Goal: Task Accomplishment & Management: Complete application form

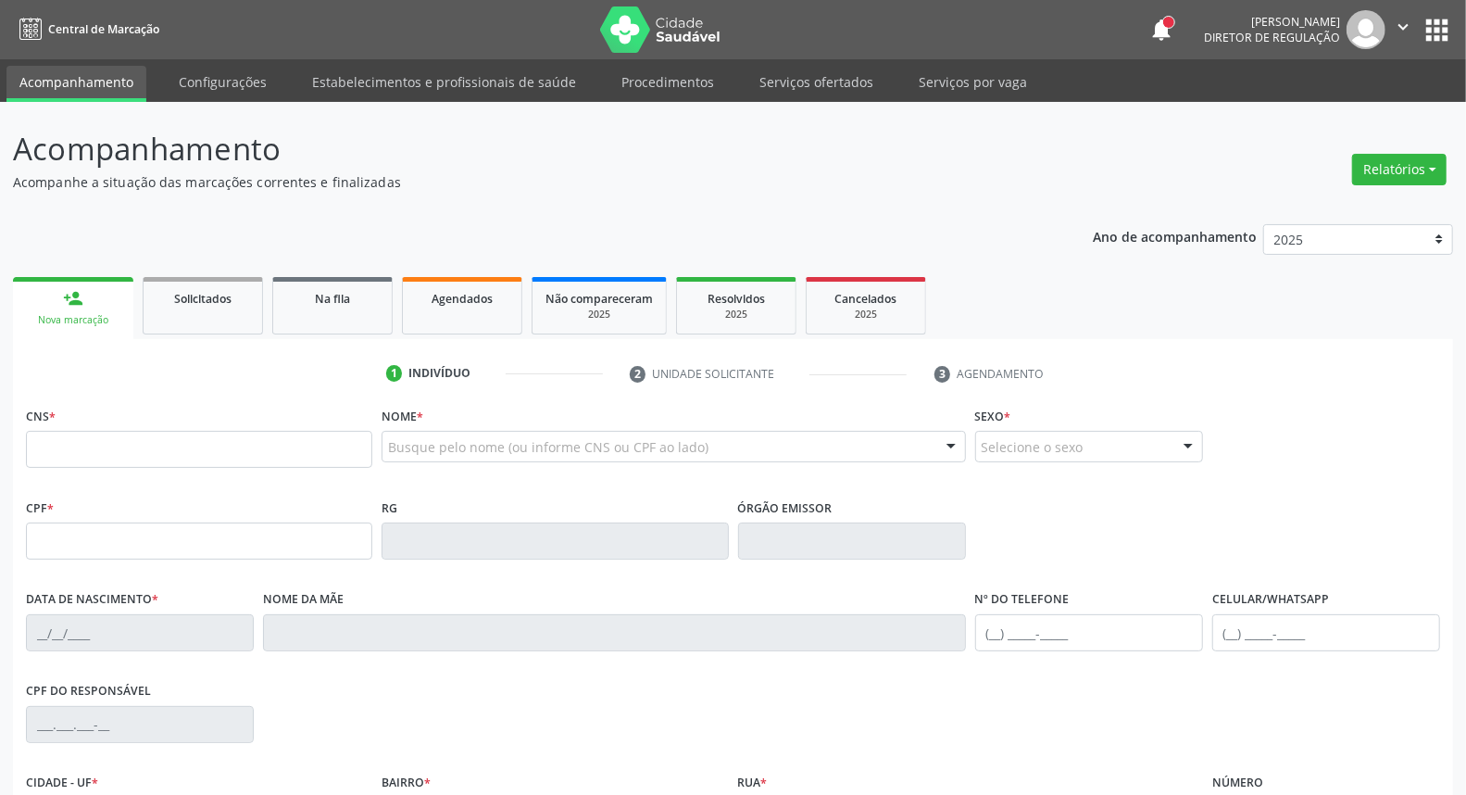
click at [139, 442] on input "text" at bounding box center [199, 449] width 346 height 37
type input "898 0037 2896 9569"
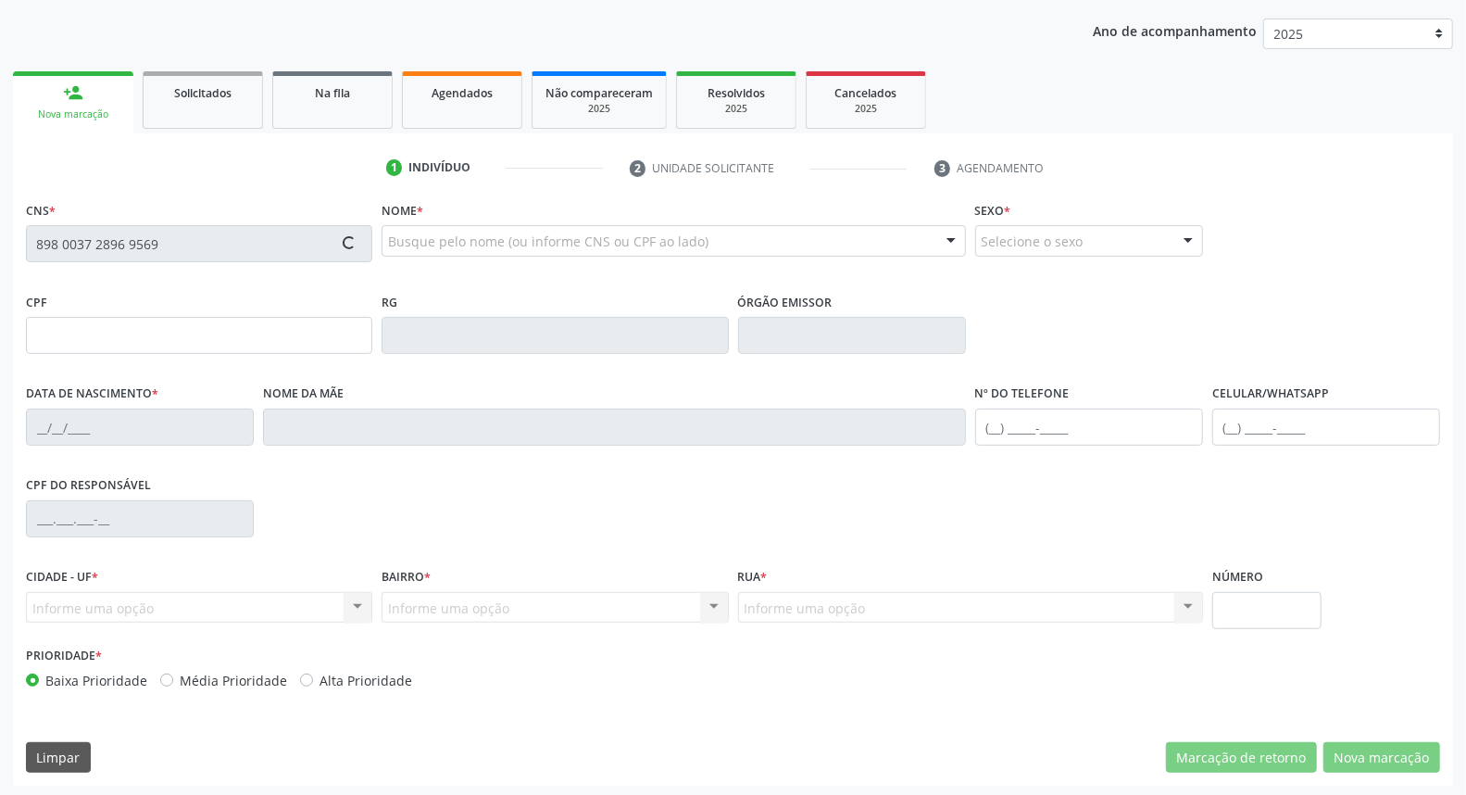
type input "20/03/1997"
type input "Ana Paula dos Santos"
type input "(87) 98144-7351"
type input "S/N"
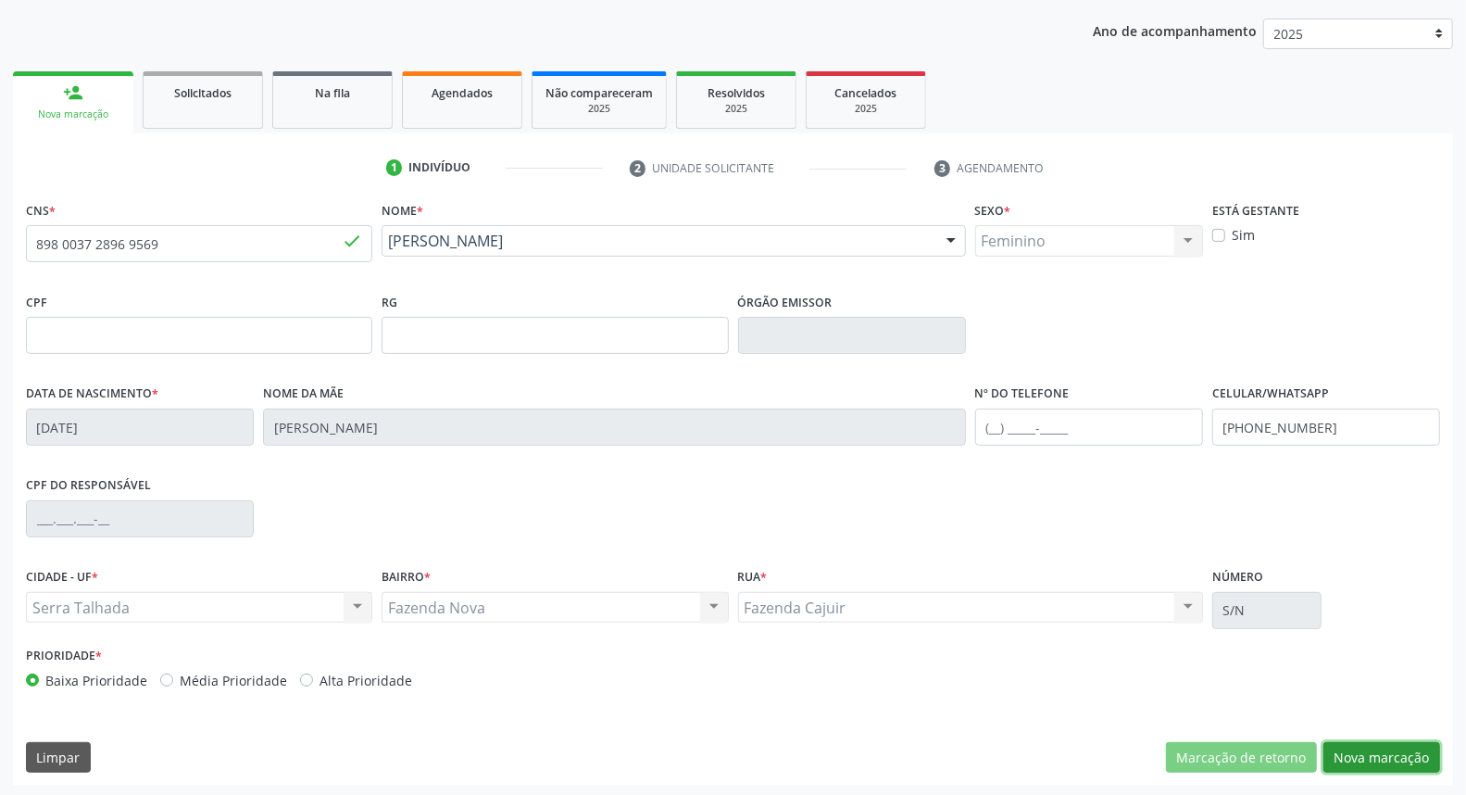
click at [1350, 761] on button "Nova marcação" at bounding box center [1381, 757] width 117 height 31
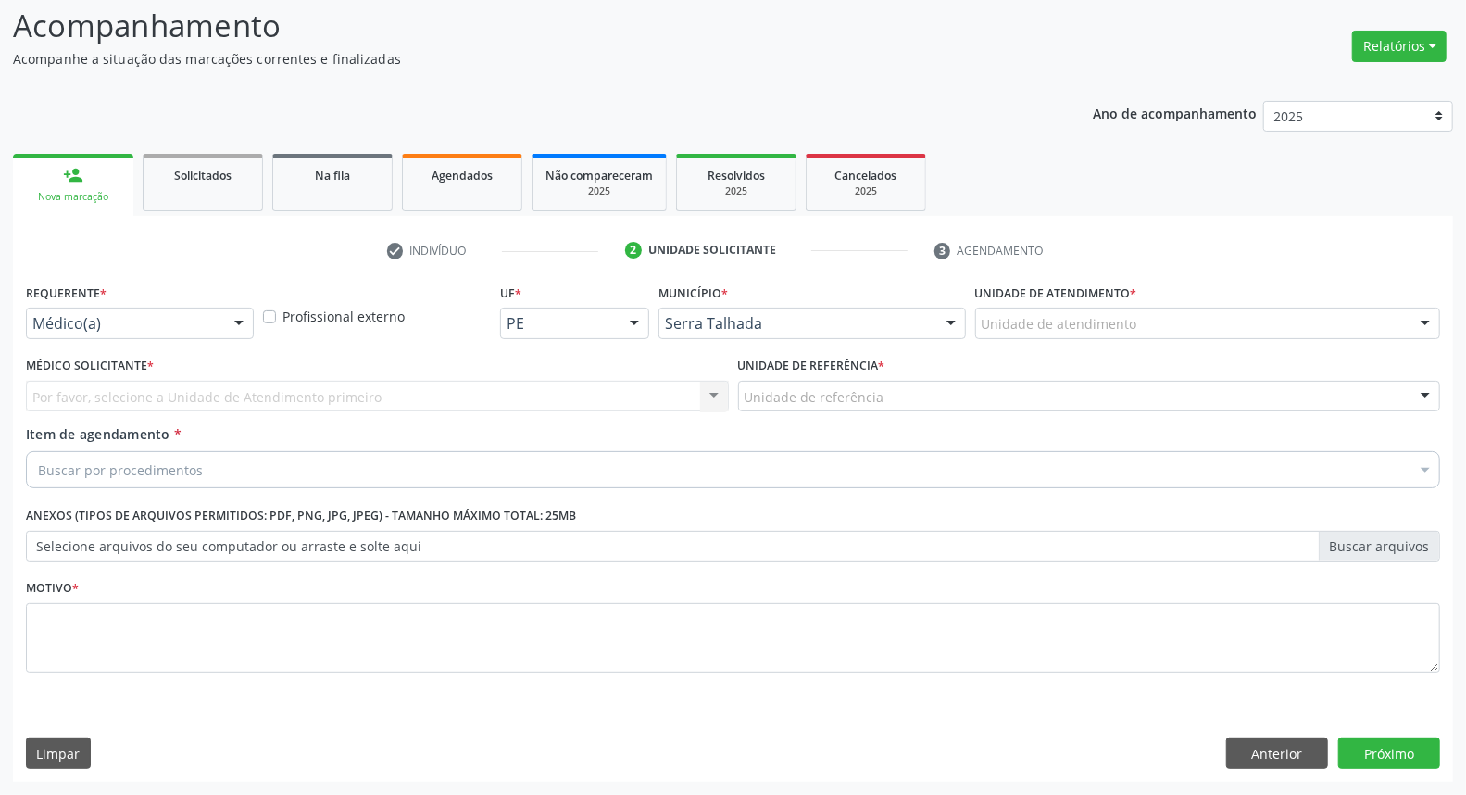
scroll to position [122, 0]
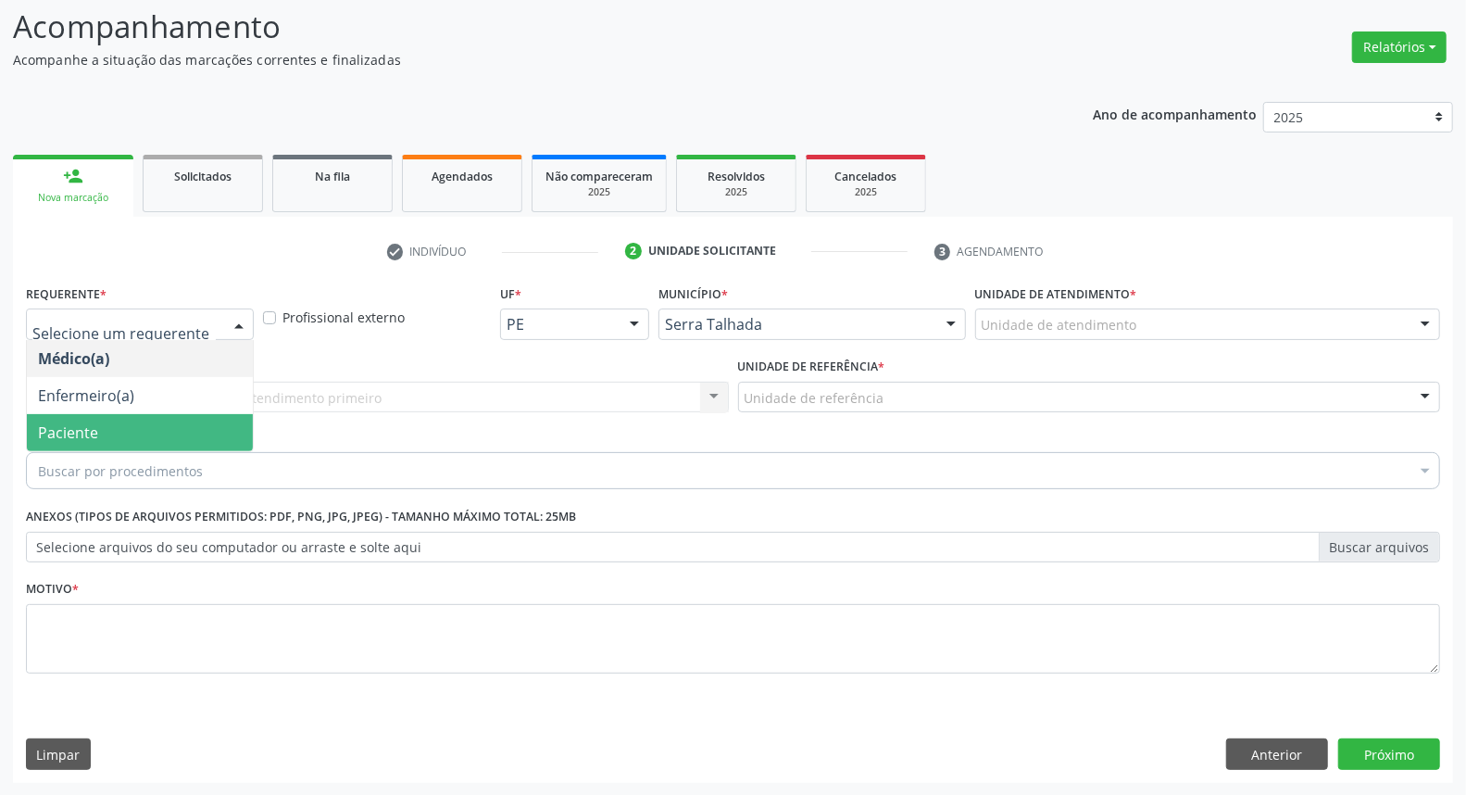
click at [109, 433] on span "Paciente" at bounding box center [140, 432] width 226 height 37
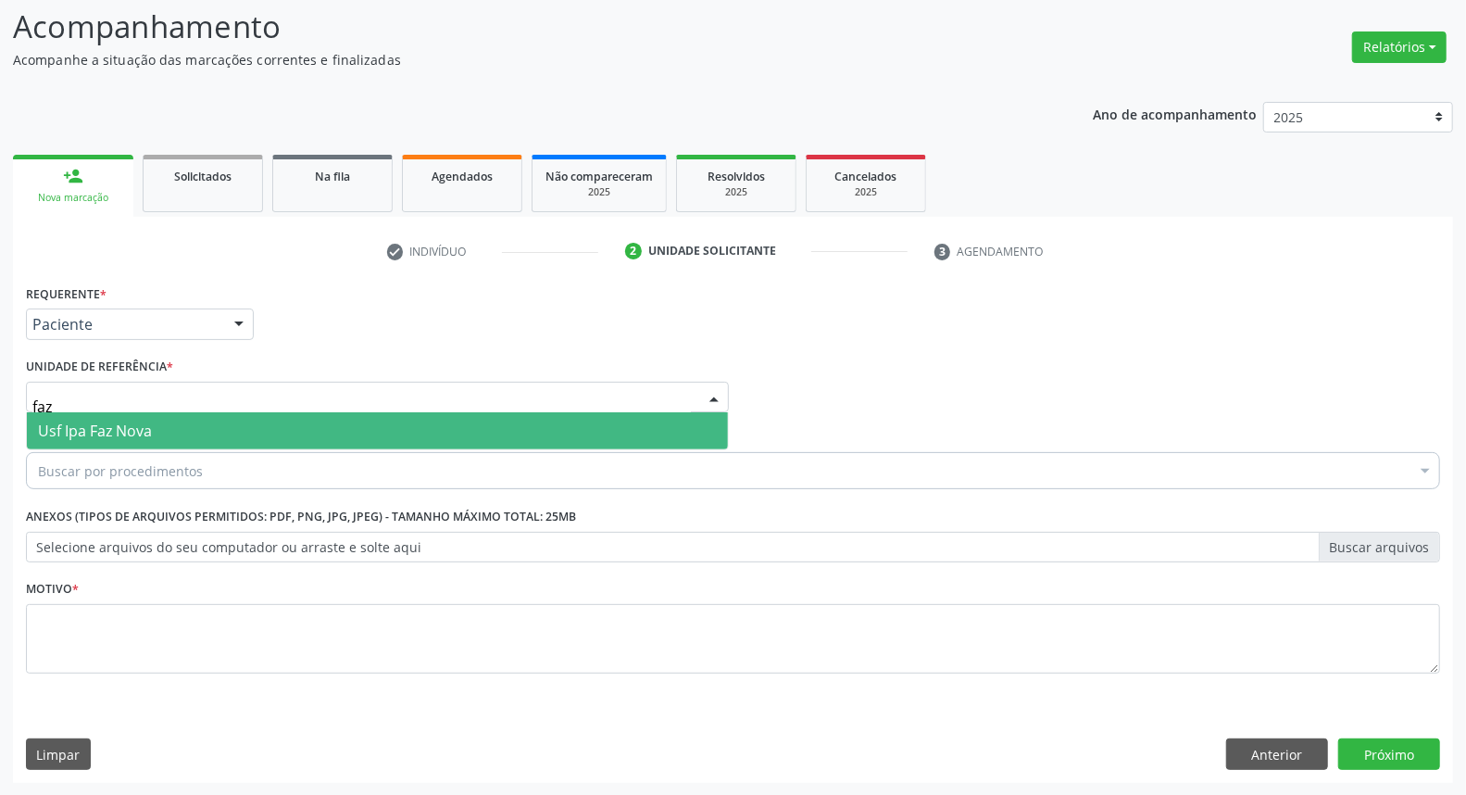
type input "faz"
click at [316, 426] on span "Usf Ipa Faz Nova" at bounding box center [377, 430] width 701 height 37
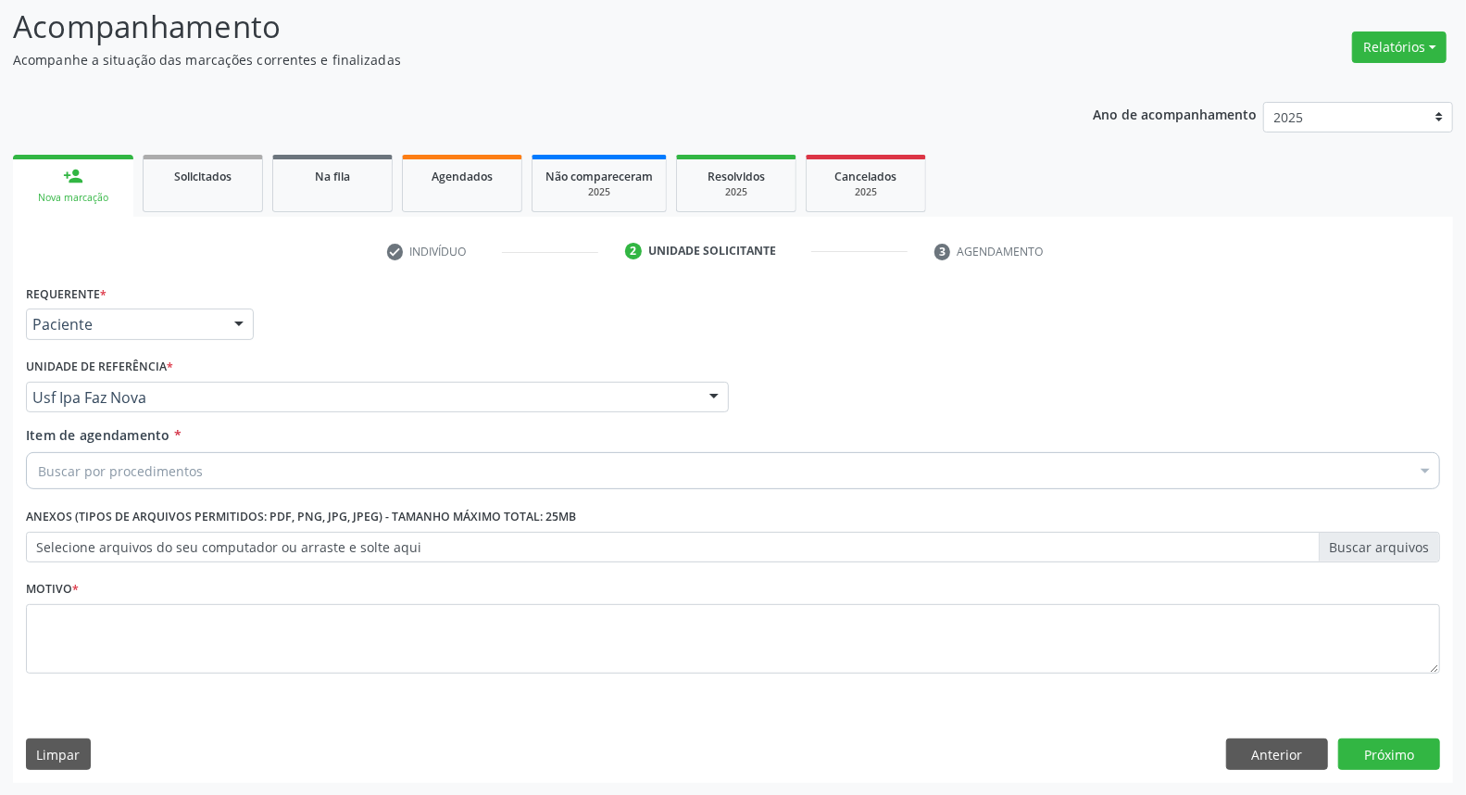
click at [290, 480] on div "Buscar por procedimentos" at bounding box center [733, 470] width 1414 height 37
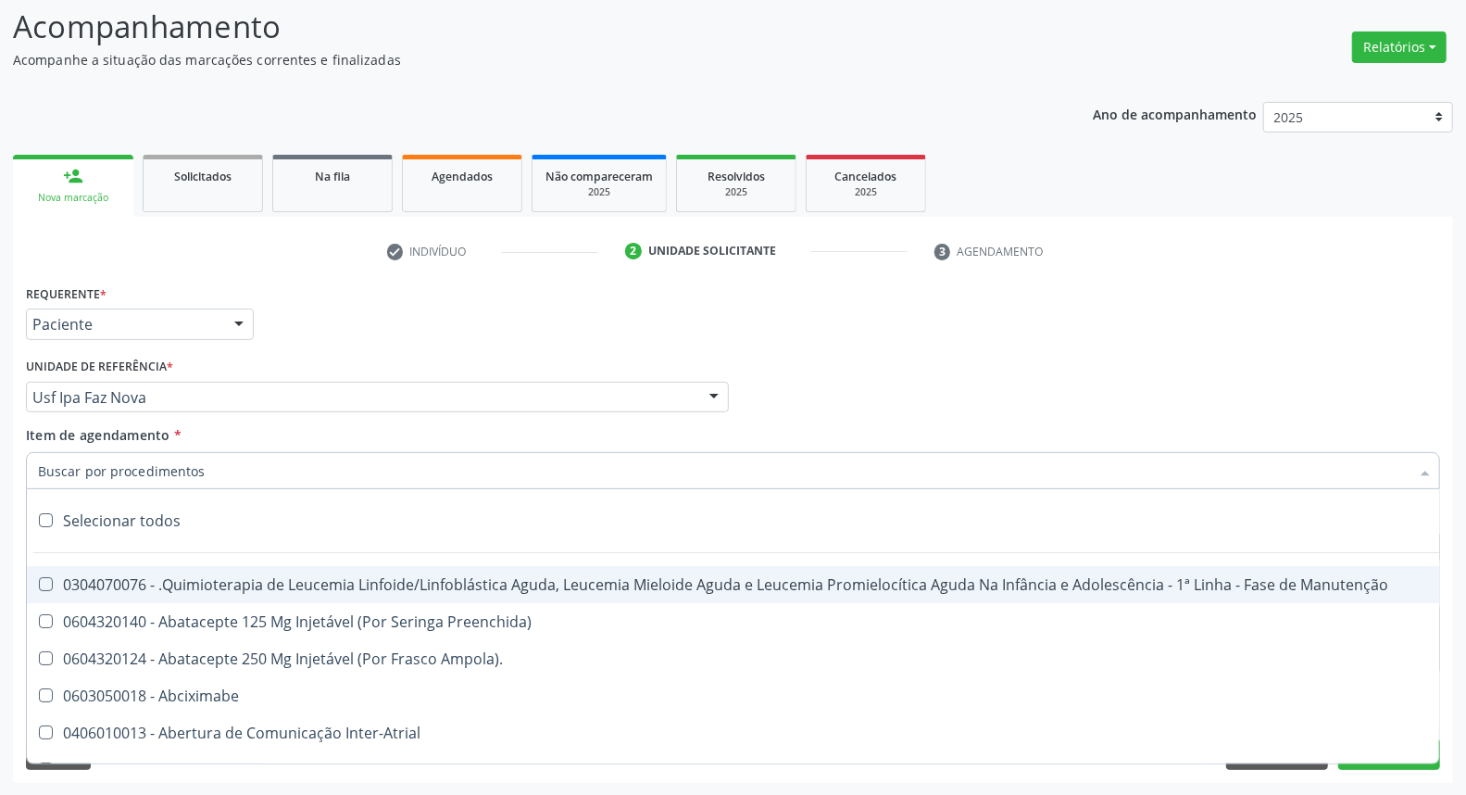
click at [278, 463] on input "Item de agendamento *" at bounding box center [724, 470] width 1372 height 37
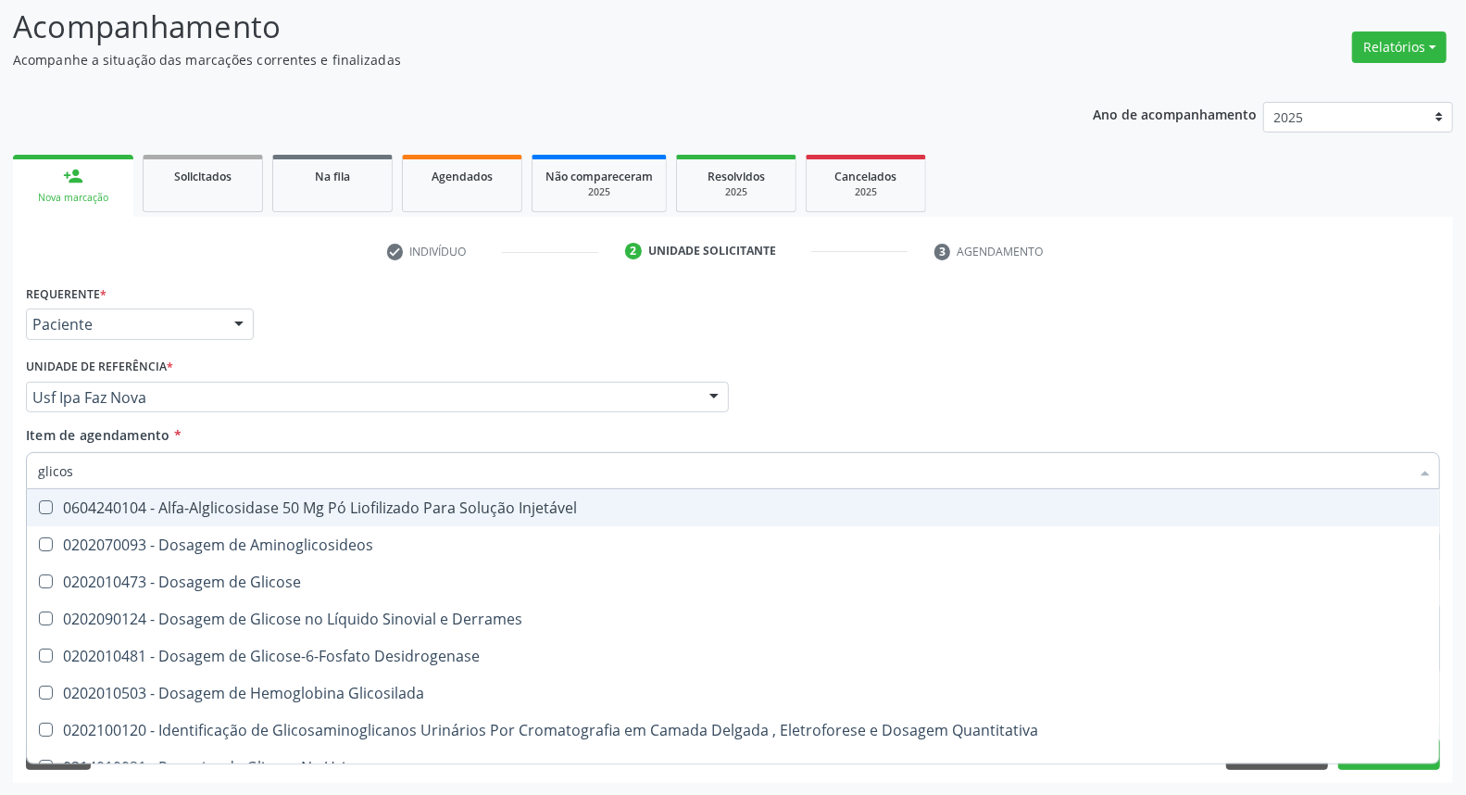
type input "glicose"
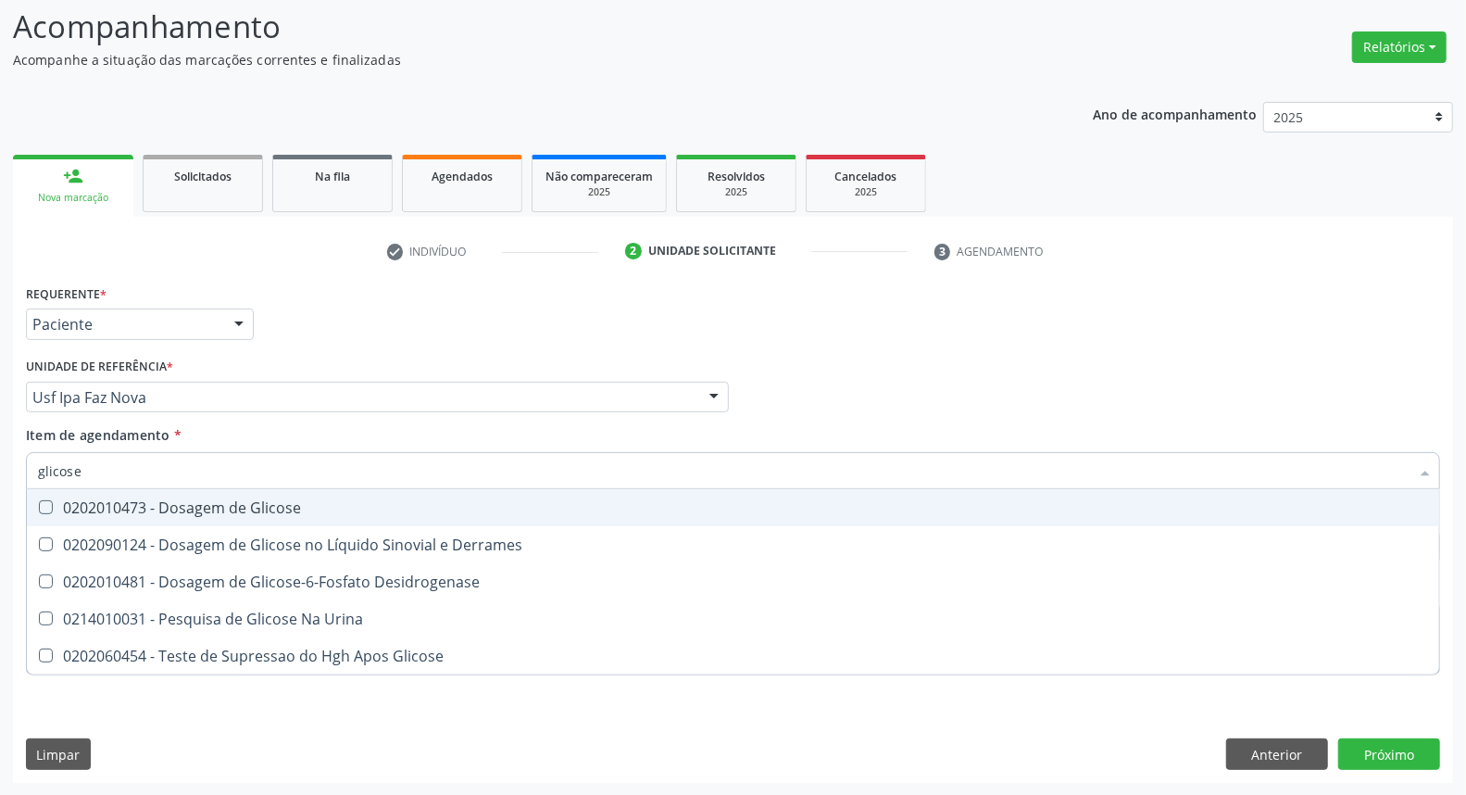
drag, startPoint x: 269, startPoint y: 504, endPoint x: 266, endPoint y: 485, distance: 18.7
click at [269, 504] on div "0202010473 - Dosagem de Glicose" at bounding box center [733, 507] width 1390 height 15
checkbox Glicose "true"
click at [266, 466] on input "glicose" at bounding box center [724, 470] width 1372 height 37
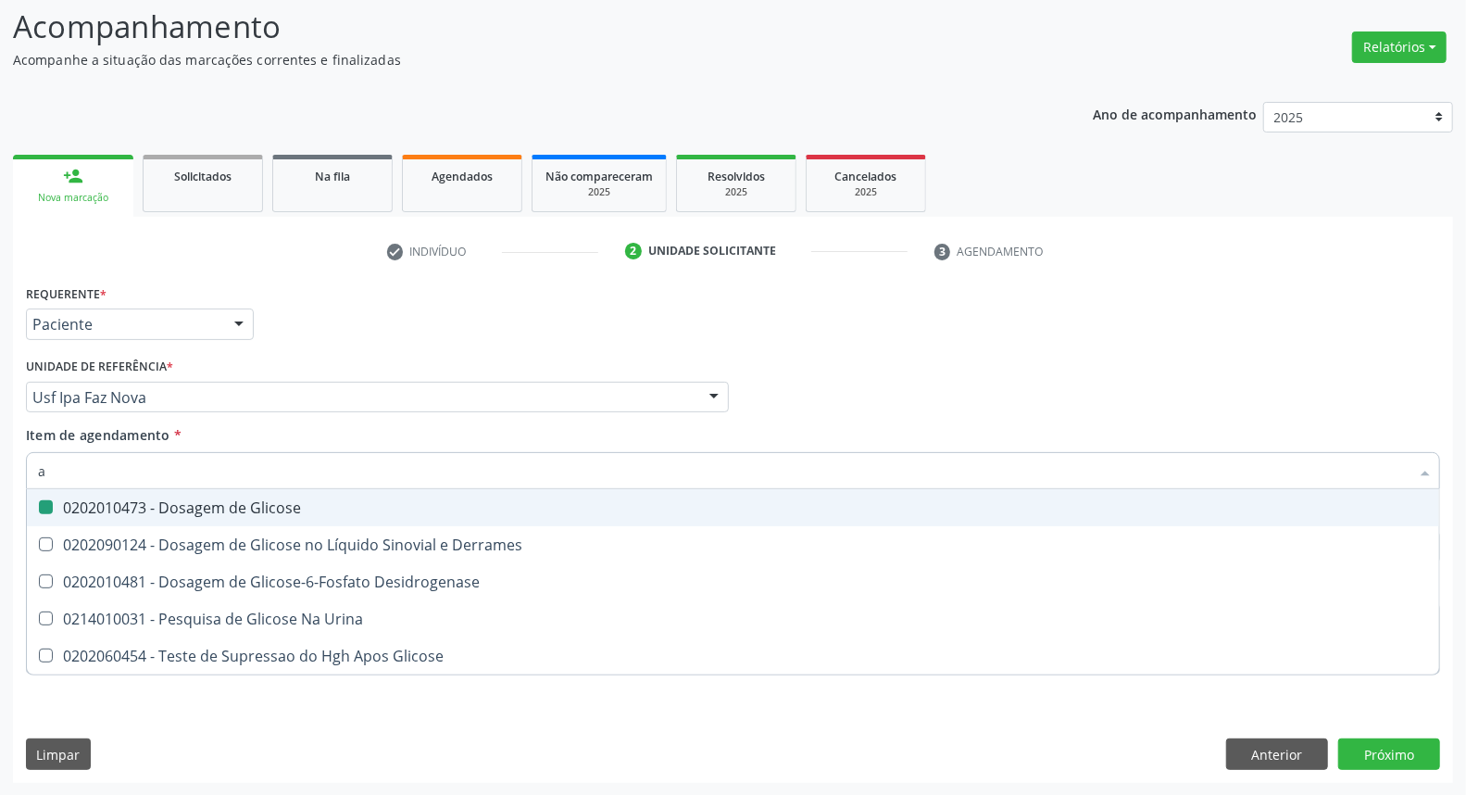
type input "ac"
checkbox Glicose "false"
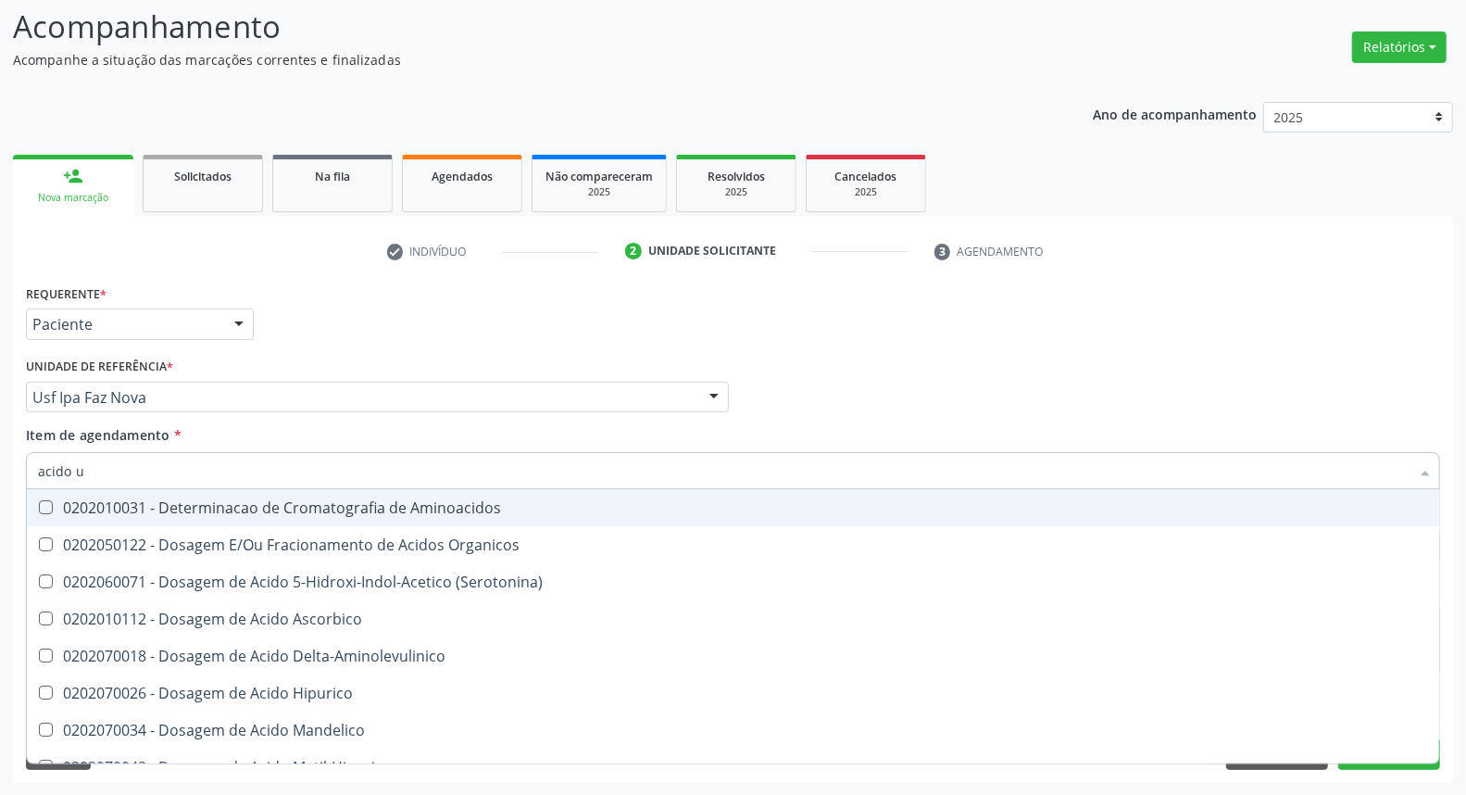
type input "acido u"
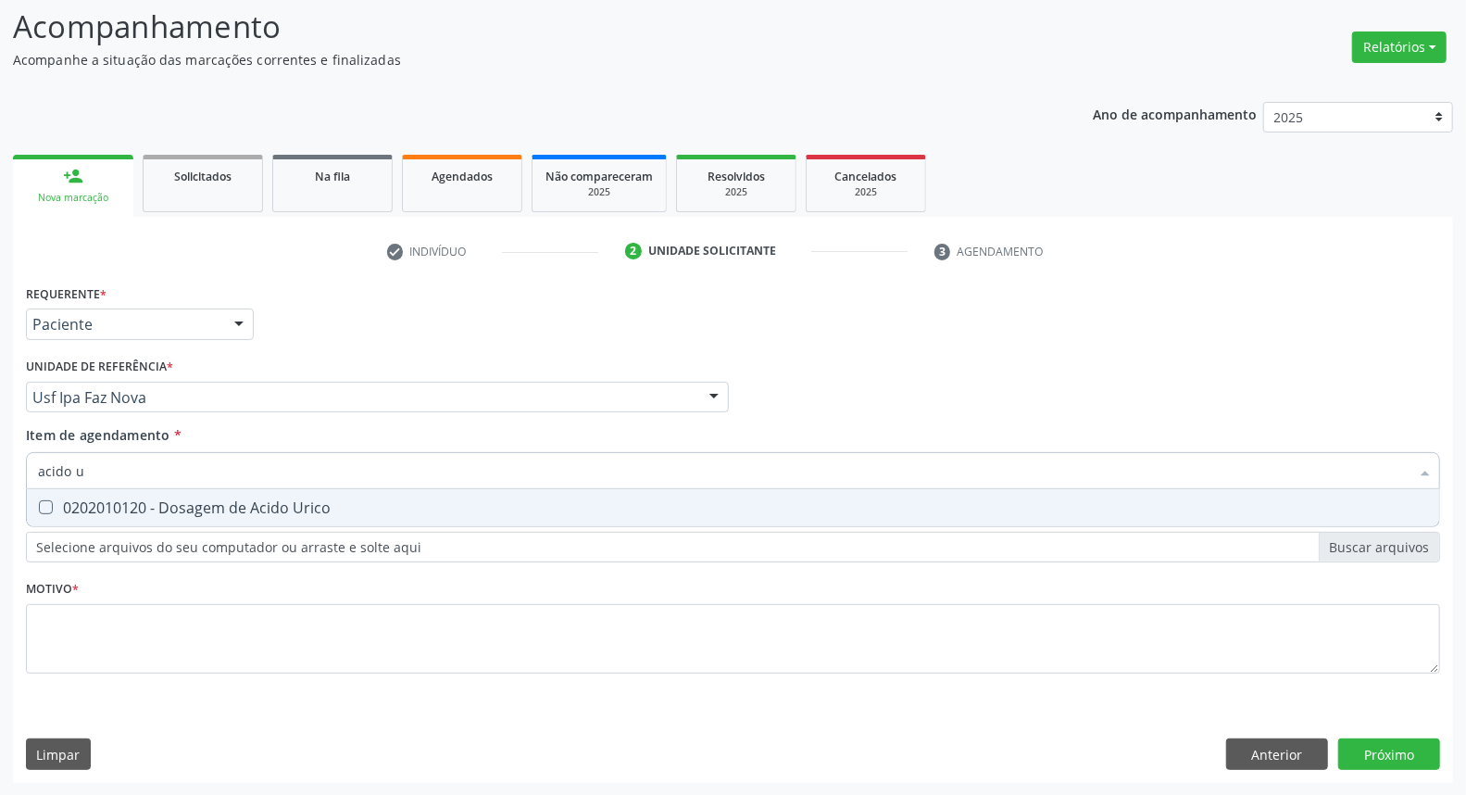
click at [262, 500] on div "0202010120 - Dosagem de Acido Urico" at bounding box center [733, 507] width 1390 height 15
checkbox Urico "true"
click at [259, 473] on input "acido u" at bounding box center [724, 470] width 1372 height 37
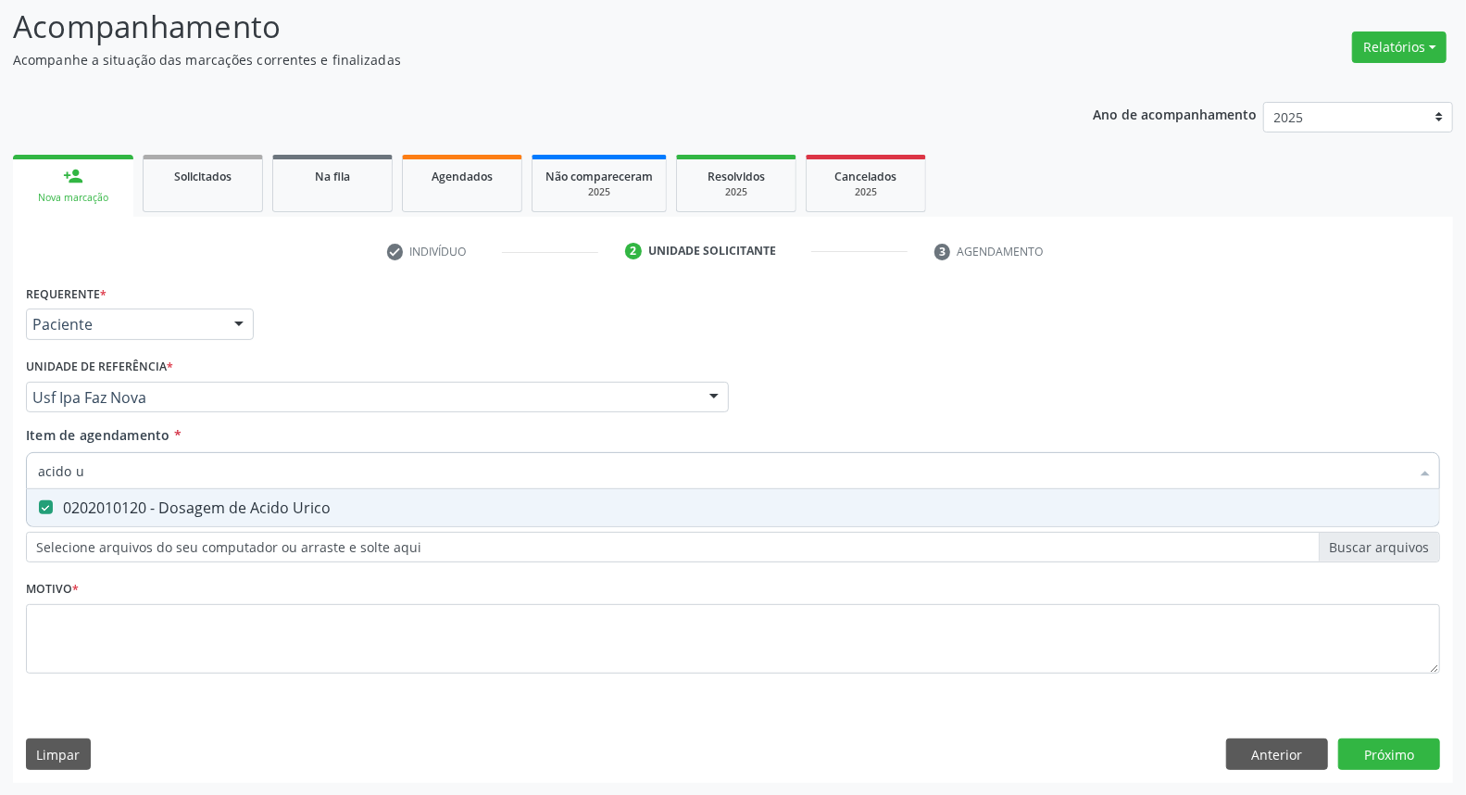
click at [259, 473] on input "acido u" at bounding box center [724, 470] width 1372 height 37
type input "c"
checkbox Urico "false"
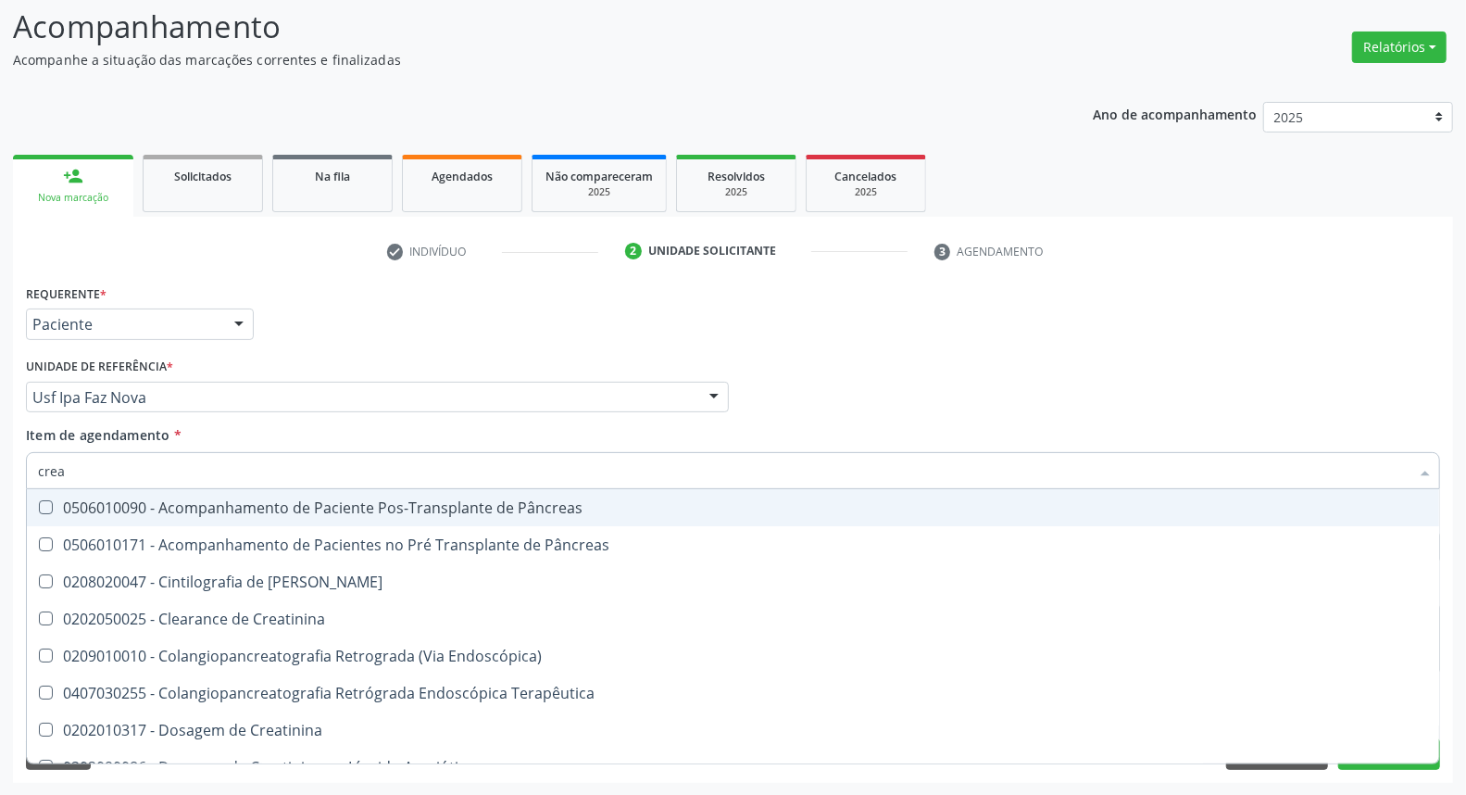
type input "creat"
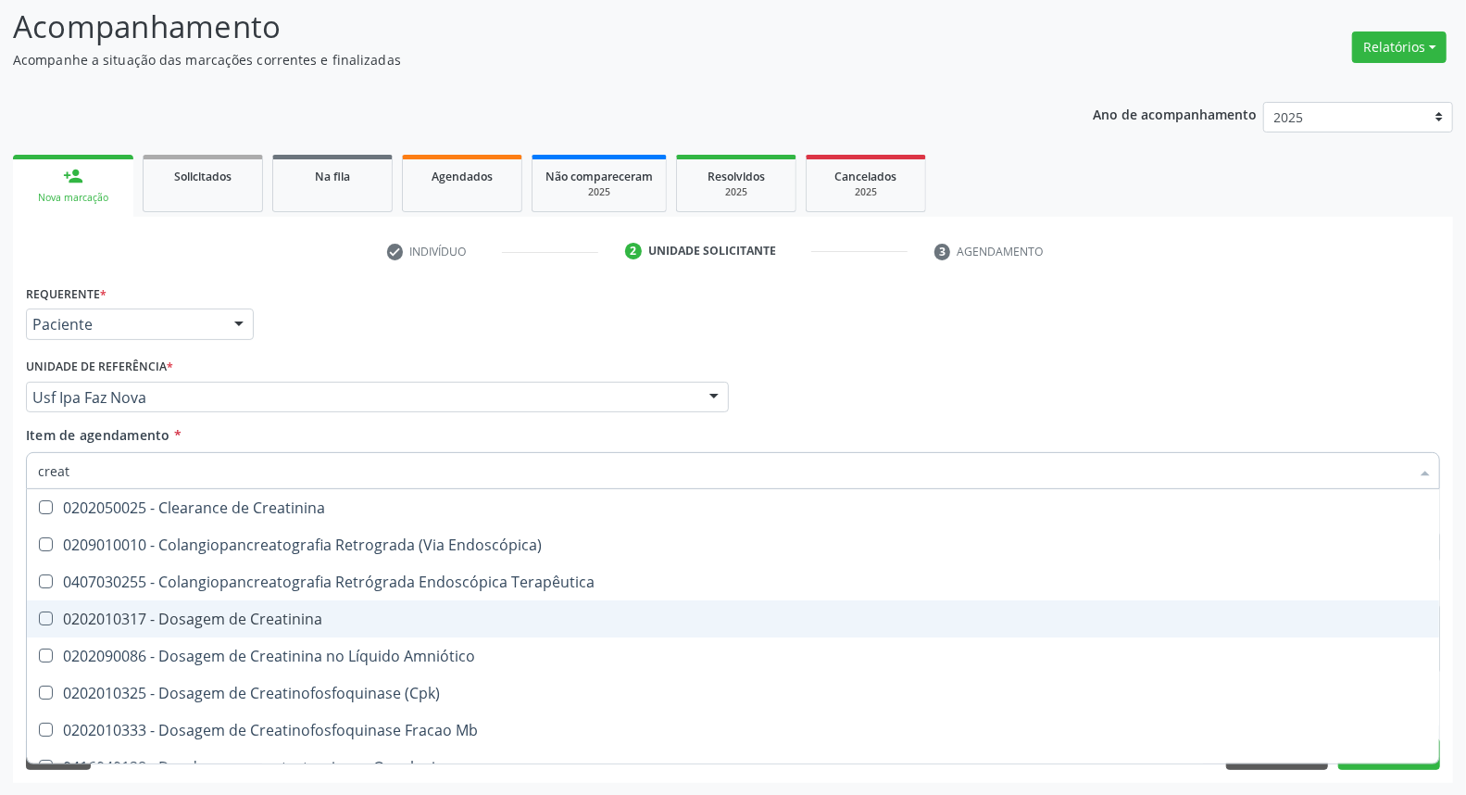
drag, startPoint x: 207, startPoint y: 620, endPoint x: 192, endPoint y: 498, distance: 123.1
click at [207, 605] on span "0202010317 - Dosagem de Creatinina" at bounding box center [733, 618] width 1412 height 37
checkbox Creatinina "true"
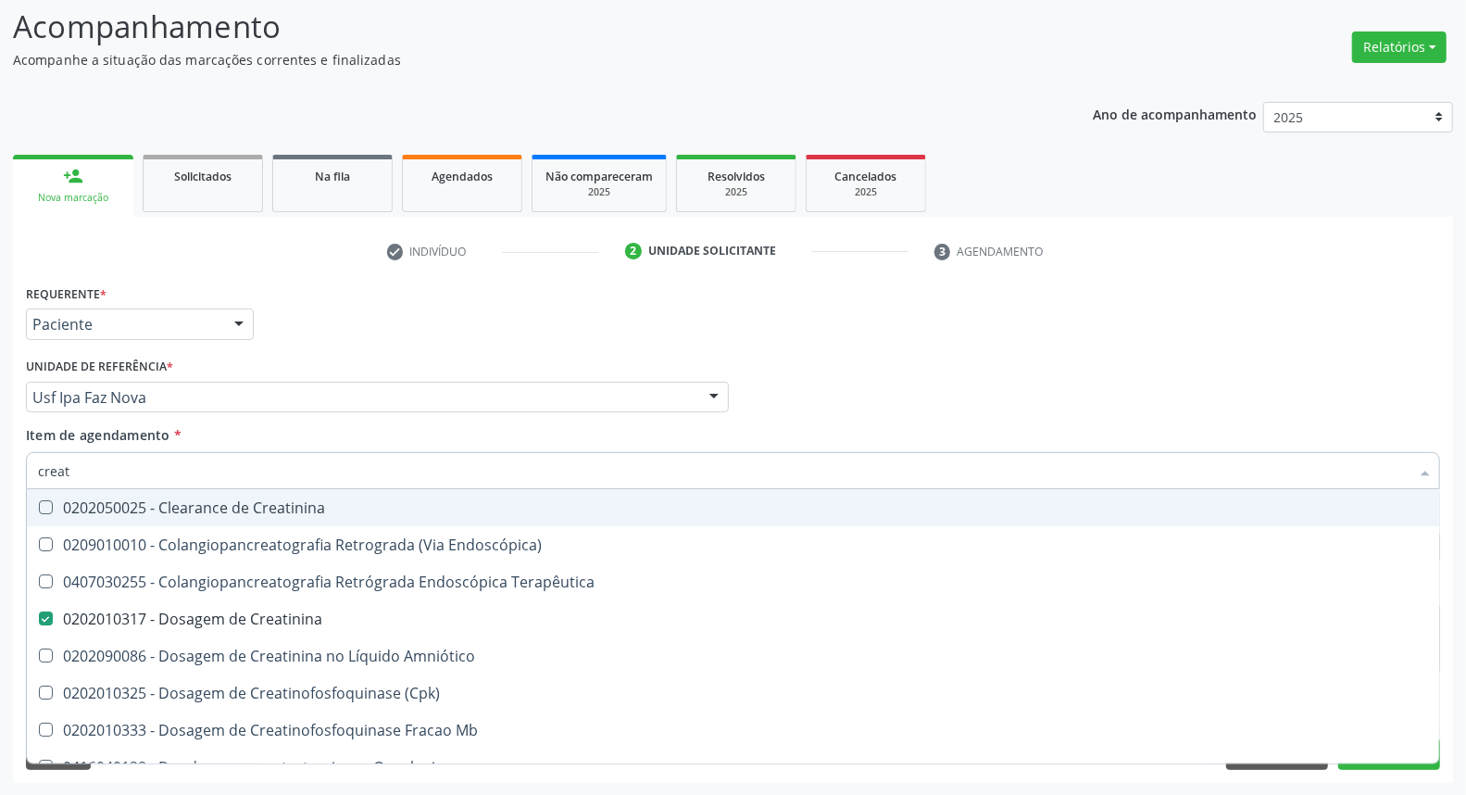
click at [186, 474] on input "creat" at bounding box center [724, 470] width 1372 height 37
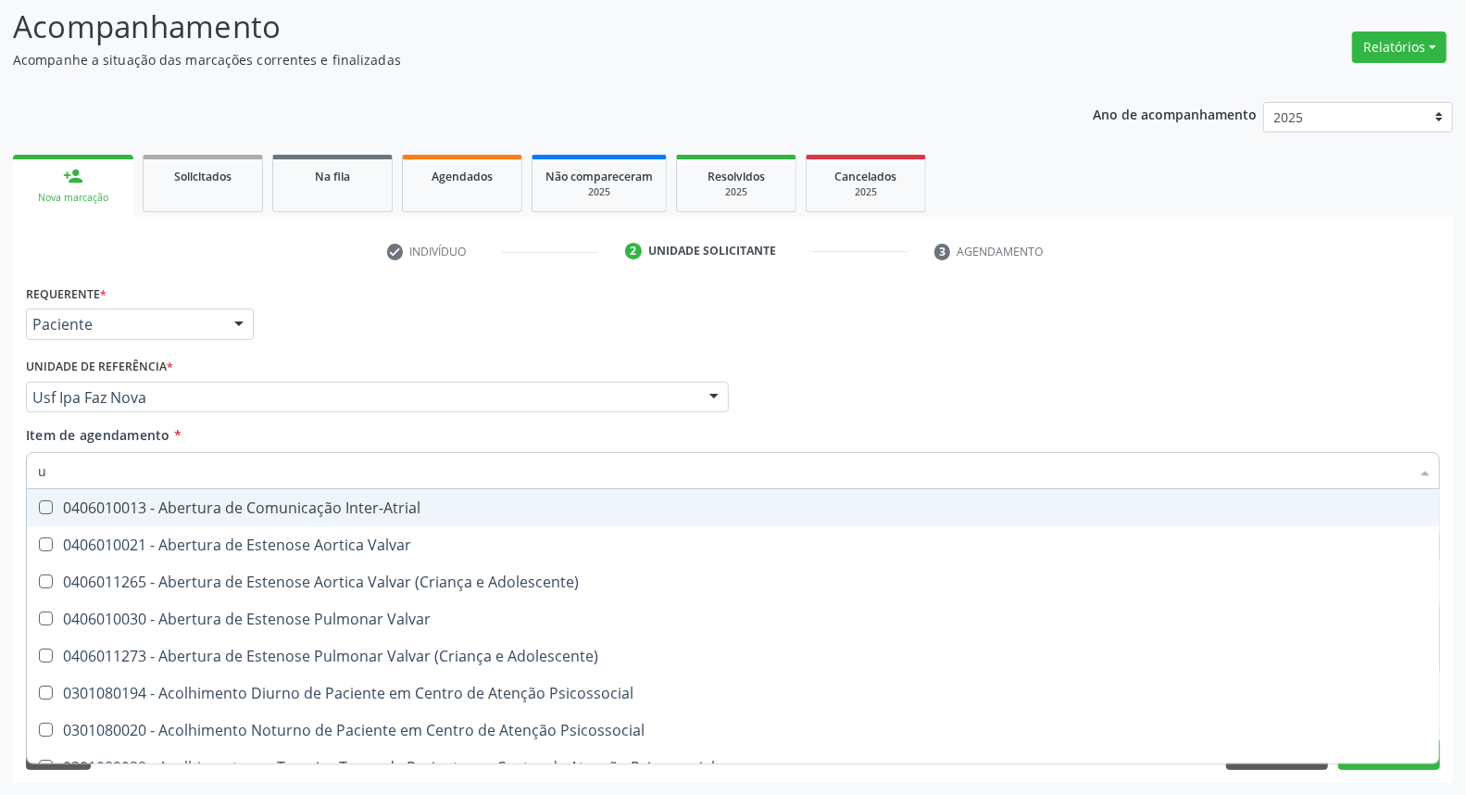
type input "ur"
checkbox Valvar "false"
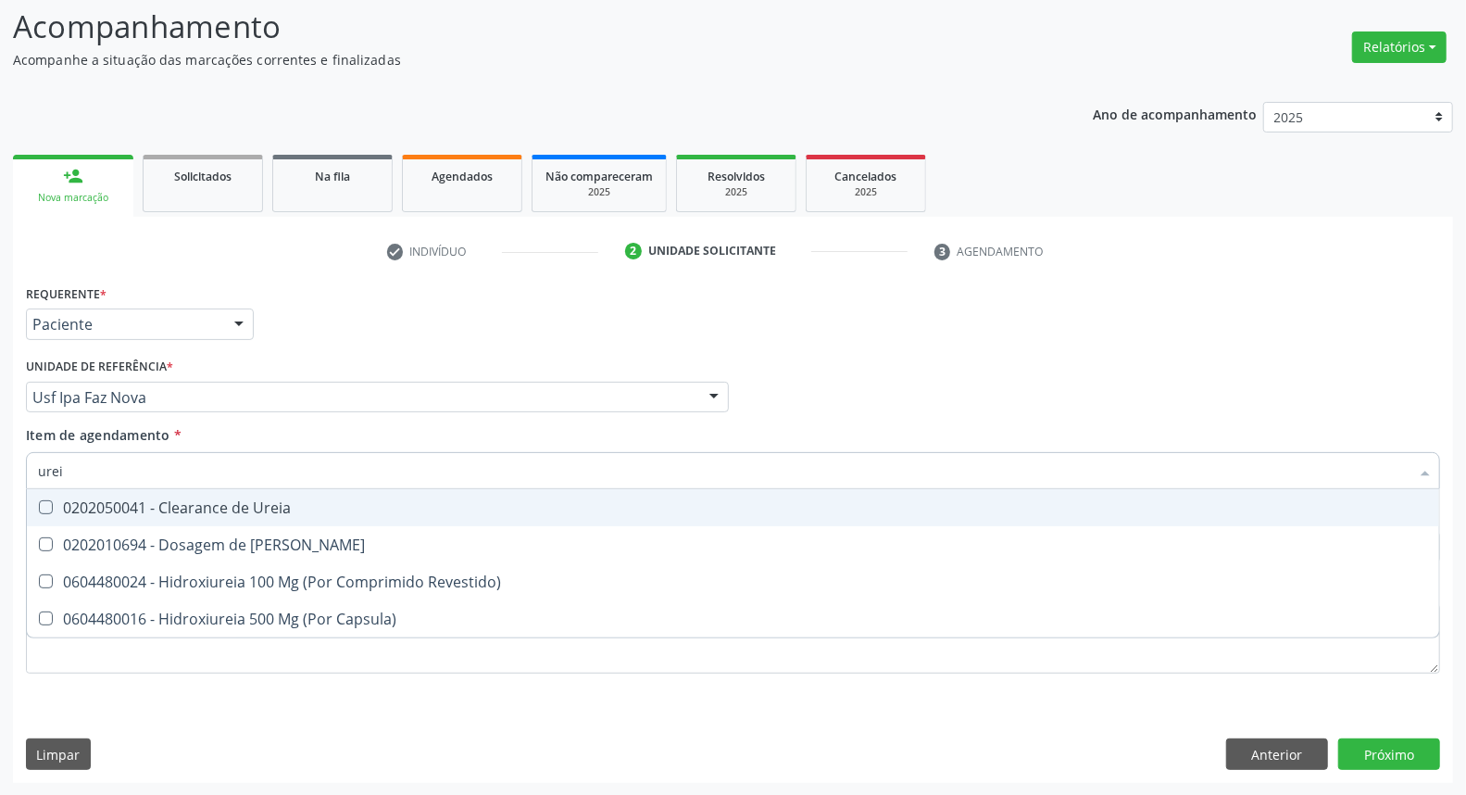
type input "ureia"
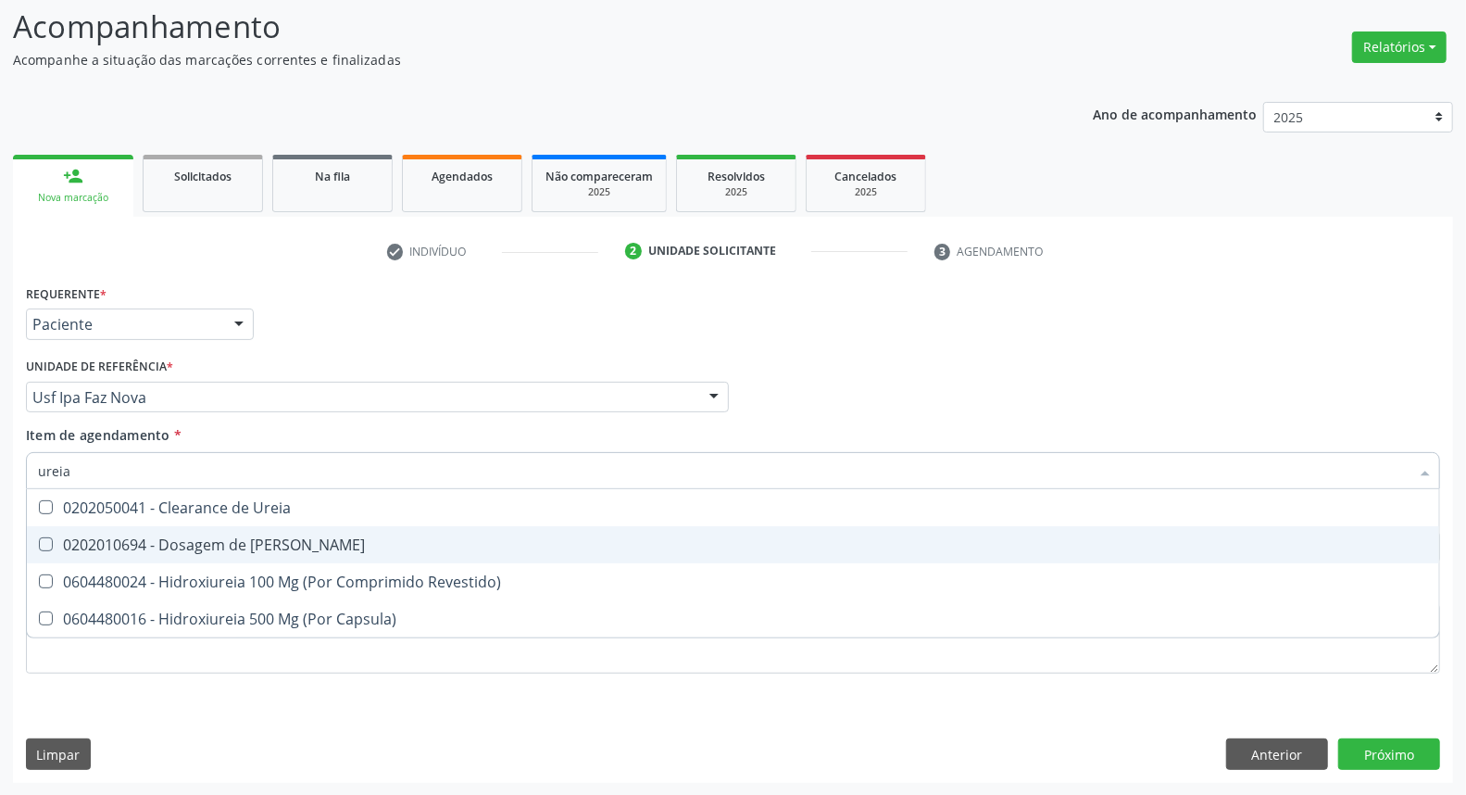
drag, startPoint x: 172, startPoint y: 548, endPoint x: 171, endPoint y: 528, distance: 20.4
click at [171, 546] on div "0202010694 - Dosagem de [PERSON_NAME]" at bounding box center [733, 544] width 1390 height 15
checkbox Ureia "true"
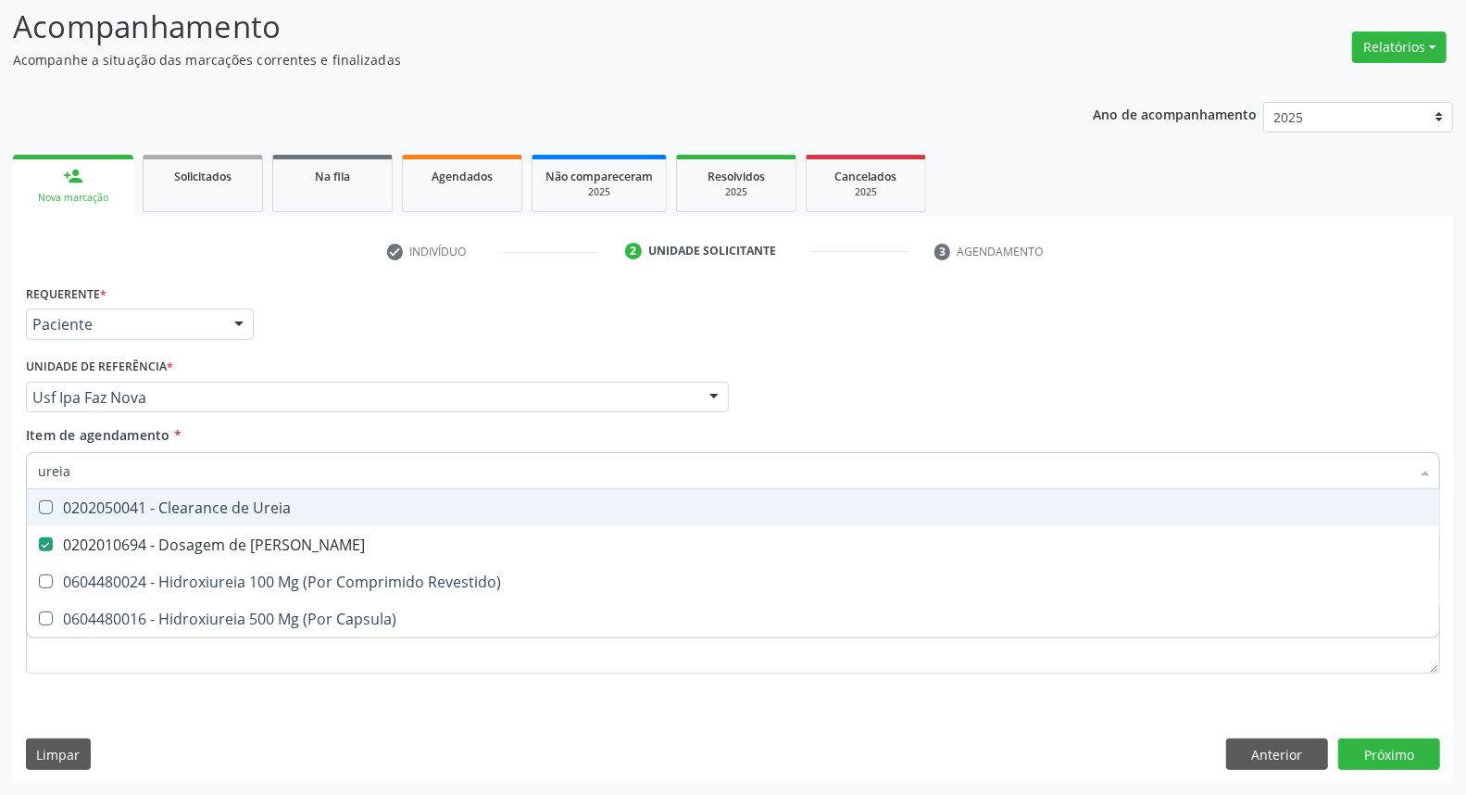
click at [177, 474] on input "ureia" at bounding box center [724, 470] width 1372 height 37
type input "c"
checkbox Ureia "false"
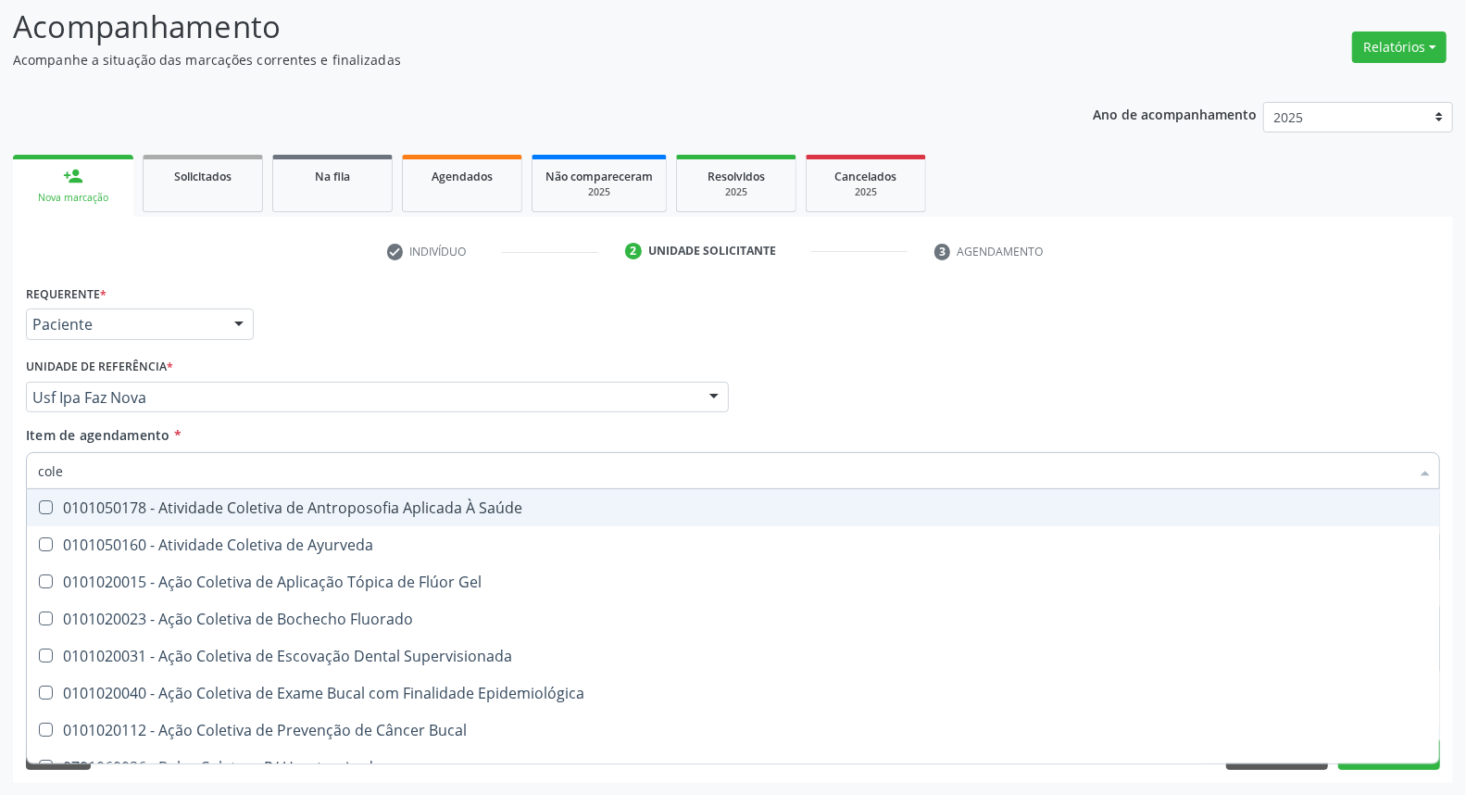
type input "coles"
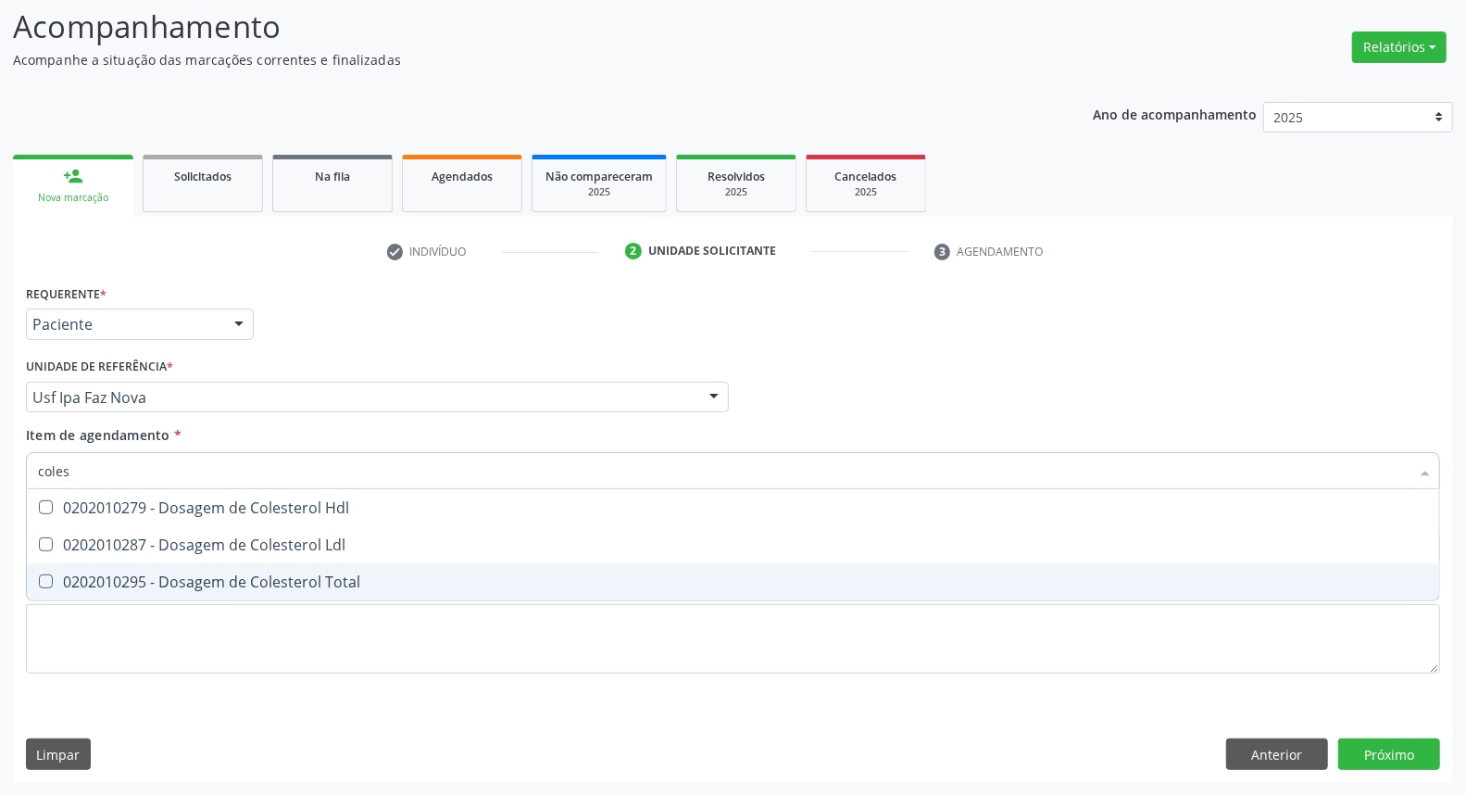
drag, startPoint x: 169, startPoint y: 582, endPoint x: 177, endPoint y: 546, distance: 36.0
click at [170, 574] on div "0202010295 - Dosagem de Colesterol Total" at bounding box center [733, 581] width 1390 height 15
checkbox Total "true"
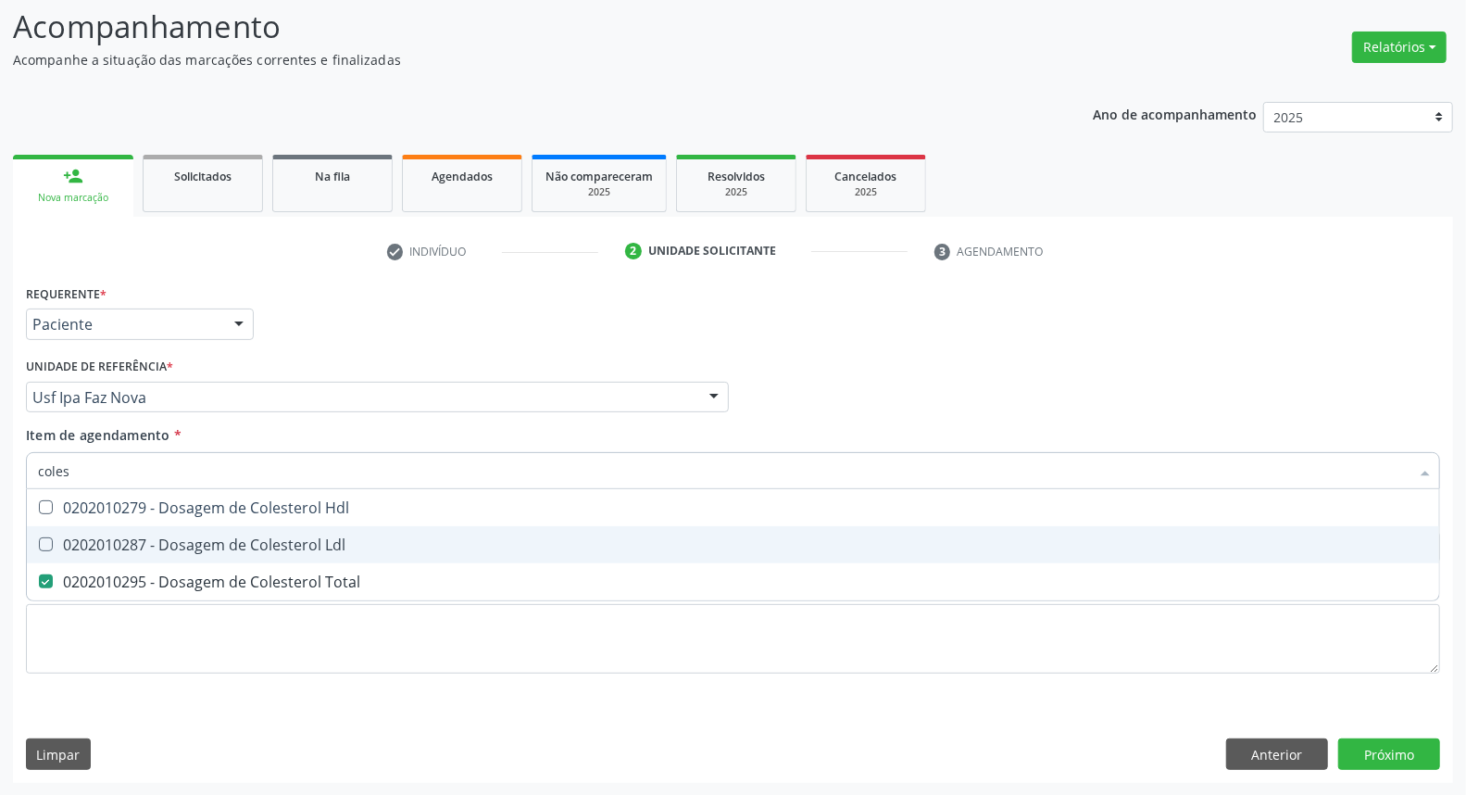
drag, startPoint x: 178, startPoint y: 543, endPoint x: 178, endPoint y: 531, distance: 12.0
click at [178, 540] on div "0202010287 - Dosagem de Colesterol Ldl" at bounding box center [733, 544] width 1390 height 15
checkbox Ldl "true"
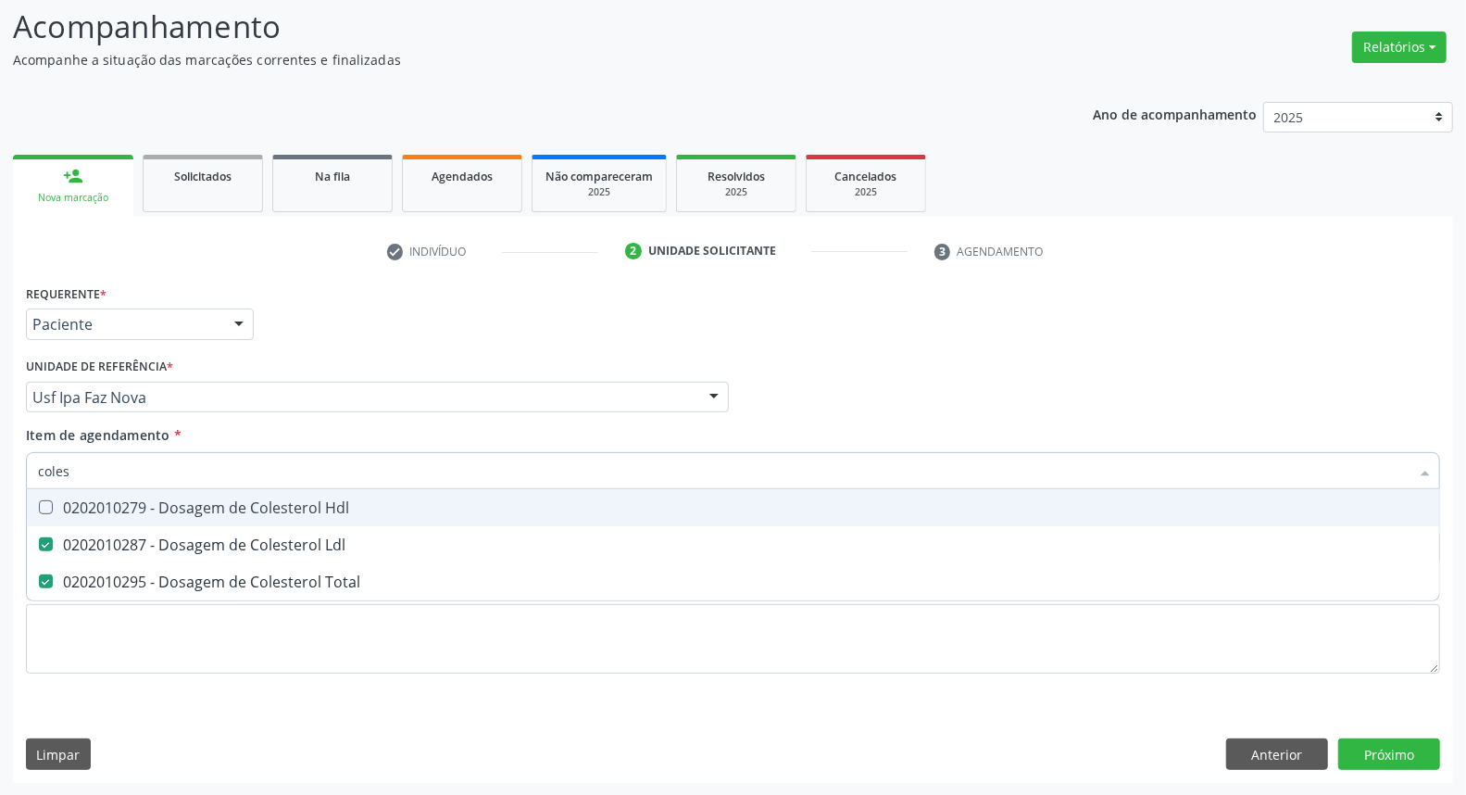
drag, startPoint x: 179, startPoint y: 512, endPoint x: 179, endPoint y: 488, distance: 24.1
click at [179, 509] on div "0202010279 - Dosagem de Colesterol Hdl" at bounding box center [733, 507] width 1390 height 15
checkbox Hdl "true"
click at [179, 474] on input "coles" at bounding box center [724, 470] width 1372 height 37
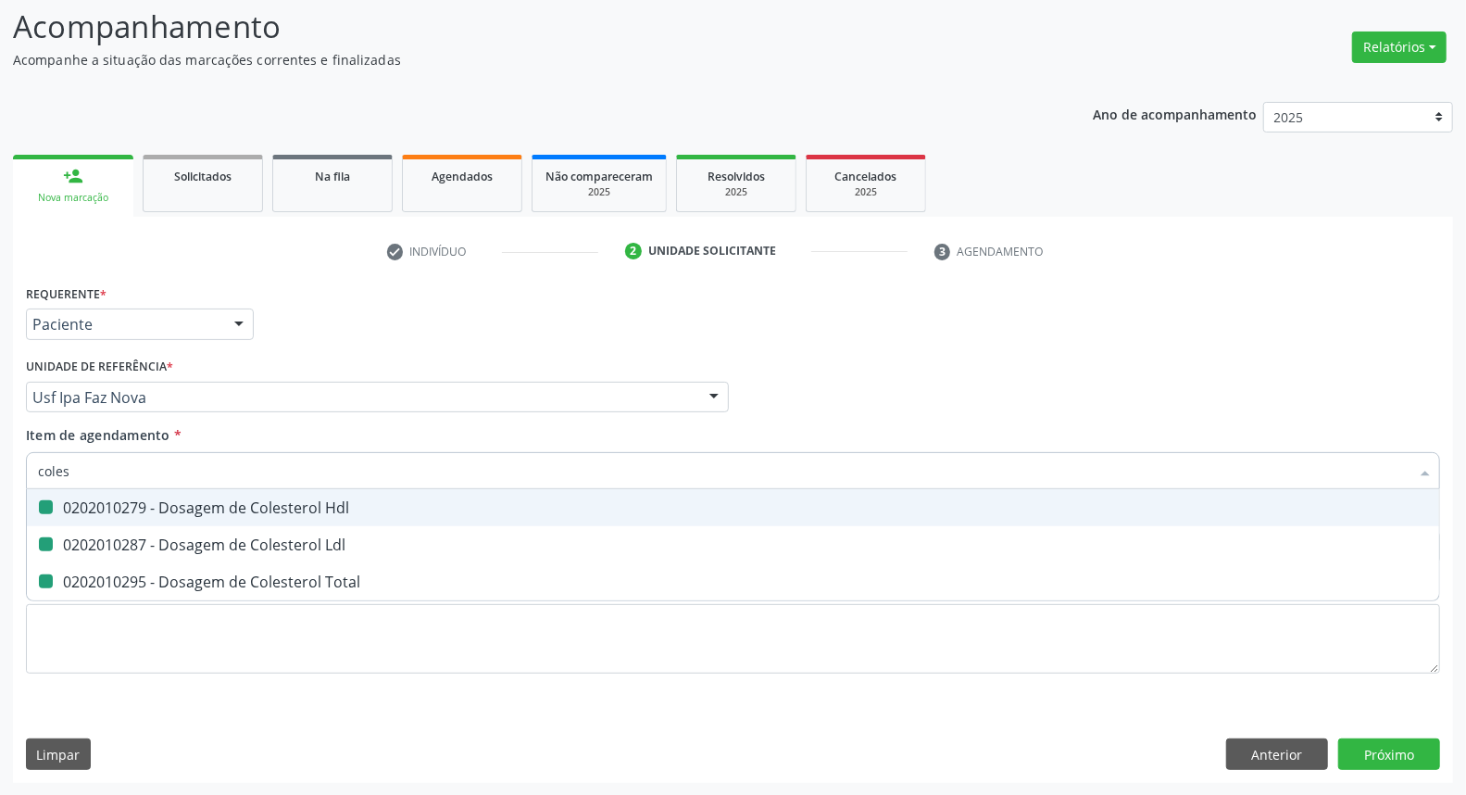
type input "b"
checkbox Hdl "false"
checkbox Ldl "false"
checkbox Total "false"
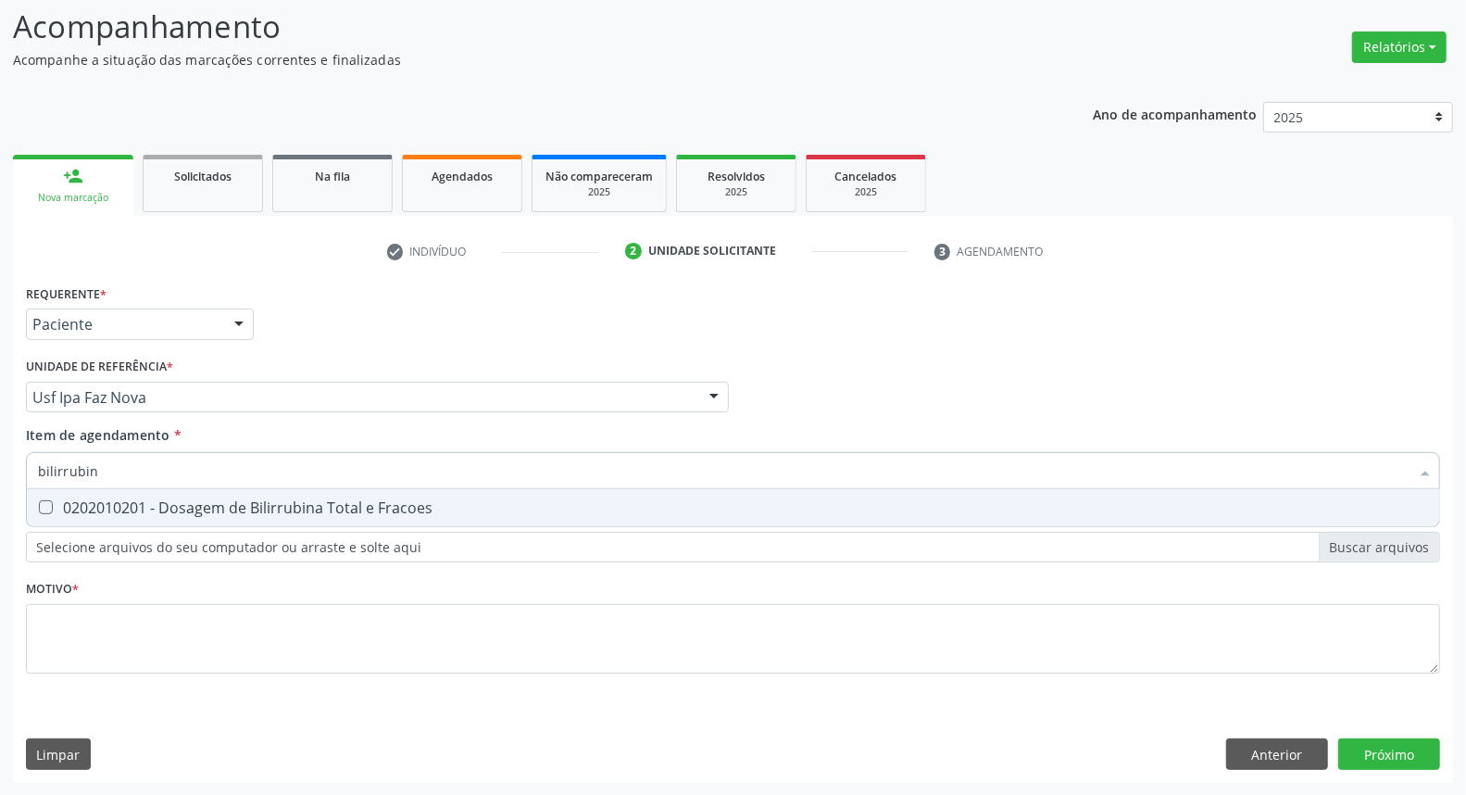
type input "bilirrubina"
drag, startPoint x: 182, startPoint y: 512, endPoint x: 186, endPoint y: 489, distance: 23.6
click at [182, 509] on div "0202010201 - Dosagem de Bilirrubina Total e Fracoes" at bounding box center [733, 507] width 1390 height 15
checkbox Fracoes "true"
click at [189, 473] on input "bilirrubina" at bounding box center [724, 470] width 1372 height 37
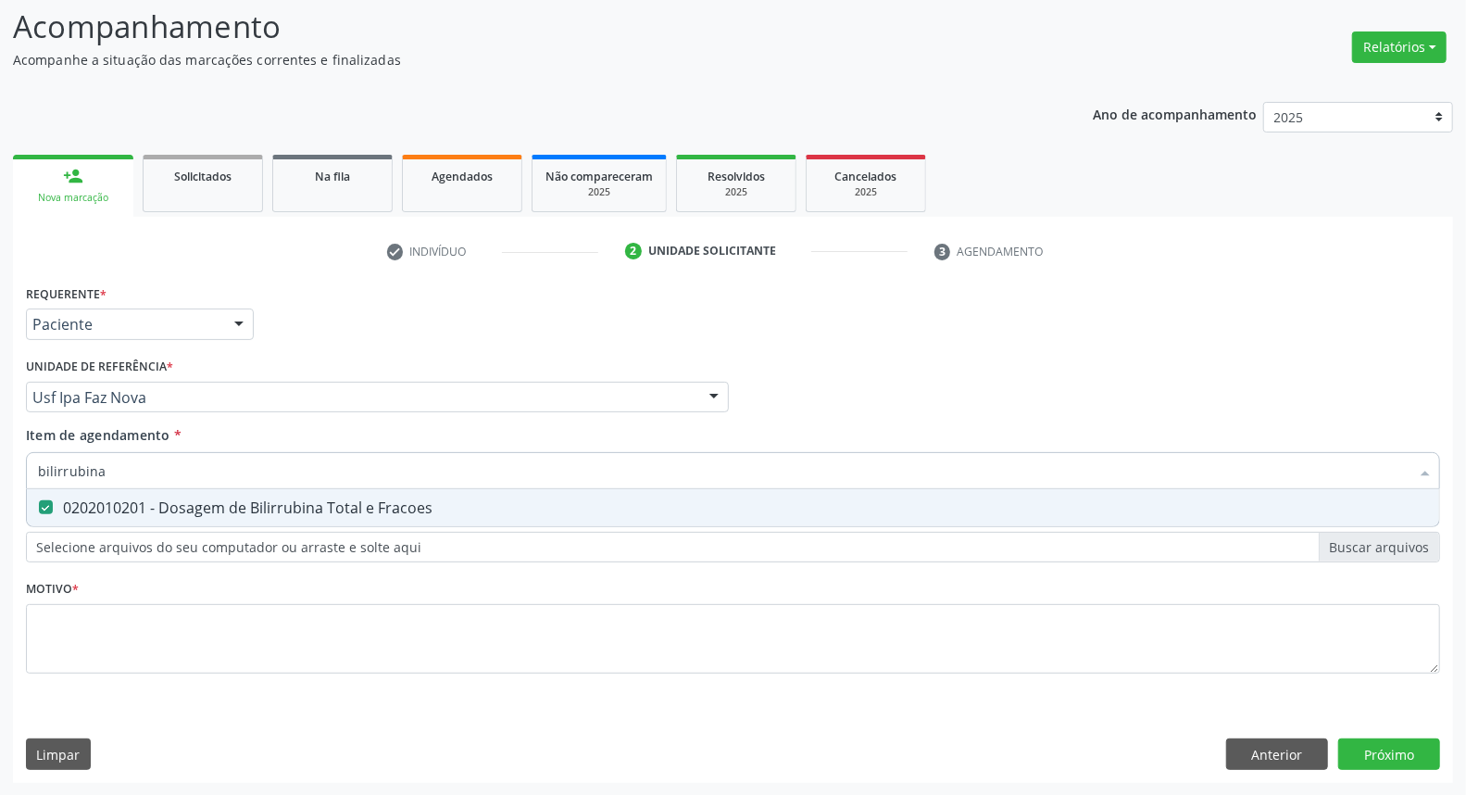
click at [189, 473] on input "bilirrubina" at bounding box center [724, 470] width 1372 height 37
type input "t"
checkbox Fracoes "false"
type input "tg"
click at [140, 510] on div "0202010643 - Dosagem de Transaminase Glutamico-Oxalacetica (Tgo)" at bounding box center [733, 507] width 1390 height 15
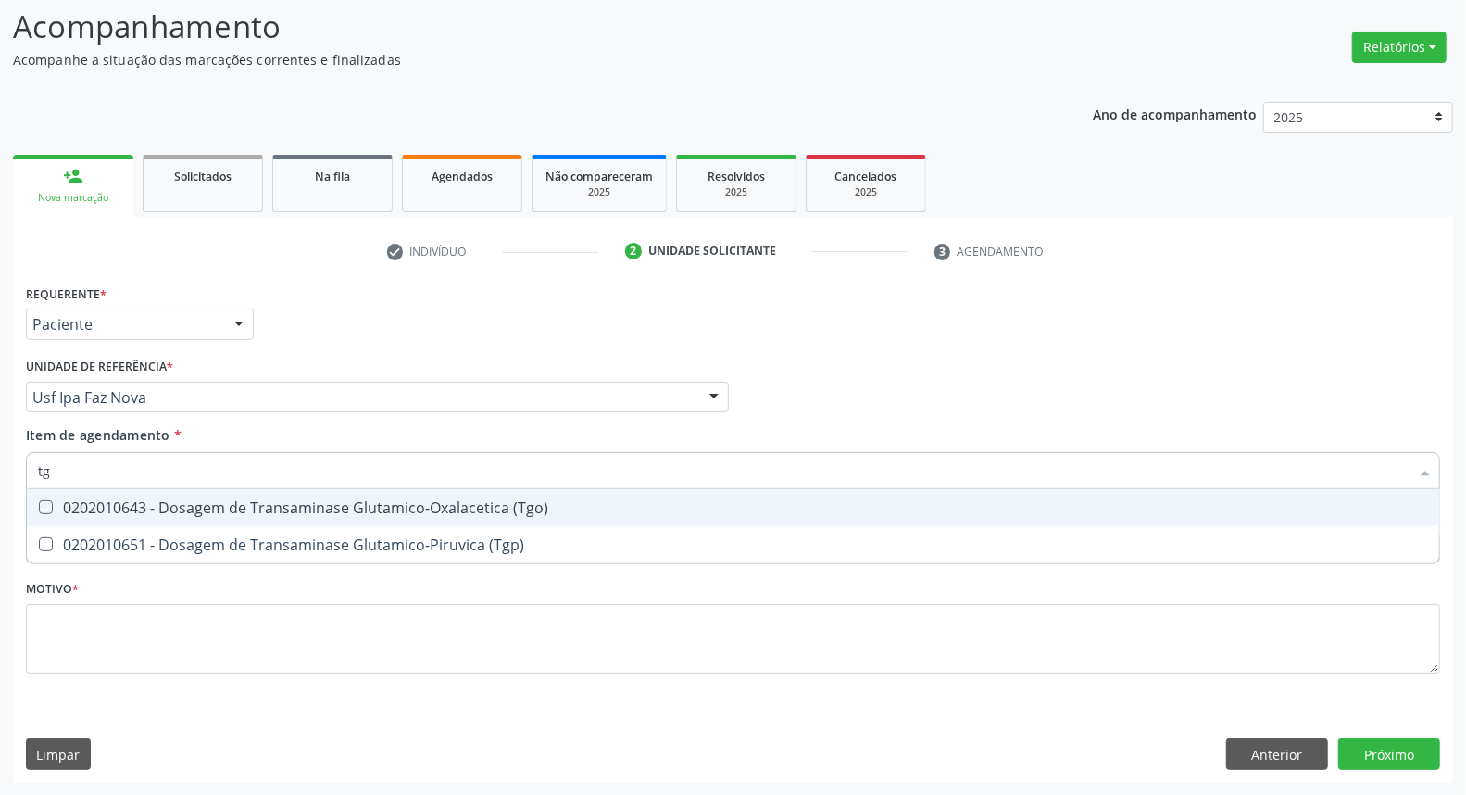
checkbox \(Tgo\) "true"
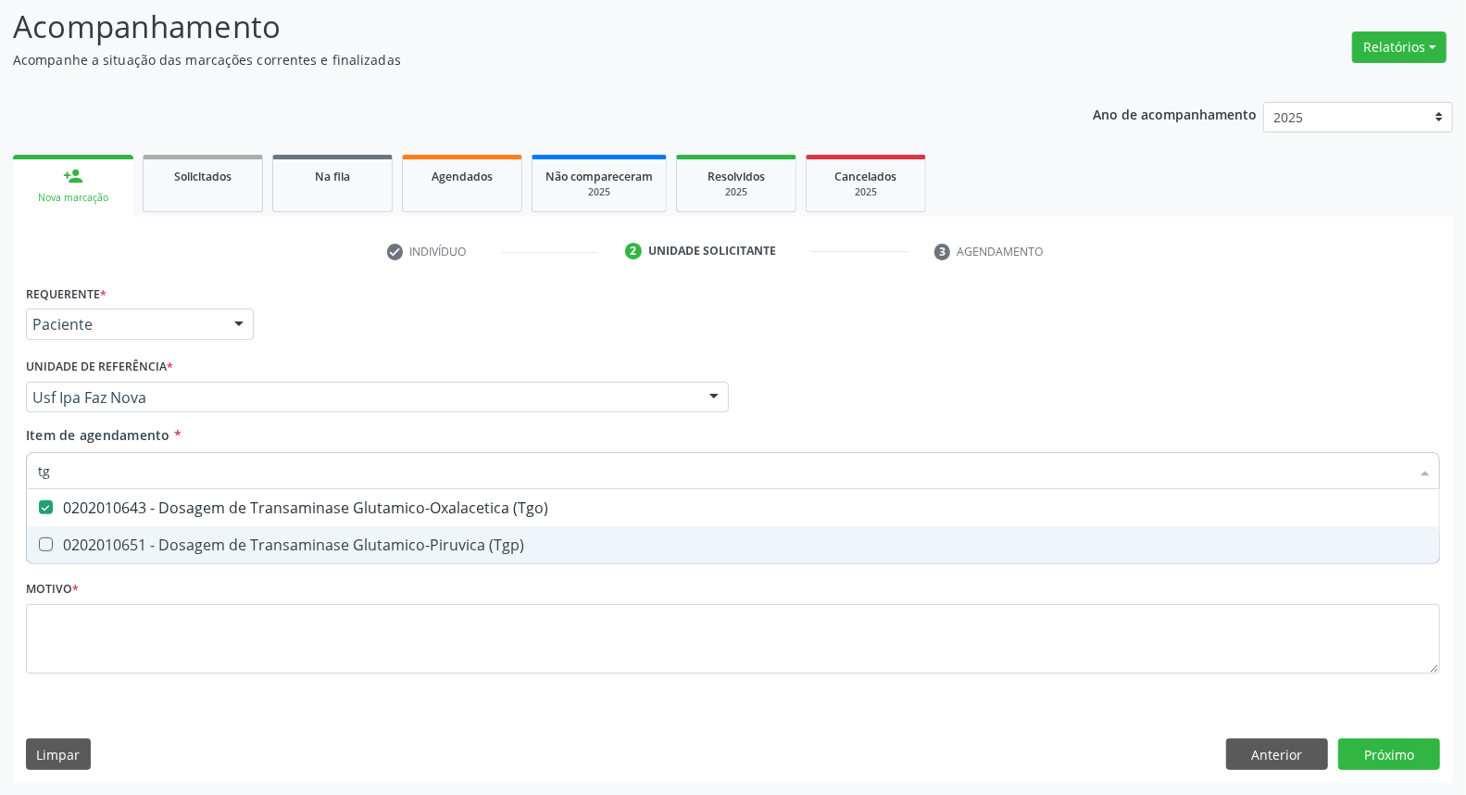
drag, startPoint x: 143, startPoint y: 542, endPoint x: 154, endPoint y: 494, distance: 49.4
click at [144, 539] on div "0202010651 - Dosagem de Transaminase Glutamico-Piruvica (Tgp)" at bounding box center [733, 544] width 1390 height 15
checkbox \(Tgp\) "true"
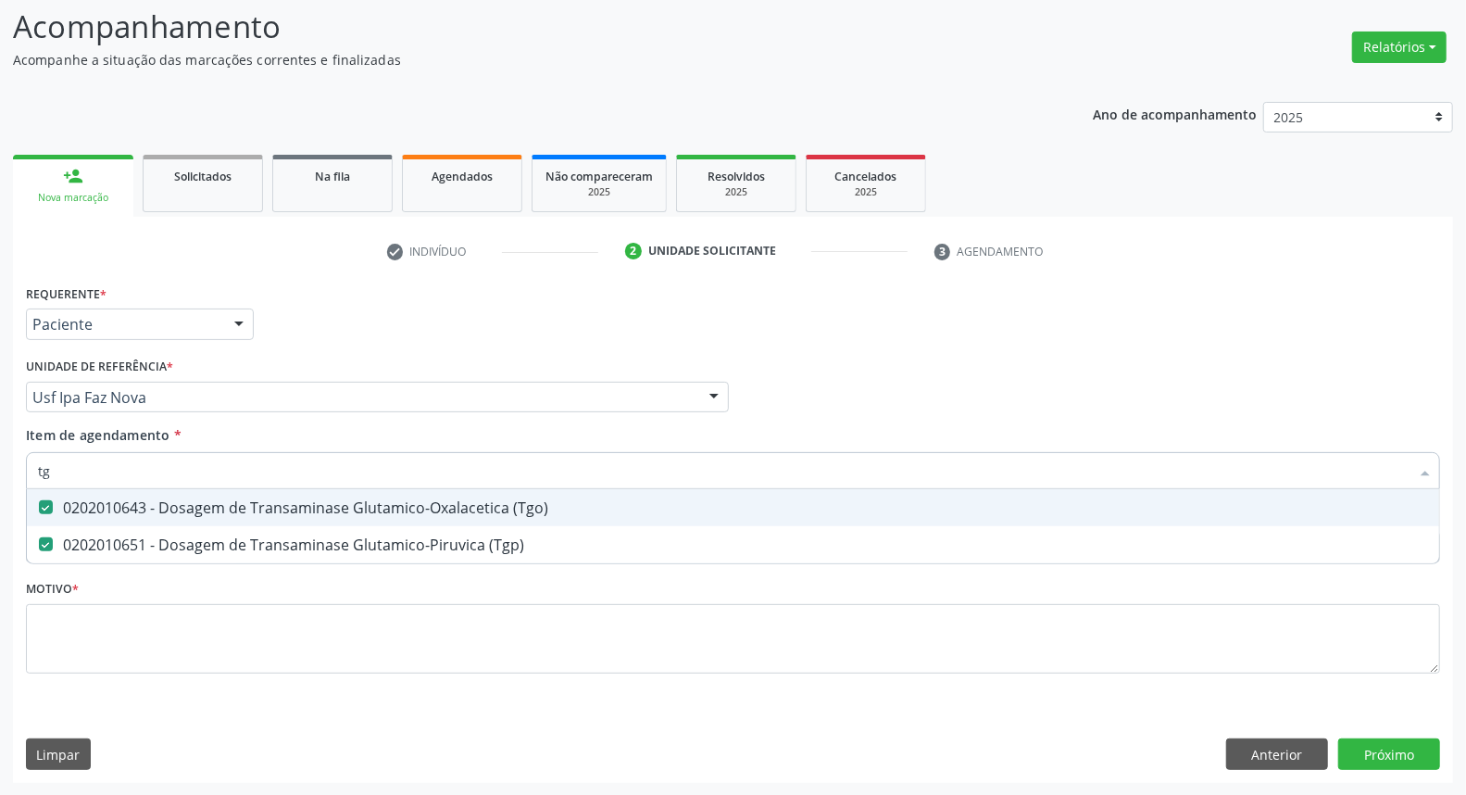
click at [155, 482] on input "tg" at bounding box center [724, 470] width 1372 height 37
type input "t"
checkbox \(Tgo\) "false"
checkbox \(Tgp\) "false"
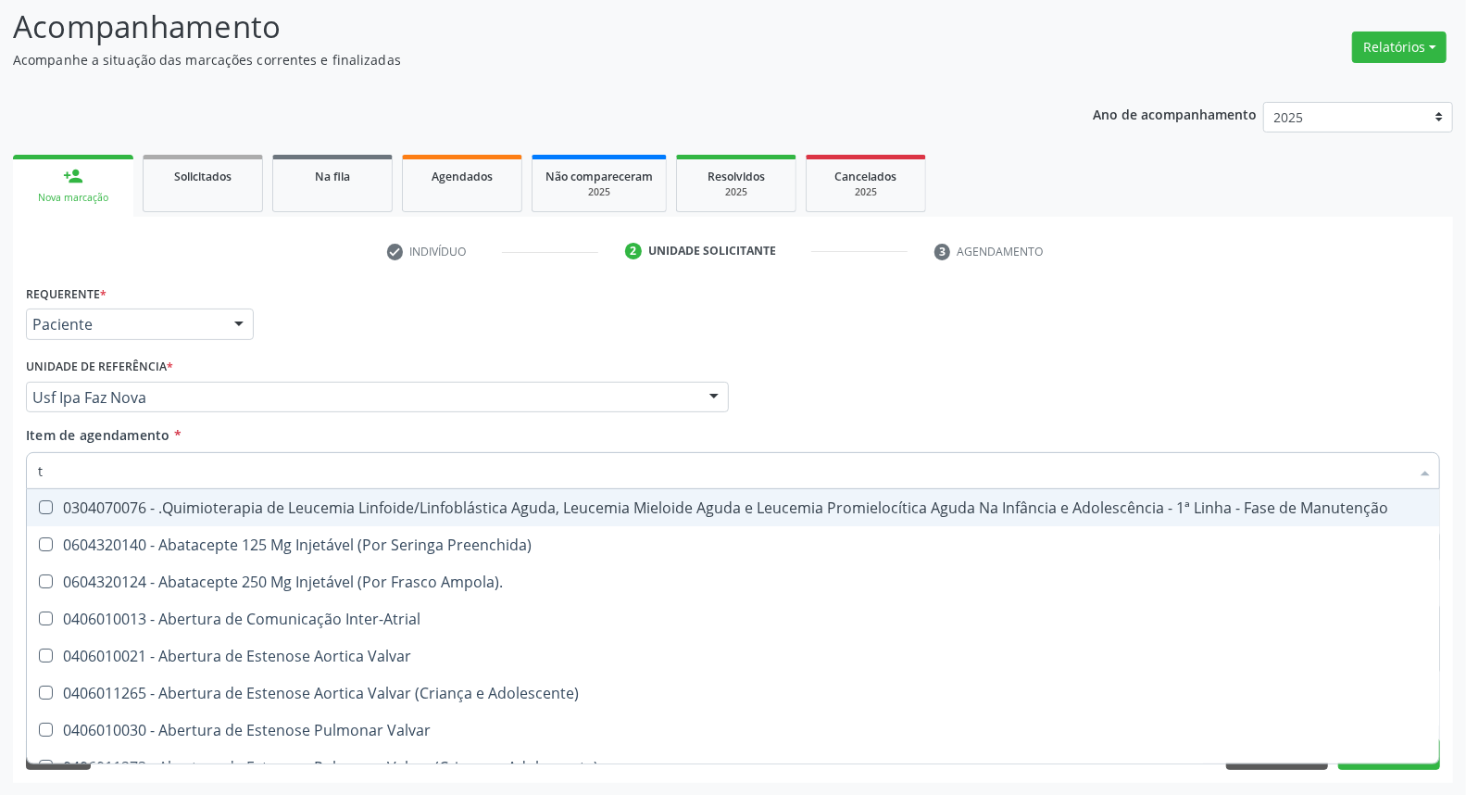
type input "tr"
checkbox Ii\) "true"
checkbox Grupo "true"
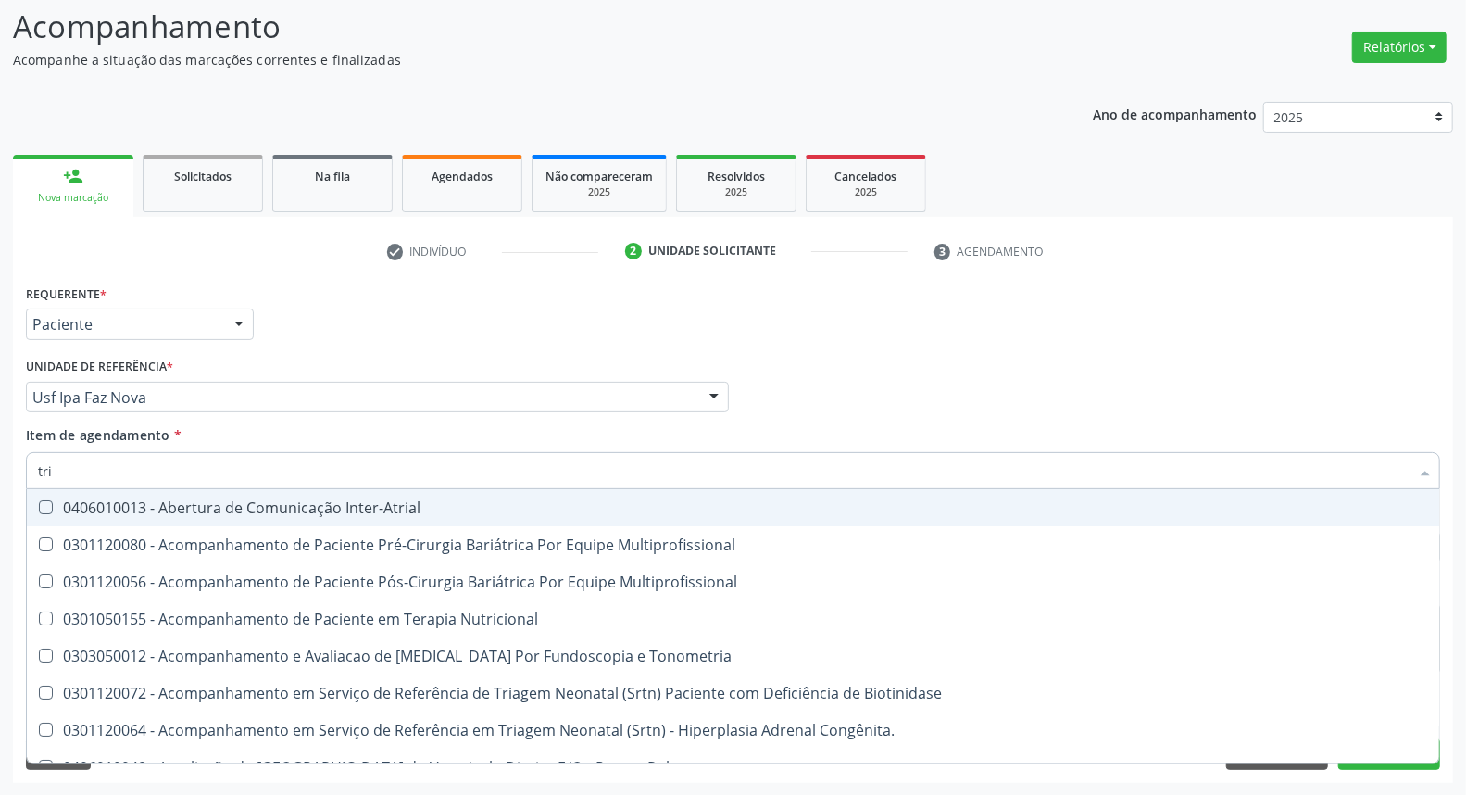
type input "trig"
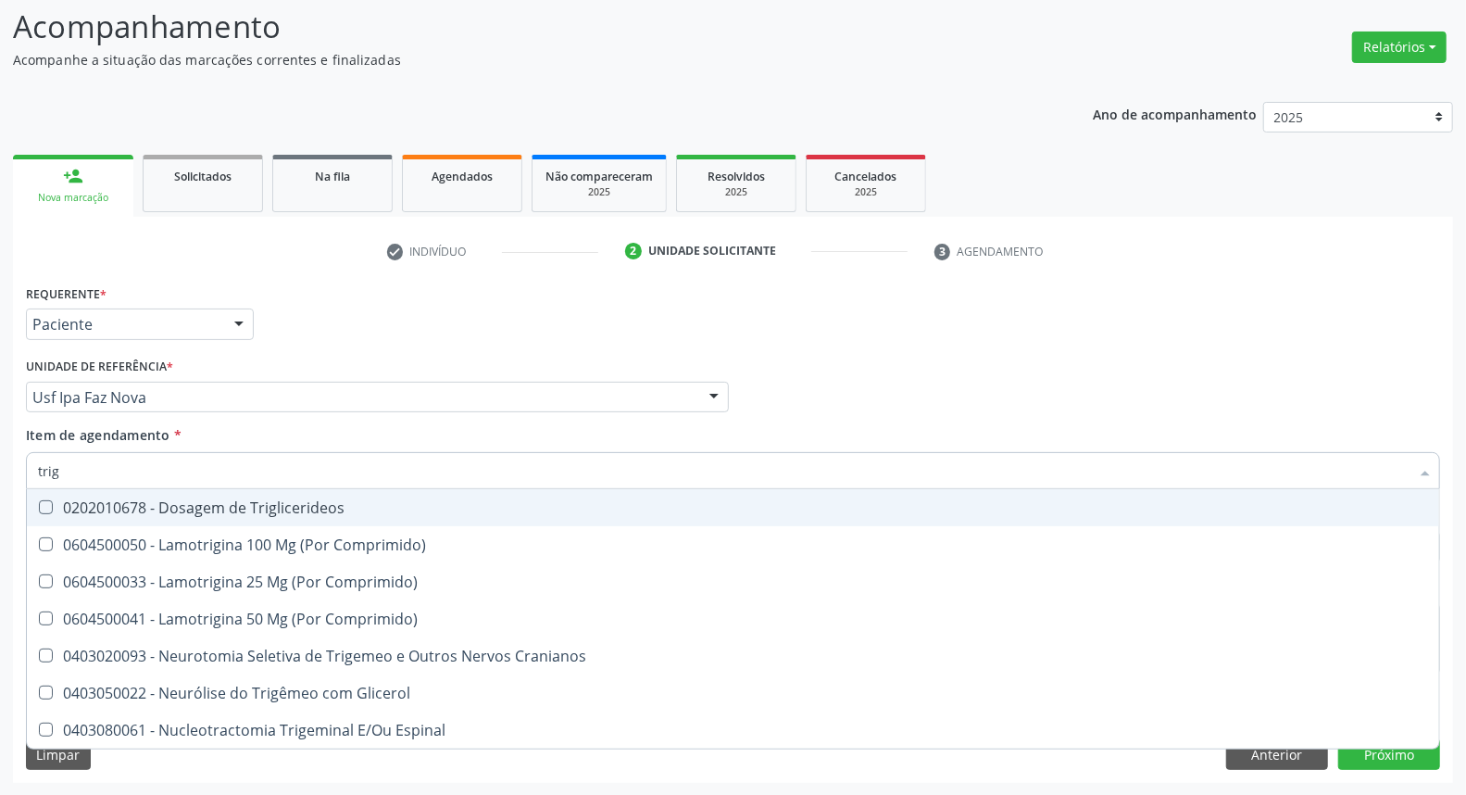
click at [152, 502] on div "0202010678 - Dosagem de Triglicerideos" at bounding box center [733, 507] width 1390 height 15
checkbox Triglicerideos "true"
click at [157, 465] on input "trig" at bounding box center [724, 470] width 1372 height 37
type input "he"
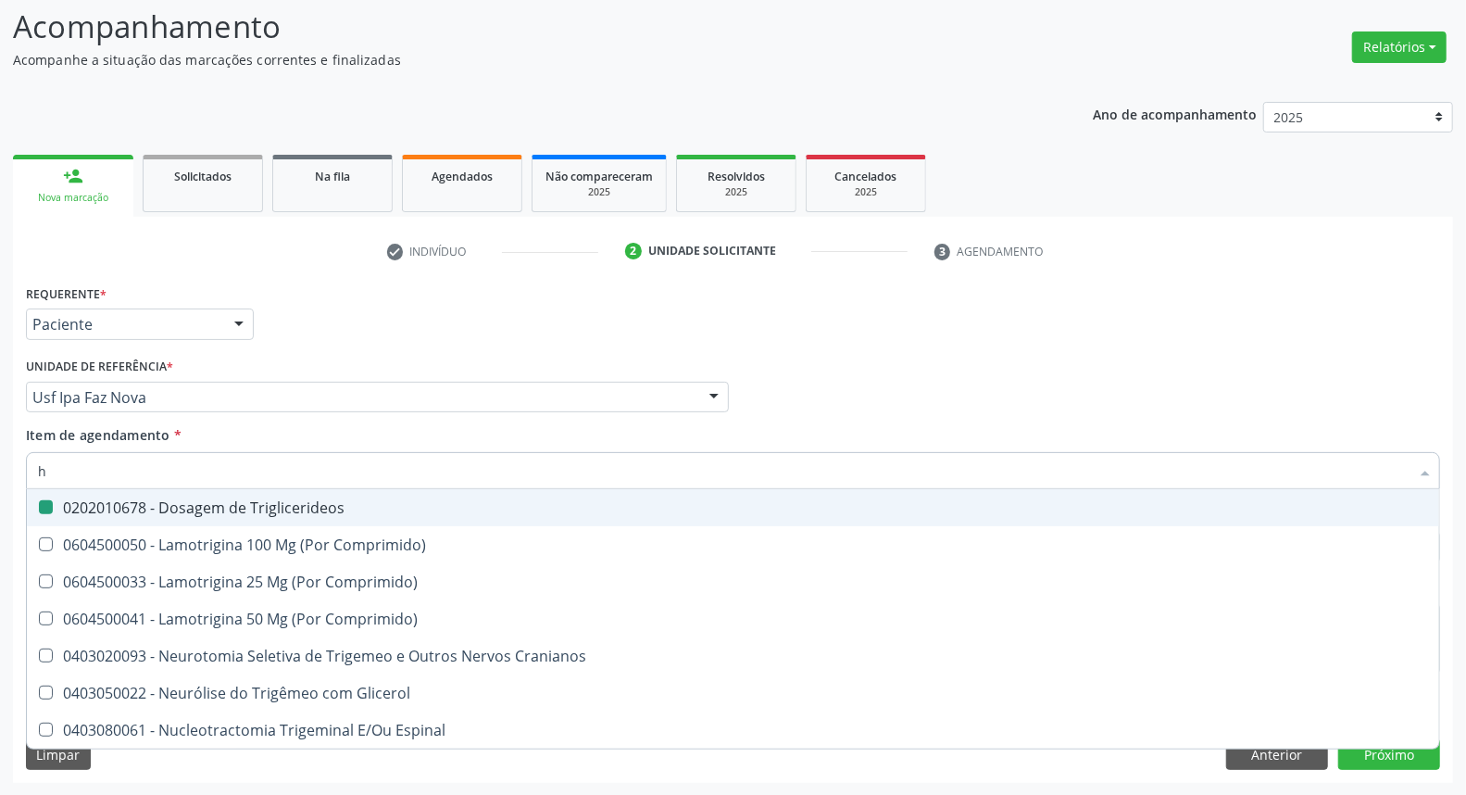
checkbox Triglicerideos "false"
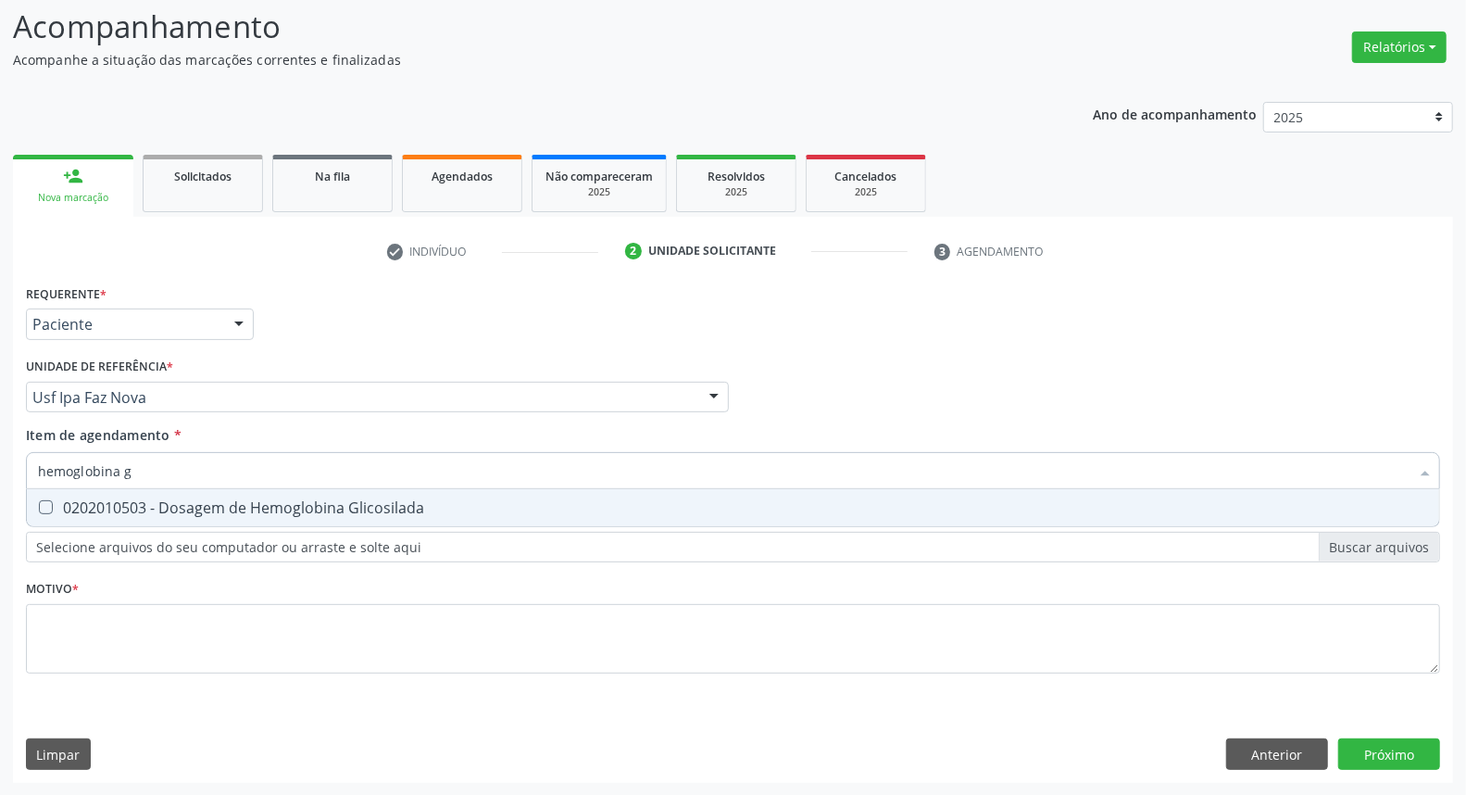
type input "hemoglobina g"
click at [148, 506] on div "0202010503 - Dosagem de Hemoglobina Glicosilada" at bounding box center [733, 507] width 1390 height 15
checkbox Glicosilada "true"
click at [160, 468] on input "hemoglobina g" at bounding box center [724, 470] width 1372 height 37
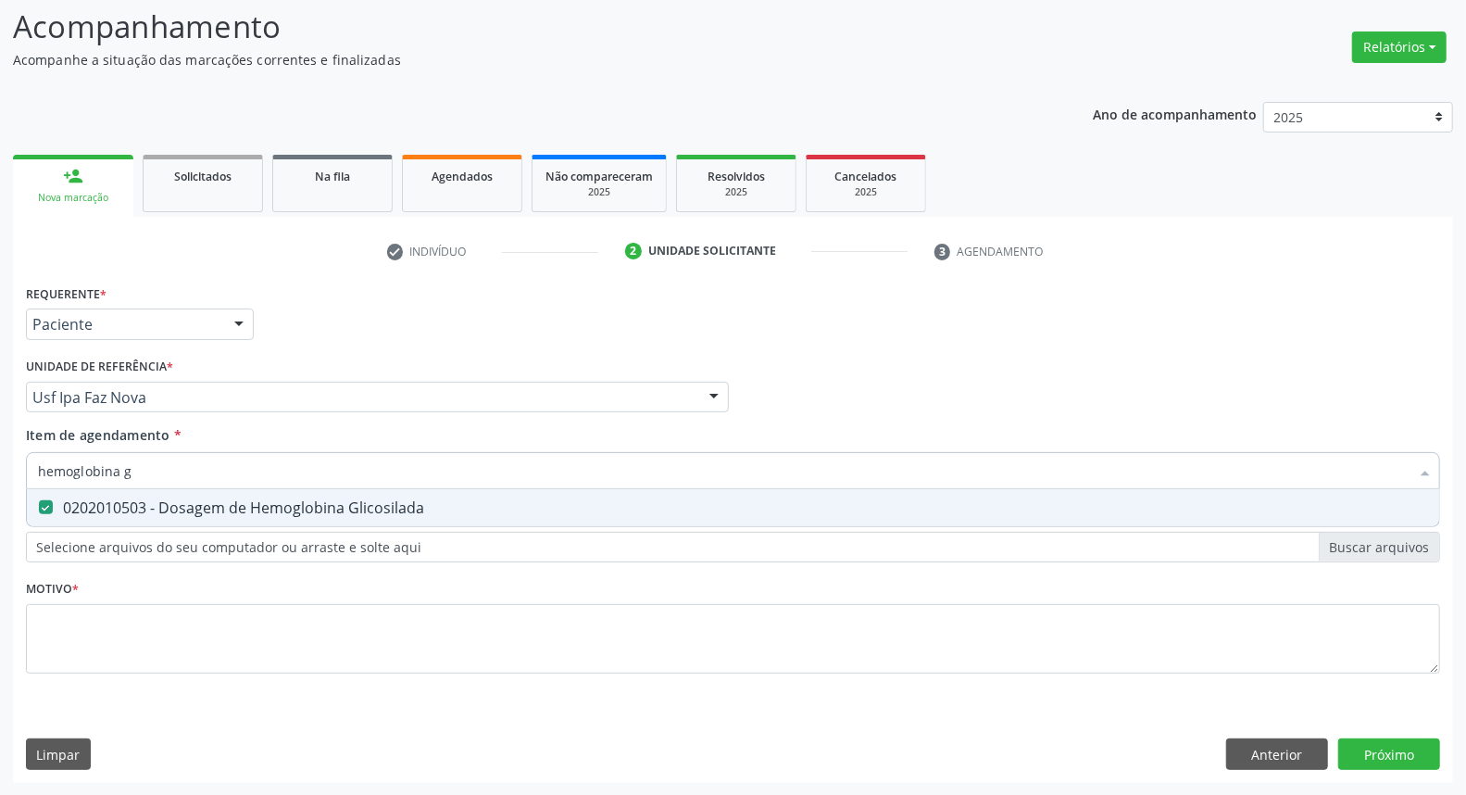
click at [160, 468] on input "hemoglobina g" at bounding box center [724, 470] width 1372 height 37
type input "d"
checkbox Glicosilada "false"
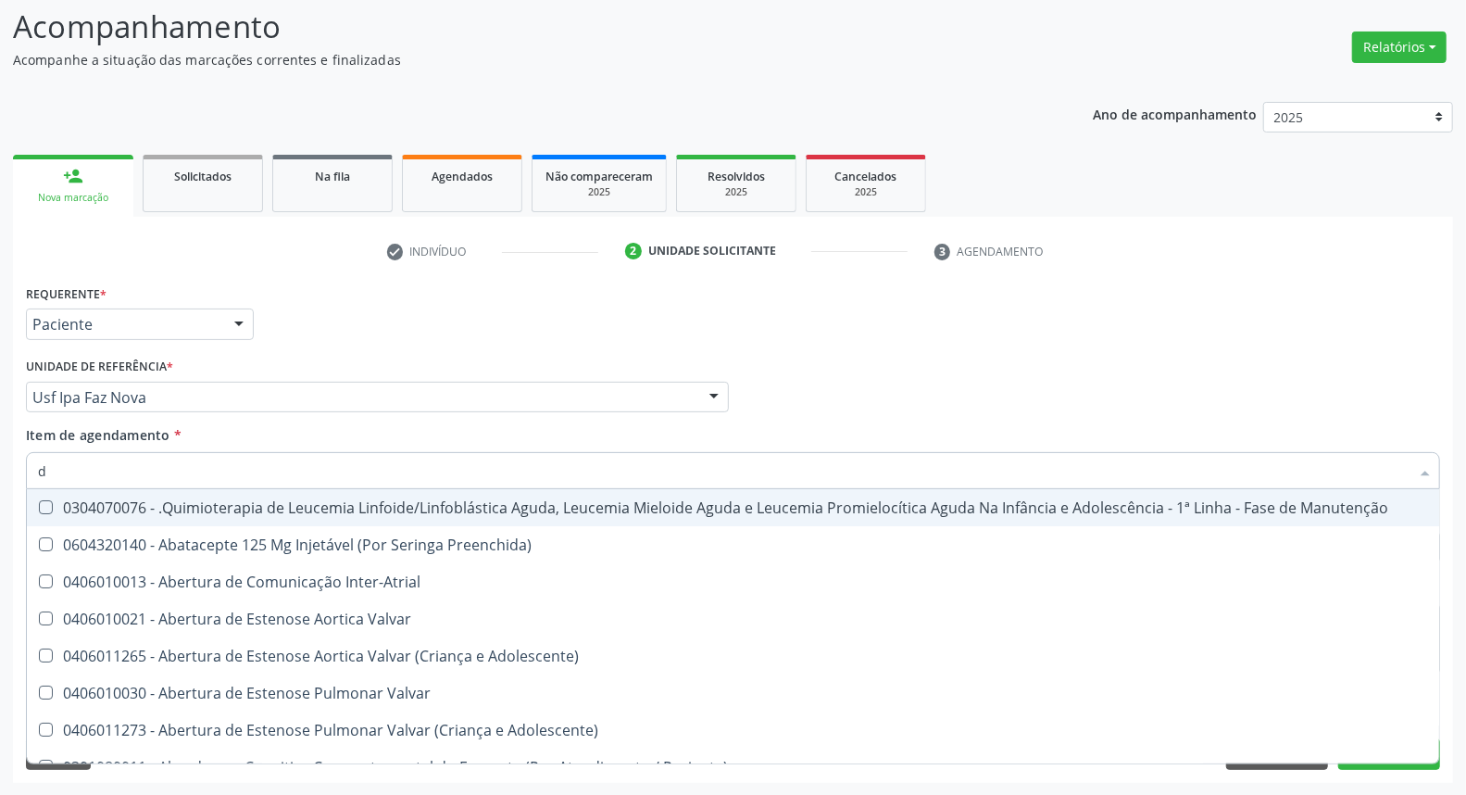
type input "de"
checkbox Alveolar "true"
checkbox Micobactérias "true"
checkbox Dacriocistorrinostomia "true"
checkbox Capsula\) "true"
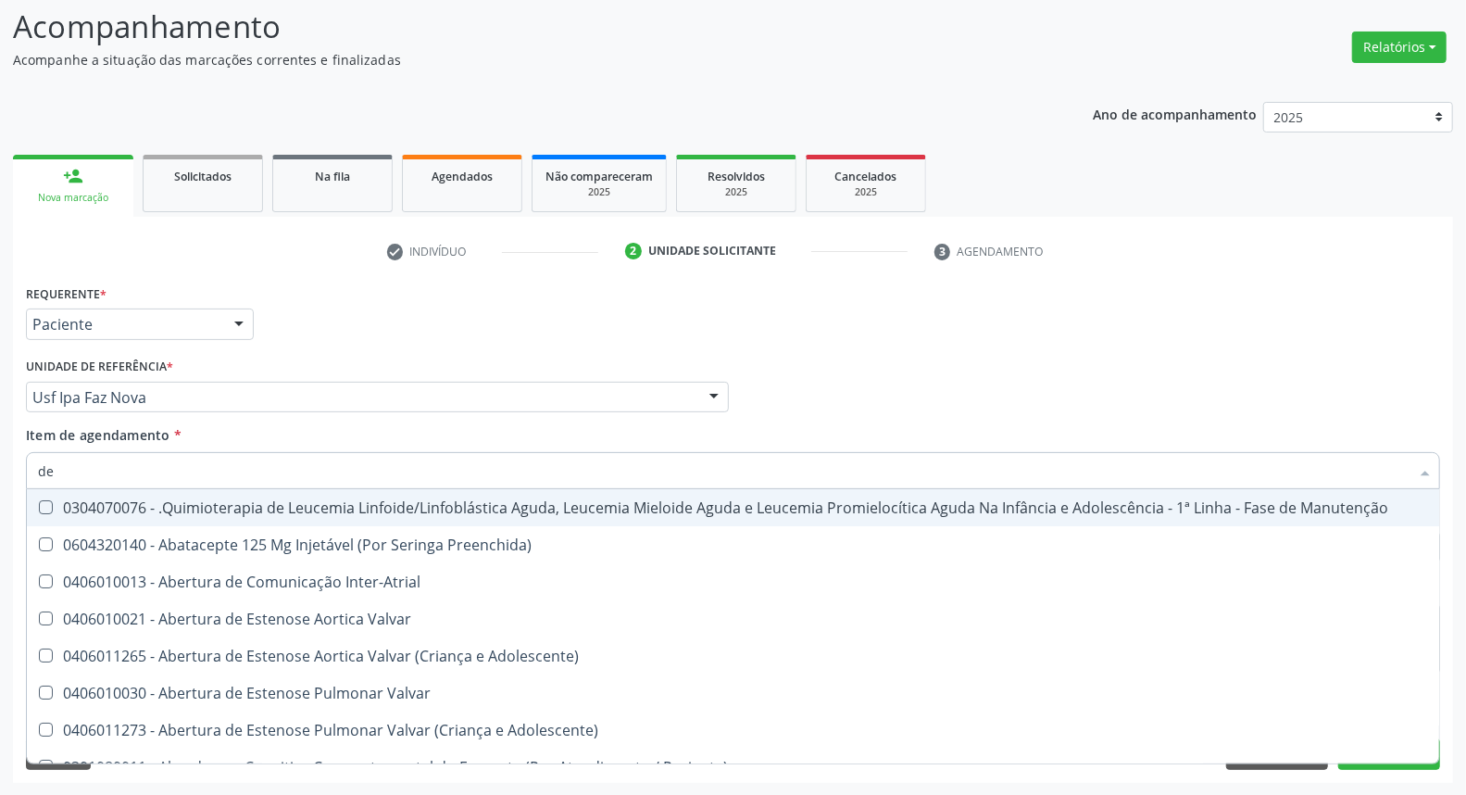
checkbox Capsula\) "true"
checkbox Comprimido\) "true"
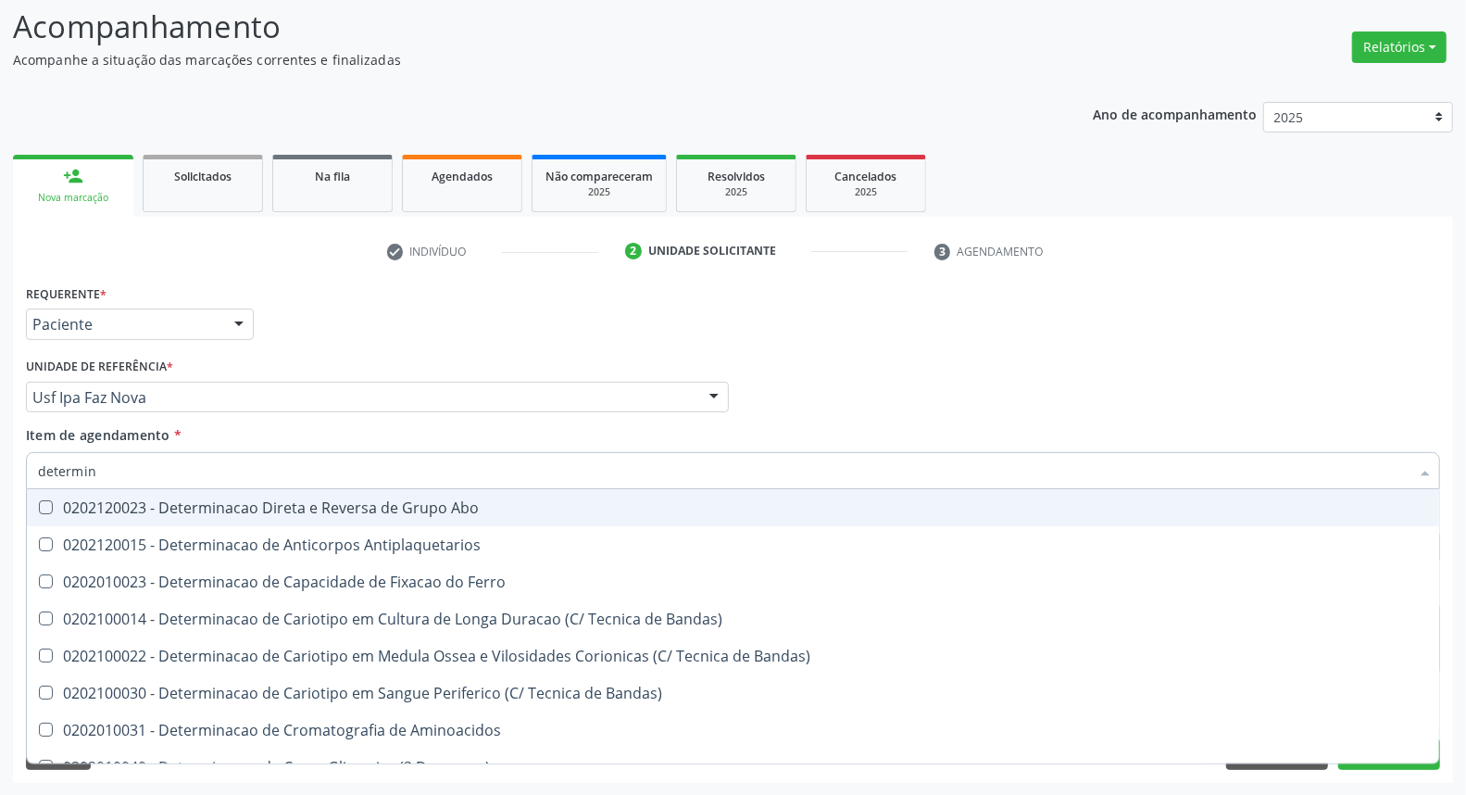
type input "determina"
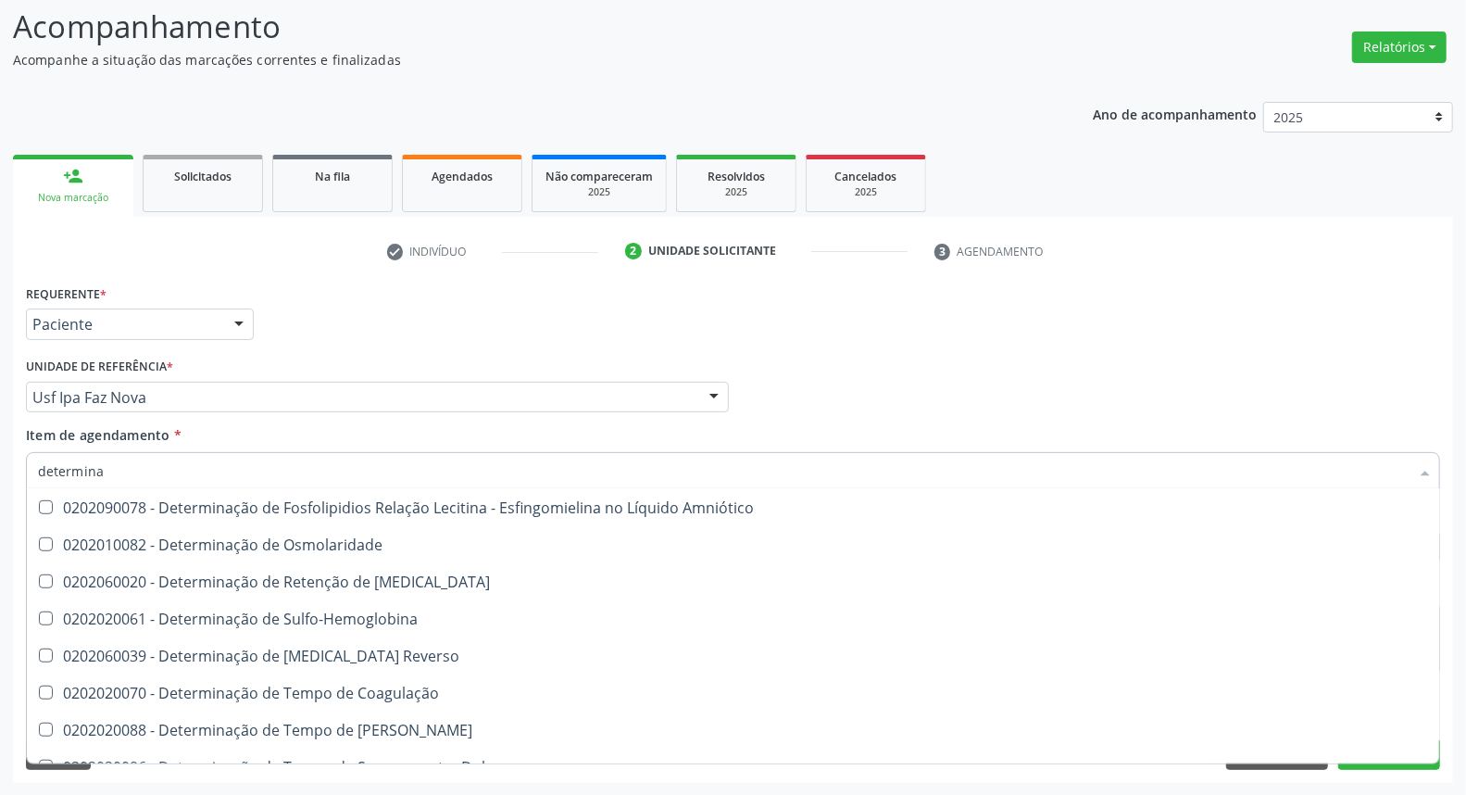
scroll to position [1029, 0]
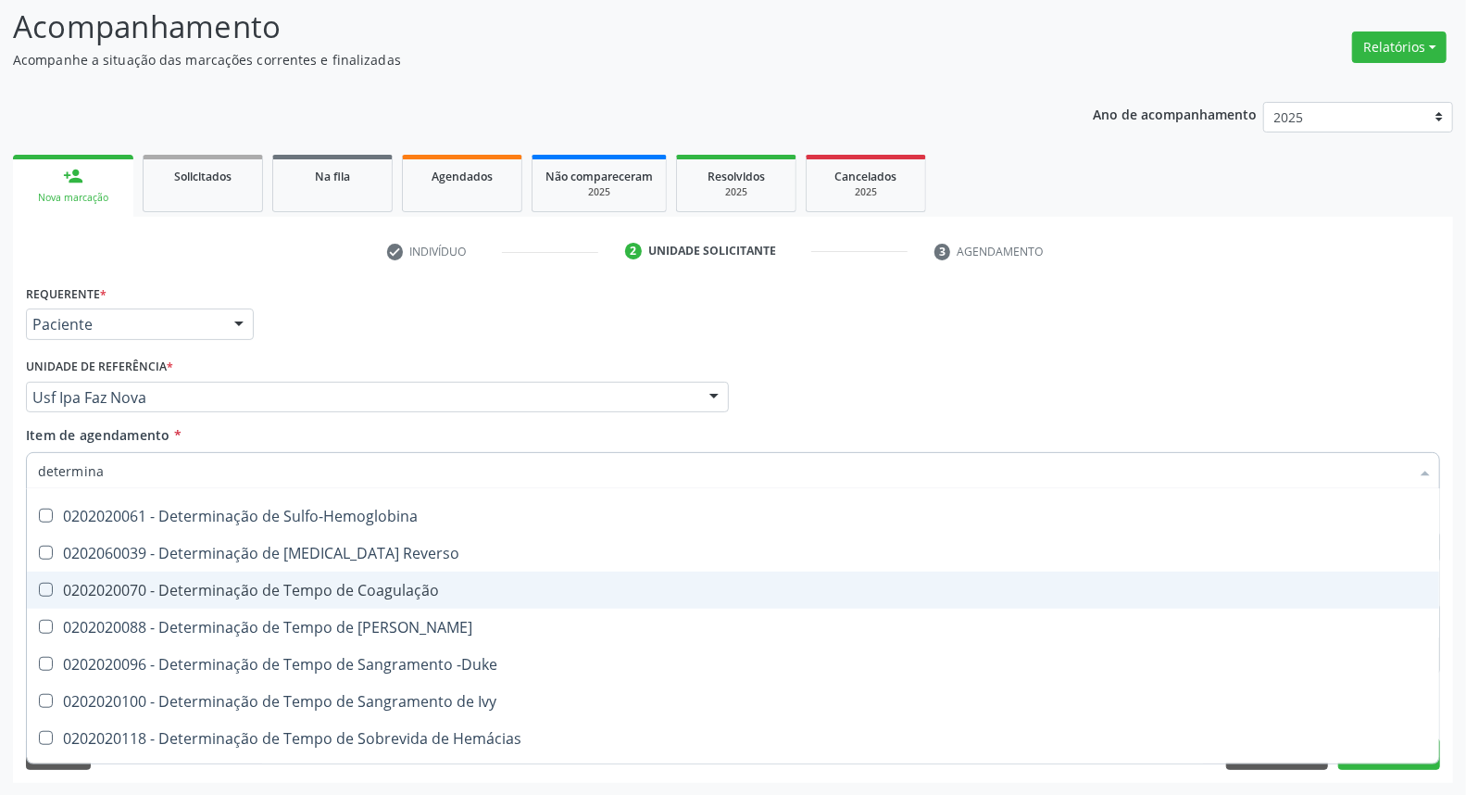
click at [510, 591] on div "0202020070 - Determinação de Tempo de Coagulação" at bounding box center [733, 590] width 1390 height 15
checkbox Coagulação "true"
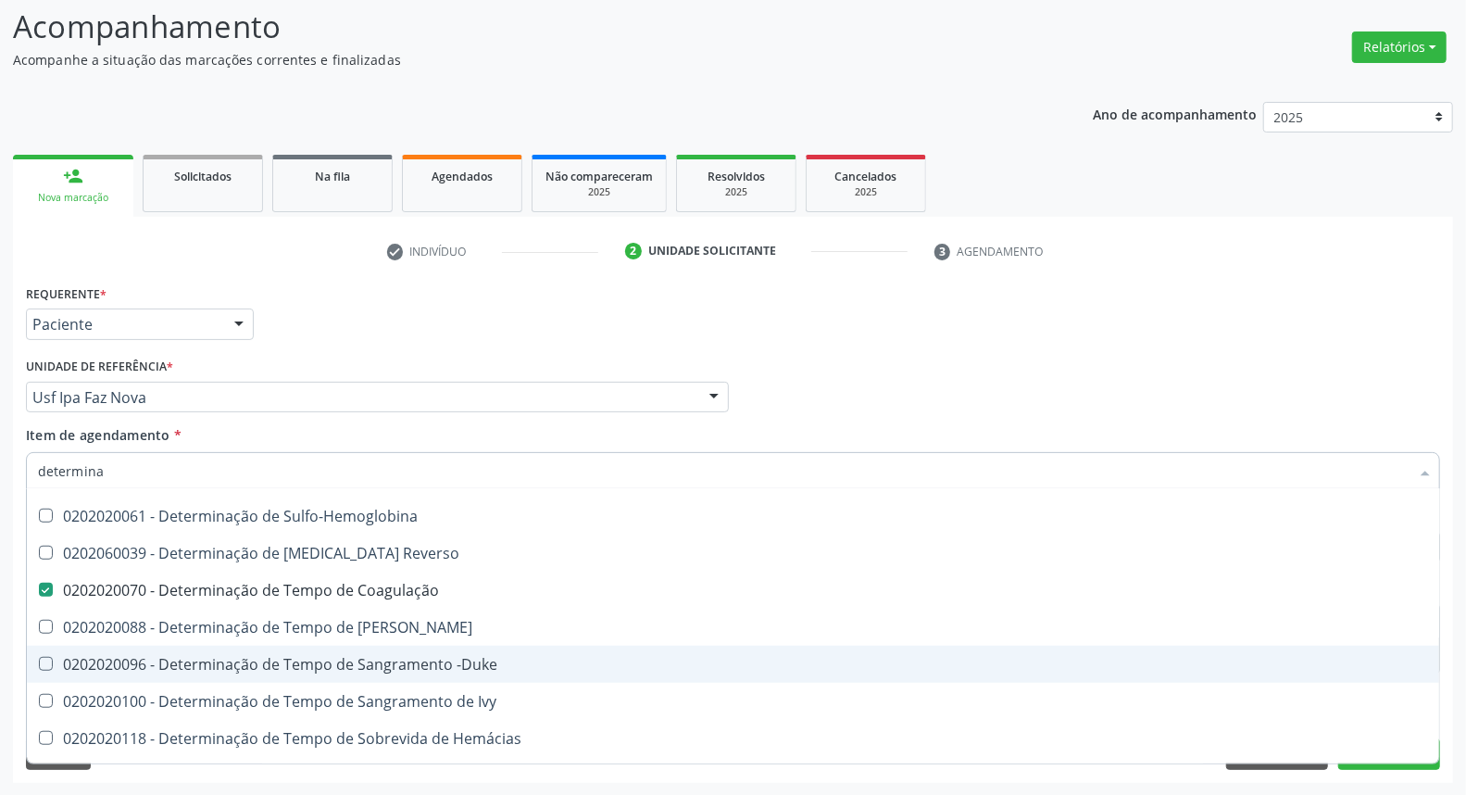
click at [514, 668] on div "0202020096 - Determinação de Tempo de Sangramento -Duke" at bounding box center [733, 664] width 1390 height 15
checkbox -Duke "true"
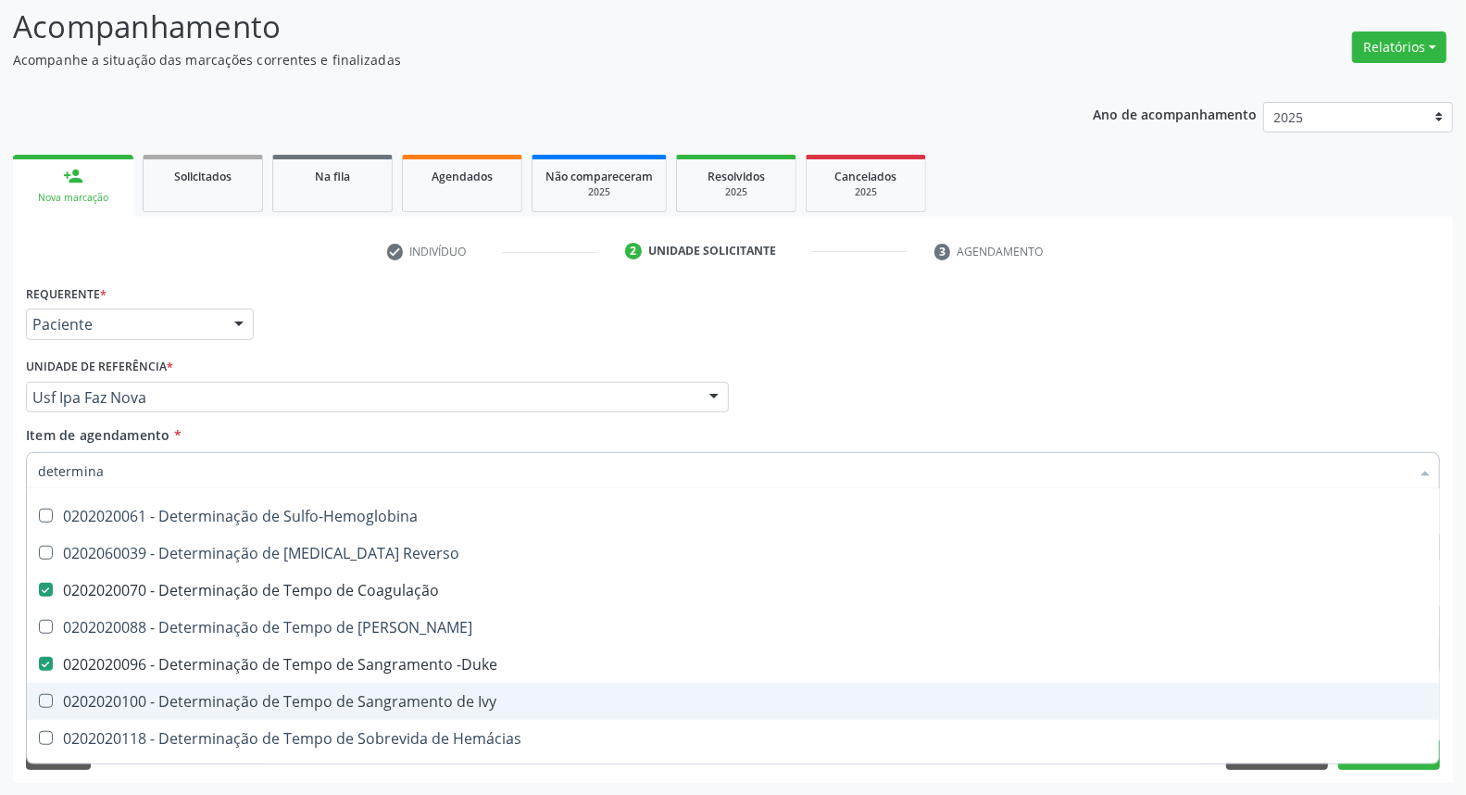
click at [507, 695] on div "0202020100 - Determinação de Tempo de Sangramento de Ivy" at bounding box center [733, 701] width 1390 height 15
checkbox Ivy "false"
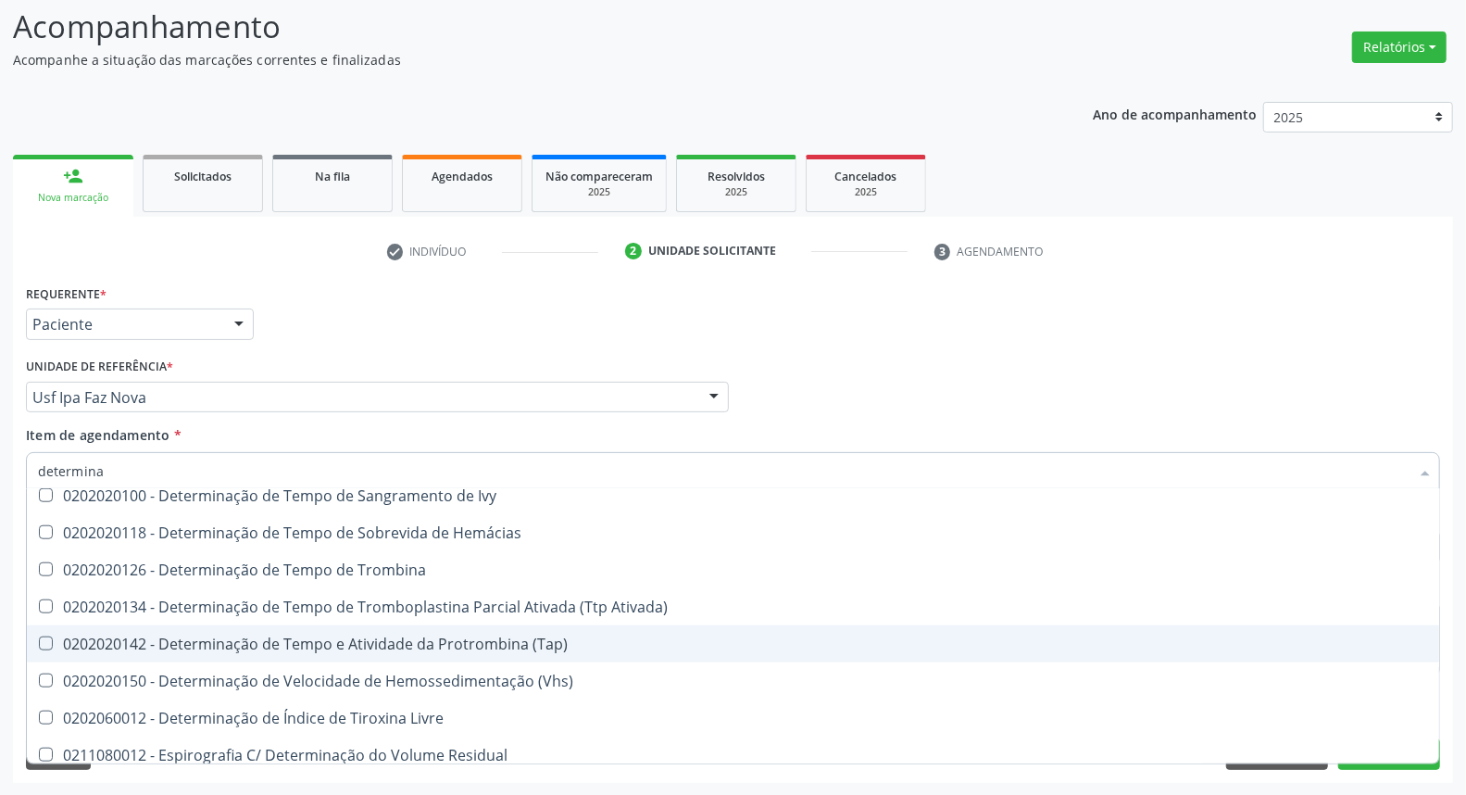
click at [534, 640] on div "0202020142 - Determinação de Tempo e Atividade da Protrombina (Tap)" at bounding box center [733, 643] width 1390 height 15
checkbox \(Tap\) "true"
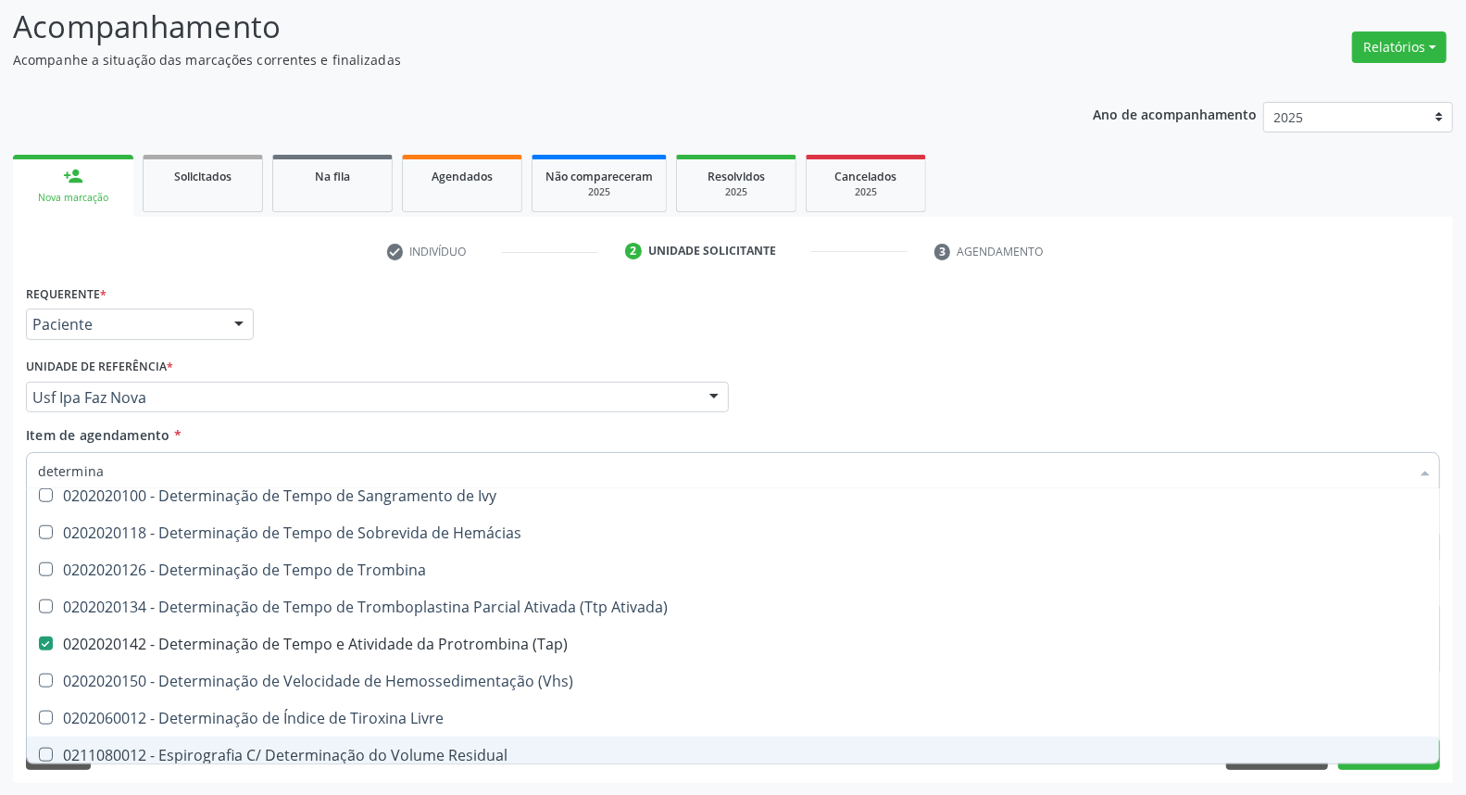
drag, startPoint x: 122, startPoint y: 470, endPoint x: 2, endPoint y: 454, distance: 121.5
click at [0, 468] on div "Acompanhamento Acompanhe a situação das marcações correntes e finalizadas Relat…" at bounding box center [733, 388] width 1466 height 816
type input "he"
checkbox Coagulação "false"
checkbox -Duke "false"
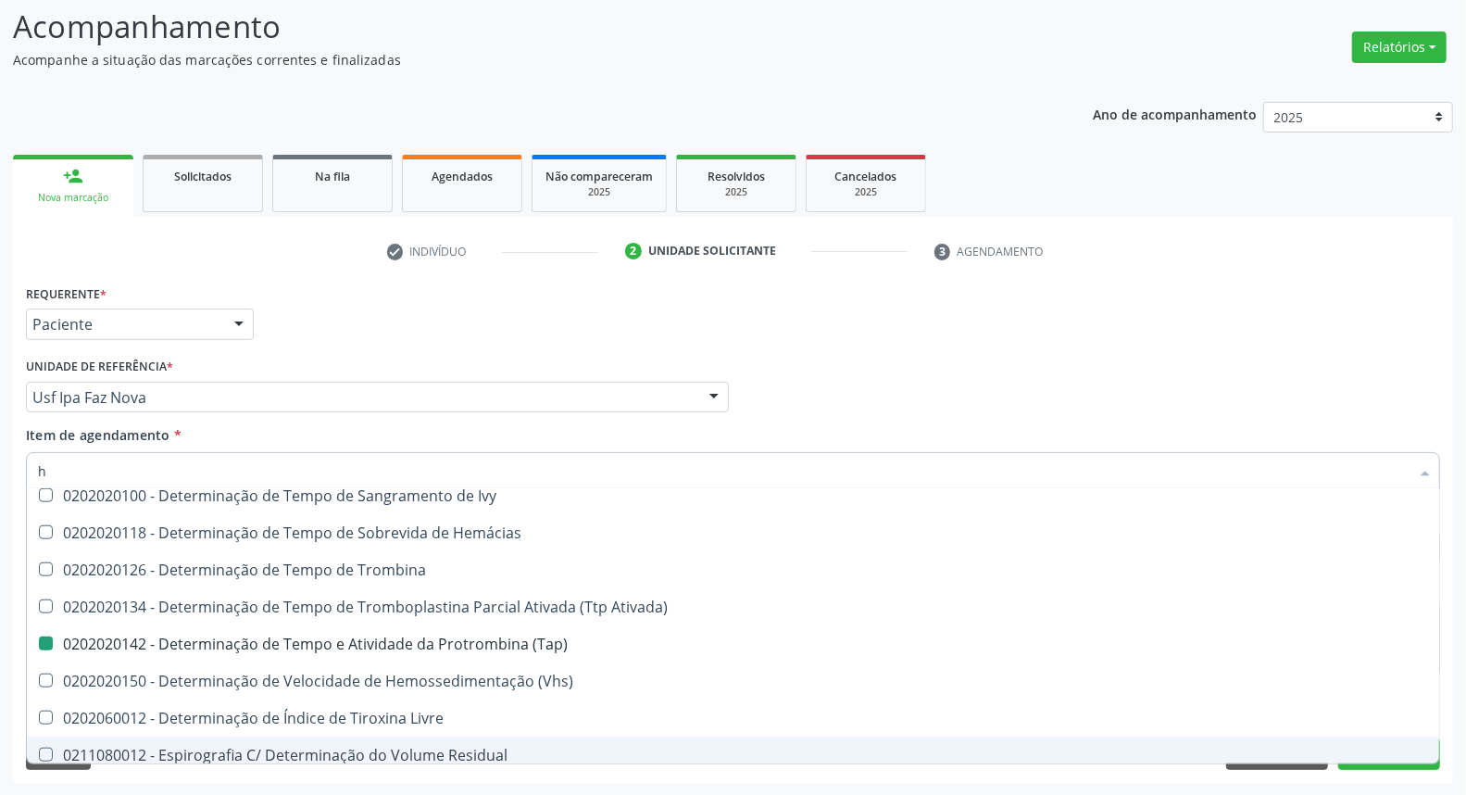
checkbox \(Tap\) "false"
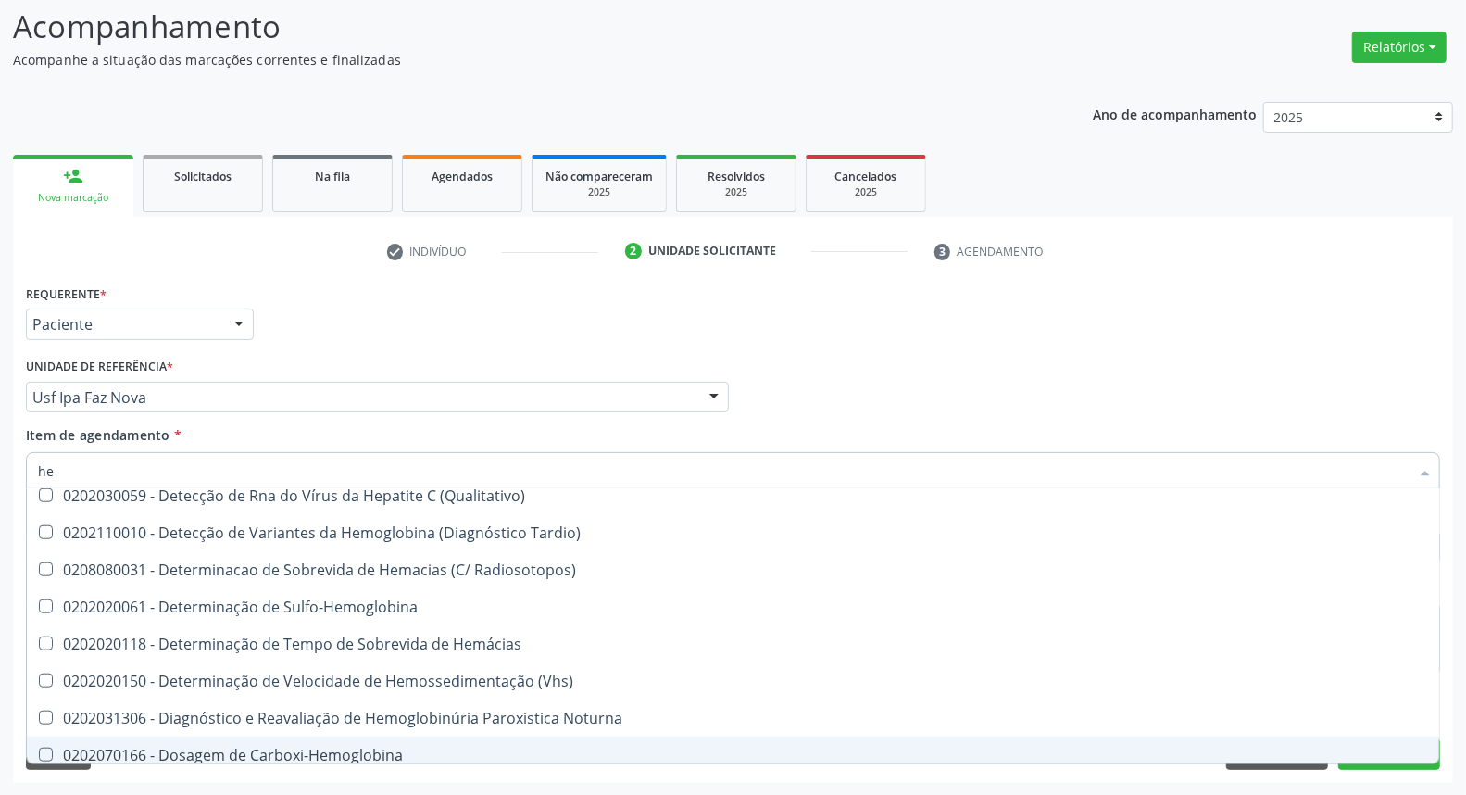
type input "hem"
checkbox \(Qualitativo\) "true"
checkbox Glicosilada "false"
type input "hemo"
checkbox Redome\) "true"
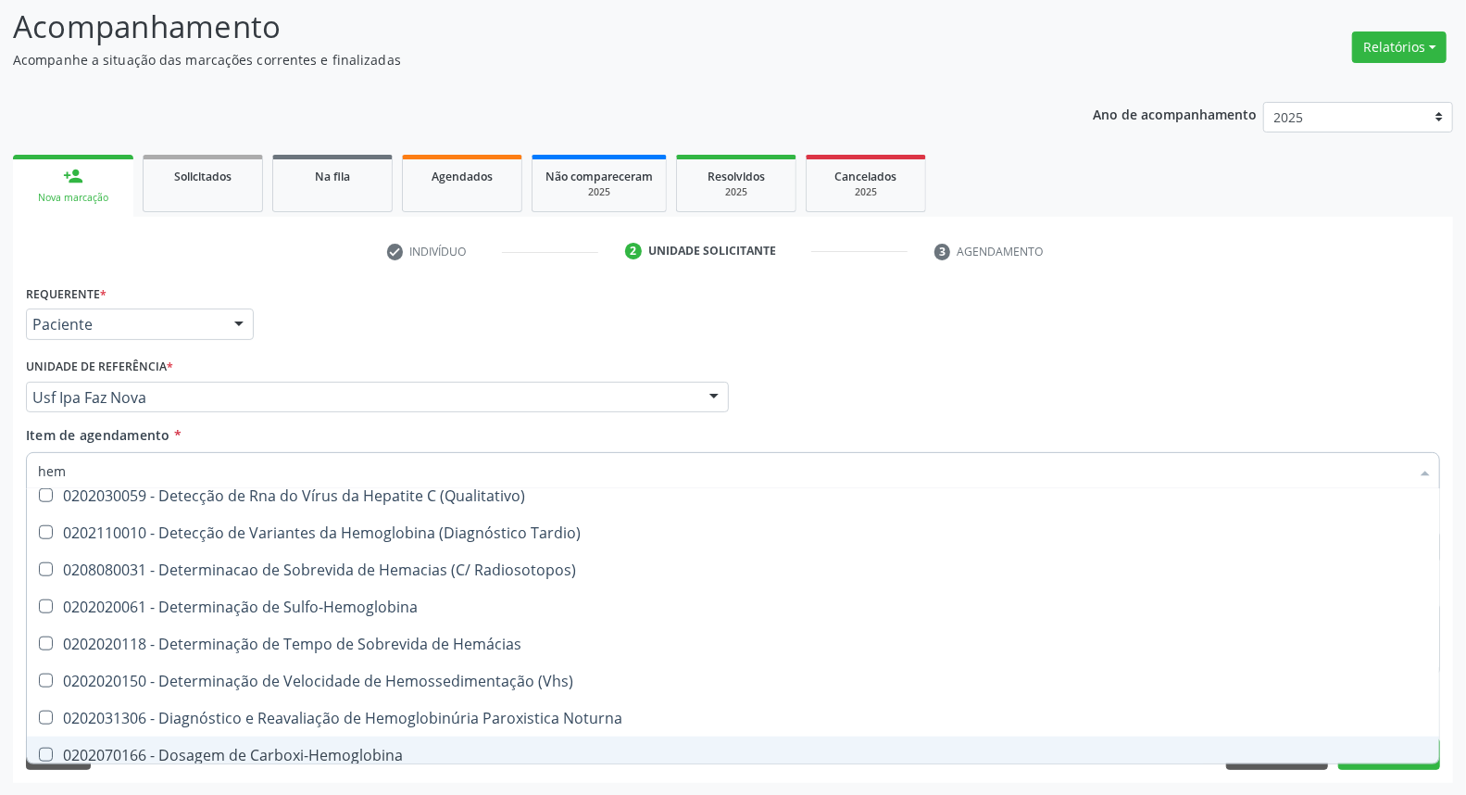
checkbox \(Qualitativo\) "false"
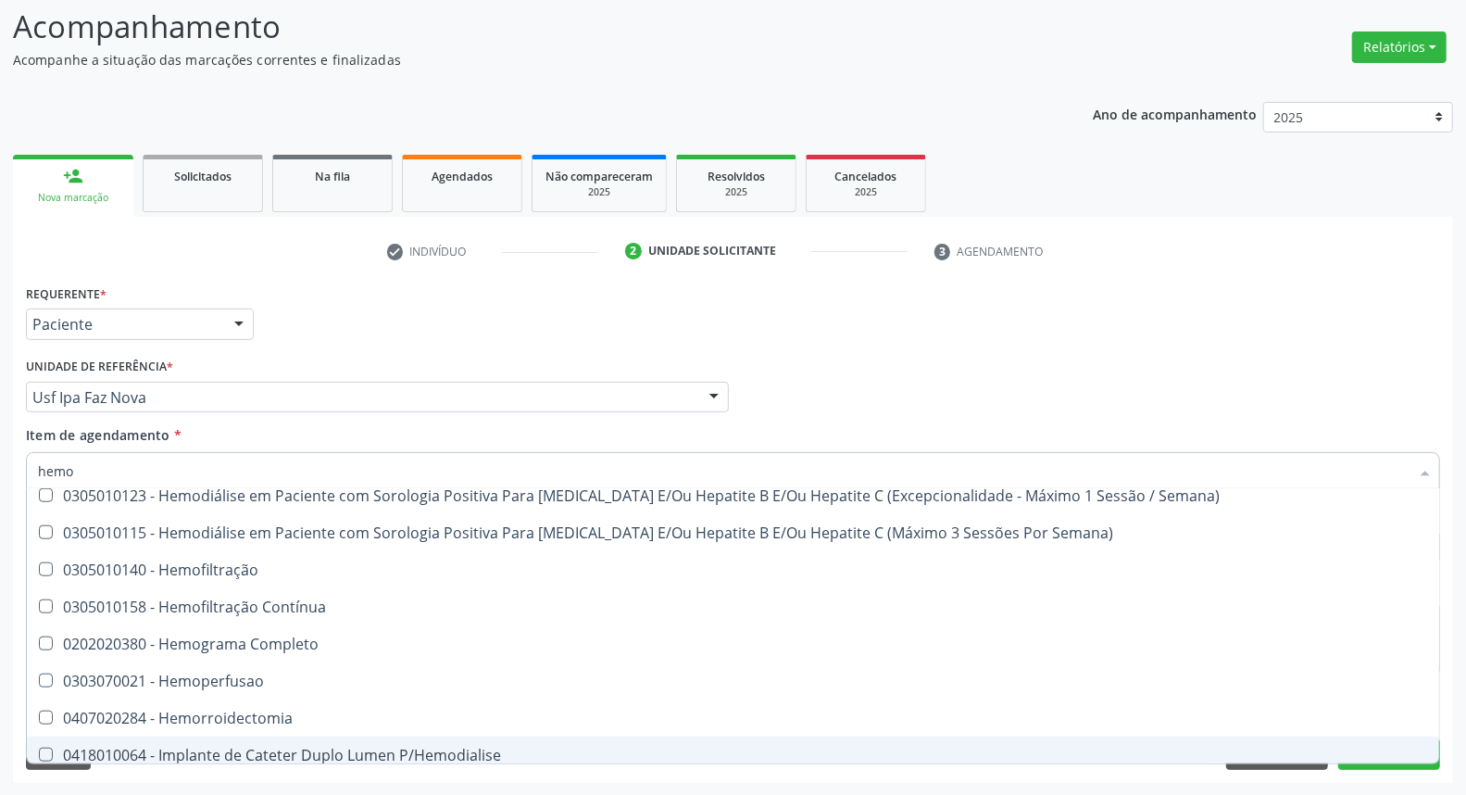
type input "hemog"
checkbox Tardio\) "true"
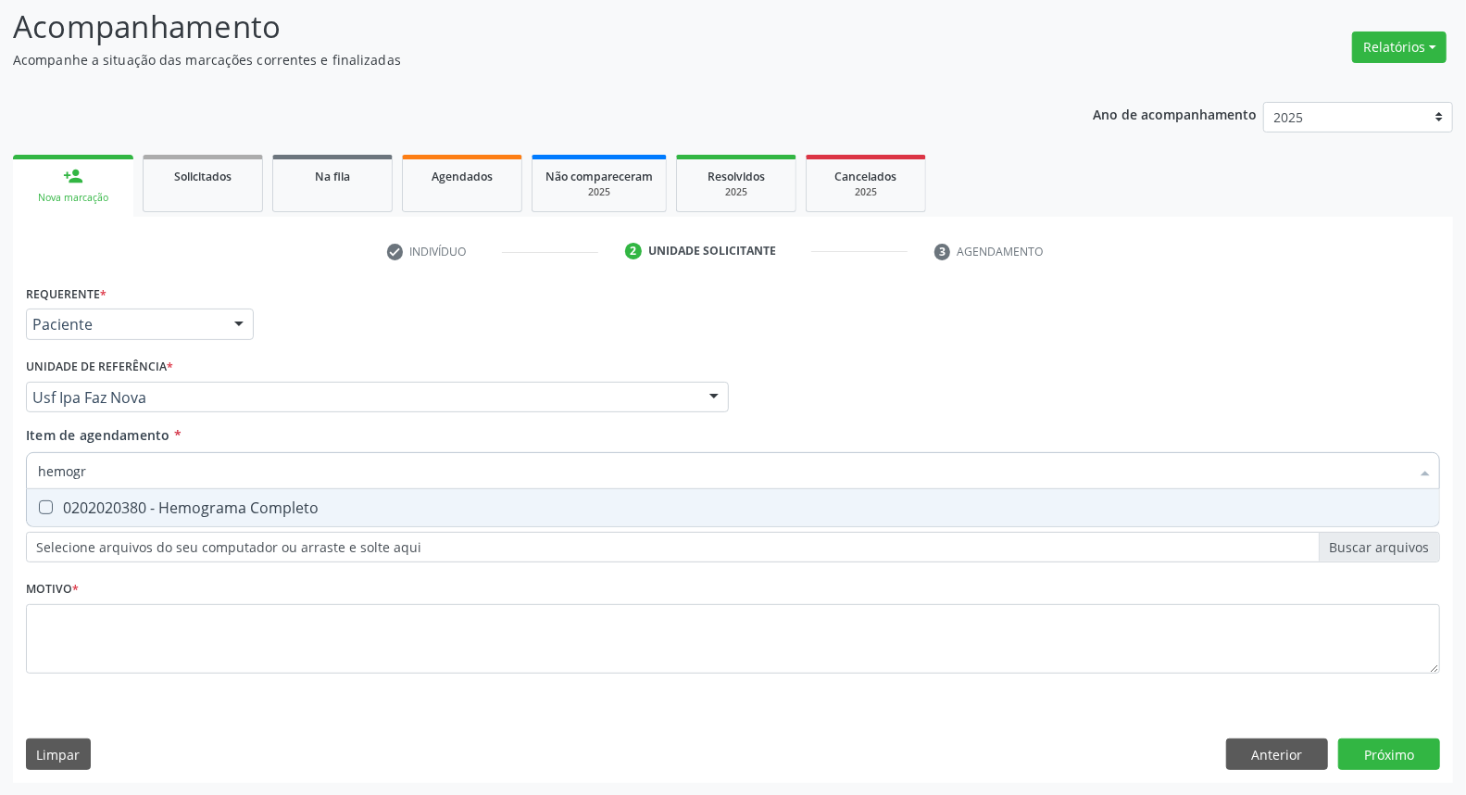
scroll to position [0, 0]
type input "hemogra"
click at [76, 507] on div "0202020380 - Hemograma Completo" at bounding box center [733, 507] width 1390 height 15
checkbox Completo "true"
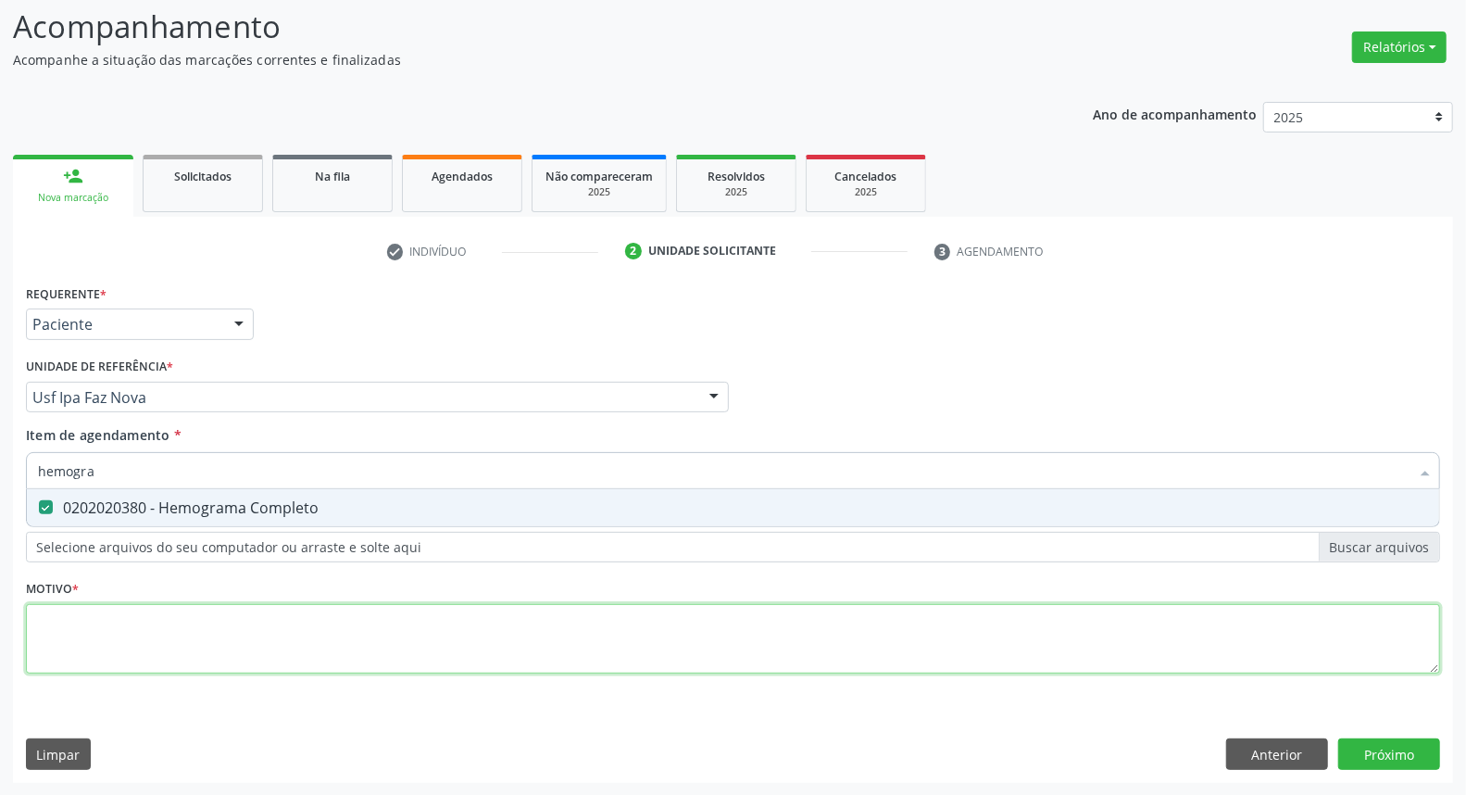
click at [99, 631] on div "Requerente * Paciente Médico(a) Enfermeiro(a) Paciente Nenhum resultado encontr…" at bounding box center [733, 490] width 1414 height 420
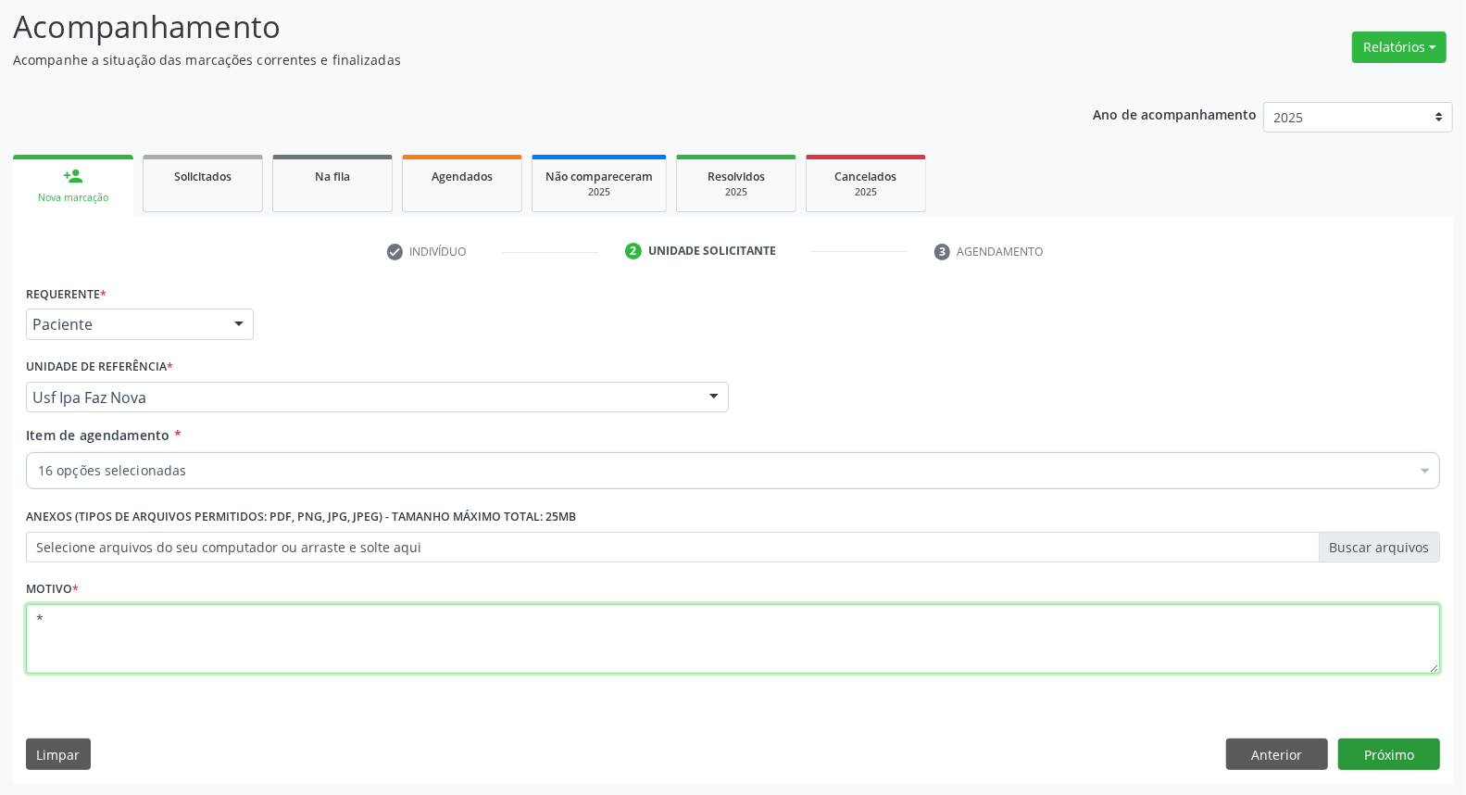
type textarea "*"
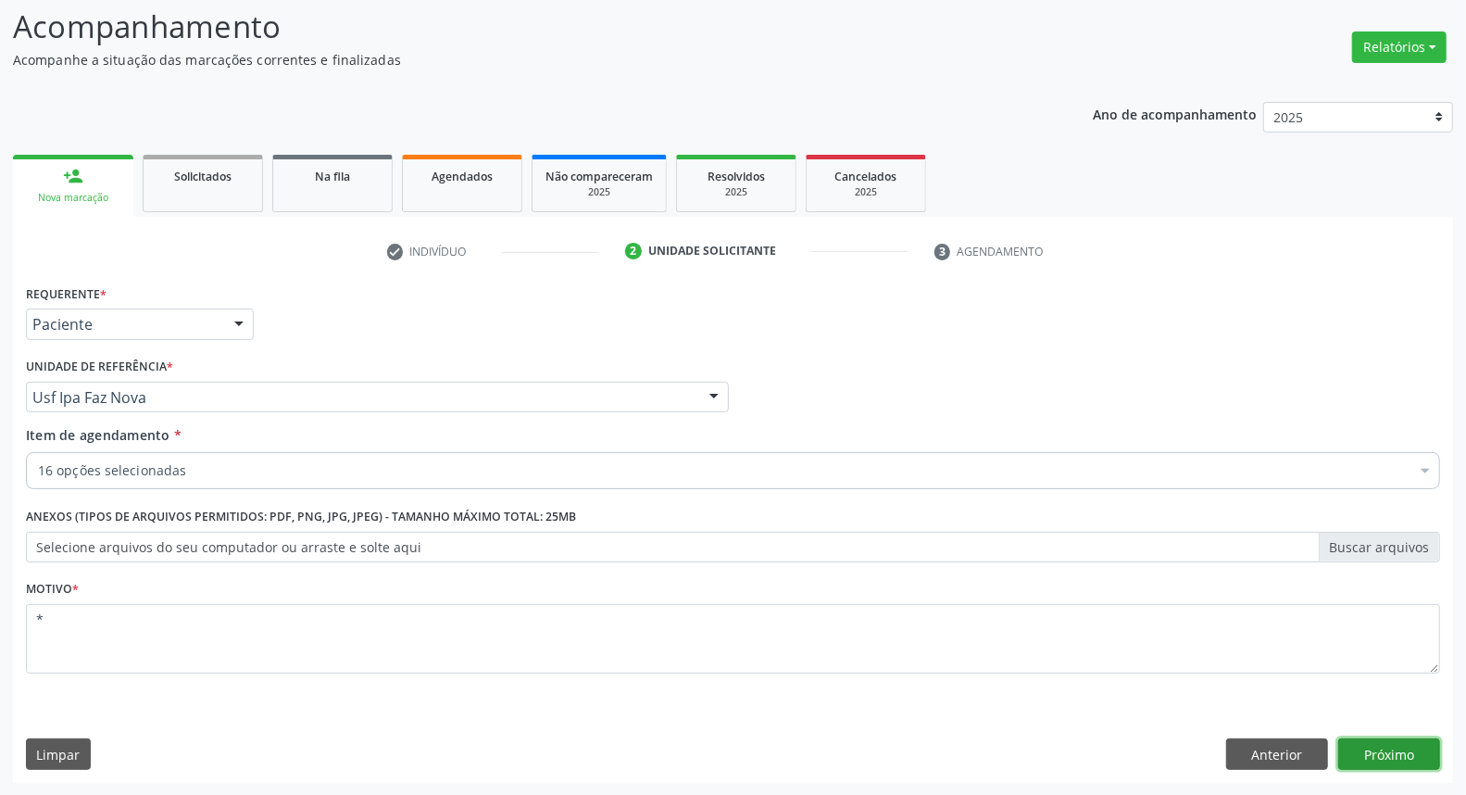
click at [1414, 746] on button "Próximo" at bounding box center [1389, 753] width 102 height 31
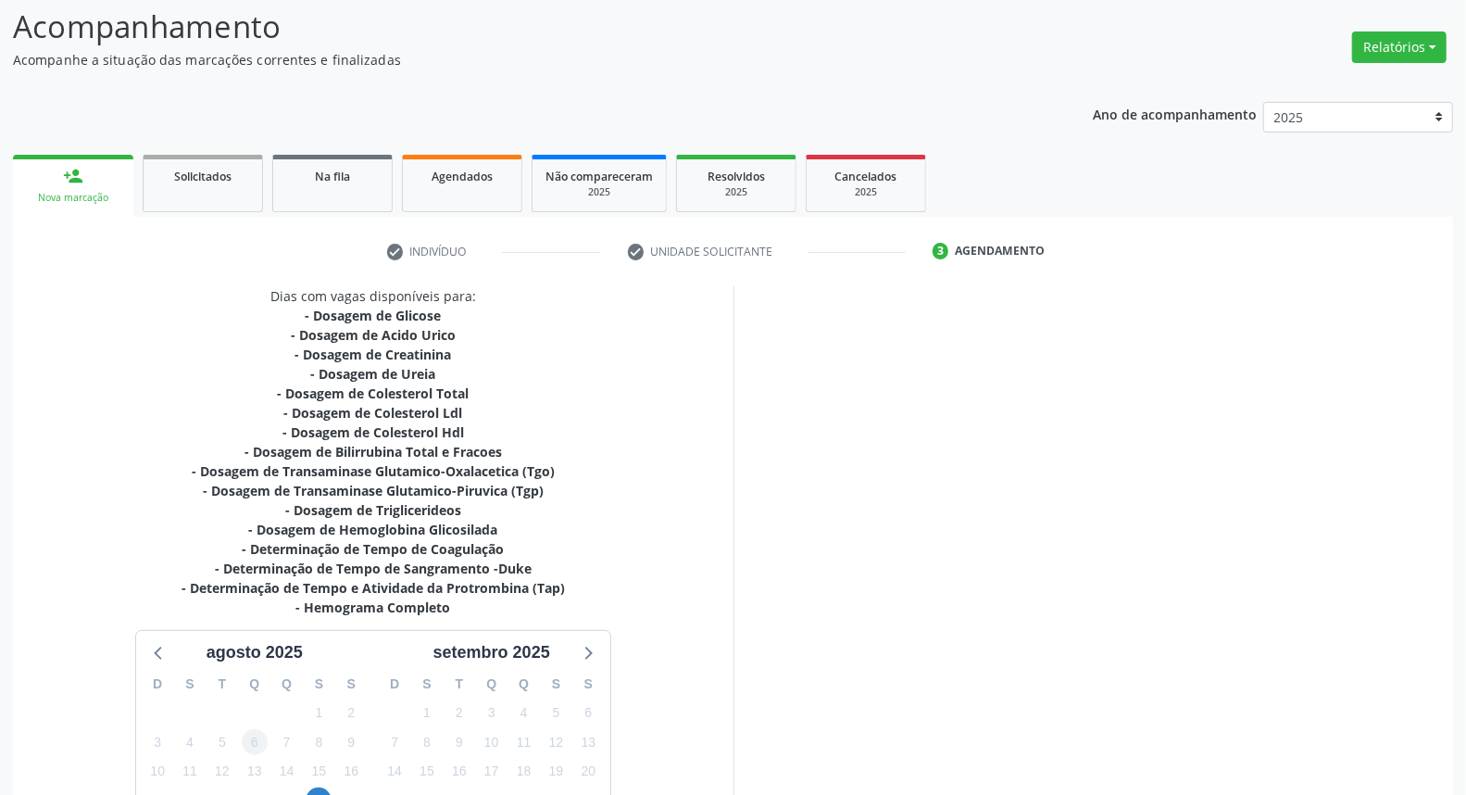
scroll to position [301, 0]
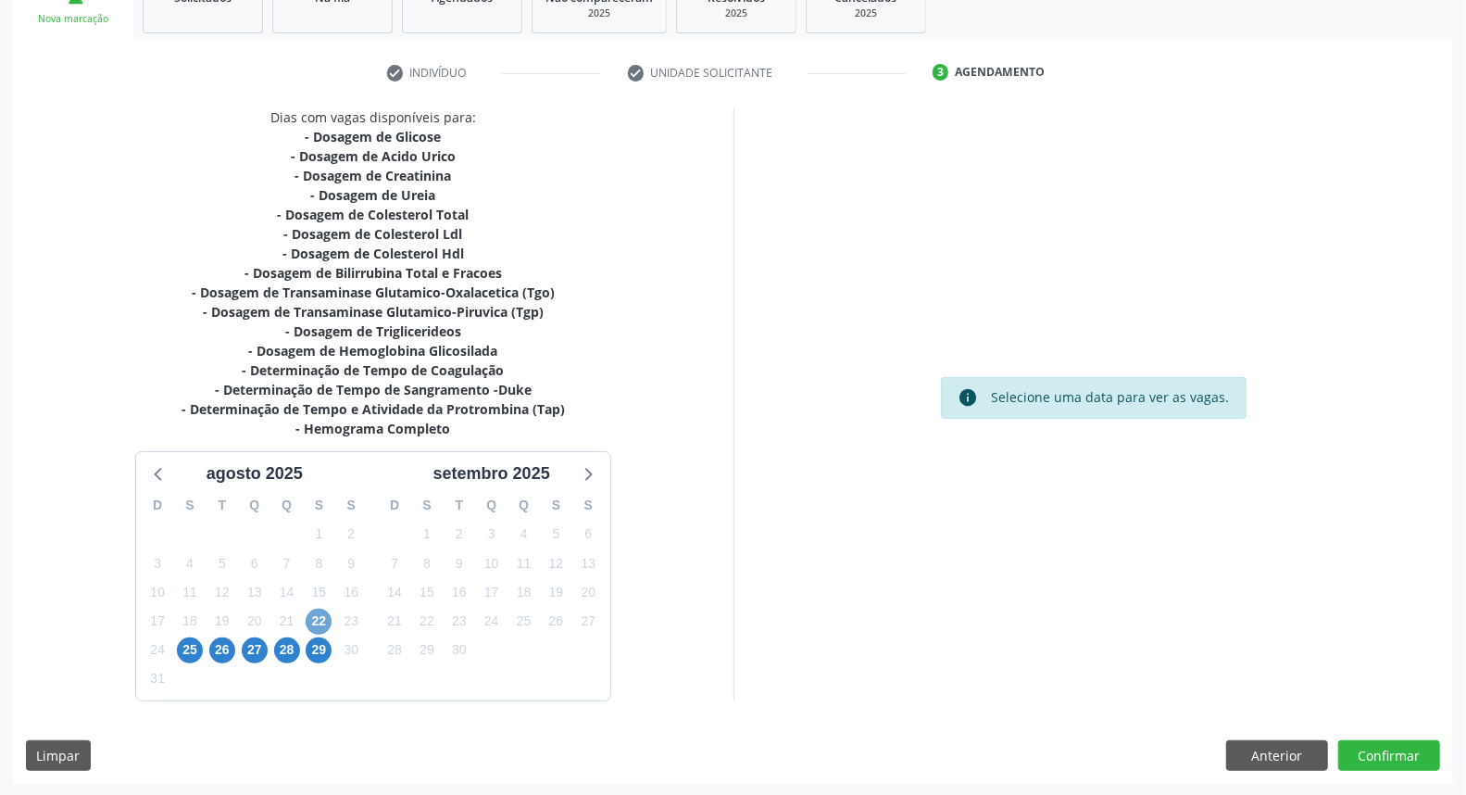
drag, startPoint x: 318, startPoint y: 618, endPoint x: 772, endPoint y: 484, distance: 473.9
click at [318, 615] on span "22" at bounding box center [319, 621] width 26 height 26
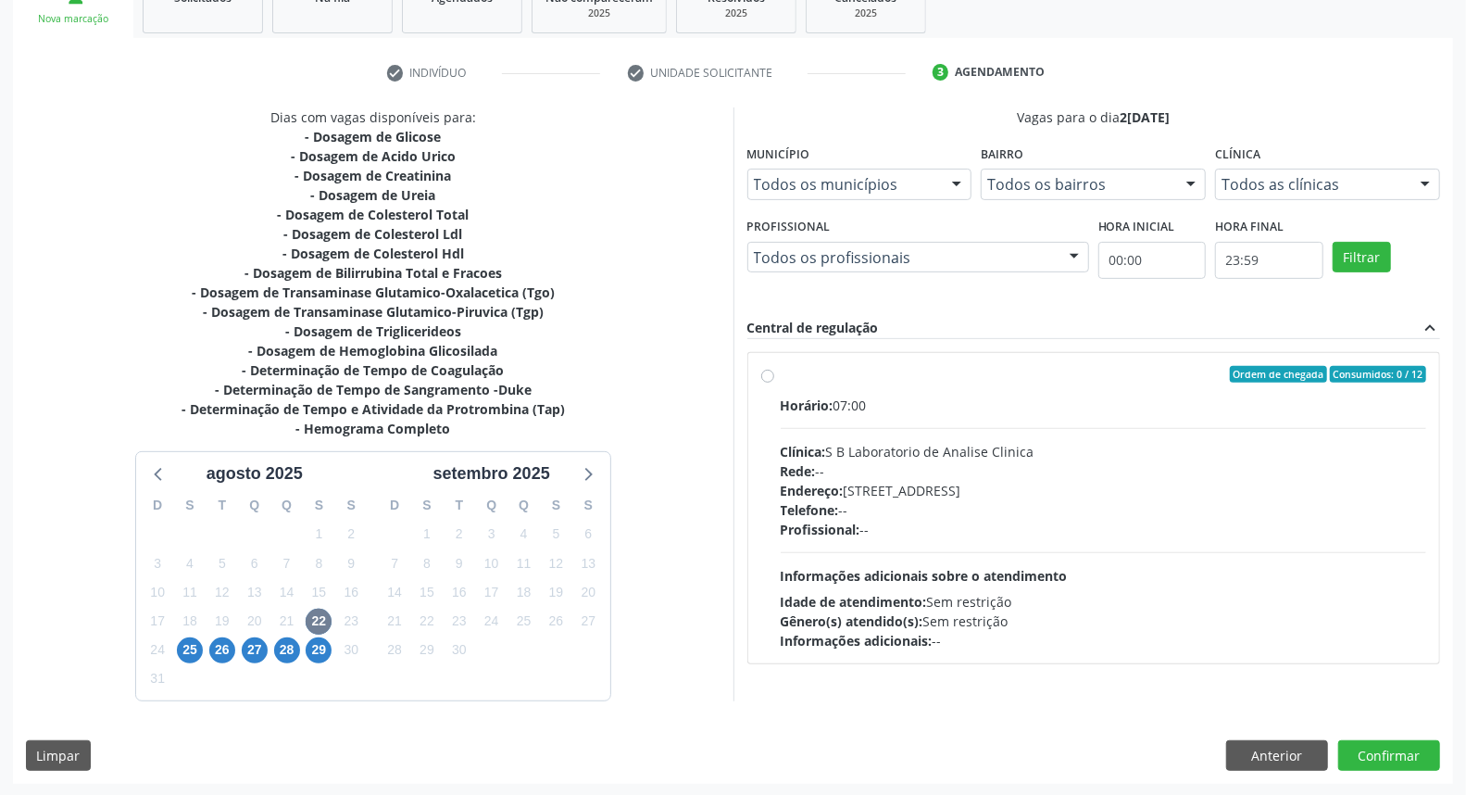
click at [781, 372] on label "Ordem de chegada Consumidos: 0 / 12 Horário: 07:00 Clínica: S B Laboratorio de …" at bounding box center [1104, 508] width 646 height 284
click at [767, 372] on input "Ordem de chegada Consumidos: 0 / 12 Horário: 07:00 Clínica: S B Laboratorio de …" at bounding box center [767, 374] width 13 height 17
radio input "true"
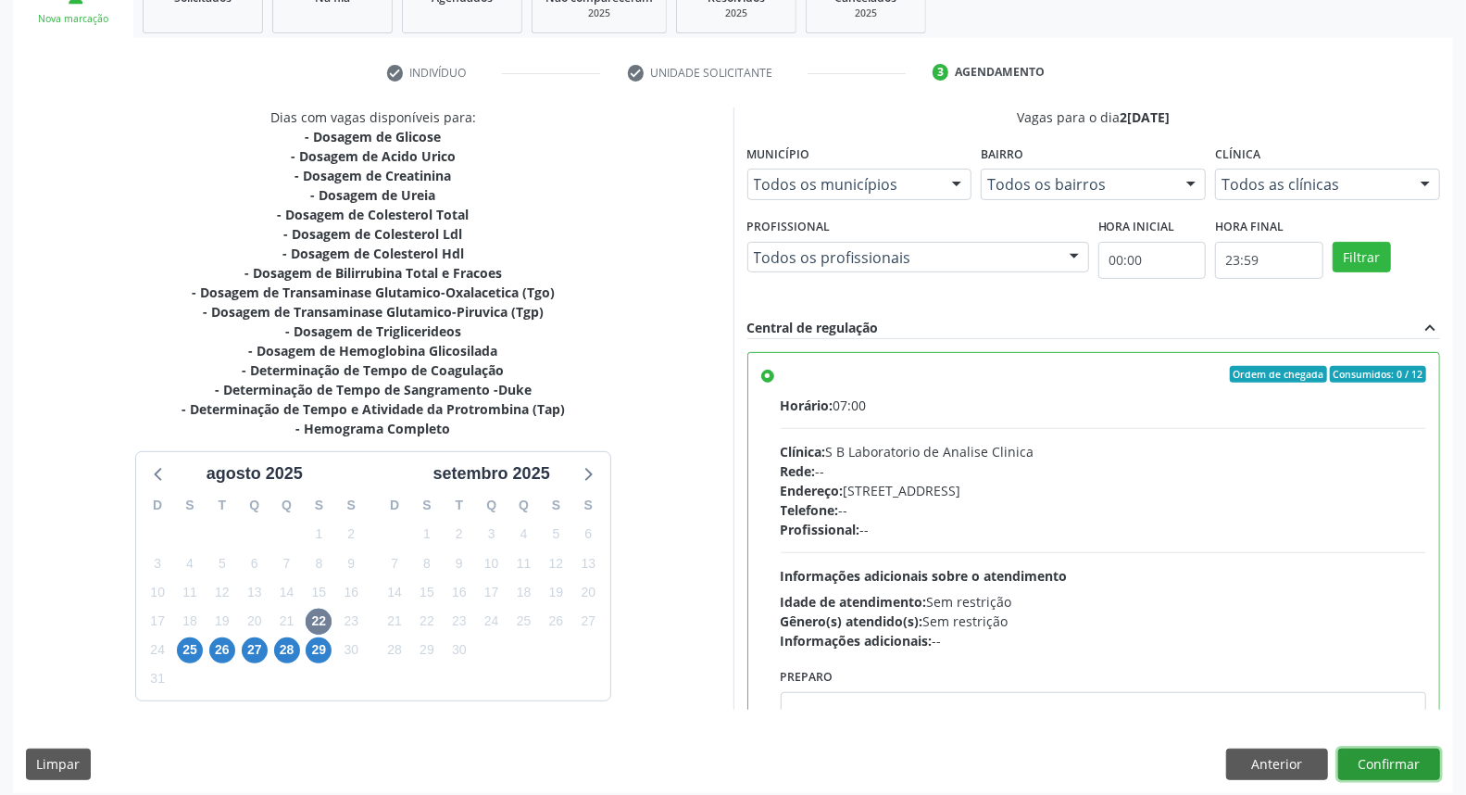
click at [1367, 759] on button "Confirmar" at bounding box center [1389, 763] width 102 height 31
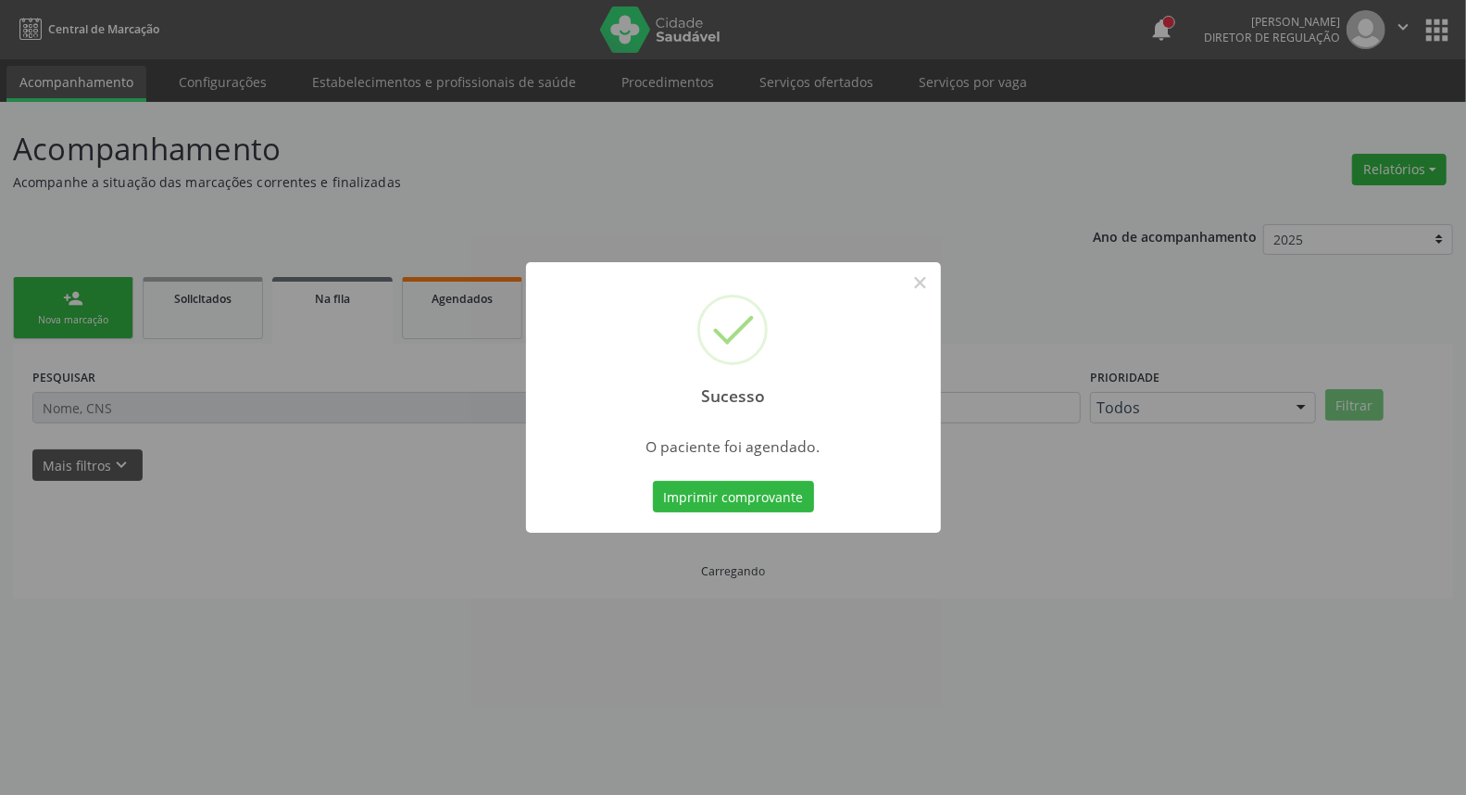
scroll to position [0, 0]
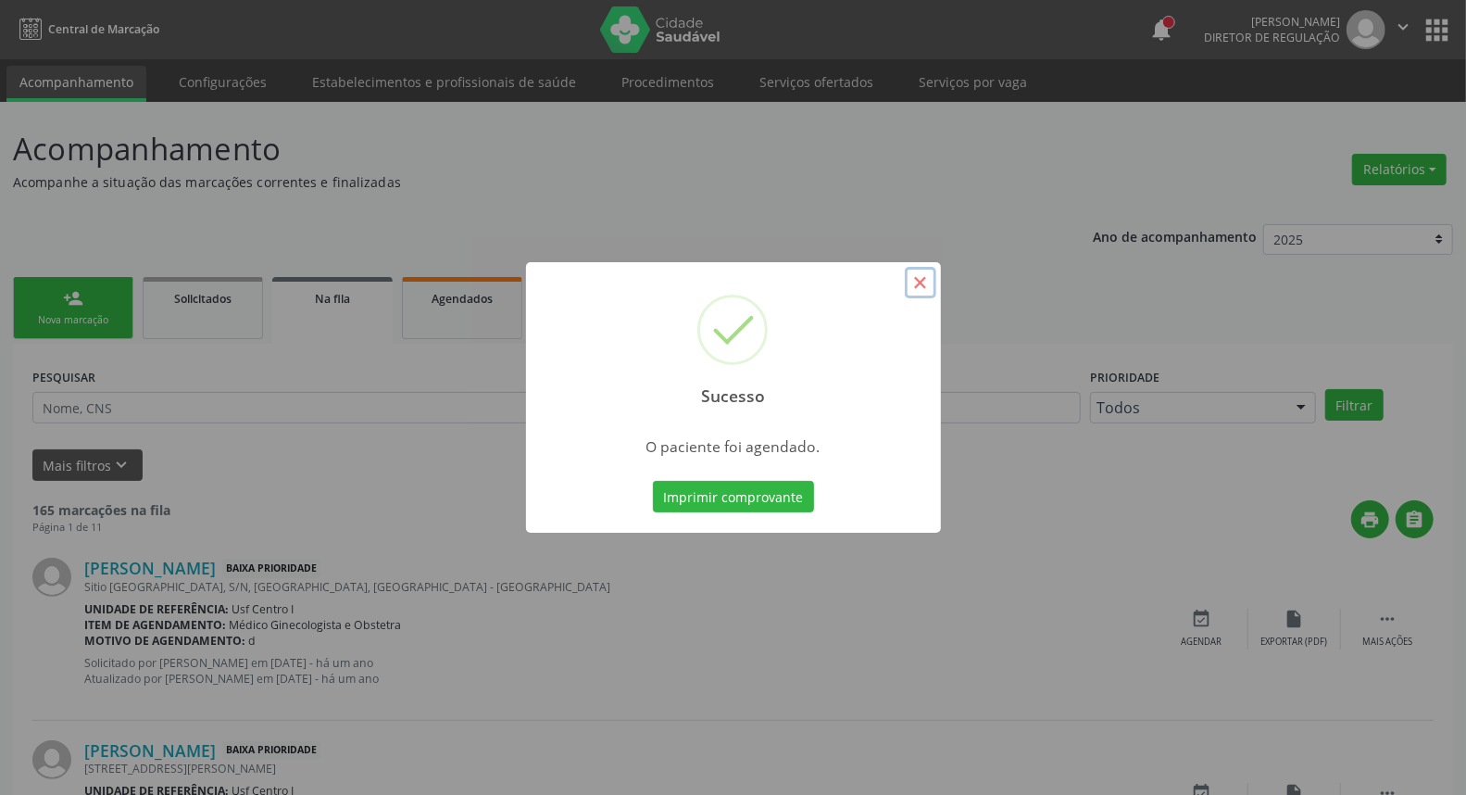
click at [919, 279] on button "×" at bounding box center [920, 282] width 31 height 31
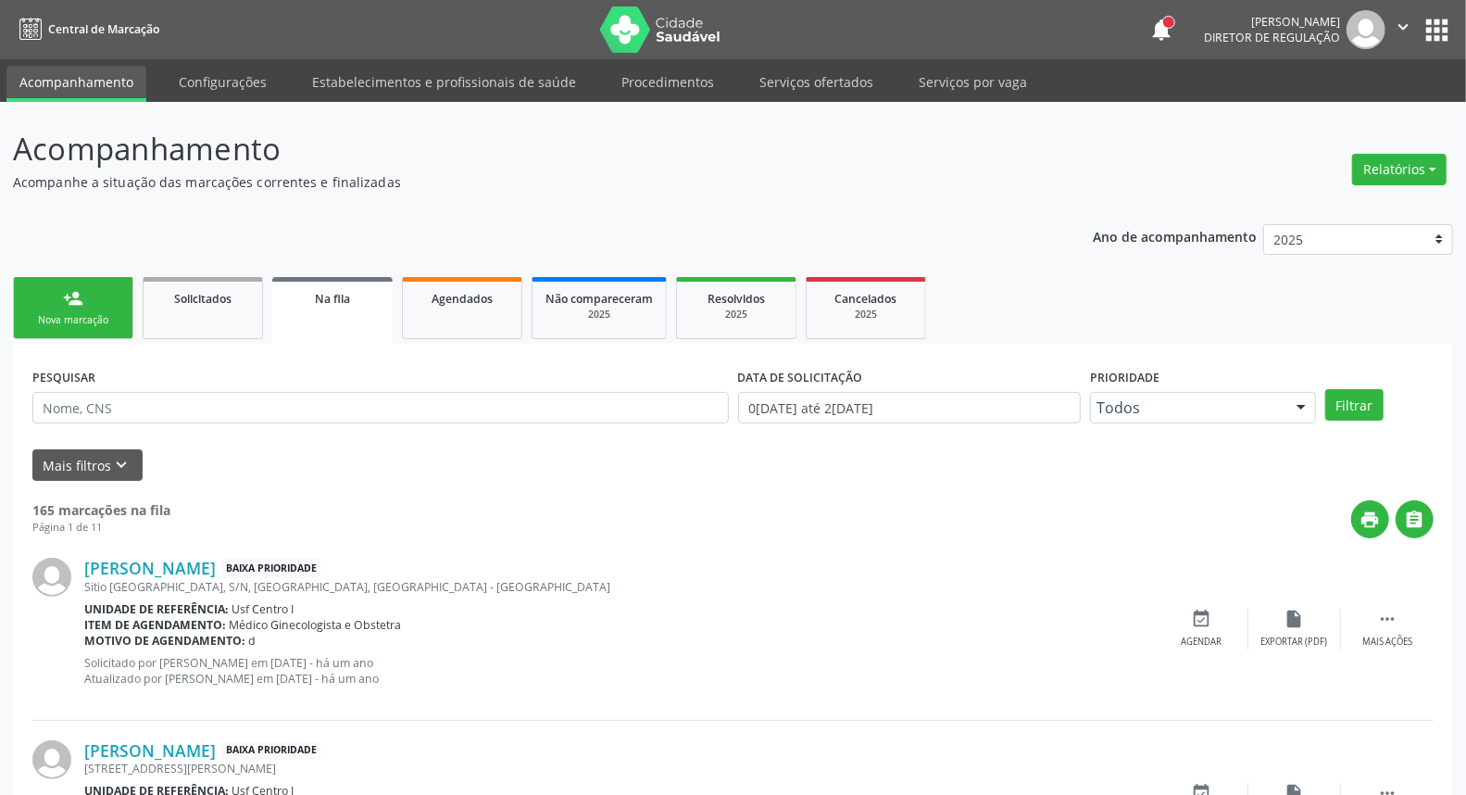
click at [71, 313] on div "Nova marcação" at bounding box center [73, 320] width 93 height 14
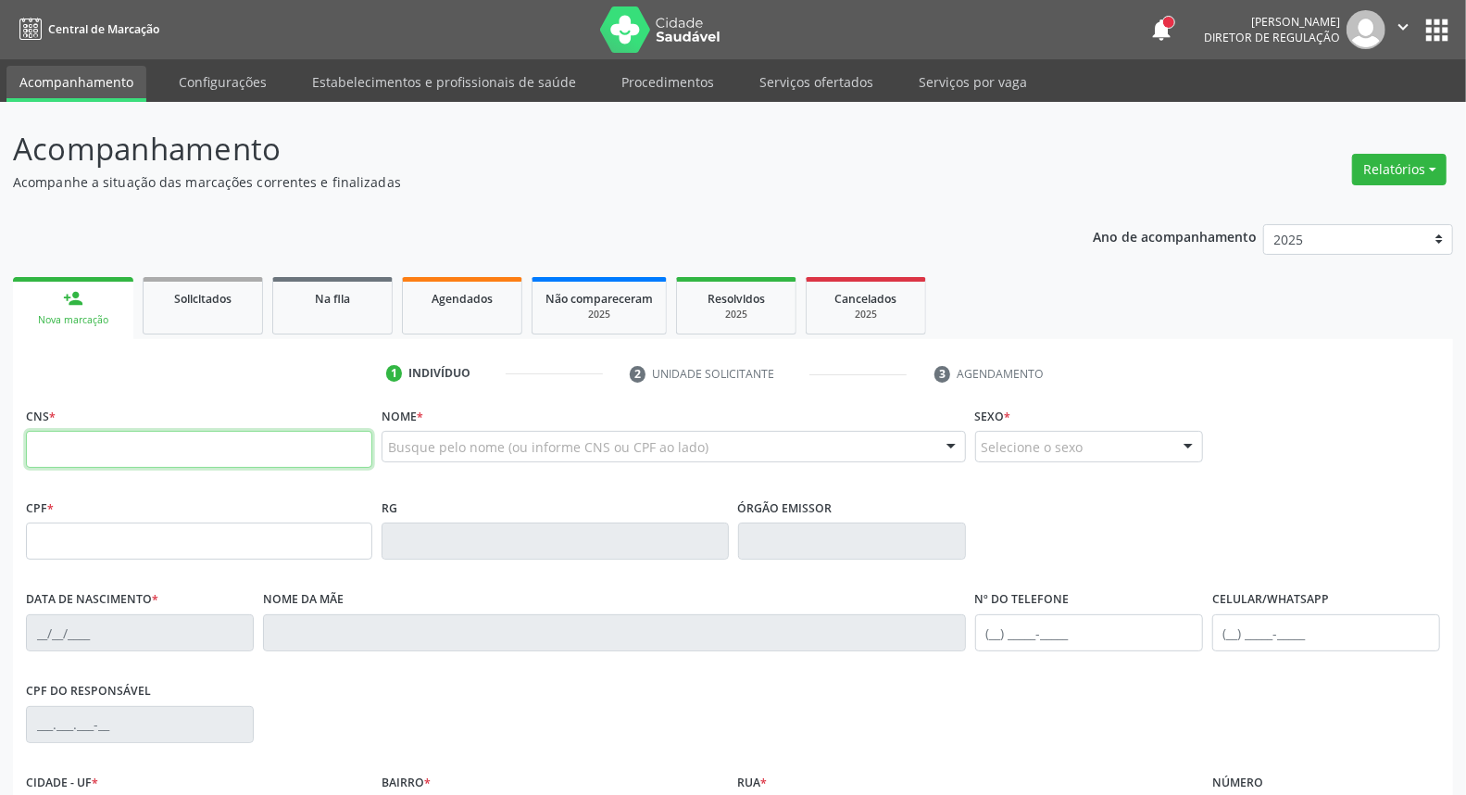
click at [66, 449] on input "text" at bounding box center [199, 449] width 346 height 37
type input "703 0098 3030 5073"
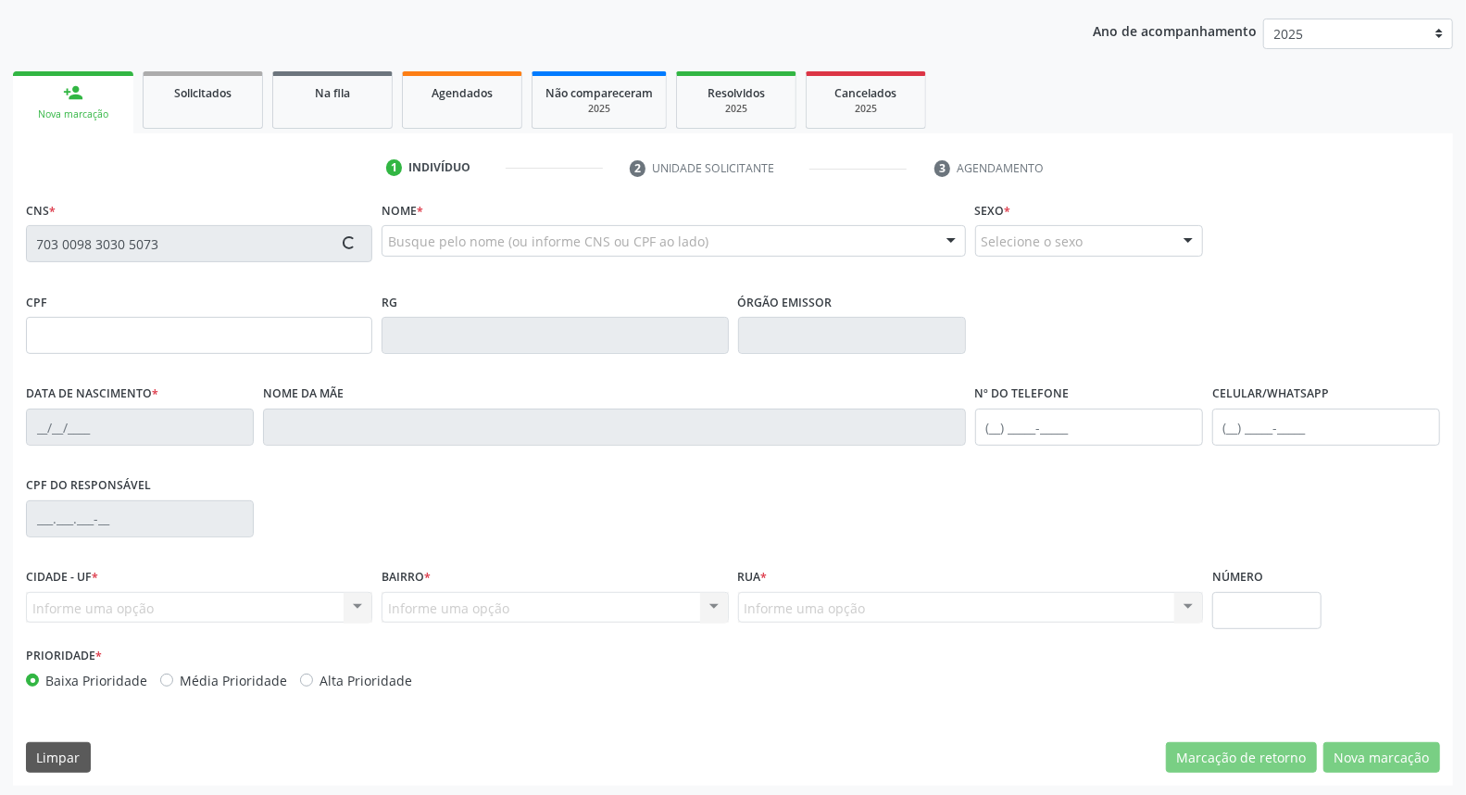
scroll to position [207, 0]
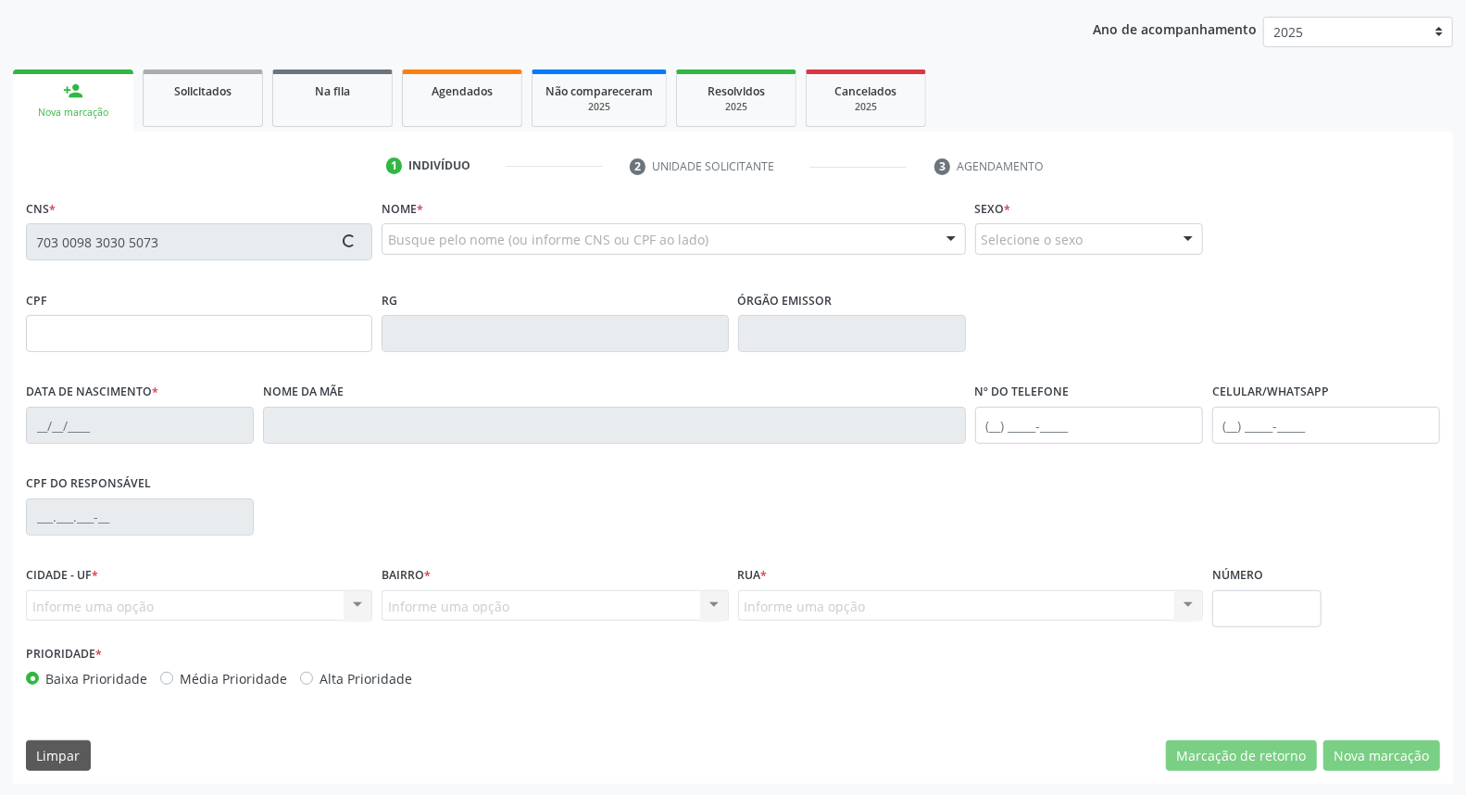
type input "711.062.364-59"
type input "22/01/1999"
type input "Erivania Soares Feitosa"
type input "(83) 98184-2857"
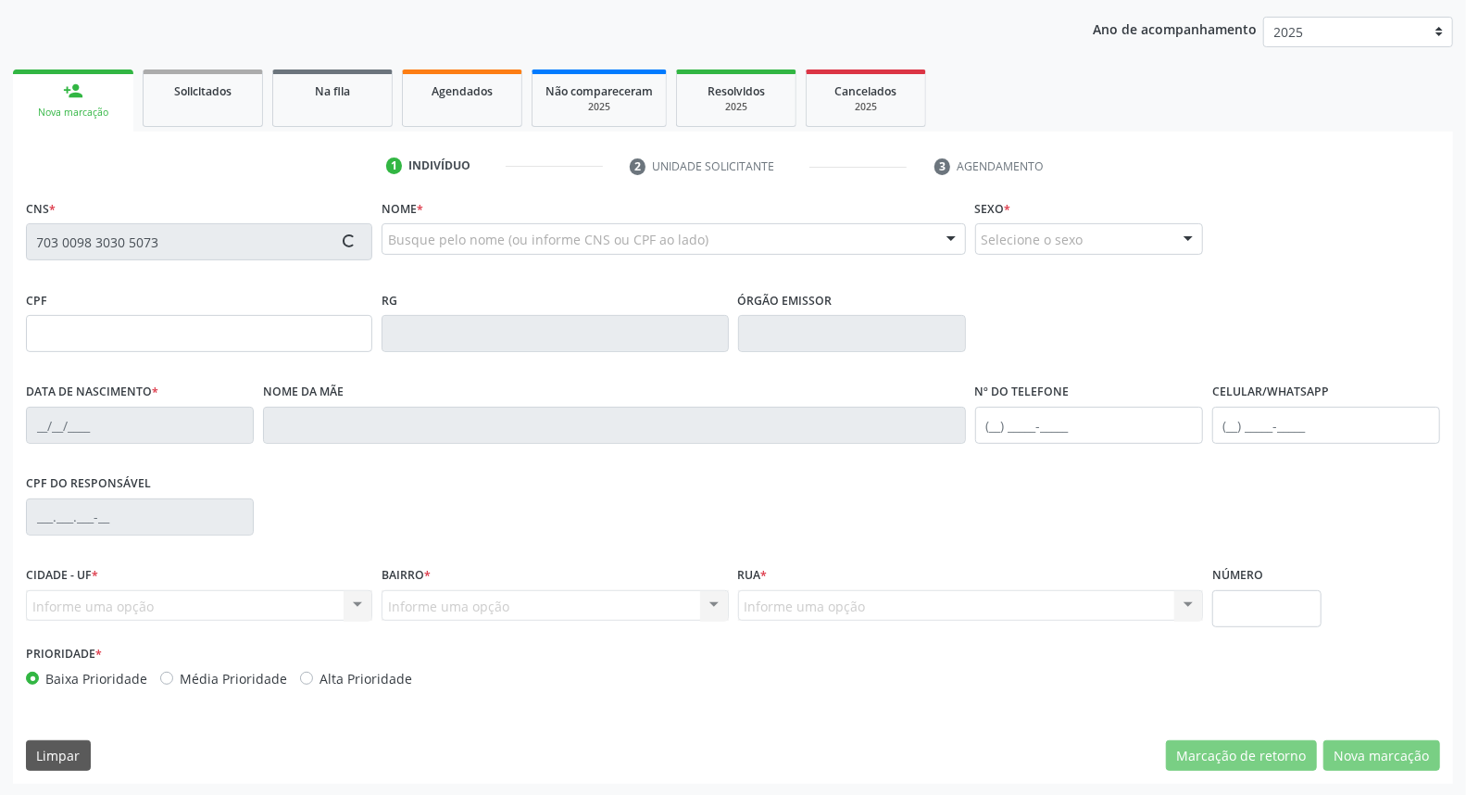
type input "834.384.244-87"
type input "363"
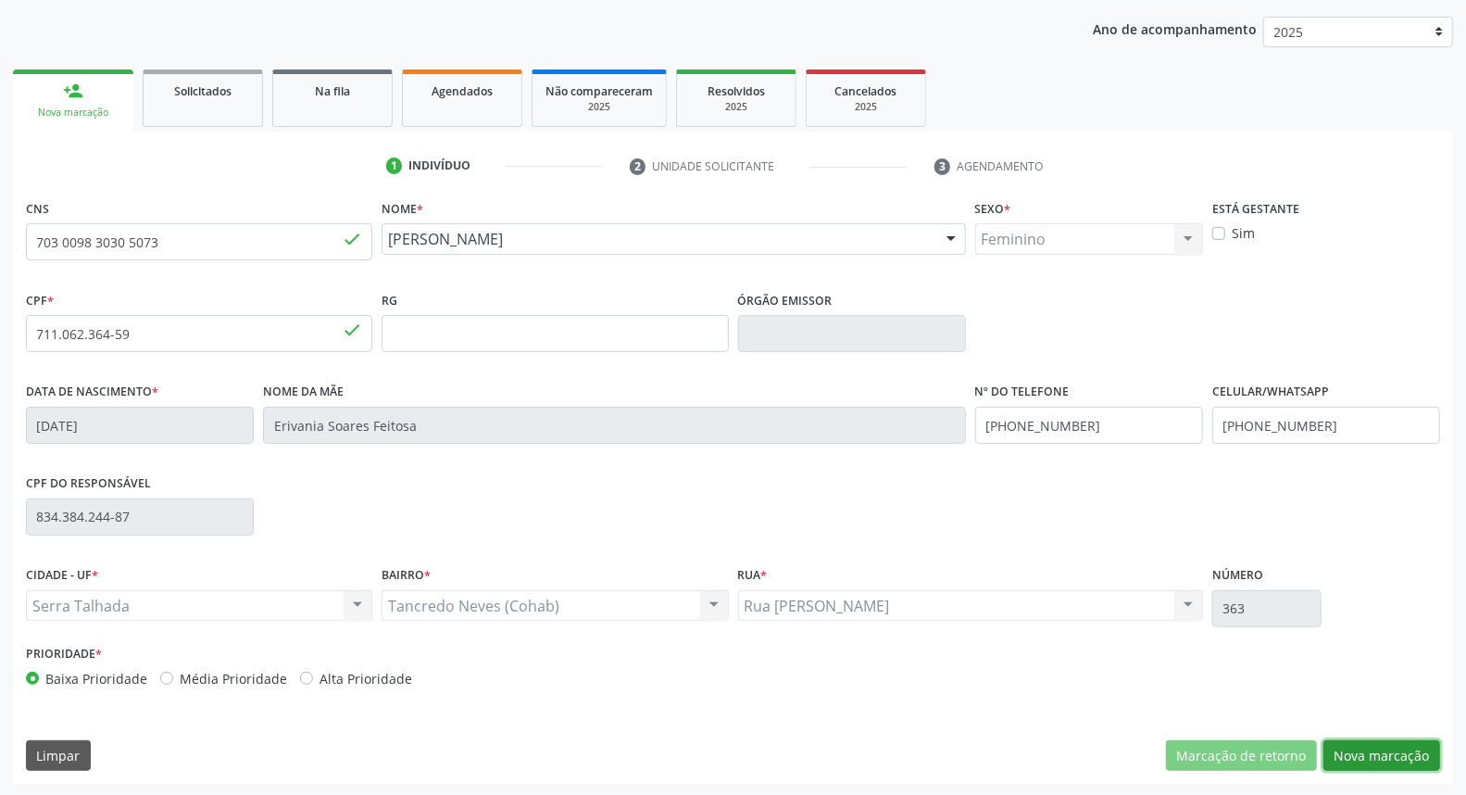
click at [1378, 752] on button "Nova marcação" at bounding box center [1381, 755] width 117 height 31
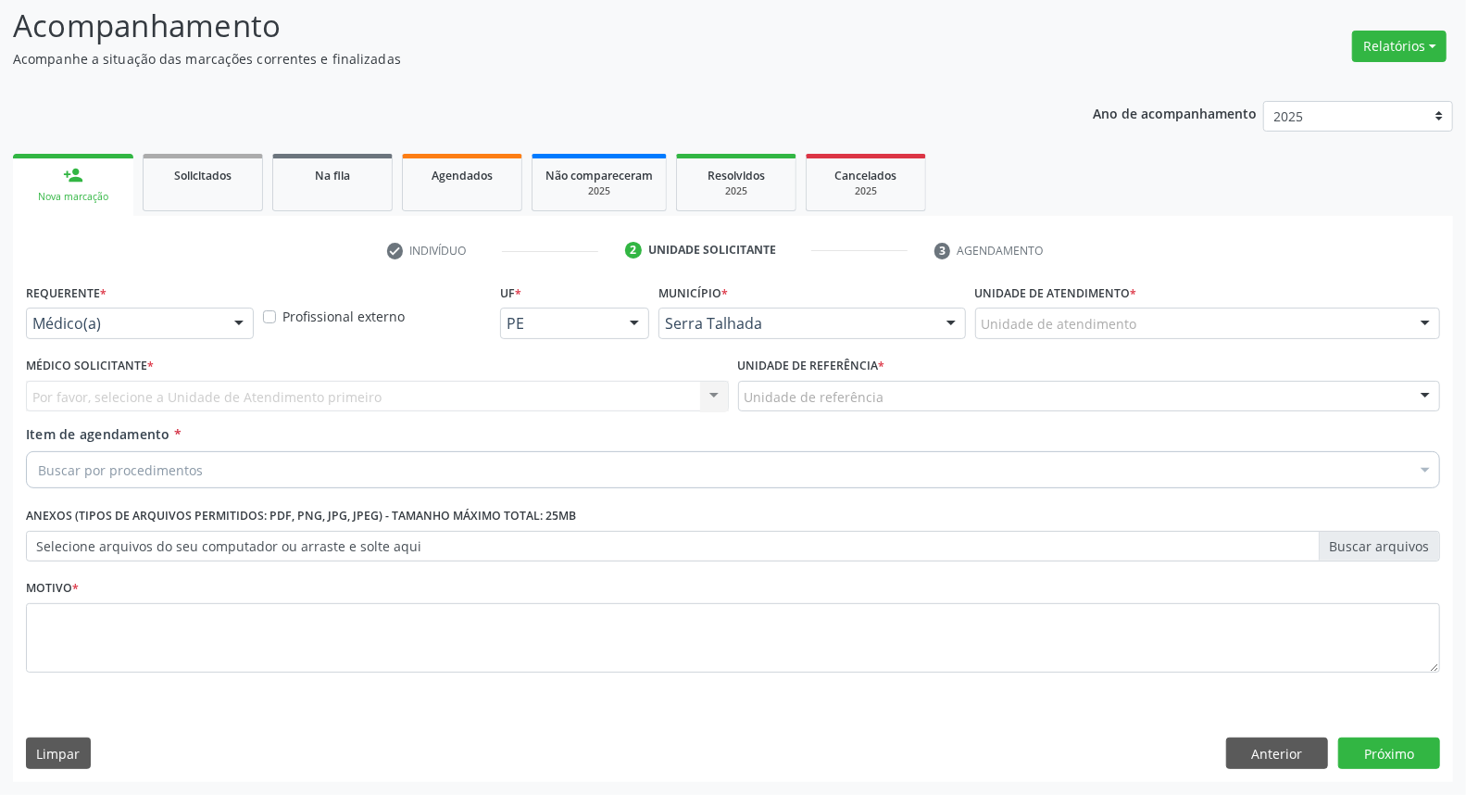
scroll to position [122, 0]
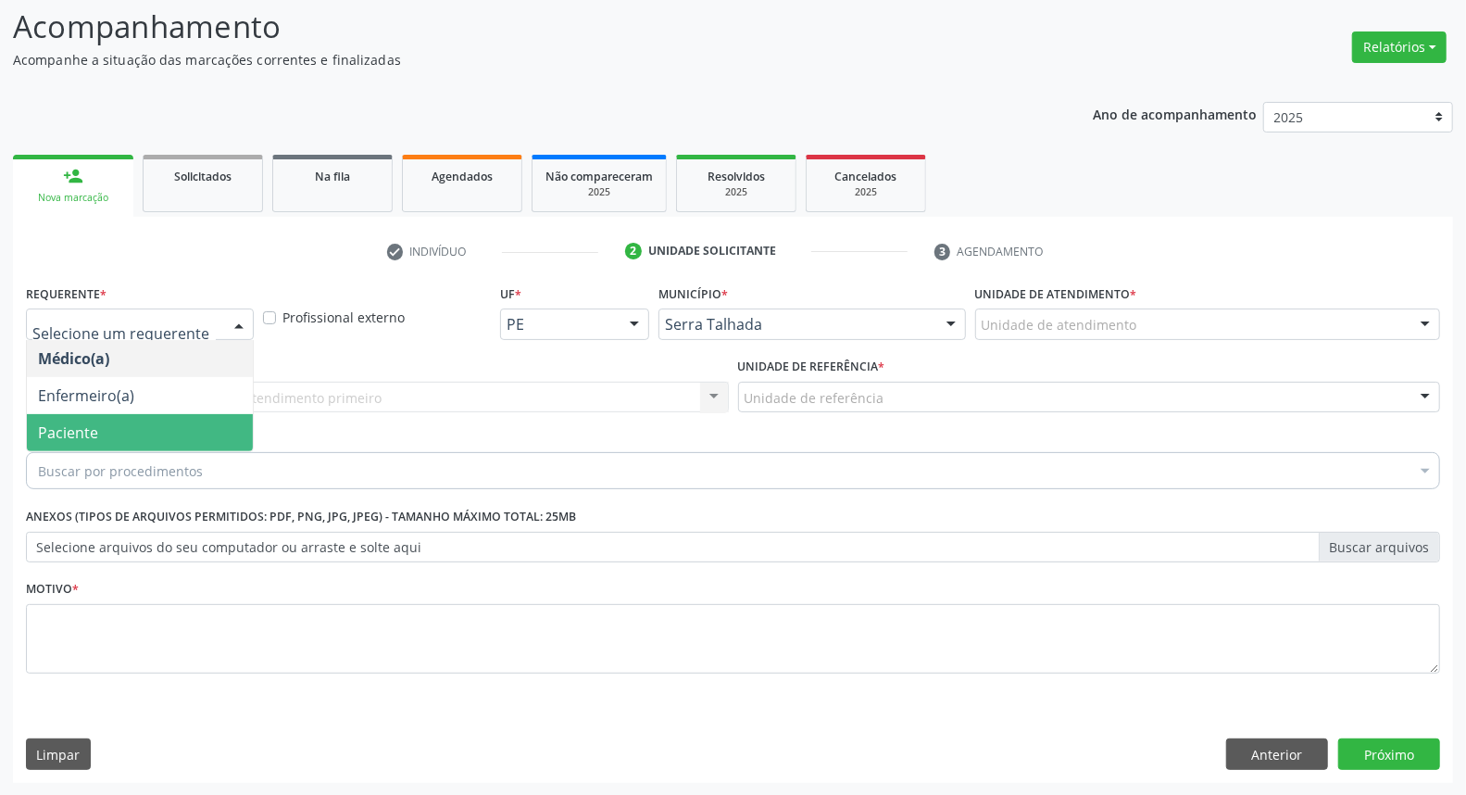
click at [195, 424] on span "Paciente" at bounding box center [140, 432] width 226 height 37
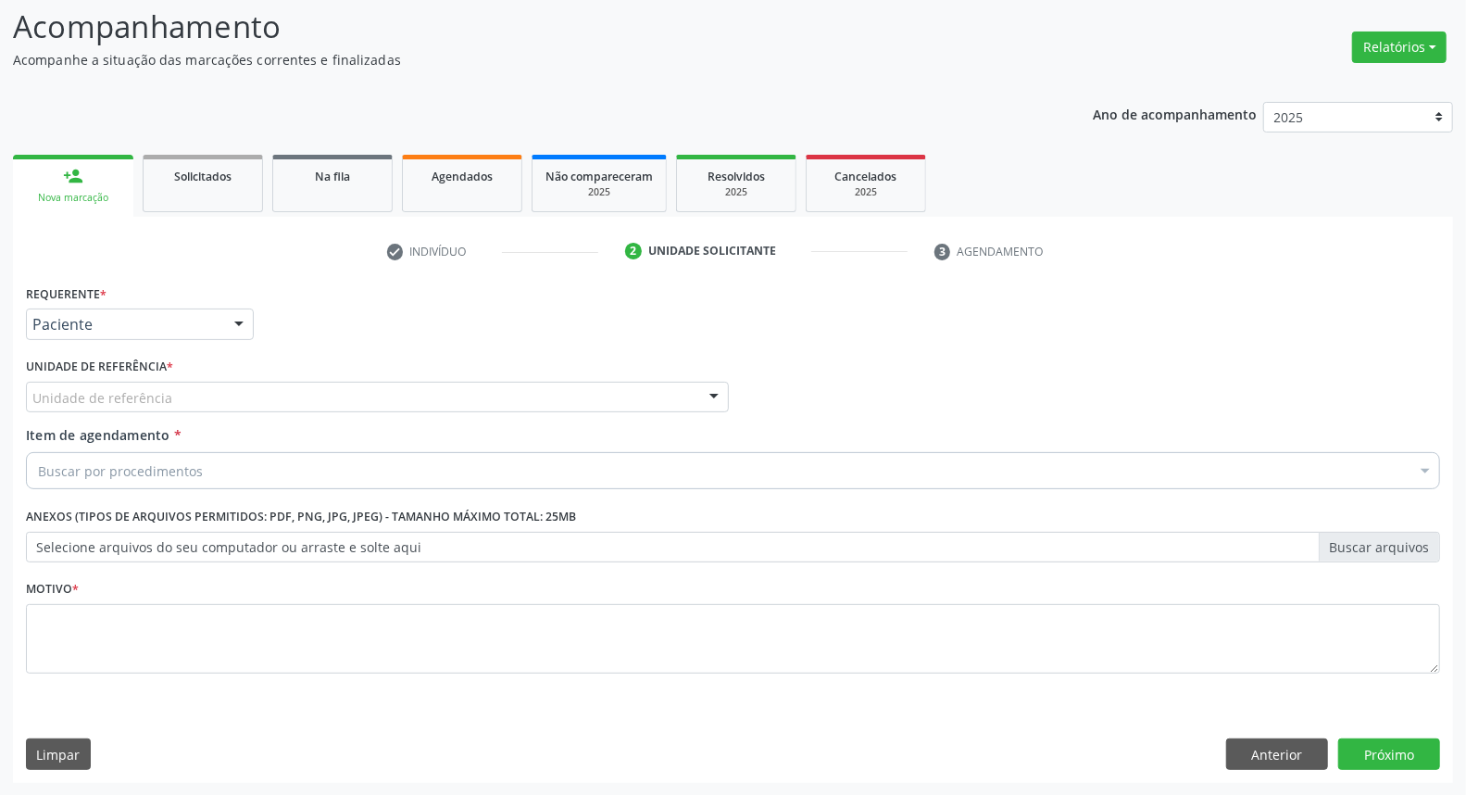
click at [214, 393] on div "Unidade de referência" at bounding box center [377, 397] width 703 height 31
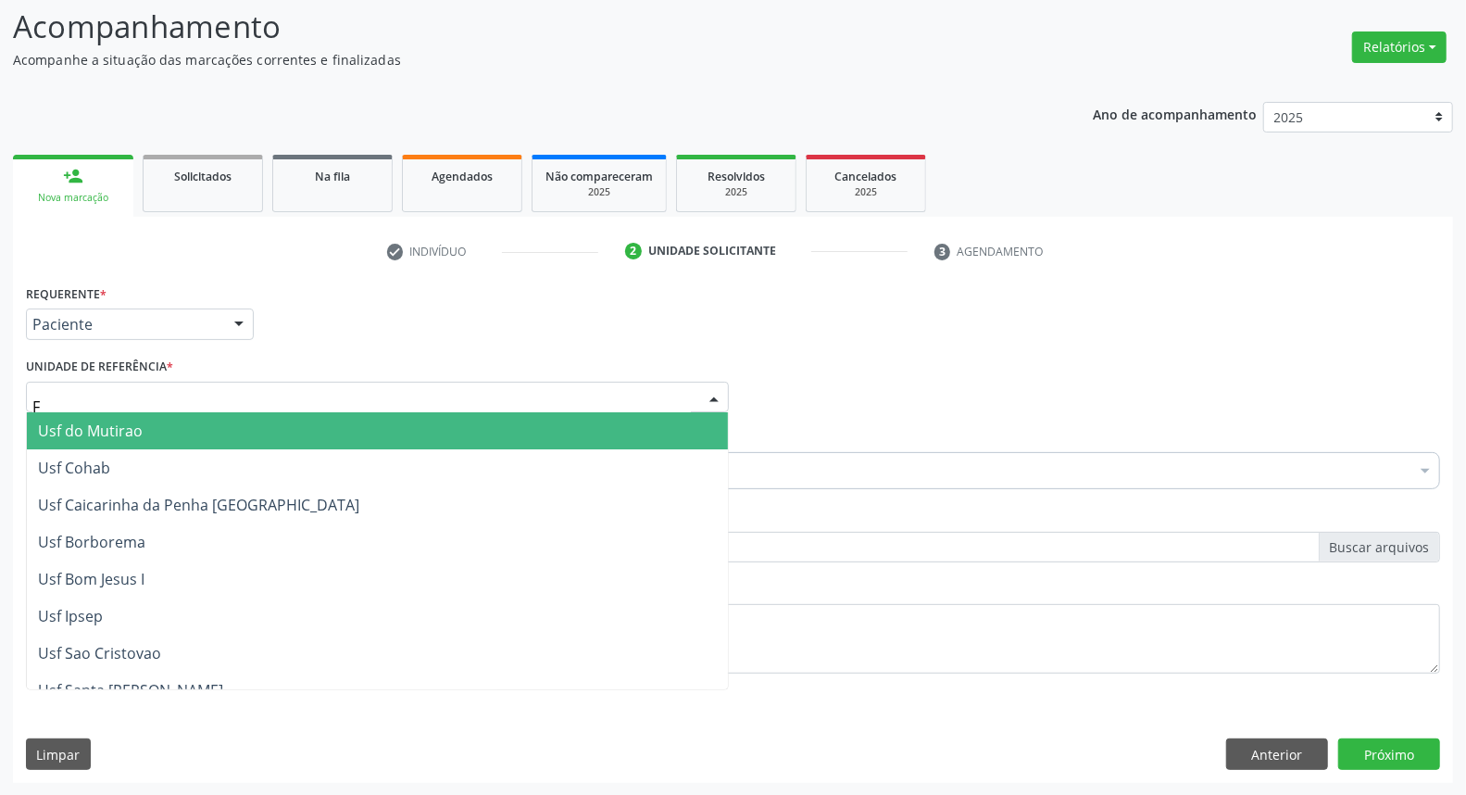
type input "FA"
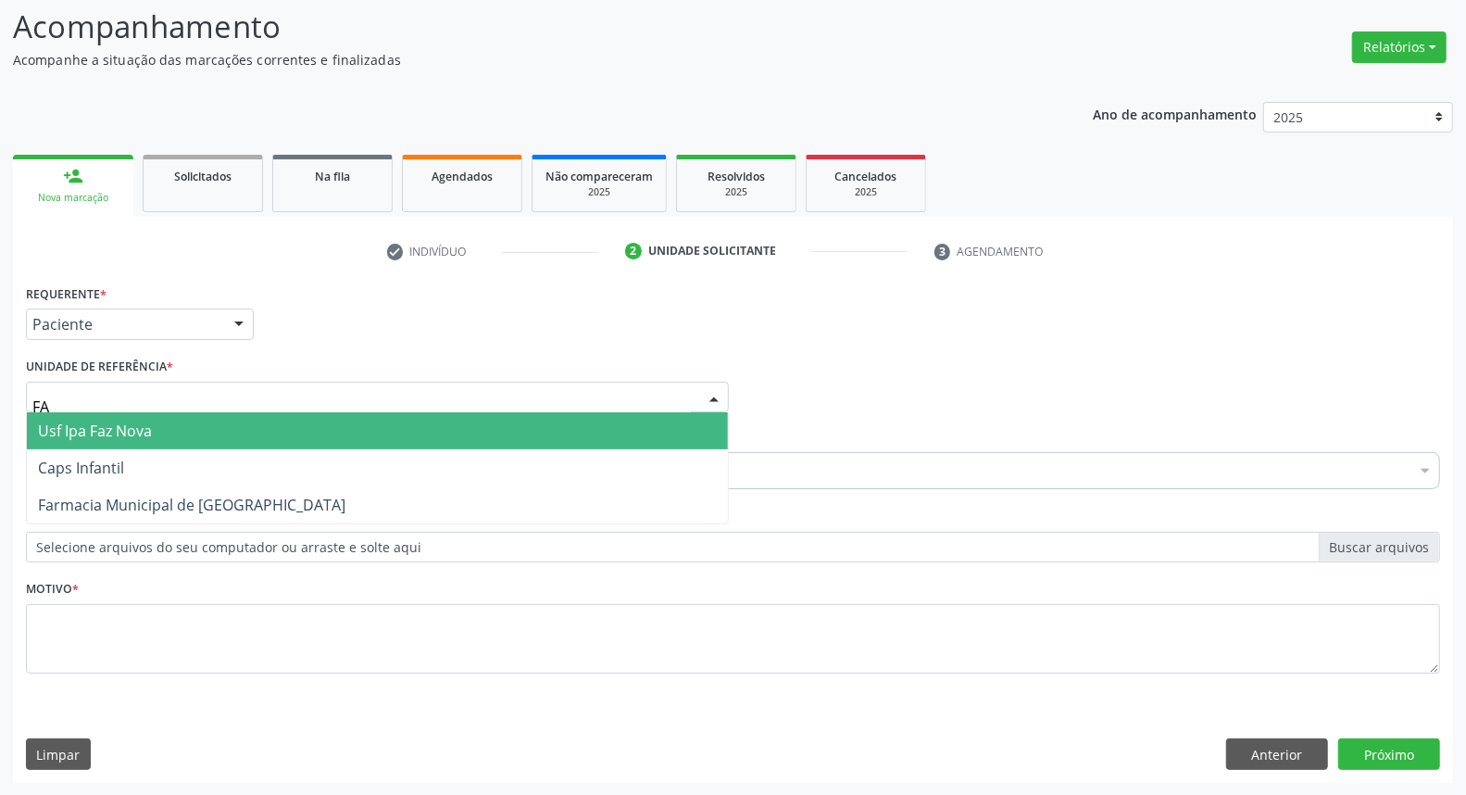
click at [220, 429] on span "Usf Ipa Faz Nova" at bounding box center [377, 430] width 701 height 37
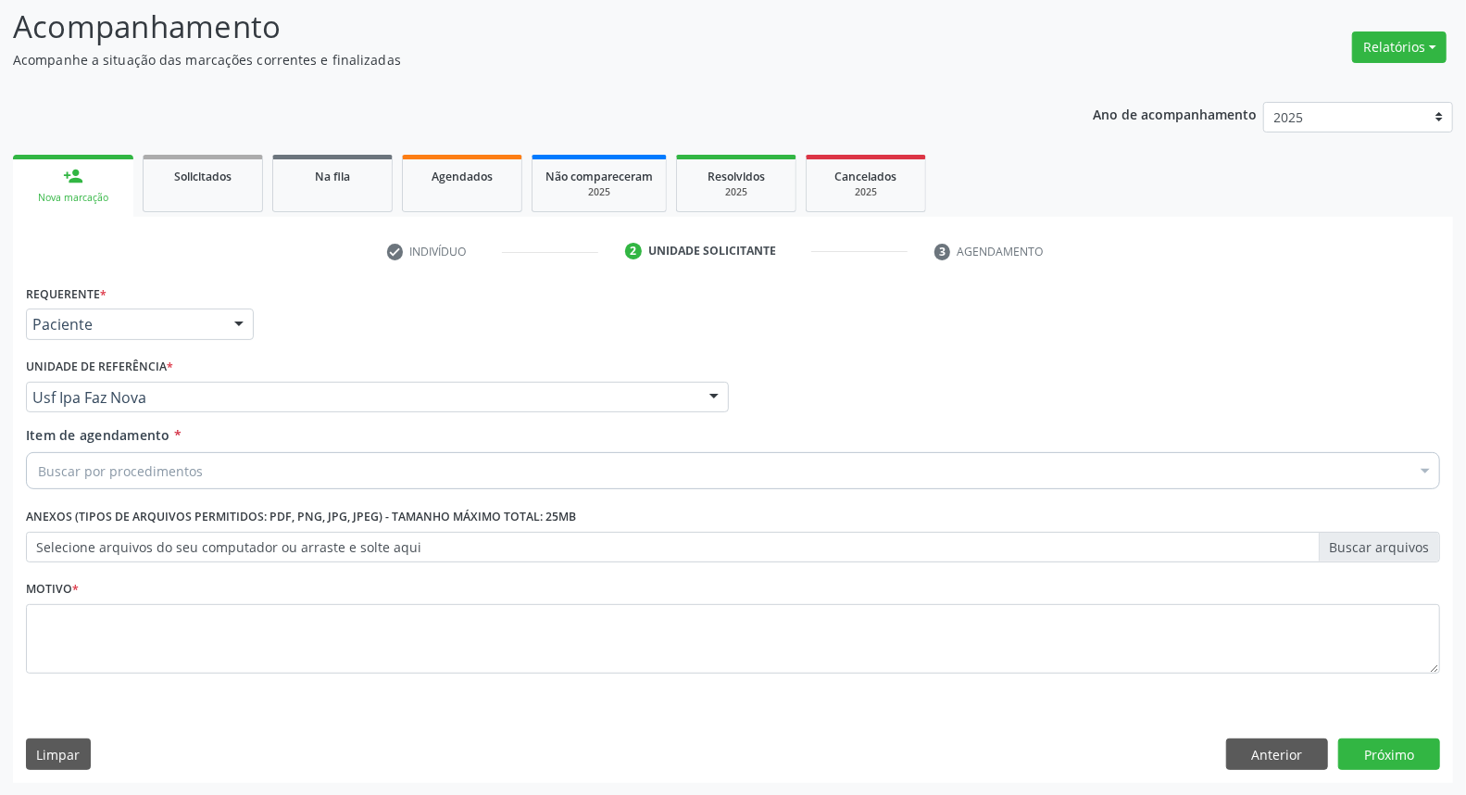
click at [229, 478] on div "Buscar por procedimentos" at bounding box center [733, 470] width 1414 height 37
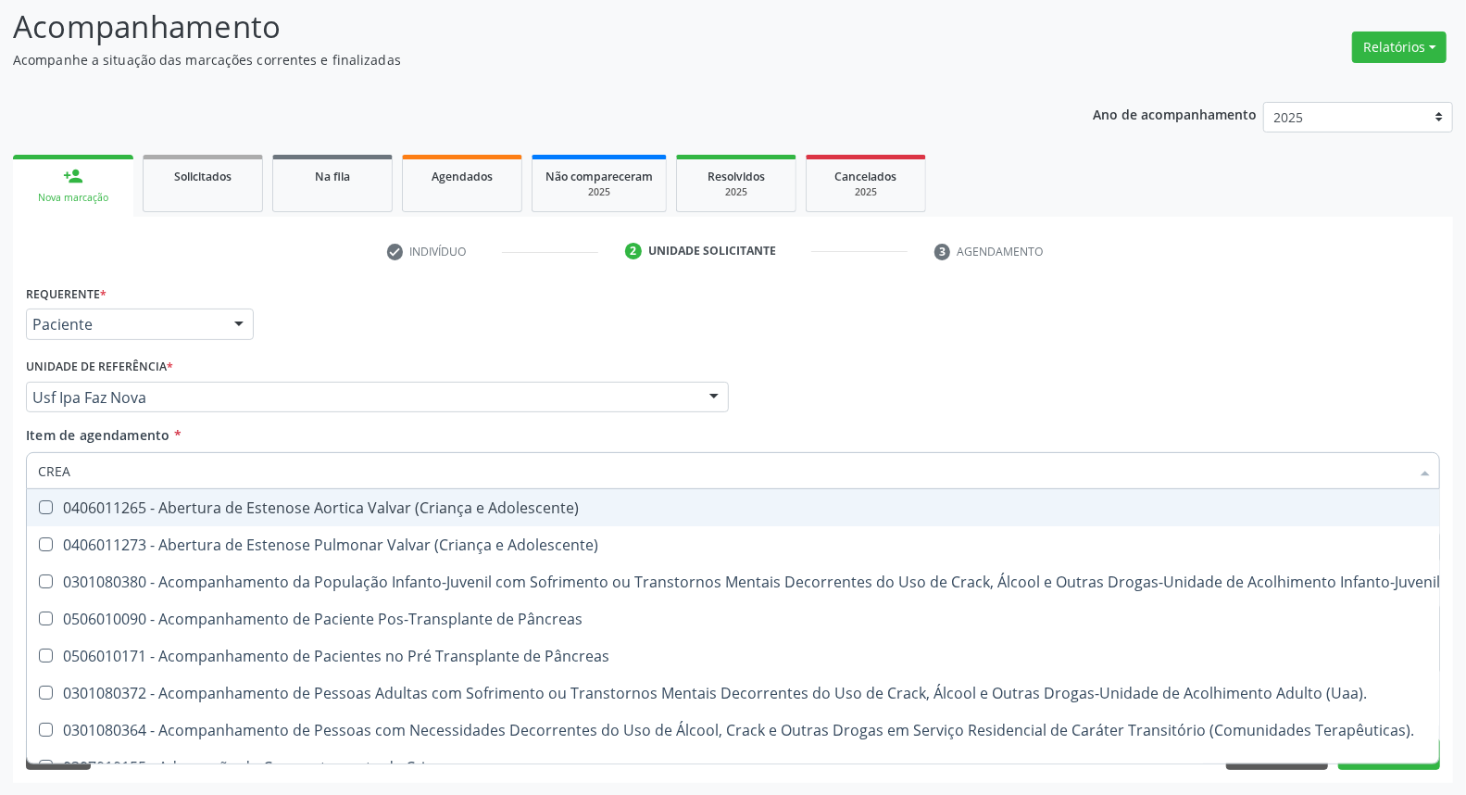
type input "CREAT"
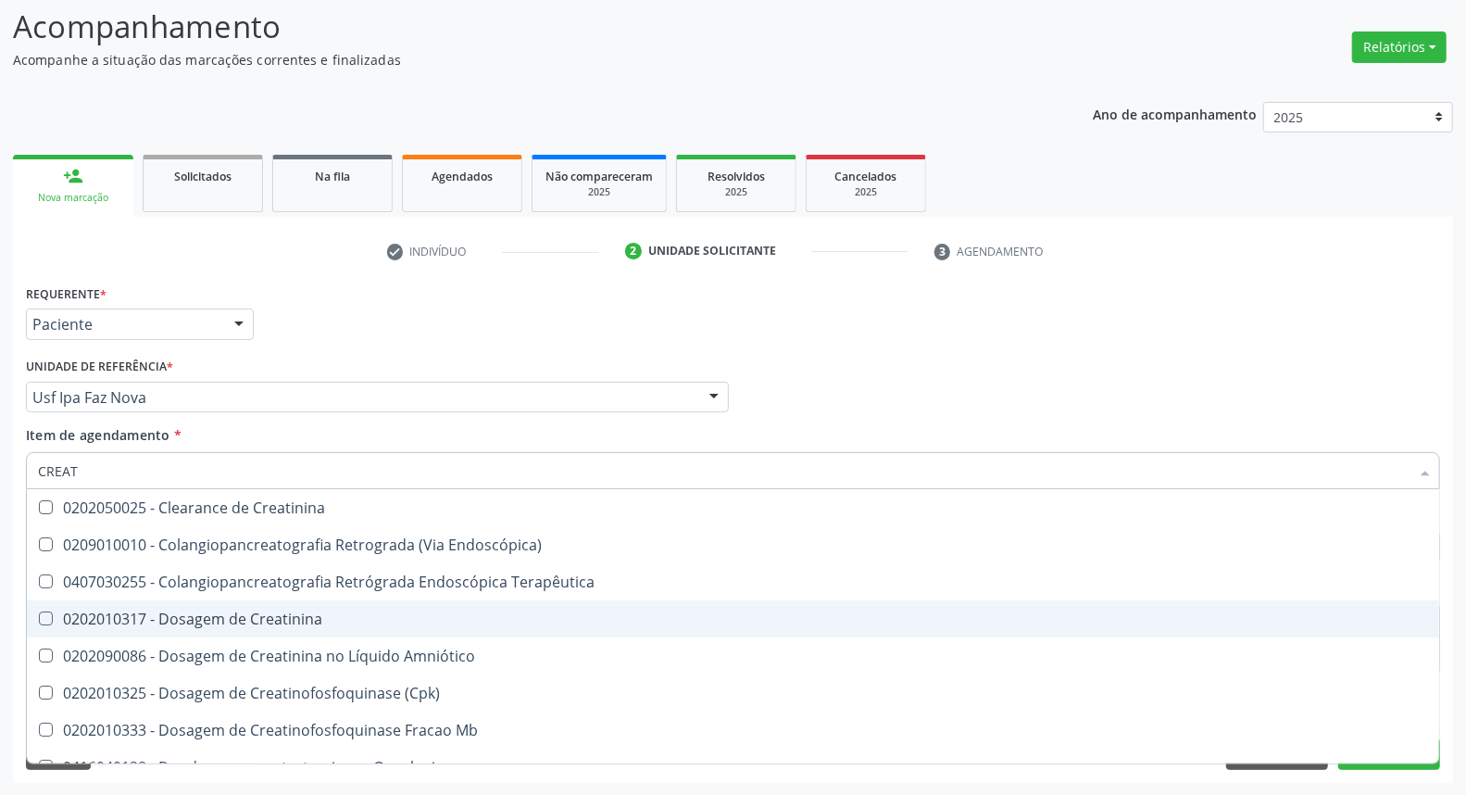
drag, startPoint x: 176, startPoint y: 613, endPoint x: 189, endPoint y: 535, distance: 78.9
click at [180, 594] on ul "Selecionar todos 0202050025 - Clearance de Creatinina 0209010010 - Colangiopanc…" at bounding box center [733, 804] width 1412 height 630
drag, startPoint x: 172, startPoint y: 618, endPoint x: 173, endPoint y: 565, distance: 52.8
click at [173, 611] on div "0202010317 - Dosagem de Creatinina" at bounding box center [733, 618] width 1390 height 15
checkbox Creatinina "true"
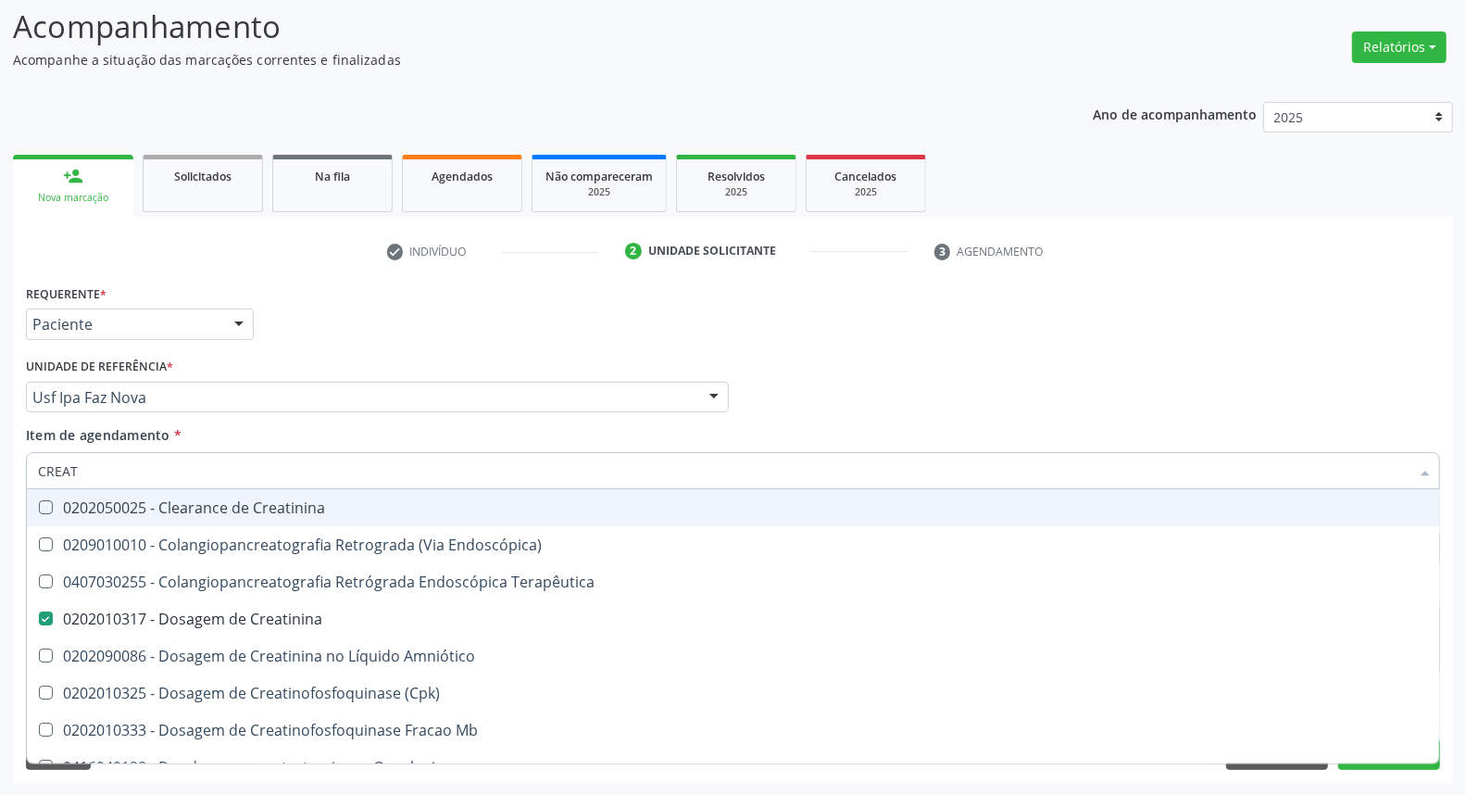
click at [173, 463] on input "CREAT" at bounding box center [724, 470] width 1372 height 37
type input "UR"
checkbox Creatinina "false"
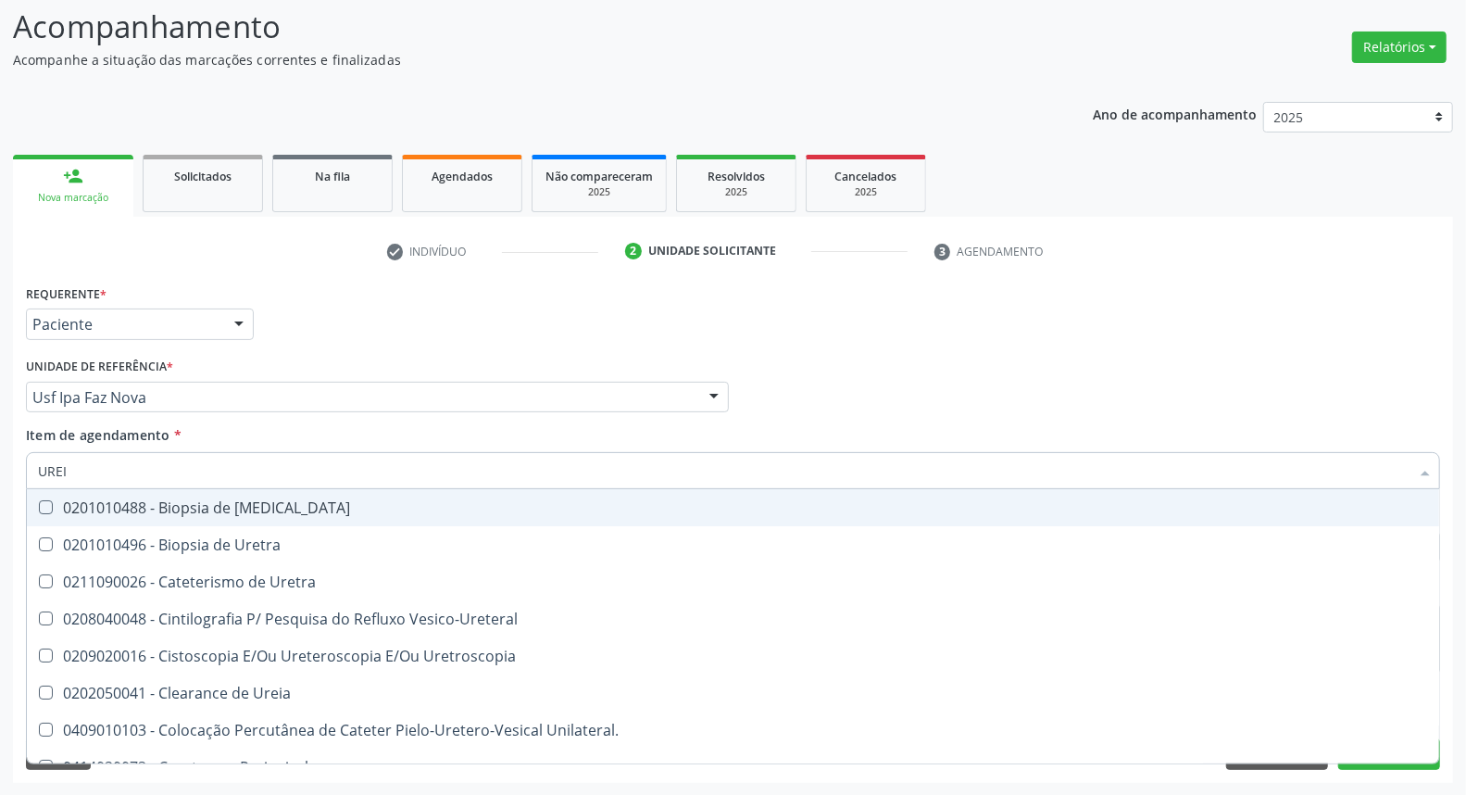
type input "UREIA"
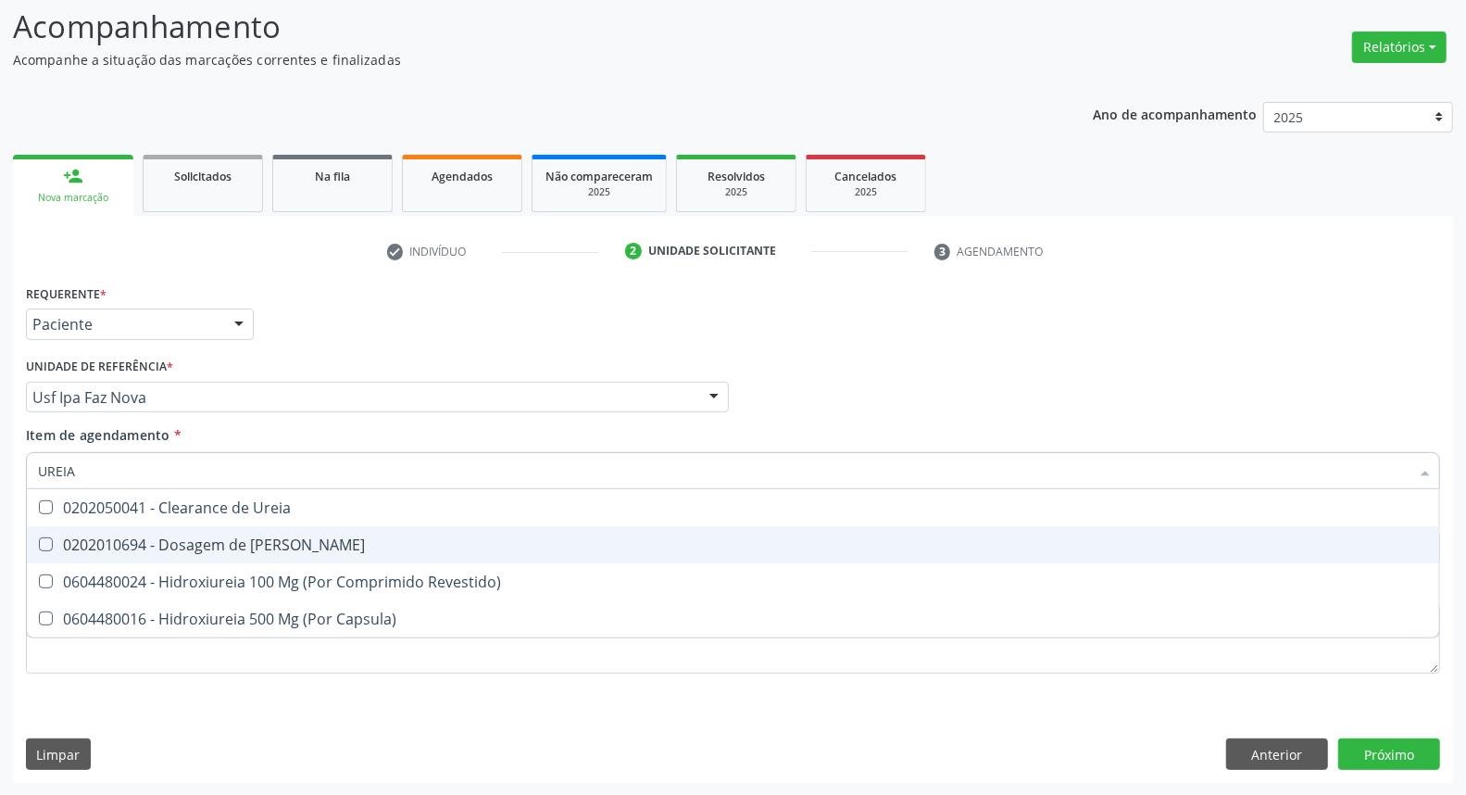
click at [107, 530] on span "0202010694 - Dosagem de [PERSON_NAME]" at bounding box center [733, 544] width 1412 height 37
checkbox Ureia "true"
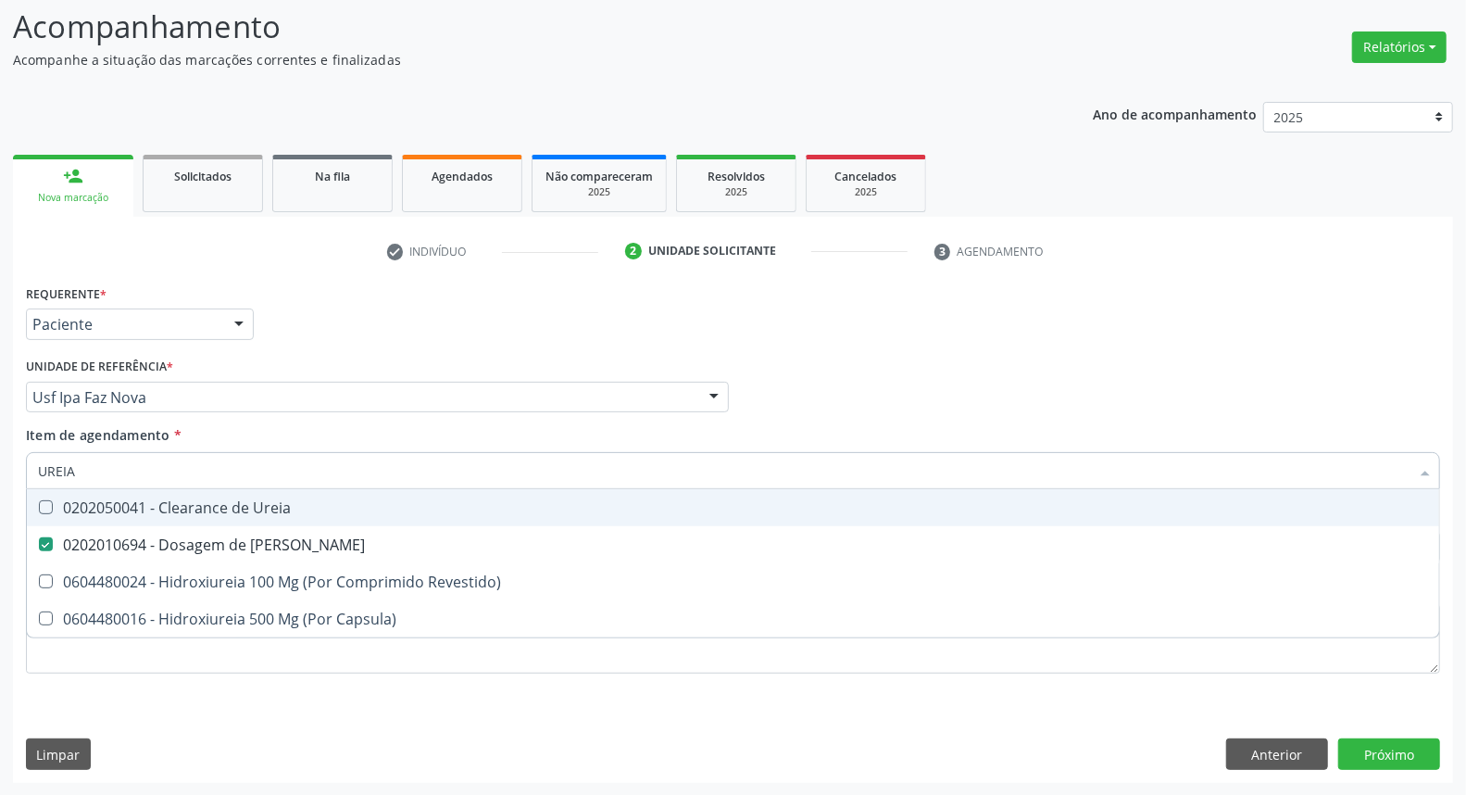
click at [106, 473] on input "UREIA" at bounding box center [724, 470] width 1372 height 37
type input "CO"
checkbox Ureia "false"
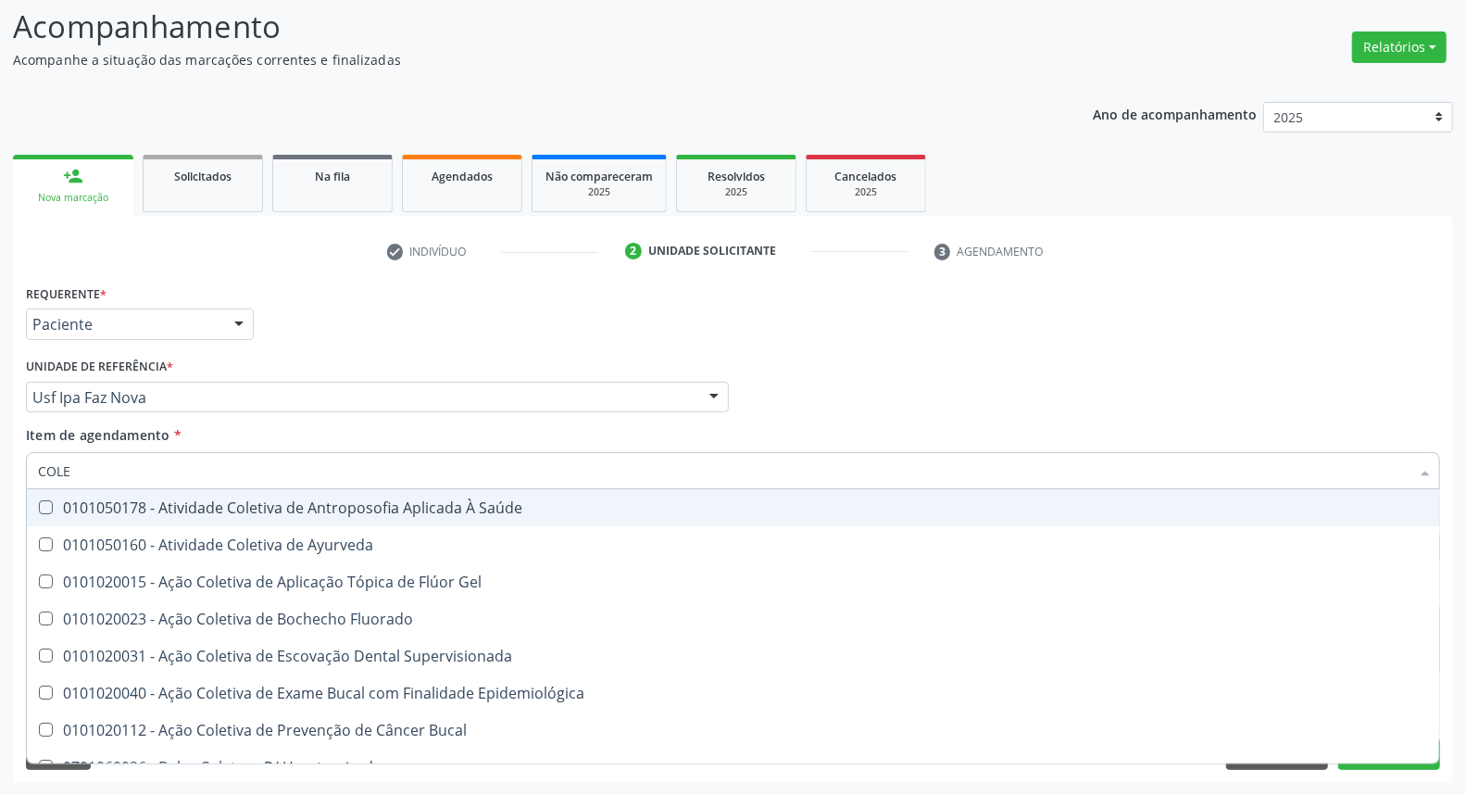
type input "COLES"
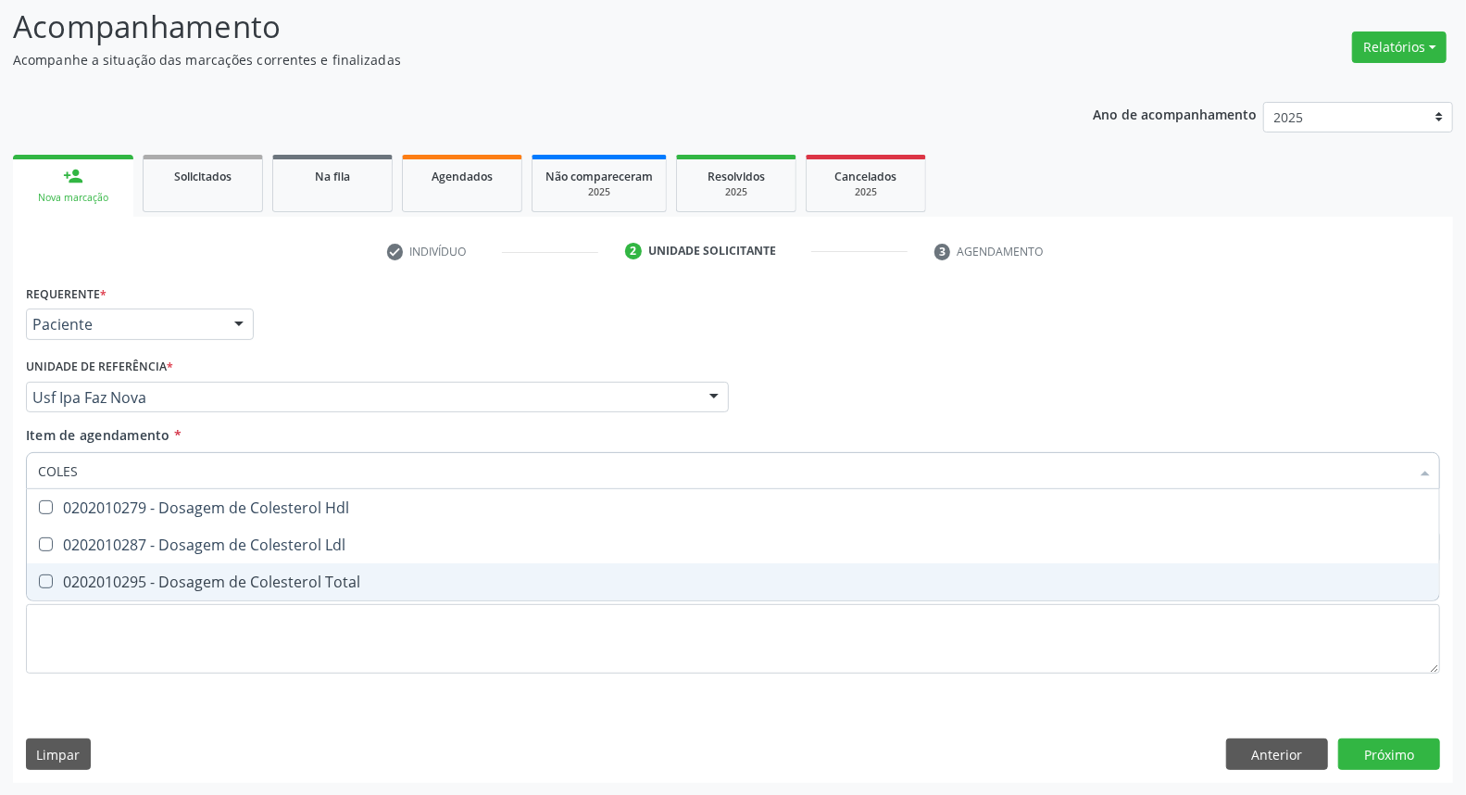
drag, startPoint x: 157, startPoint y: 572, endPoint x: 157, endPoint y: 546, distance: 25.9
click at [157, 569] on span "0202010295 - Dosagem de Colesterol Total" at bounding box center [733, 581] width 1412 height 37
checkbox Total "true"
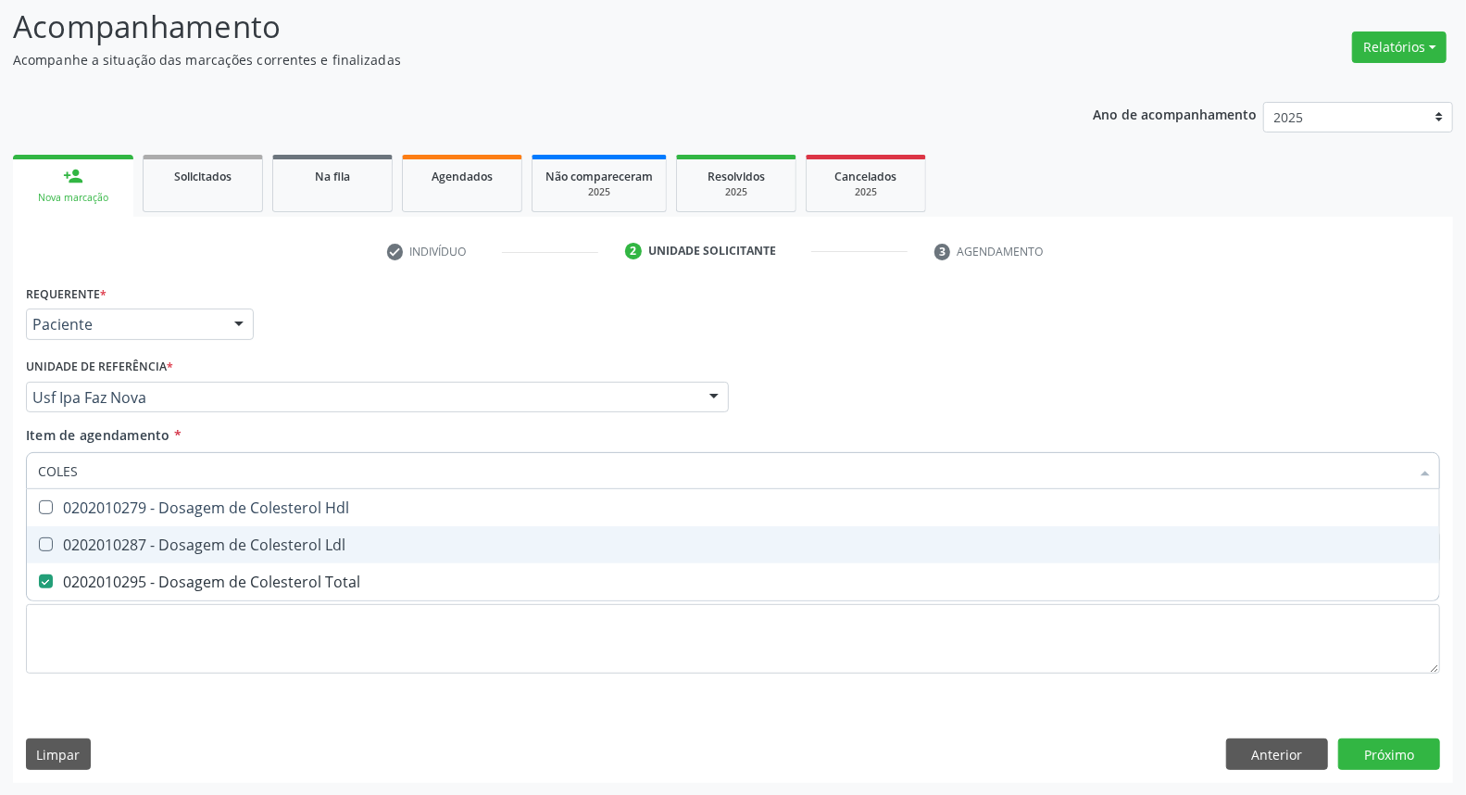
click at [157, 537] on div "0202010287 - Dosagem de Colesterol Ldl" at bounding box center [733, 544] width 1390 height 15
checkbox Ldl "true"
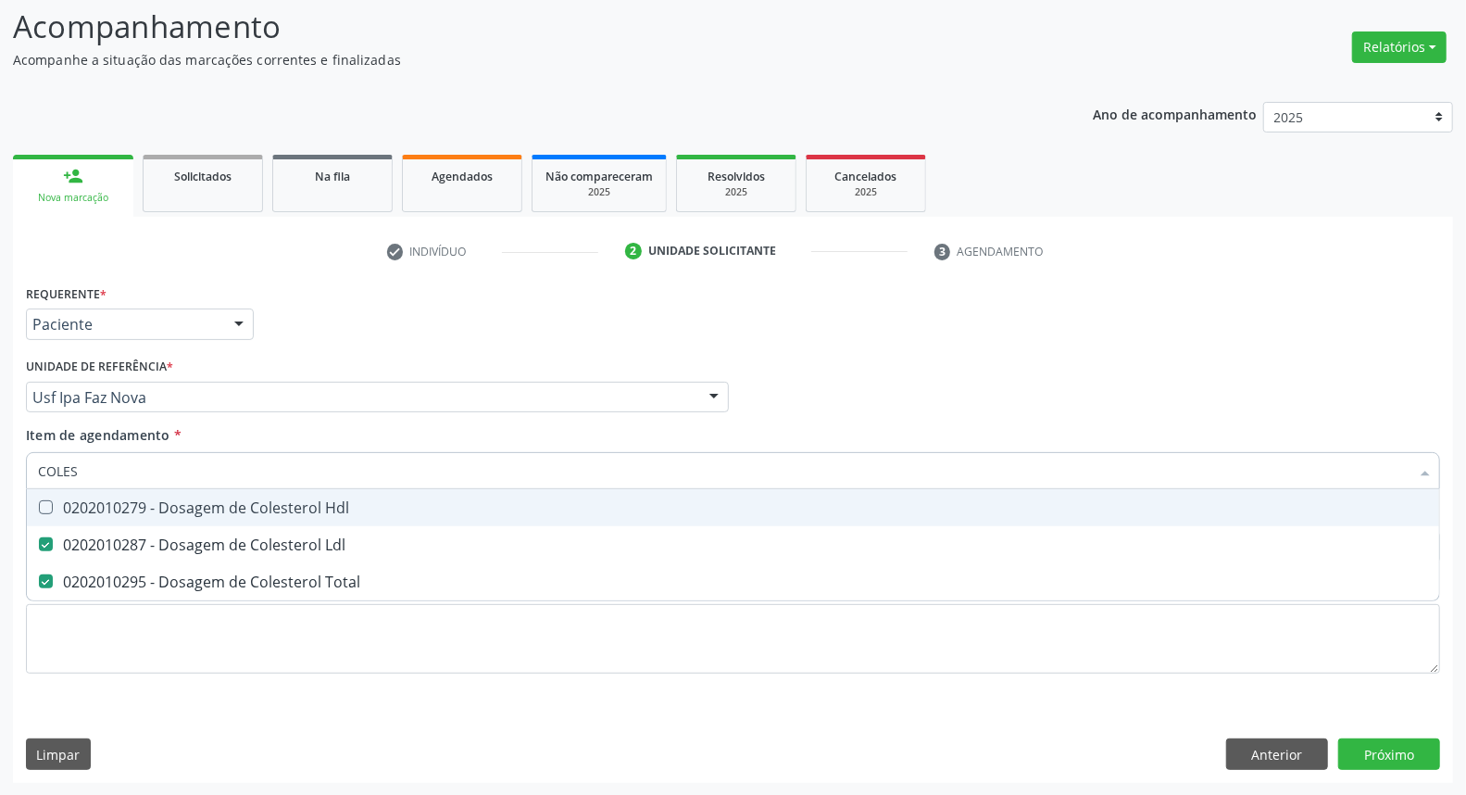
click at [155, 504] on div "0202010279 - Dosagem de Colesterol Hdl" at bounding box center [733, 507] width 1390 height 15
checkbox Hdl "true"
click at [155, 466] on input "COLES" at bounding box center [724, 470] width 1372 height 37
type input "T"
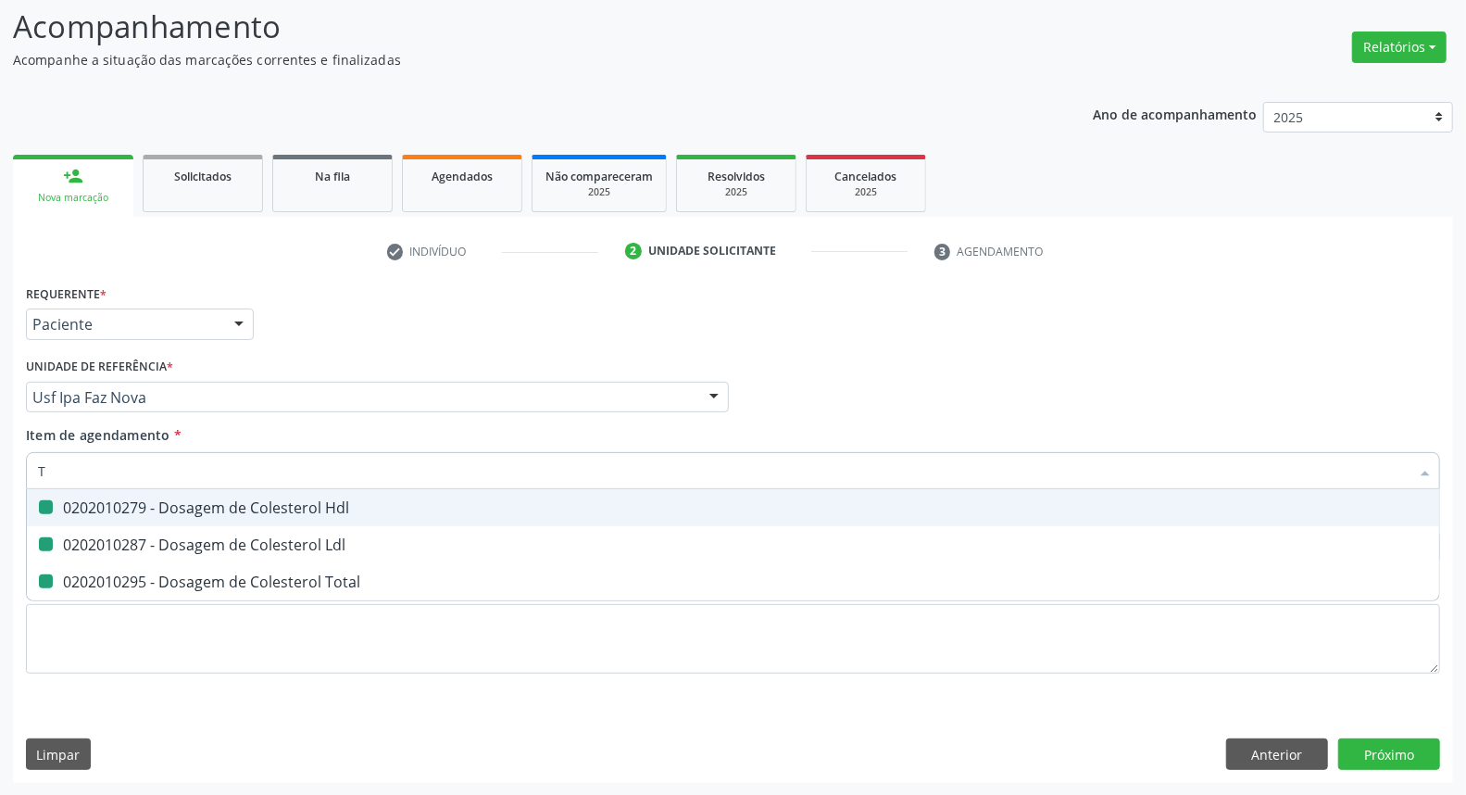
checkbox Hdl "false"
checkbox Ldl "false"
checkbox Total "false"
type input "TG"
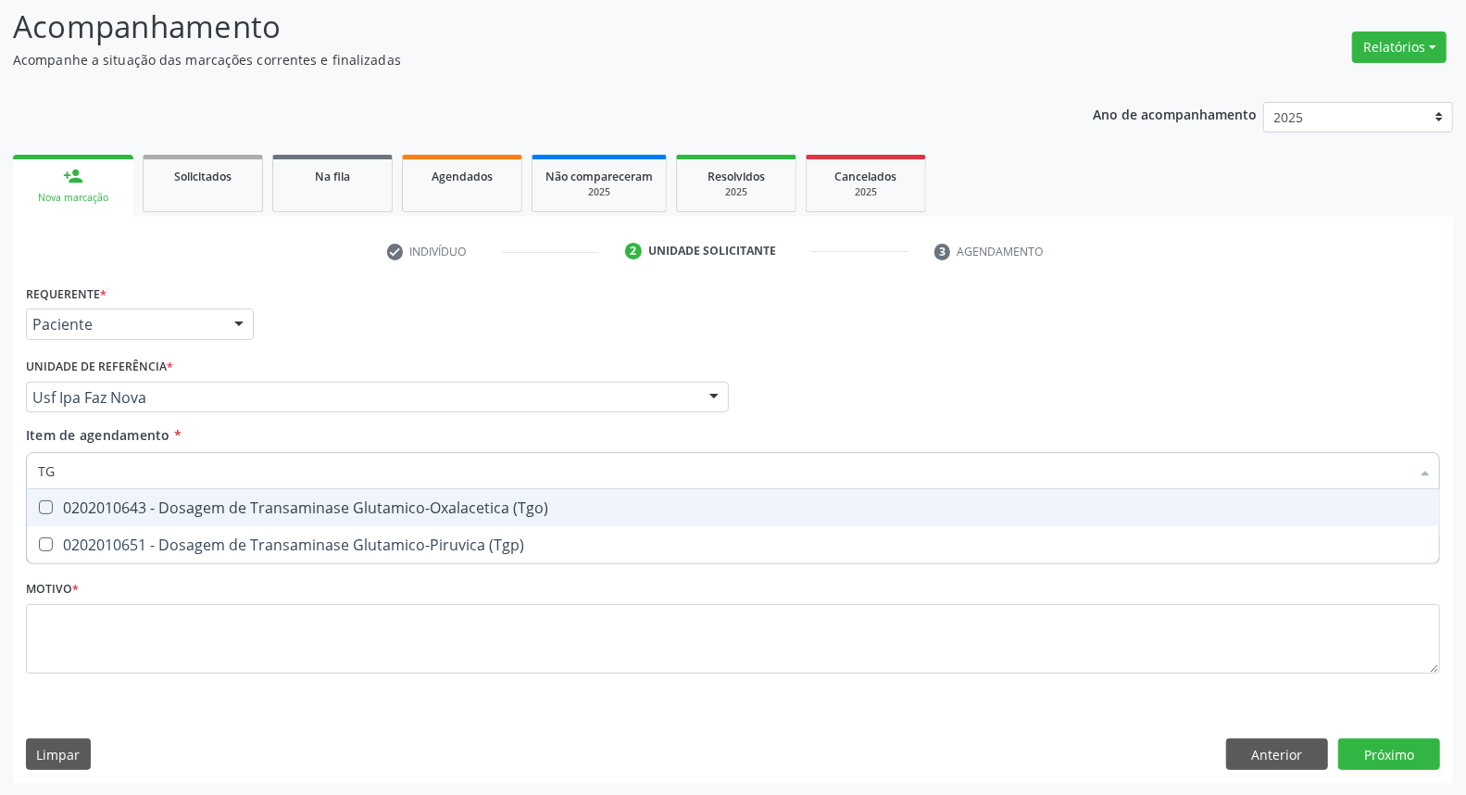
click at [56, 512] on div "0202010643 - Dosagem de Transaminase Glutamico-Oxalacetica (Tgo)" at bounding box center [733, 507] width 1390 height 15
checkbox \(Tgo\) "true"
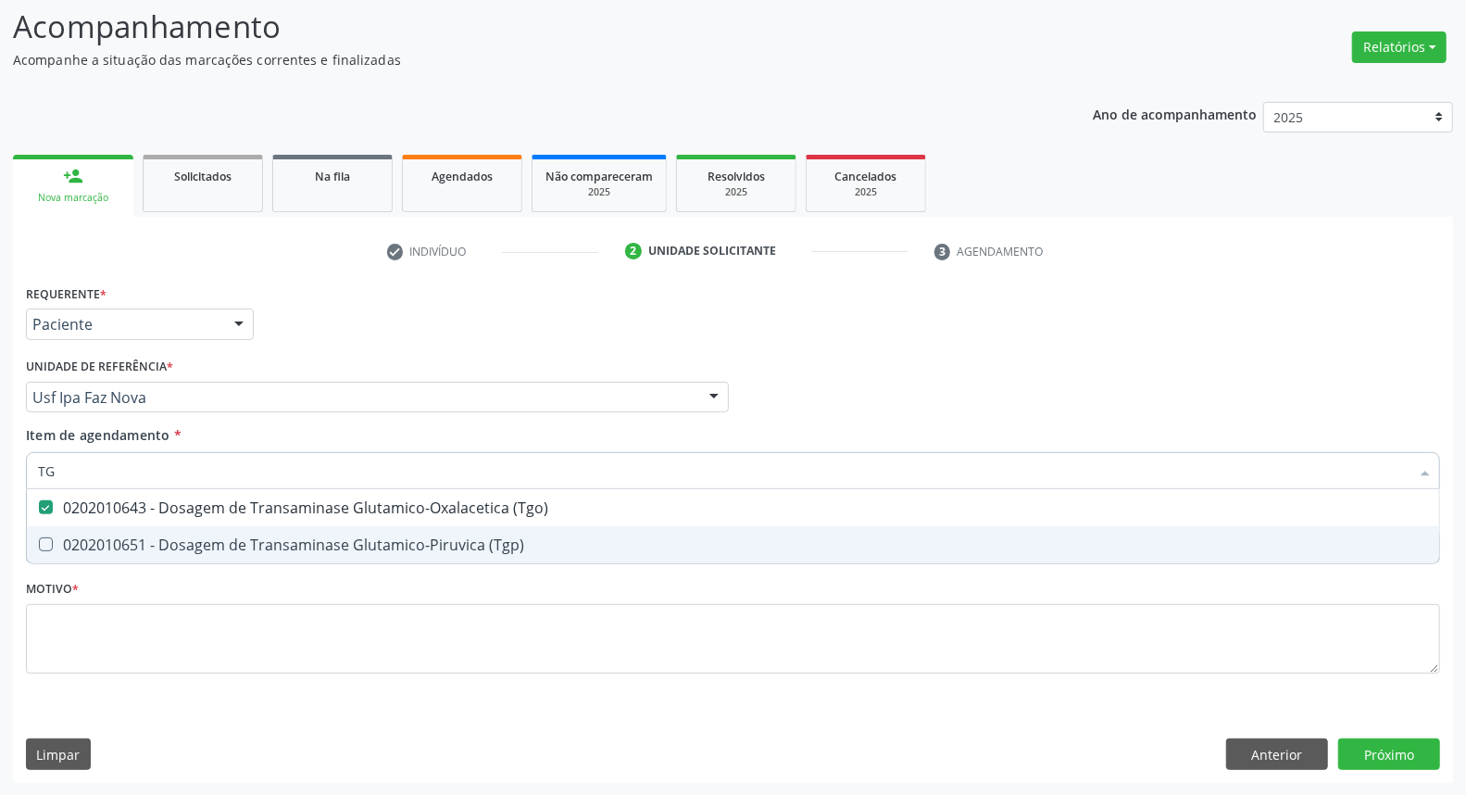
click at [68, 529] on span "0202010651 - Dosagem de Transaminase Glutamico-Piruvica (Tgp)" at bounding box center [733, 544] width 1412 height 37
checkbox \(Tgp\) "true"
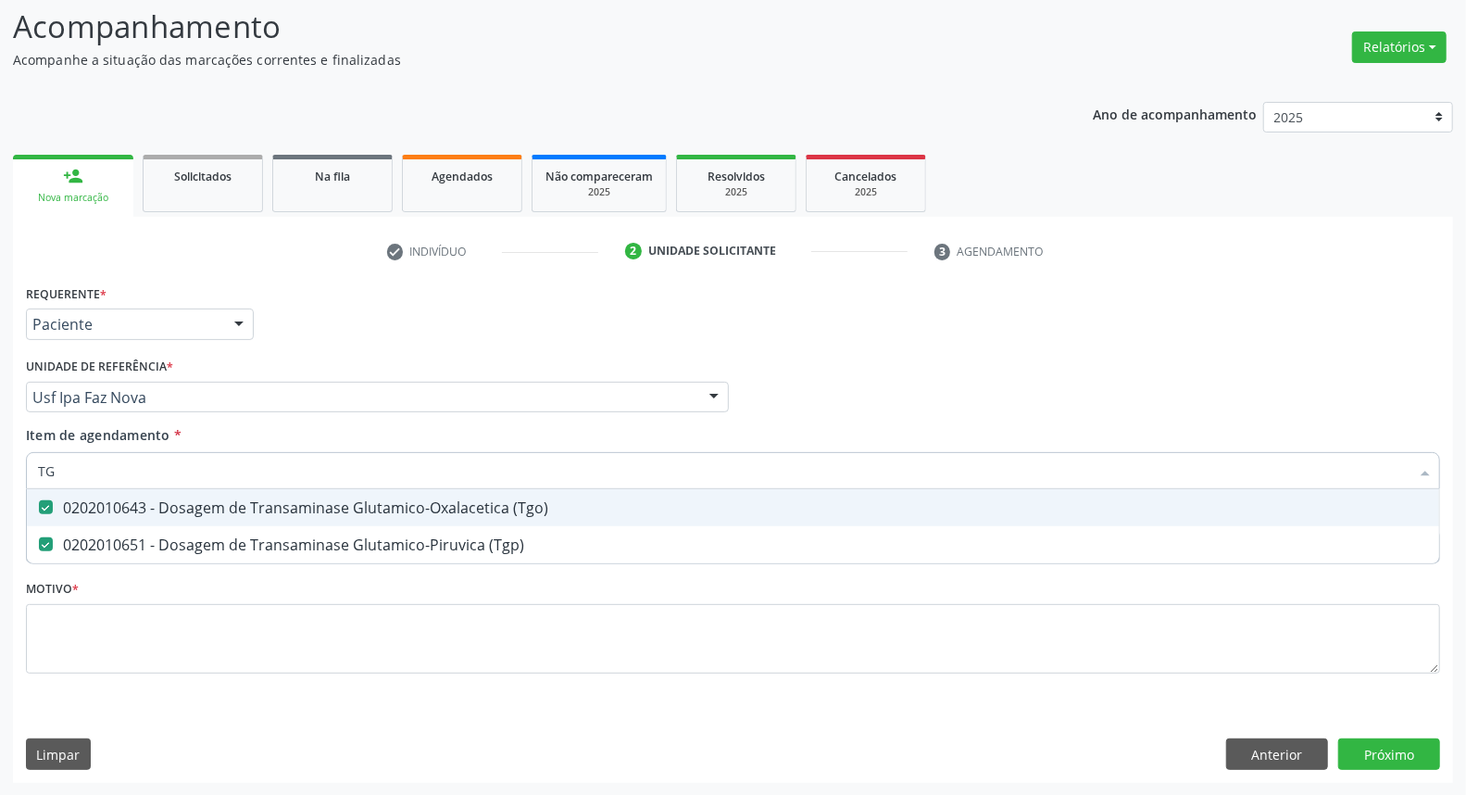
drag, startPoint x: 86, startPoint y: 470, endPoint x: 0, endPoint y: 460, distance: 86.6
click at [0, 460] on div "Acompanhamento Acompanhe a situação das marcações correntes e finalizadas Relat…" at bounding box center [733, 388] width 1466 height 816
type input "TR"
checkbox \(Tgo\) "false"
checkbox \(Tgp\) "false"
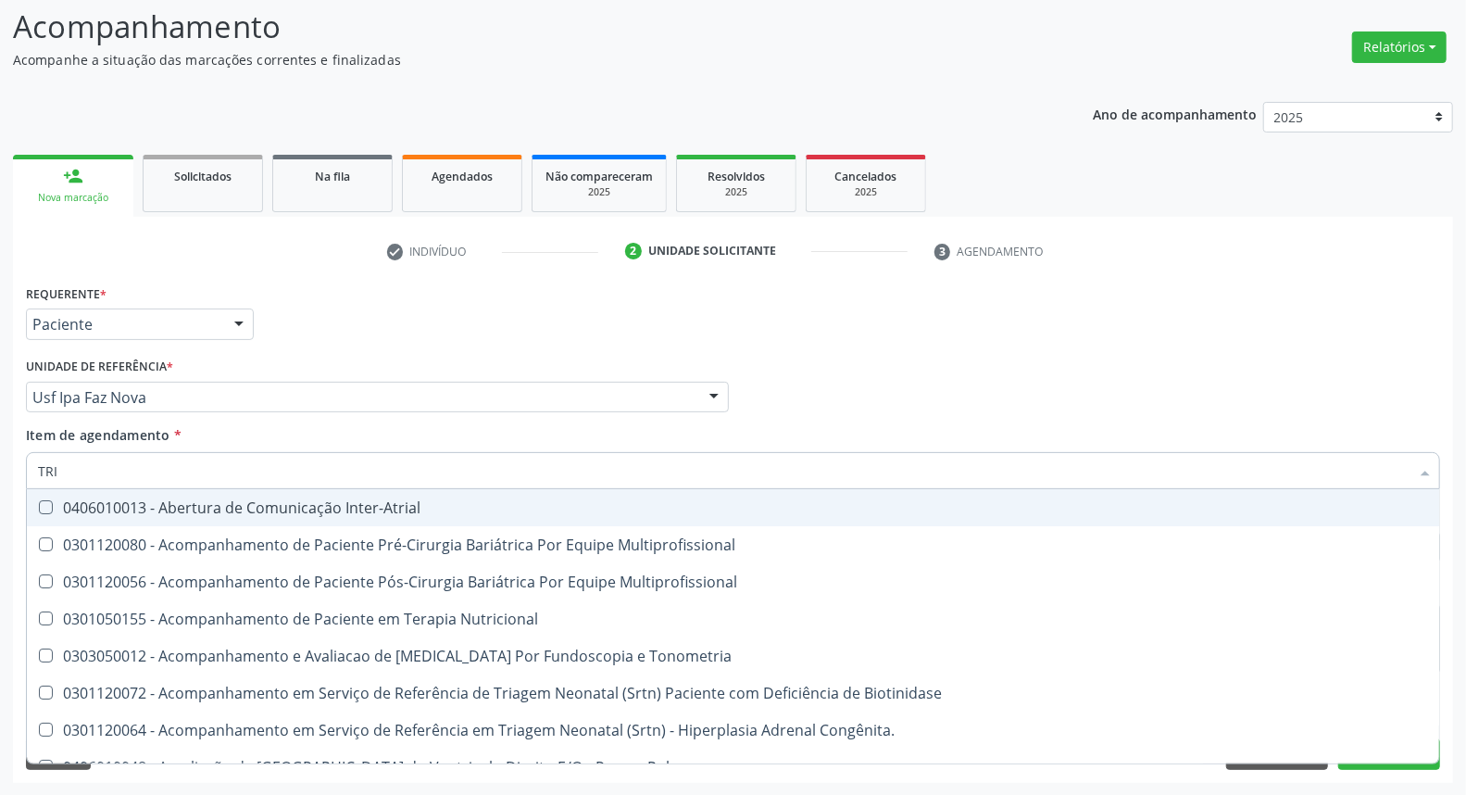
type input "TRIG"
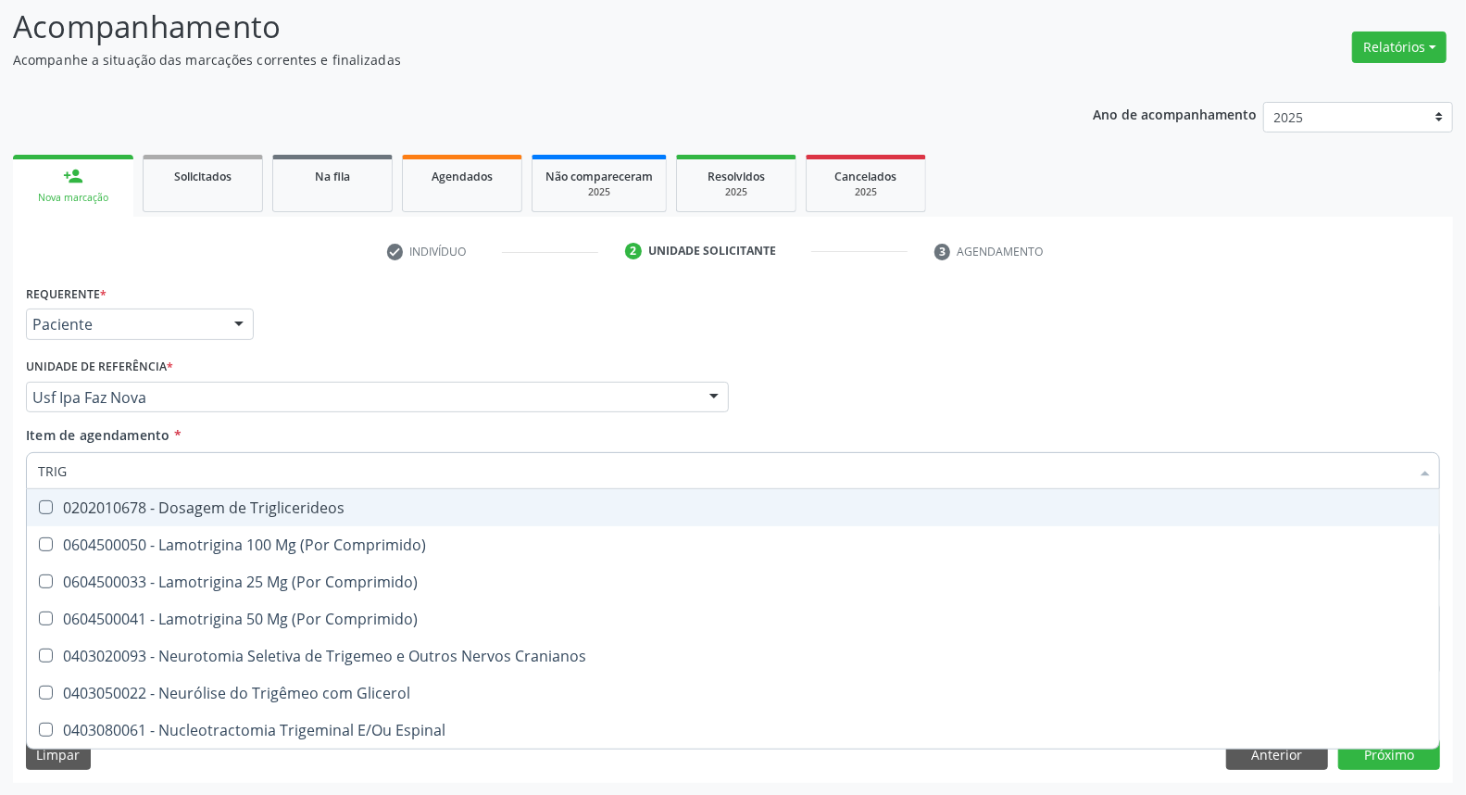
drag, startPoint x: 63, startPoint y: 506, endPoint x: 79, endPoint y: 468, distance: 41.1
click at [66, 502] on div "0202010678 - Dosagem de Triglicerideos" at bounding box center [733, 507] width 1390 height 15
checkbox Triglicerideos "true"
click at [0, 440] on div "Acompanhamento Acompanhe a situação das marcações correntes e finalizadas Relat…" at bounding box center [733, 388] width 1466 height 816
type input "HE"
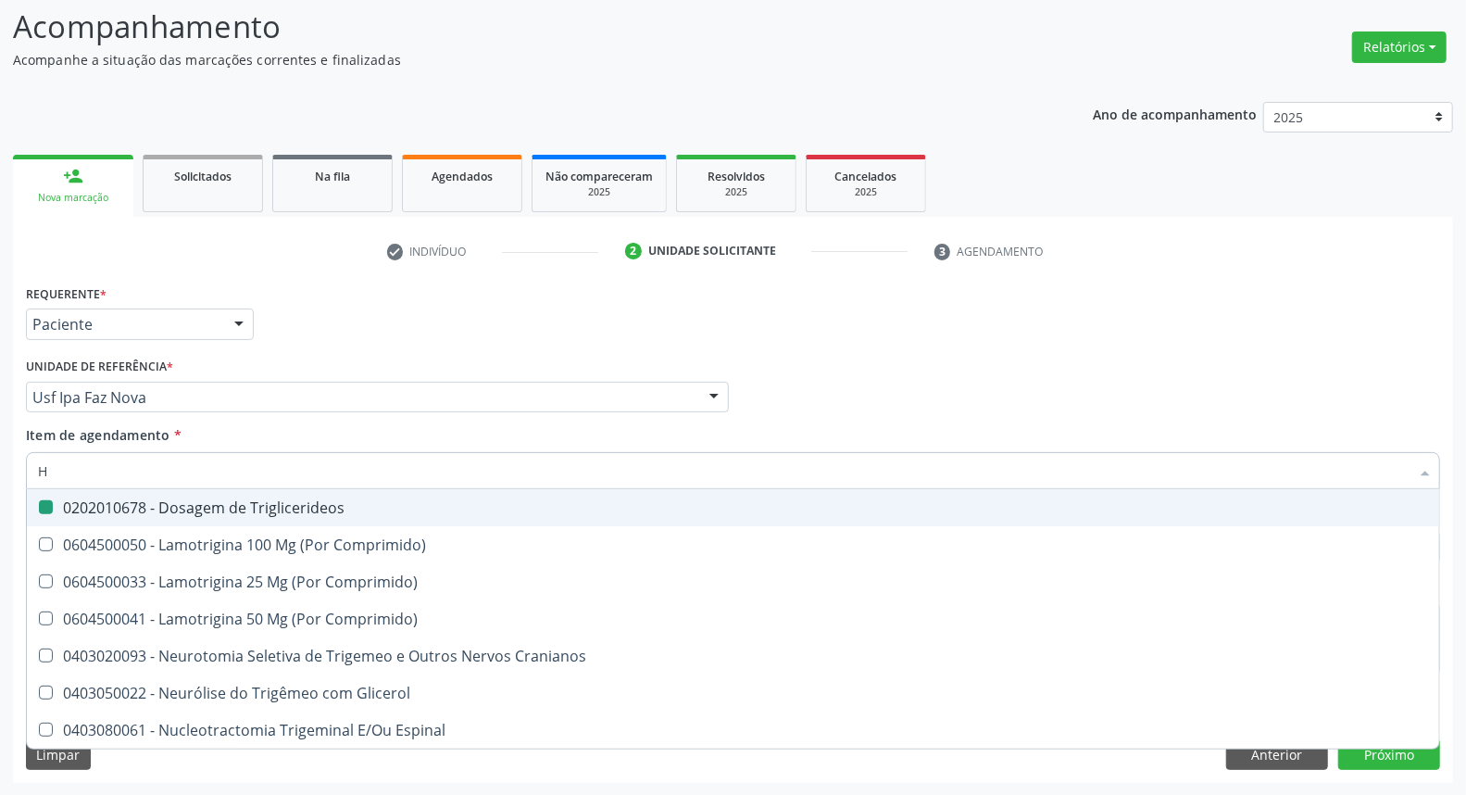
checkbox Triglicerideos "false"
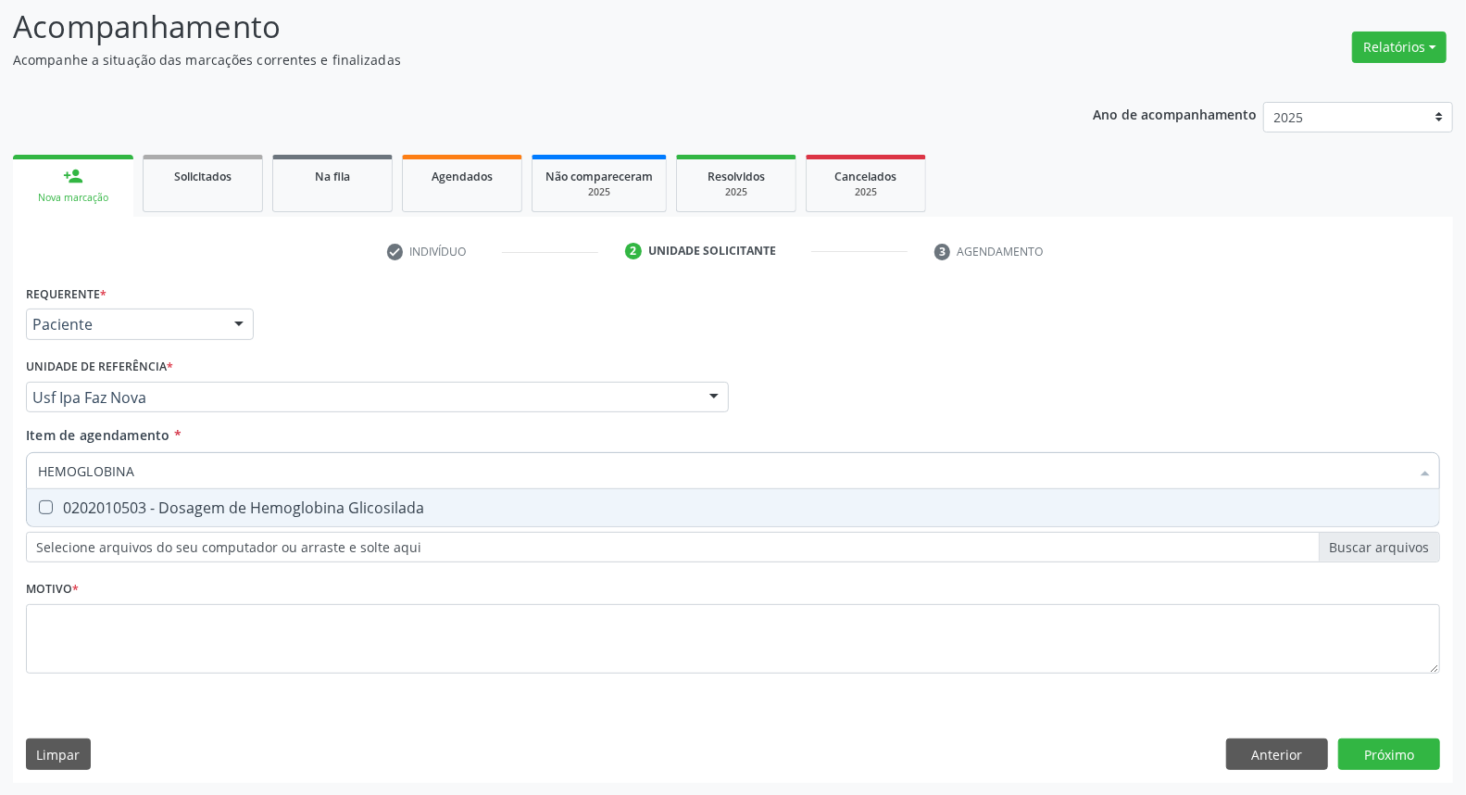
type input "HEMOGLOBINA G"
drag, startPoint x: 106, startPoint y: 507, endPoint x: 139, endPoint y: 475, distance: 46.5
click at [106, 505] on div "0202010503 - Dosagem de Hemoglobina Glicosilada" at bounding box center [733, 507] width 1390 height 15
checkbox Glicosilada "true"
drag, startPoint x: 132, startPoint y: 467, endPoint x: 0, endPoint y: 445, distance: 134.3
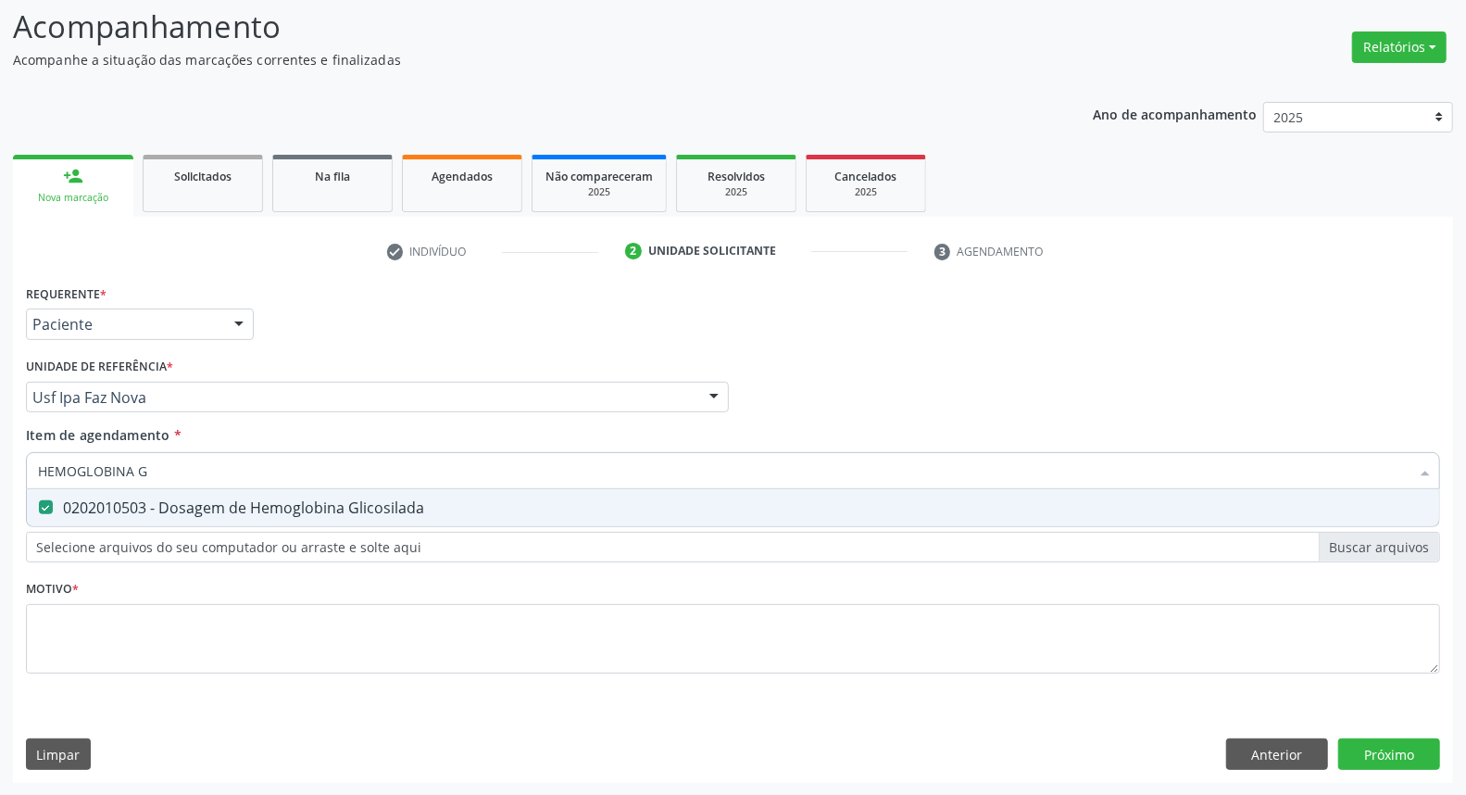
click at [0, 445] on div "Acompanhamento Acompanhe a situação das marcações correntes e finalizadas Relat…" at bounding box center [733, 388] width 1466 height 816
type input "HE"
checkbox Glicosilada "false"
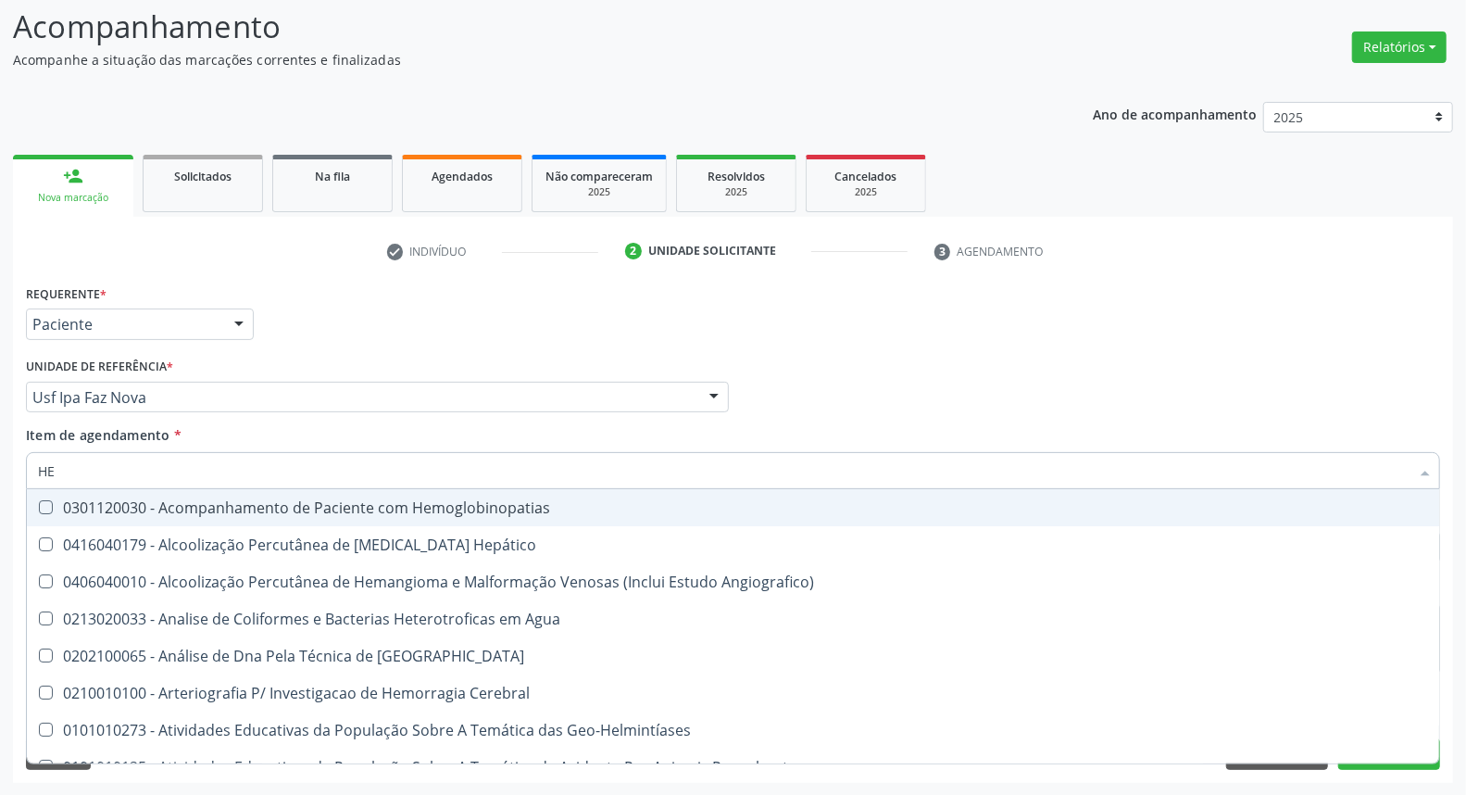
type input "HEM"
checkbox \(Qualitativo\) "true"
checkbox Glicosilada "false"
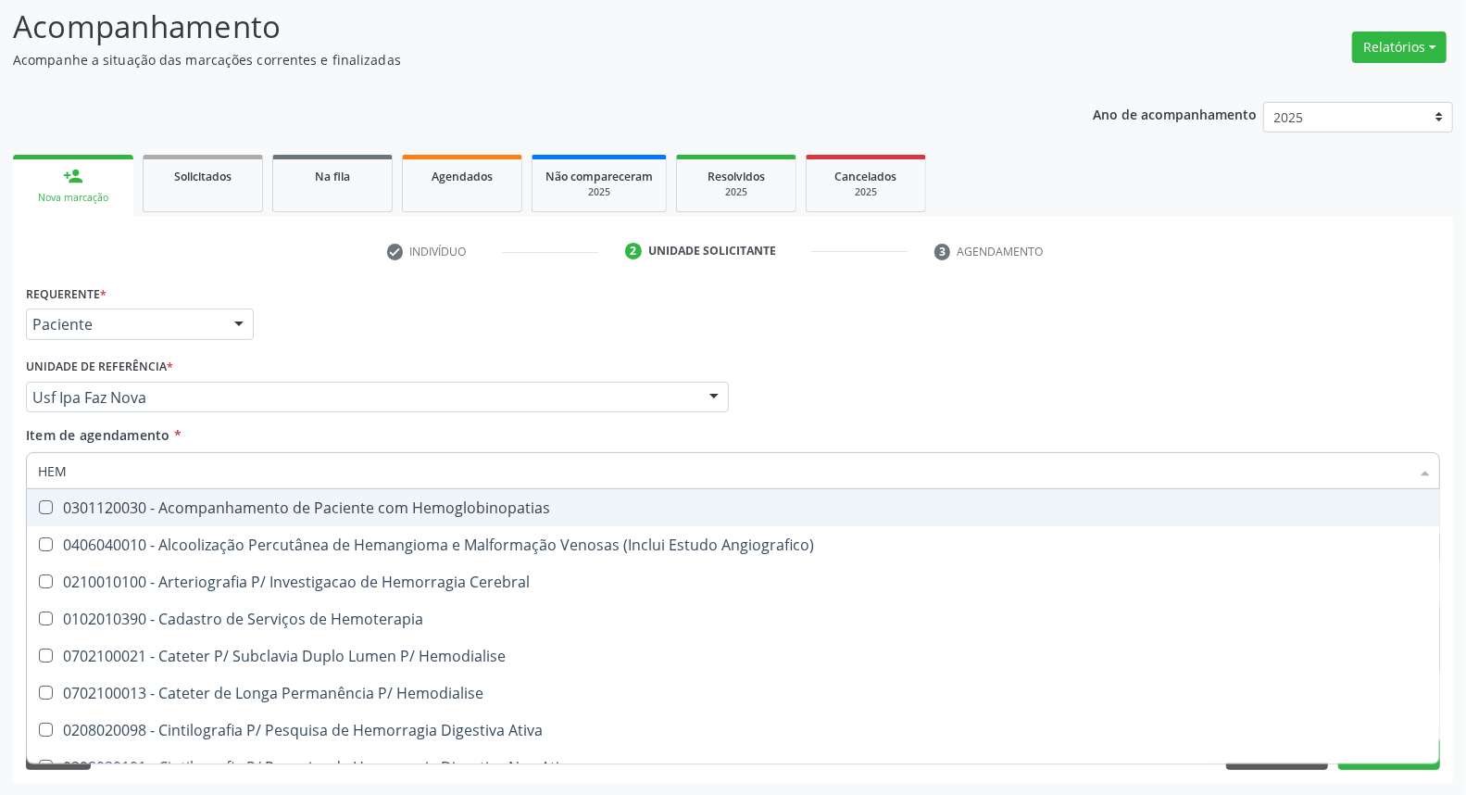
type input "HEMO"
checkbox Hemacias "true"
checkbox Glicosilada "false"
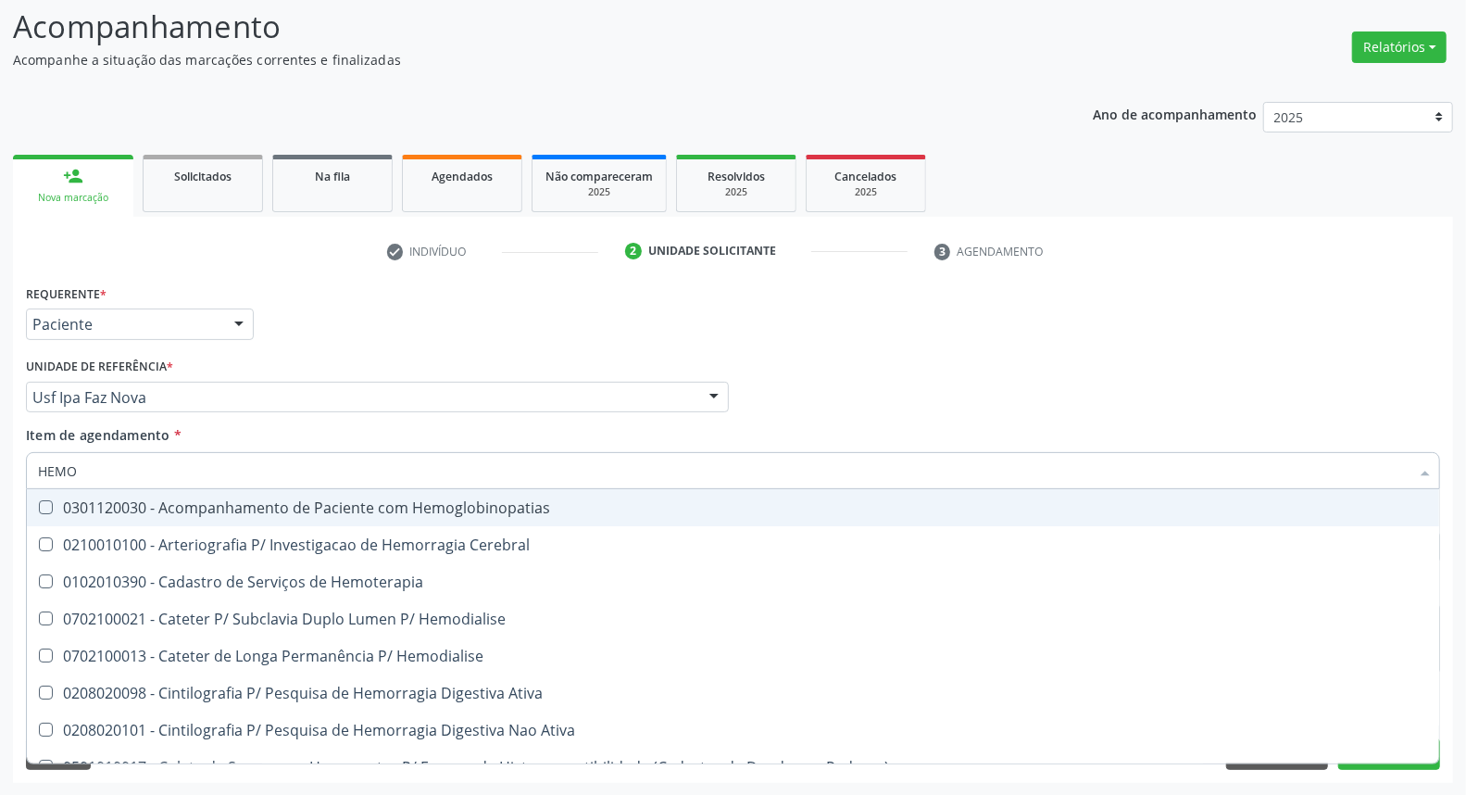
type input "HEMOG"
checkbox Tardio\) "true"
type input "HEMOGR"
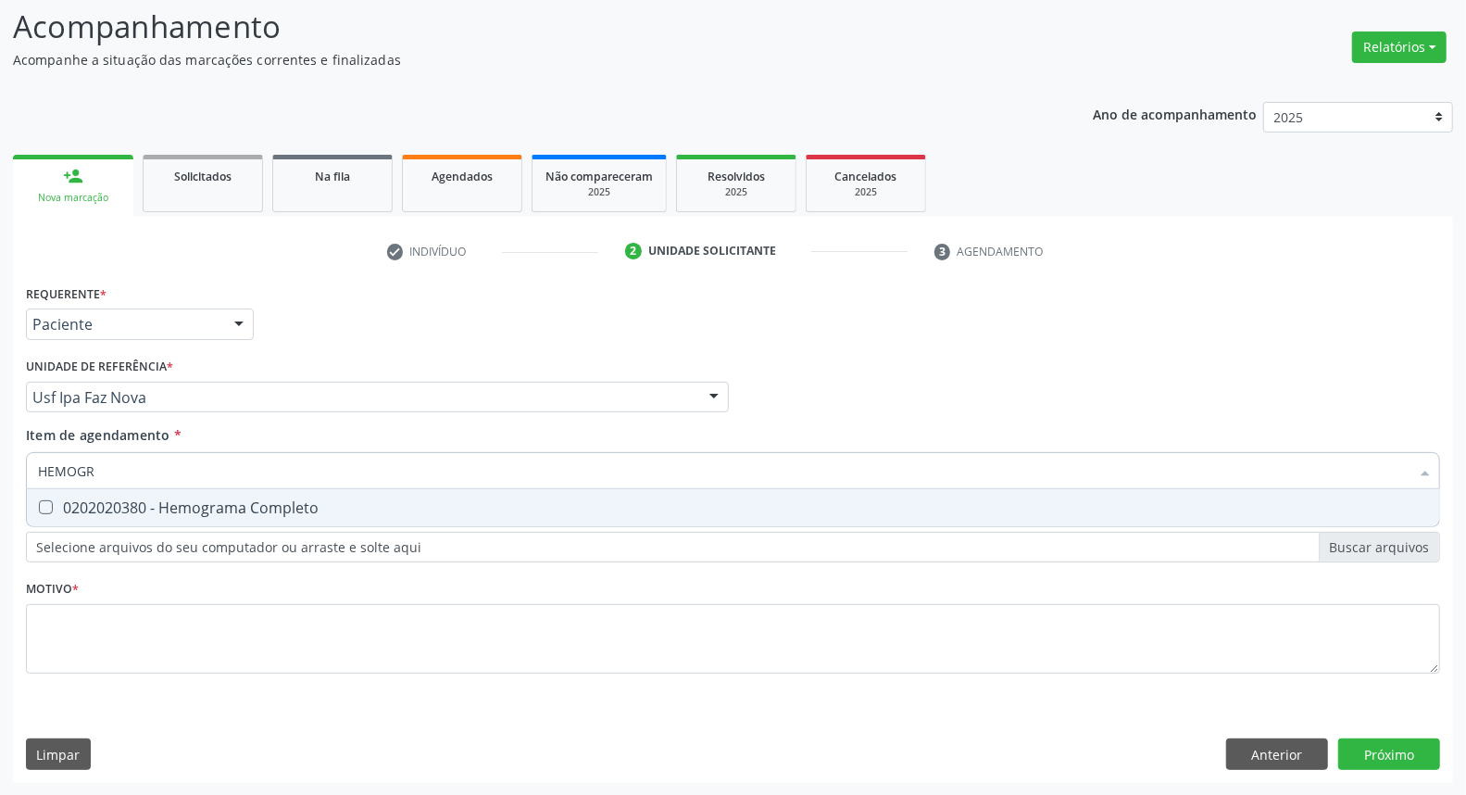
drag, startPoint x: 77, startPoint y: 507, endPoint x: 103, endPoint y: 465, distance: 49.1
click at [79, 500] on div "0202020380 - Hemograma Completo" at bounding box center [733, 507] width 1390 height 15
checkbox Completo "true"
click at [115, 455] on input "HEMOGR" at bounding box center [724, 470] width 1372 height 37
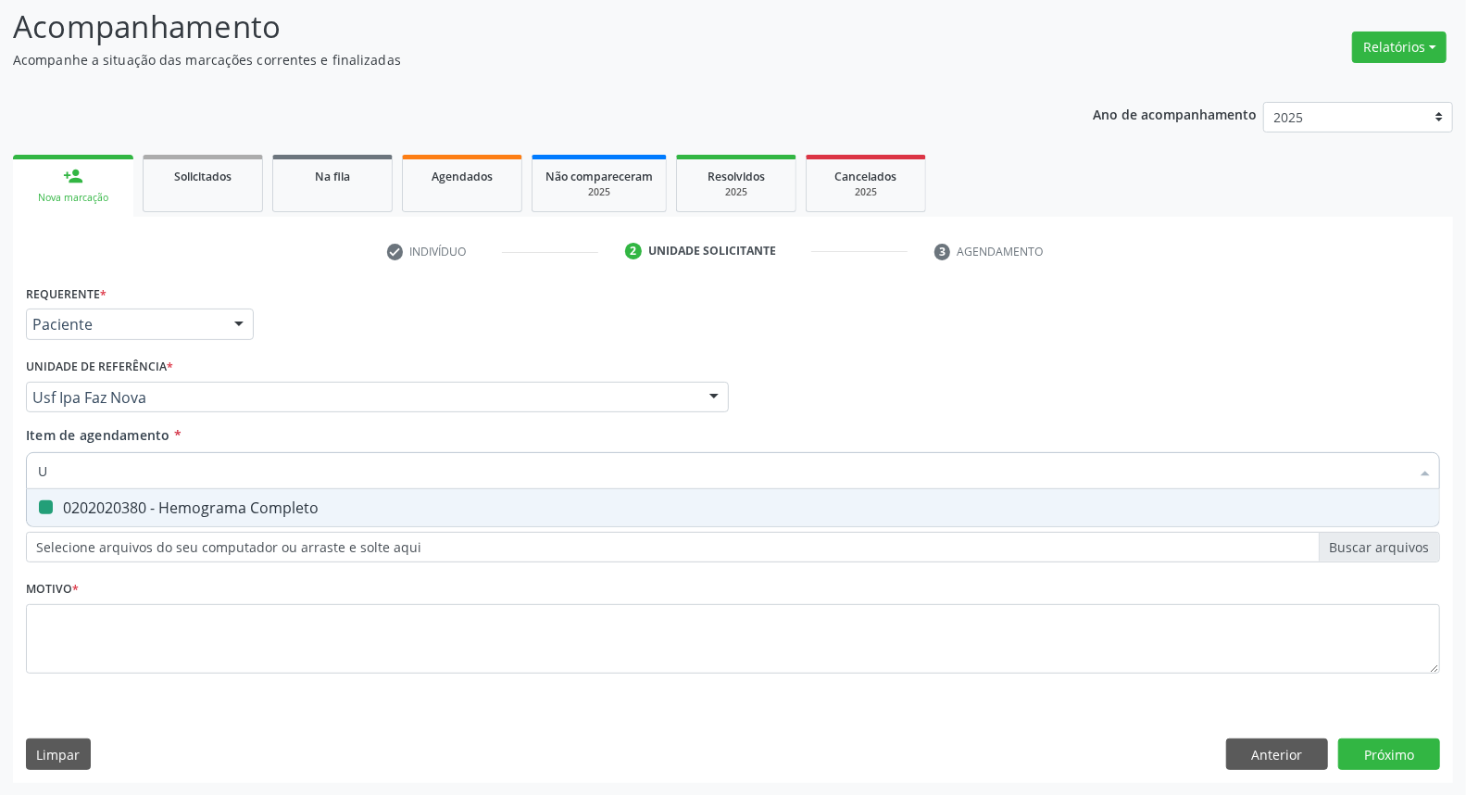
type input "UR"
checkbox Completo "false"
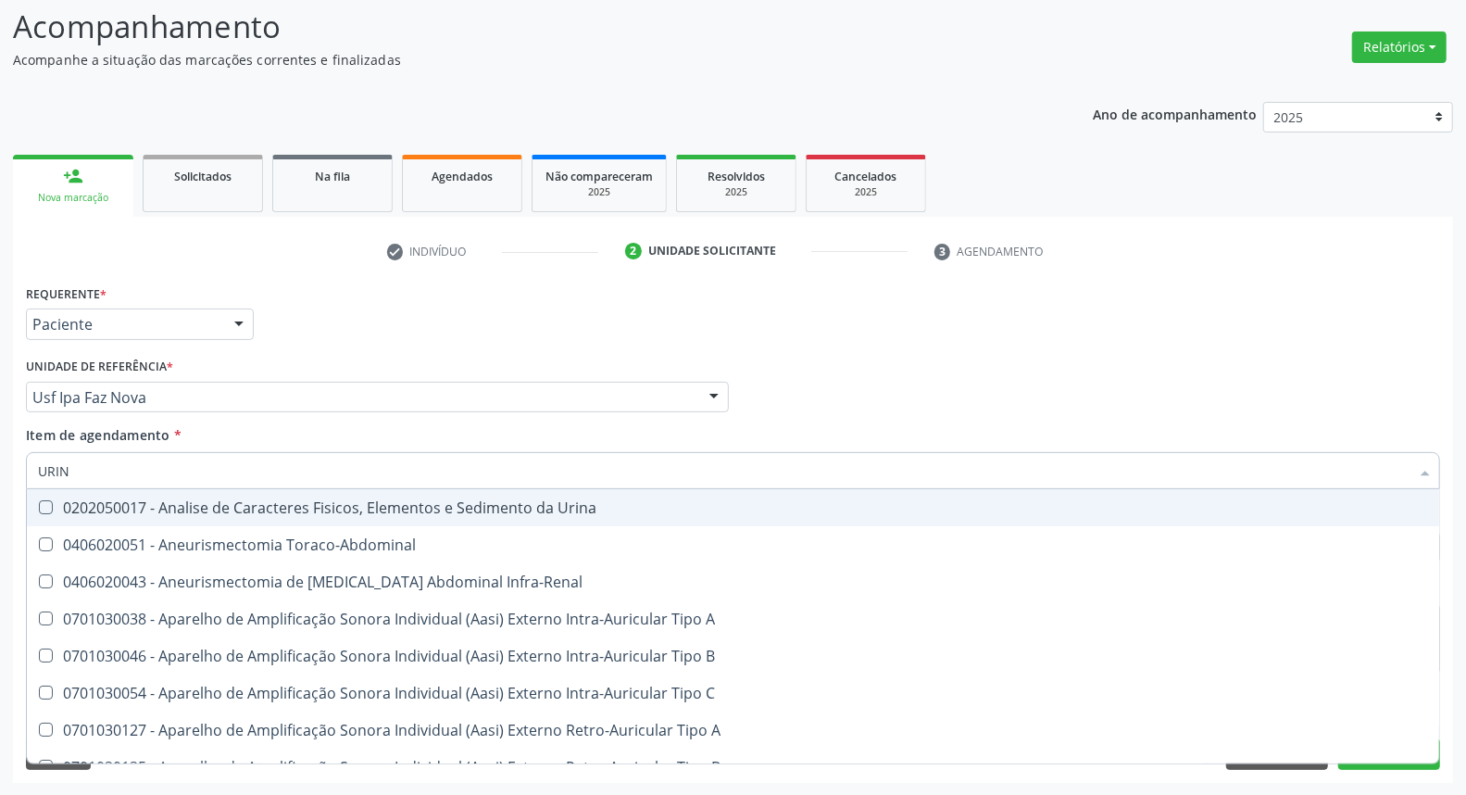
type input "URINA"
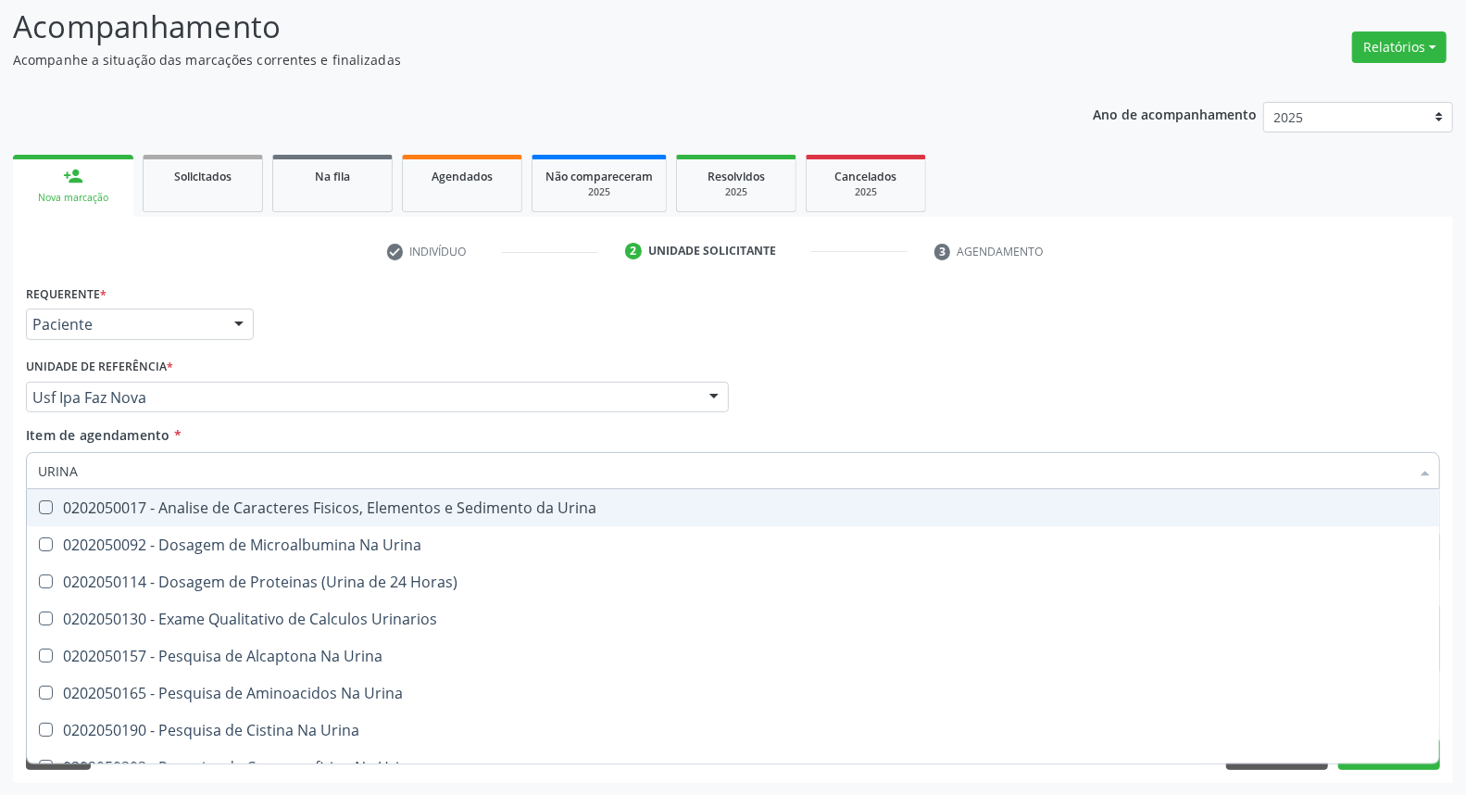
drag, startPoint x: 120, startPoint y: 506, endPoint x: 125, endPoint y: 495, distance: 12.0
click at [122, 500] on div "0202050017 - Analise de Caracteres Fisicos, Elementos e Sedimento da Urina" at bounding box center [733, 507] width 1390 height 15
checkbox Urina "true"
click at [136, 459] on input "URINA" at bounding box center [724, 470] width 1372 height 37
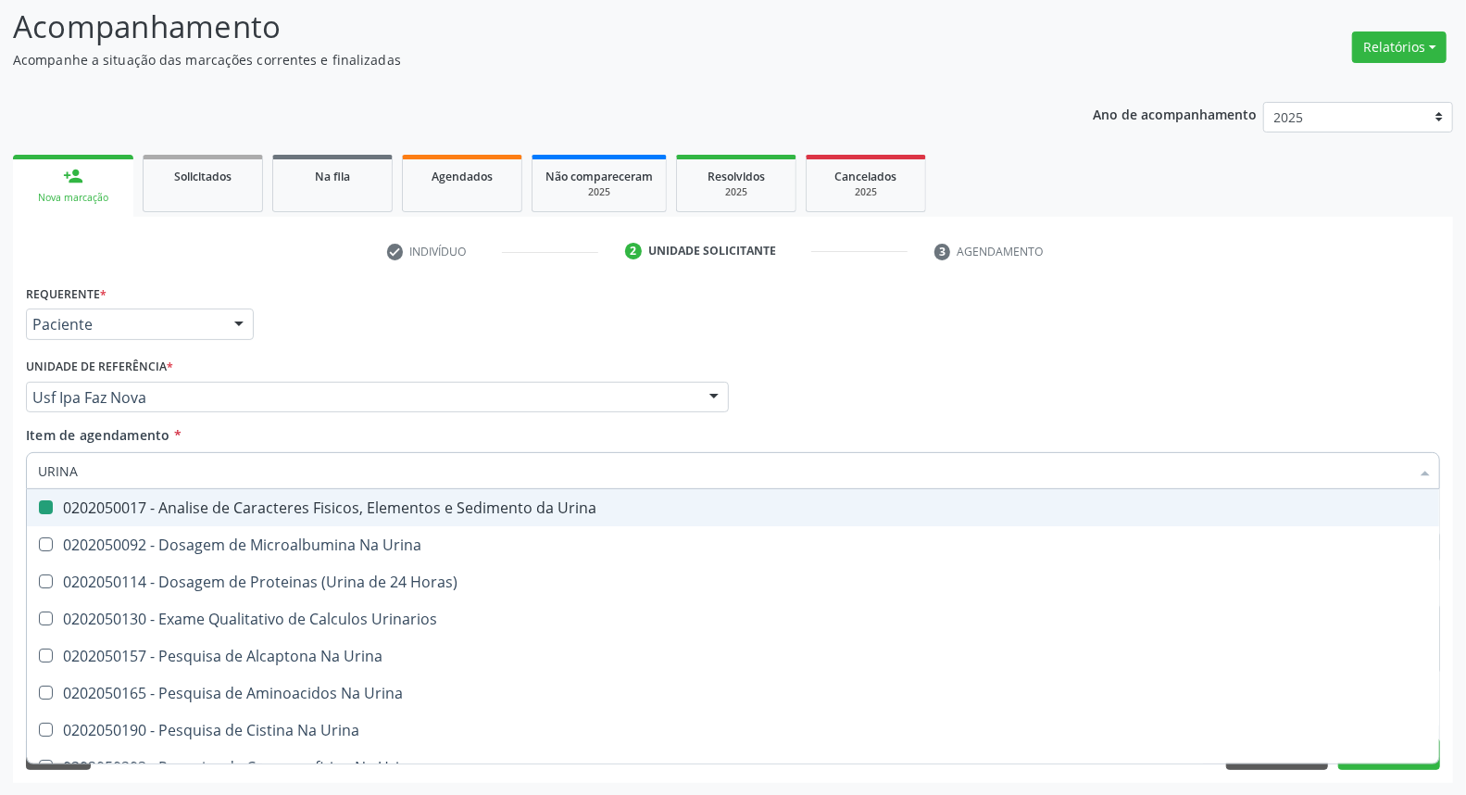
type input "P"
checkbox Urina "false"
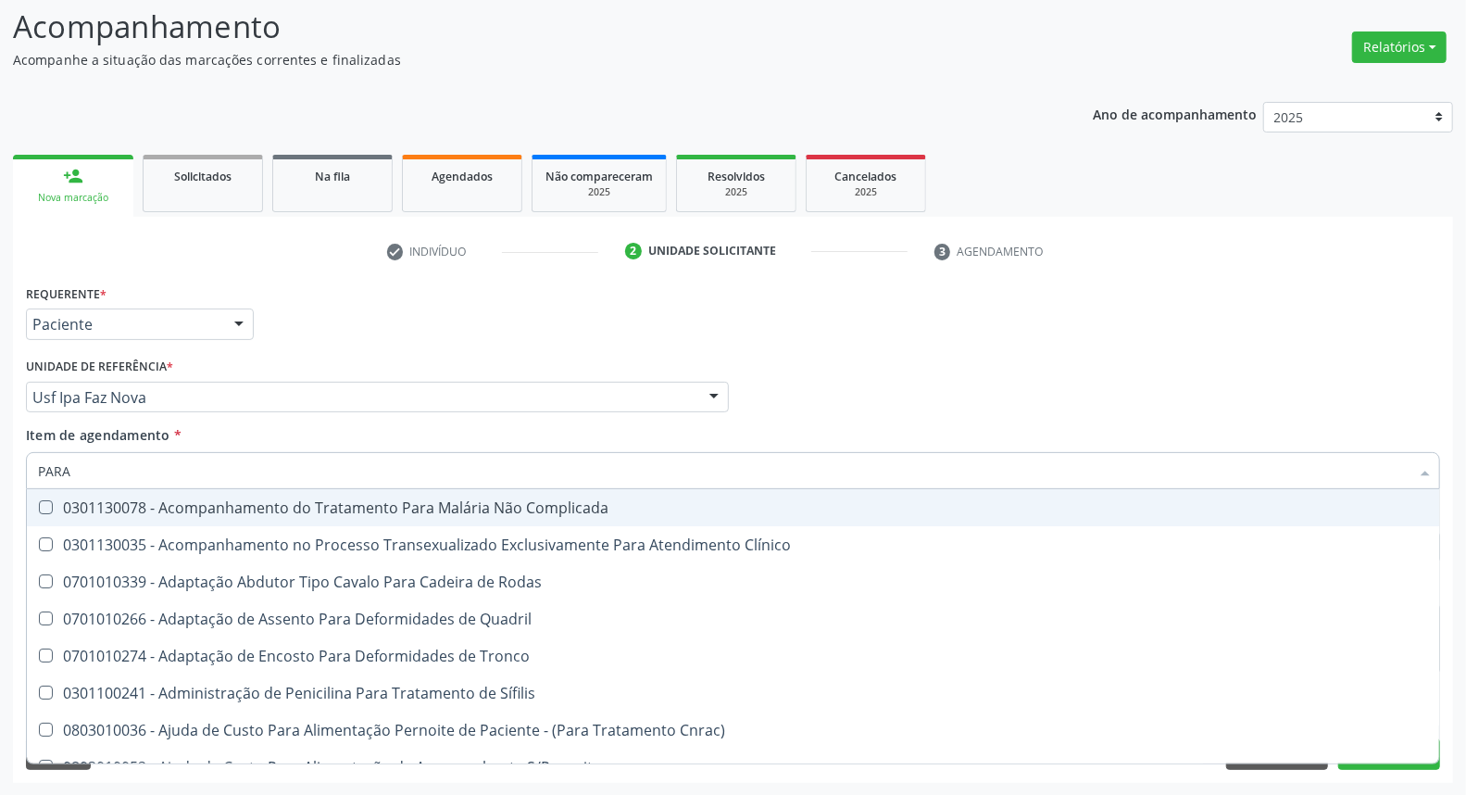
type input "PARAS"
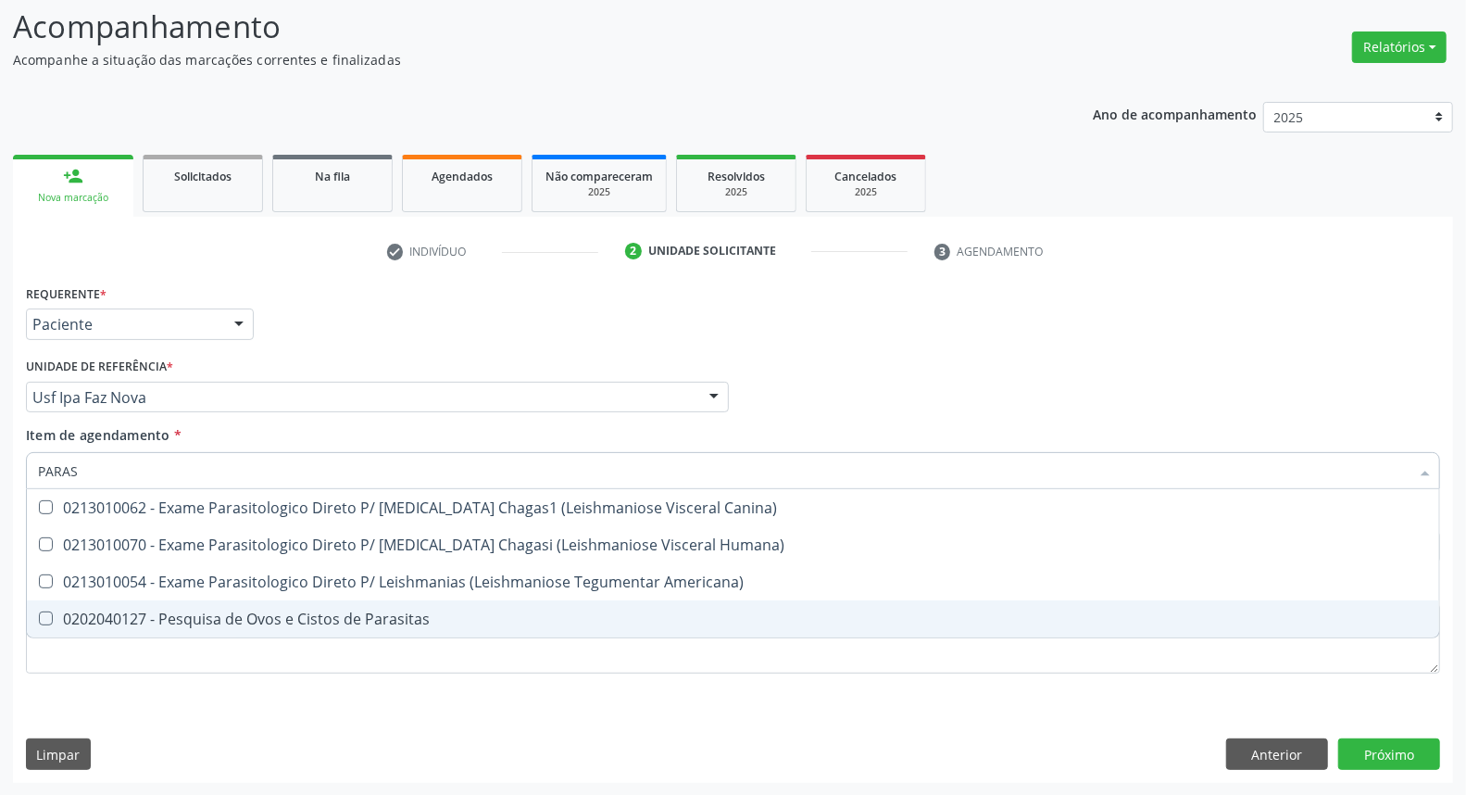
drag, startPoint x: 135, startPoint y: 611, endPoint x: 153, endPoint y: 532, distance: 81.6
click at [140, 595] on ul "Desfazer seleção 0213010062 - Exame Parasitologico Direto P/ Leishmania Chagas1…" at bounding box center [733, 563] width 1412 height 148
drag, startPoint x: 135, startPoint y: 608, endPoint x: 153, endPoint y: 515, distance: 94.3
click at [135, 603] on span "0202040127 - Pesquisa de Ovos e Cistos de Parasitas" at bounding box center [733, 618] width 1412 height 37
checkbox Parasitas "true"
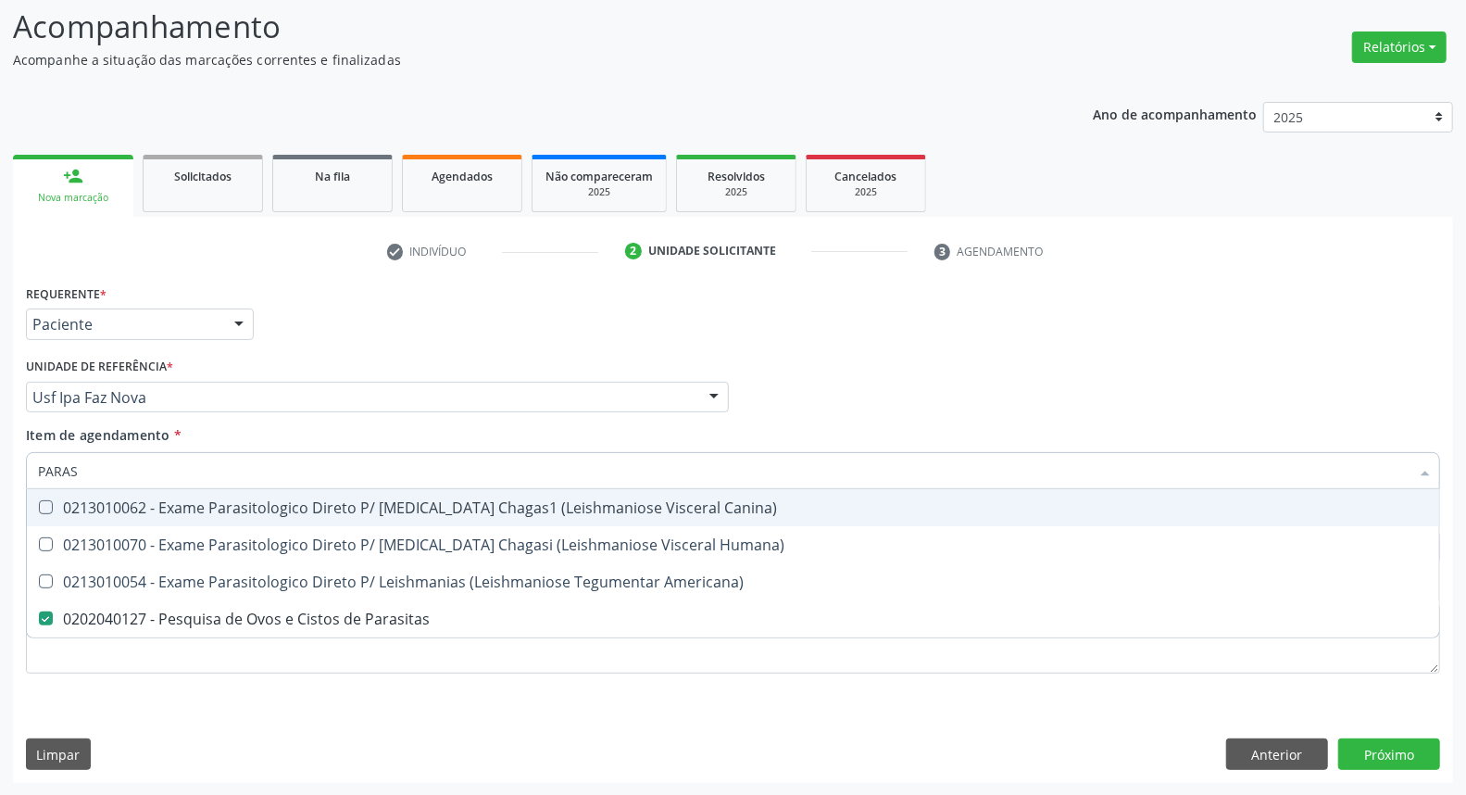
click at [154, 475] on input "PARAS" at bounding box center [724, 470] width 1372 height 37
type input "T4"
checkbox Parasitas "false"
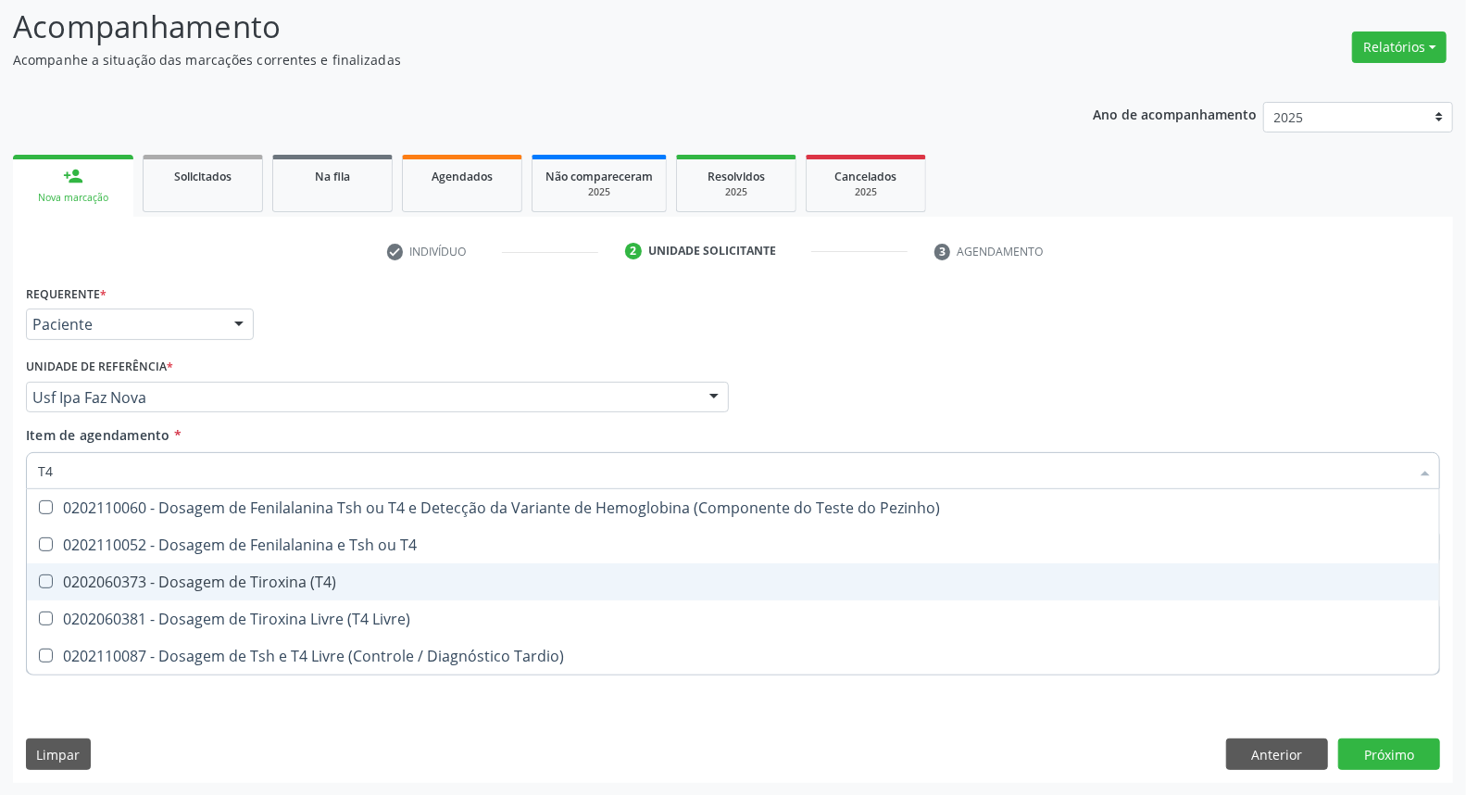
drag, startPoint x: 181, startPoint y: 576, endPoint x: 170, endPoint y: 504, distance: 72.9
click at [180, 554] on ul "Desfazer seleção 0202110060 - Dosagem de Fenilalanina Tsh ou T4 e Detecção da V…" at bounding box center [733, 581] width 1412 height 185
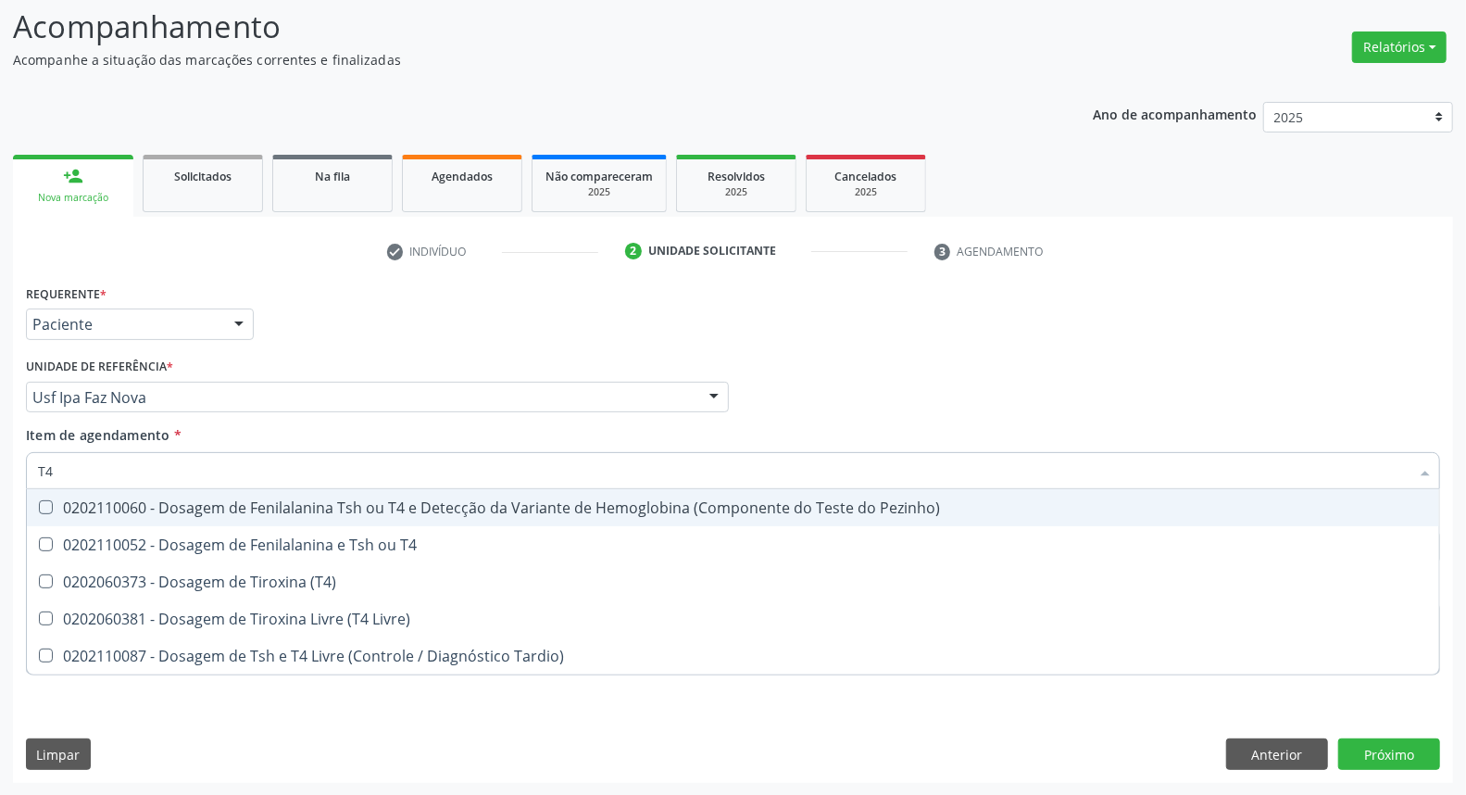
click at [162, 467] on input "T4" at bounding box center [724, 470] width 1372 height 37
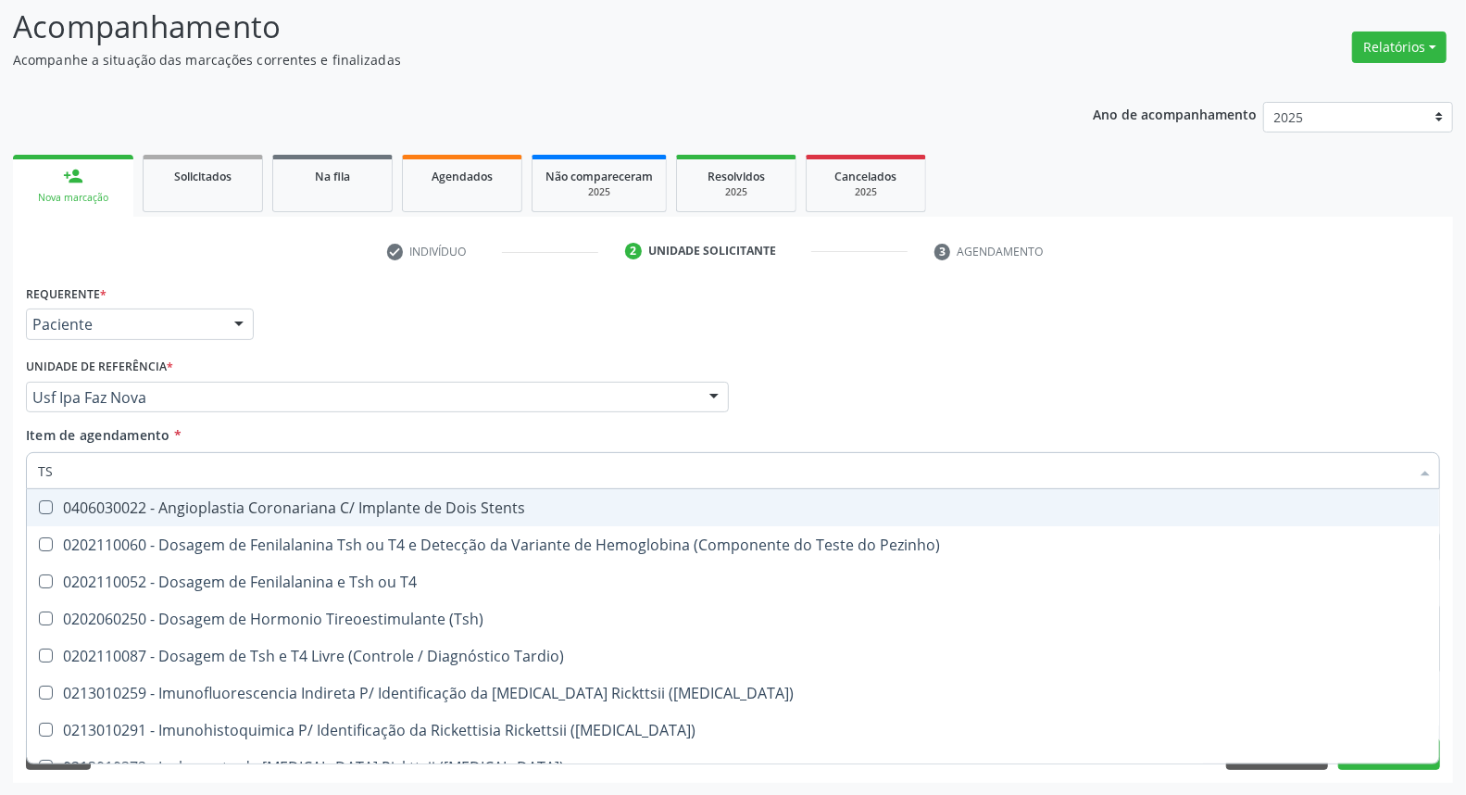
type input "TSH"
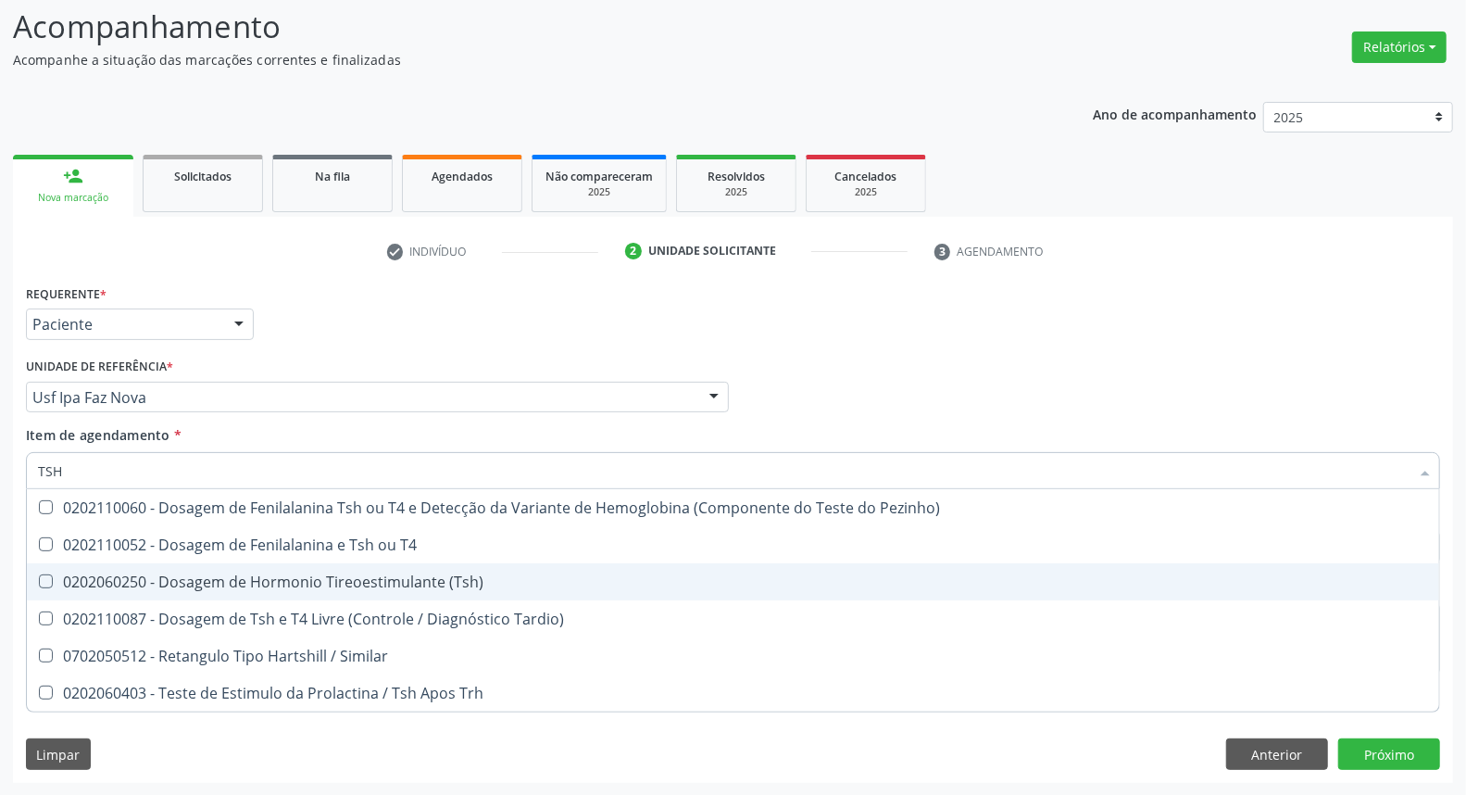
click at [182, 567] on span "0202060250 - Dosagem de Hormonio Tireoestimulante (Tsh)" at bounding box center [733, 581] width 1412 height 37
checkbox \(Tsh\) "true"
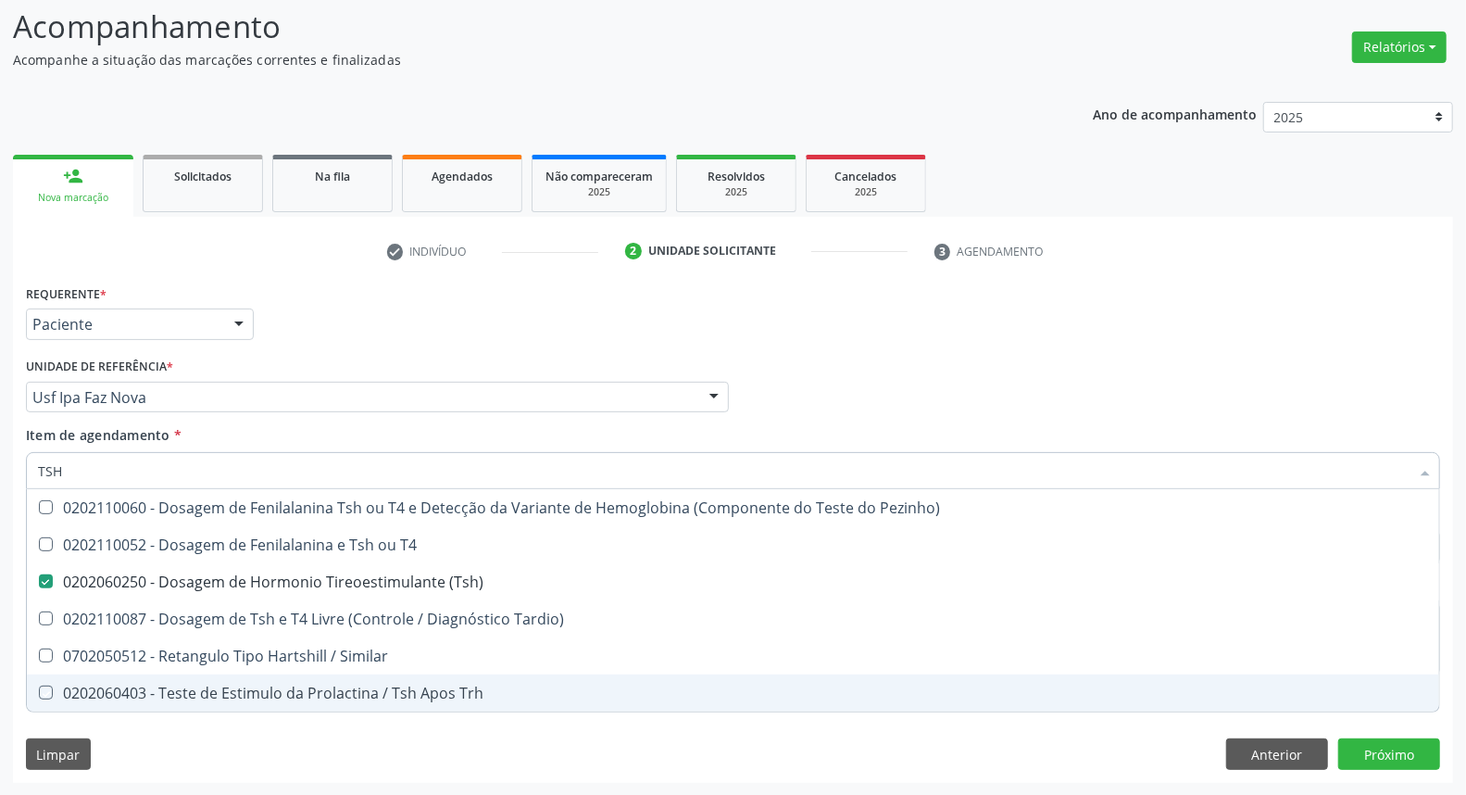
click at [1019, 756] on div "Requerente * Paciente Médico(a) Enfermeiro(a) Paciente Nenhum resultado encontr…" at bounding box center [733, 531] width 1440 height 503
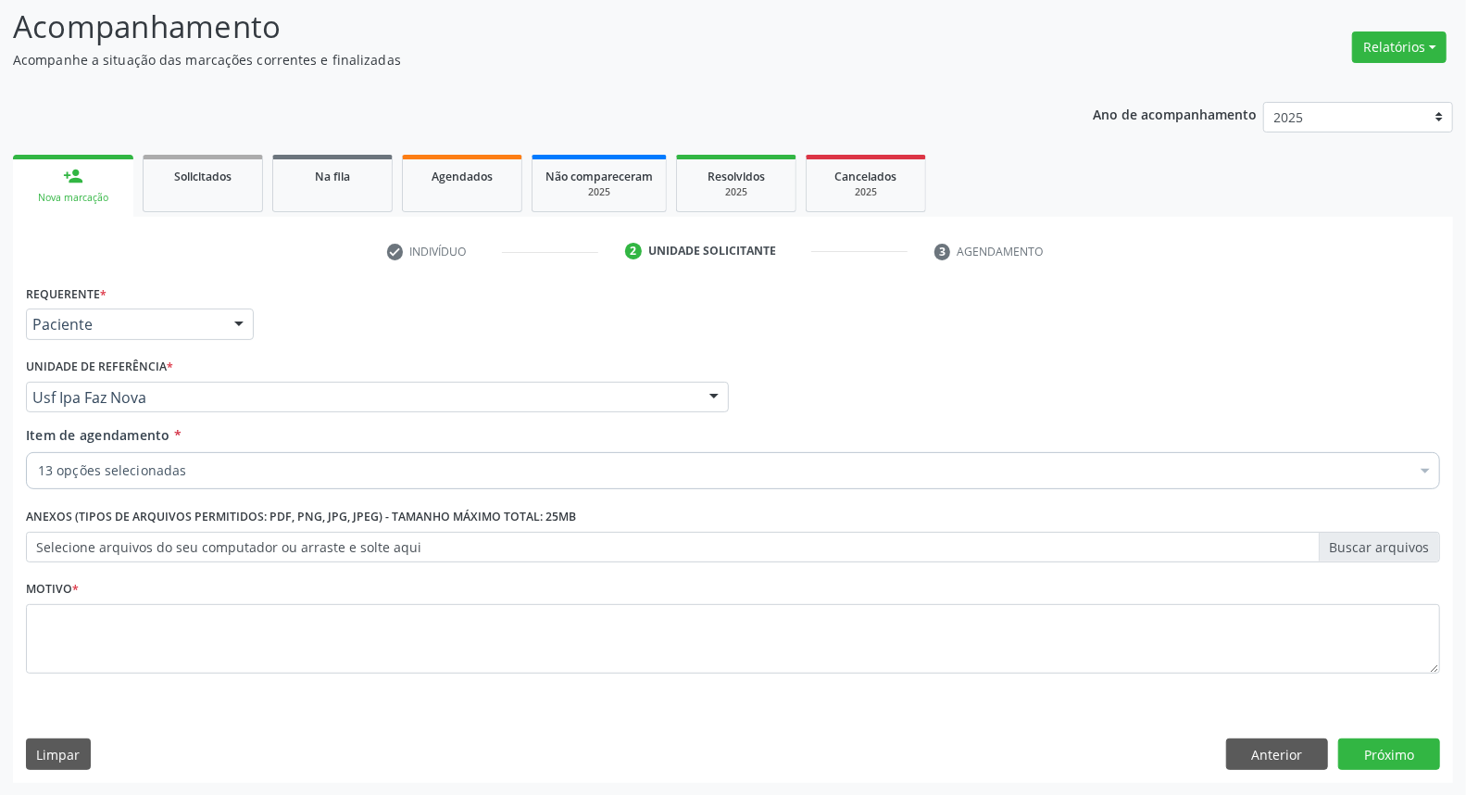
checkbox Creatinina "true"
checkbox Total "true"
checkbox Ldl "true"
checkbox Hdl "true"
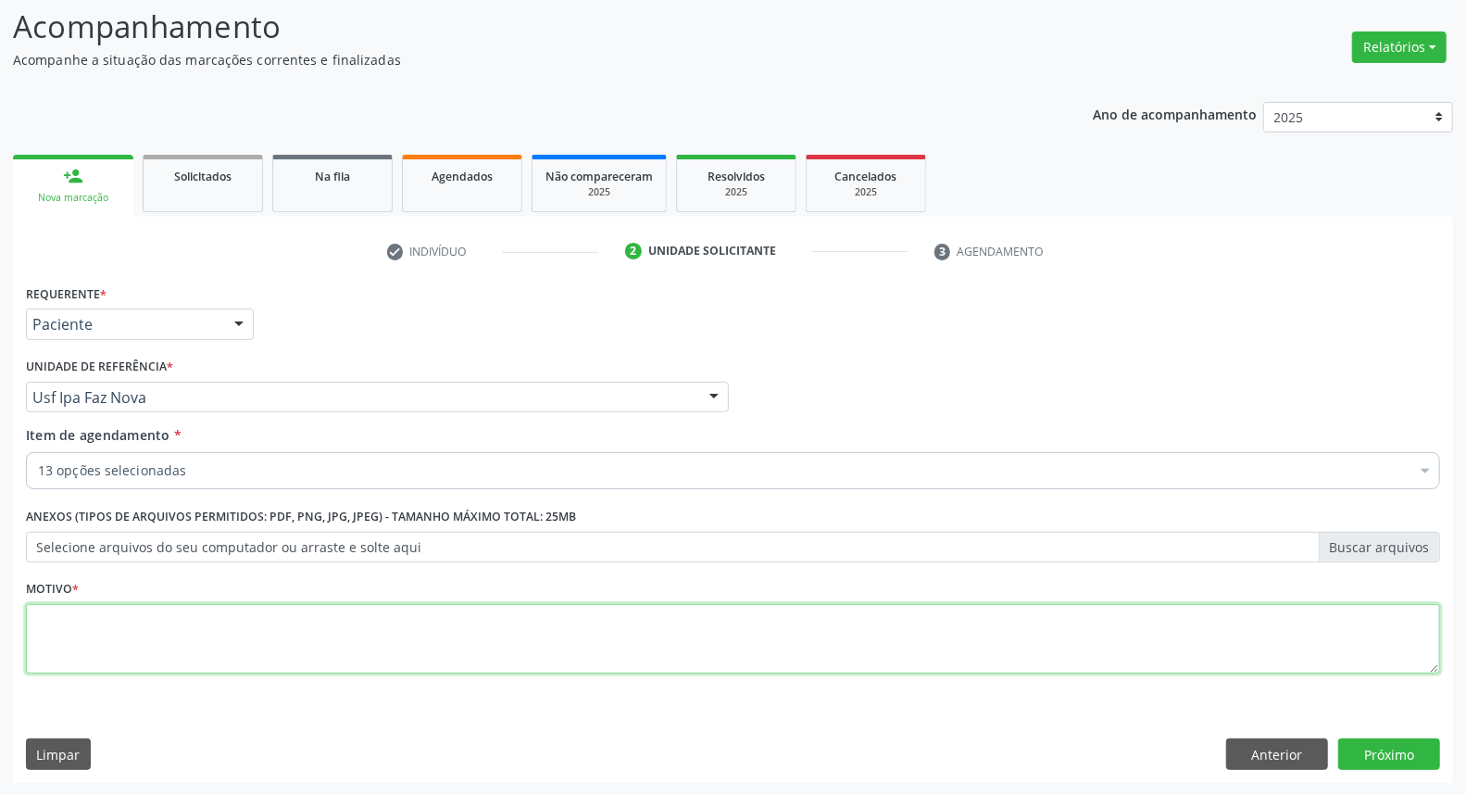
click at [570, 627] on textarea at bounding box center [733, 639] width 1414 height 70
type textarea "*"
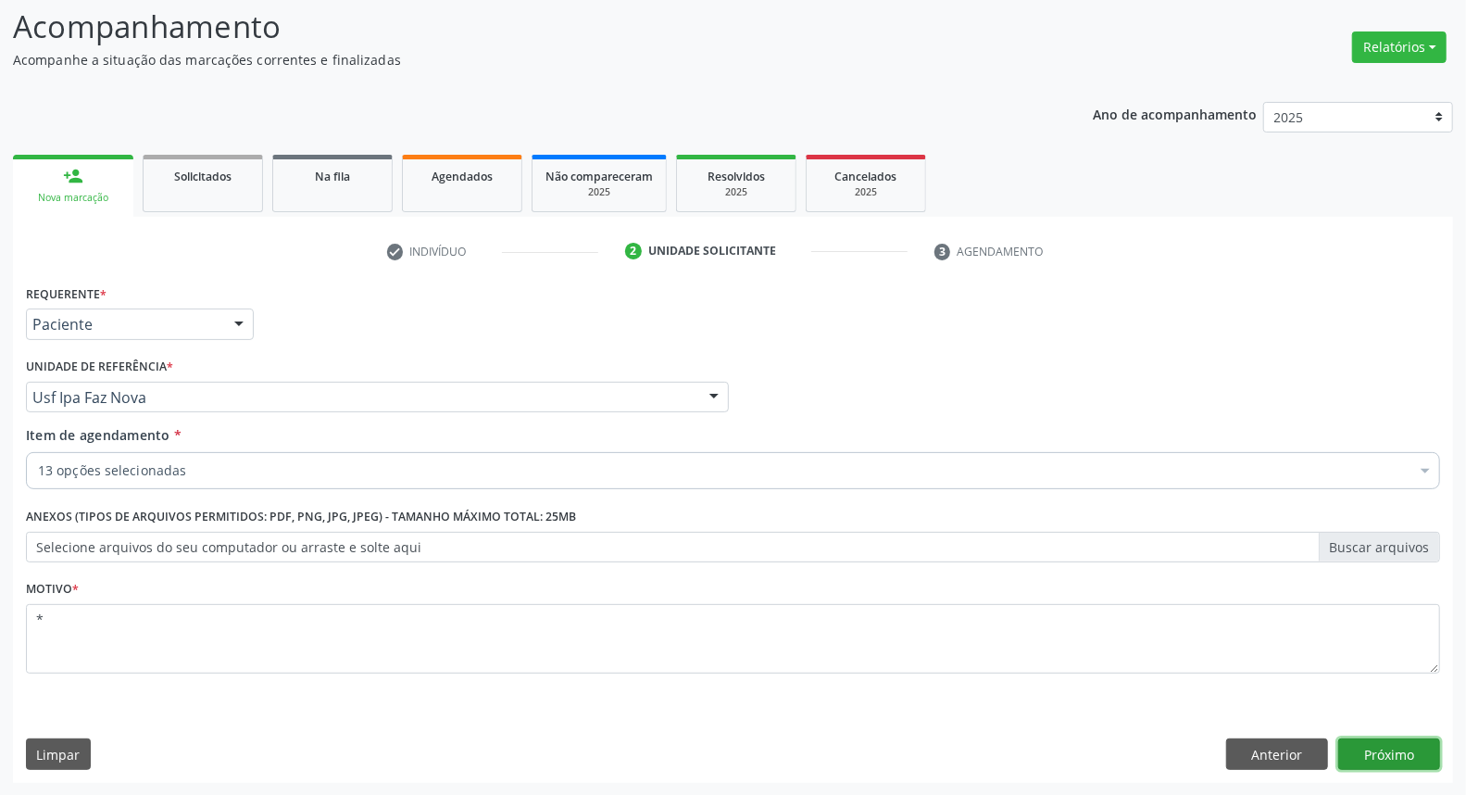
click at [1372, 762] on button "Próximo" at bounding box center [1389, 753] width 102 height 31
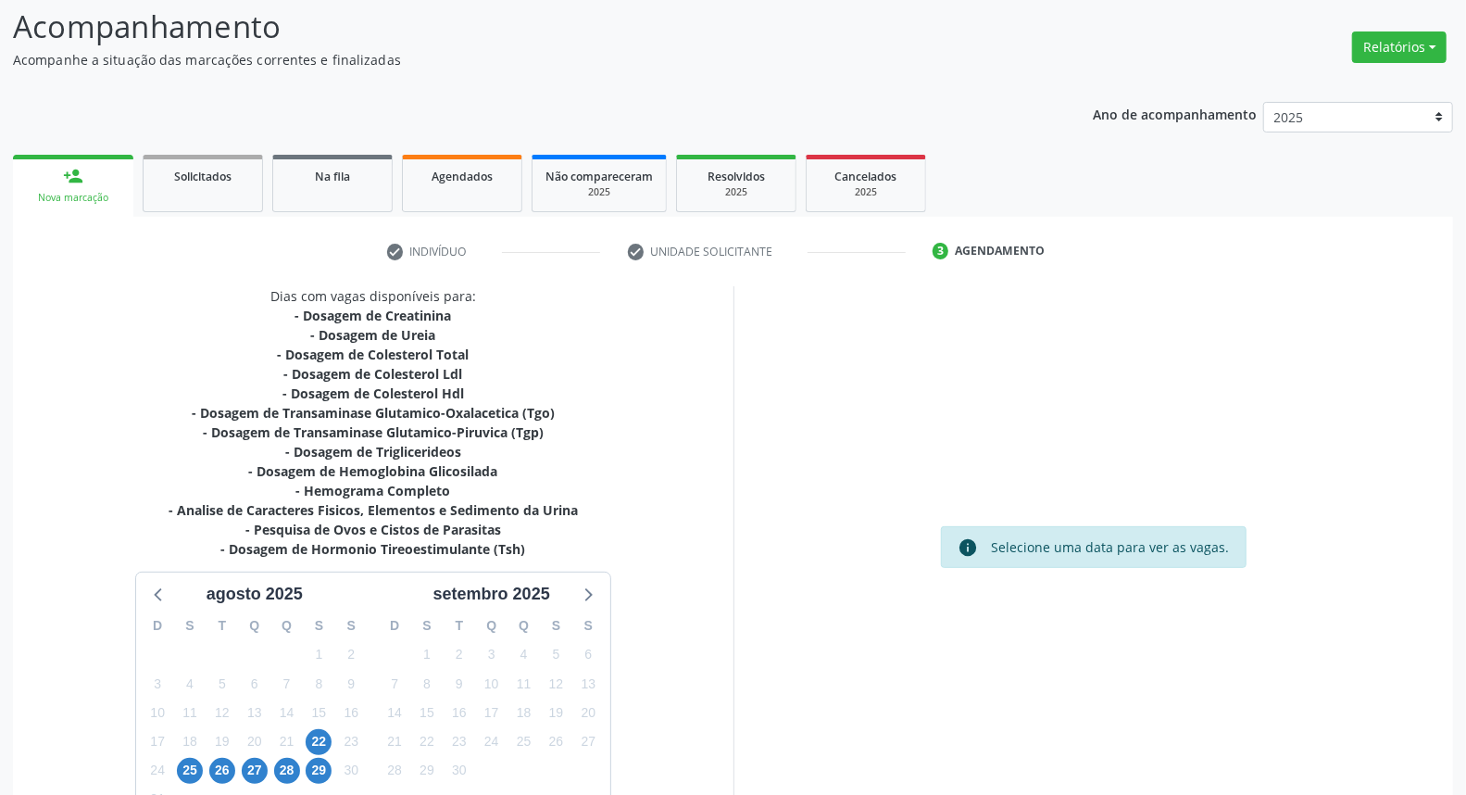
scroll to position [243, 0]
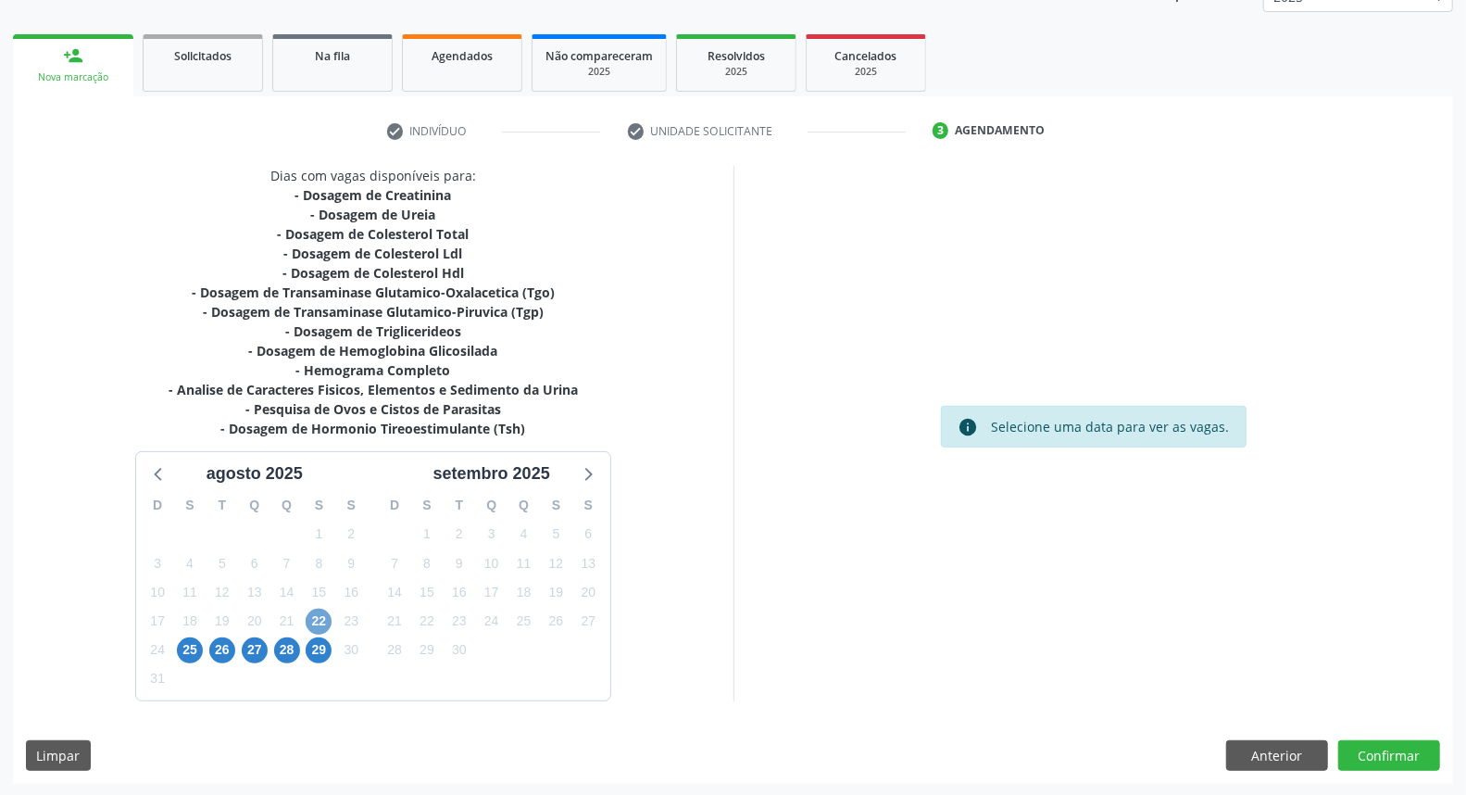
click at [318, 620] on span "22" at bounding box center [319, 621] width 26 height 26
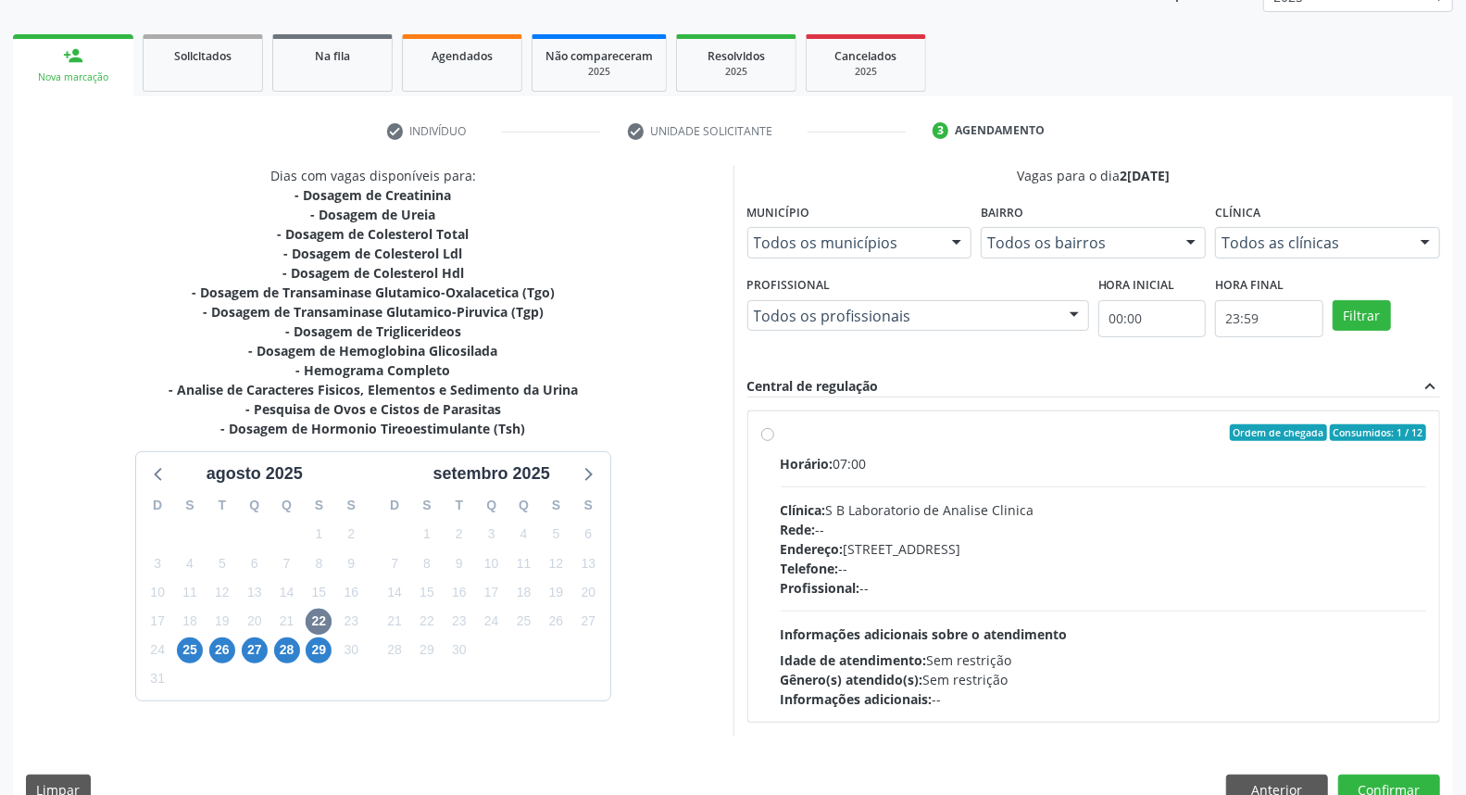
click at [781, 435] on label "Ordem de chegada Consumidos: 1 / 12 Horário: 07:00 Clínica: S B Laboratorio de …" at bounding box center [1104, 566] width 646 height 284
click at [765, 435] on input "Ordem de chegada Consumidos: 1 / 12 Horário: 07:00 Clínica: S B Laboratorio de …" at bounding box center [767, 432] width 13 height 17
radio input "true"
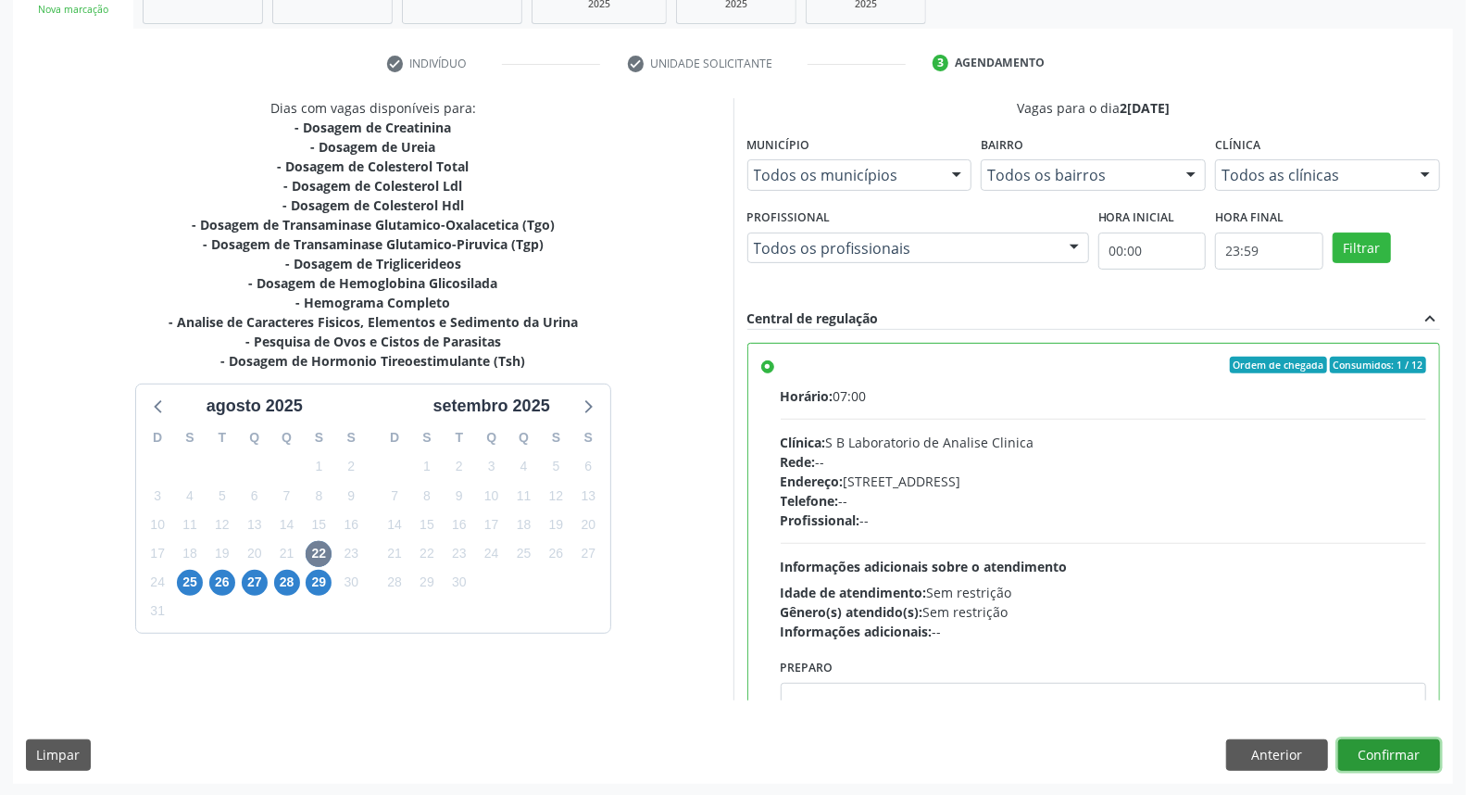
click at [1364, 755] on button "Confirmar" at bounding box center [1389, 754] width 102 height 31
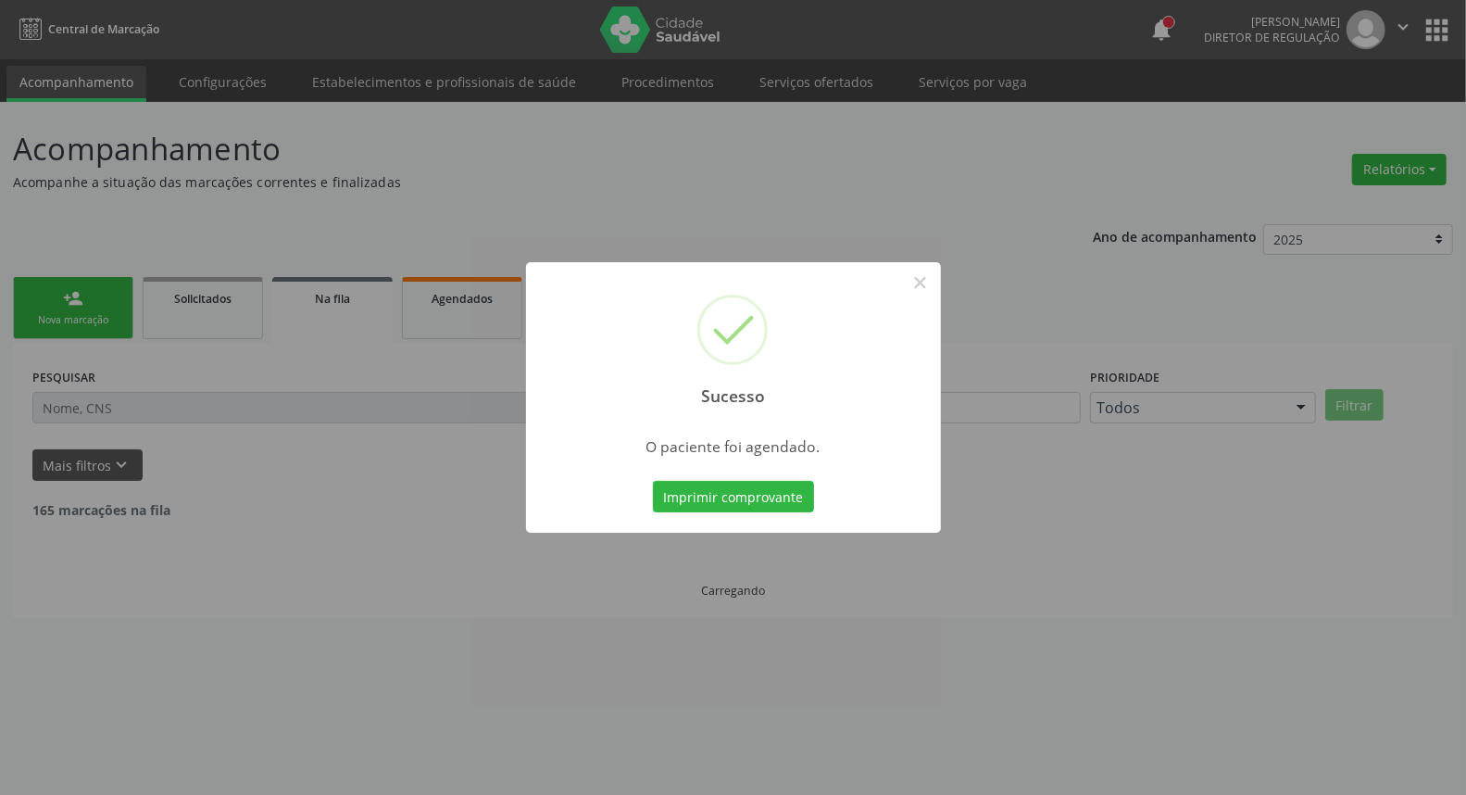
scroll to position [0, 0]
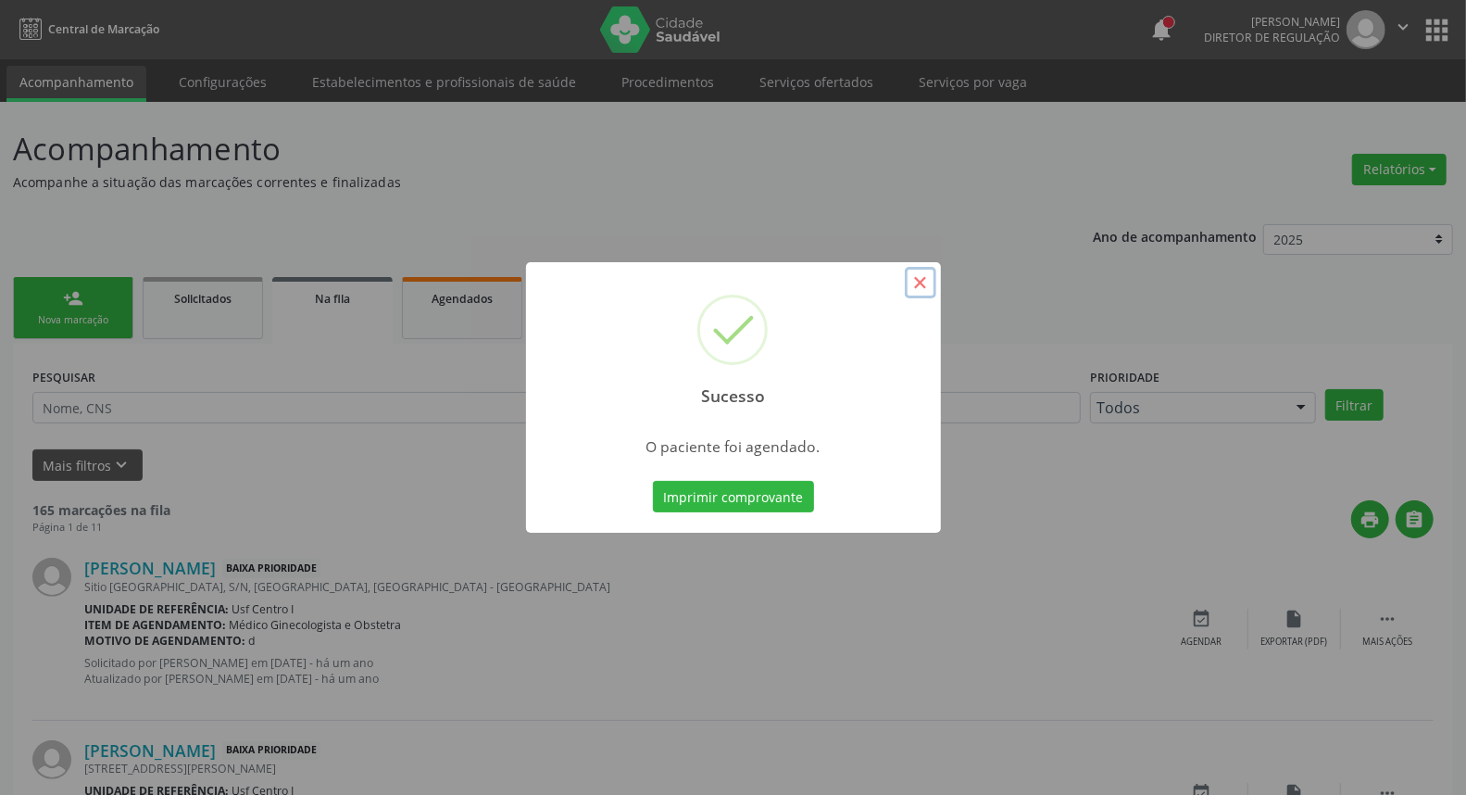
click at [917, 283] on button "×" at bounding box center [920, 282] width 31 height 31
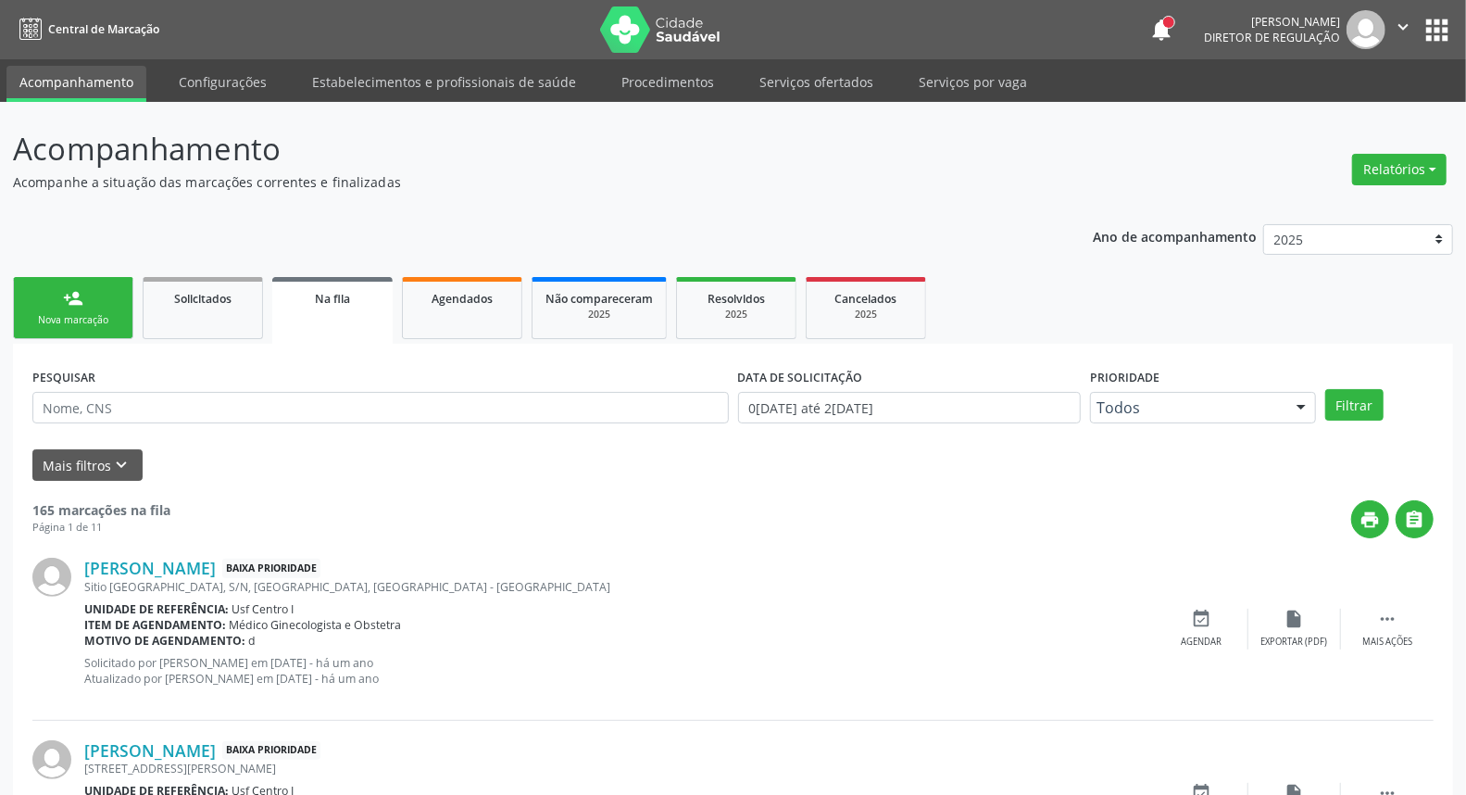
click at [33, 310] on link "person_add Nova marcação" at bounding box center [73, 308] width 120 height 62
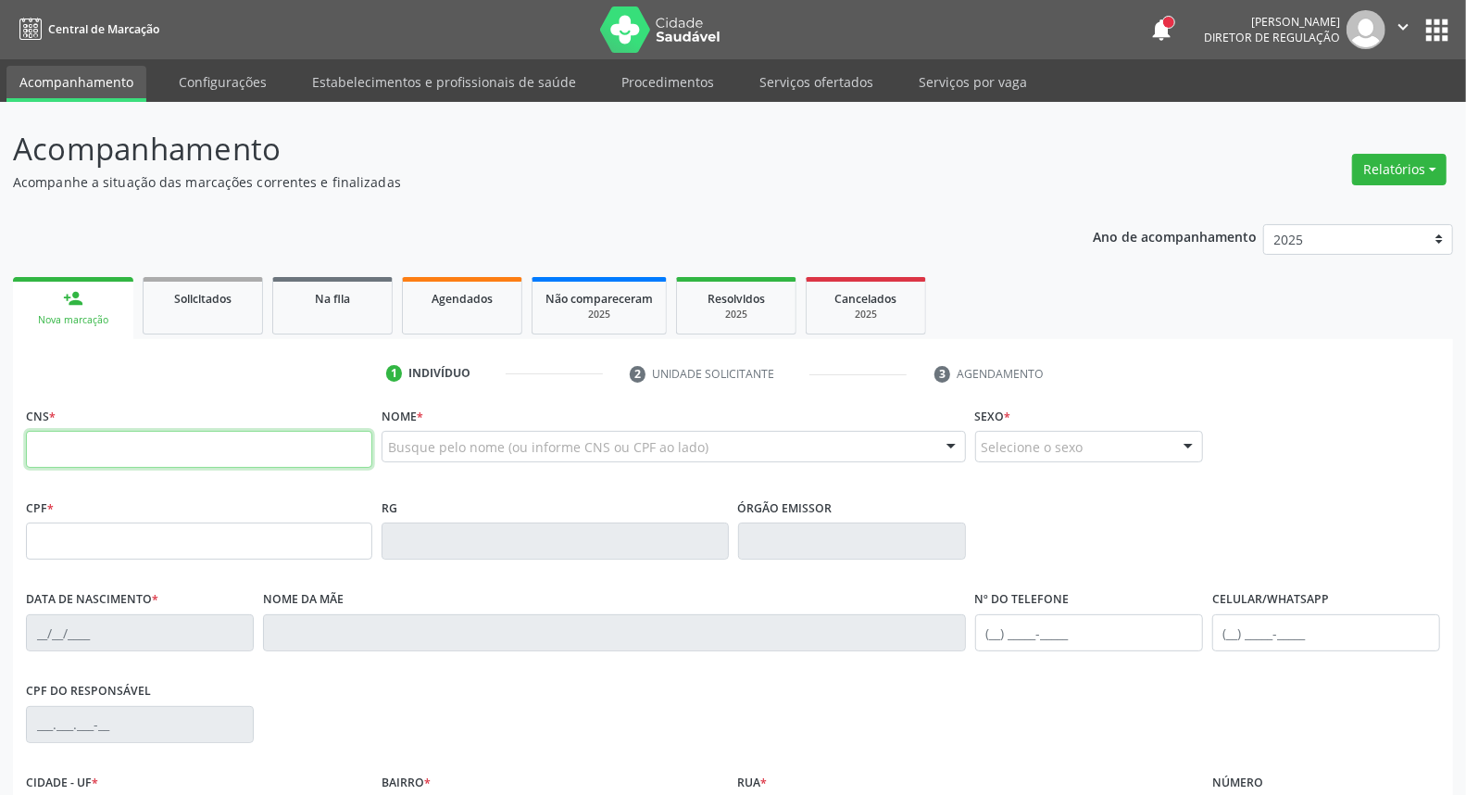
click at [316, 449] on input "text" at bounding box center [199, 449] width 346 height 37
type input "163 9329 6276 0003"
type input "152.781.764-40"
type input "11/10/2000"
type input "Selma Rodrigues de Lima"
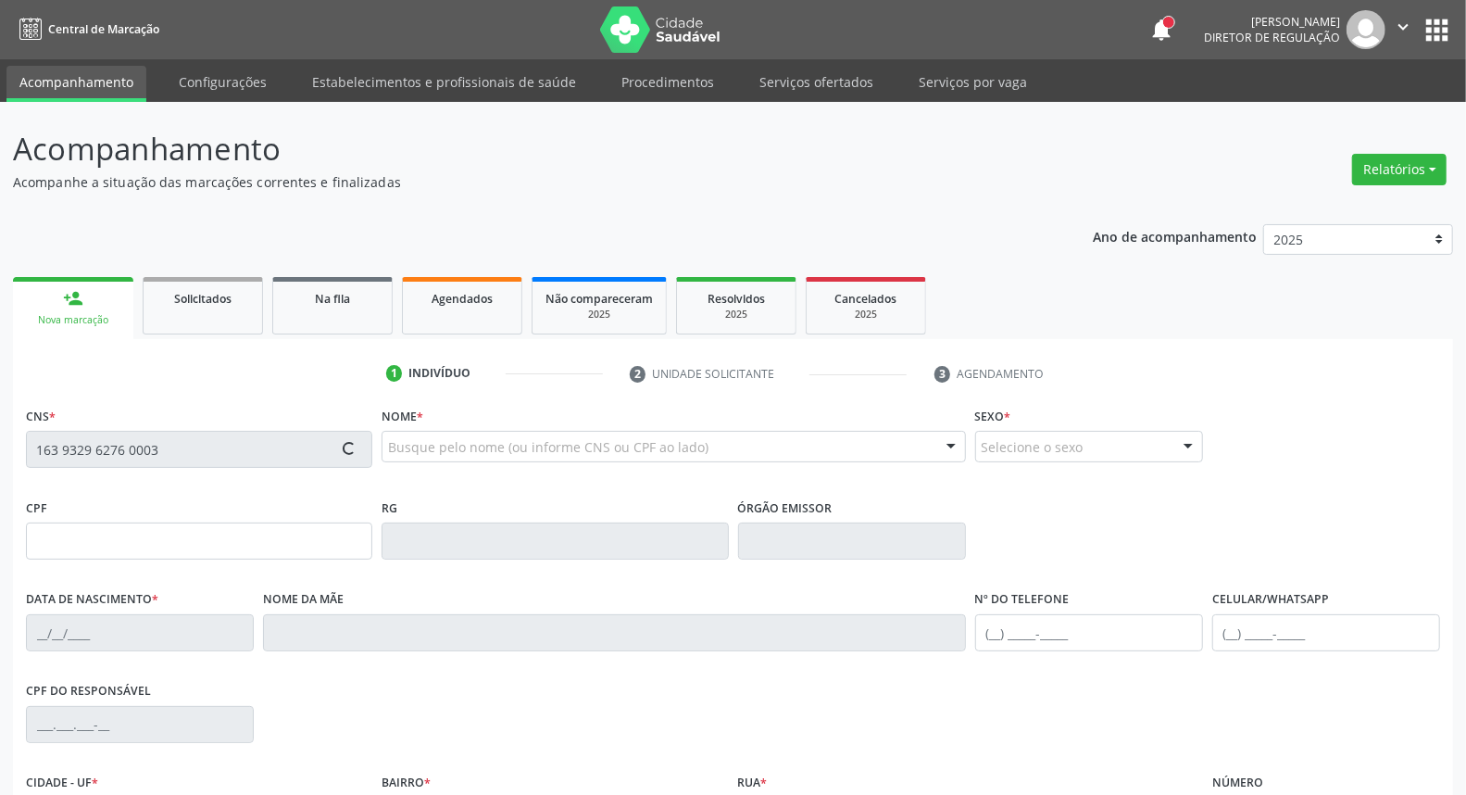
type input "(98) 99952-5762"
type input "S/N"
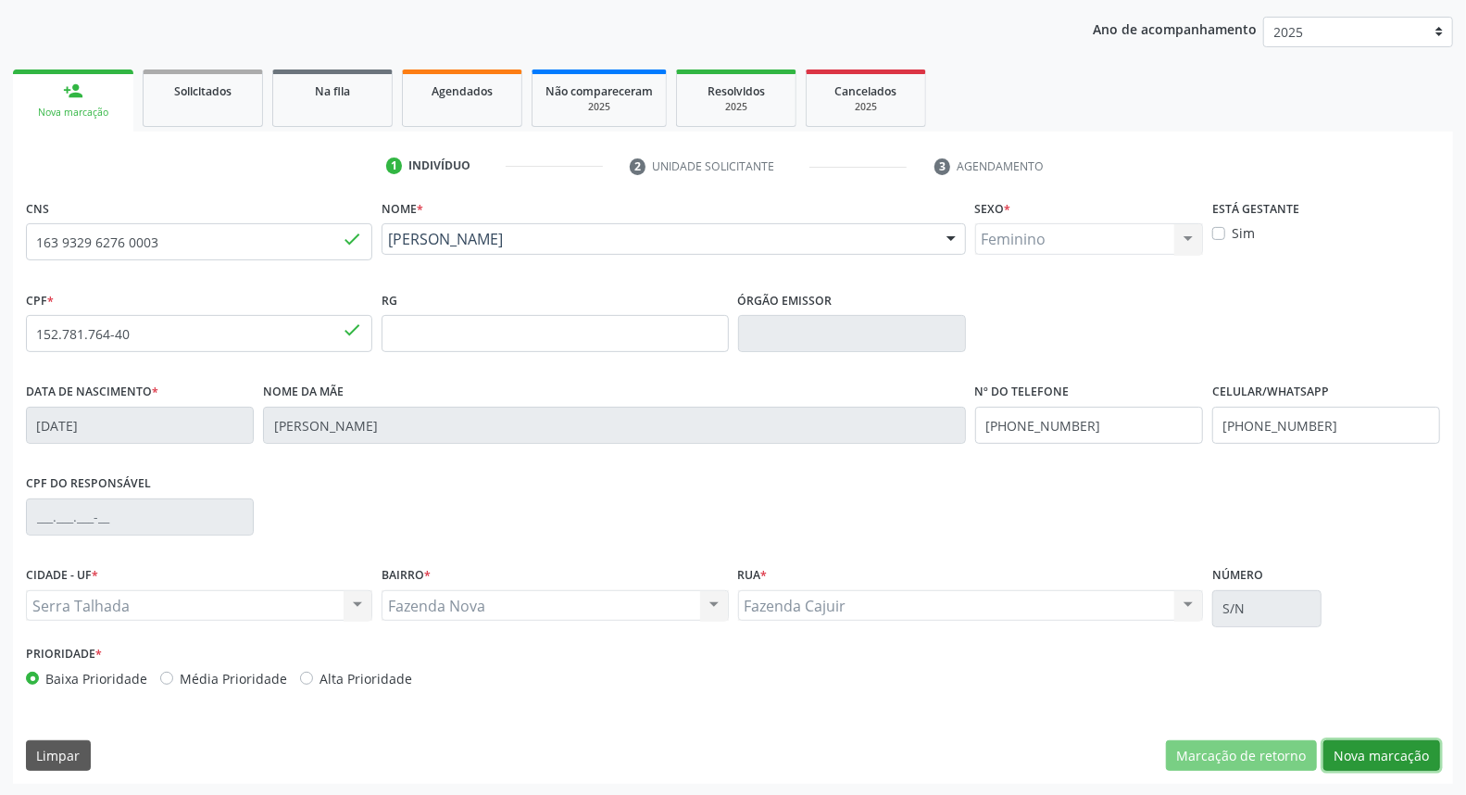
drag, startPoint x: 1394, startPoint y: 756, endPoint x: 1246, endPoint y: 683, distance: 164.8
click at [1390, 753] on button "Nova marcação" at bounding box center [1381, 755] width 117 height 31
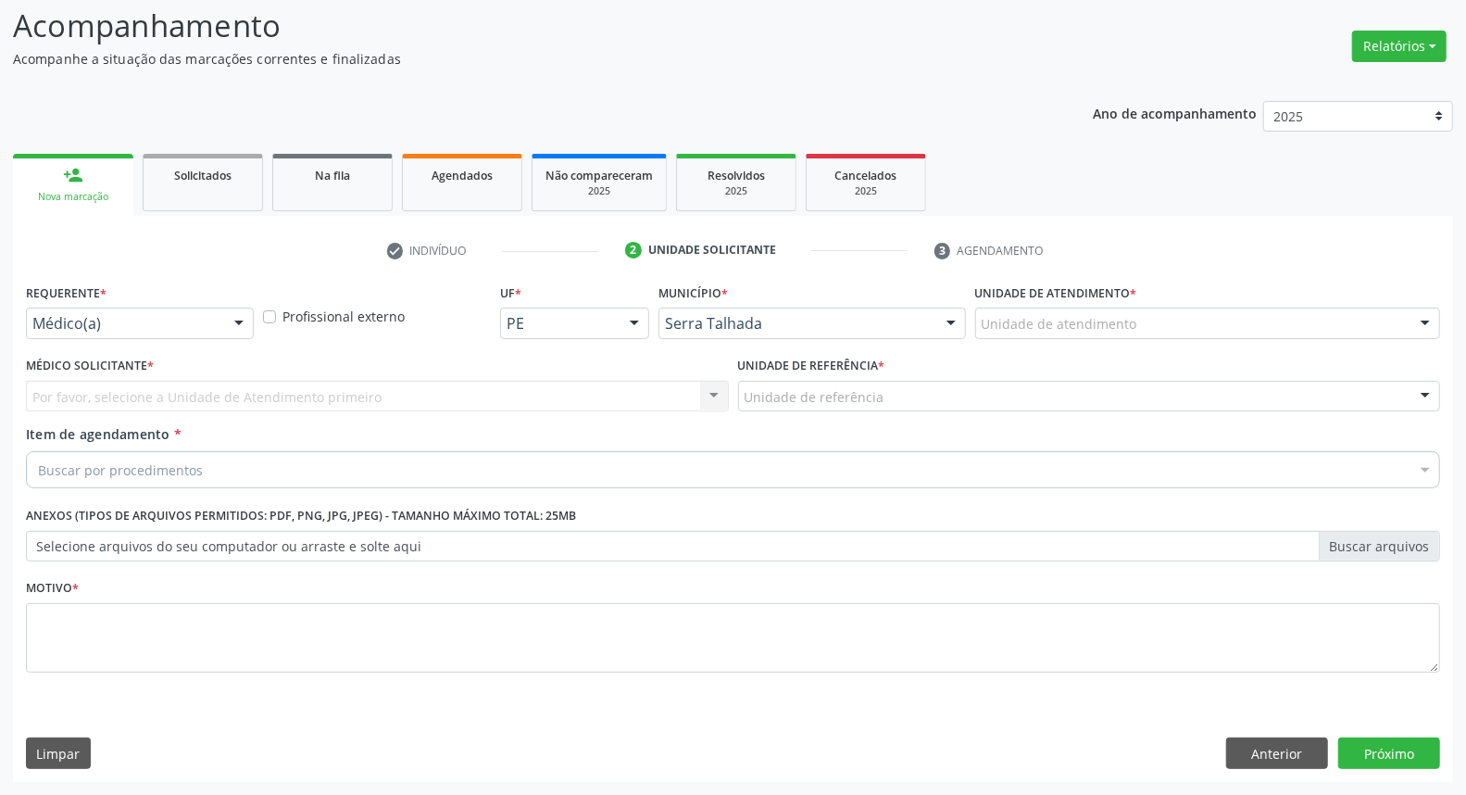
scroll to position [122, 0]
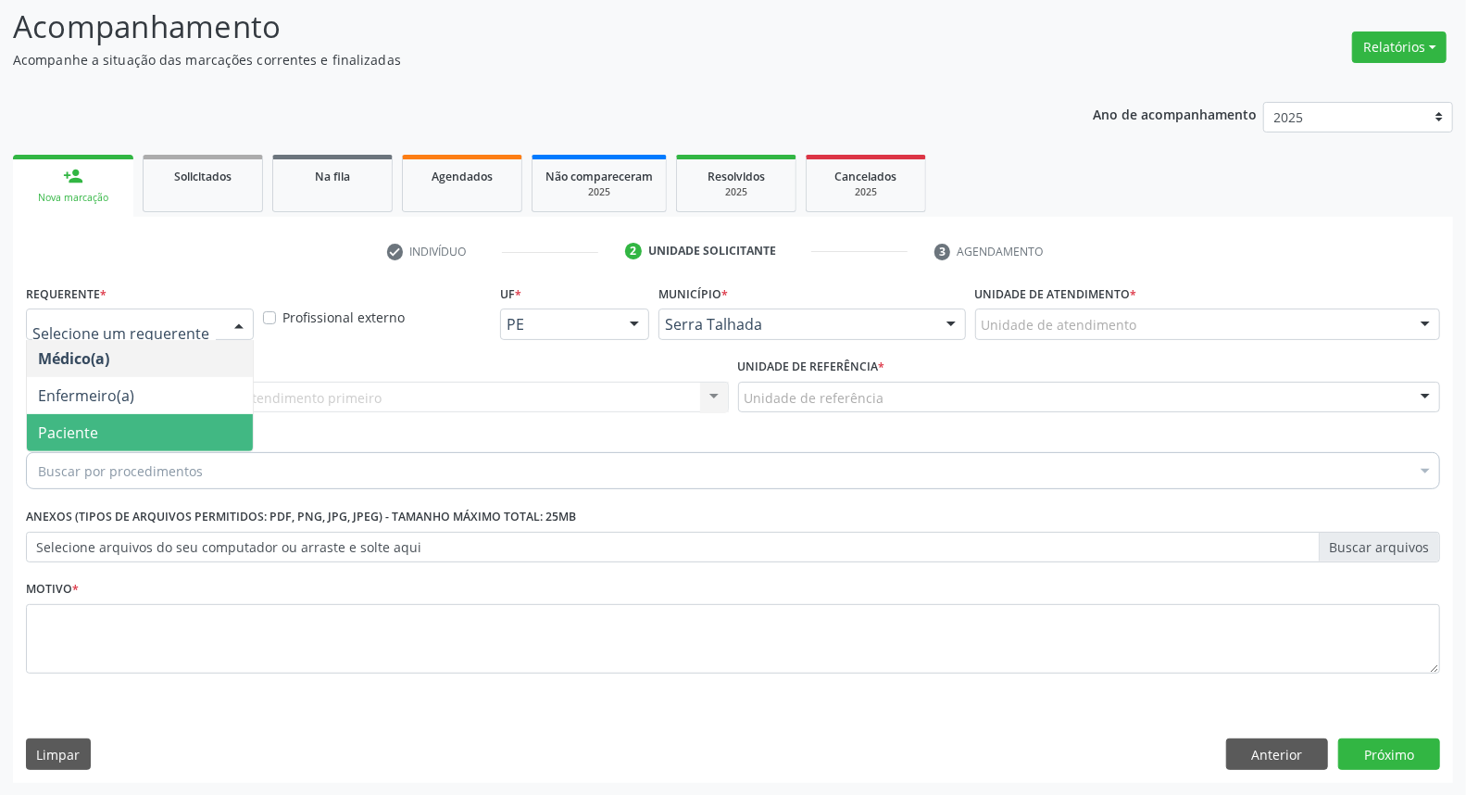
drag, startPoint x: 89, startPoint y: 427, endPoint x: 111, endPoint y: 404, distance: 32.1
click at [90, 426] on span "Paciente" at bounding box center [68, 432] width 60 height 20
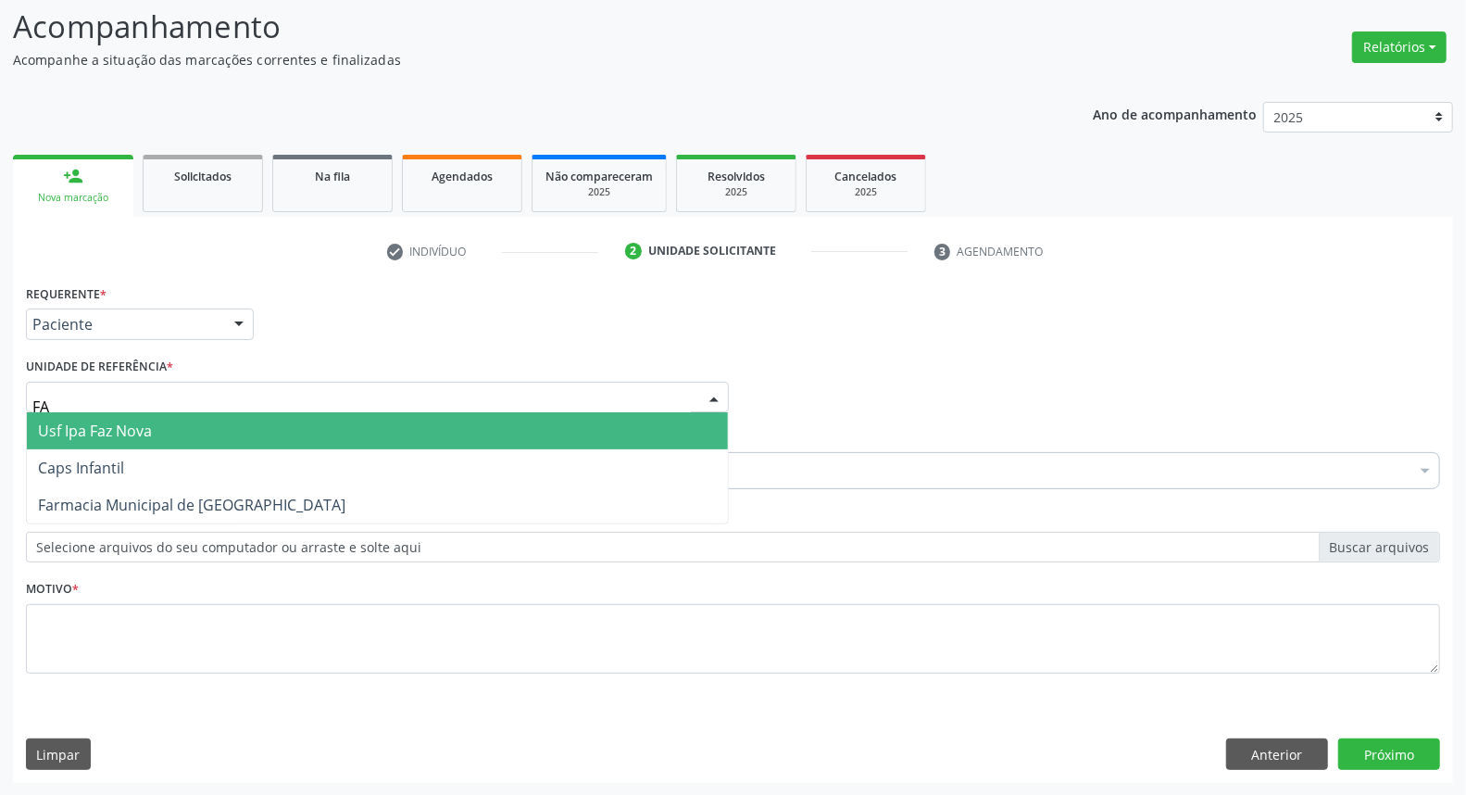
type input "FAZ"
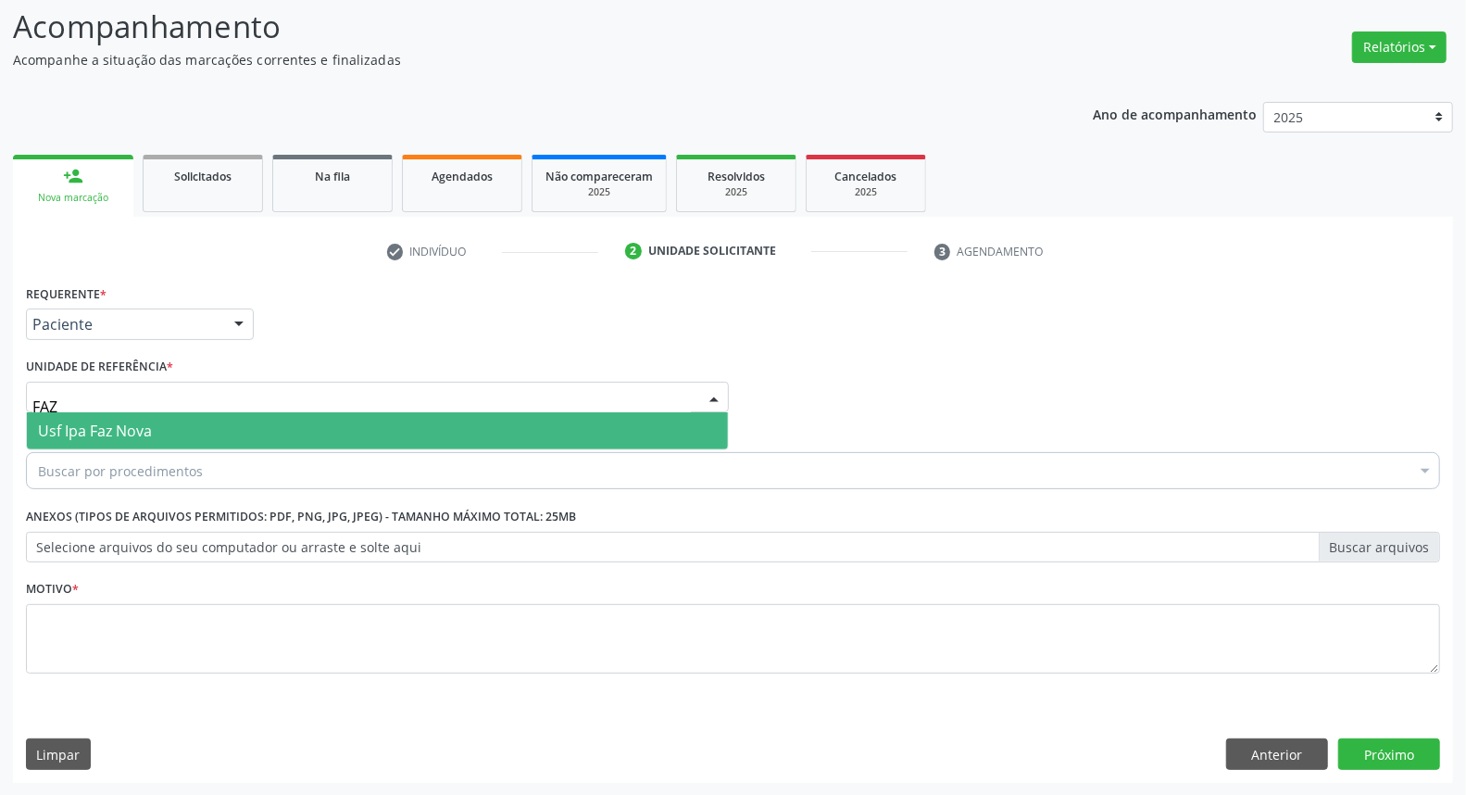
click at [122, 432] on span "Usf Ipa Faz Nova" at bounding box center [95, 430] width 114 height 20
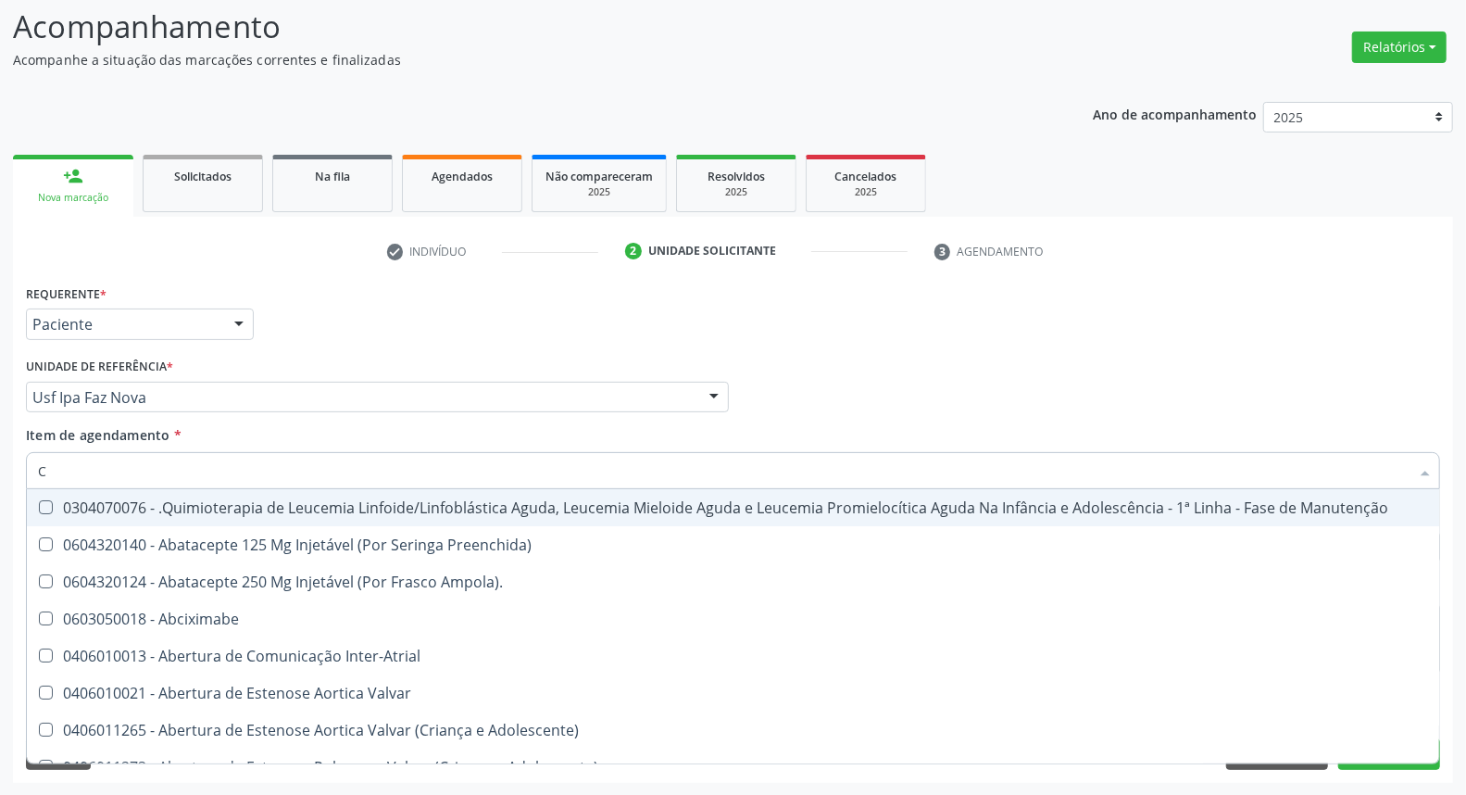
type input "CO"
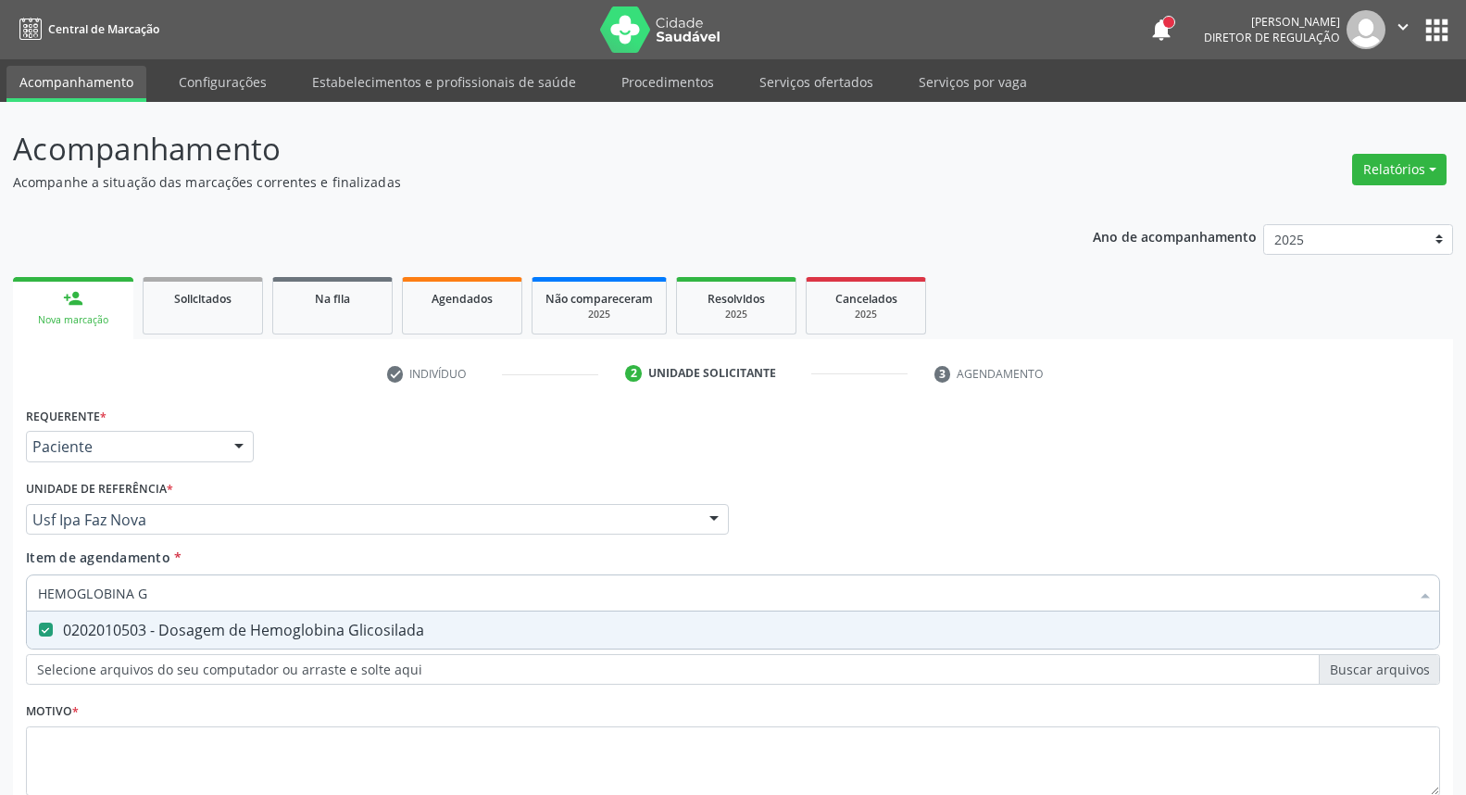
scroll to position [122, 0]
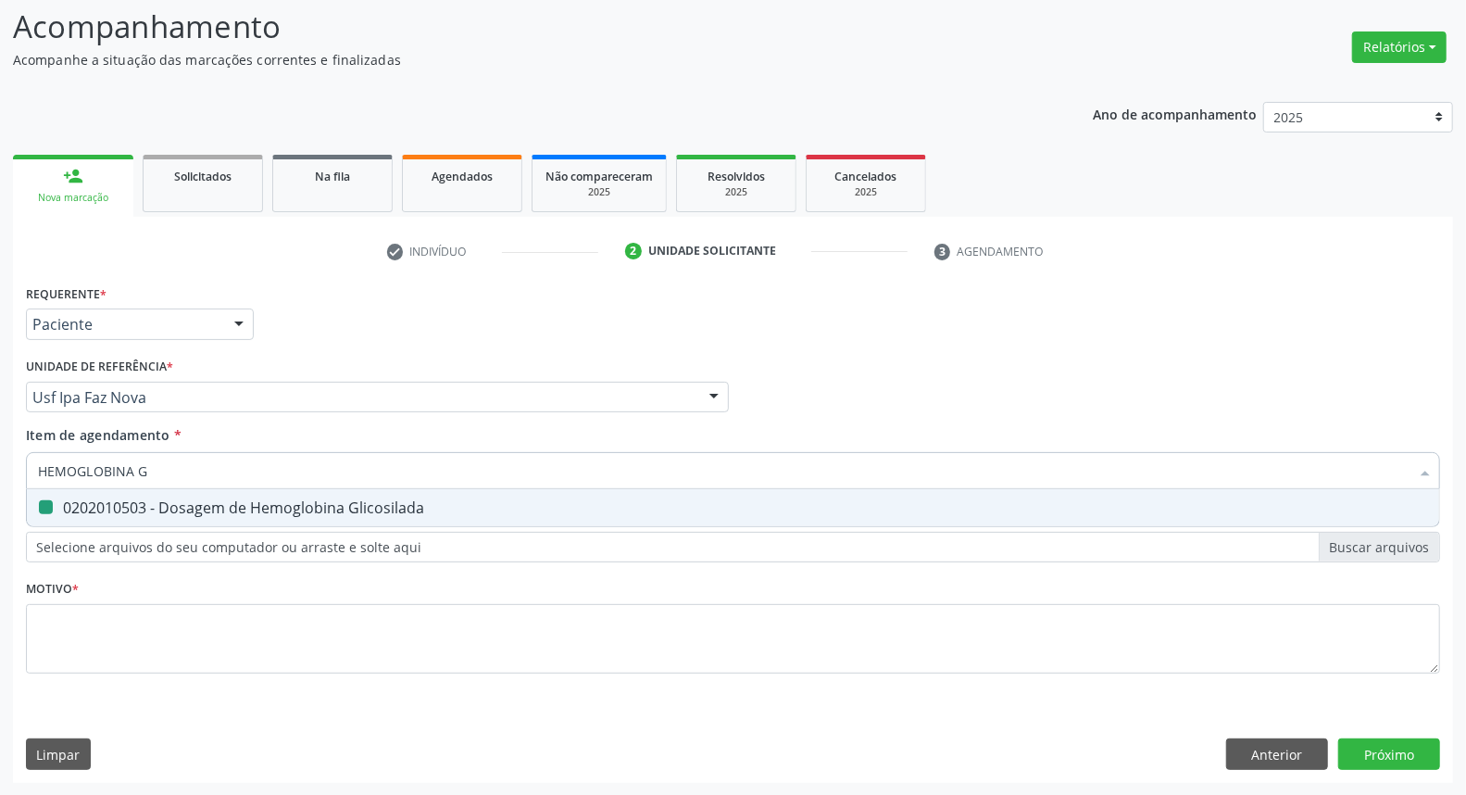
type input "T"
checkbox Glicosilada "false"
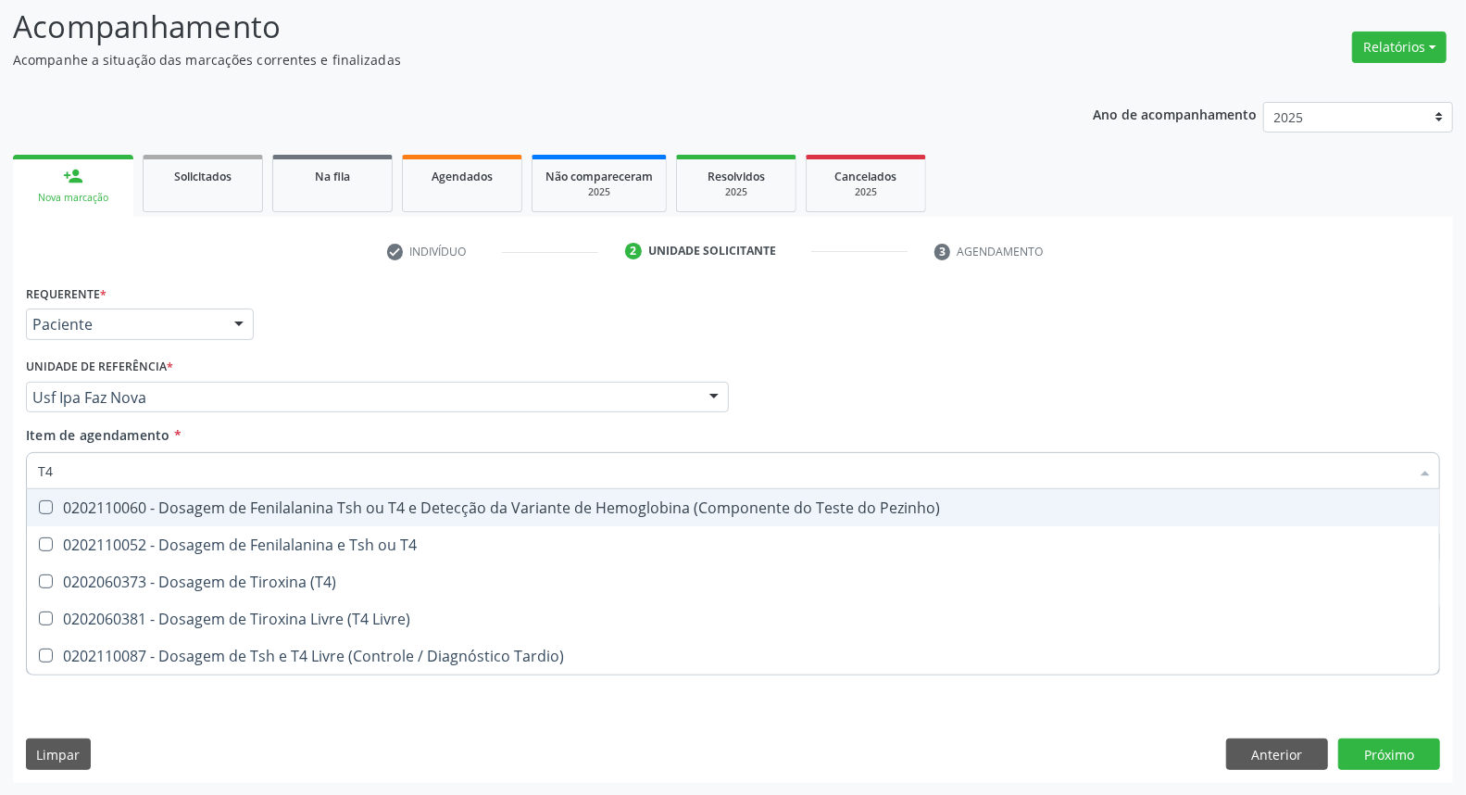
type input "T4 L"
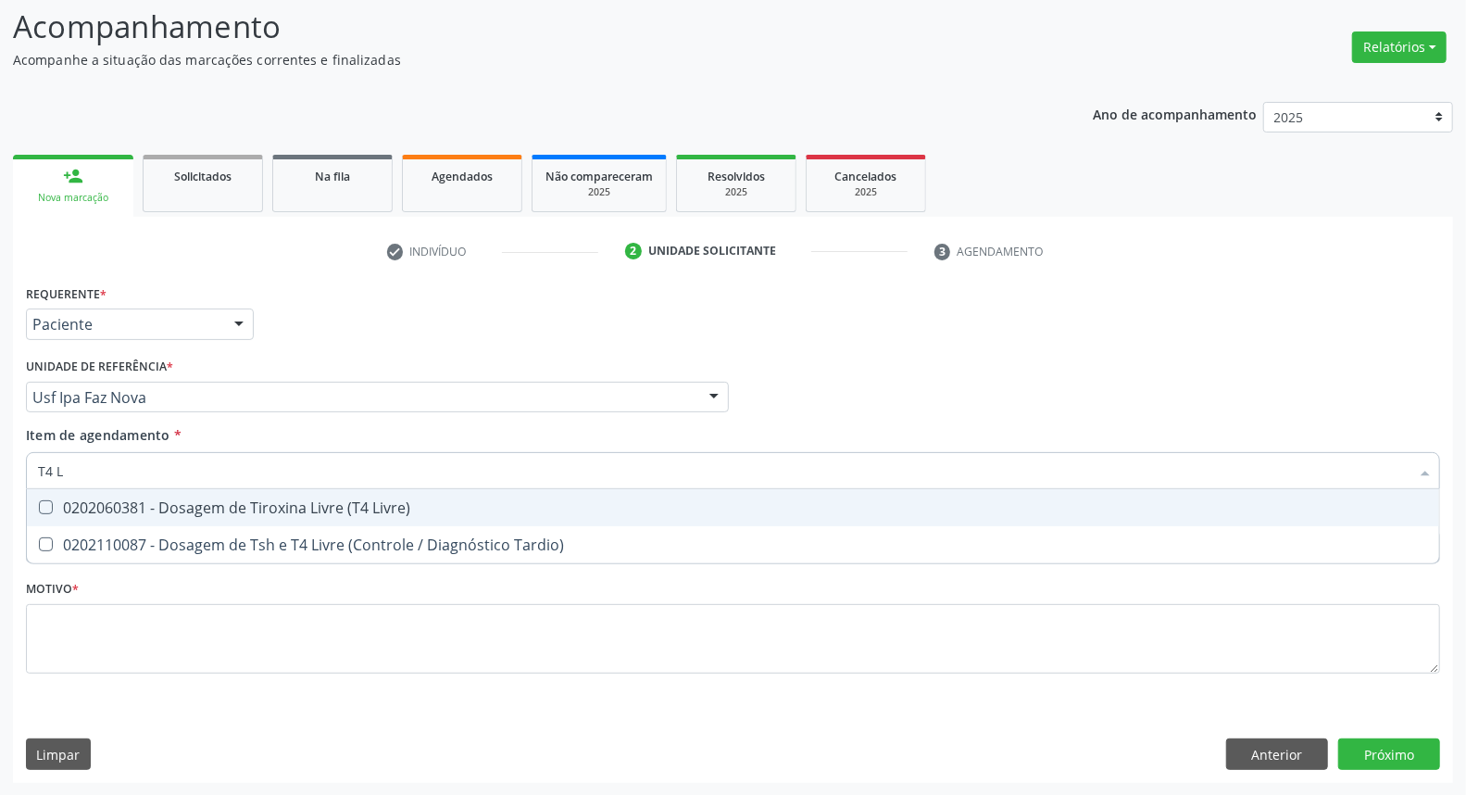
drag, startPoint x: 95, startPoint y: 514, endPoint x: 95, endPoint y: 488, distance: 25.9
click at [95, 512] on div "0202060381 - Dosagem de Tiroxina Livre (T4 Livre)" at bounding box center [733, 507] width 1390 height 15
checkbox Livre\) "true"
drag, startPoint x: 98, startPoint y: 479, endPoint x: 0, endPoint y: 445, distance: 104.0
click at [0, 445] on div "Acompanhamento Acompanhe a situação das marcações correntes e finalizadas Relat…" at bounding box center [733, 388] width 1466 height 816
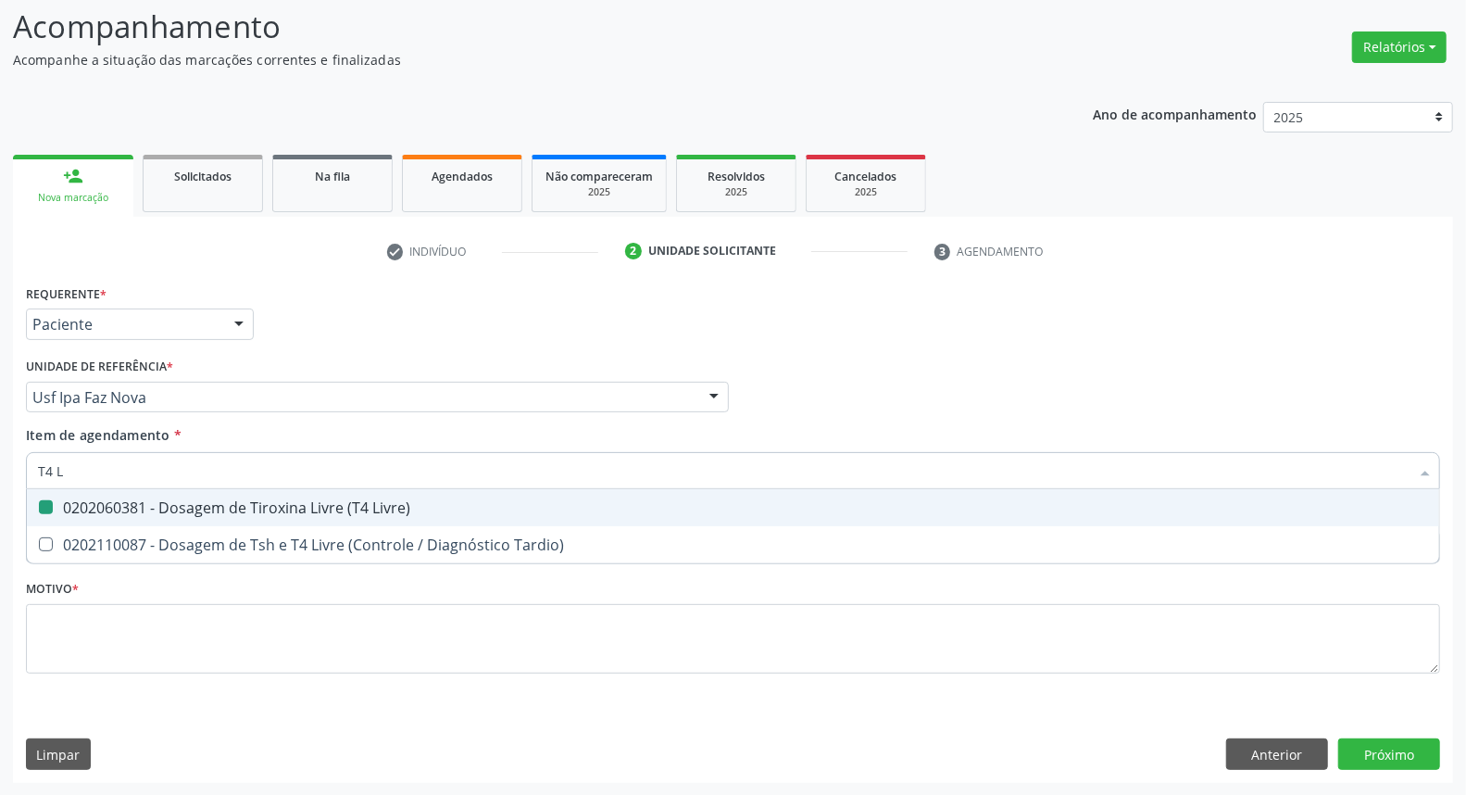
type input "T"
checkbox Livre\) "false"
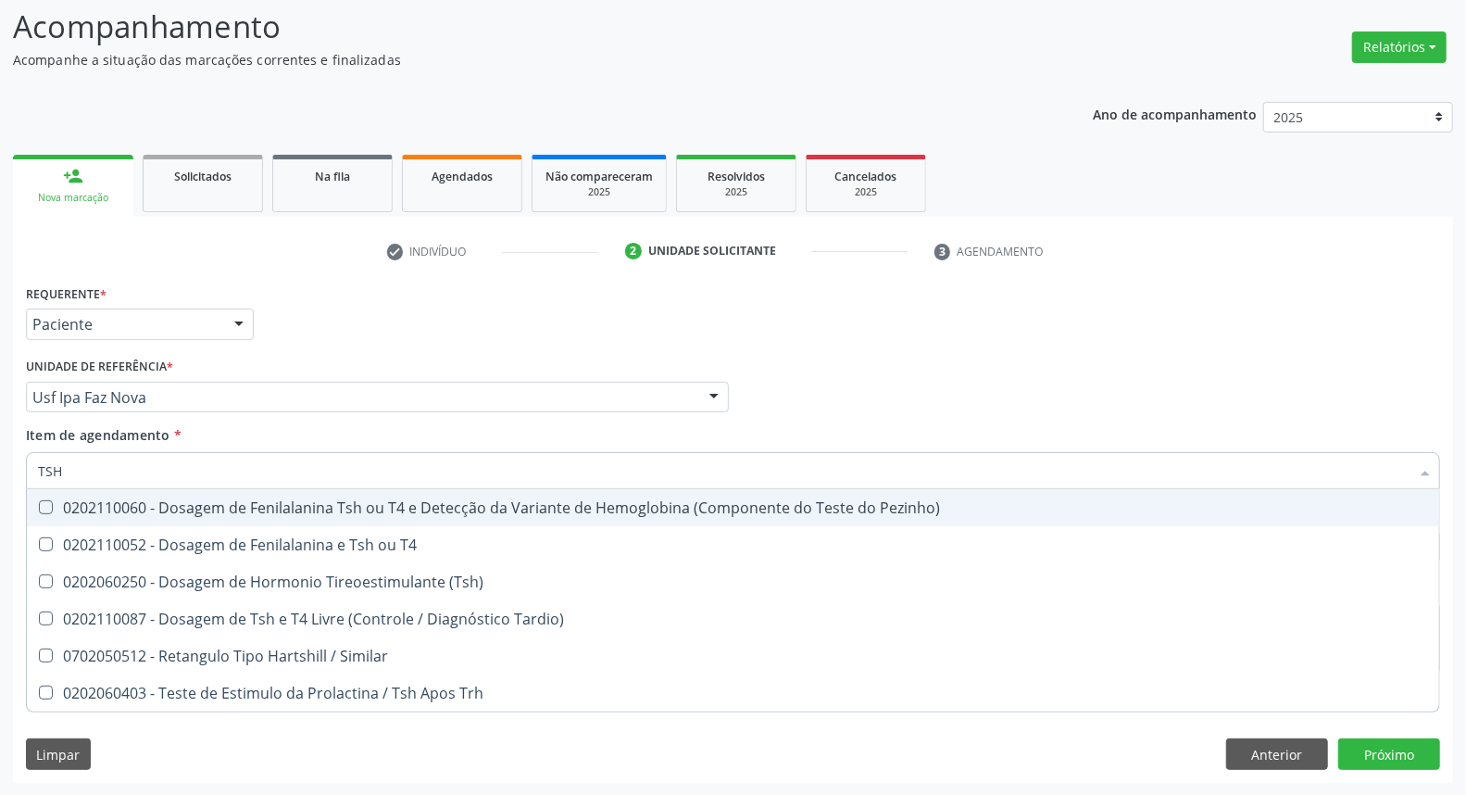
type input "TSH"
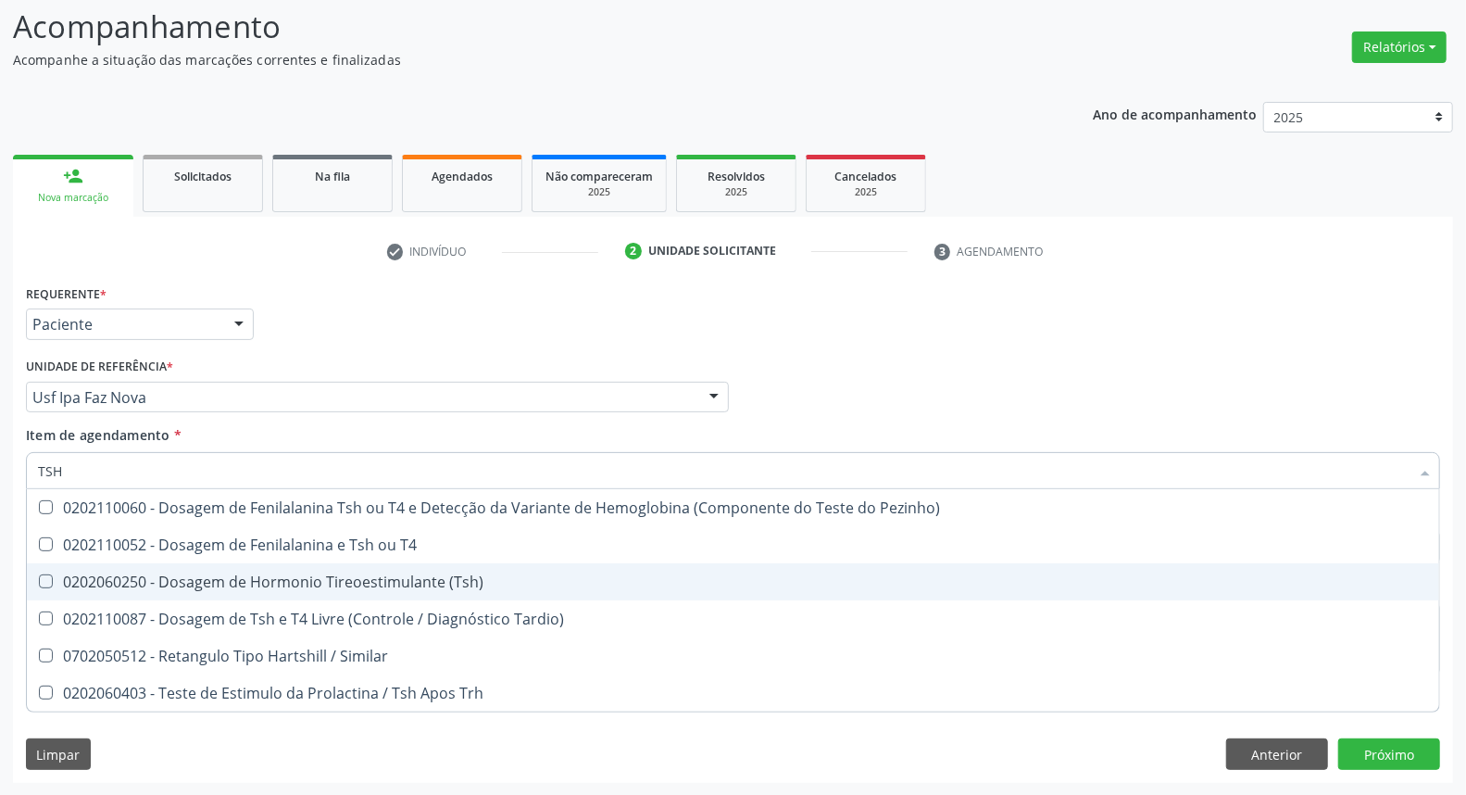
click at [89, 574] on div "0202060250 - Dosagem de Hormonio Tireoestimulante (Tsh)" at bounding box center [733, 581] width 1390 height 15
checkbox \(Tsh\) "true"
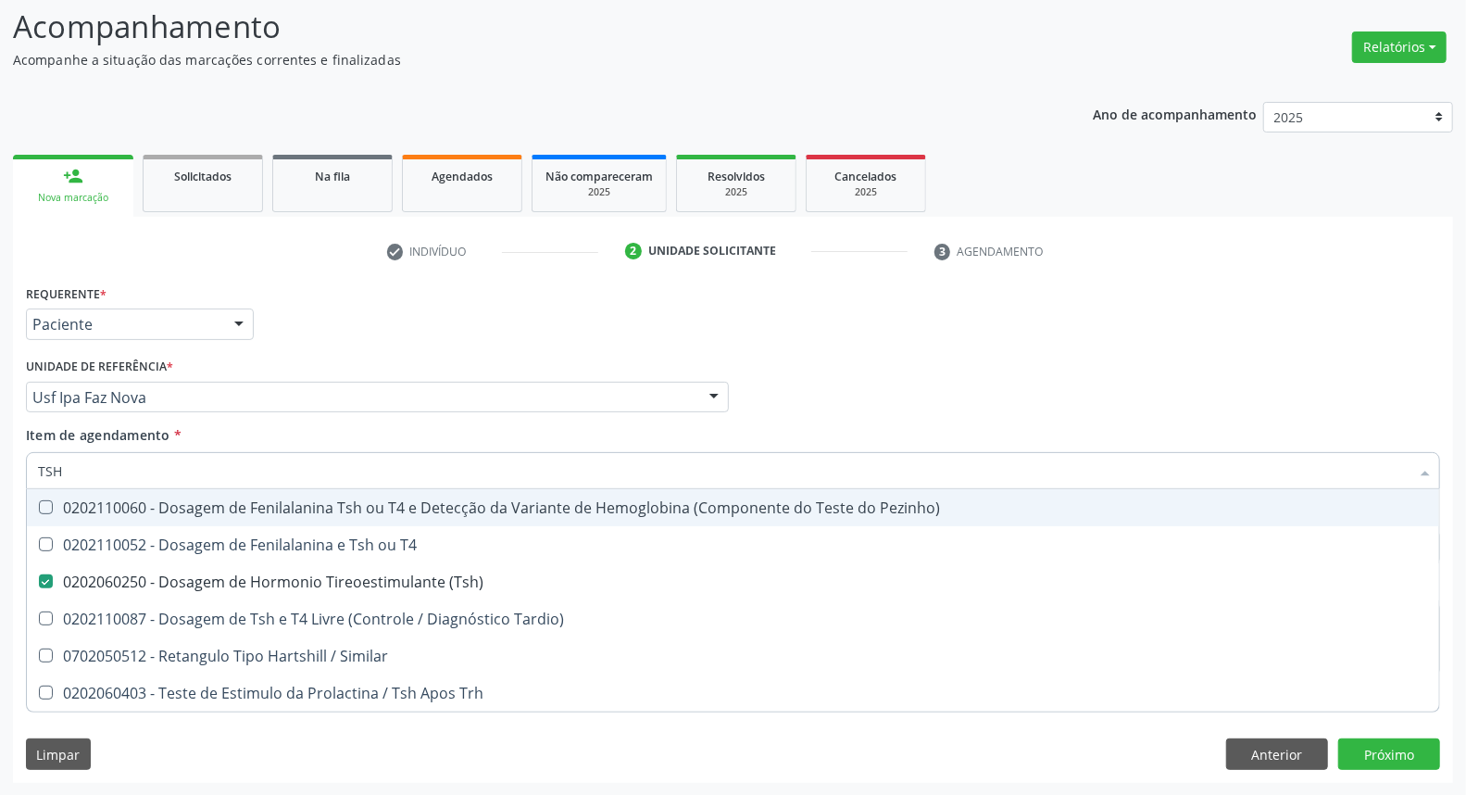
click at [874, 349] on div "Requerente * Paciente Médico(a) Enfermeiro(a) Paciente Nenhum resultado encontr…" at bounding box center [732, 316] width 1423 height 72
checkbox T4 "true"
checkbox Tardio\) "true"
checkbox Similar "true"
checkbox Trh "true"
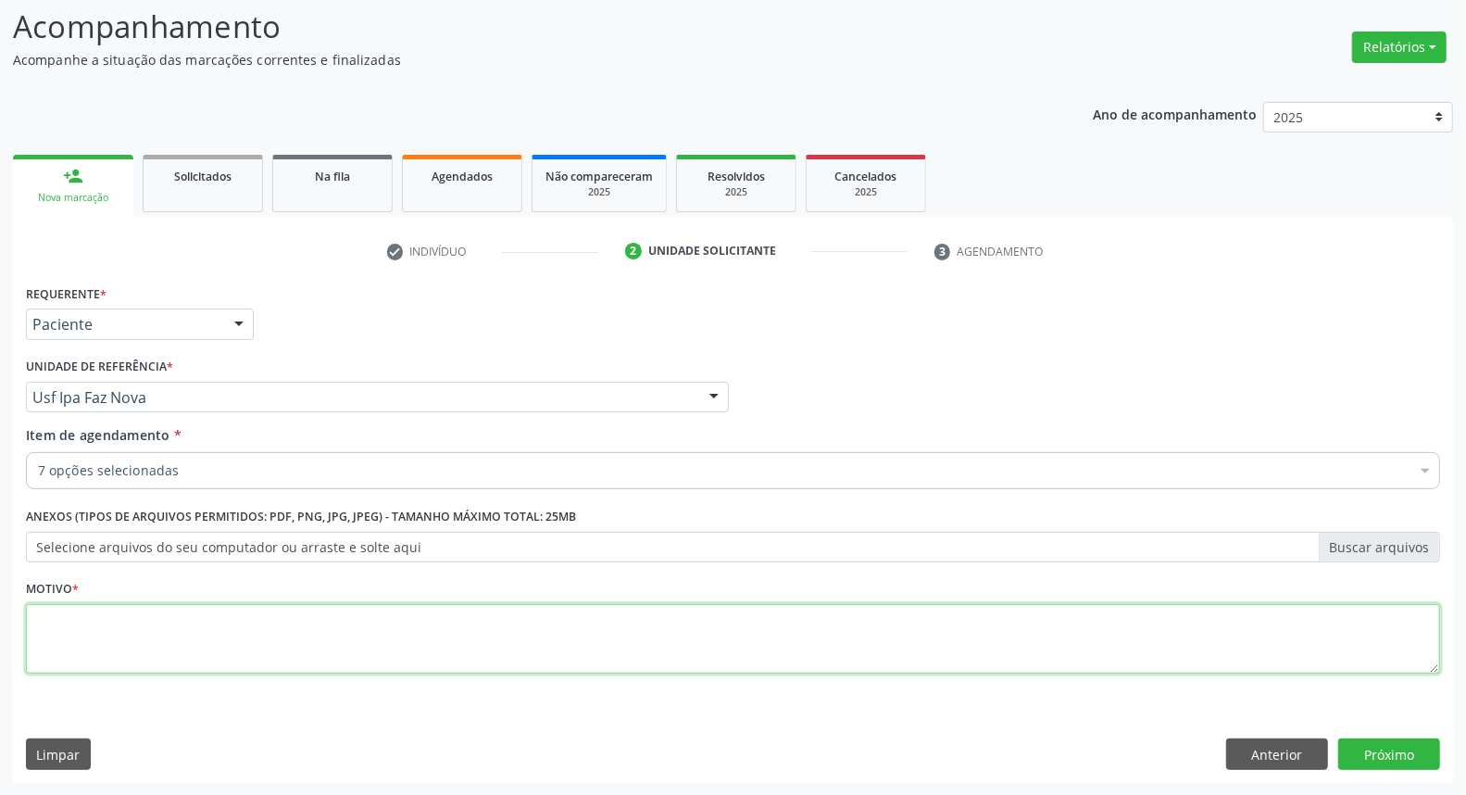
click at [54, 639] on textarea at bounding box center [733, 639] width 1414 height 70
type textarea "*"
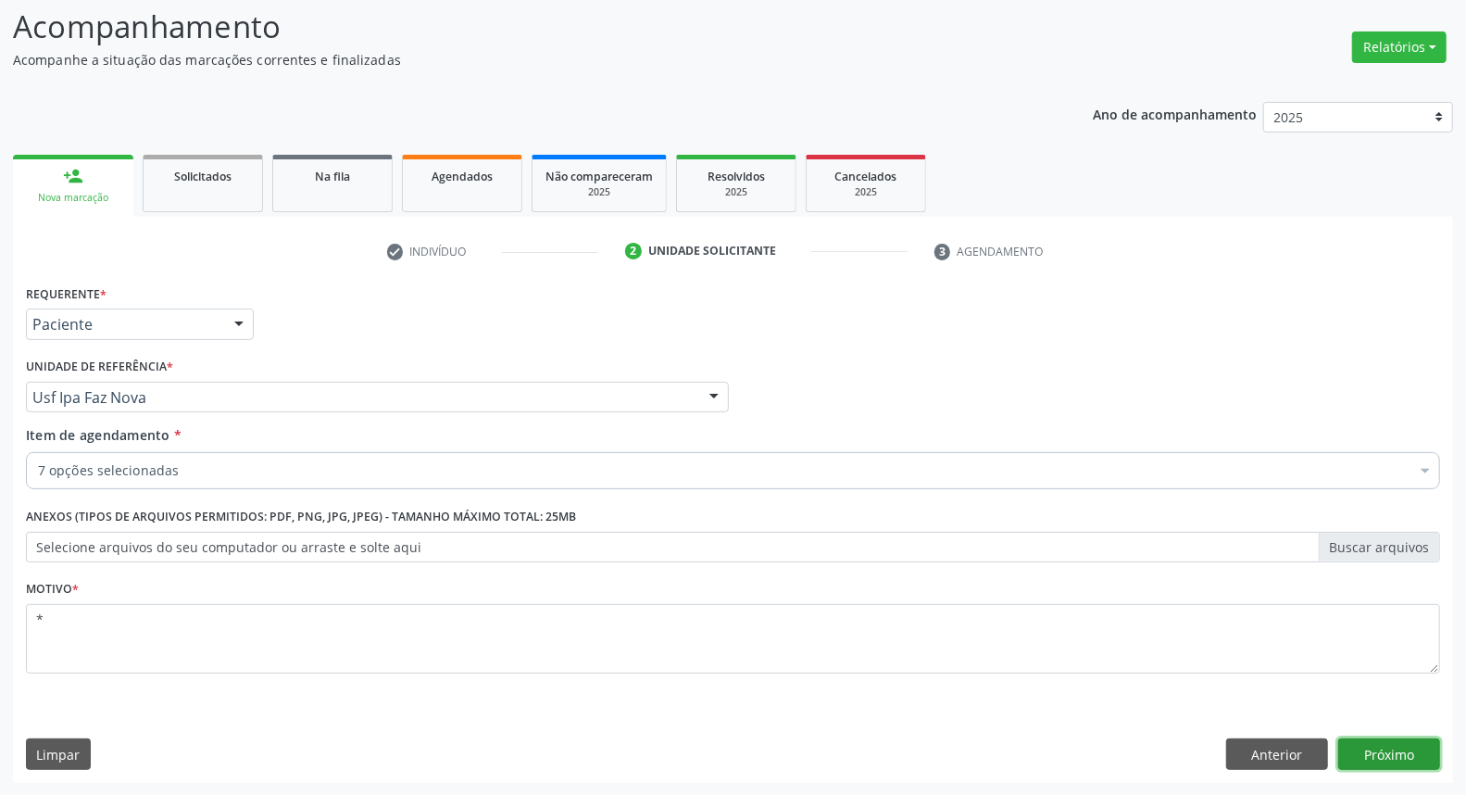
click at [1380, 741] on button "Próximo" at bounding box center [1389, 753] width 102 height 31
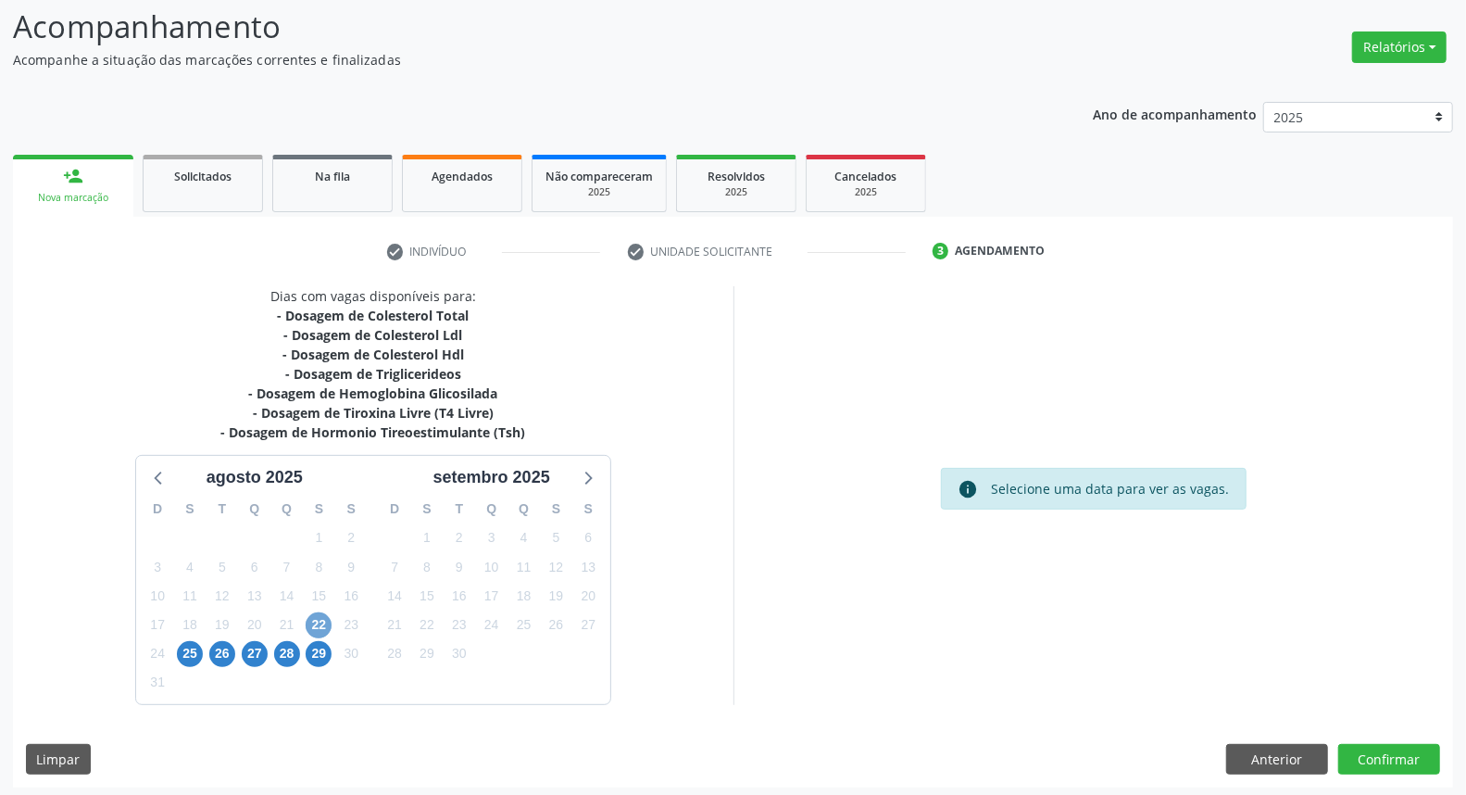
click at [320, 628] on span "22" at bounding box center [319, 625] width 26 height 26
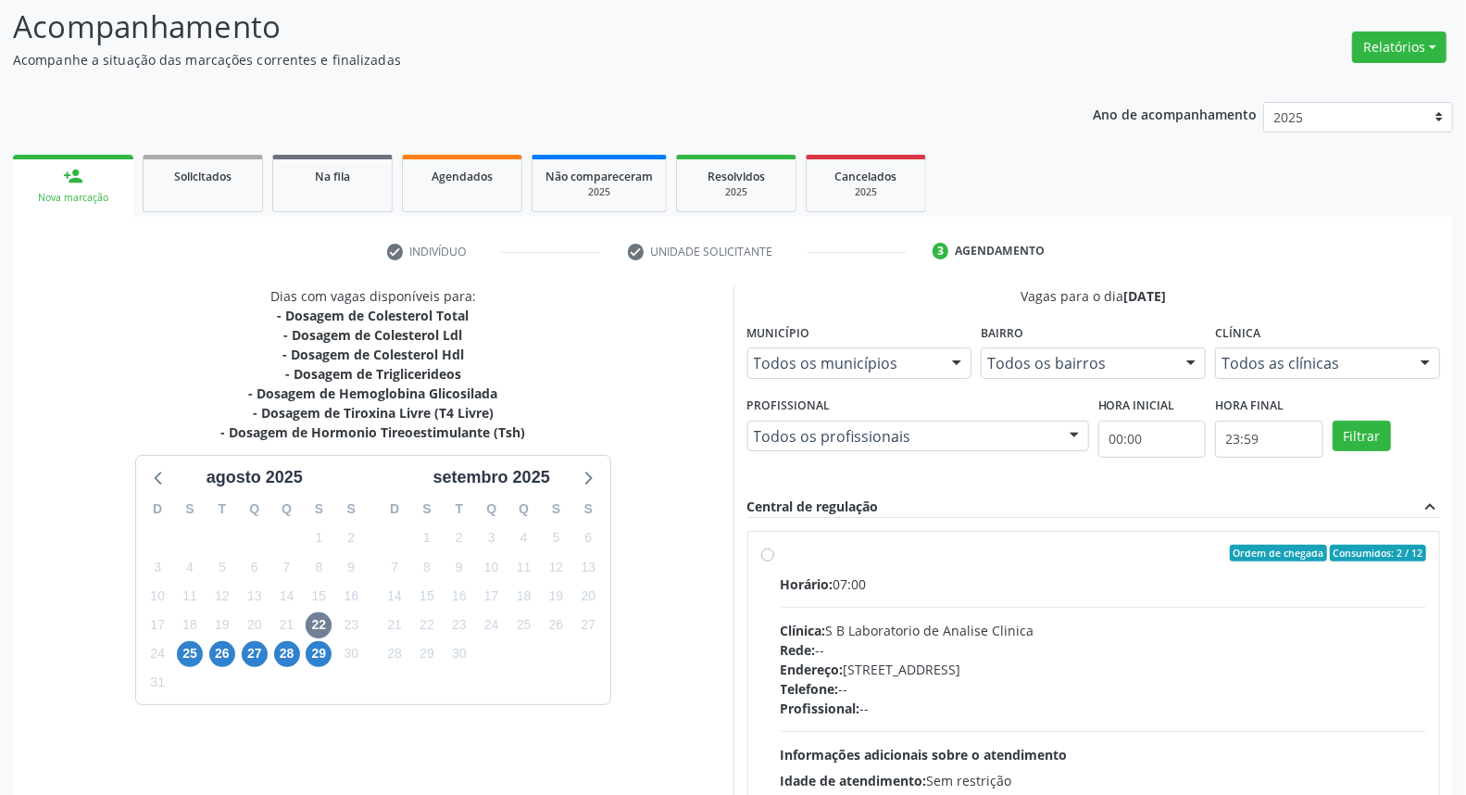
click at [781, 553] on label "Ordem de chegada Consumidos: 2 / 12 Horário: 07:00 Clínica: S B Laboratorio de …" at bounding box center [1104, 687] width 646 height 284
click at [764, 553] on input "Ordem de chegada Consumidos: 2 / 12 Horário: 07:00 Clínica: S B Laboratorio de …" at bounding box center [767, 553] width 13 height 17
radio input "true"
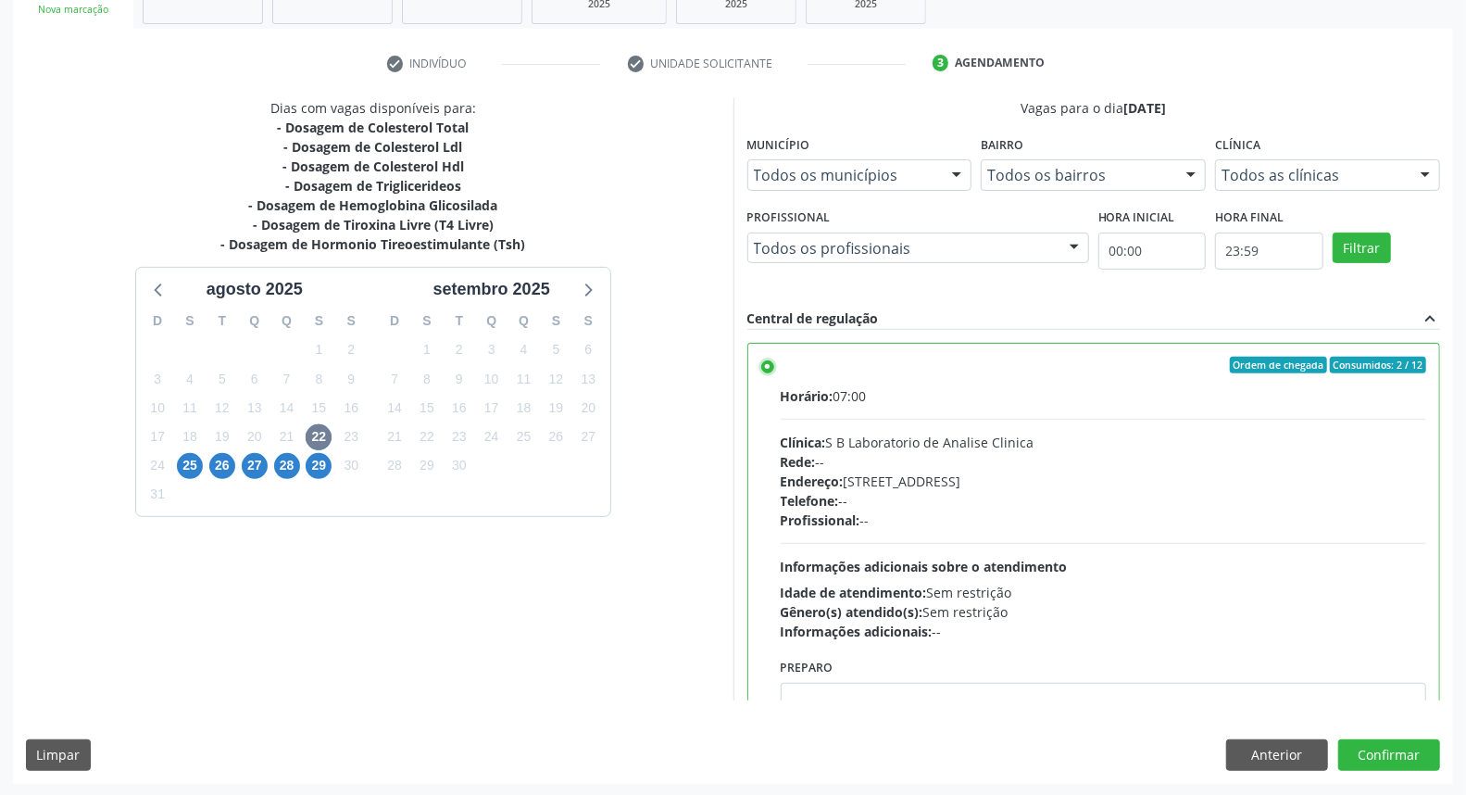
scroll to position [91, 0]
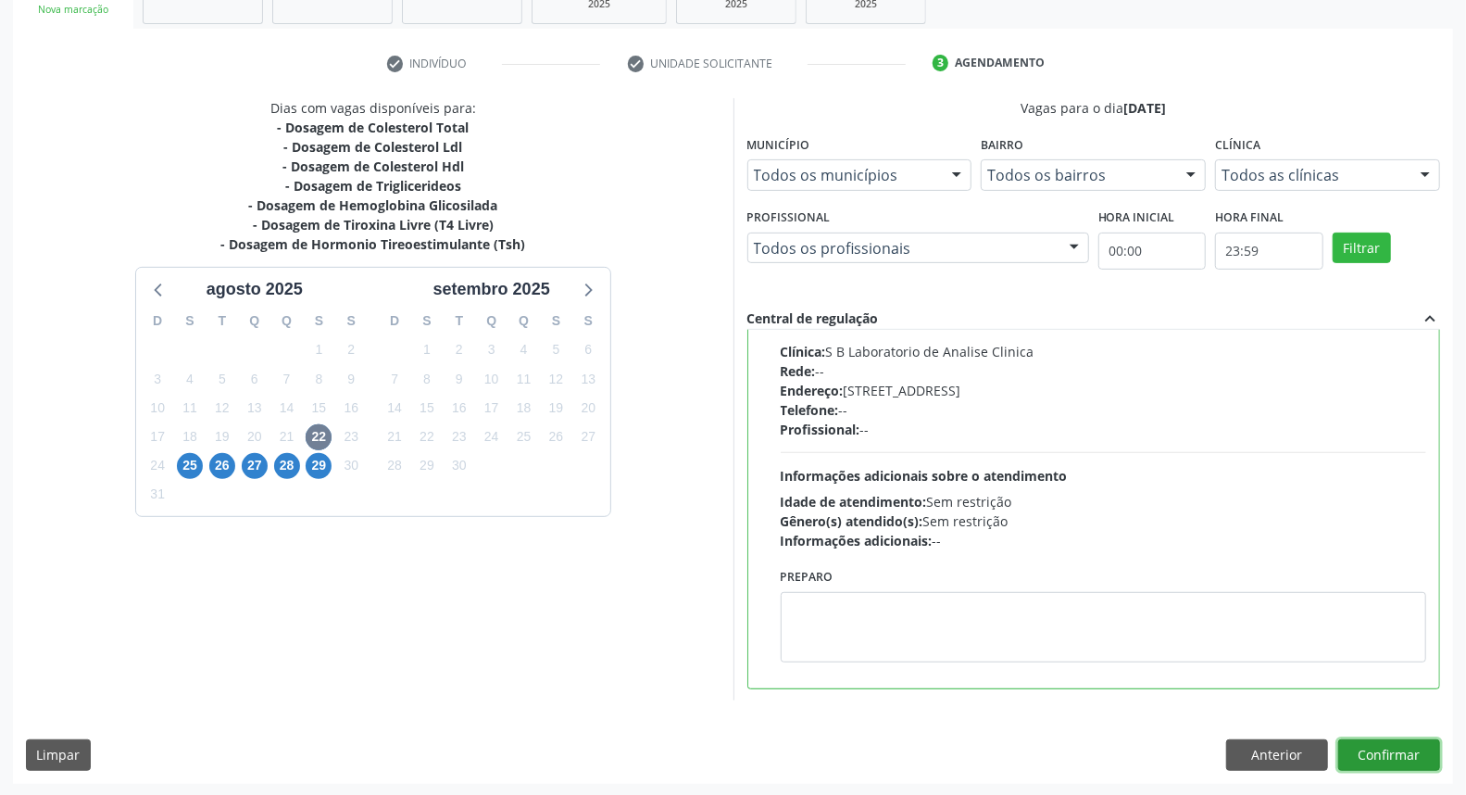
click at [1366, 745] on button "Confirmar" at bounding box center [1389, 754] width 102 height 31
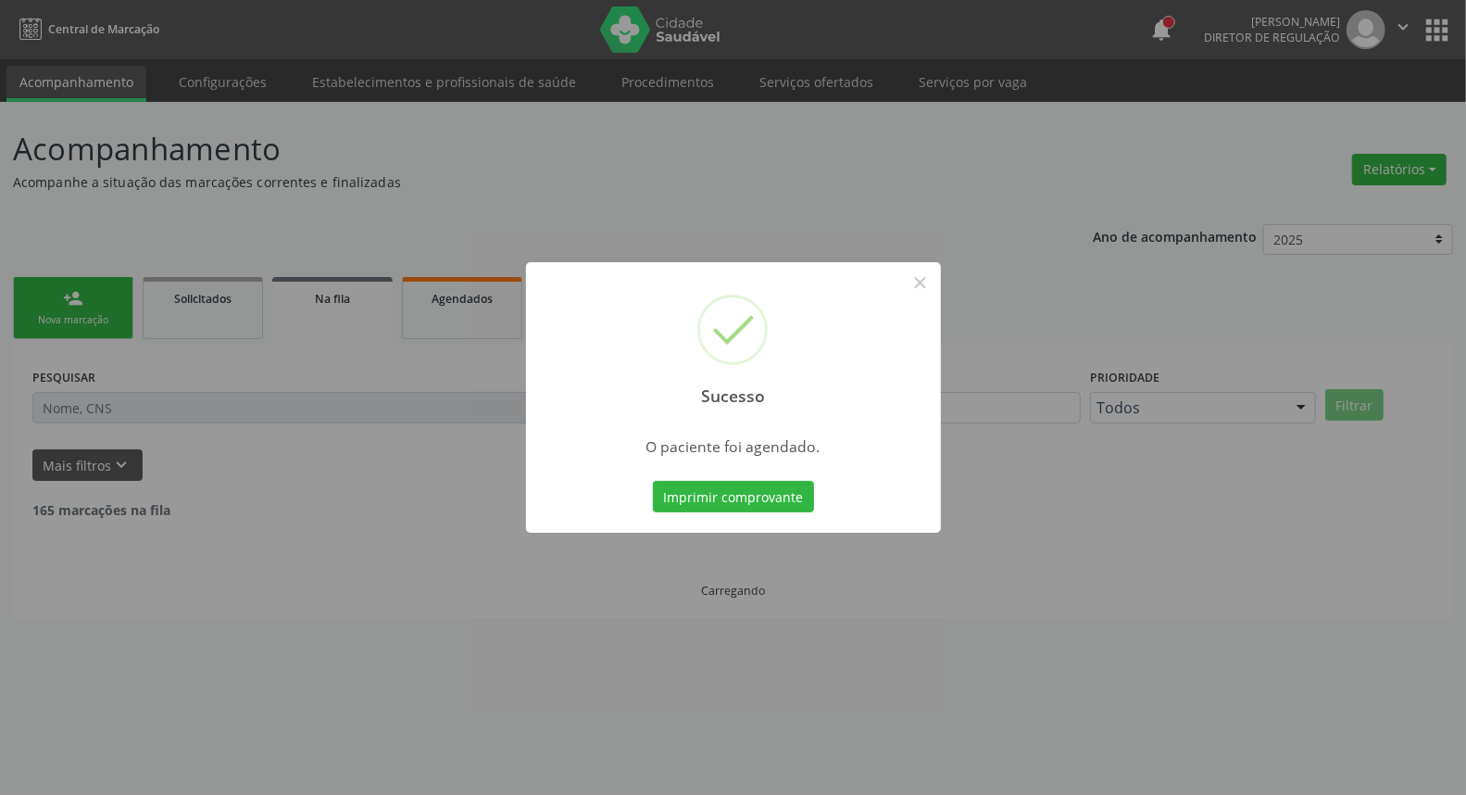
scroll to position [0, 0]
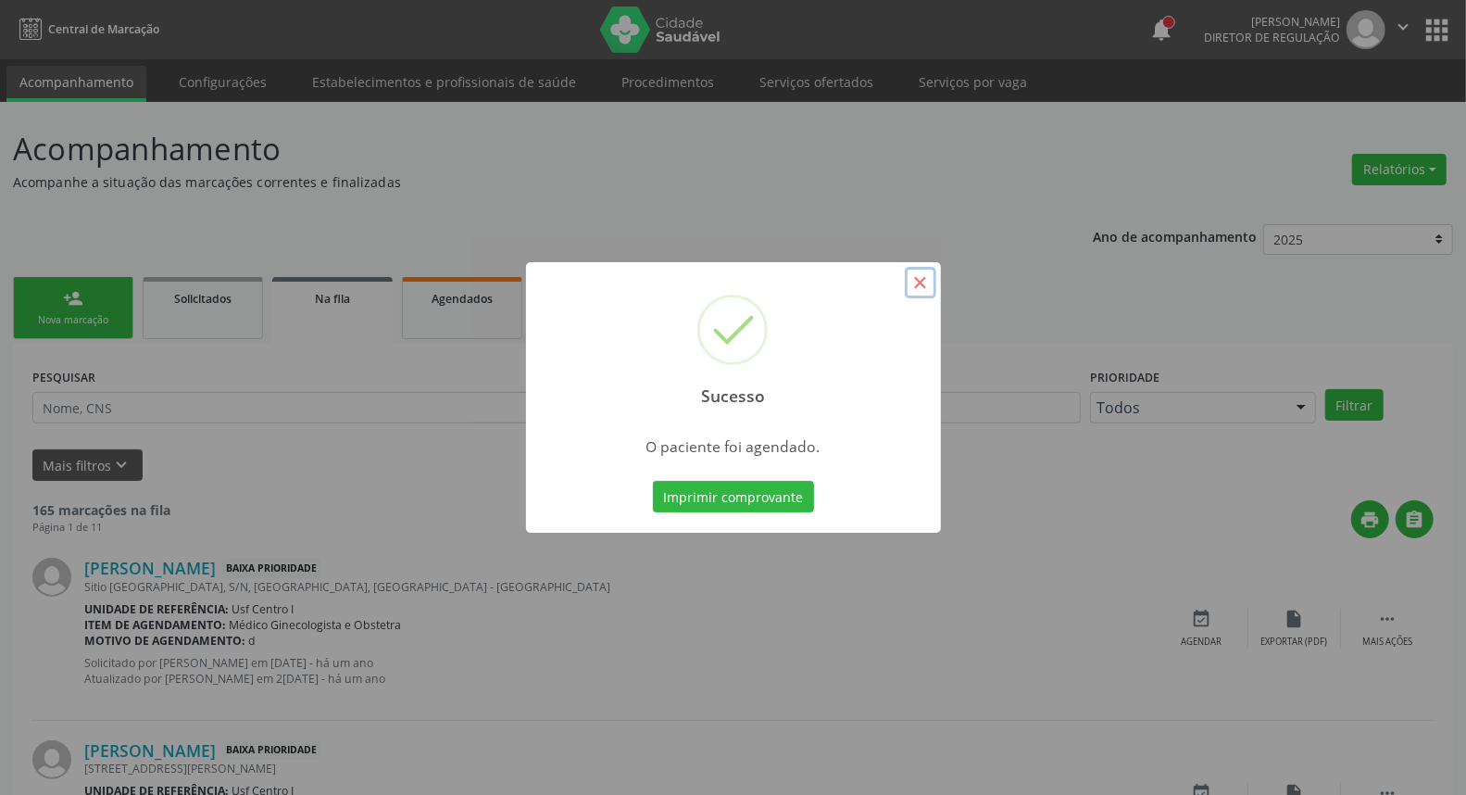
click at [919, 281] on button "×" at bounding box center [920, 282] width 31 height 31
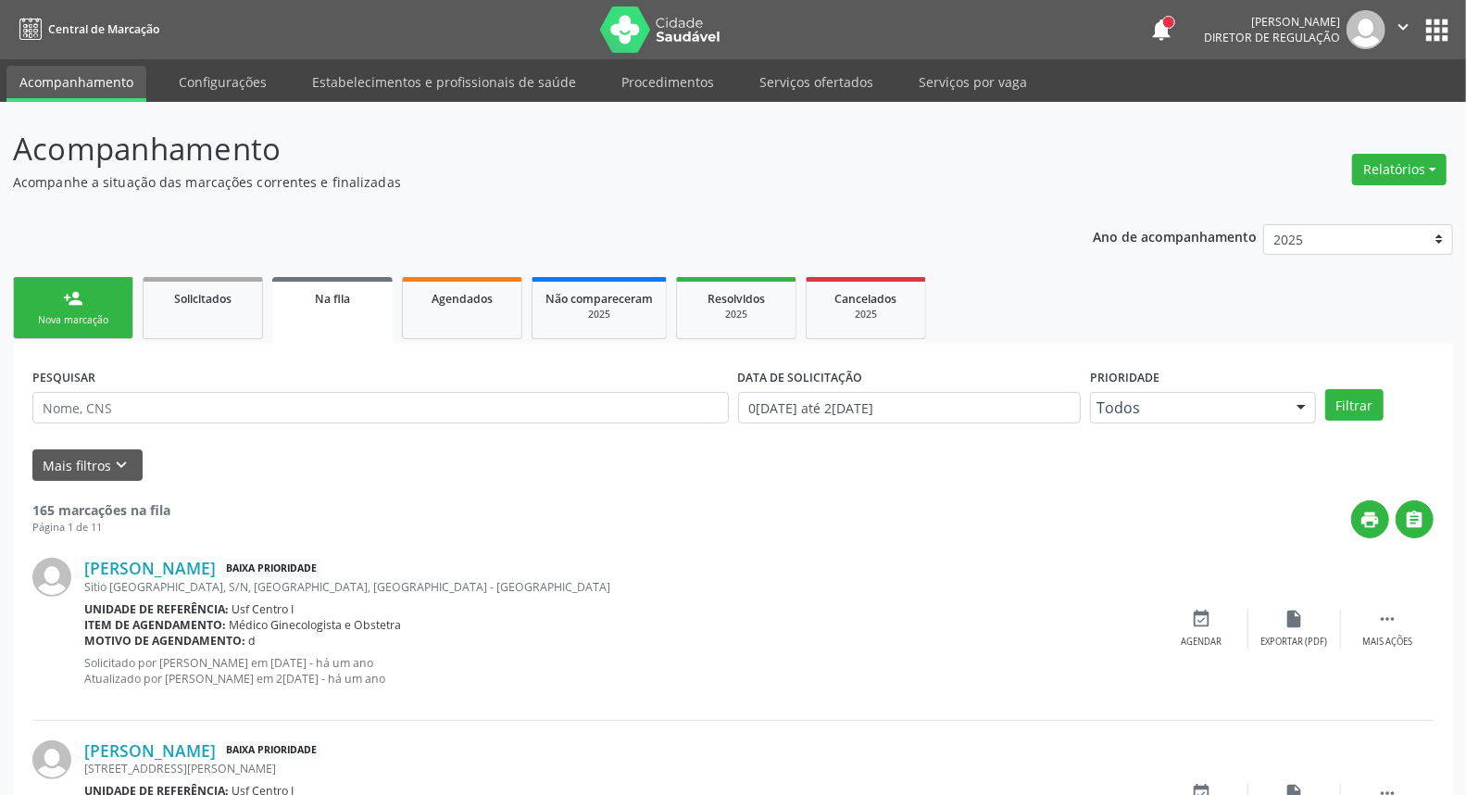
click at [81, 307] on link "person_add Nova marcação" at bounding box center [73, 308] width 120 height 62
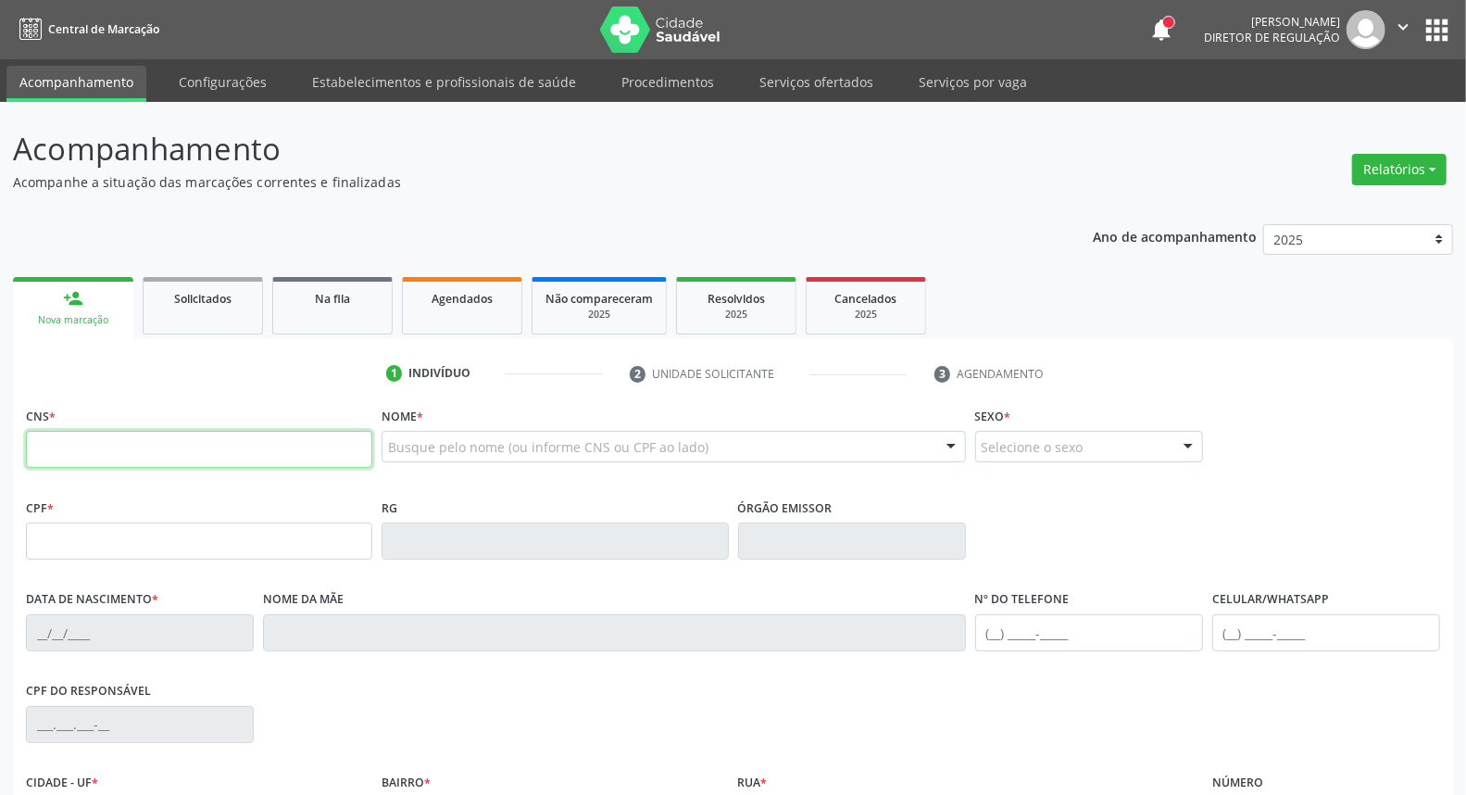
click at [46, 439] on input "text" at bounding box center [199, 449] width 346 height 37
type input "704 6026 5110 9225"
type input "043.597.774-18"
type input "1[DATE]"
type input "[PERSON_NAME]"
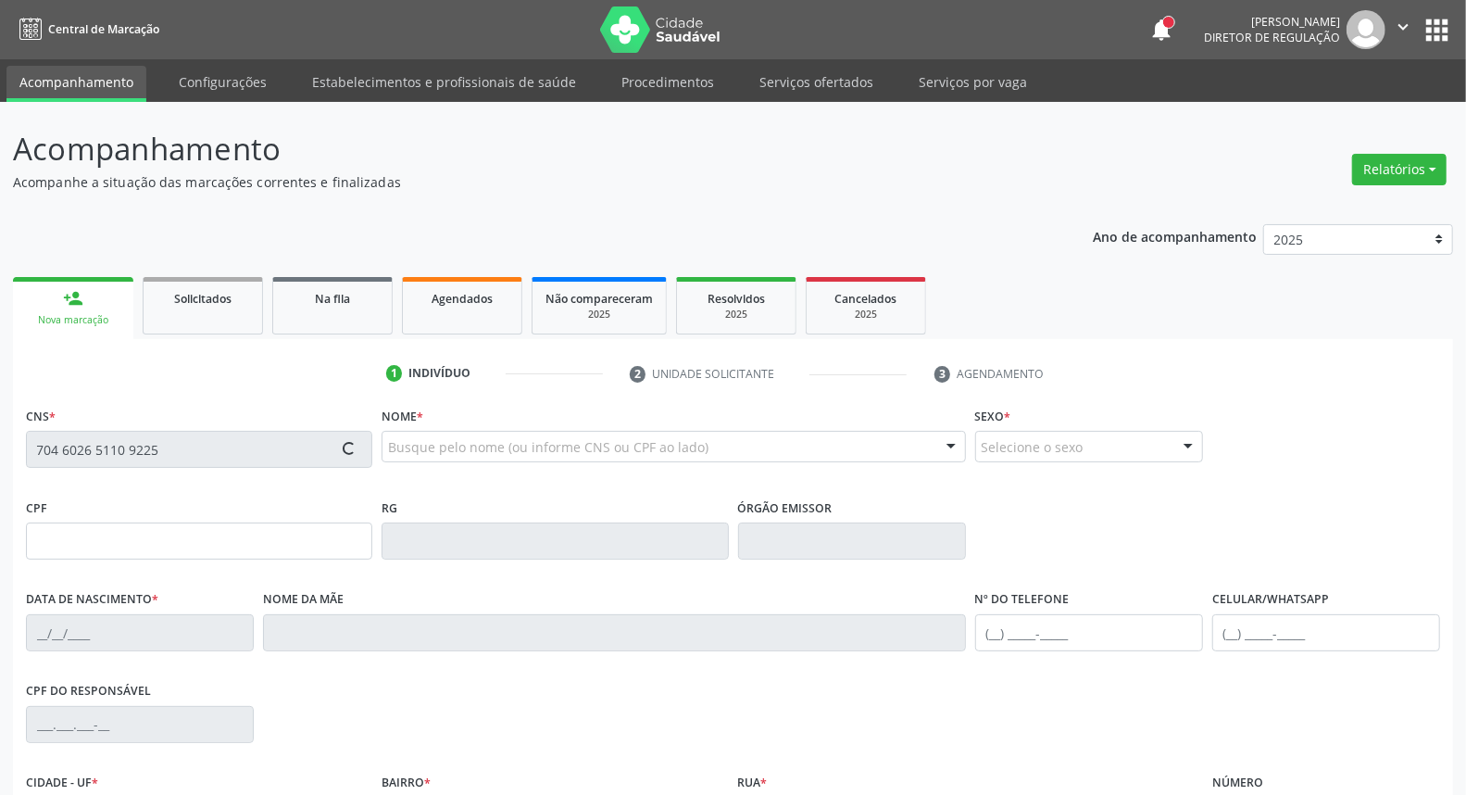
type input "[PHONE_NUMBER]"
type input "S/N"
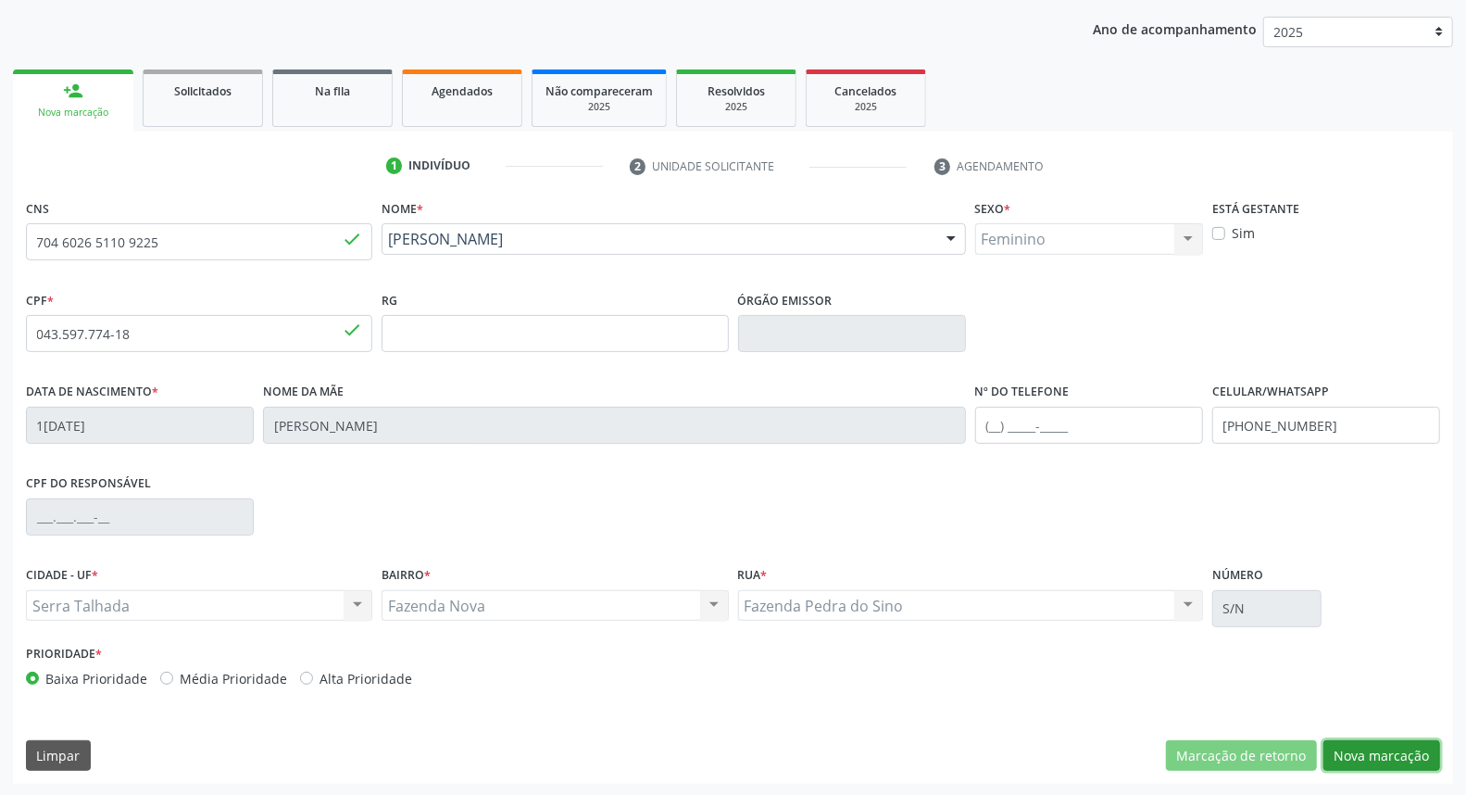
click at [1349, 753] on button "Nova marcação" at bounding box center [1381, 755] width 117 height 31
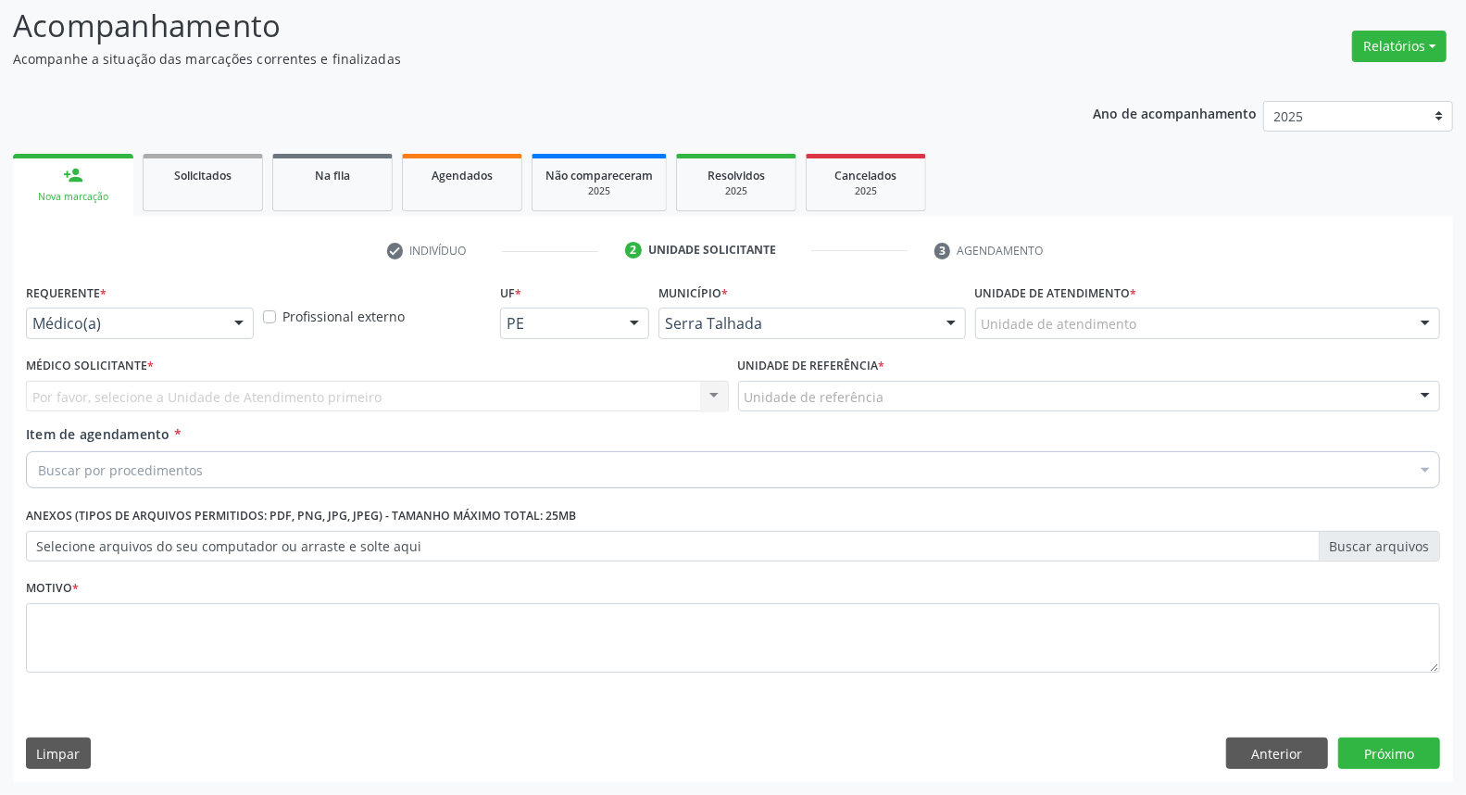
scroll to position [122, 0]
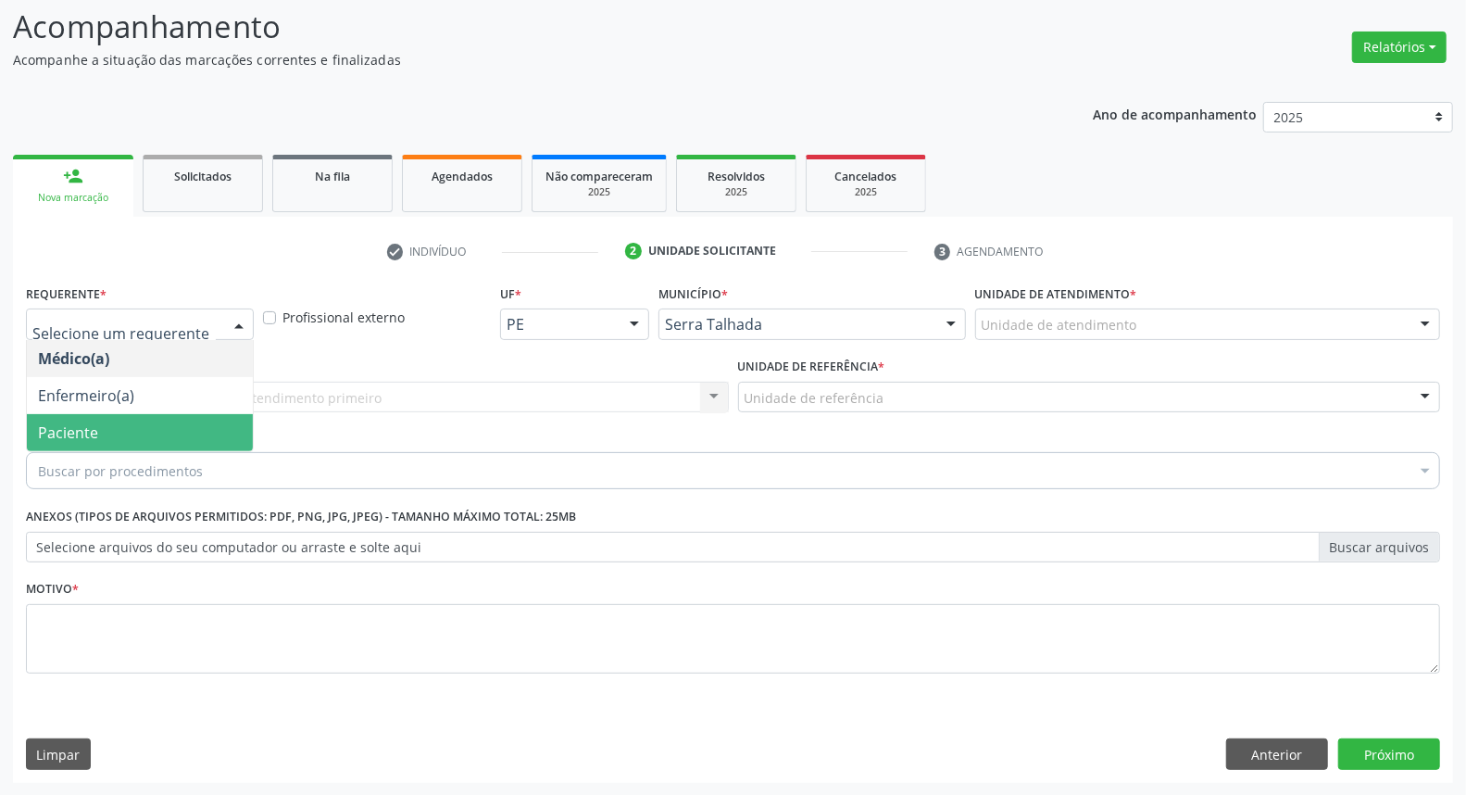
click at [125, 435] on span "Paciente" at bounding box center [140, 432] width 226 height 37
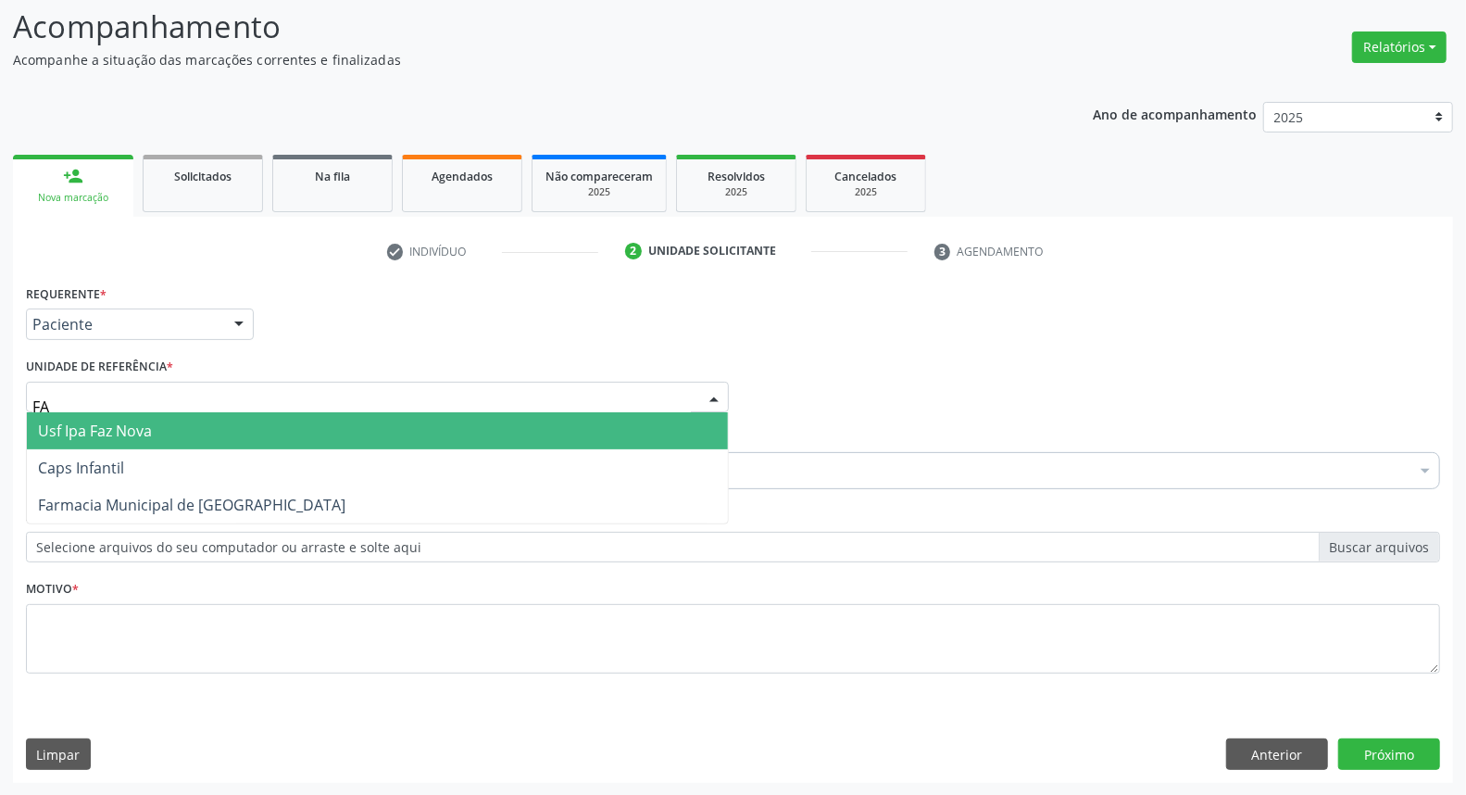
type input "FAZ"
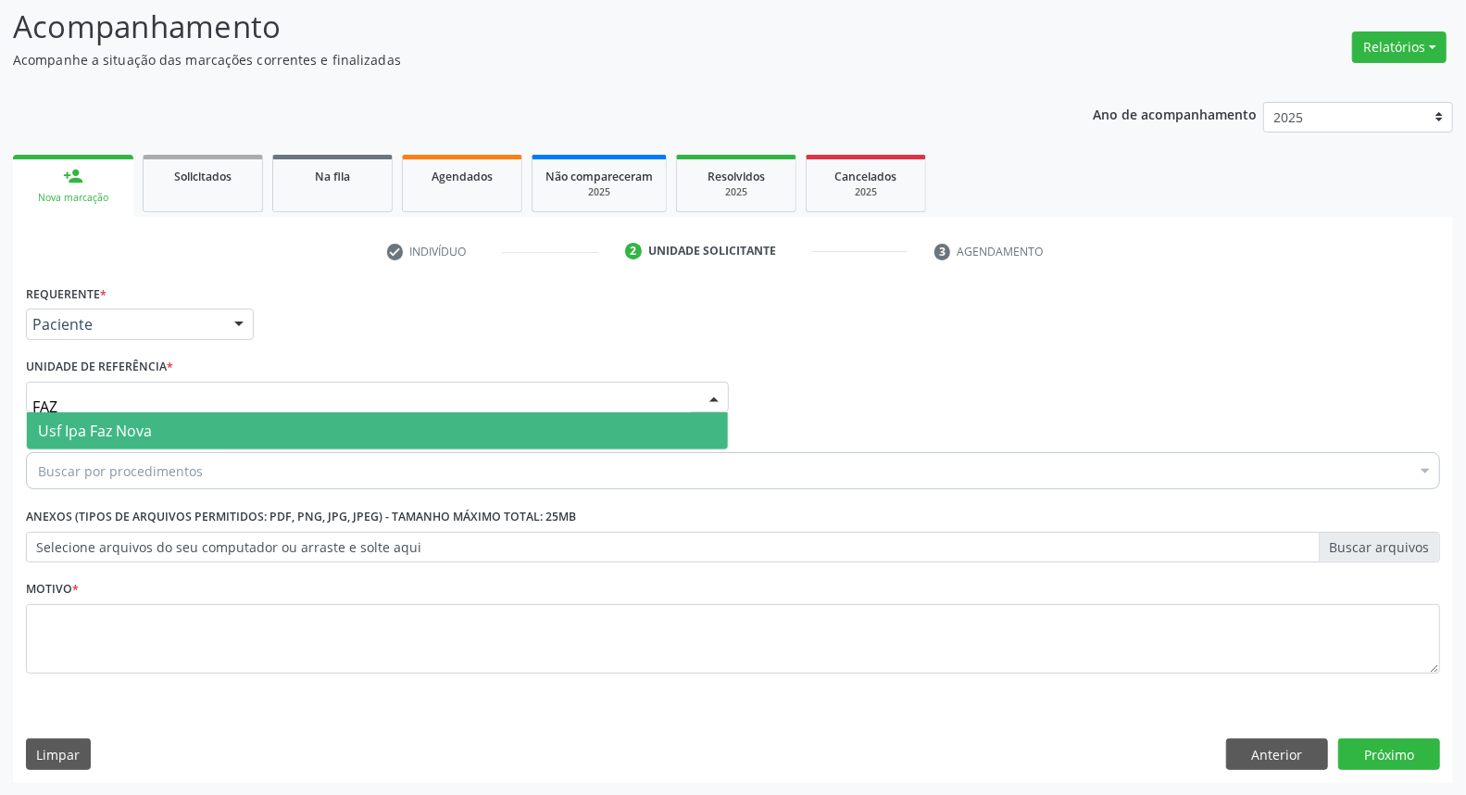
click at [134, 431] on span "Usf Ipa Faz Nova" at bounding box center [95, 430] width 114 height 20
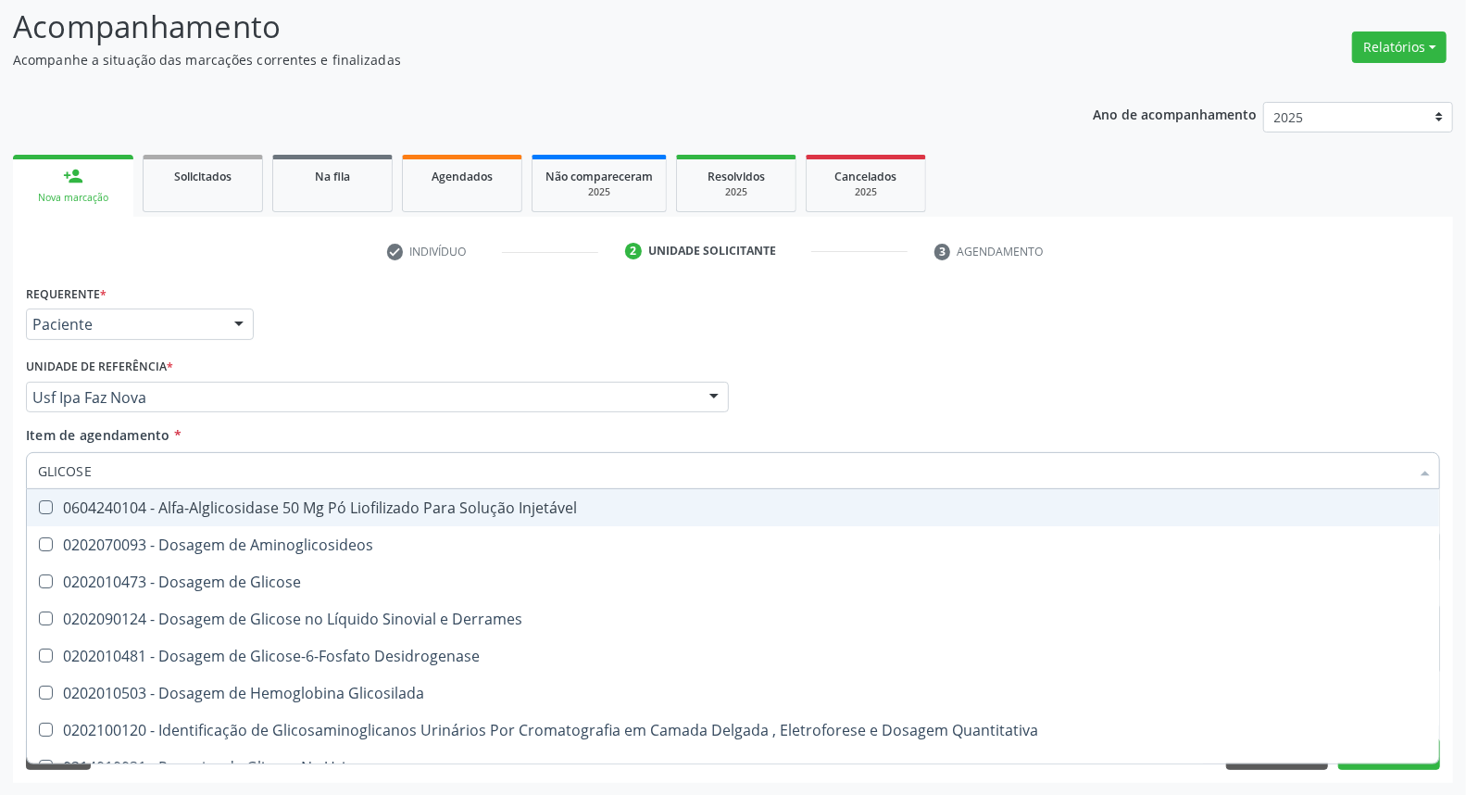
type input "GLICOSE"
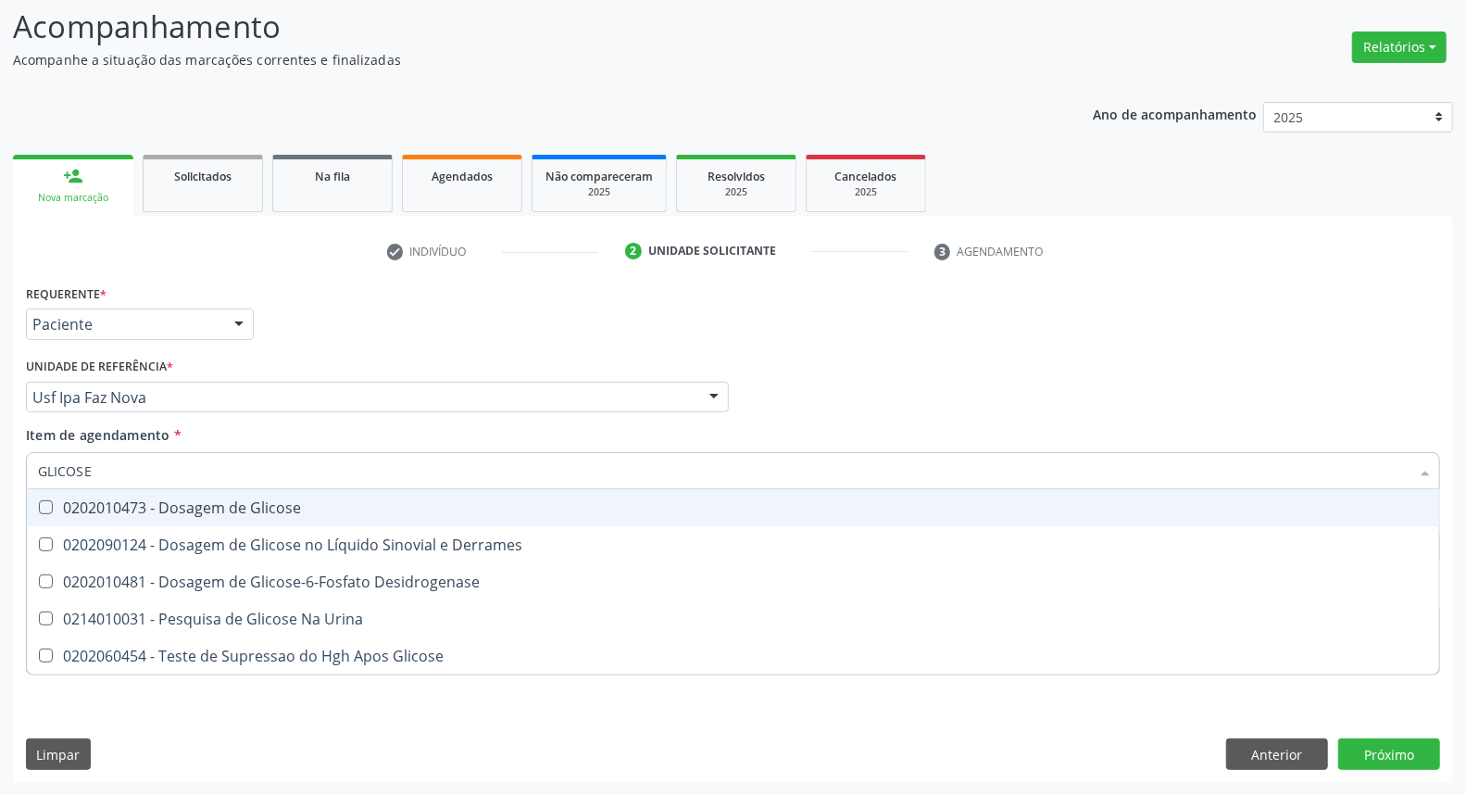
drag, startPoint x: 130, startPoint y: 509, endPoint x: 131, endPoint y: 482, distance: 27.8
click at [130, 507] on div "0202010473 - Dosagem de Glicose" at bounding box center [733, 507] width 1390 height 15
checkbox Glicose "true"
drag, startPoint x: 0, startPoint y: 440, endPoint x: 0, endPoint y: 420, distance: 19.4
click at [0, 421] on div "Acompanhamento Acompanhe a situação das marcações correntes e finalizadas Relat…" at bounding box center [733, 388] width 1466 height 816
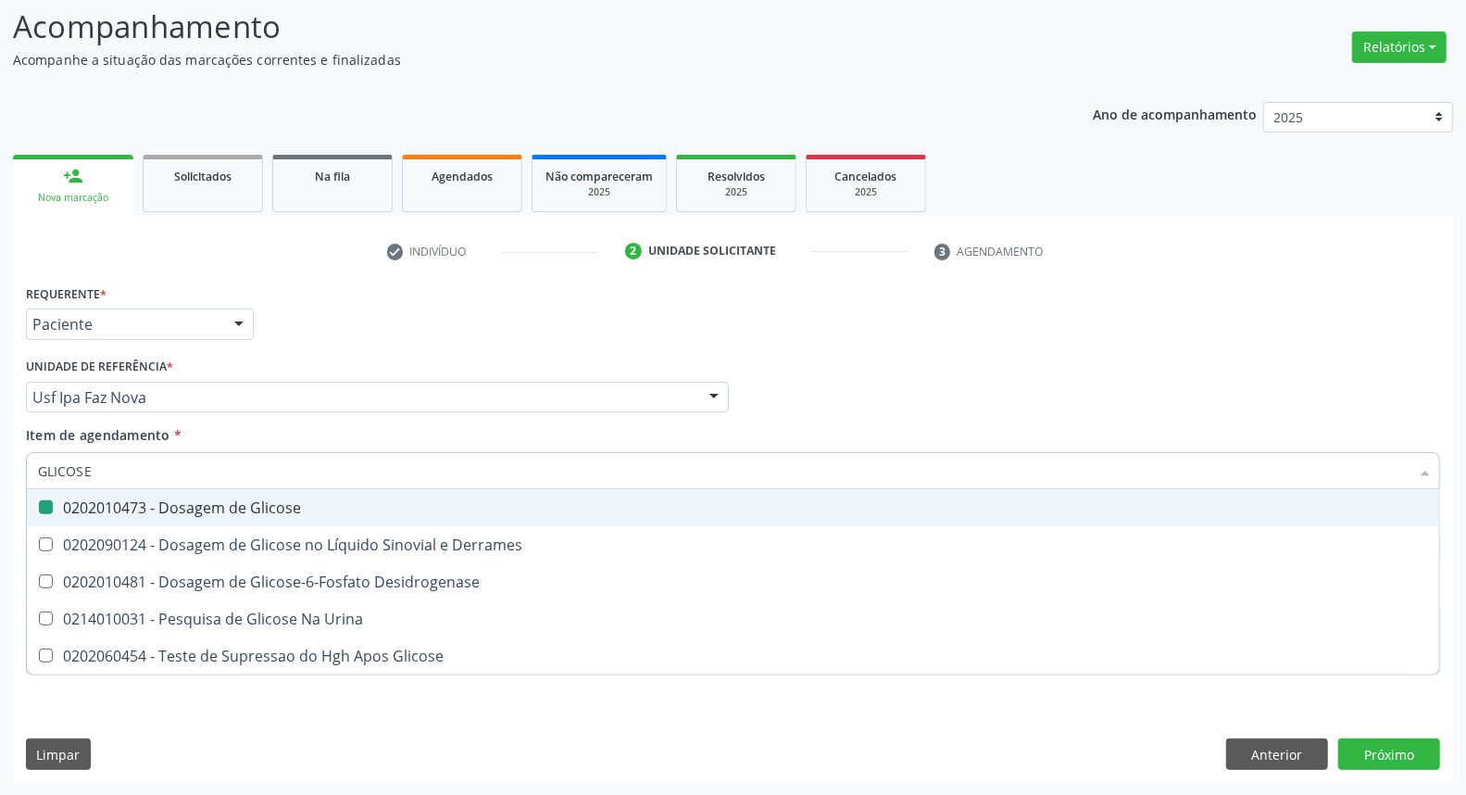
type input "A"
checkbox Glicose "false"
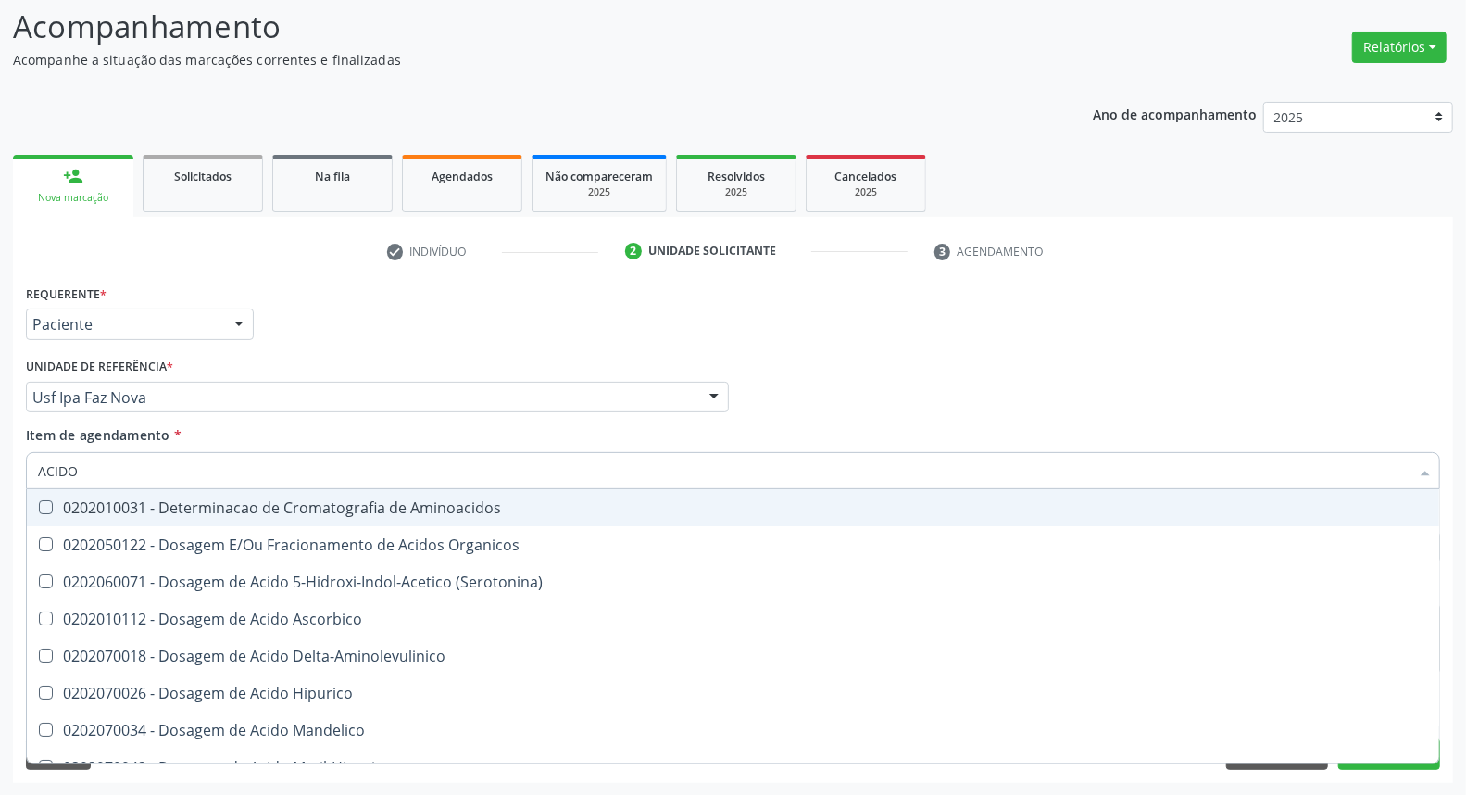
type input "ACIDO U"
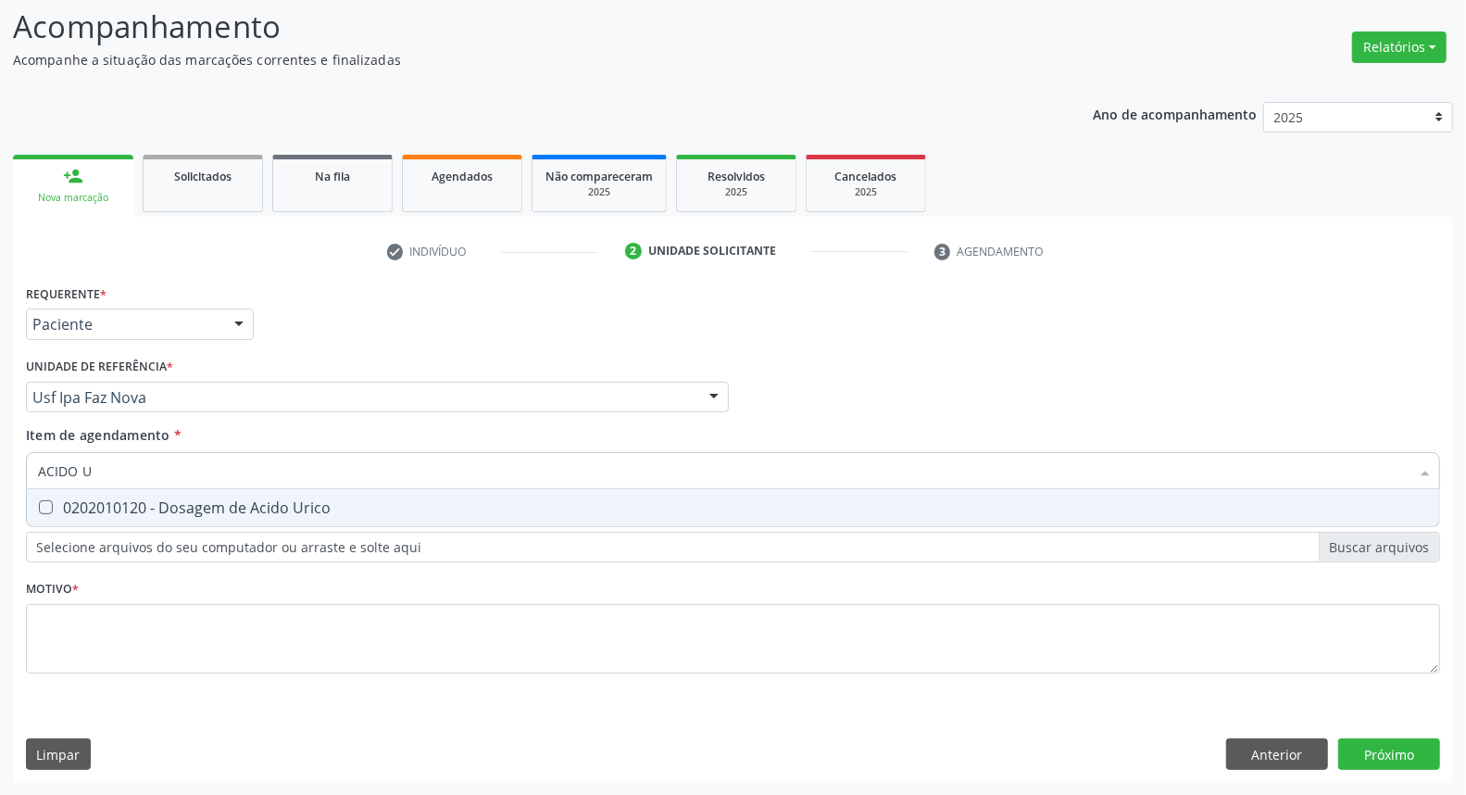
click at [75, 506] on div "0202010120 - Dosagem de Acido Urico" at bounding box center [733, 507] width 1390 height 15
checkbox Urico "true"
click at [0, 429] on div "Acompanhamento Acompanhe a situação das marcações correntes e finalizadas Relat…" at bounding box center [733, 388] width 1466 height 816
type input "C"
checkbox Urico "false"
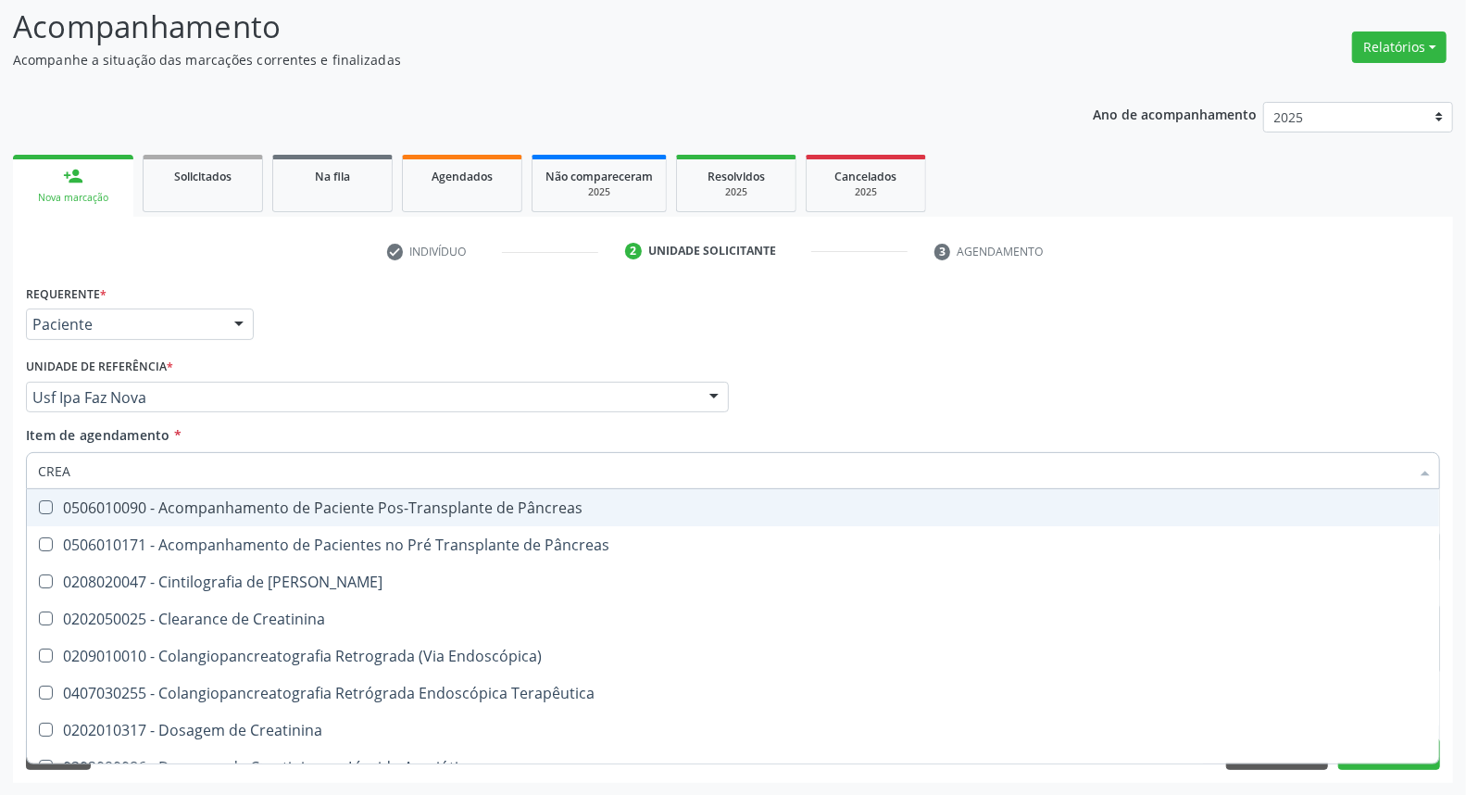
type input "CREAT"
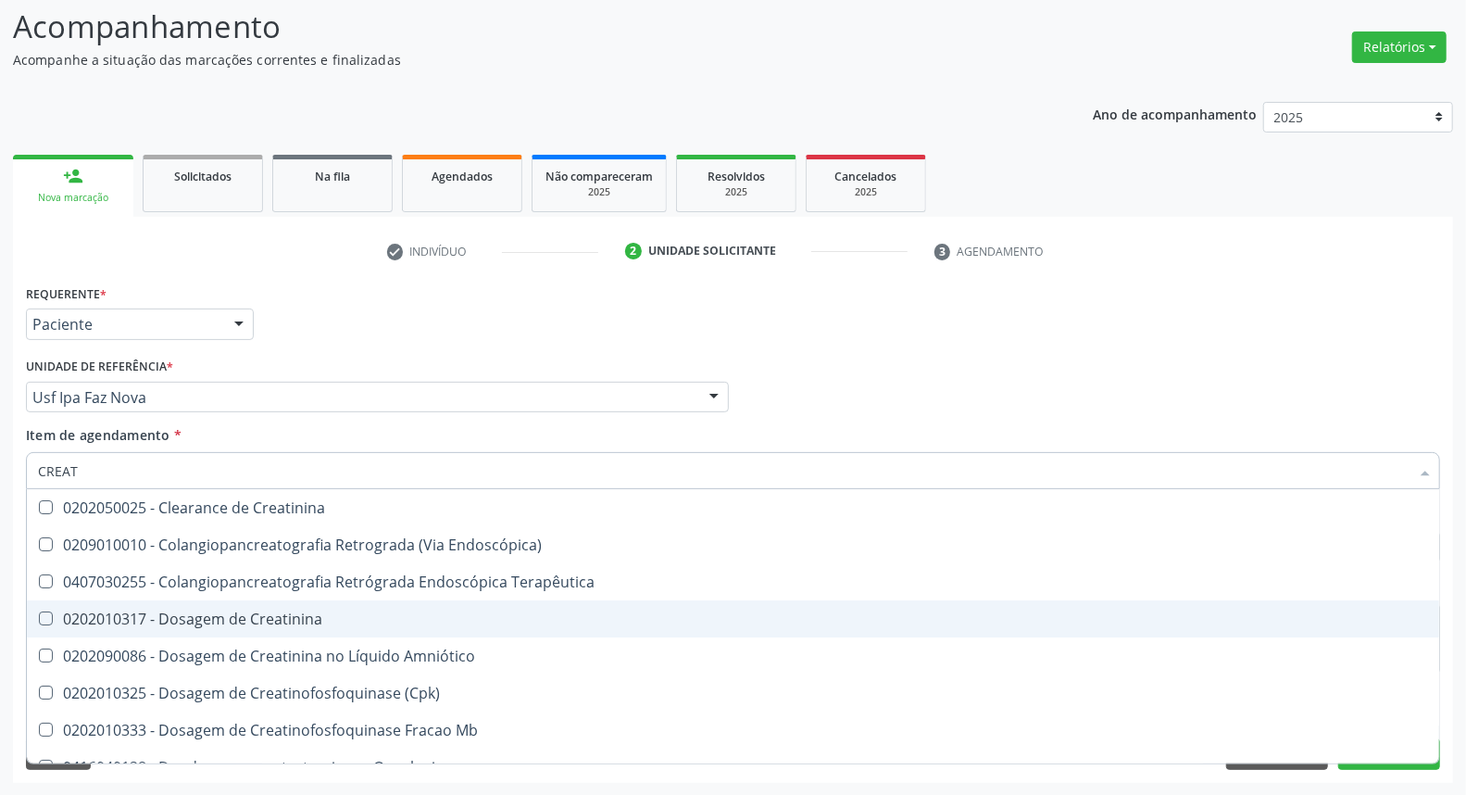
drag, startPoint x: 115, startPoint y: 606, endPoint x: 107, endPoint y: 514, distance: 92.0
click at [115, 602] on span "0202010317 - Dosagem de Creatinina" at bounding box center [733, 618] width 1412 height 37
checkbox Creatinina "true"
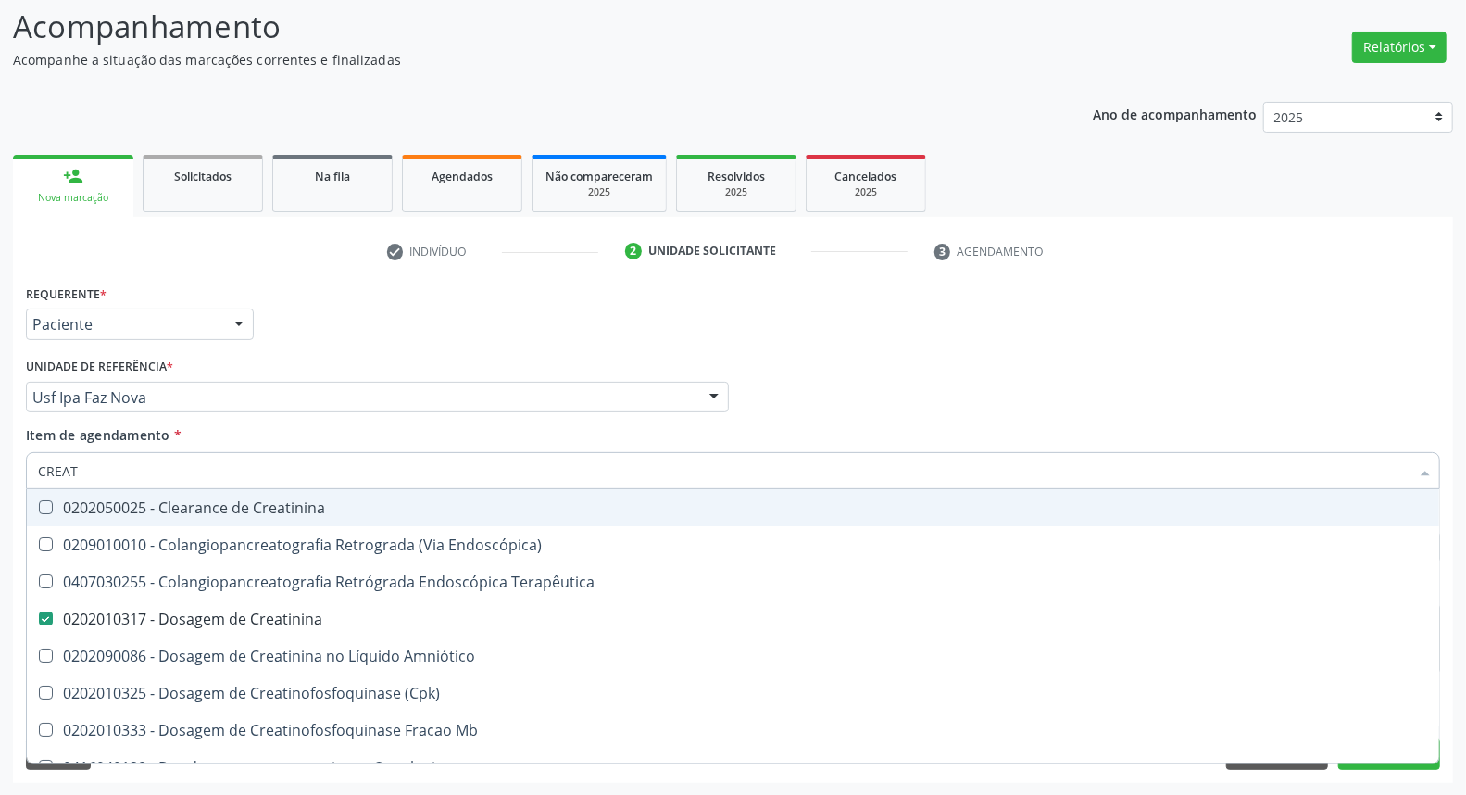
drag, startPoint x: 114, startPoint y: 473, endPoint x: 0, endPoint y: 464, distance: 114.3
click at [0, 465] on div "Acompanhamento Acompanhe a situação das marcações correntes e finalizadas Relat…" at bounding box center [733, 388] width 1466 height 816
type input "UR"
checkbox Creatinina "false"
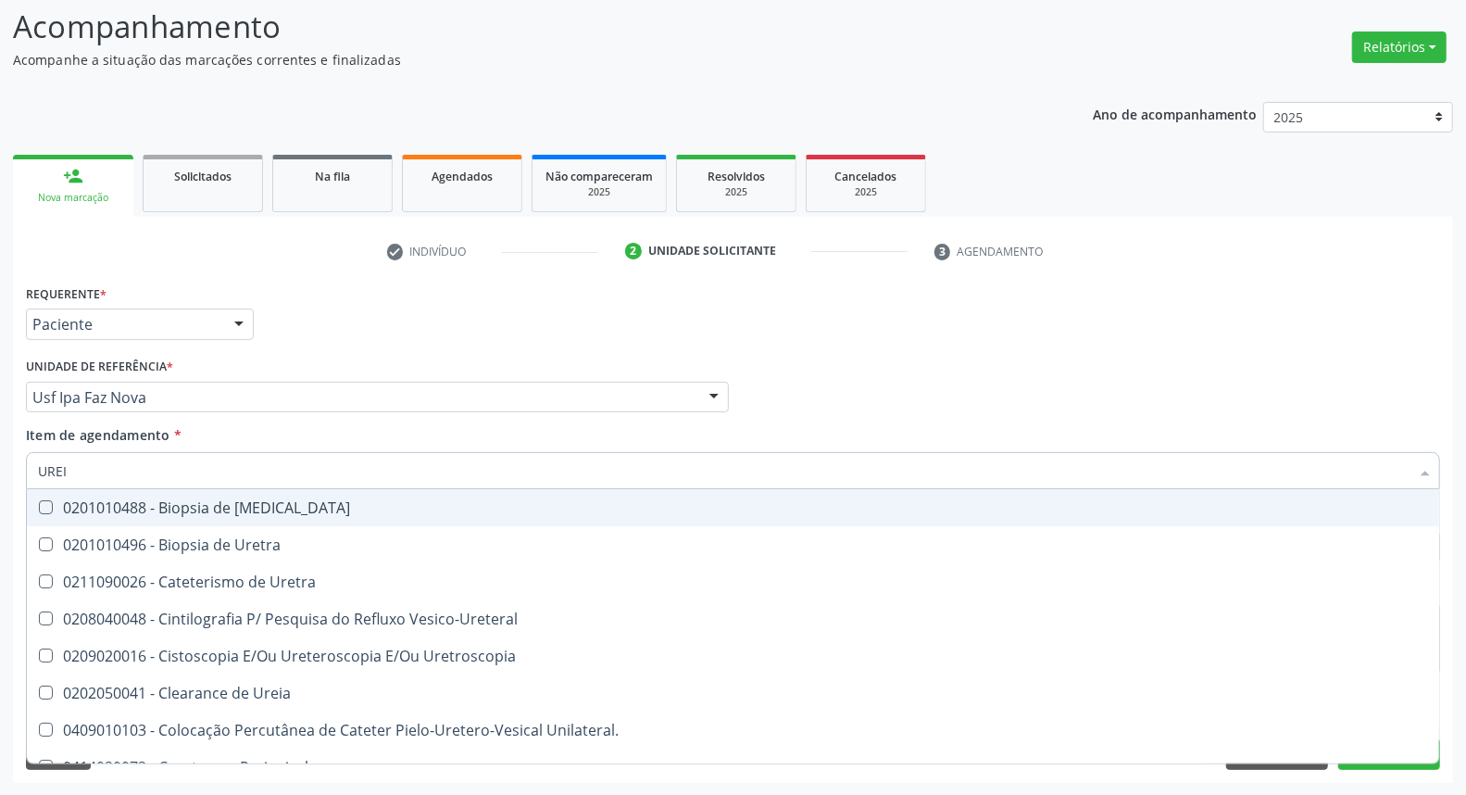
type input "UREIA"
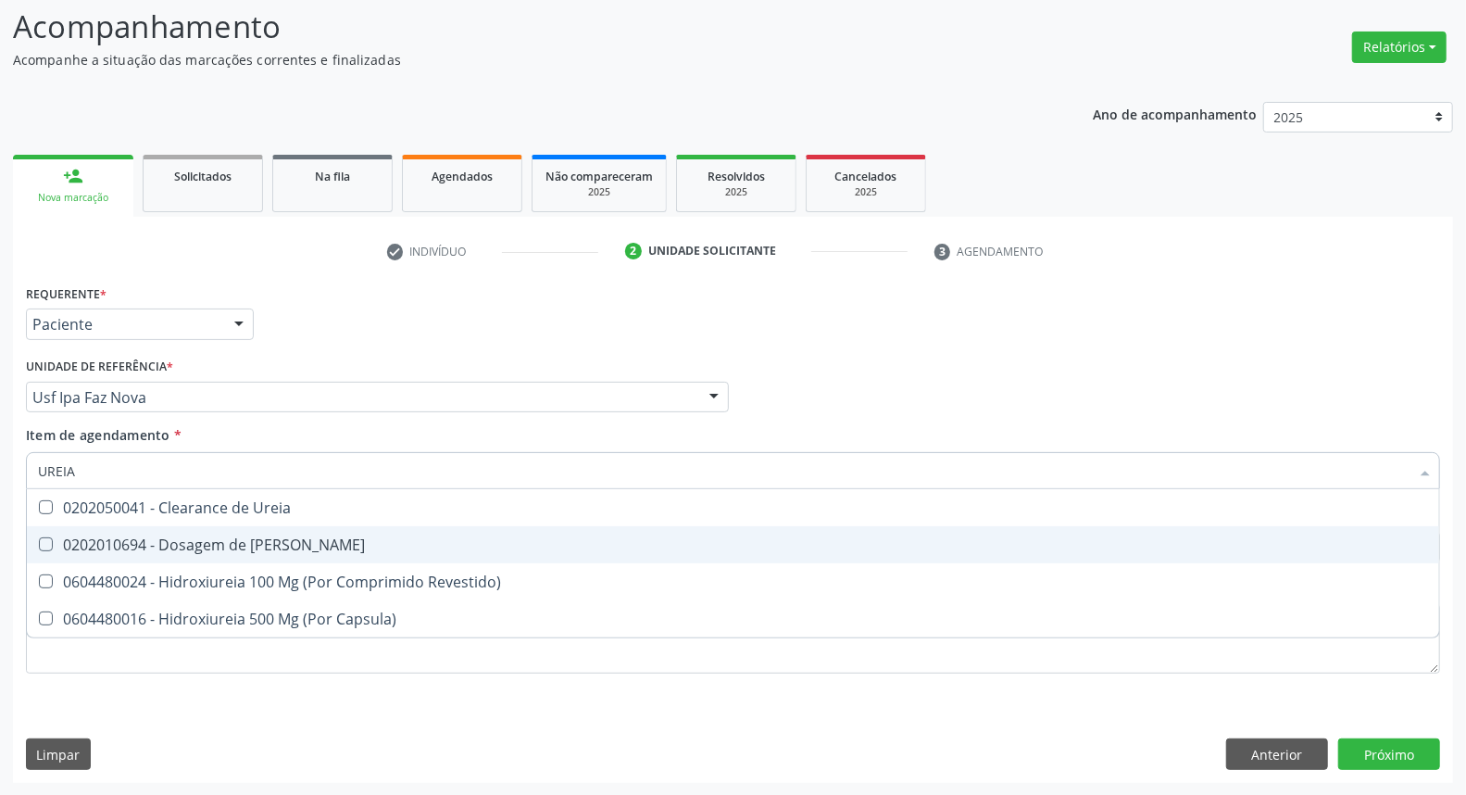
drag, startPoint x: 80, startPoint y: 545, endPoint x: 93, endPoint y: 488, distance: 58.0
click at [80, 542] on div "0202010694 - Dosagem de [PERSON_NAME]" at bounding box center [733, 544] width 1390 height 15
checkbox Ureia "true"
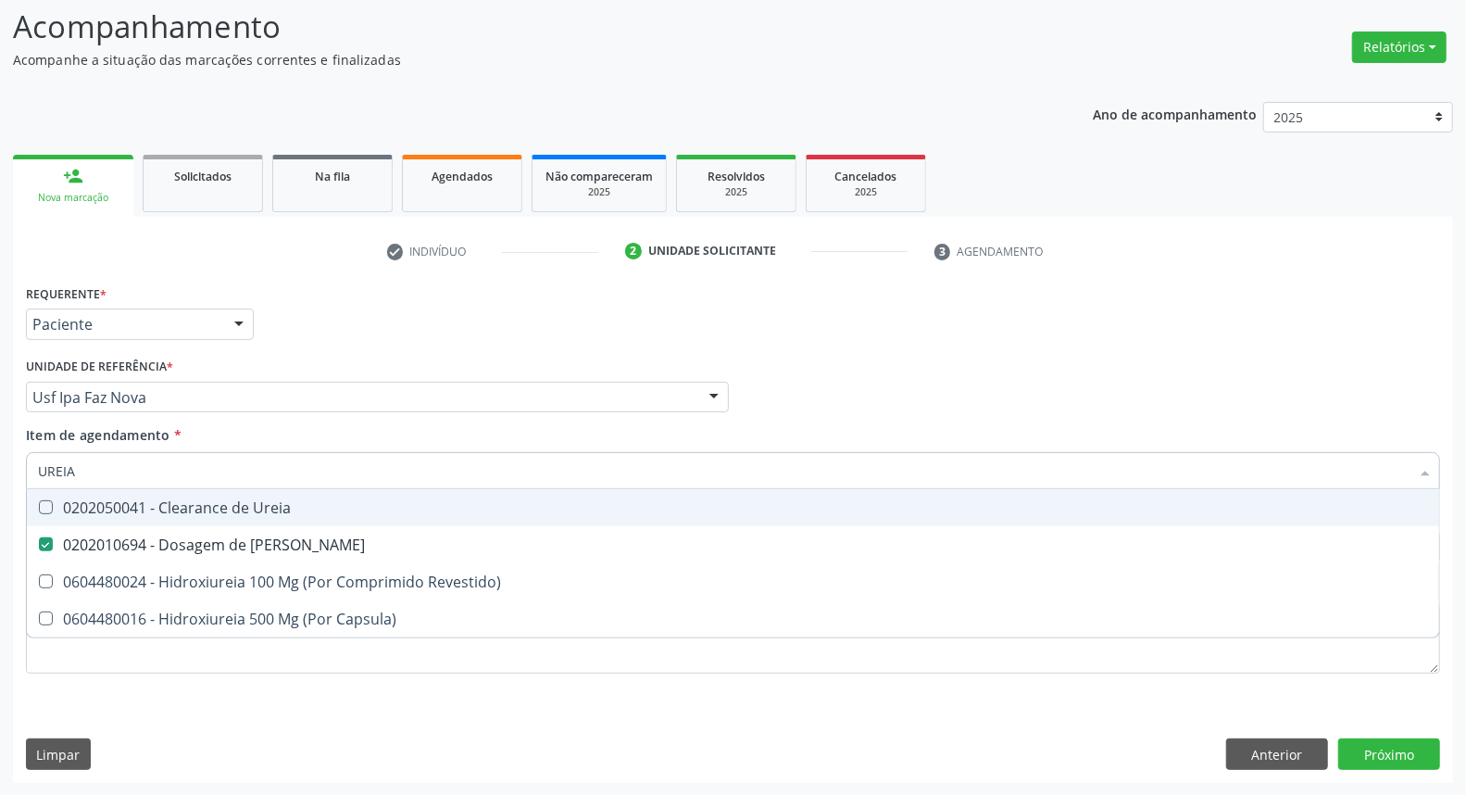
drag, startPoint x: 100, startPoint y: 475, endPoint x: 0, endPoint y: 438, distance: 106.7
click at [0, 438] on div "Acompanhamento Acompanhe a situação das marcações correntes e finalizadas Relat…" at bounding box center [733, 388] width 1466 height 816
type input "C"
checkbox Ureia "false"
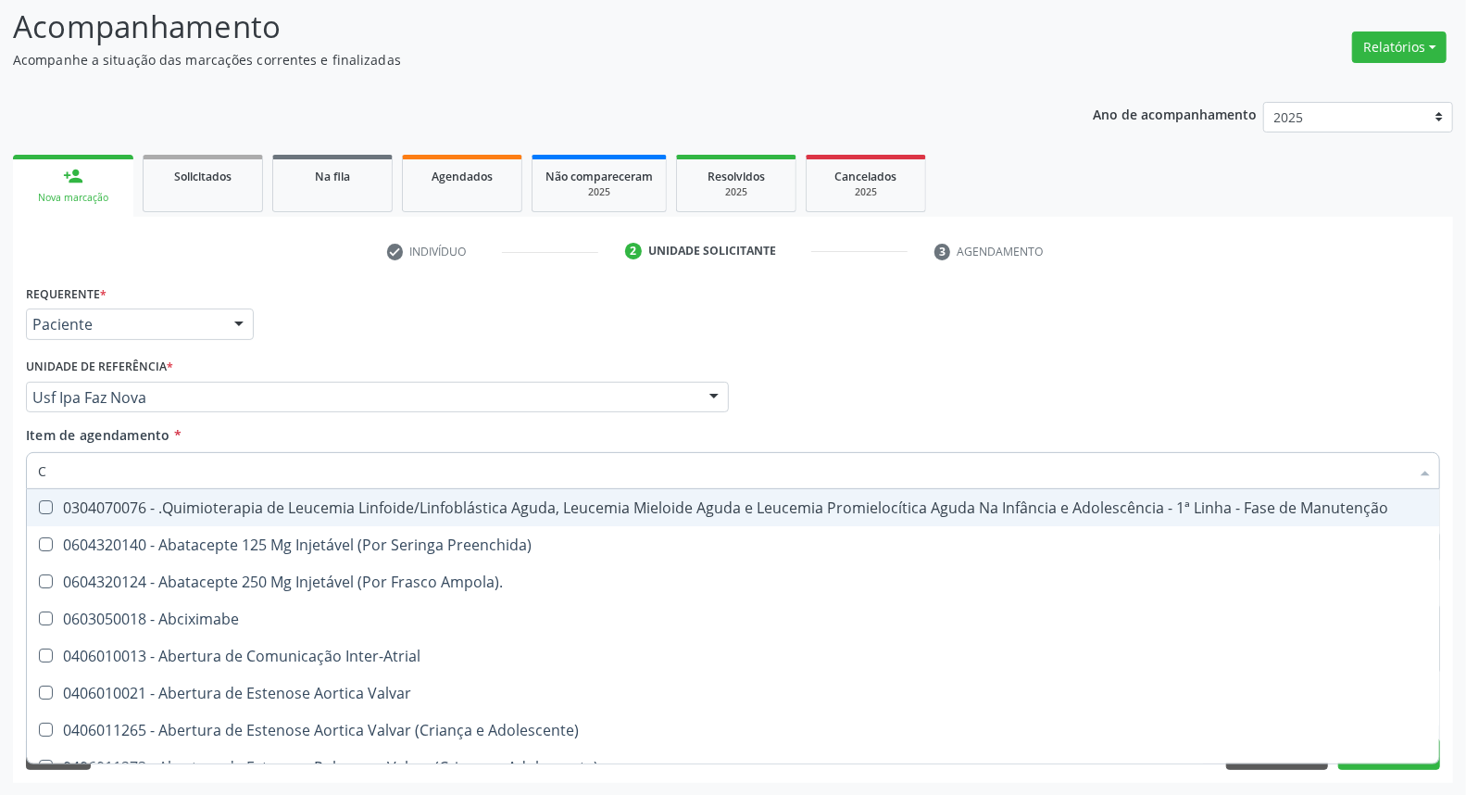
type input "CO"
checkbox Único "true"
checkbox Creatinina "true"
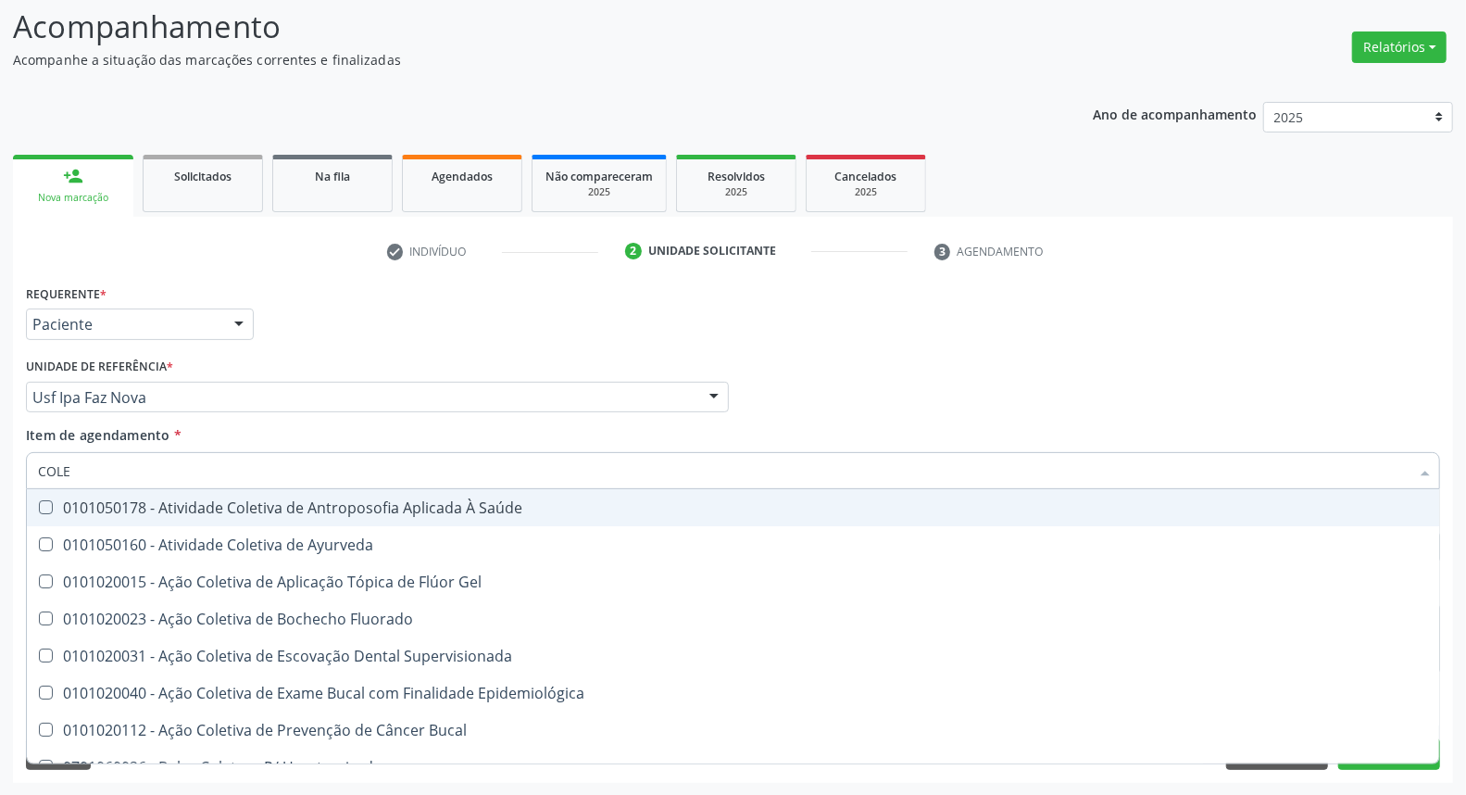
type input "COLES"
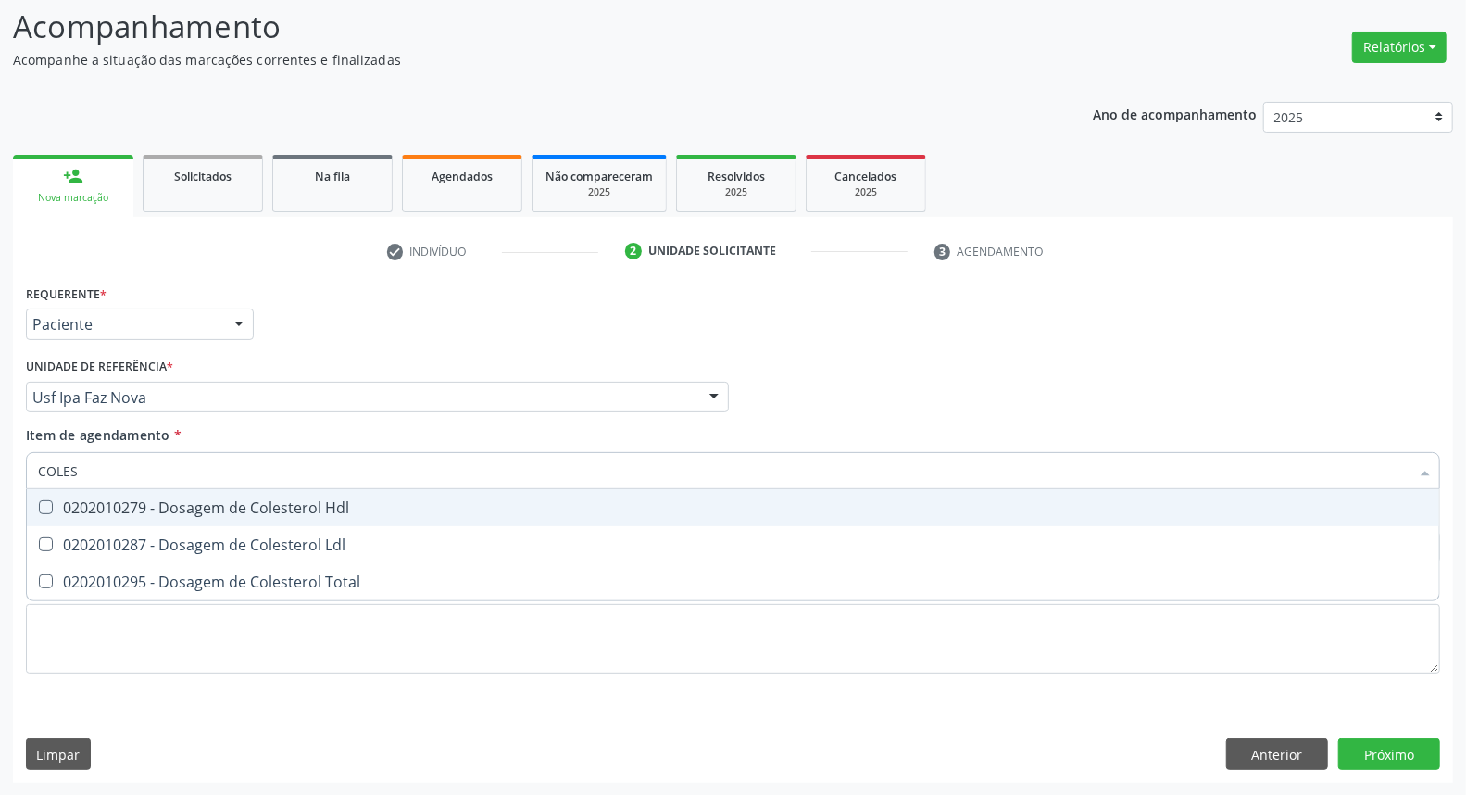
click at [53, 516] on span "0202010279 - Dosagem de Colesterol Hdl" at bounding box center [733, 507] width 1412 height 37
checkbox Hdl "true"
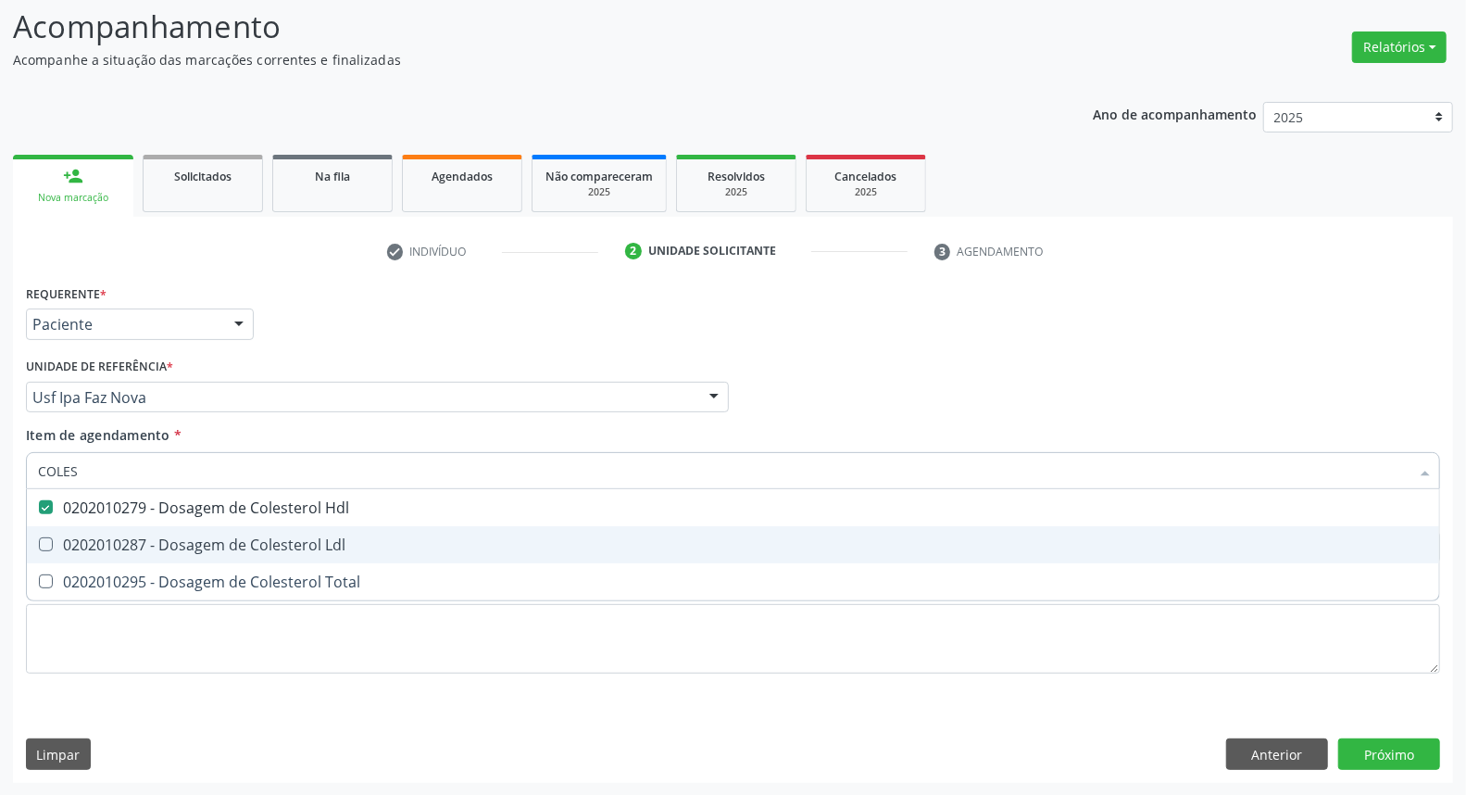
drag, startPoint x: 60, startPoint y: 547, endPoint x: 58, endPoint y: 580, distance: 32.5
click at [60, 549] on div "0202010287 - Dosagem de Colesterol Ldl" at bounding box center [733, 544] width 1390 height 15
checkbox Ldl "true"
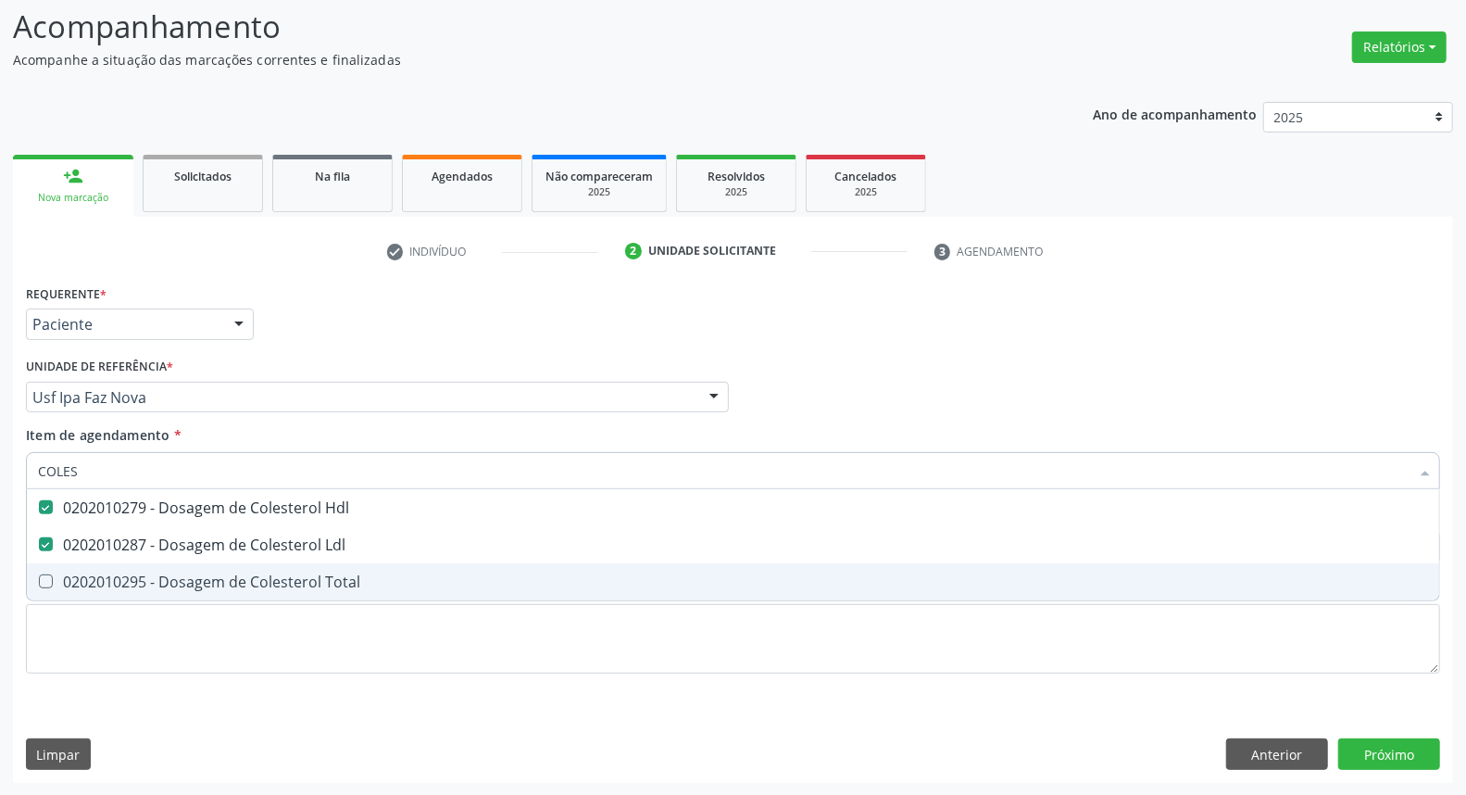
drag, startPoint x: 58, startPoint y: 582, endPoint x: 71, endPoint y: 517, distance: 66.1
click at [59, 574] on div "0202010295 - Dosagem de Colesterol Total" at bounding box center [733, 581] width 1390 height 15
checkbox Total "true"
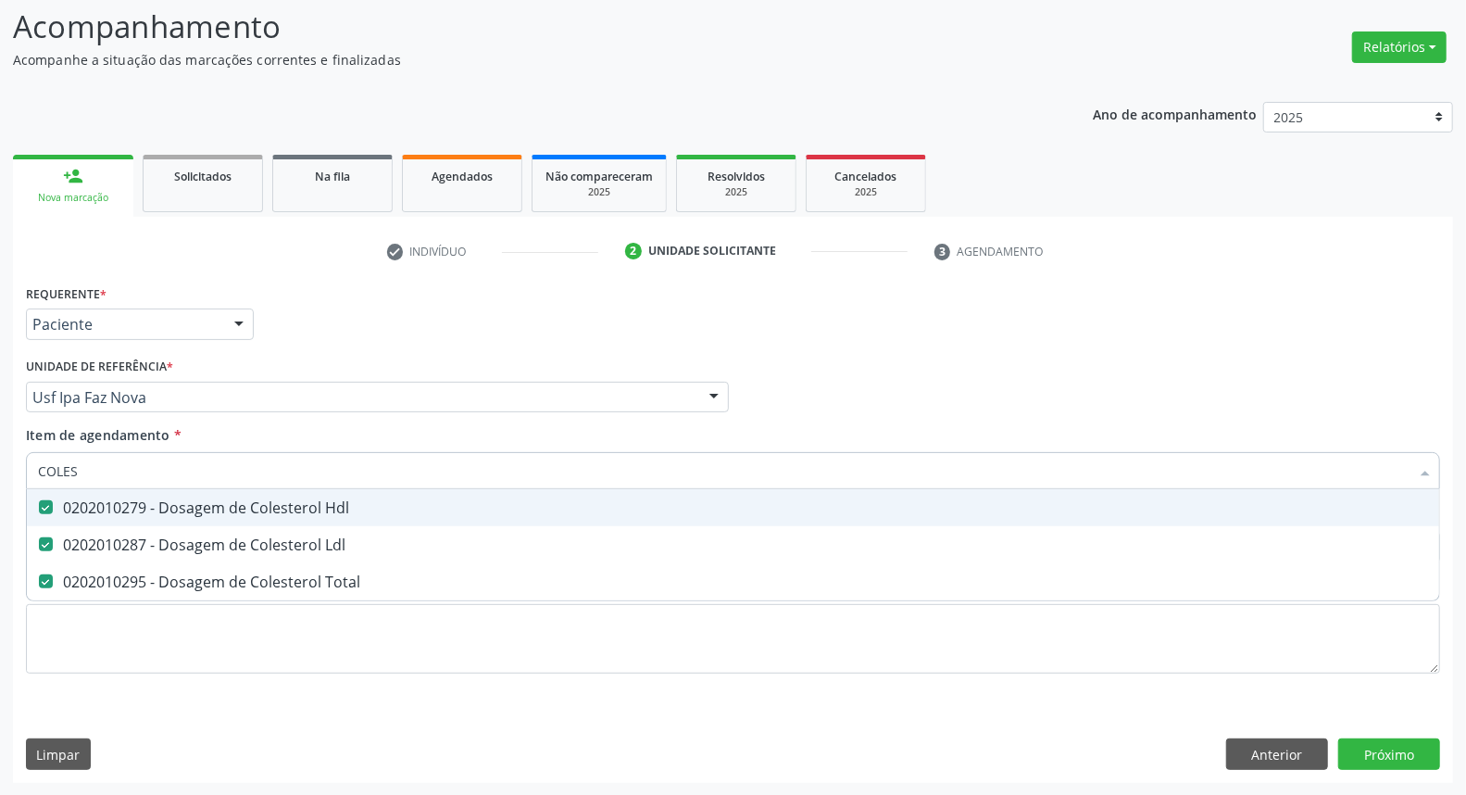
drag, startPoint x: 112, startPoint y: 468, endPoint x: 0, endPoint y: 456, distance: 112.7
click at [0, 456] on div "Acompanhamento Acompanhe a situação das marcações correntes e finalizadas Relat…" at bounding box center [733, 388] width 1466 height 816
type input "TR"
checkbox Hdl "false"
checkbox Ldl "false"
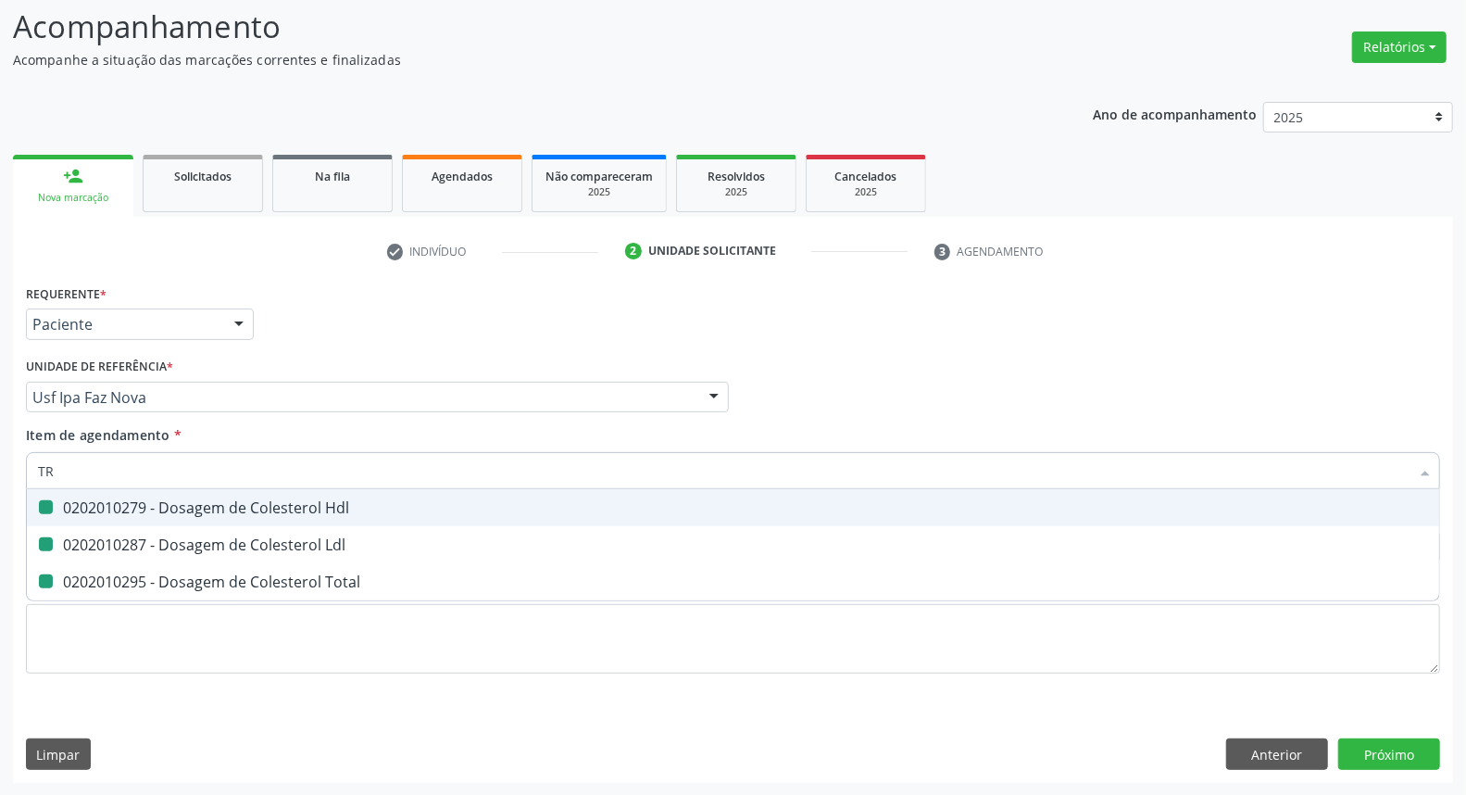
checkbox Total "false"
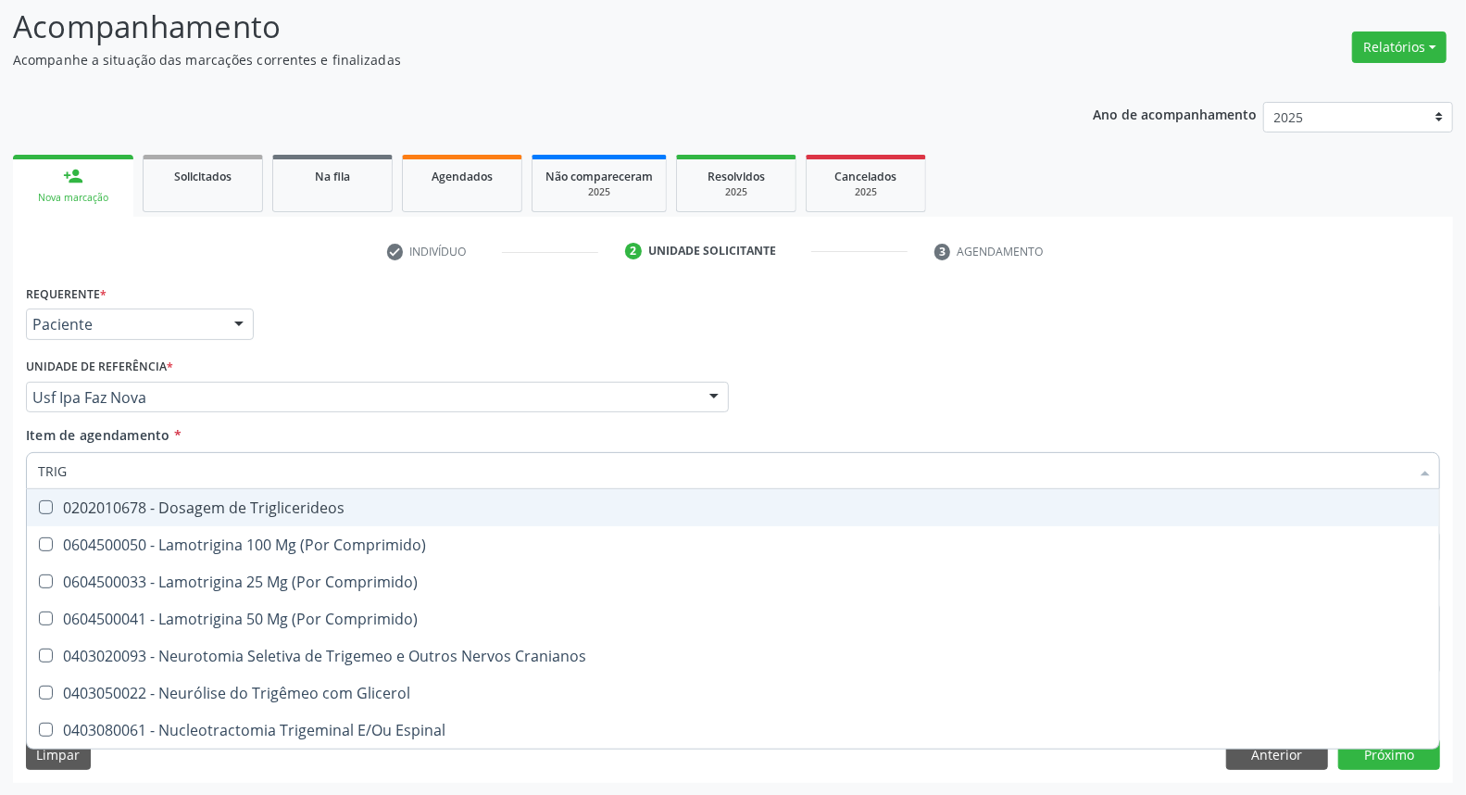
type input "TRIGL"
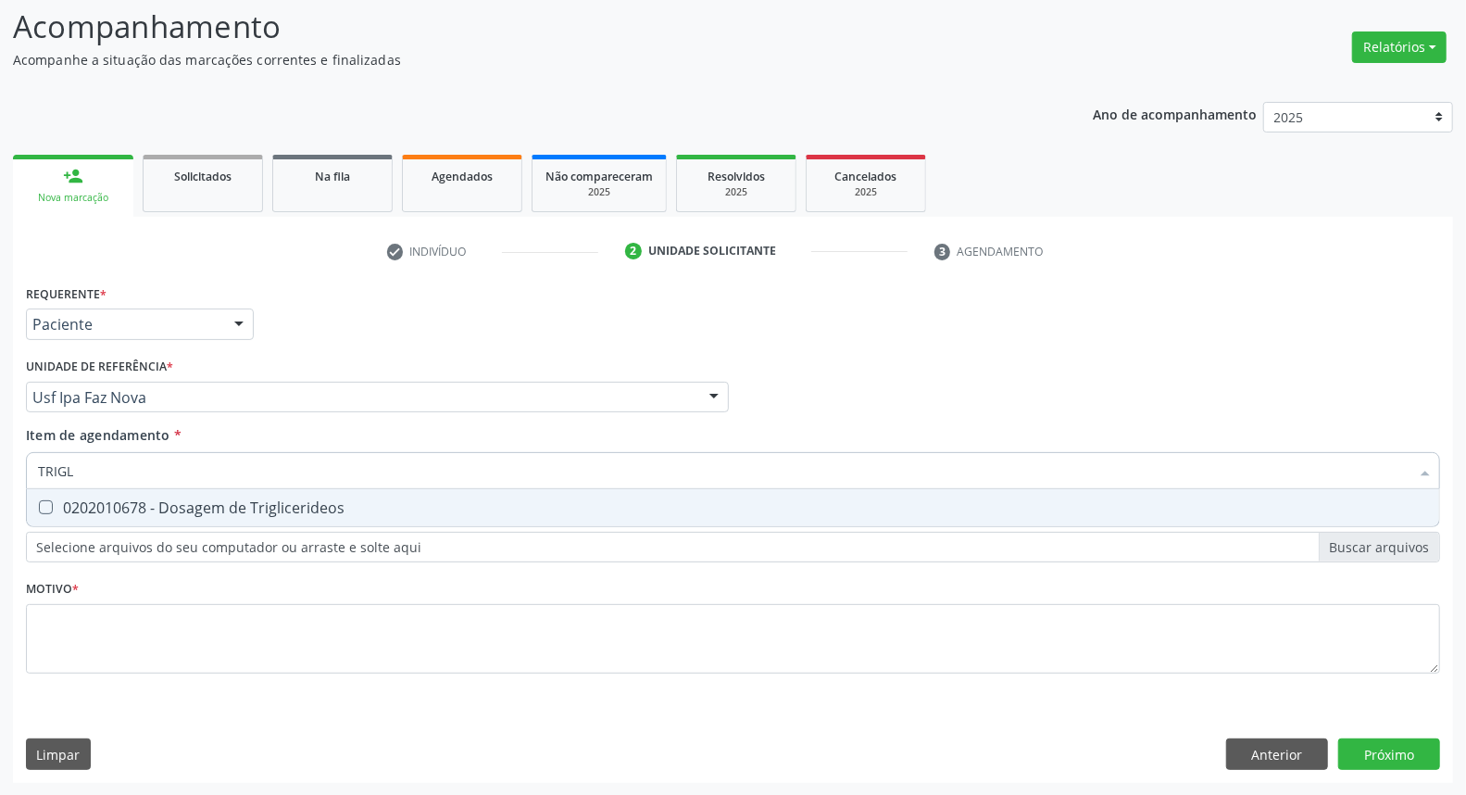
drag, startPoint x: 70, startPoint y: 506, endPoint x: 87, endPoint y: 483, distance: 27.8
click at [71, 502] on div "0202010678 - Dosagem de Triglicerideos" at bounding box center [733, 507] width 1390 height 15
checkbox Triglicerideos "true"
drag, startPoint x: 81, startPoint y: 466, endPoint x: 0, endPoint y: 457, distance: 81.1
click at [0, 457] on div "Acompanhamento Acompanhe a situação das marcações correntes e finalizadas Relat…" at bounding box center [733, 388] width 1466 height 816
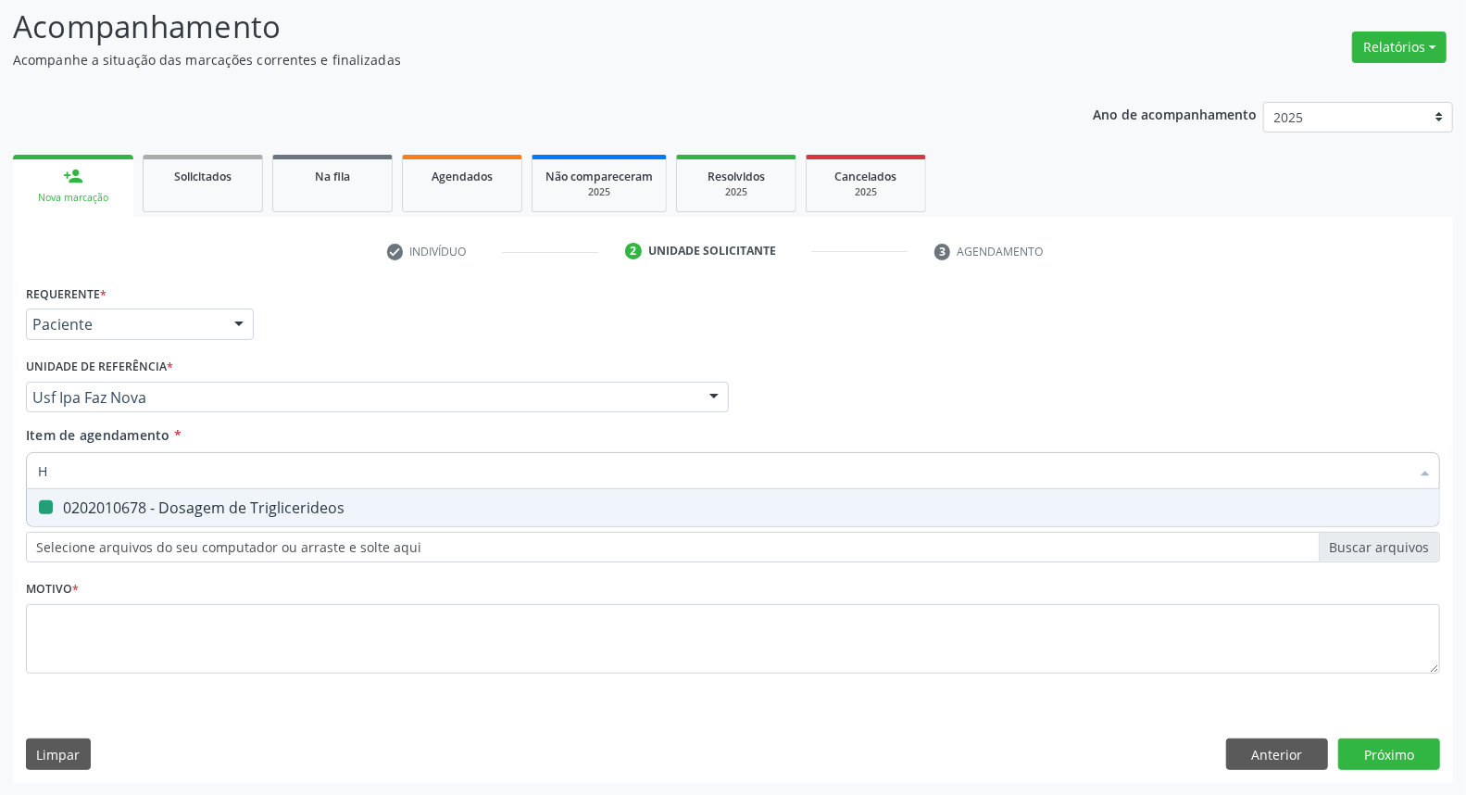
type input "HE"
checkbox Triglicerideos "false"
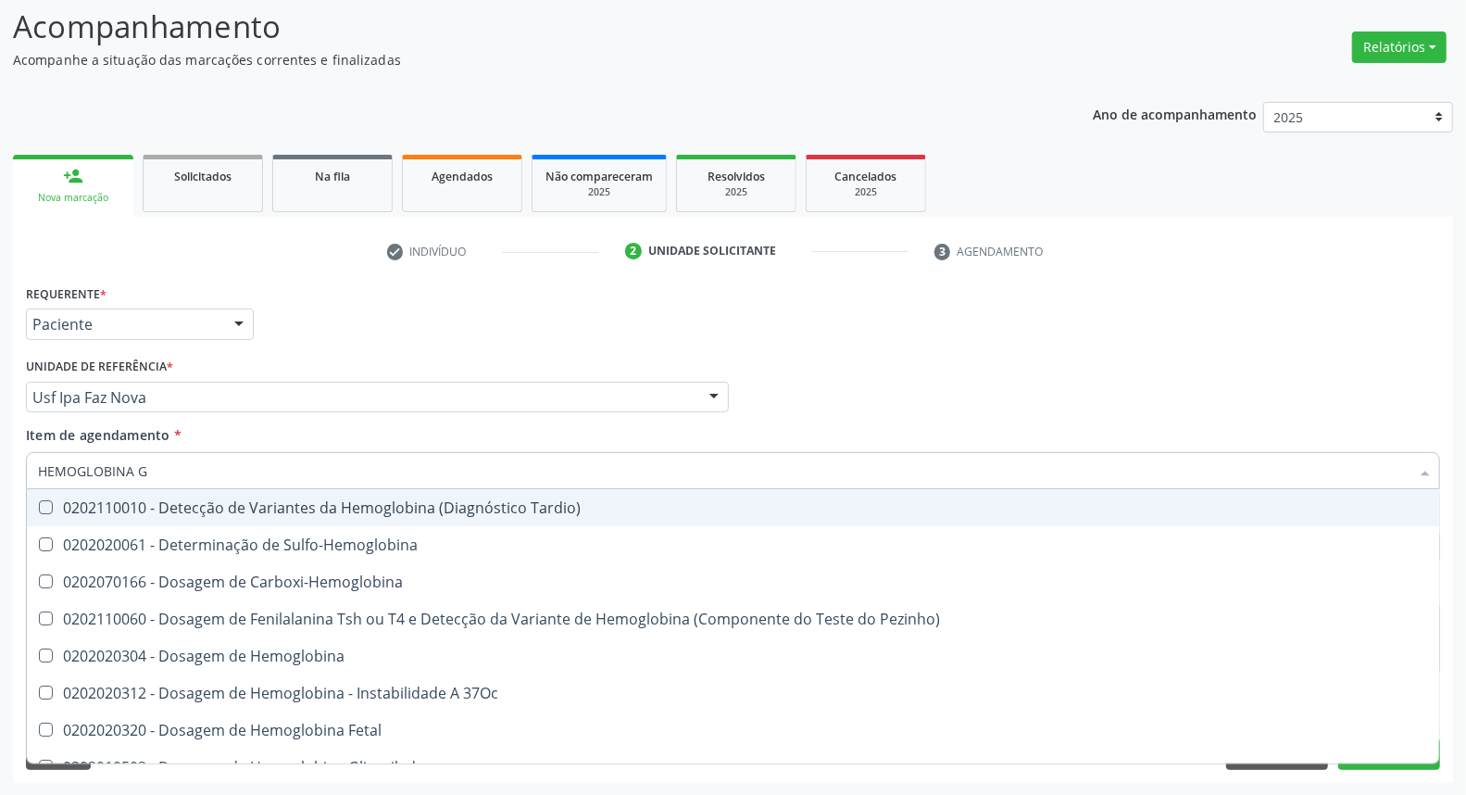
type input "HEMOGLOBINA G"
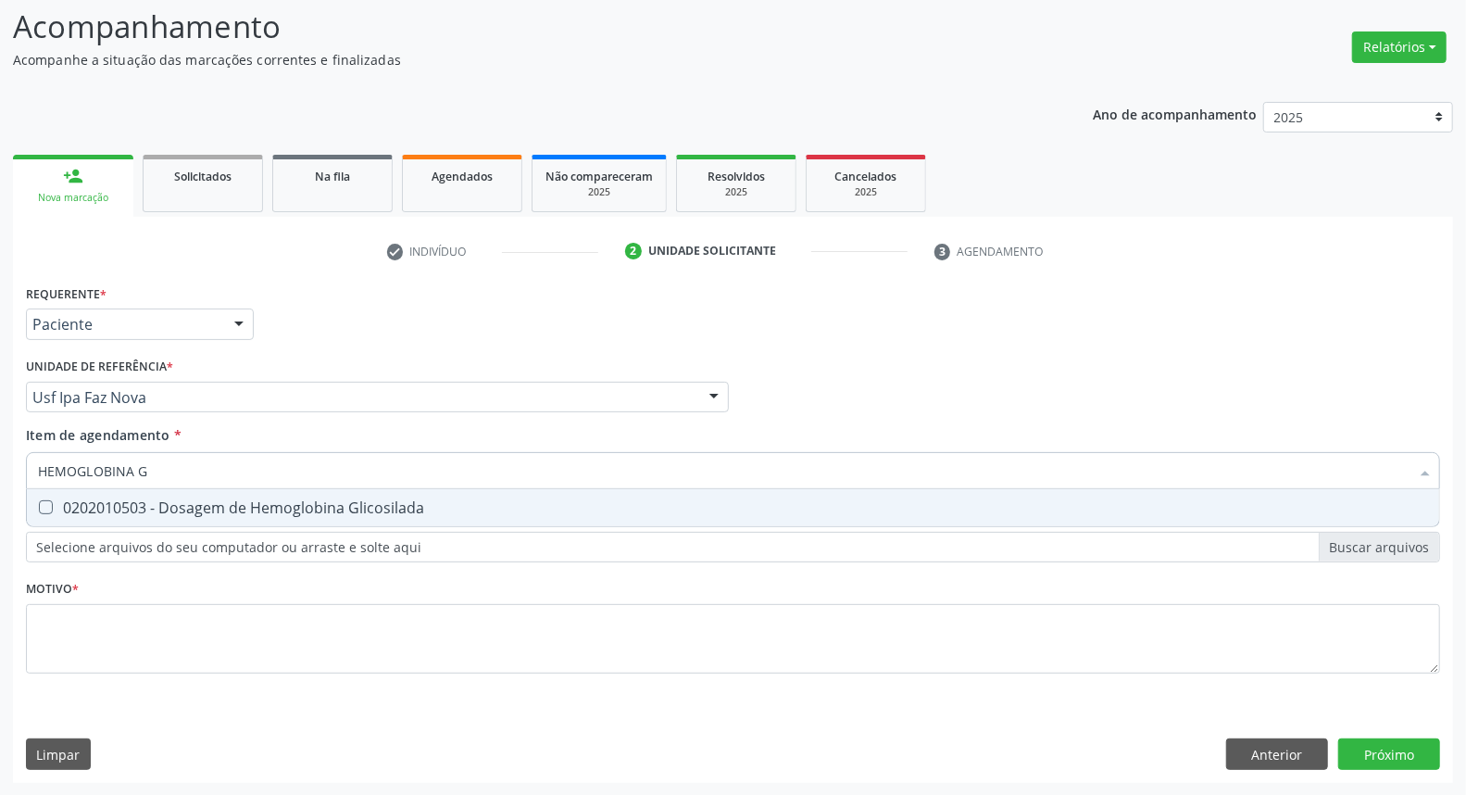
drag, startPoint x: 70, startPoint y: 506, endPoint x: 121, endPoint y: 491, distance: 53.0
click at [77, 507] on div "0202010503 - Dosagem de Hemoglobina Glicosilada" at bounding box center [733, 507] width 1390 height 15
checkbox Glicosilada "true"
drag, startPoint x: 171, startPoint y: 468, endPoint x: 0, endPoint y: 459, distance: 171.5
click at [0, 460] on div "Acompanhamento Acompanhe a situação das marcações correntes e finalizadas Relat…" at bounding box center [733, 388] width 1466 height 816
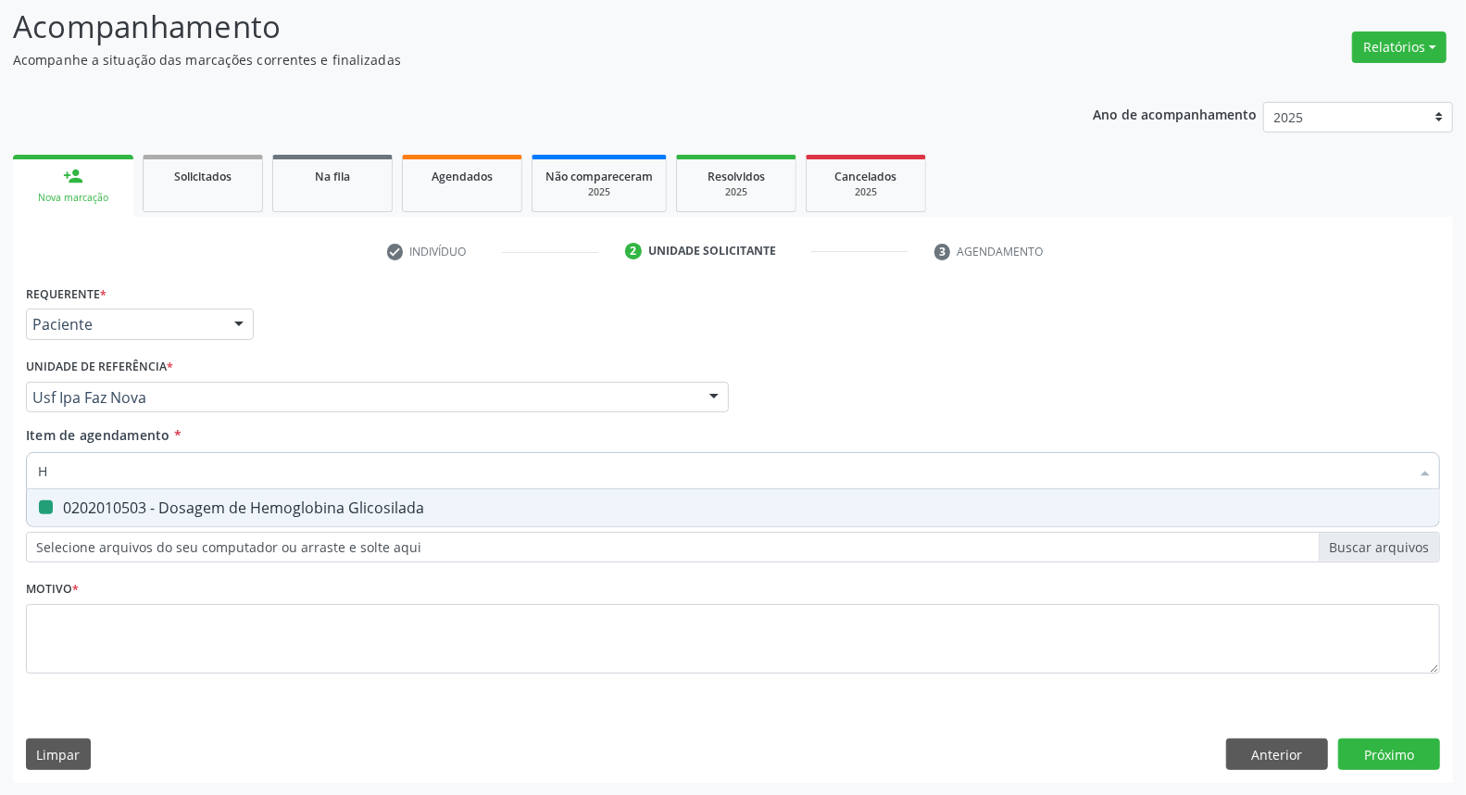
type input "HE"
checkbox Glicosilada "false"
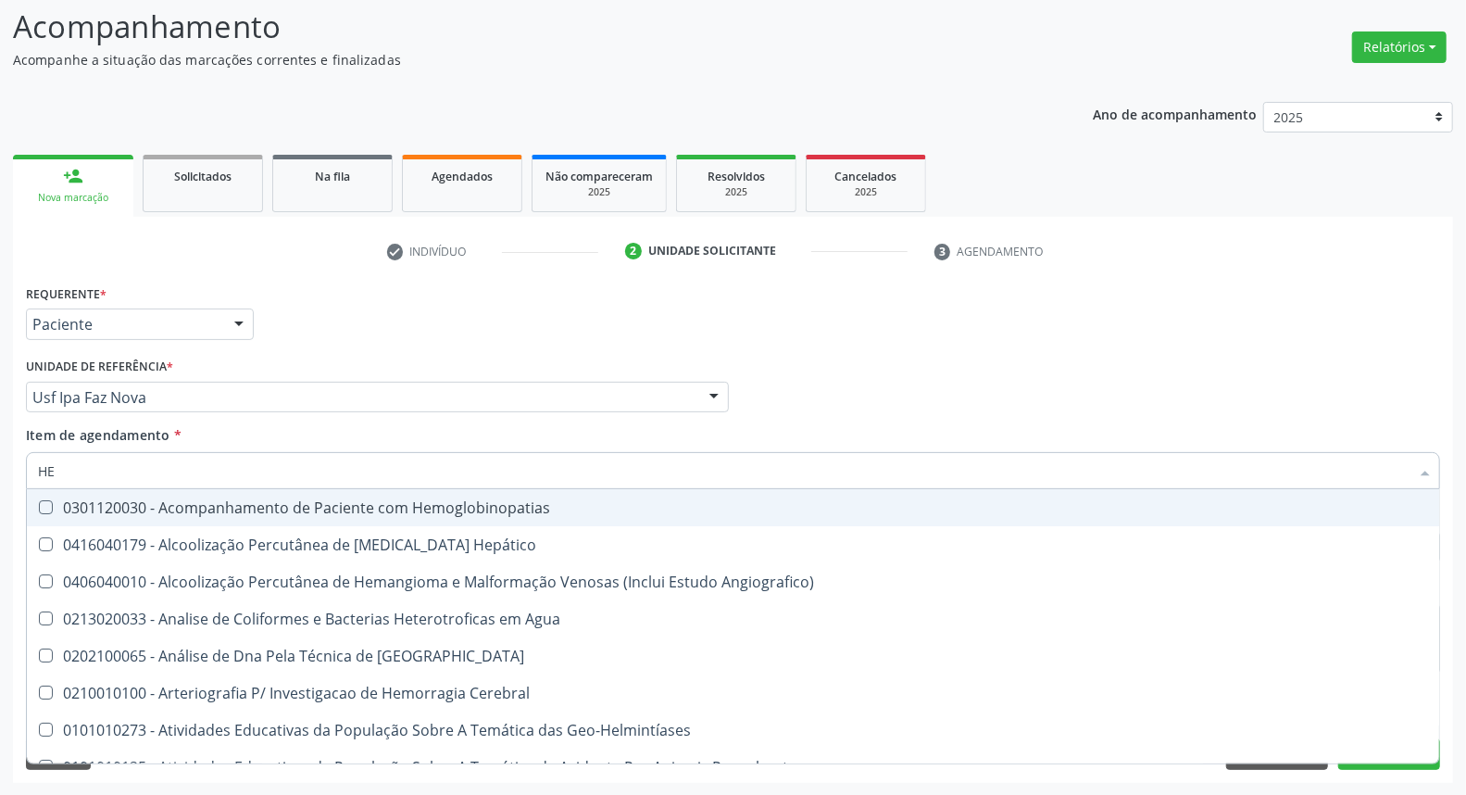
type input "HEM"
checkbox \(Qualitativo\) "true"
checkbox Glicosilada "false"
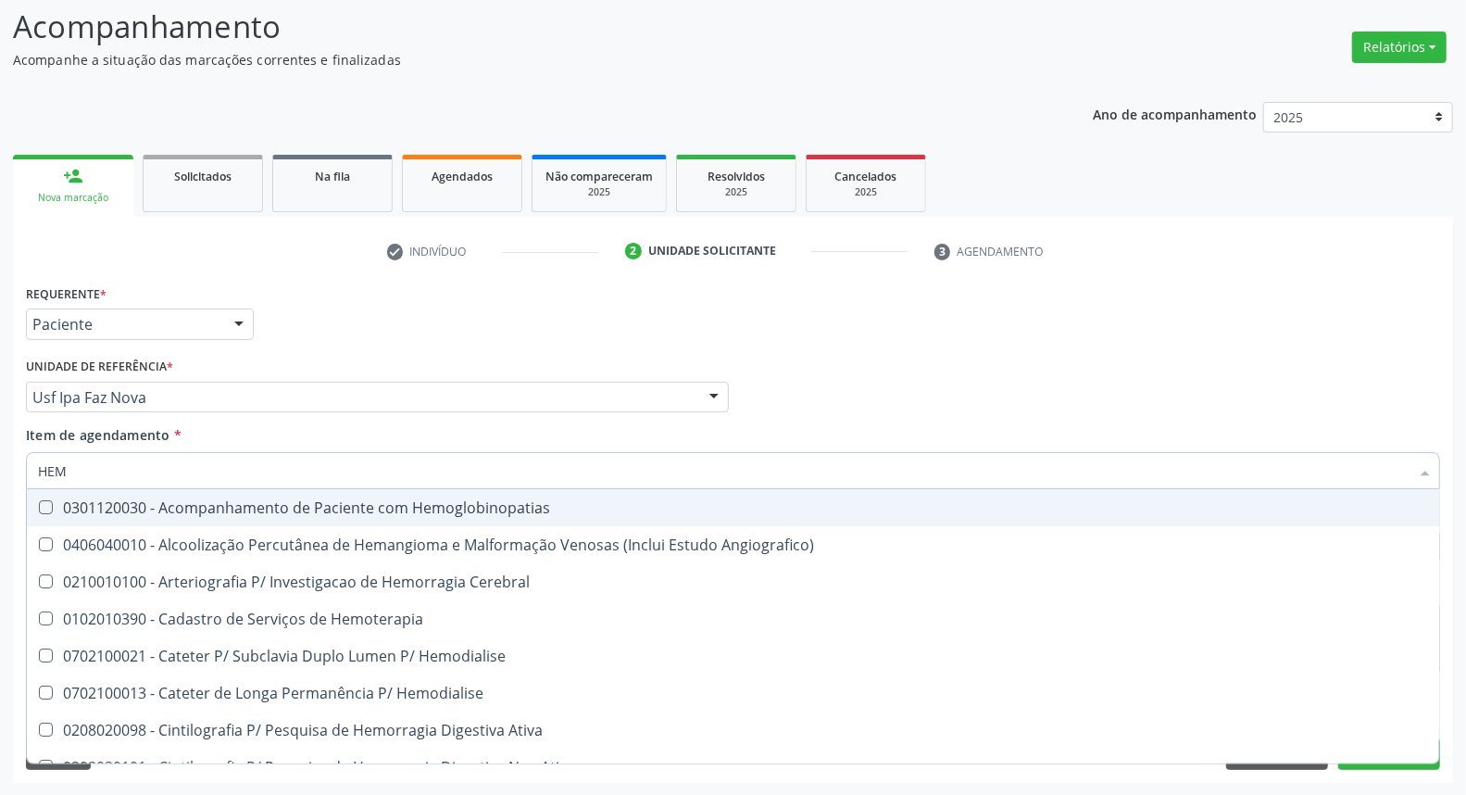
type input "HEMO"
checkbox Hemacias "true"
checkbox Glicosilada "false"
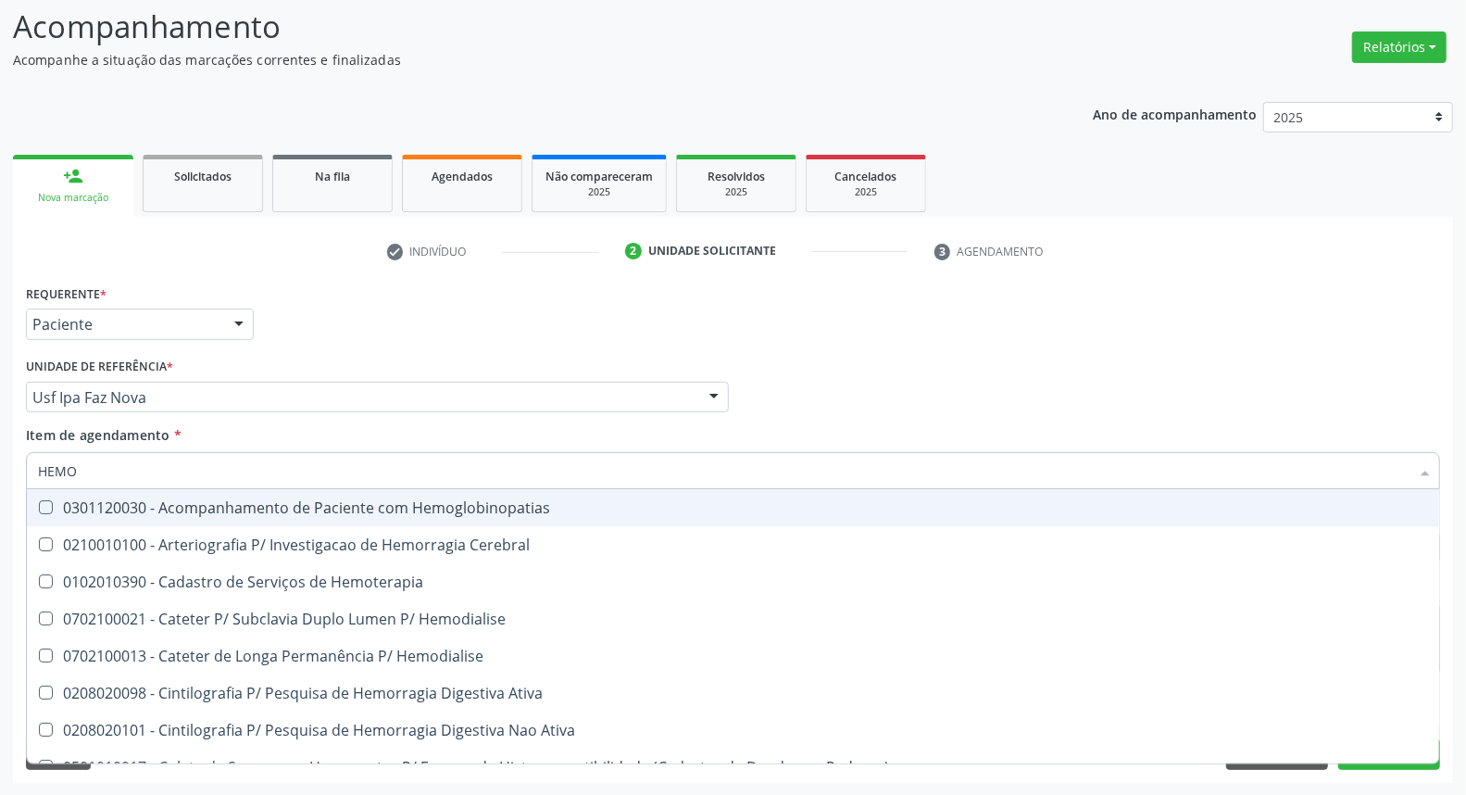
type input "HEMOG"
checkbox Tardio\) "true"
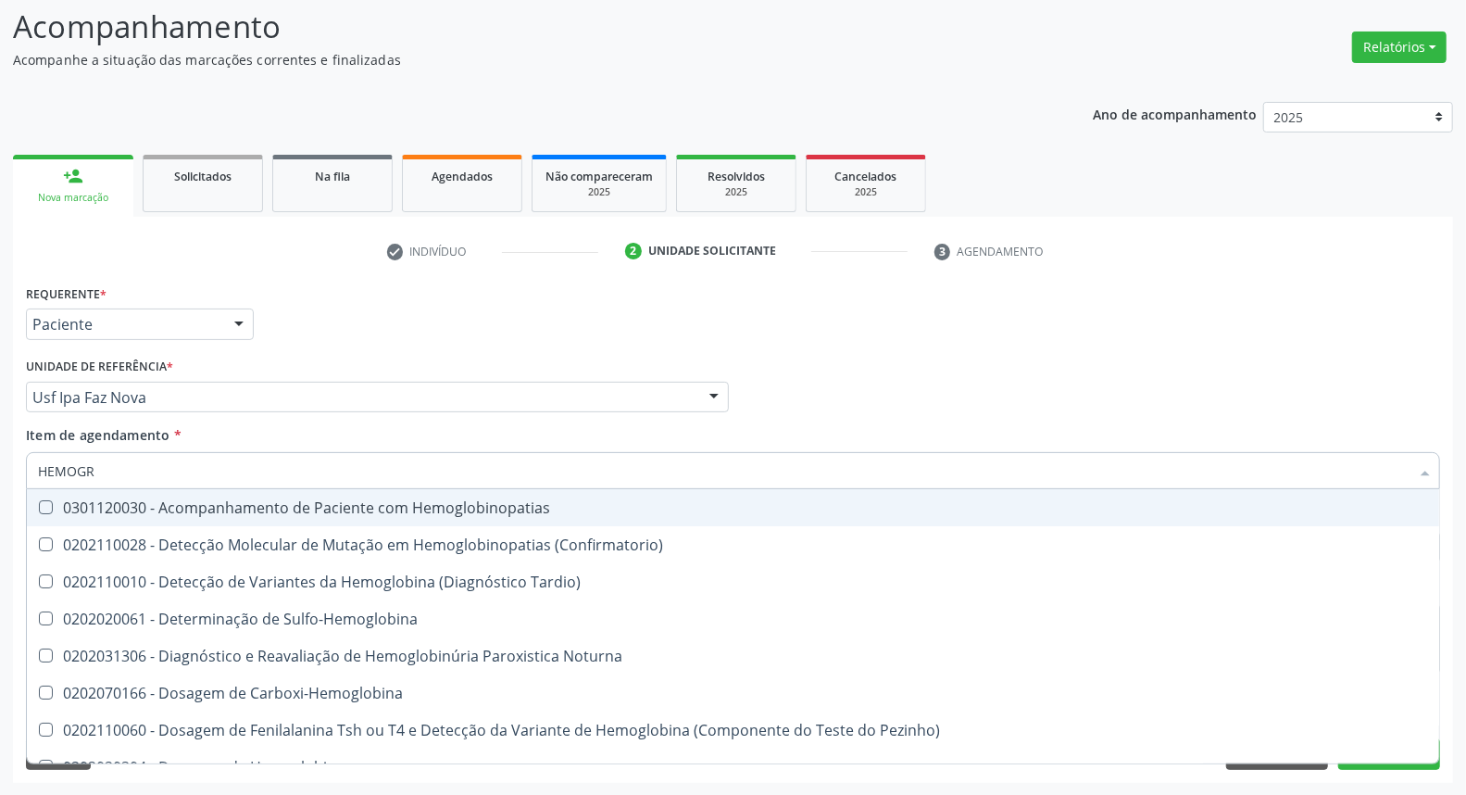
type input "HEMOGRA"
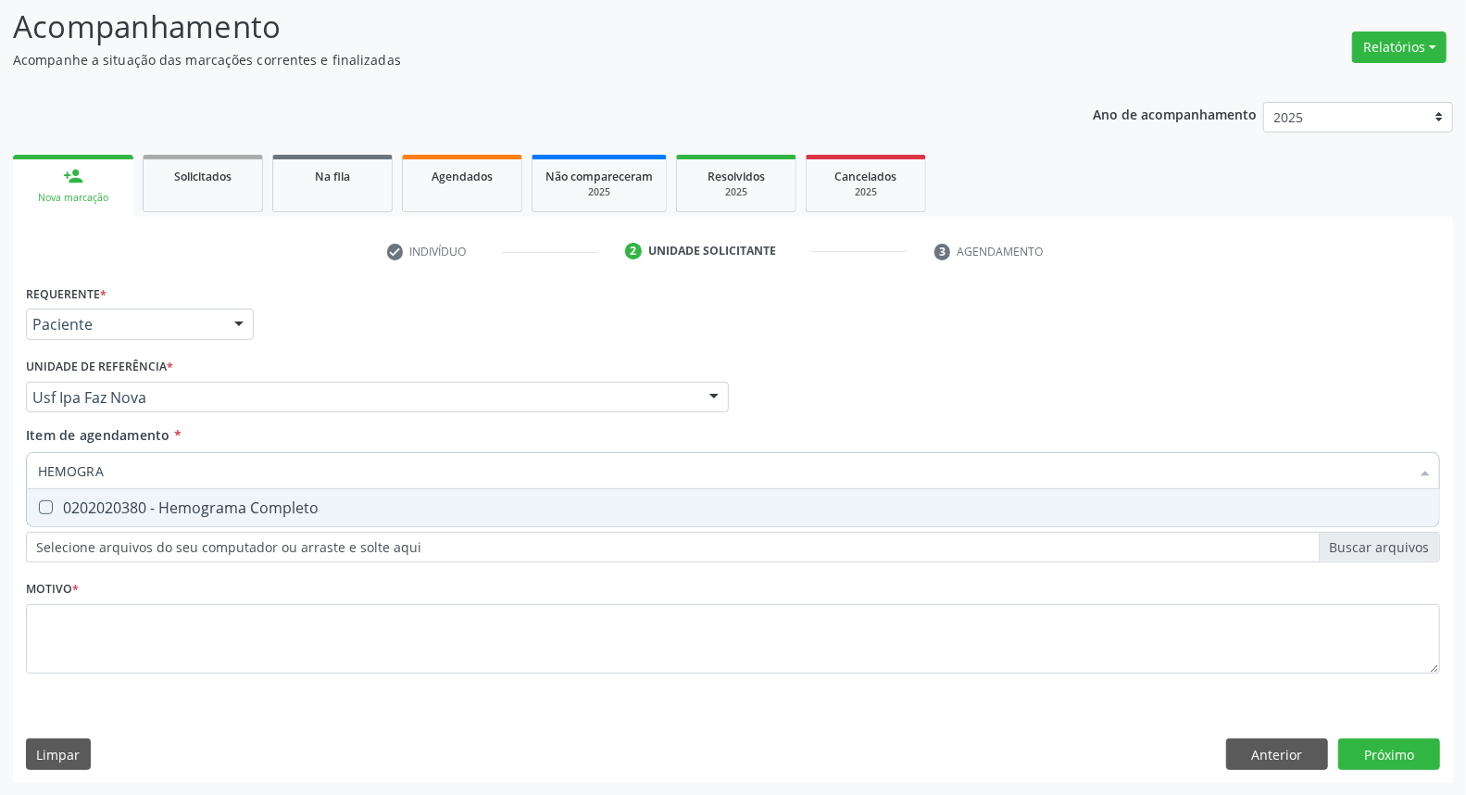
click at [54, 503] on div "0202020380 - Hemograma Completo" at bounding box center [733, 507] width 1390 height 15
checkbox Completo "true"
drag, startPoint x: 0, startPoint y: 412, endPoint x: 0, endPoint y: 371, distance: 40.7
click at [0, 373] on div "Acompanhamento Acompanhe a situação das marcações correntes e finalizadas Relat…" at bounding box center [733, 388] width 1466 height 816
type input "T"
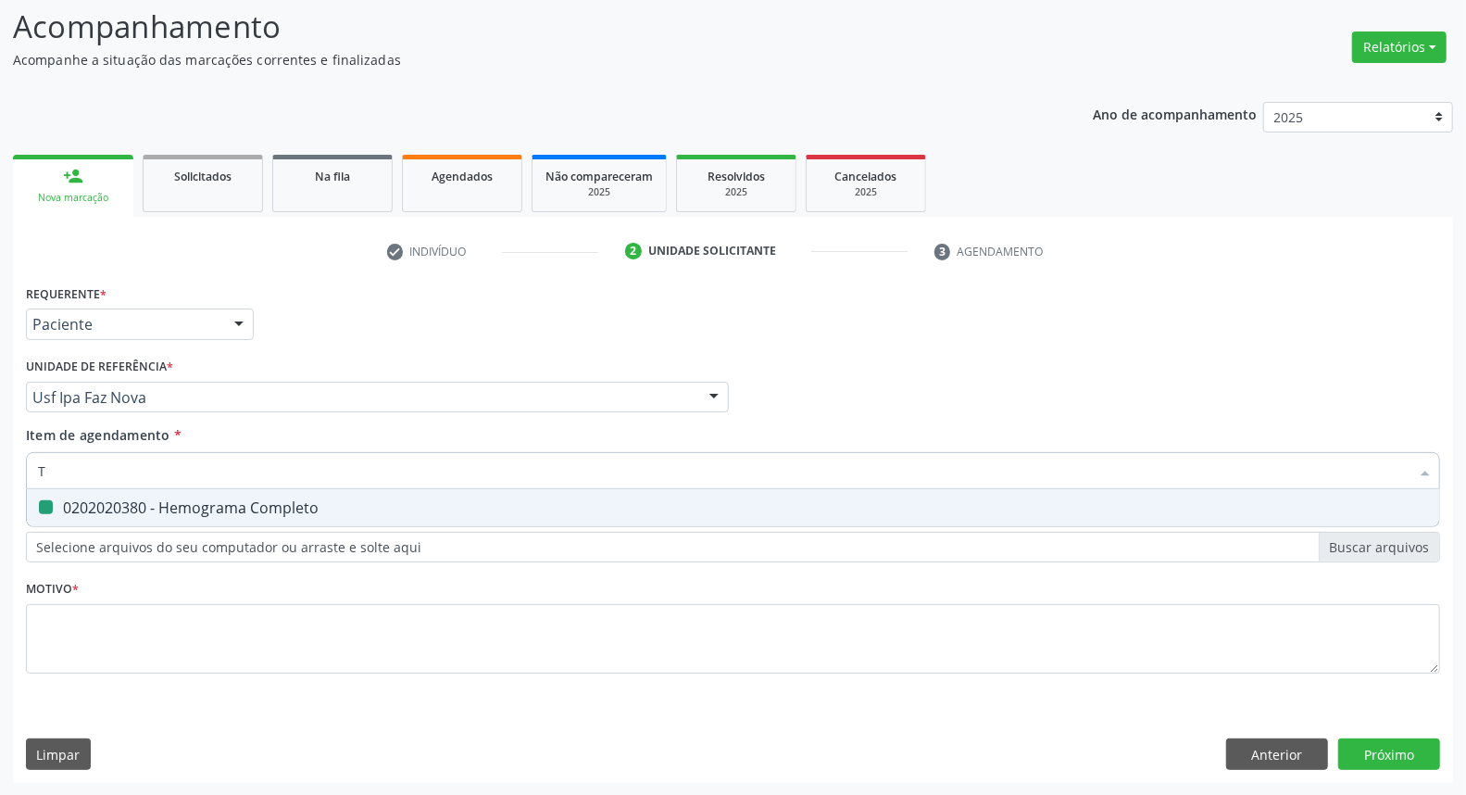
checkbox Completo "false"
type input "T4 L"
click at [71, 501] on div "0202060381 - Dosagem de Tiroxina Livre (T4 Livre)" at bounding box center [733, 507] width 1390 height 15
checkbox Livre\) "true"
click at [98, 472] on input "T4 L" at bounding box center [724, 470] width 1372 height 37
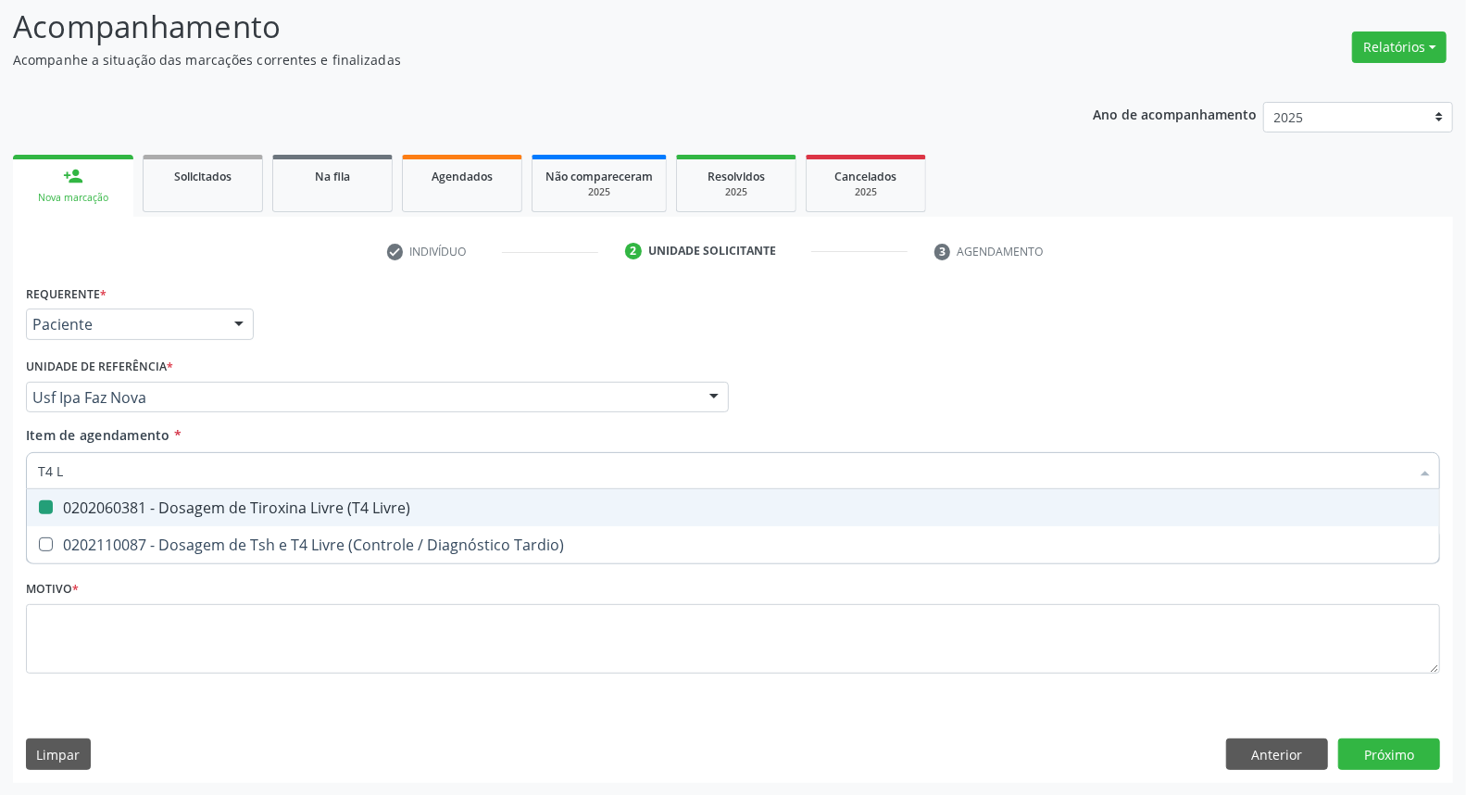
type input "T4"
checkbox Livre\) "false"
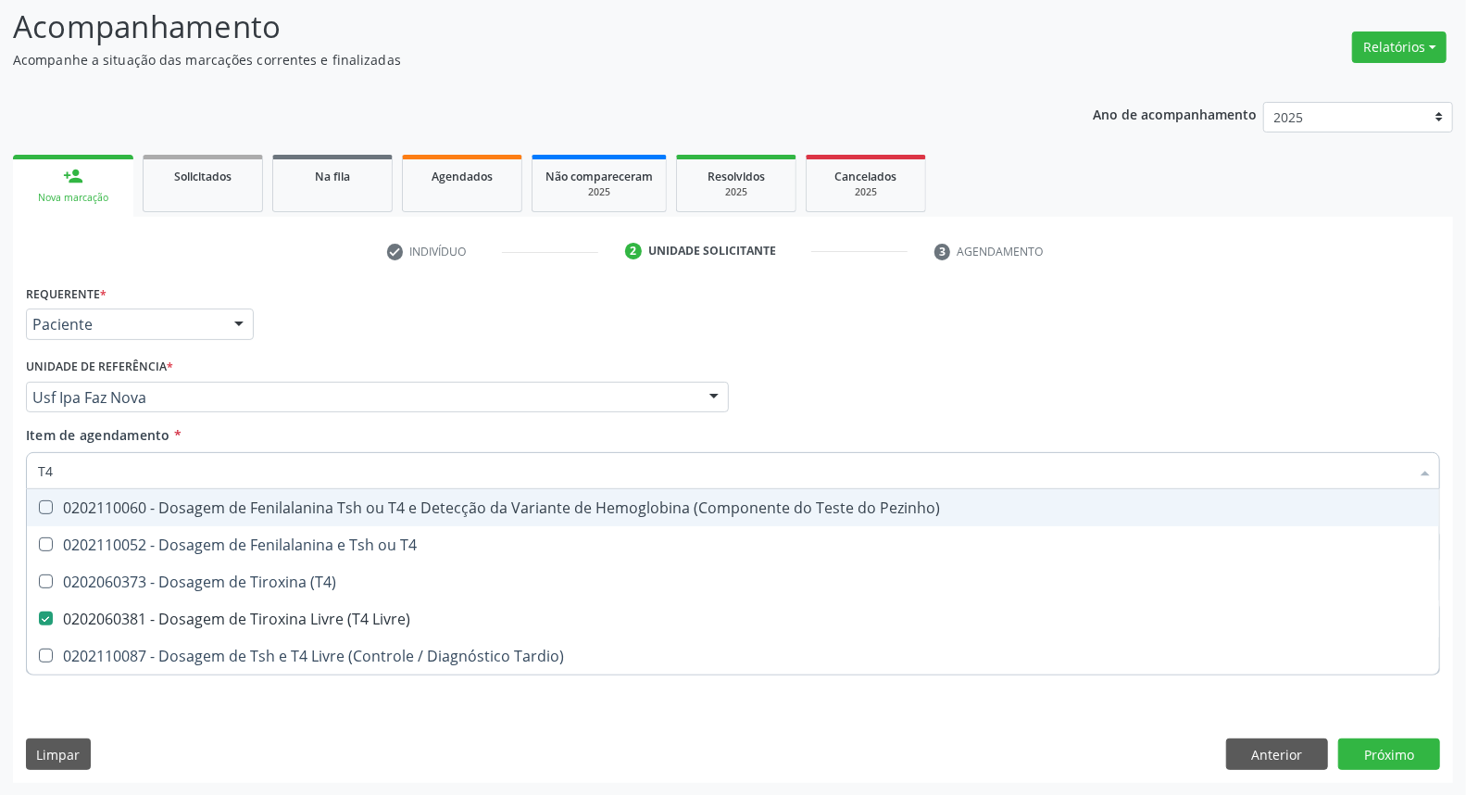
type input "T"
checkbox Livre\) "false"
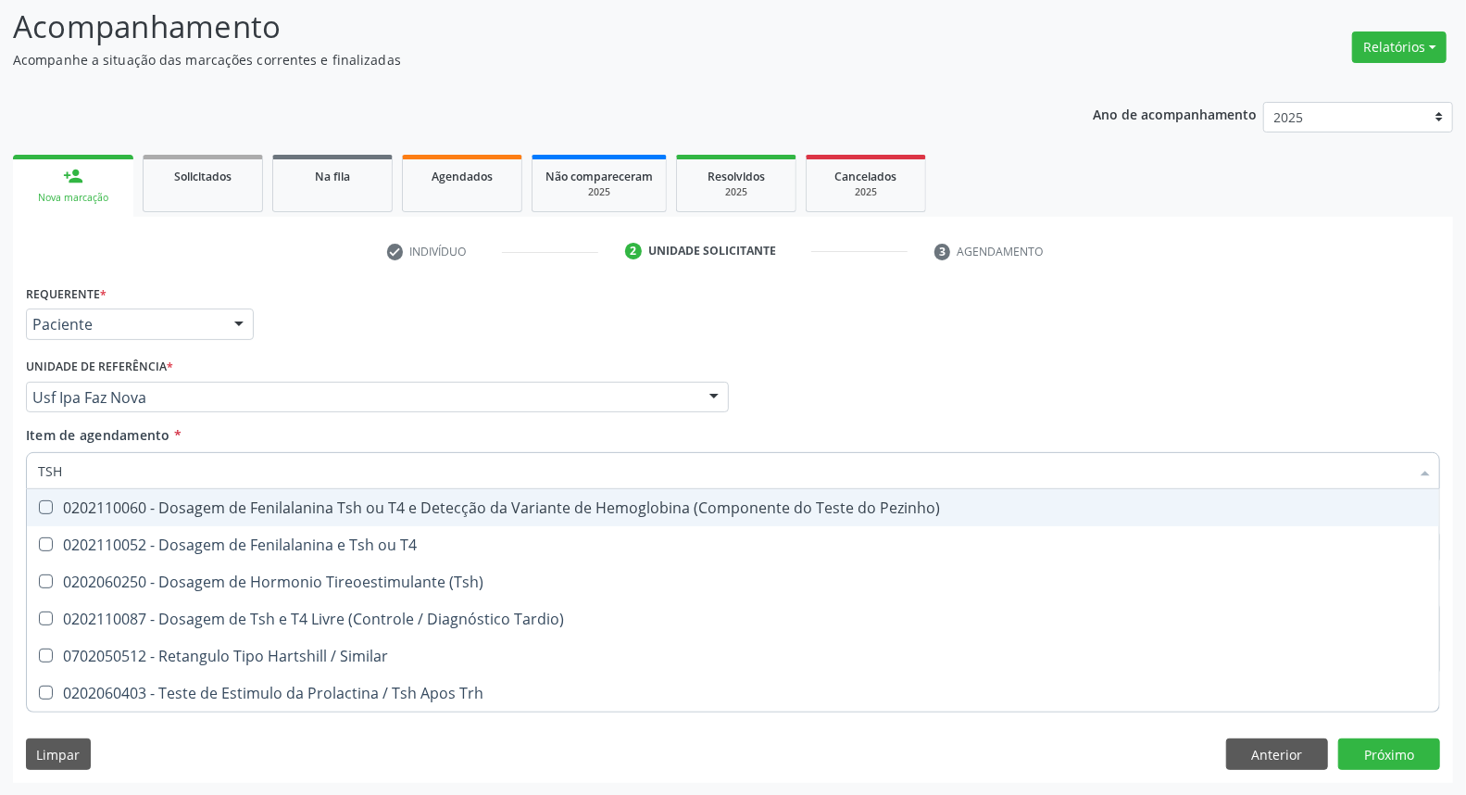
type input "TSH"
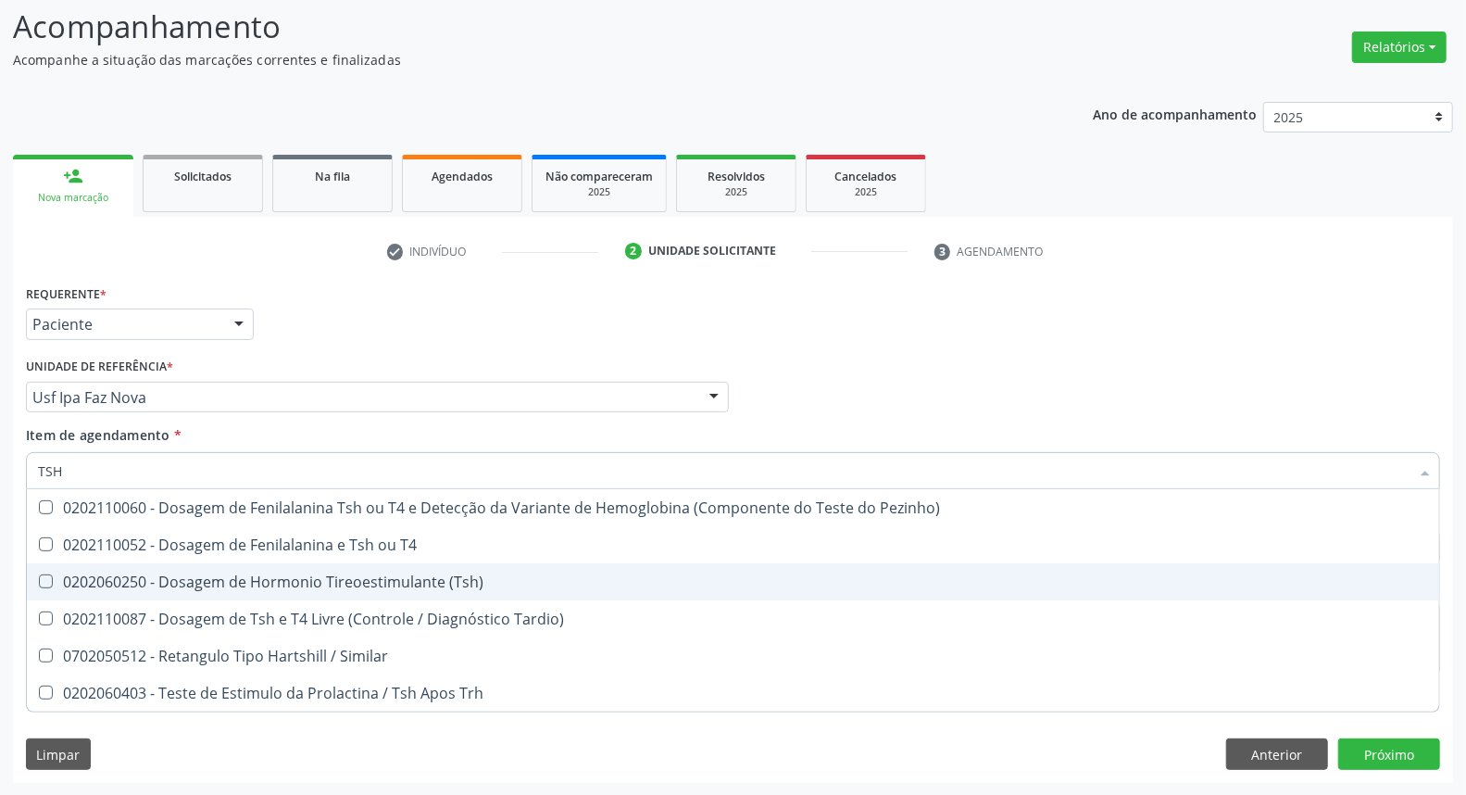
drag, startPoint x: 86, startPoint y: 580, endPoint x: 169, endPoint y: 479, distance: 130.9
click at [86, 578] on div "0202060250 - Dosagem de Hormonio Tireoestimulante (Tsh)" at bounding box center [733, 581] width 1390 height 15
checkbox \(Tsh\) "true"
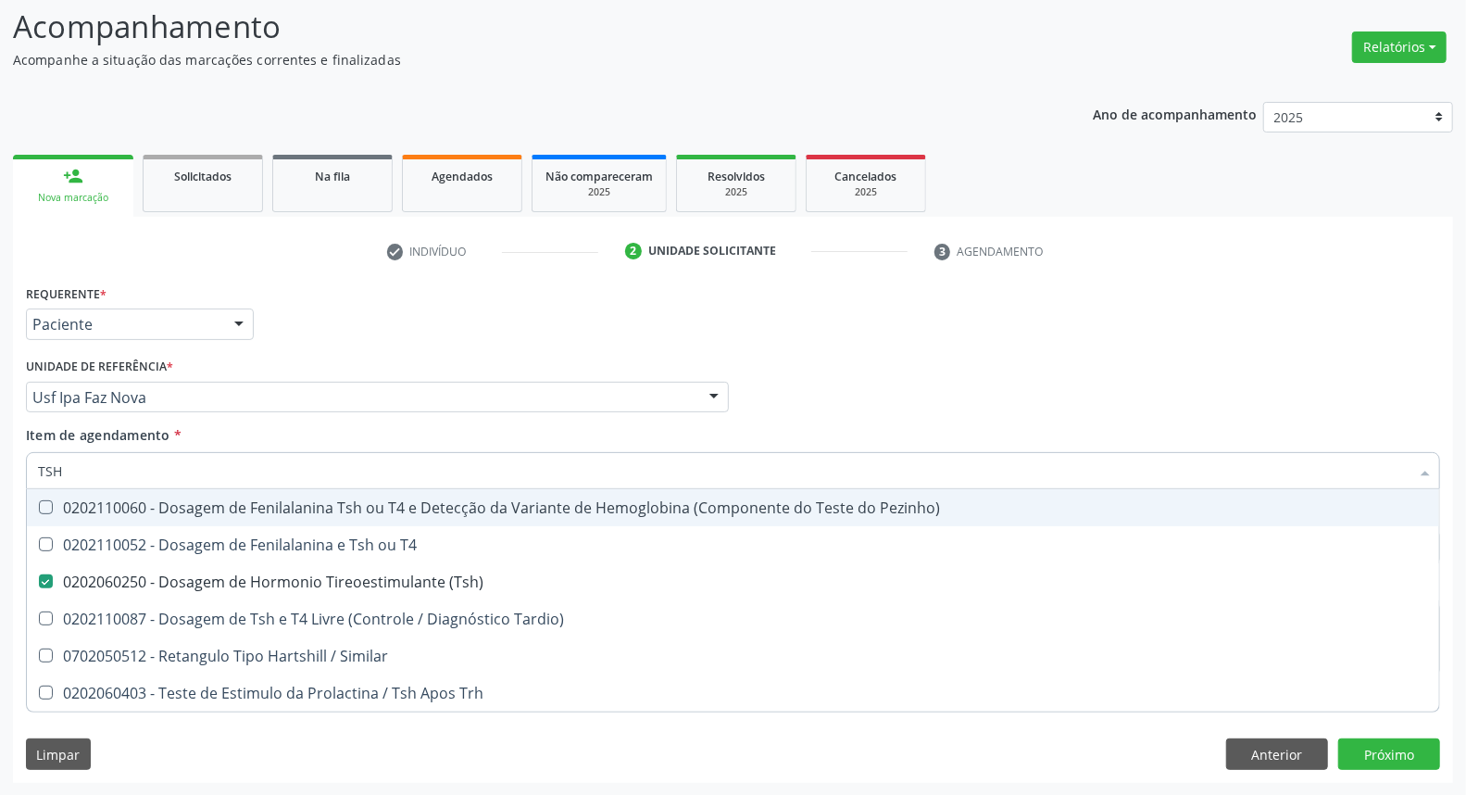
click at [541, 344] on div "Requerente * Paciente Médico(a) Enfermeiro(a) Paciente Nenhum resultado encontr…" at bounding box center [732, 316] width 1423 height 72
checkbox T4 "true"
checkbox Tardio\) "true"
checkbox Similar "true"
checkbox Trh "true"
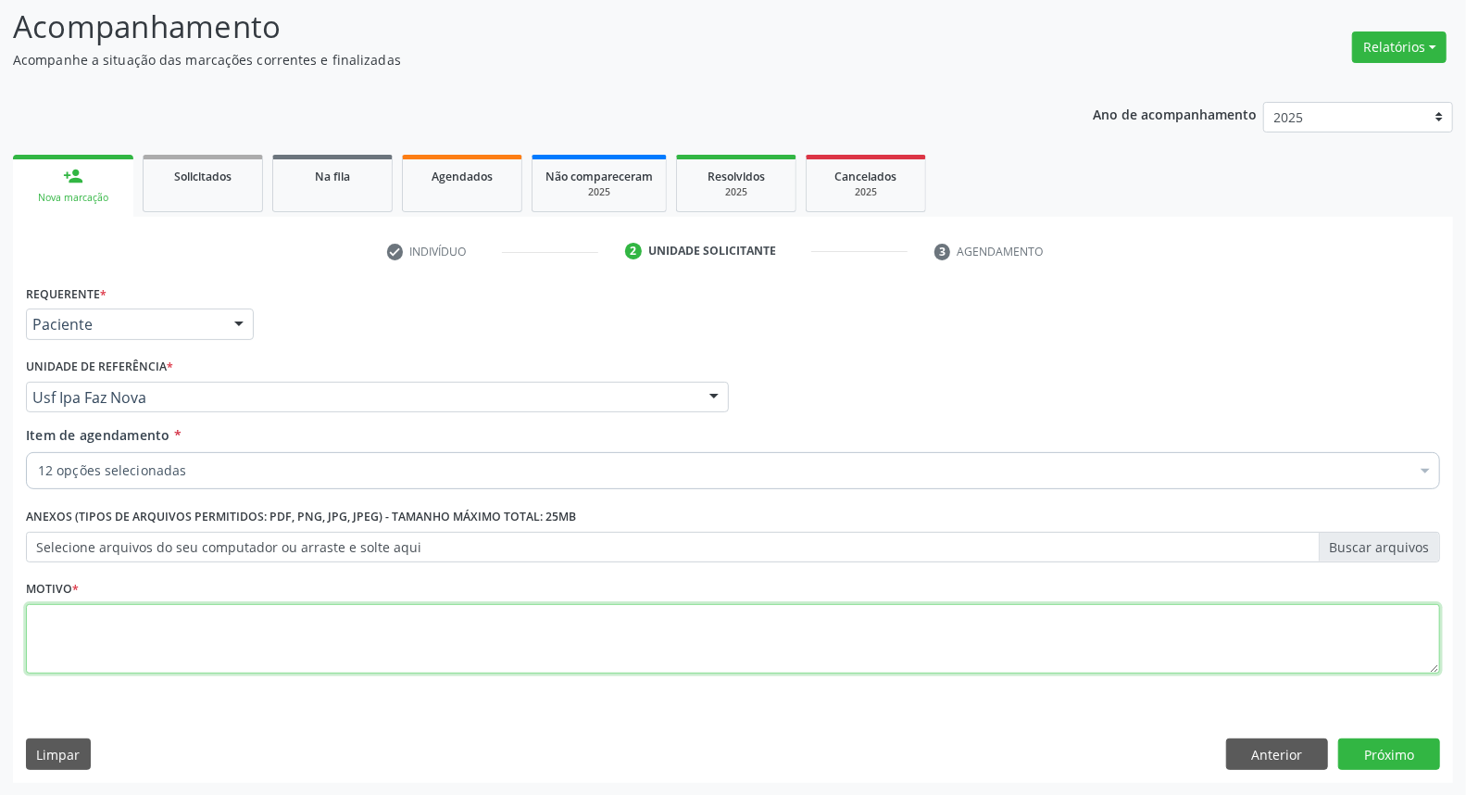
click at [181, 642] on textarea at bounding box center [733, 639] width 1414 height 70
type textarea "*"
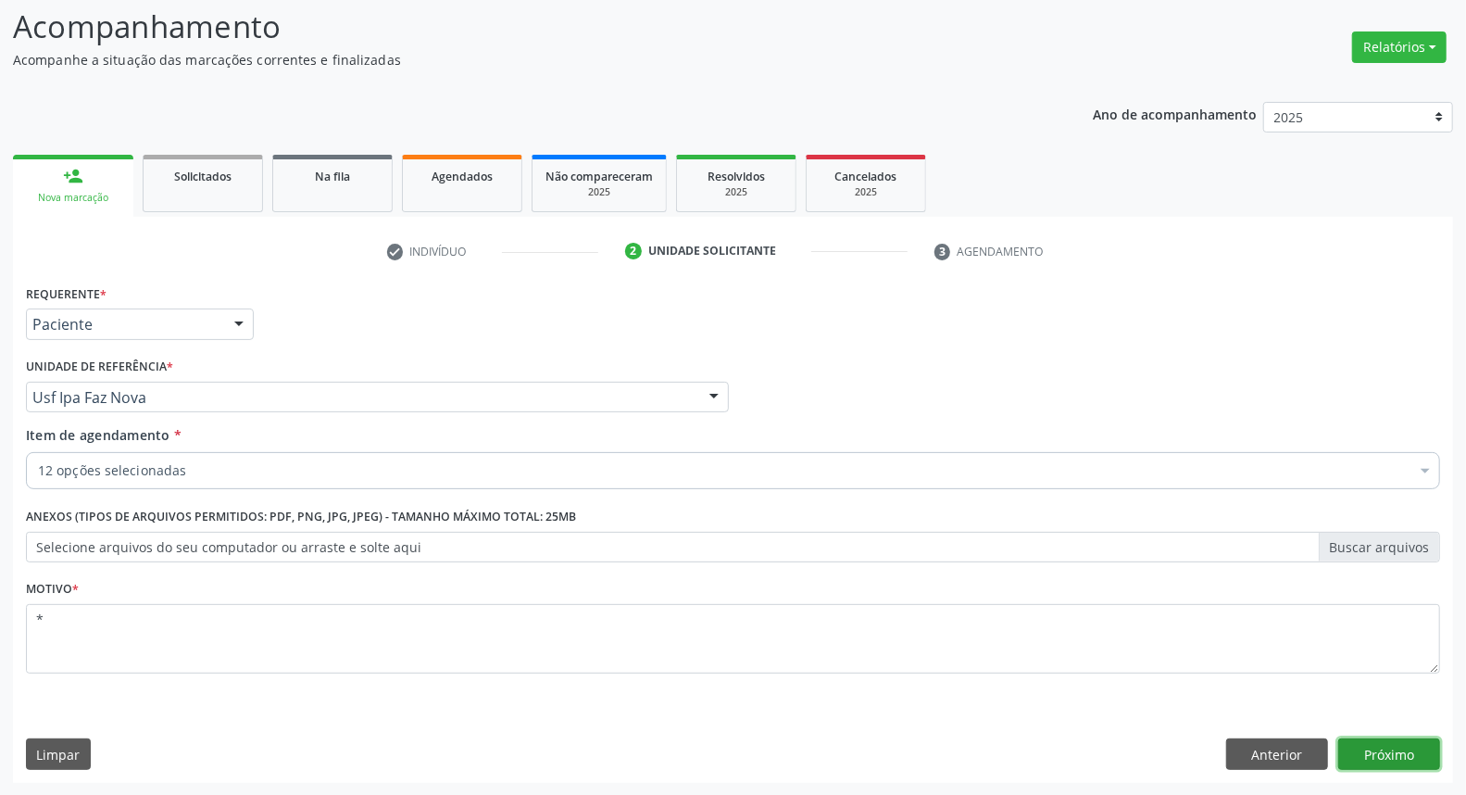
click at [1406, 753] on button "Próximo" at bounding box center [1389, 753] width 102 height 31
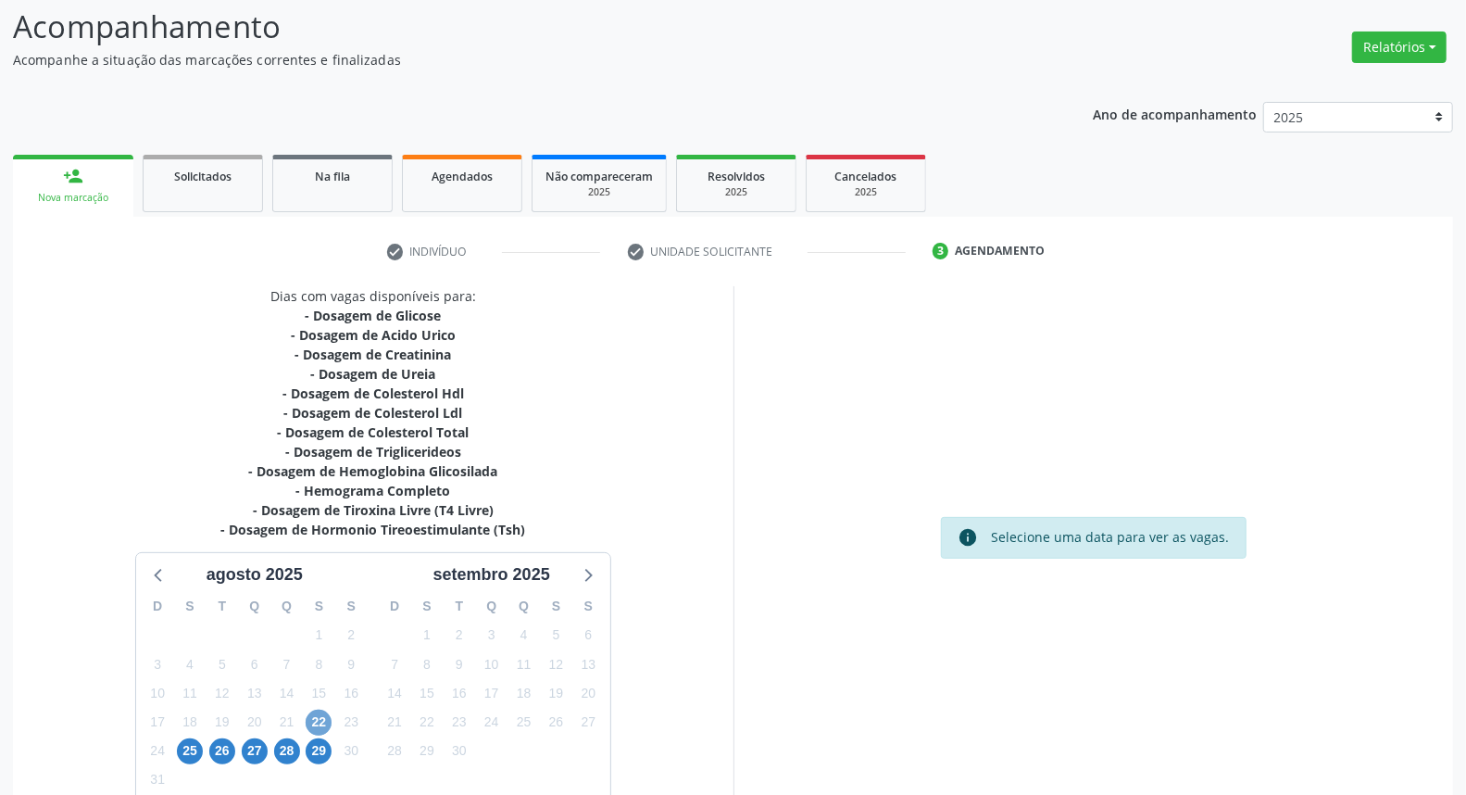
click at [321, 724] on span "22" at bounding box center [319, 722] width 26 height 26
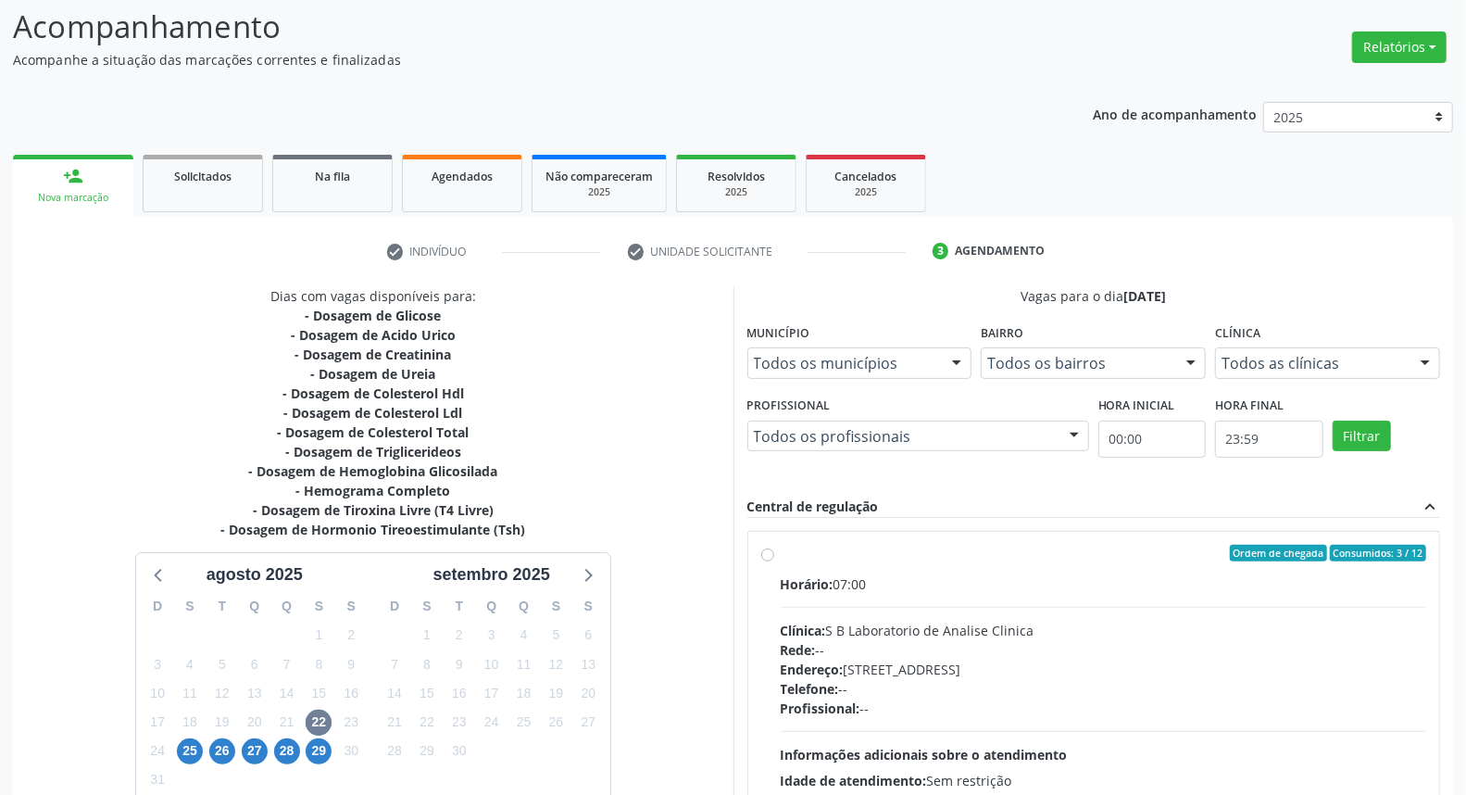
click at [781, 557] on label "Ordem de chegada Consumidos: 3 / 12 Horário: 07:00 Clínica: S B Laboratorio de …" at bounding box center [1104, 687] width 646 height 284
click at [762, 557] on input "Ordem de chegada Consumidos: 3 / 12 Horário: 07:00 Clínica: S B Laboratorio de …" at bounding box center [767, 553] width 13 height 17
radio input "true"
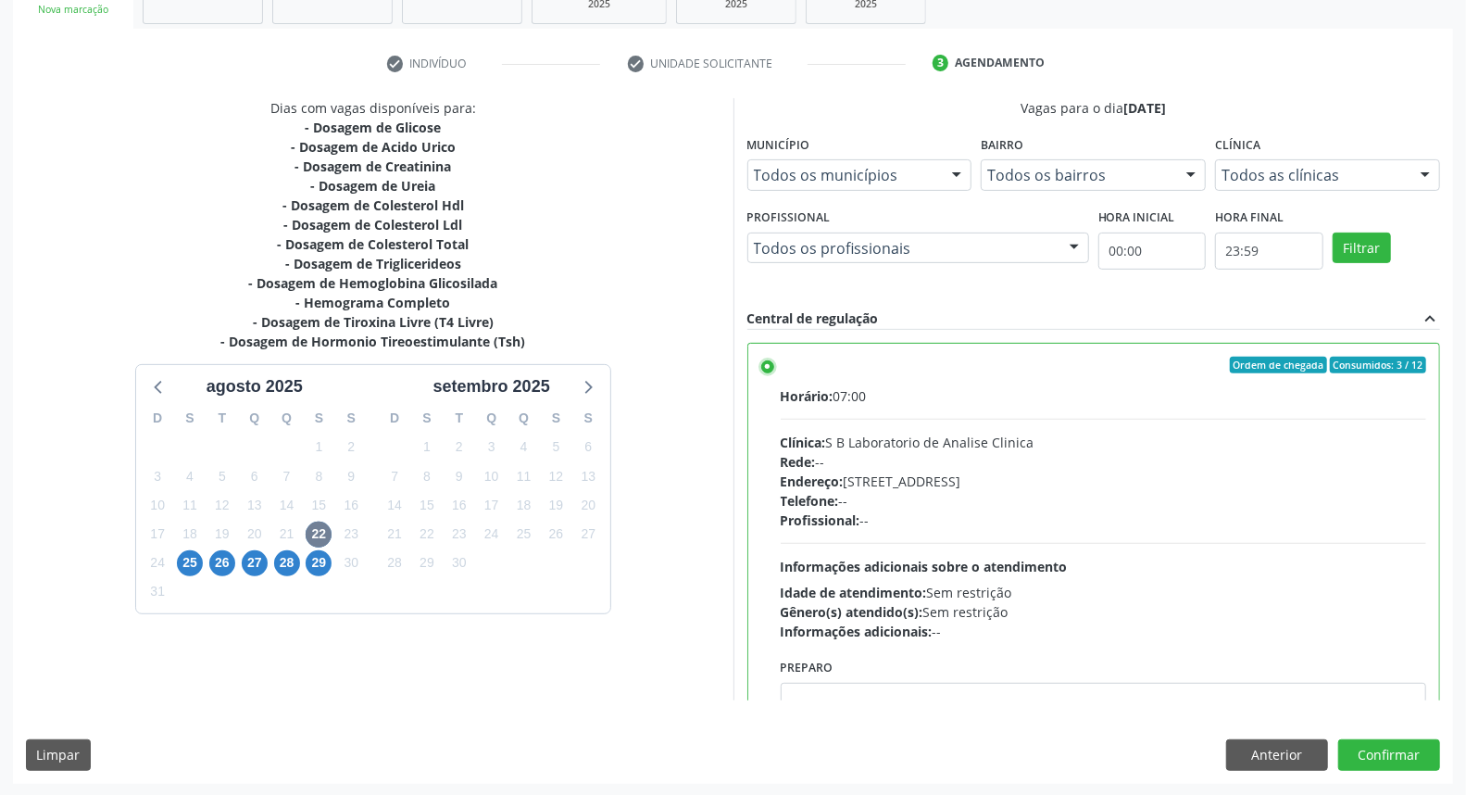
scroll to position [91, 0]
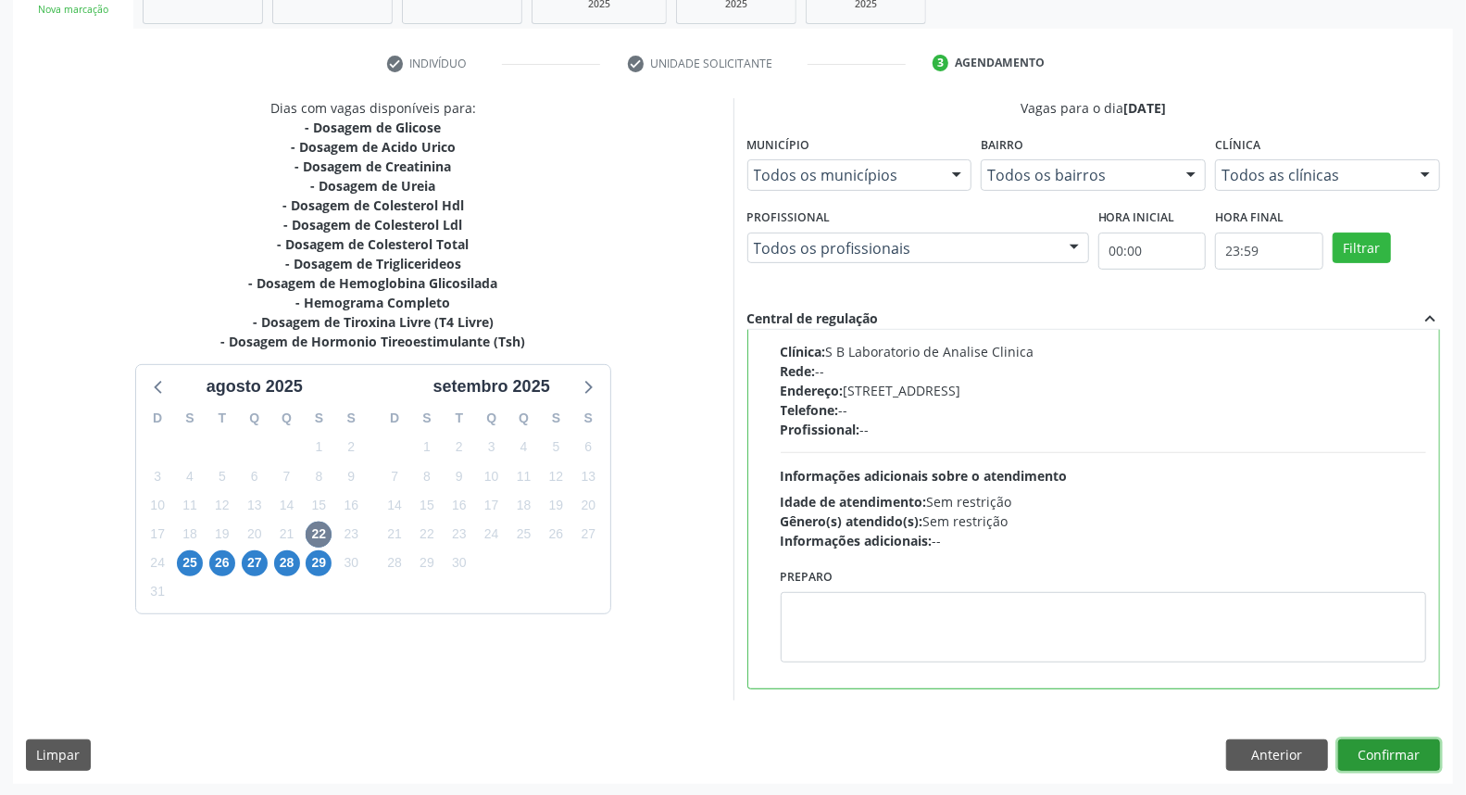
click at [1373, 763] on button "Confirmar" at bounding box center [1389, 754] width 102 height 31
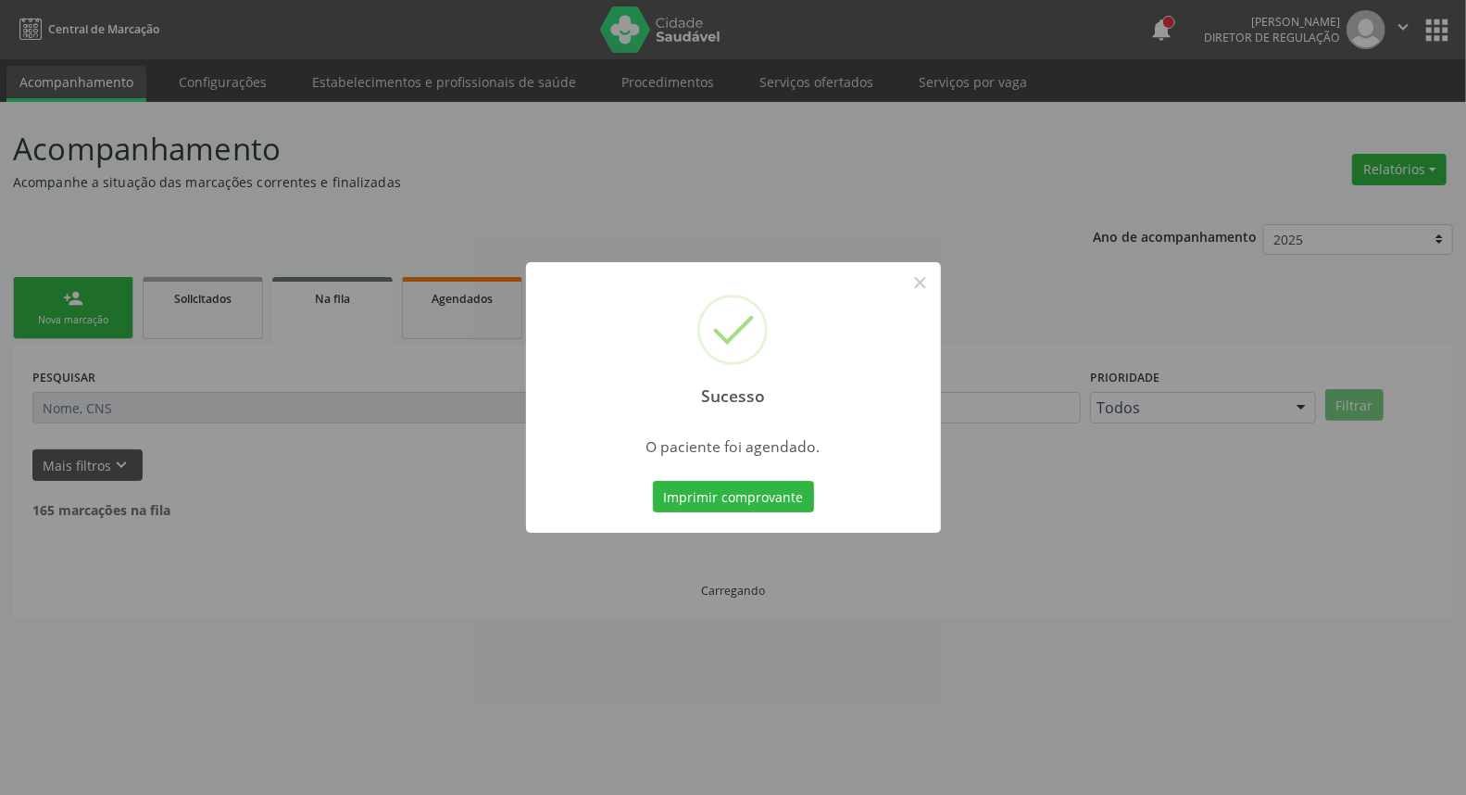
scroll to position [0, 0]
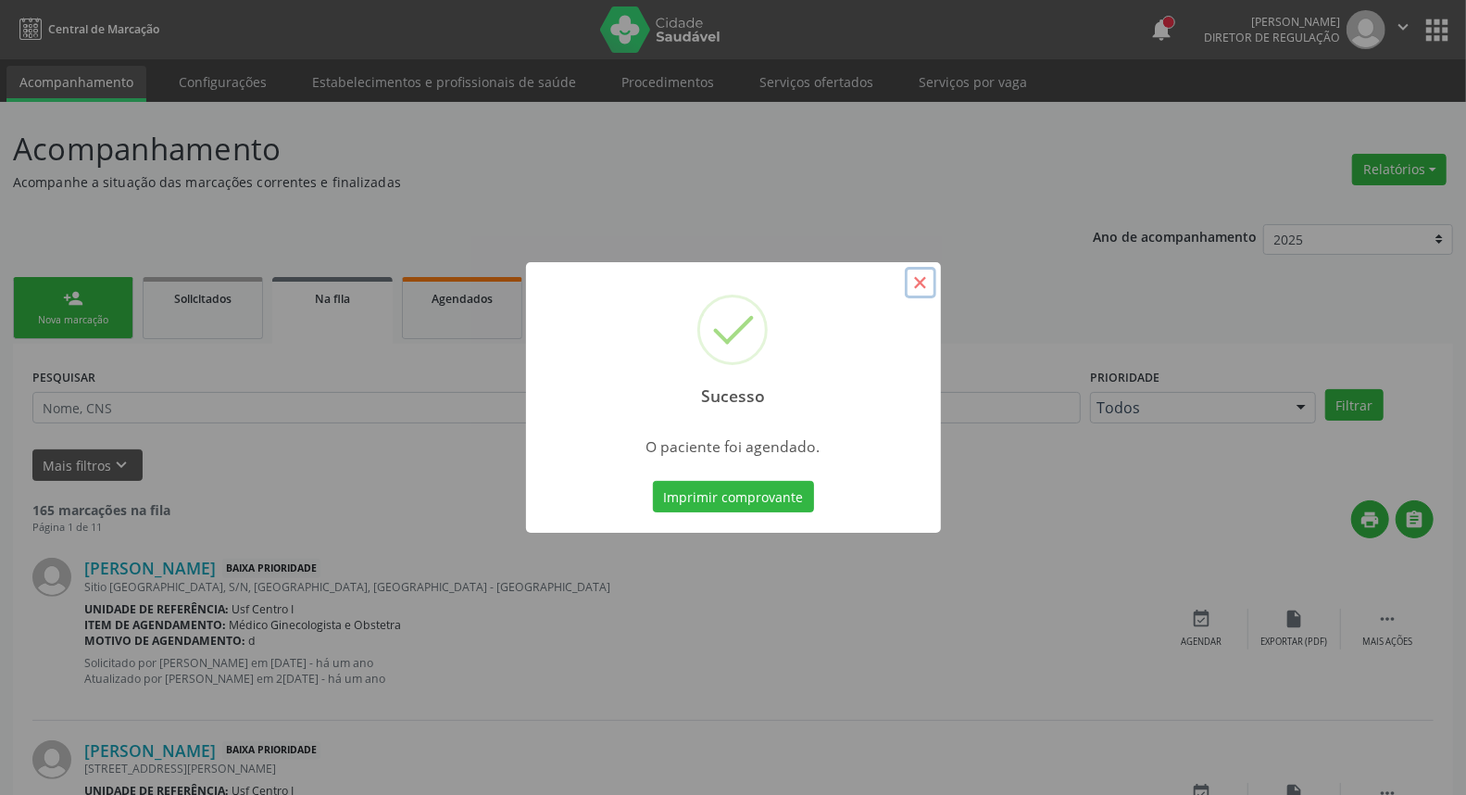
drag, startPoint x: 927, startPoint y: 280, endPoint x: 739, endPoint y: 237, distance: 192.8
click at [926, 280] on button "×" at bounding box center [920, 282] width 31 height 31
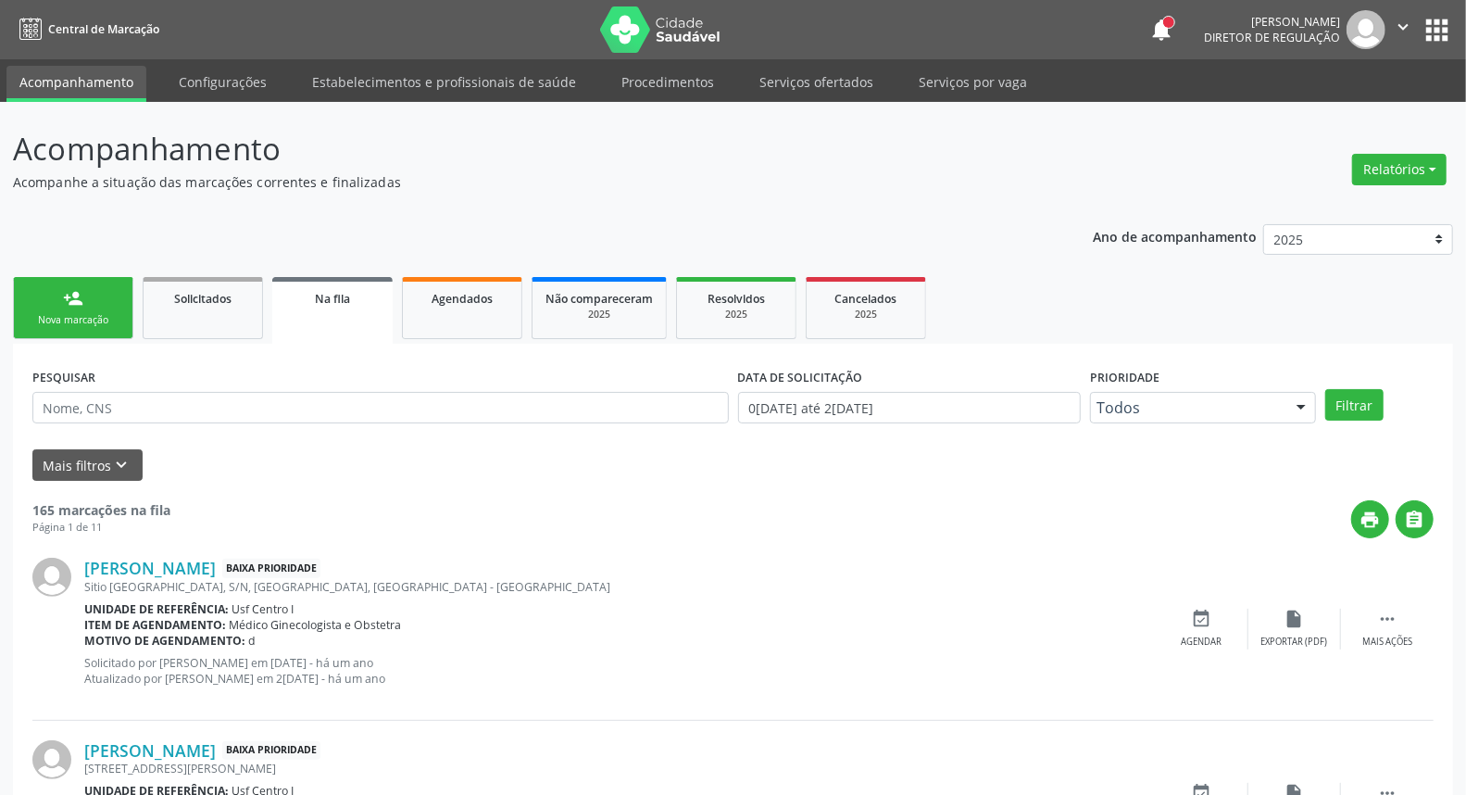
click at [60, 328] on link "person_add Nova marcação" at bounding box center [73, 308] width 120 height 62
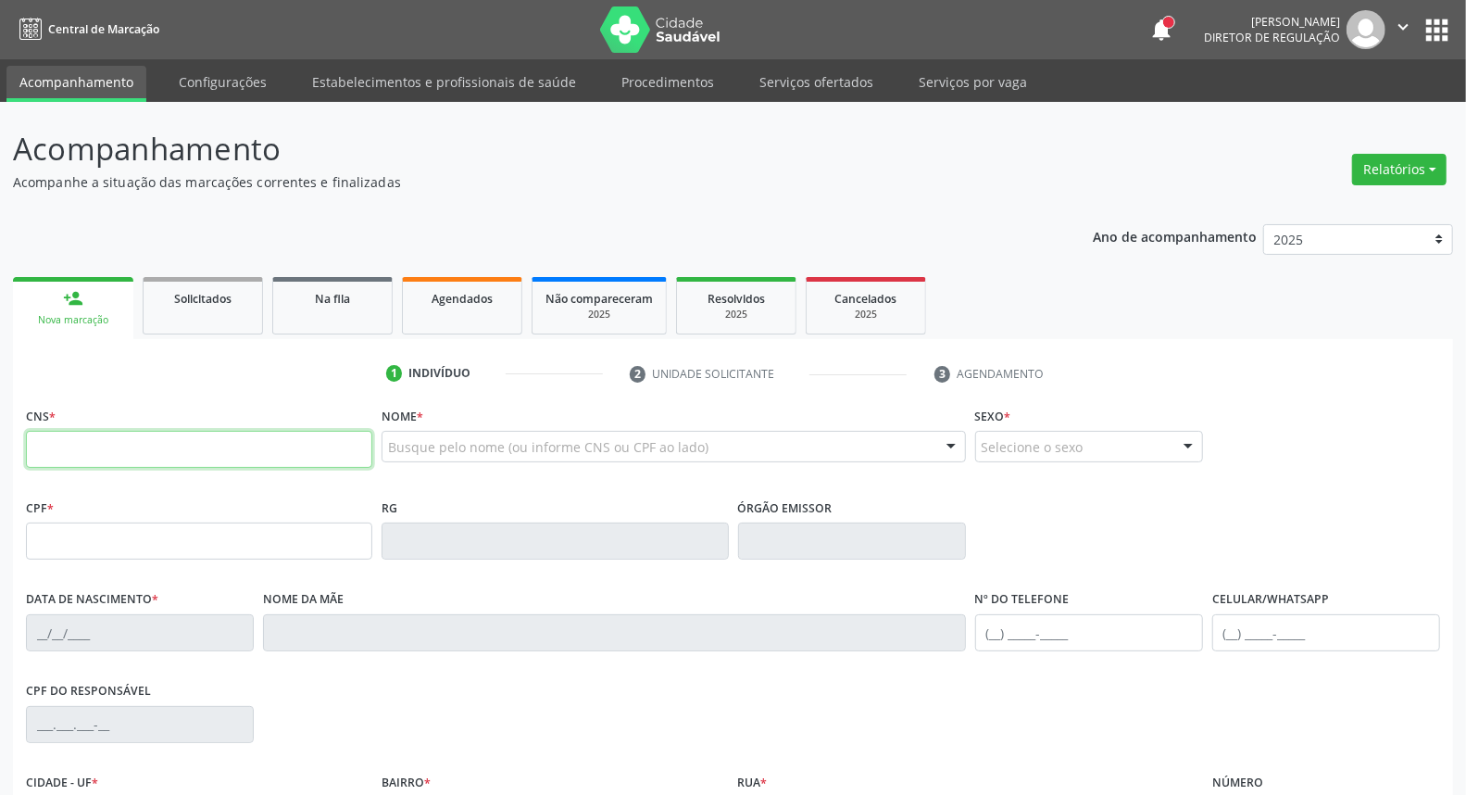
click at [106, 457] on input "text" at bounding box center [199, 449] width 346 height 37
type input "706 3097 3398 0472"
type input "021.095.644-58"
type input "[DATE]"
type input "[PERSON_NAME]"
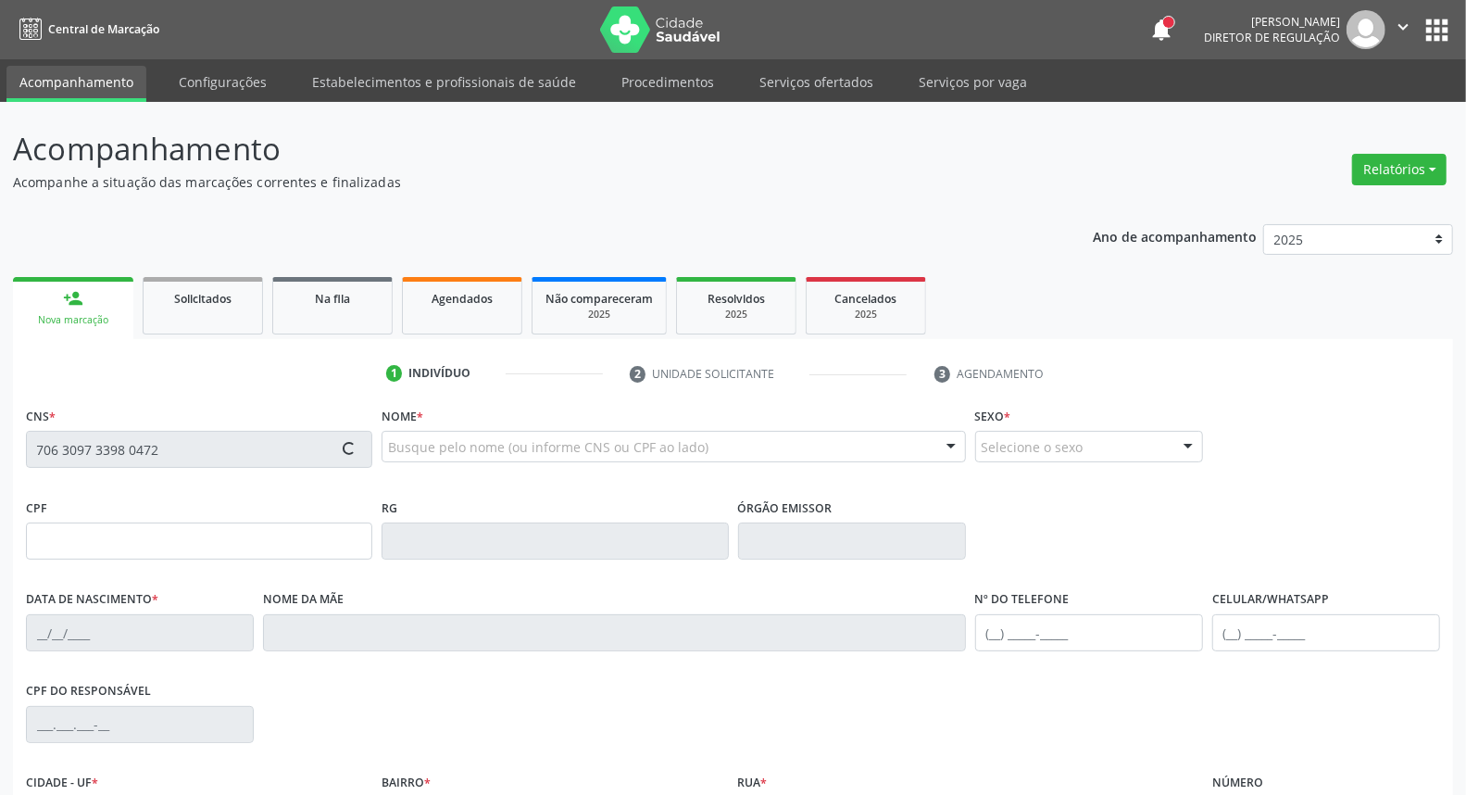
type input "[PHONE_NUMBER]"
type input "S/N"
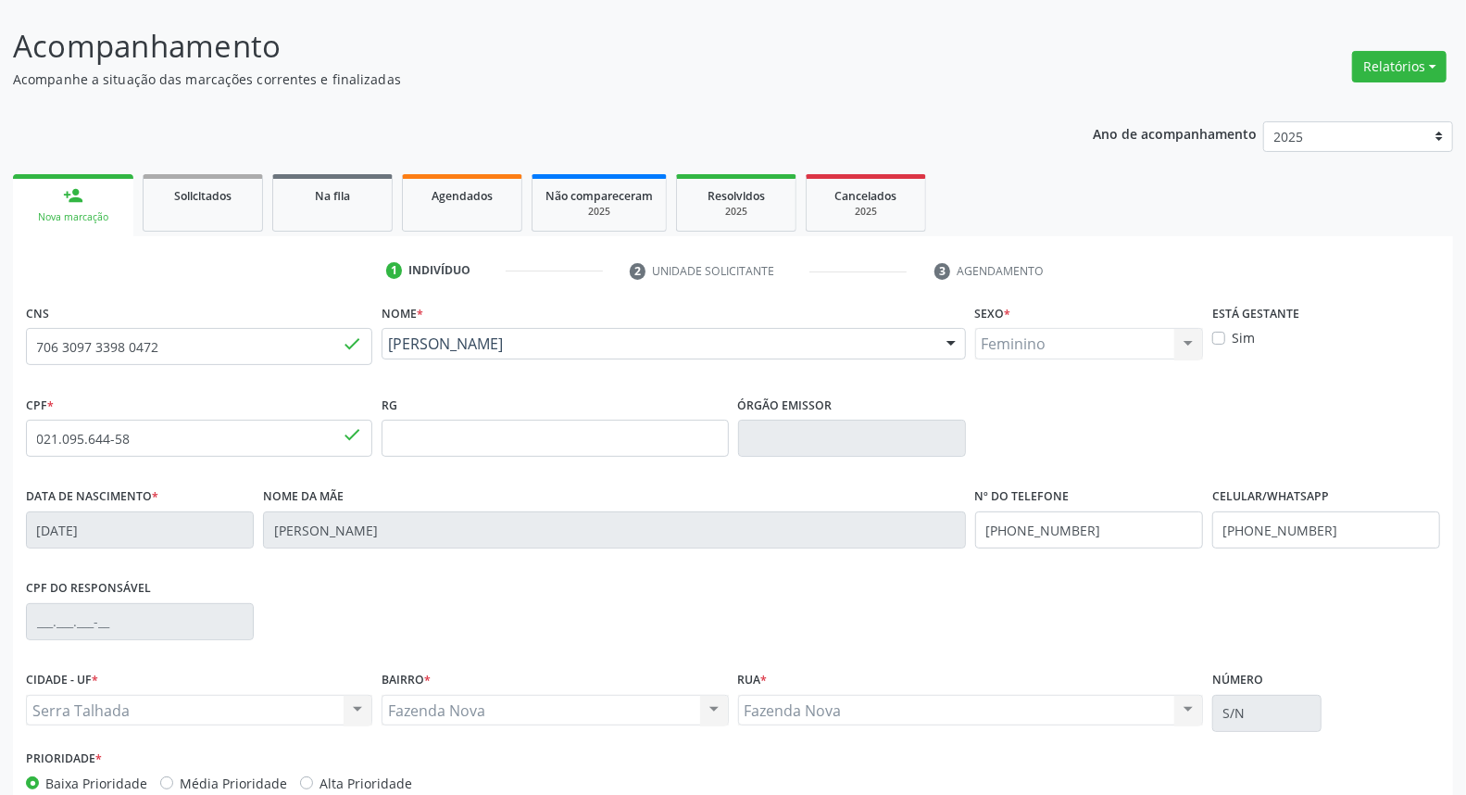
scroll to position [207, 0]
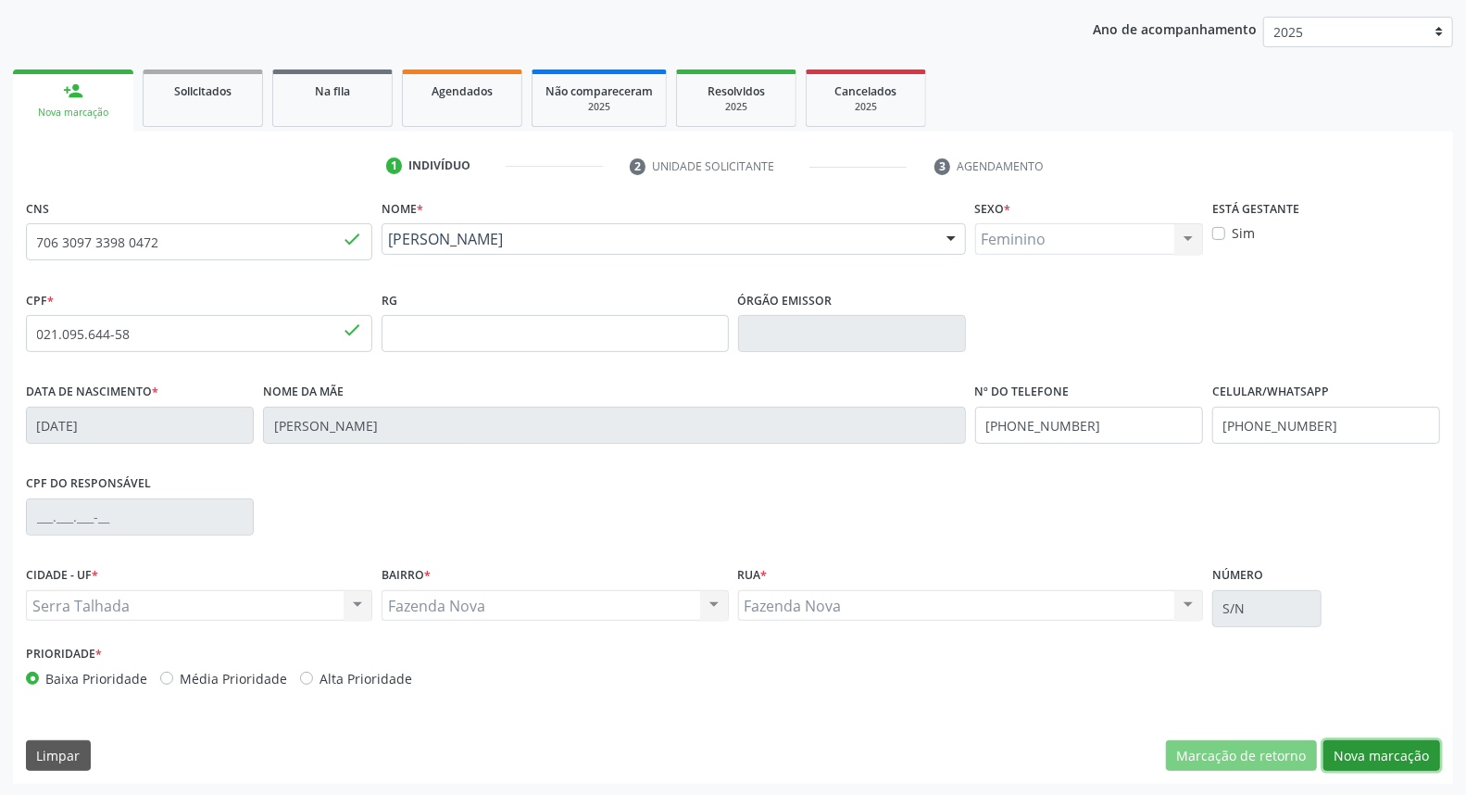
click at [1384, 743] on button "Nova marcação" at bounding box center [1381, 755] width 117 height 31
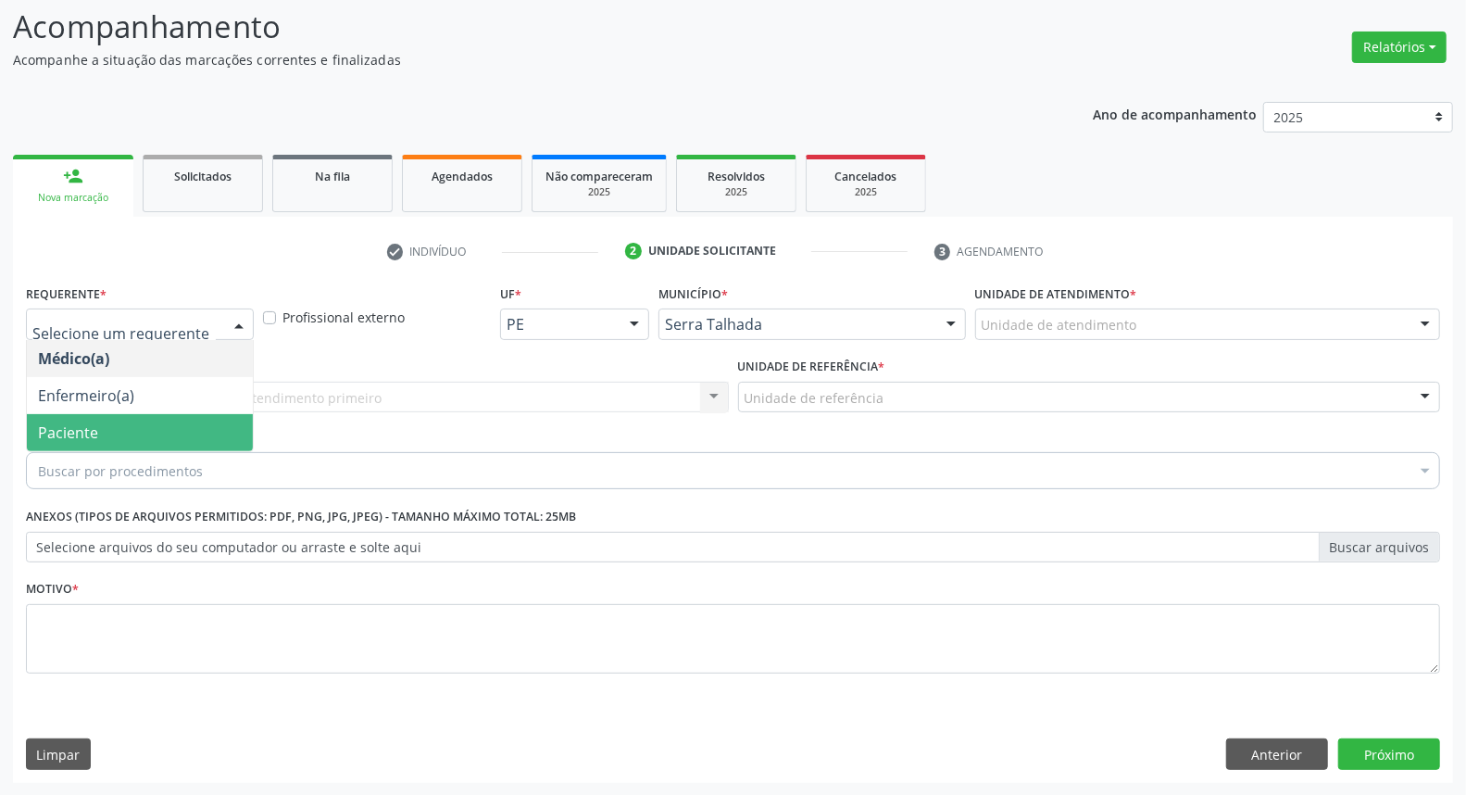
click at [134, 427] on span "Paciente" at bounding box center [140, 432] width 226 height 37
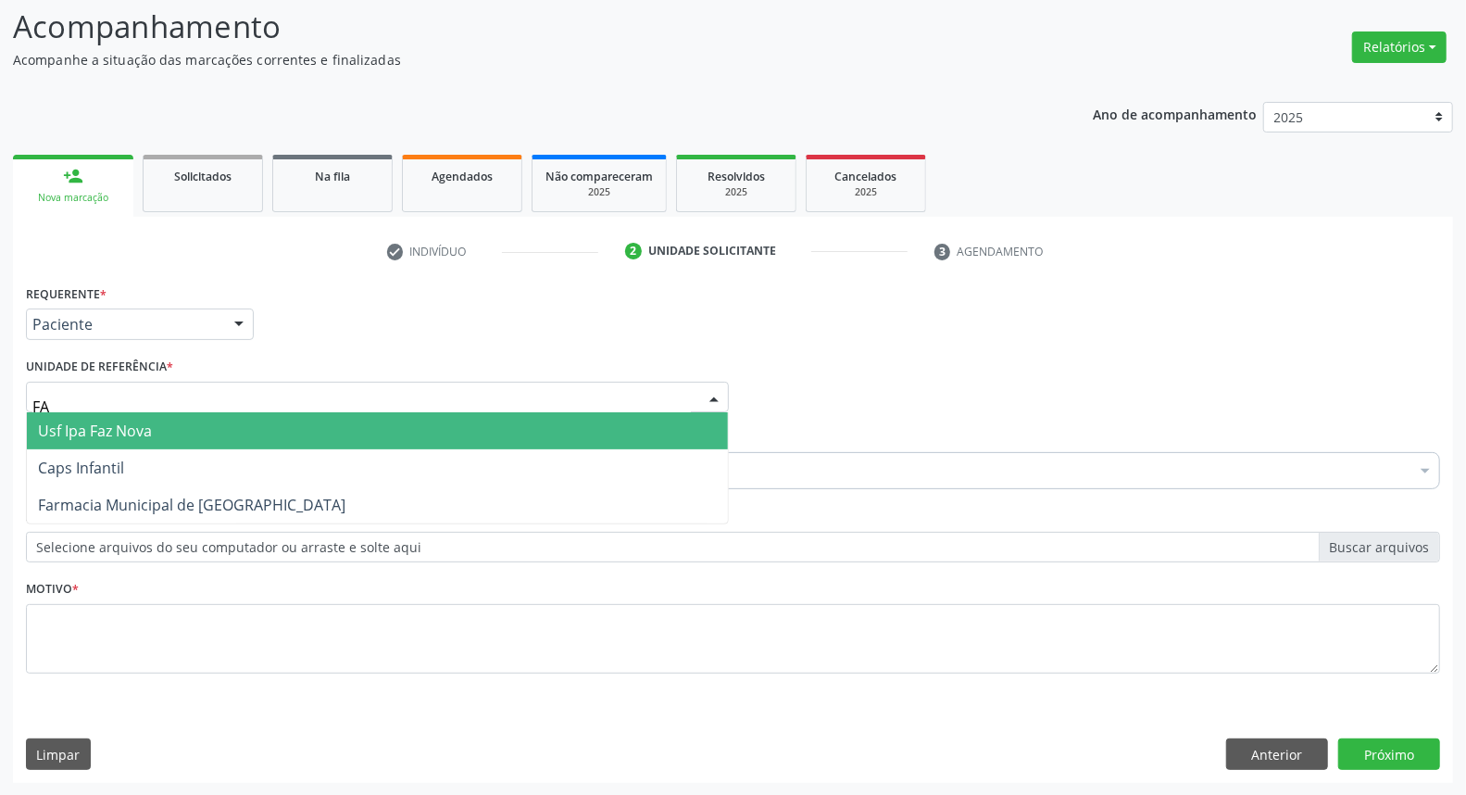
type input "FAZ"
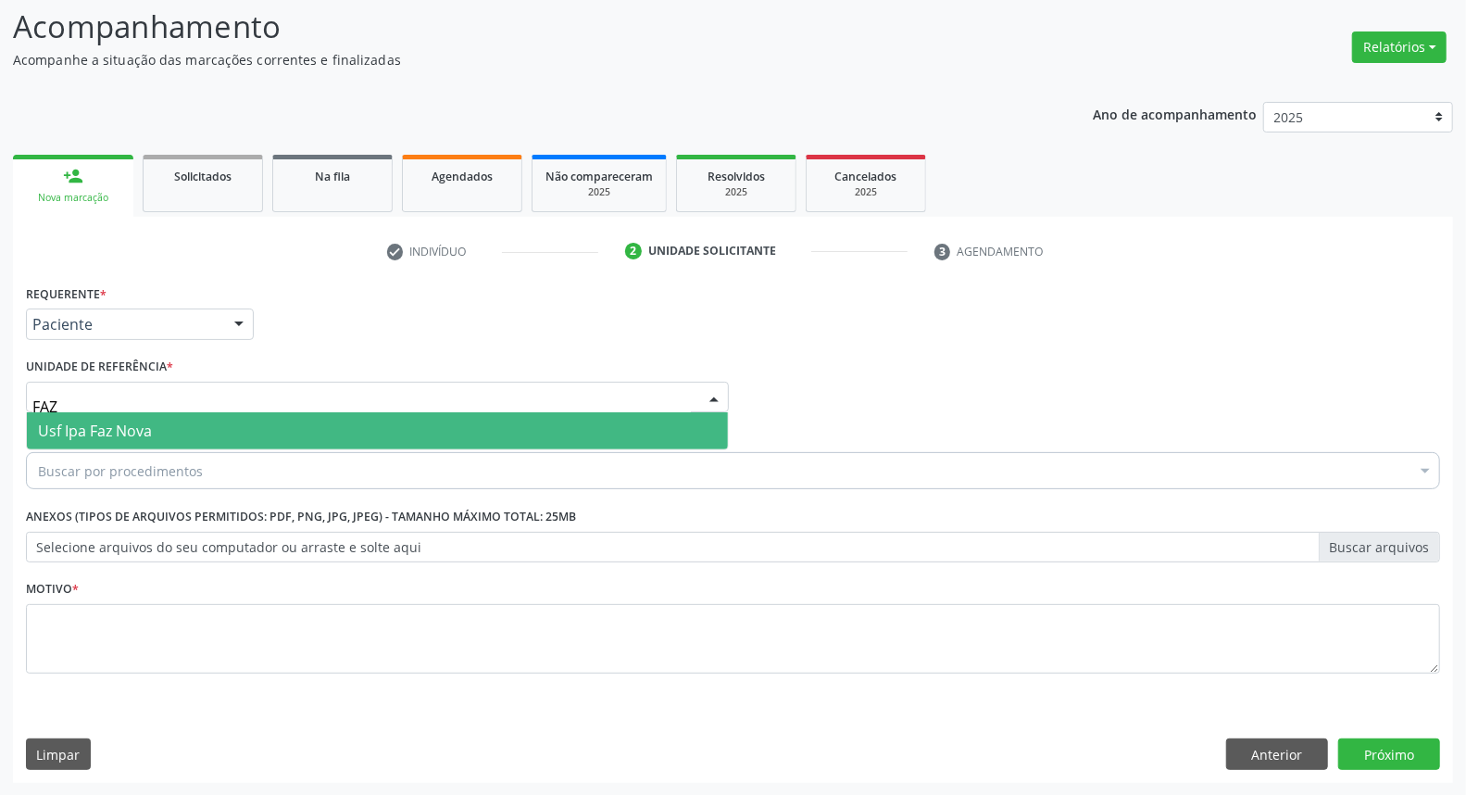
click at [151, 437] on span "Usf Ipa Faz Nova" at bounding box center [95, 430] width 114 height 20
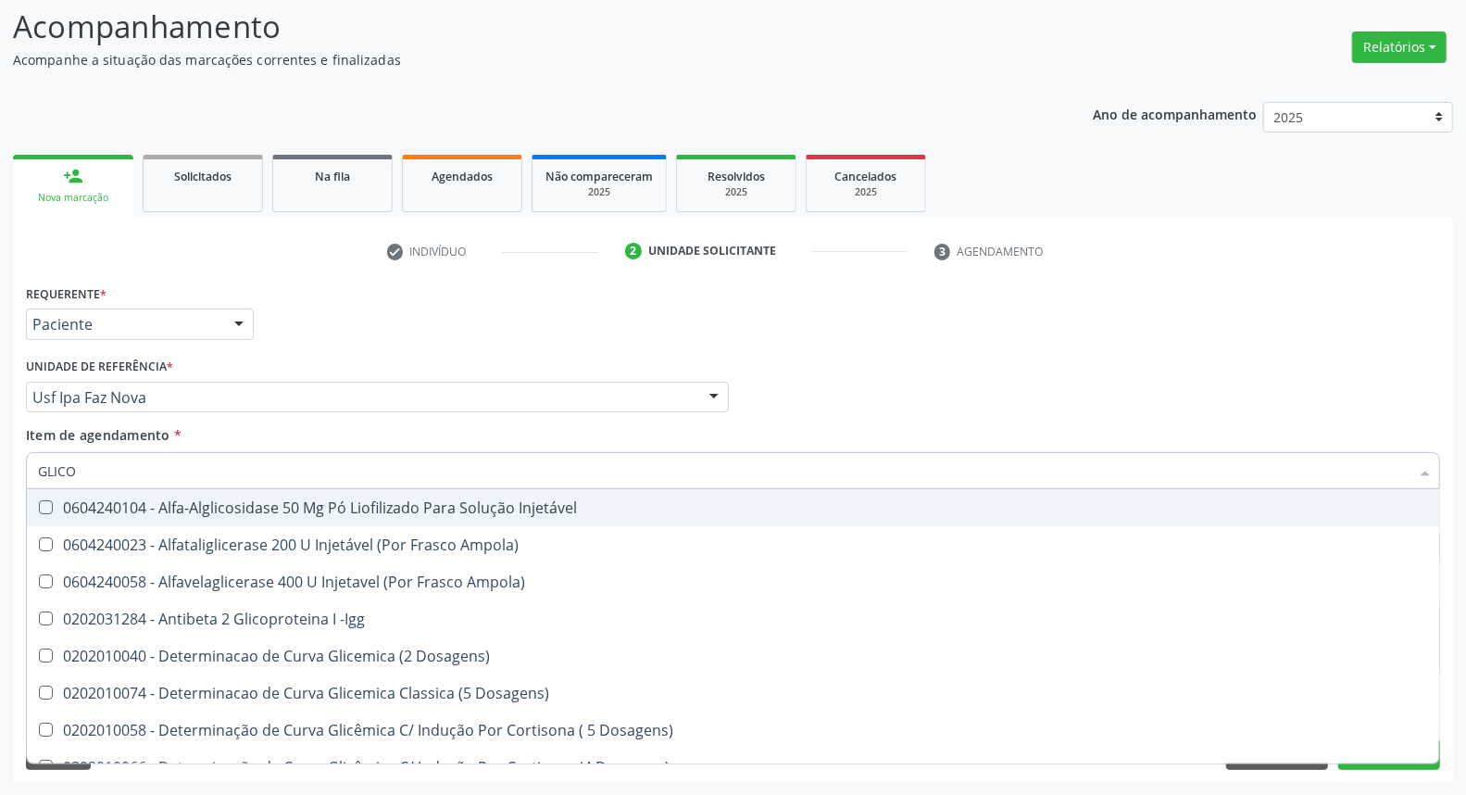
type input "GLICOS"
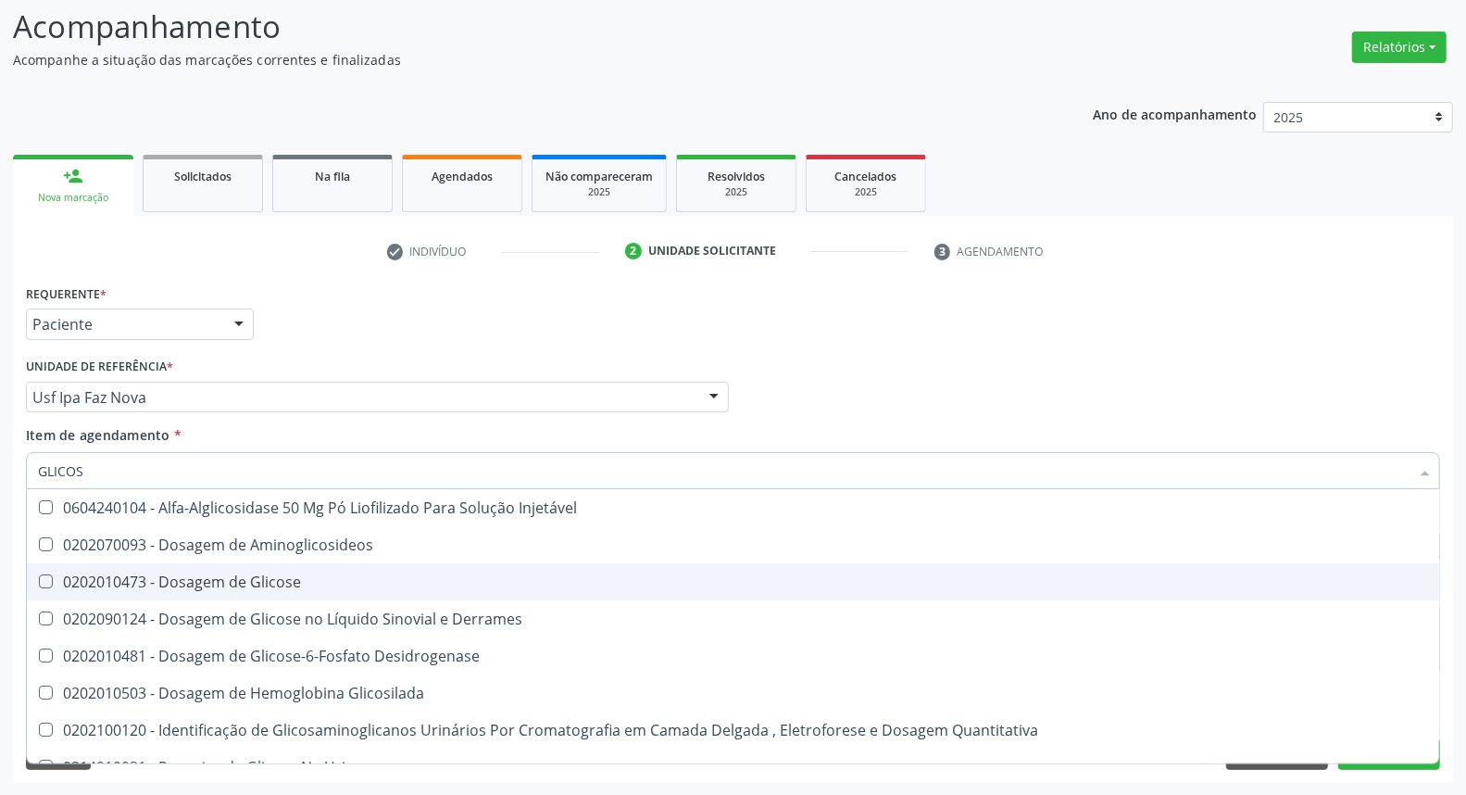
drag, startPoint x: 178, startPoint y: 579, endPoint x: 173, endPoint y: 523, distance: 55.8
click at [178, 566] on span "0202010473 - Dosagem de Glicose" at bounding box center [733, 581] width 1412 height 37
checkbox Glicose "true"
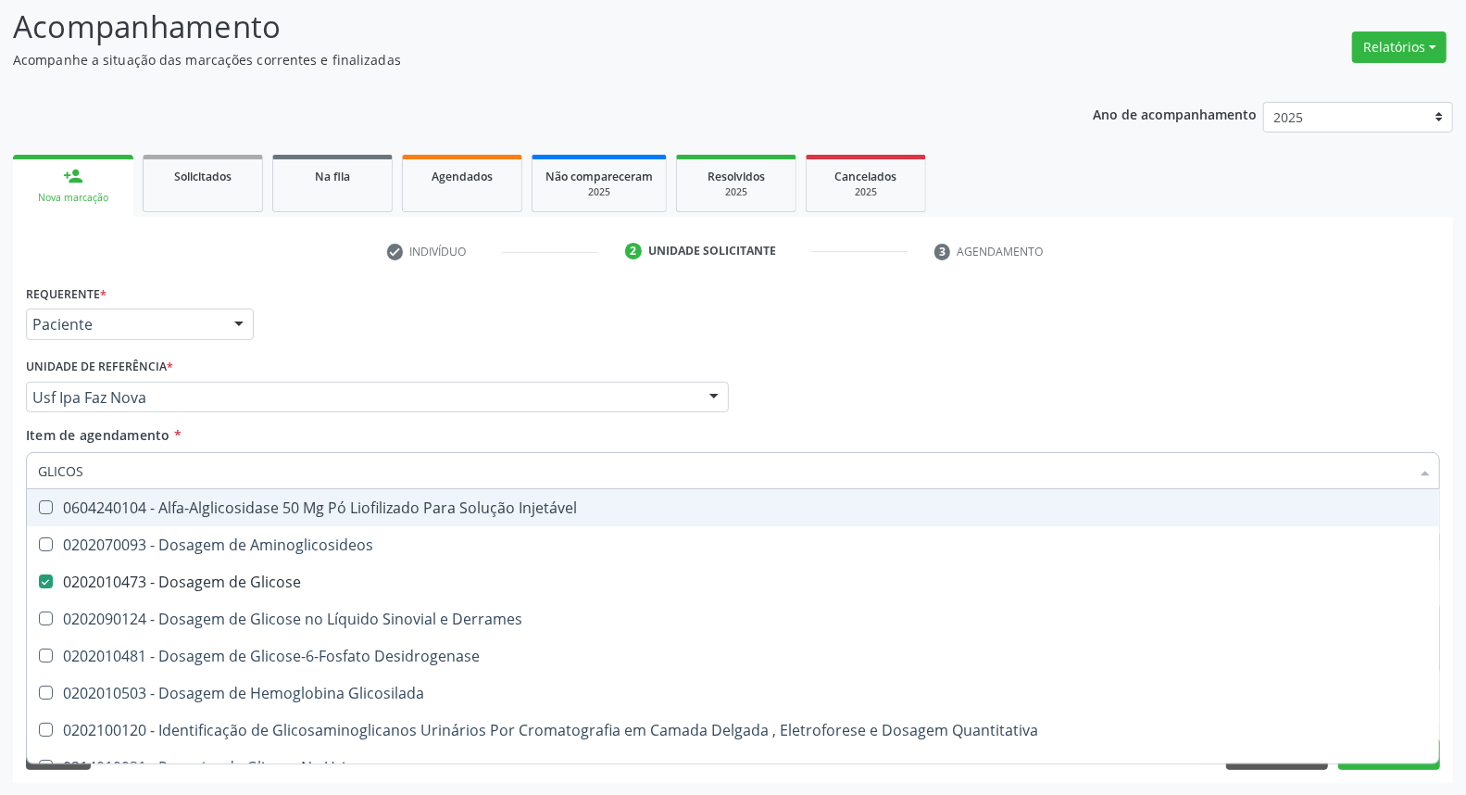
click at [173, 489] on span "0604240104 - Alfa-Alglicosidase 50 Mg Pó Liofilizado Para Solução Injetável" at bounding box center [733, 507] width 1412 height 37
click at [174, 477] on input "GLICOS" at bounding box center [724, 470] width 1372 height 37
drag, startPoint x: 161, startPoint y: 504, endPoint x: 168, endPoint y: 482, distance: 23.2
click at [160, 504] on div "0604240104 - Alfa-Alglicosidase 50 Mg Pó Liofilizado Para Solução Injetável" at bounding box center [733, 507] width 1390 height 15
checkbox Injetável "false"
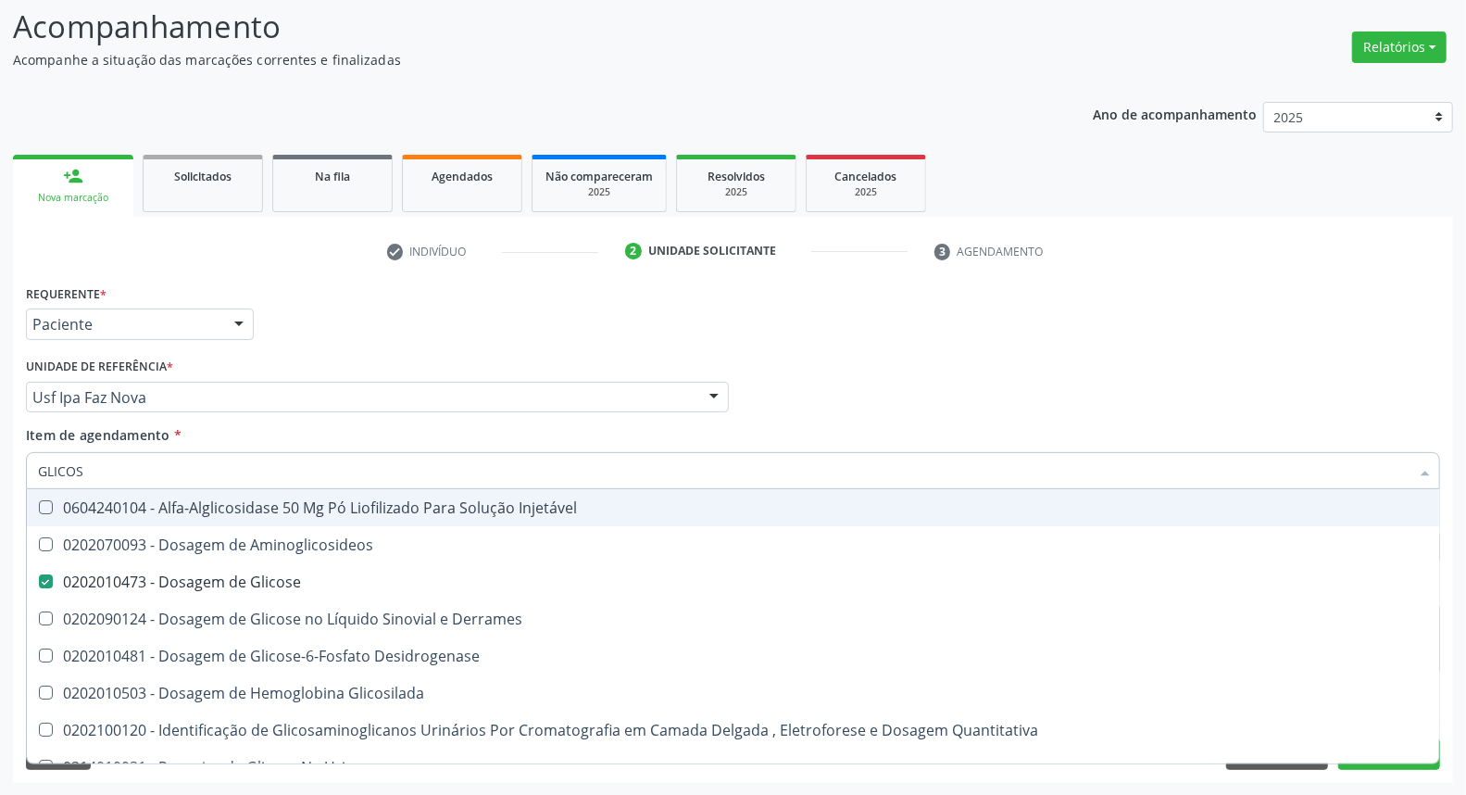
click at [169, 476] on input "GLICOS" at bounding box center [724, 470] width 1372 height 37
type input "C"
checkbox Glicose "false"
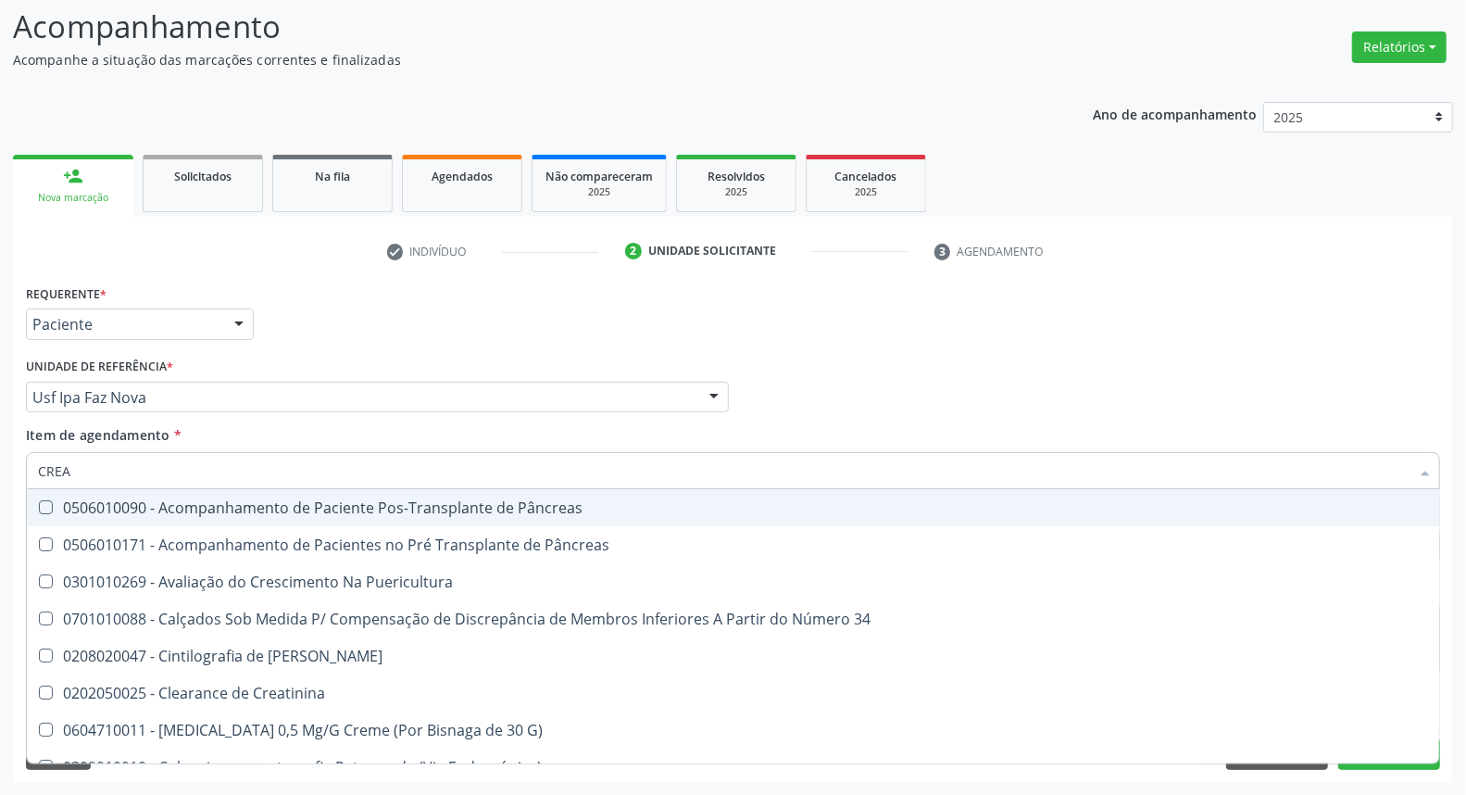
type input "CREAT"
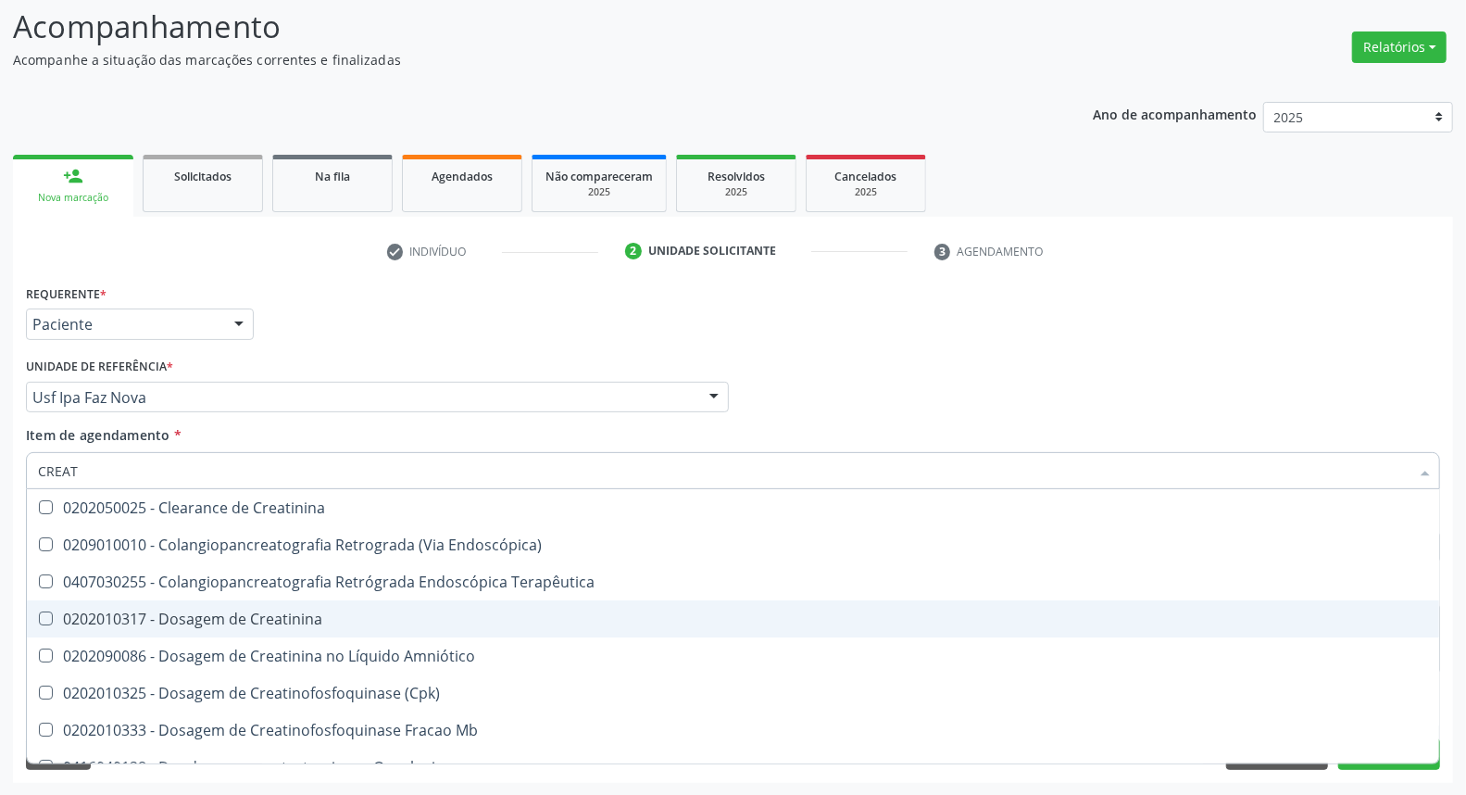
drag, startPoint x: 150, startPoint y: 616, endPoint x: 160, endPoint y: 510, distance: 106.1
click at [153, 611] on div "0202010317 - Dosagem de Creatinina" at bounding box center [733, 618] width 1390 height 15
checkbox Creatinina "true"
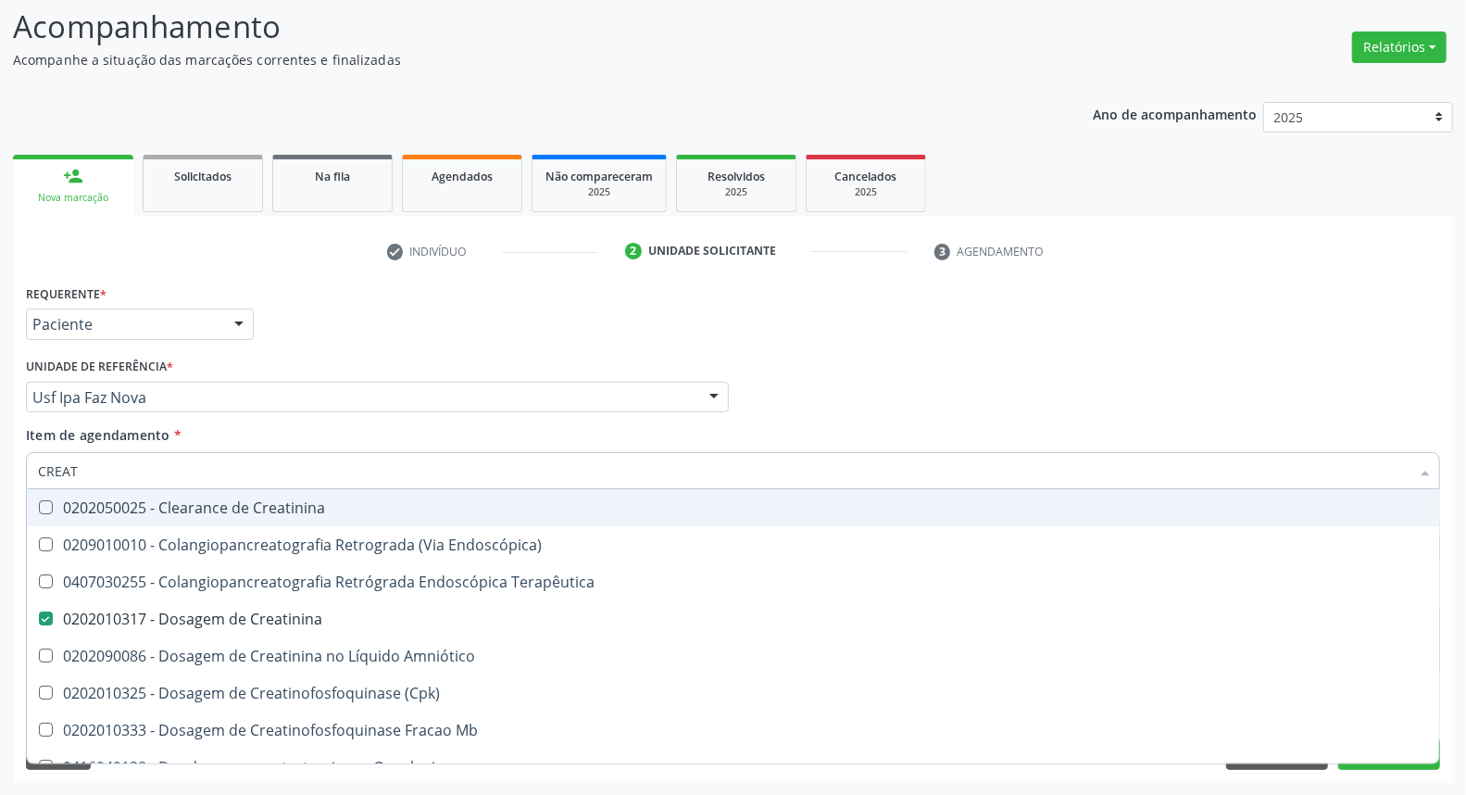
drag, startPoint x: 0, startPoint y: 454, endPoint x: 0, endPoint y: 440, distance: 13.9
click at [0, 440] on div "Acompanhamento Acompanhe a situação das marcações correntes e finalizadas Relat…" at bounding box center [733, 388] width 1466 height 816
type input "UR"
checkbox Creatinina "false"
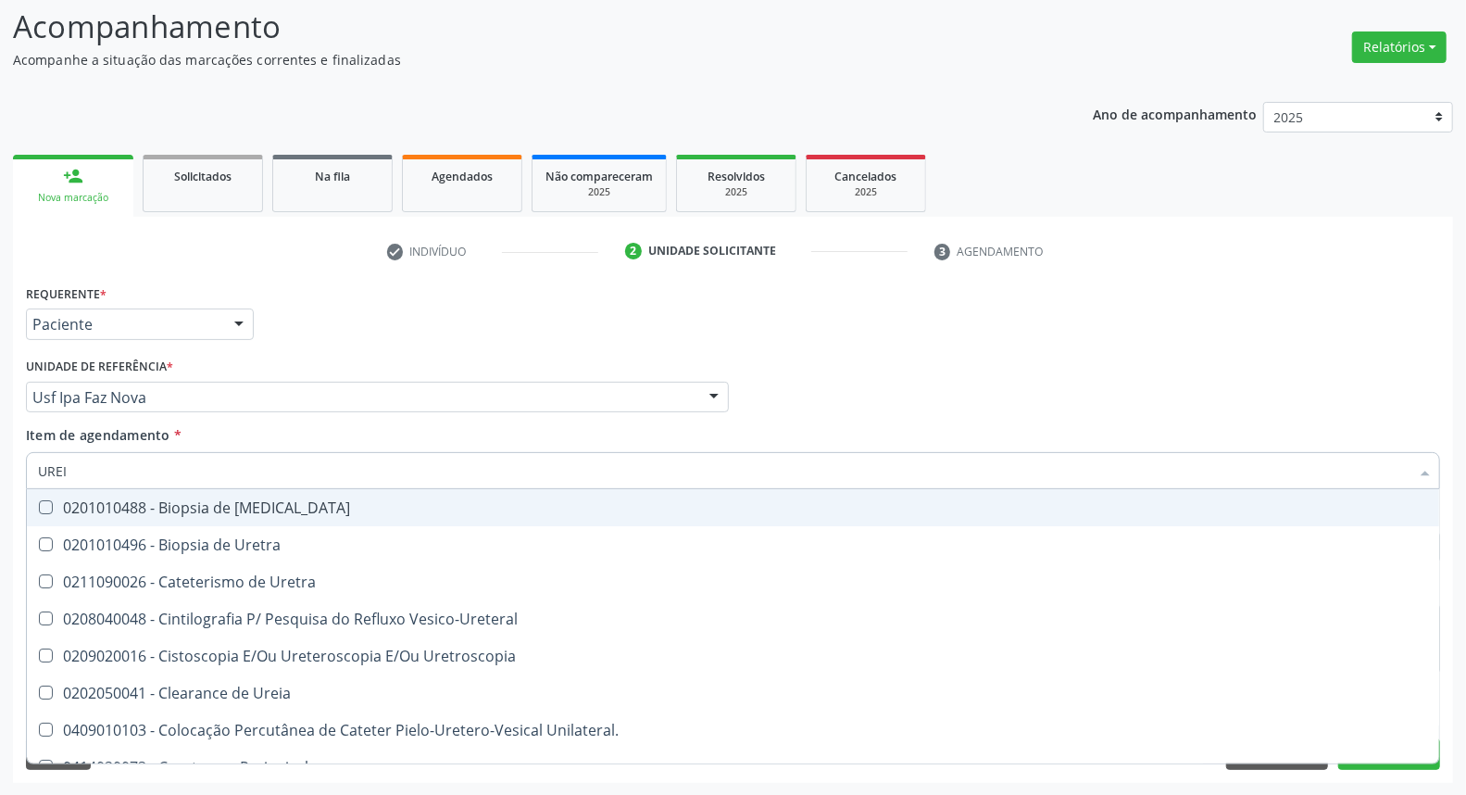
type input "UREIA"
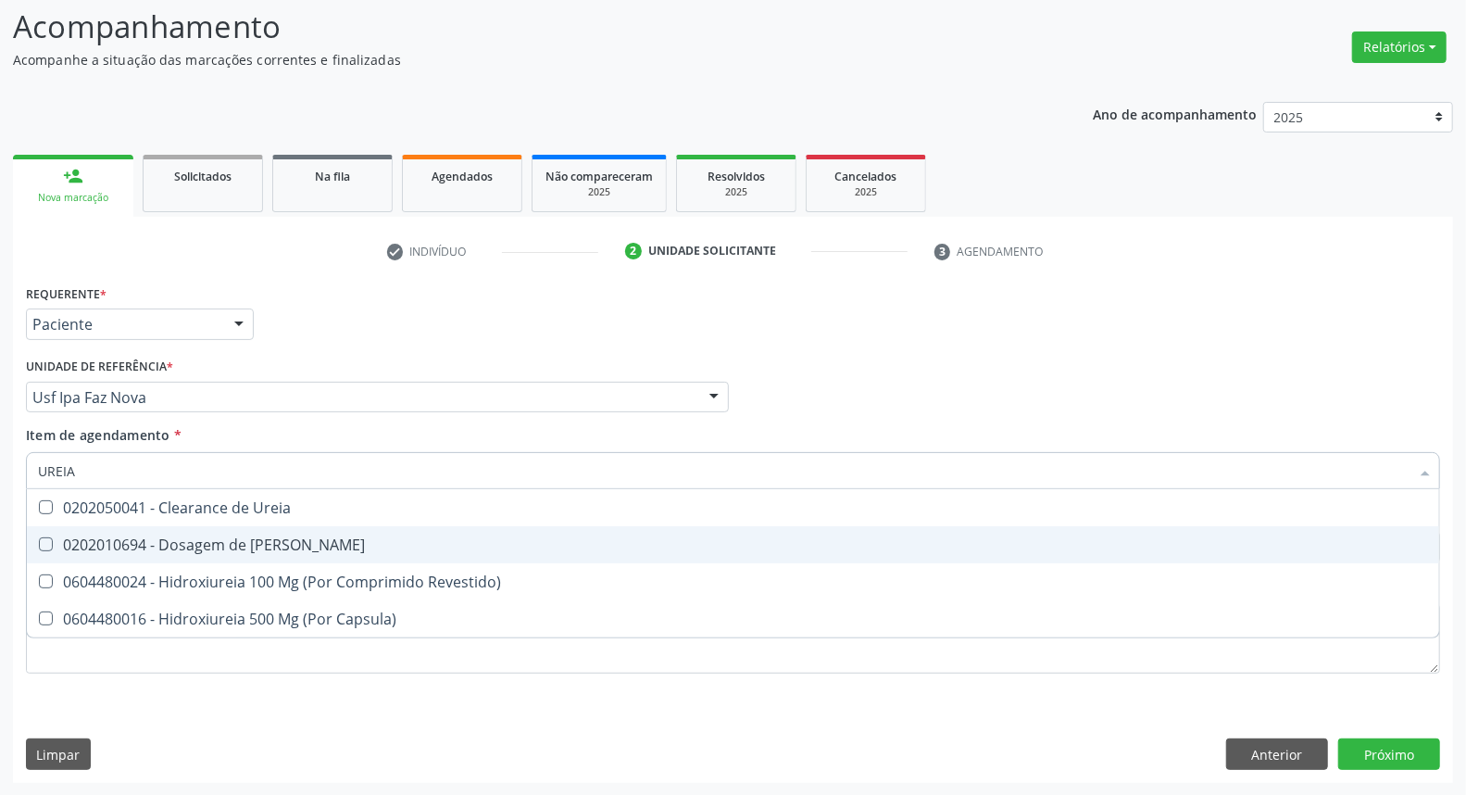
drag, startPoint x: 81, startPoint y: 544, endPoint x: 81, endPoint y: 534, distance: 9.3
click at [81, 543] on div "0202010694 - Dosagem de [PERSON_NAME]" at bounding box center [733, 544] width 1390 height 15
checkbox Ureia "true"
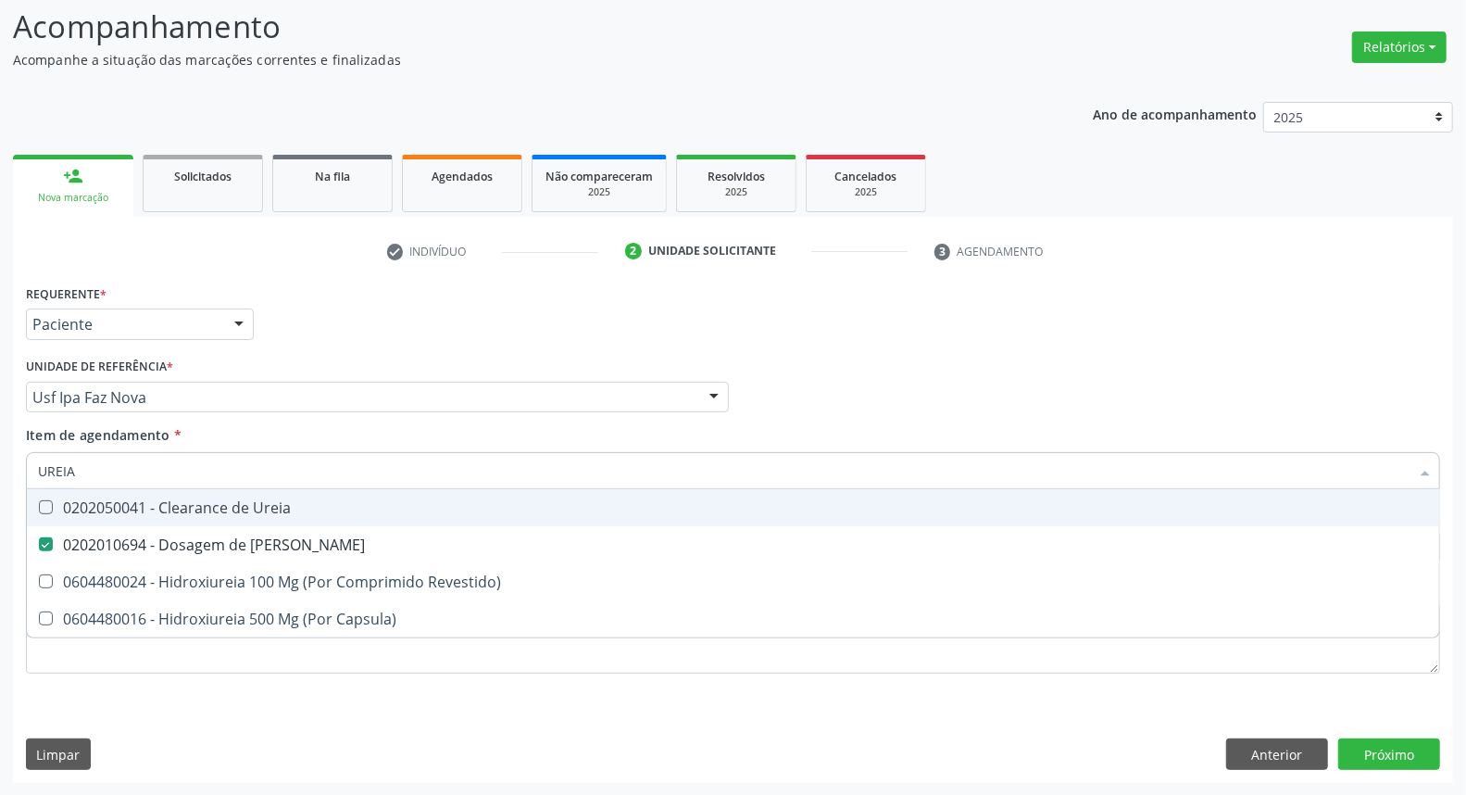
click at [0, 413] on div "Acompanhamento Acompanhe a situação das marcações correntes e finalizadas Relat…" at bounding box center [733, 388] width 1466 height 816
type input "C"
checkbox Ureia "false"
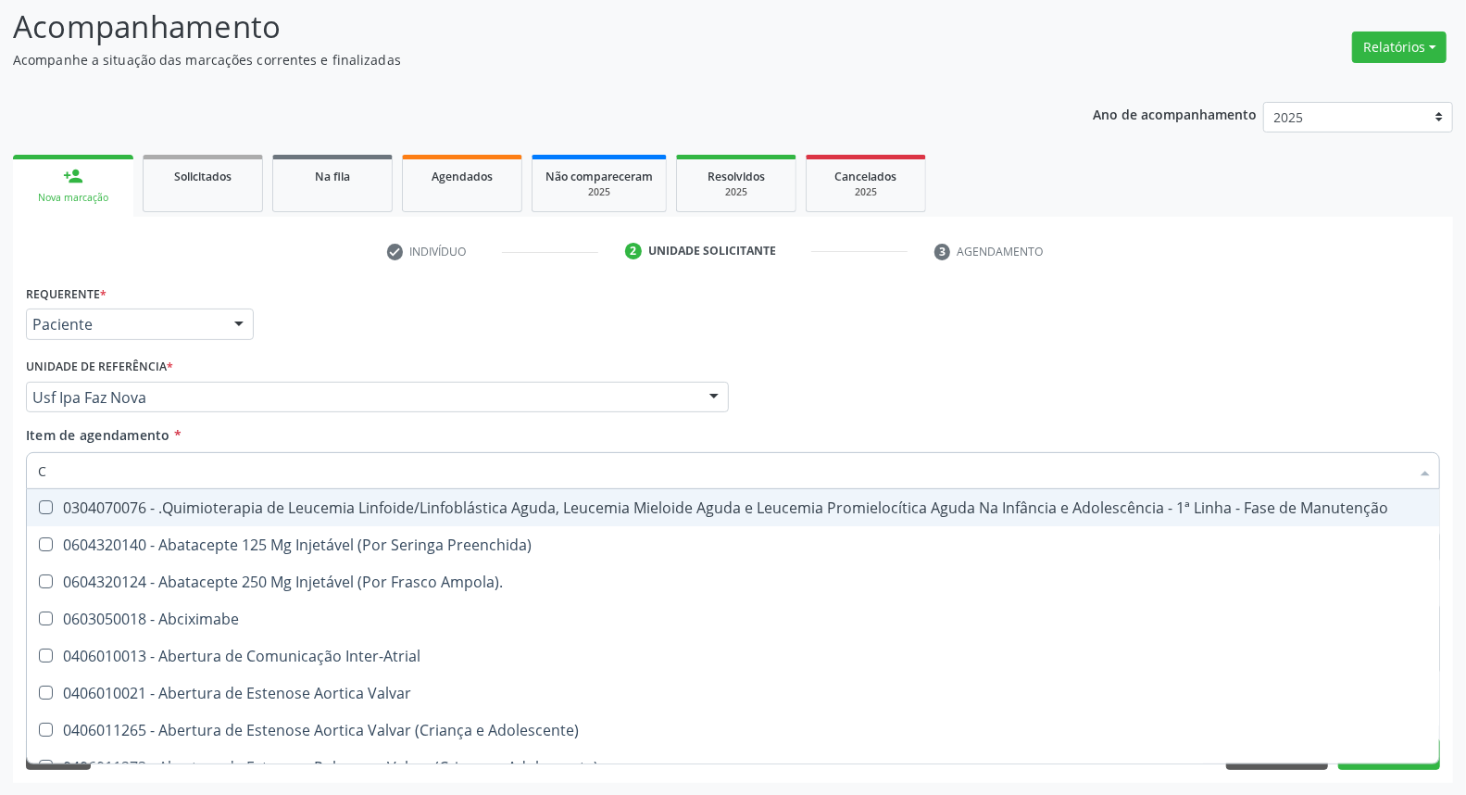
type input "CO"
checkbox Creatinina "true"
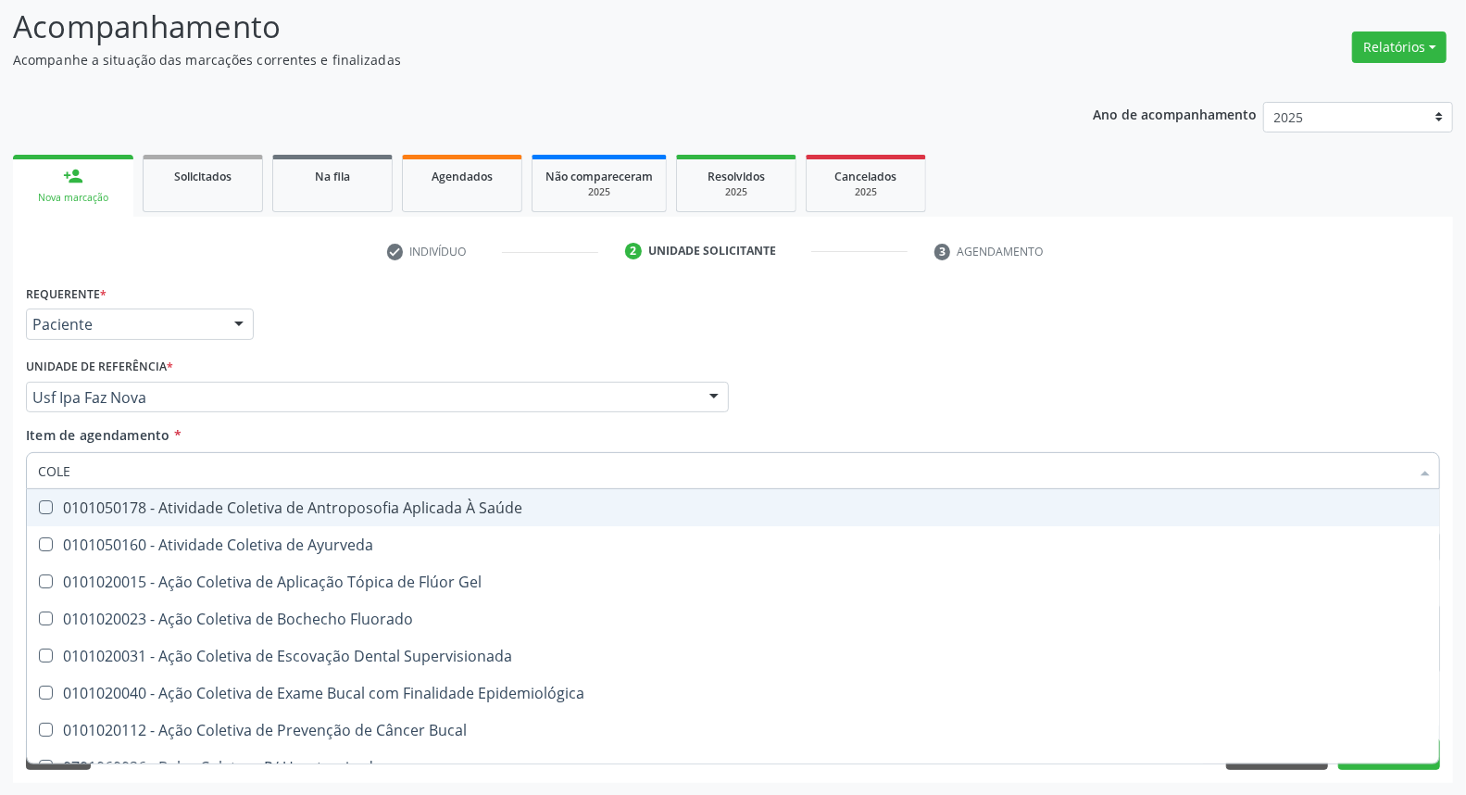
type input "COLES"
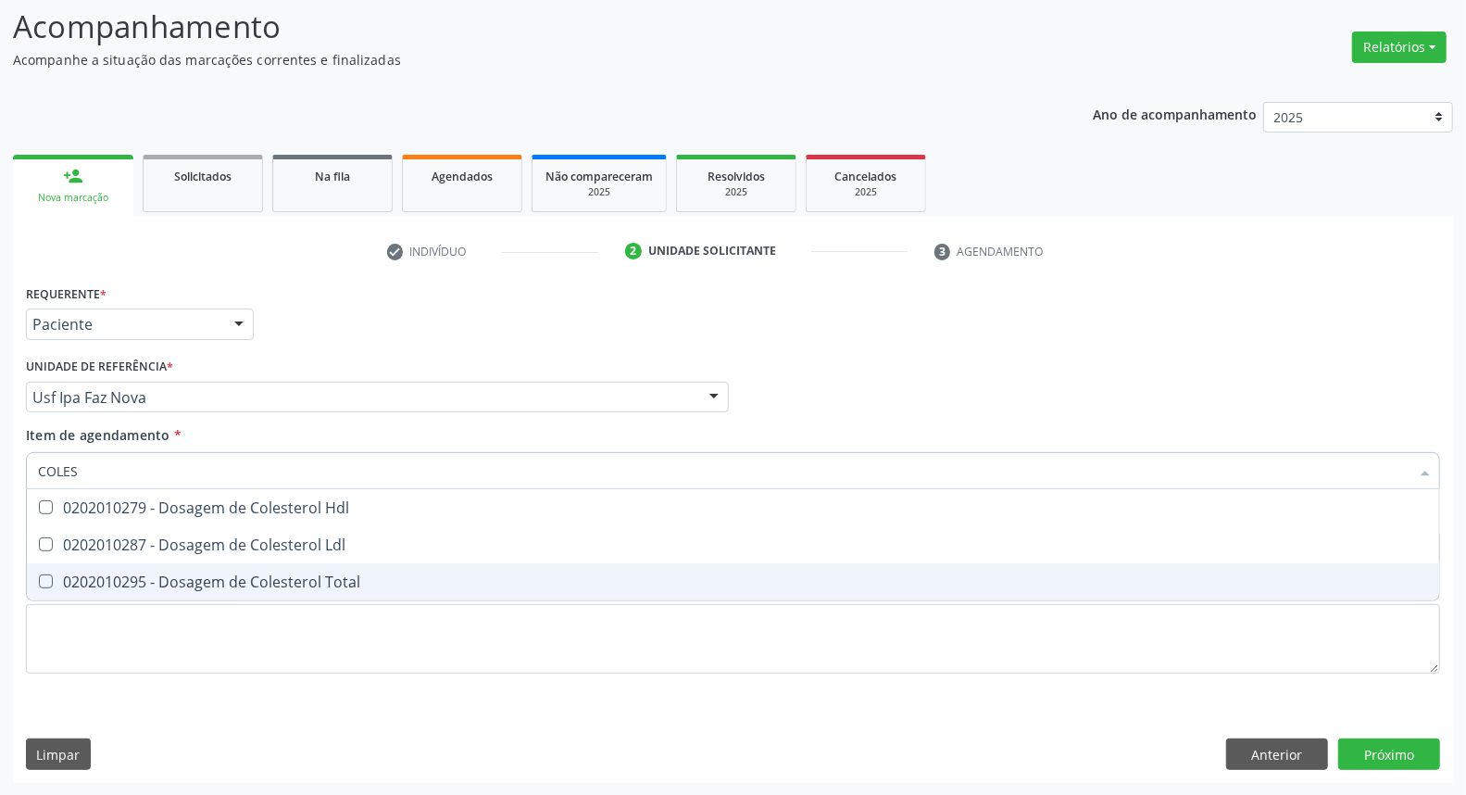
drag, startPoint x: 57, startPoint y: 582, endPoint x: 70, endPoint y: 565, distance: 21.1
click at [59, 581] on div "0202010295 - Dosagem de Colesterol Total" at bounding box center [733, 581] width 1390 height 15
checkbox Total "true"
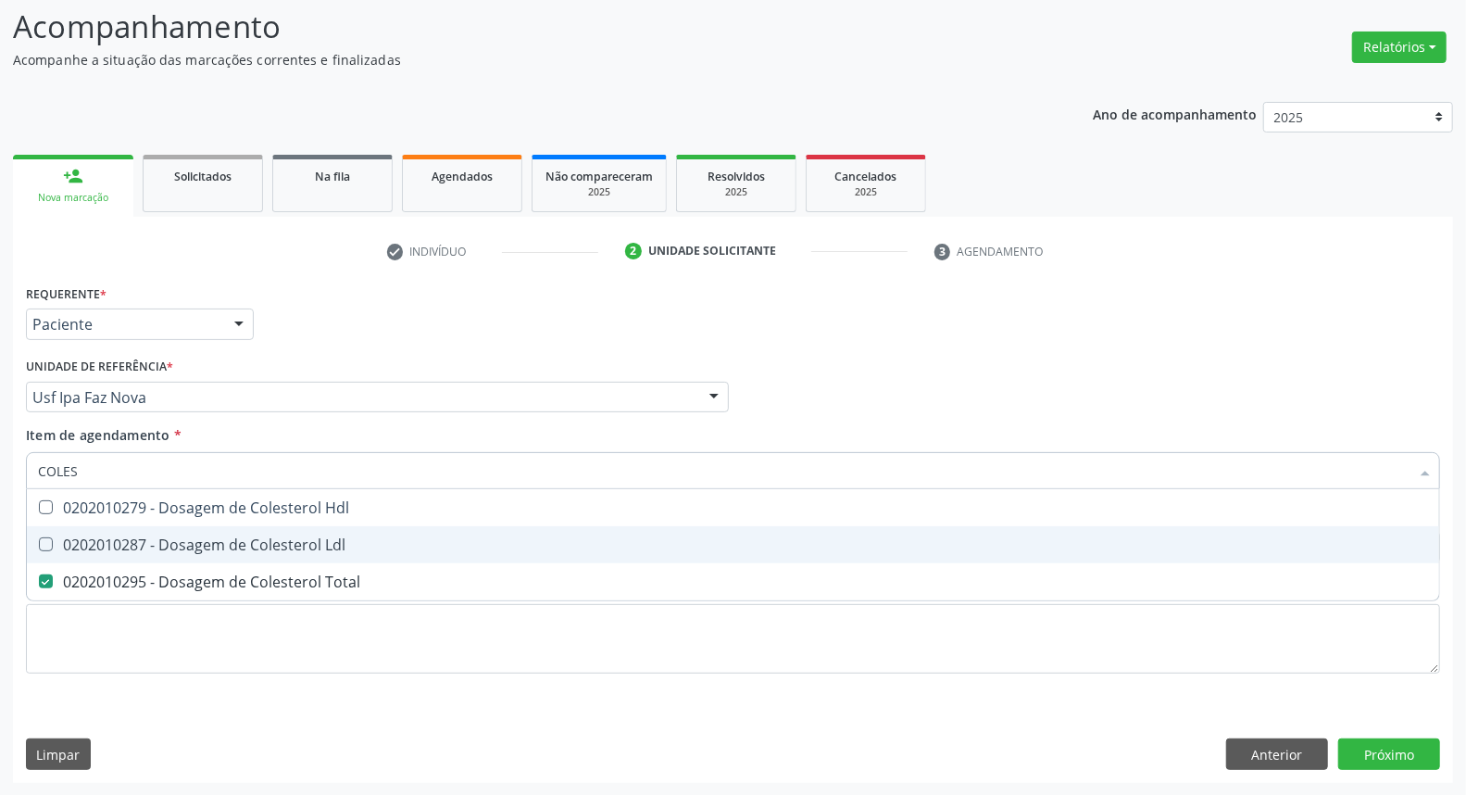
click at [75, 546] on div "0202010287 - Dosagem de Colesterol Ldl" at bounding box center [733, 544] width 1390 height 15
checkbox Ldl "true"
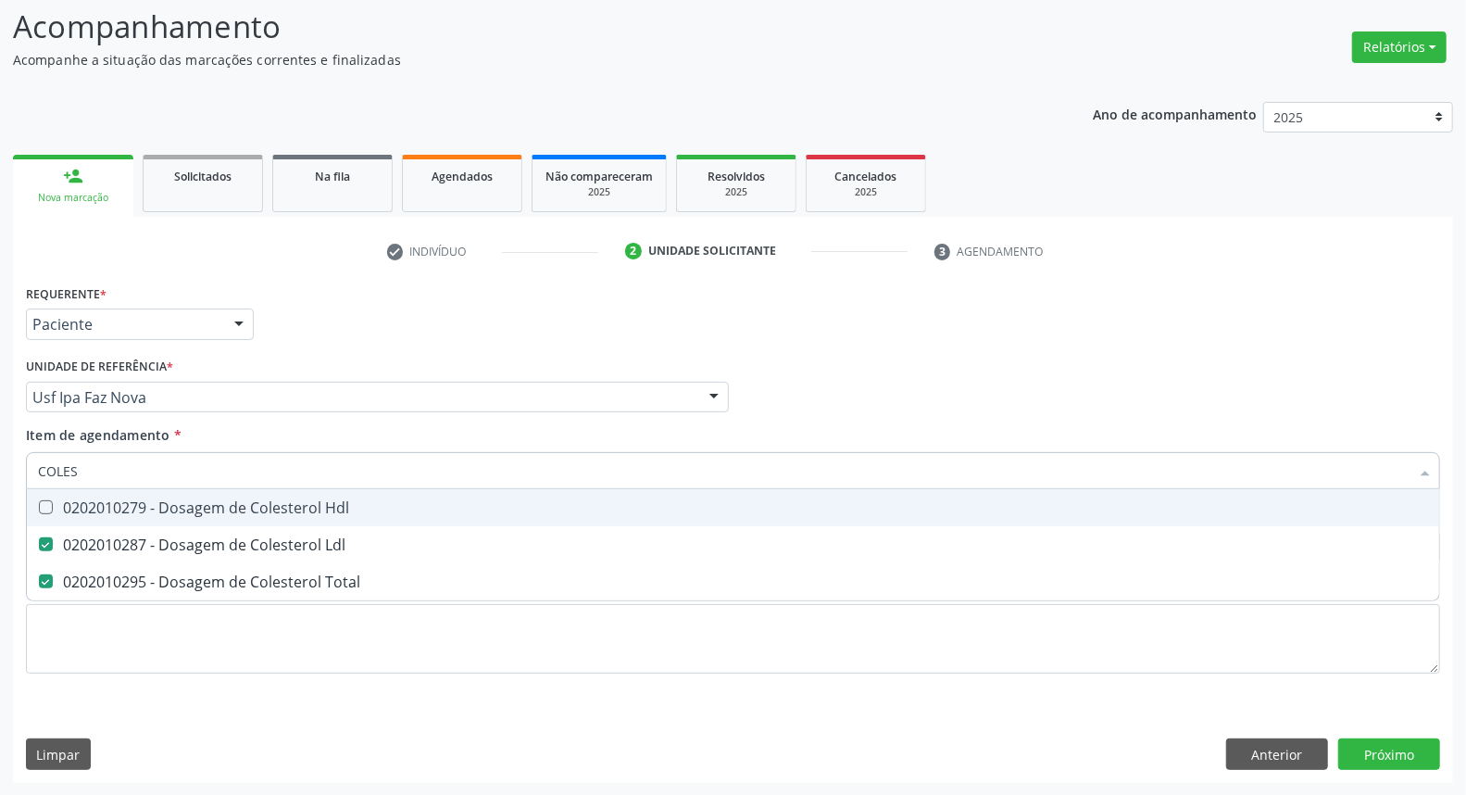
drag, startPoint x: 81, startPoint y: 511, endPoint x: 93, endPoint y: 478, distance: 35.4
click at [81, 507] on div "0202010279 - Dosagem de Colesterol Hdl" at bounding box center [733, 507] width 1390 height 15
checkbox Hdl "true"
drag, startPoint x: 97, startPoint y: 473, endPoint x: 0, endPoint y: 445, distance: 101.1
click at [0, 445] on div "Acompanhamento Acompanhe a situação das marcações correntes e finalizadas Relat…" at bounding box center [733, 388] width 1466 height 816
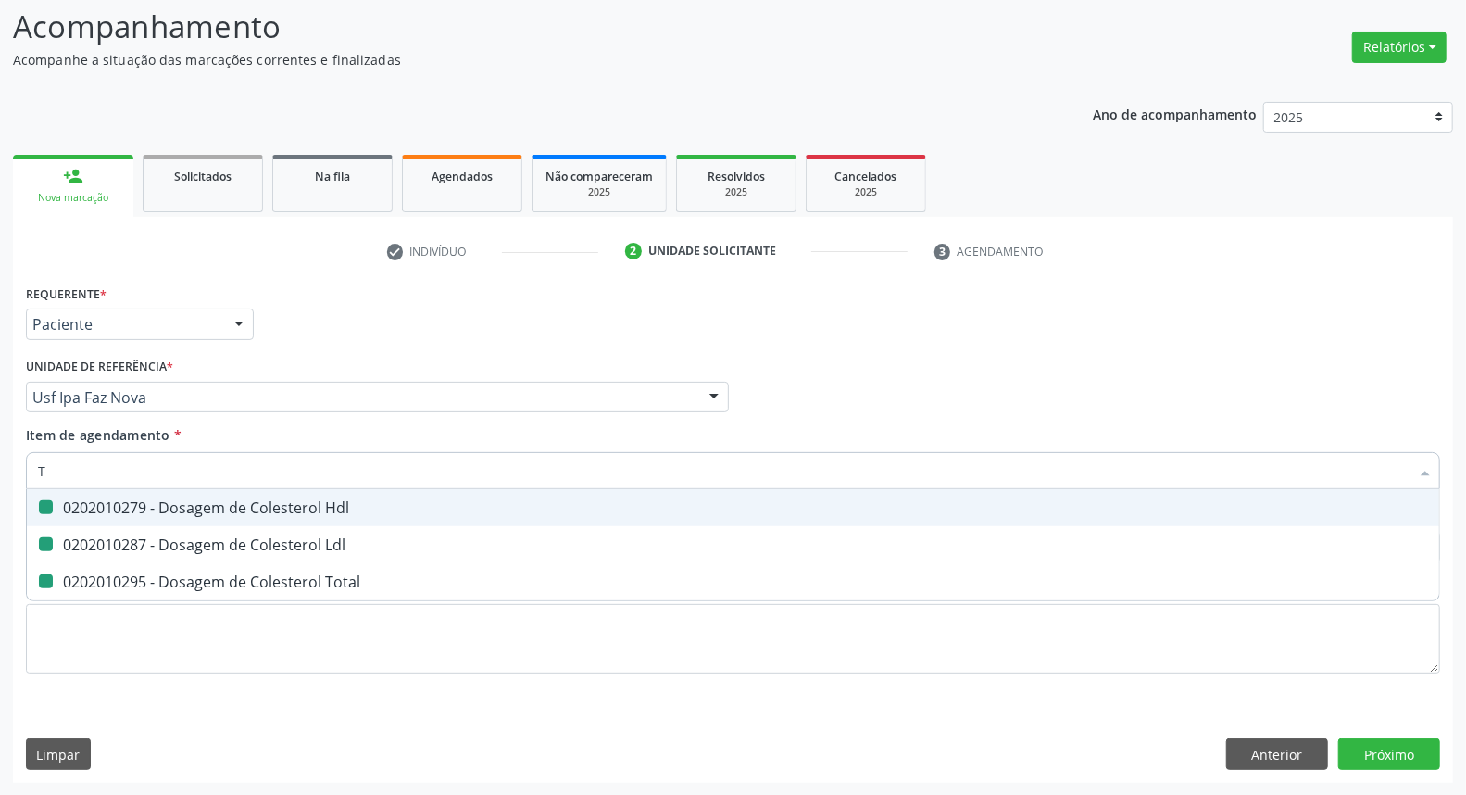
type input "TR"
checkbox Hdl "false"
checkbox Ldl "false"
checkbox Total "false"
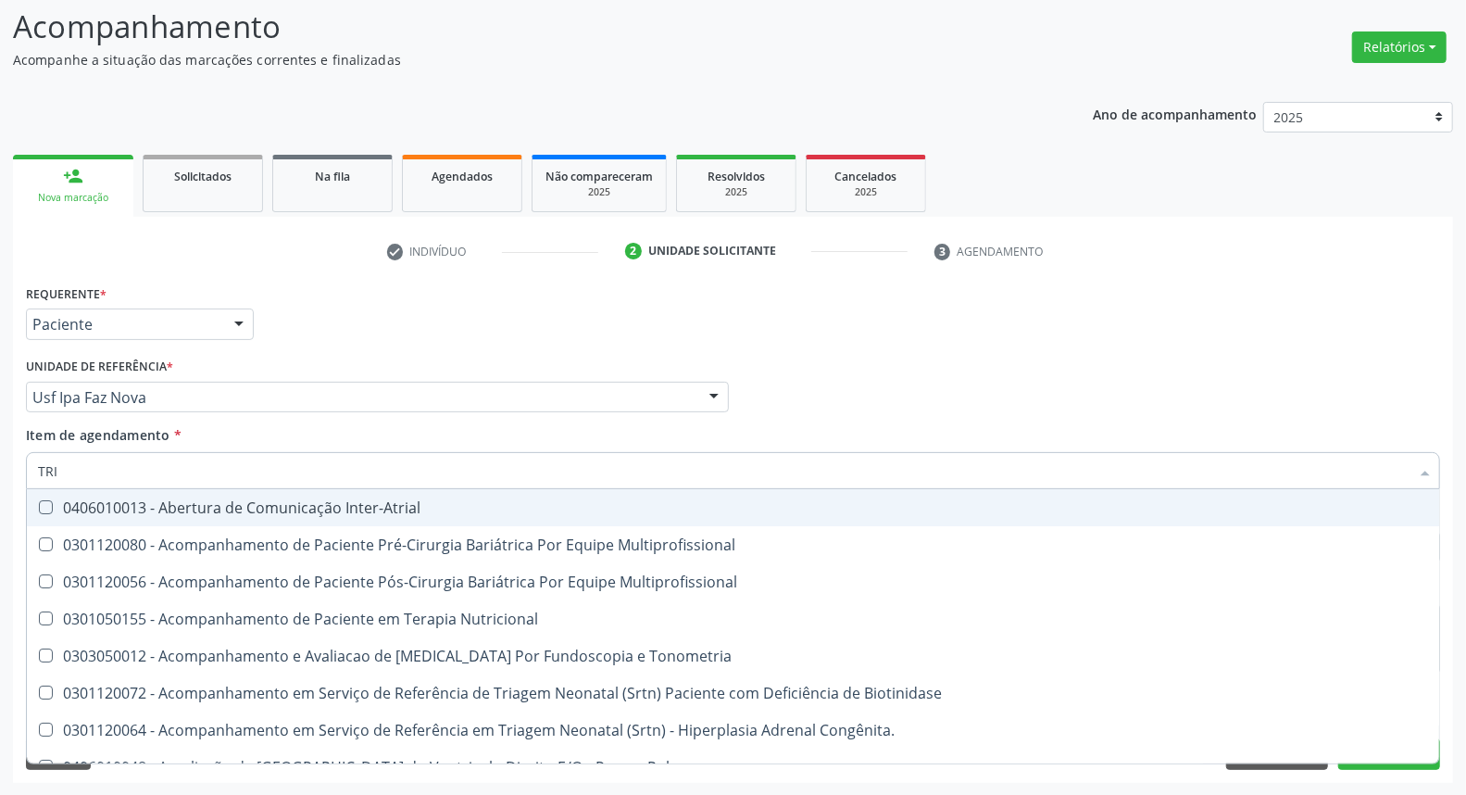
type input "TRIG"
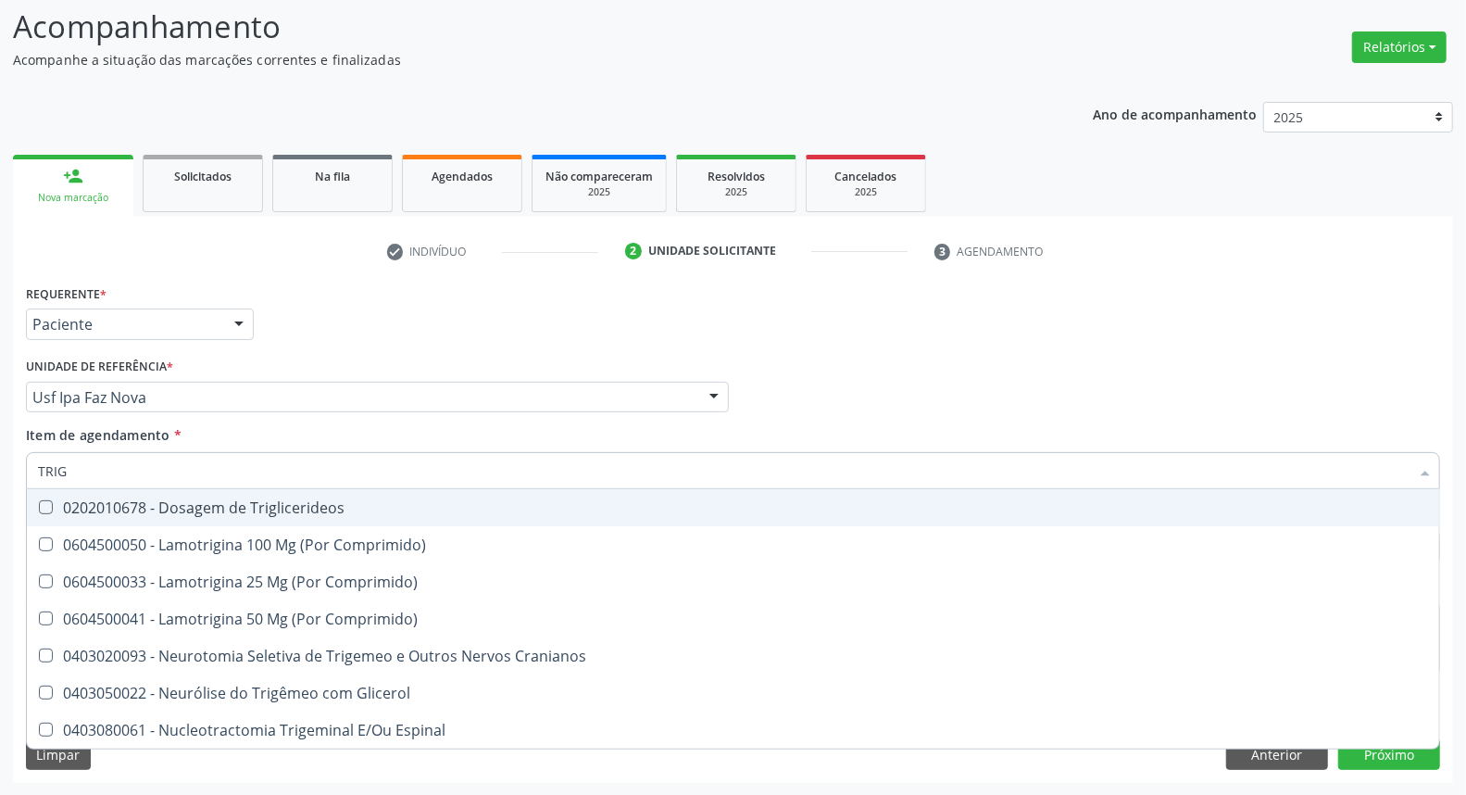
click at [158, 509] on div "0202010678 - Dosagem de Triglicerideos" at bounding box center [733, 507] width 1390 height 15
checkbox Triglicerideos "true"
click at [0, 422] on div "Acompanhamento Acompanhe a situação das marcações correntes e finalizadas Relat…" at bounding box center [733, 388] width 1466 height 816
type input "HE"
checkbox Triglicerideos "false"
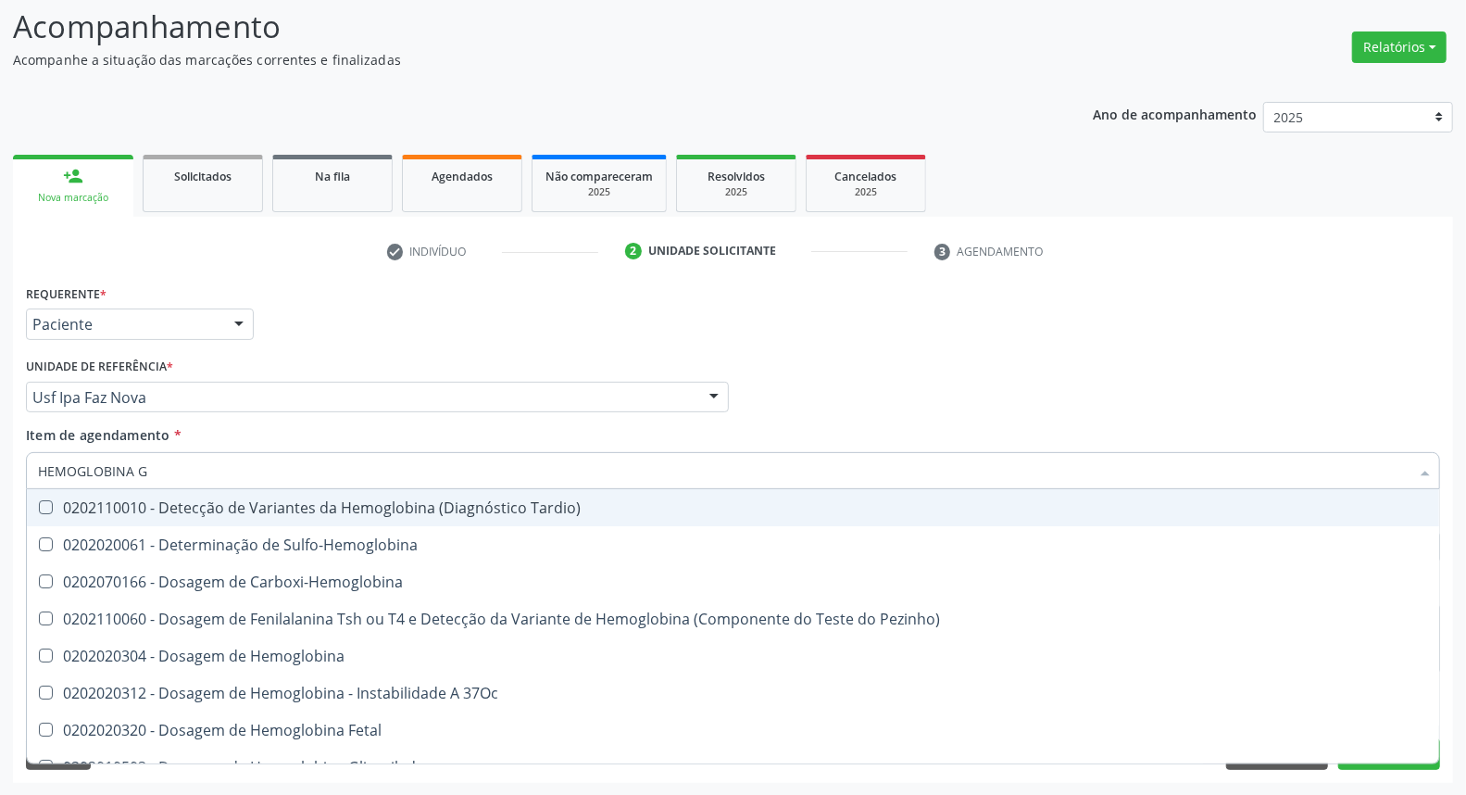
type input "HEMOGLOBINA G"
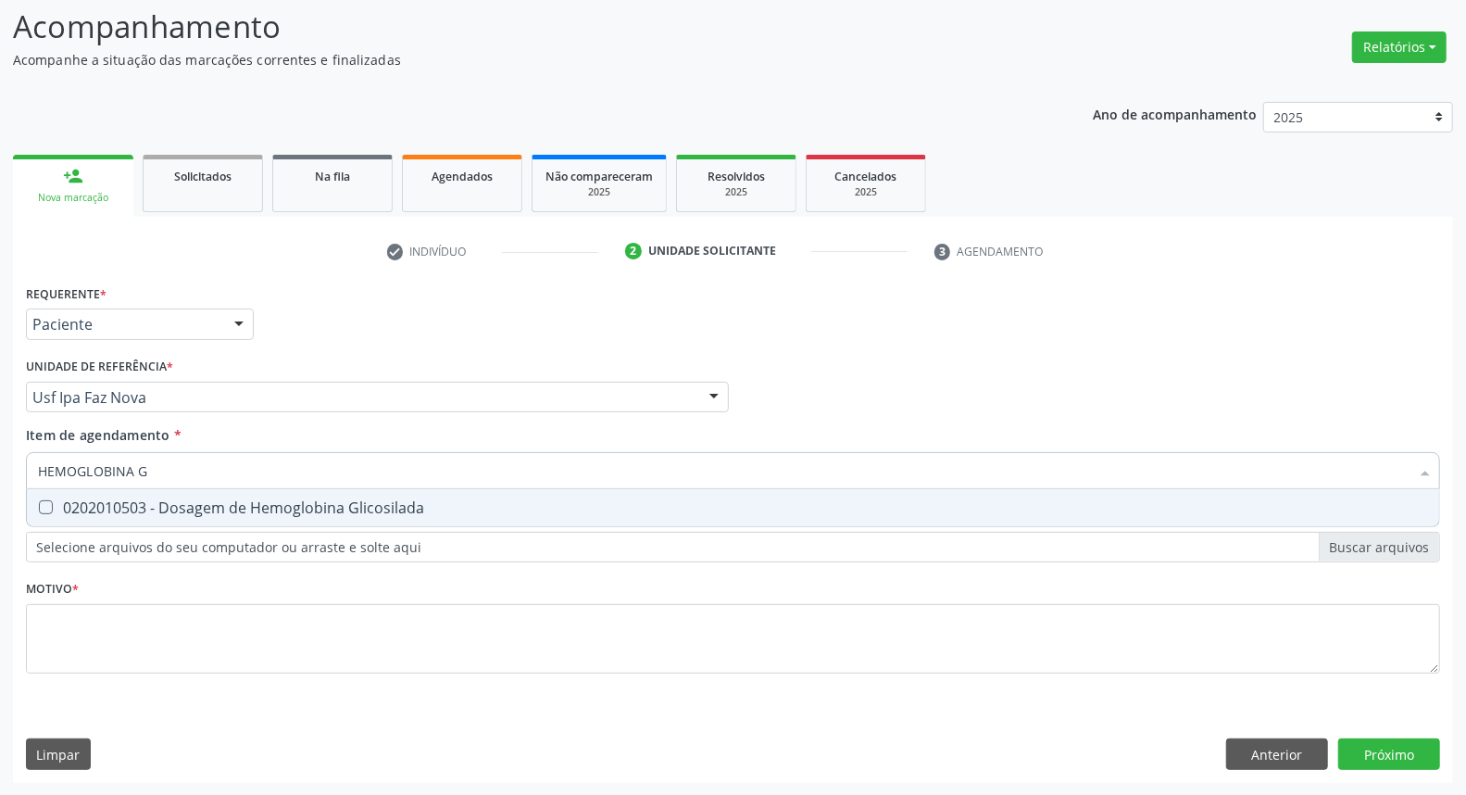
drag, startPoint x: 57, startPoint y: 501, endPoint x: 145, endPoint y: 475, distance: 91.7
click at [60, 502] on div "0202010503 - Dosagem de Hemoglobina Glicosilada" at bounding box center [733, 507] width 1390 height 15
checkbox Glicosilada "true"
drag, startPoint x: 53, startPoint y: 460, endPoint x: 0, endPoint y: 420, distance: 66.1
click at [0, 420] on div "Acompanhamento Acompanhe a situação das marcações correntes e finalizadas Relat…" at bounding box center [733, 388] width 1466 height 816
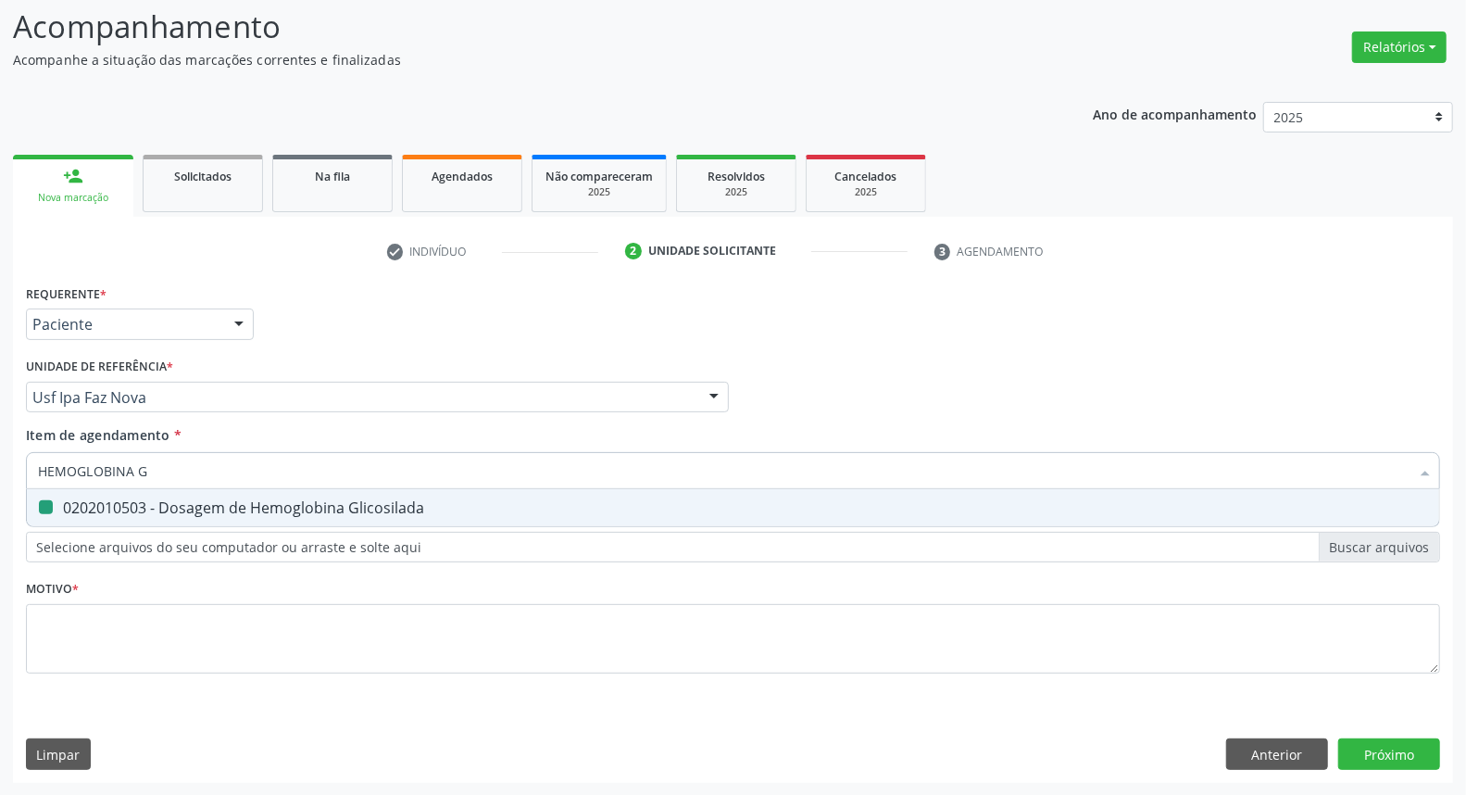
type input "T"
checkbox Glicosilada "false"
type input "T4 L"
drag, startPoint x: 61, startPoint y: 510, endPoint x: 97, endPoint y: 486, distance: 43.4
click at [65, 507] on div "0202060381 - Dosagem de Tiroxina Livre (T4 Livre)" at bounding box center [733, 507] width 1390 height 15
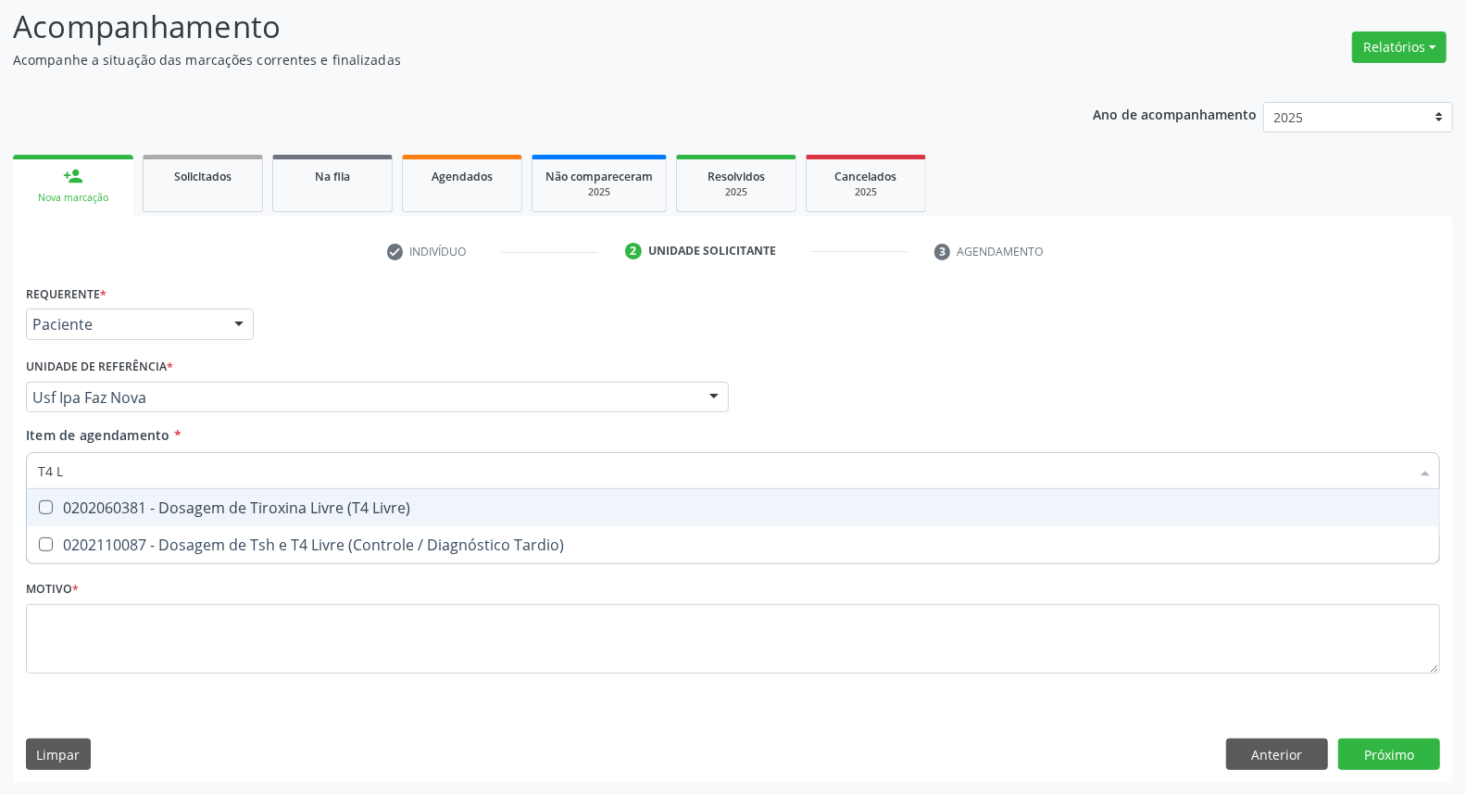
checkbox Livre\) "true"
click at [0, 431] on div "Acompanhamento Acompanhe a situação das marcações correntes e finalizadas Relat…" at bounding box center [733, 388] width 1466 height 816
type input "T"
checkbox Livre\) "false"
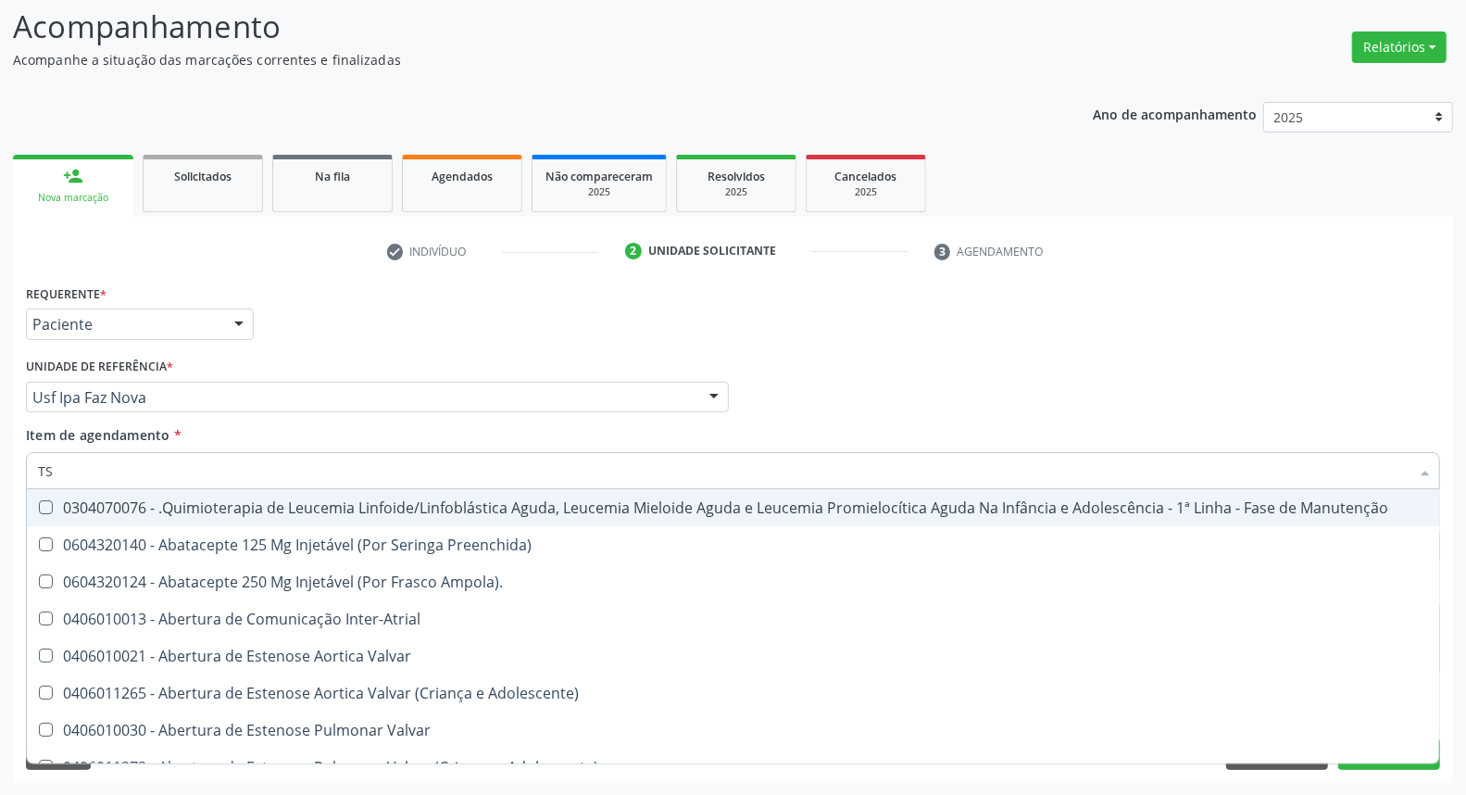
type input "TSH"
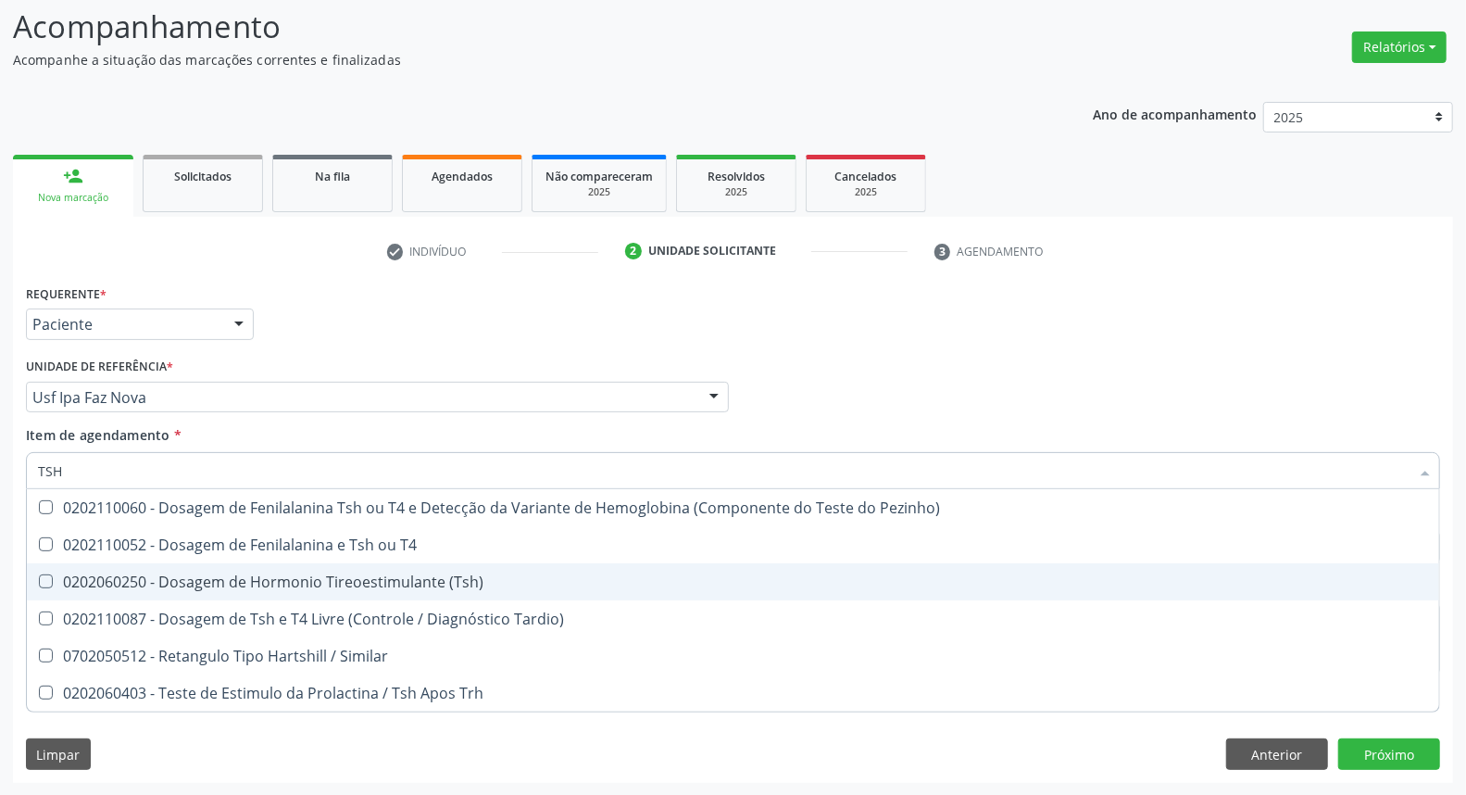
click at [306, 582] on div "0202060250 - Dosagem de Hormonio Tireoestimulante (Tsh)" at bounding box center [733, 581] width 1390 height 15
checkbox \(Tsh\) "true"
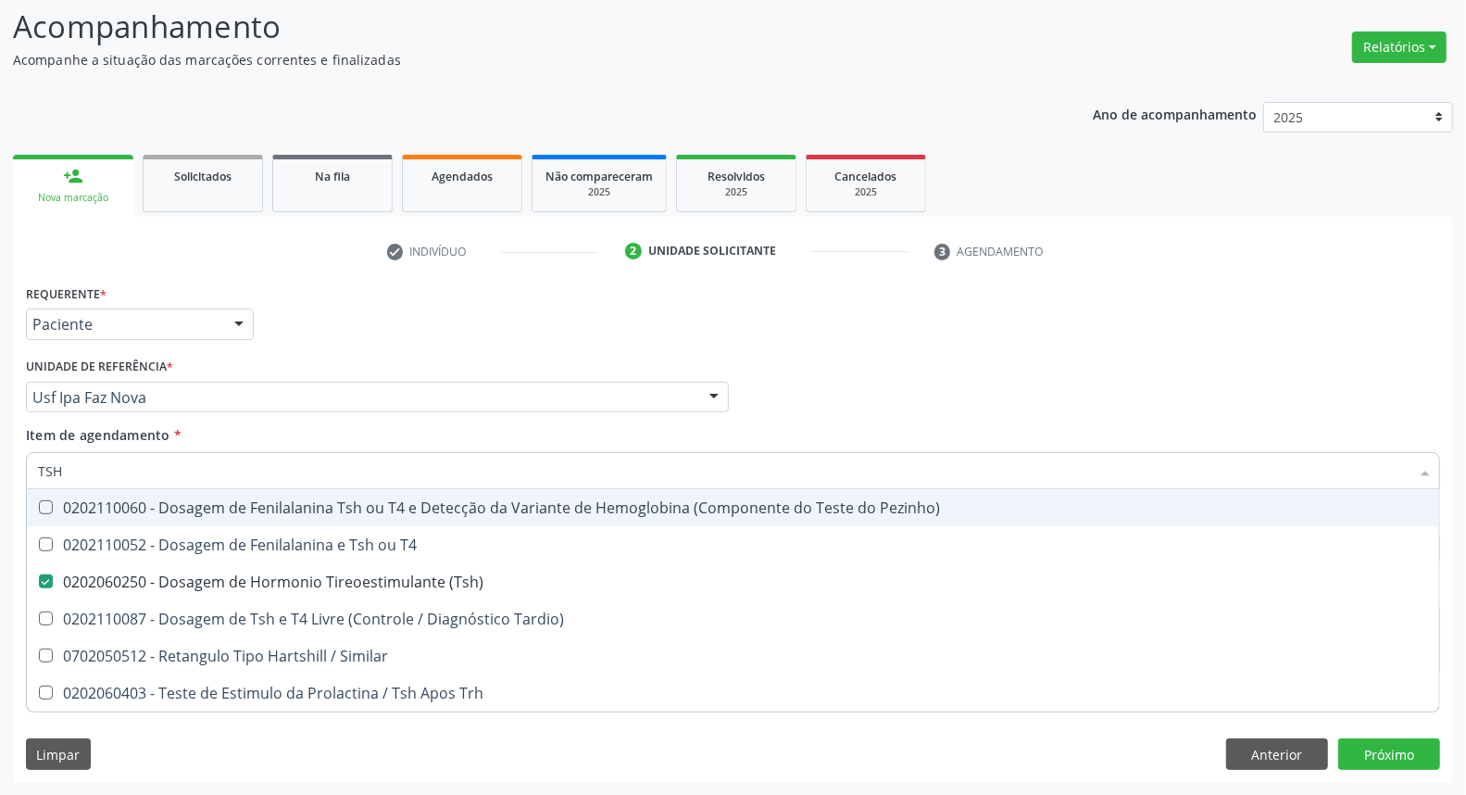
click at [913, 403] on div "Médico Solicitante Por favor, selecione a Unidade de Atendimento primeiro Nenhu…" at bounding box center [732, 389] width 1423 height 72
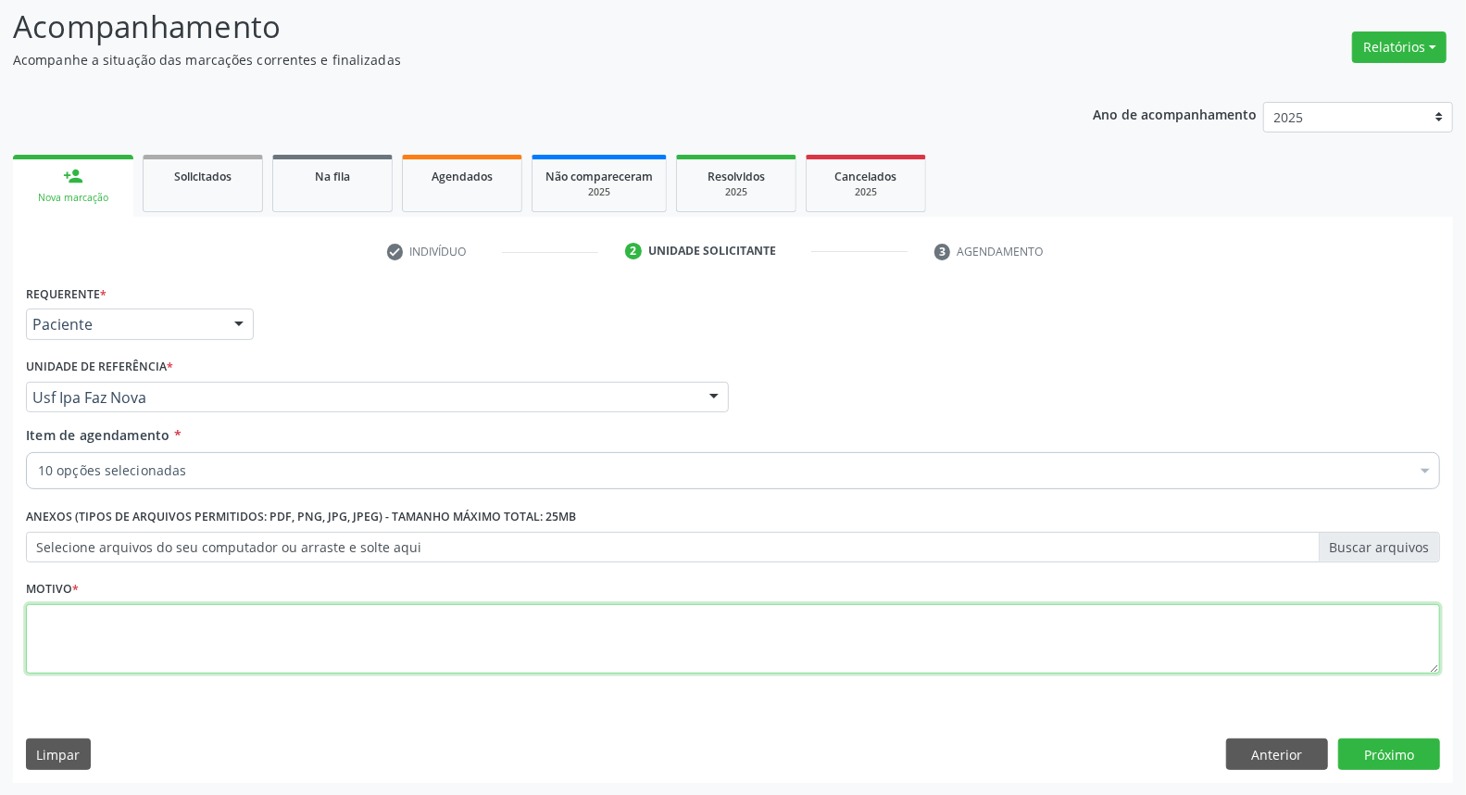
click at [448, 634] on textarea at bounding box center [733, 639] width 1414 height 70
type textarea "*"
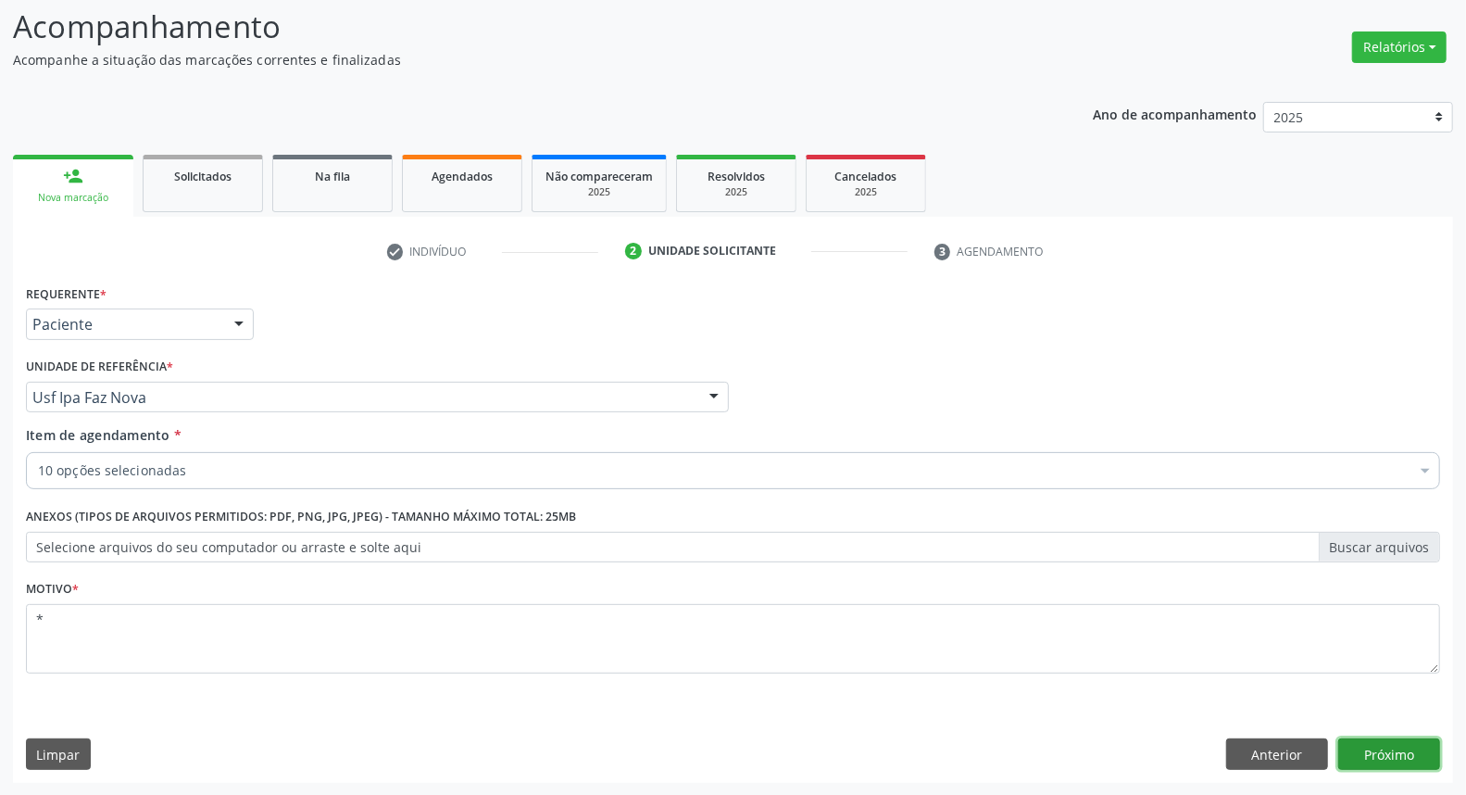
click at [1406, 747] on button "Próximo" at bounding box center [1389, 753] width 102 height 31
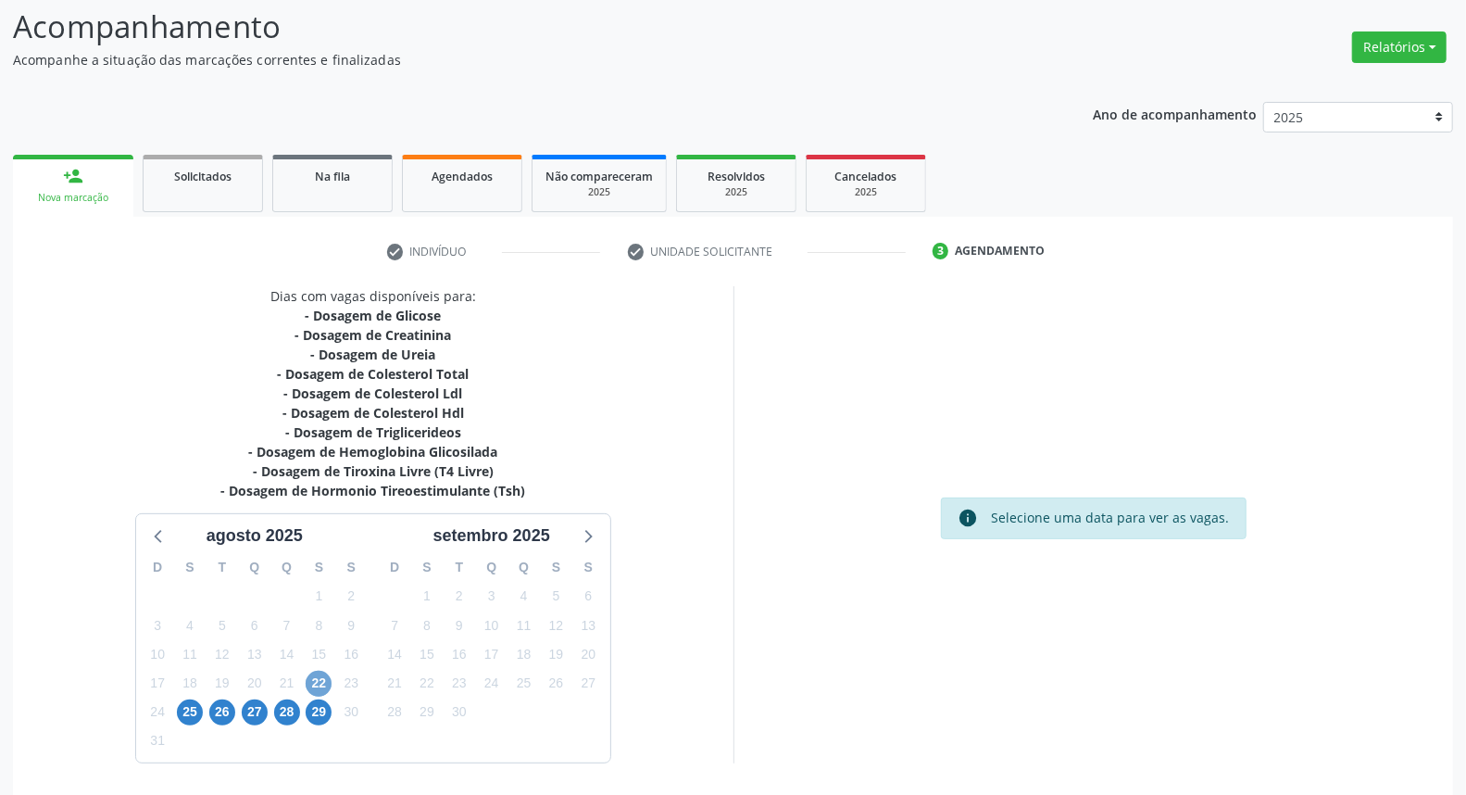
click at [309, 680] on span "22" at bounding box center [319, 683] width 26 height 26
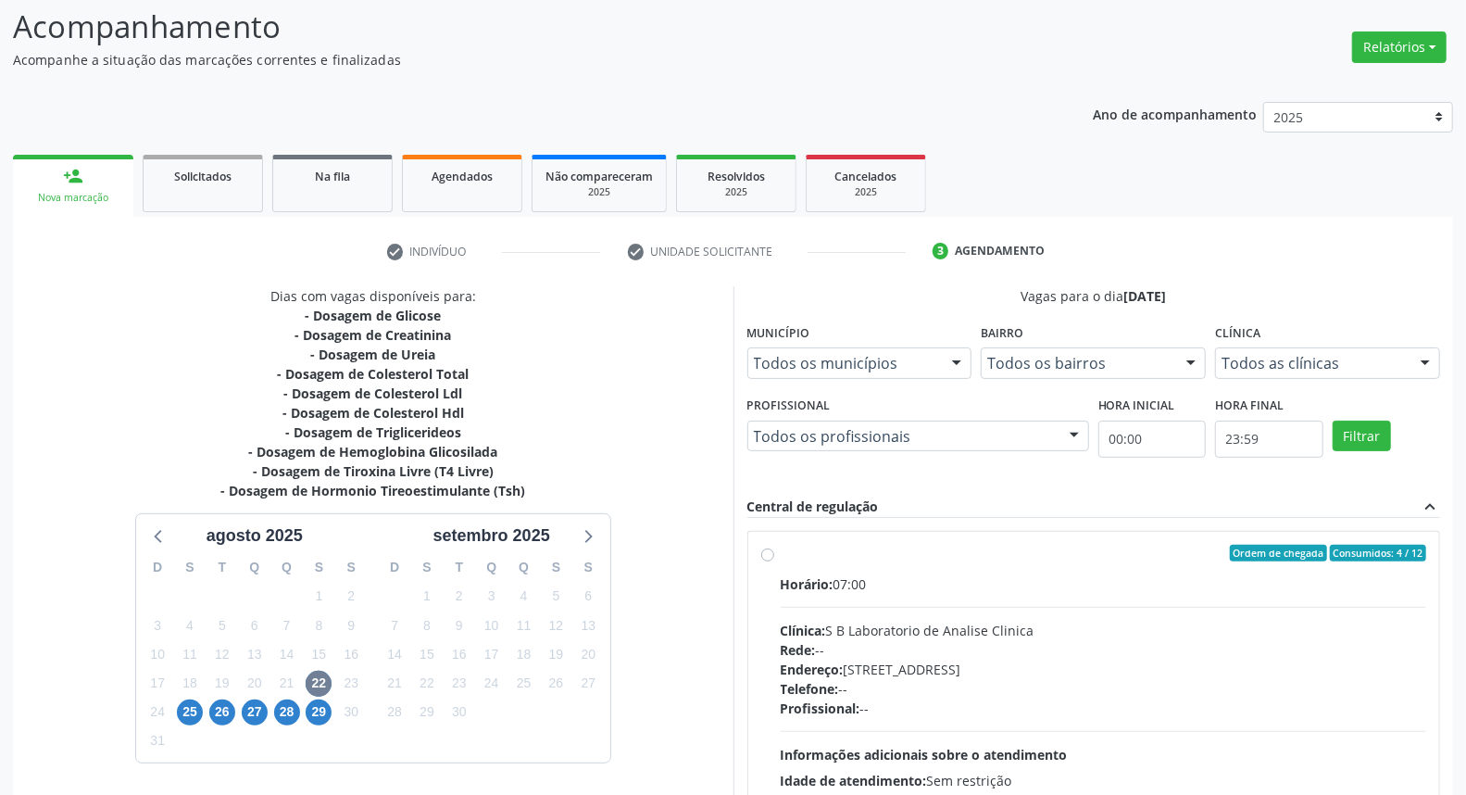
click at [781, 554] on label "Ordem de chegada Consumidos: 4 / 12 Horário: 07:00 Clínica: S B Laboratorio de …" at bounding box center [1104, 687] width 646 height 284
click at [766, 554] on input "Ordem de chegada Consumidos: 4 / 12 Horário: 07:00 Clínica: S B Laboratorio de …" at bounding box center [767, 553] width 13 height 17
radio input "true"
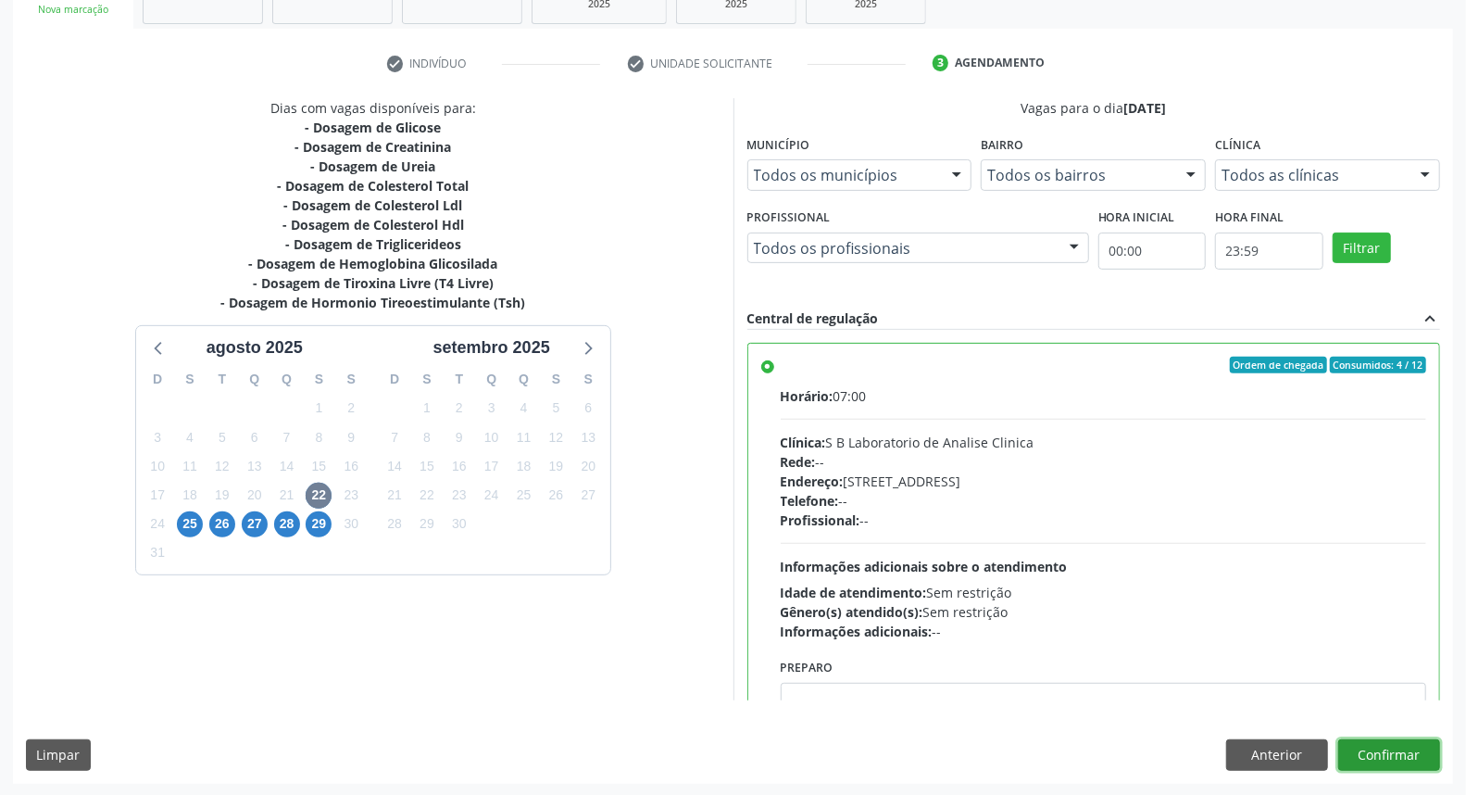
click at [1367, 752] on button "Confirmar" at bounding box center [1389, 754] width 102 height 31
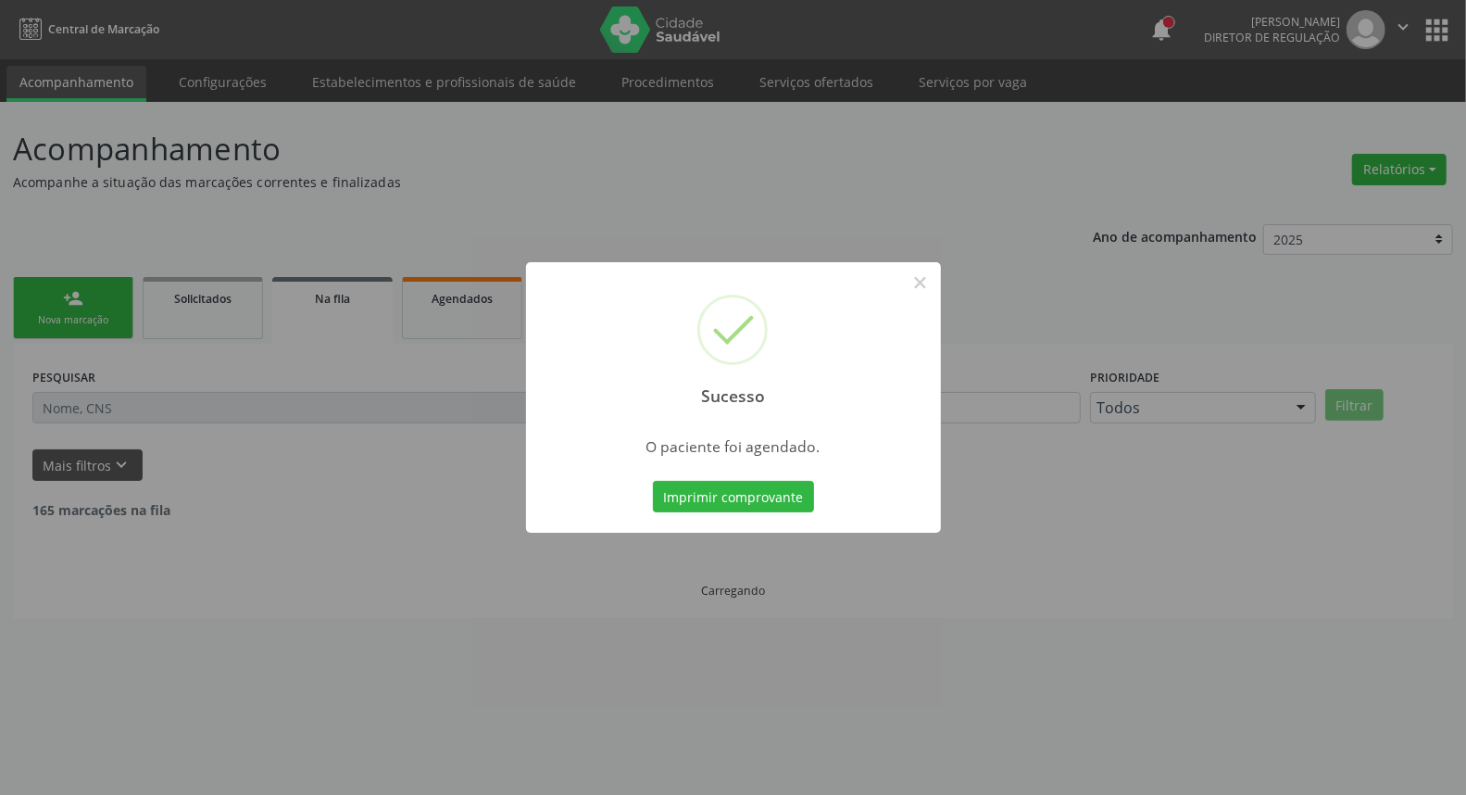
scroll to position [0, 0]
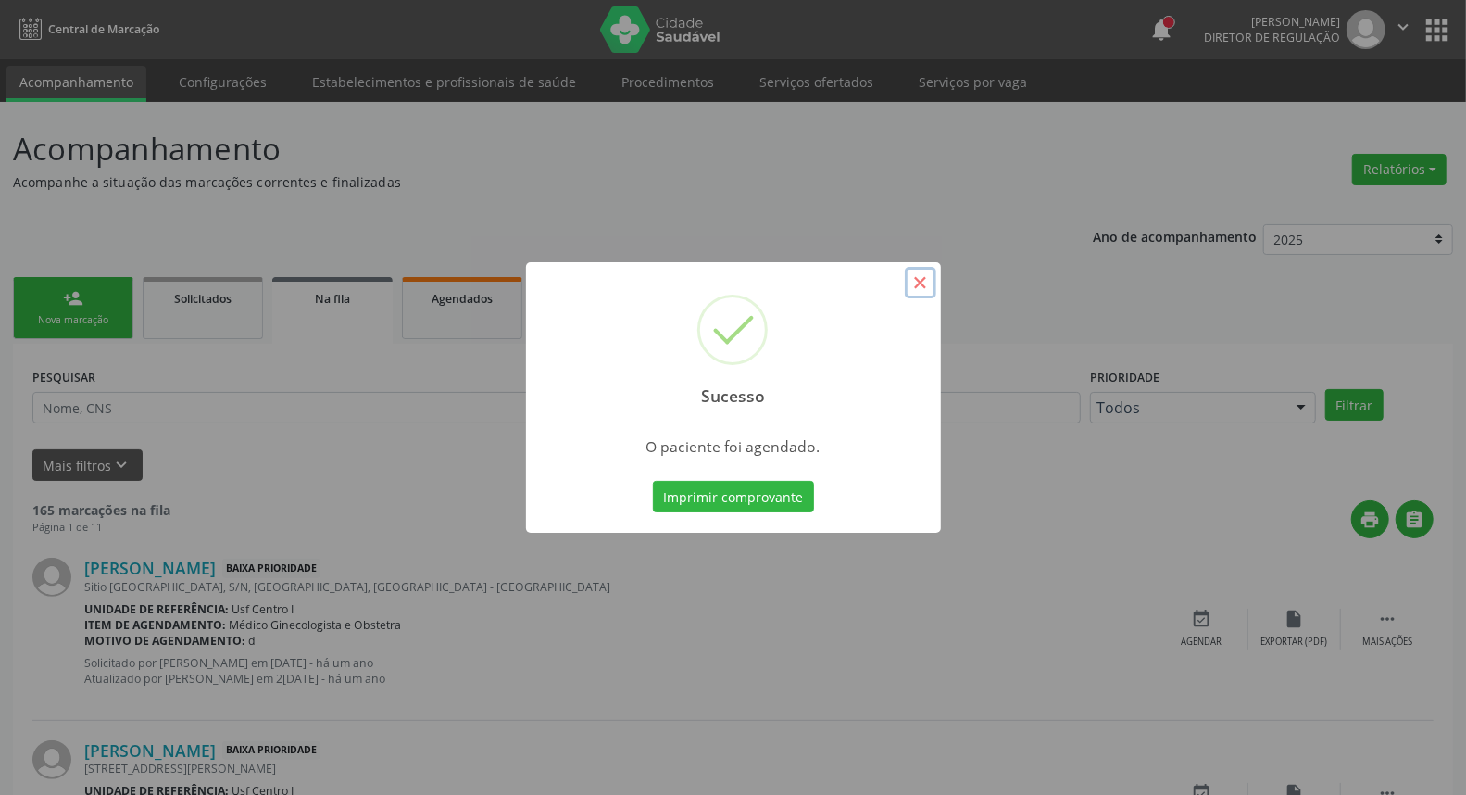
drag, startPoint x: 918, startPoint y: 283, endPoint x: 469, endPoint y: 283, distance: 449.2
click at [917, 283] on button "×" at bounding box center [920, 282] width 31 height 31
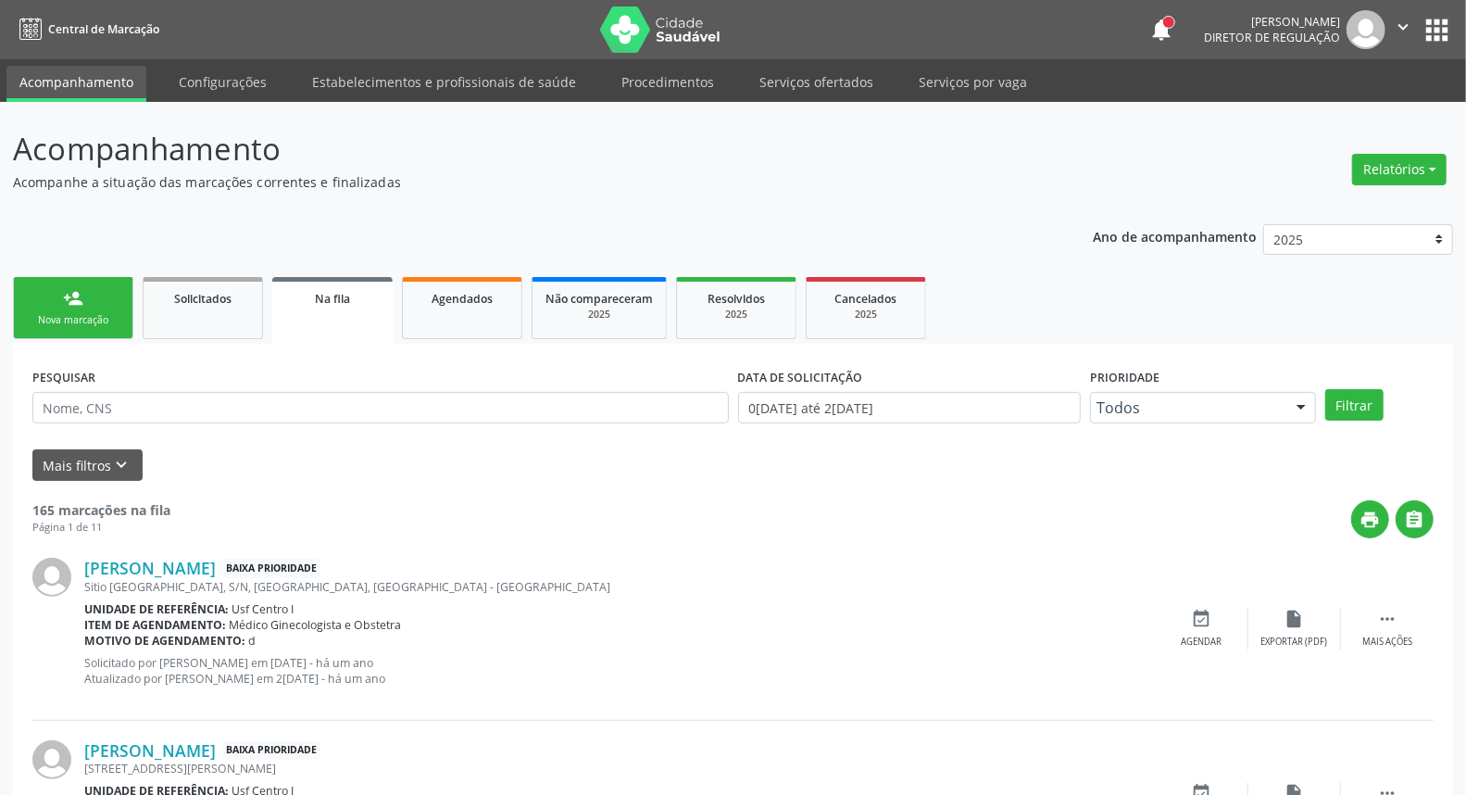
click at [77, 291] on div "person_add" at bounding box center [73, 298] width 20 height 20
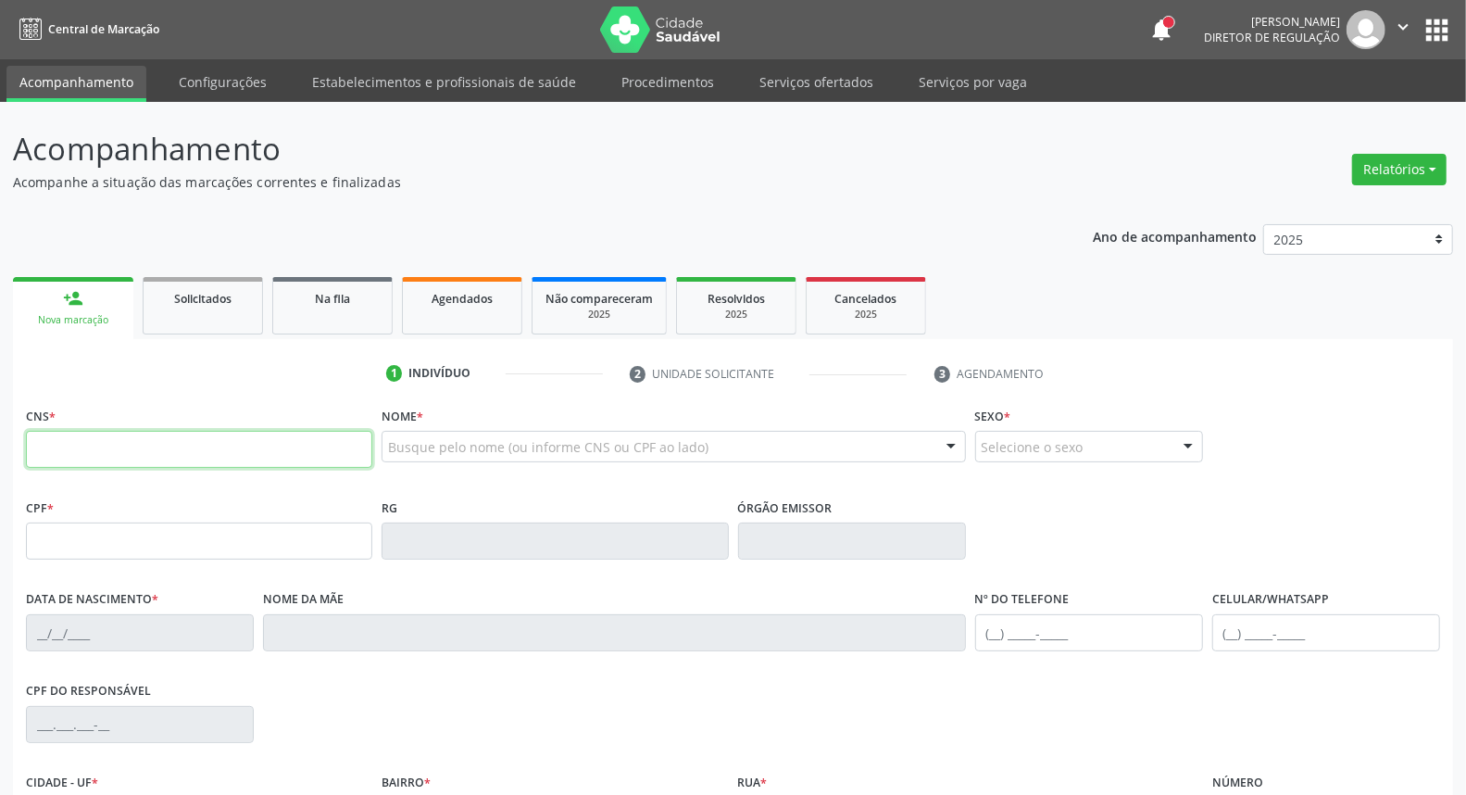
click at [51, 445] on input "text" at bounding box center [199, 449] width 346 height 37
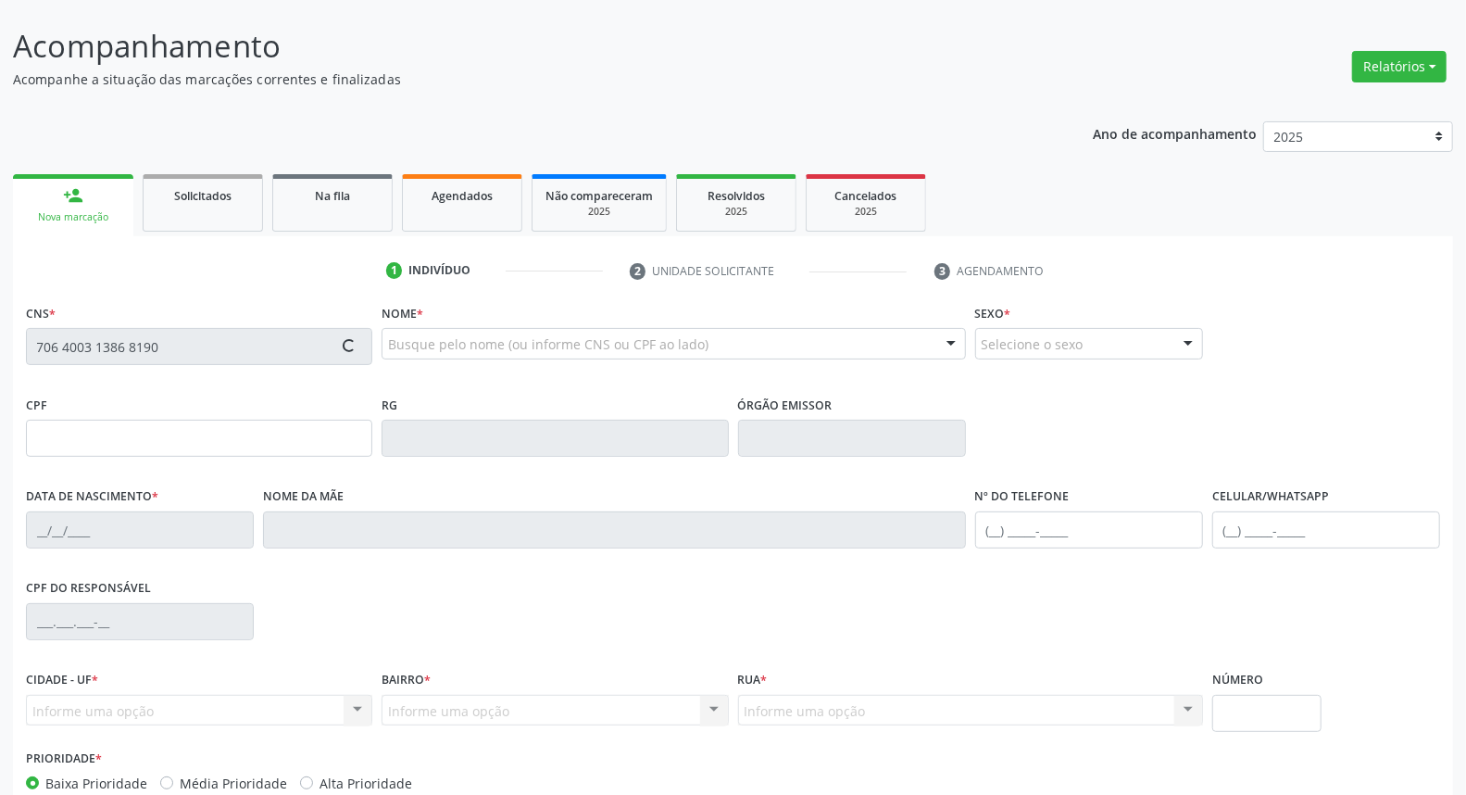
scroll to position [207, 0]
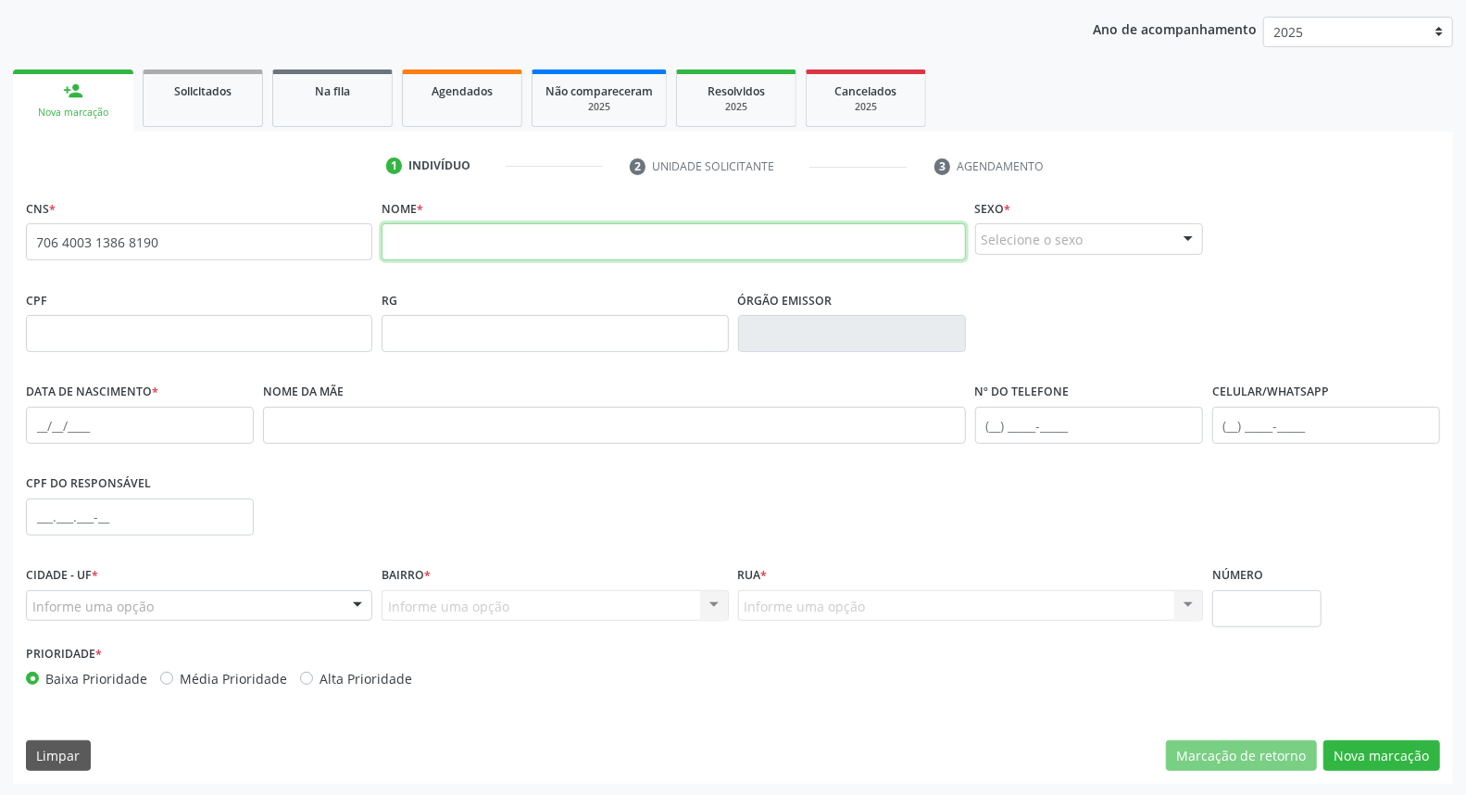
click at [384, 245] on input "text" at bounding box center [673, 241] width 583 height 37
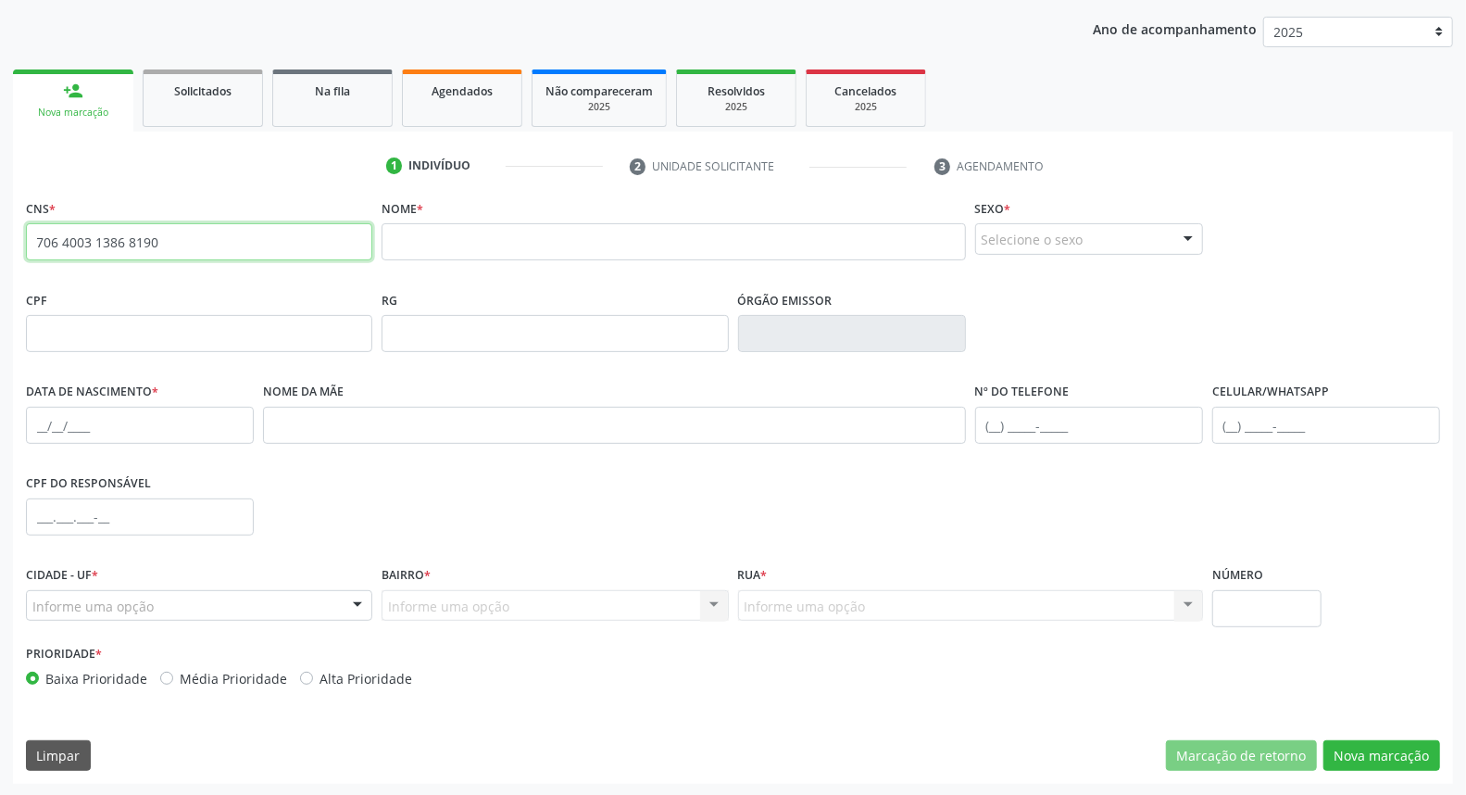
drag, startPoint x: 185, startPoint y: 245, endPoint x: 0, endPoint y: 247, distance: 185.2
click at [0, 247] on div "Acompanhamento Acompanhe a situação das marcações correntes e finalizadas Relat…" at bounding box center [733, 345] width 1466 height 902
paste input "801 4404 4215 0364"
type input "801 4404 4215 0364"
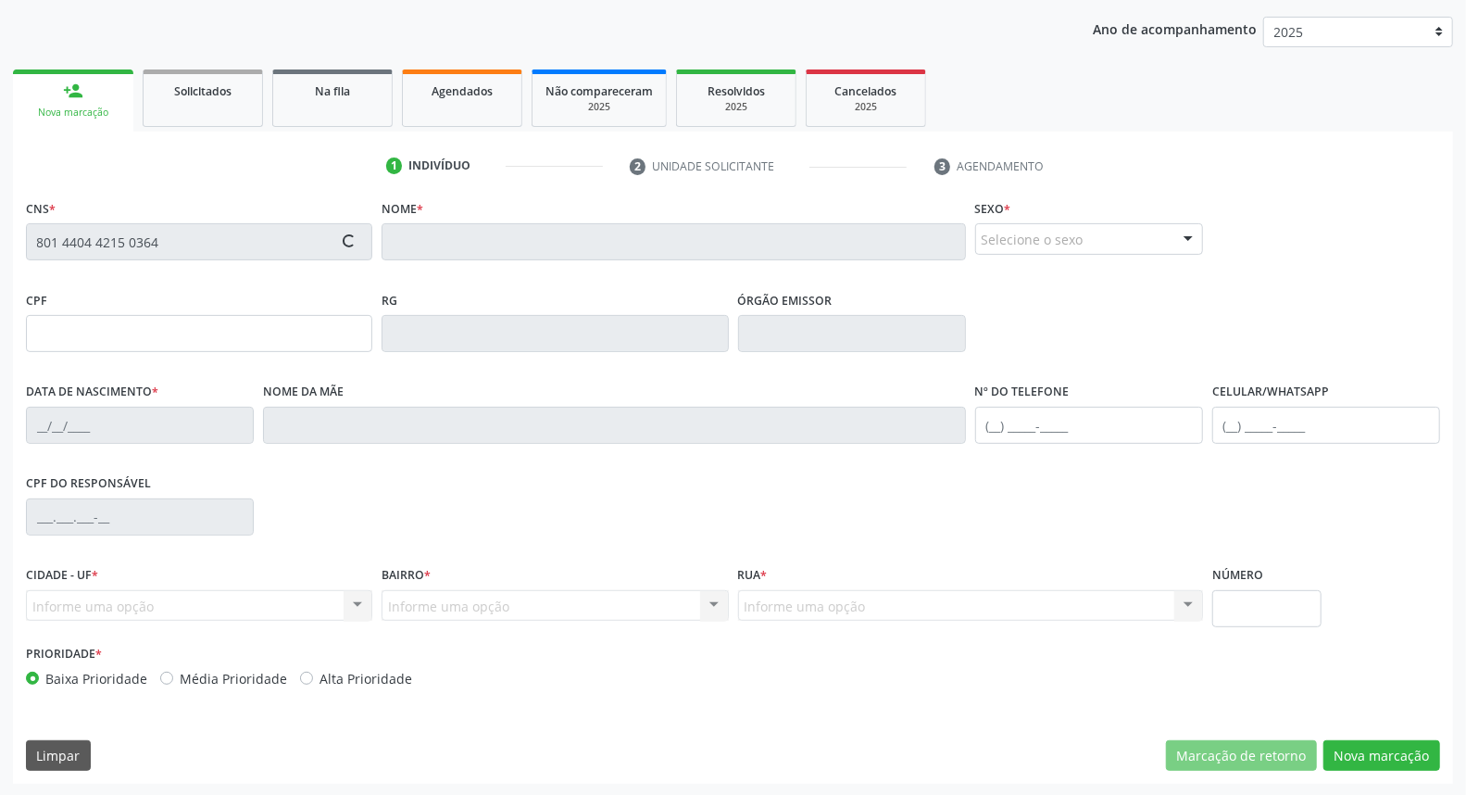
type input "454.687.614-91"
type input "14/10/1964"
type input "Maria Benedita de Jesus"
type input "[PHONE_NUMBER]"
type input "299.942.008-01"
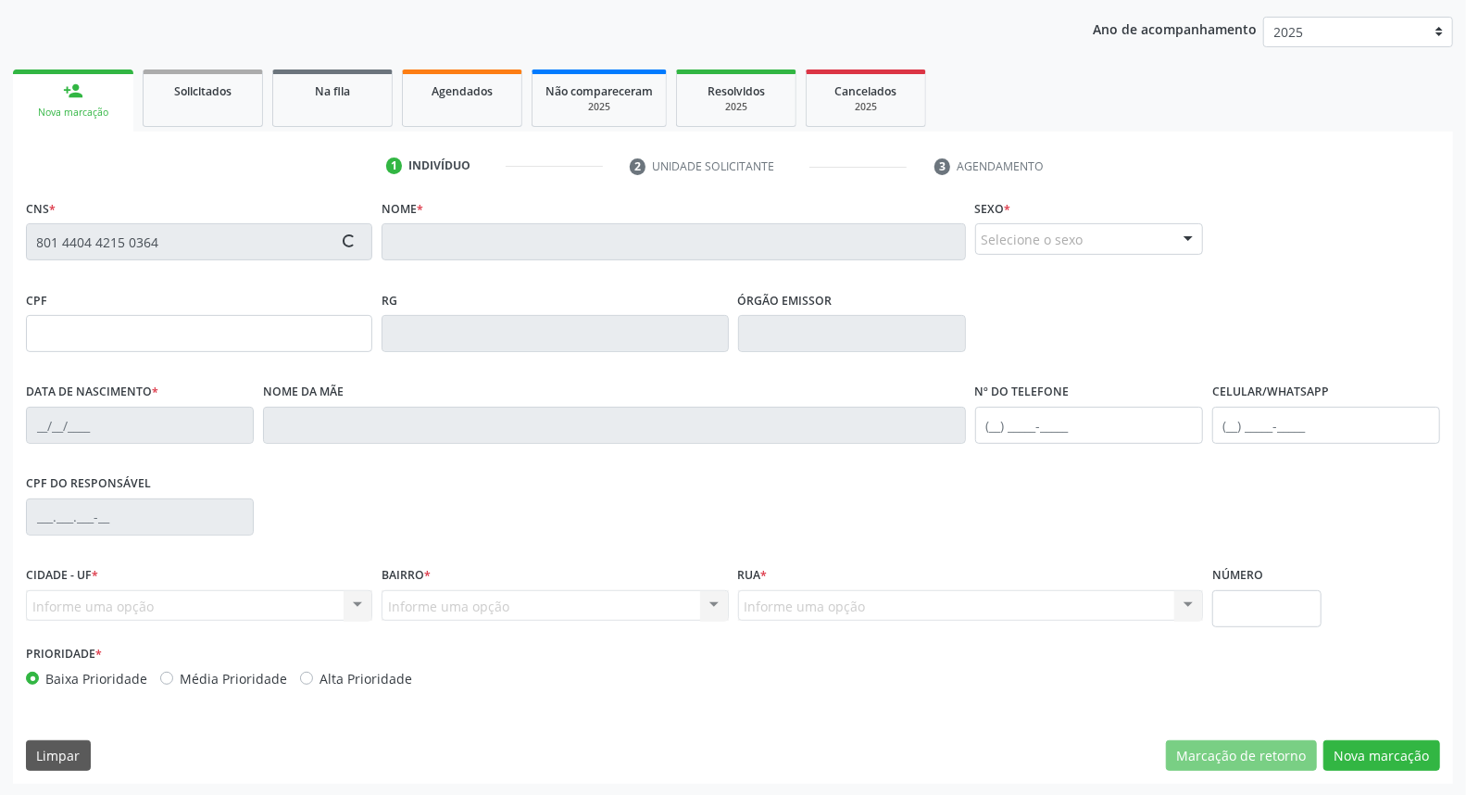
type input "S/N"
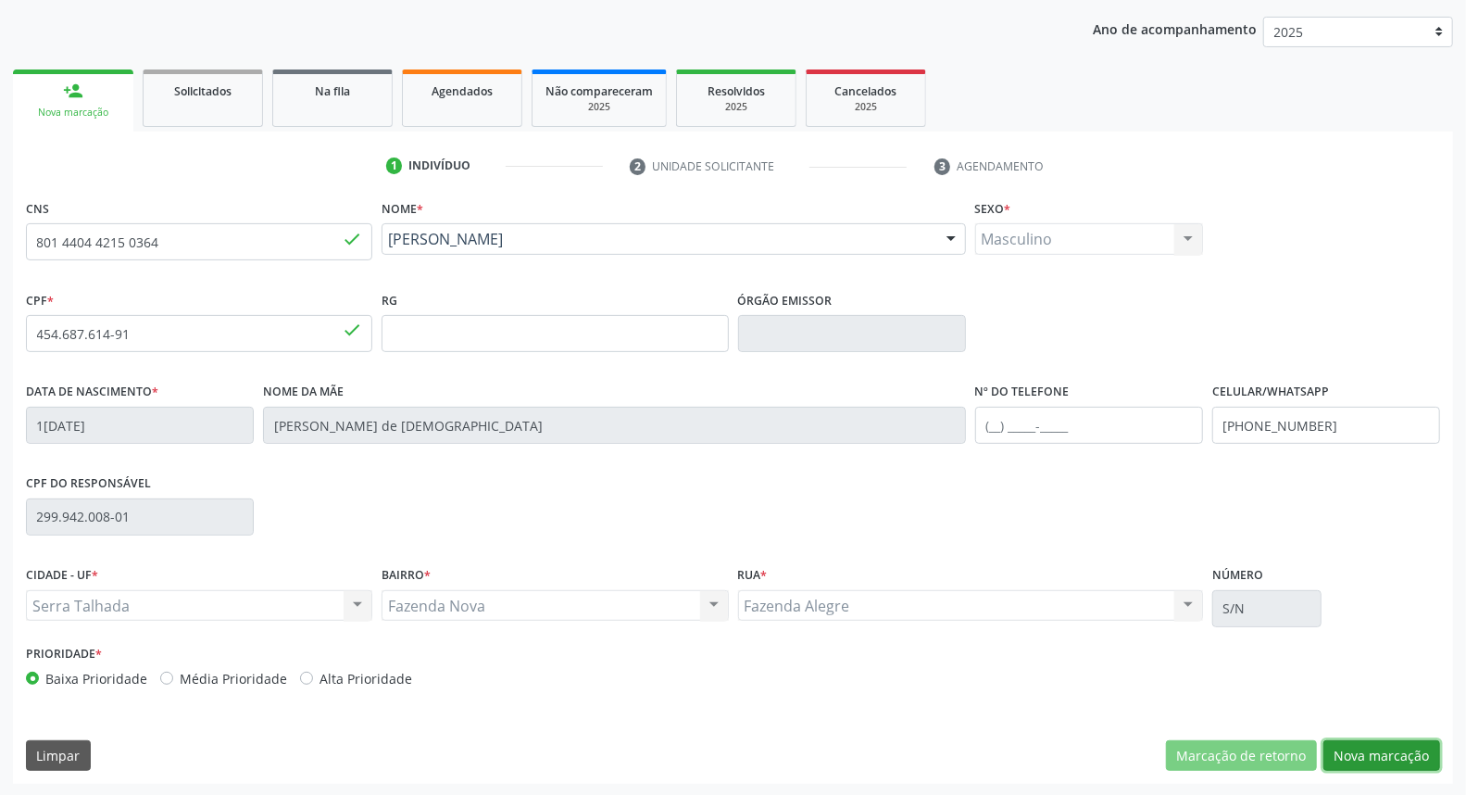
click at [1359, 756] on button "Nova marcação" at bounding box center [1381, 755] width 117 height 31
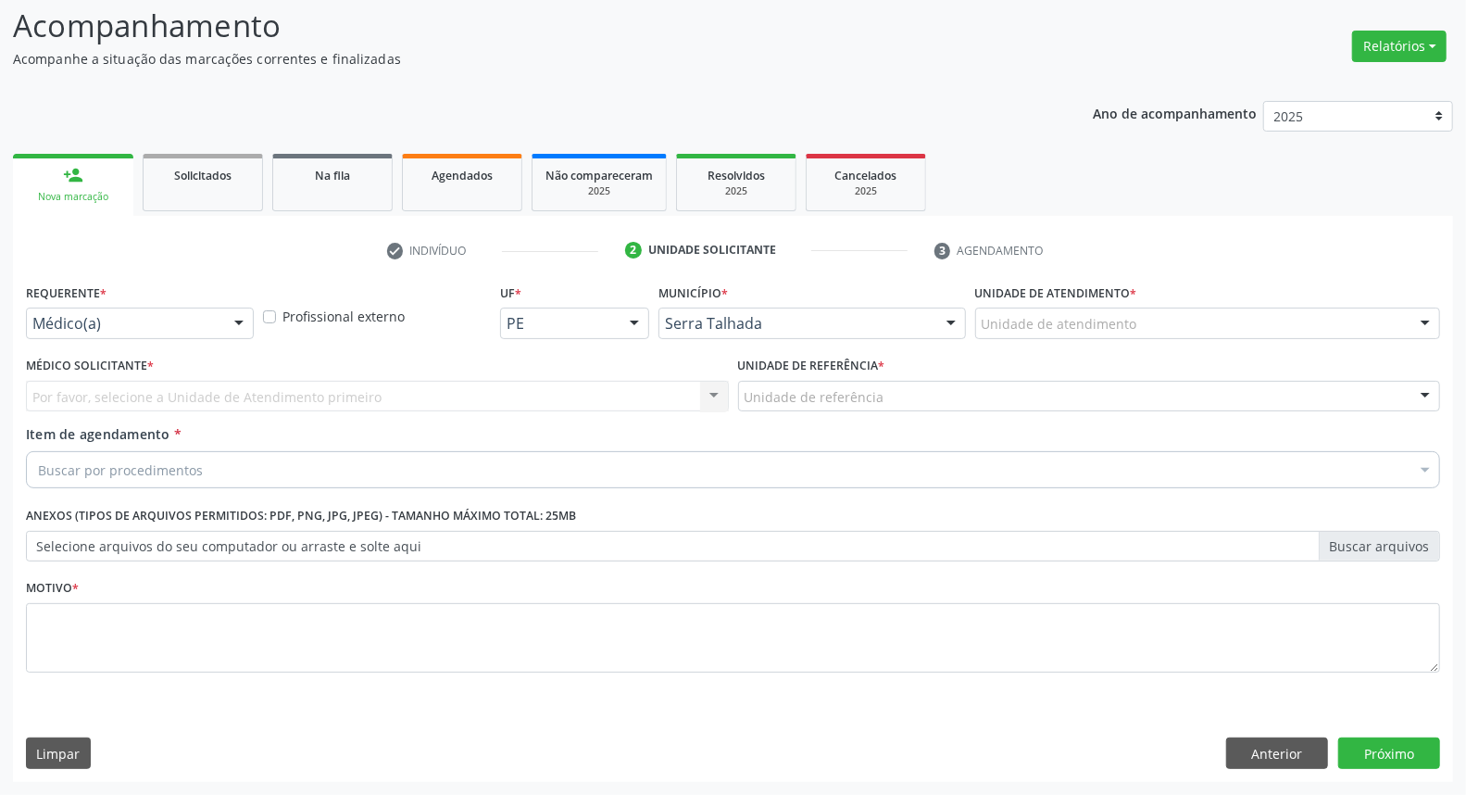
scroll to position [122, 0]
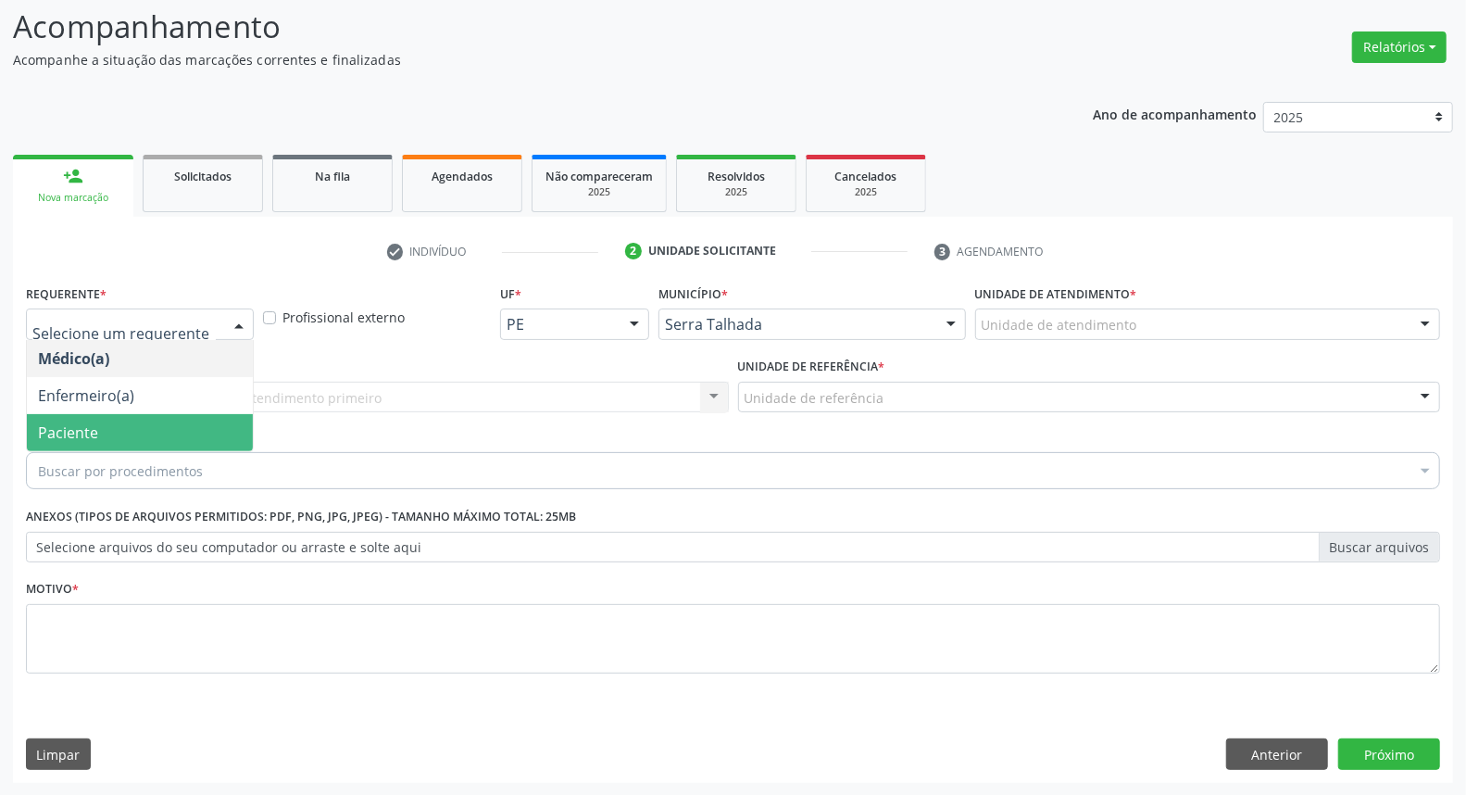
drag, startPoint x: 96, startPoint y: 435, endPoint x: 128, endPoint y: 413, distance: 38.5
click at [96, 432] on span "Paciente" at bounding box center [68, 432] width 60 height 20
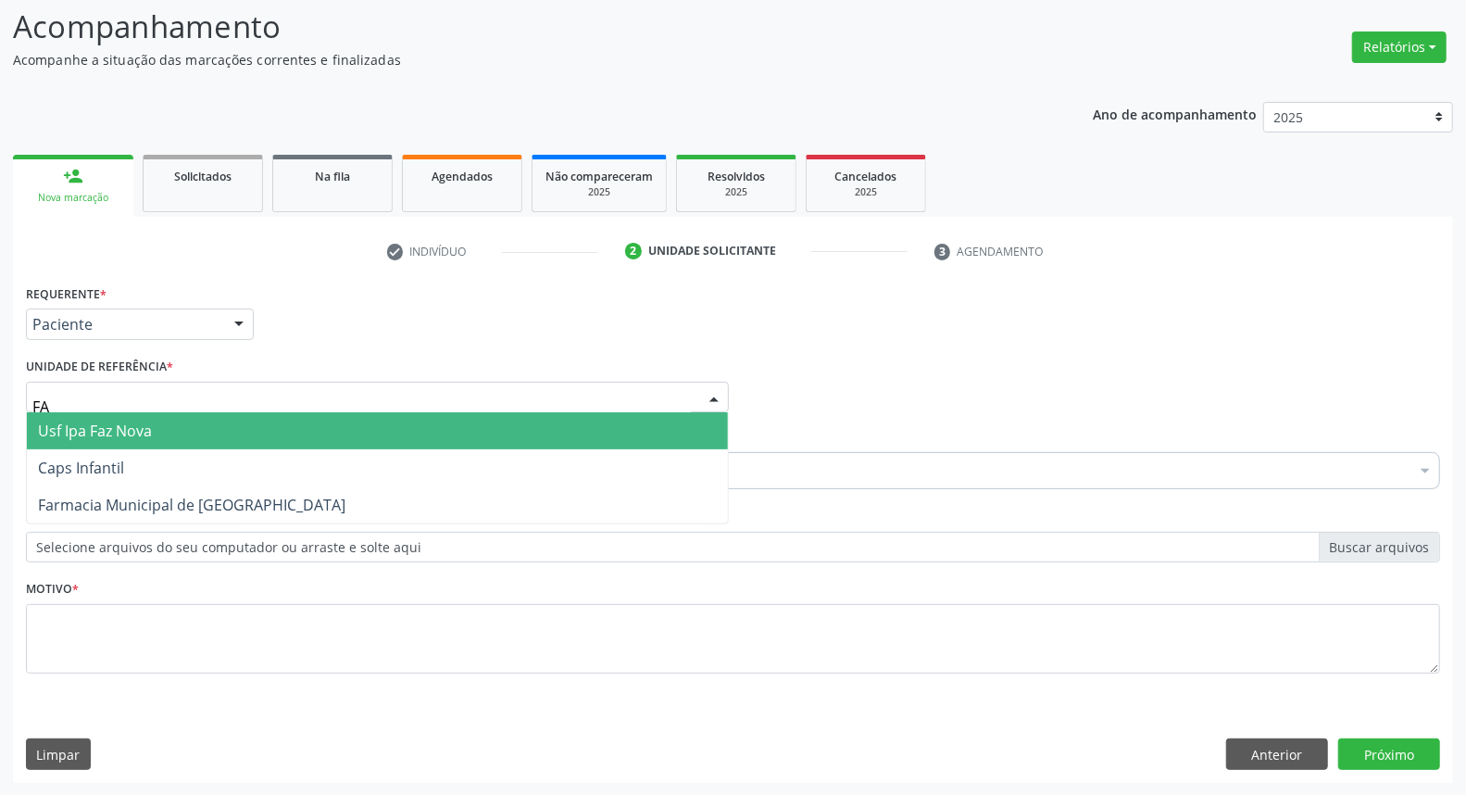
type input "FAZ"
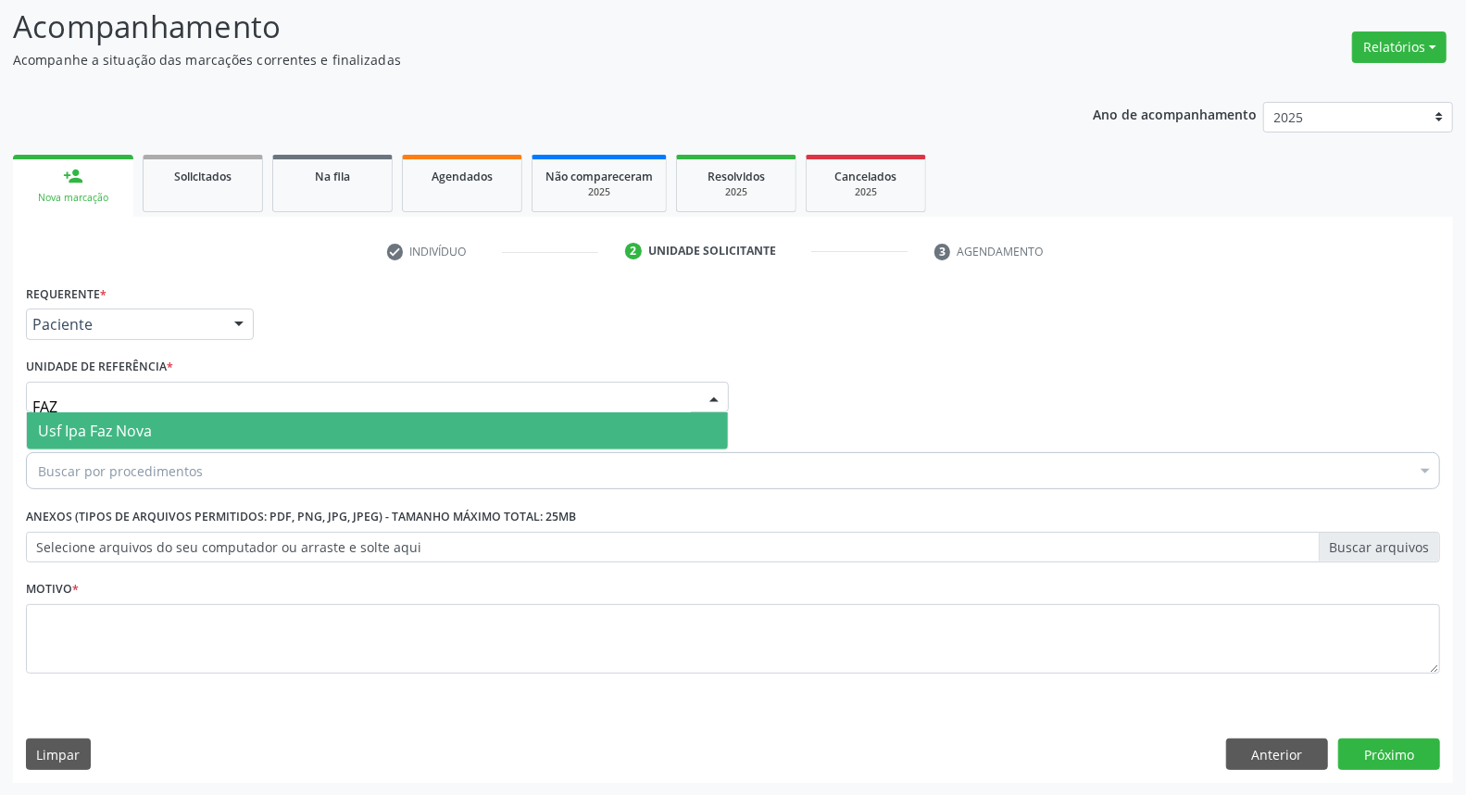
click at [134, 427] on span "Usf Ipa Faz Nova" at bounding box center [95, 430] width 114 height 20
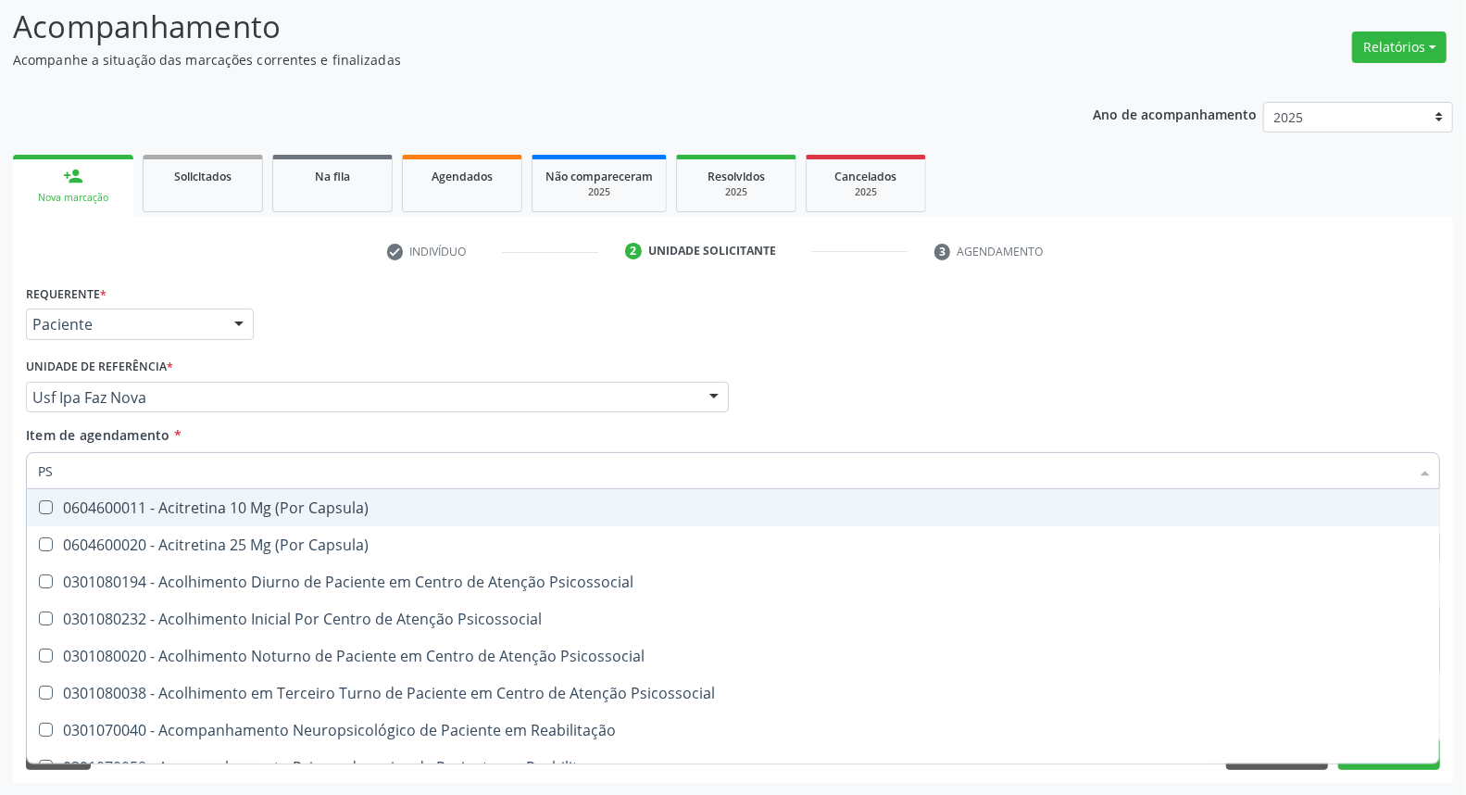
type input "PSA"
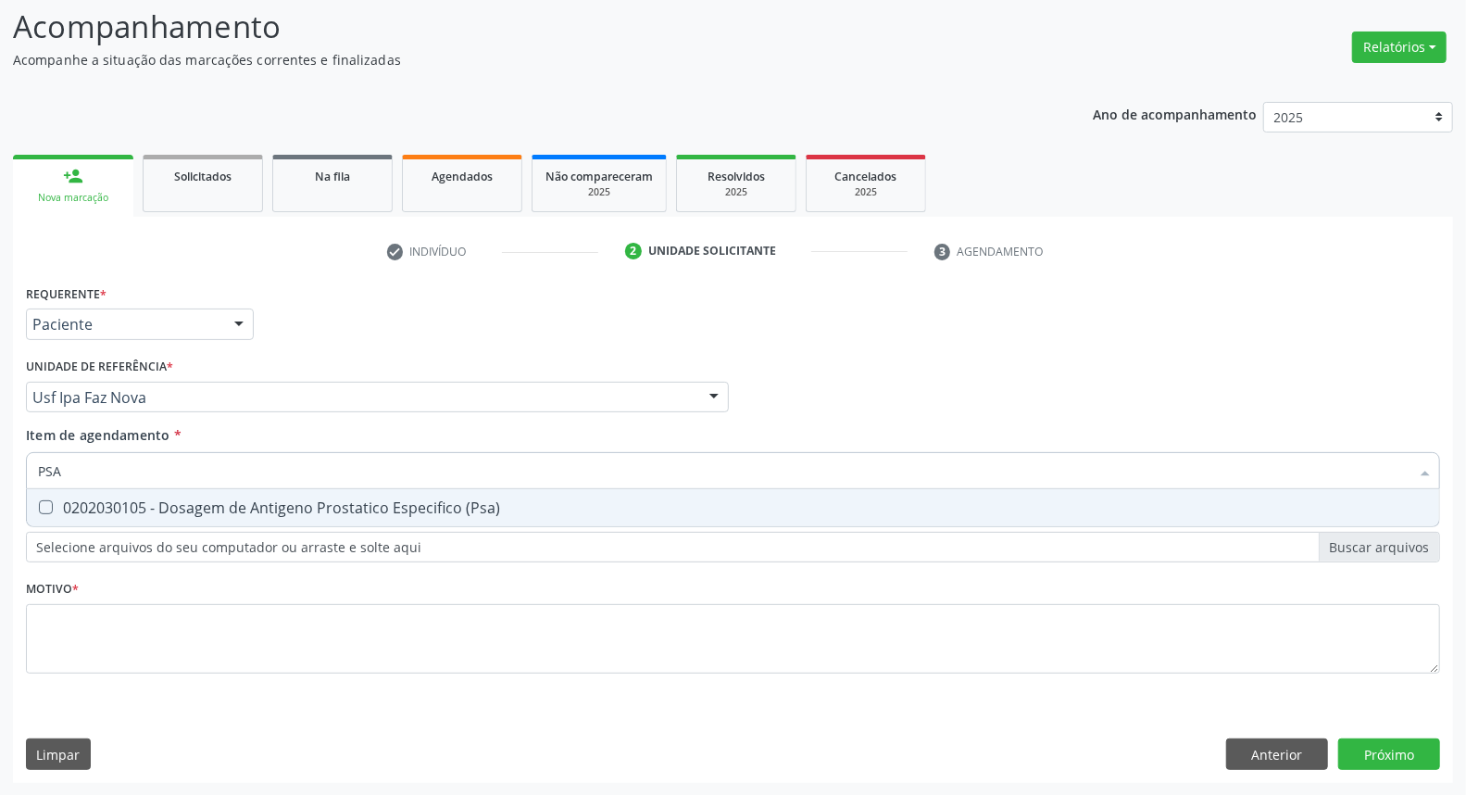
drag, startPoint x: 186, startPoint y: 502, endPoint x: 170, endPoint y: 551, distance: 51.5
click at [186, 503] on div "0202030105 - Dosagem de Antigeno Prostatico Especifico (Psa)" at bounding box center [733, 507] width 1390 height 15
checkbox \(Psa\) "true"
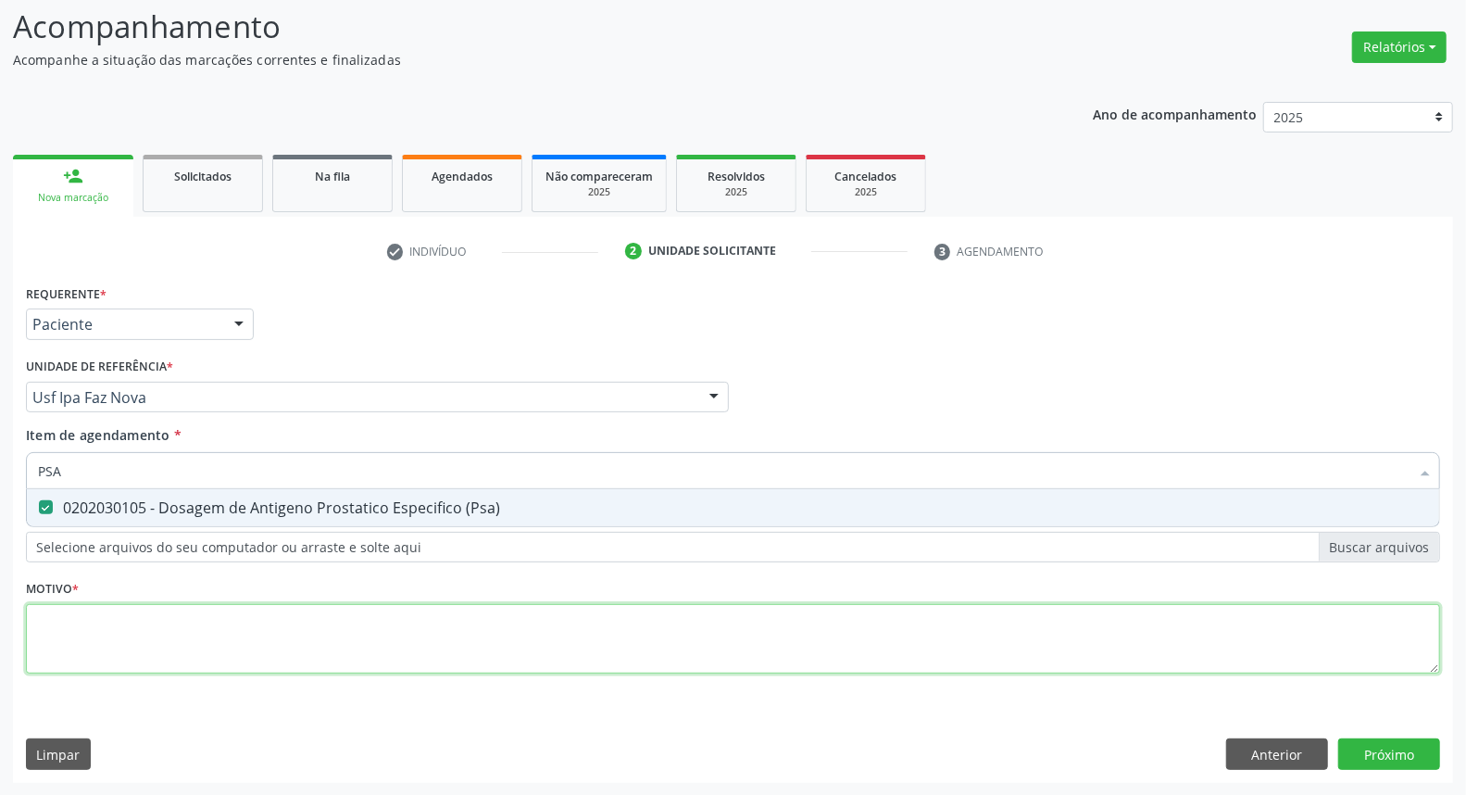
click at [149, 651] on div "Requerente * Paciente Médico(a) Enfermeiro(a) Paciente Nenhum resultado encontr…" at bounding box center [733, 490] width 1414 height 420
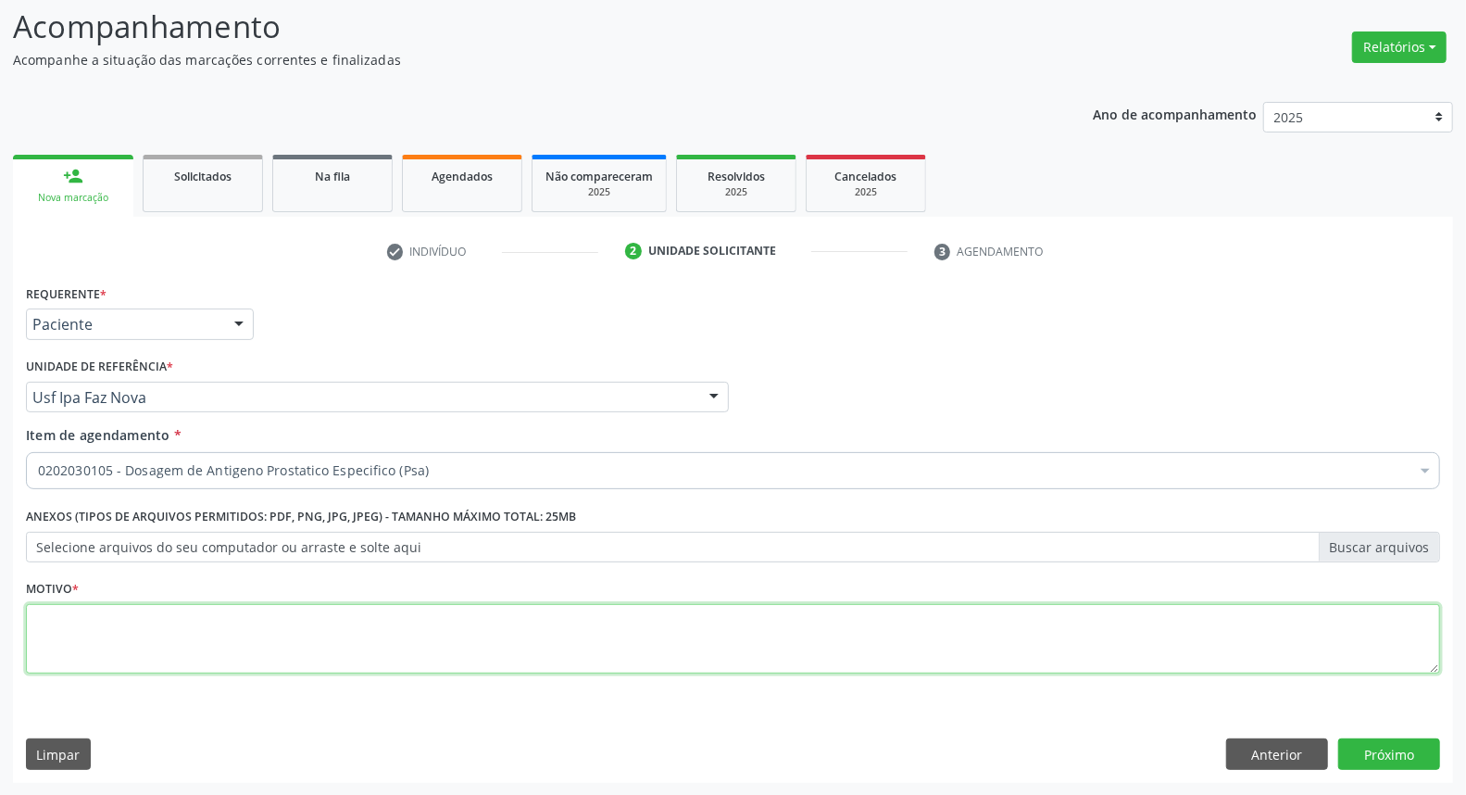
type textarea "*"
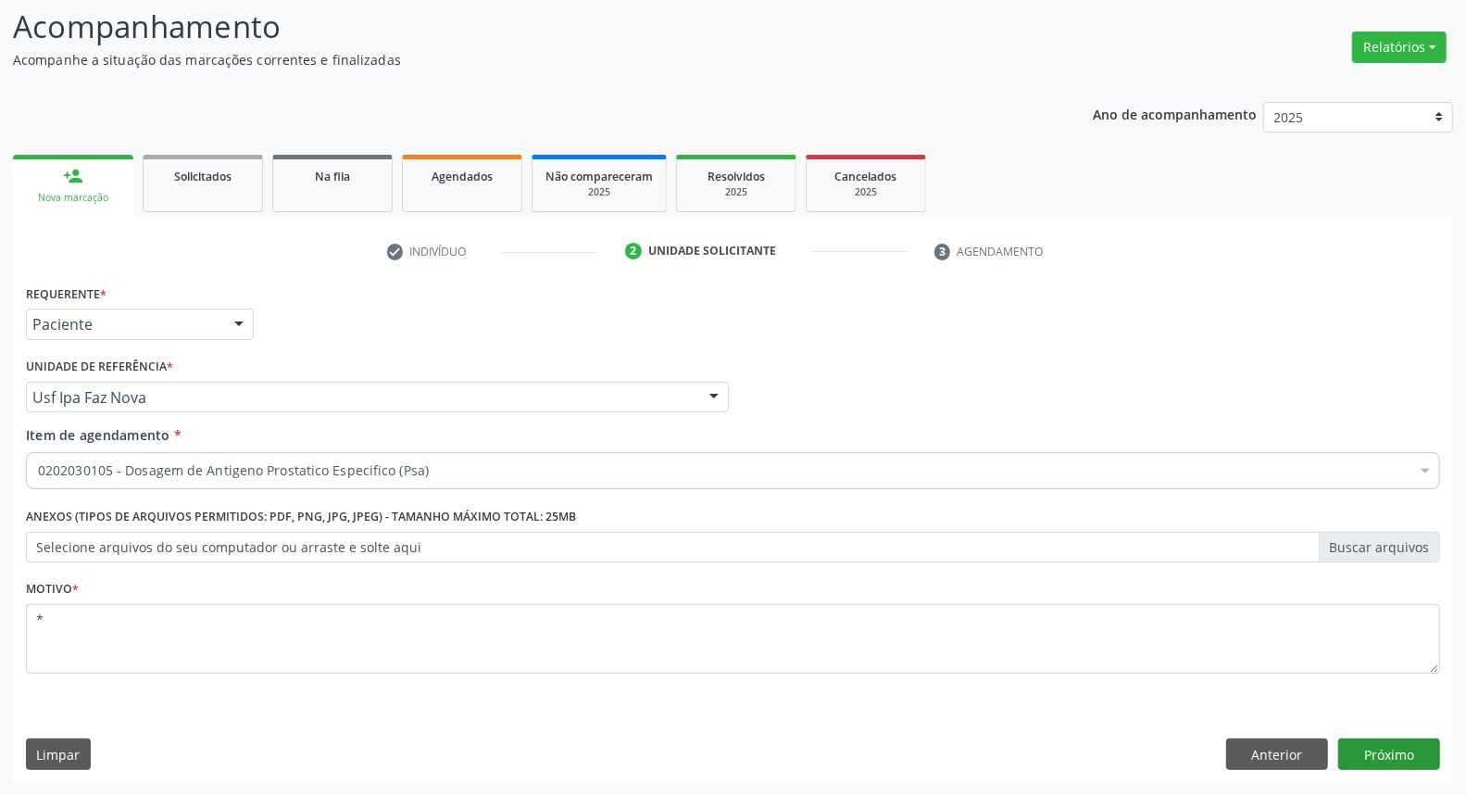
type textarea "*"
click at [1360, 759] on button "Próximo" at bounding box center [1389, 753] width 102 height 31
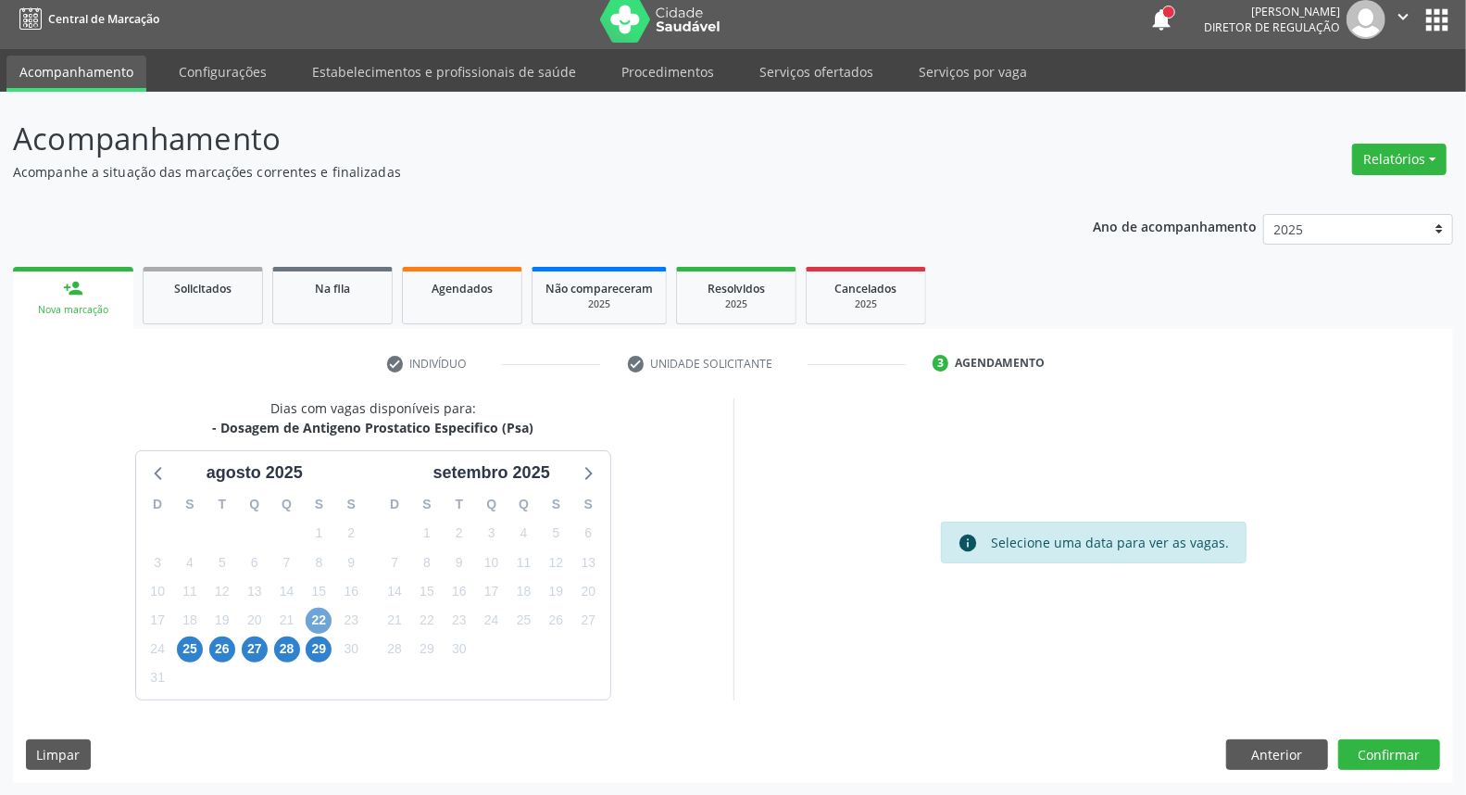
click at [317, 621] on span "22" at bounding box center [319, 621] width 26 height 26
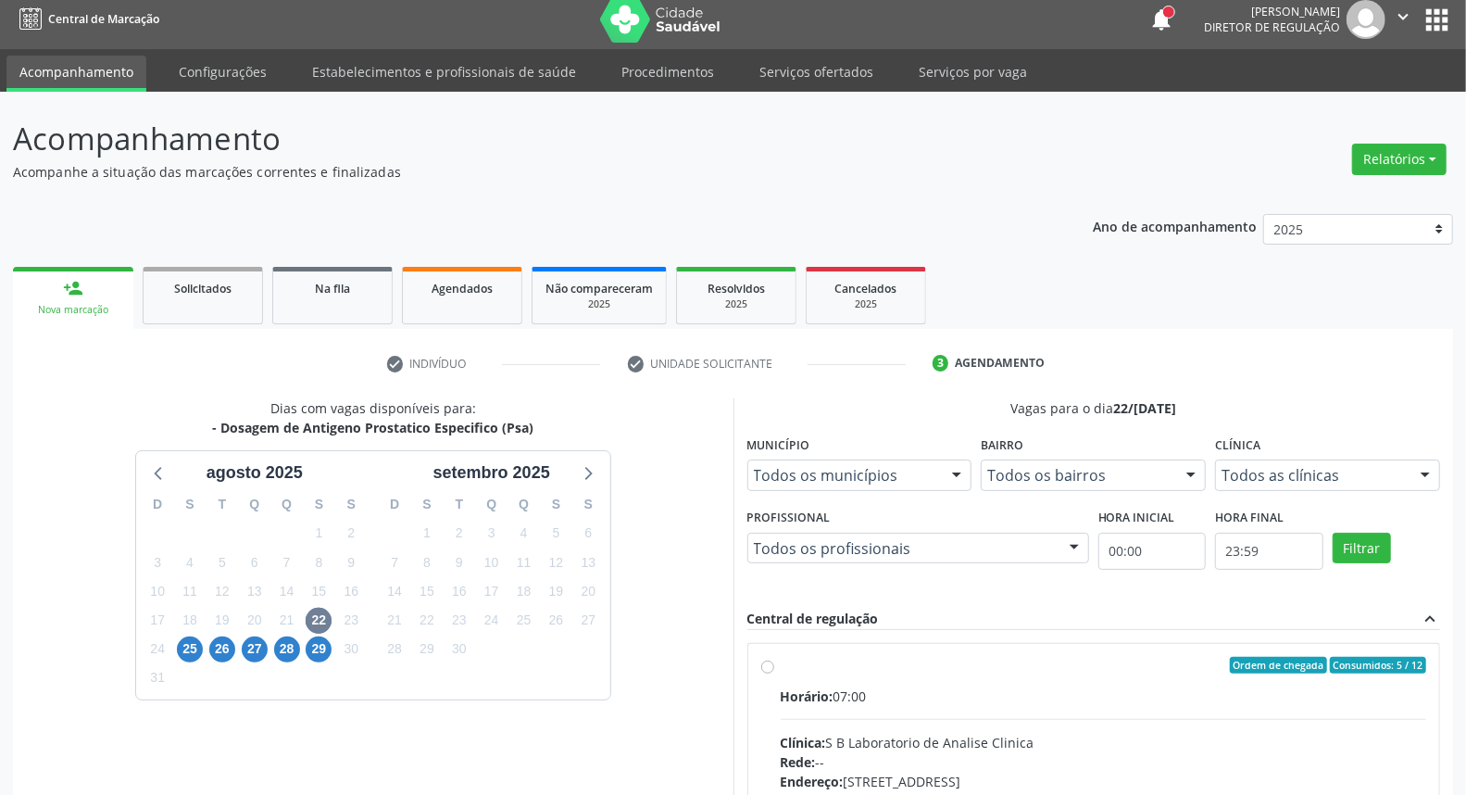
click at [781, 668] on label "Ordem de chegada Consumidos: 5 / 12 Horário: 07:00 Clínica: S B Laboratorio de …" at bounding box center [1104, 799] width 646 height 284
click at [766, 668] on input "Ordem de chegada Consumidos: 5 / 12 Horário: 07:00 Clínica: S B Laboratorio de …" at bounding box center [767, 665] width 13 height 17
radio input "true"
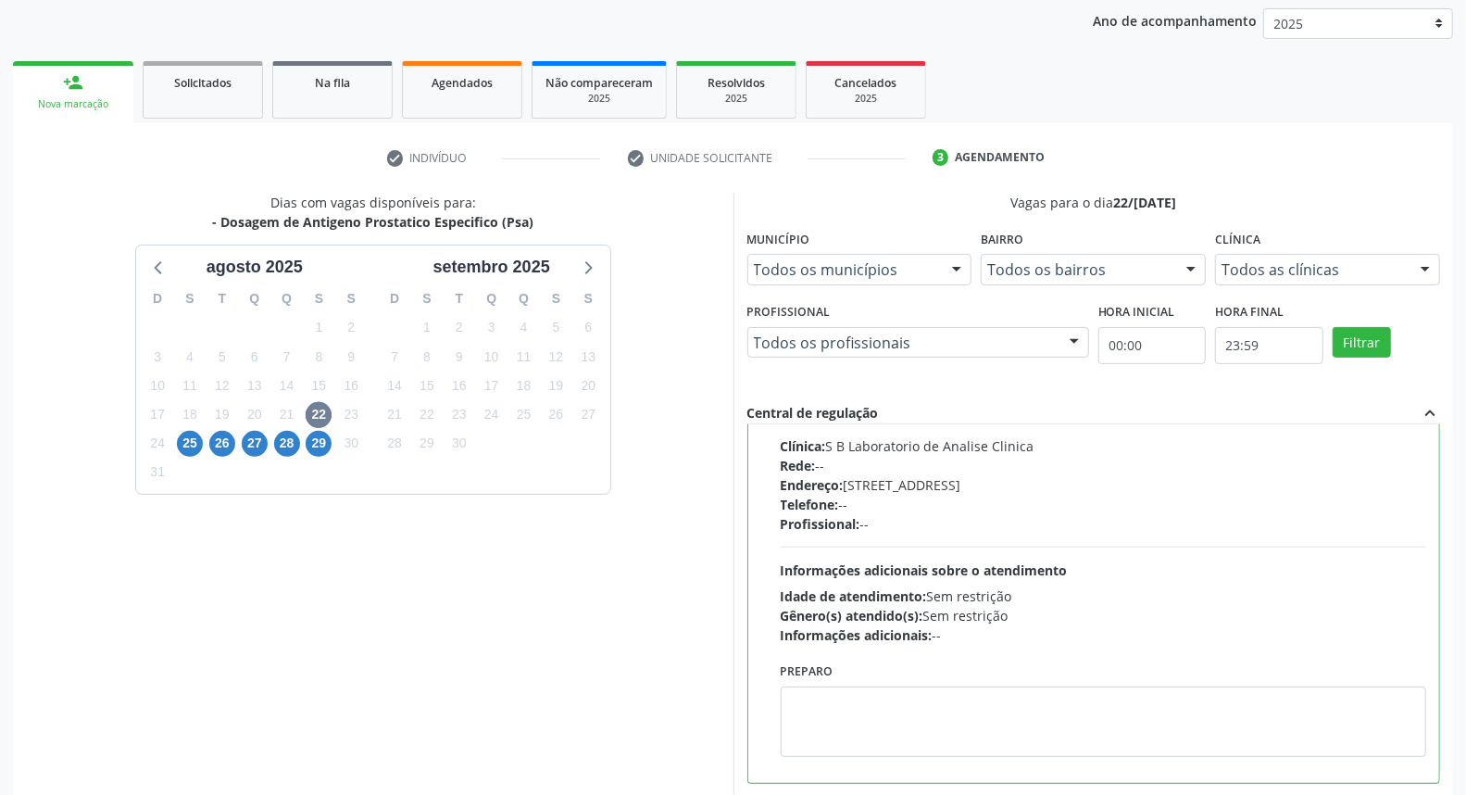
scroll to position [310, 0]
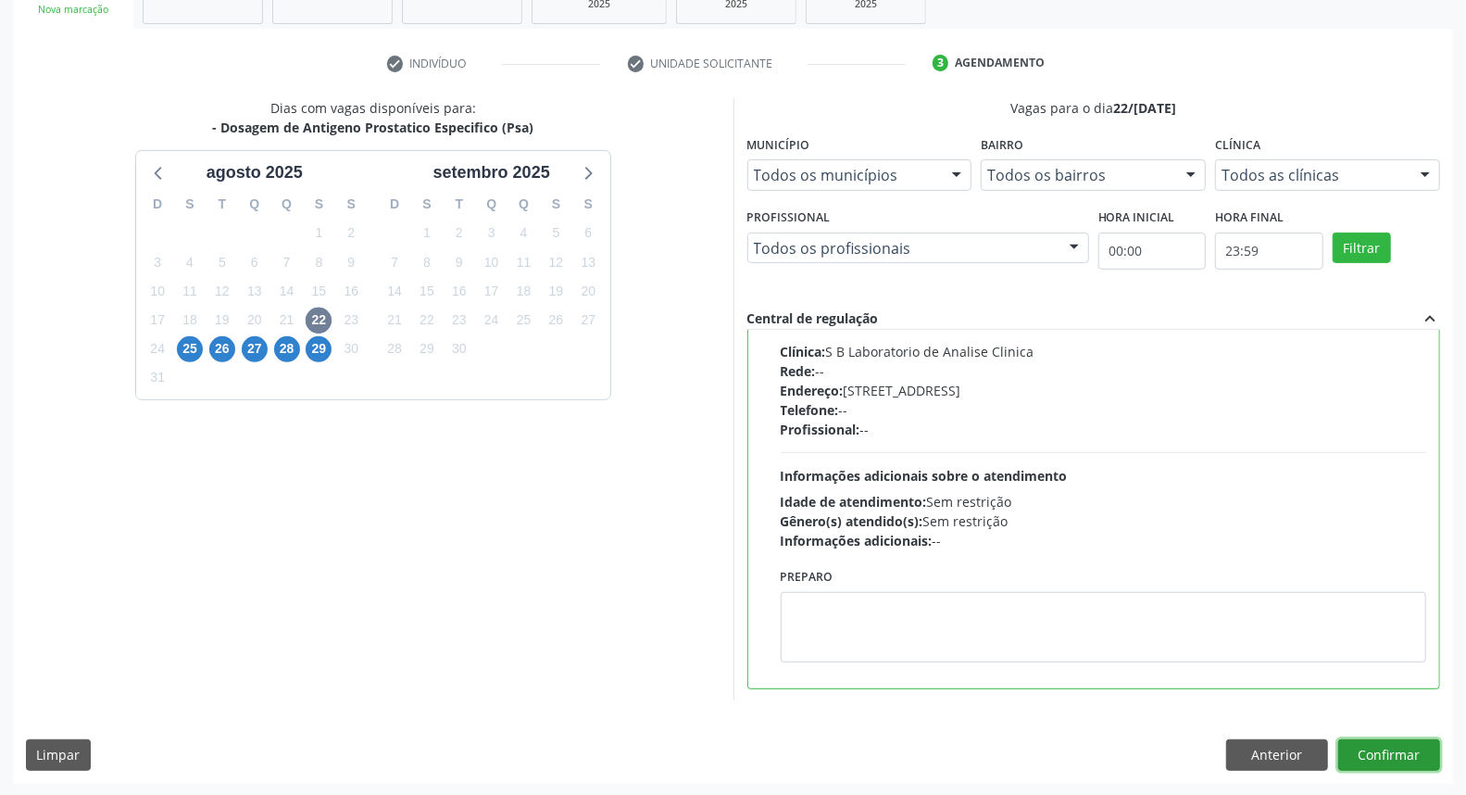
click at [1421, 759] on button "Confirmar" at bounding box center [1389, 754] width 102 height 31
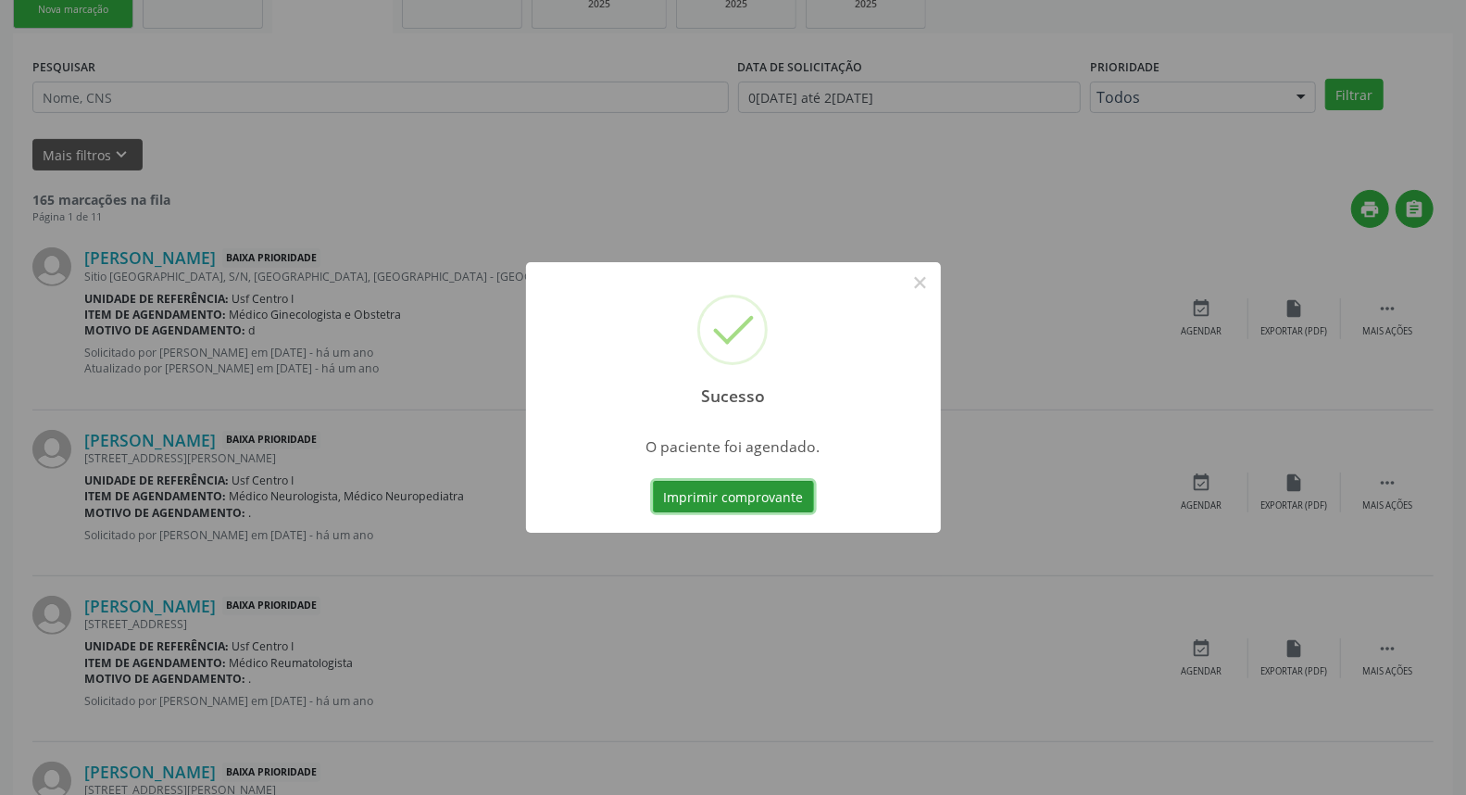
scroll to position [0, 0]
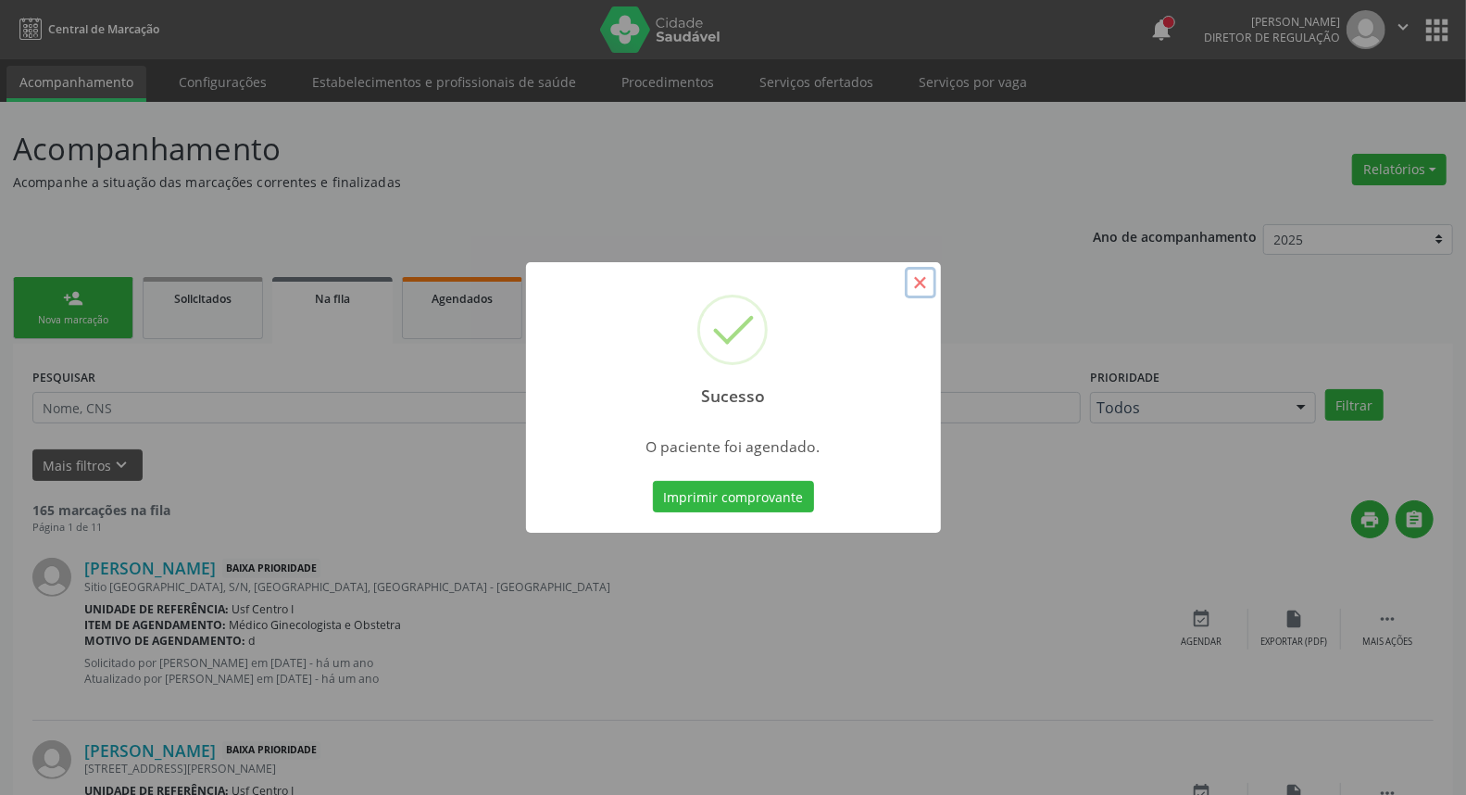
click at [922, 281] on button "×" at bounding box center [920, 282] width 31 height 31
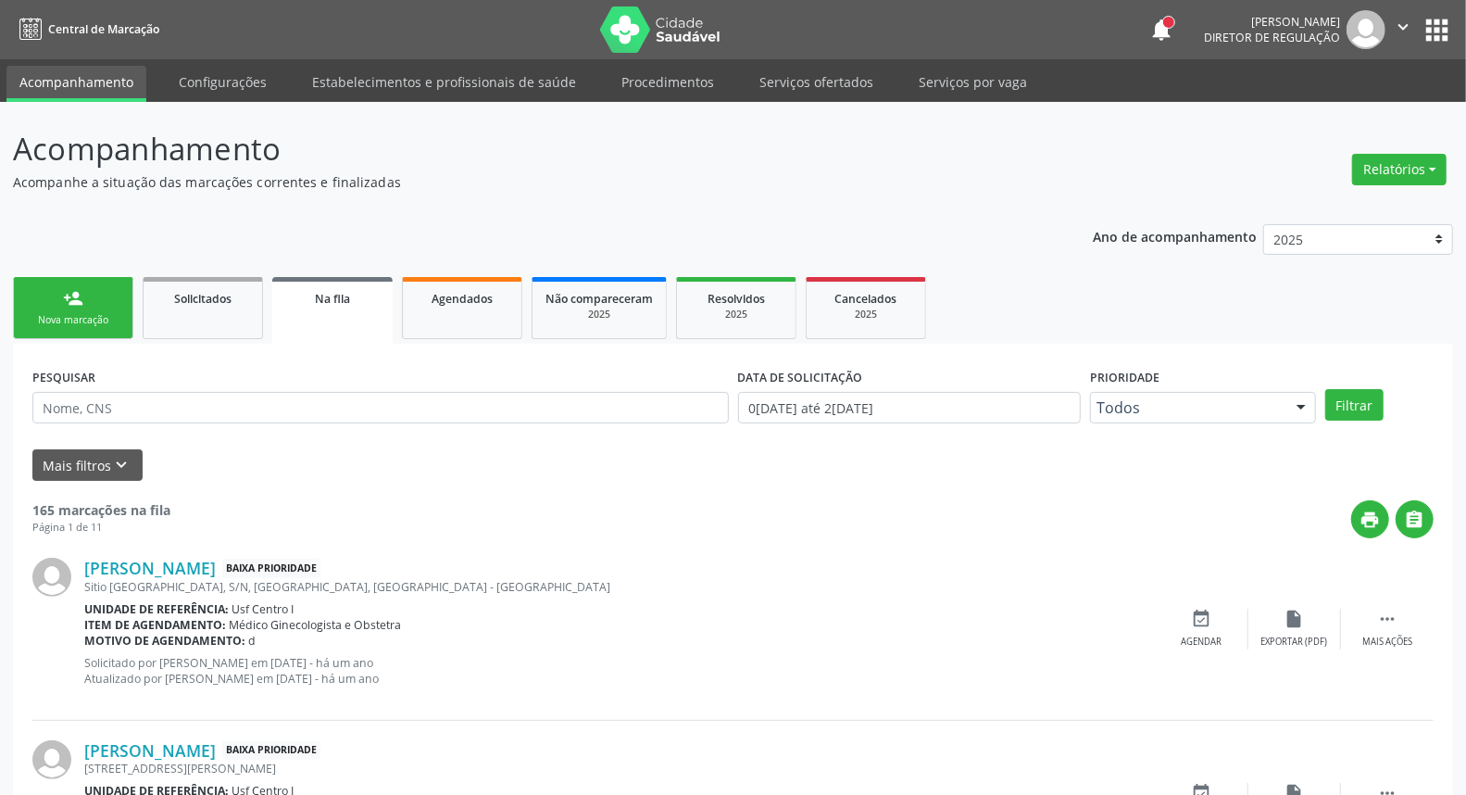
click at [81, 315] on div "Nova marcação" at bounding box center [73, 320] width 93 height 14
click at [69, 299] on div "person_add" at bounding box center [73, 298] width 20 height 20
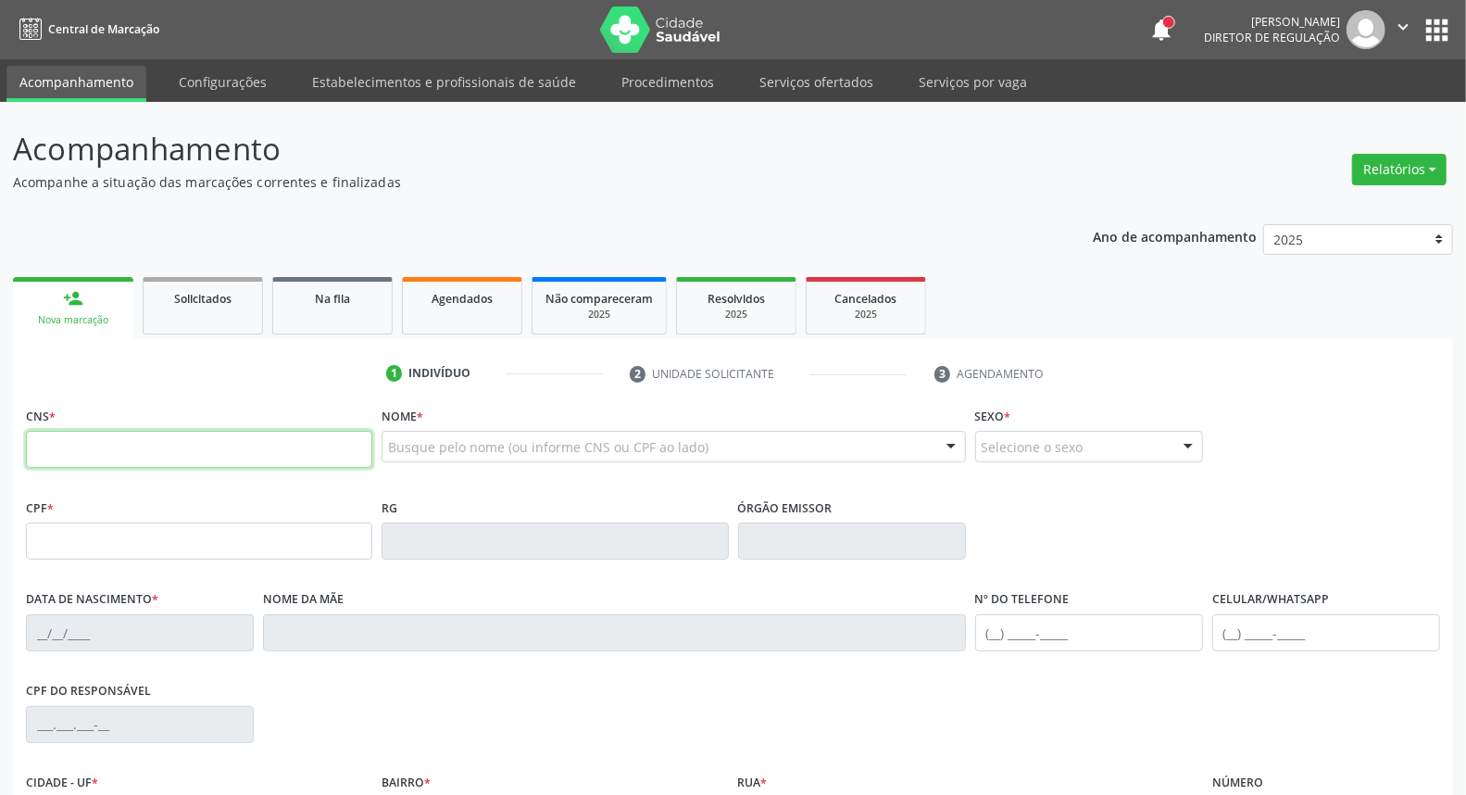
drag, startPoint x: 76, startPoint y: 450, endPoint x: 59, endPoint y: 446, distance: 17.1
click at [75, 449] on input "text" at bounding box center [199, 449] width 346 height 37
type input "700 0096 4793 0105"
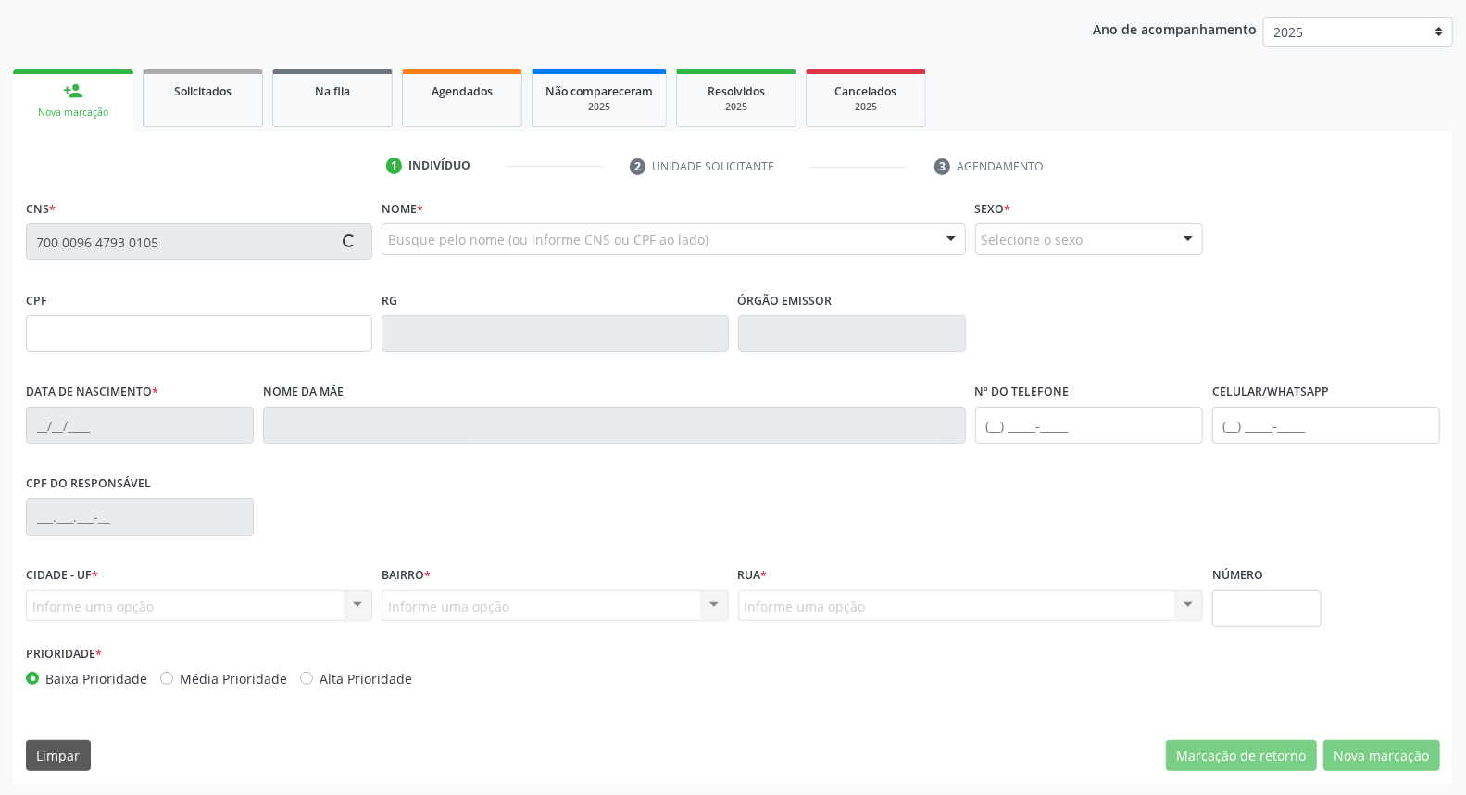
type input "10/10/1962"
type input "Secundina da Silva"
type input "[PHONE_NUMBER]"
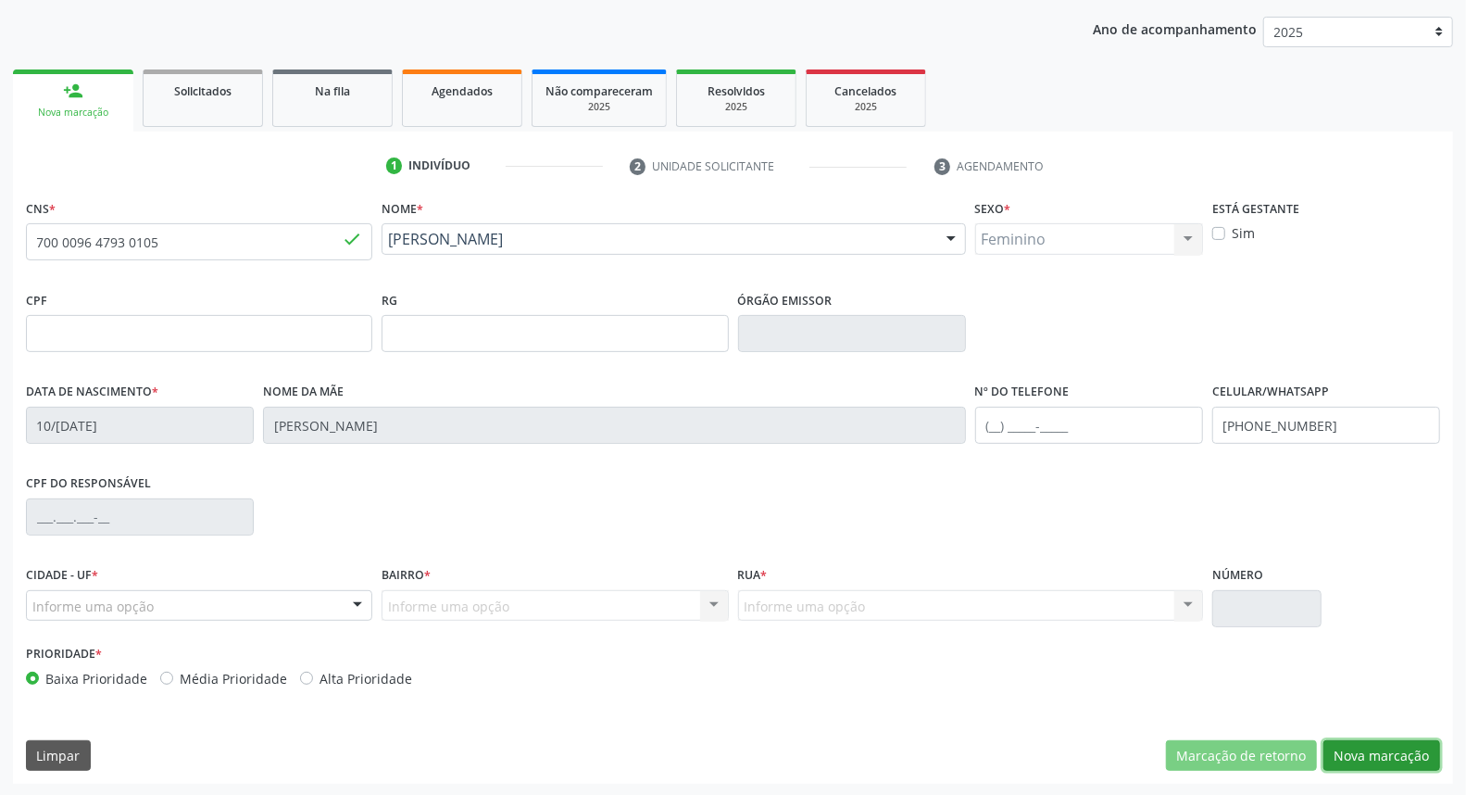
click at [1372, 760] on button "Nova marcação" at bounding box center [1381, 755] width 117 height 31
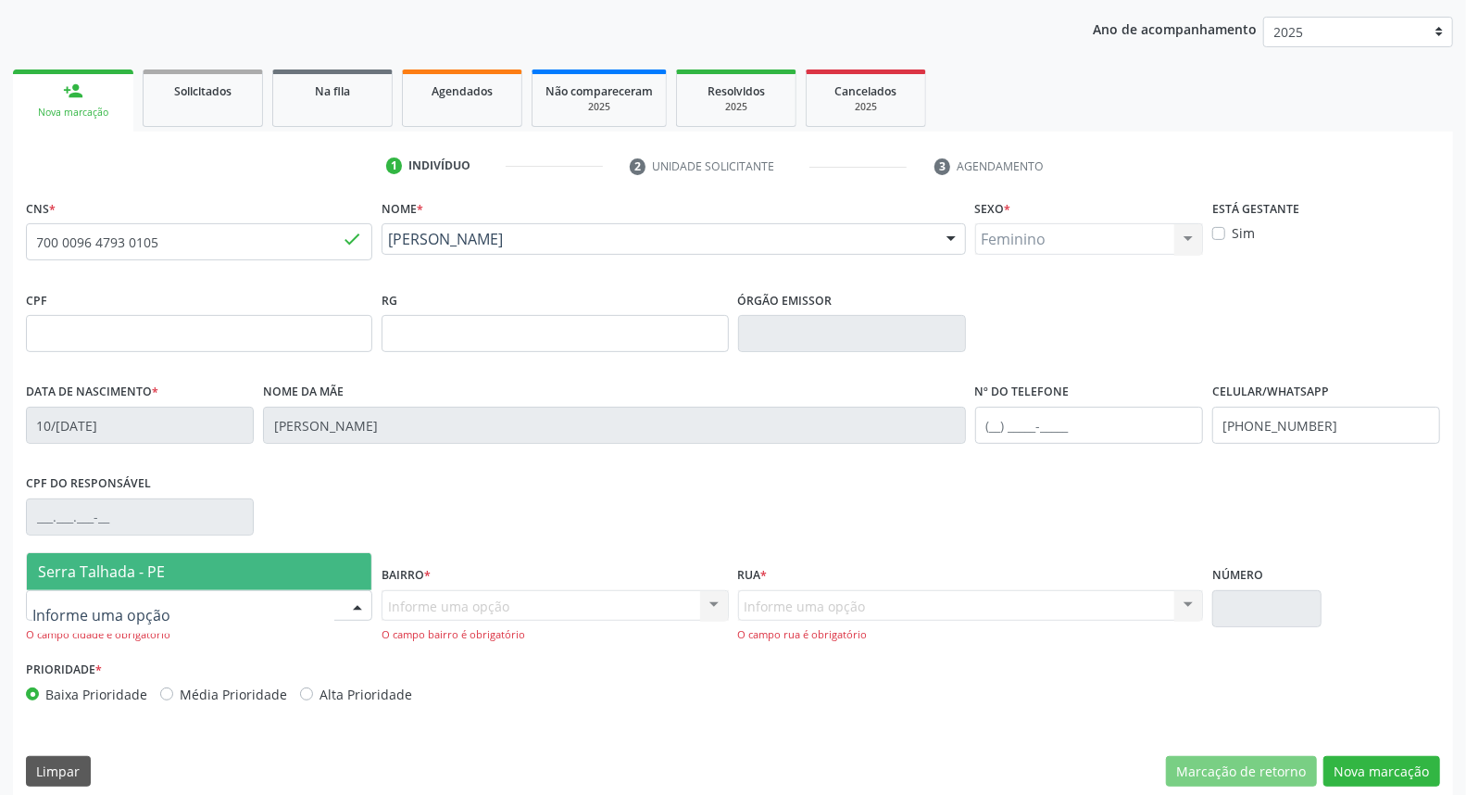
click at [127, 558] on span "Serra Talhada - PE" at bounding box center [199, 571] width 345 height 37
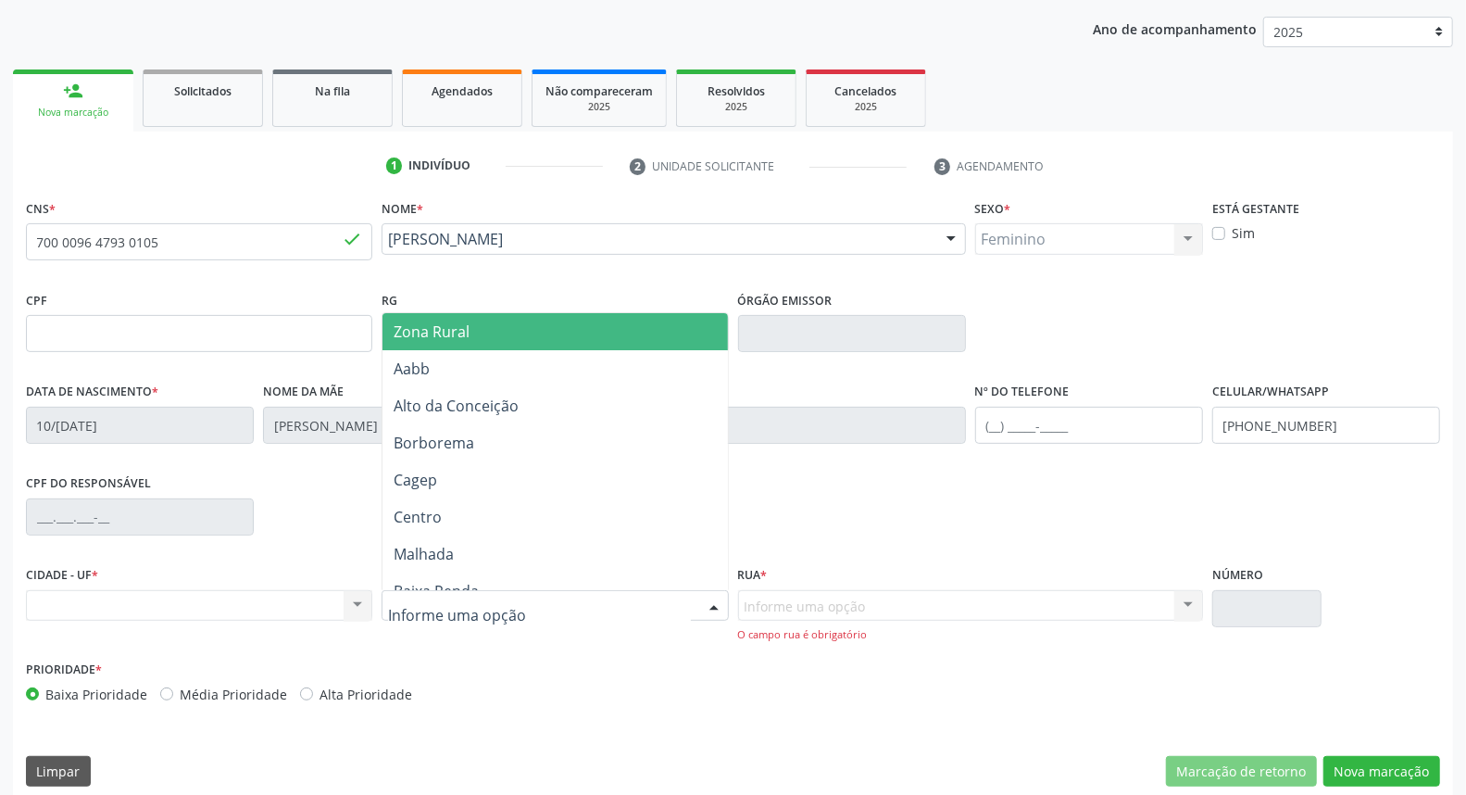
drag, startPoint x: 467, startPoint y: 331, endPoint x: 520, endPoint y: 421, distance: 105.0
click at [467, 336] on span "Zona Rural" at bounding box center [432, 331] width 76 height 20
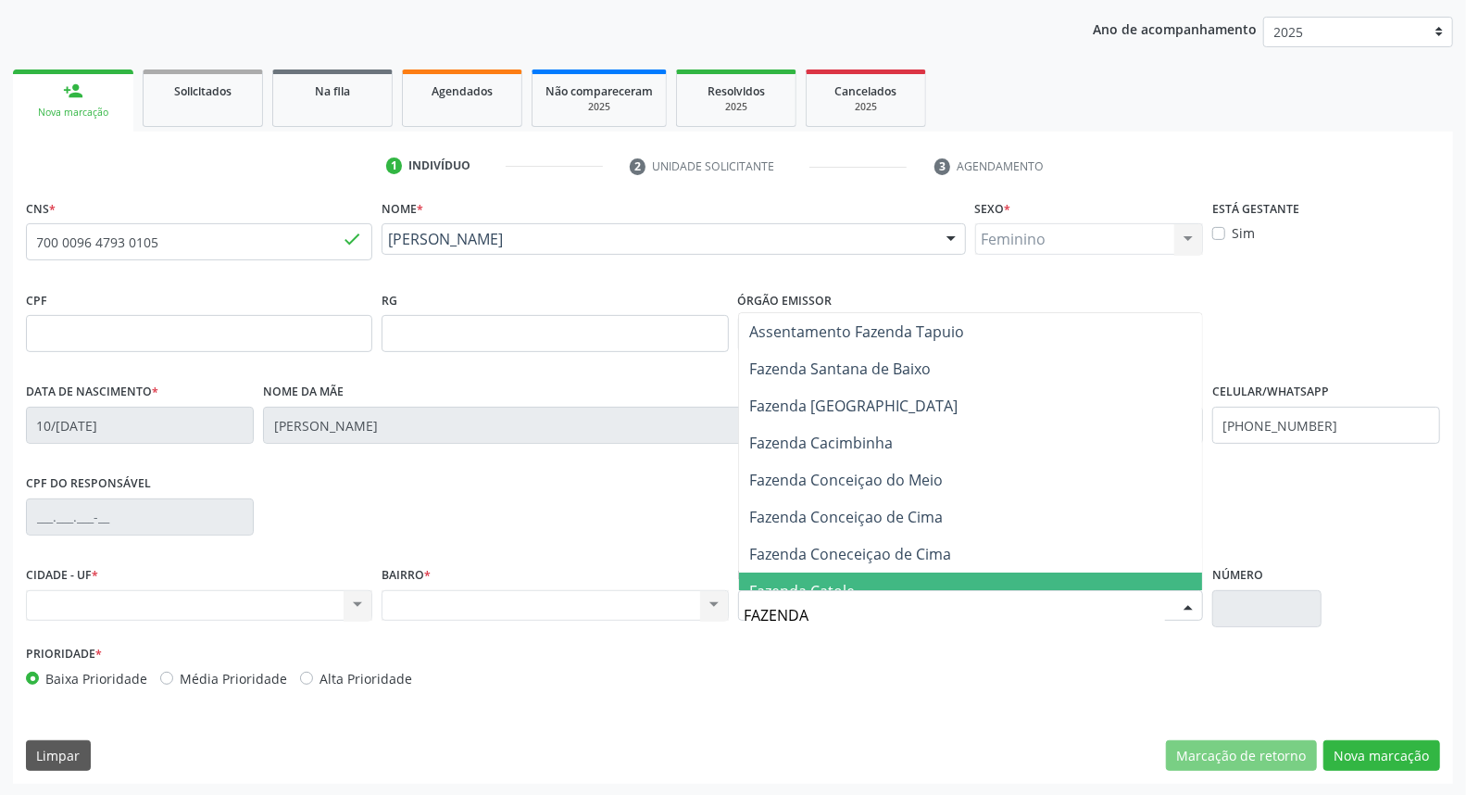
type input "FAZENDA N"
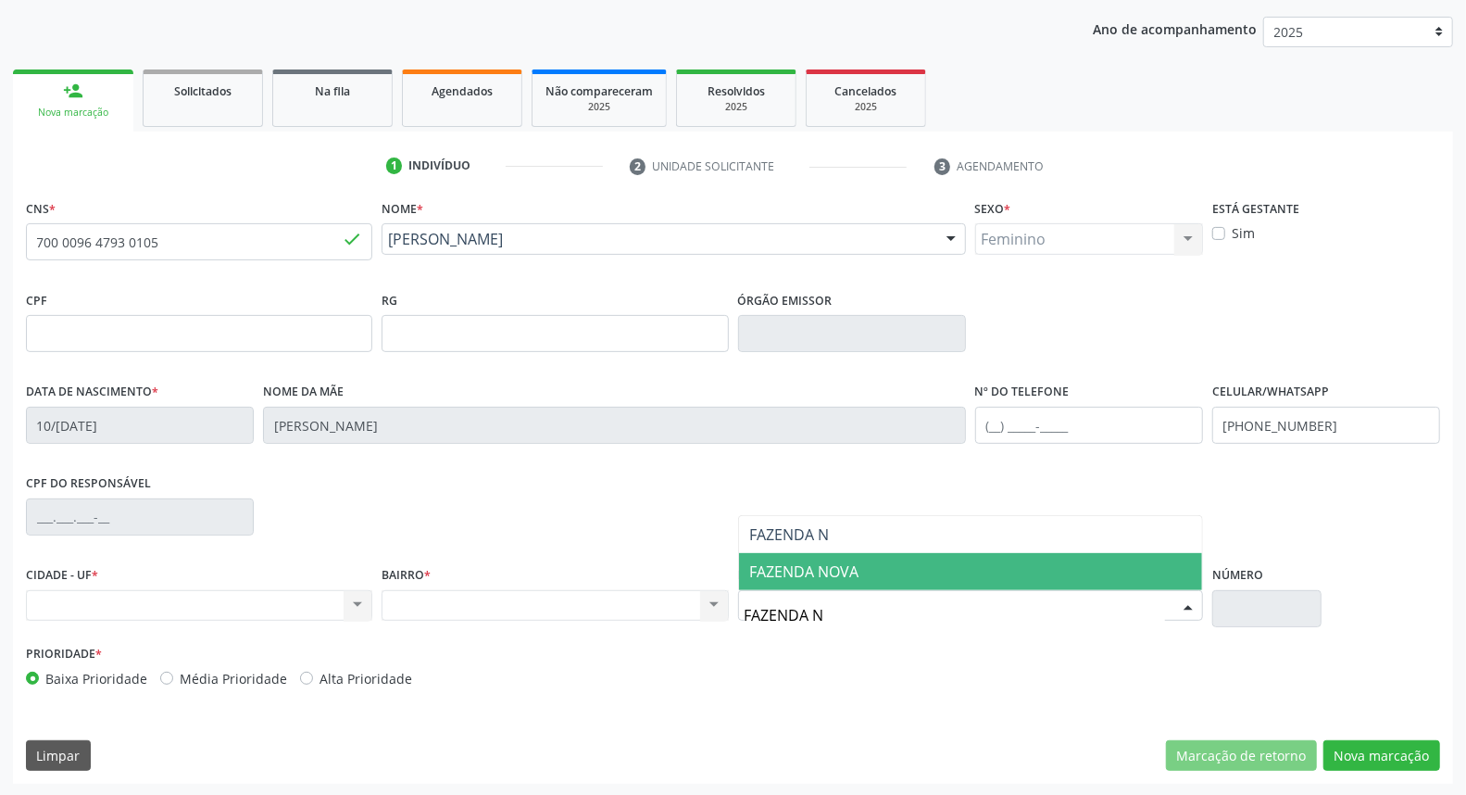
click at [835, 570] on span "FAZENDA NOVA" at bounding box center [804, 571] width 109 height 20
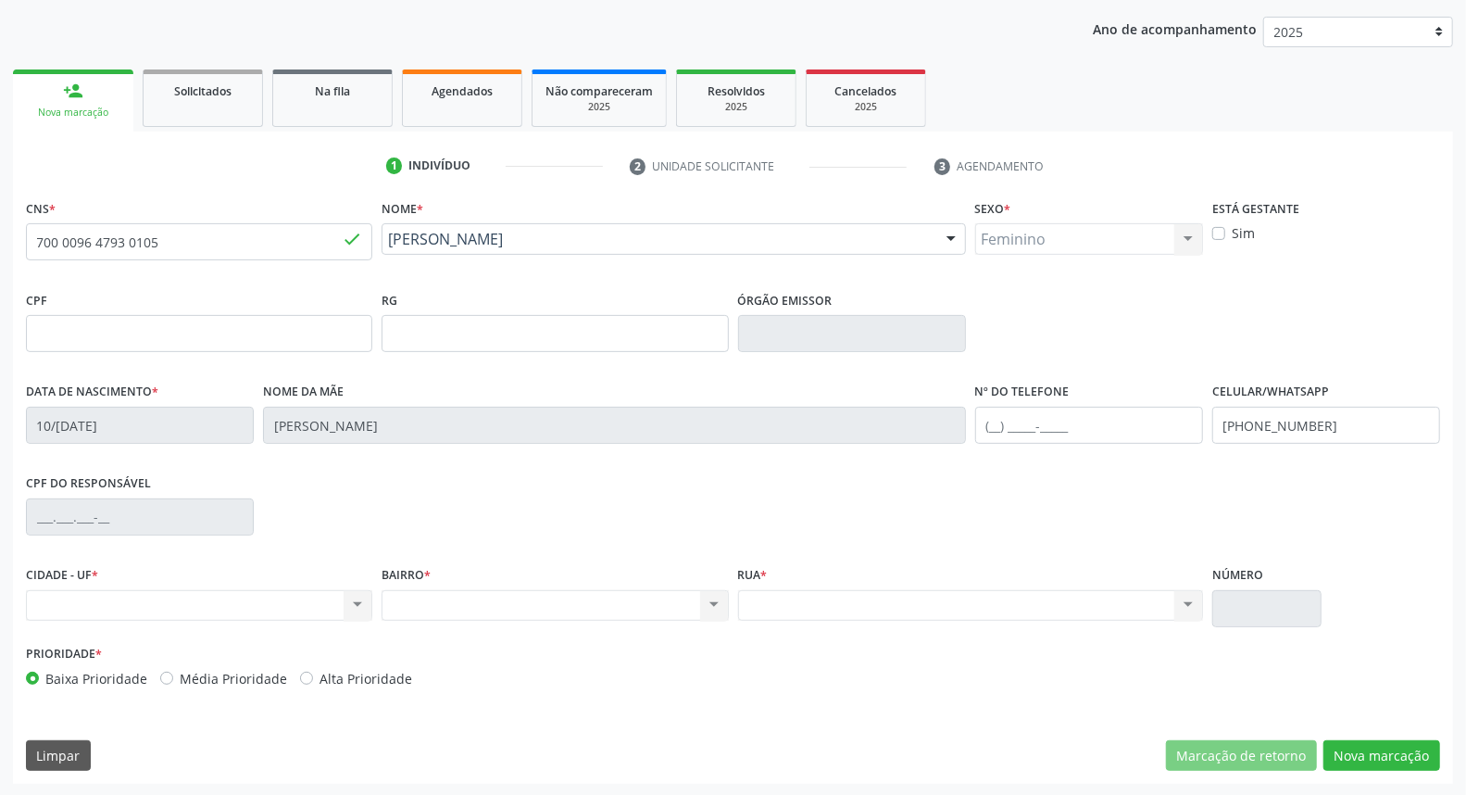
click at [972, 608] on div "Nenhum resultado encontrado para: " " Não há nenhuma opção para ser exibida." at bounding box center [970, 605] width 465 height 31
click at [936, 614] on div "Nenhum resultado encontrado para: " " Não há nenhuma opção para ser exibida." at bounding box center [970, 605] width 465 height 31
click at [930, 609] on div "Nenhum resultado encontrado para: " " Não há nenhuma opção para ser exibida." at bounding box center [970, 605] width 465 height 31
click at [929, 609] on div "Nenhum resultado encontrado para: " " Não há nenhuma opção para ser exibida." at bounding box center [970, 605] width 465 height 31
click at [1112, 602] on div "Nenhum resultado encontrado para: " " Não há nenhuma opção para ser exibida." at bounding box center [970, 605] width 465 height 31
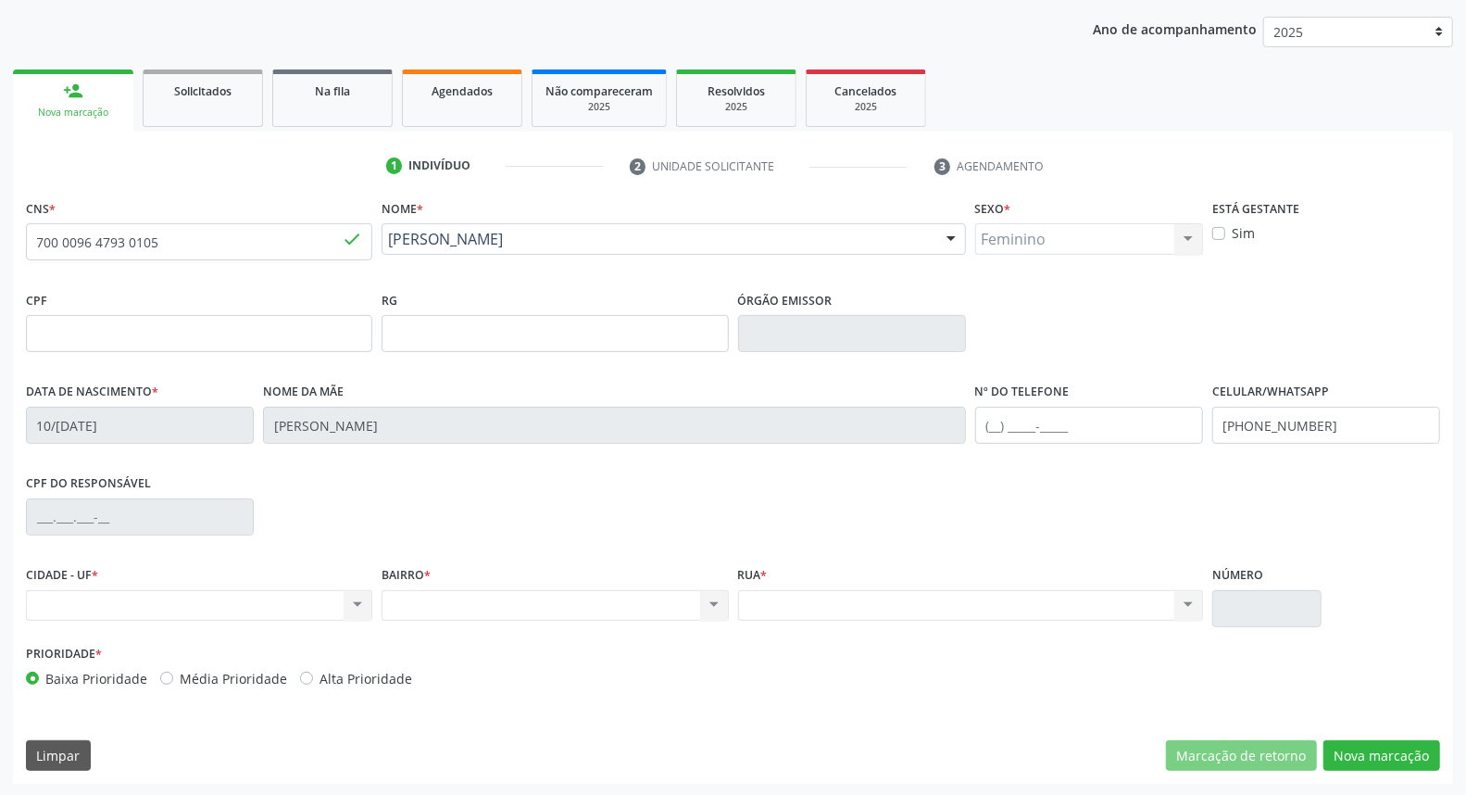
drag, startPoint x: 1112, startPoint y: 602, endPoint x: 474, endPoint y: 569, distance: 638.9
click at [1096, 602] on div "Nenhum resultado encontrado para: " " Não há nenhuma opção para ser exibida." at bounding box center [970, 605] width 465 height 31
click at [333, 595] on div "Nenhum resultado encontrado para: " " Não há nenhuma opção para ser exibida." at bounding box center [199, 605] width 346 height 31
drag, startPoint x: 361, startPoint y: 615, endPoint x: 362, endPoint y: 605, distance: 10.2
click at [362, 612] on div "Nenhum resultado encontrado para: " " Não há nenhuma opção para ser exibida." at bounding box center [199, 605] width 346 height 31
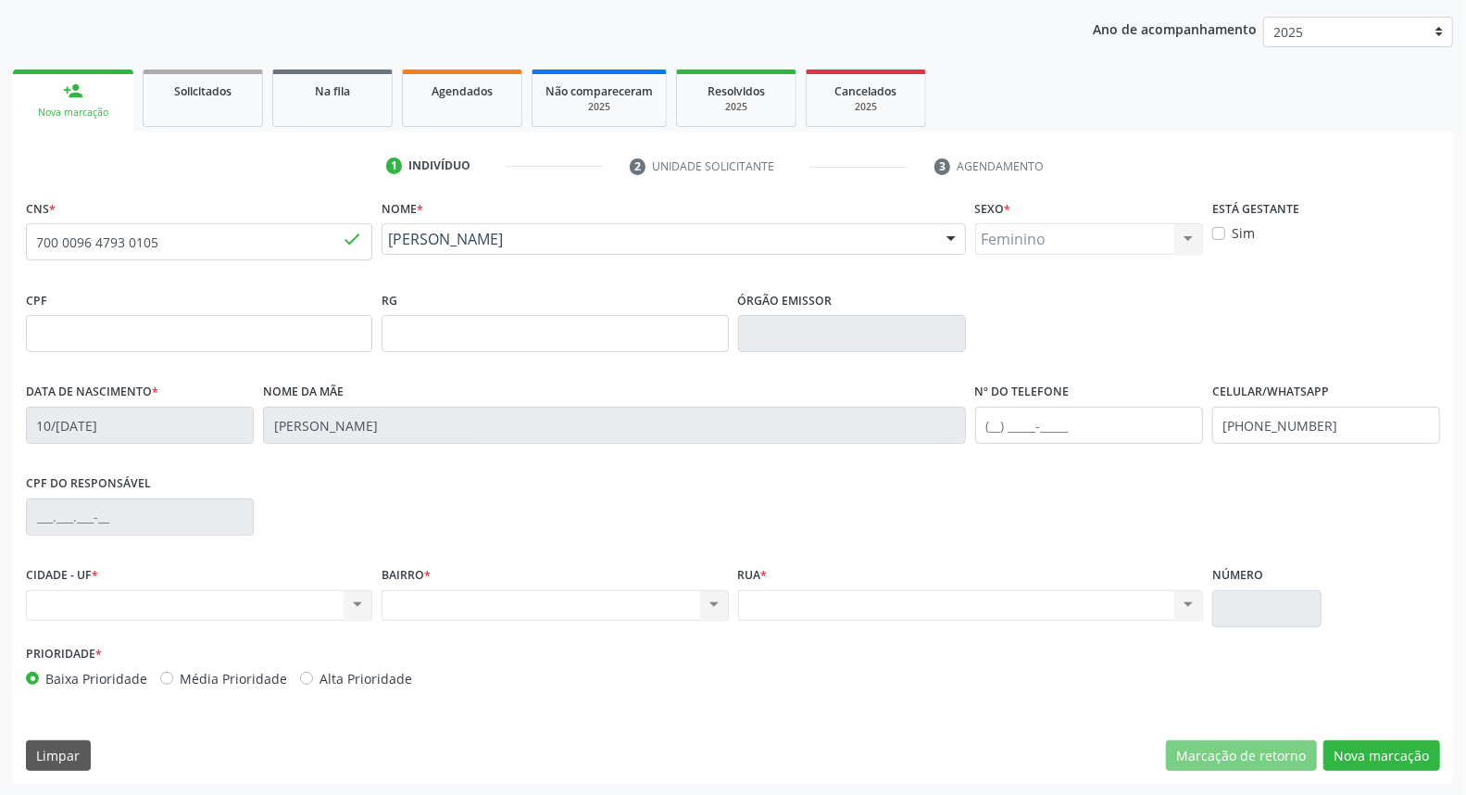
drag, startPoint x: 361, startPoint y: 602, endPoint x: 362, endPoint y: 586, distance: 15.8
click at [361, 599] on div "Nenhum resultado encontrado para: " " Não há nenhuma opção para ser exibida." at bounding box center [199, 605] width 346 height 31
click at [248, 618] on div "Nenhum resultado encontrado para: " " Não há nenhuma opção para ser exibida." at bounding box center [199, 605] width 346 height 31
click at [243, 618] on div "Nenhum resultado encontrado para: " " Não há nenhuma opção para ser exibida." at bounding box center [199, 605] width 346 height 31
drag, startPoint x: 241, startPoint y: 618, endPoint x: 275, endPoint y: 627, distance: 35.5
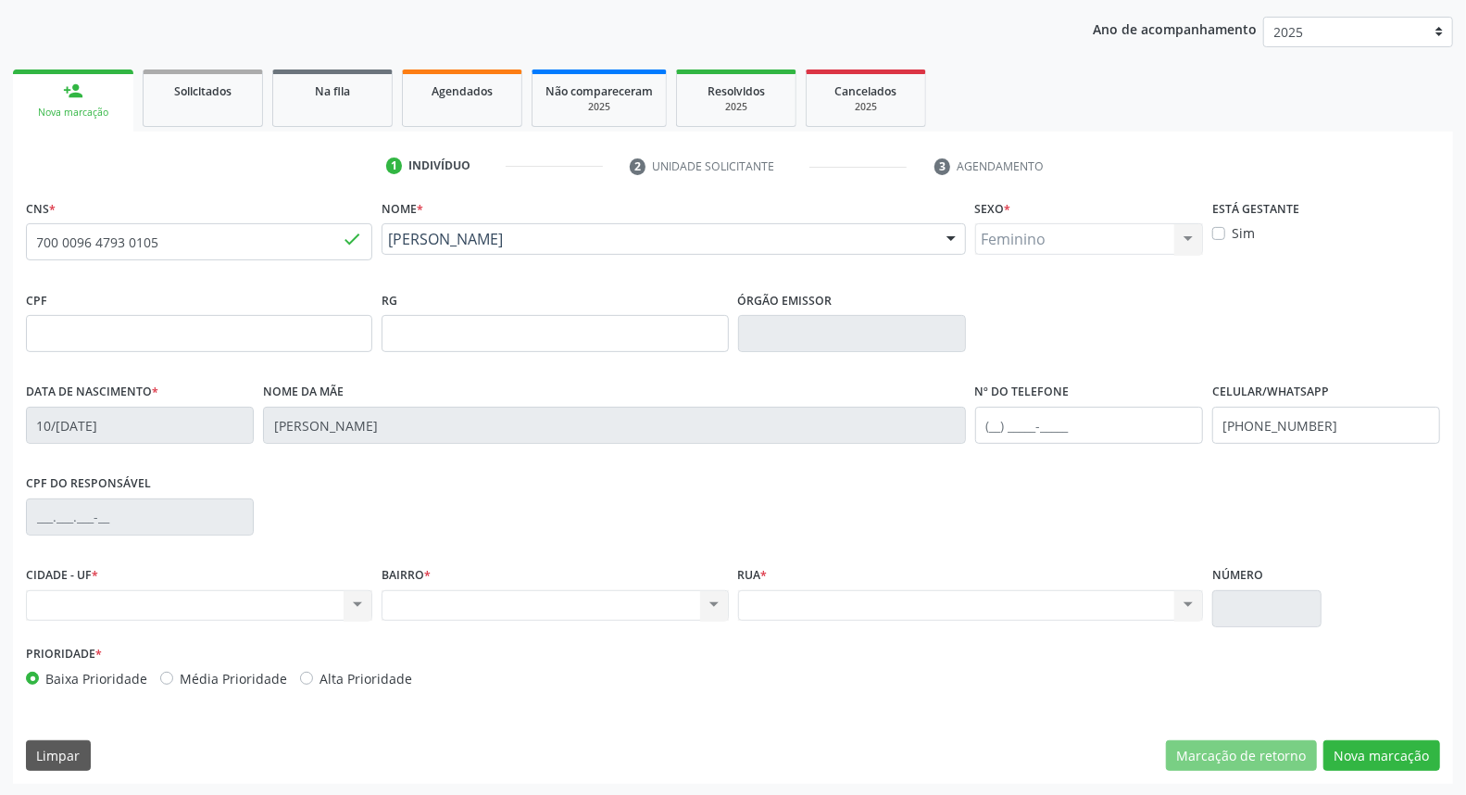
click at [257, 624] on div "CIDADE - UF * Nenhum resultado encontrado para: " " Não há nenhuma opção para s…" at bounding box center [199, 600] width 356 height 79
click at [1399, 758] on button "Nova marcação" at bounding box center [1381, 755] width 117 height 31
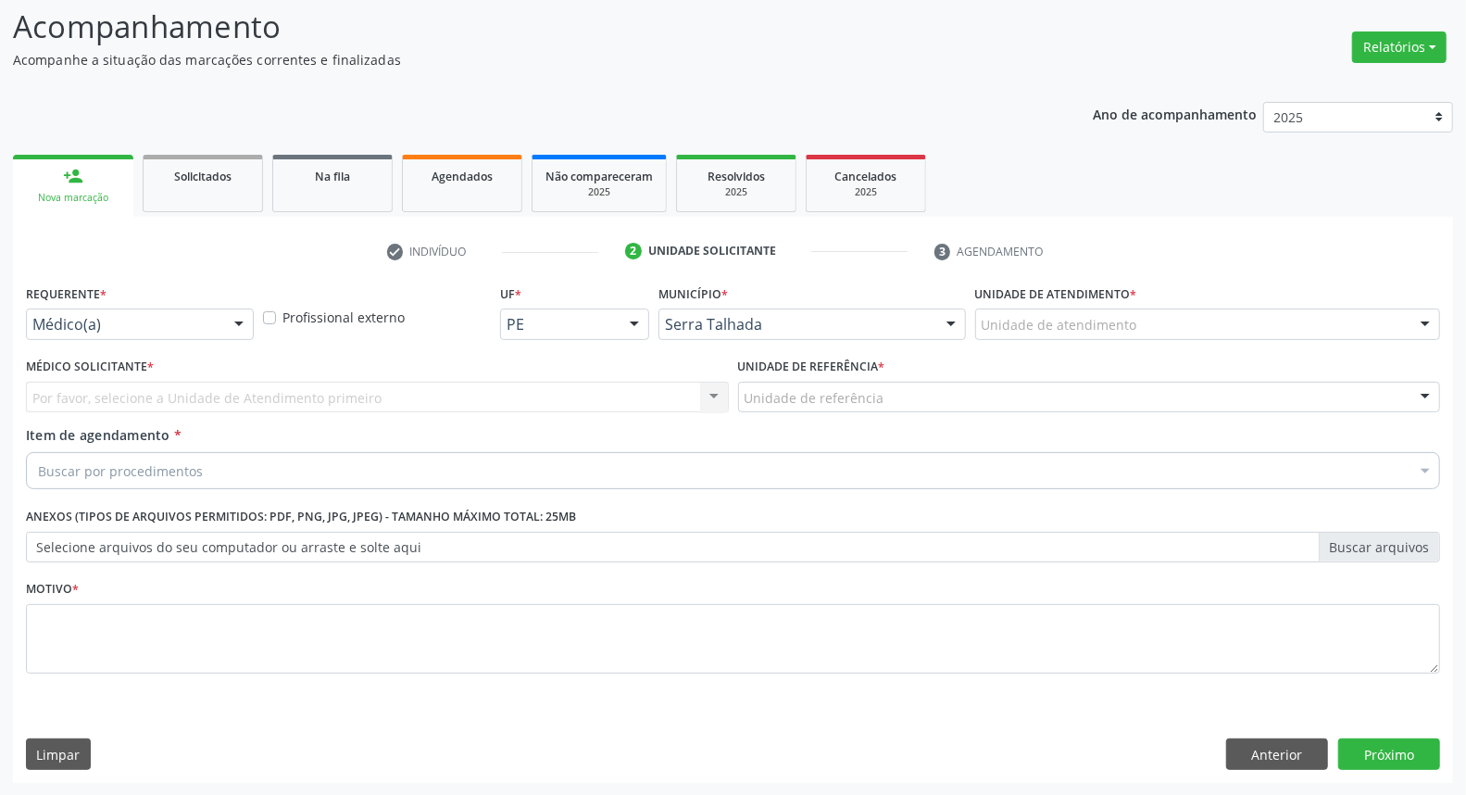
drag, startPoint x: 134, startPoint y: 298, endPoint x: 132, endPoint y: 319, distance: 20.6
click at [133, 303] on div "Requerente * Médico(a) Médico(a) Enfermeiro(a) Paciente Nenhum resultado encont…" at bounding box center [140, 309] width 228 height 59
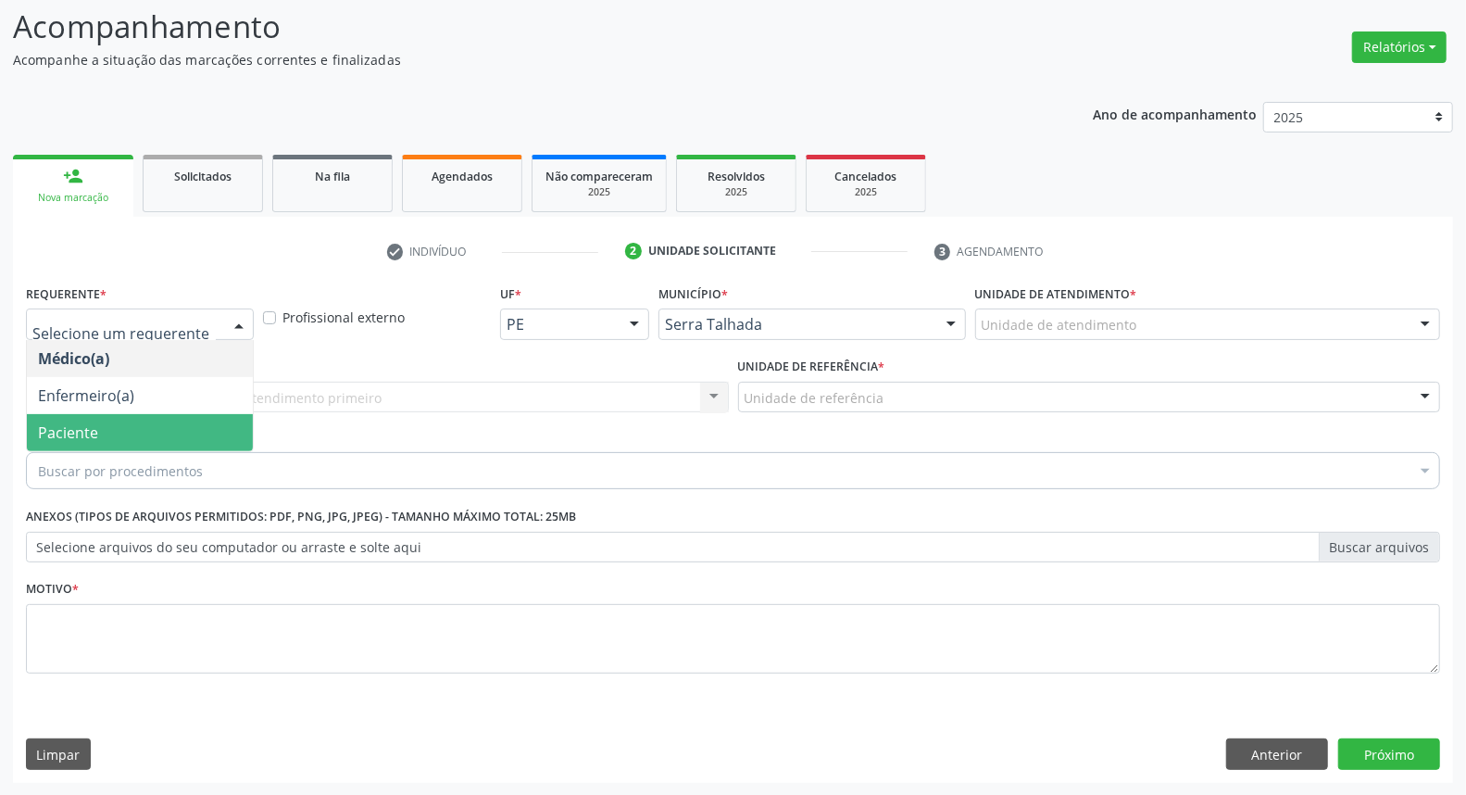
drag, startPoint x: 104, startPoint y: 431, endPoint x: 121, endPoint y: 393, distance: 41.8
click at [103, 422] on span "Paciente" at bounding box center [140, 432] width 226 height 37
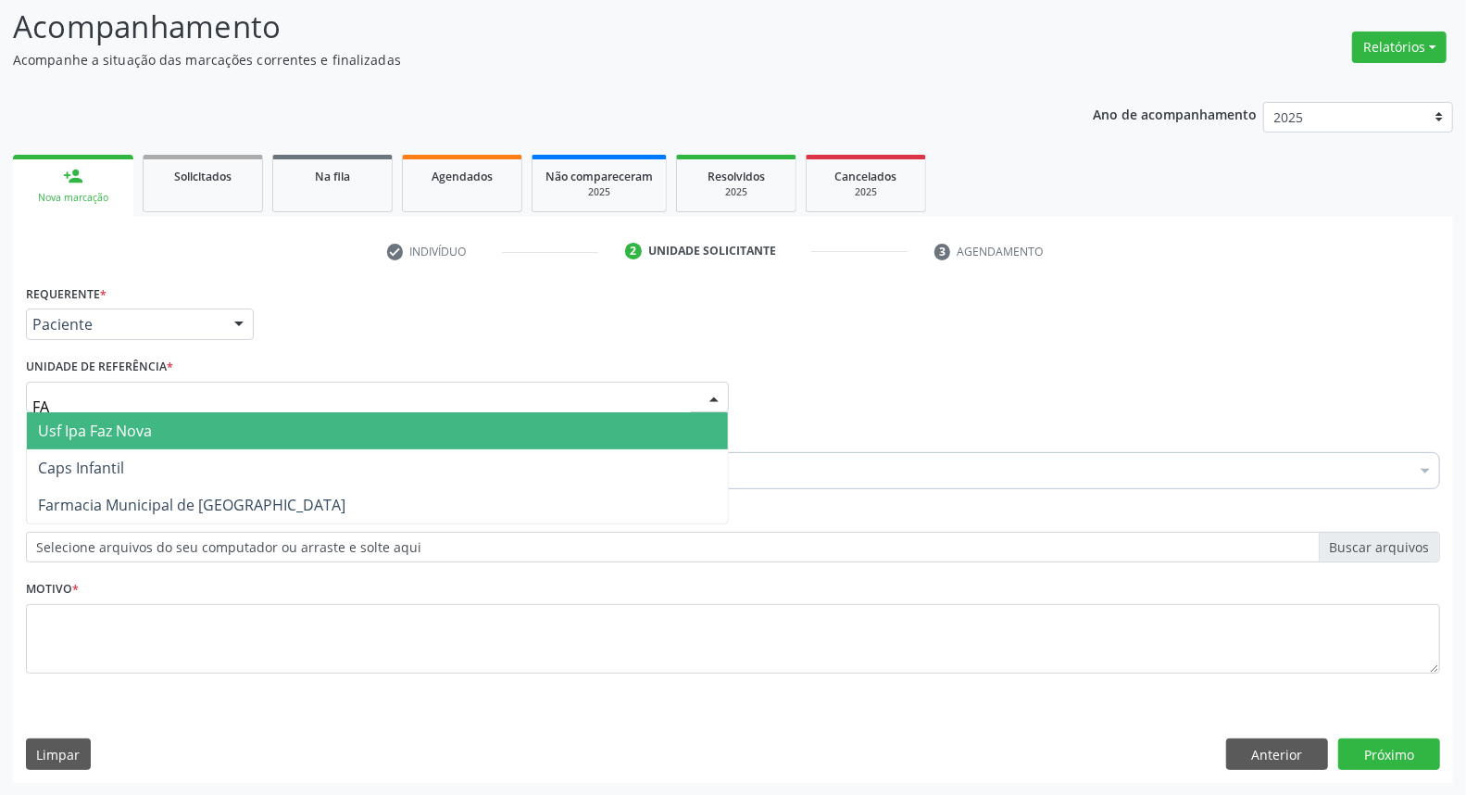
type input "FAZ"
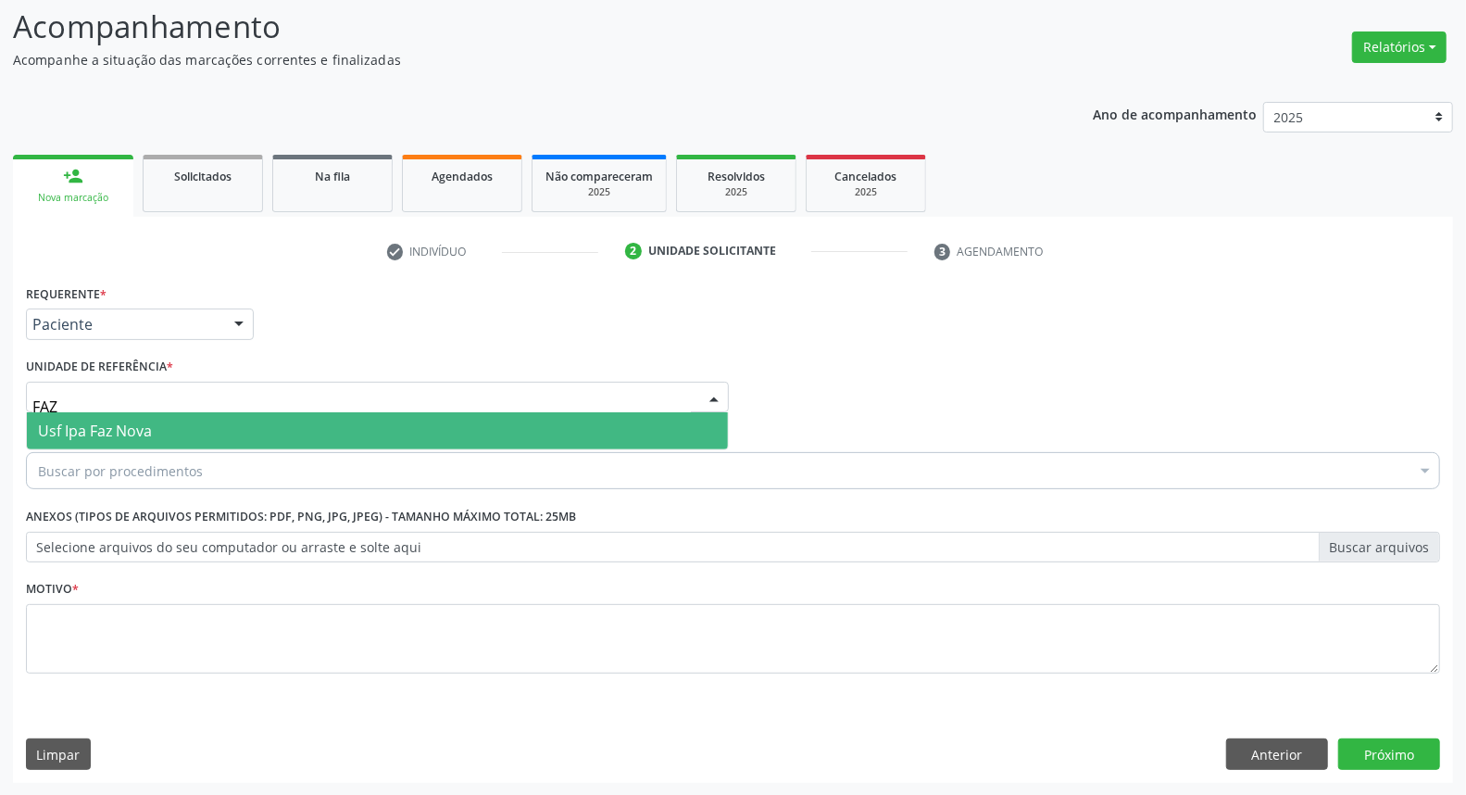
click at [111, 439] on span "Usf Ipa Faz Nova" at bounding box center [377, 430] width 701 height 37
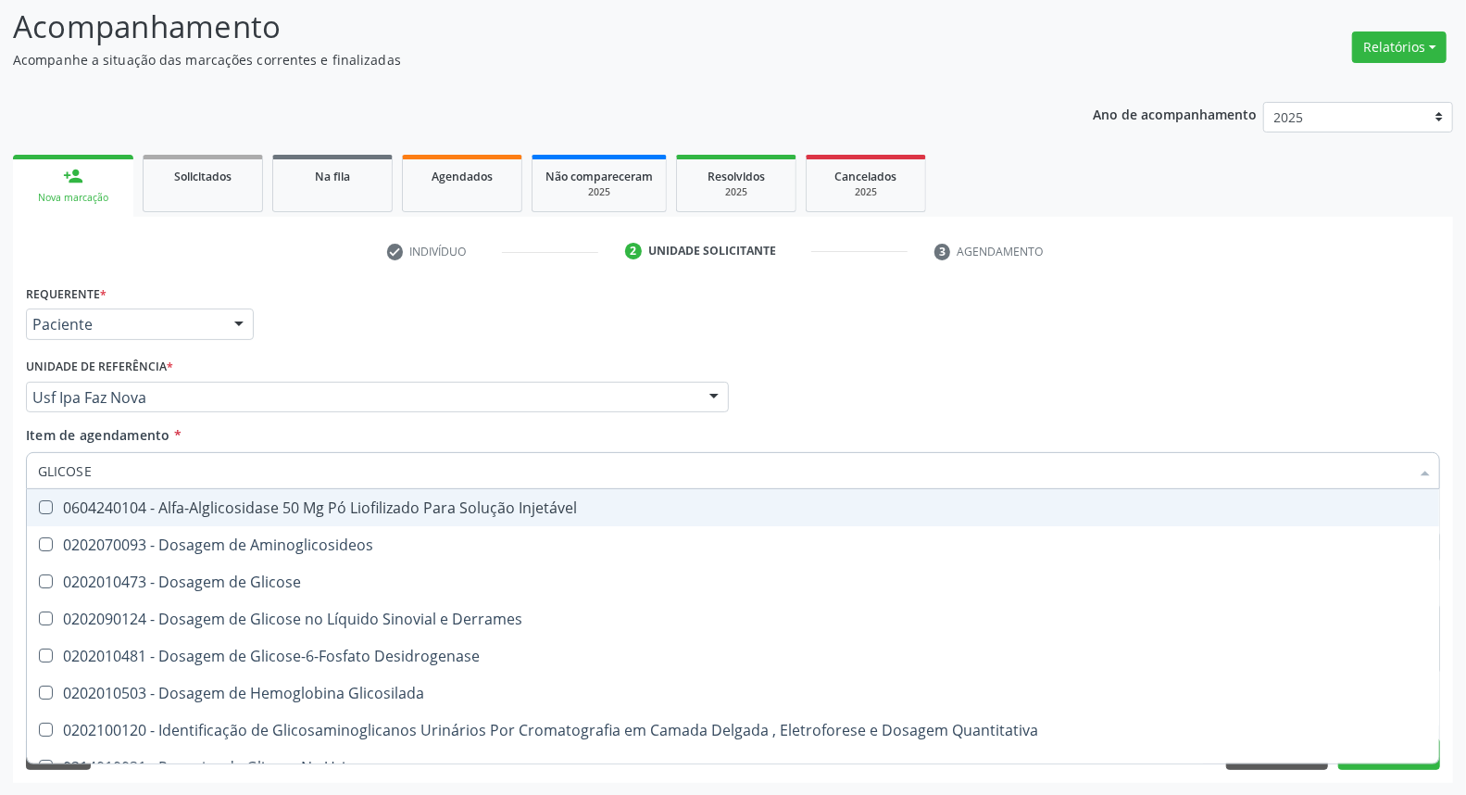
type input "GLICOSE"
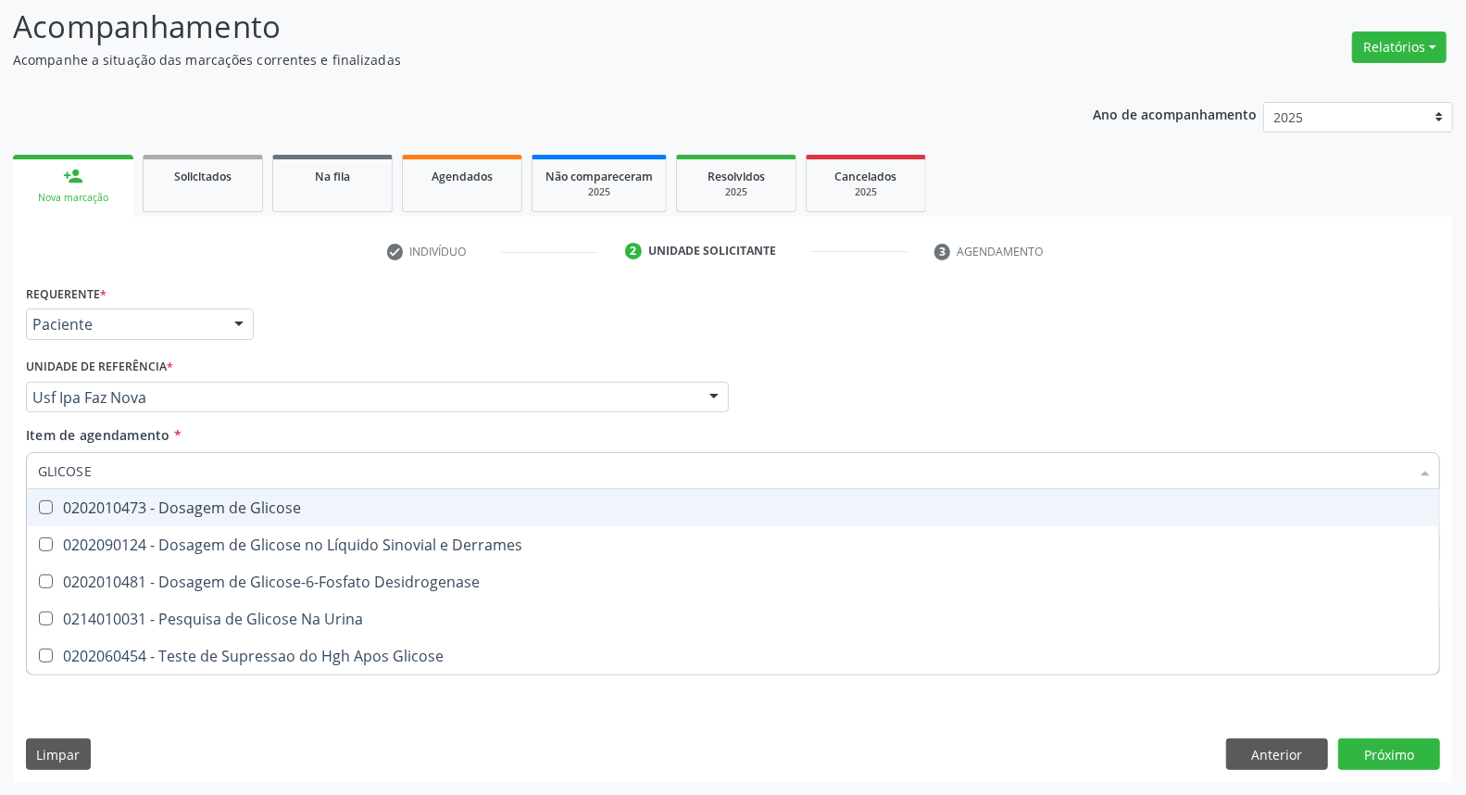
click at [87, 500] on div "0202010473 - Dosagem de Glicose" at bounding box center [733, 507] width 1390 height 15
checkbox Glicose "true"
click at [0, 365] on div "Acompanhamento Acompanhe a situação das marcações correntes e finalizadas Relat…" at bounding box center [733, 388] width 1466 height 816
type input "A"
checkbox Glicose "false"
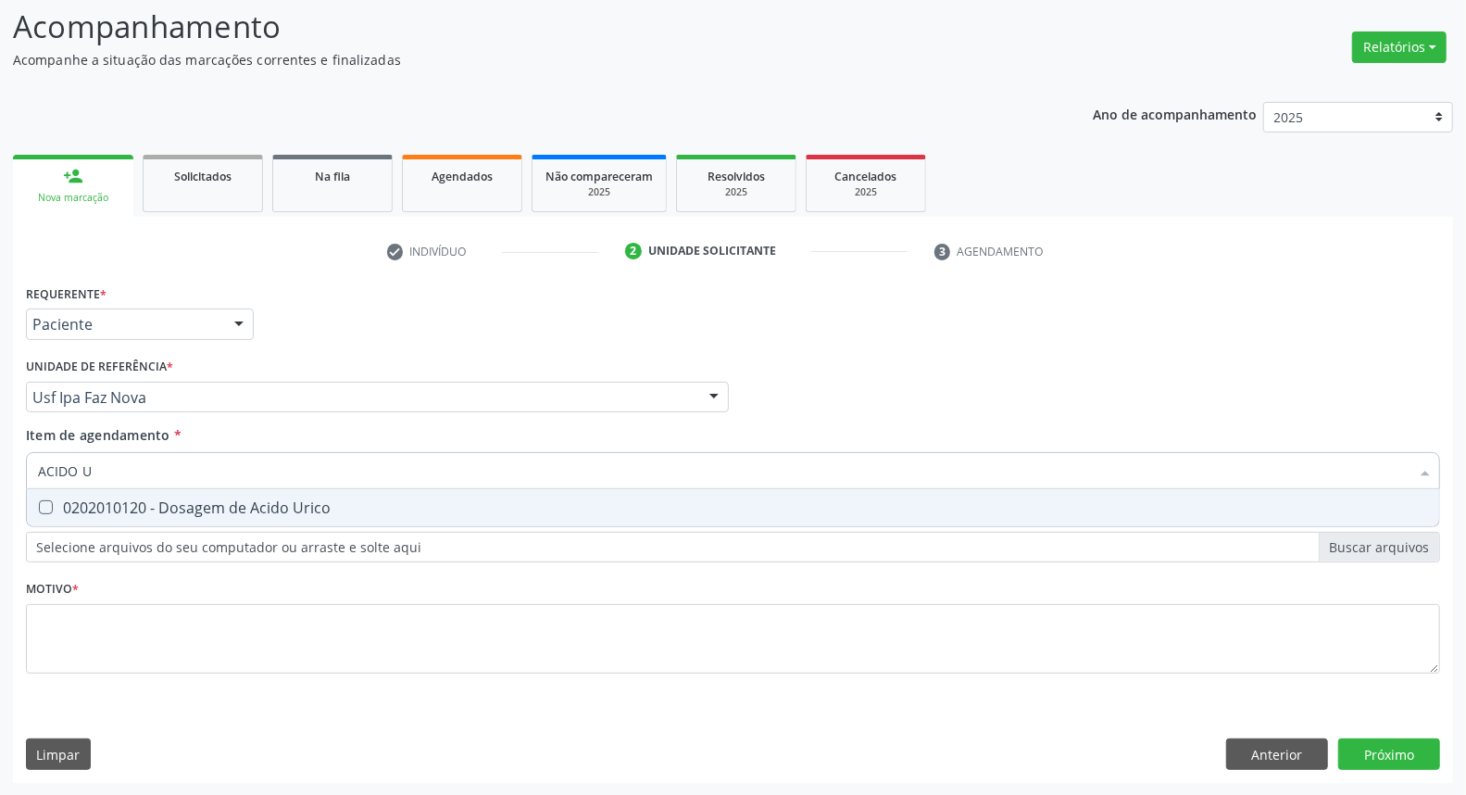
type input "ACIDO U"
click at [50, 507] on Urico at bounding box center [46, 507] width 14 height 14
click at [39, 507] on Urico "checkbox" at bounding box center [33, 507] width 12 height 12
checkbox Urico "true"
click at [0, 400] on div "Acompanhamento Acompanhe a situação das marcações correntes e finalizadas Relat…" at bounding box center [733, 388] width 1466 height 816
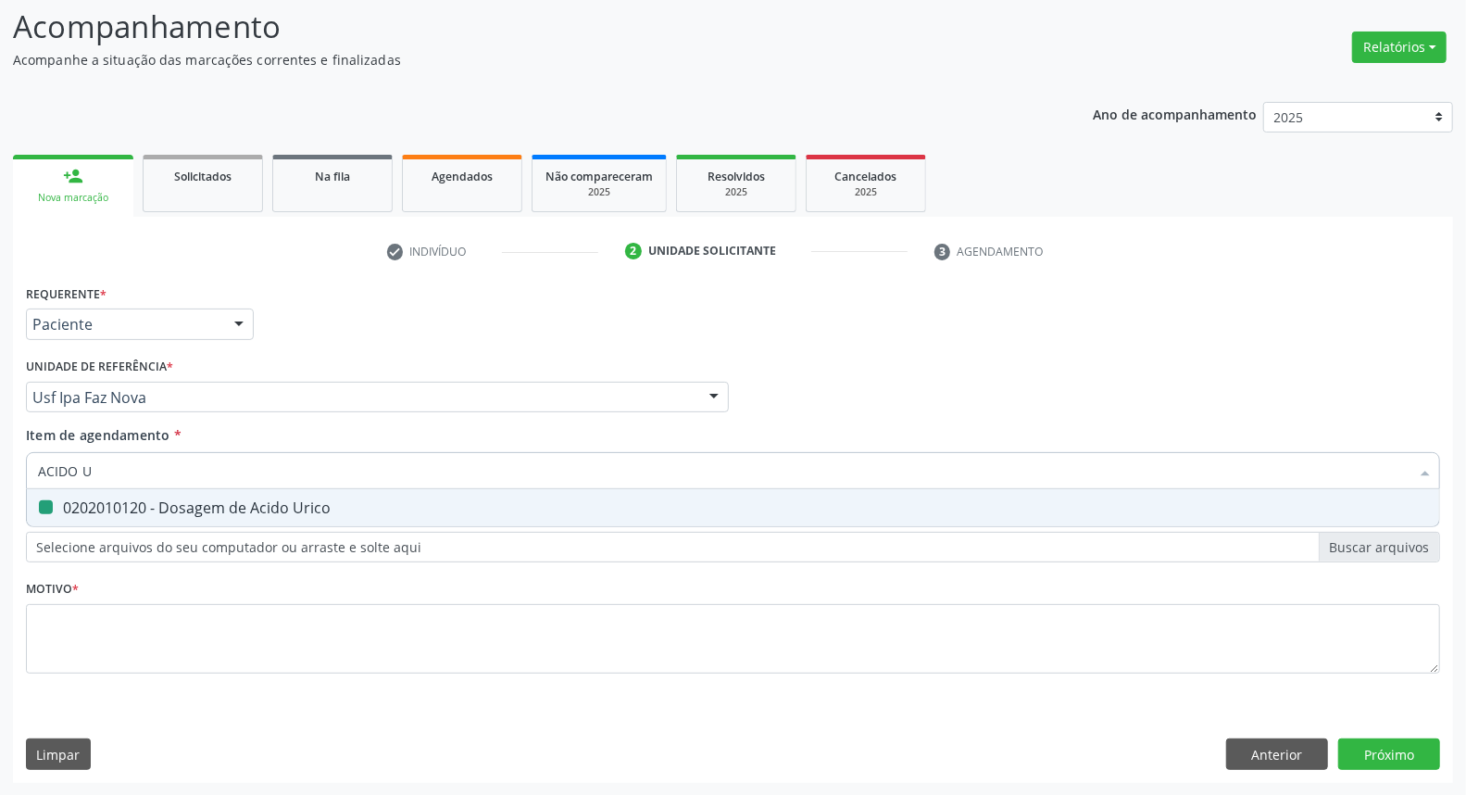
type input "C"
checkbox Urico "false"
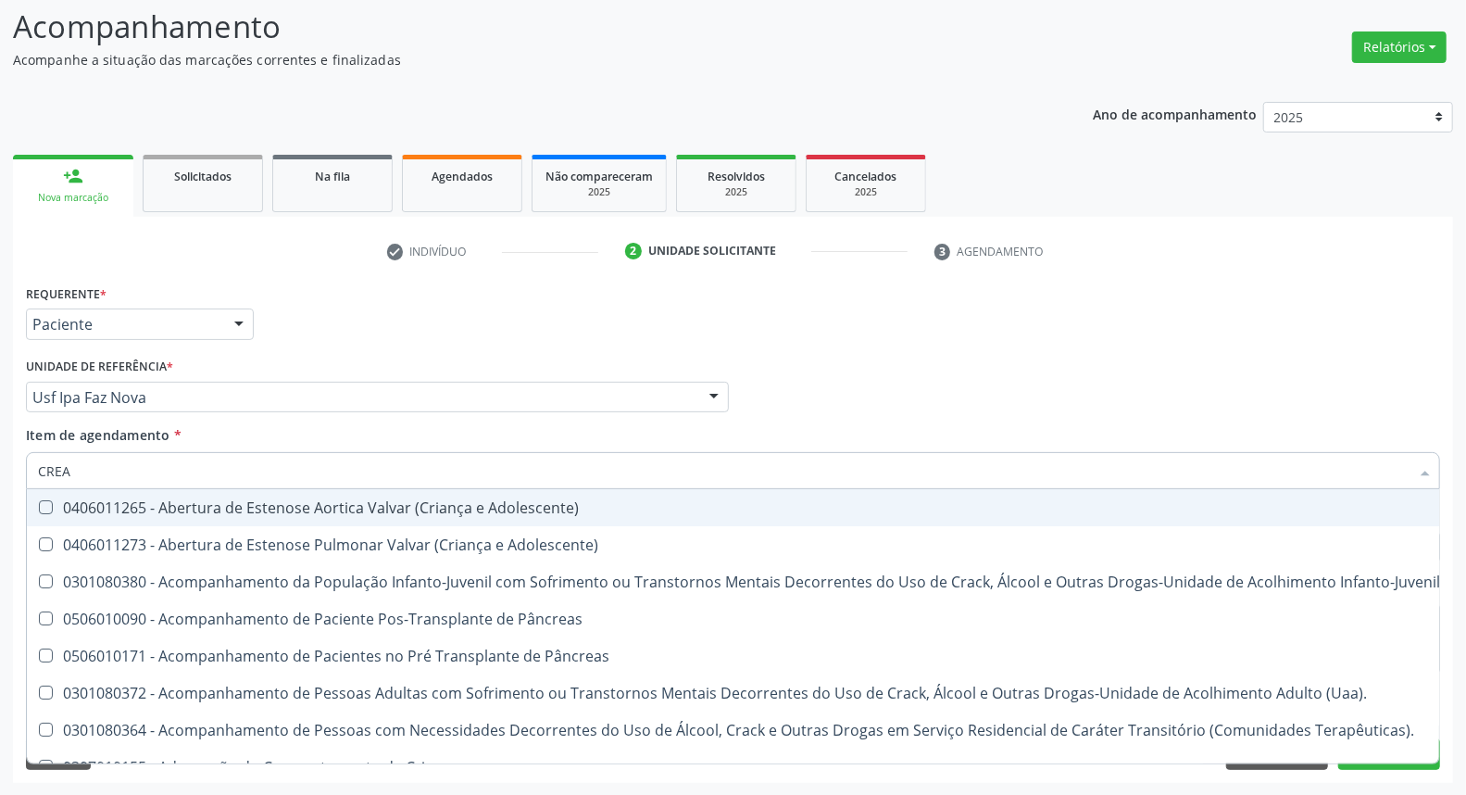
type input "CREAT"
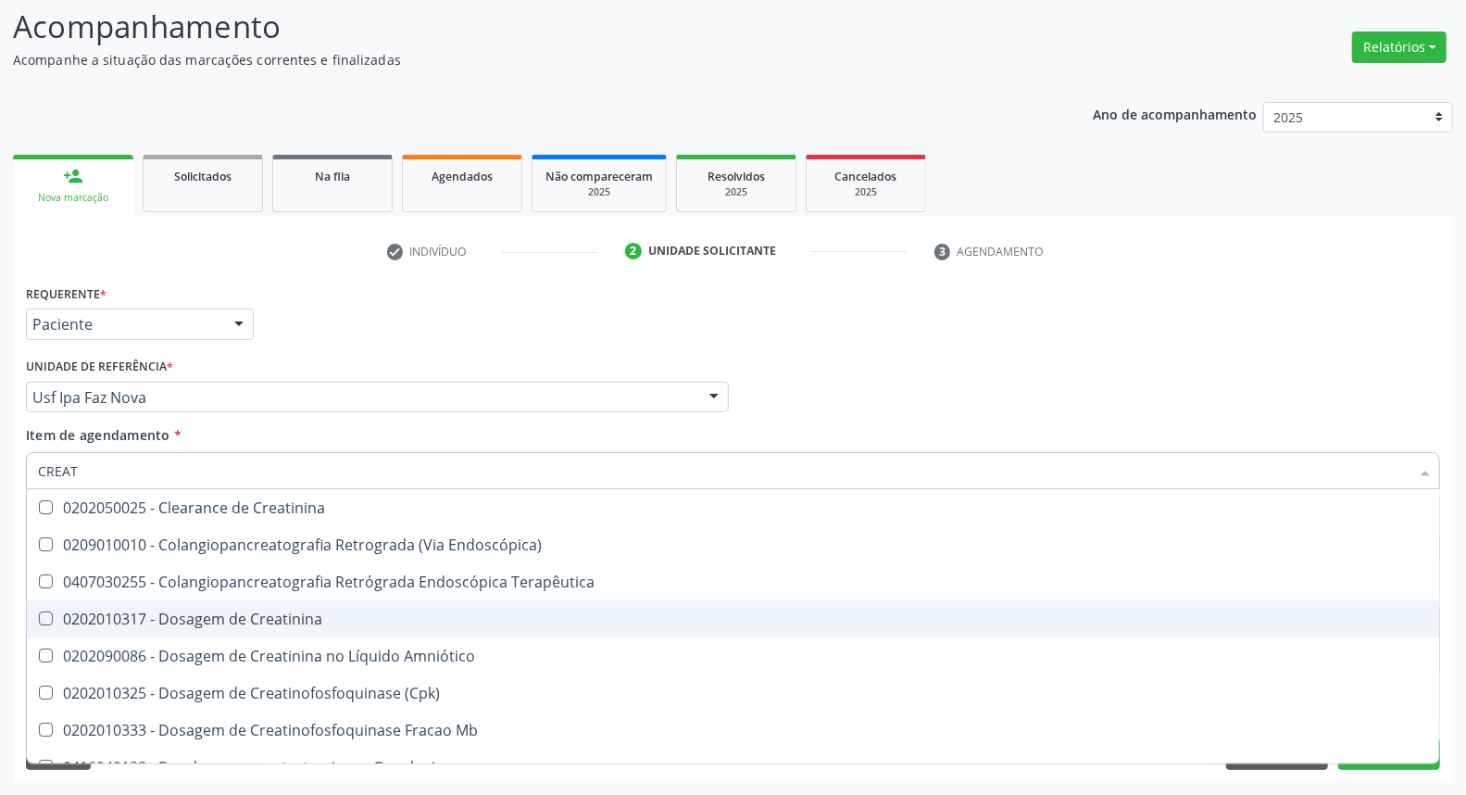
click at [70, 611] on div "0202010317 - Dosagem de Creatinina" at bounding box center [733, 618] width 1390 height 15
checkbox Creatinina "true"
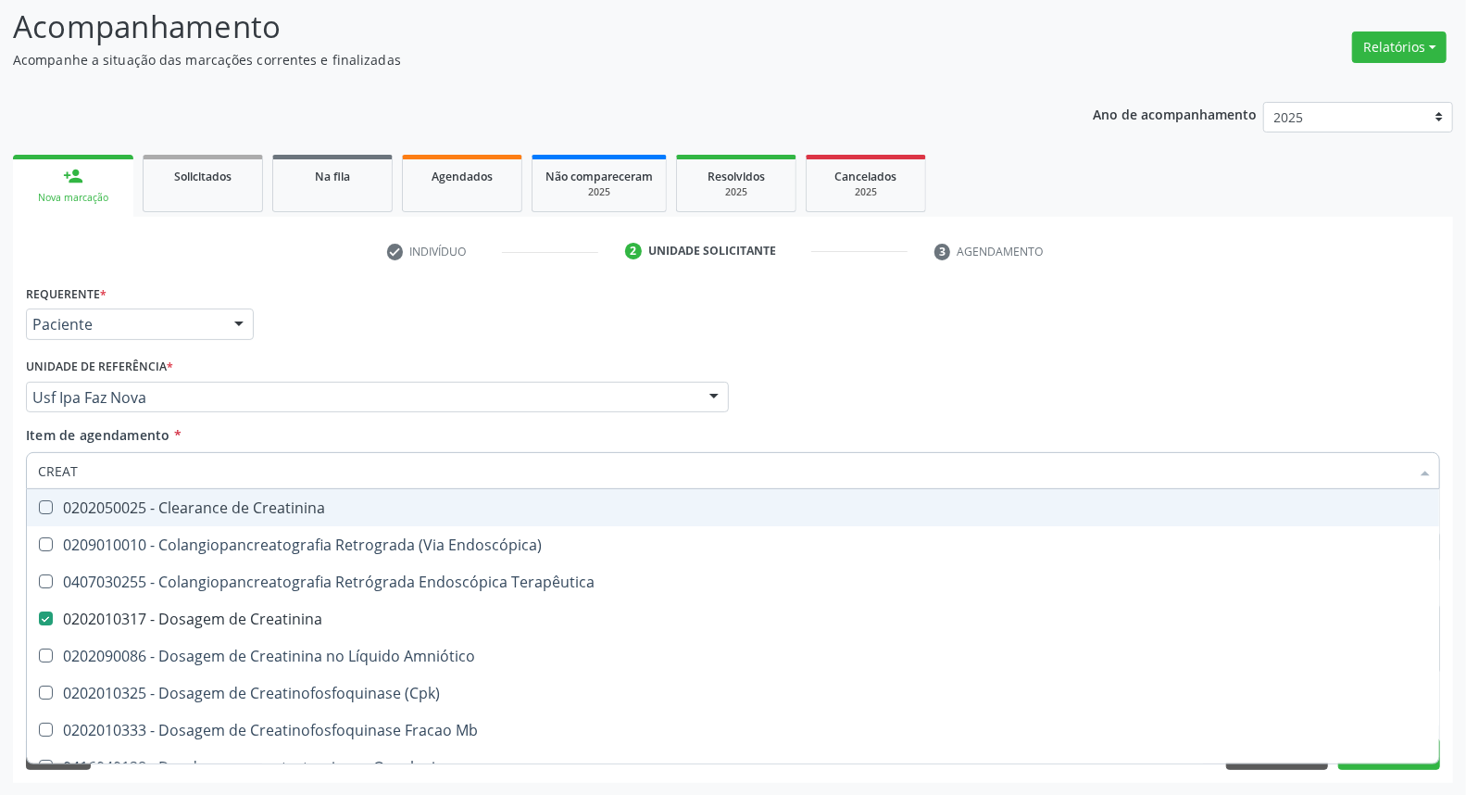
drag, startPoint x: 117, startPoint y: 465, endPoint x: 0, endPoint y: 422, distance: 124.2
click at [0, 422] on div "Acompanhamento Acompanhe a situação das marcações correntes e finalizadas Relat…" at bounding box center [733, 388] width 1466 height 816
type input "UR"
checkbox Creatinina "false"
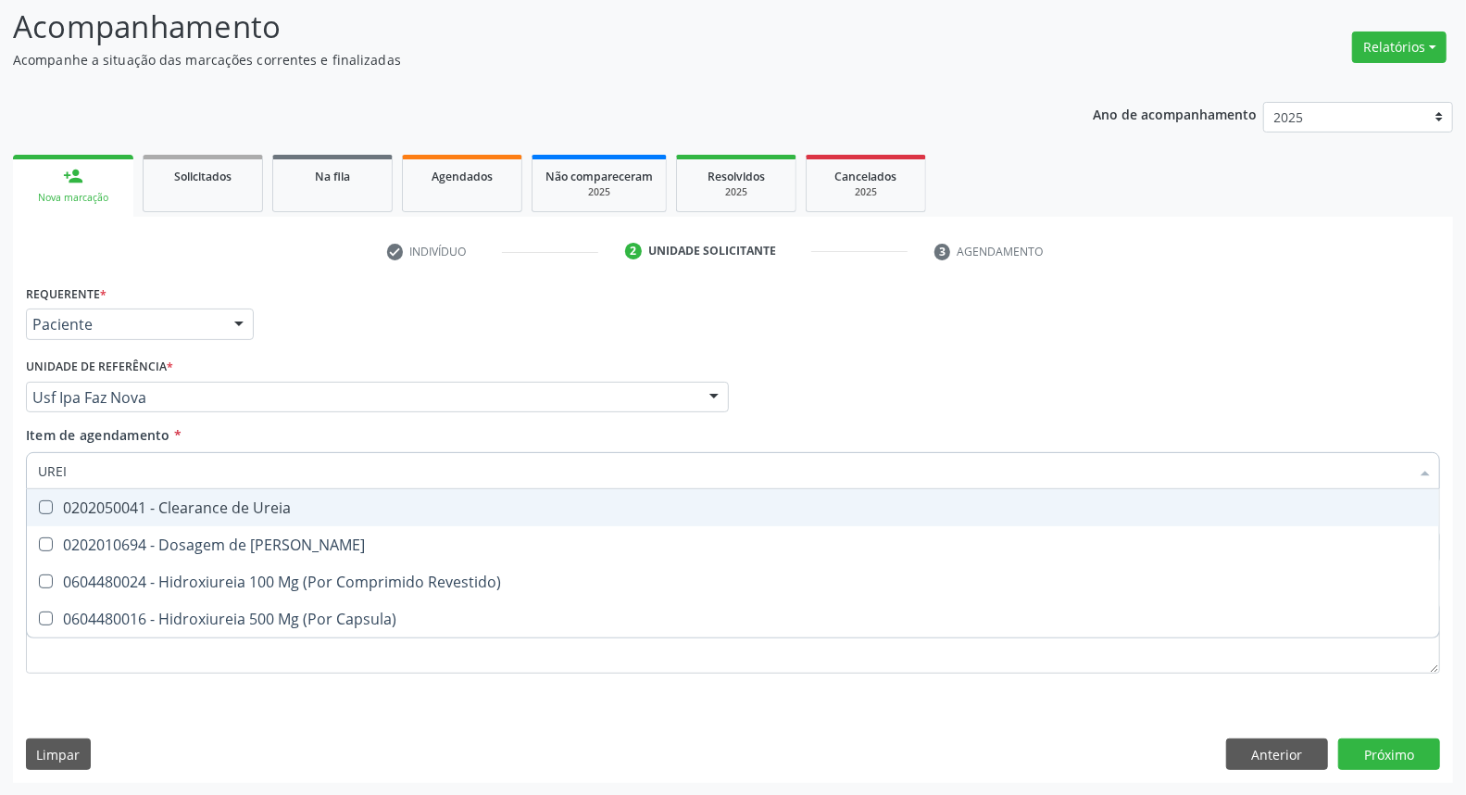
type input "UREIA"
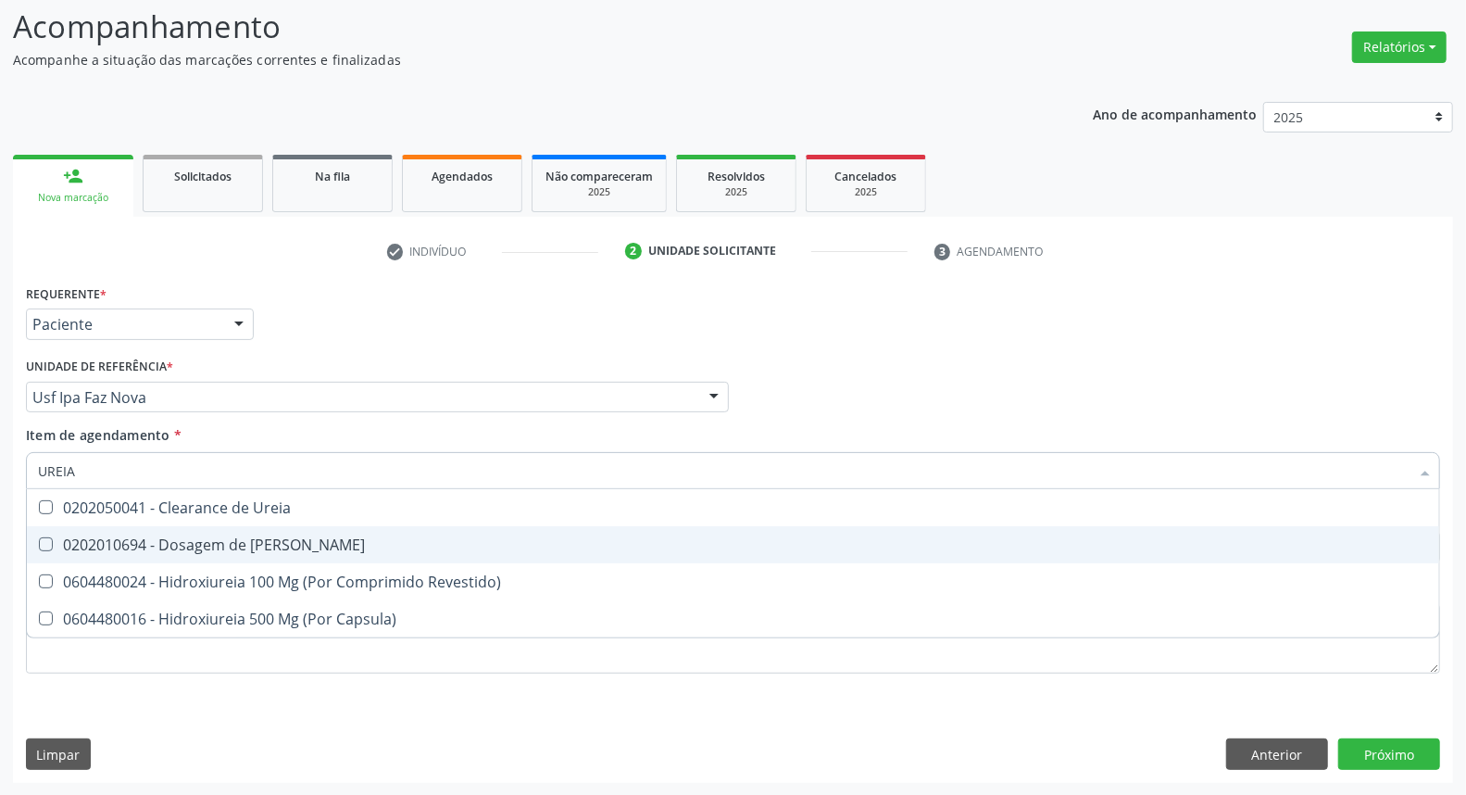
drag, startPoint x: 114, startPoint y: 545, endPoint x: 135, endPoint y: 485, distance: 63.0
click at [115, 541] on div "0202010694 - Dosagem de [PERSON_NAME]" at bounding box center [733, 544] width 1390 height 15
checkbox Ureia "true"
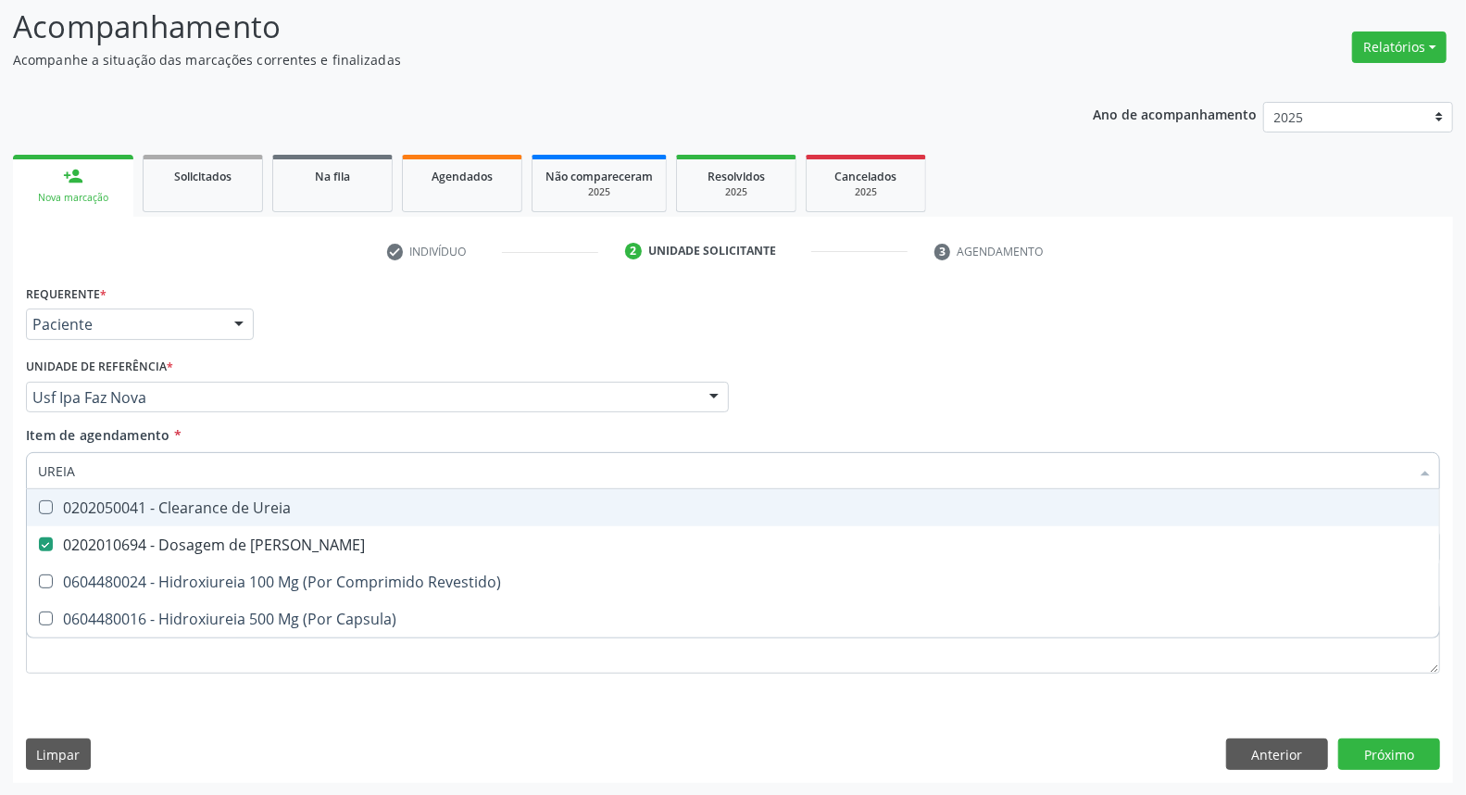
drag, startPoint x: 143, startPoint y: 464, endPoint x: 0, endPoint y: 464, distance: 142.6
click at [0, 464] on div "Acompanhamento Acompanhe a situação das marcações correntes e finalizadas Relat…" at bounding box center [733, 388] width 1466 height 816
type input "C"
checkbox Ureia "false"
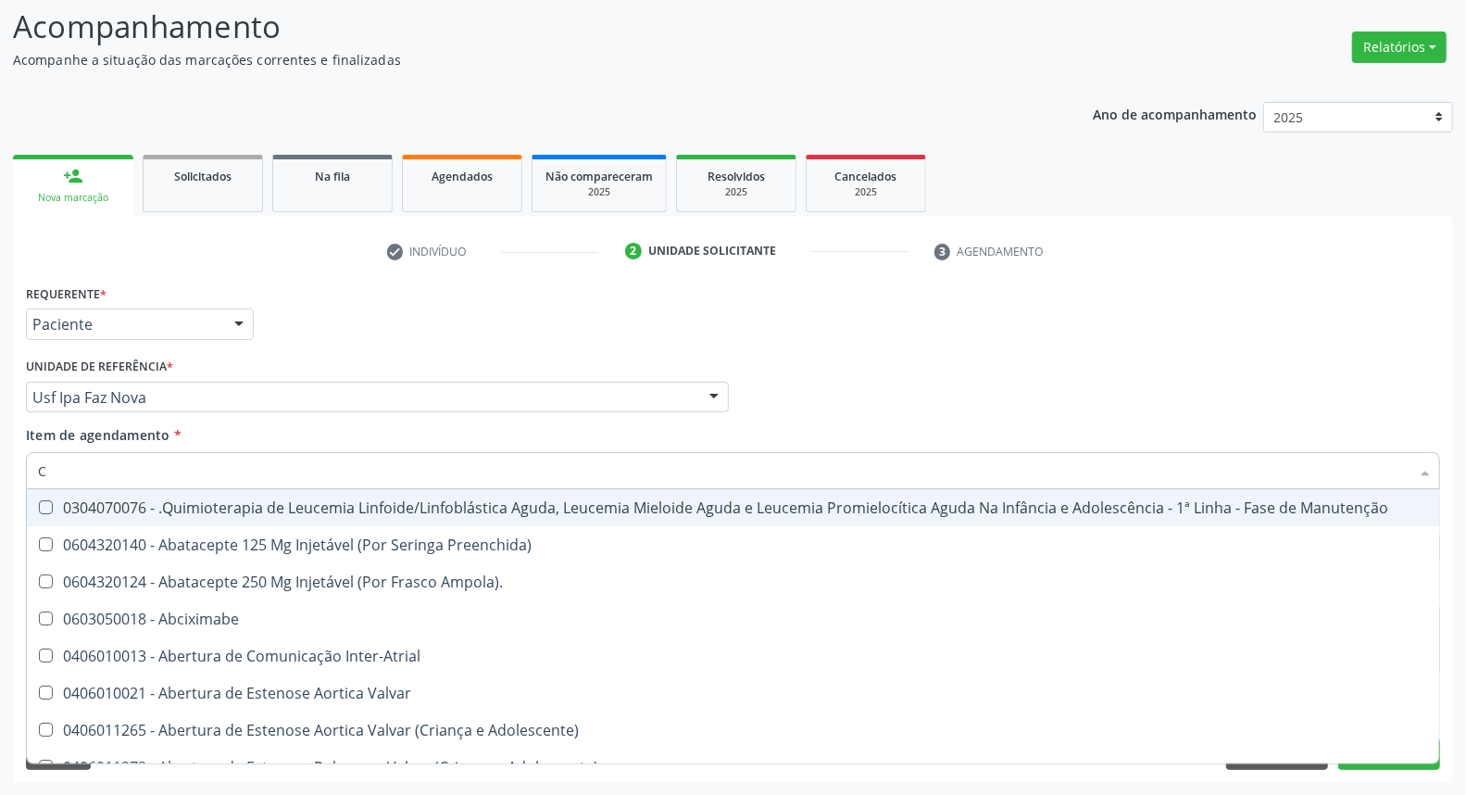
type input "CO"
checkbox Único "true"
checkbox Creatinina "true"
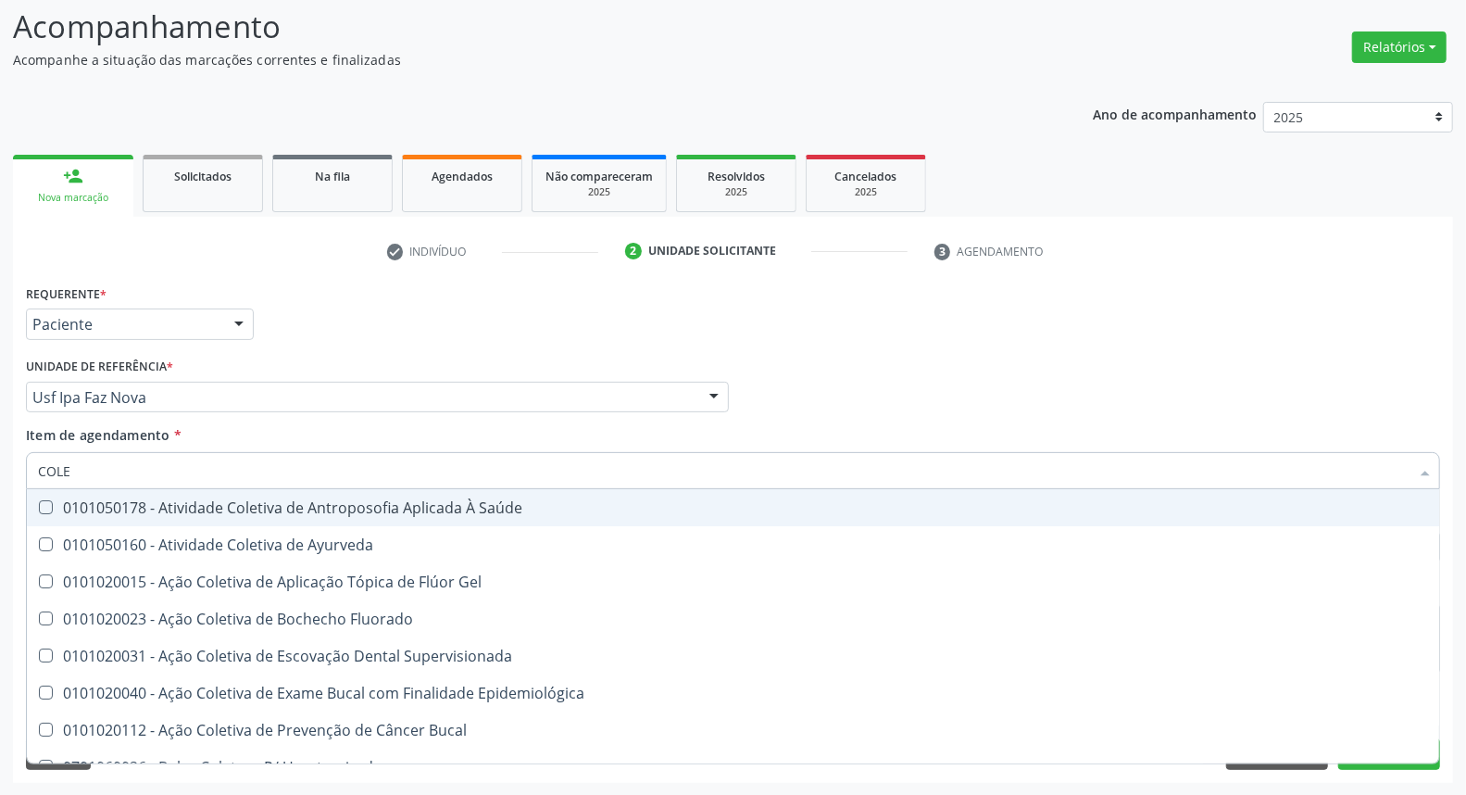
type input "COLES"
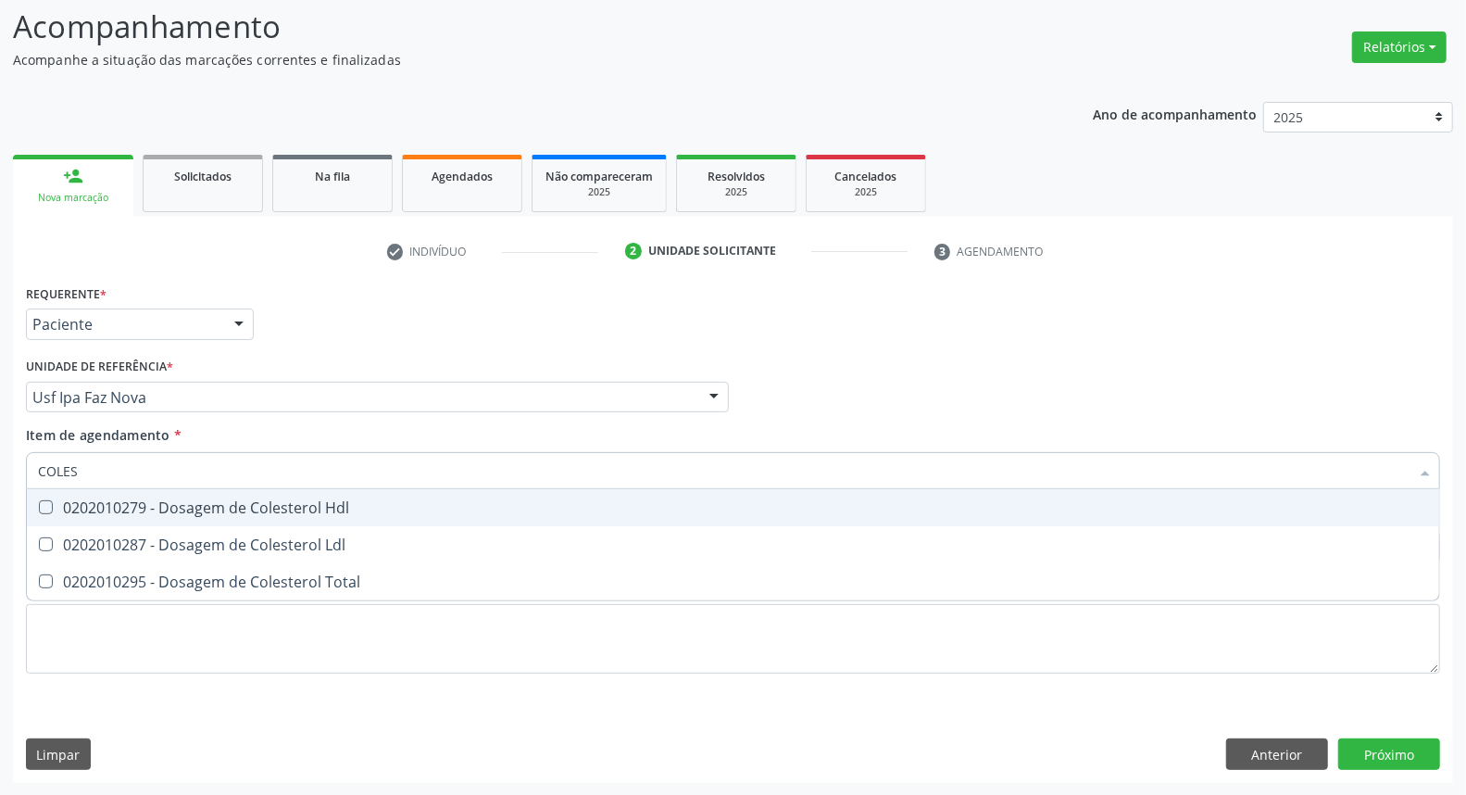
click at [89, 500] on div "0202010279 - Dosagem de Colesterol Hdl" at bounding box center [733, 507] width 1390 height 15
checkbox Hdl "true"
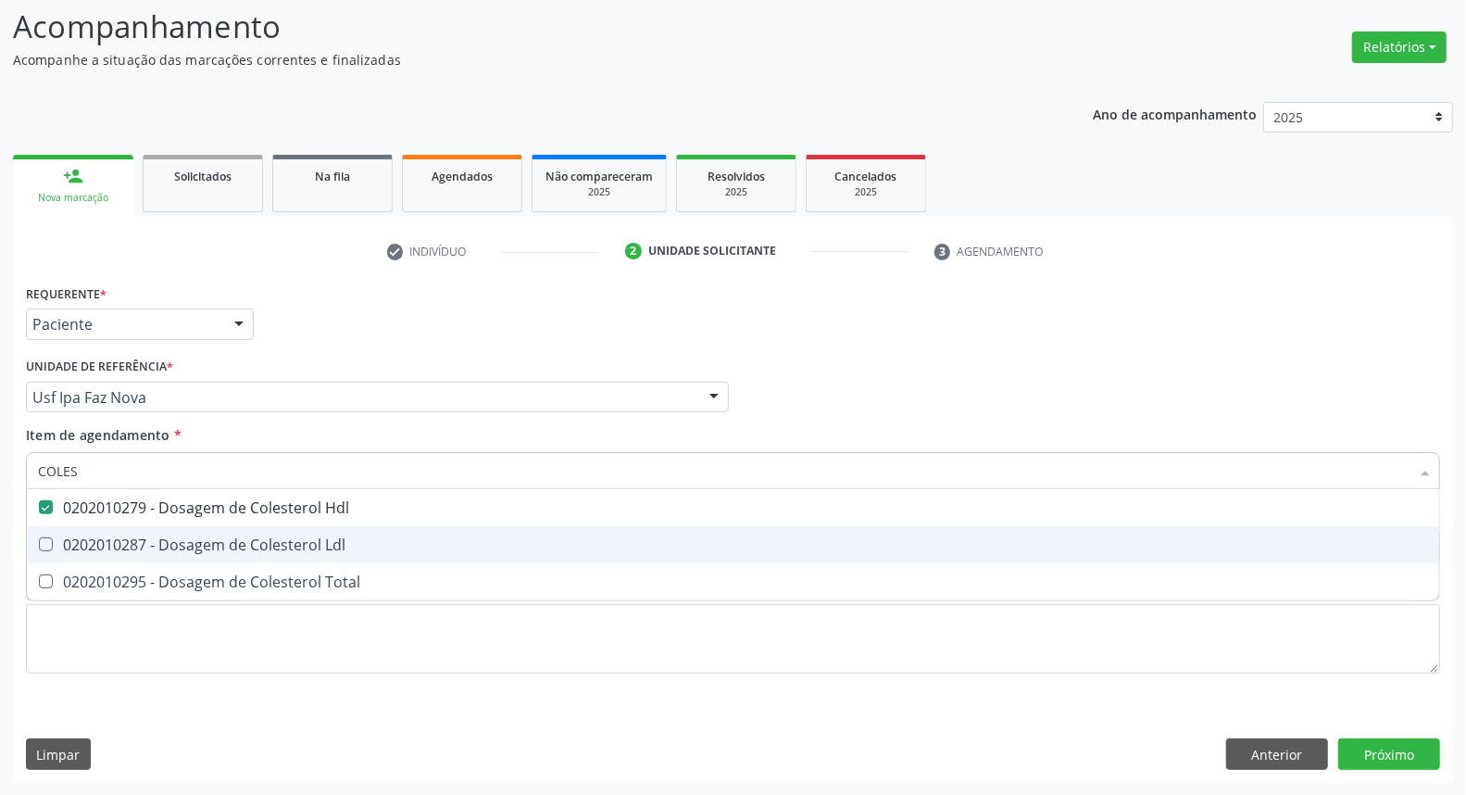
drag, startPoint x: 71, startPoint y: 543, endPoint x: 68, endPoint y: 565, distance: 22.5
click at [70, 544] on div "0202010287 - Dosagem de Colesterol Ldl" at bounding box center [733, 544] width 1390 height 15
checkbox Ldl "true"
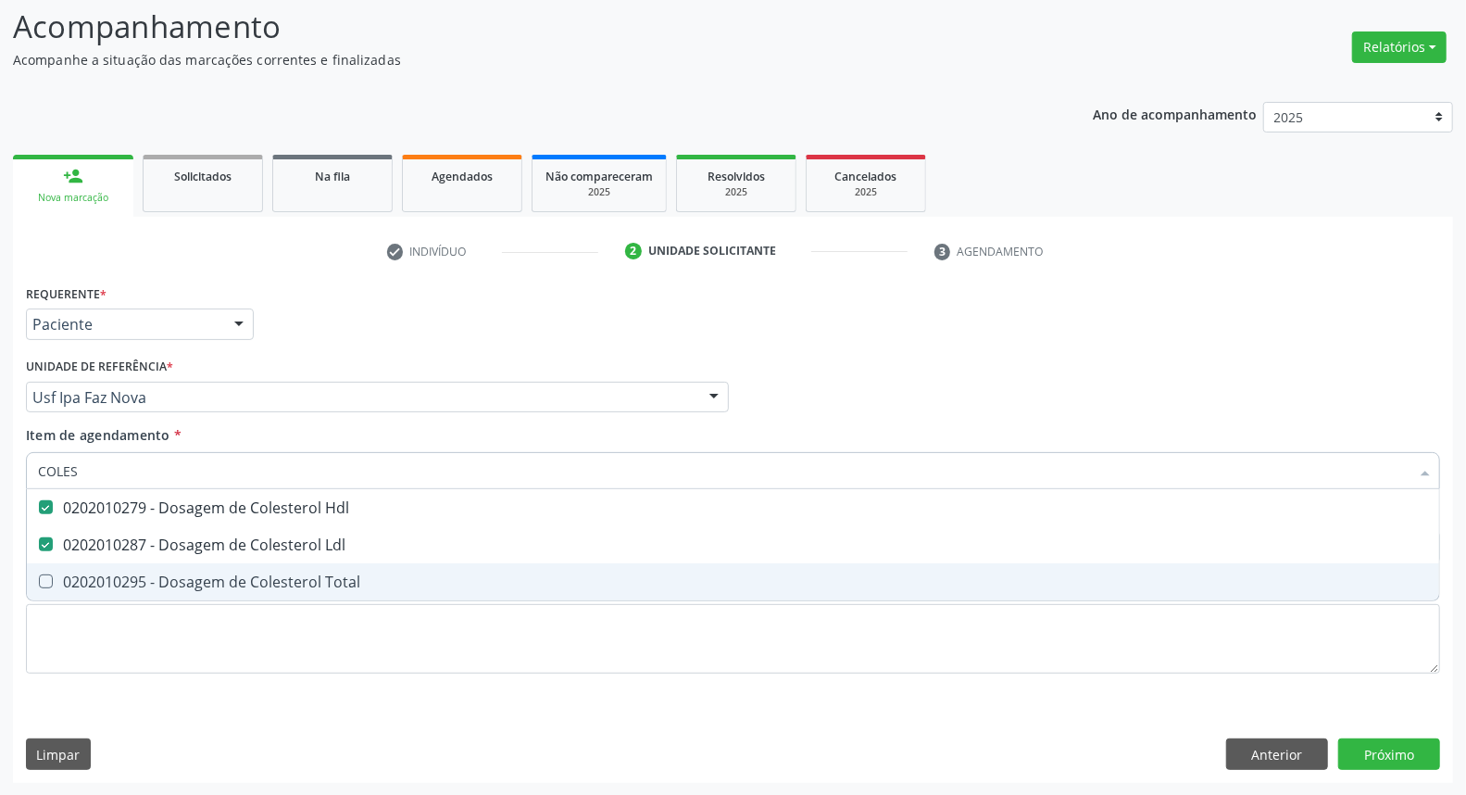
drag, startPoint x: 68, startPoint y: 571, endPoint x: 76, endPoint y: 557, distance: 17.0
click at [72, 563] on span "0202010295 - Dosagem de Colesterol Total" at bounding box center [733, 581] width 1412 height 37
checkbox Total "true"
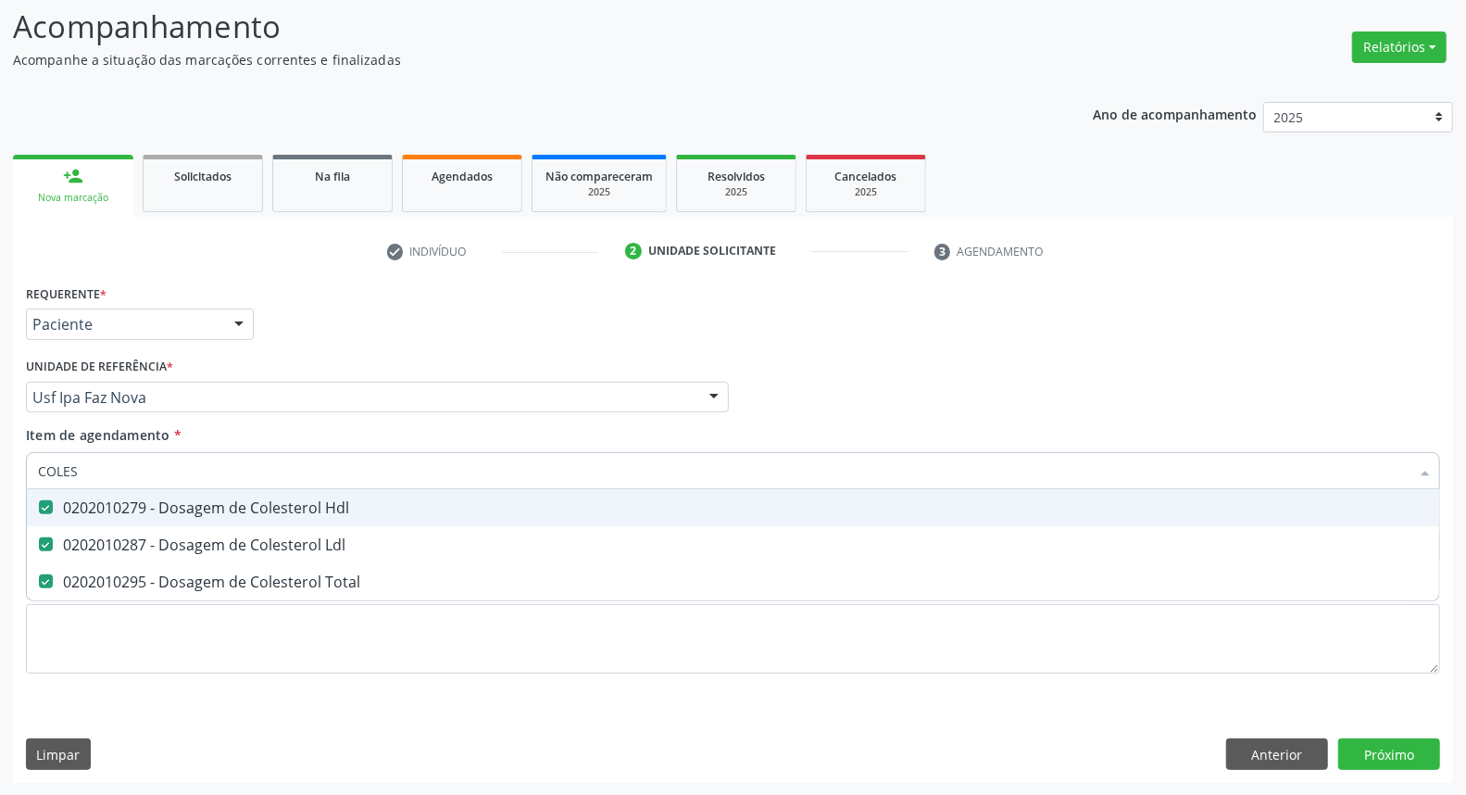
drag, startPoint x: 71, startPoint y: 468, endPoint x: 0, endPoint y: 433, distance: 79.1
click at [0, 433] on div "Acompanhamento Acompanhe a situação das marcações correntes e finalizadas Relat…" at bounding box center [733, 388] width 1466 height 816
type input "B"
checkbox Hdl "false"
checkbox Ldl "false"
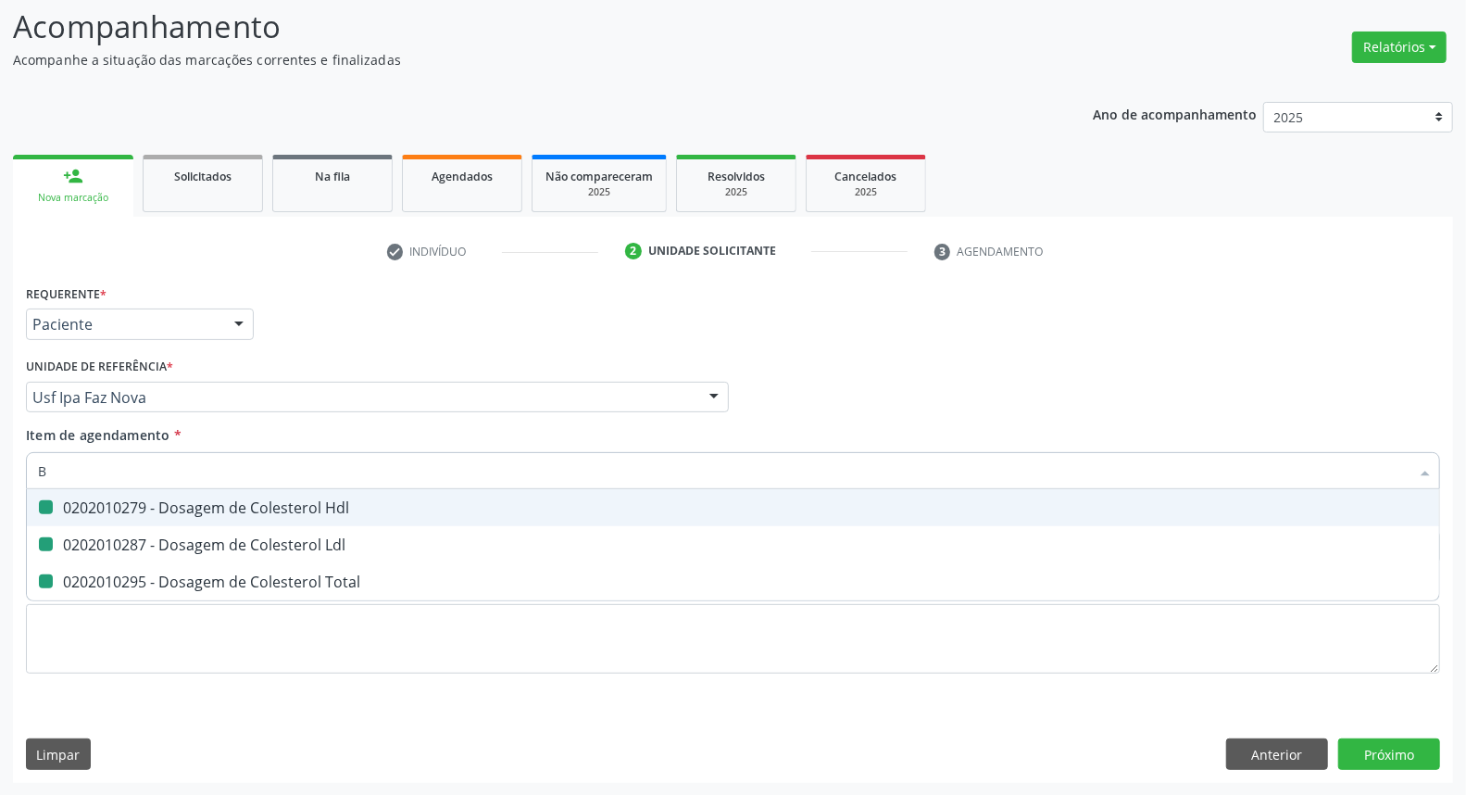
checkbox Total "false"
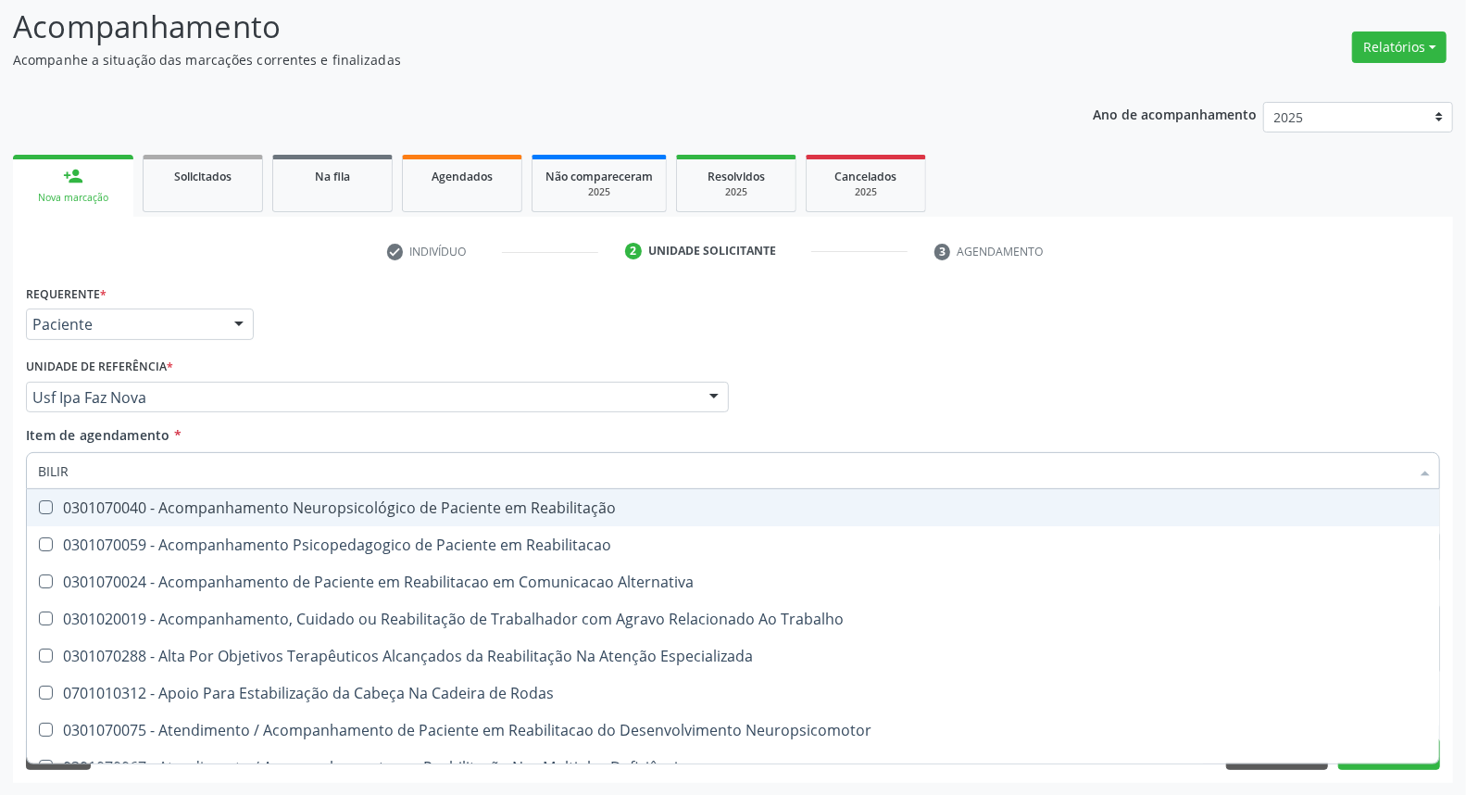
type input "BILIRR"
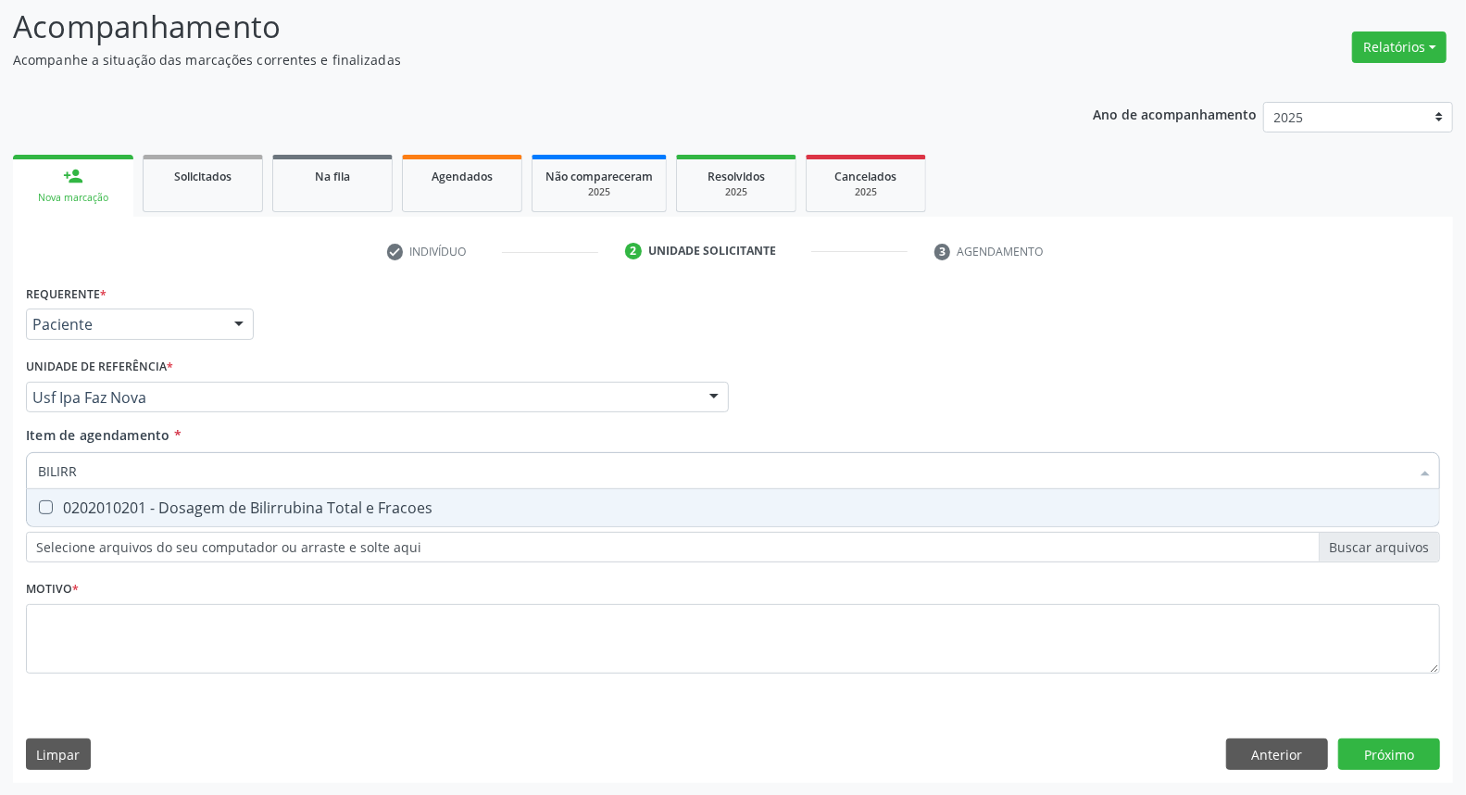
drag, startPoint x: 85, startPoint y: 504, endPoint x: 128, endPoint y: 464, distance: 58.3
click at [91, 500] on div "0202010201 - Dosagem de Bilirrubina Total e Fracoes" at bounding box center [733, 507] width 1390 height 15
checkbox Fracoes "true"
drag, startPoint x: 131, startPoint y: 461, endPoint x: 0, endPoint y: 451, distance: 131.0
click at [0, 452] on div "Acompanhamento Acompanhe a situação das marcações correntes e finalizadas Relat…" at bounding box center [733, 388] width 1466 height 816
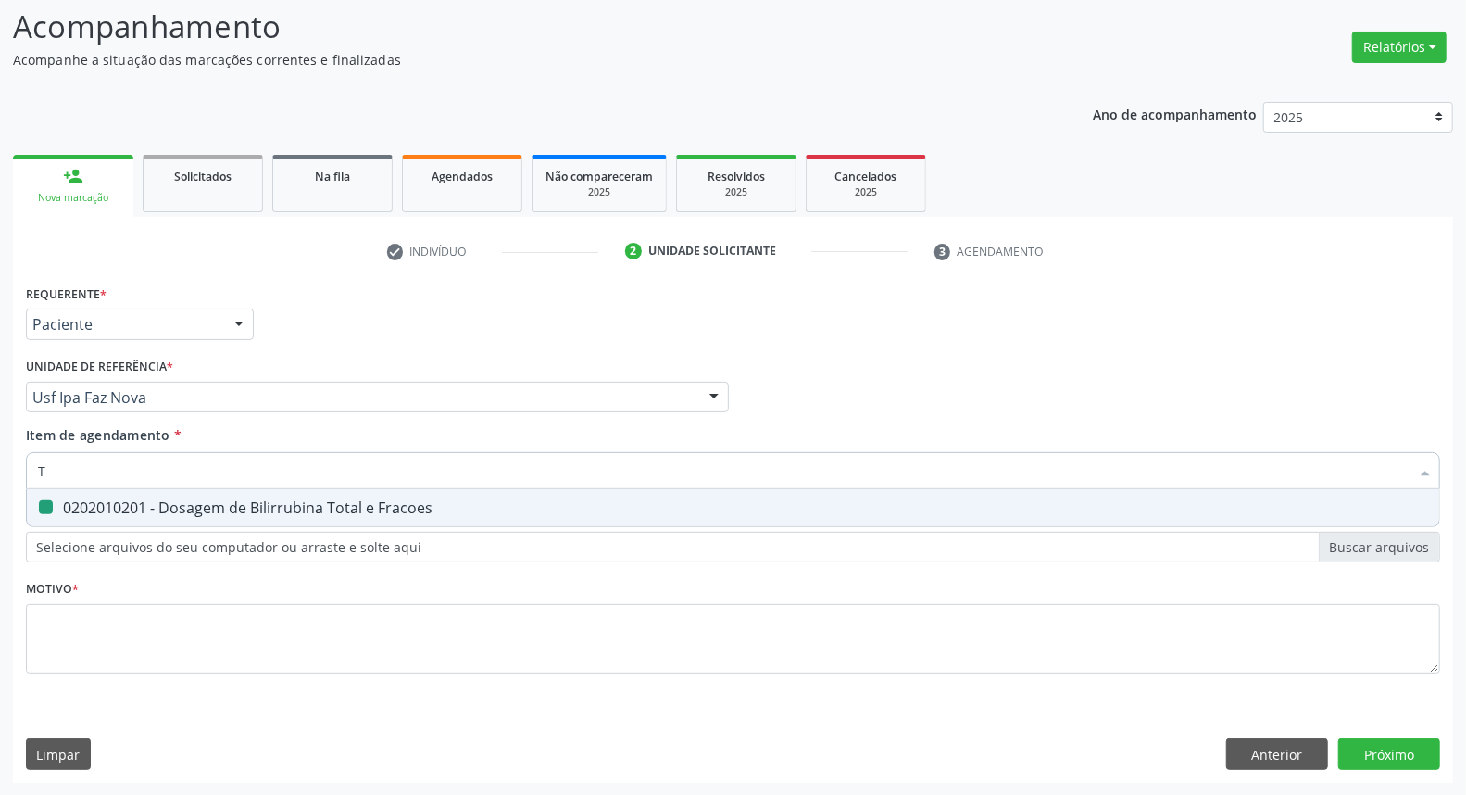
type input "TR"
checkbox Fracoes "false"
type input "TRIGLI"
drag, startPoint x: 173, startPoint y: 502, endPoint x: 173, endPoint y: 482, distance: 20.4
click at [173, 500] on div "0202010678 - Dosagem de Triglicerideos" at bounding box center [733, 507] width 1390 height 15
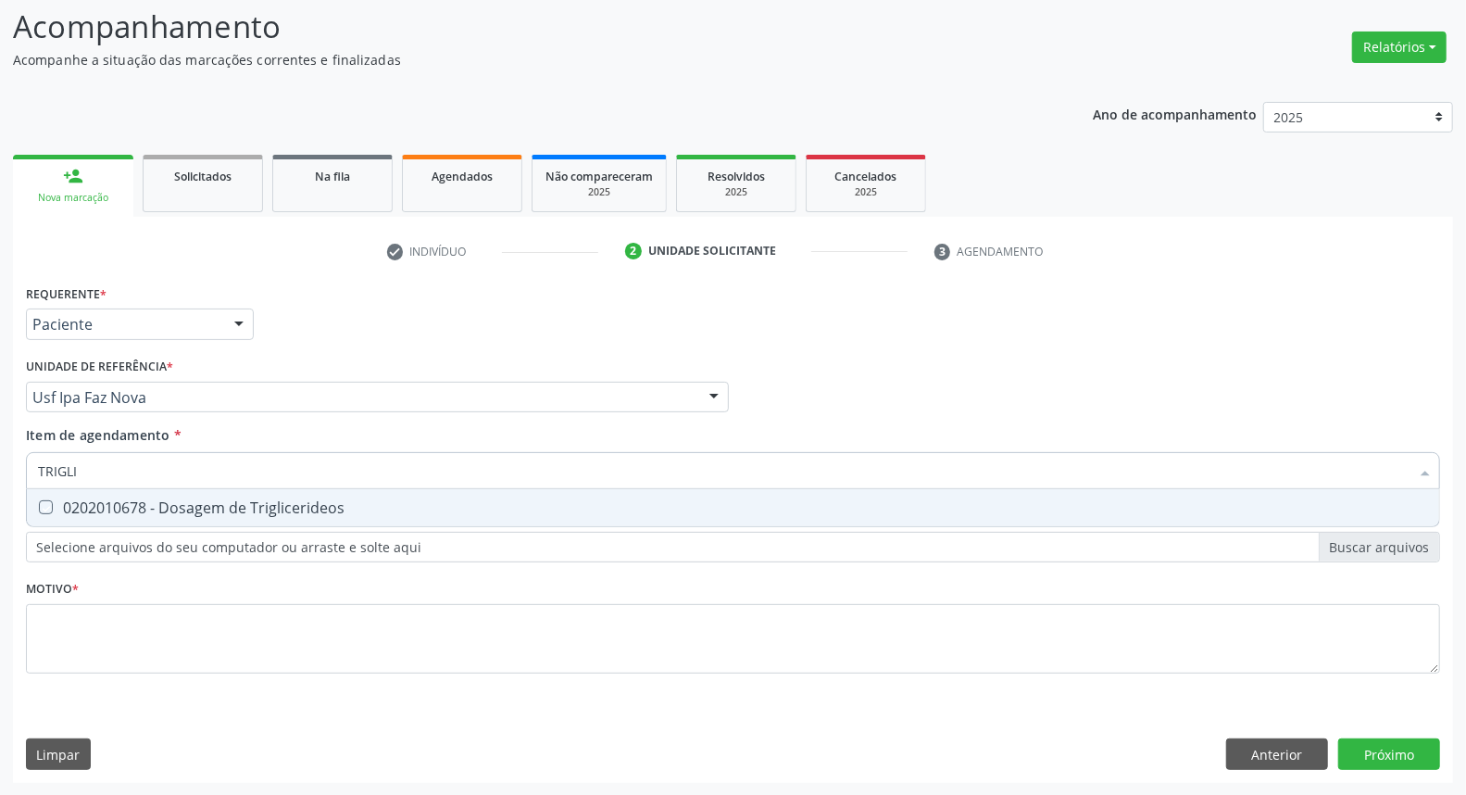
checkbox Triglicerideos "true"
drag, startPoint x: 120, startPoint y: 468, endPoint x: 0, endPoint y: 423, distance: 128.3
click at [0, 423] on div "Acompanhamento Acompanhe a situação das marcações correntes e finalizadas Relat…" at bounding box center [733, 388] width 1466 height 816
type input "HE"
checkbox Triglicerideos "false"
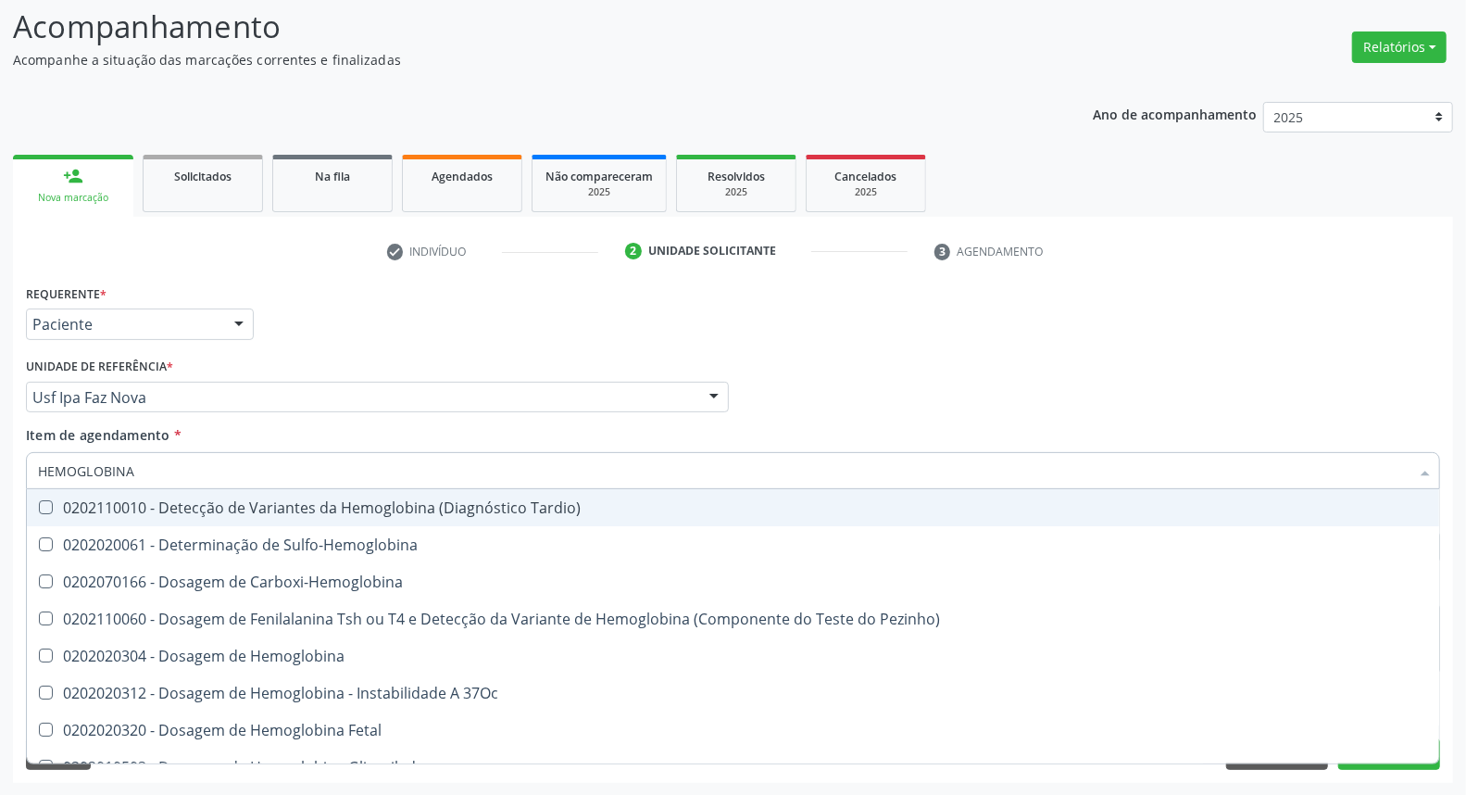
type input "HEMOGLOBINA G"
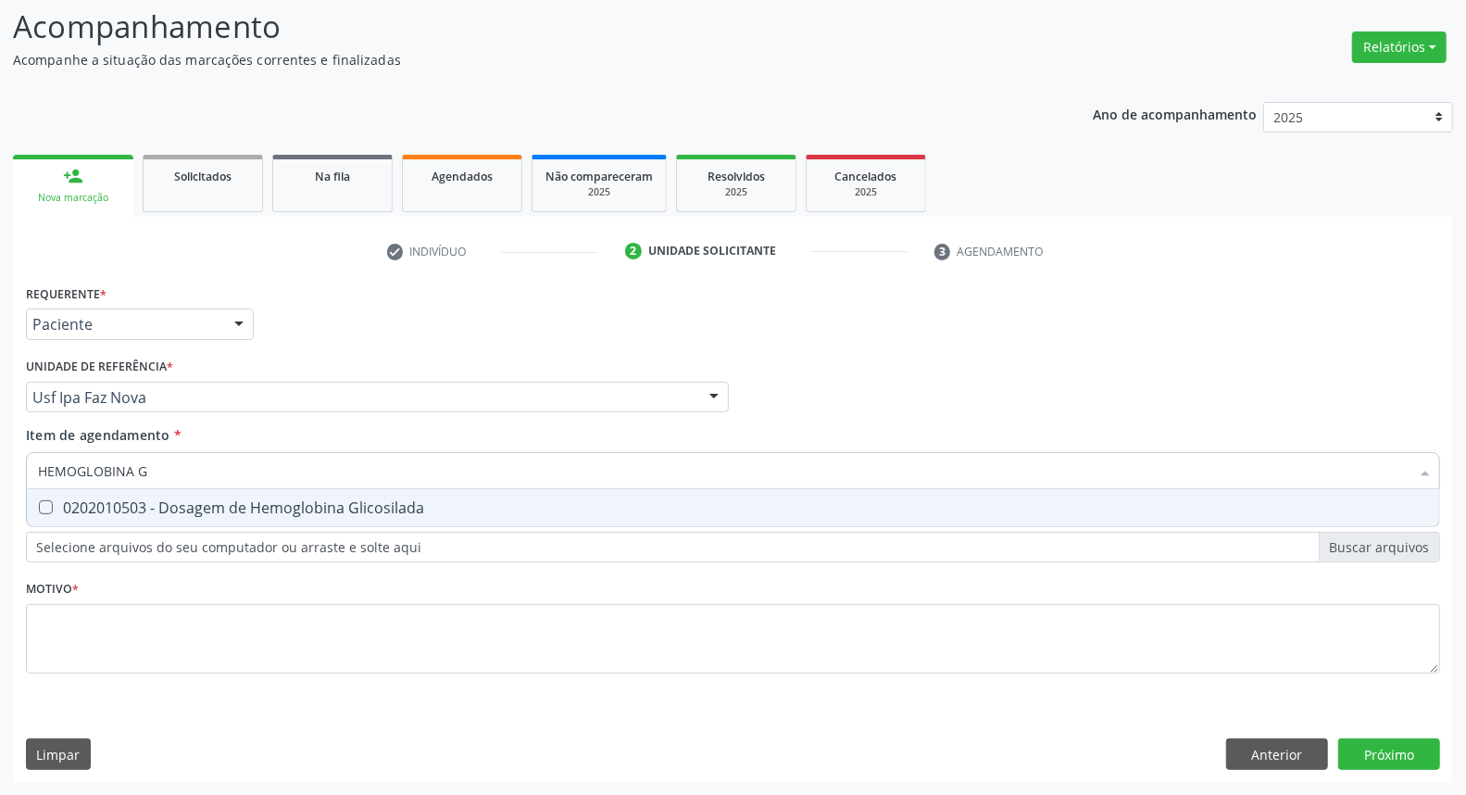
drag, startPoint x: 128, startPoint y: 505, endPoint x: 151, endPoint y: 482, distance: 32.7
click at [130, 500] on div "0202010503 - Dosagem de Hemoglobina Glicosilada" at bounding box center [733, 507] width 1390 height 15
checkbox Glicosilada "true"
drag, startPoint x: 181, startPoint y: 466, endPoint x: 0, endPoint y: 427, distance: 184.7
click at [0, 427] on div "Acompanhamento Acompanhe a situação das marcações correntes e finalizadas Relat…" at bounding box center [733, 388] width 1466 height 816
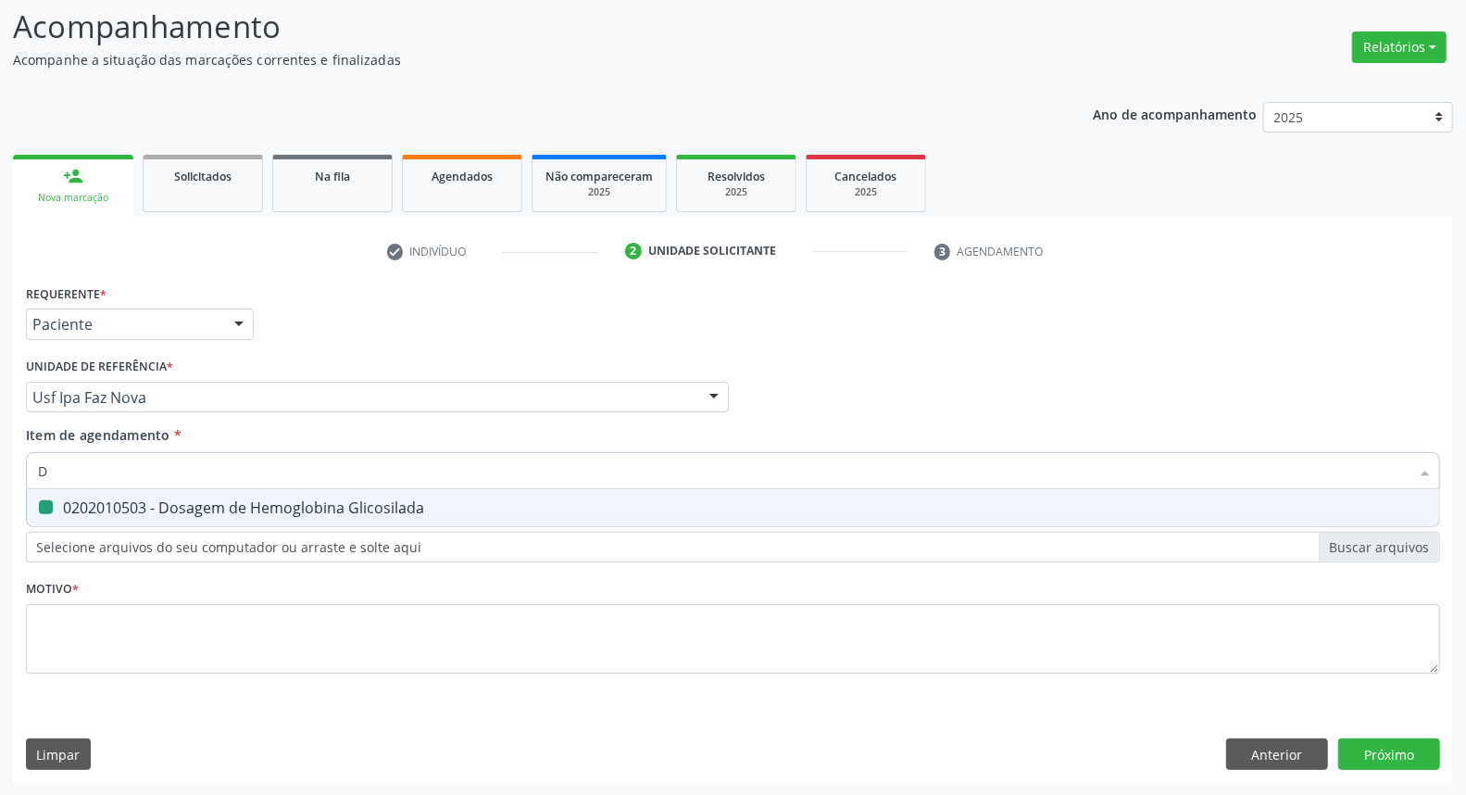
type input "DE"
checkbox Glicosilada "false"
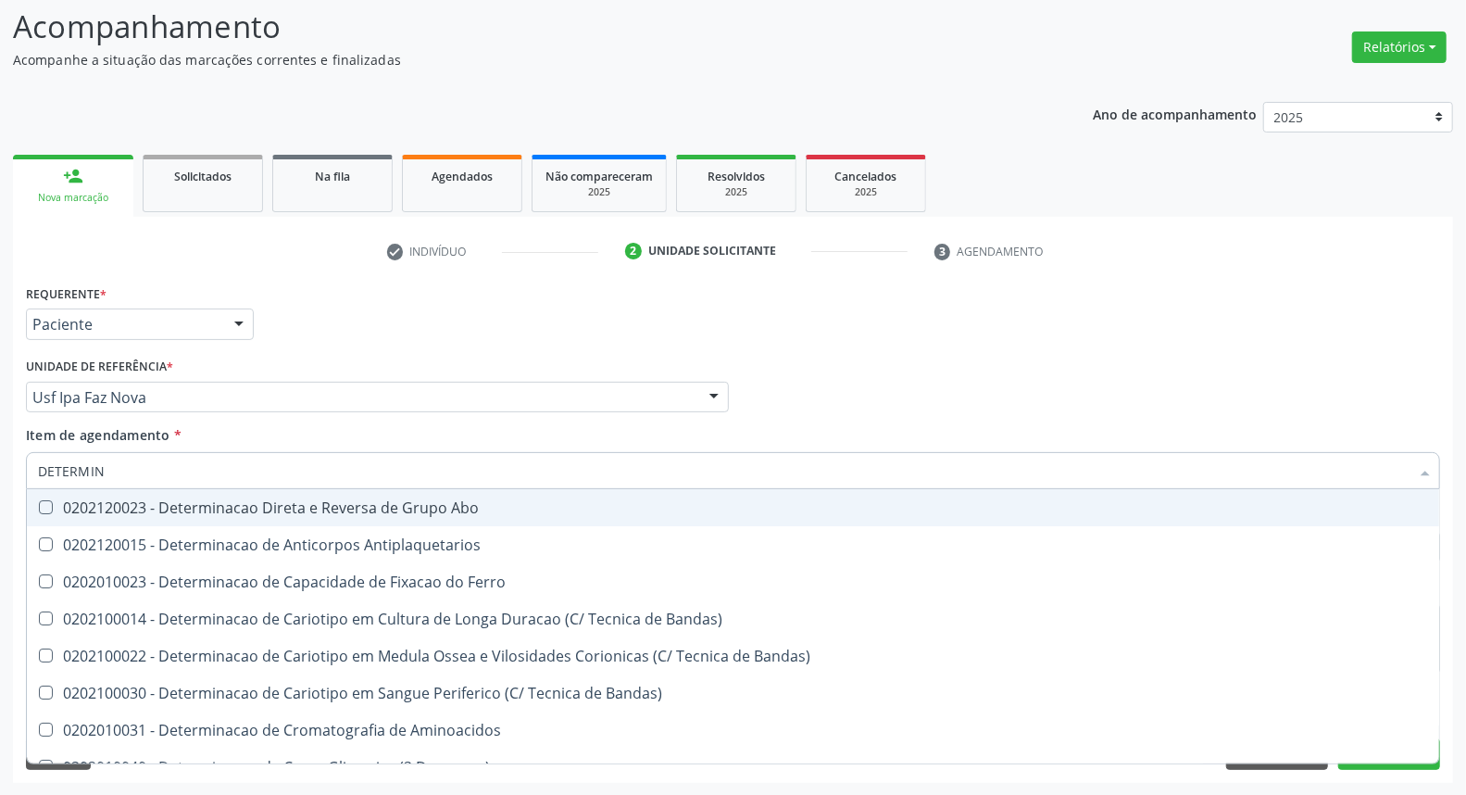
type input "DETERMINA"
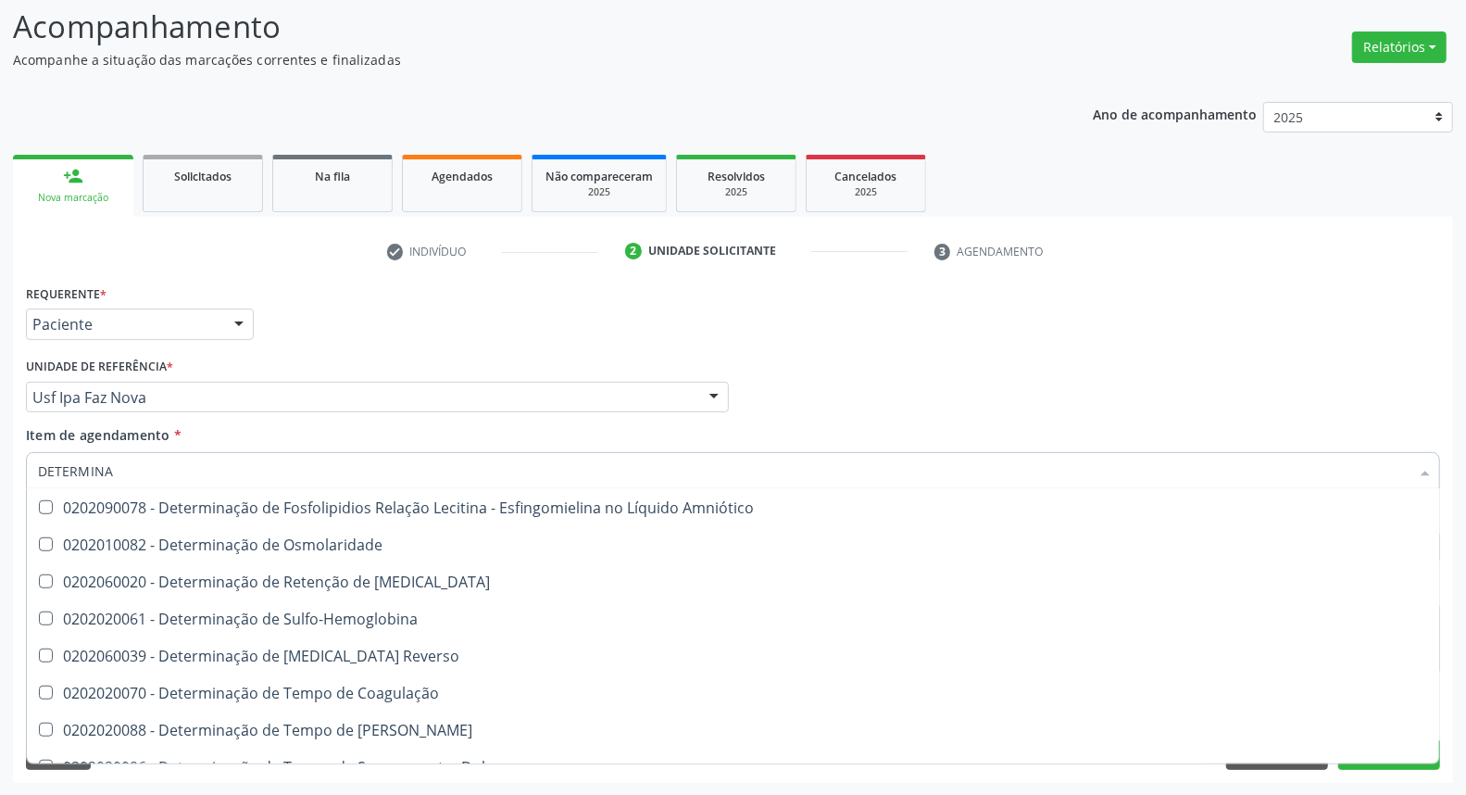
scroll to position [1029, 0]
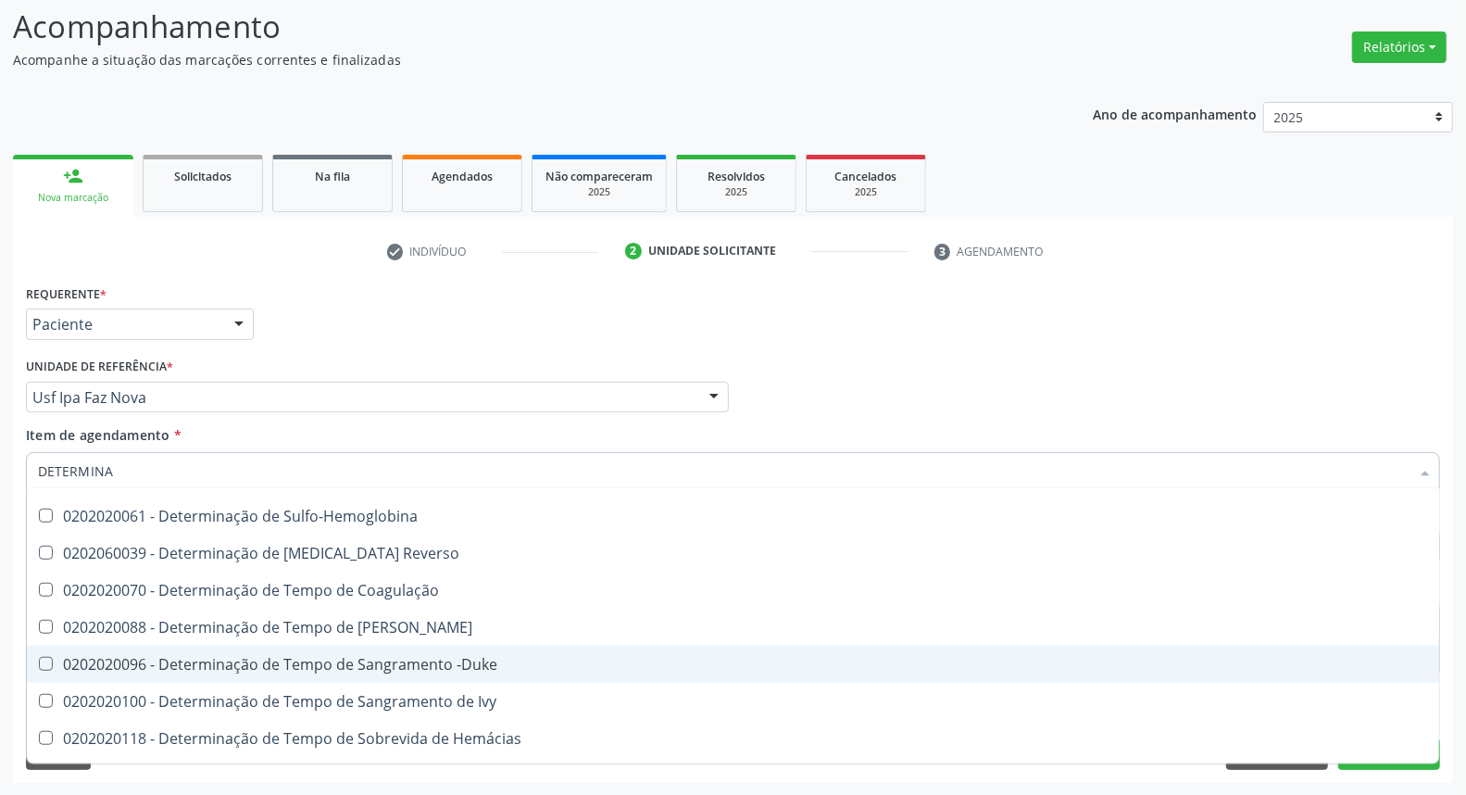
drag, startPoint x: 336, startPoint y: 664, endPoint x: 334, endPoint y: 641, distance: 23.2
click at [336, 661] on div "0202020096 - Determinação de Tempo de Sangramento -Duke" at bounding box center [733, 664] width 1390 height 15
checkbox -Duke "true"
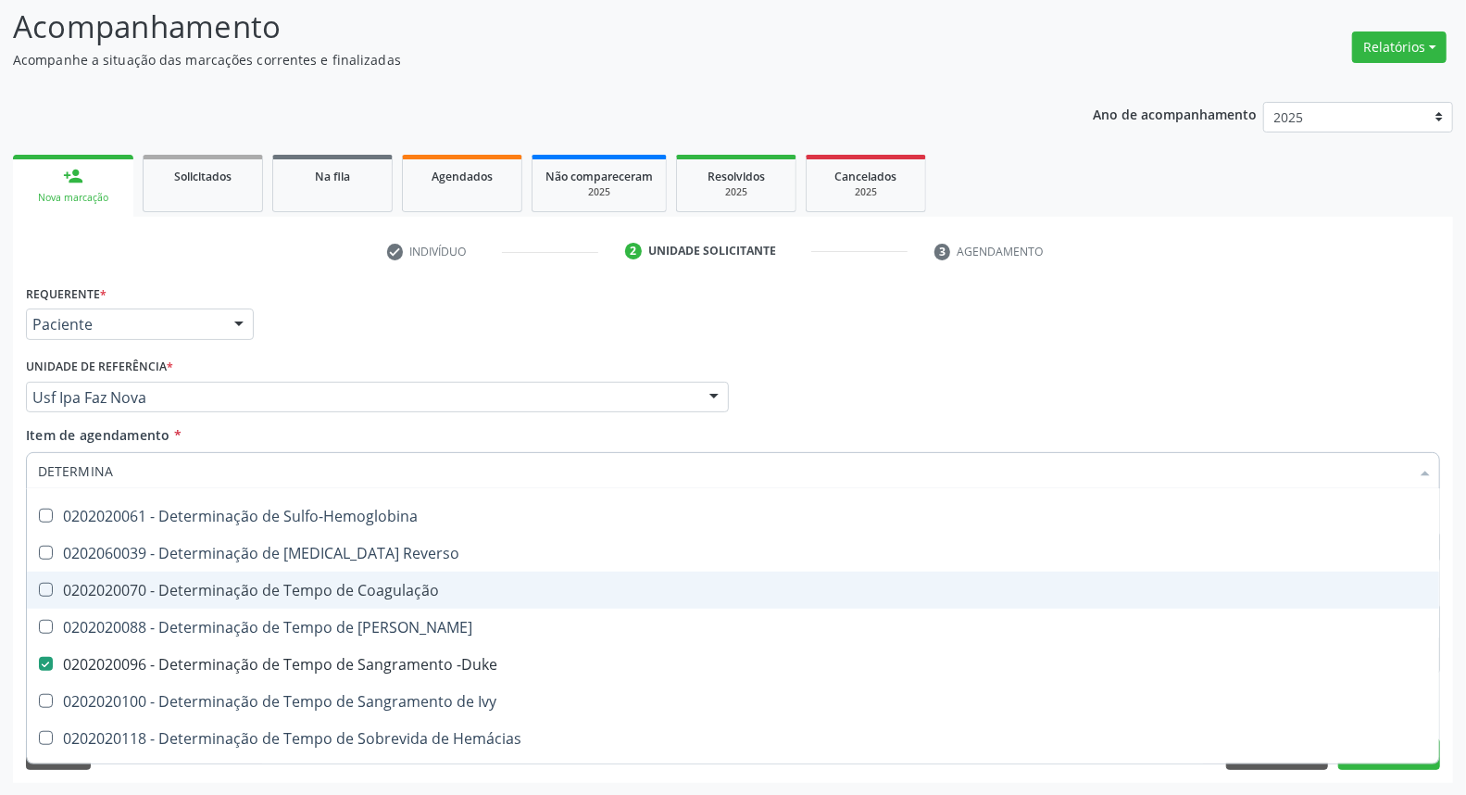
click at [328, 591] on div "0202020070 - Determinação de Tempo de Coagulação" at bounding box center [733, 590] width 1390 height 15
checkbox Coagulação "true"
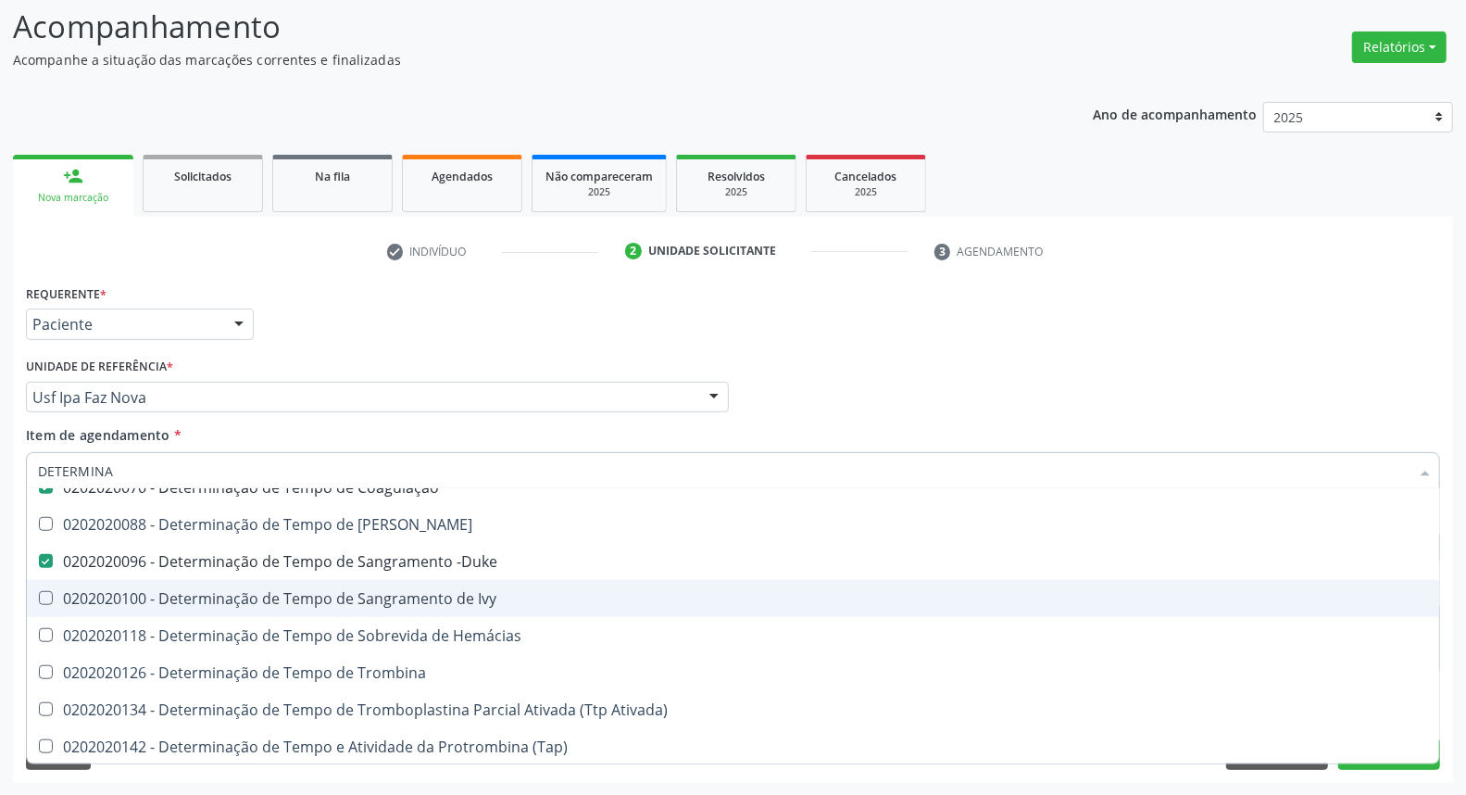
scroll to position [1234, 0]
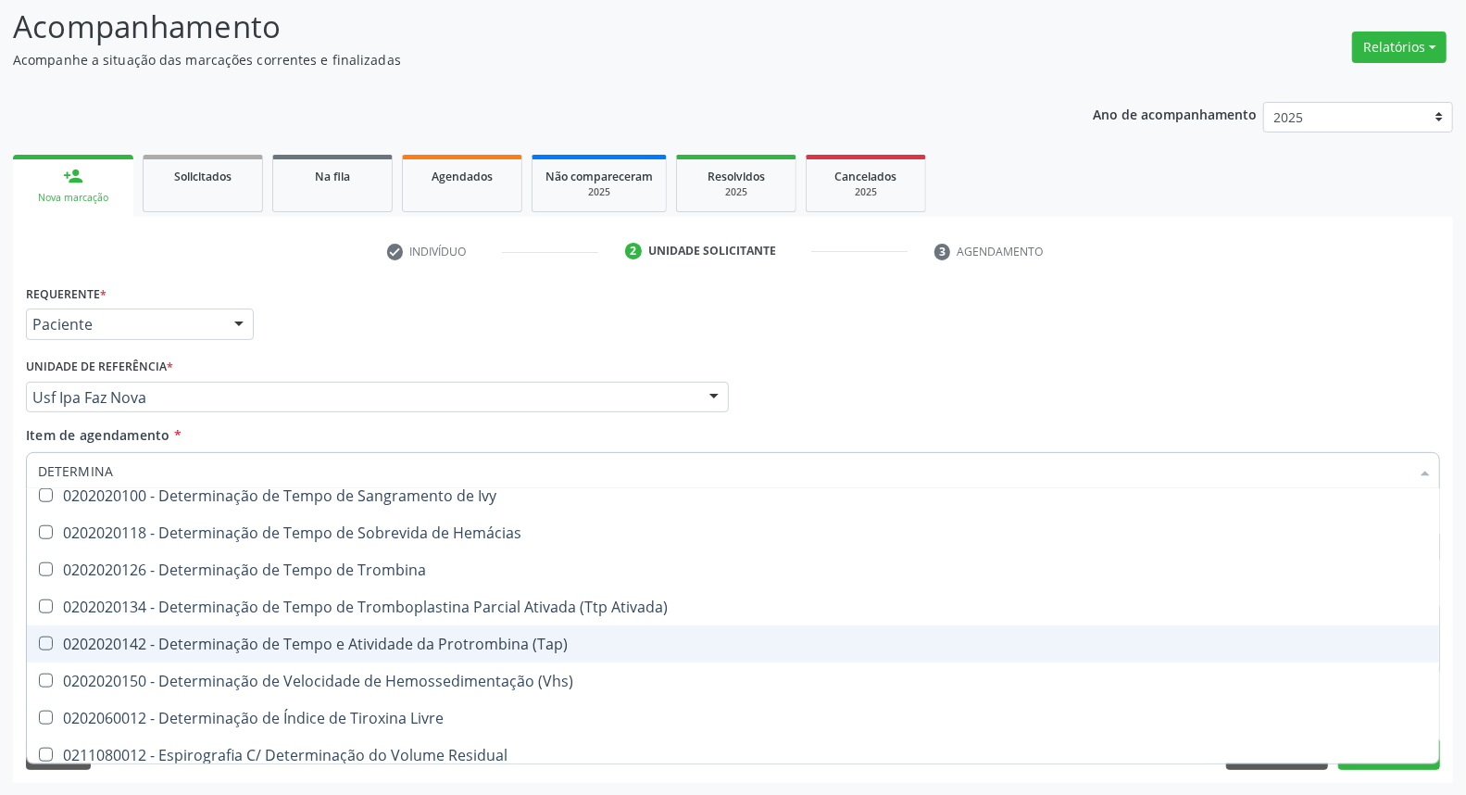
click at [384, 650] on div "0202020142 - Determinação de Tempo e Atividade da Protrombina (Tap)" at bounding box center [733, 643] width 1390 height 15
checkbox \(Tap\) "true"
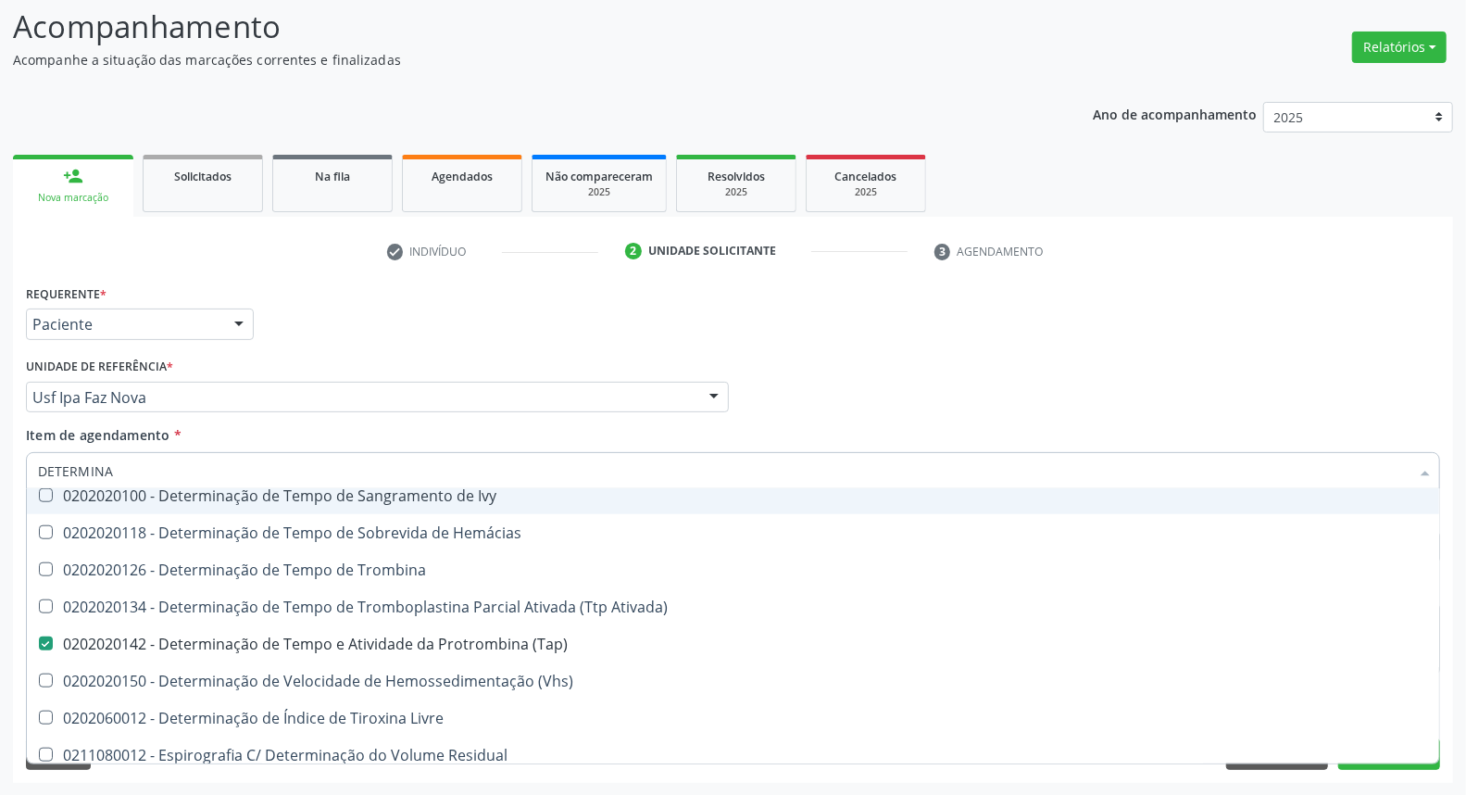
click at [304, 469] on input "DETERMINA" at bounding box center [724, 470] width 1372 height 37
click at [303, 469] on input "DETERMINA" at bounding box center [724, 470] width 1372 height 37
type input "HE"
checkbox Coagulação "false"
checkbox -Duke "false"
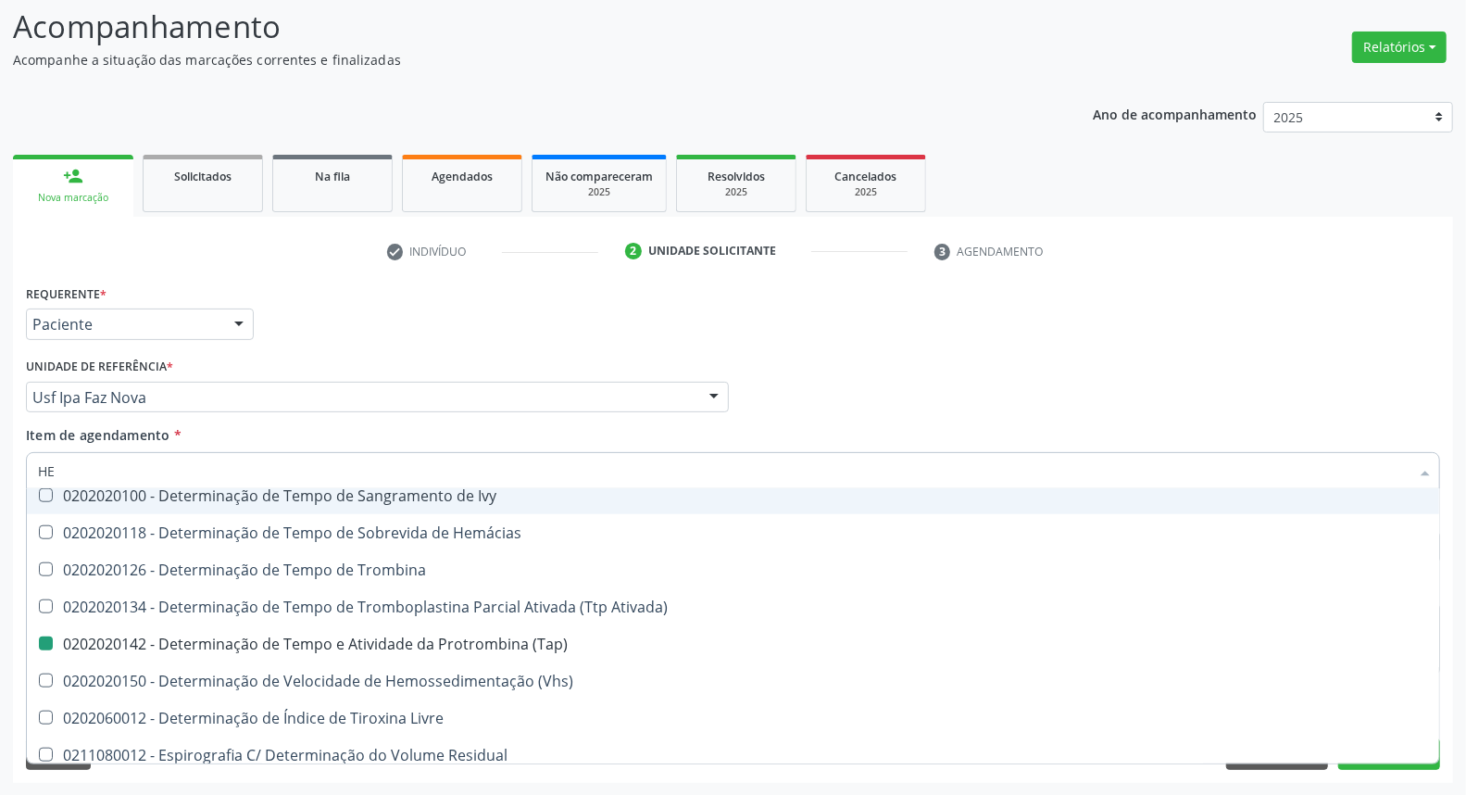
checkbox \(Tap\) "false"
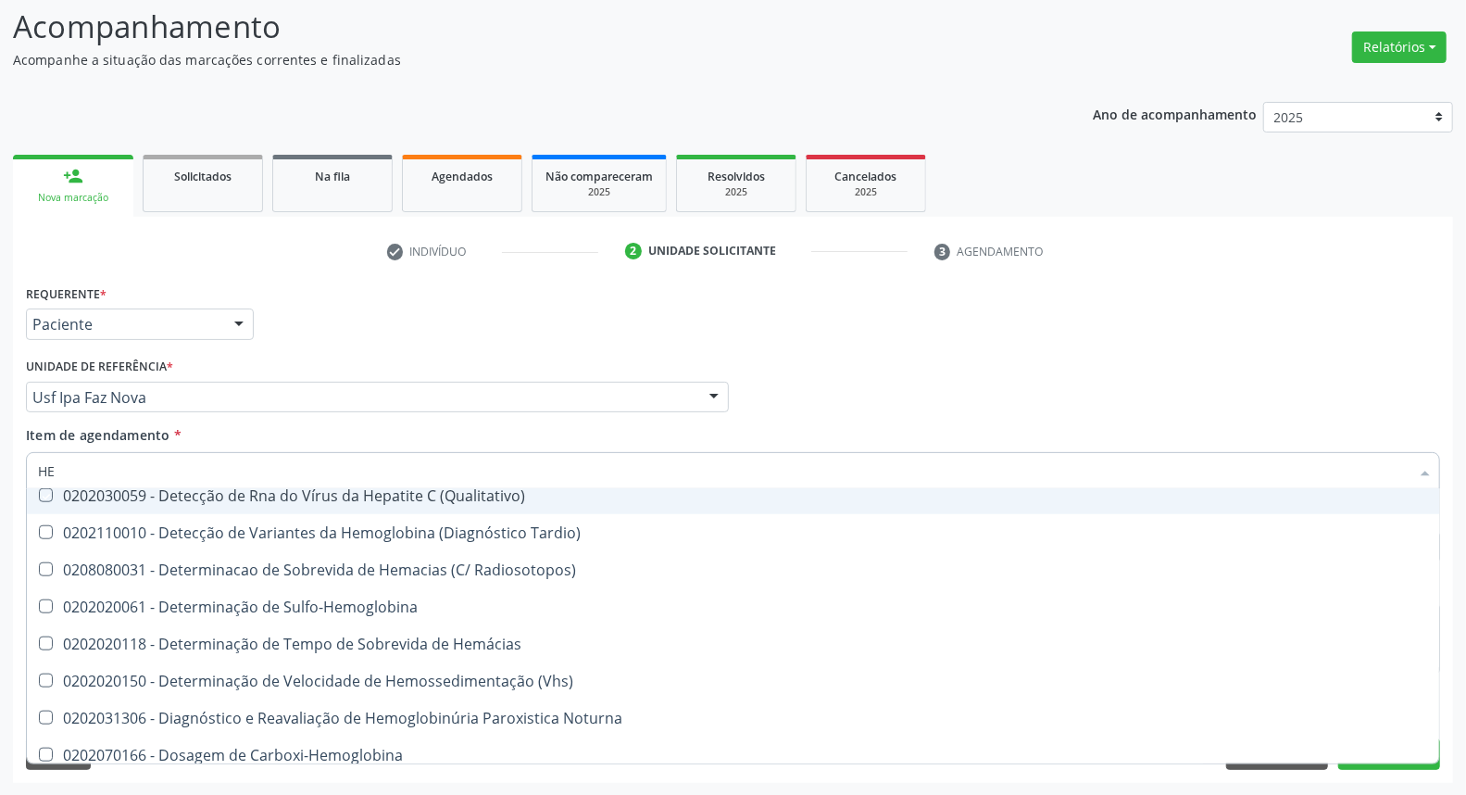
type input "HEM"
checkbox \(Qualitativo\) "true"
checkbox Glicosilada "false"
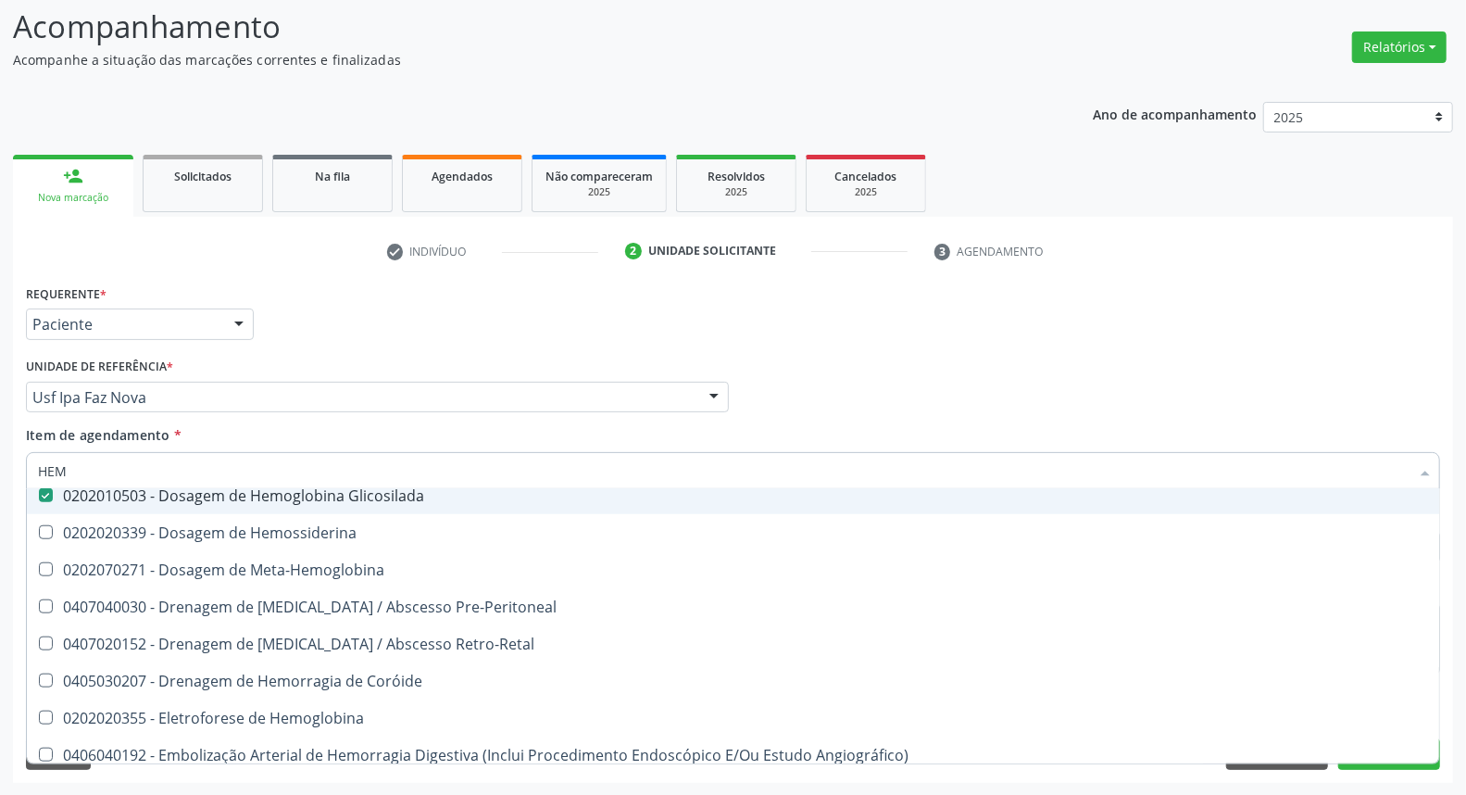
type input "HEMO"
checkbox Hemacias "true"
checkbox Glicosilada "false"
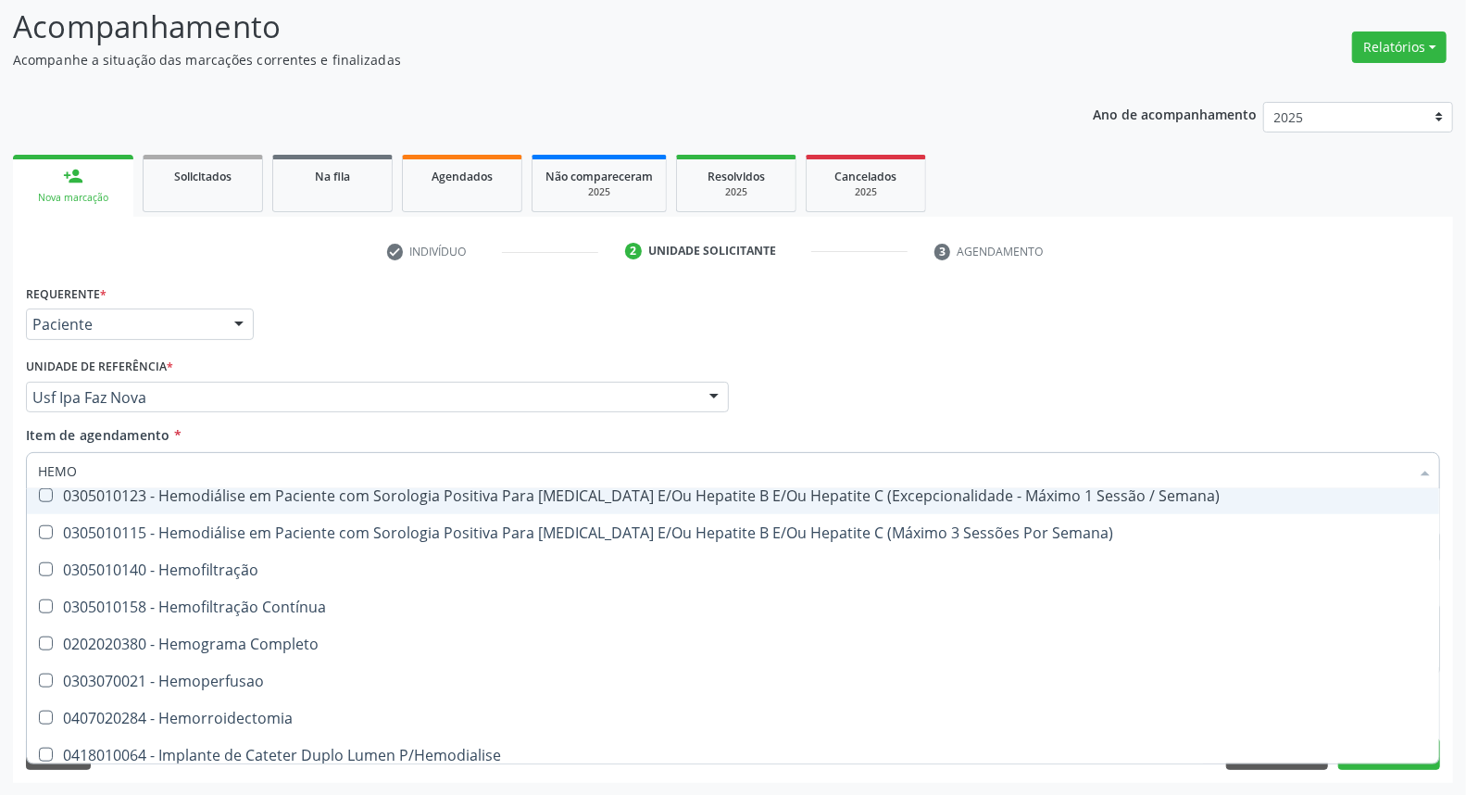
type input "HEMOG"
checkbox Tardio\) "true"
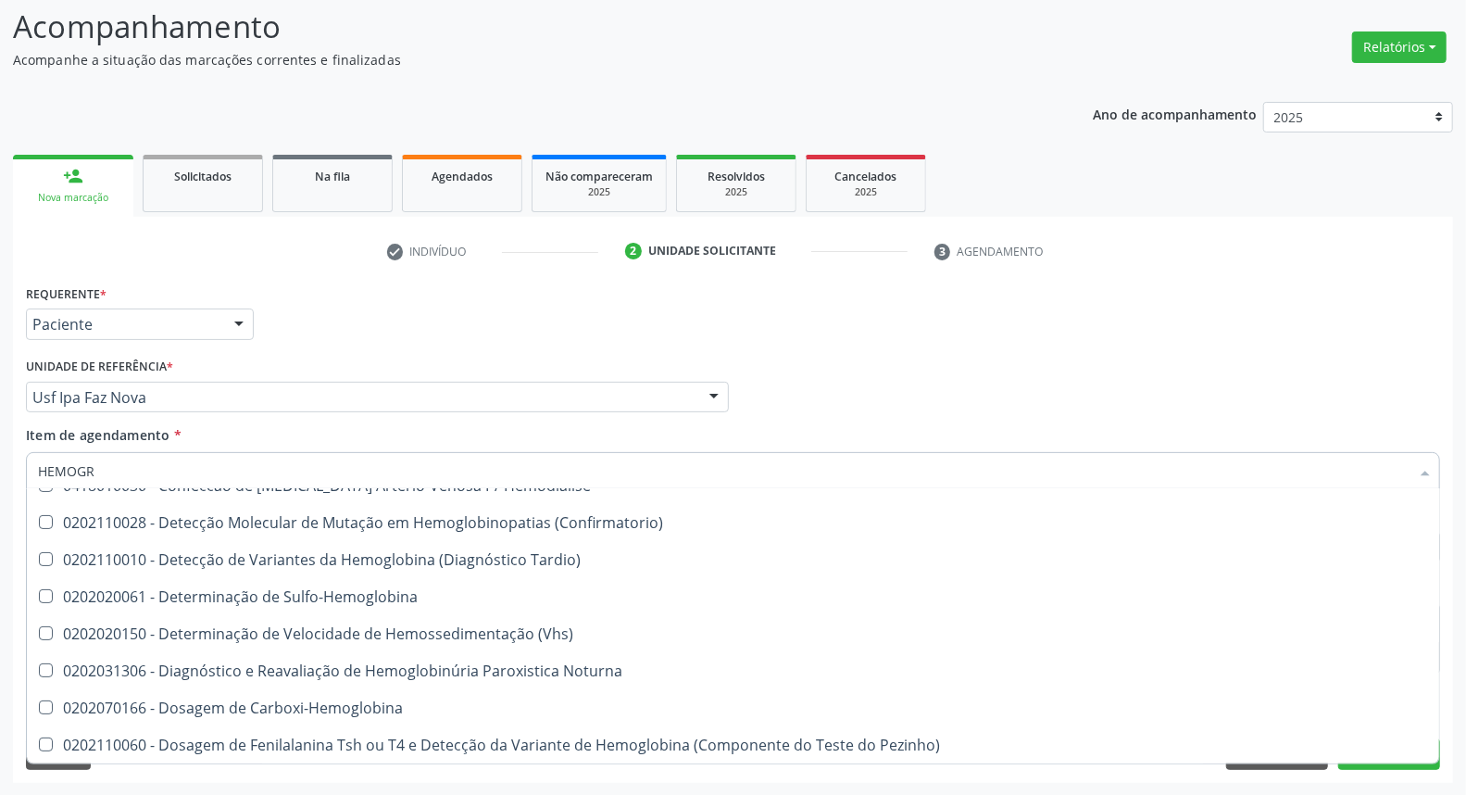
type input "HEMOGRA"
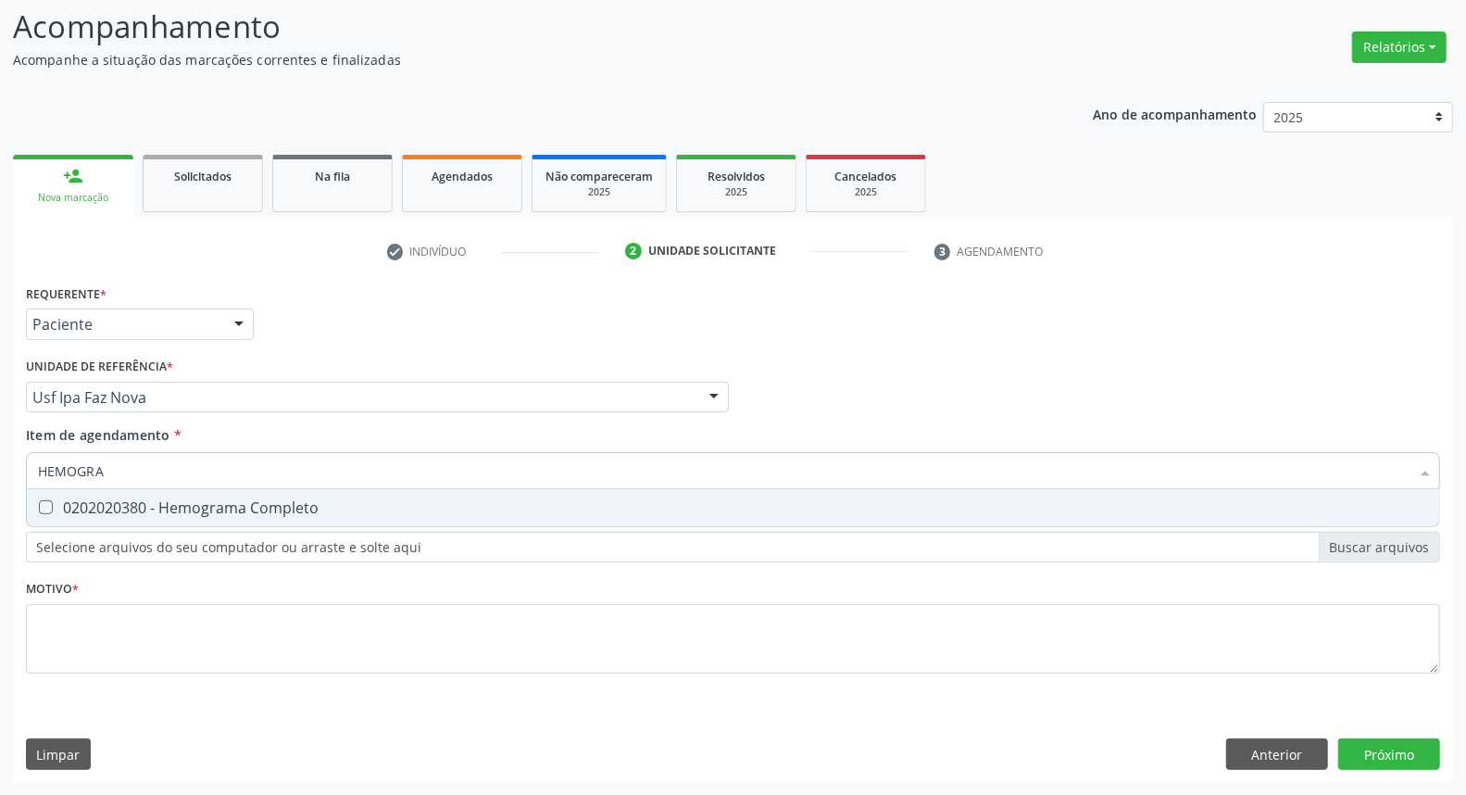
scroll to position [0, 0]
click at [239, 504] on div "0202020380 - Hemograma Completo" at bounding box center [733, 507] width 1390 height 15
checkbox Completo "true"
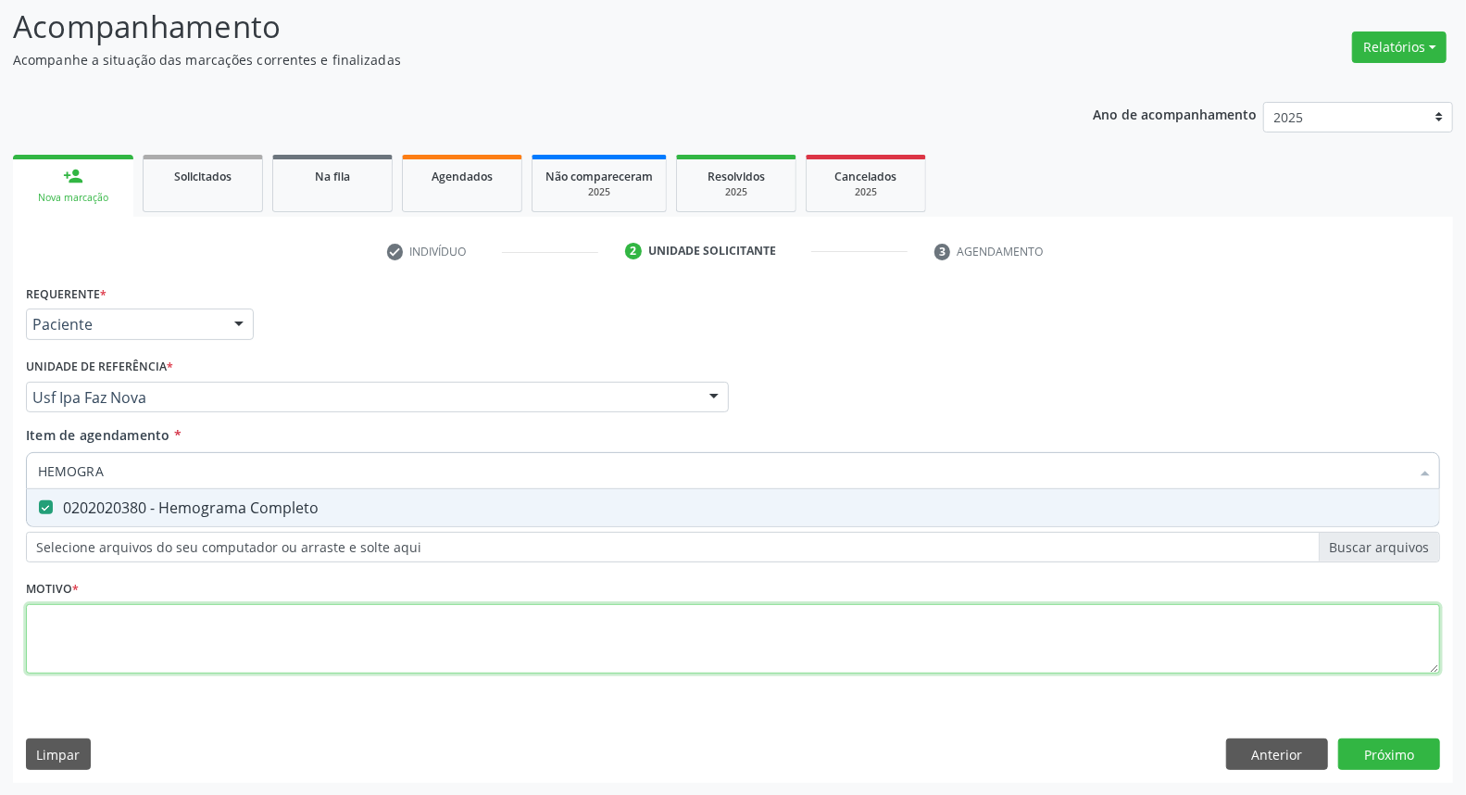
click at [179, 646] on div "Requerente * Paciente Médico(a) Enfermeiro(a) Paciente Nenhum resultado encontr…" at bounding box center [733, 490] width 1414 height 420
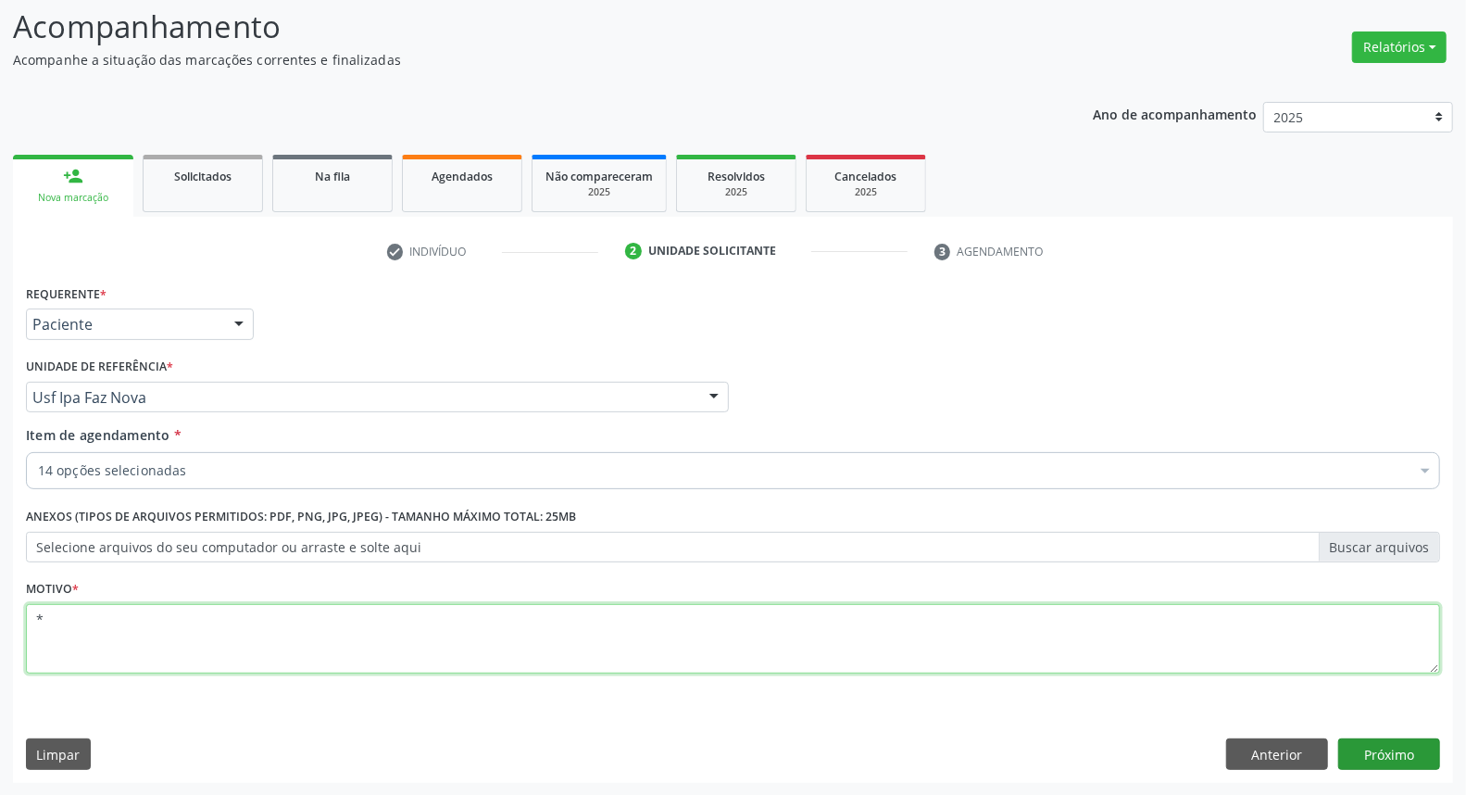
type textarea "*"
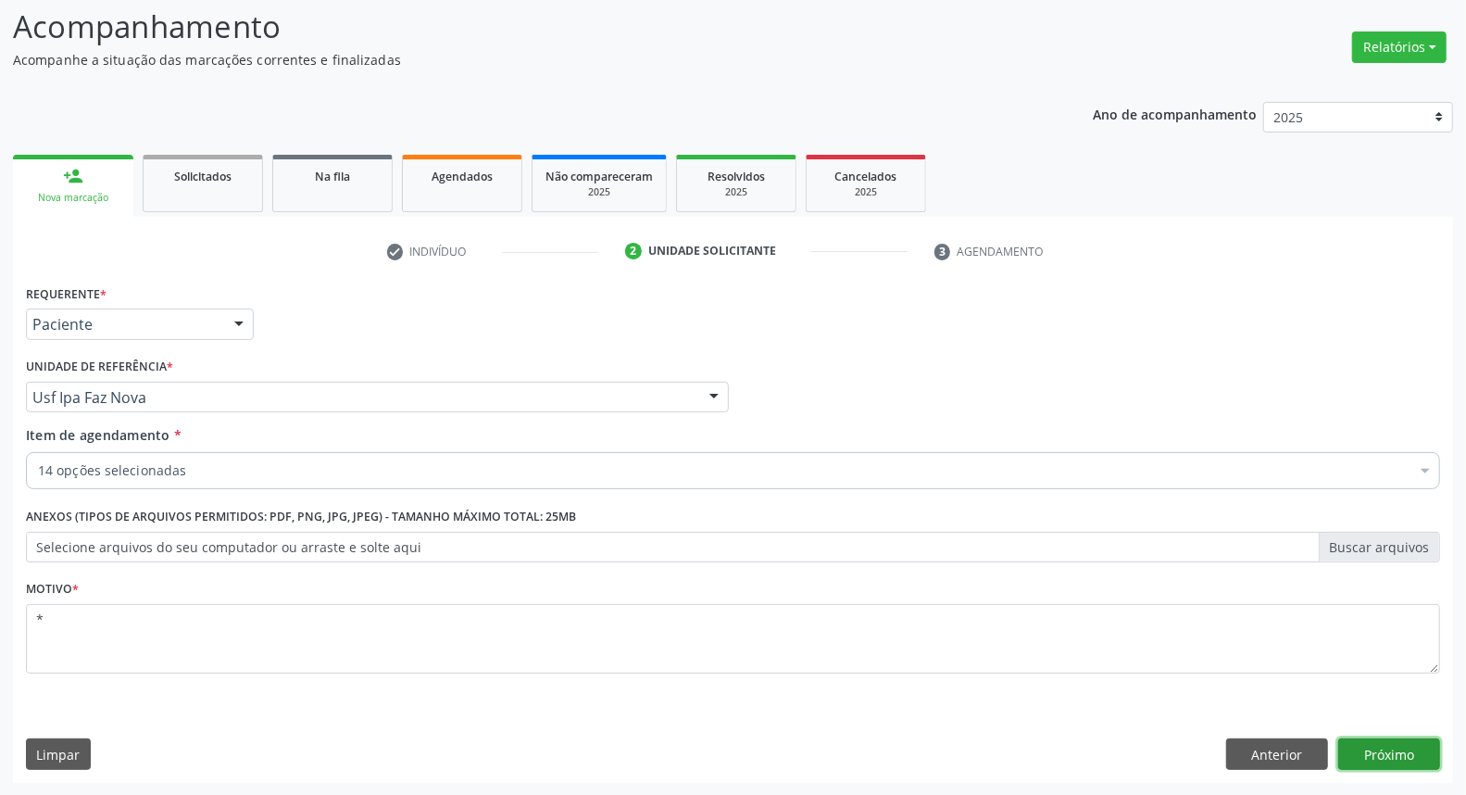
click at [1361, 752] on button "Próximo" at bounding box center [1389, 753] width 102 height 31
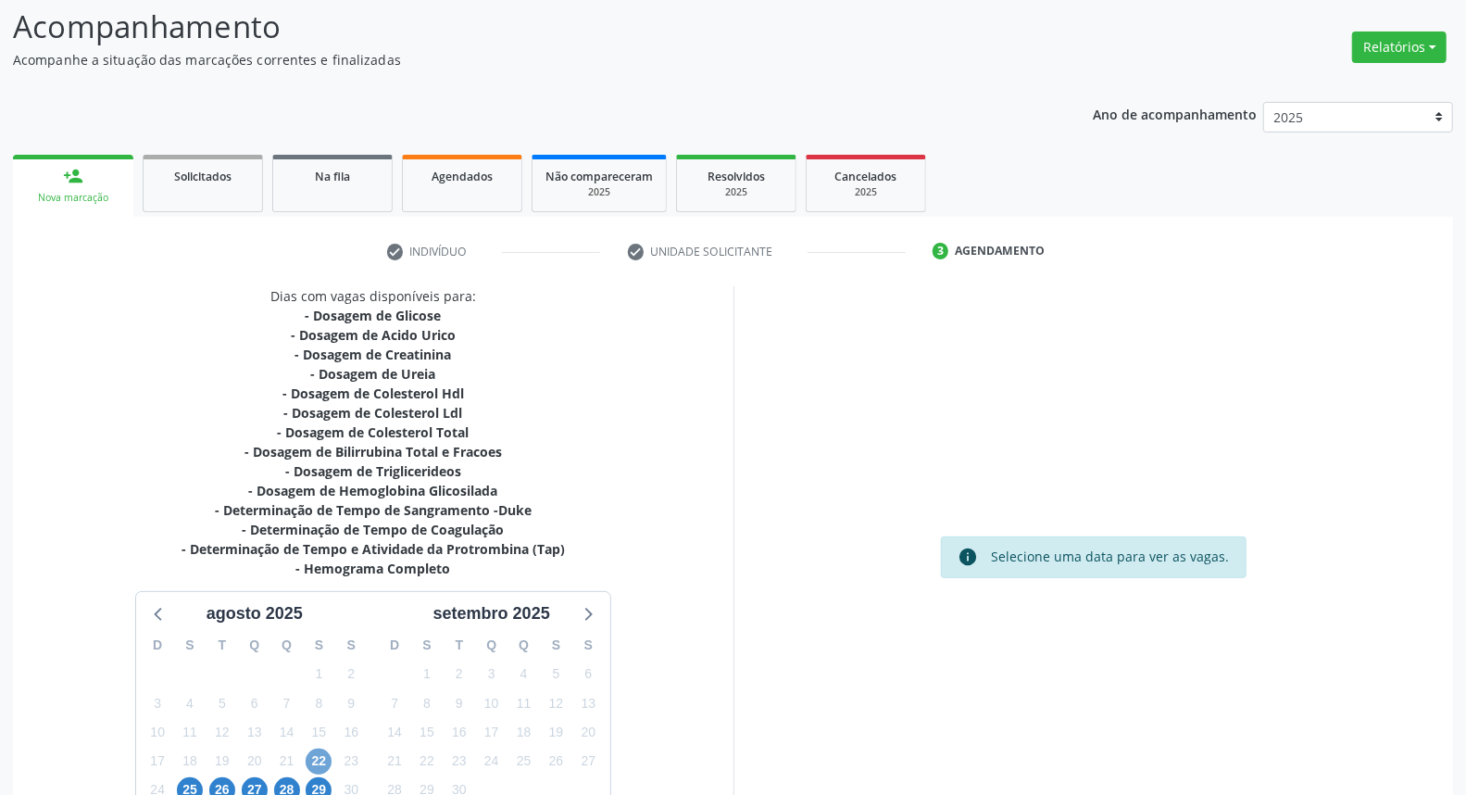
click at [320, 756] on span "22" at bounding box center [319, 761] width 26 height 26
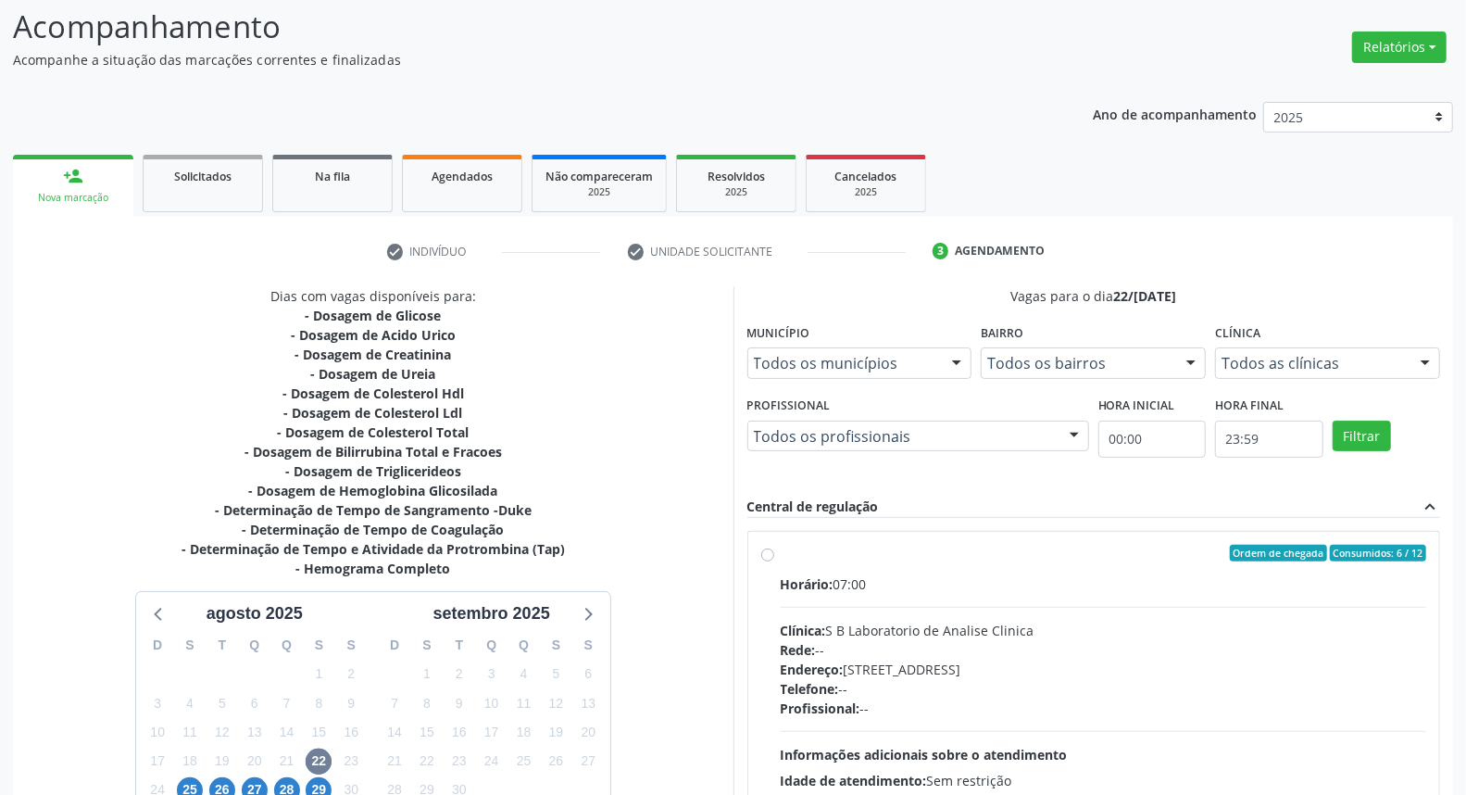
click at [781, 549] on label "Ordem de chegada Consumidos: 6 / 12 Horário: 07:00 Clínica: S B Laboratorio de …" at bounding box center [1104, 687] width 646 height 284
click at [771, 549] on input "Ordem de chegada Consumidos: 6 / 12 Horário: 07:00 Clínica: S B Laboratorio de …" at bounding box center [767, 553] width 13 height 17
radio input "true"
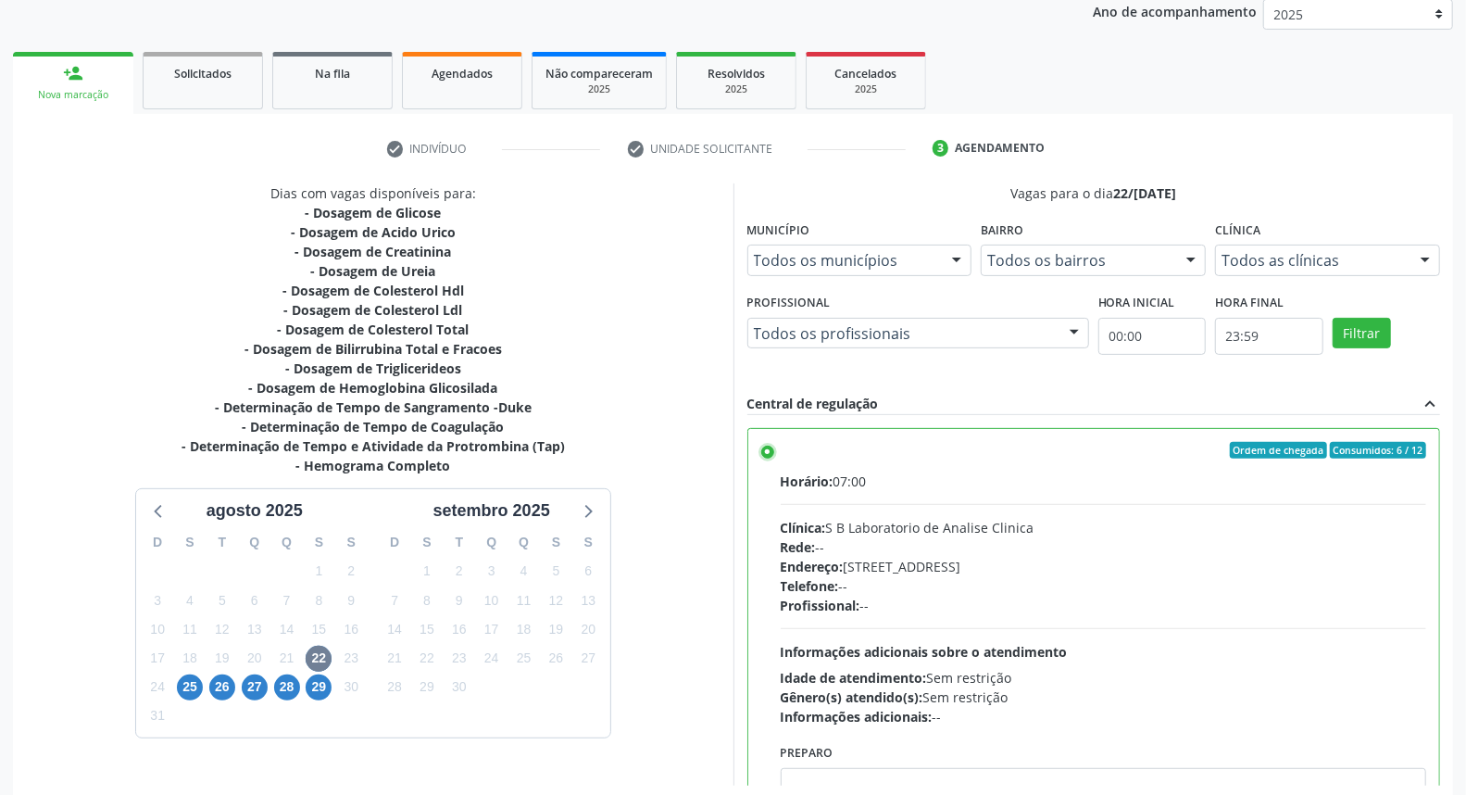
scroll to position [91, 0]
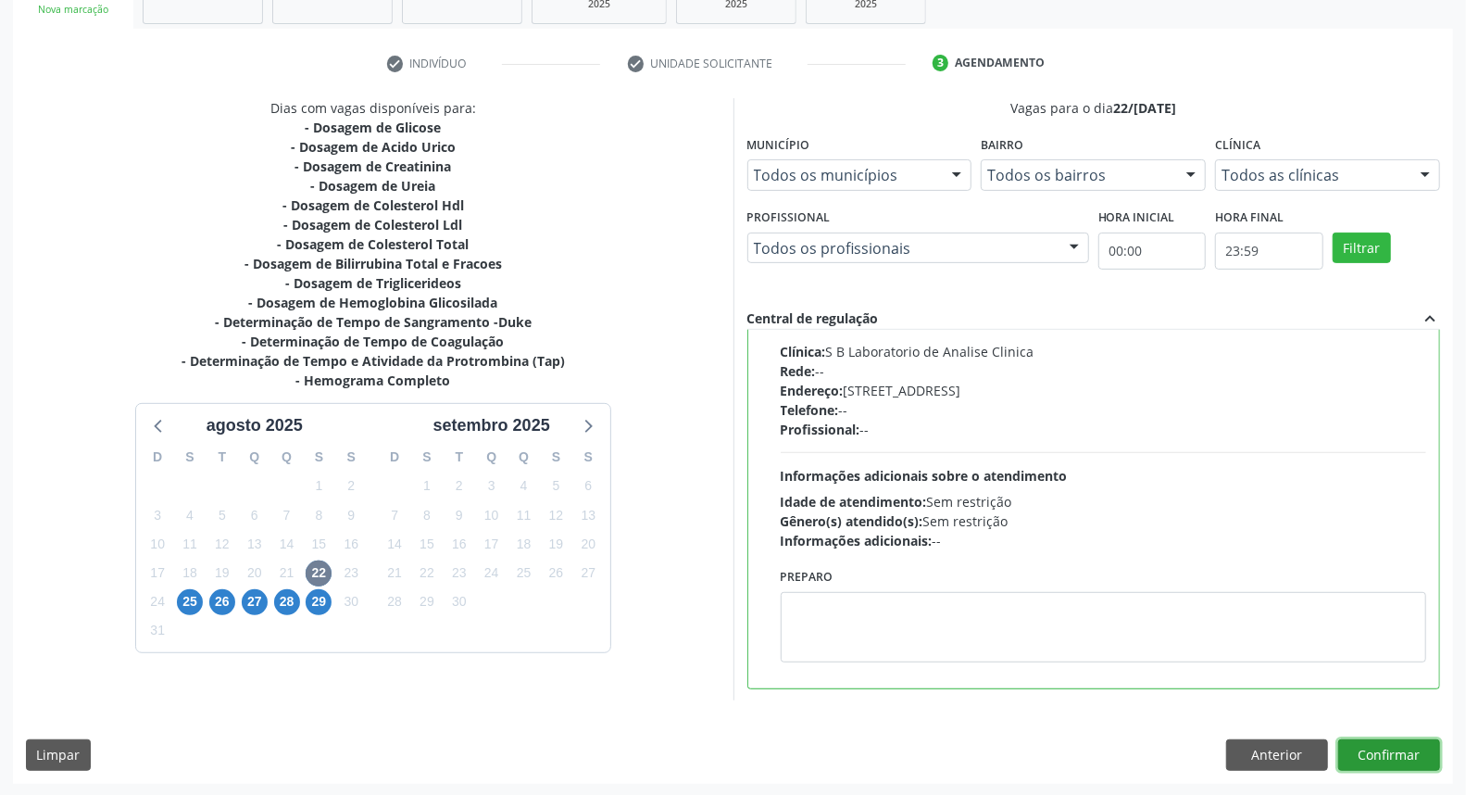
click at [1405, 756] on button "Confirmar" at bounding box center [1389, 754] width 102 height 31
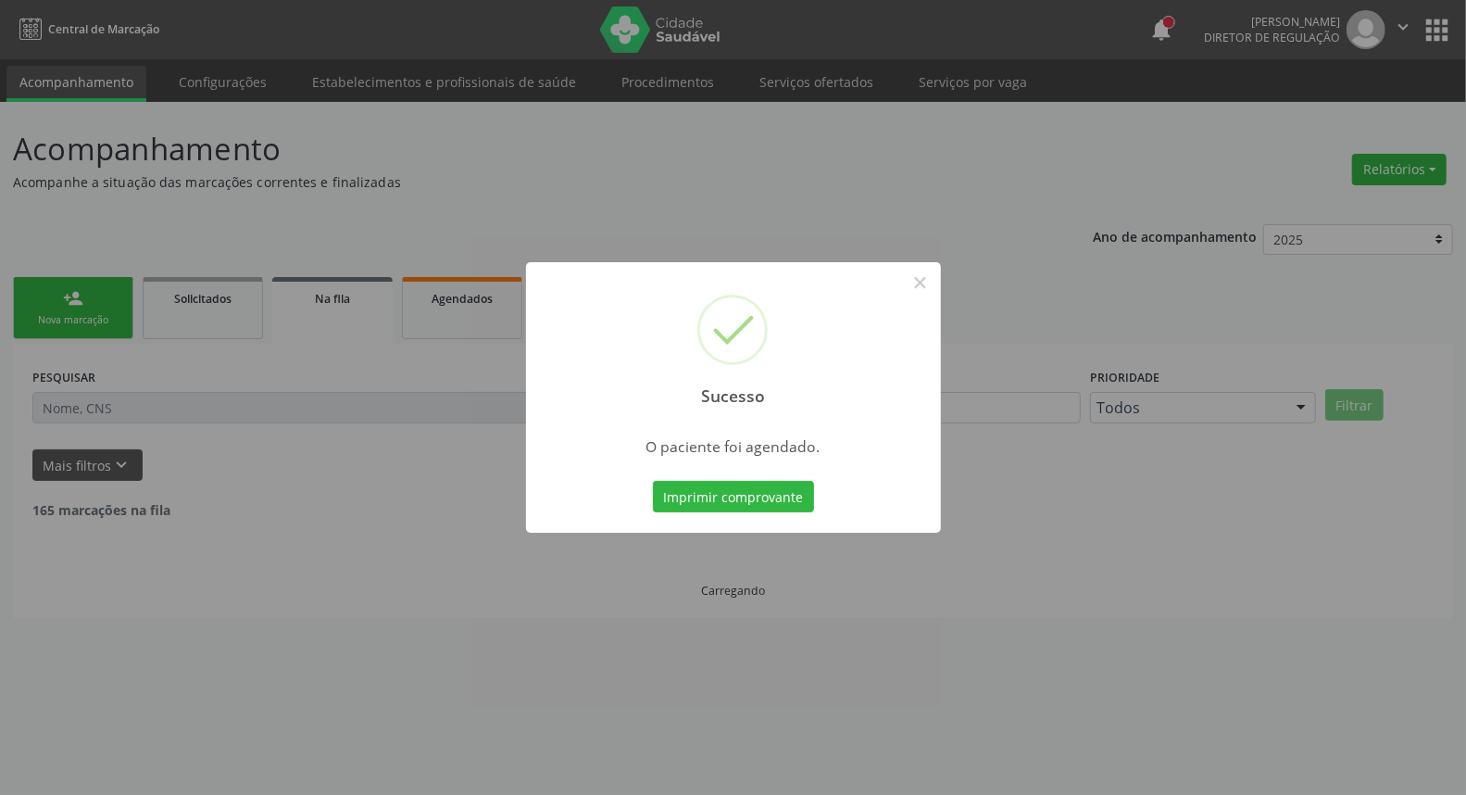
scroll to position [0, 0]
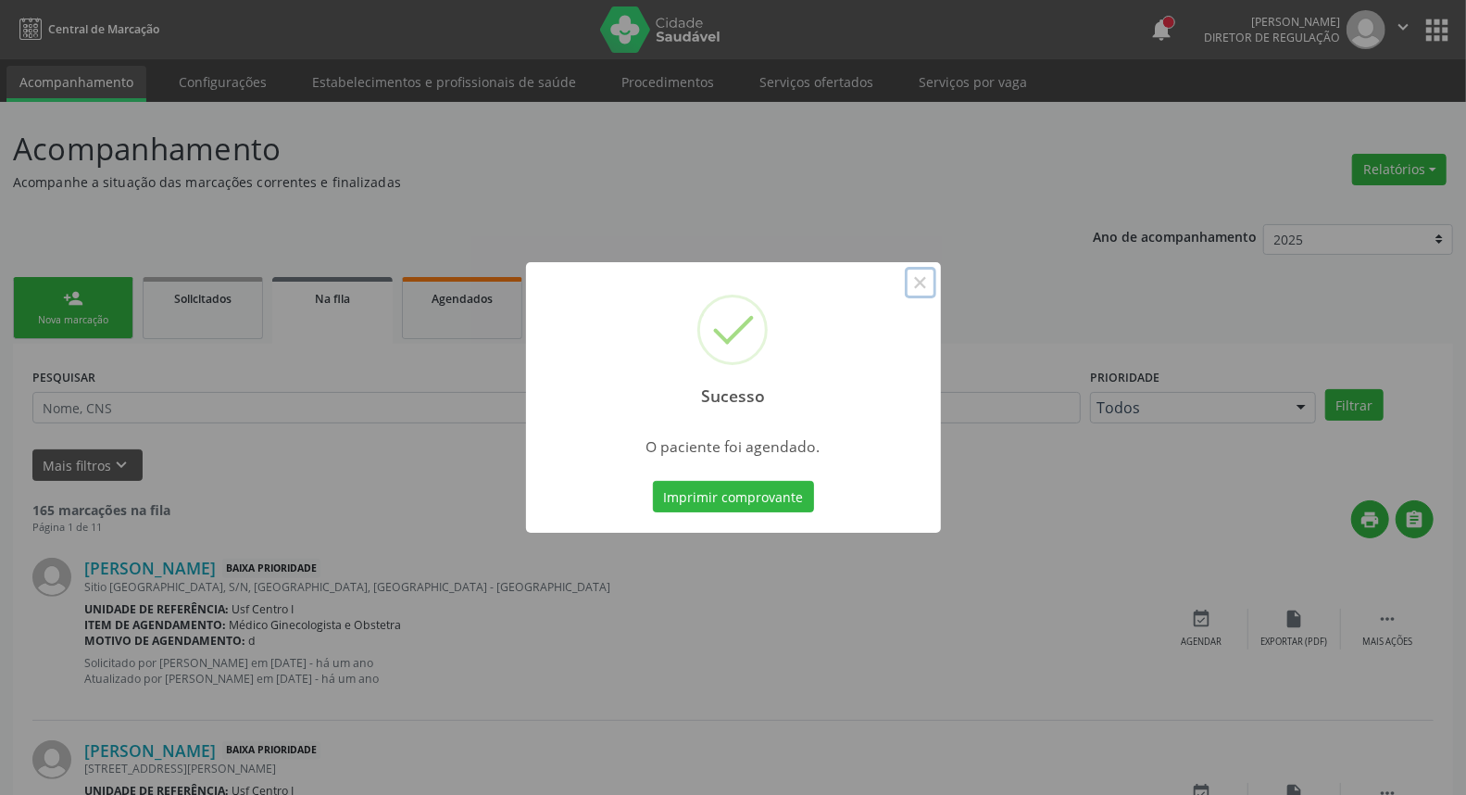
drag, startPoint x: 919, startPoint y: 283, endPoint x: 828, endPoint y: 622, distance: 350.9
click at [912, 292] on button "×" at bounding box center [920, 282] width 31 height 31
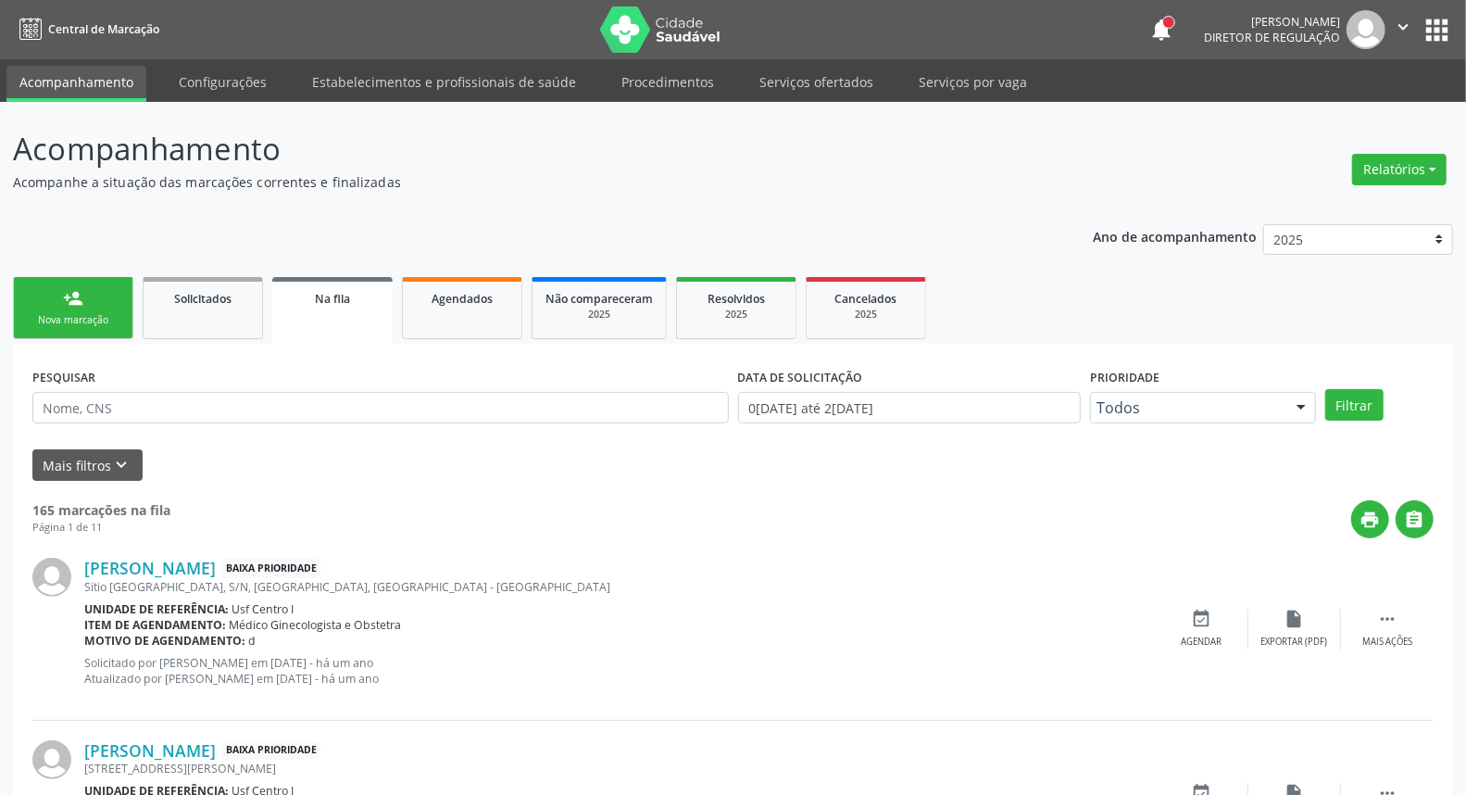
click at [104, 287] on link "person_add Nova marcação" at bounding box center [73, 308] width 120 height 62
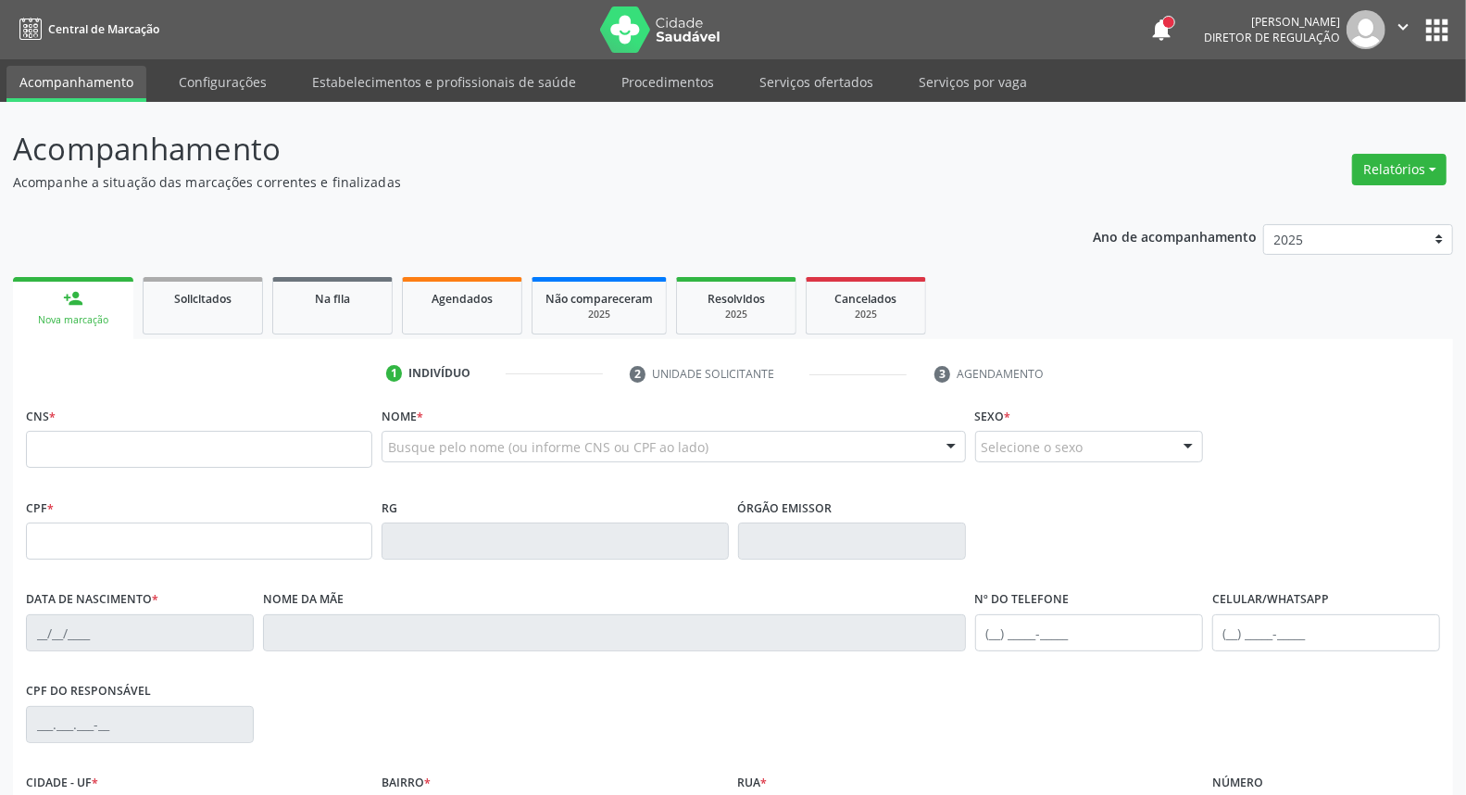
click at [95, 309] on link "person_add Nova marcação" at bounding box center [73, 308] width 120 height 62
click at [96, 445] on input "text" at bounding box center [199, 449] width 346 height 37
type input "700 3029 1221 0838"
type input "26/07/2021"
type input "Carla Andrea da Silva Magalhaes"
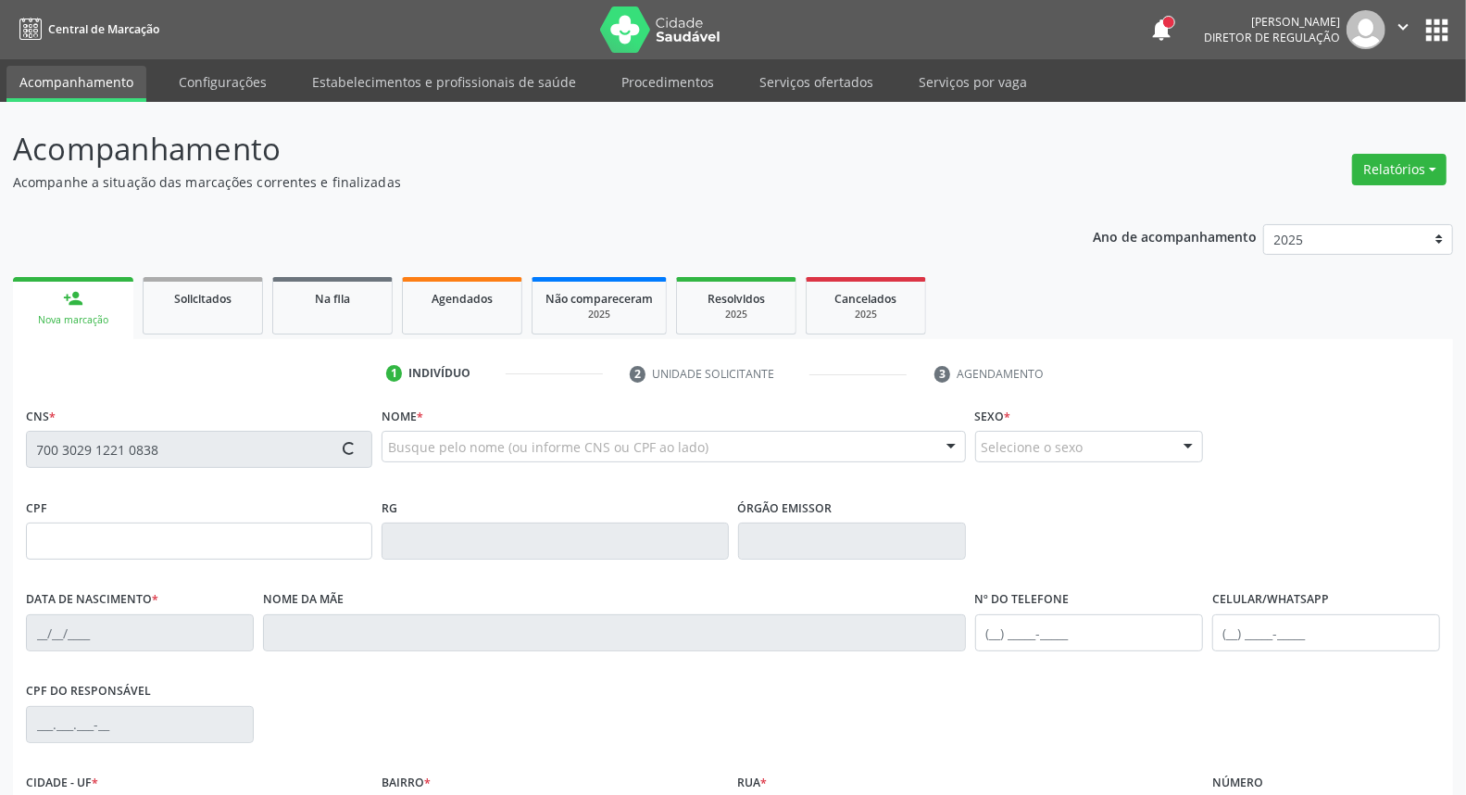
type input "(98) 7887-3206"
type input "119.929.954-51"
type input "S/N"
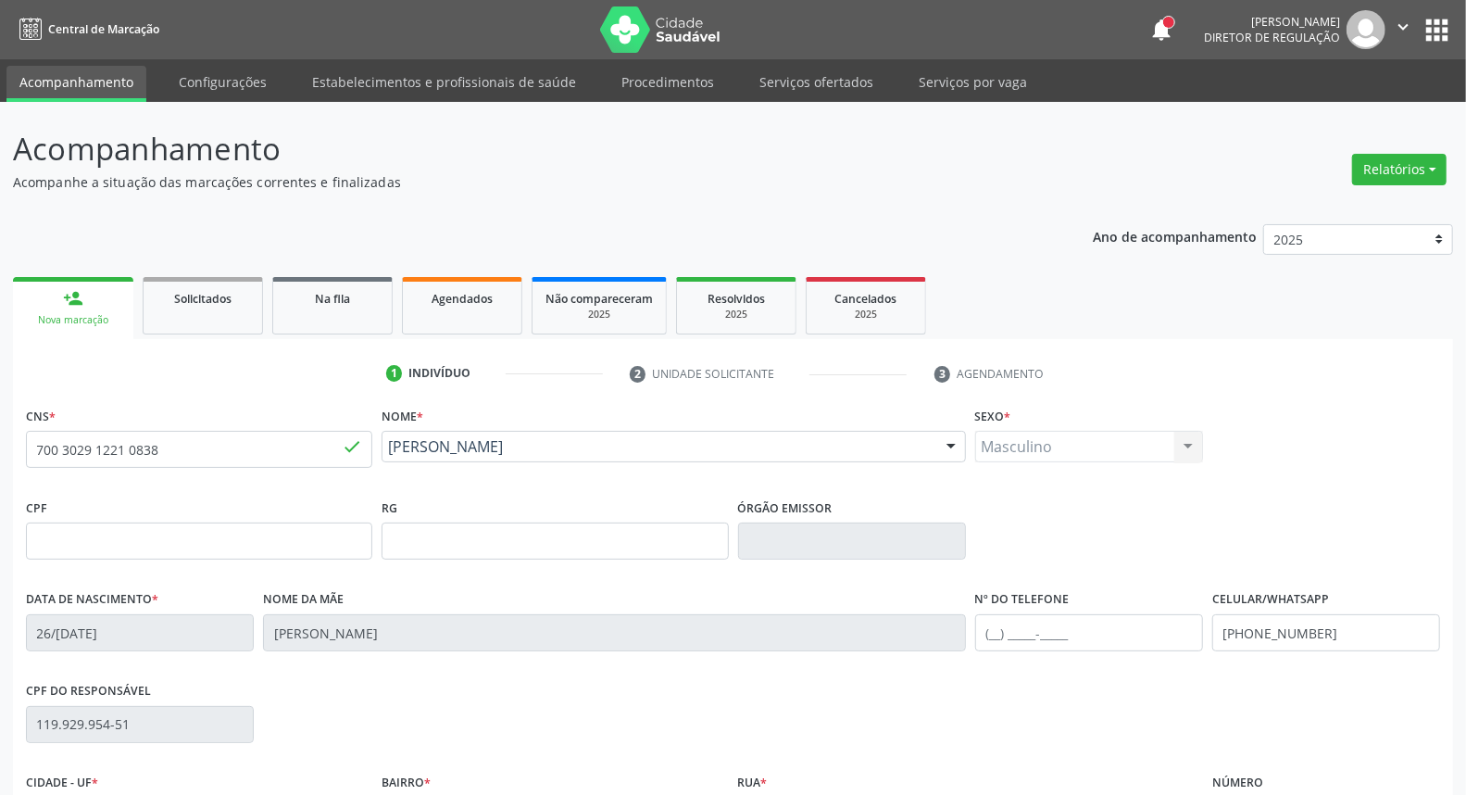
scroll to position [206, 0]
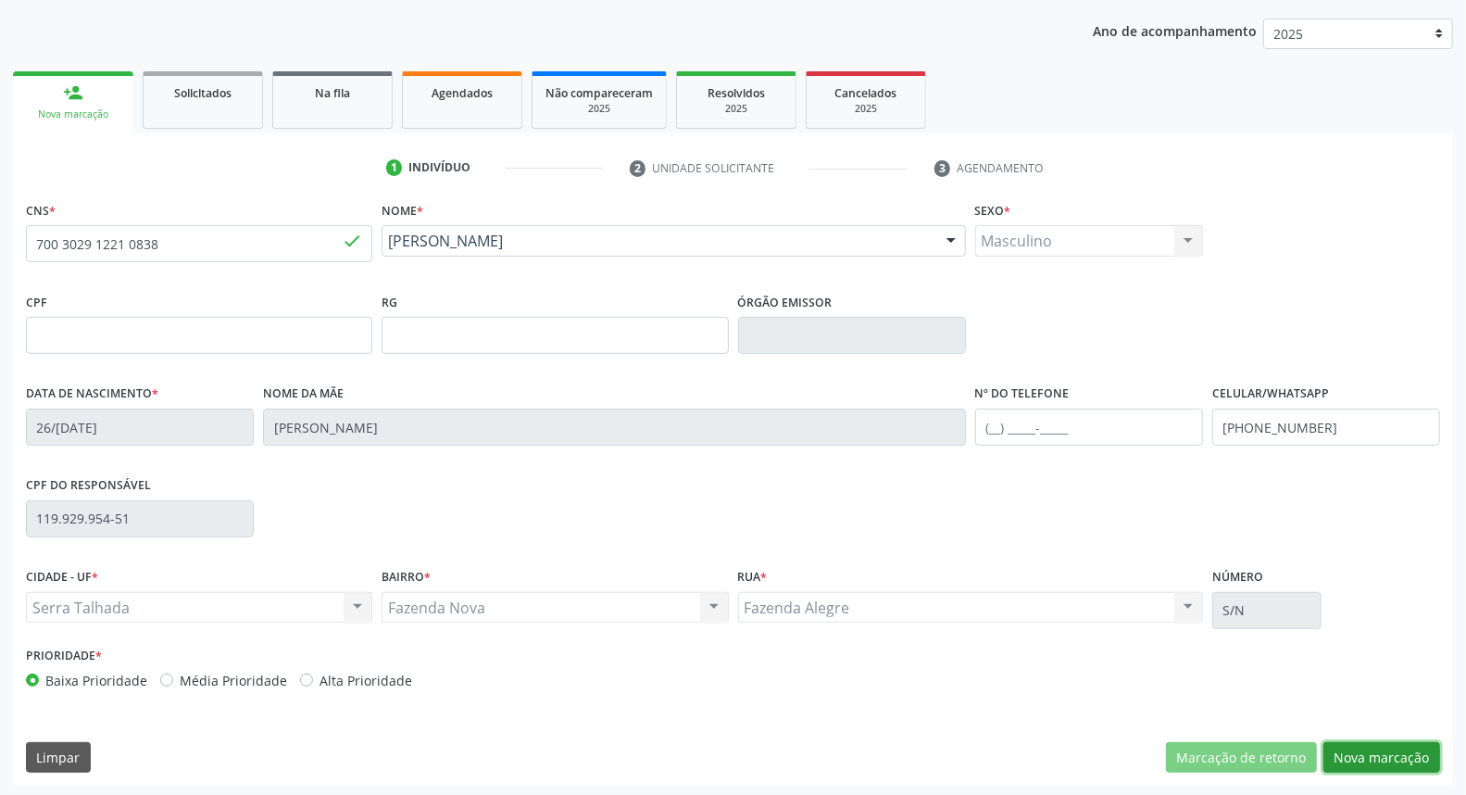
drag, startPoint x: 1363, startPoint y: 756, endPoint x: 956, endPoint y: 509, distance: 476.2
click at [1362, 755] on button "Nova marcação" at bounding box center [1381, 757] width 117 height 31
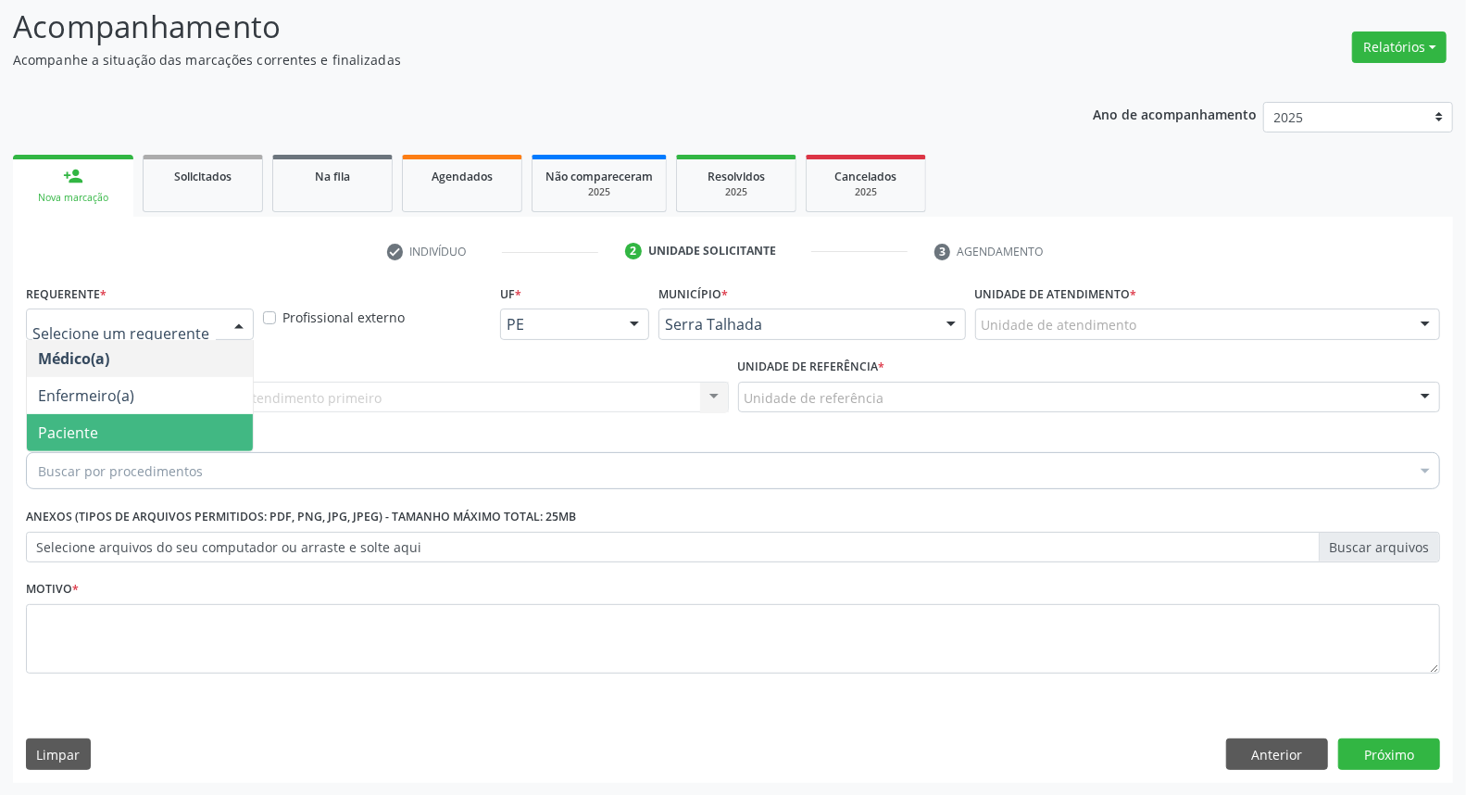
click at [199, 452] on div "Buscar por procedimentos" at bounding box center [733, 470] width 1414 height 37
drag, startPoint x: 209, startPoint y: 441, endPoint x: 219, endPoint y: 419, distance: 24.4
click at [210, 440] on span "Paciente" at bounding box center [140, 432] width 226 height 37
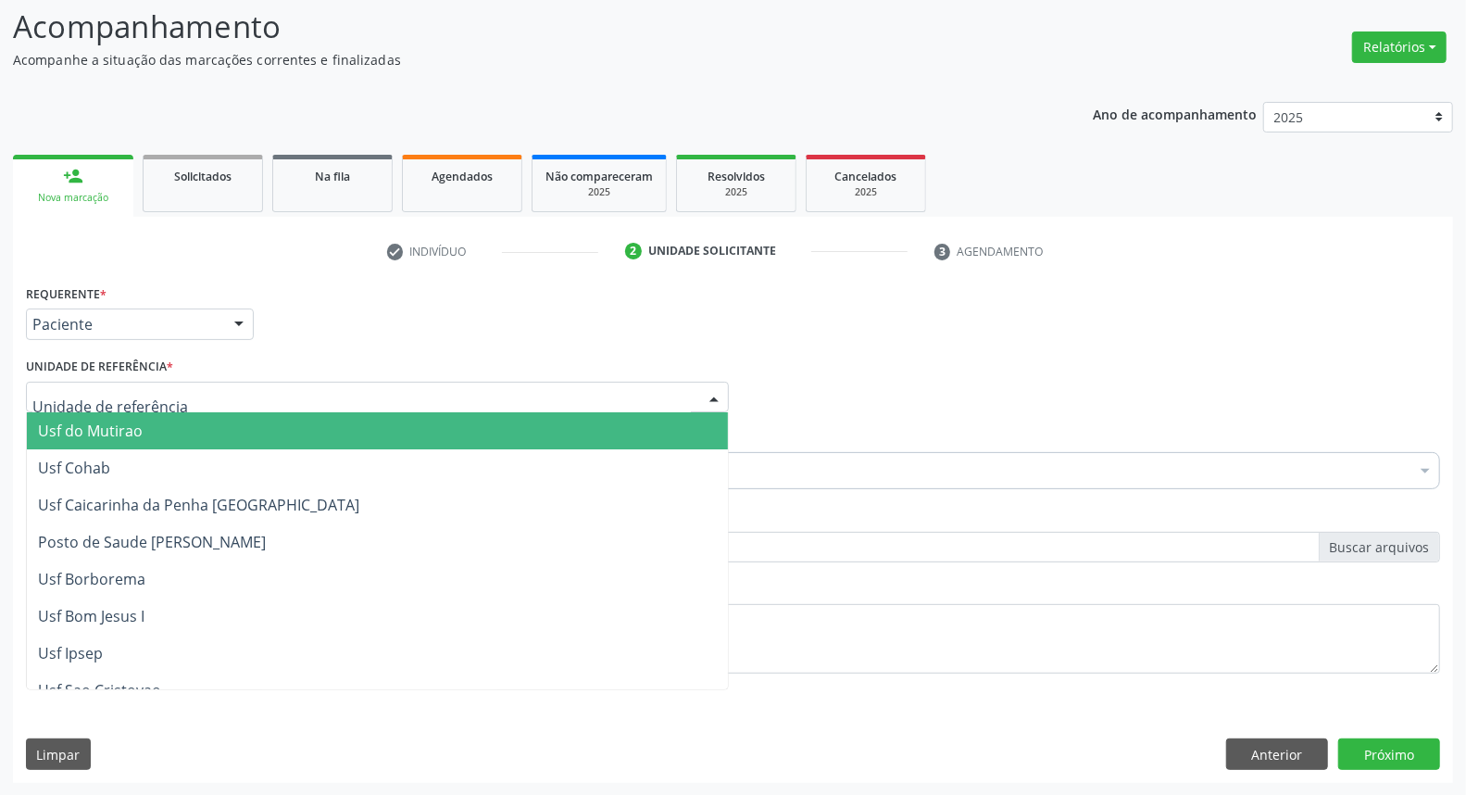
click at [239, 405] on div at bounding box center [377, 397] width 703 height 31
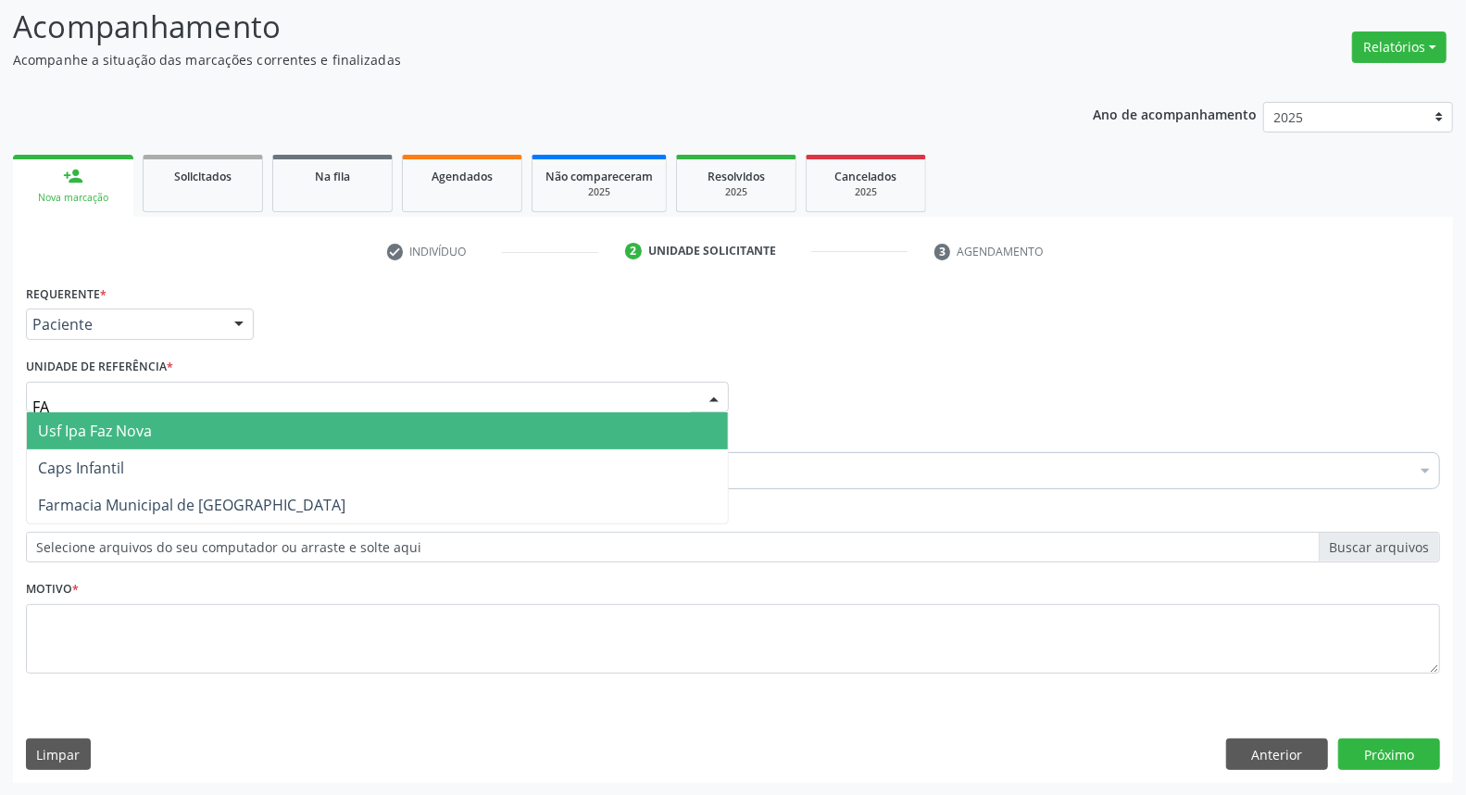
type input "FAZ"
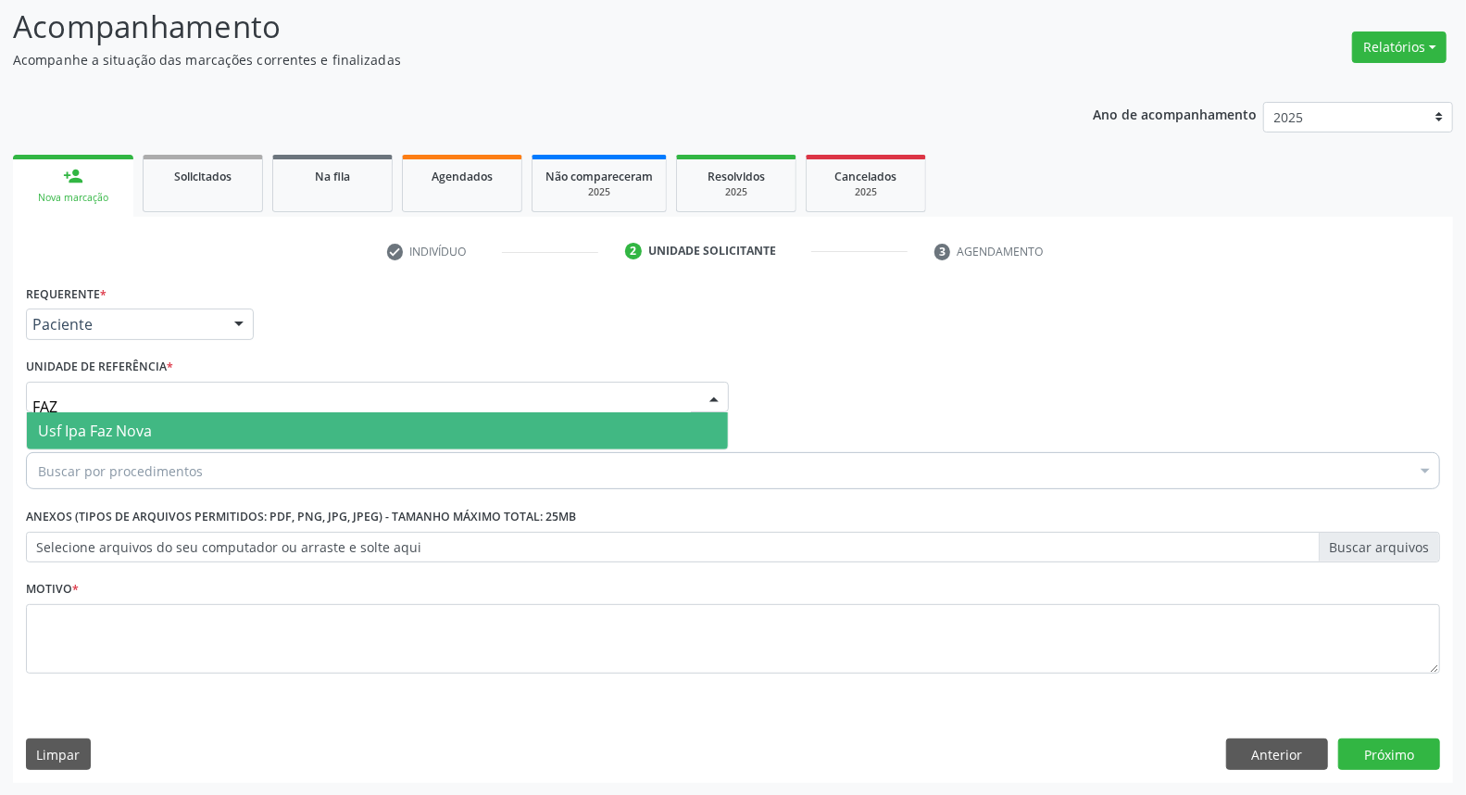
click at [246, 432] on span "Usf Ipa Faz Nova" at bounding box center [377, 430] width 701 height 37
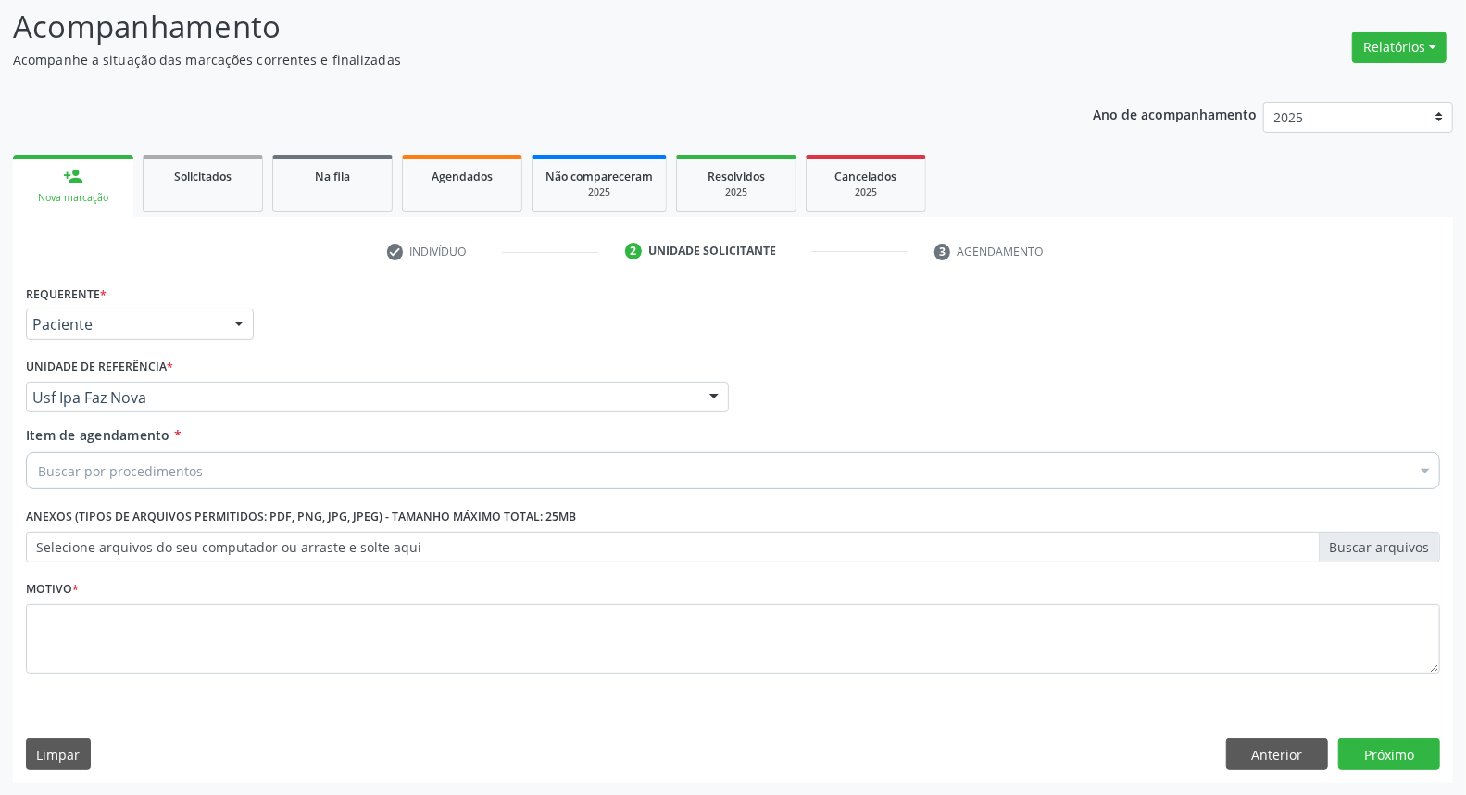
click at [248, 468] on div "Buscar por procedimentos" at bounding box center [733, 470] width 1414 height 37
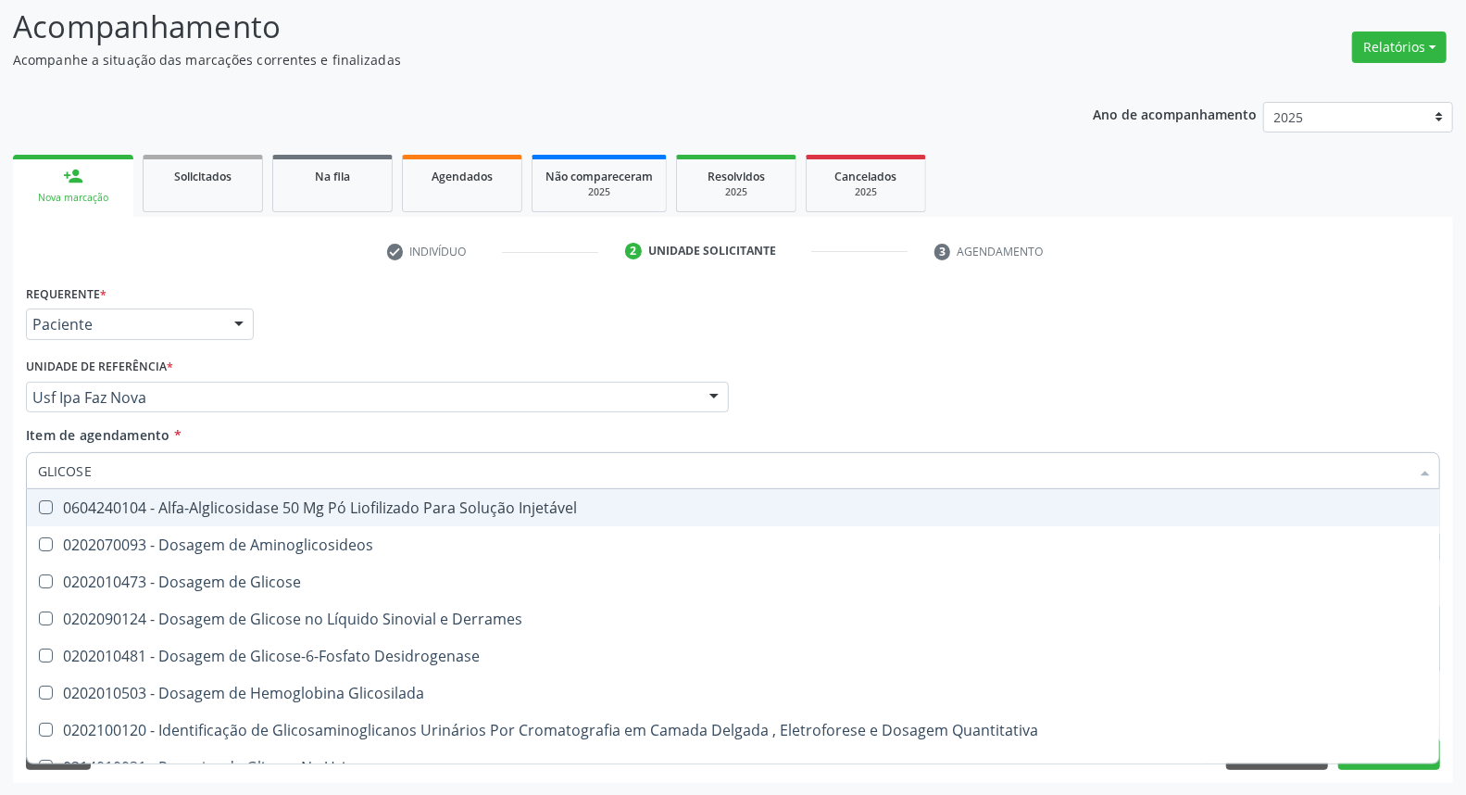
type input "GLICOSE"
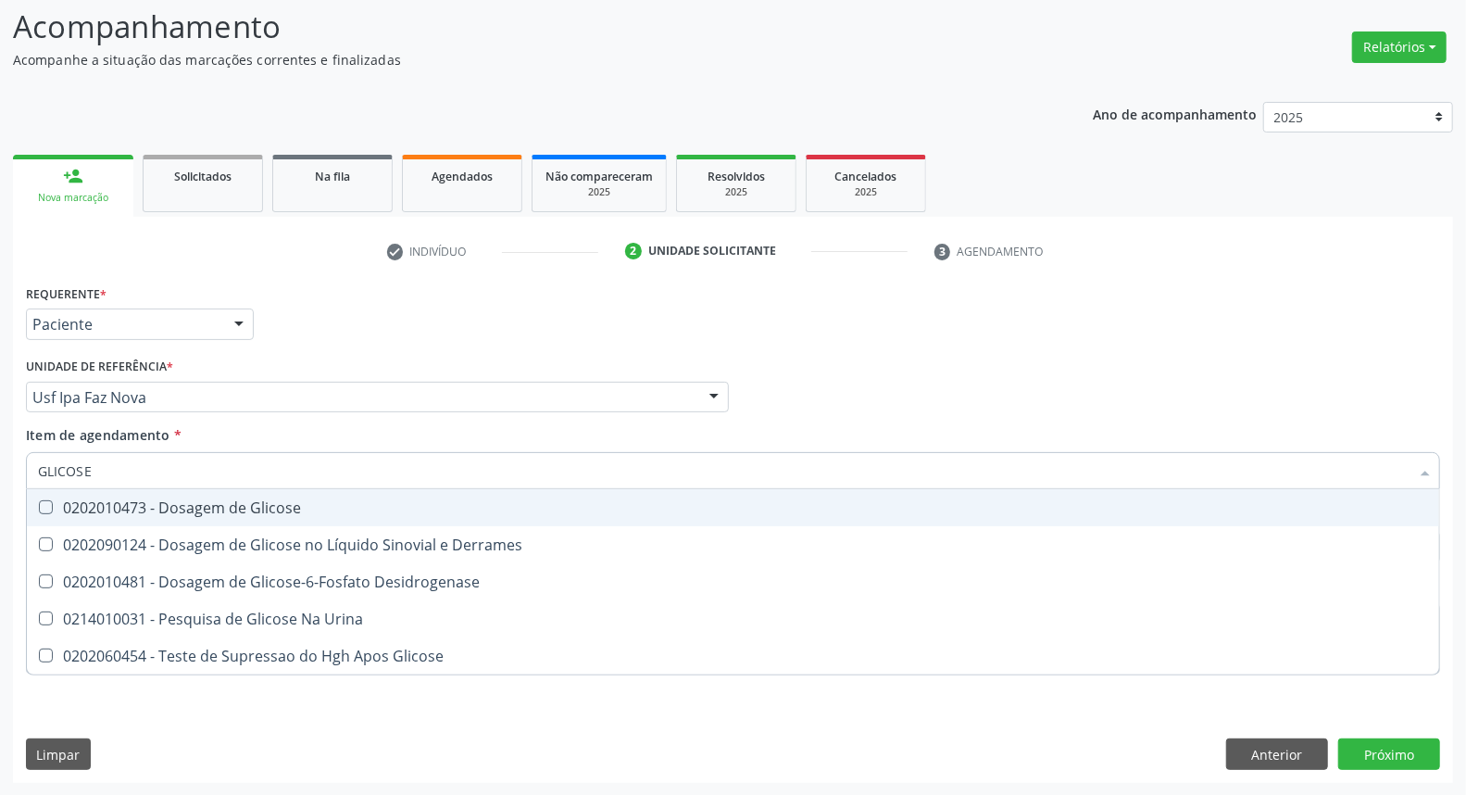
click at [241, 507] on div "0202010473 - Dosagem de Glicose" at bounding box center [733, 507] width 1390 height 15
checkbox Glicose "true"
click at [259, 473] on input "GLICOSE" at bounding box center [724, 470] width 1372 height 37
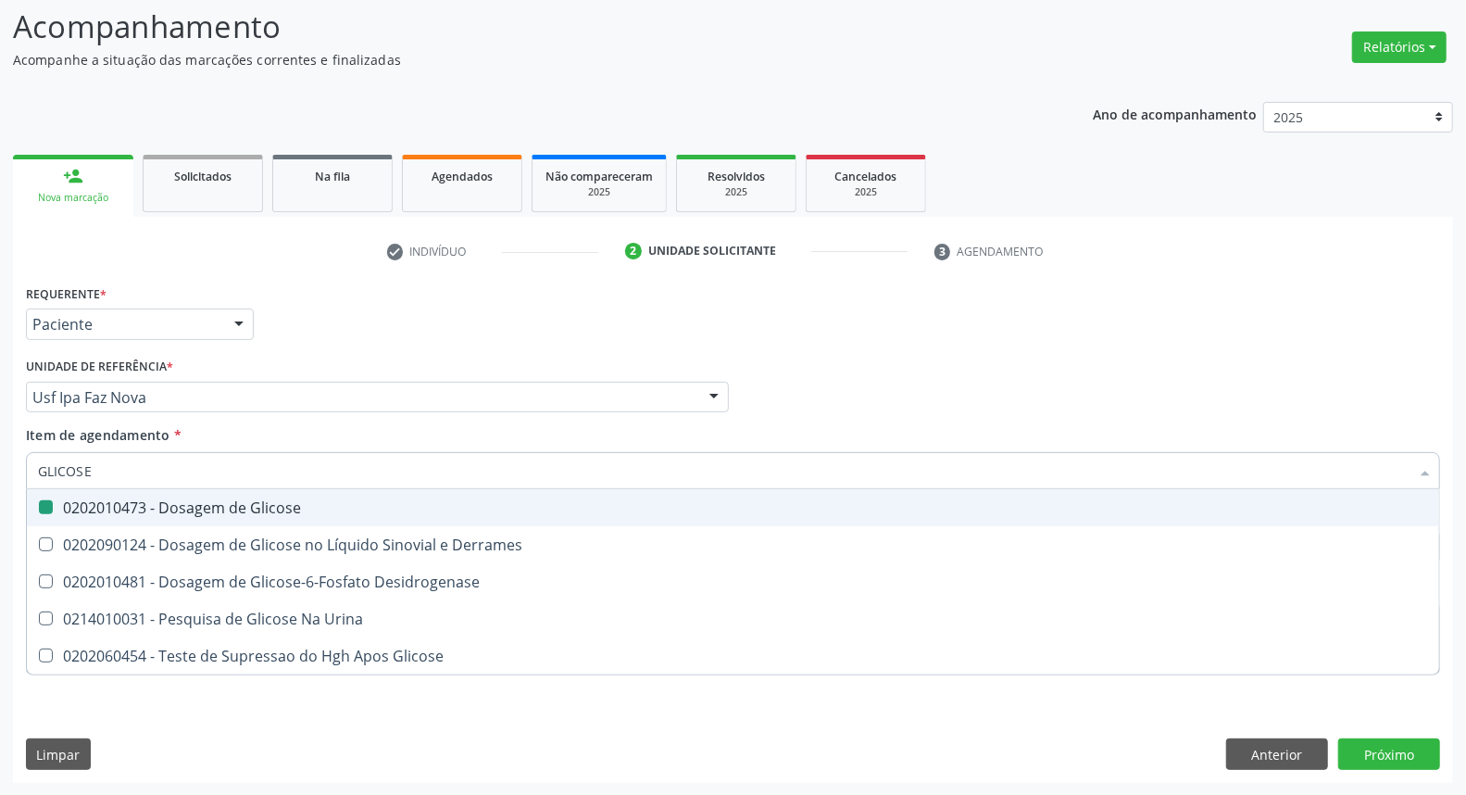
type input "C"
checkbox Glicose "false"
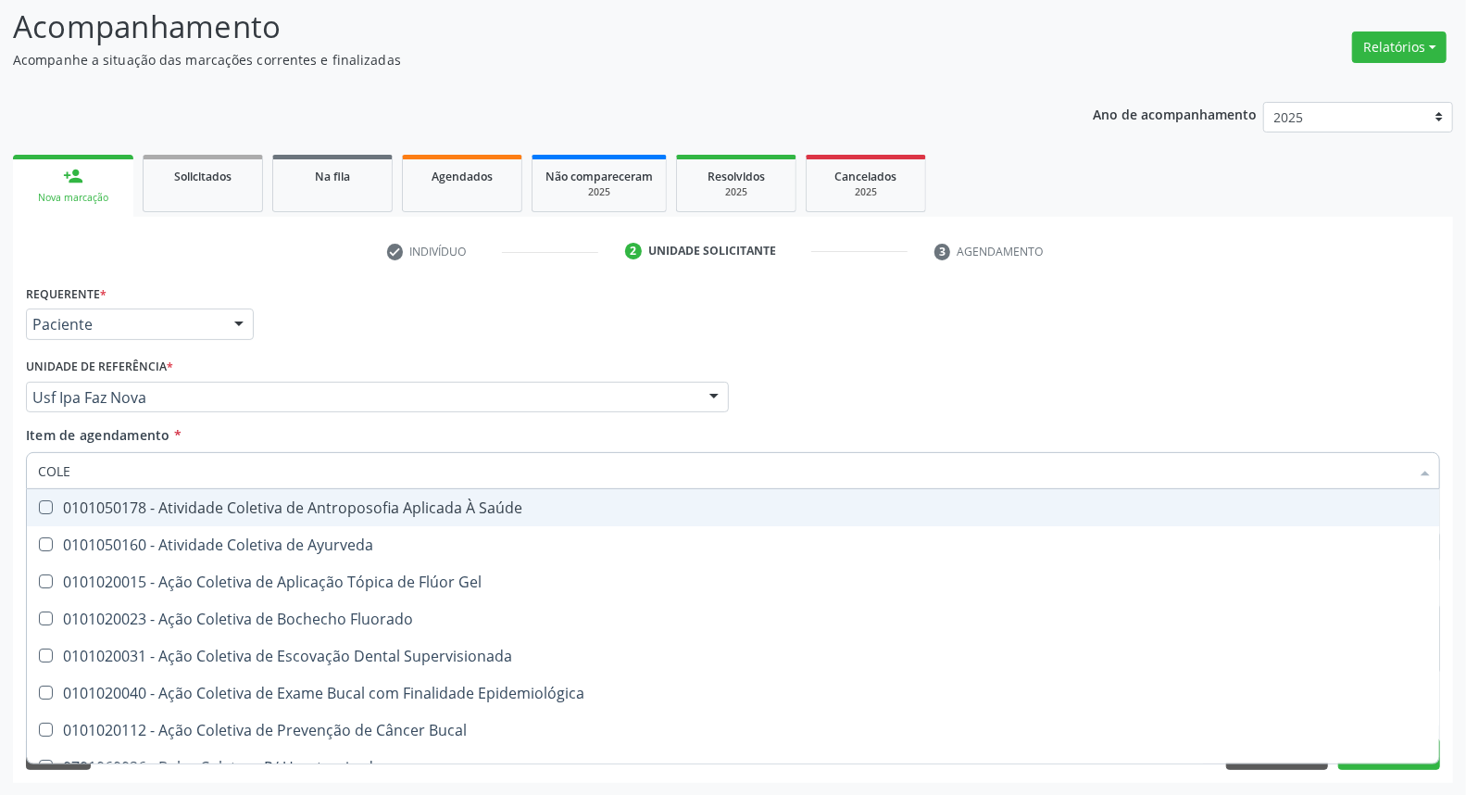
type input "COLES"
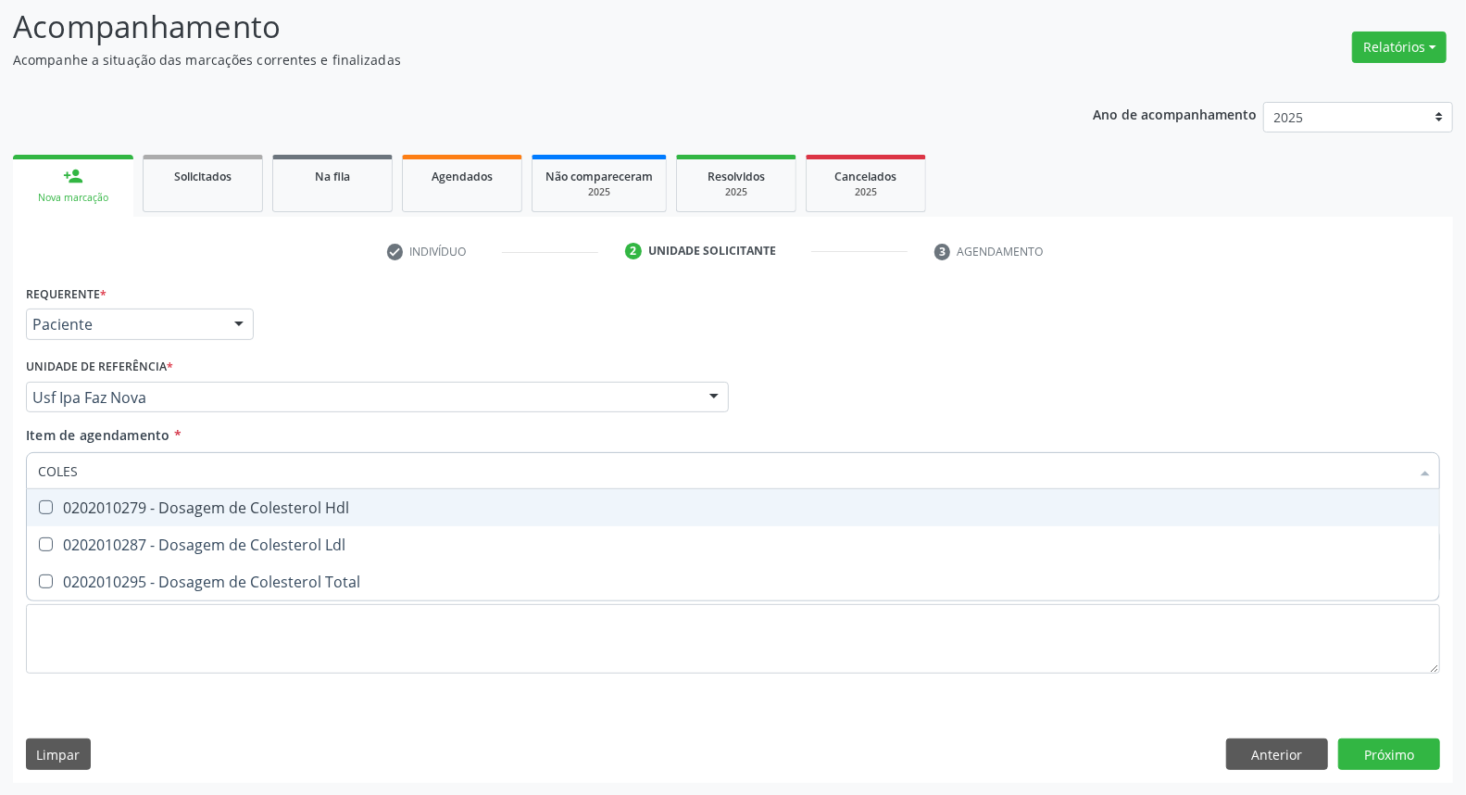
click at [403, 511] on div "0202010279 - Dosagem de Colesterol Hdl" at bounding box center [733, 507] width 1390 height 15
checkbox Hdl "true"
click at [400, 543] on div "0202010287 - Dosagem de Colesterol Ldl" at bounding box center [733, 544] width 1390 height 15
checkbox Ldl "true"
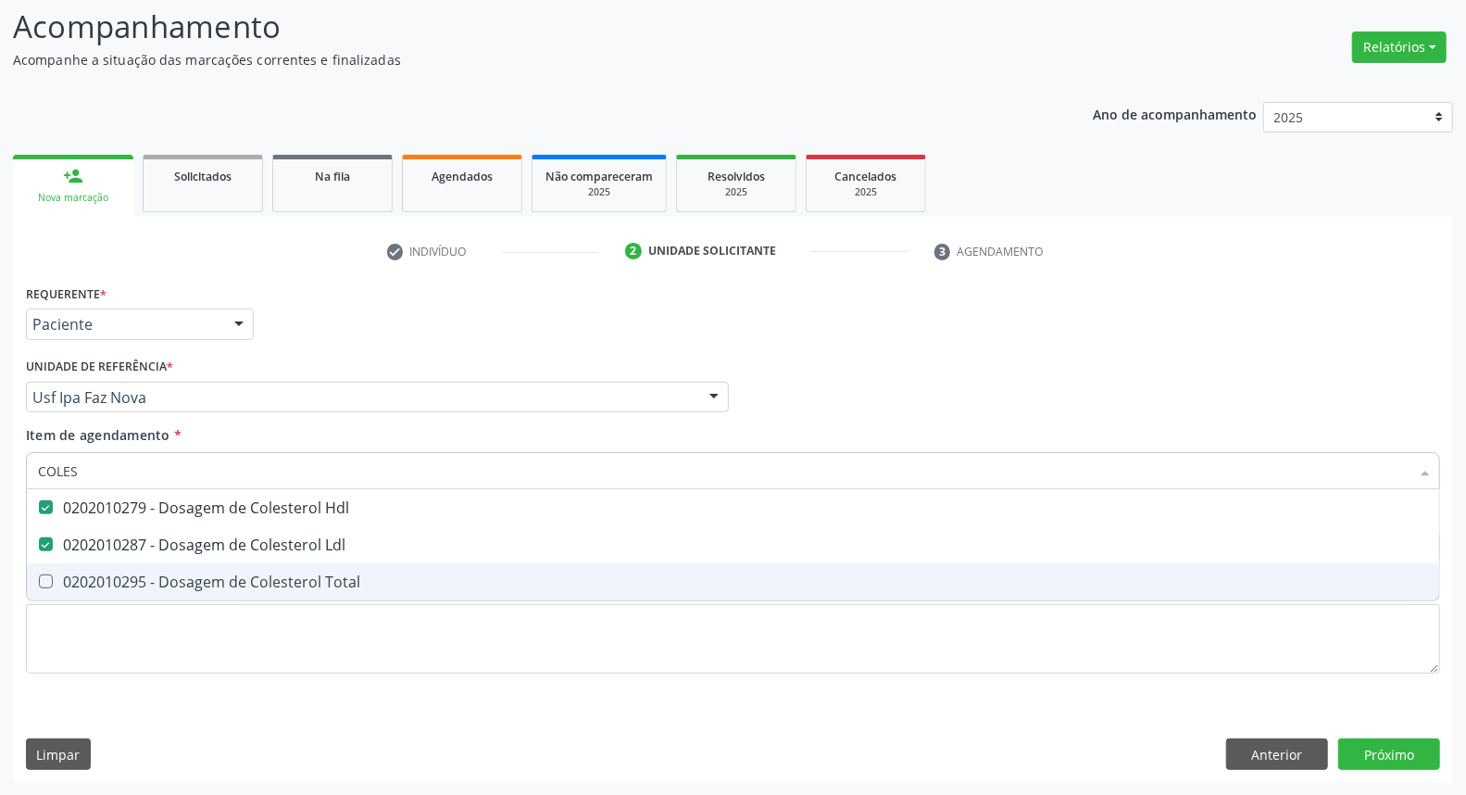
drag, startPoint x: 393, startPoint y: 574, endPoint x: 396, endPoint y: 512, distance: 62.2
click at [393, 570] on span "0202010295 - Dosagem de Colesterol Total" at bounding box center [733, 581] width 1412 height 37
checkbox Total "true"
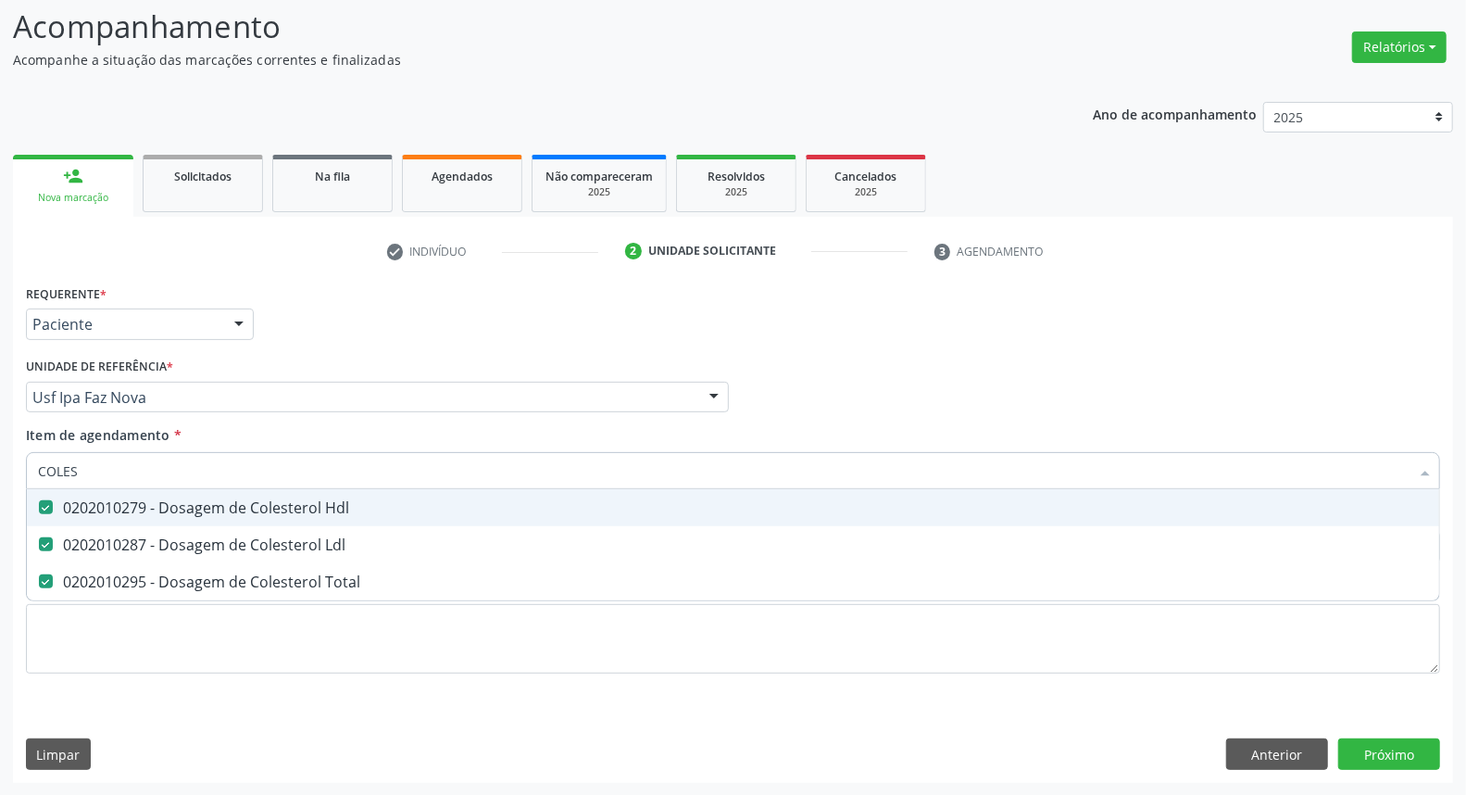
click at [410, 482] on input "COLES" at bounding box center [724, 470] width 1372 height 37
type input "TR"
checkbox Hdl "false"
checkbox Ldl "false"
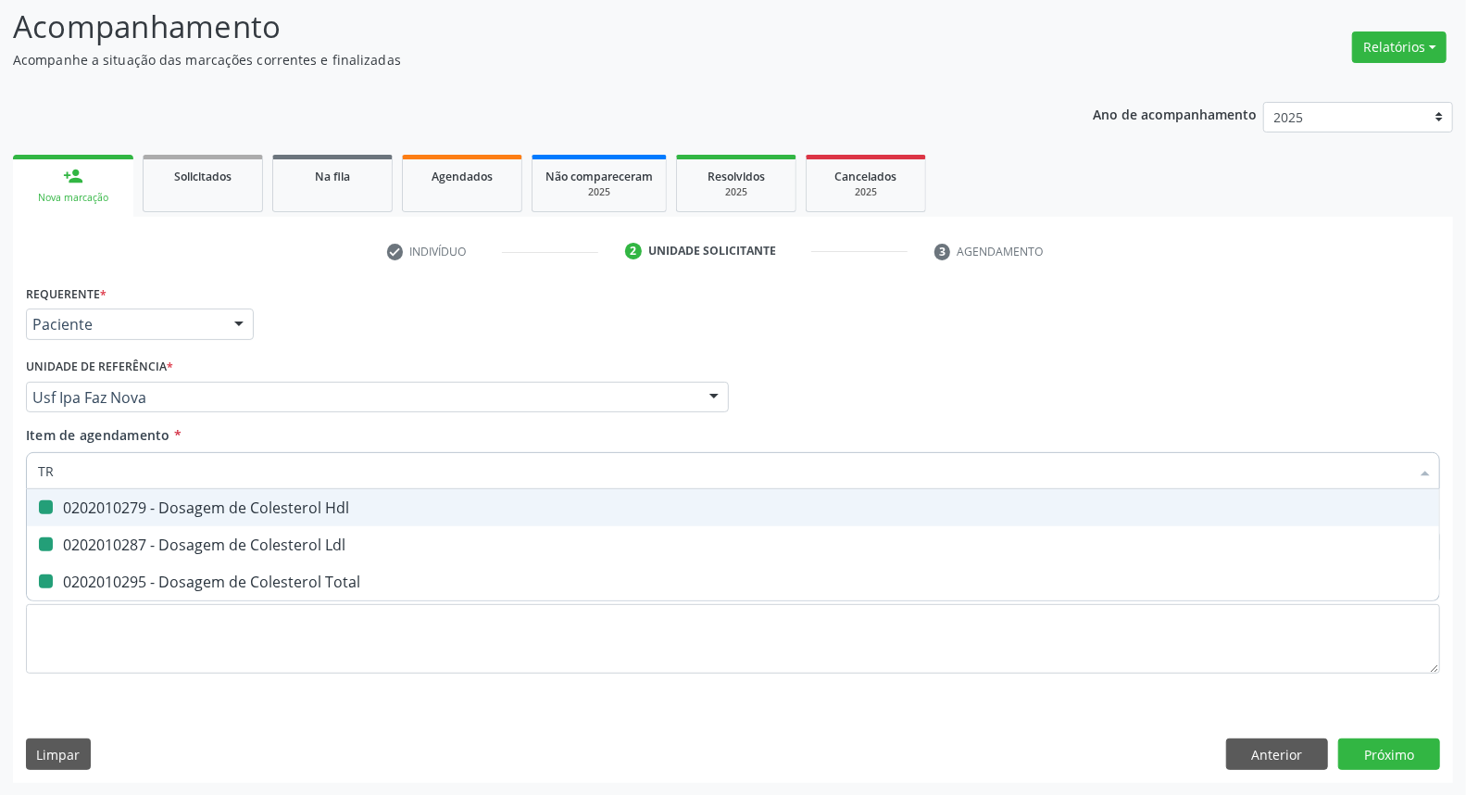
checkbox Total "false"
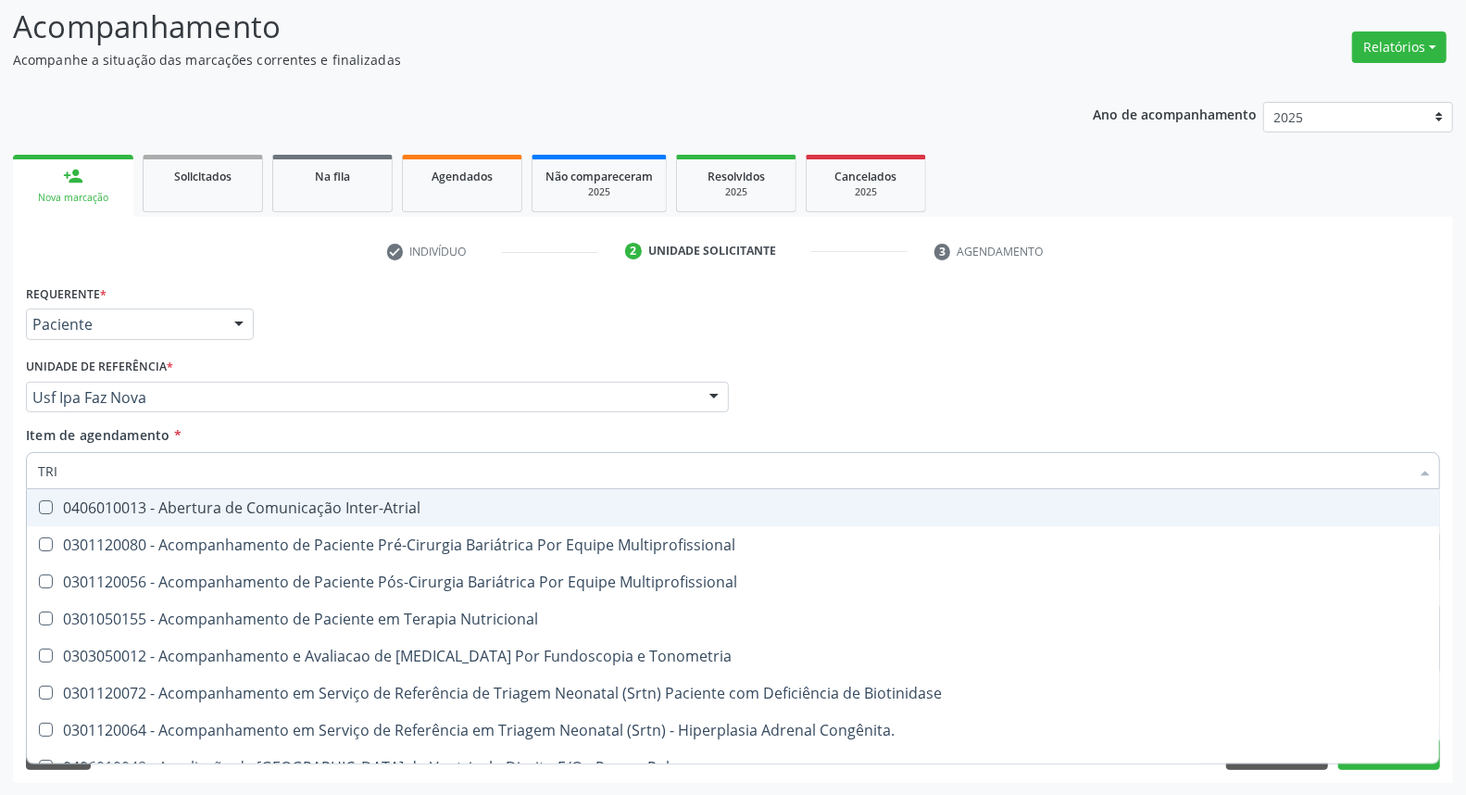
type input "TRIG"
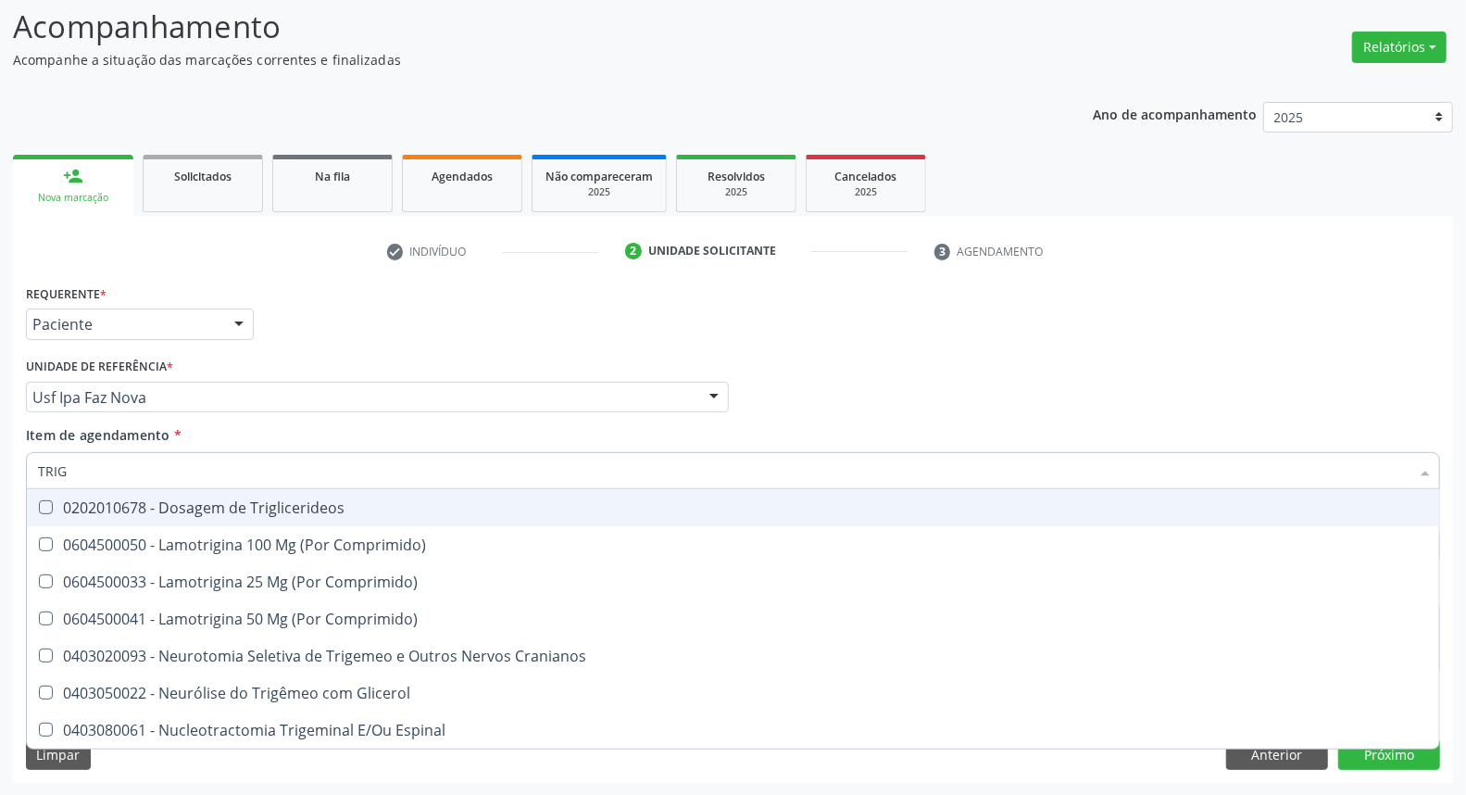
click at [371, 514] on span "0202010678 - Dosagem de Triglicerideos" at bounding box center [733, 507] width 1412 height 37
checkbox Triglicerideos "true"
click at [378, 469] on input "TRIG" at bounding box center [724, 470] width 1372 height 37
type input "HE"
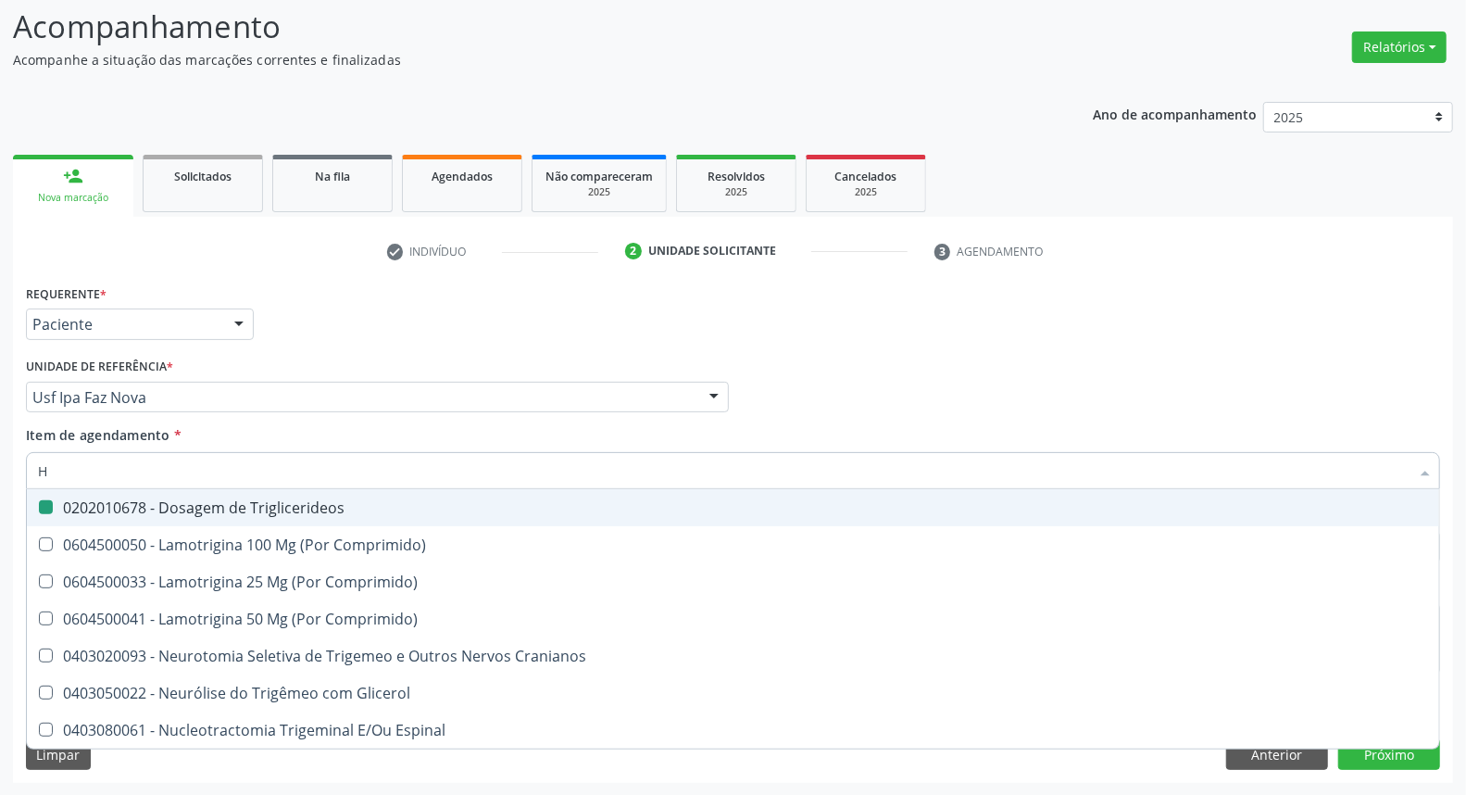
checkbox Triglicerideos "false"
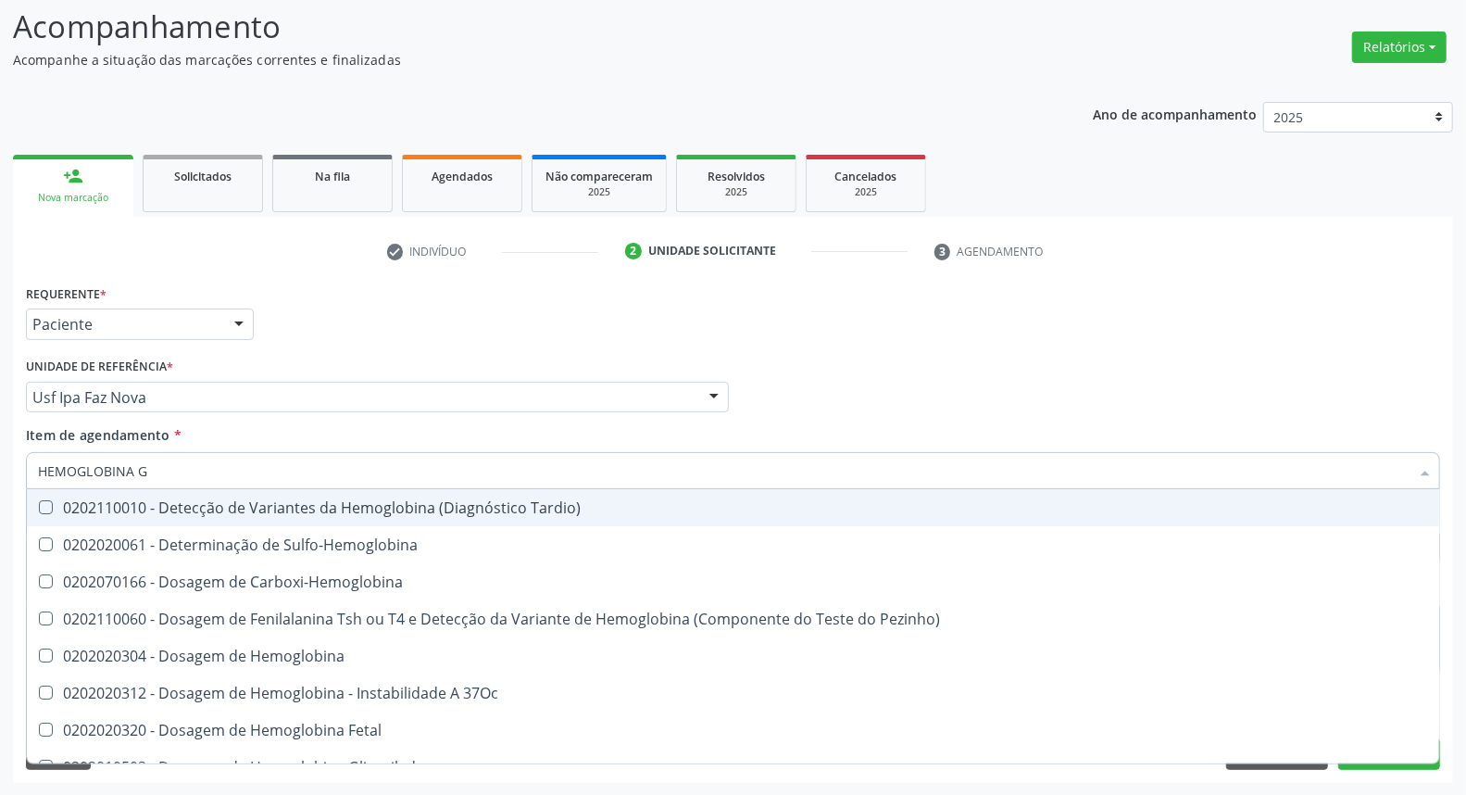
type input "HEMOGLOBINA G"
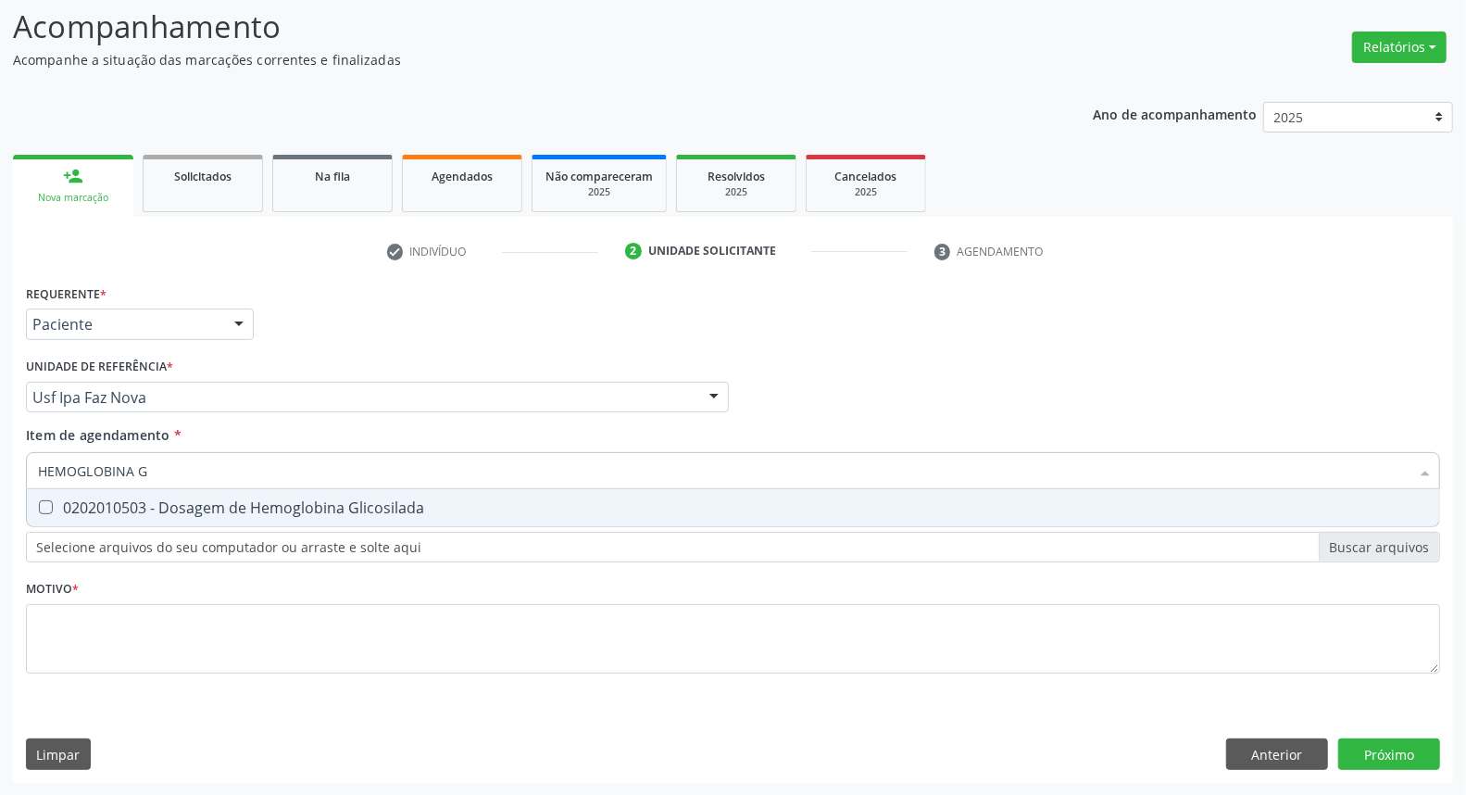
click at [366, 502] on div "0202010503 - Dosagem de Hemoglobina Glicosilada" at bounding box center [733, 507] width 1390 height 15
checkbox Glicosilada "true"
click at [373, 473] on input "HEMOGLOBINA G" at bounding box center [724, 470] width 1372 height 37
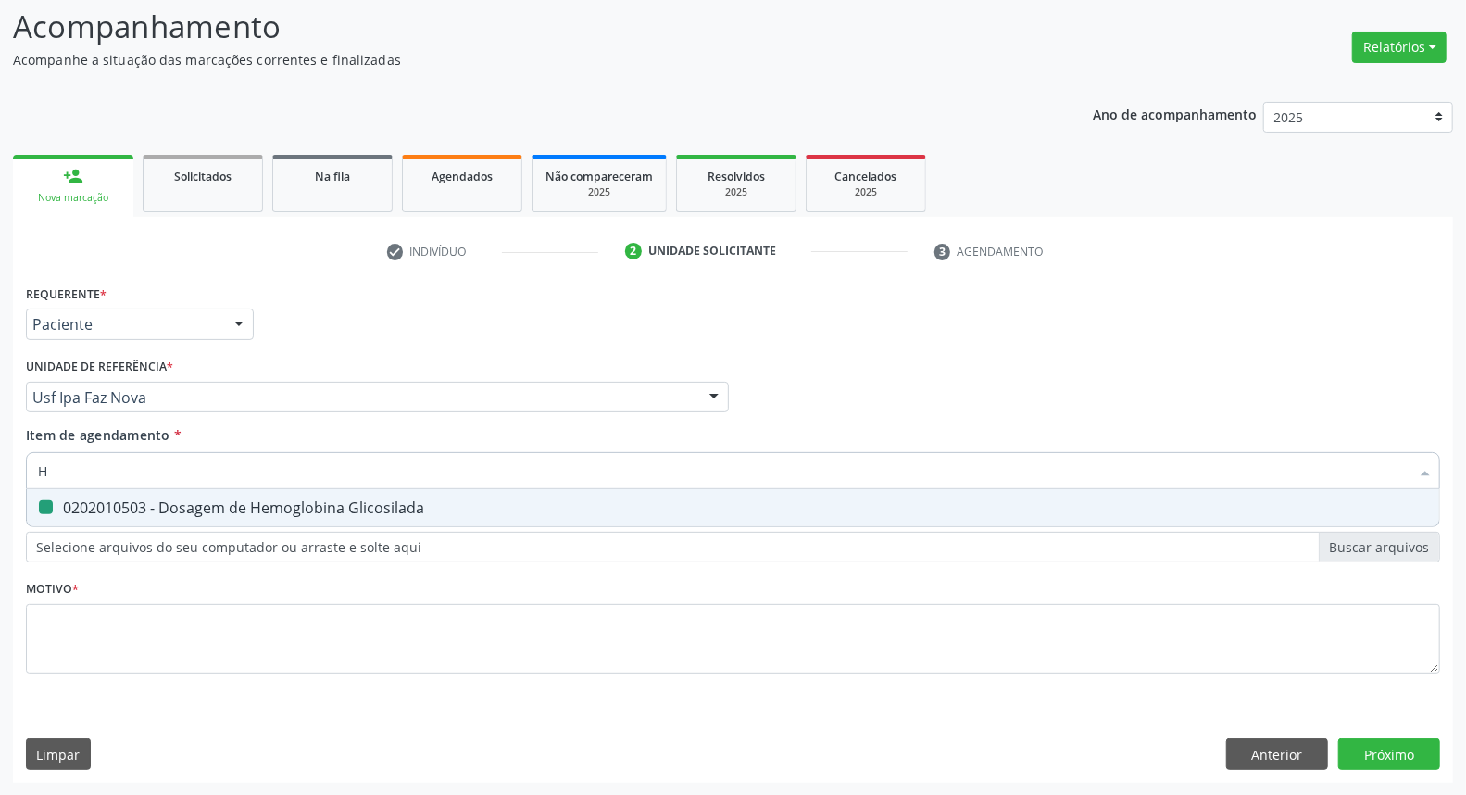
type input "HE"
checkbox Glicosilada "false"
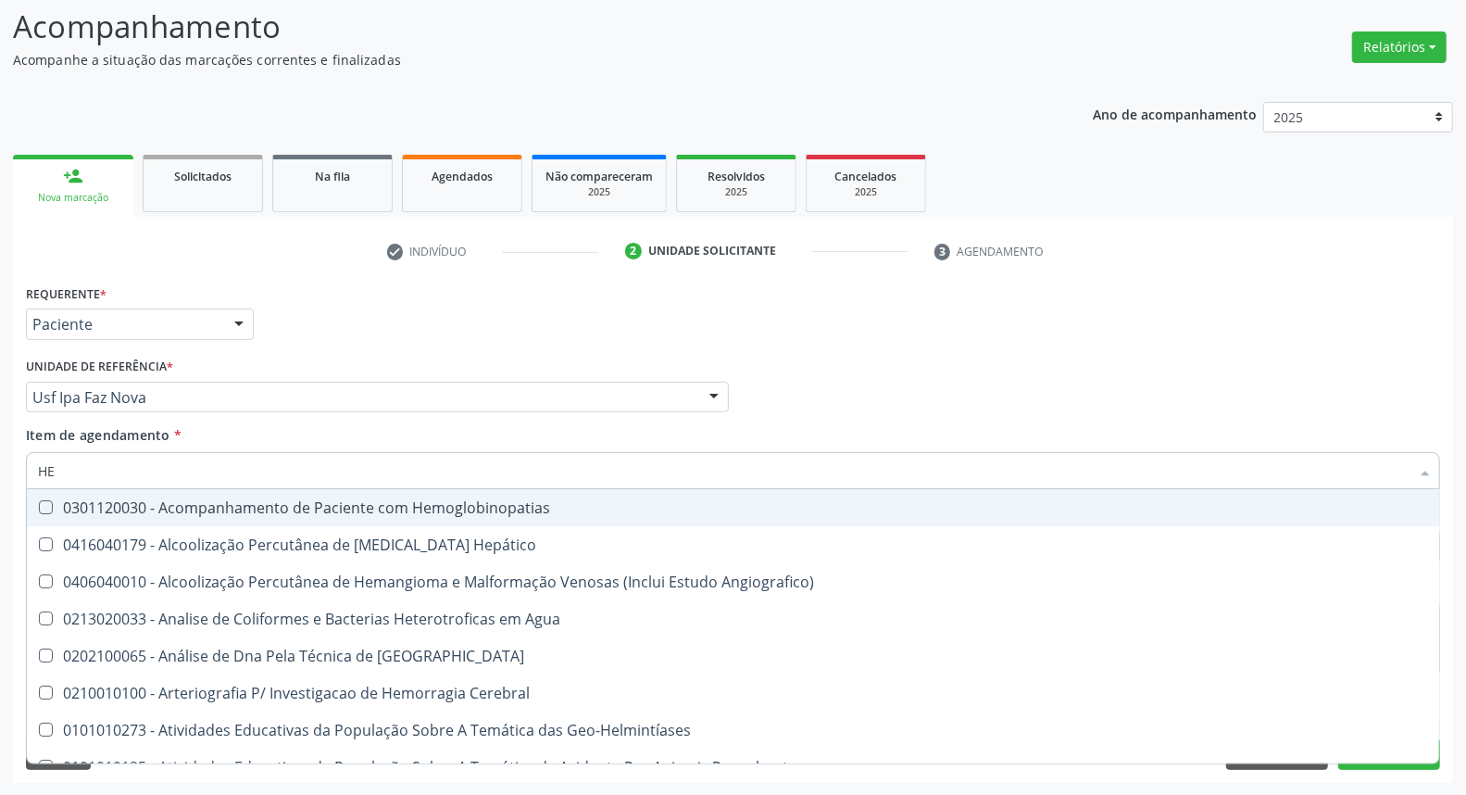
type input "HEM"
checkbox \(Qualitativo\) "true"
checkbox Glicosilada "false"
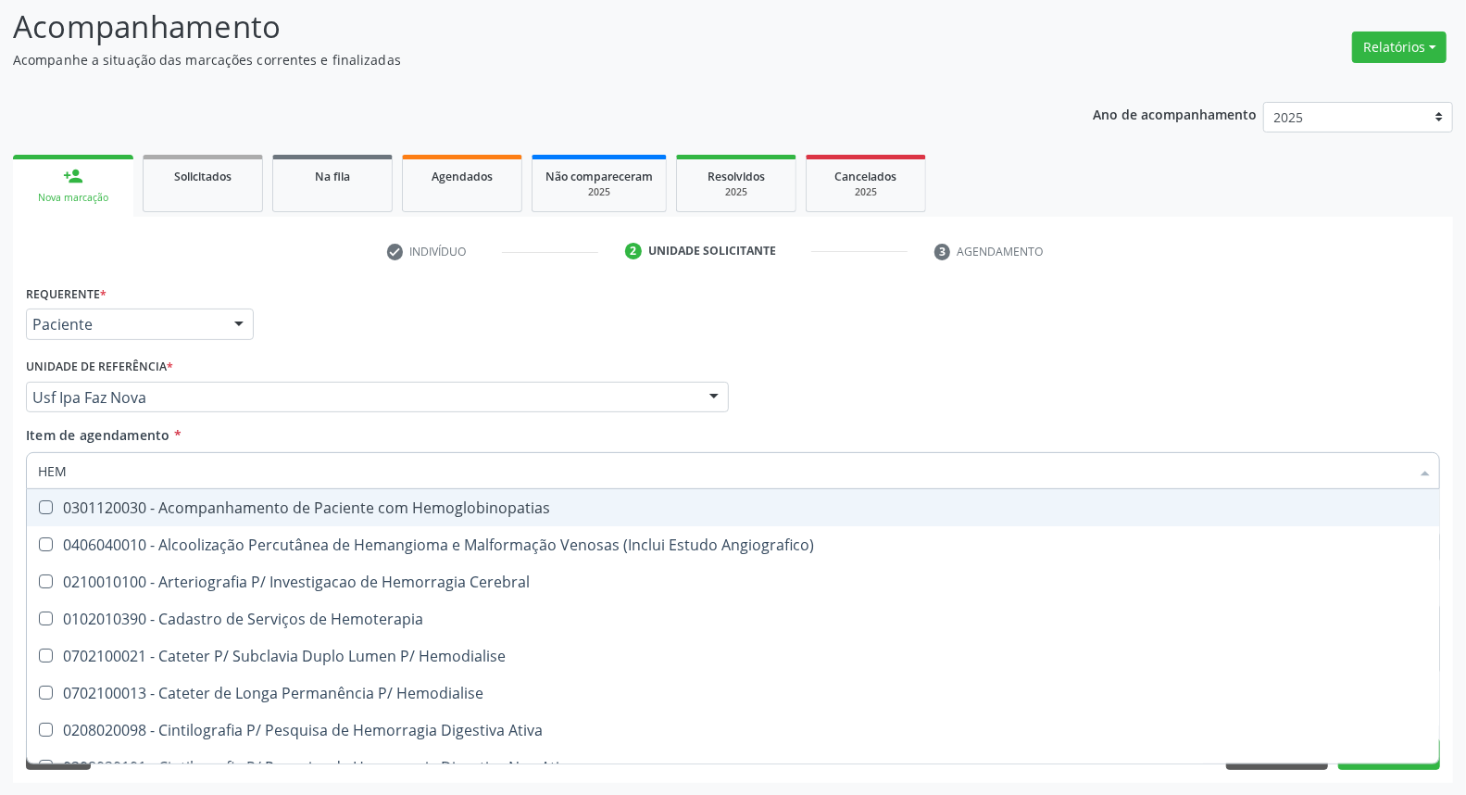
type input "HEMO"
checkbox Hemacias "true"
checkbox Glicosilada "false"
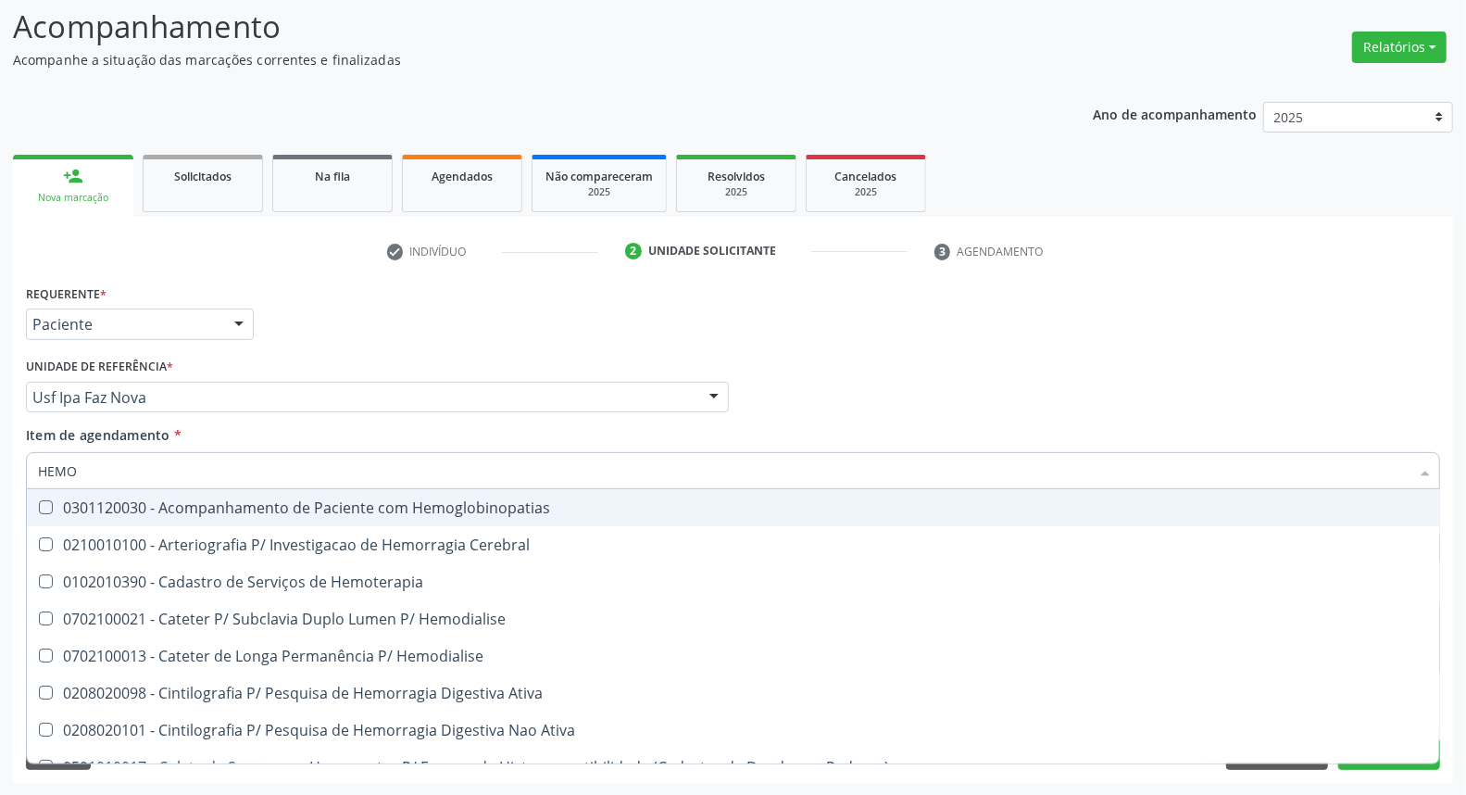
type input "HEMOG"
checkbox Tardio\) "true"
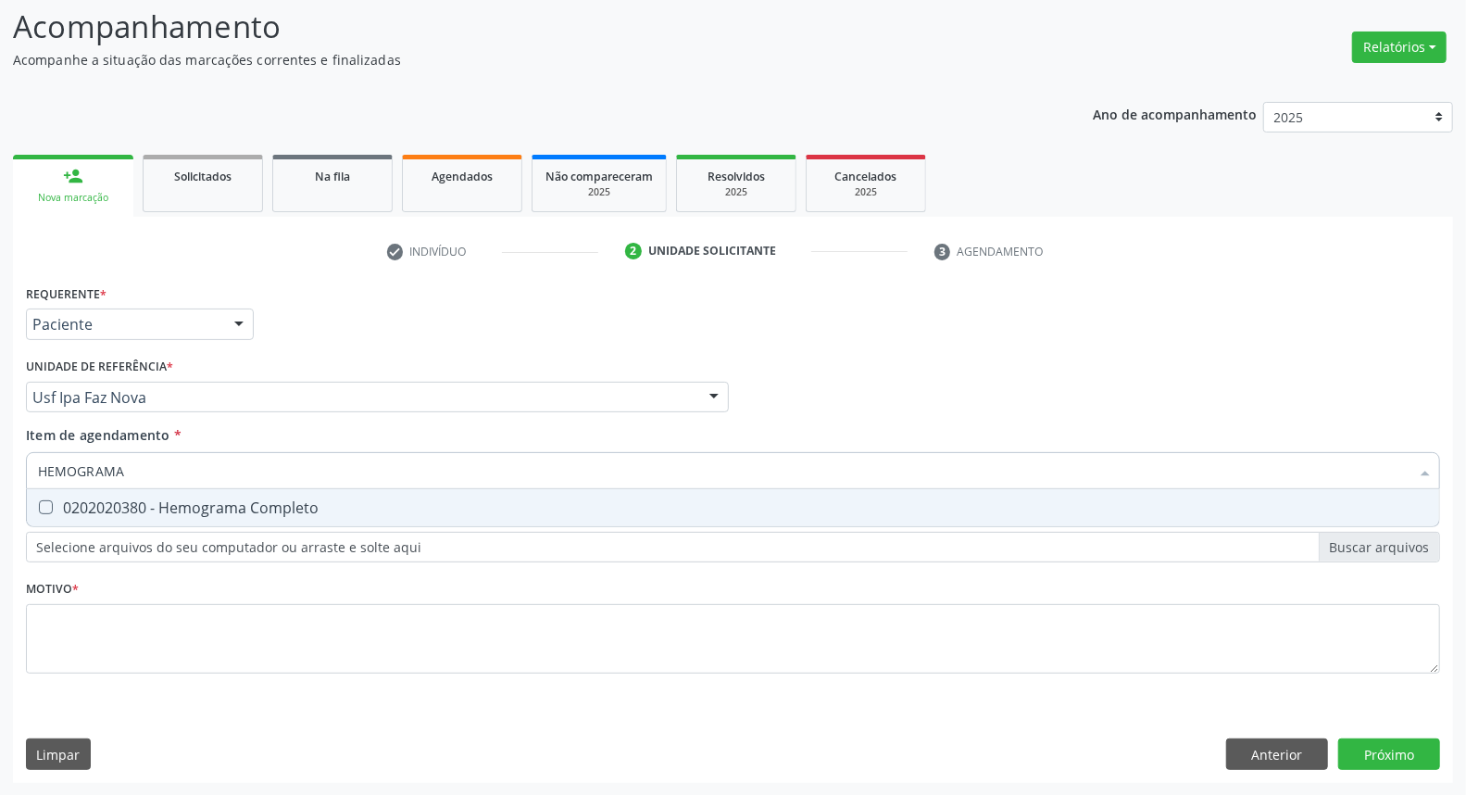
type input "HEMOGRAMA"
click at [350, 503] on div "0202020380 - Hemograma Completo" at bounding box center [733, 507] width 1390 height 15
checkbox Completo "true"
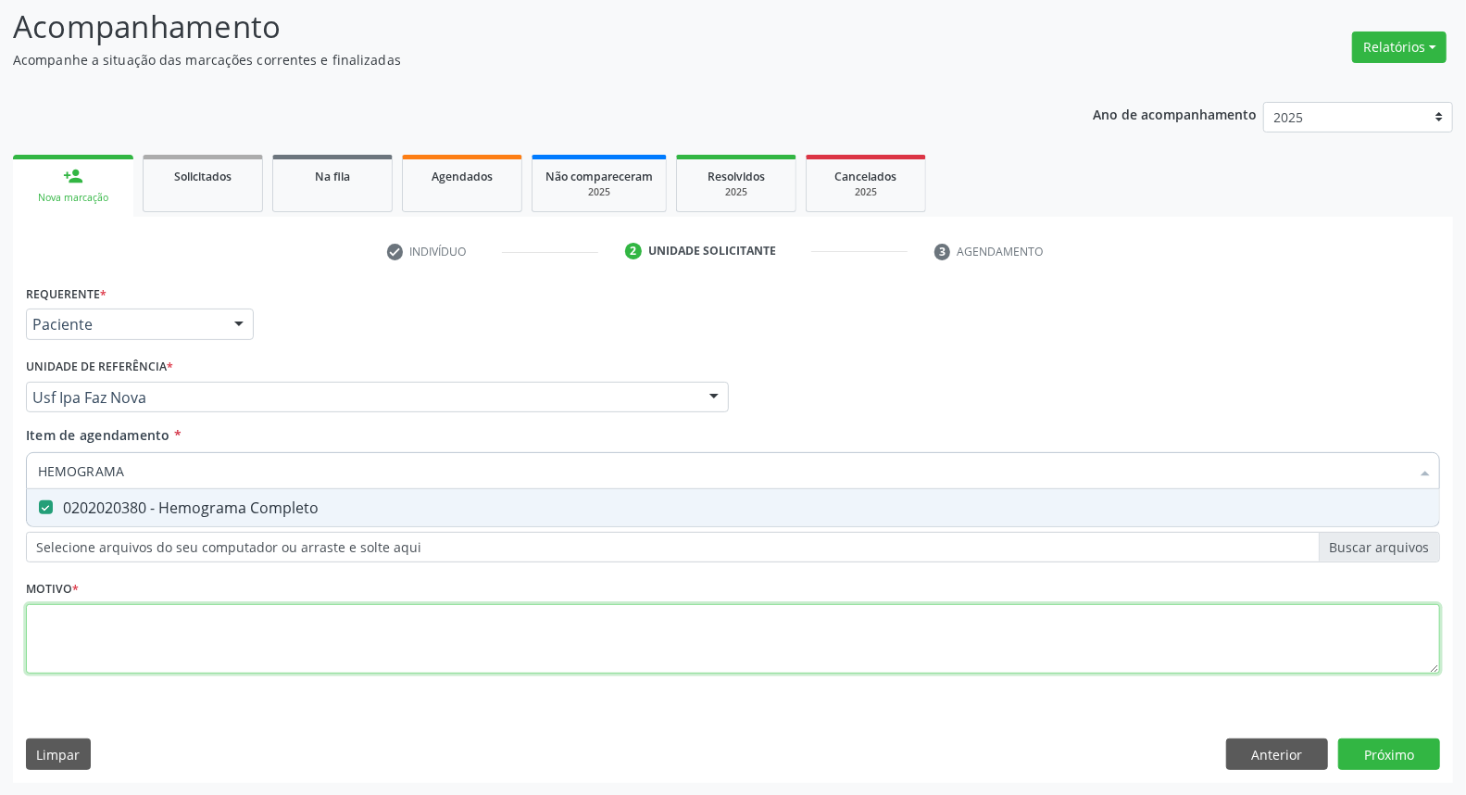
click at [320, 633] on div "Requerente * Paciente Médico(a) Enfermeiro(a) Paciente Nenhum resultado encontr…" at bounding box center [733, 490] width 1414 height 420
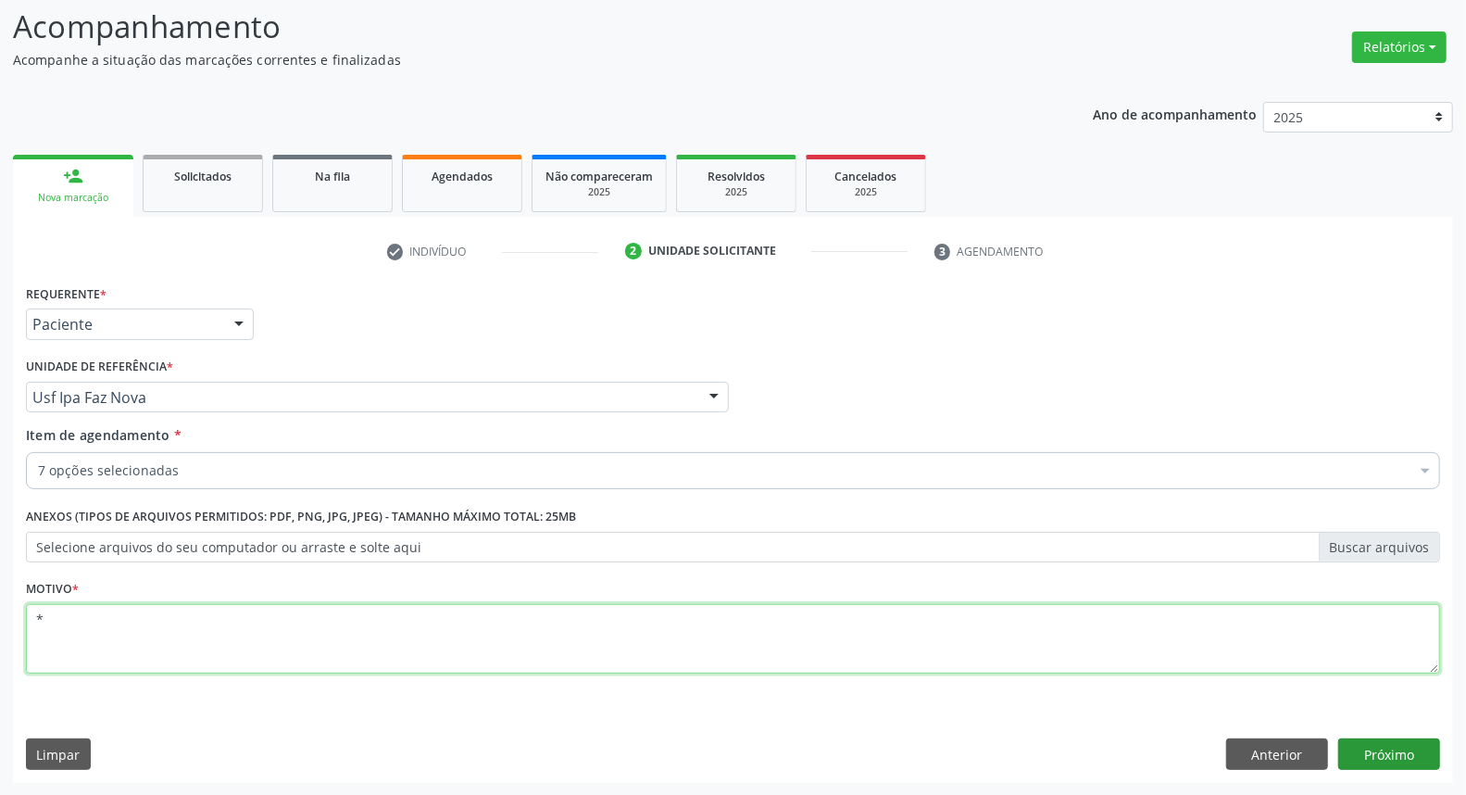
type textarea "*"
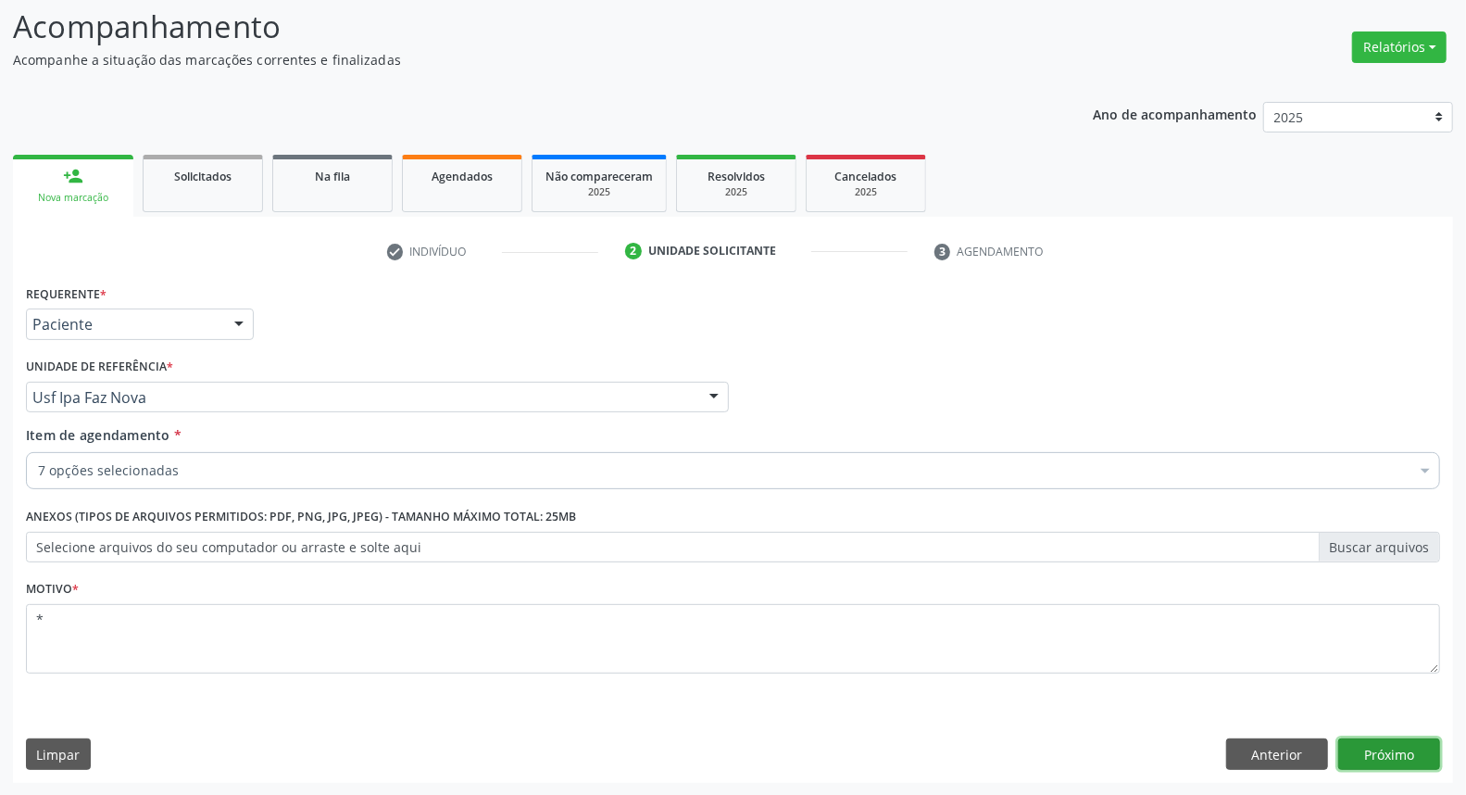
click at [1412, 753] on button "Próximo" at bounding box center [1389, 753] width 102 height 31
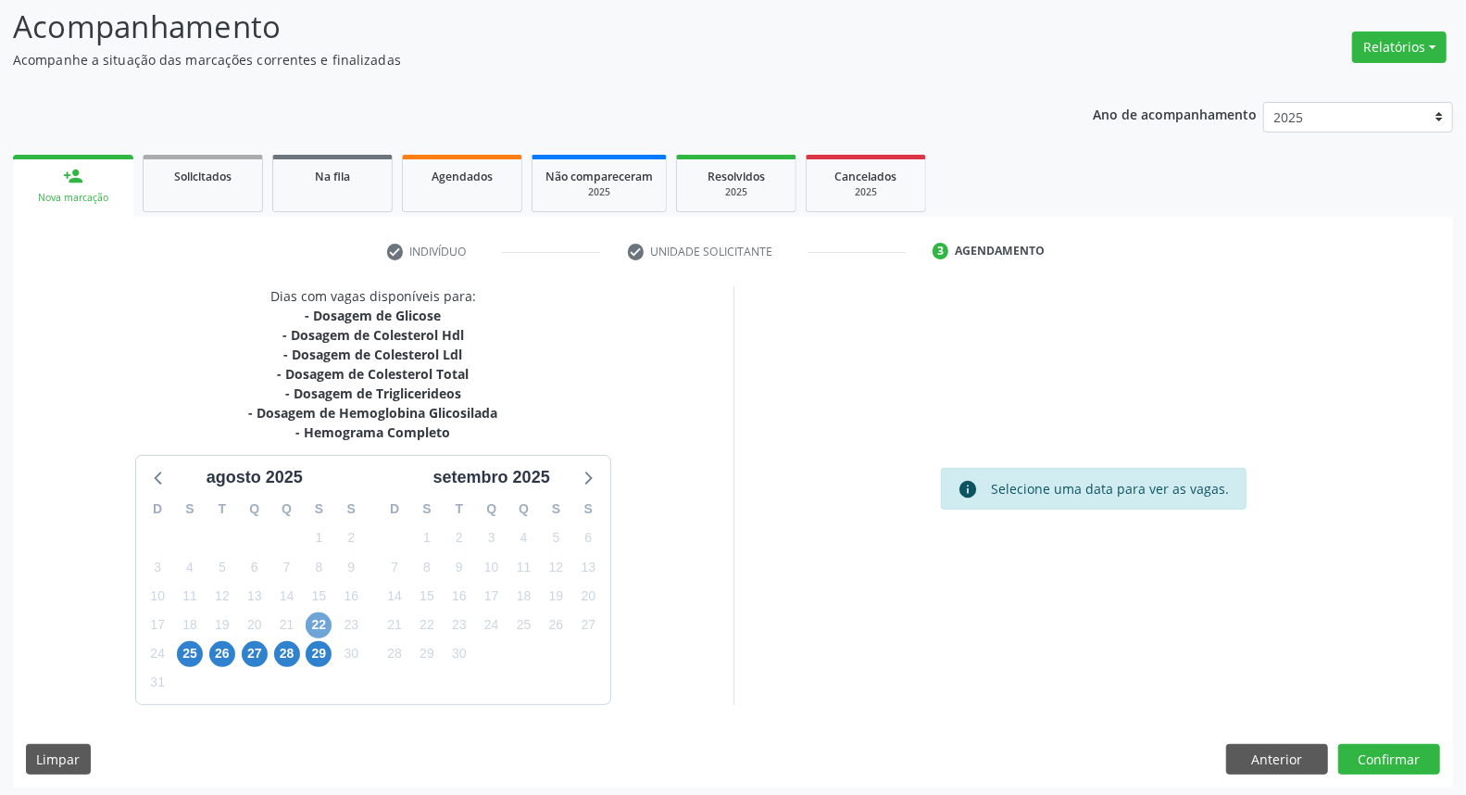
click at [309, 624] on span "22" at bounding box center [319, 625] width 26 height 26
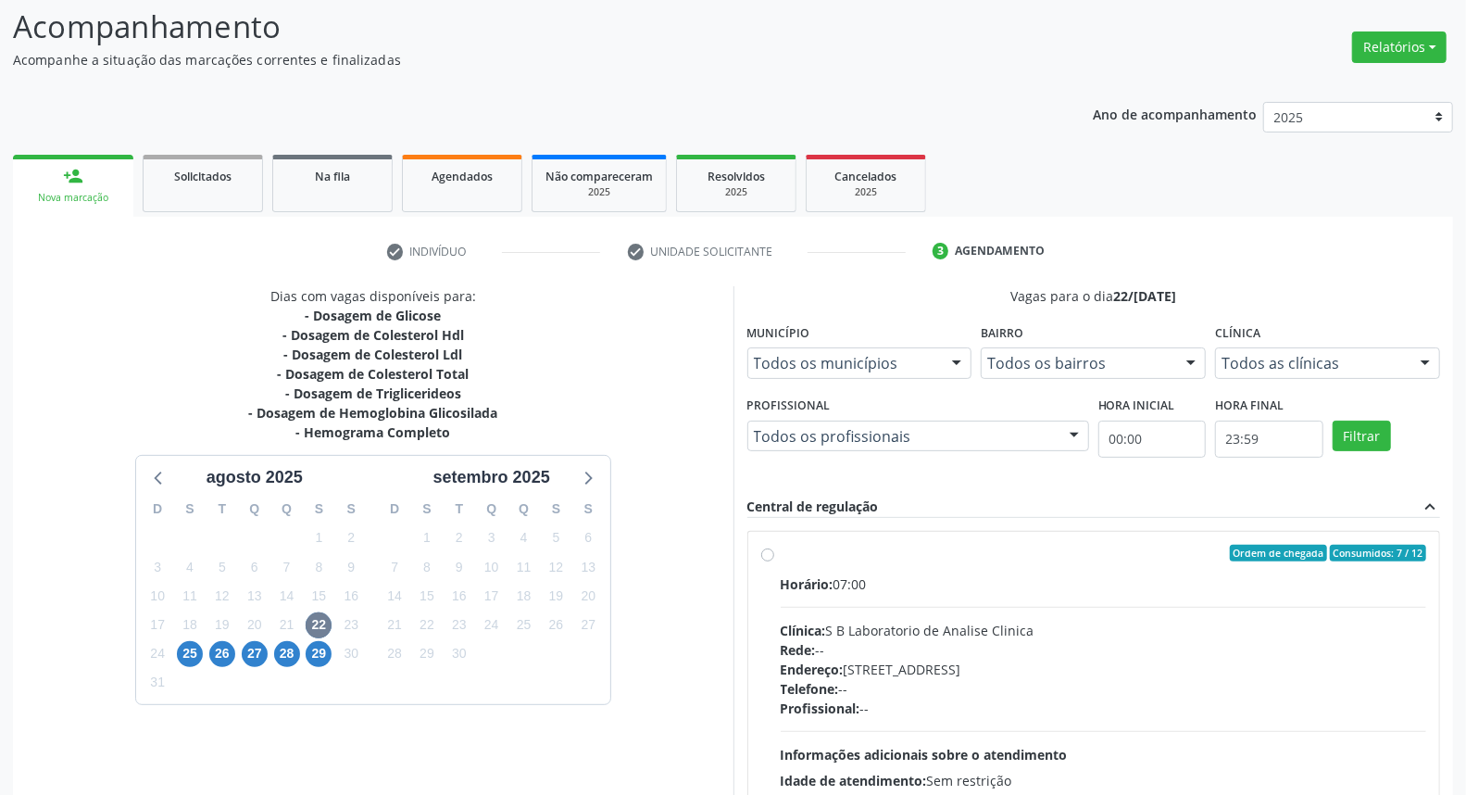
click at [781, 553] on label "Ordem de chegada Consumidos: 7 / 12 Horário: 07:00 Clínica: S B Laboratorio de …" at bounding box center [1104, 687] width 646 height 284
click at [769, 553] on input "Ordem de chegada Consumidos: 7 / 12 Horário: 07:00 Clínica: S B Laboratorio de …" at bounding box center [767, 553] width 13 height 17
radio input "true"
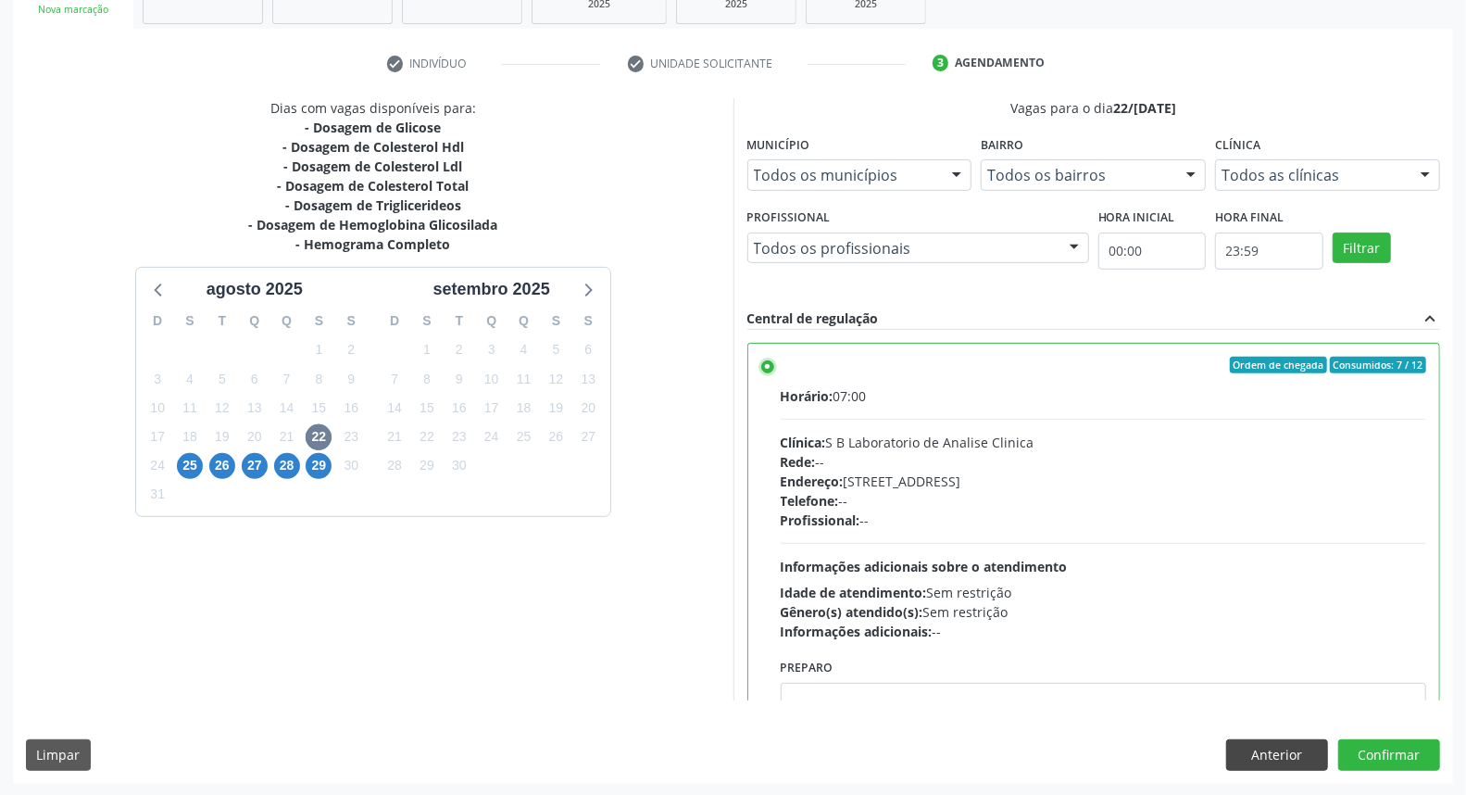
scroll to position [91, 0]
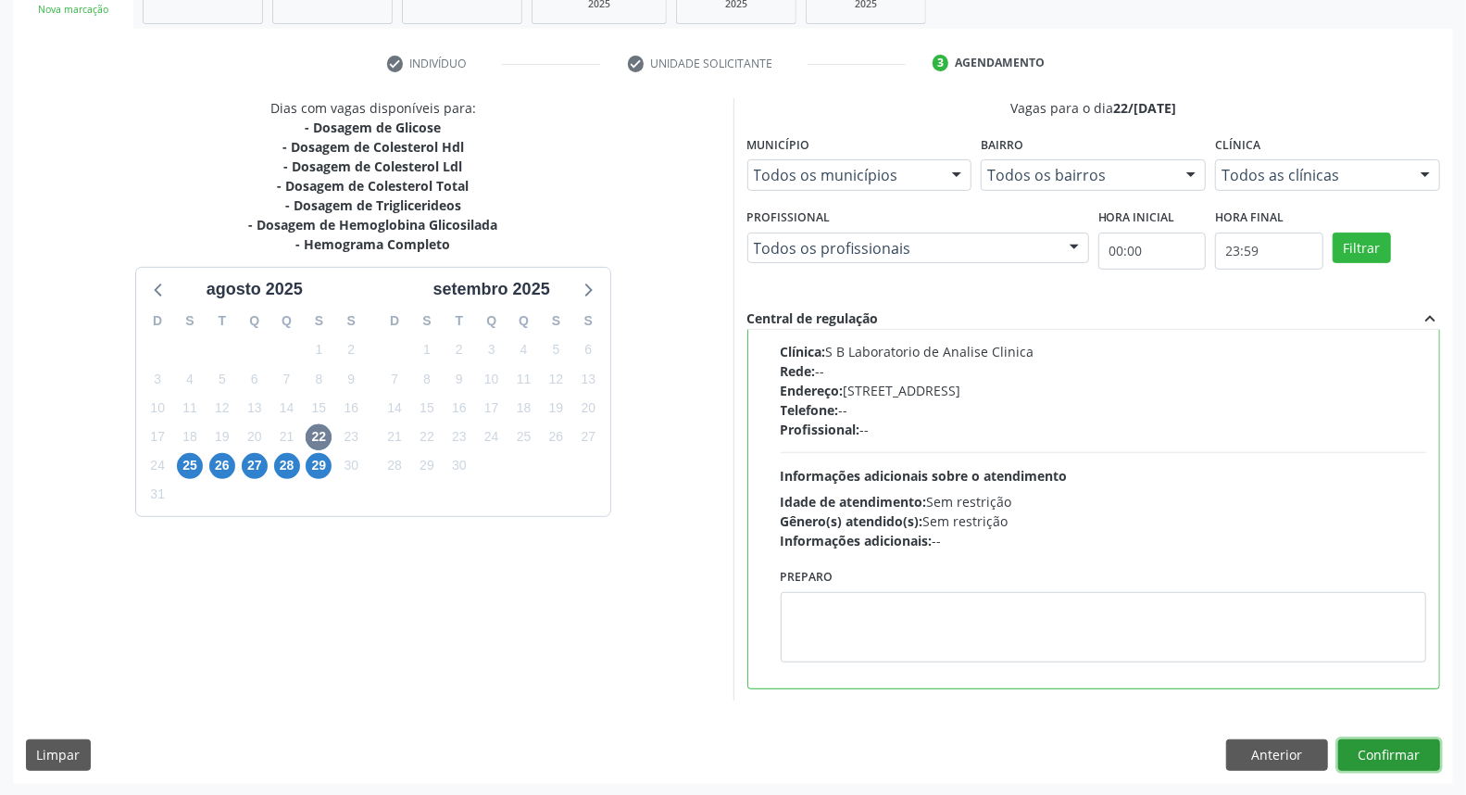
click at [1371, 746] on button "Confirmar" at bounding box center [1389, 754] width 102 height 31
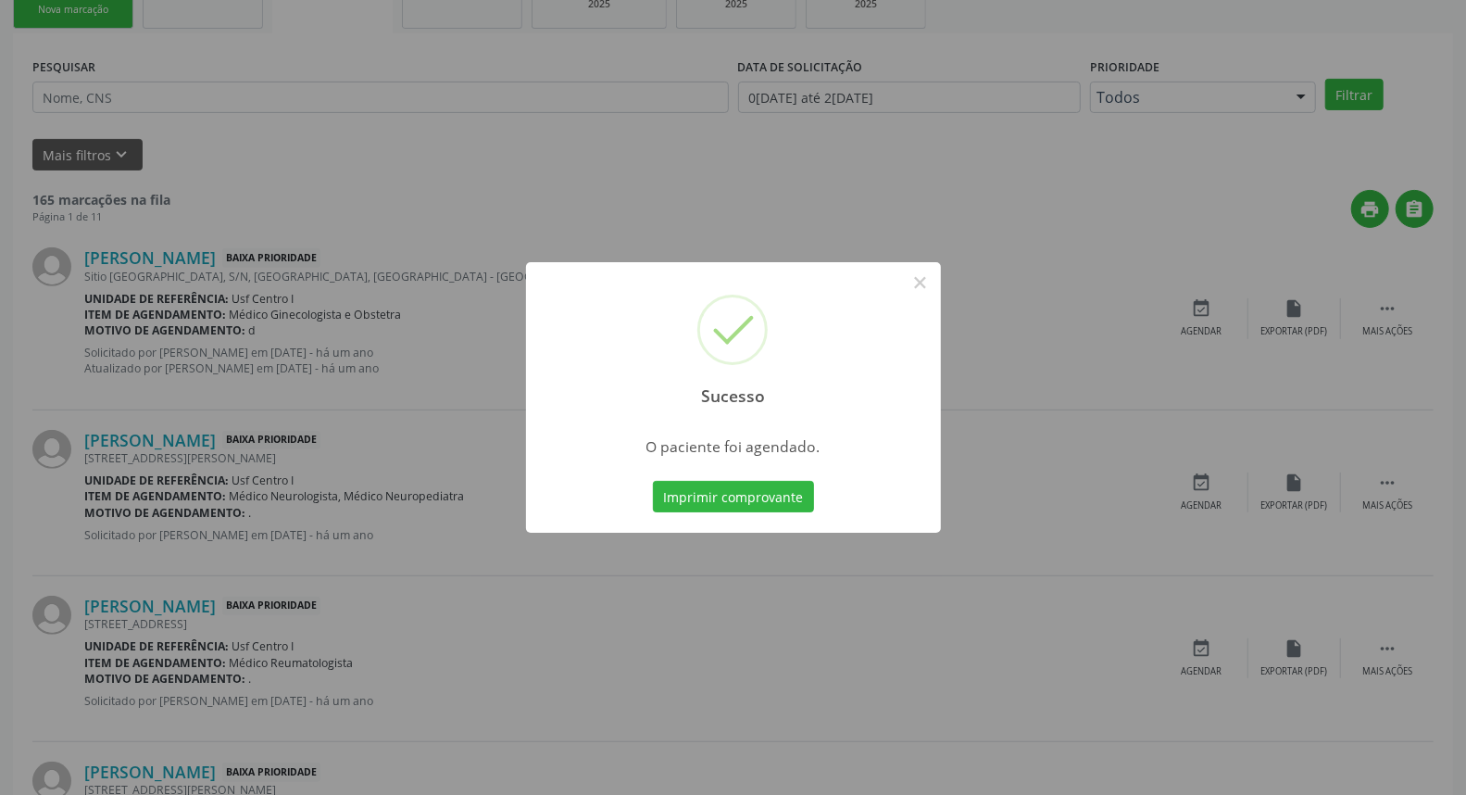
scroll to position [0, 0]
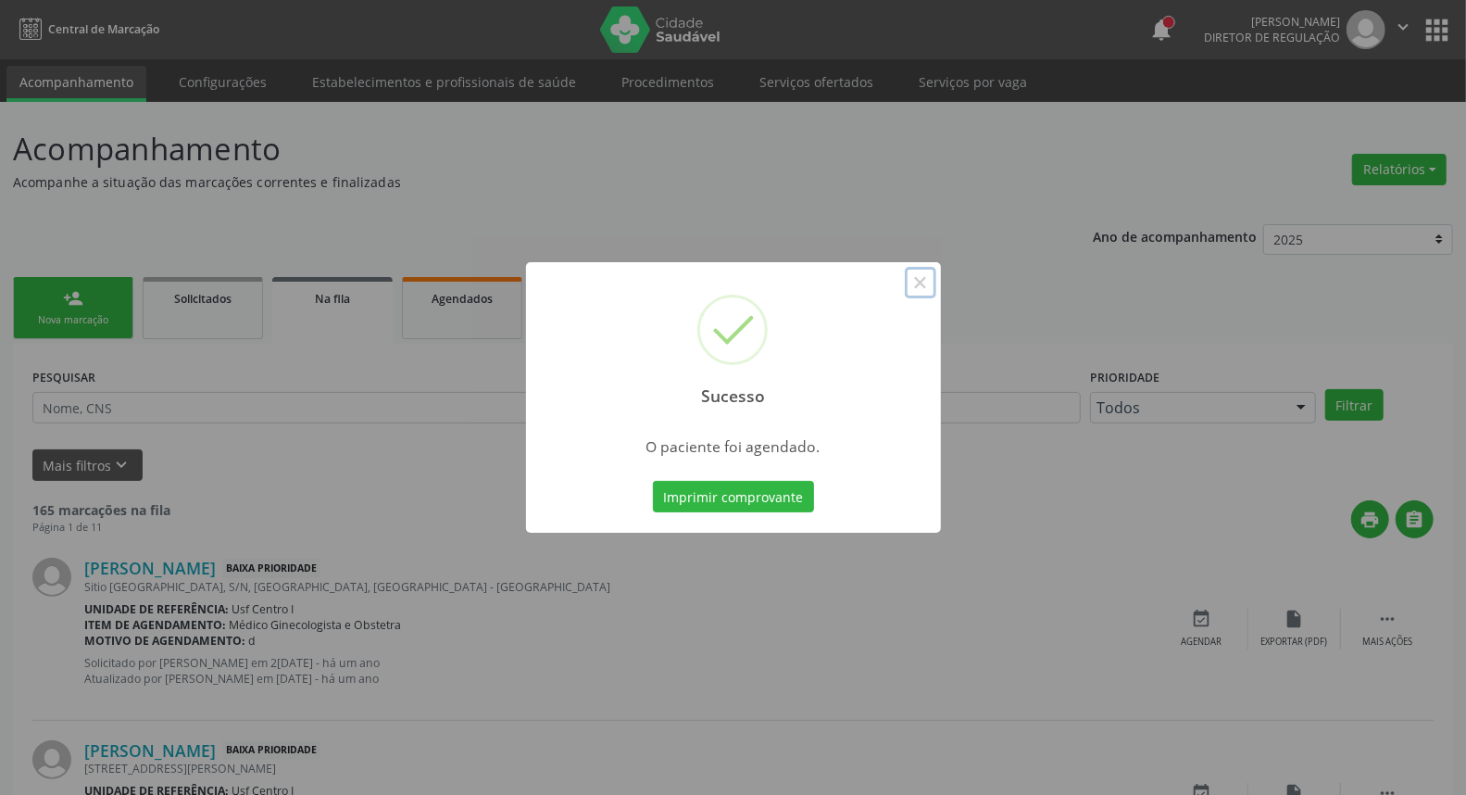
drag, startPoint x: 926, startPoint y: 282, endPoint x: 876, endPoint y: 273, distance: 50.7
click at [921, 280] on button "×" at bounding box center [920, 282] width 31 height 31
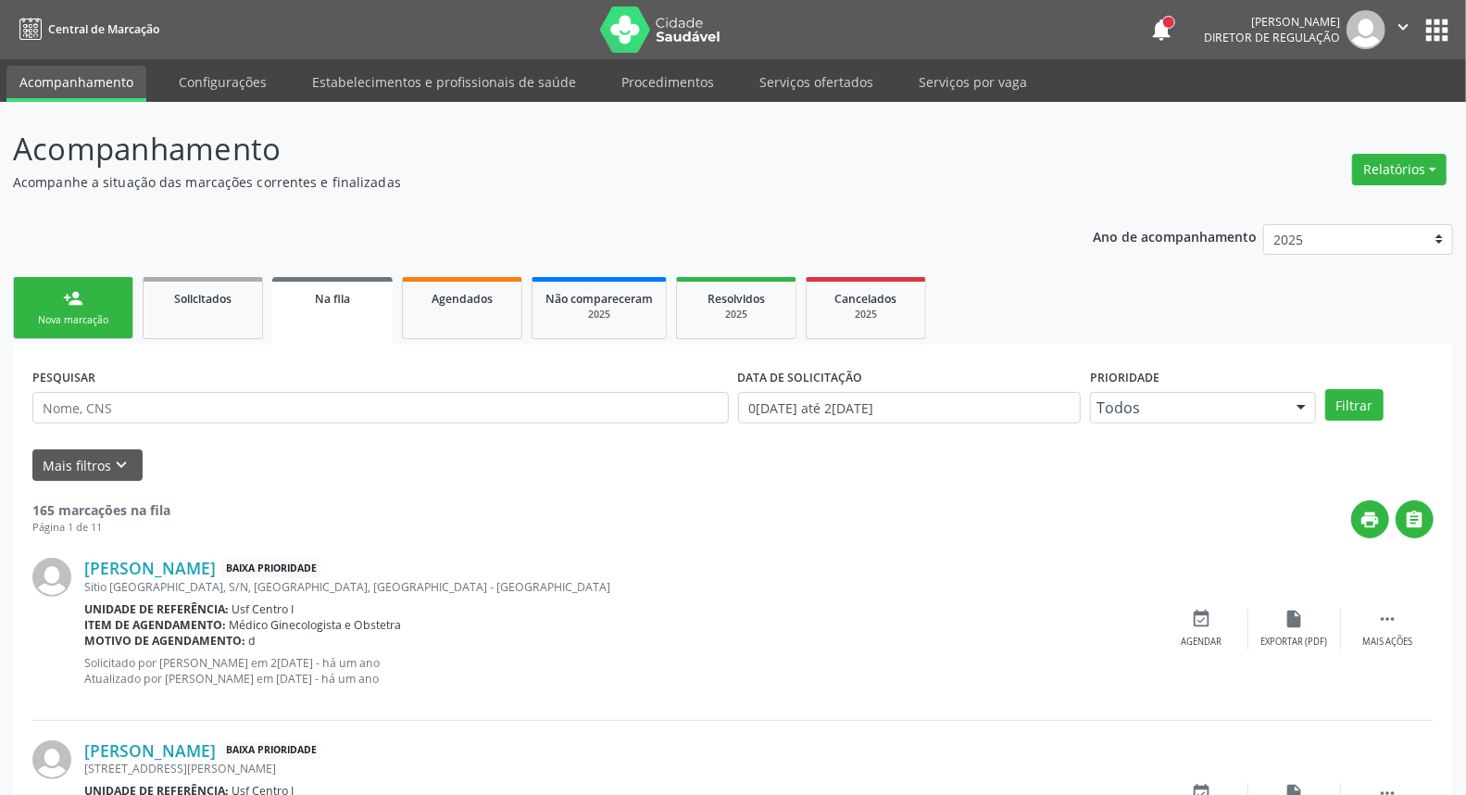
click at [59, 294] on link "person_add Nova marcação" at bounding box center [73, 308] width 120 height 62
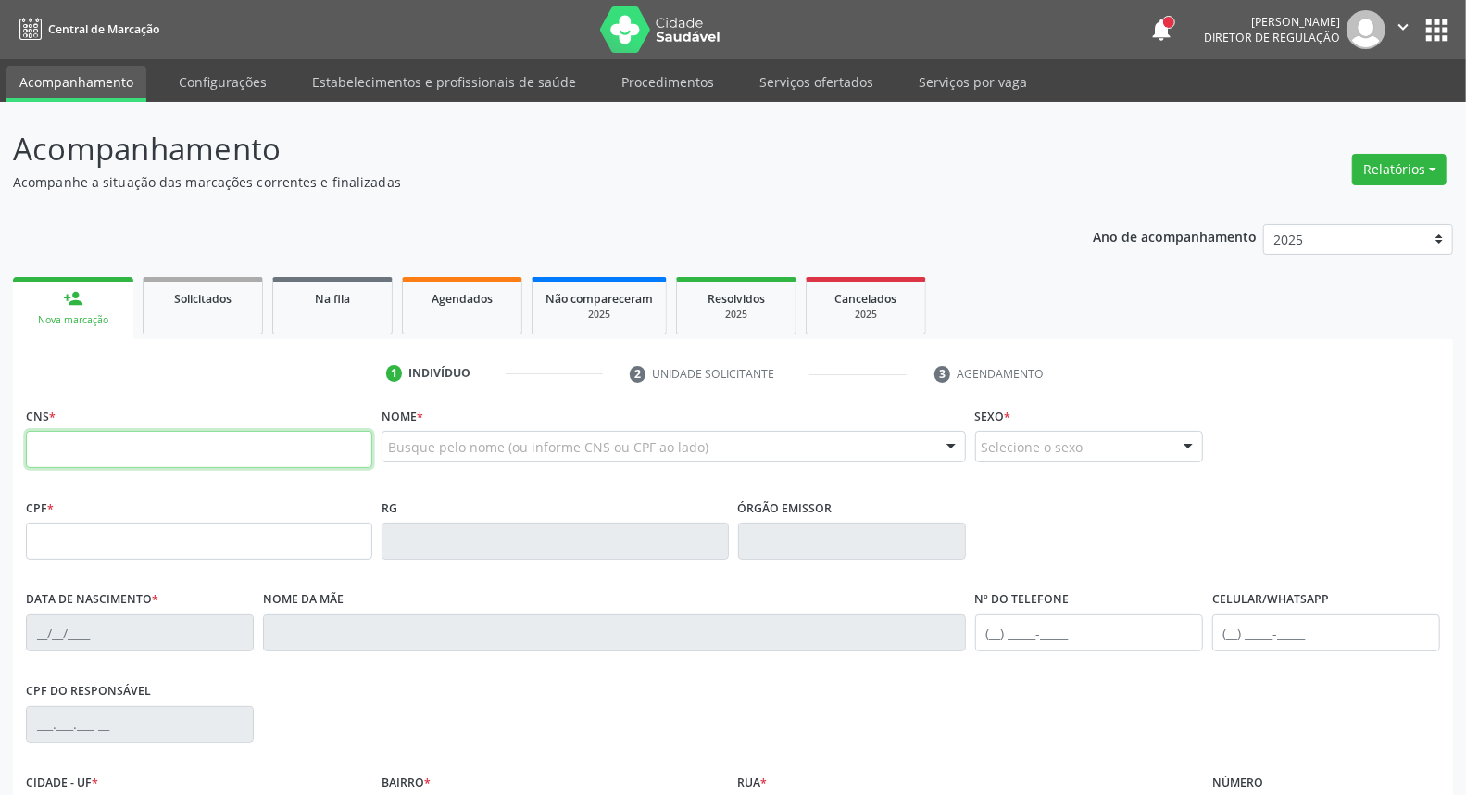
click at [70, 447] on input "text" at bounding box center [199, 449] width 346 height 37
type input "700 5063 2226 8252"
type input "070.828.774-39"
type input "29/01/1988"
type input "Maria Aparecida do Nascimento"
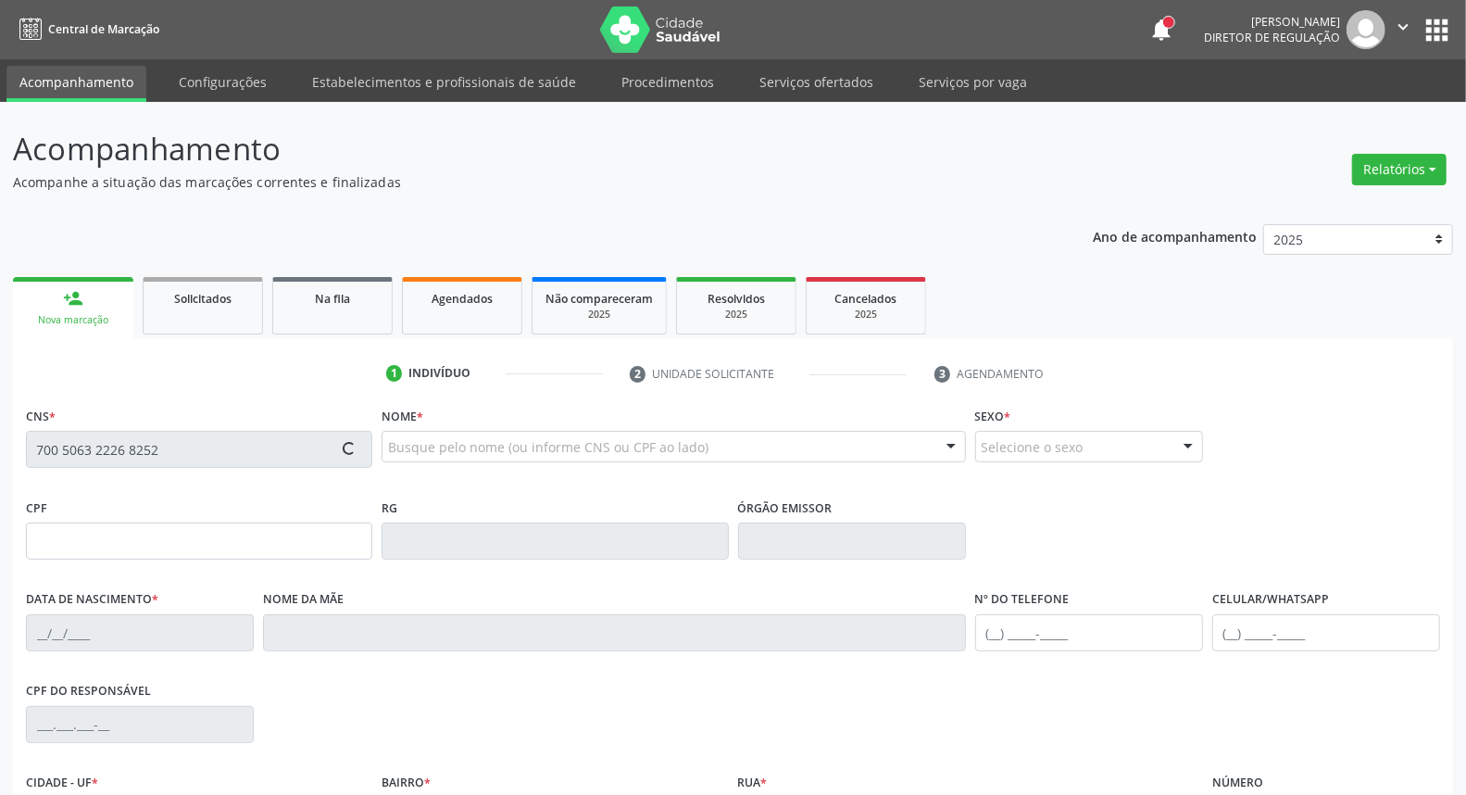
type input "(87) 99932-4038"
type input "045.169.924-69"
type input "S/N"
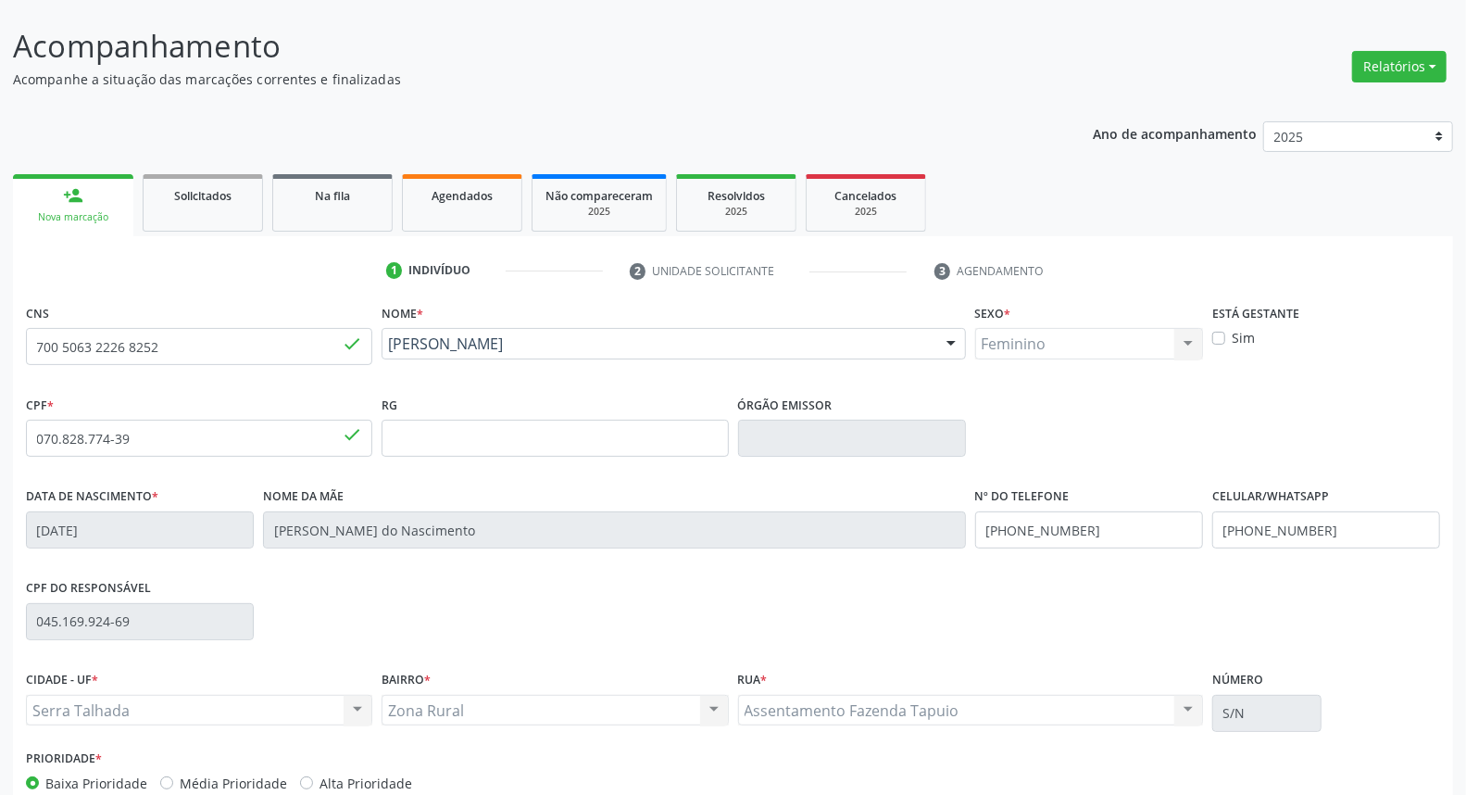
scroll to position [207, 0]
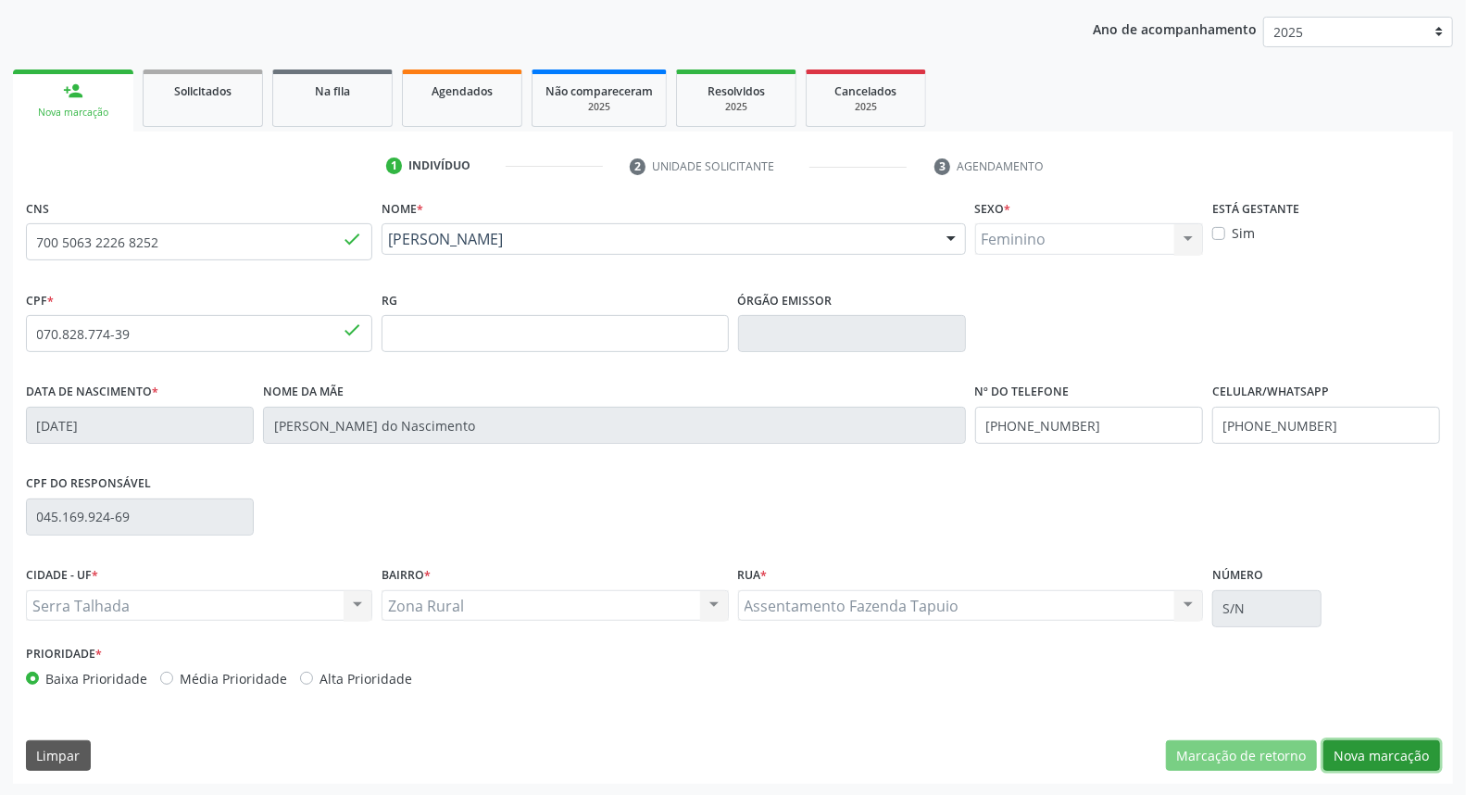
click at [1366, 758] on button "Nova marcação" at bounding box center [1381, 755] width 117 height 31
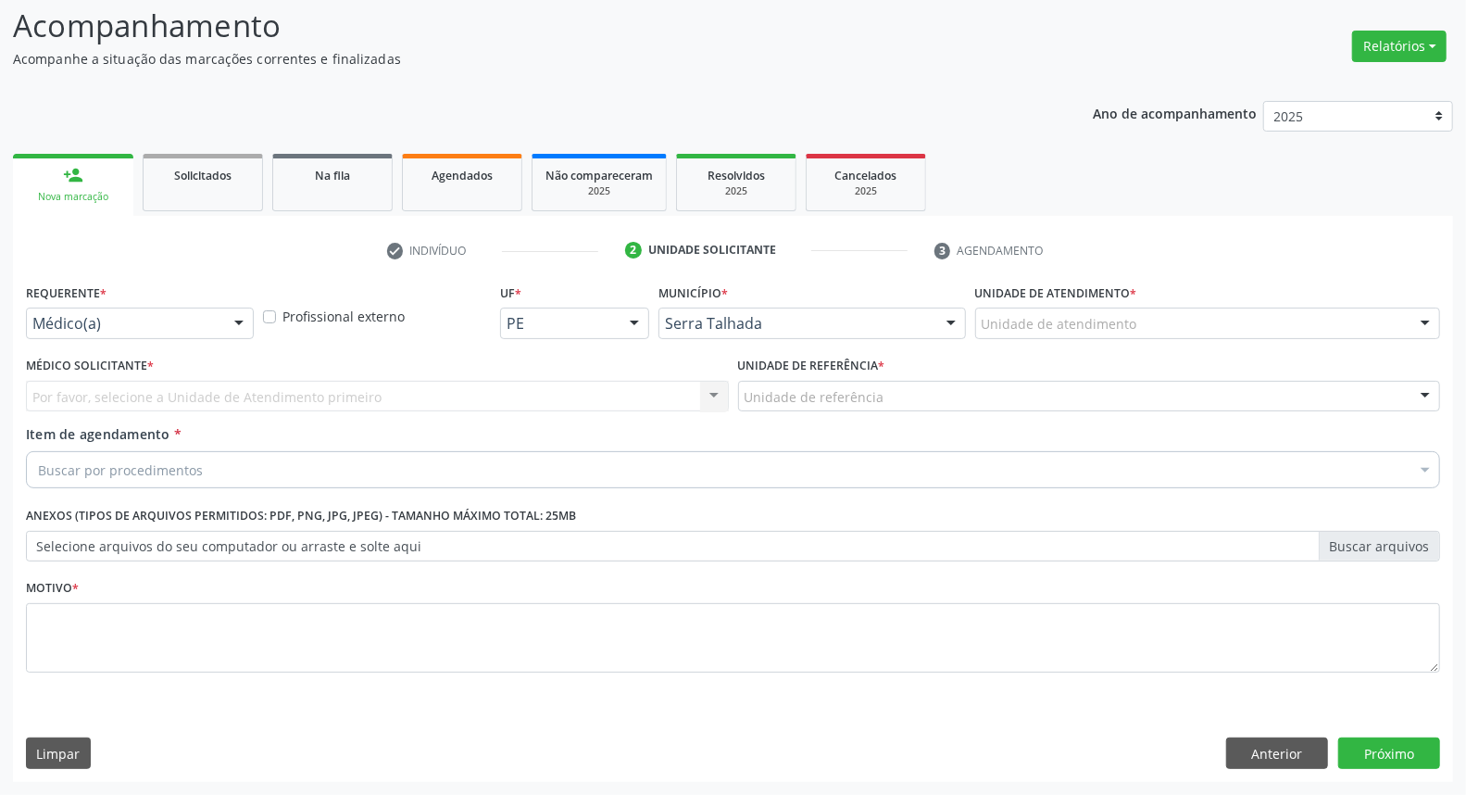
scroll to position [122, 0]
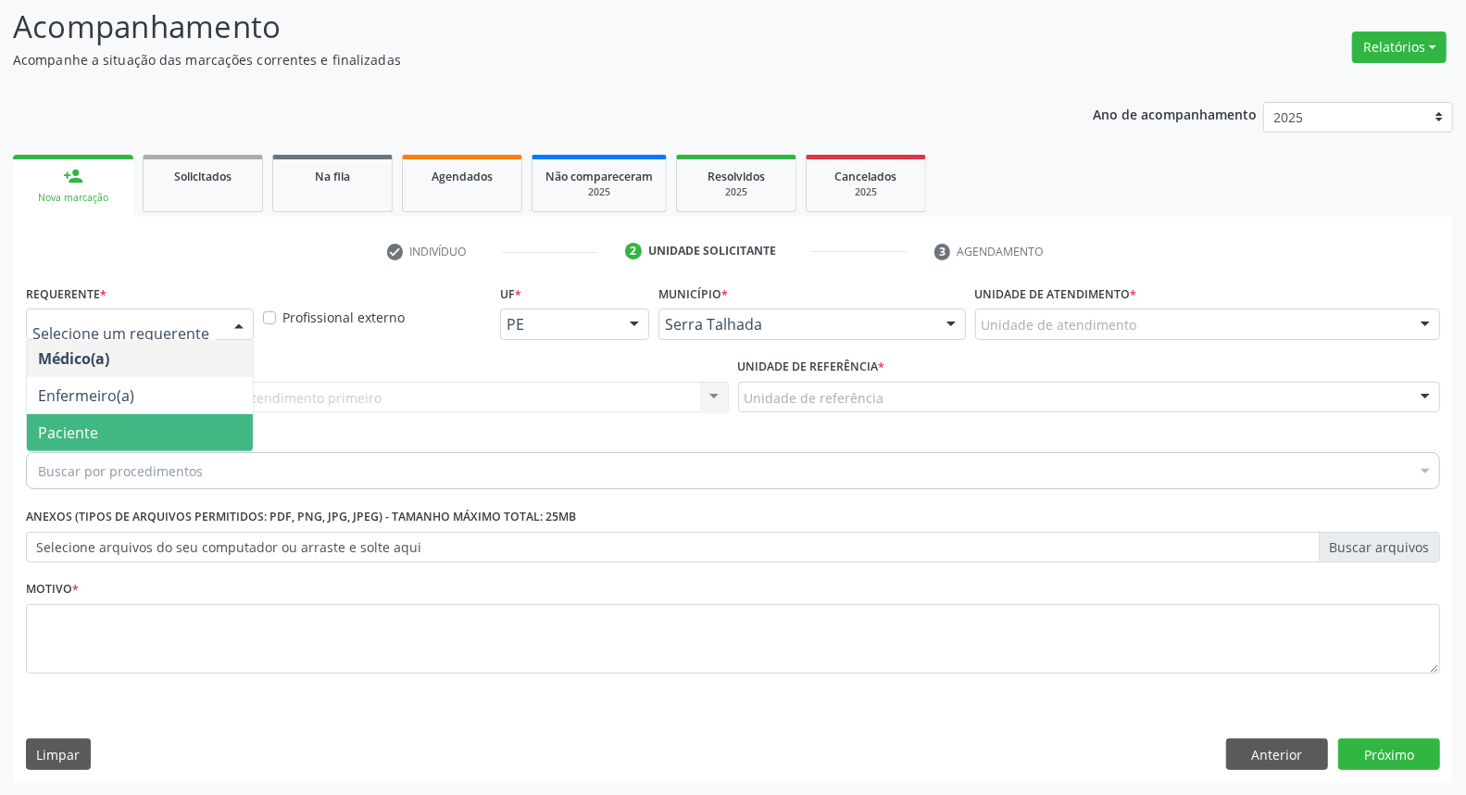
click at [108, 430] on span "Paciente" at bounding box center [140, 432] width 226 height 37
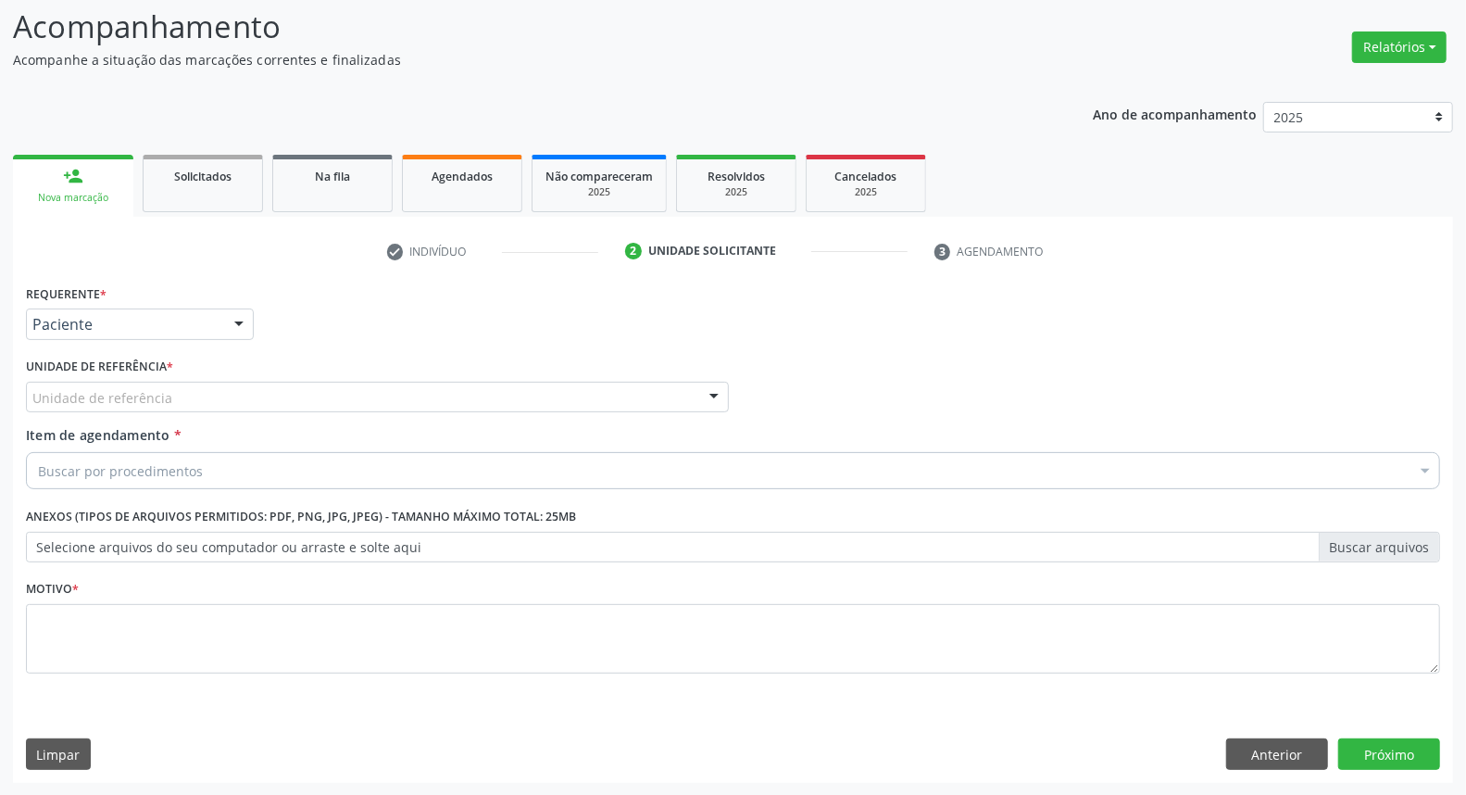
click at [232, 386] on div "Unidade de referência" at bounding box center [377, 397] width 703 height 31
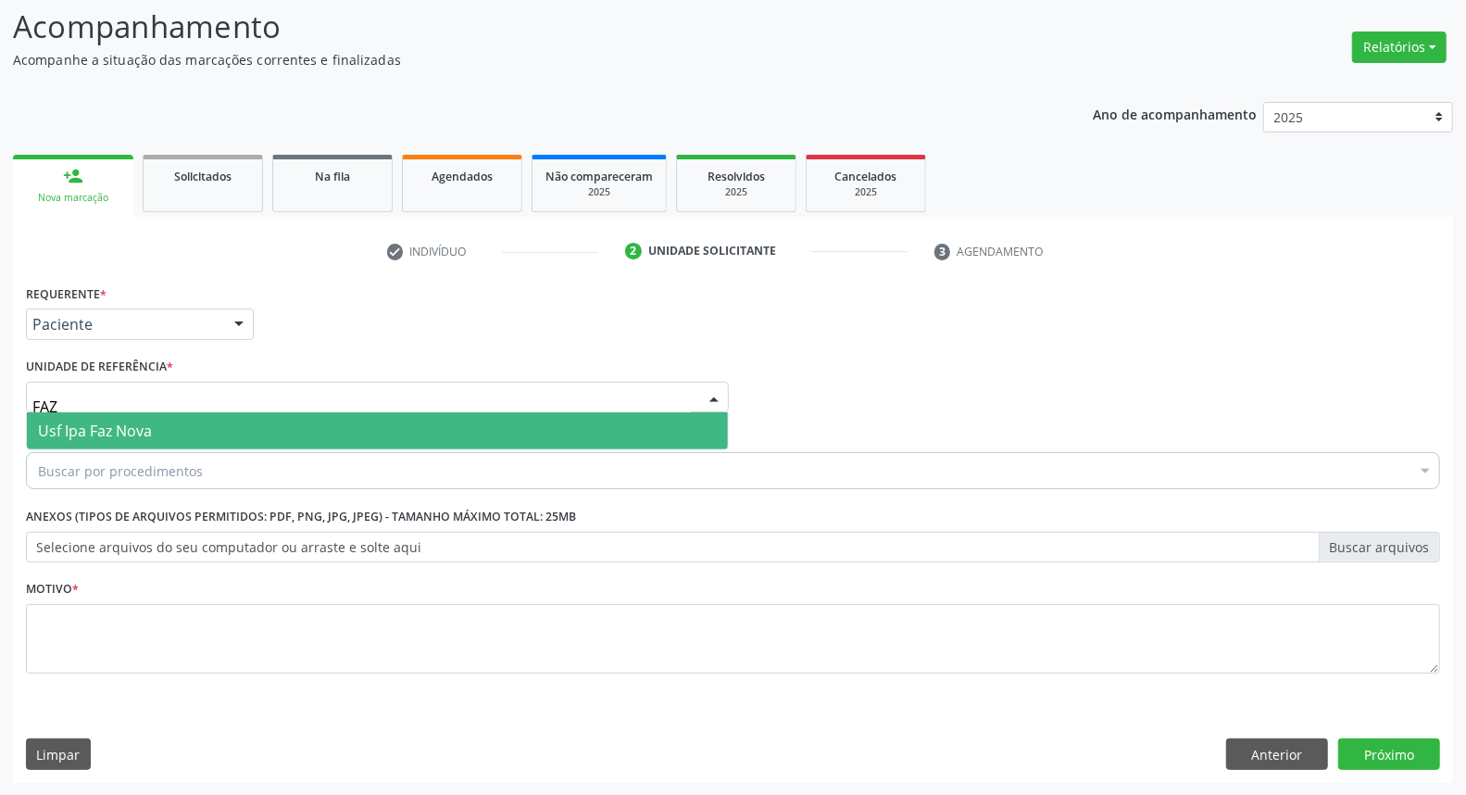
type input "FAZ"
drag, startPoint x: 161, startPoint y: 432, endPoint x: 167, endPoint y: 445, distance: 14.1
click at [161, 432] on span "Usf Ipa Faz Nova" at bounding box center [377, 430] width 701 height 37
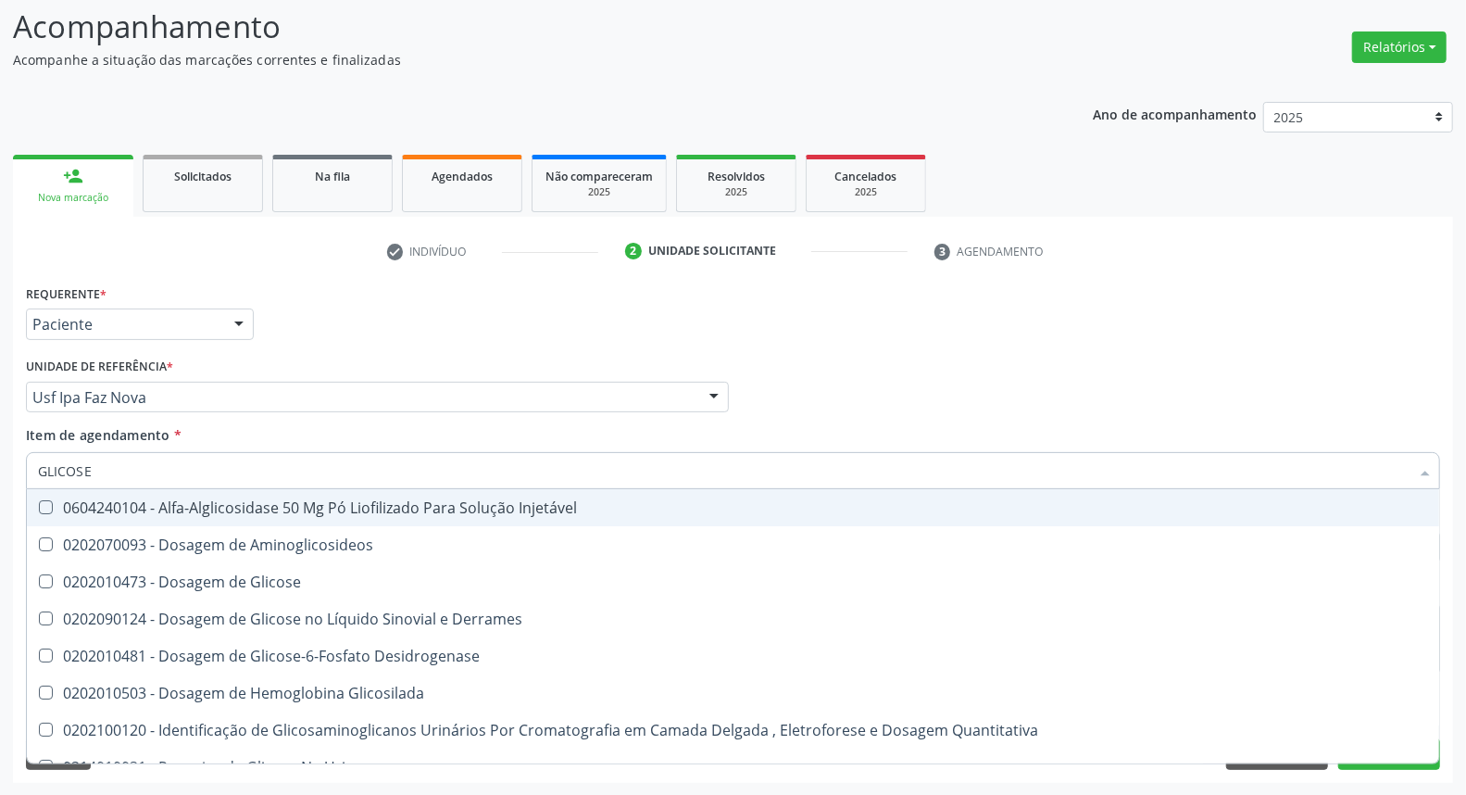
type input "GLICOSE"
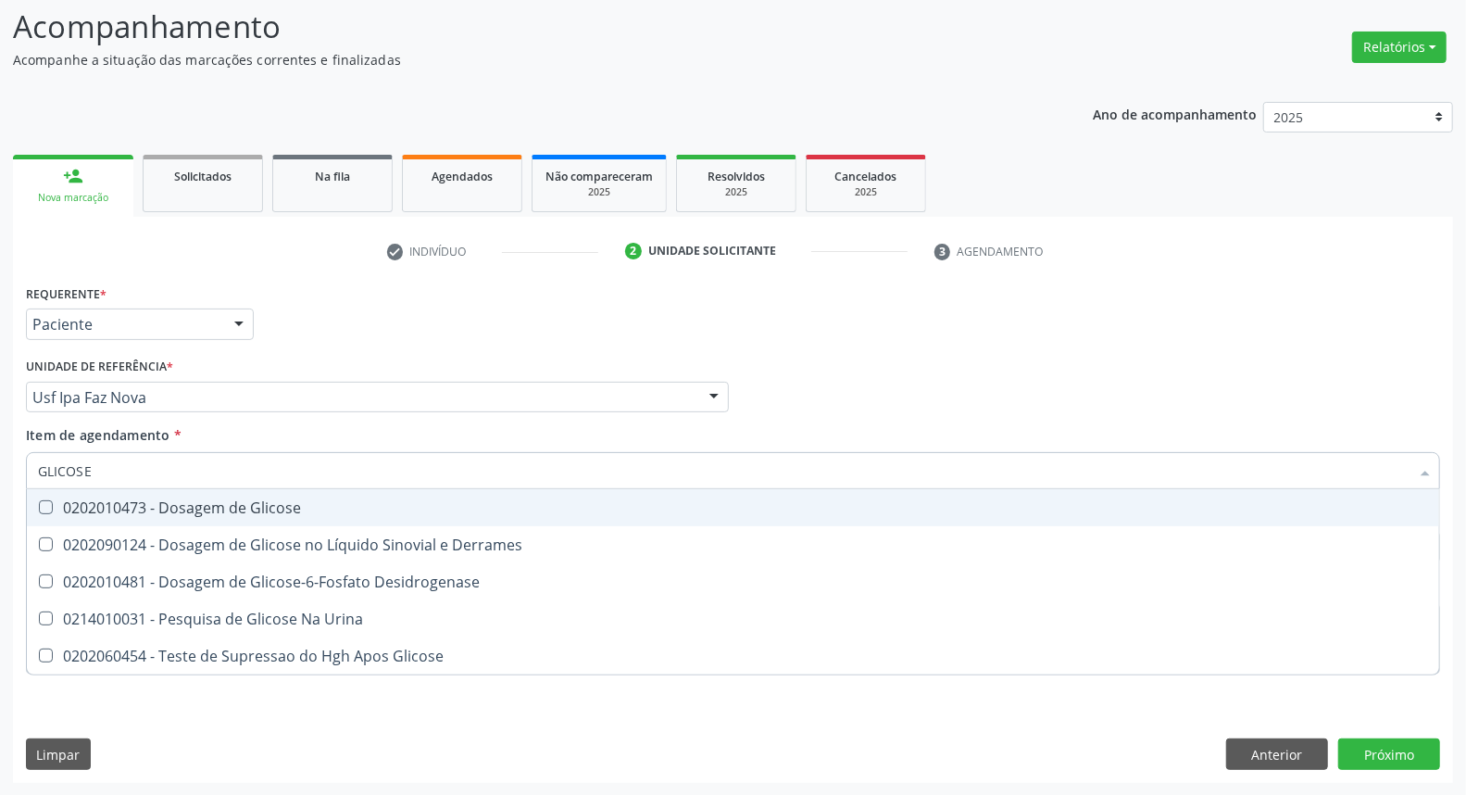
click at [153, 504] on div "0202010473 - Dosagem de Glicose" at bounding box center [733, 507] width 1390 height 15
checkbox Glicose "true"
click at [0, 415] on div "Acompanhamento Acompanhe a situação das marcações correntes e finalizadas Relat…" at bounding box center [733, 388] width 1466 height 816
type input "A"
checkbox Glicose "false"
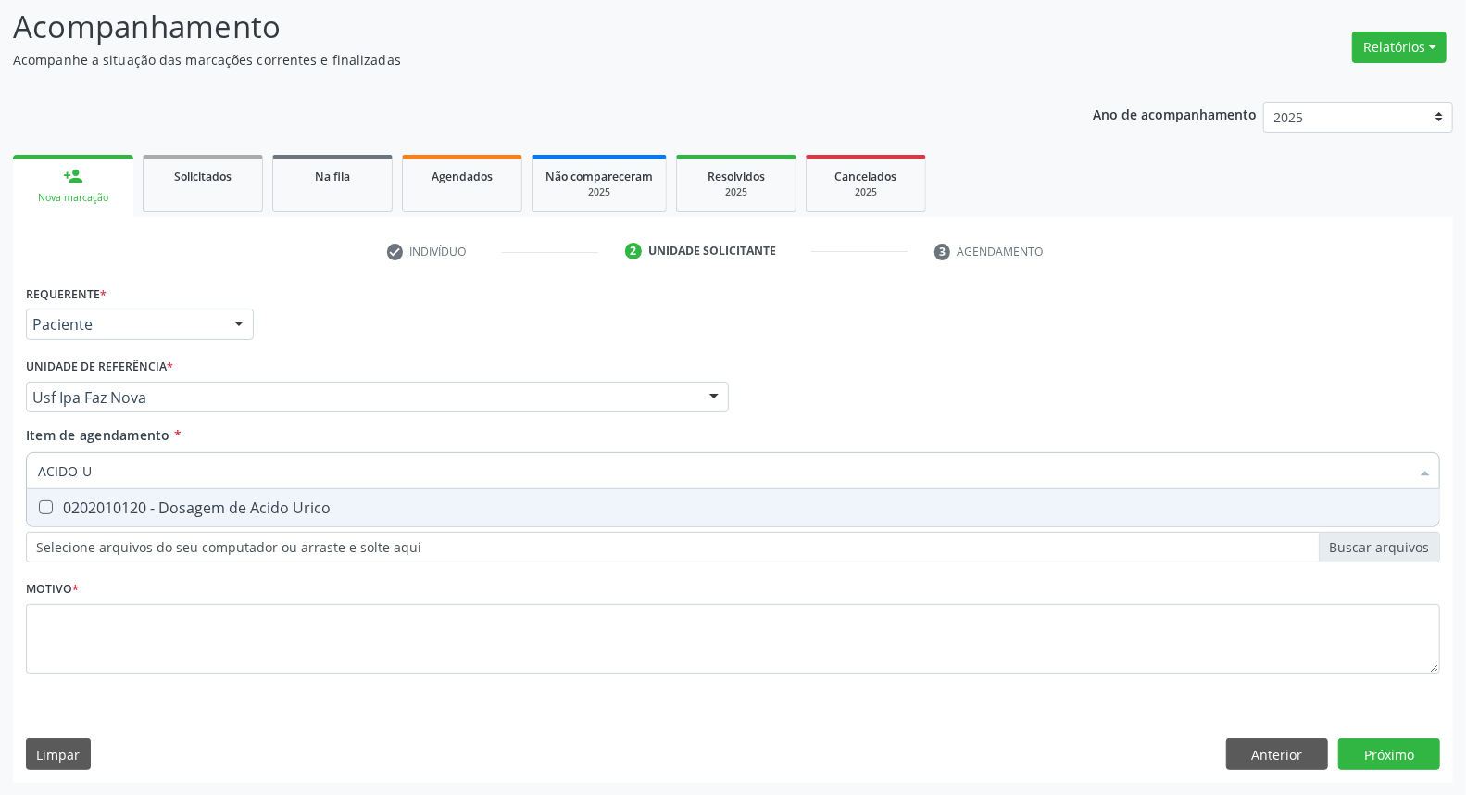
type input "ACIDO U"
drag, startPoint x: 53, startPoint y: 523, endPoint x: 59, endPoint y: 512, distance: 12.9
click at [53, 522] on span "0202010120 - Dosagem de Acido Urico" at bounding box center [733, 507] width 1412 height 37
checkbox Urico "true"
drag, startPoint x: 80, startPoint y: 478, endPoint x: 0, endPoint y: 463, distance: 81.0
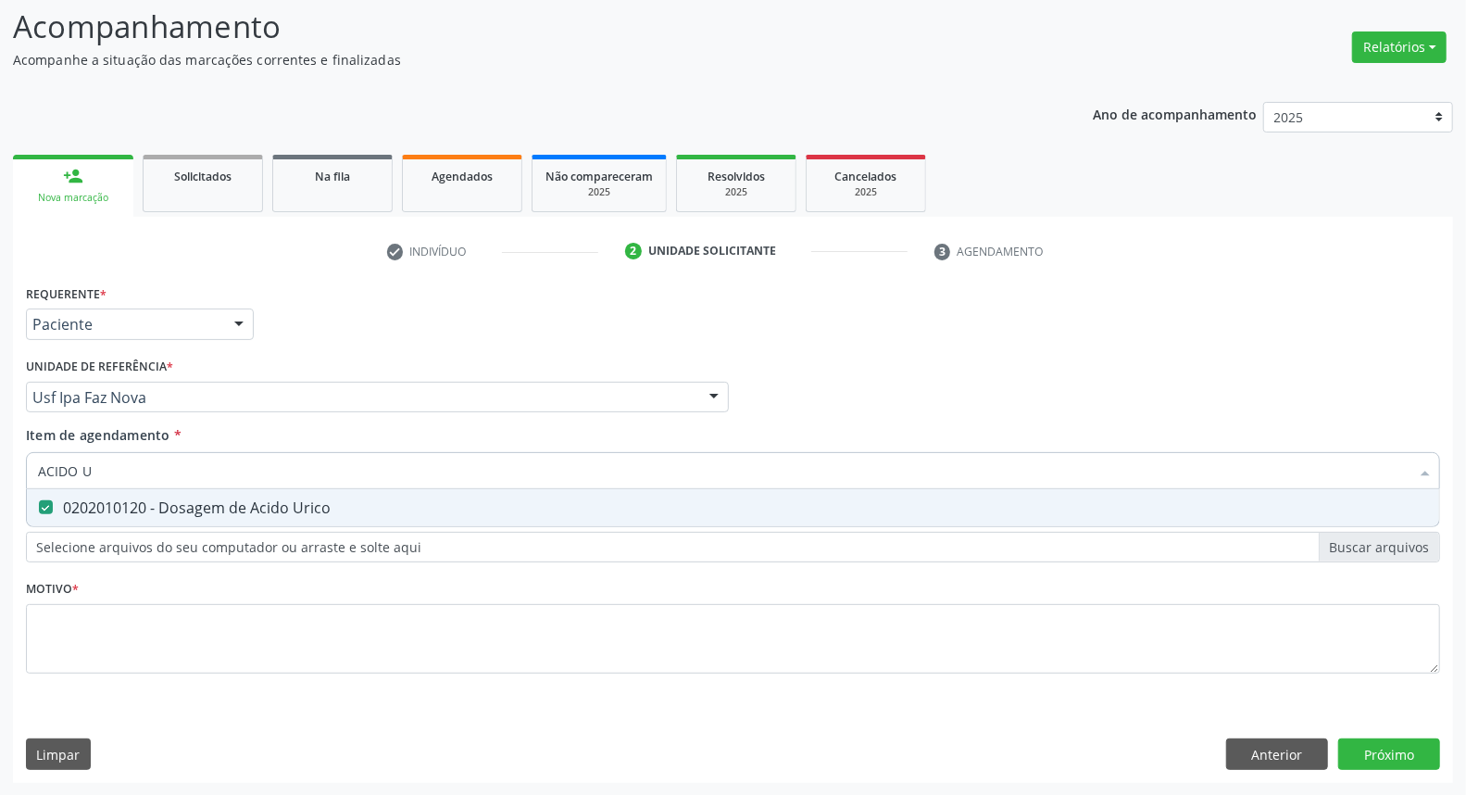
click at [0, 464] on div "Acompanhamento Acompanhe a situação das marcações correntes e finalizadas Relat…" at bounding box center [733, 388] width 1466 height 816
type input "C"
checkbox Urico "false"
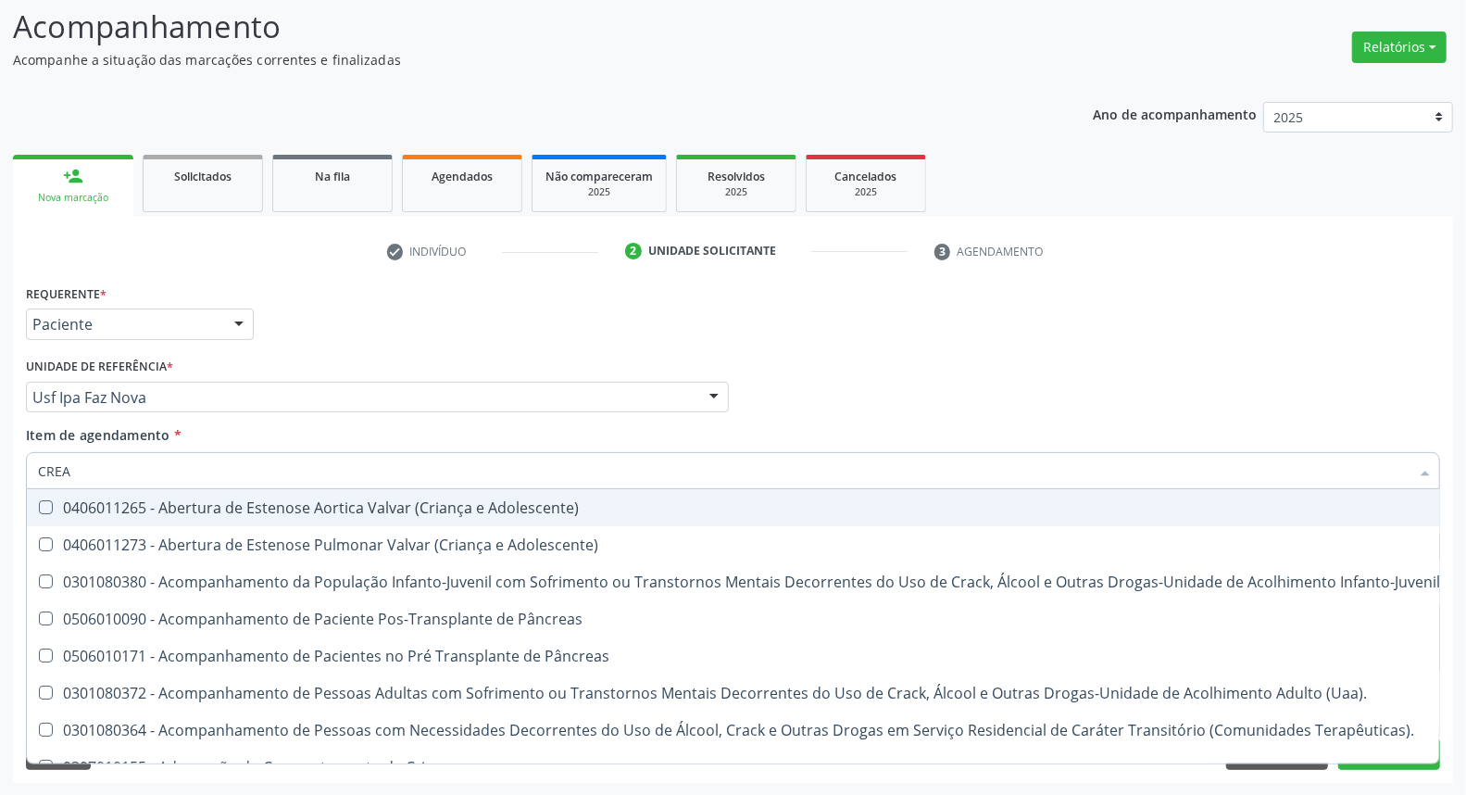
type input "CREAT"
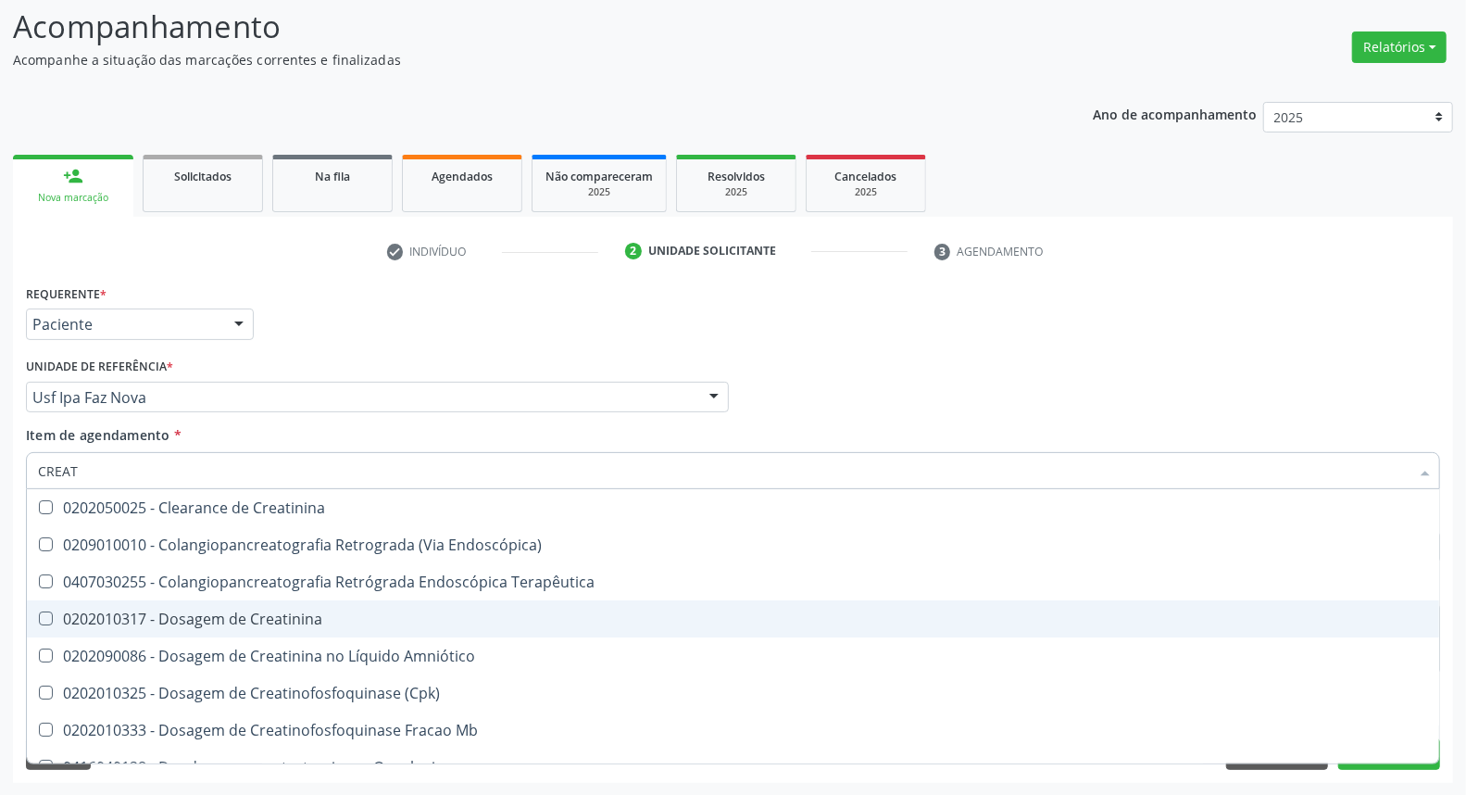
click at [65, 618] on div "0202010317 - Dosagem de Creatinina" at bounding box center [733, 618] width 1390 height 15
checkbox Creatinina "true"
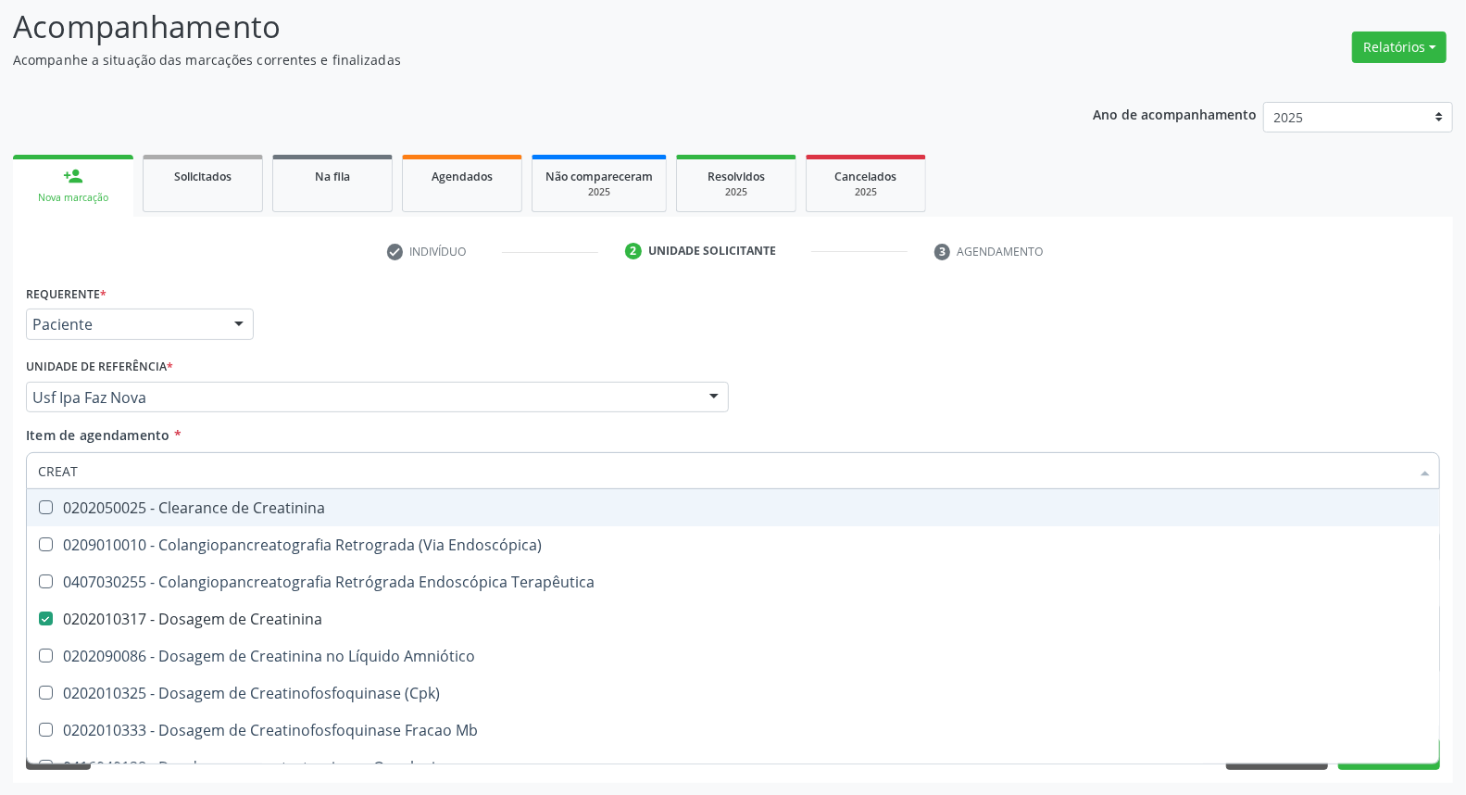
drag, startPoint x: 124, startPoint y: 472, endPoint x: 0, endPoint y: 398, distance: 144.5
click at [0, 403] on div "Acompanhamento Acompanhe a situação das marcações correntes e finalizadas Relat…" at bounding box center [733, 388] width 1466 height 816
type input "I"
checkbox Creatinina "false"
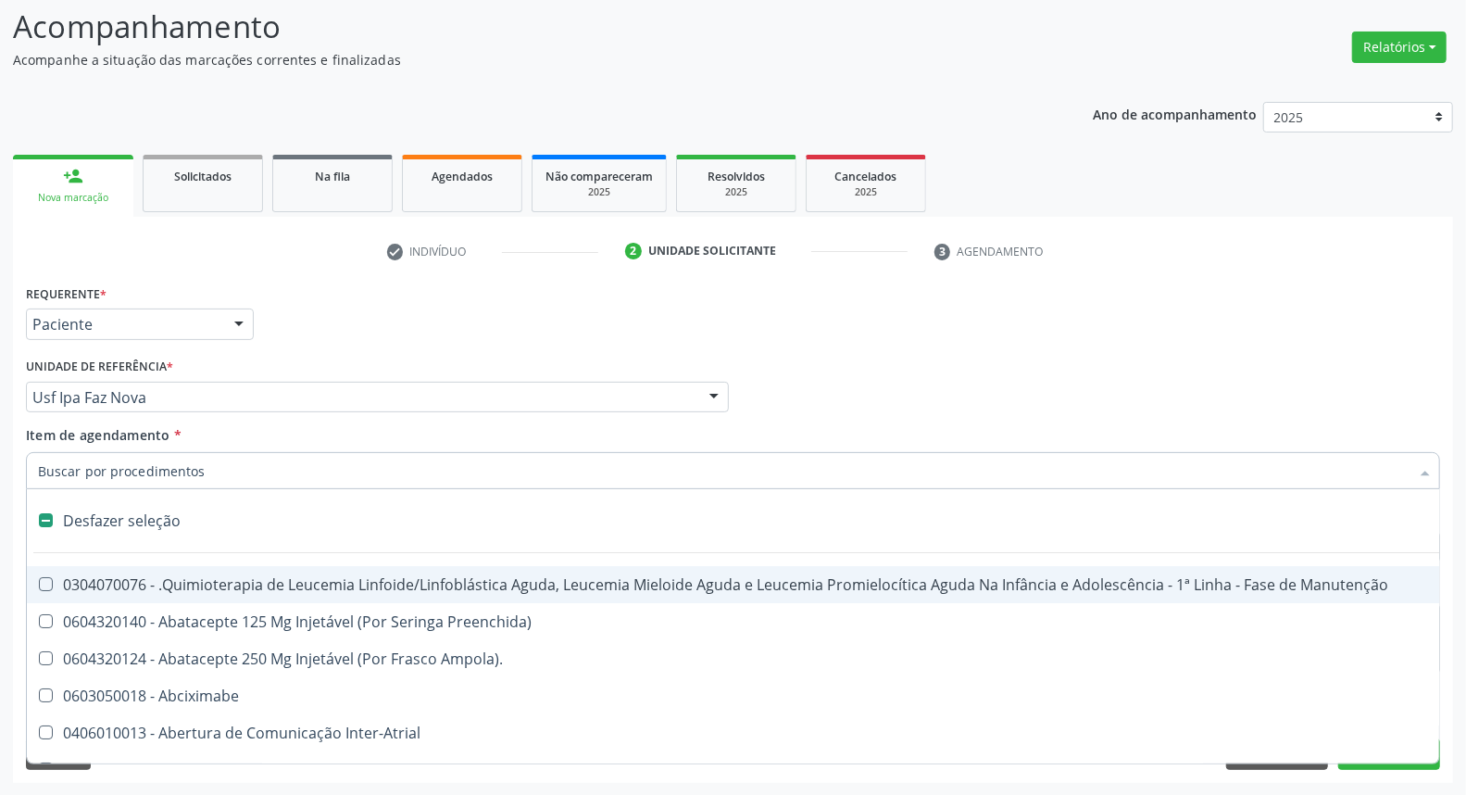
type input "U"
checkbox Cistorrafia "true"
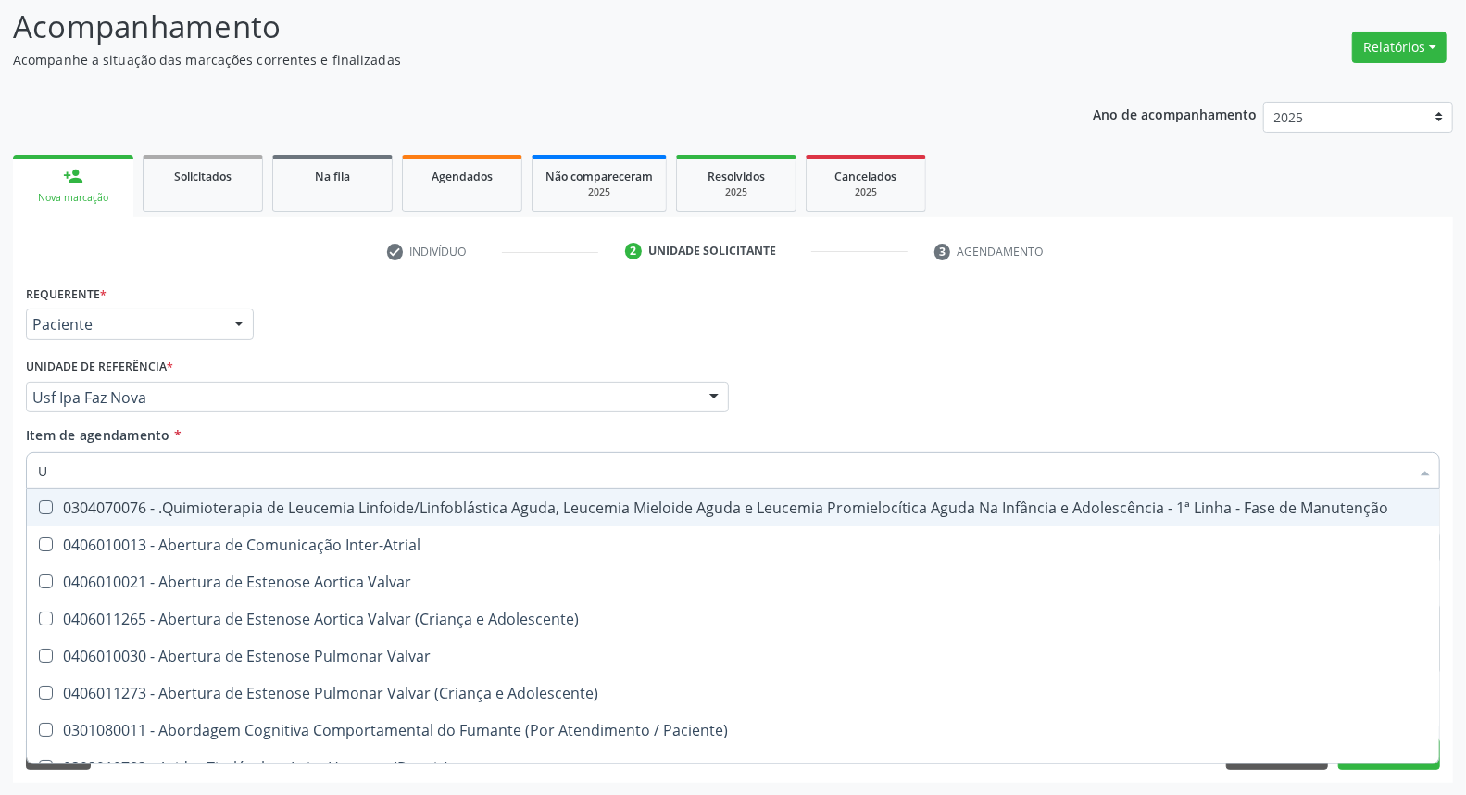
type input "UR"
checkbox B "true"
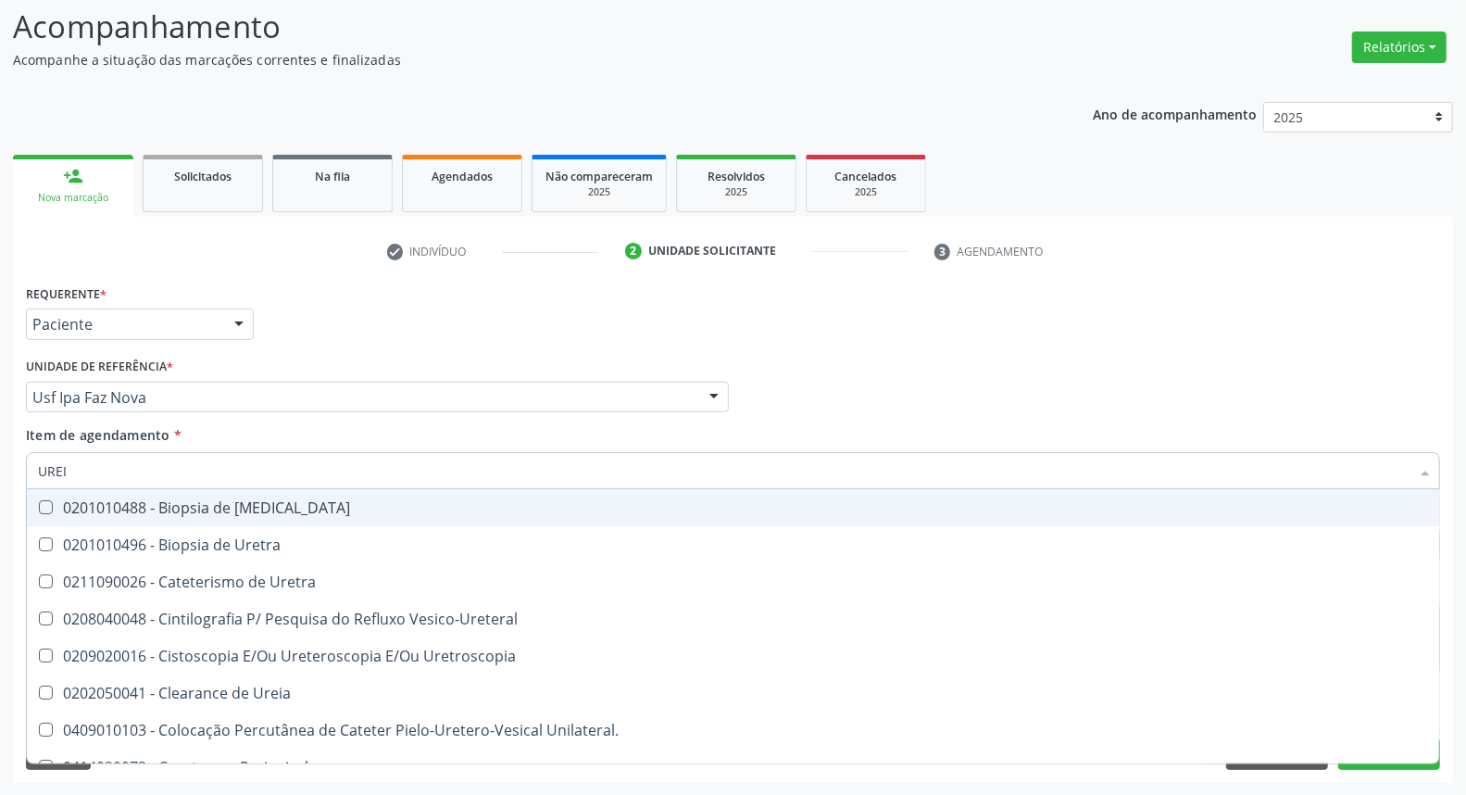
type input "UREIA"
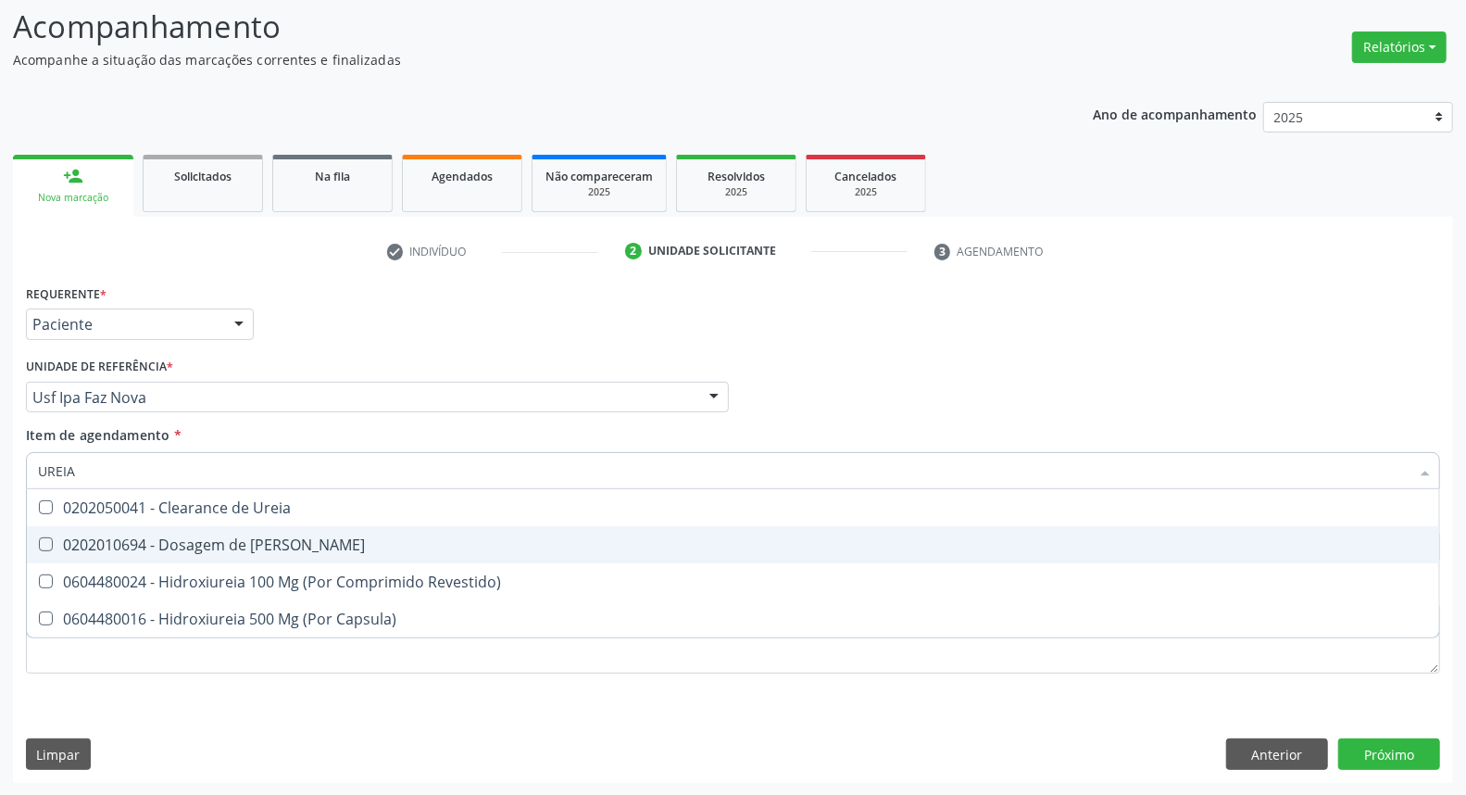
click at [62, 540] on div "0202010694 - Dosagem de [PERSON_NAME]" at bounding box center [733, 544] width 1390 height 15
checkbox Ureia "true"
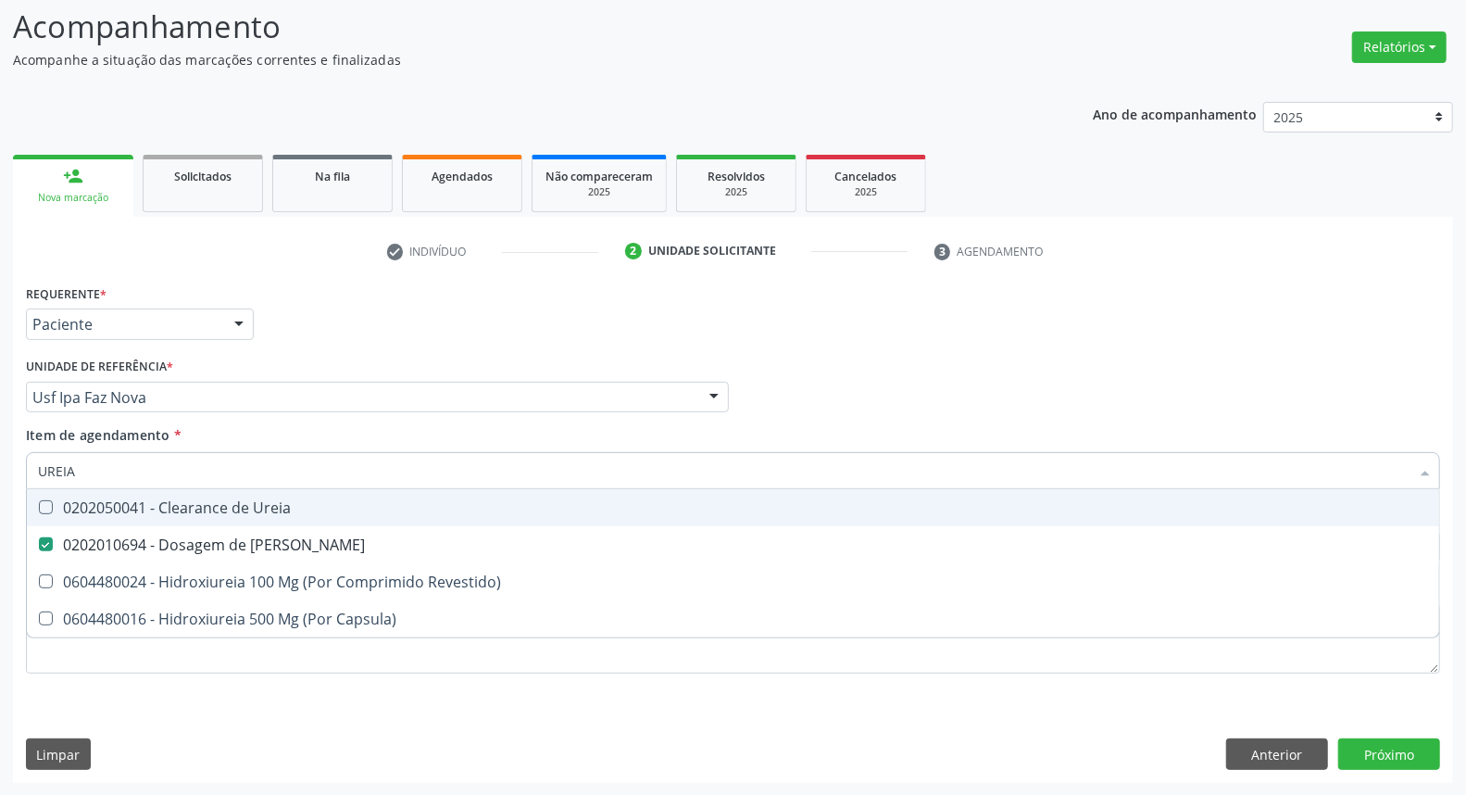
click at [0, 472] on div "Acompanhamento Acompanhe a situação das marcações correntes e finalizadas Relat…" at bounding box center [733, 388] width 1466 height 816
type input "C"
checkbox Ureia "false"
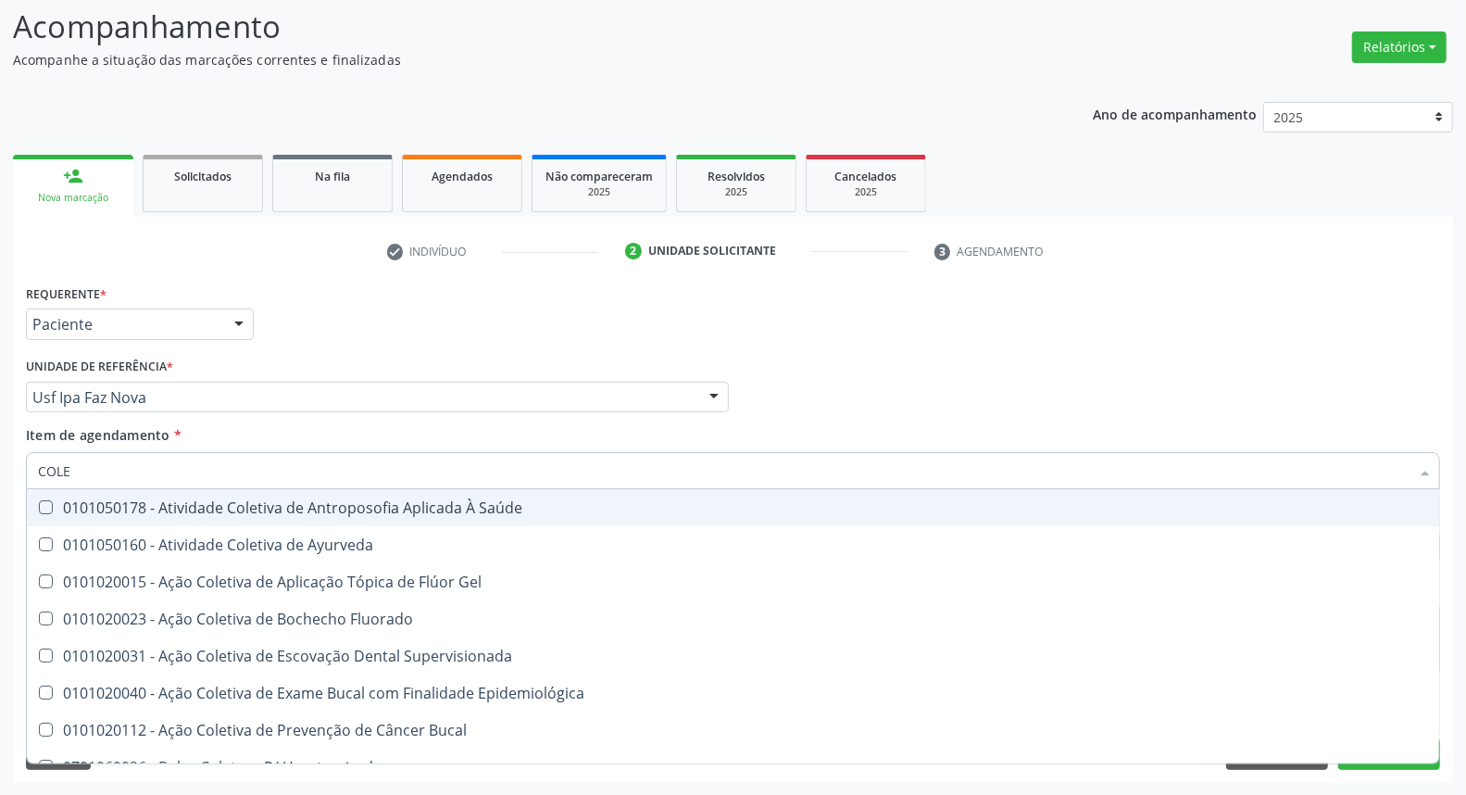
type input "COLES"
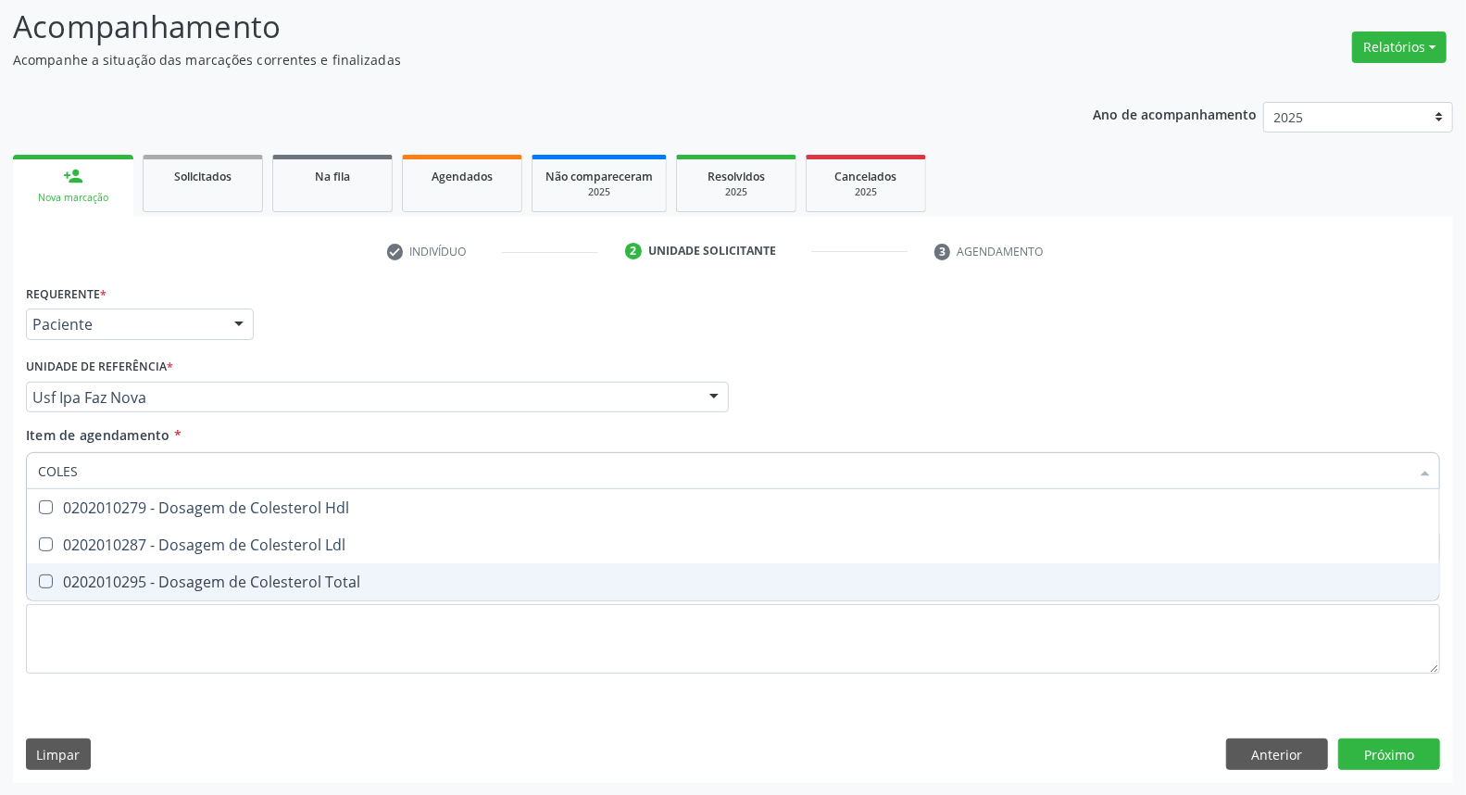
drag, startPoint x: 107, startPoint y: 575, endPoint x: 112, endPoint y: 549, distance: 26.3
click at [107, 569] on span "0202010295 - Dosagem de Colesterol Total" at bounding box center [733, 581] width 1412 height 37
checkbox Total "true"
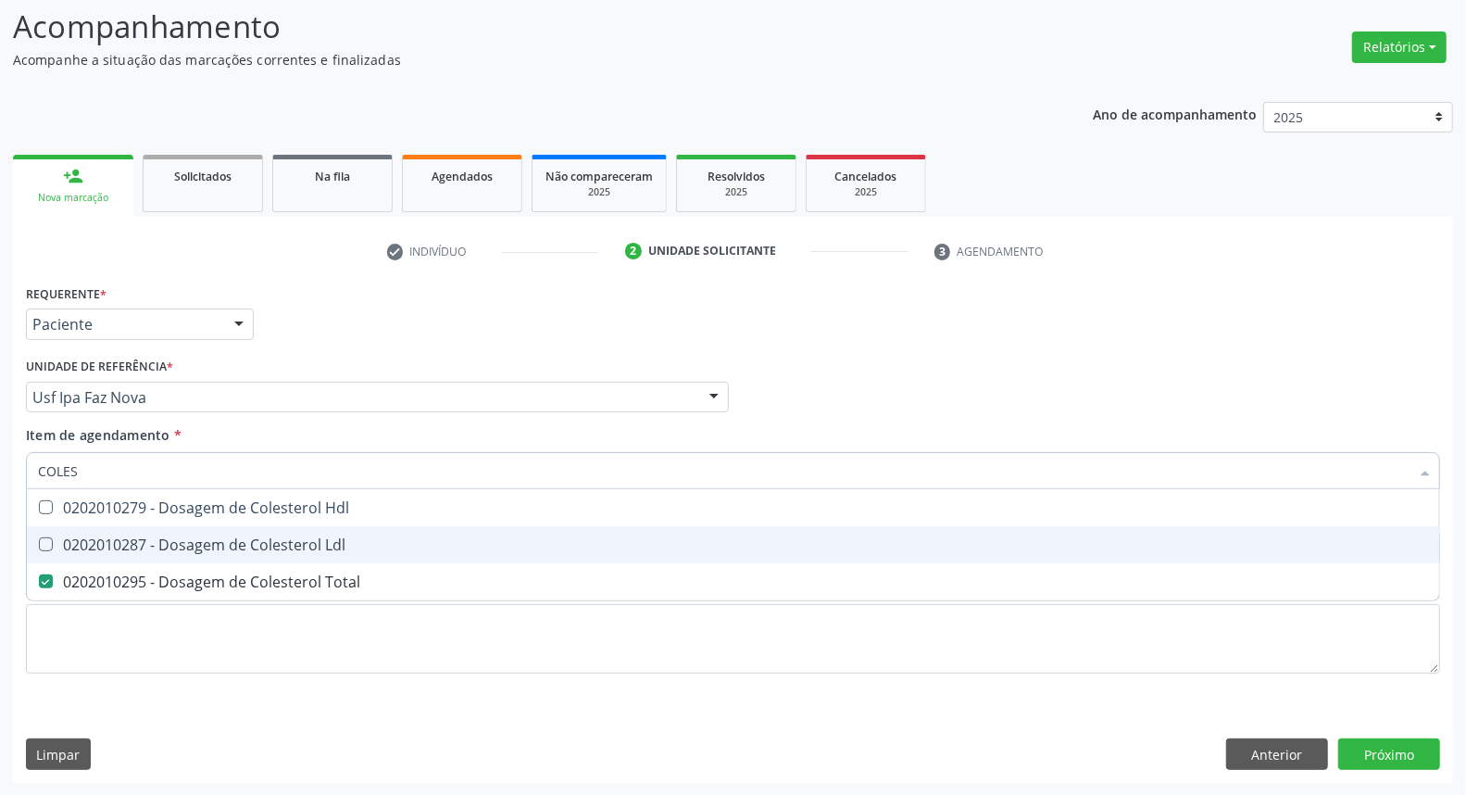
drag, startPoint x: 114, startPoint y: 537, endPoint x: 117, endPoint y: 515, distance: 22.4
click at [115, 529] on span "0202010287 - Dosagem de Colesterol Ldl" at bounding box center [733, 544] width 1412 height 37
checkbox Ldl "true"
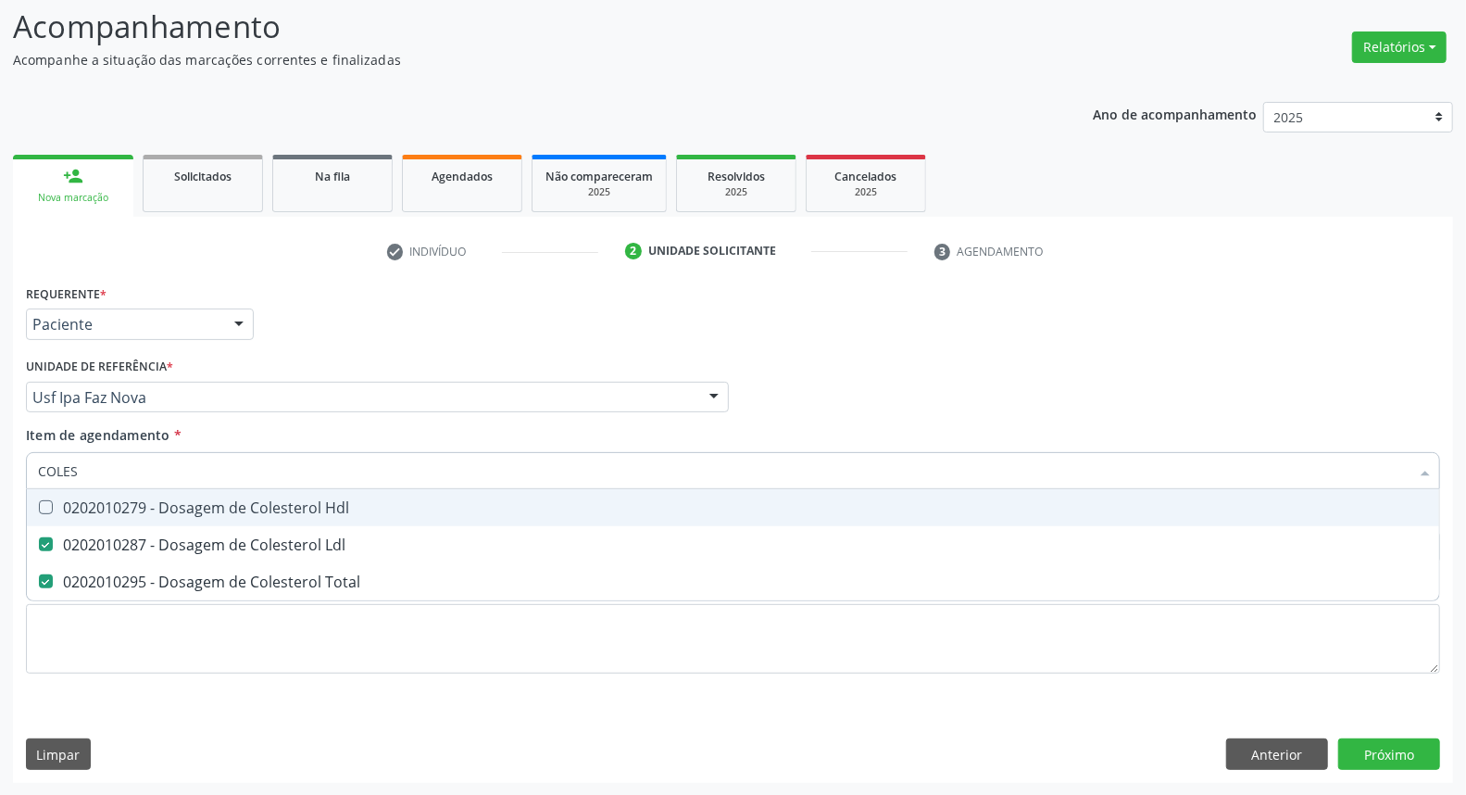
click at [119, 504] on div "0202010279 - Dosagem de Colesterol Hdl" at bounding box center [733, 507] width 1390 height 15
checkbox Hdl "true"
drag, startPoint x: 86, startPoint y: 474, endPoint x: 0, endPoint y: 463, distance: 86.8
click at [0, 463] on div "Acompanhamento Acompanhe a situação das marcações correntes e finalizadas Relat…" at bounding box center [733, 388] width 1466 height 816
type input "BI"
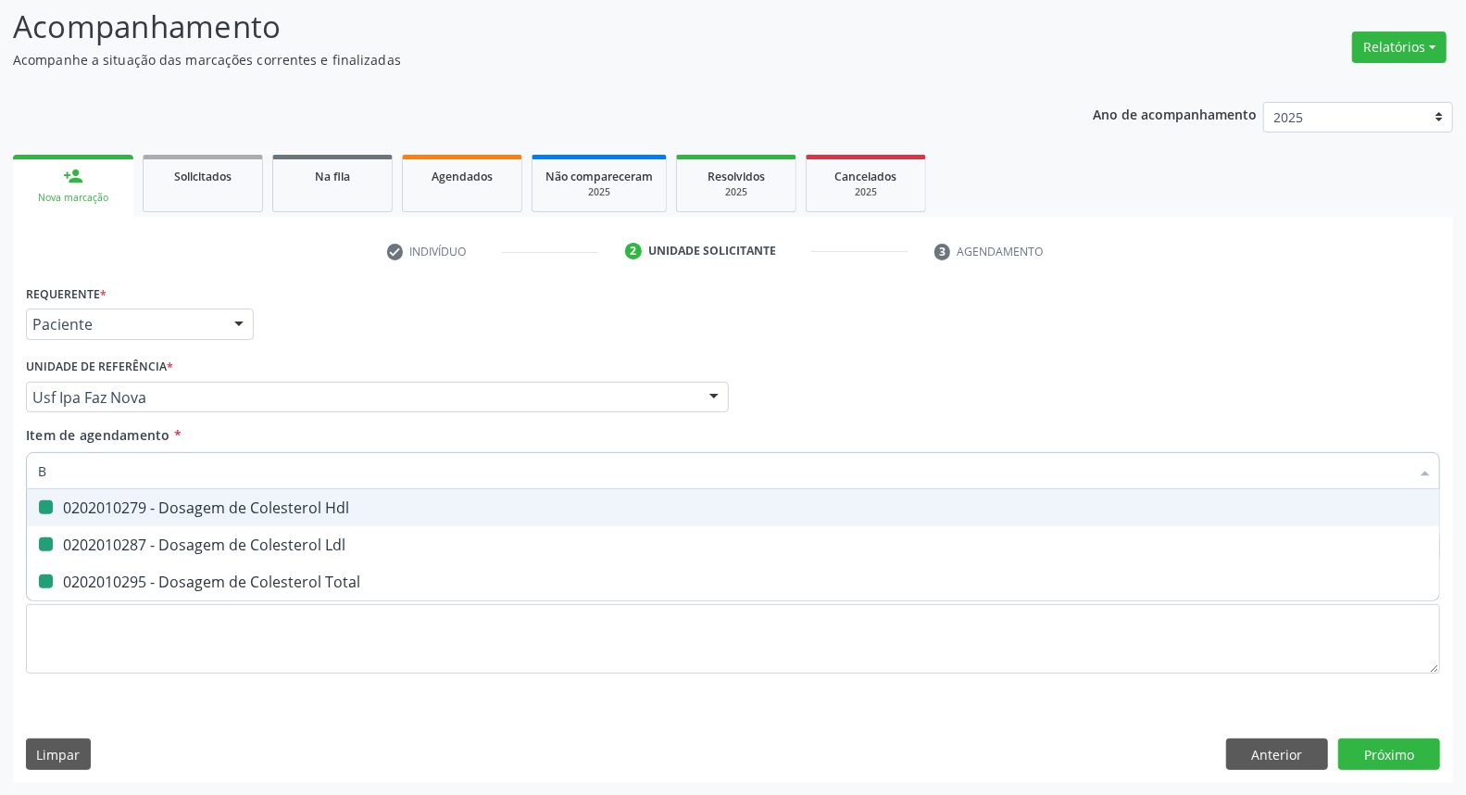
checkbox Hdl "false"
checkbox Ldl "false"
checkbox Total "false"
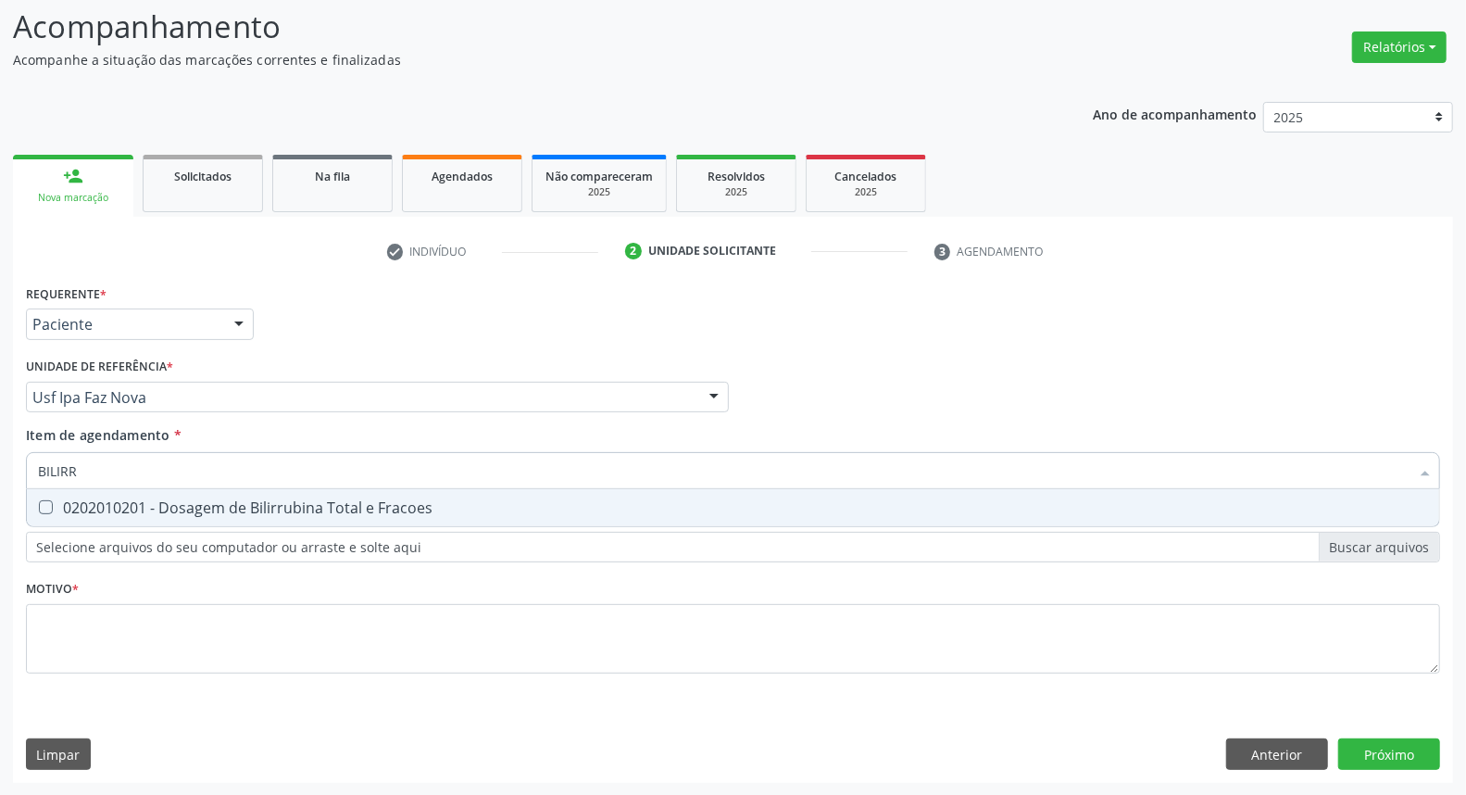
type input "BILIRRU"
click at [81, 514] on div "0202010201 - Dosagem de Bilirrubina Total e Fracoes" at bounding box center [733, 507] width 1390 height 15
checkbox Fracoes "true"
drag, startPoint x: 122, startPoint y: 464, endPoint x: 0, endPoint y: 460, distance: 122.3
click at [0, 461] on div "Acompanhamento Acompanhe a situação das marcações correntes e finalizadas Relat…" at bounding box center [733, 388] width 1466 height 816
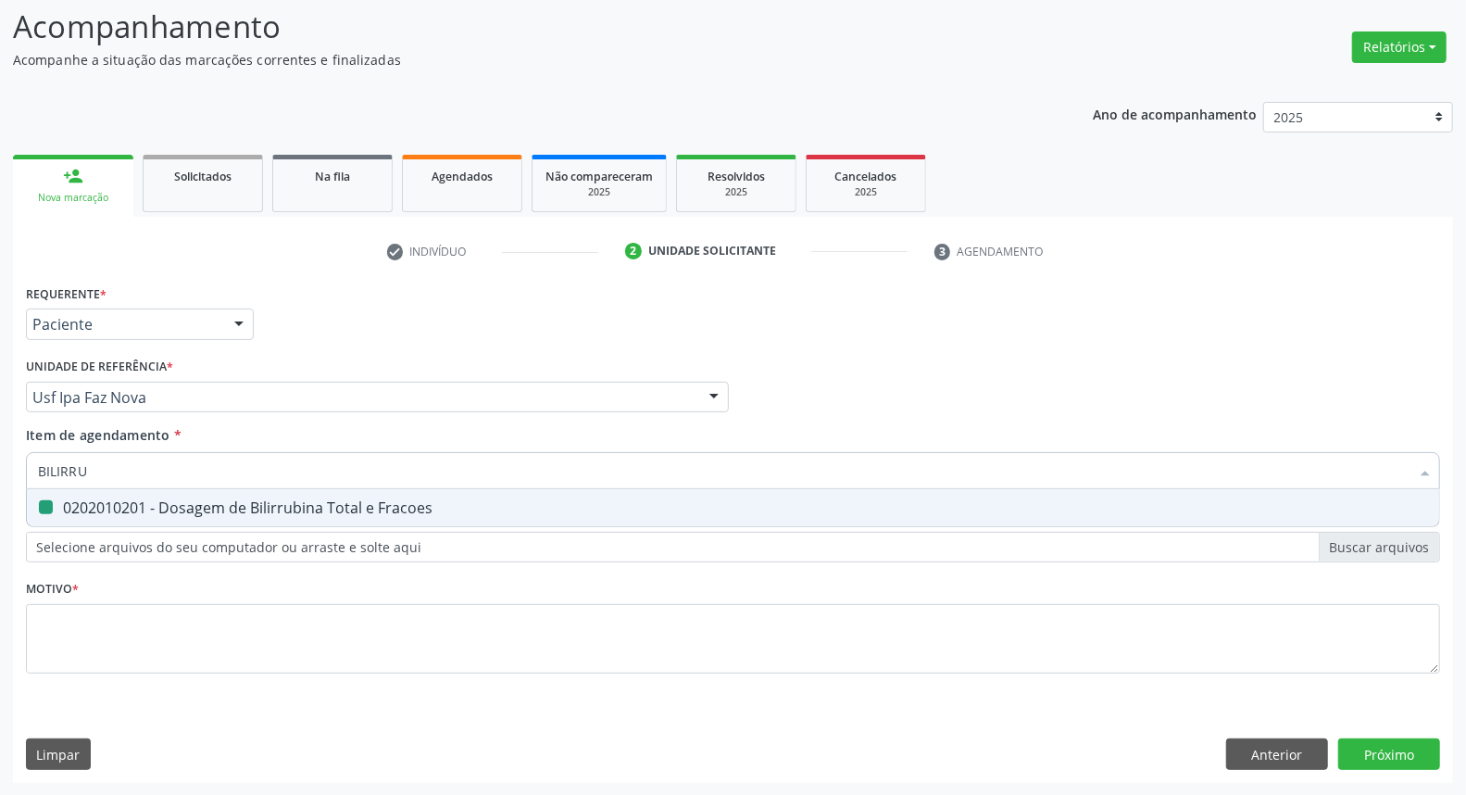
type input "T"
checkbox Fracoes "false"
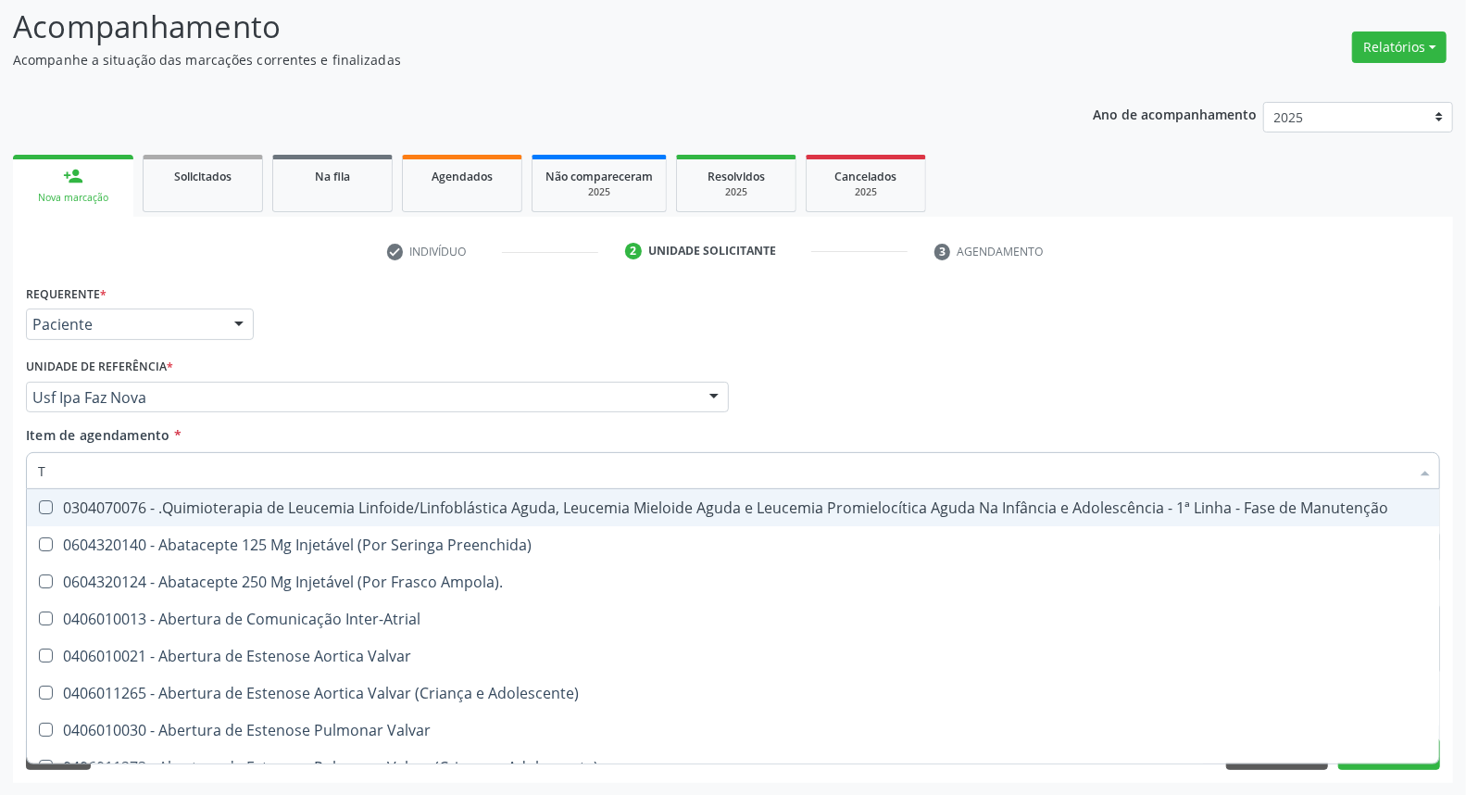
type input "TG"
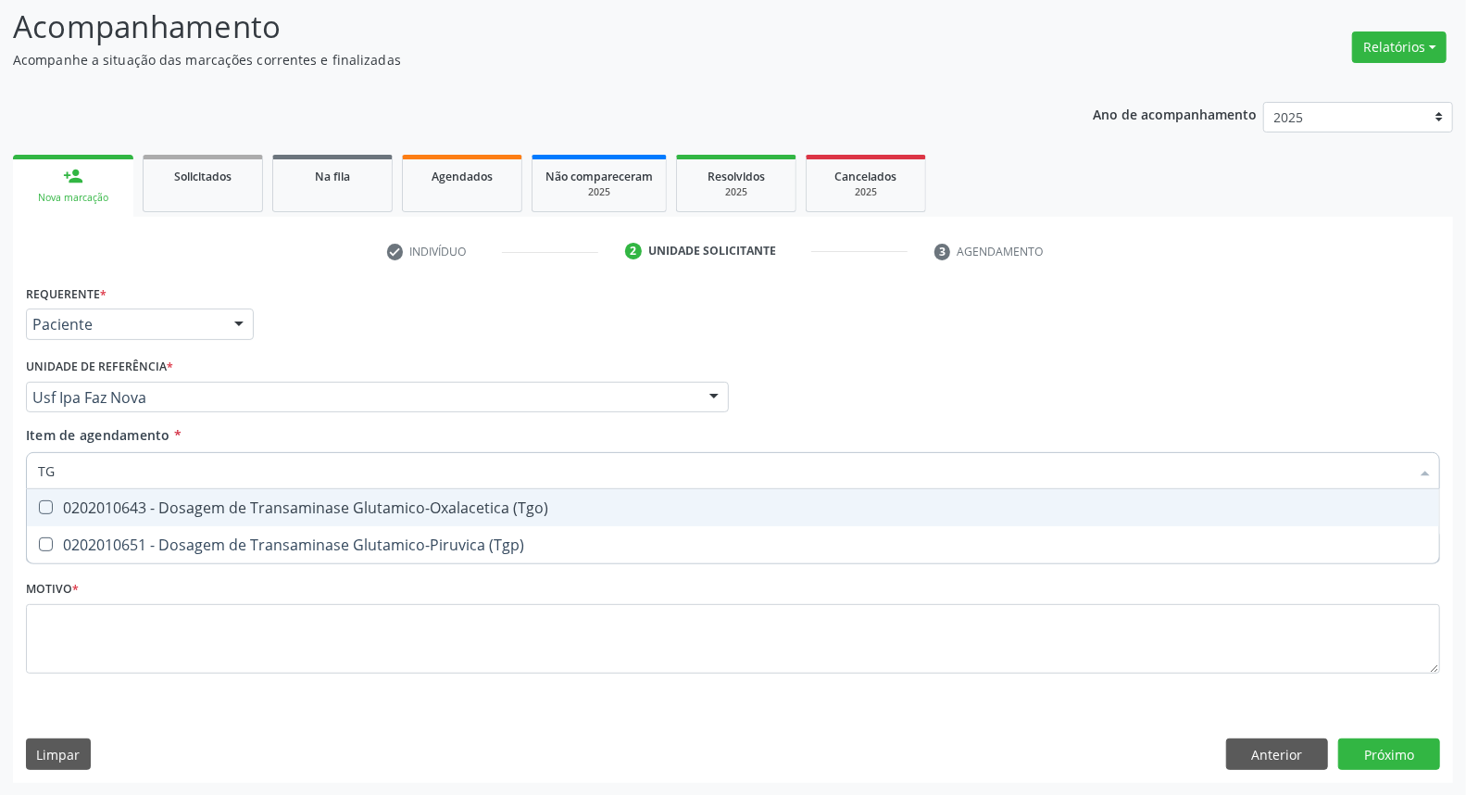
drag, startPoint x: 52, startPoint y: 509, endPoint x: 51, endPoint y: 545, distance: 35.2
click at [51, 524] on ul "Desfazer seleção 0202010643 - Dosagem de Transaminase Glutamico-Oxalacetica (Tg…" at bounding box center [733, 526] width 1412 height 74
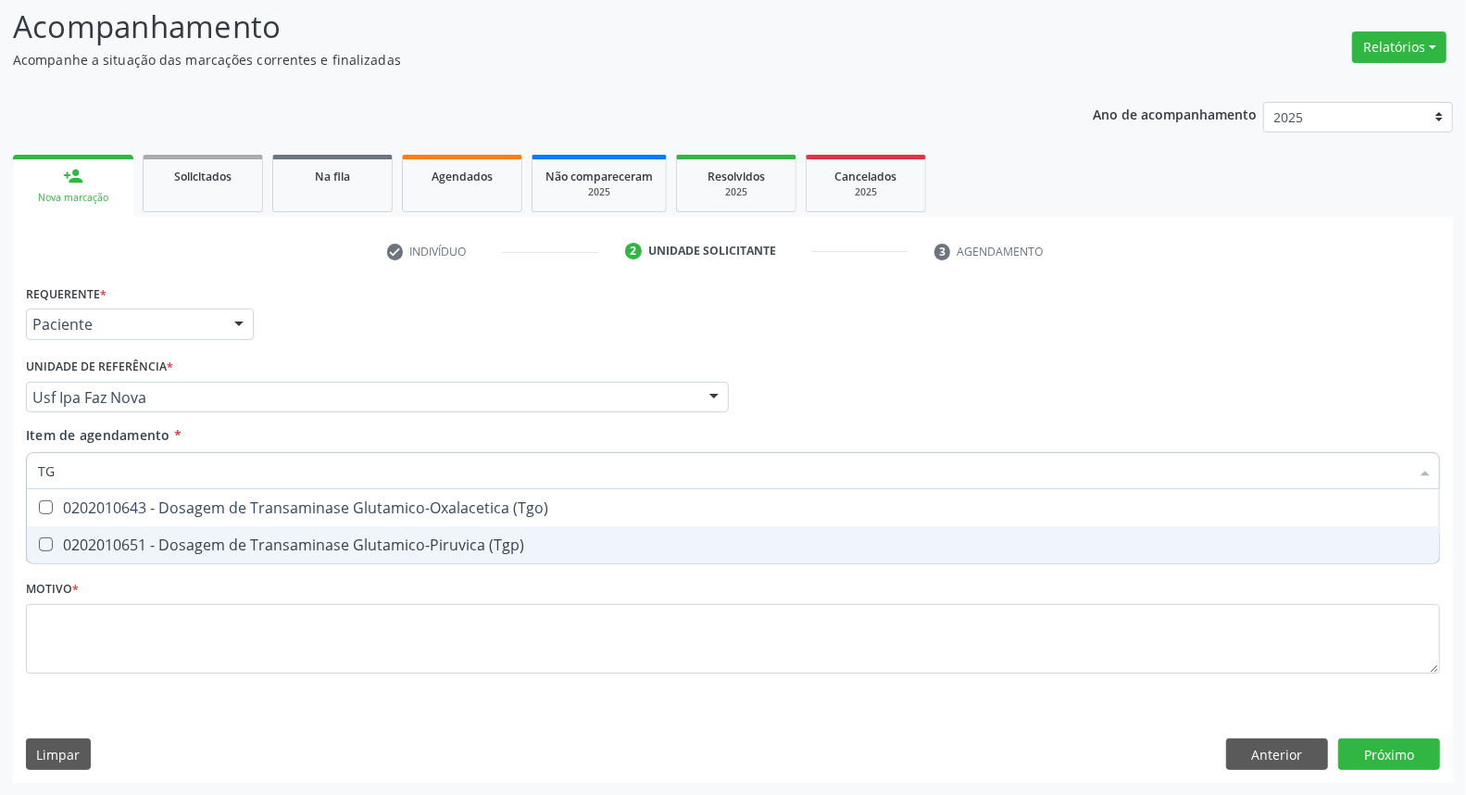
drag, startPoint x: 51, startPoint y: 547, endPoint x: 62, endPoint y: 520, distance: 29.9
click at [54, 541] on div "0202010651 - Dosagem de Transaminase Glutamico-Piruvica (Tgp)" at bounding box center [733, 544] width 1390 height 15
checkbox \(Tgp\) "true"
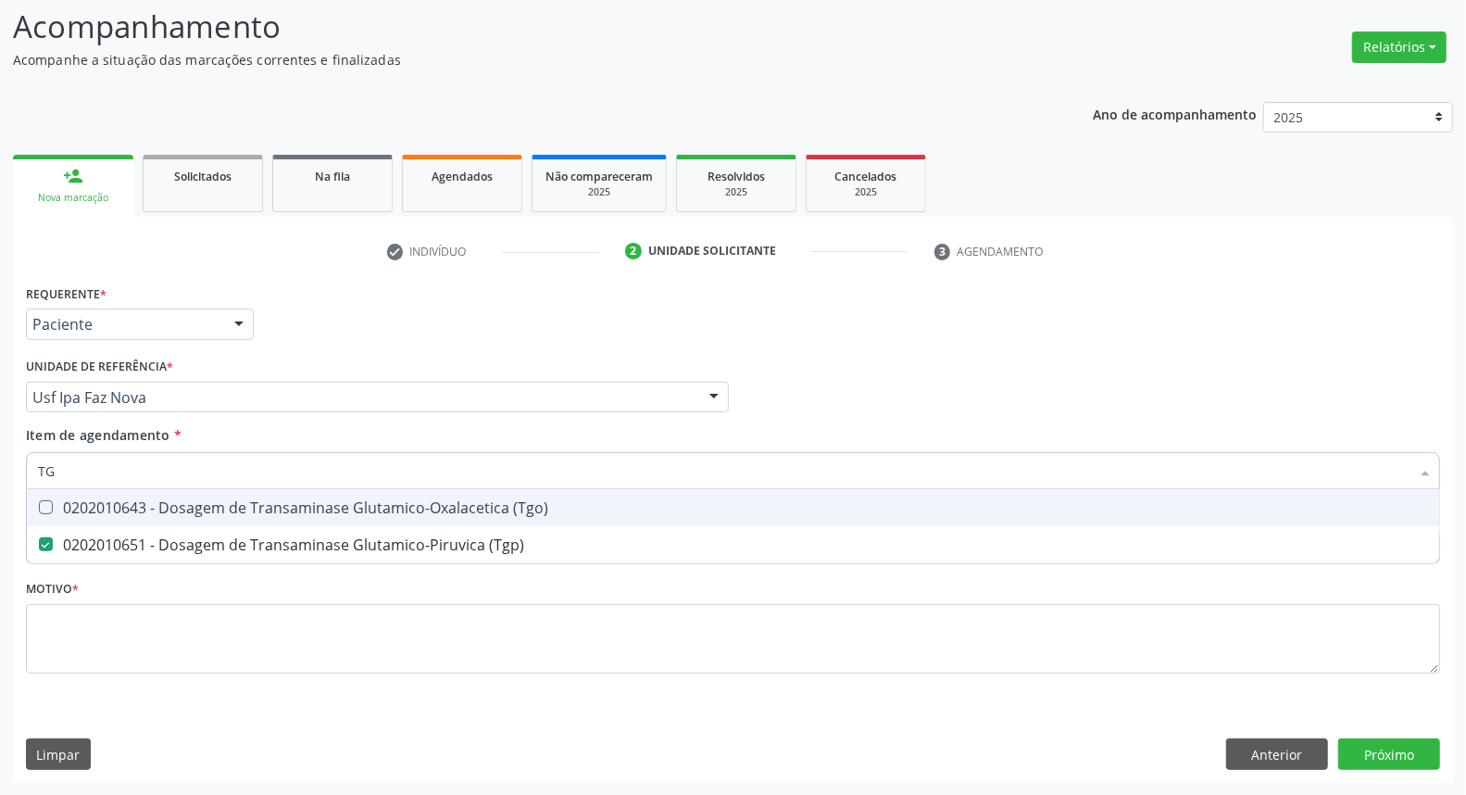
click at [62, 509] on div "0202010643 - Dosagem de Transaminase Glutamico-Oxalacetica (Tgo)" at bounding box center [733, 507] width 1390 height 15
checkbox \(Tgo\) "true"
drag, startPoint x: 76, startPoint y: 468, endPoint x: 0, endPoint y: 468, distance: 75.9
click at [0, 468] on div "Acompanhamento Acompanhe a situação das marcações correntes e finalizadas Relat…" at bounding box center [733, 388] width 1466 height 816
type input "TR"
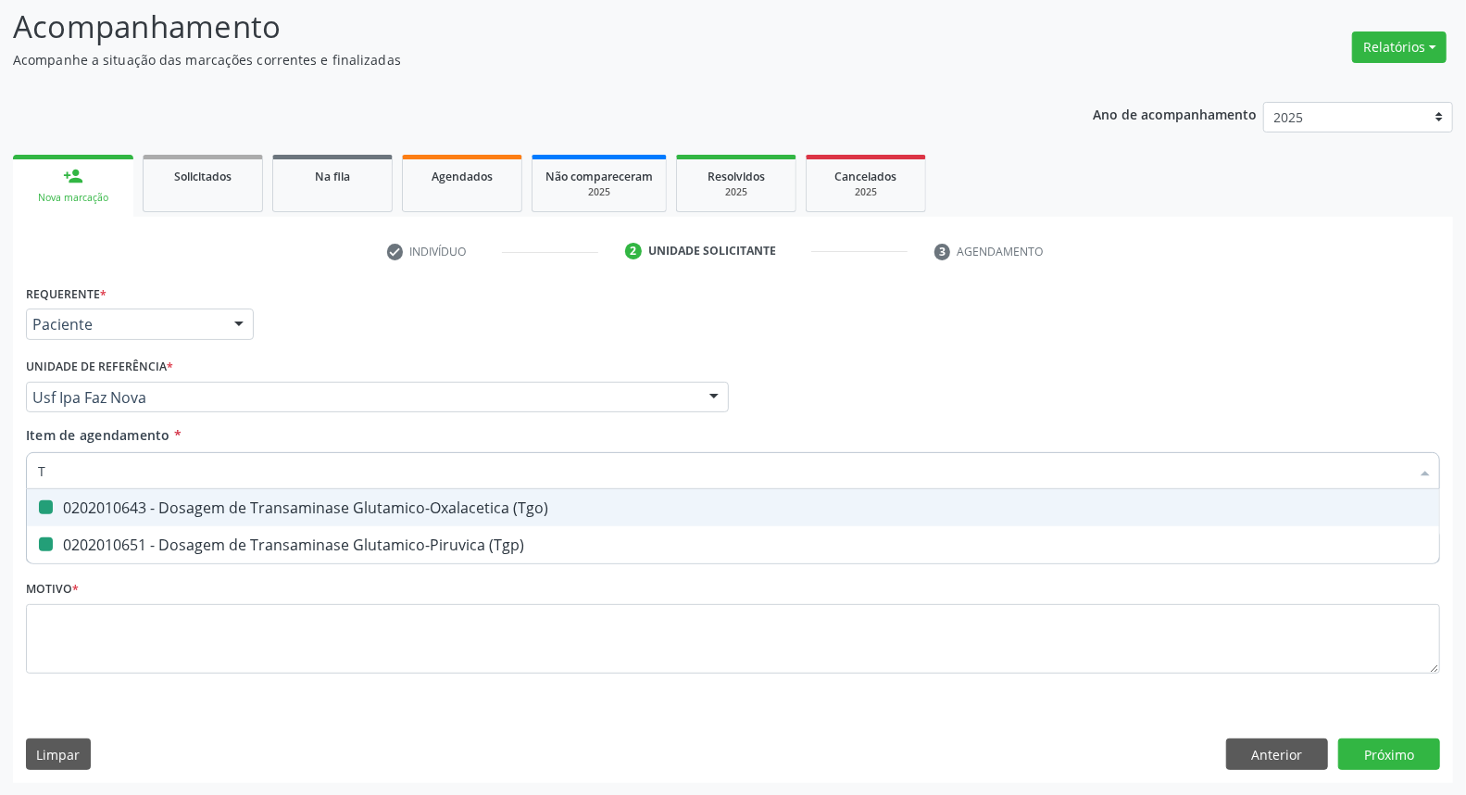
checkbox \(Tgo\) "false"
checkbox \(Tgp\) "false"
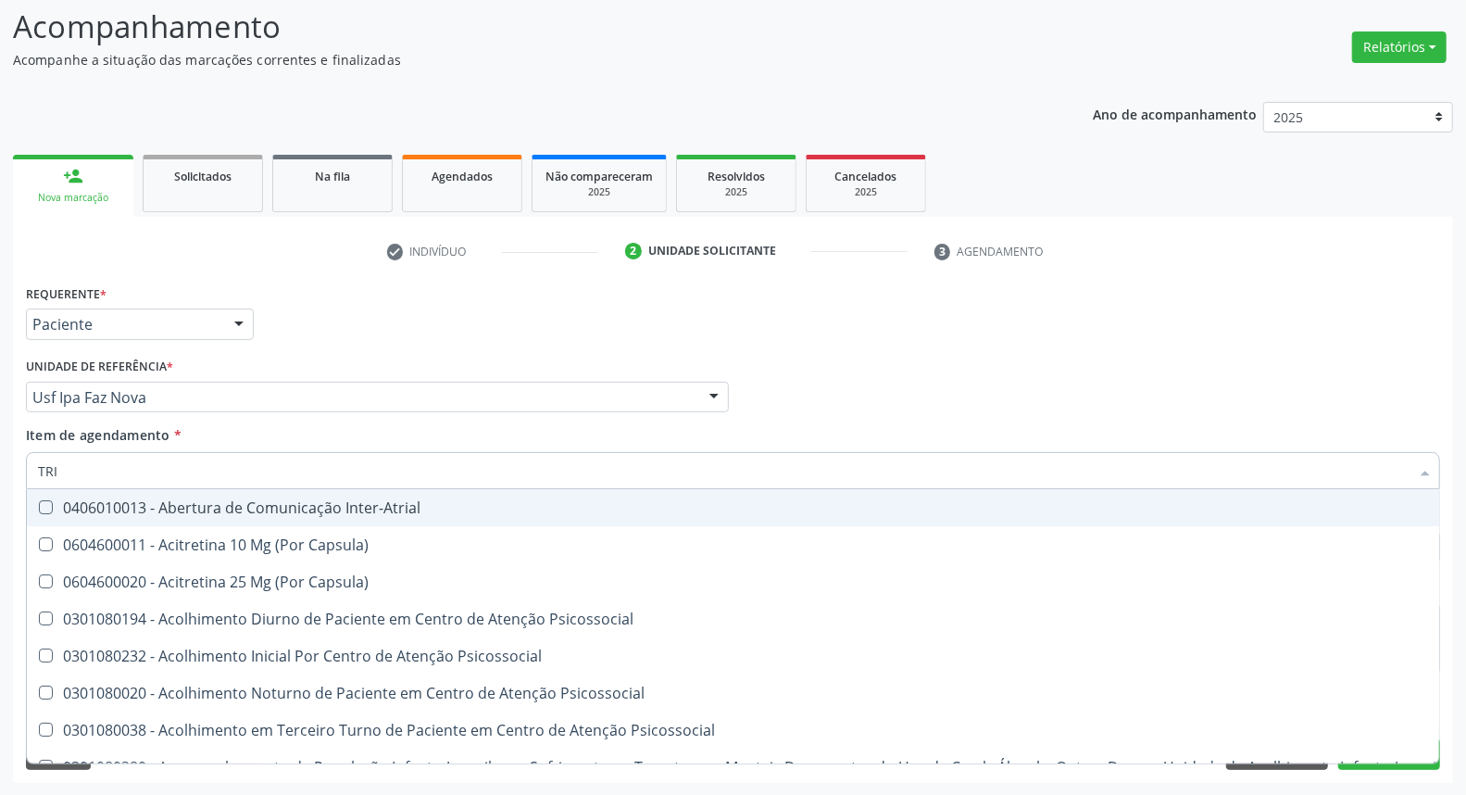
type input "TRIG"
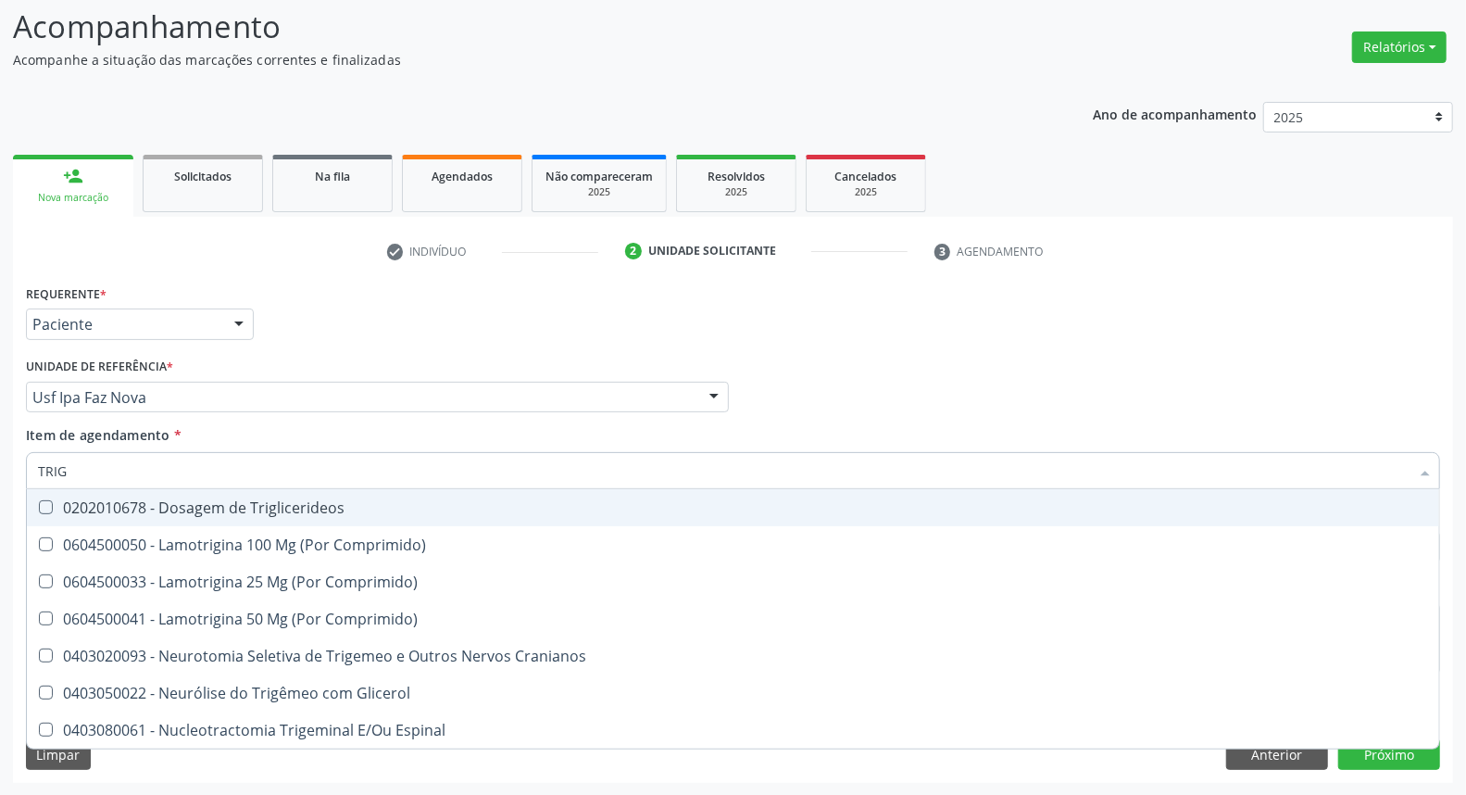
click at [153, 502] on div "0202010678 - Dosagem de Triglicerideos" at bounding box center [733, 507] width 1390 height 15
checkbox Triglicerideos "true"
drag, startPoint x: 115, startPoint y: 463, endPoint x: 0, endPoint y: 414, distance: 124.9
click at [0, 418] on div "Acompanhamento Acompanhe a situação das marcações correntes e finalizadas Relat…" at bounding box center [733, 388] width 1466 height 816
type input "H"
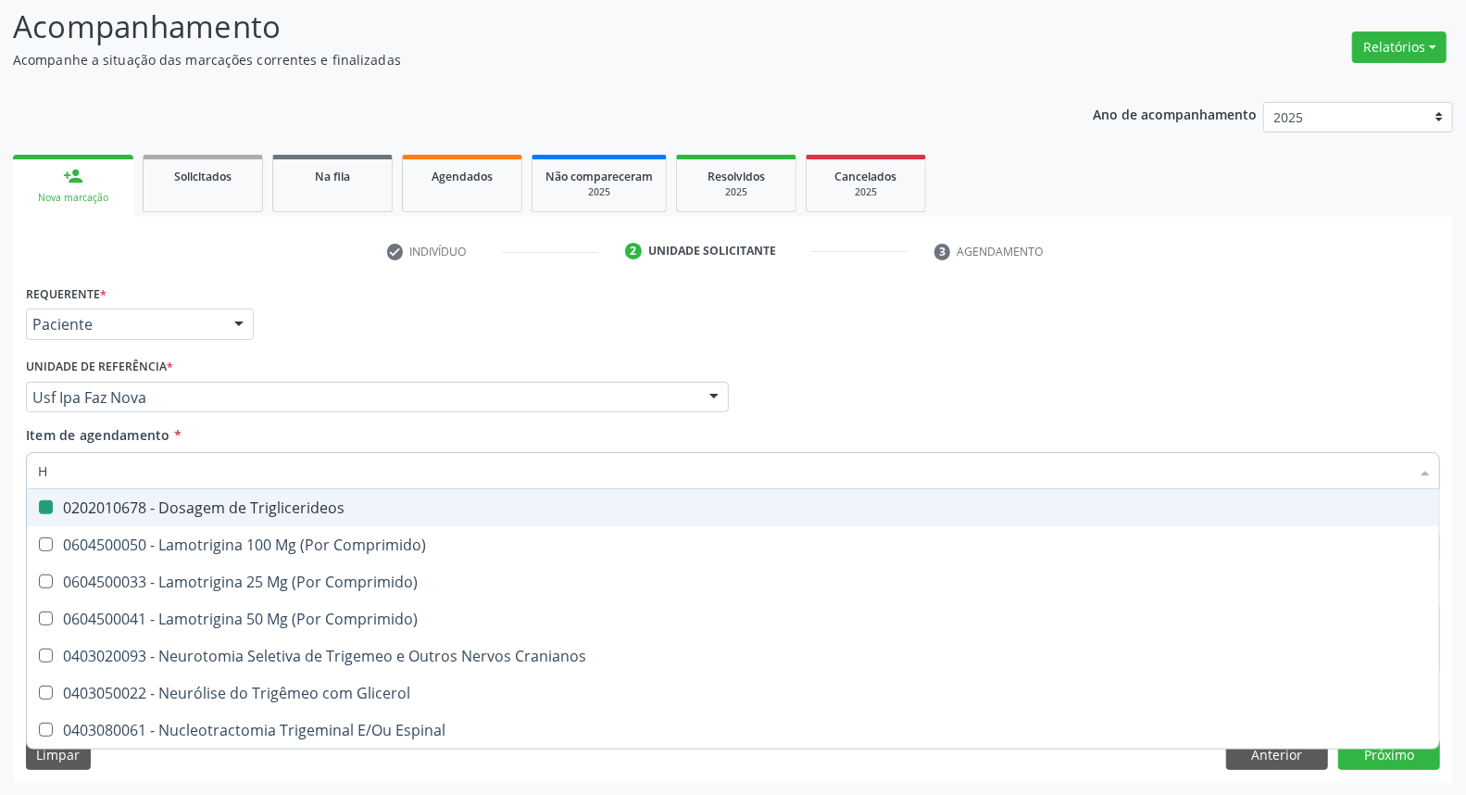
checkbox Triglicerideos "false"
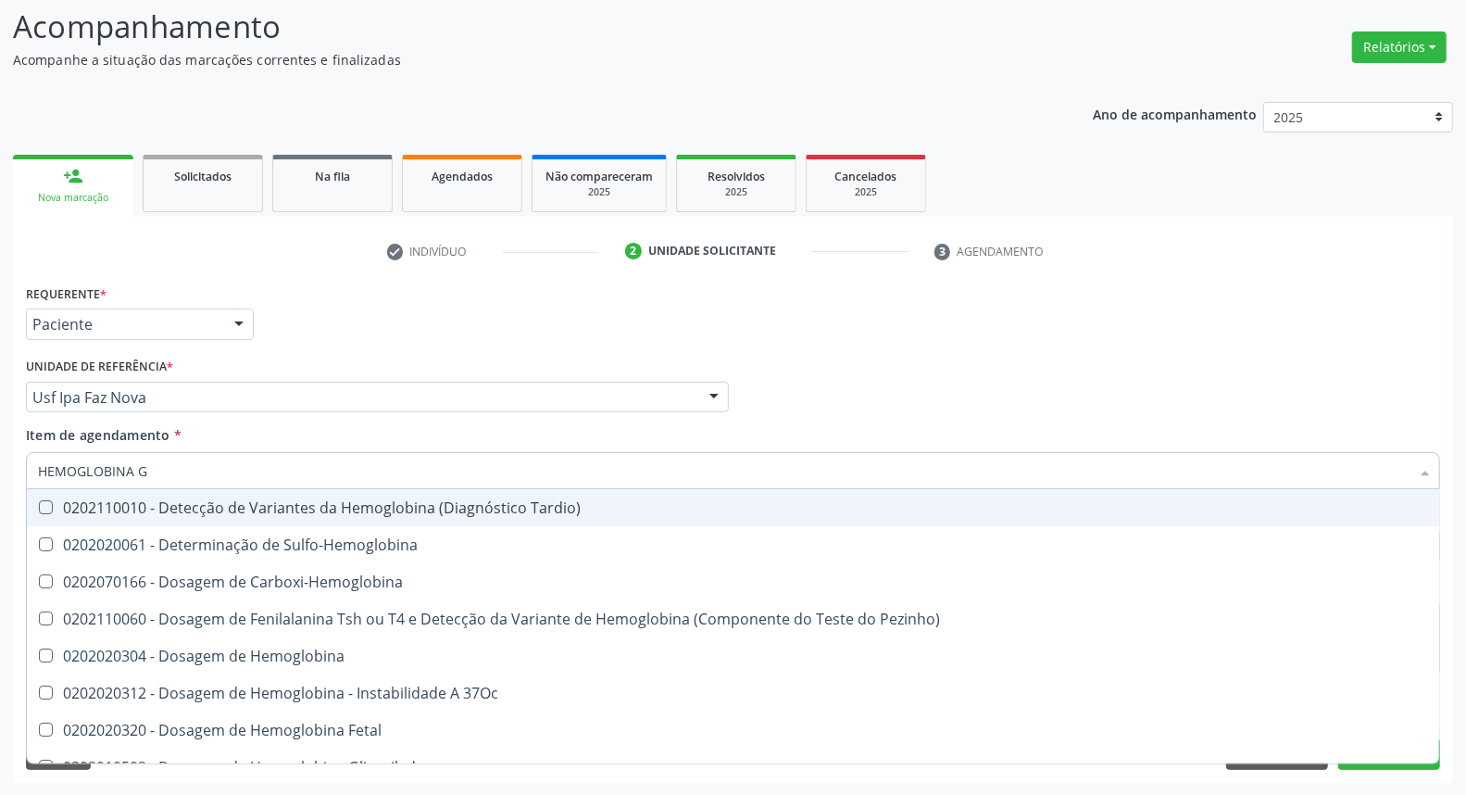
type input "HEMOGLOBINA G"
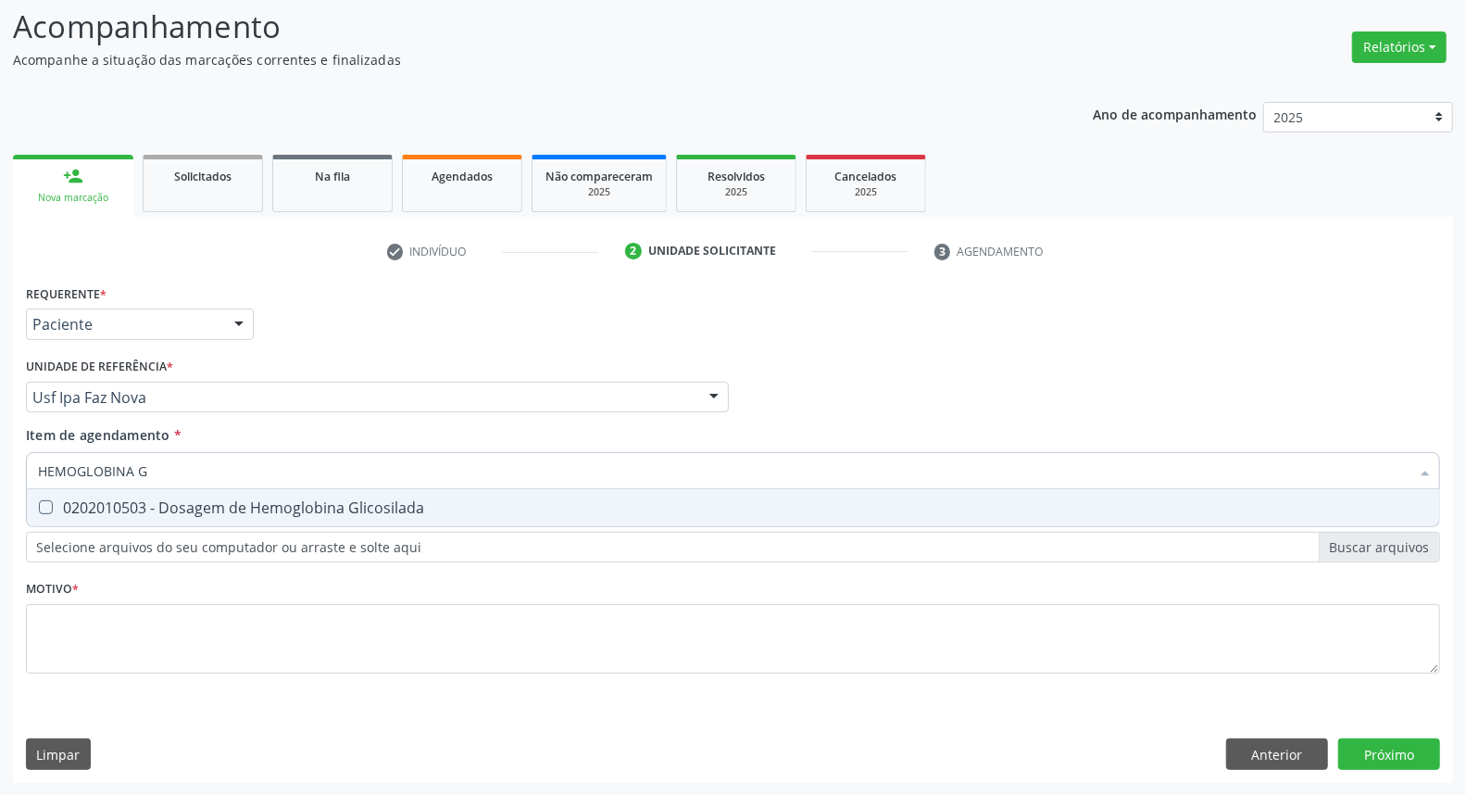
click at [61, 510] on div "0202010503 - Dosagem de Hemoglobina Glicosilada" at bounding box center [733, 507] width 1390 height 15
checkbox Glicosilada "true"
drag, startPoint x: 167, startPoint y: 476, endPoint x: 0, endPoint y: 464, distance: 167.1
click at [0, 467] on div "Acompanhamento Acompanhe a situação das marcações correntes e finalizadas Relat…" at bounding box center [733, 388] width 1466 height 816
type input "HE"
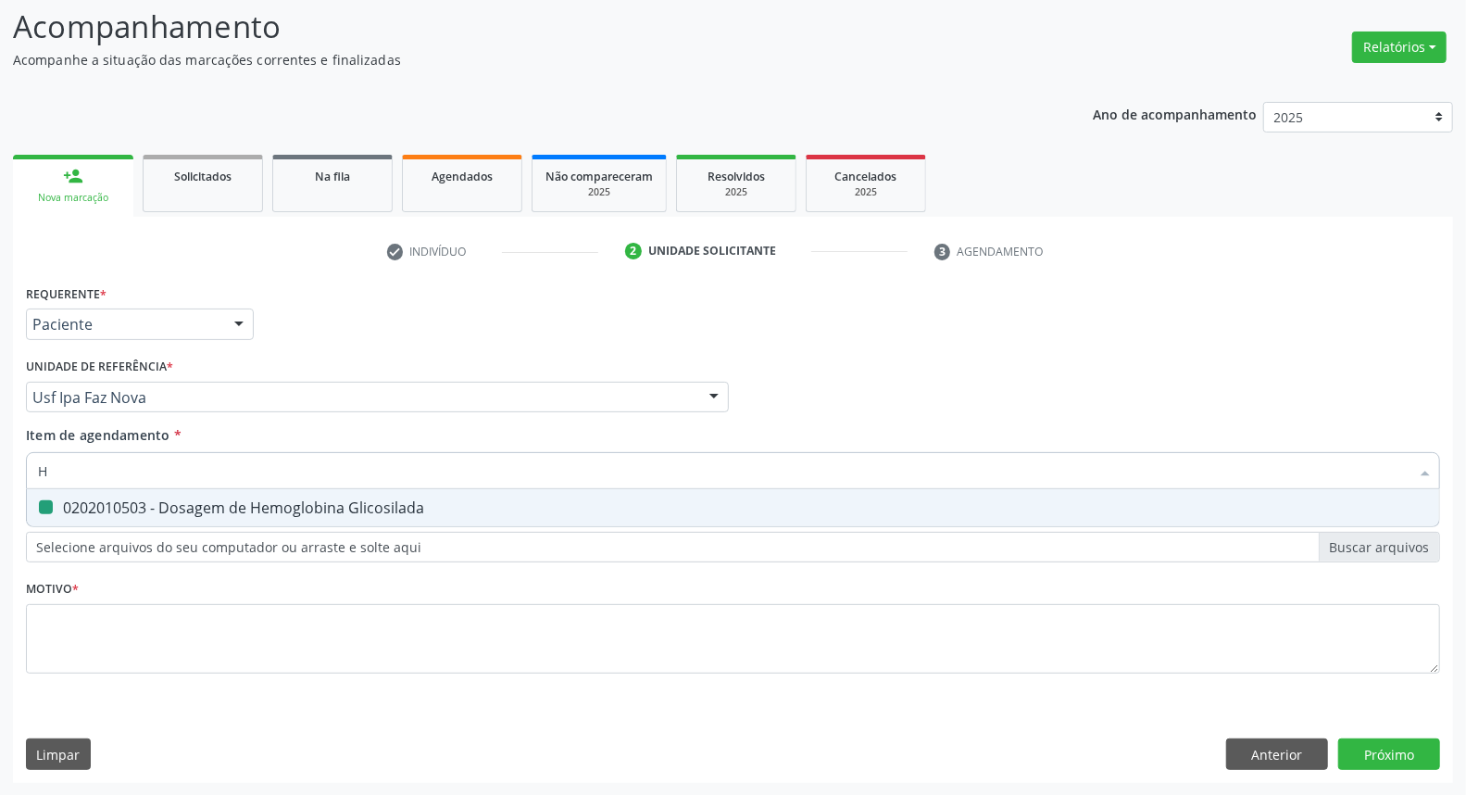
checkbox Glicosilada "false"
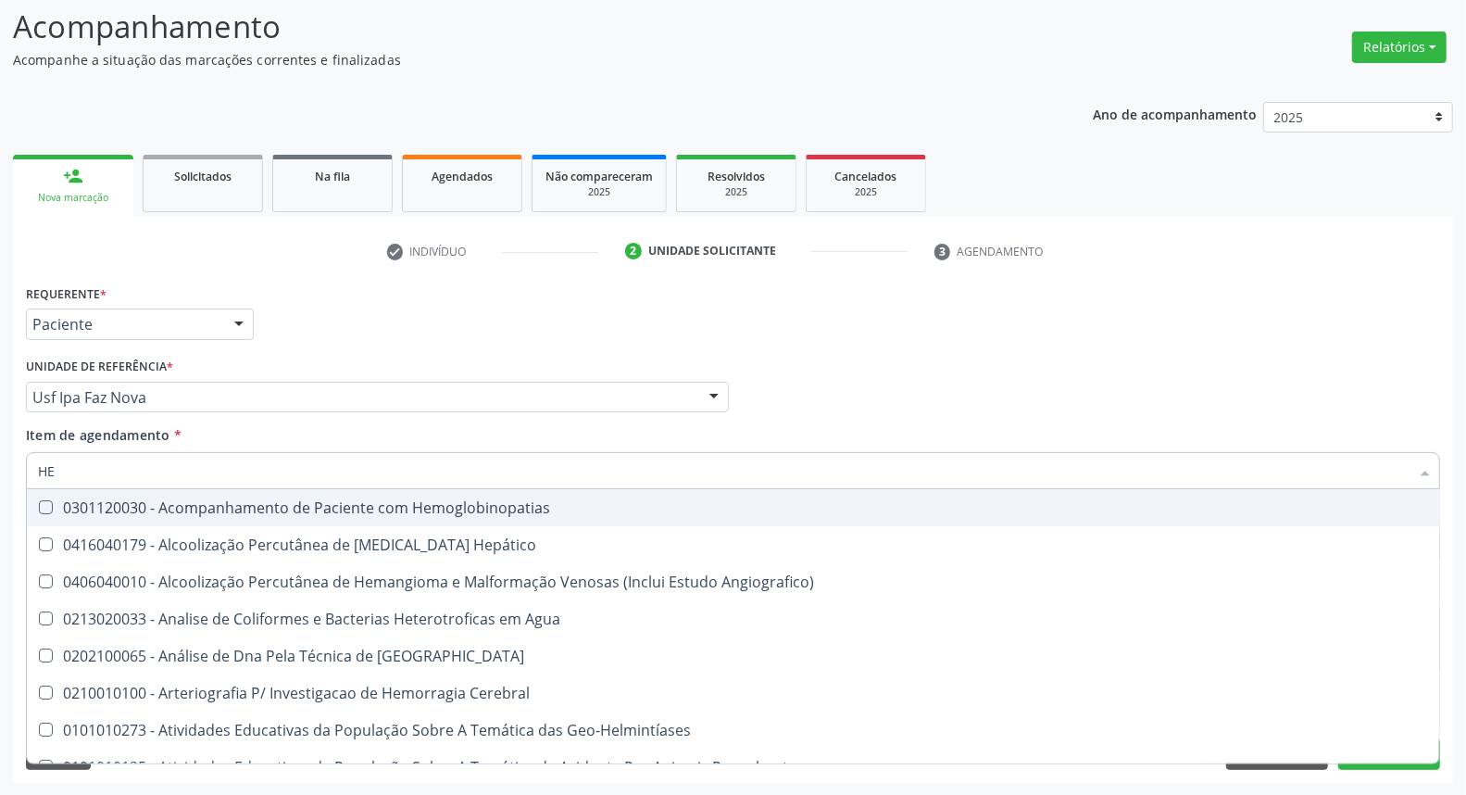
type input "HEM"
checkbox \(Qualitativo\) "true"
checkbox Glicosilada "false"
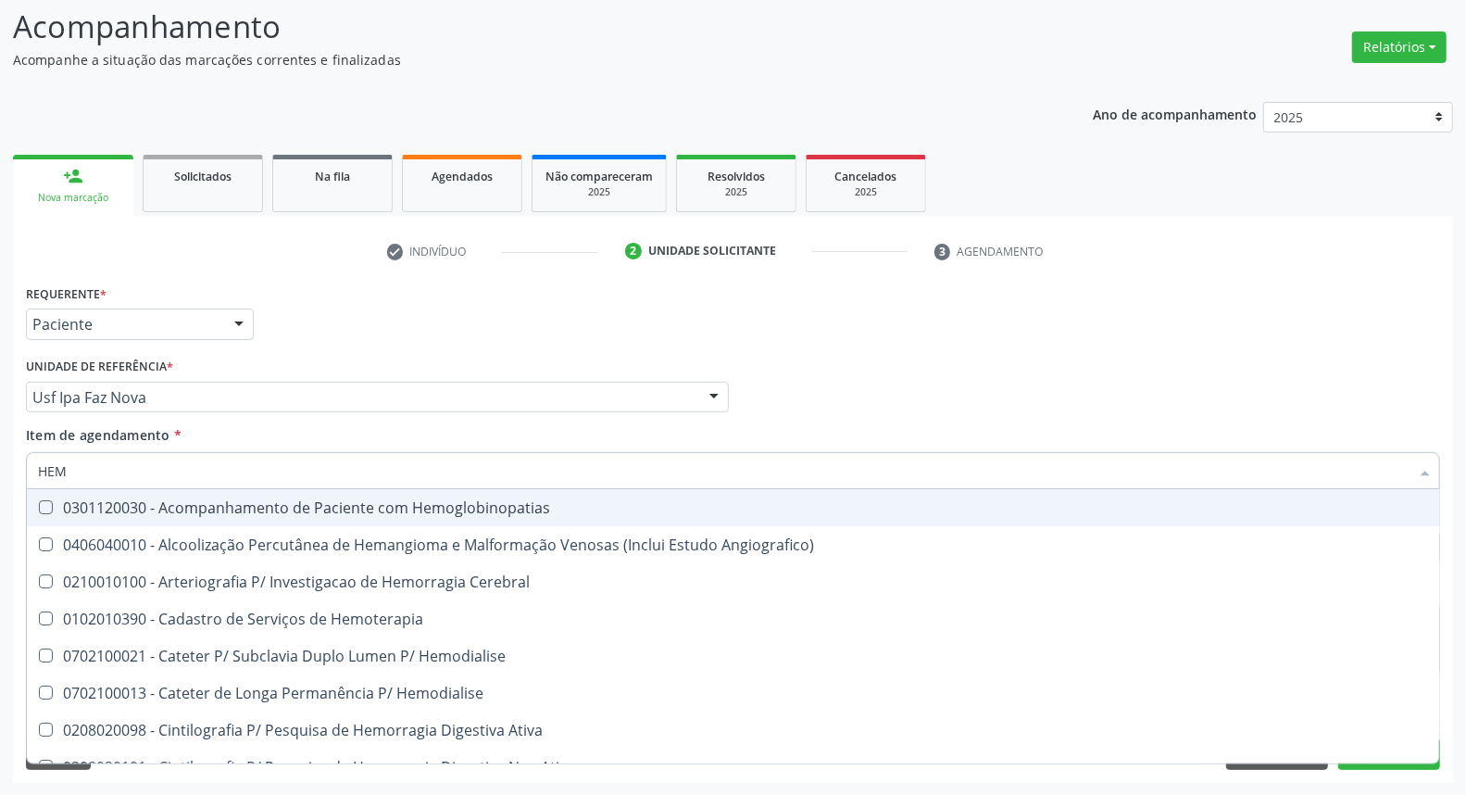
type input "HEMO"
checkbox Hemacias "true"
checkbox Glicosilada "false"
type input "HEMOG"
checkbox Oncologia "true"
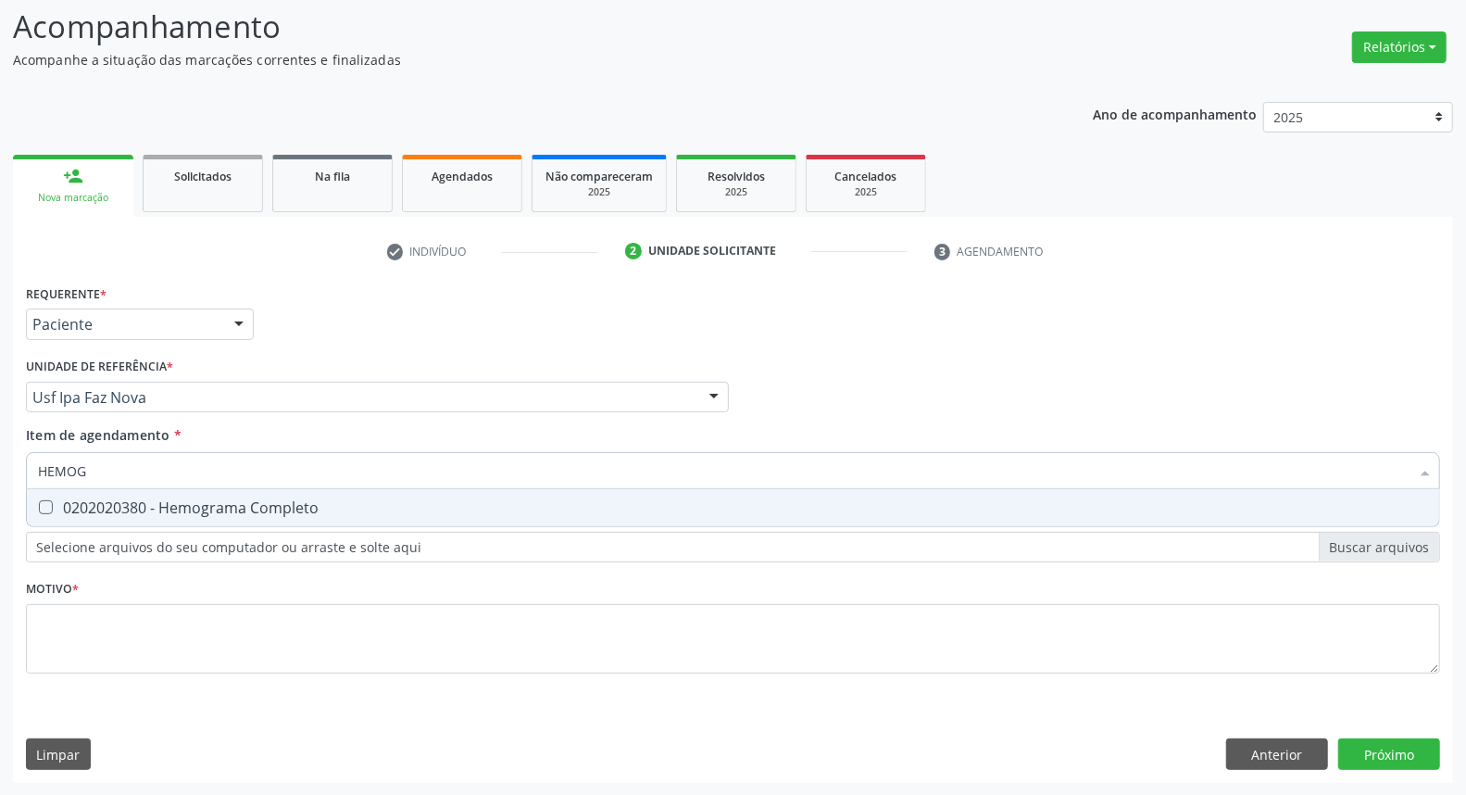
type input "HEMOGR"
drag, startPoint x: 62, startPoint y: 503, endPoint x: 89, endPoint y: 480, distance: 35.5
click at [65, 503] on div "0202020380 - Hemograma Completo" at bounding box center [733, 507] width 1390 height 15
checkbox Completo "true"
drag, startPoint x: 112, startPoint y: 463, endPoint x: 0, endPoint y: 442, distance: 114.1
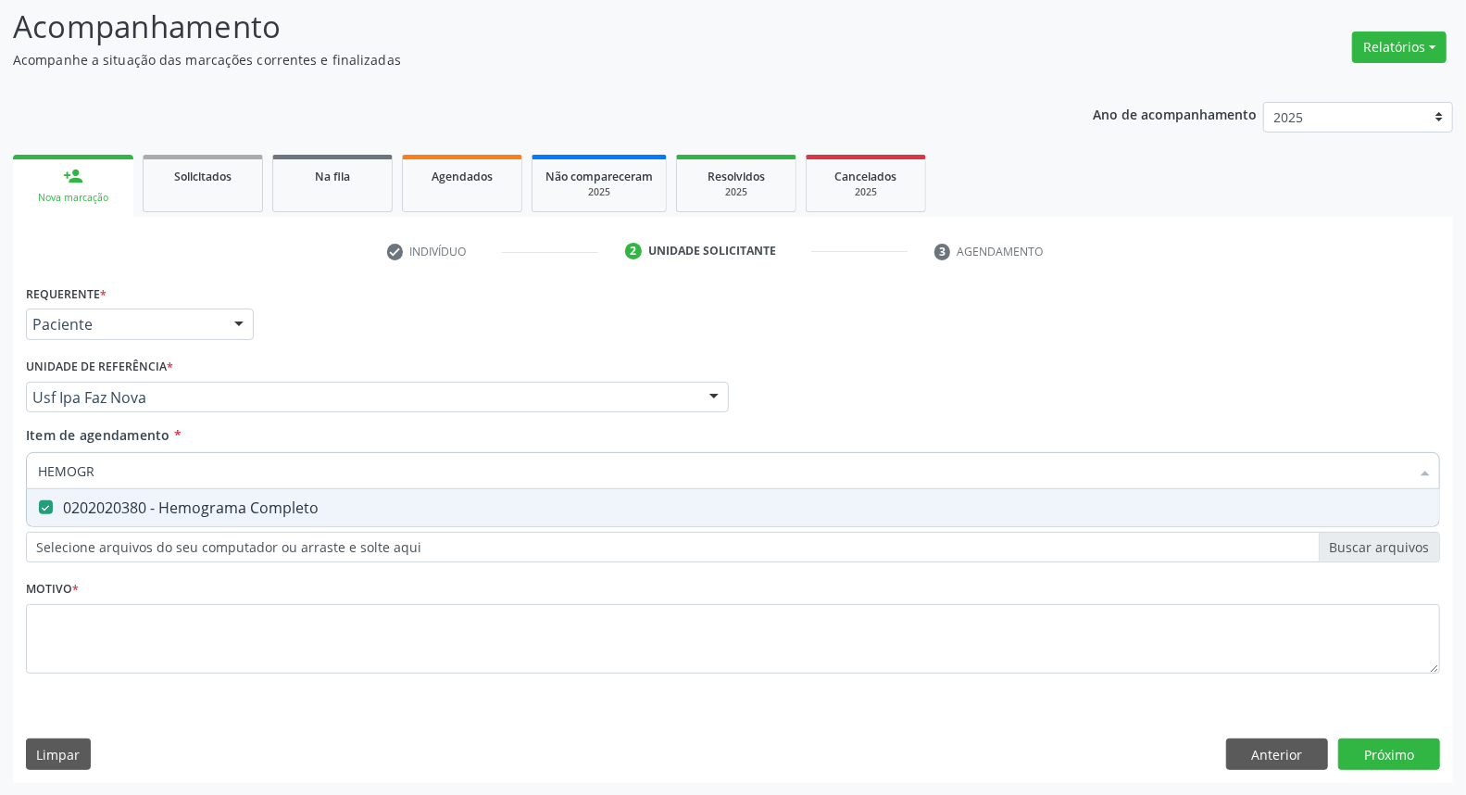
click at [0, 443] on div "Acompanhamento Acompanhe a situação das marcações correntes e finalizadas Relat…" at bounding box center [733, 388] width 1466 height 816
type input "T4"
checkbox Completo "false"
type input "T4 L"
click at [52, 500] on div "0202060381 - Dosagem de Tiroxina Livre (T4 Livre)" at bounding box center [733, 507] width 1390 height 15
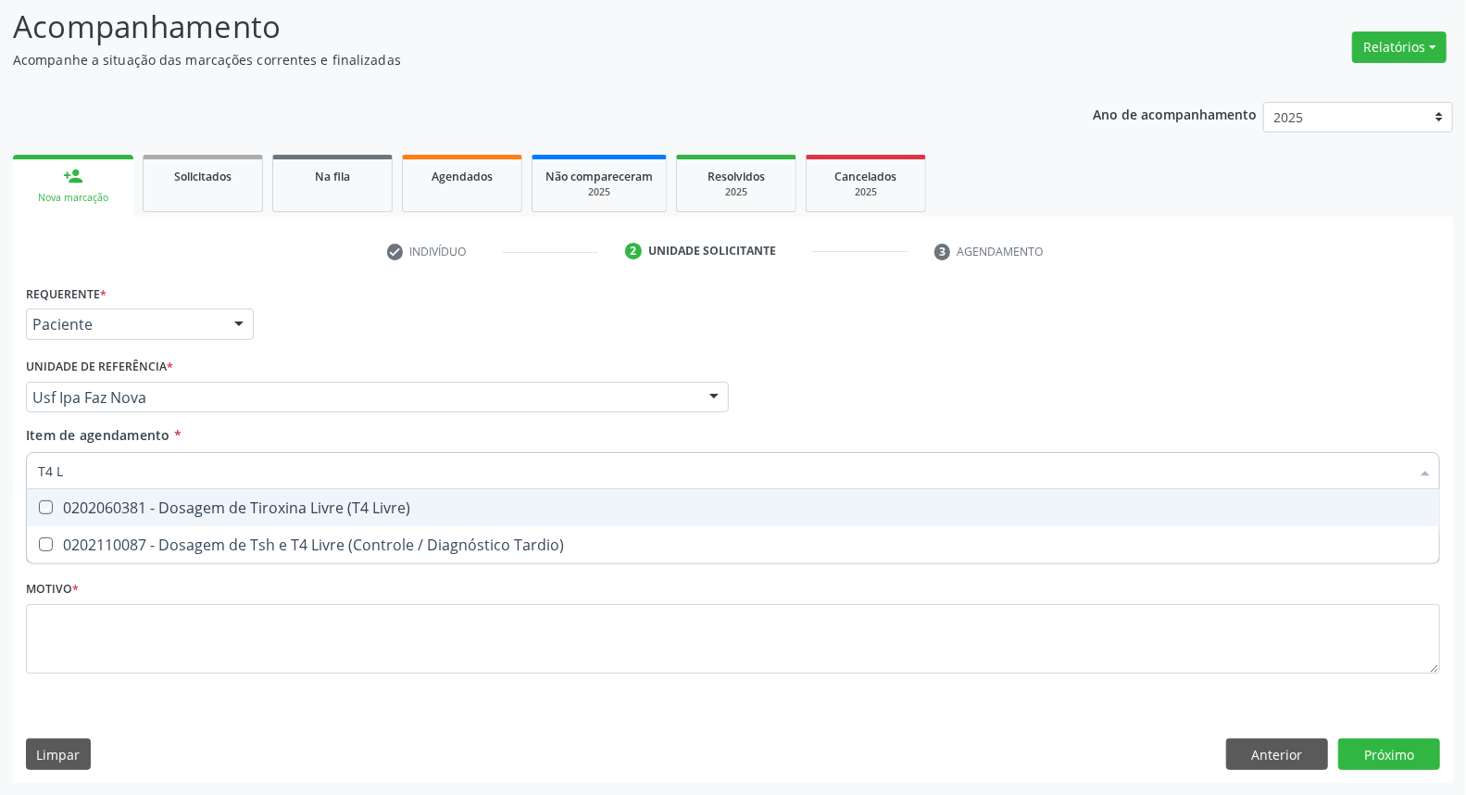
checkbox Livre\) "true"
drag, startPoint x: 96, startPoint y: 463, endPoint x: 0, endPoint y: 463, distance: 96.3
click at [0, 463] on div "Acompanhamento Acompanhe a situação das marcações correntes e finalizadas Relat…" at bounding box center [733, 388] width 1466 height 816
type input "T"
checkbox Livre\) "false"
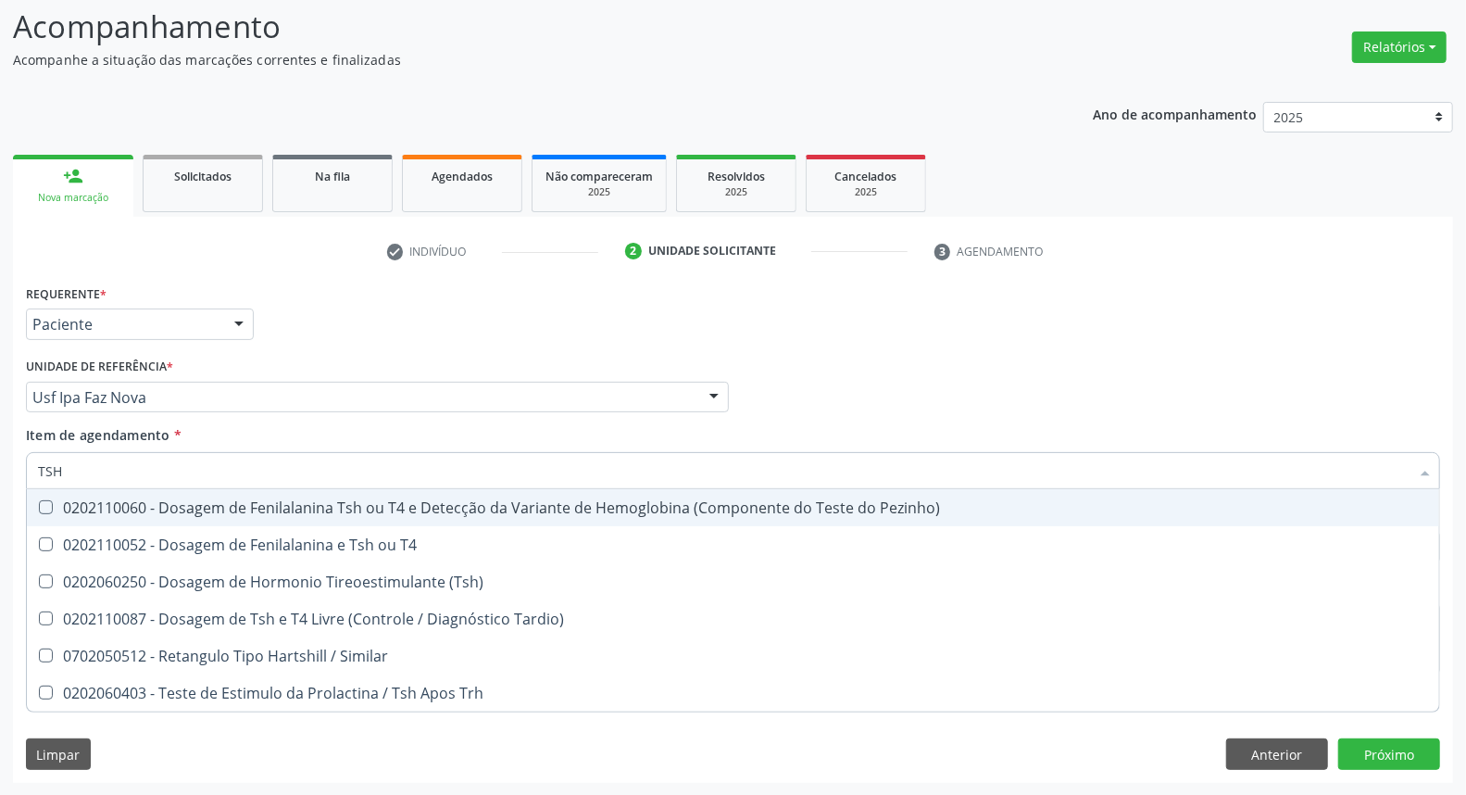
type input "TSH"
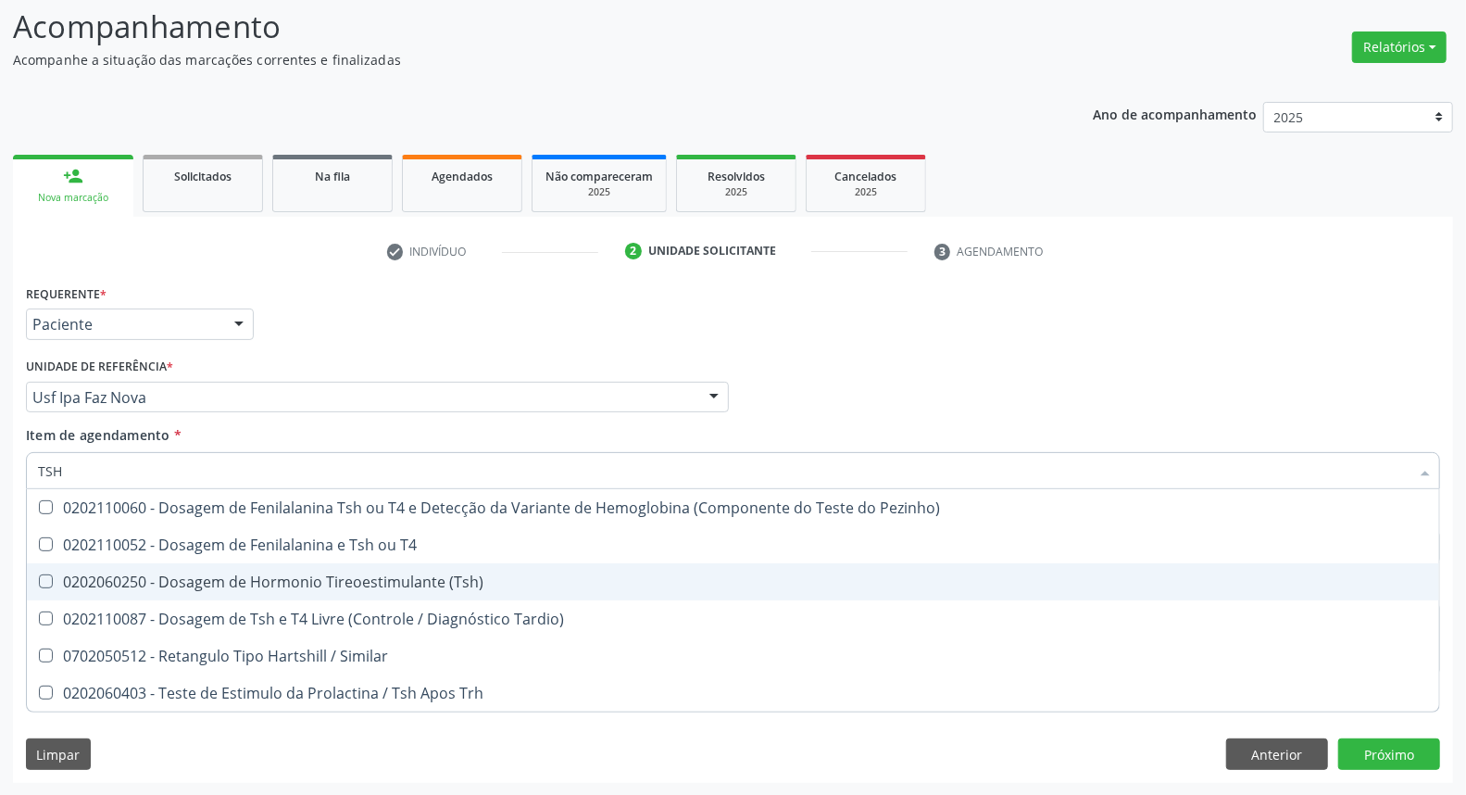
click at [132, 581] on div "0202060250 - Dosagem de Hormonio Tireoestimulante (Tsh)" at bounding box center [733, 581] width 1390 height 15
checkbox \(Tsh\) "true"
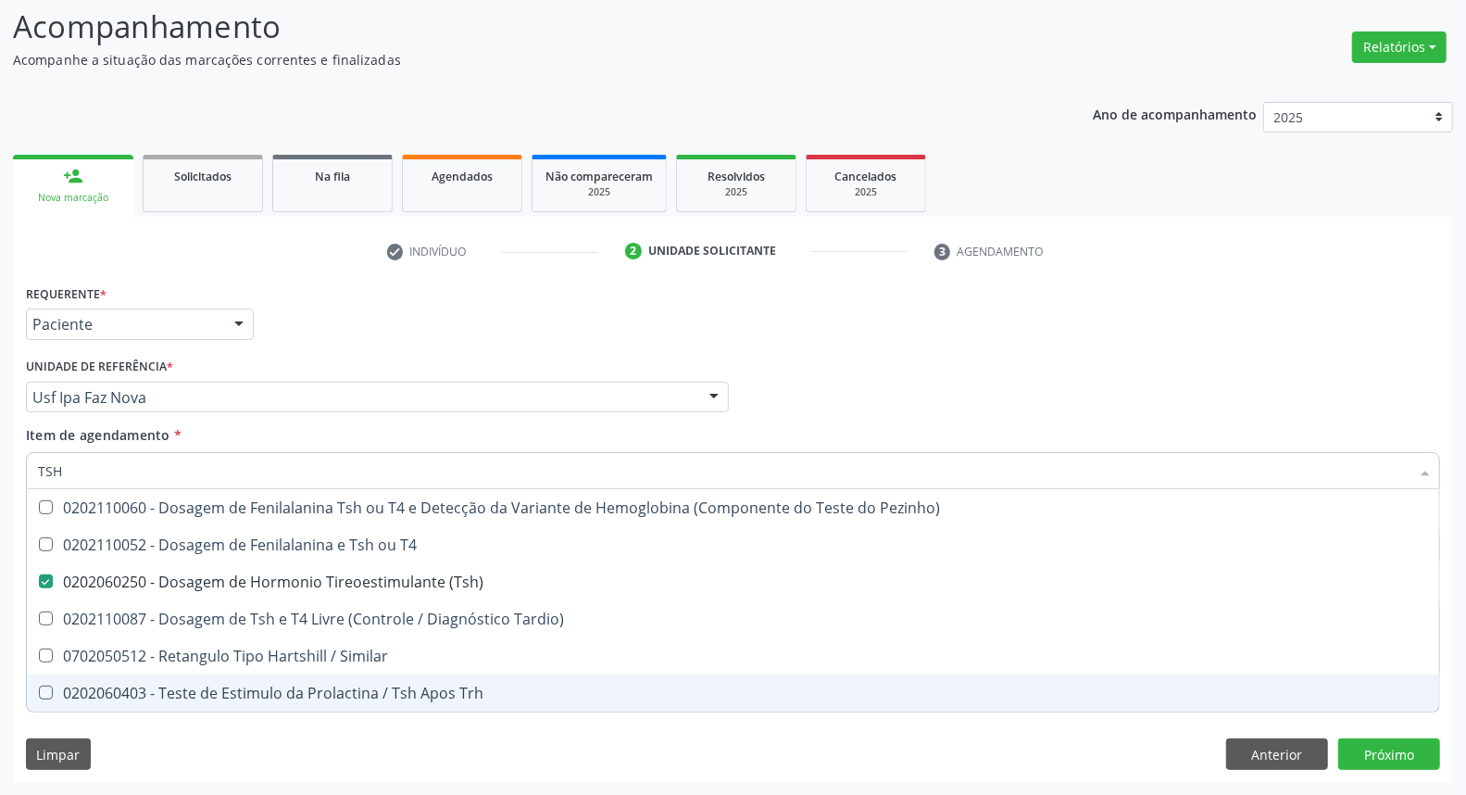
drag, startPoint x: 223, startPoint y: 759, endPoint x: 230, endPoint y: 660, distance: 99.3
click at [223, 758] on div "Requerente * Paciente Médico(a) Enfermeiro(a) Paciente Nenhum resultado encontr…" at bounding box center [733, 531] width 1440 height 503
checkbox T4 "true"
checkbox Tardio\) "true"
checkbox Similar "true"
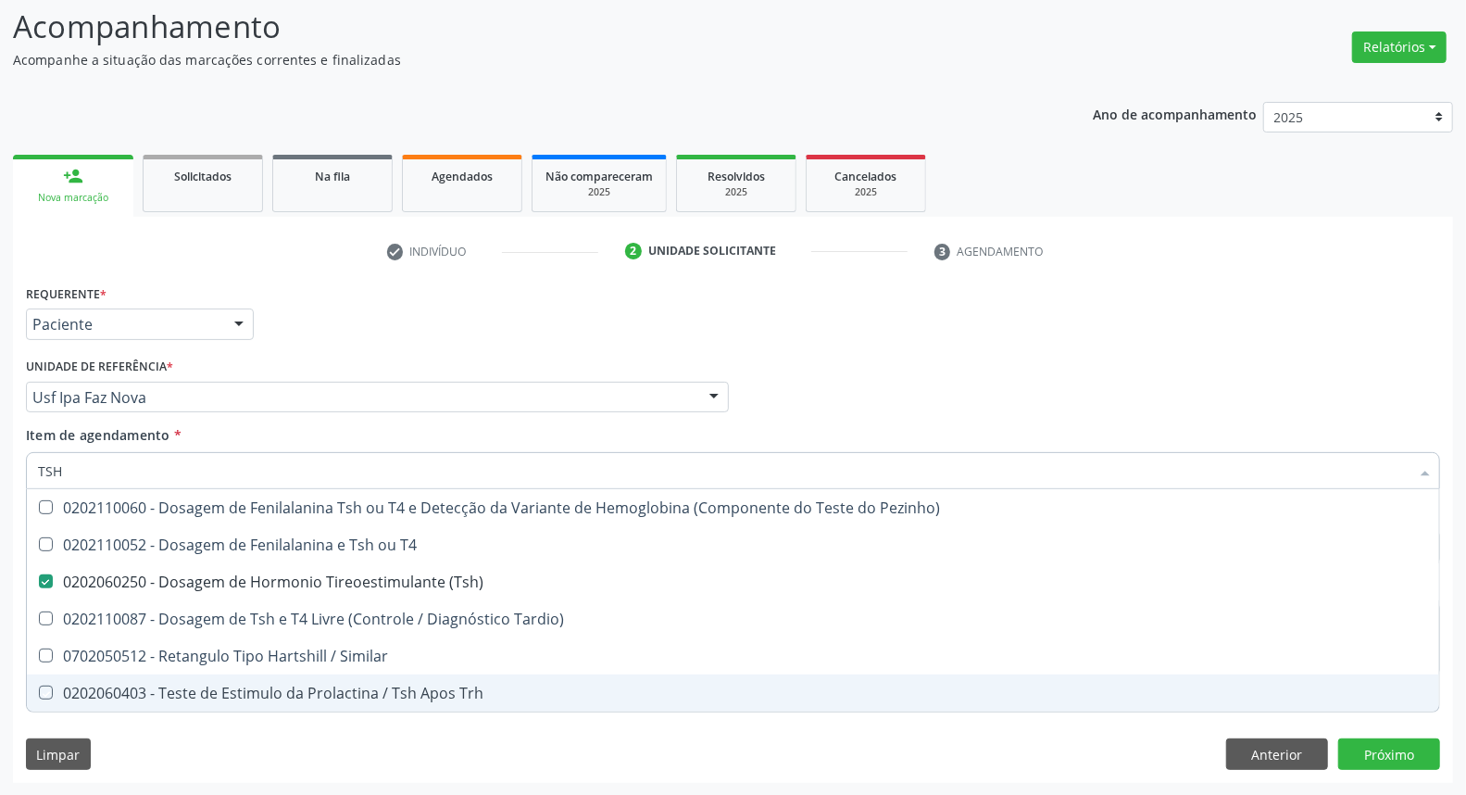
checkbox Trh "true"
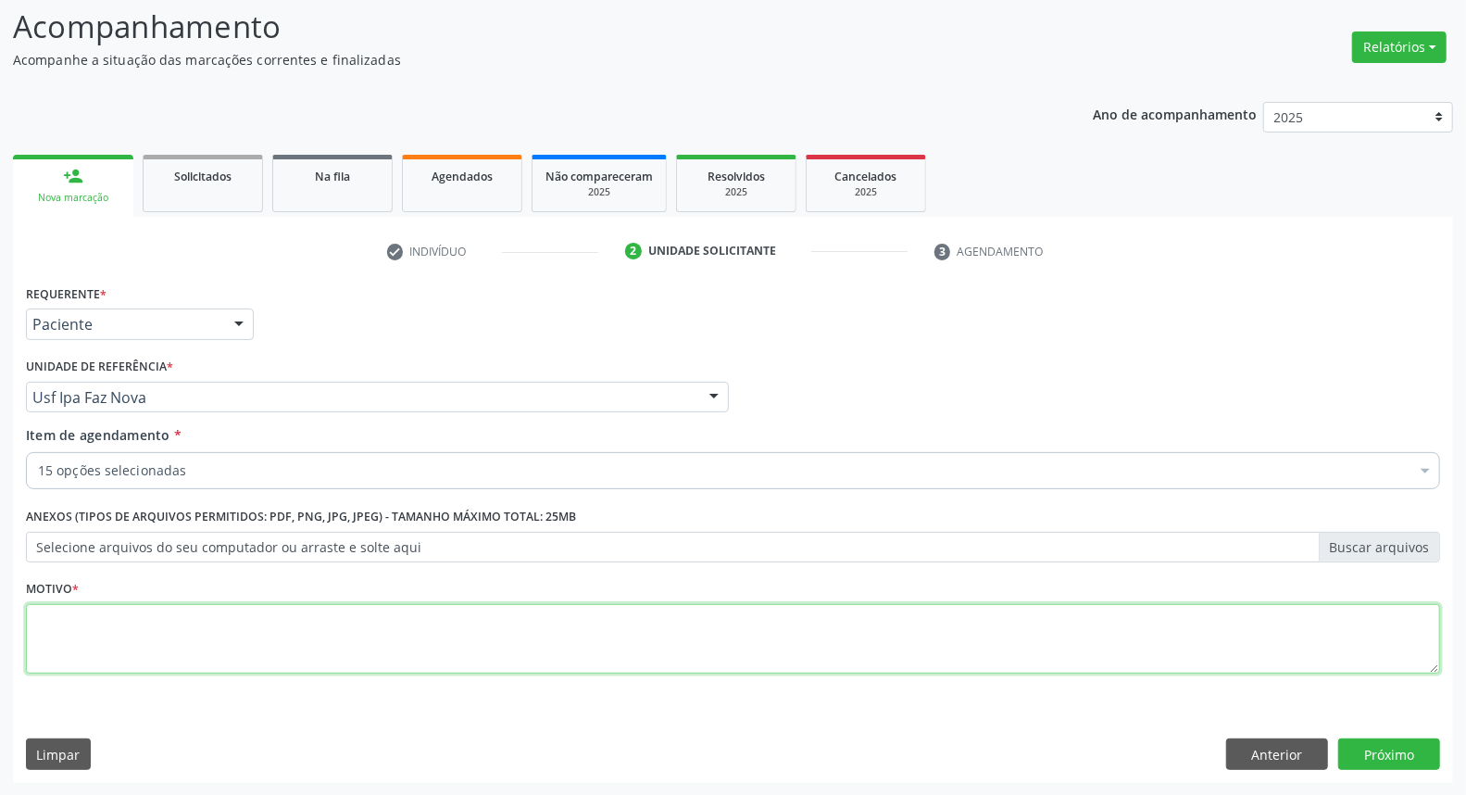
click at [244, 633] on textarea at bounding box center [733, 639] width 1414 height 70
type textarea "*"
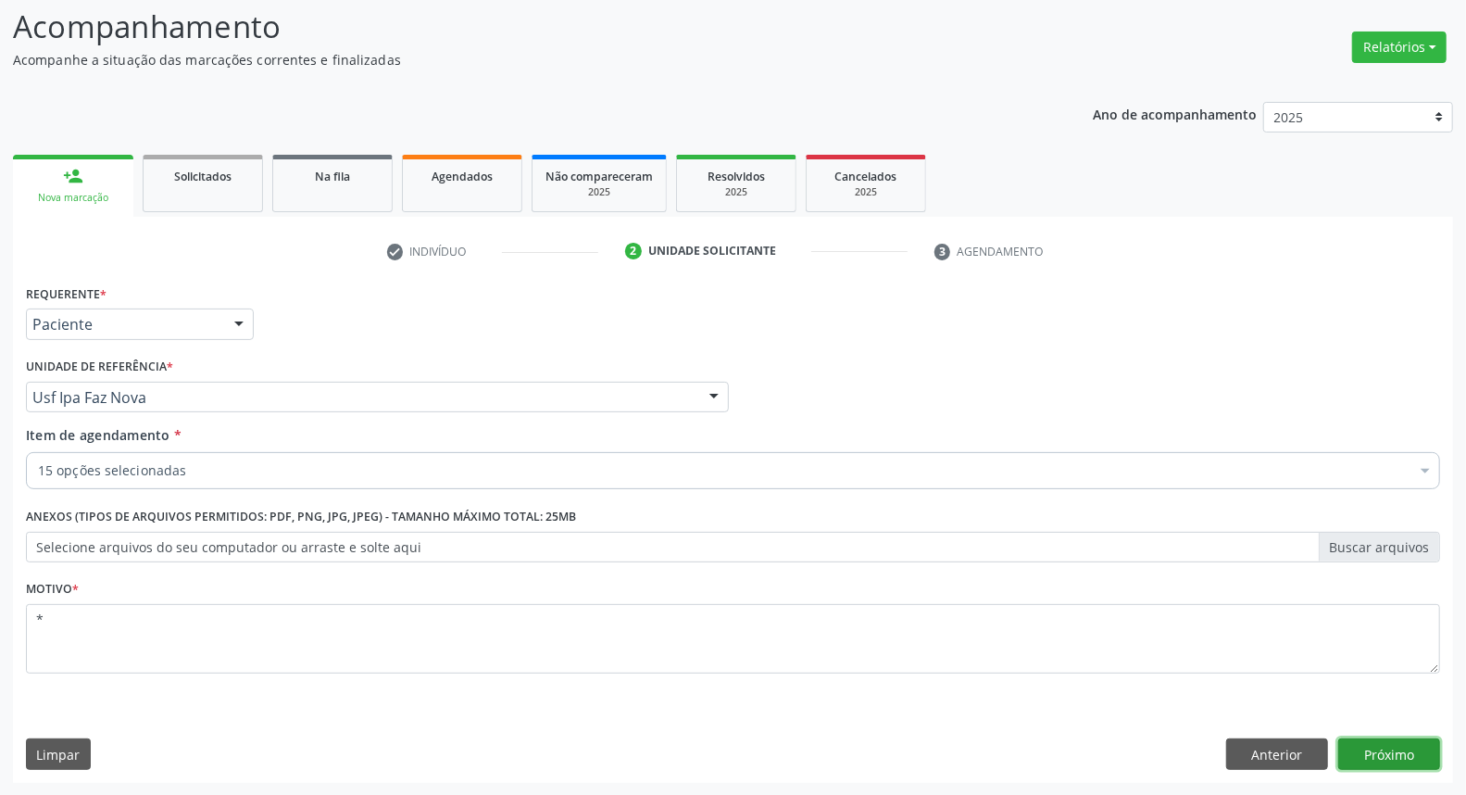
click at [1362, 750] on button "Próximo" at bounding box center [1389, 753] width 102 height 31
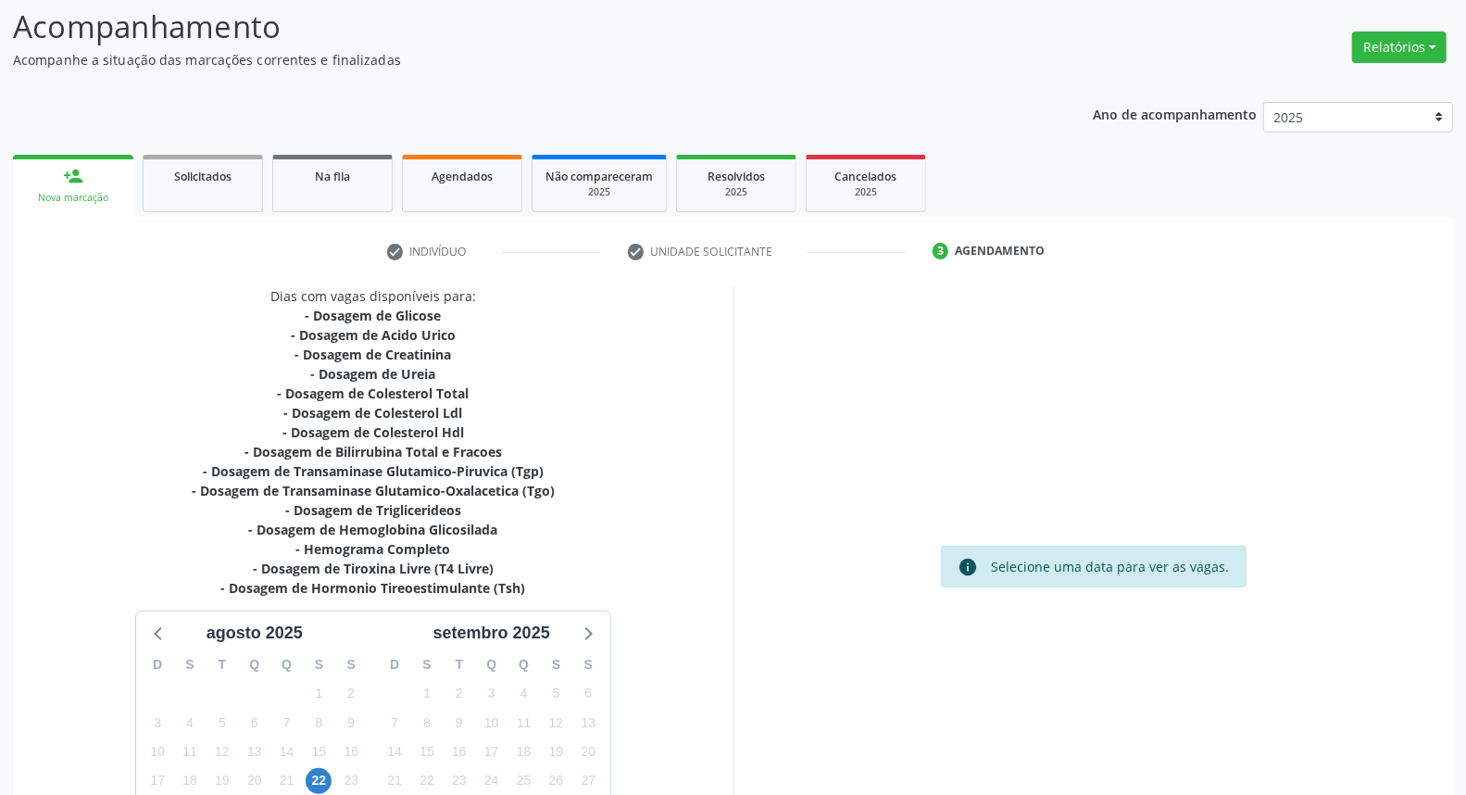
scroll to position [282, 0]
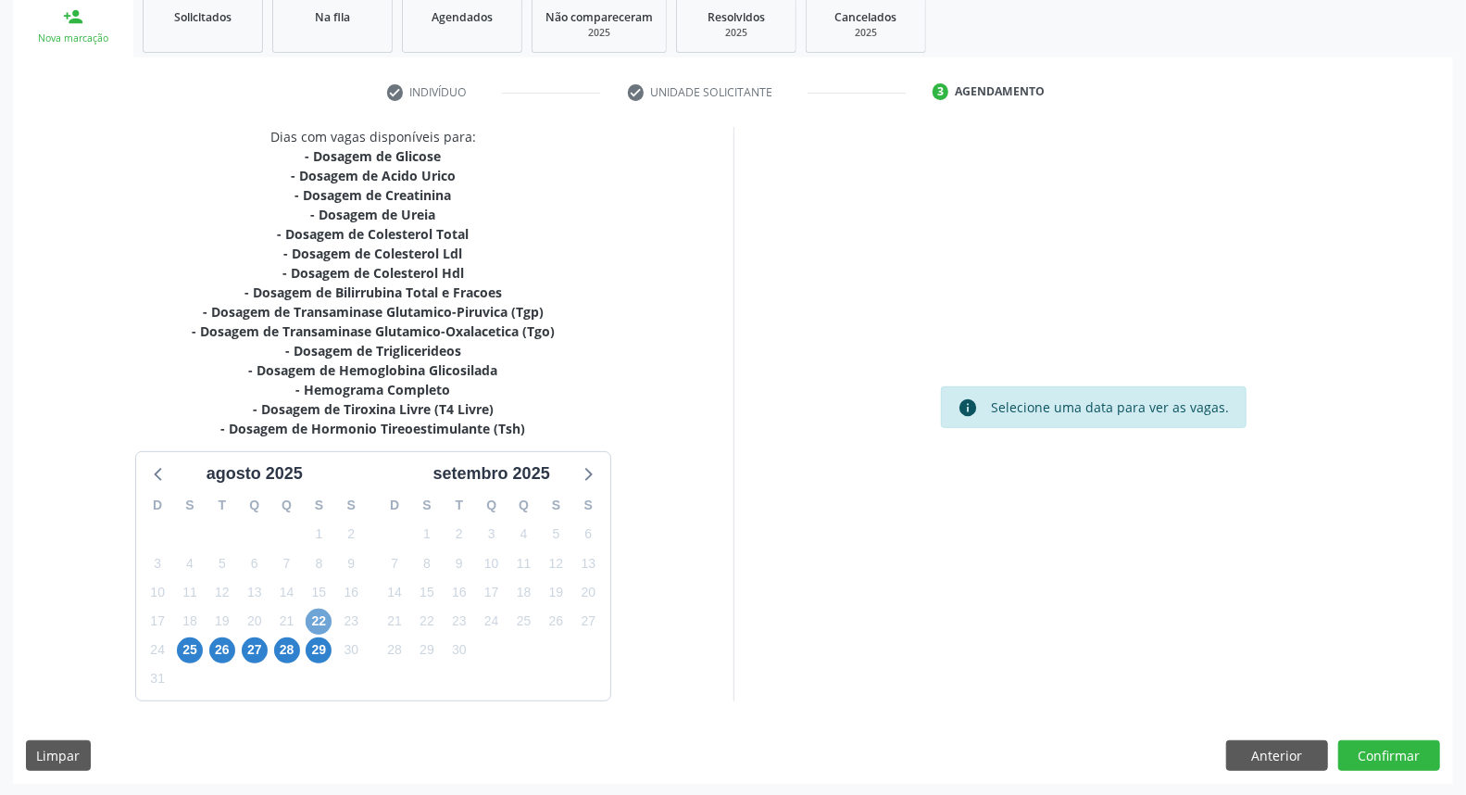
click at [315, 618] on span "22" at bounding box center [319, 621] width 26 height 26
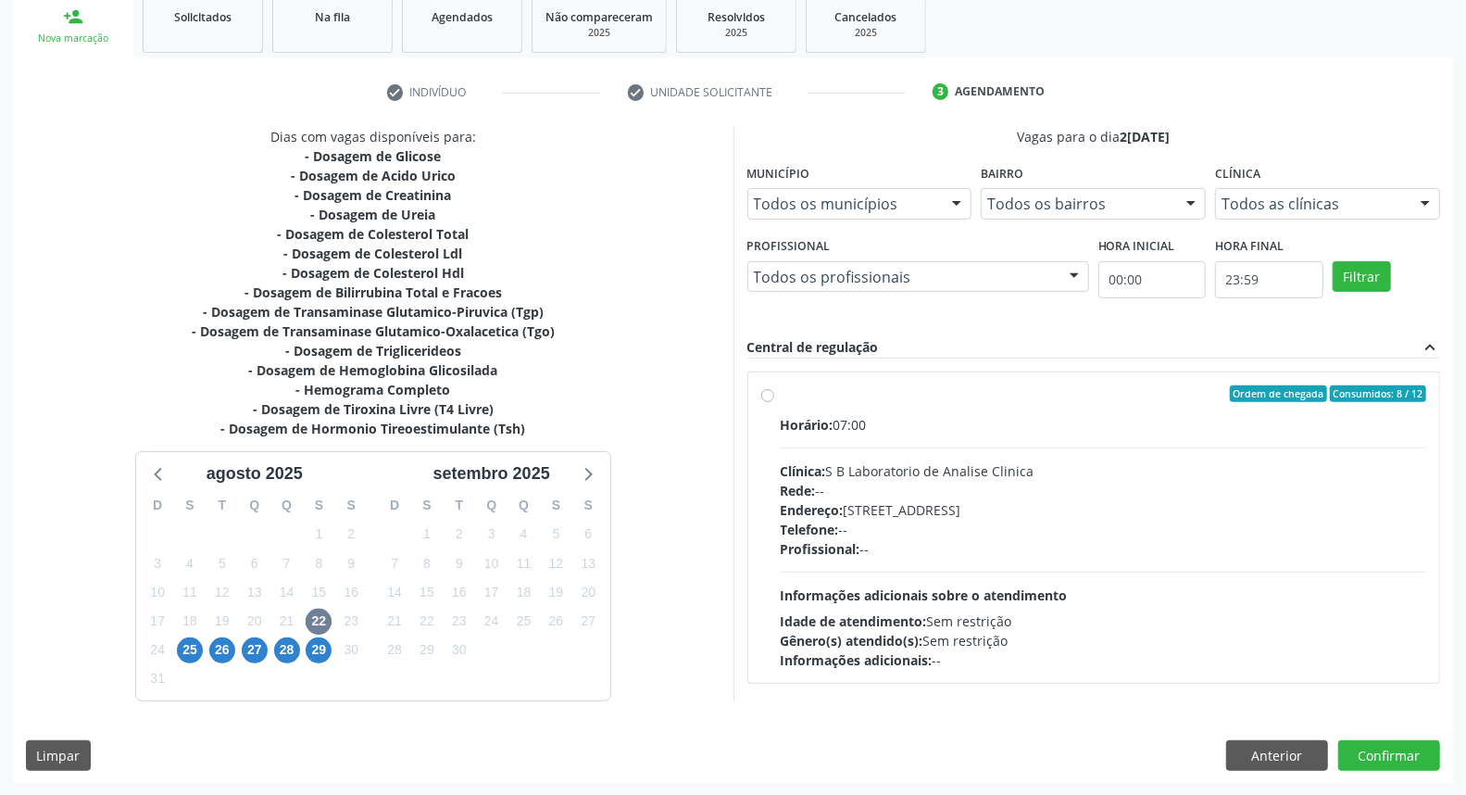
click at [781, 398] on label "Ordem de chegada Consumidos: 8 / 12 Horário: 07:00 Clínica: S B Laboratorio de …" at bounding box center [1104, 527] width 646 height 284
click at [765, 398] on input "Ordem de chegada Consumidos: 8 / 12 Horário: 07:00 Clínica: S B Laboratorio de …" at bounding box center [767, 393] width 13 height 17
radio input "true"
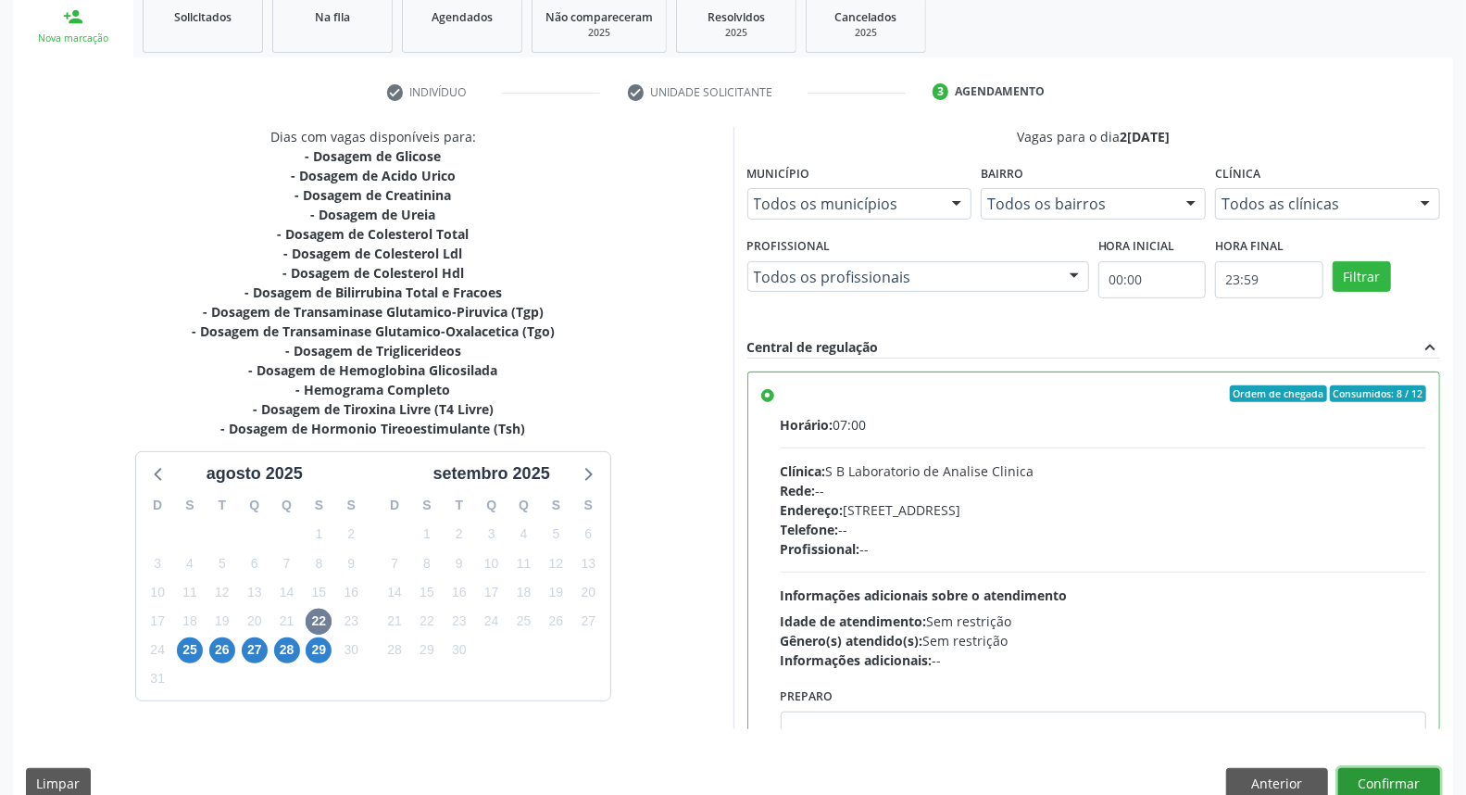
click at [1394, 773] on button "Confirmar" at bounding box center [1389, 783] width 102 height 31
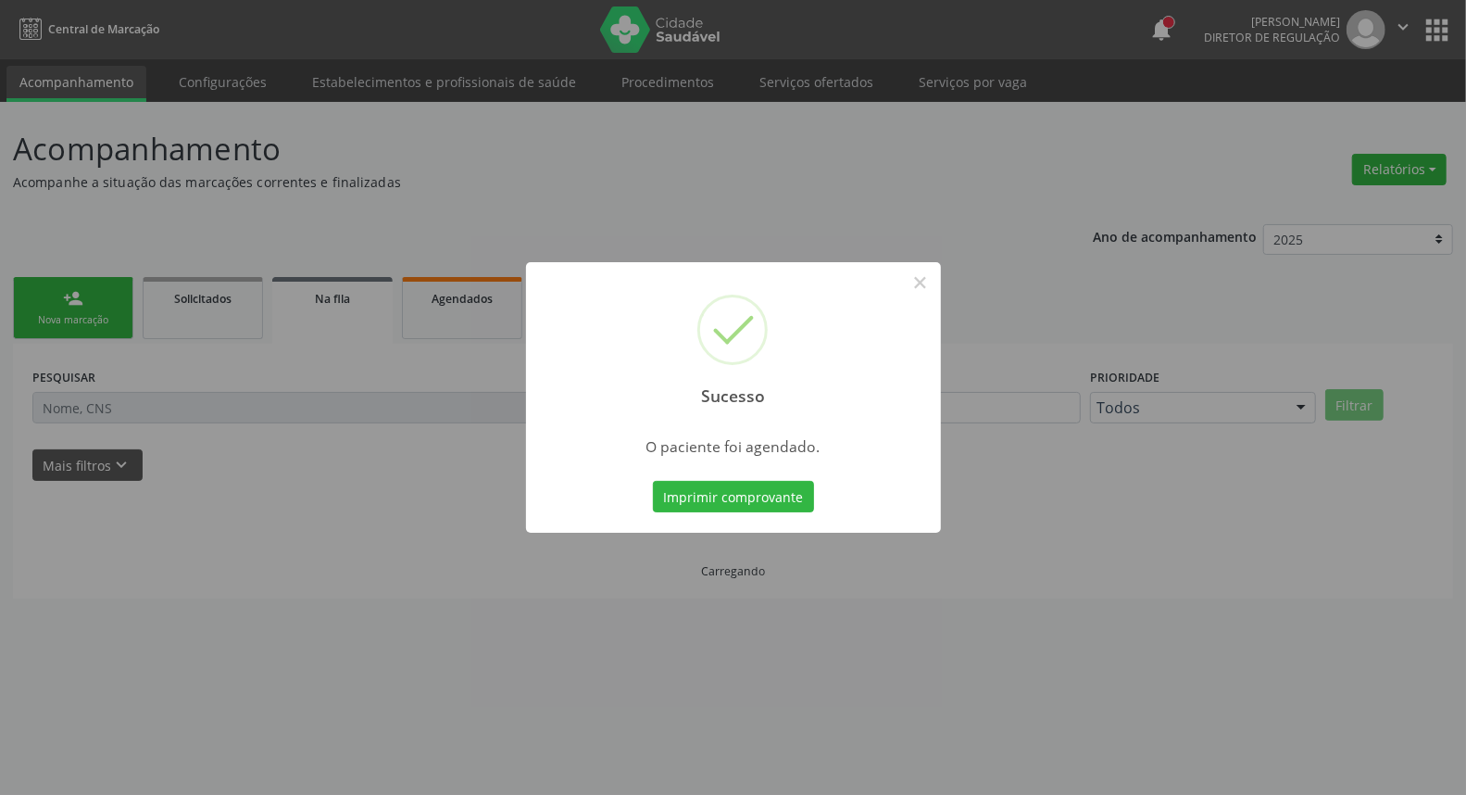
scroll to position [0, 0]
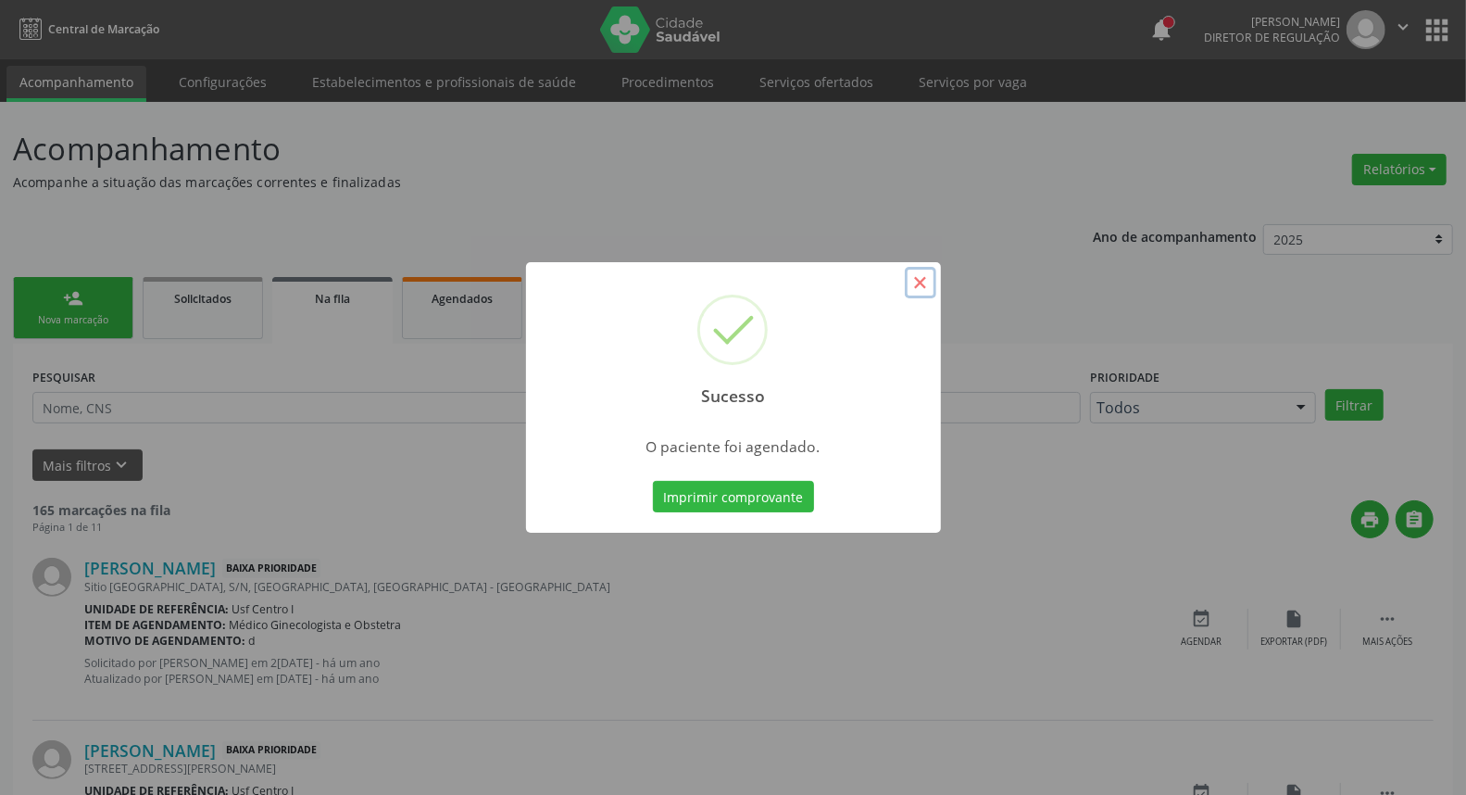
drag, startPoint x: 920, startPoint y: 276, endPoint x: 634, endPoint y: 538, distance: 387.4
click at [920, 278] on button "×" at bounding box center [920, 282] width 31 height 31
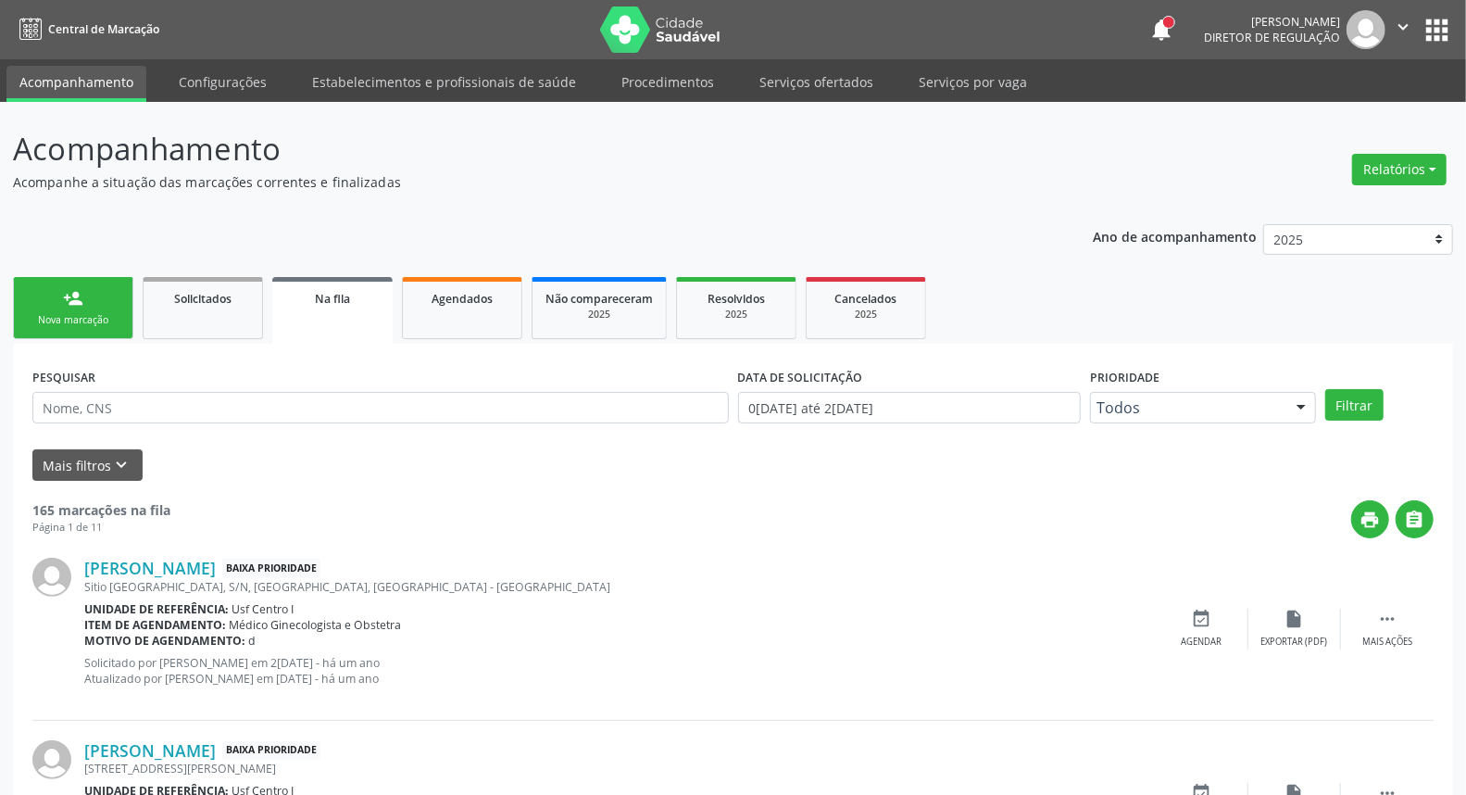
click at [65, 288] on div "person_add" at bounding box center [73, 298] width 20 height 20
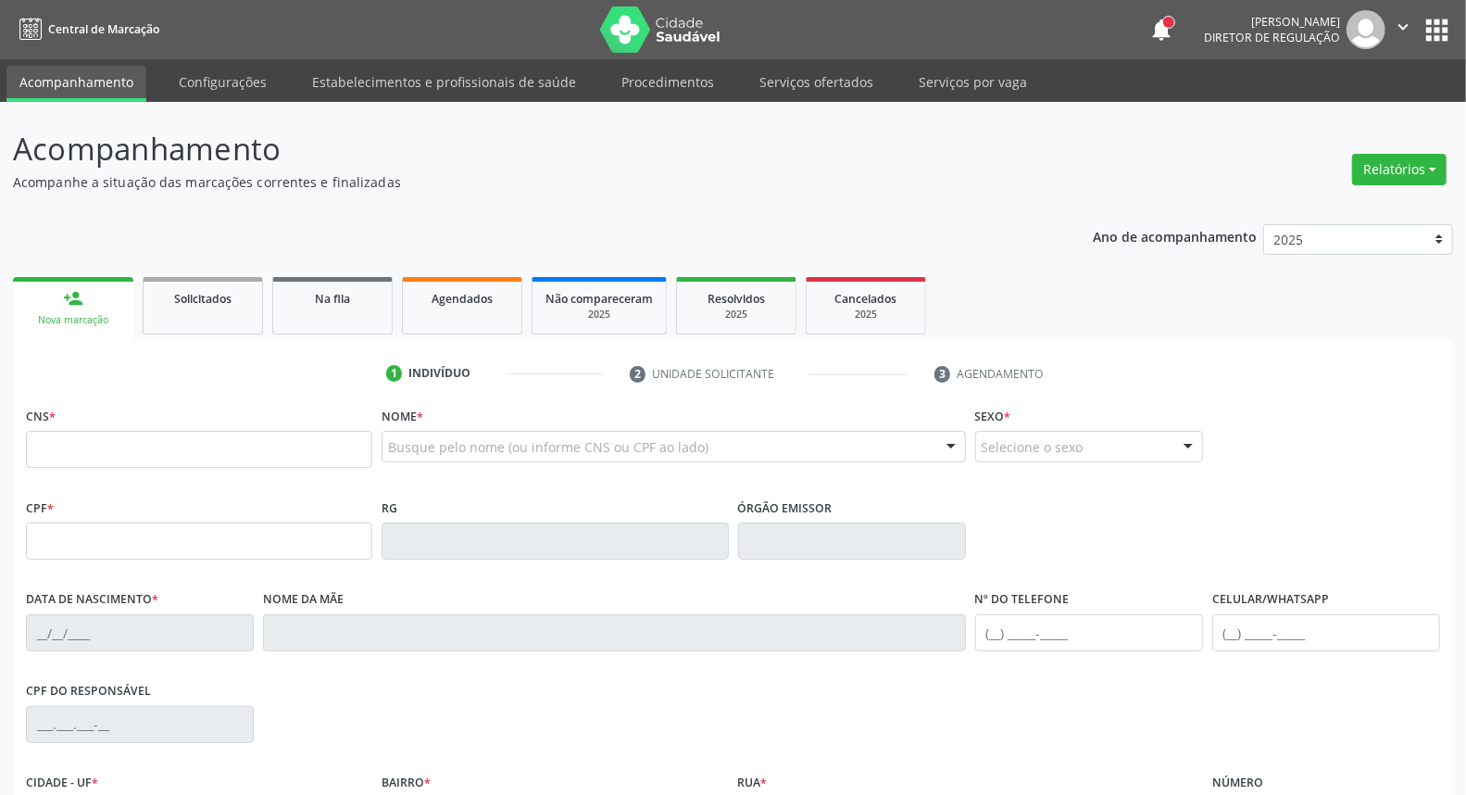
click at [66, 296] on div "person_add" at bounding box center [73, 298] width 20 height 20
click at [105, 427] on div "CNS *" at bounding box center [199, 435] width 346 height 66
click at [102, 440] on input "text" at bounding box center [199, 449] width 346 height 37
type input "708 0008 1118 7926"
type input "901.513.054-04"
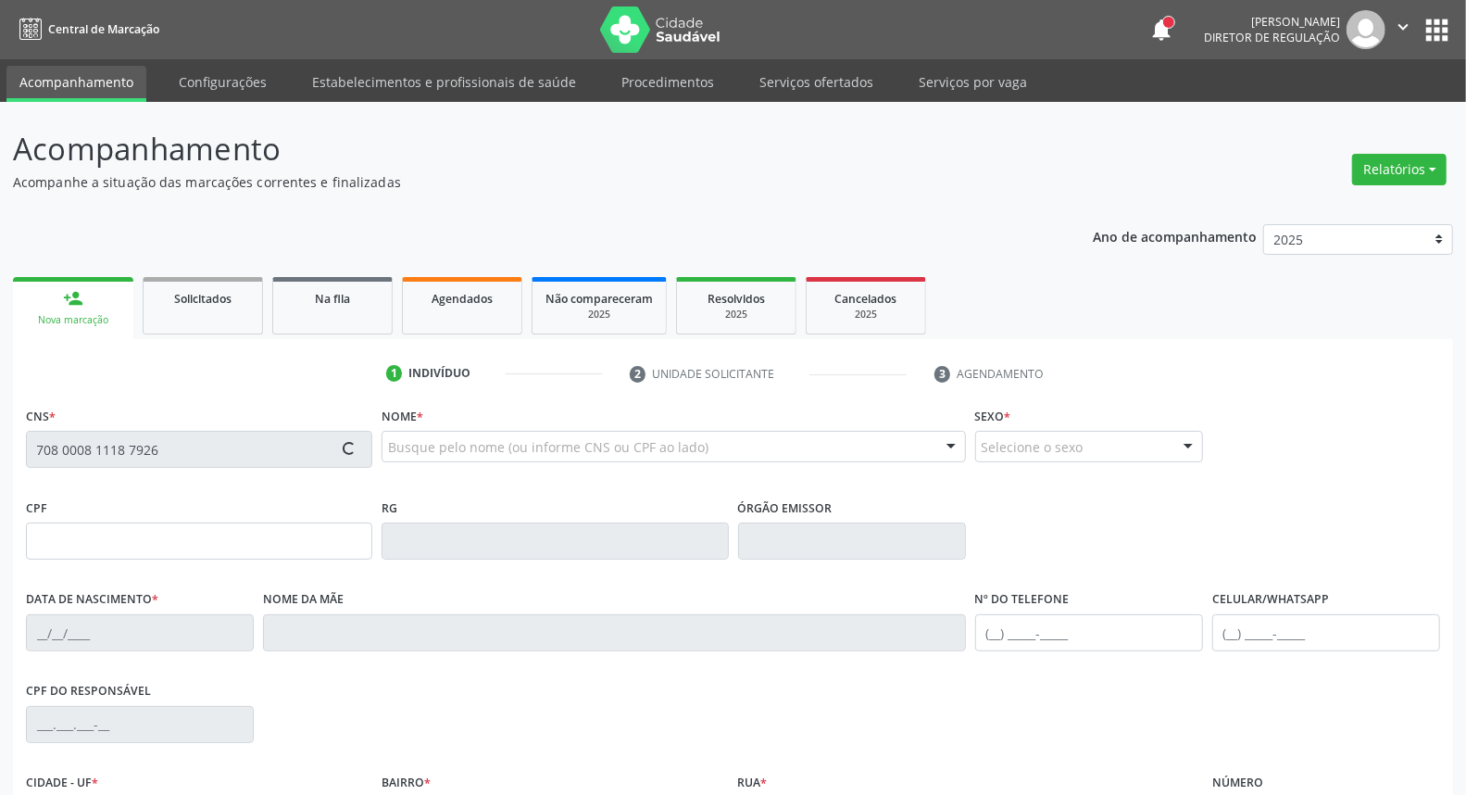
type input "18/01/1966"
type input "Maria Generosa de Lima e Silva"
type input "(87) 99999-9999"
type input "212.371.584-00"
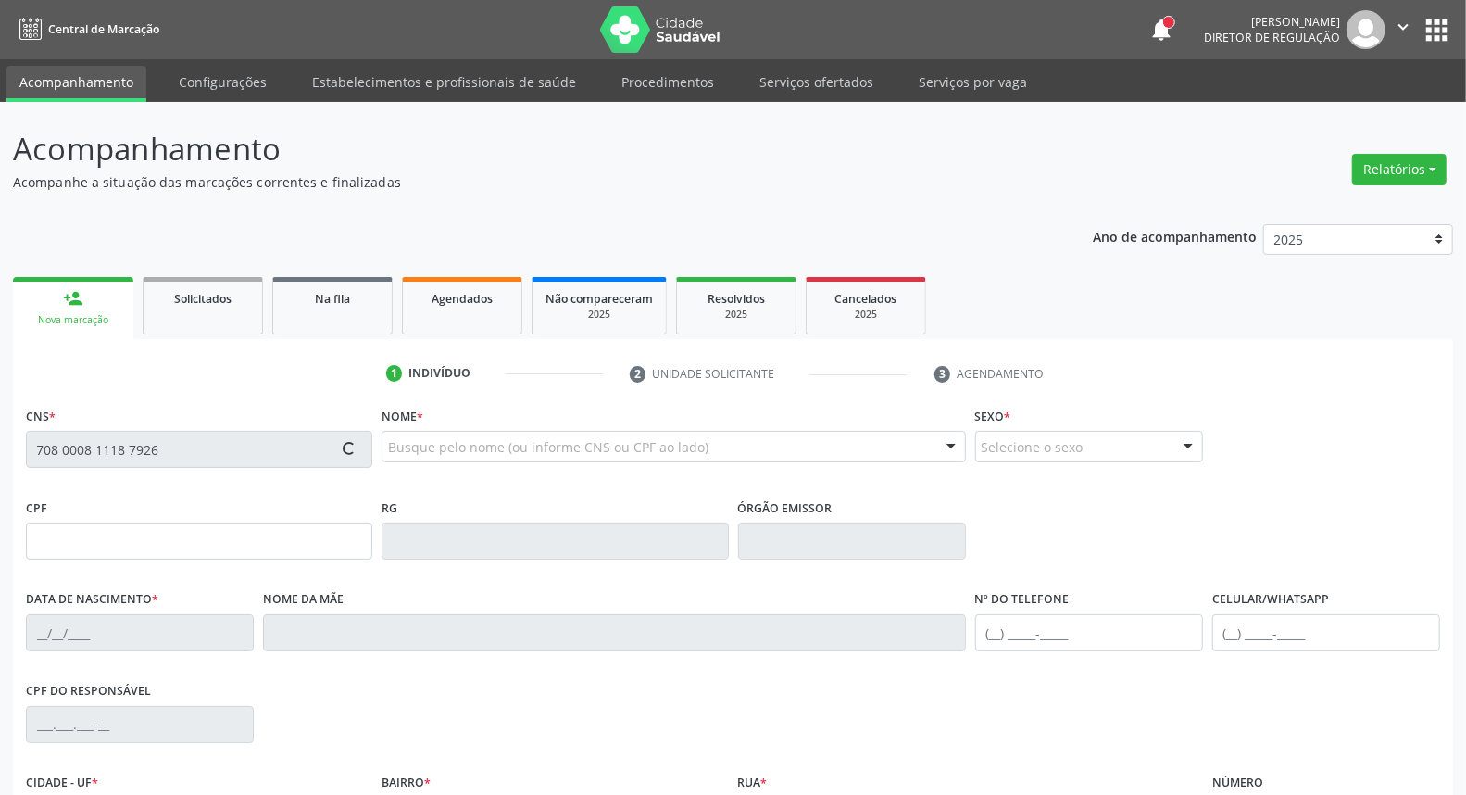
type input "S/N"
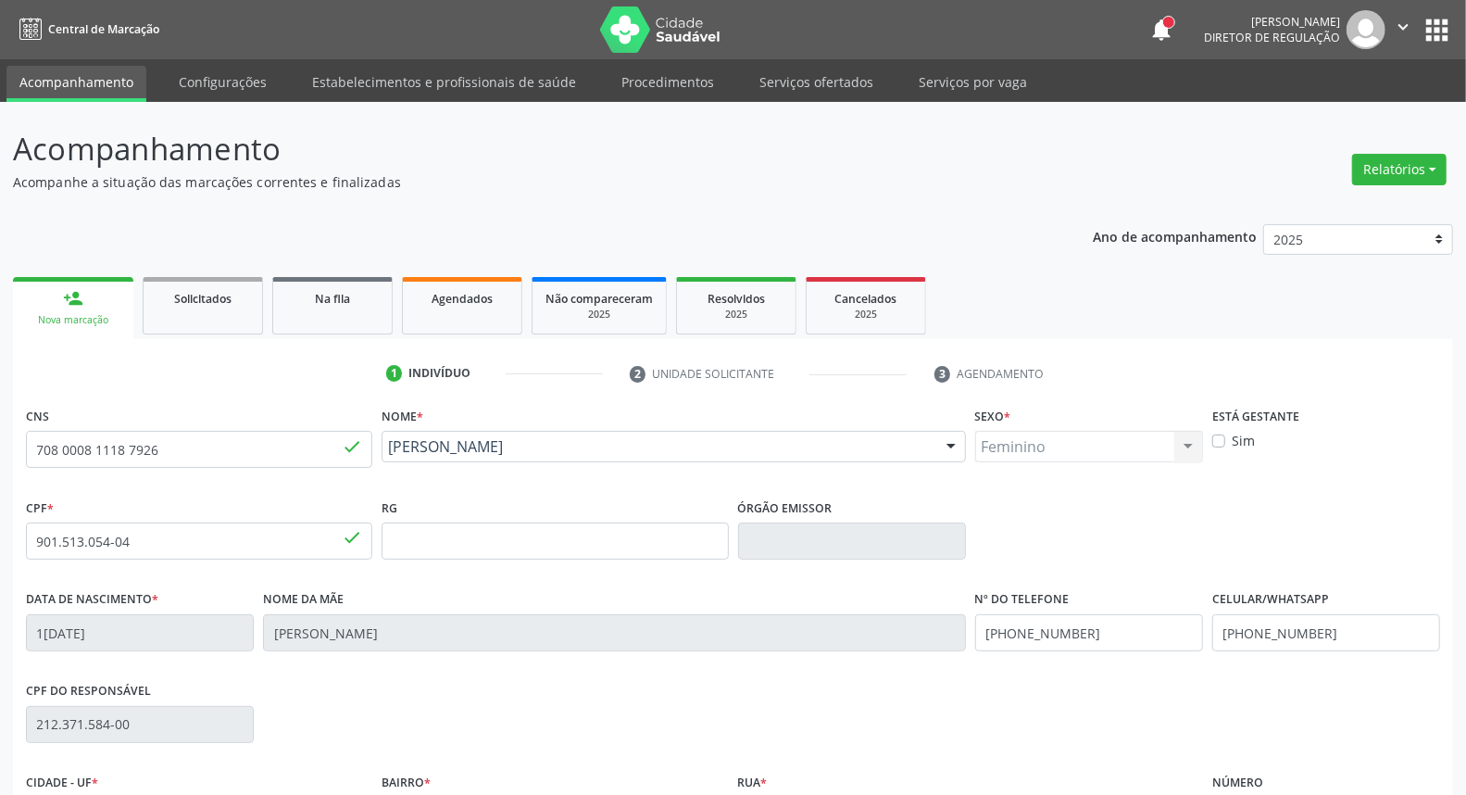
scroll to position [207, 0]
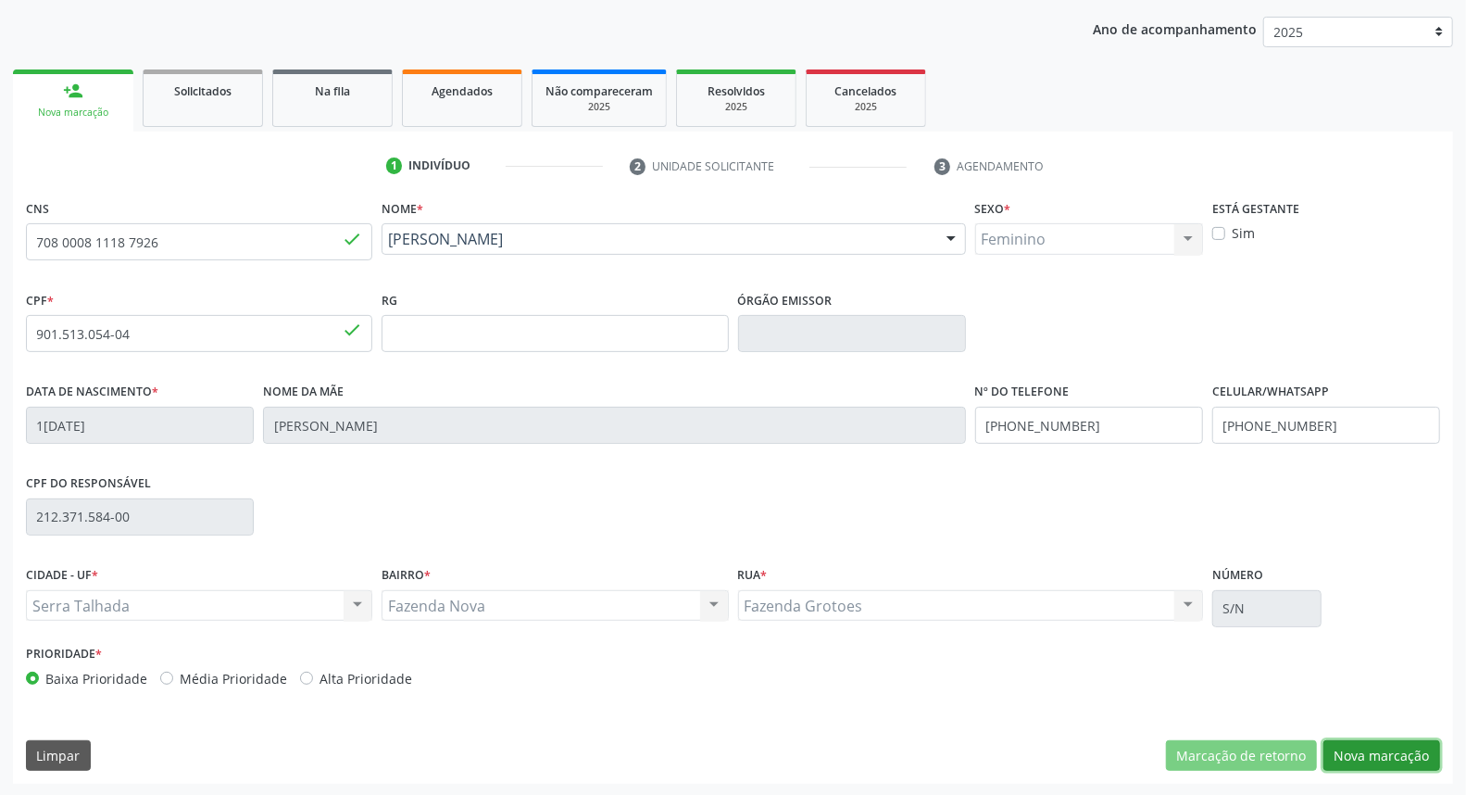
drag, startPoint x: 1359, startPoint y: 752, endPoint x: 1098, endPoint y: 627, distance: 288.7
click at [1349, 750] on button "Nova marcação" at bounding box center [1381, 755] width 117 height 31
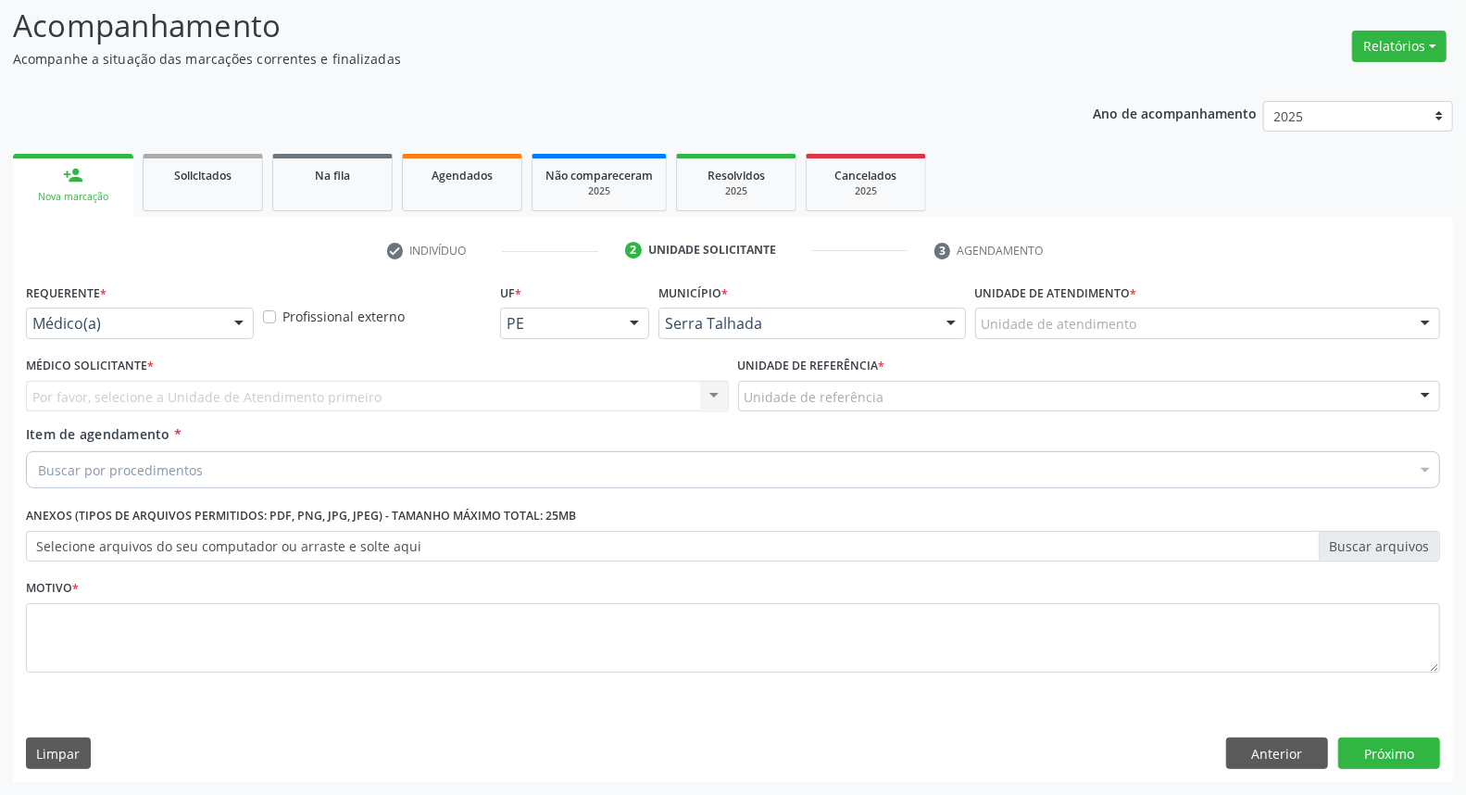
scroll to position [122, 0]
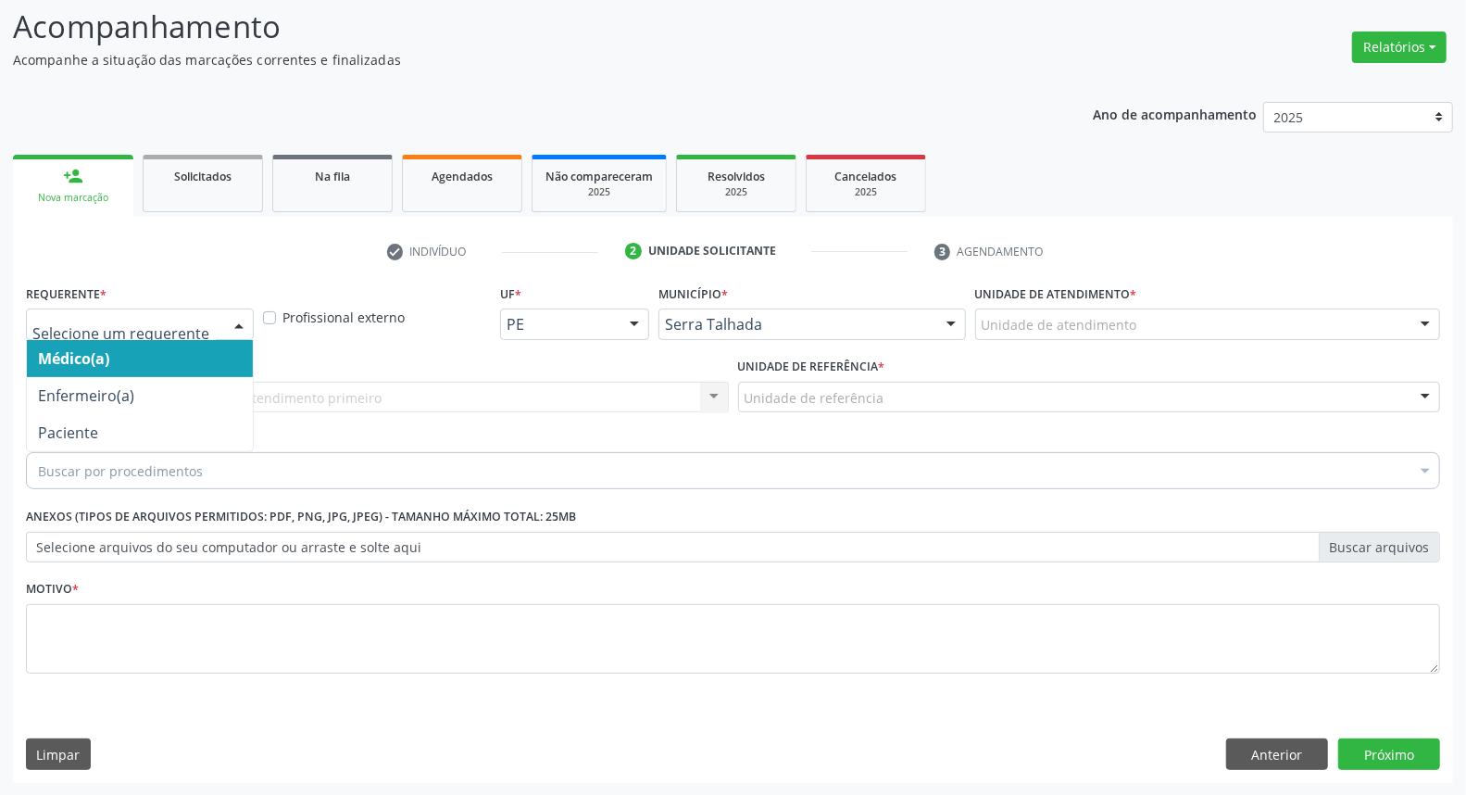
click at [235, 330] on div at bounding box center [239, 324] width 28 height 31
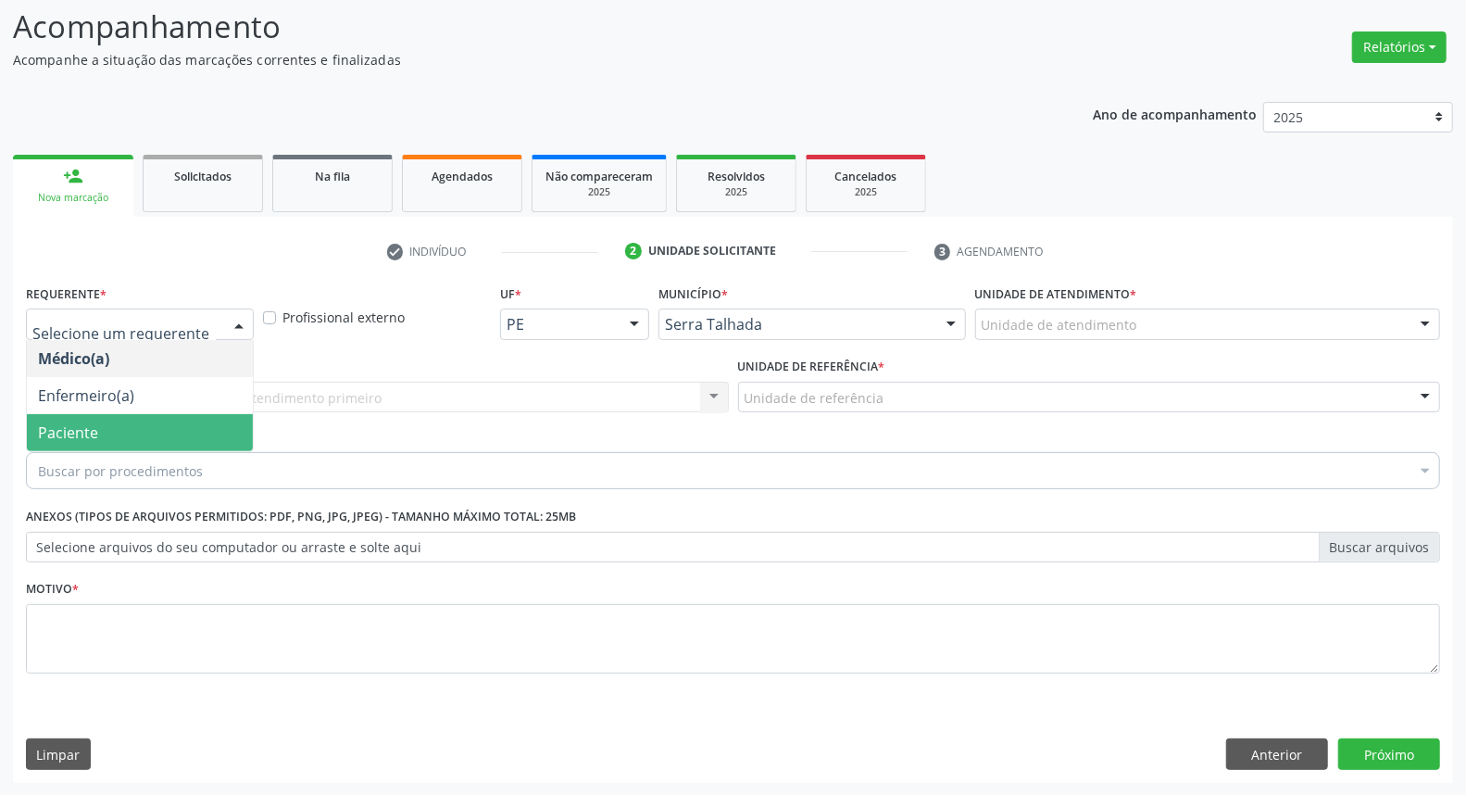
click at [171, 441] on span "Paciente" at bounding box center [140, 432] width 226 height 37
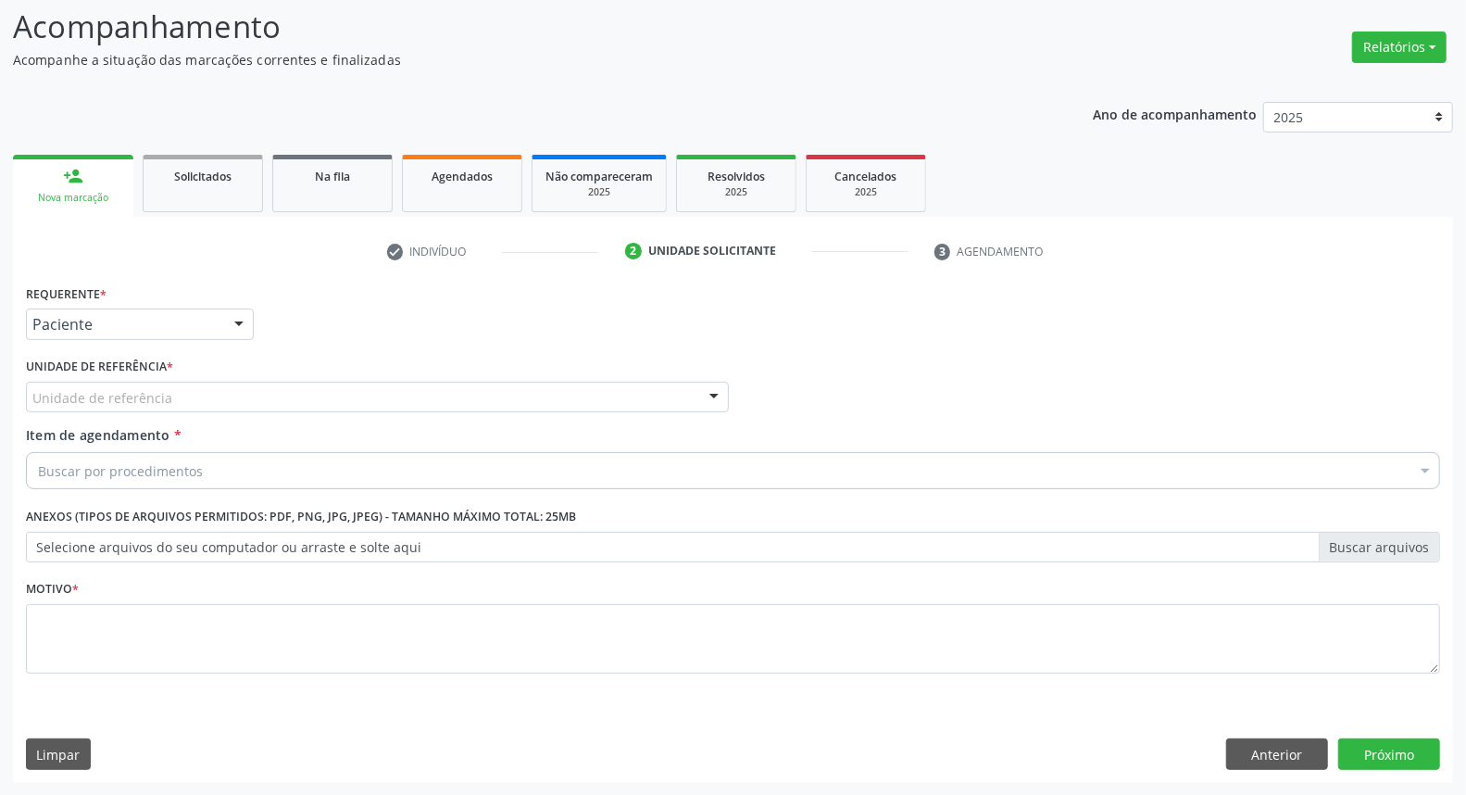
click at [176, 400] on div "Unidade de referência" at bounding box center [377, 397] width 703 height 31
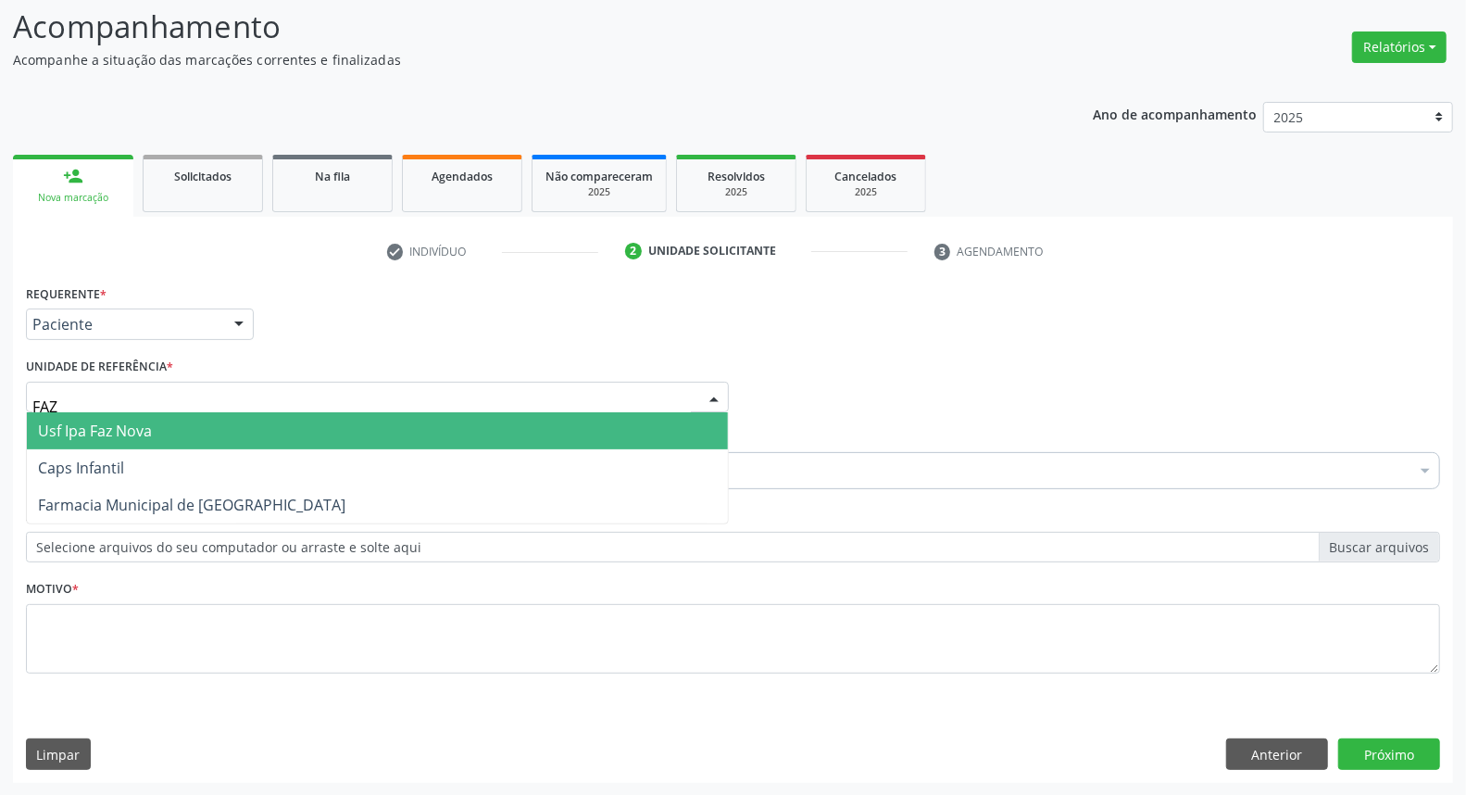
type input "FAZ"
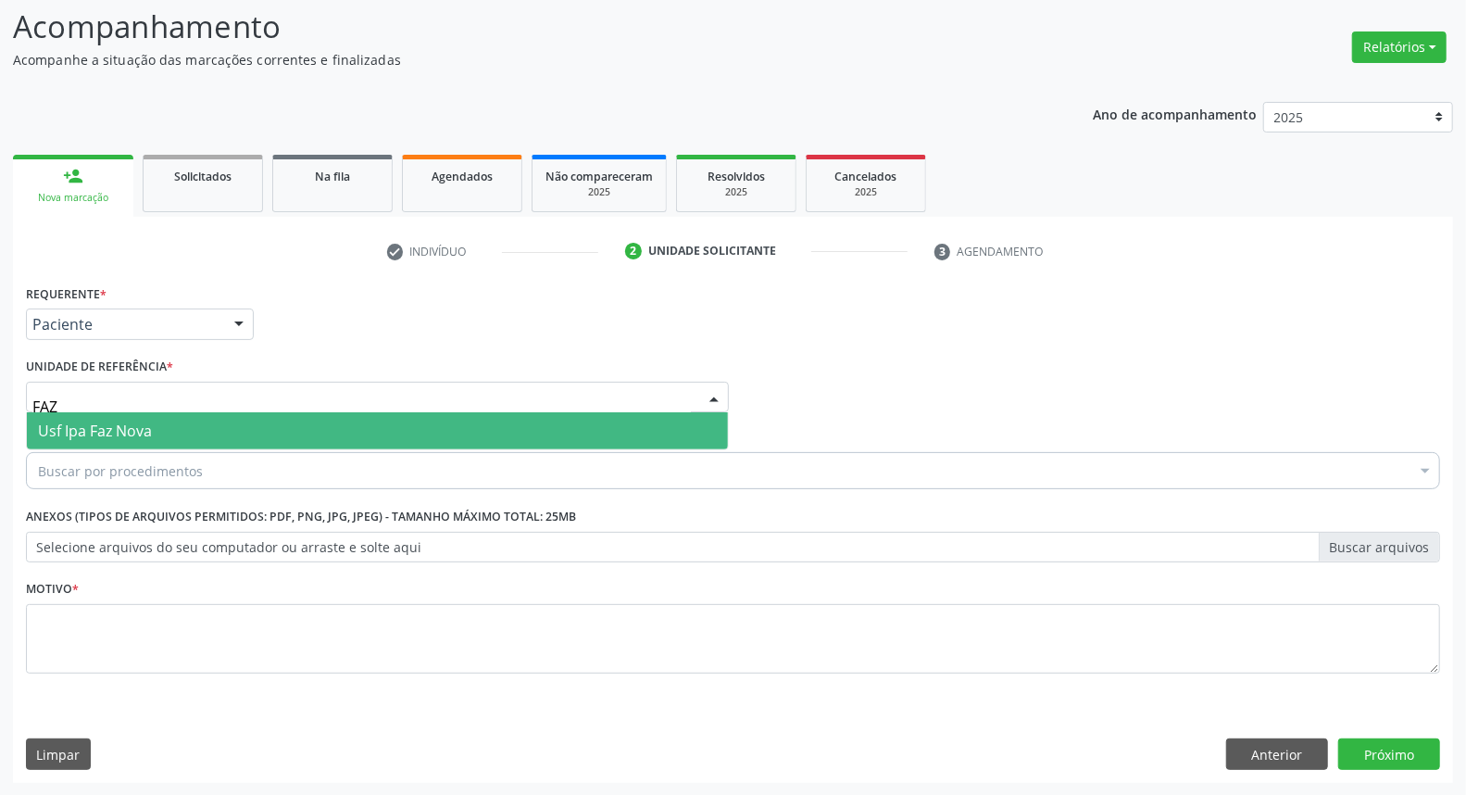
click at [202, 427] on span "Usf Ipa Faz Nova" at bounding box center [377, 430] width 701 height 37
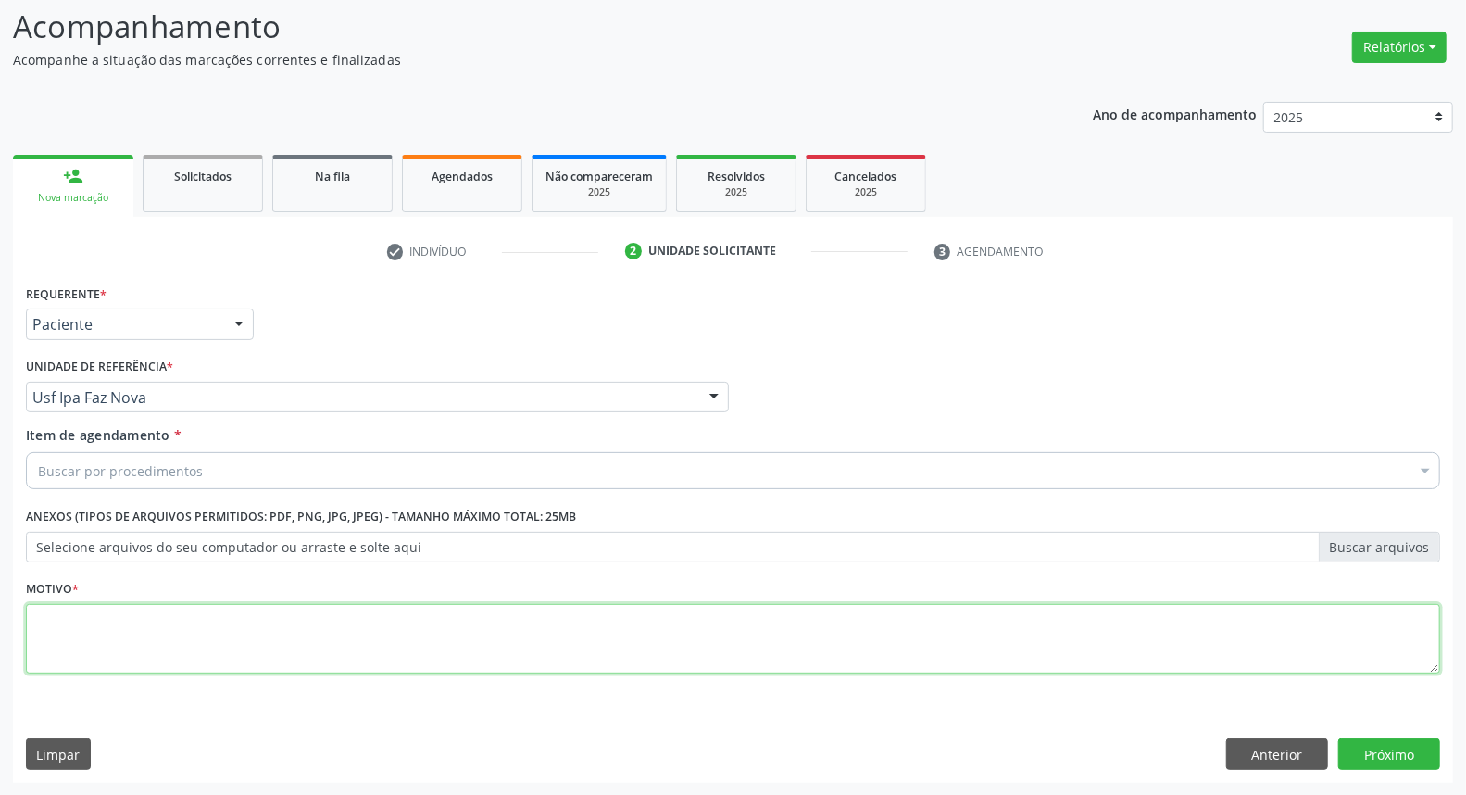
drag, startPoint x: 472, startPoint y: 645, endPoint x: 463, endPoint y: 637, distance: 12.5
click at [469, 644] on textarea at bounding box center [733, 639] width 1414 height 70
type textarea "*"
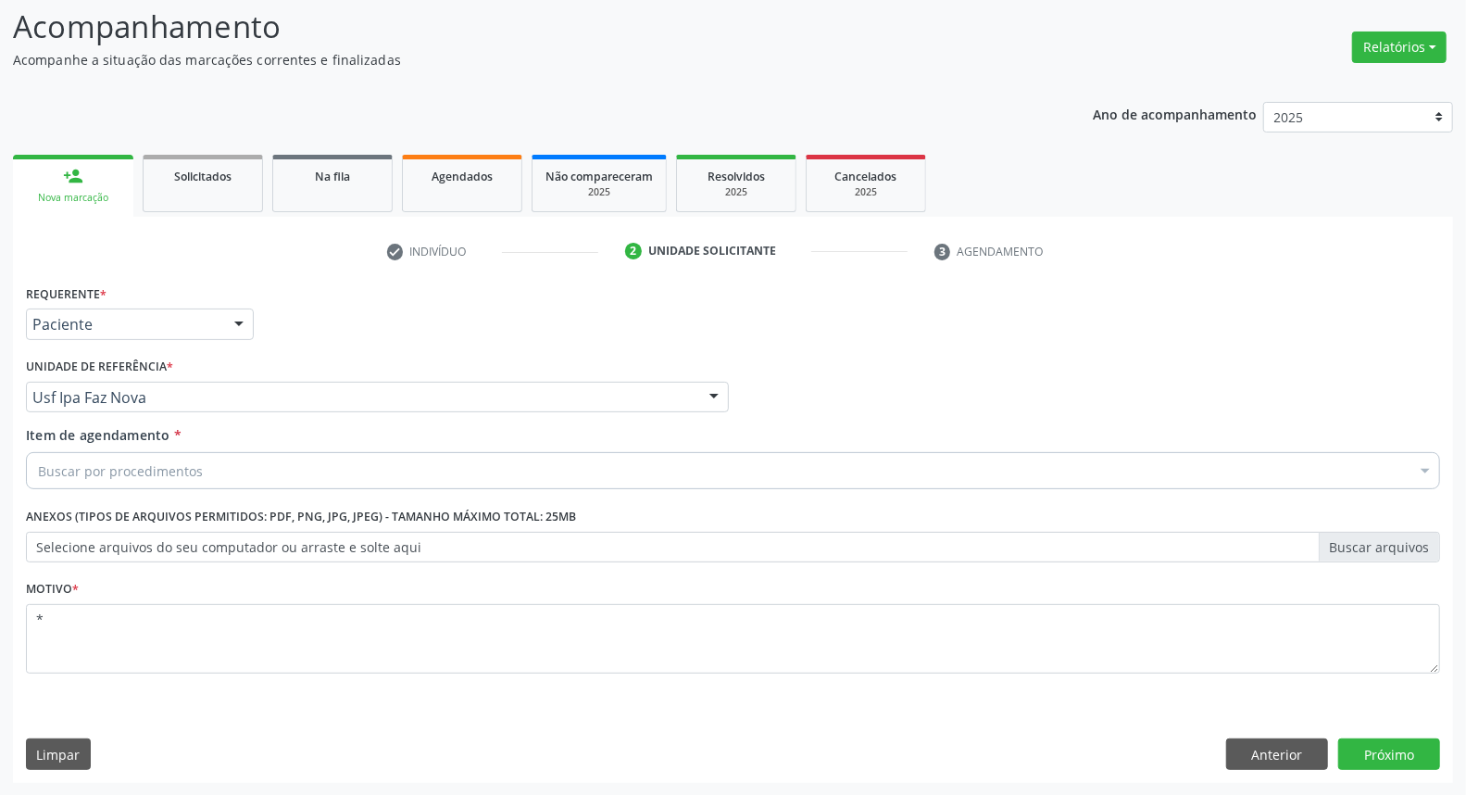
click at [380, 457] on div "Buscar por procedimentos" at bounding box center [733, 470] width 1414 height 37
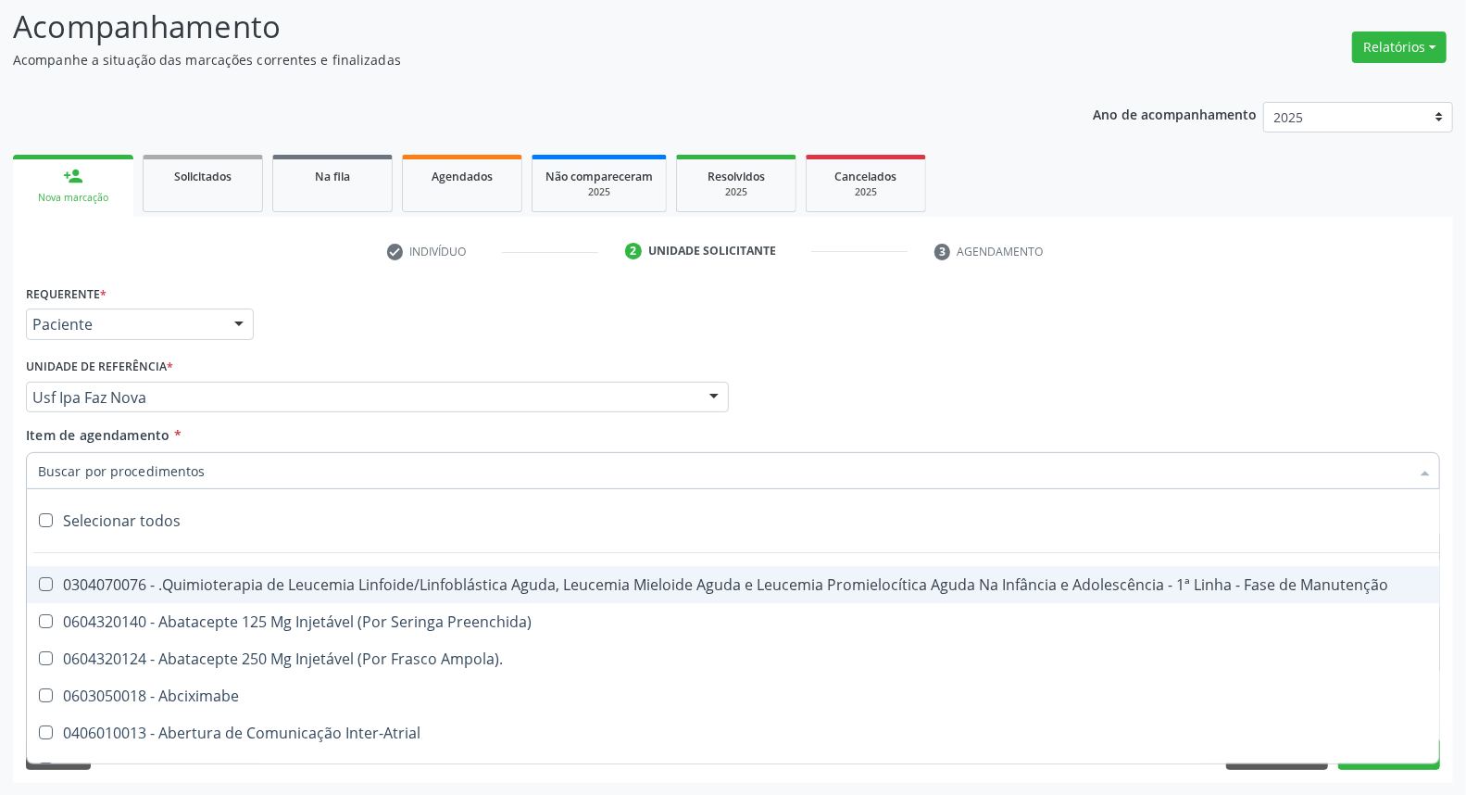
click at [378, 467] on input "Item de agendamento *" at bounding box center [724, 470] width 1372 height 37
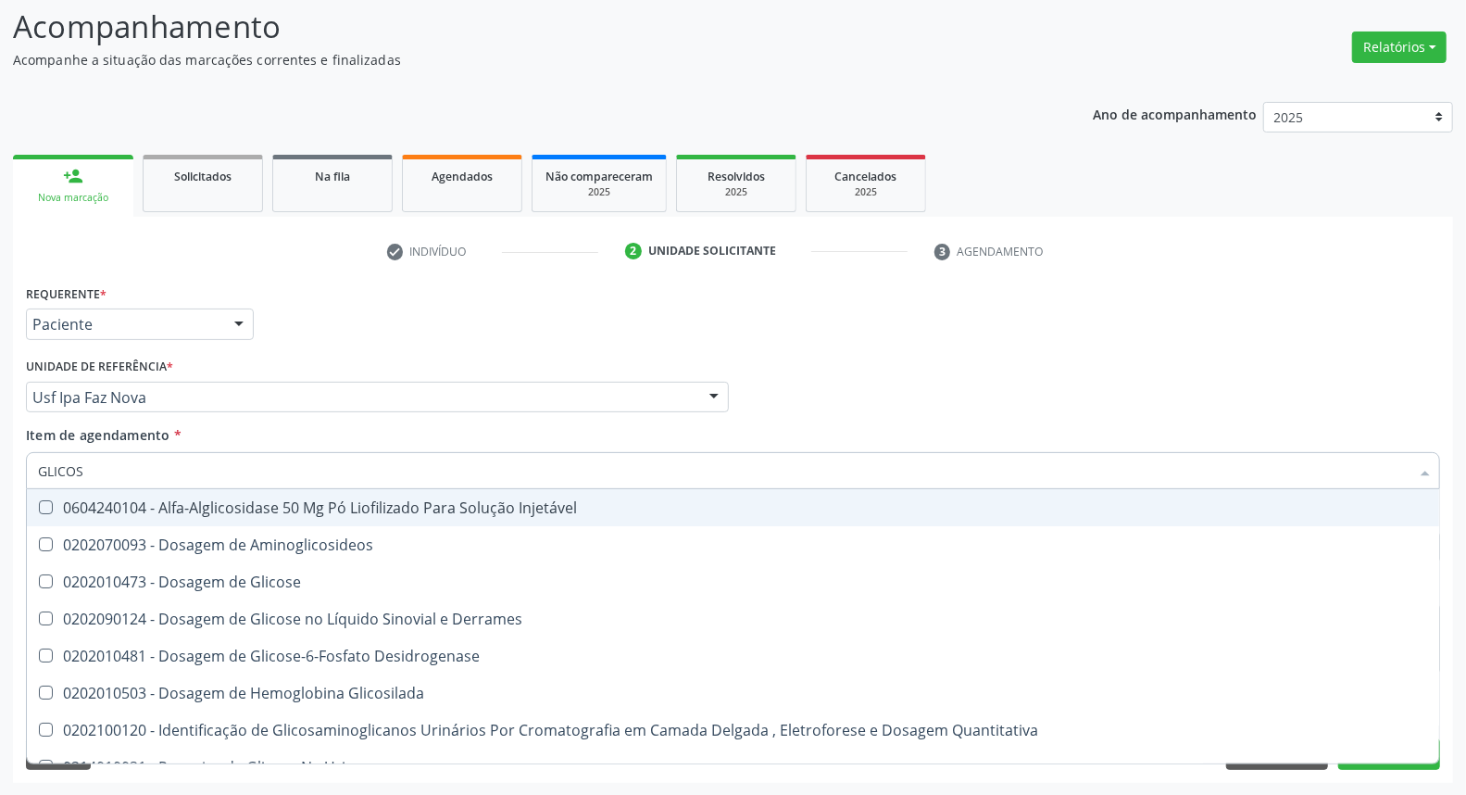
type input "GLICOSE"
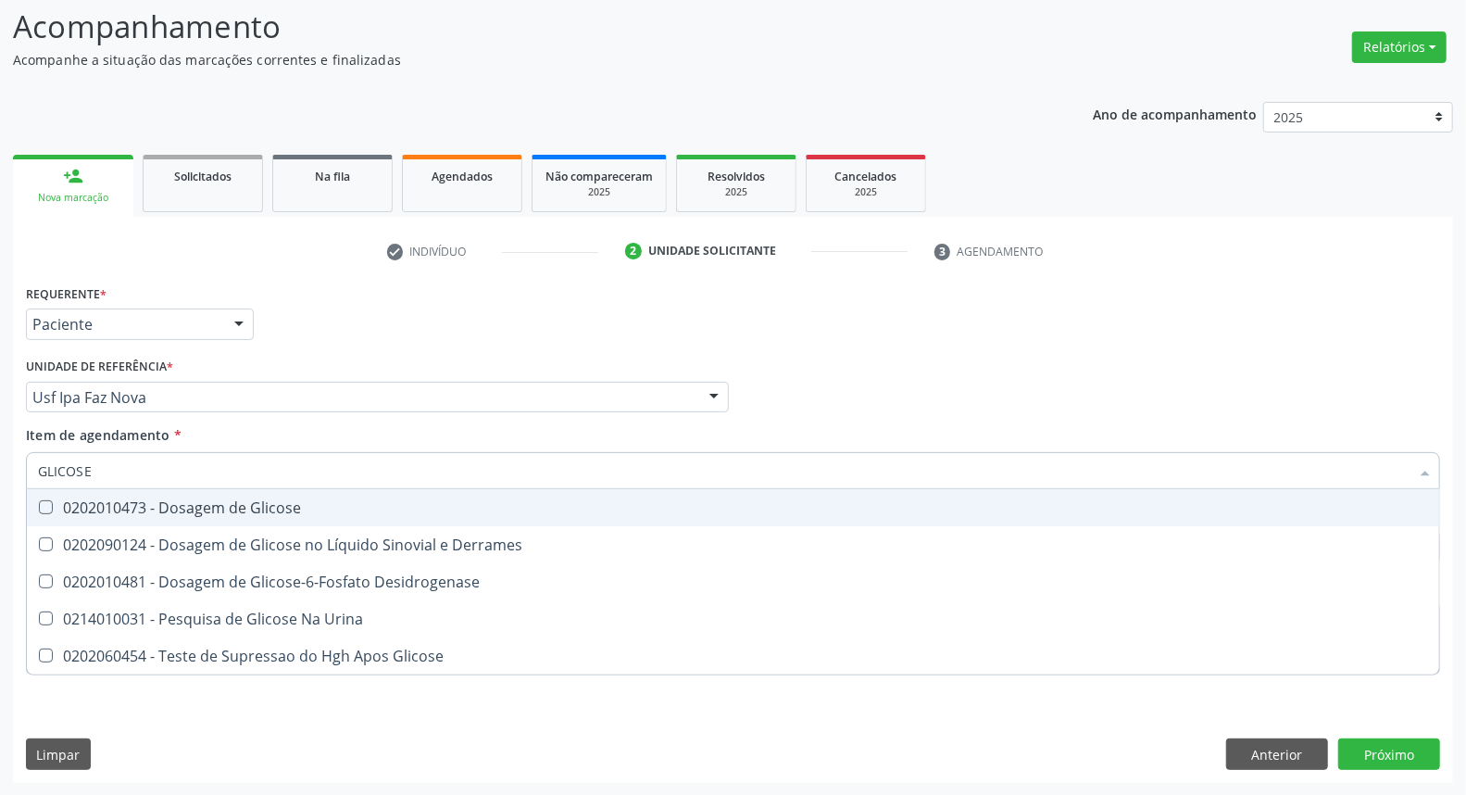
click at [361, 515] on span "0202010473 - Dosagem de Glicose" at bounding box center [733, 507] width 1412 height 37
checkbox Glicose "true"
click at [345, 460] on input "GLICOSE" at bounding box center [724, 470] width 1372 height 37
type input "A"
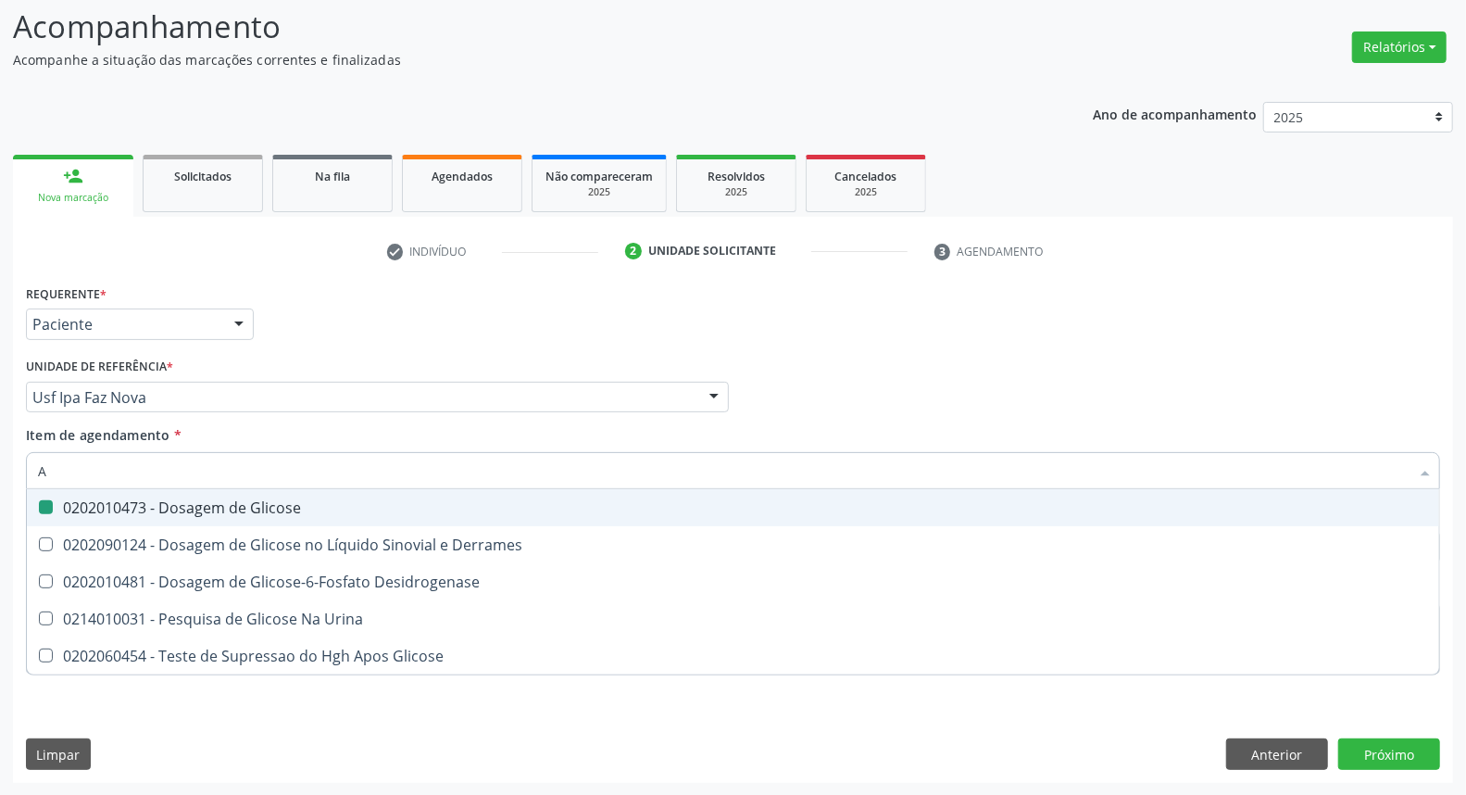
checkbox Glicose "false"
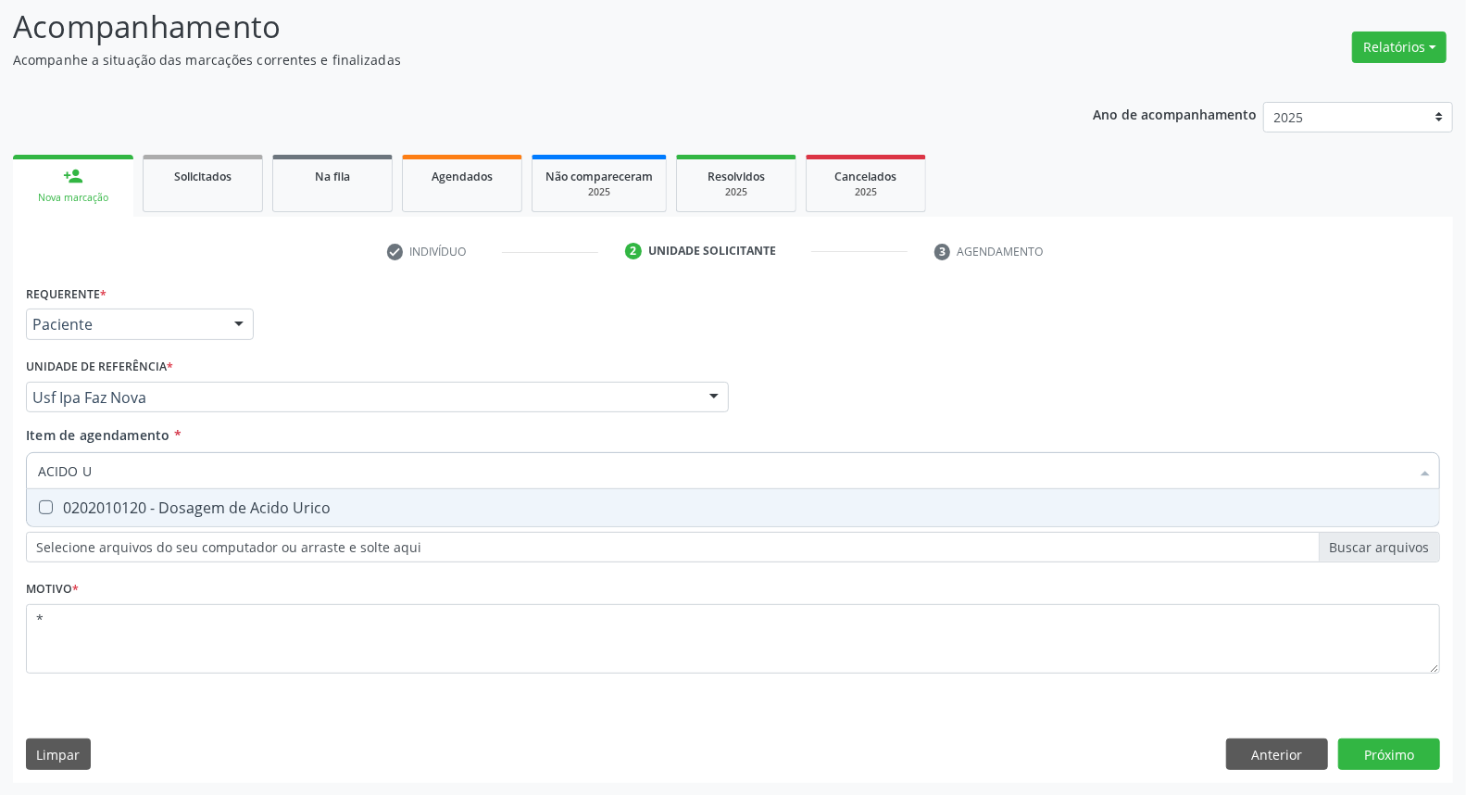
type input "ACIDO U"
click at [341, 501] on div "0202010120 - Dosagem de Acido Urico" at bounding box center [733, 507] width 1390 height 15
checkbox Urico "true"
click at [335, 475] on input "ACIDO U" at bounding box center [724, 470] width 1372 height 37
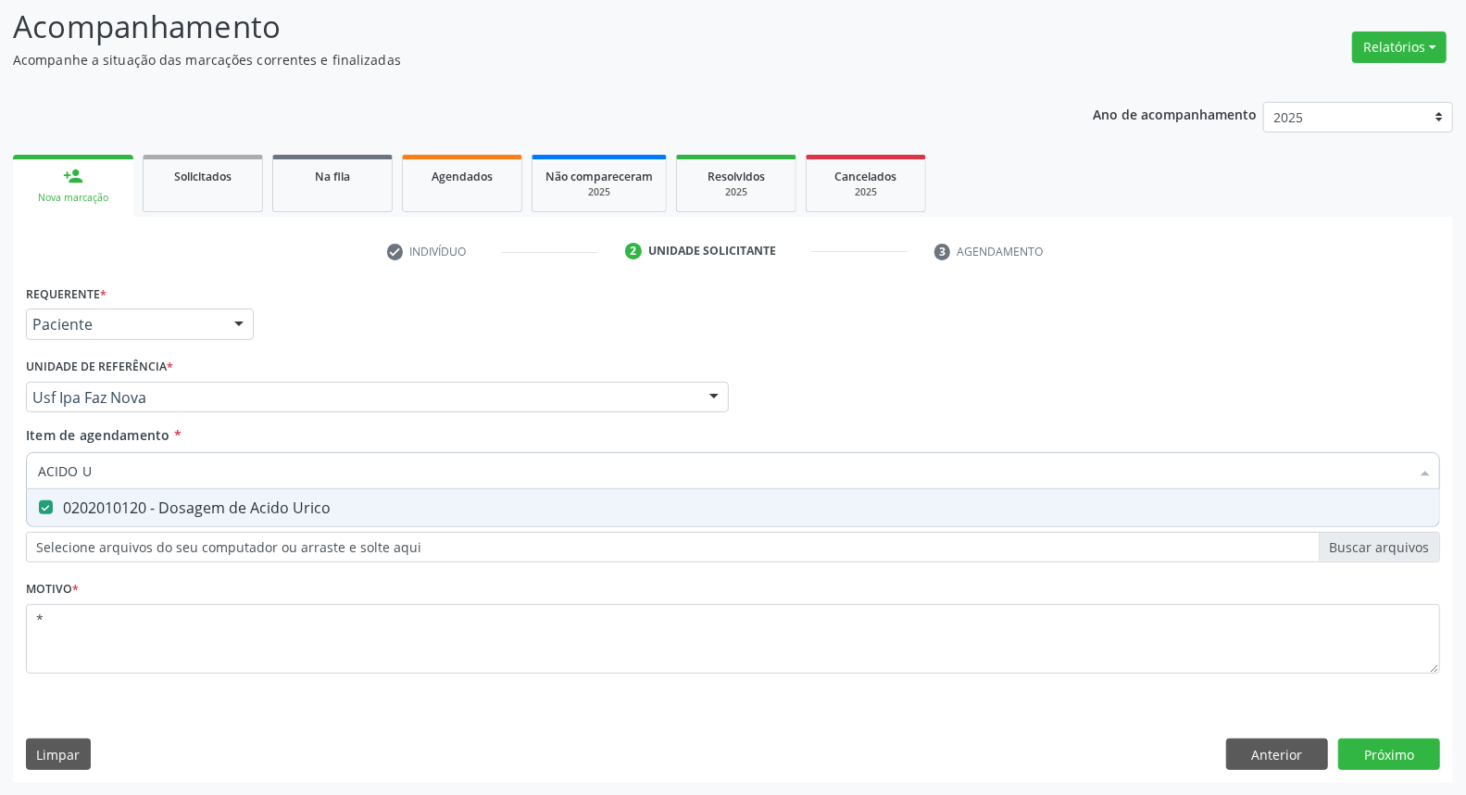
click at [335, 475] on input "ACIDO U" at bounding box center [724, 470] width 1372 height 37
type input "C"
checkbox Urico "false"
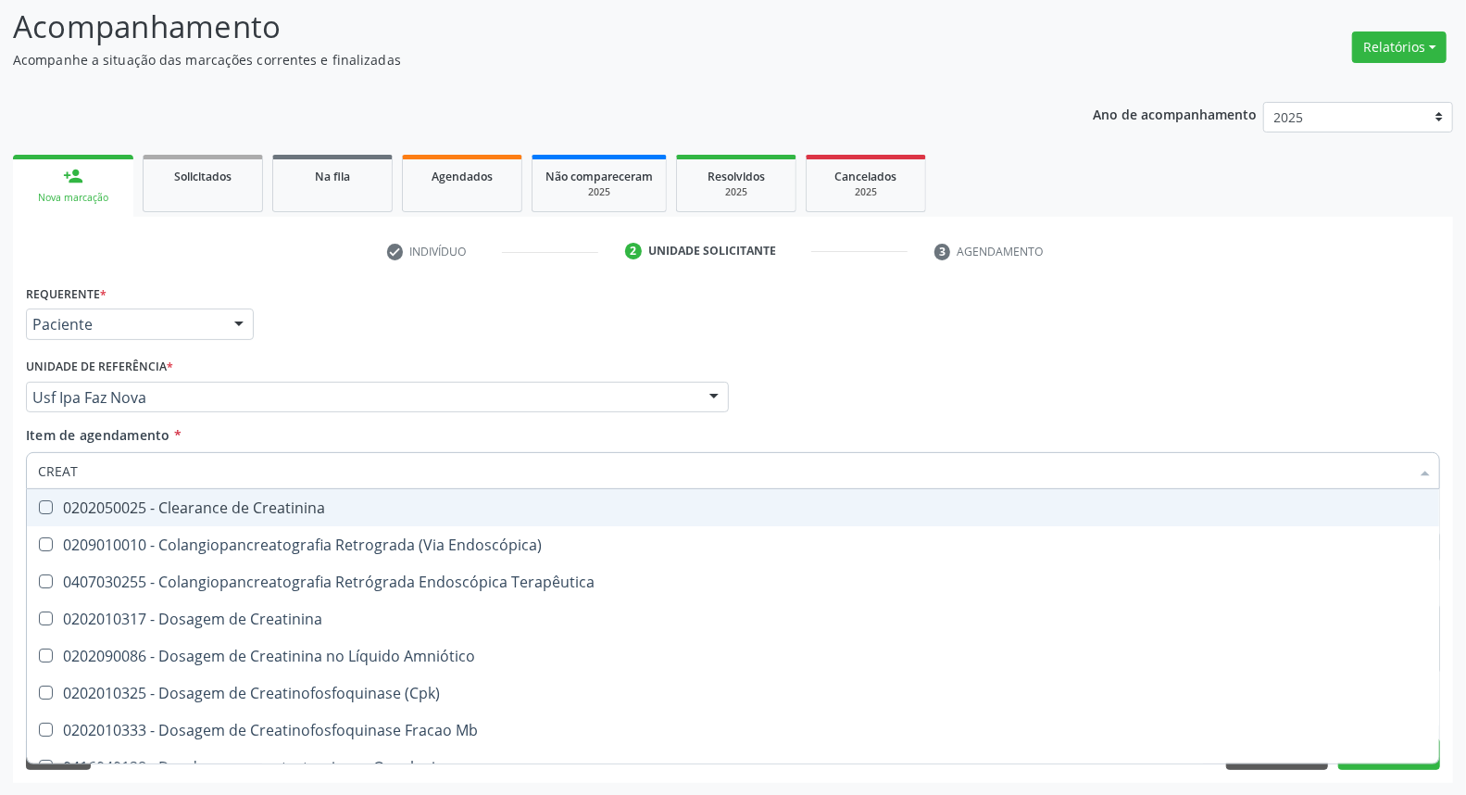
type input "CREATI"
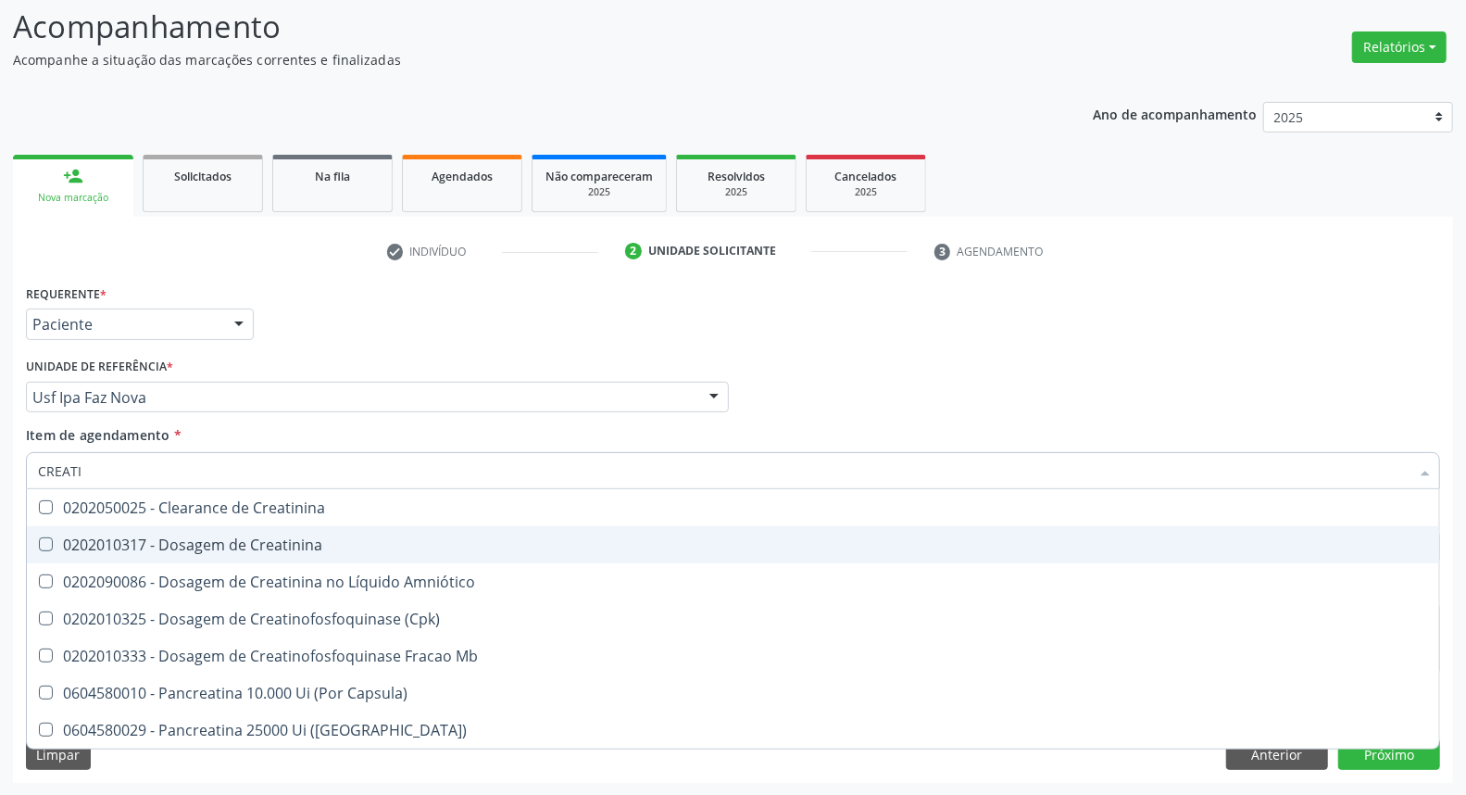
click at [255, 530] on span "0202010317 - Dosagem de Creatinina" at bounding box center [733, 544] width 1412 height 37
checkbox Creatinina "true"
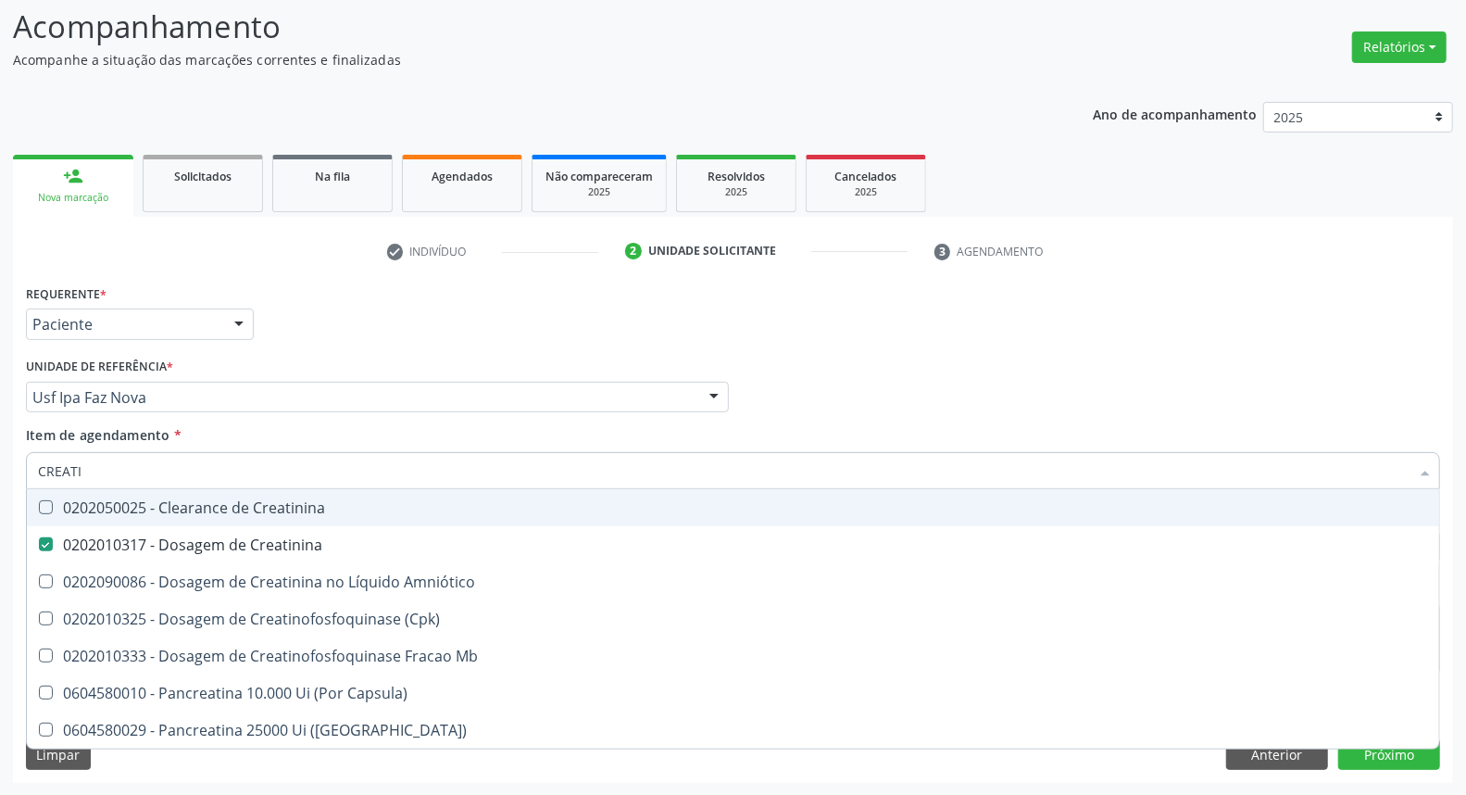
click at [246, 482] on input "CREATI" at bounding box center [724, 470] width 1372 height 37
type input "UR"
checkbox Creatinina "false"
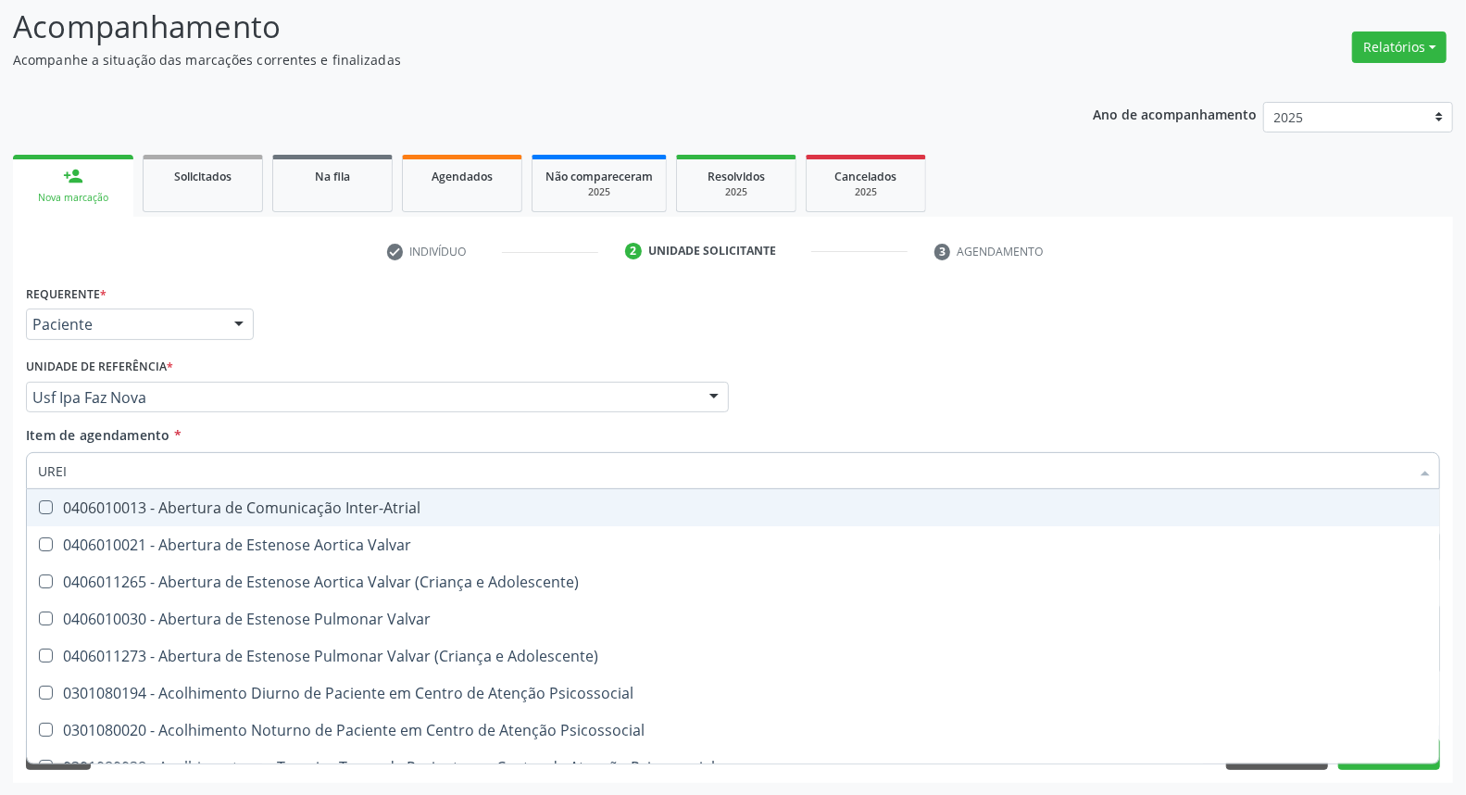
type input "UREIA"
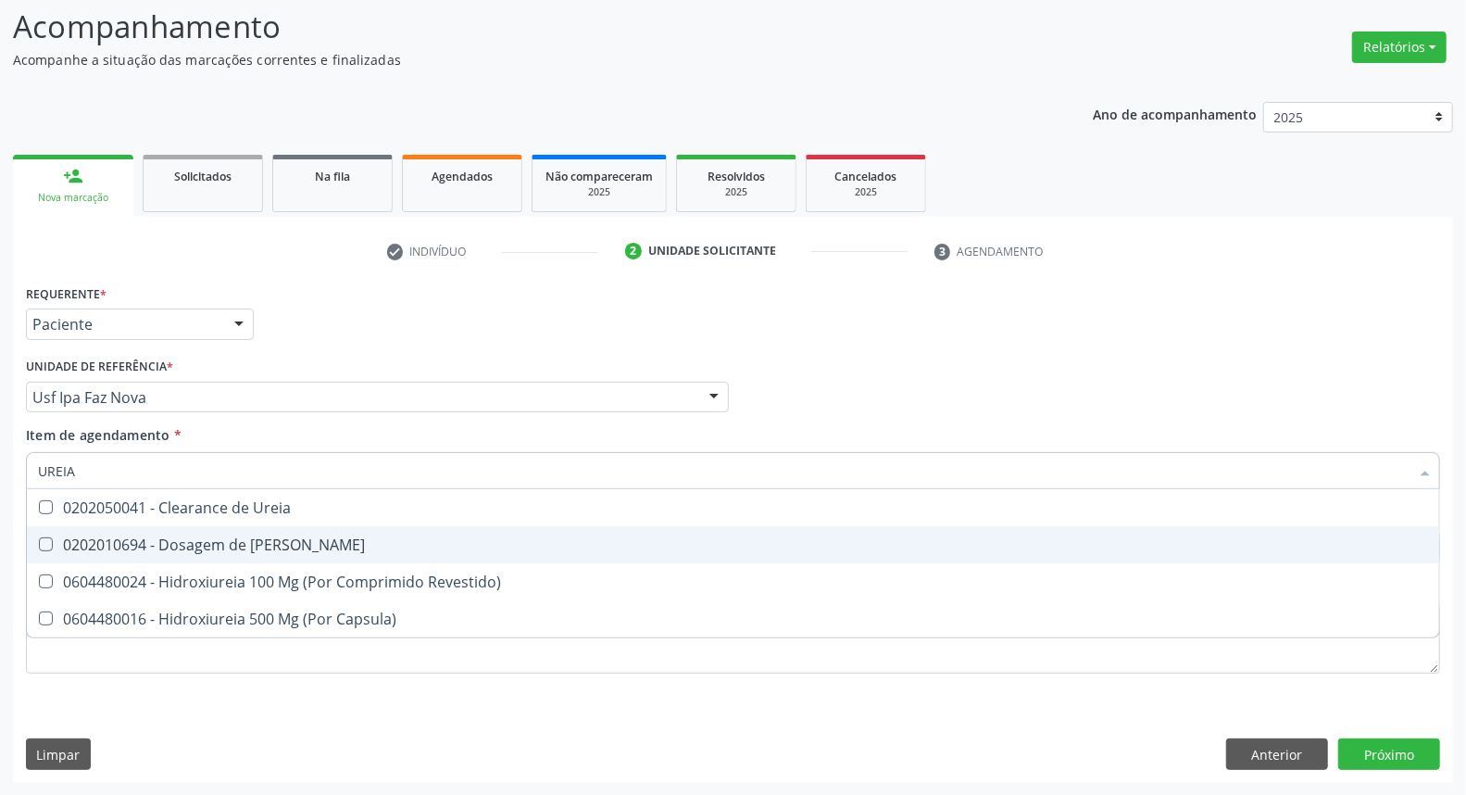
click at [248, 531] on span "0202010694 - Dosagem de [PERSON_NAME]" at bounding box center [733, 544] width 1412 height 37
checkbox Ureia "true"
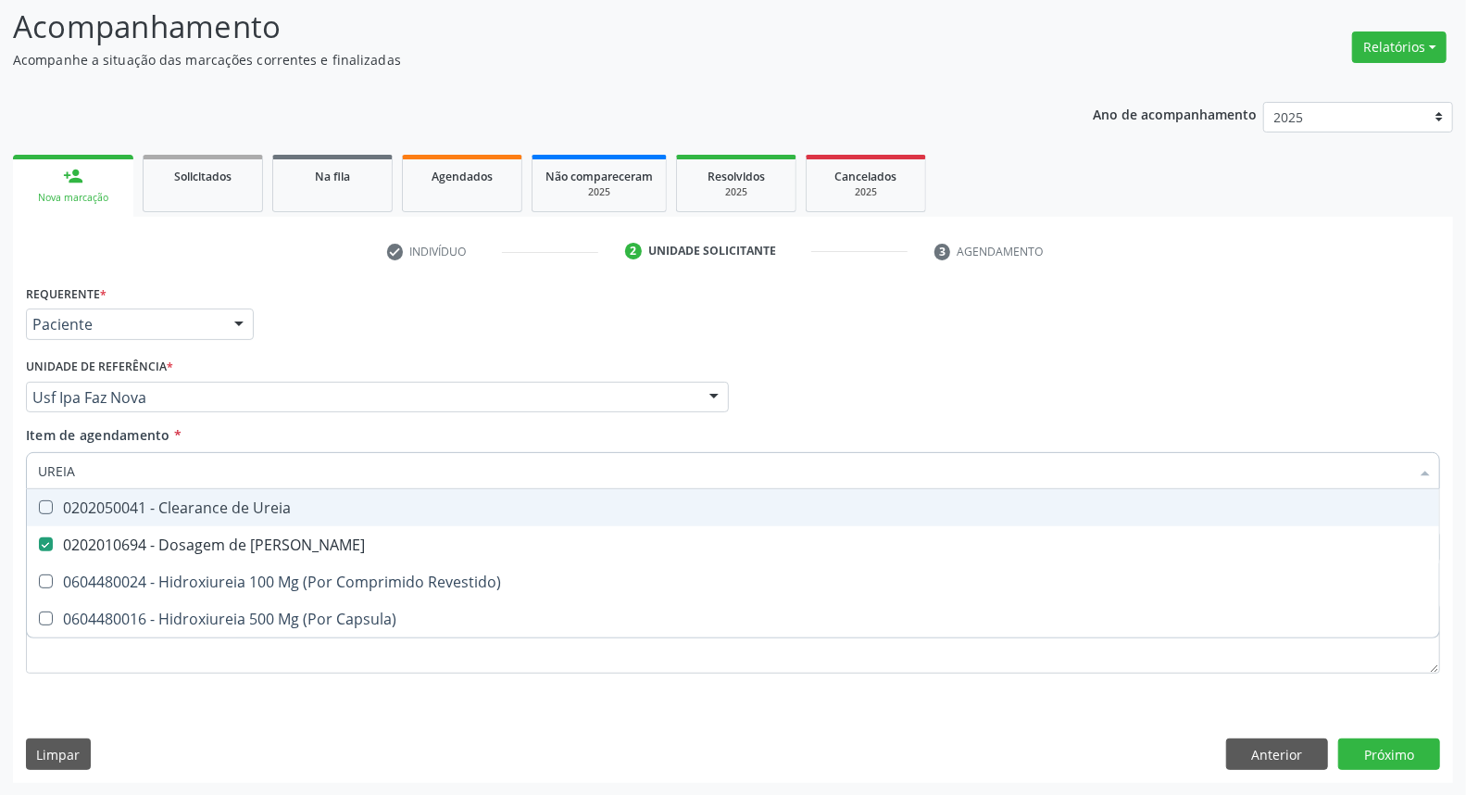
click at [248, 452] on input "UREIA" at bounding box center [724, 470] width 1372 height 37
click at [244, 468] on input "UREIA" at bounding box center [724, 470] width 1372 height 37
type input "C"
checkbox Ureia "false"
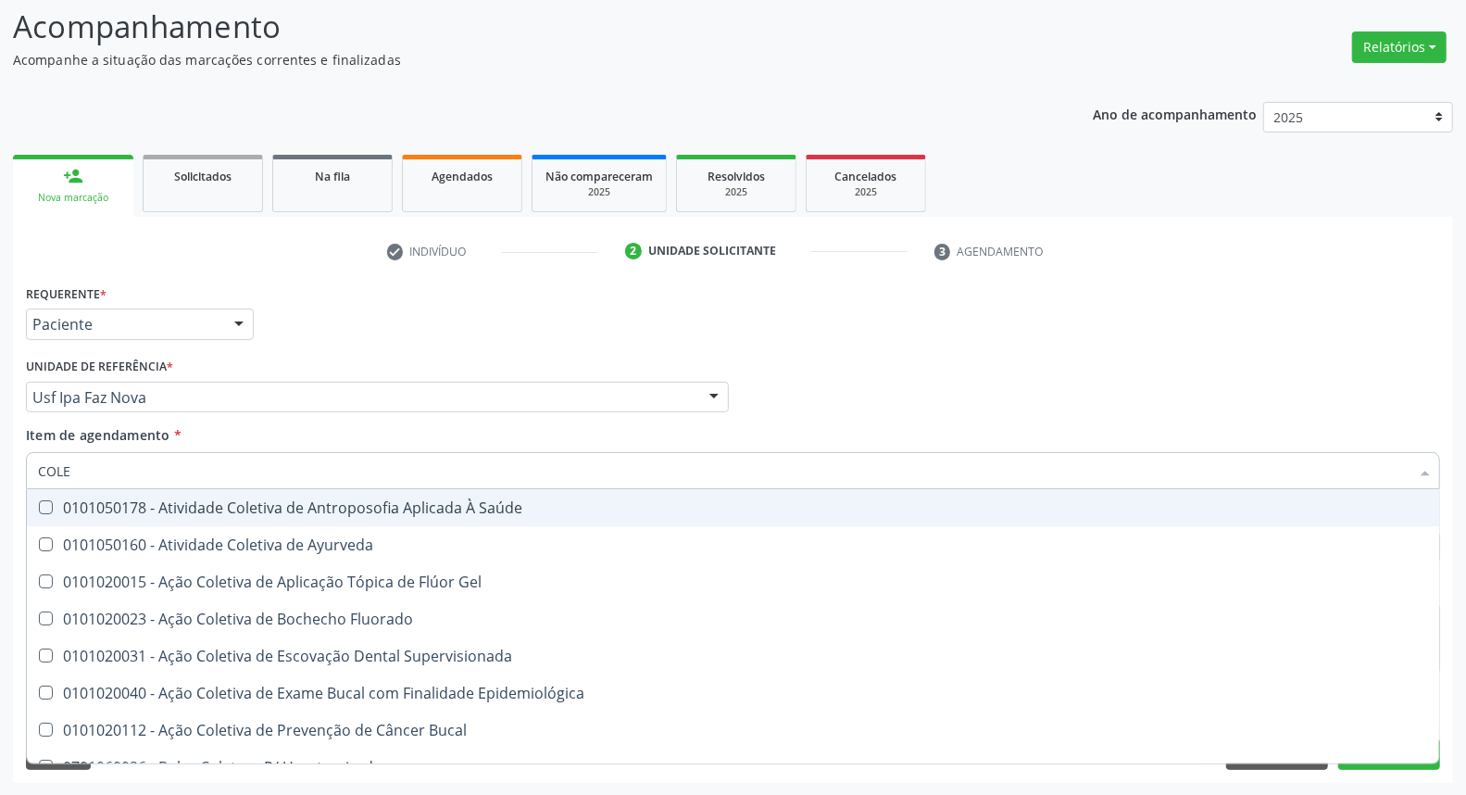
type input "COLES"
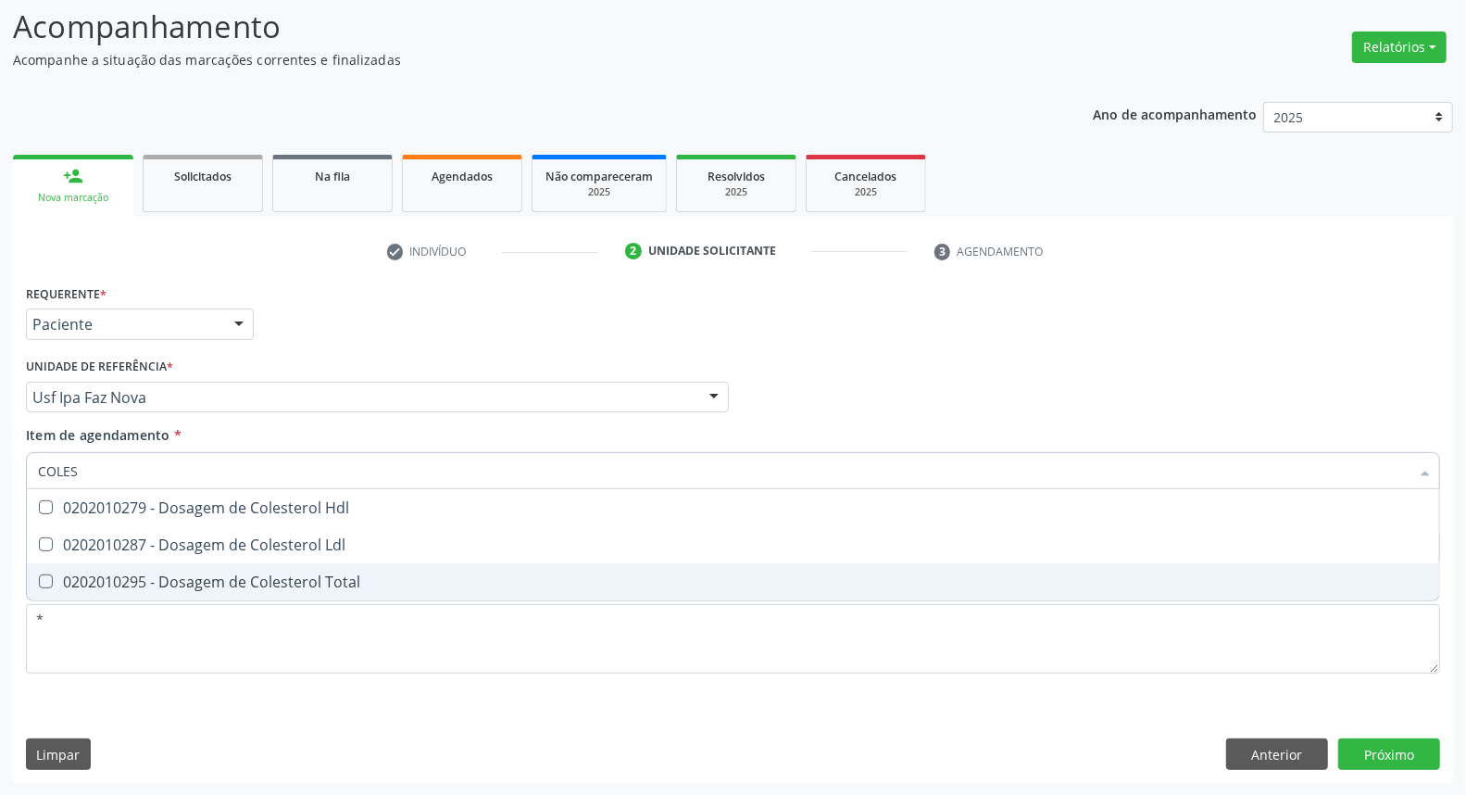
drag, startPoint x: 257, startPoint y: 576, endPoint x: 262, endPoint y: 537, distance: 39.3
click at [257, 567] on span "0202010295 - Dosagem de Colesterol Total" at bounding box center [733, 581] width 1412 height 37
checkbox Total "true"
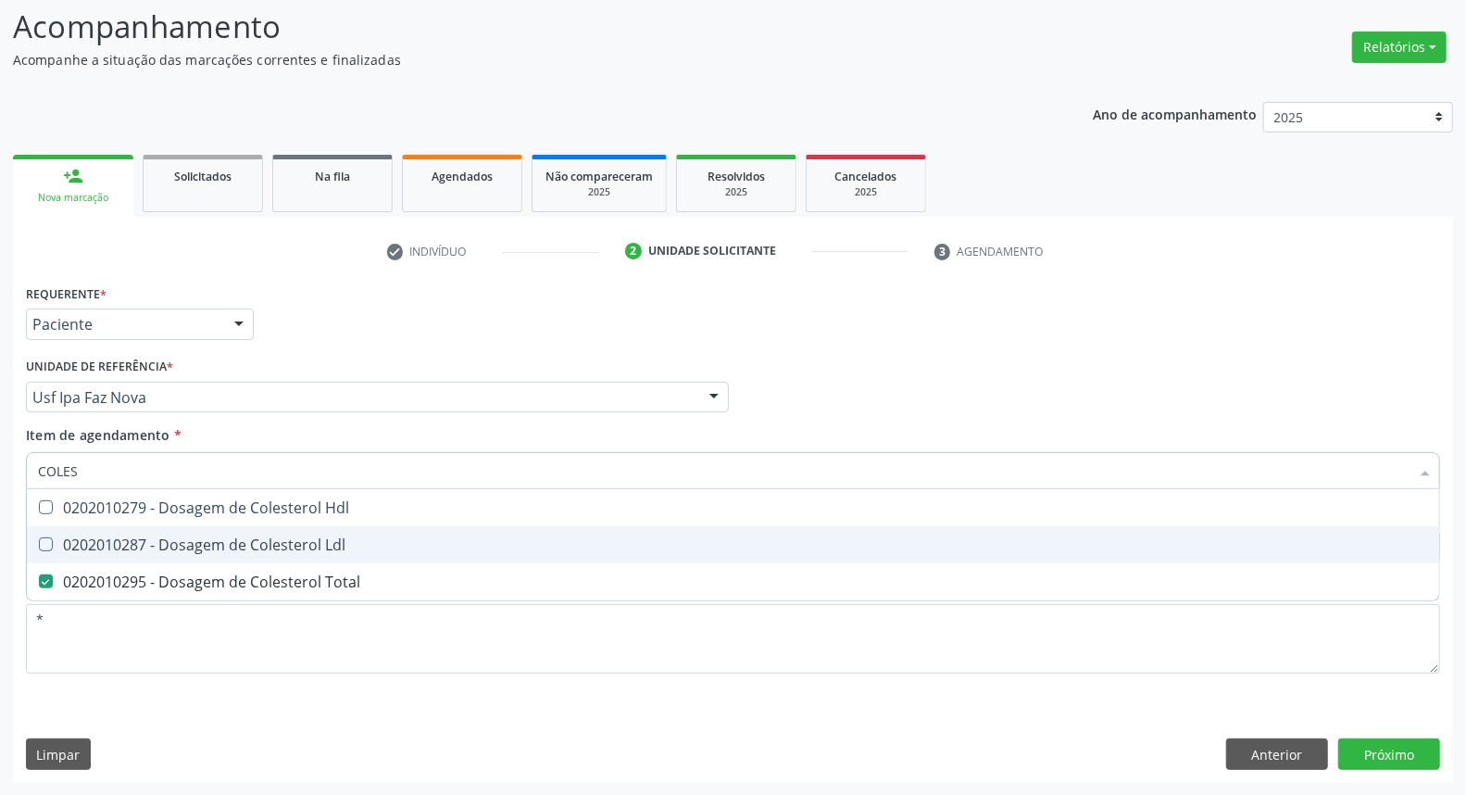
click at [262, 529] on span "0202010287 - Dosagem de Colesterol Ldl" at bounding box center [733, 544] width 1412 height 37
checkbox Ldl "true"
click at [263, 510] on div "0202010279 - Dosagem de Colesterol Hdl" at bounding box center [733, 507] width 1390 height 15
checkbox Hdl "true"
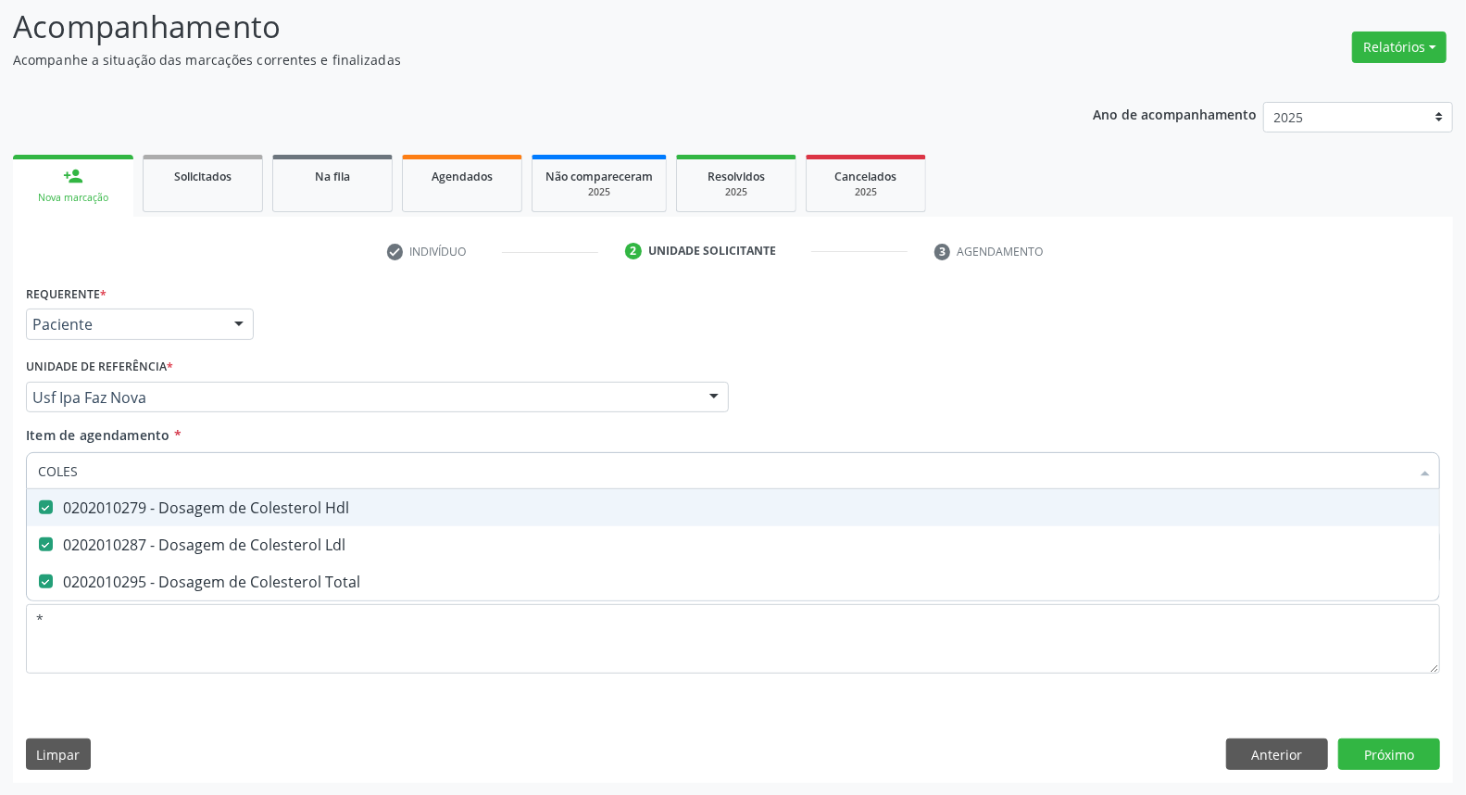
click at [264, 477] on input "COLES" at bounding box center [724, 470] width 1372 height 37
type input "TR"
checkbox Hdl "false"
checkbox Ldl "false"
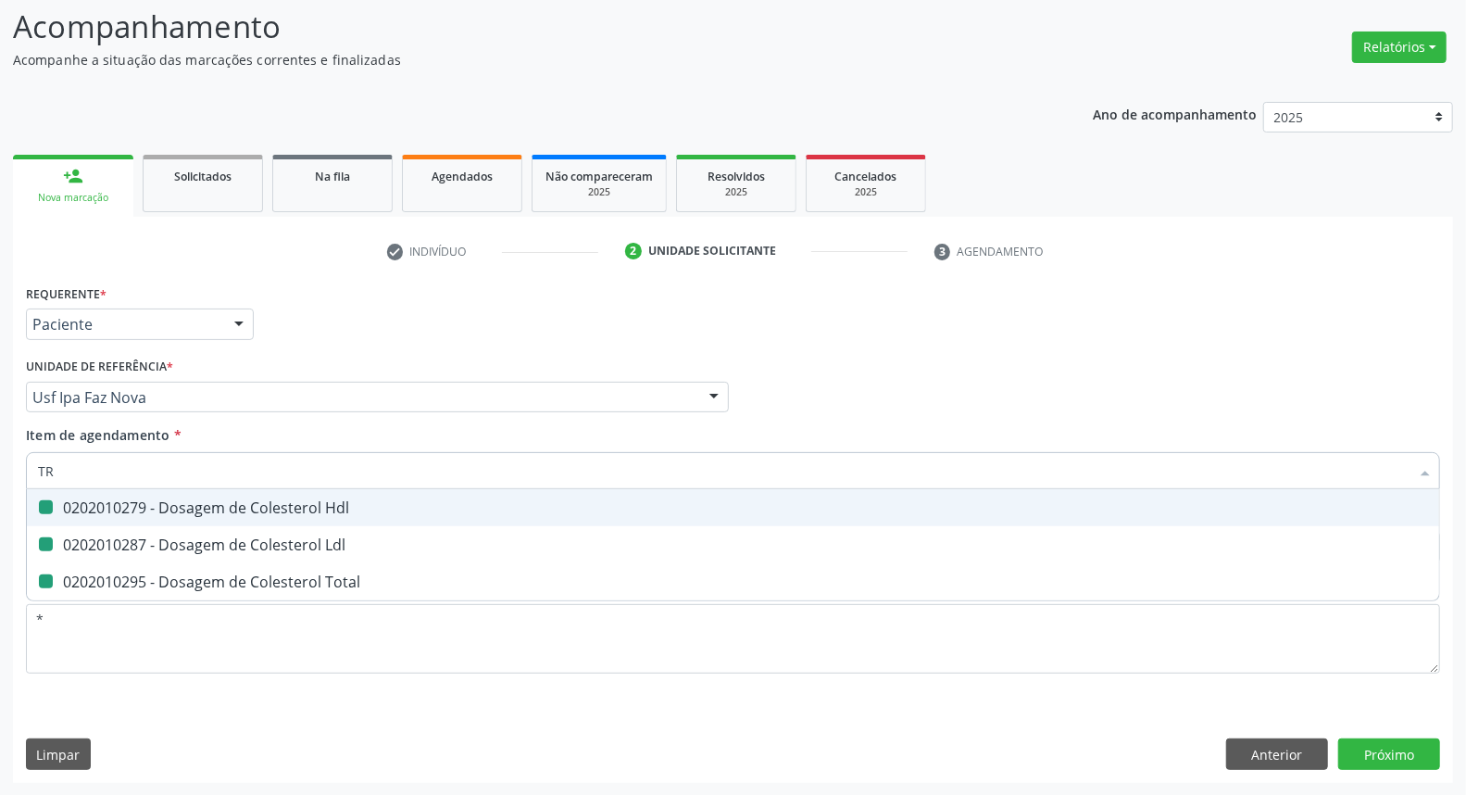
checkbox Total "false"
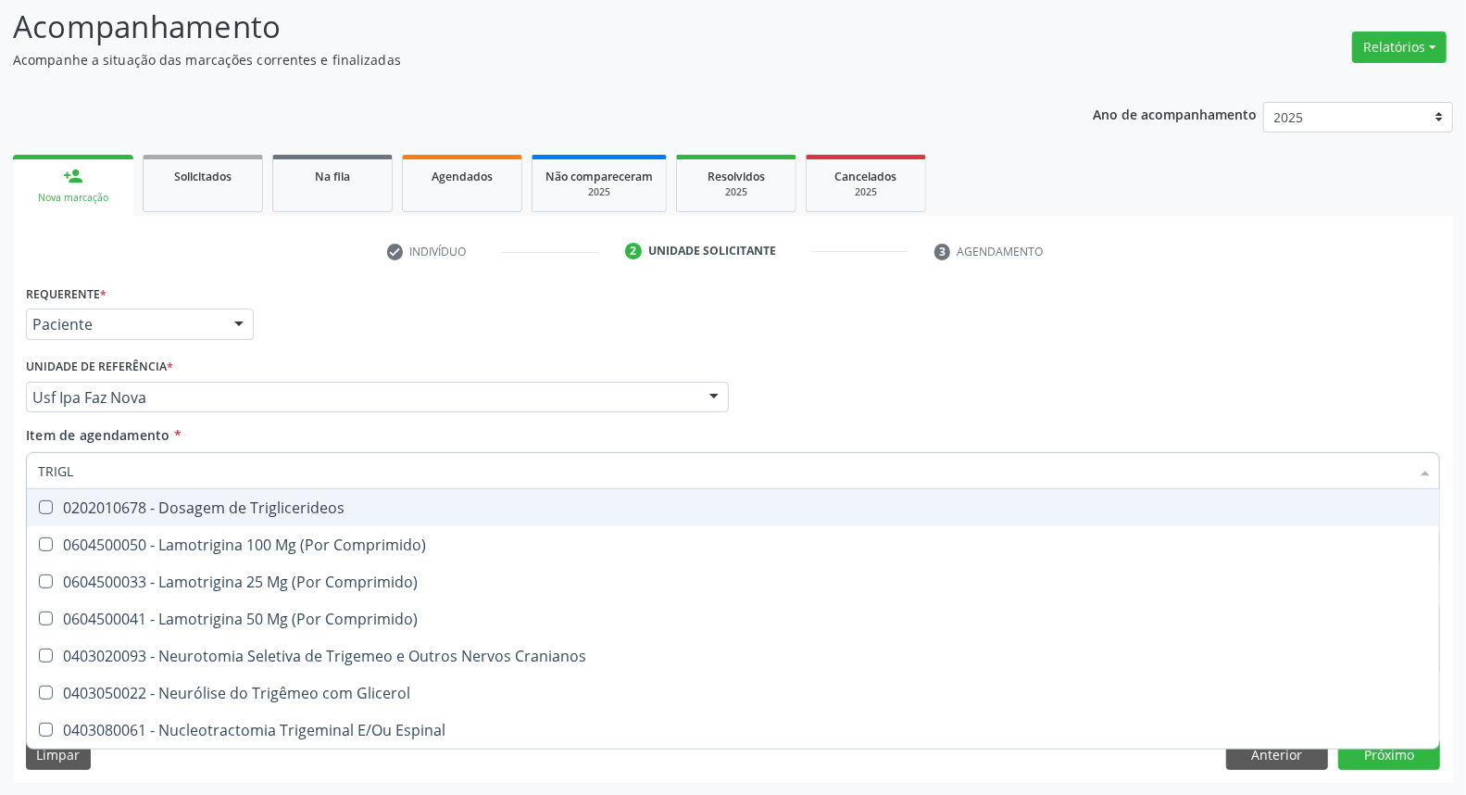
type input "TRIGLI"
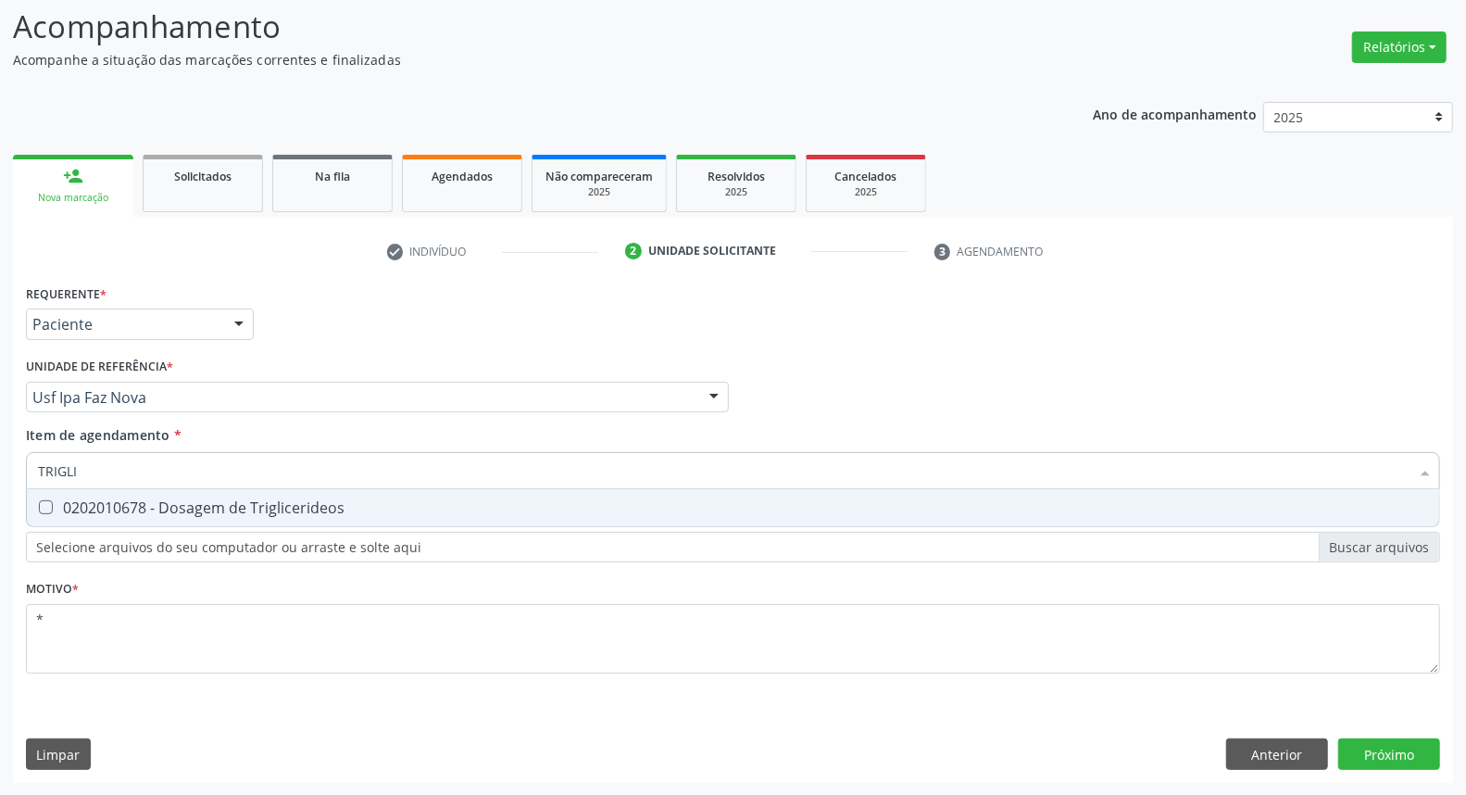
click at [300, 500] on div "0202010678 - Dosagem de Triglicerideos" at bounding box center [733, 507] width 1390 height 15
checkbox Triglicerideos "true"
click at [302, 475] on input "TRIGLI" at bounding box center [724, 470] width 1372 height 37
type input "HE"
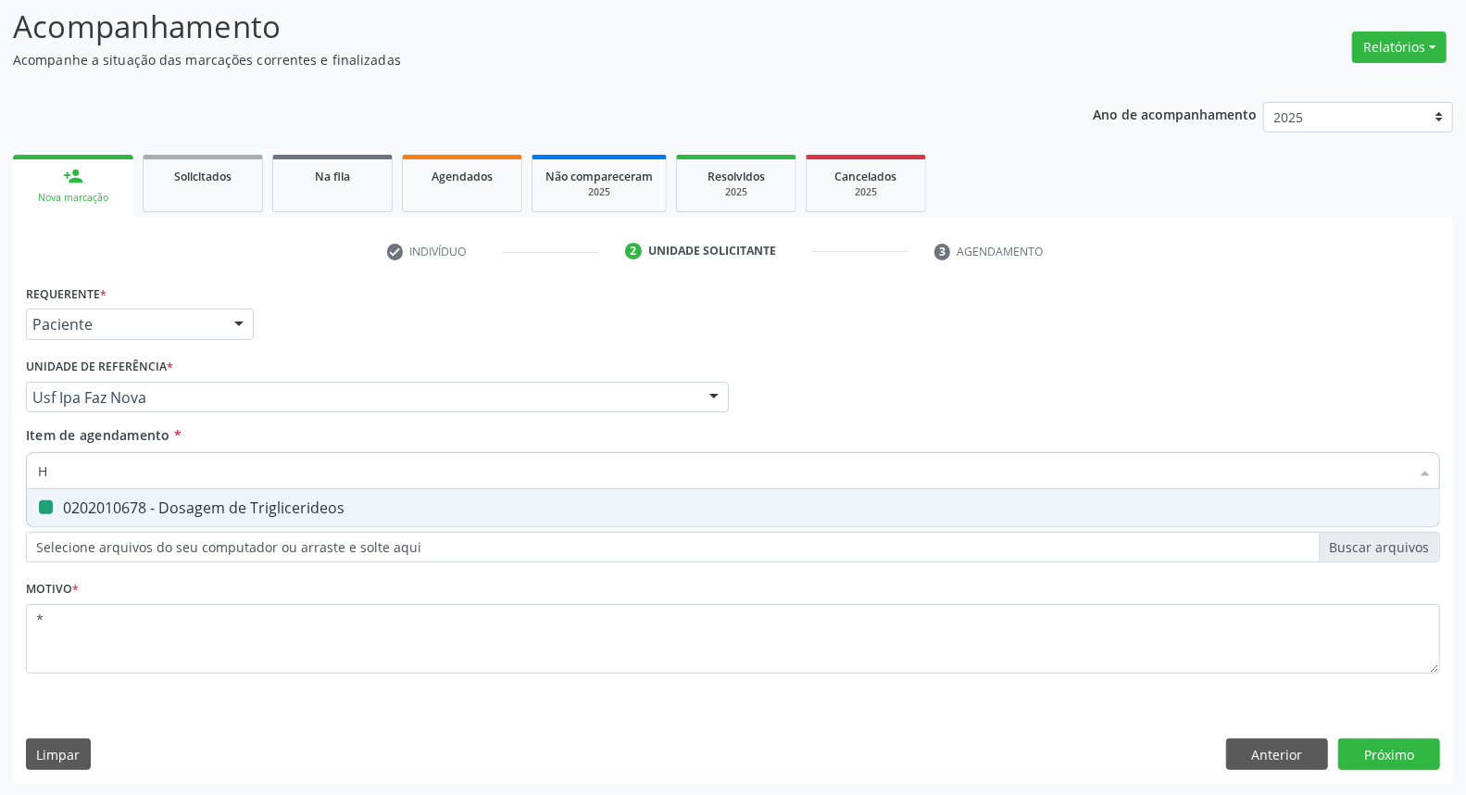
checkbox Triglicerideos "false"
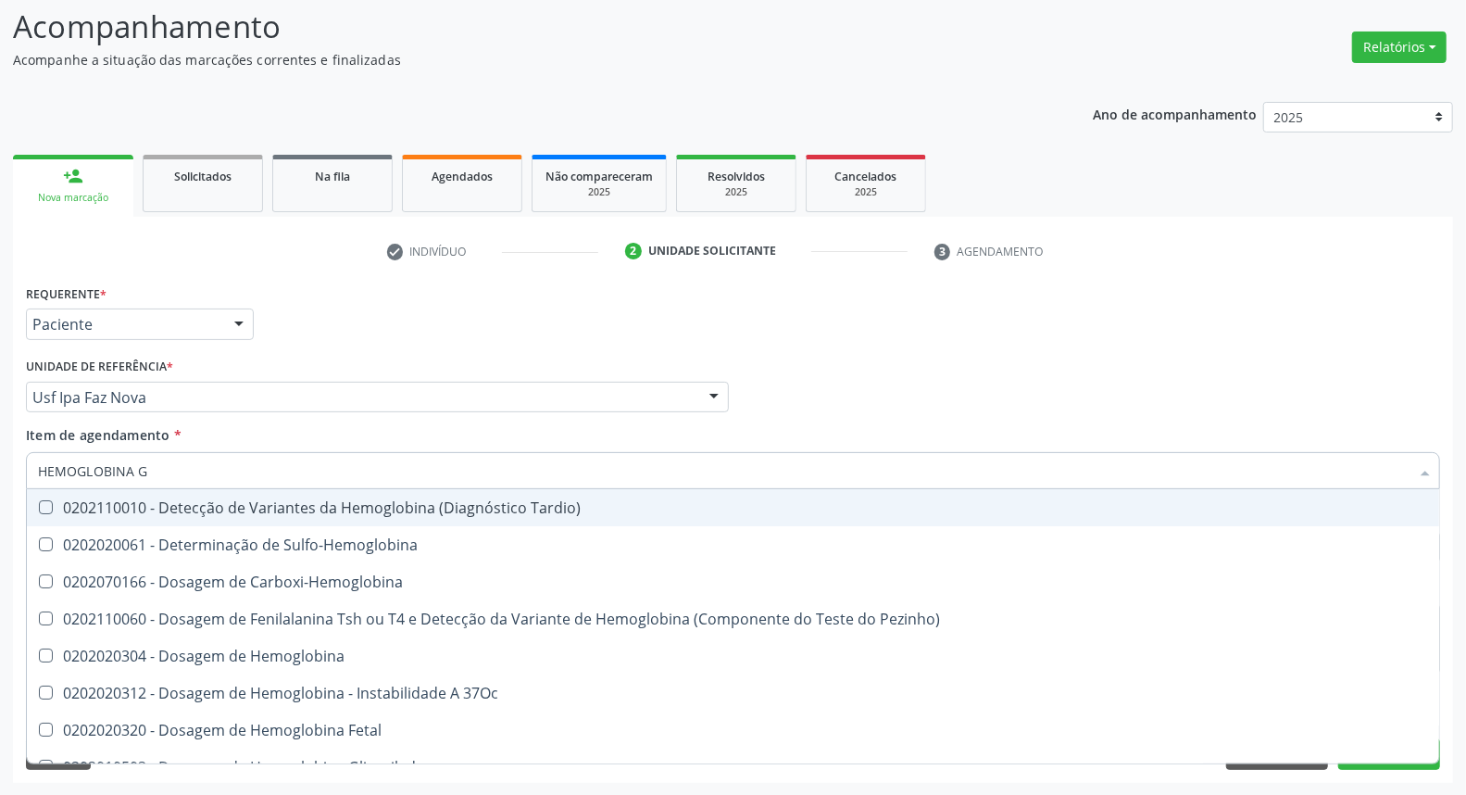
type input "HEMOGLOBINA G"
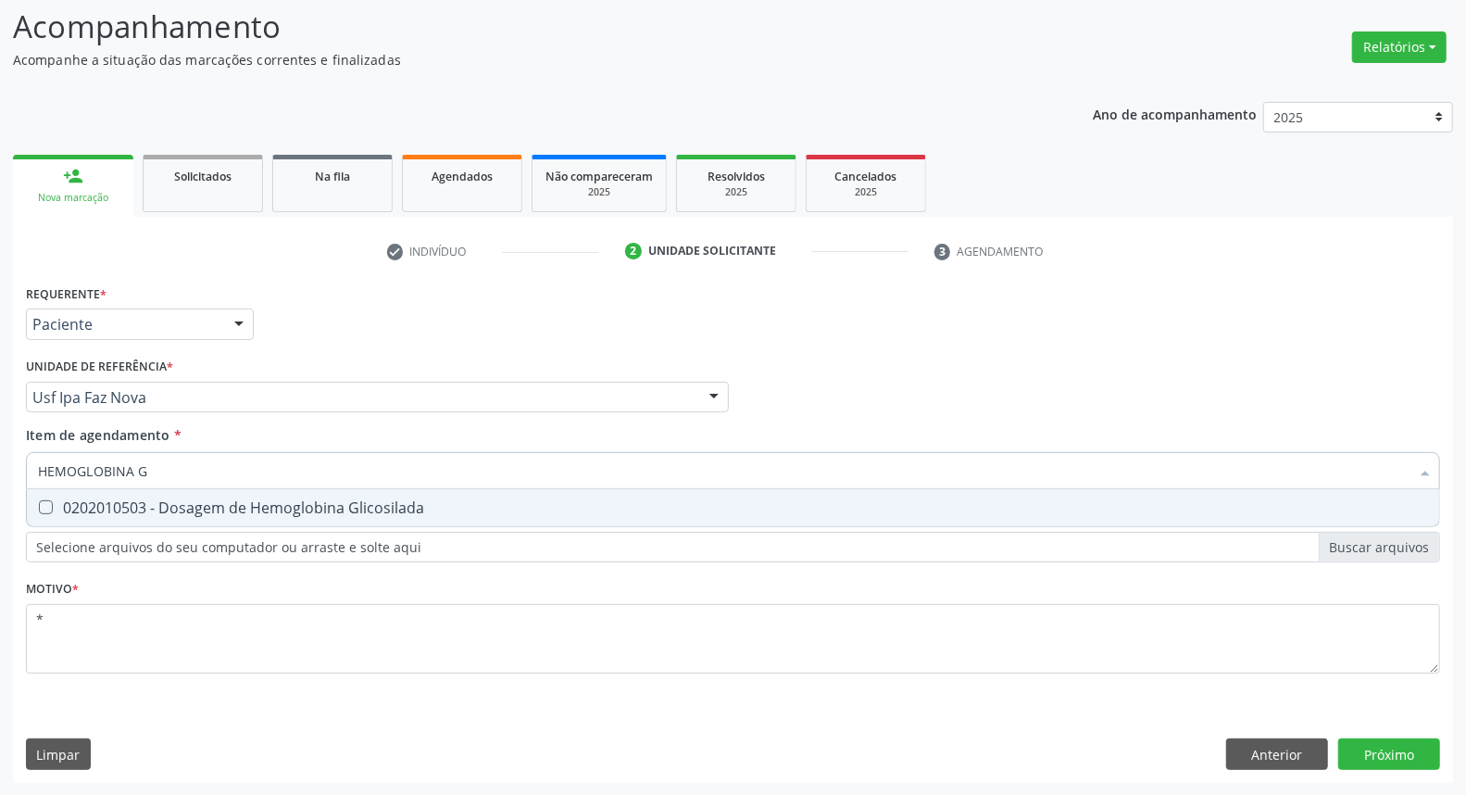
click at [291, 500] on div "0202010503 - Dosagem de Hemoglobina Glicosilada" at bounding box center [733, 507] width 1390 height 15
checkbox Glicosilada "true"
click at [291, 466] on input "HEMOGLOBINA G" at bounding box center [724, 470] width 1372 height 37
click at [291, 465] on input "HEMOGLOBINA G" at bounding box center [724, 470] width 1372 height 37
click at [291, 464] on input "HEMOGLOBINA G" at bounding box center [724, 470] width 1372 height 37
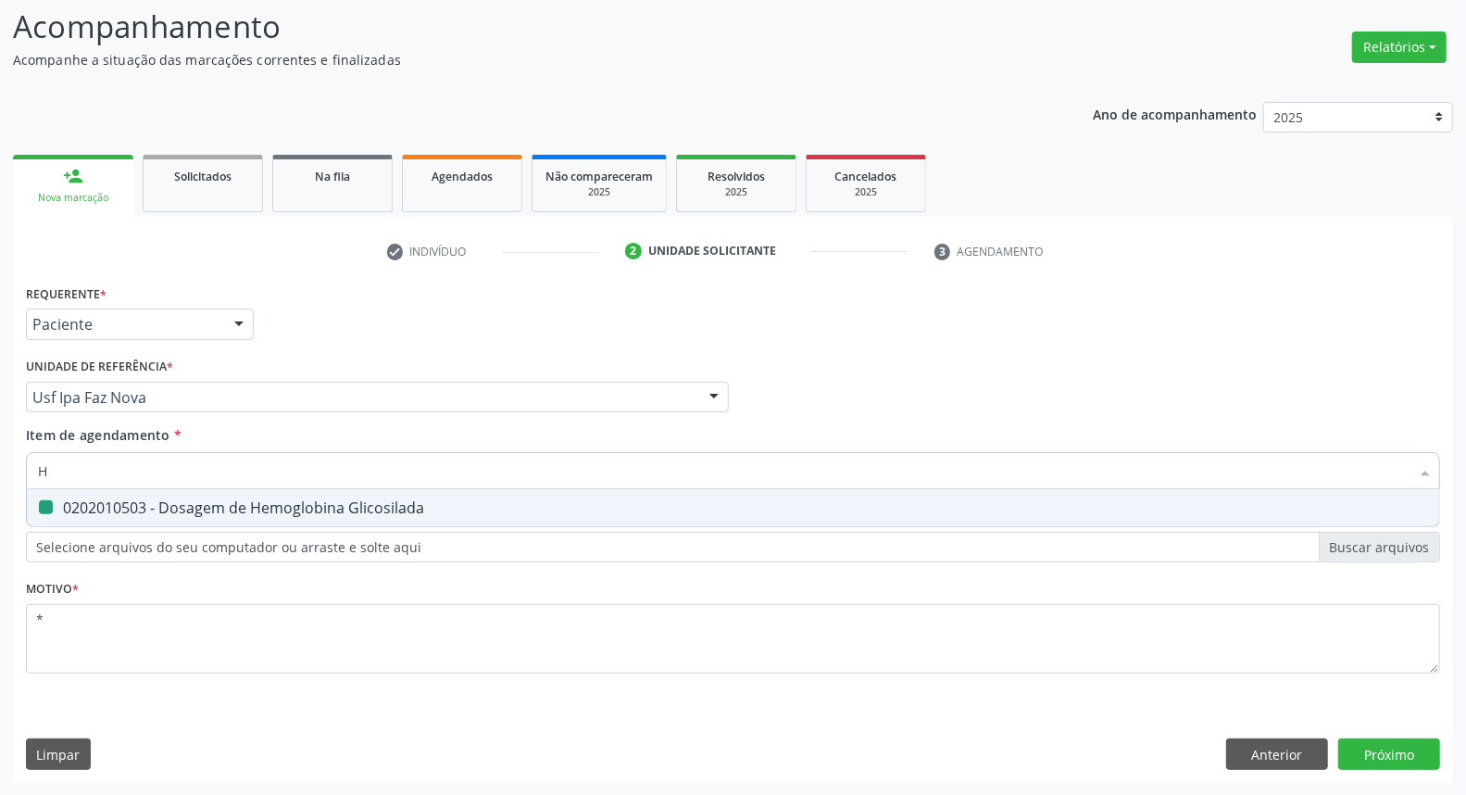
type input "HE"
checkbox Glicosilada "false"
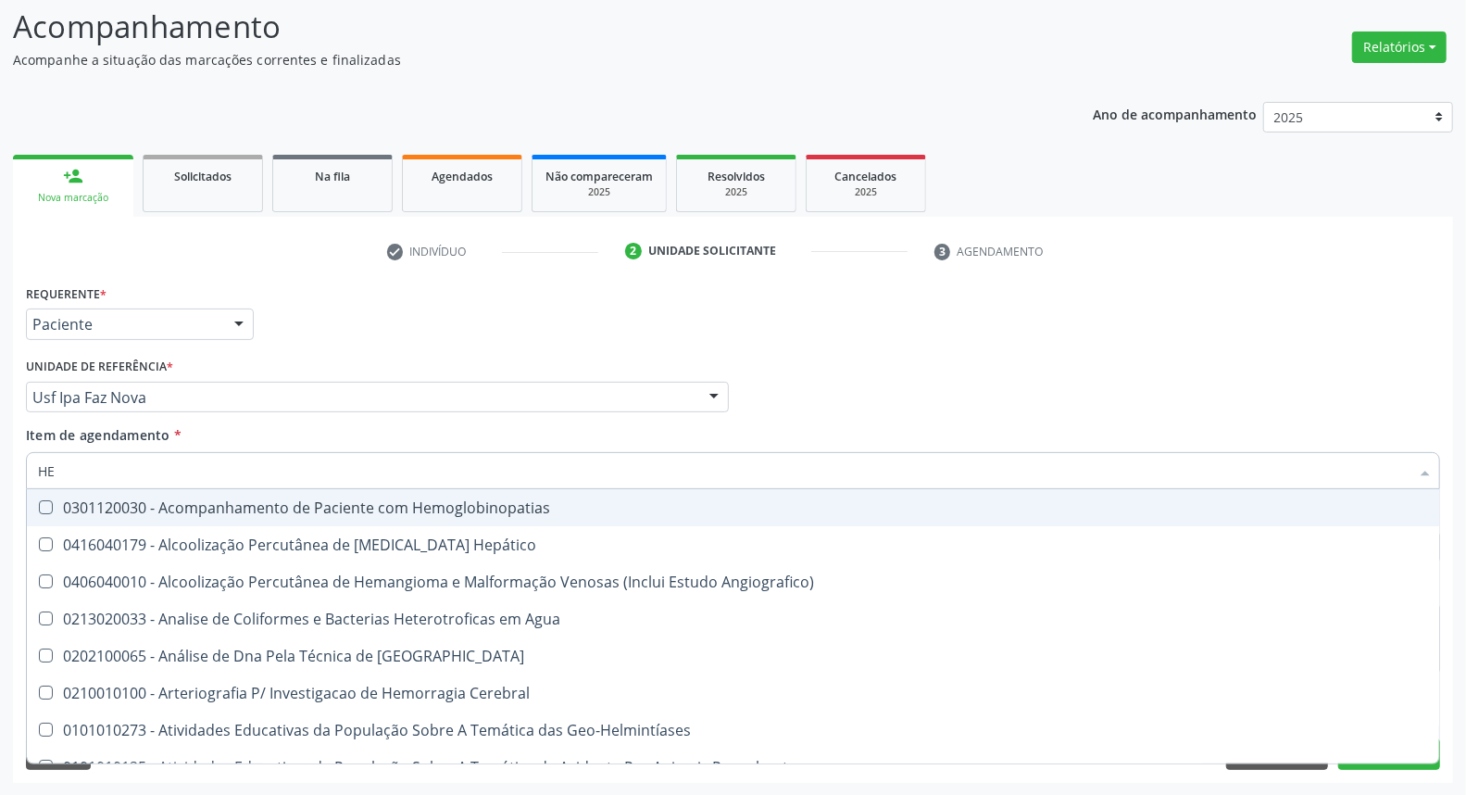
type input "HEM"
checkbox \(Qualitativo\) "true"
checkbox Glicosilada "false"
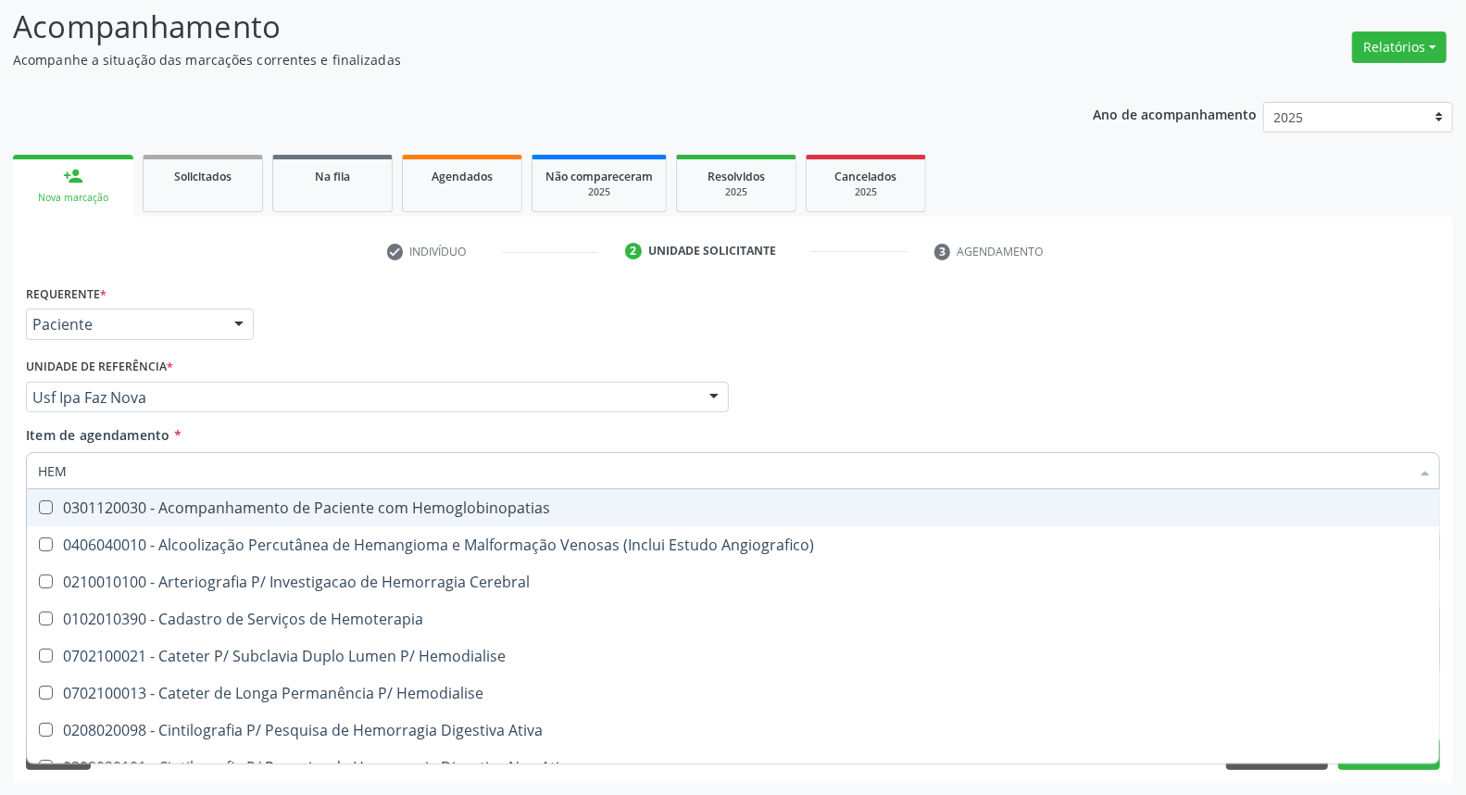
type input "HEMO"
checkbox Hemacias "true"
checkbox Glicosilada "false"
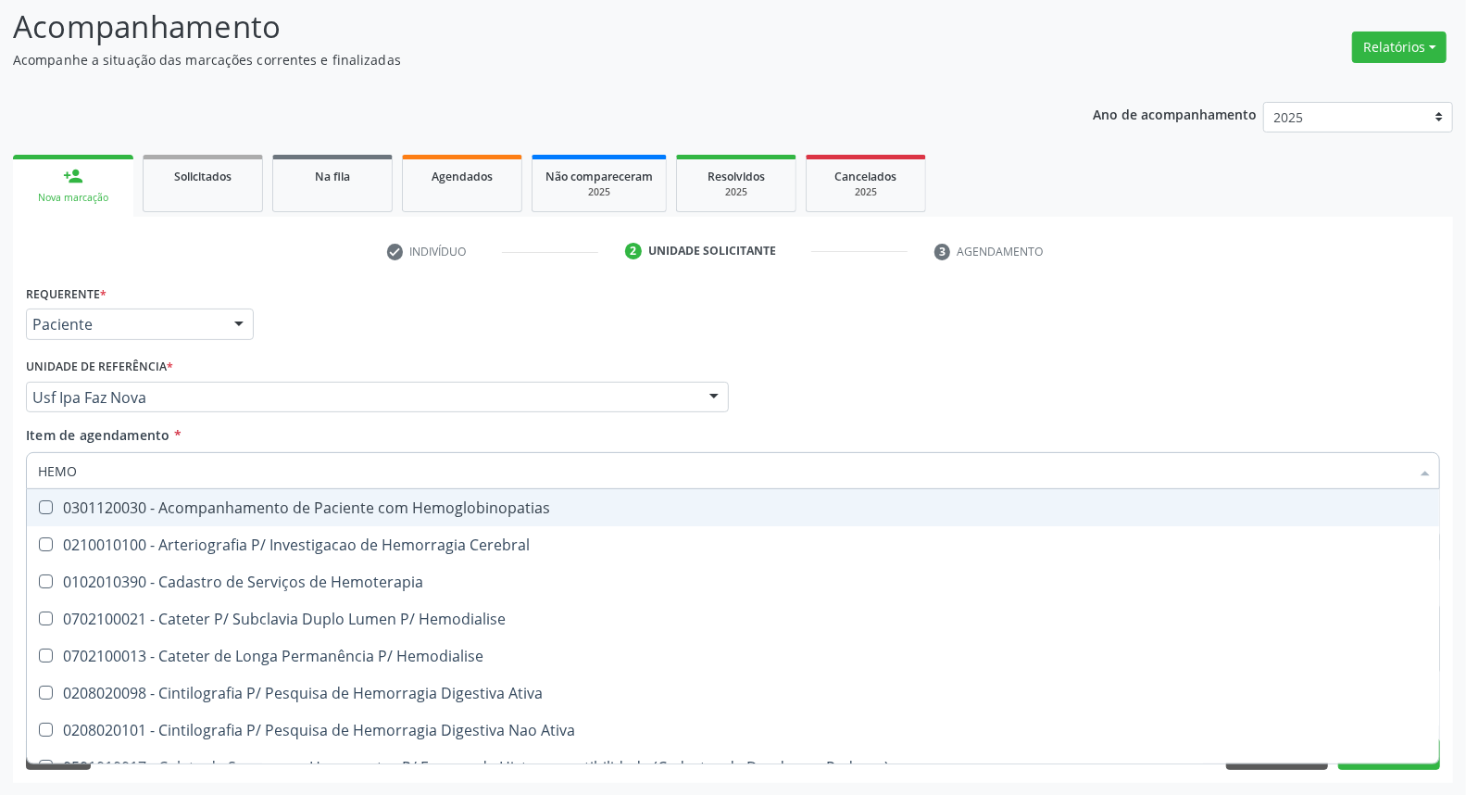
type input "HEMOG"
checkbox Tardio\) "true"
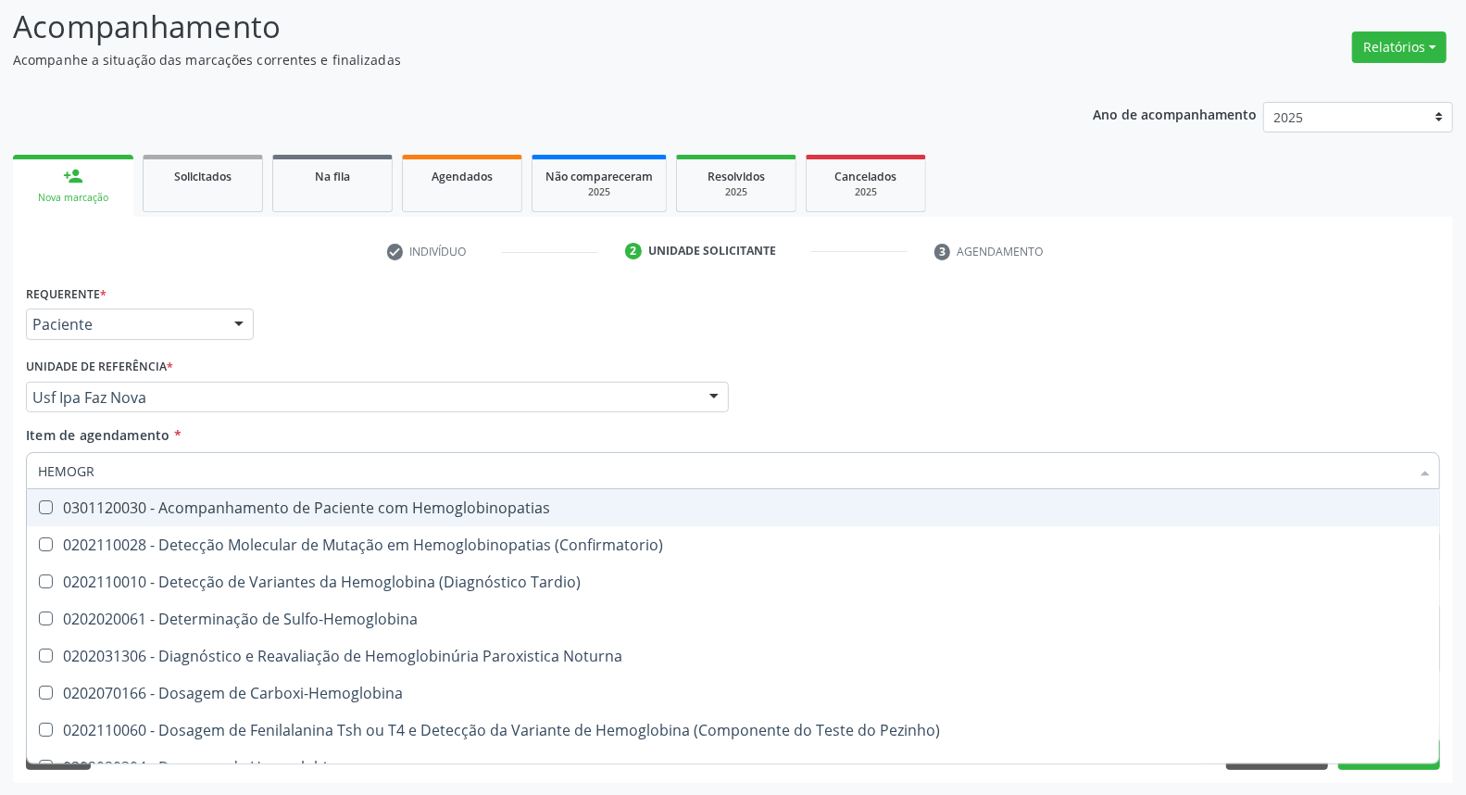
type input "HEMOGRA"
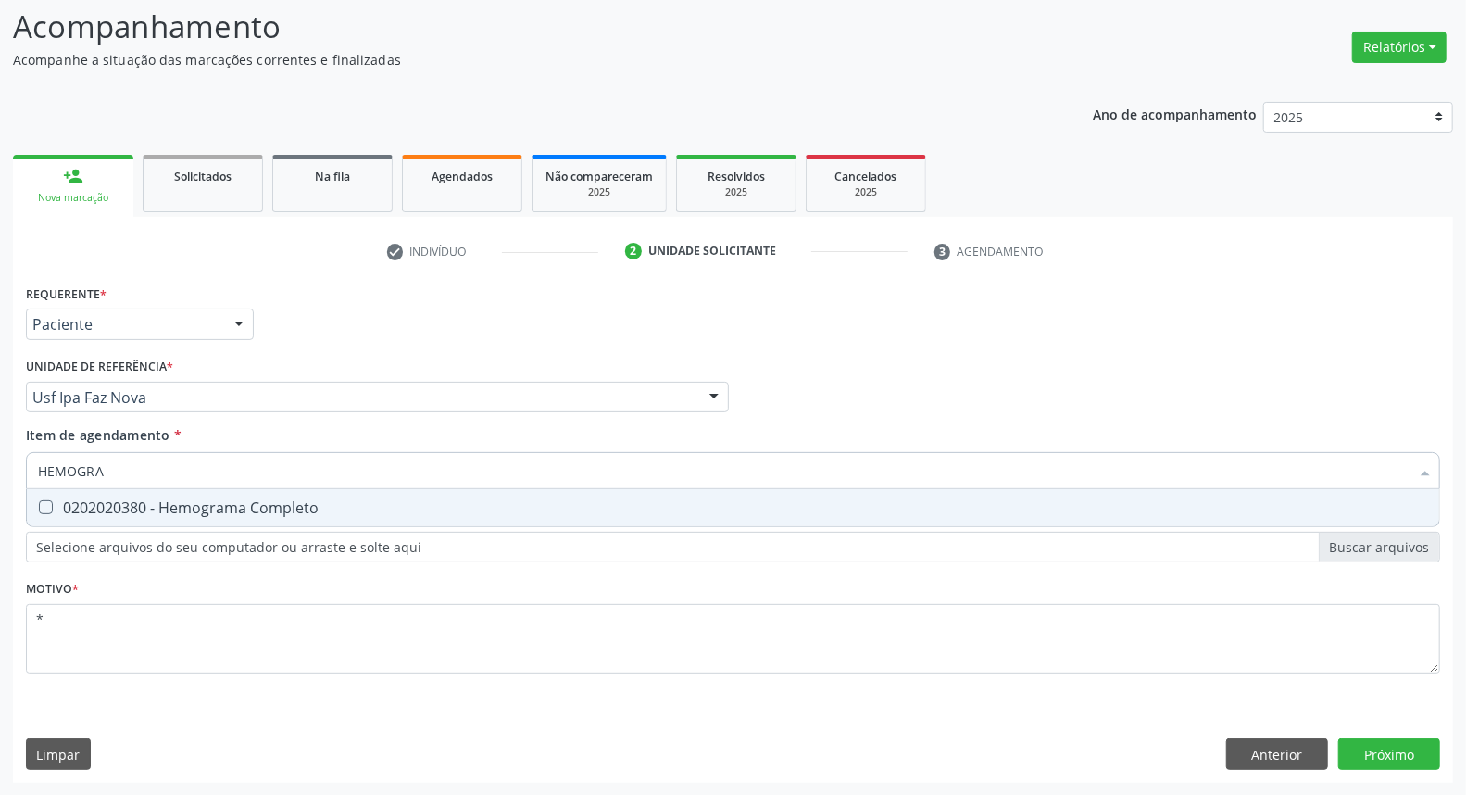
click at [251, 501] on div "0202020380 - Hemograma Completo" at bounding box center [733, 507] width 1390 height 15
checkbox Completo "true"
click at [252, 470] on input "HEMOGRA" at bounding box center [724, 470] width 1372 height 37
type input "UR"
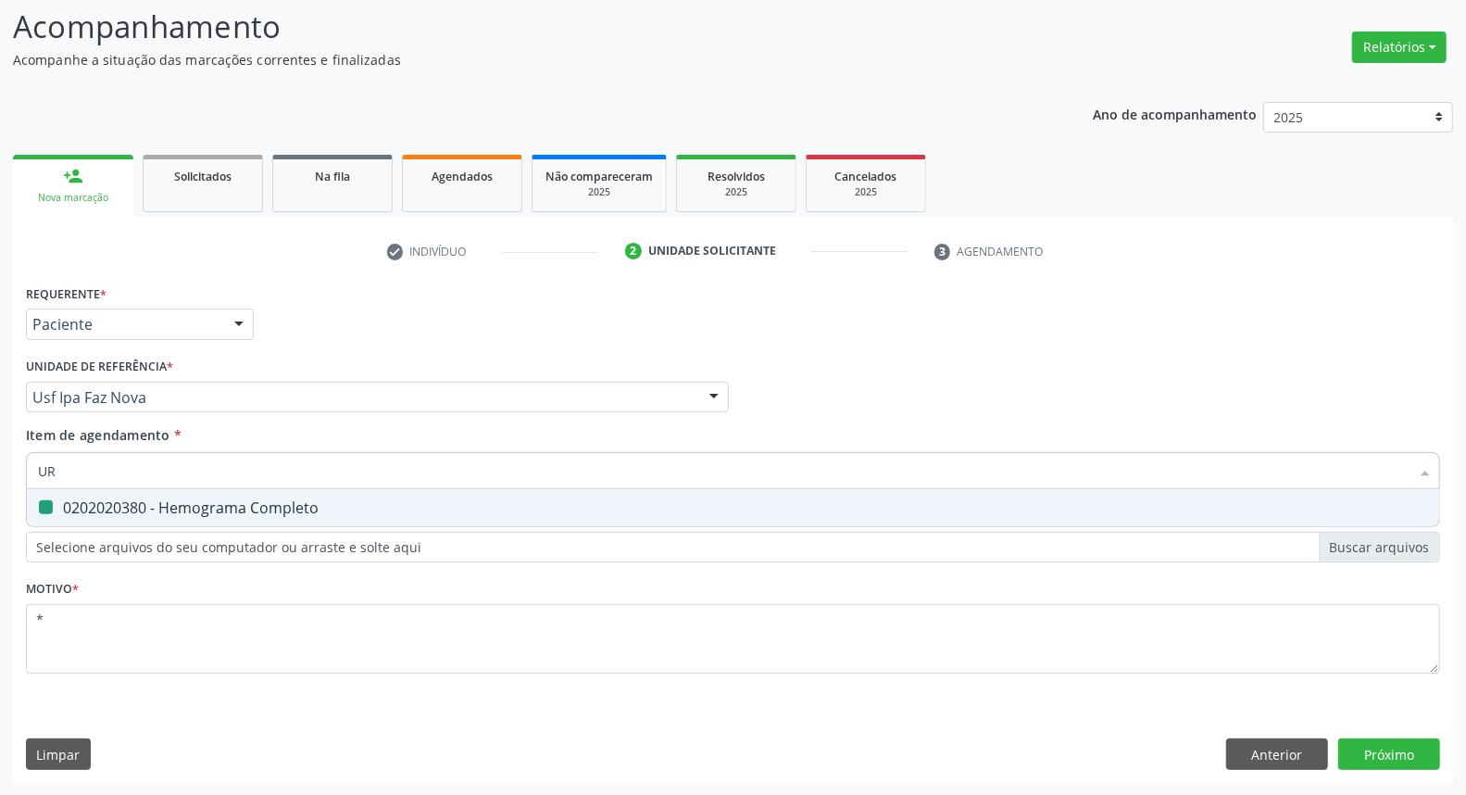
checkbox Completo "false"
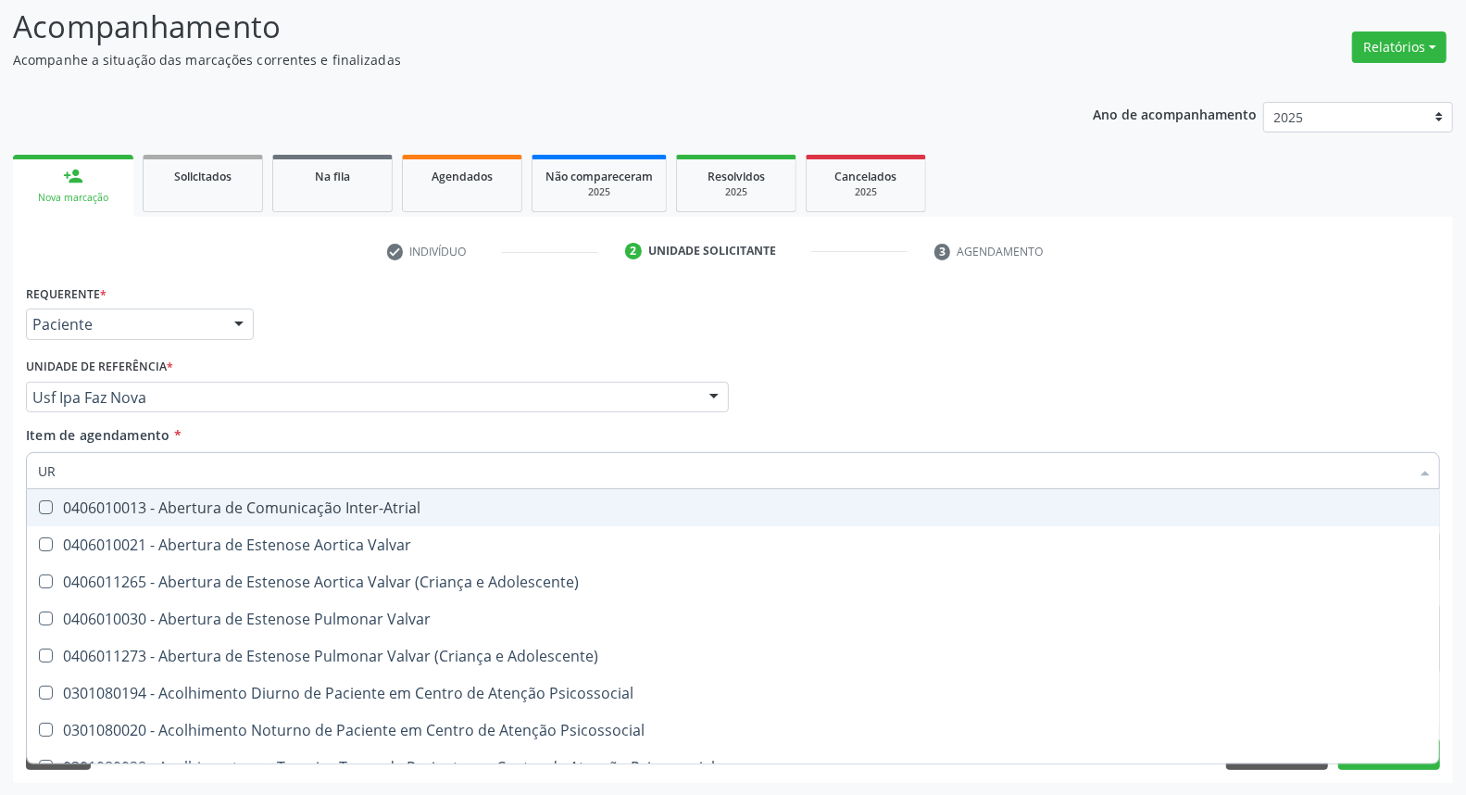
type input "URI"
checkbox B "true"
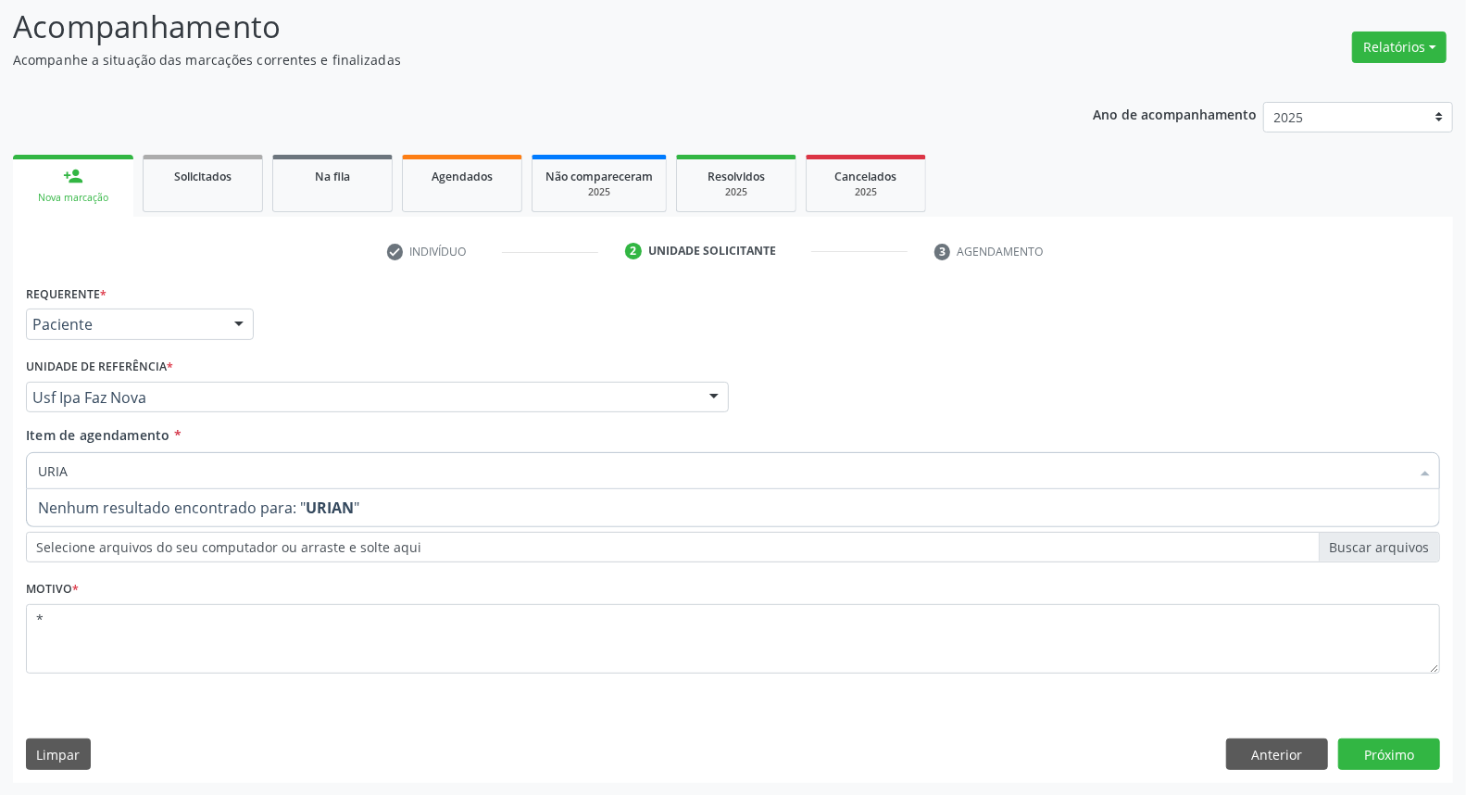
type input "URI"
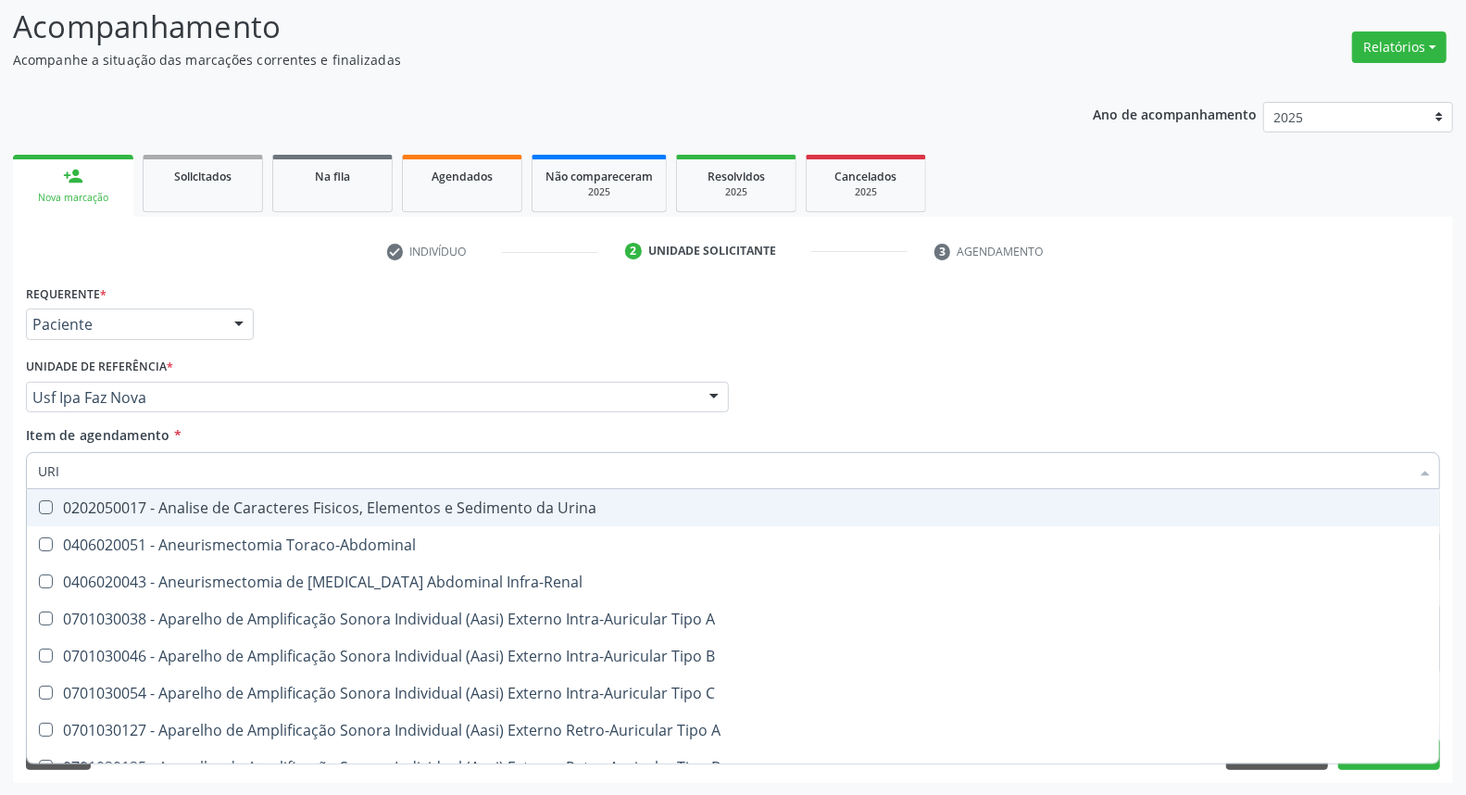
drag, startPoint x: 324, startPoint y: 510, endPoint x: 395, endPoint y: 470, distance: 80.9
click at [330, 506] on div "0202050017 - Analise de Caracteres Fisicos, Elementos e Sedimento da Urina" at bounding box center [733, 507] width 1390 height 15
checkbox Urina "true"
click at [881, 367] on div "Médico Solicitante Por favor, selecione a Unidade de Atendimento primeiro Nenhu…" at bounding box center [732, 389] width 1423 height 72
checkbox Toraco-Abdominal "true"
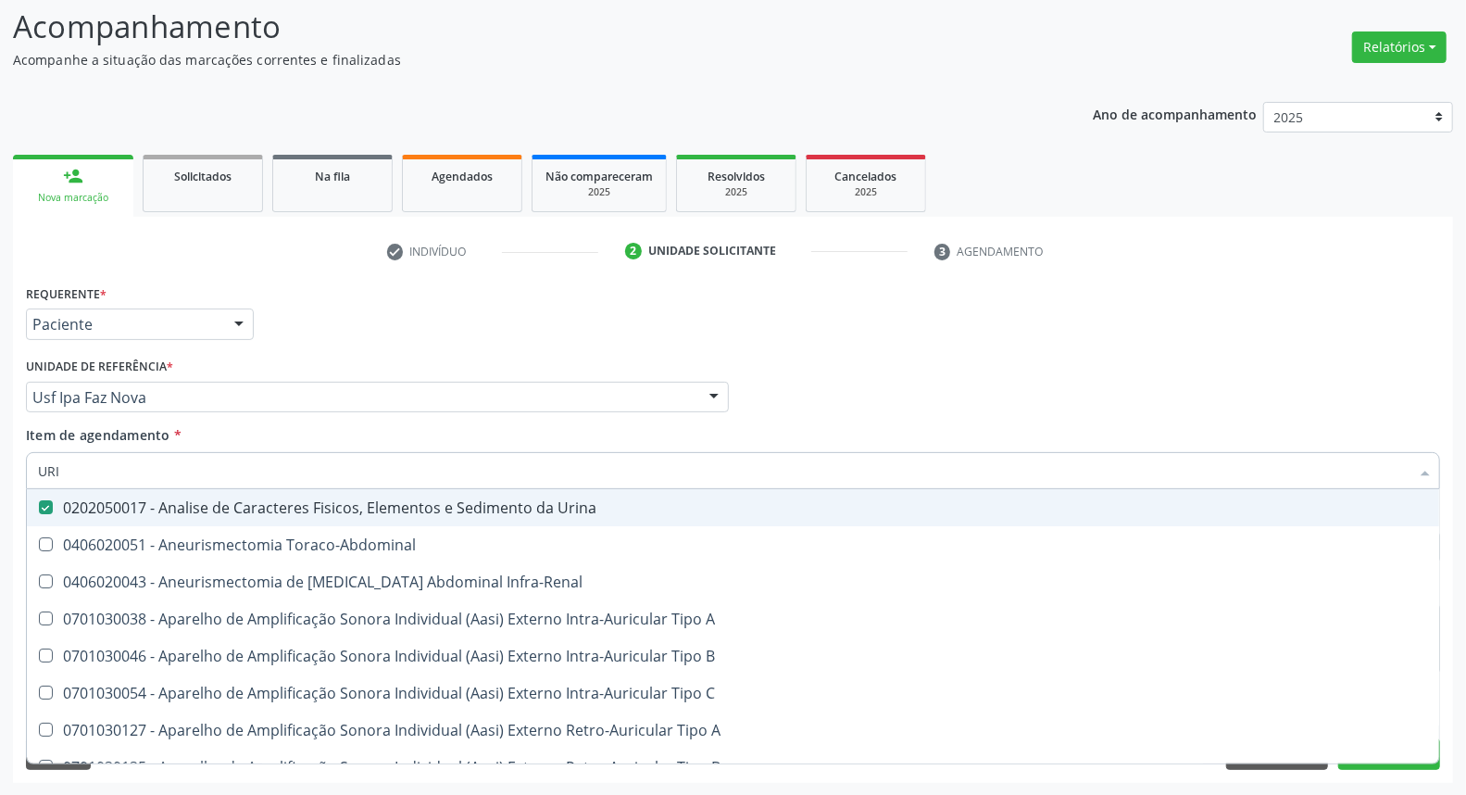
checkbox Infra-Renal "true"
checkbox A "true"
checkbox B "true"
checkbox C "true"
checkbox A "true"
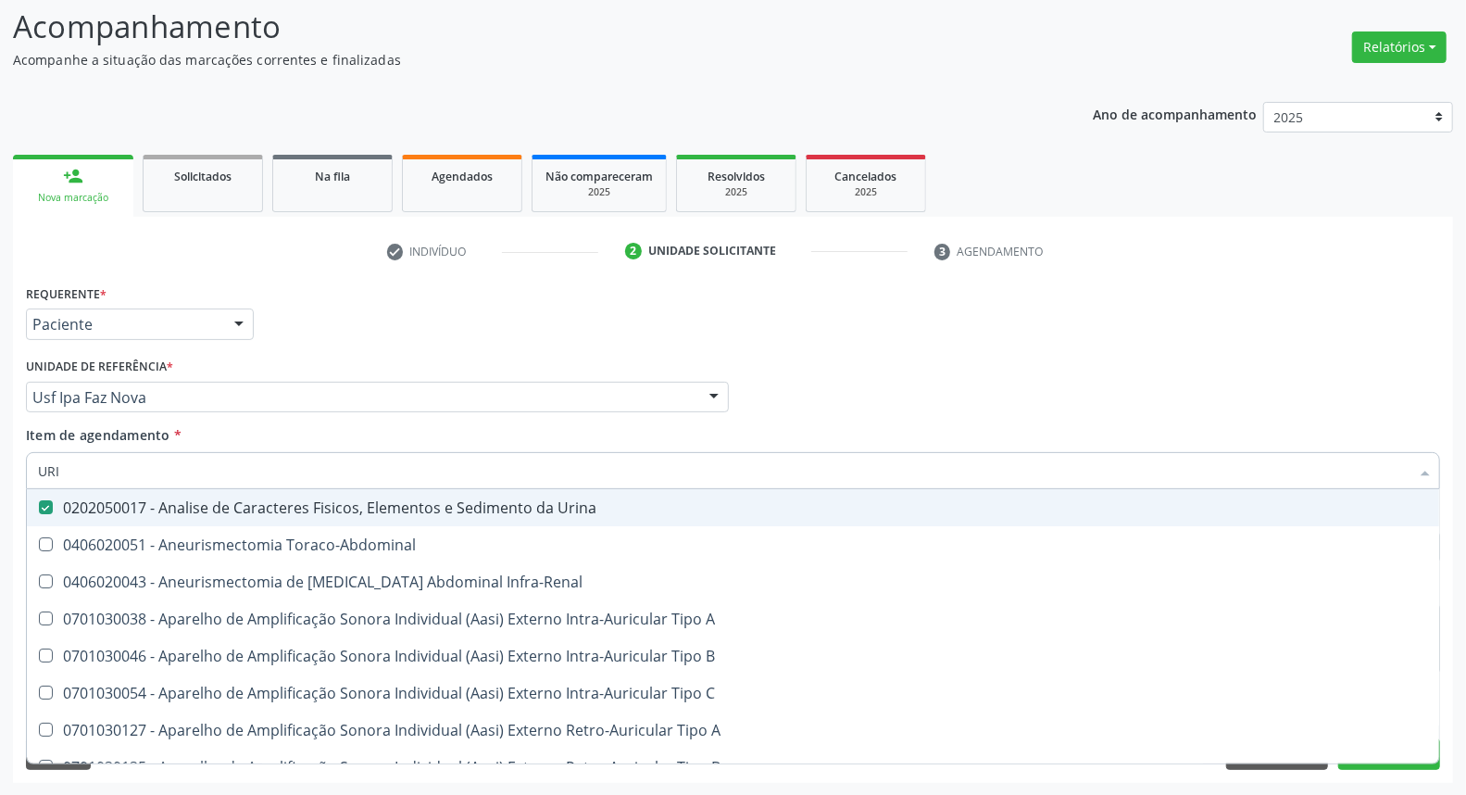
checkbox B "true"
checkbox C "true"
checkbox A "true"
checkbox Auricular "true"
checkbox Cama "true"
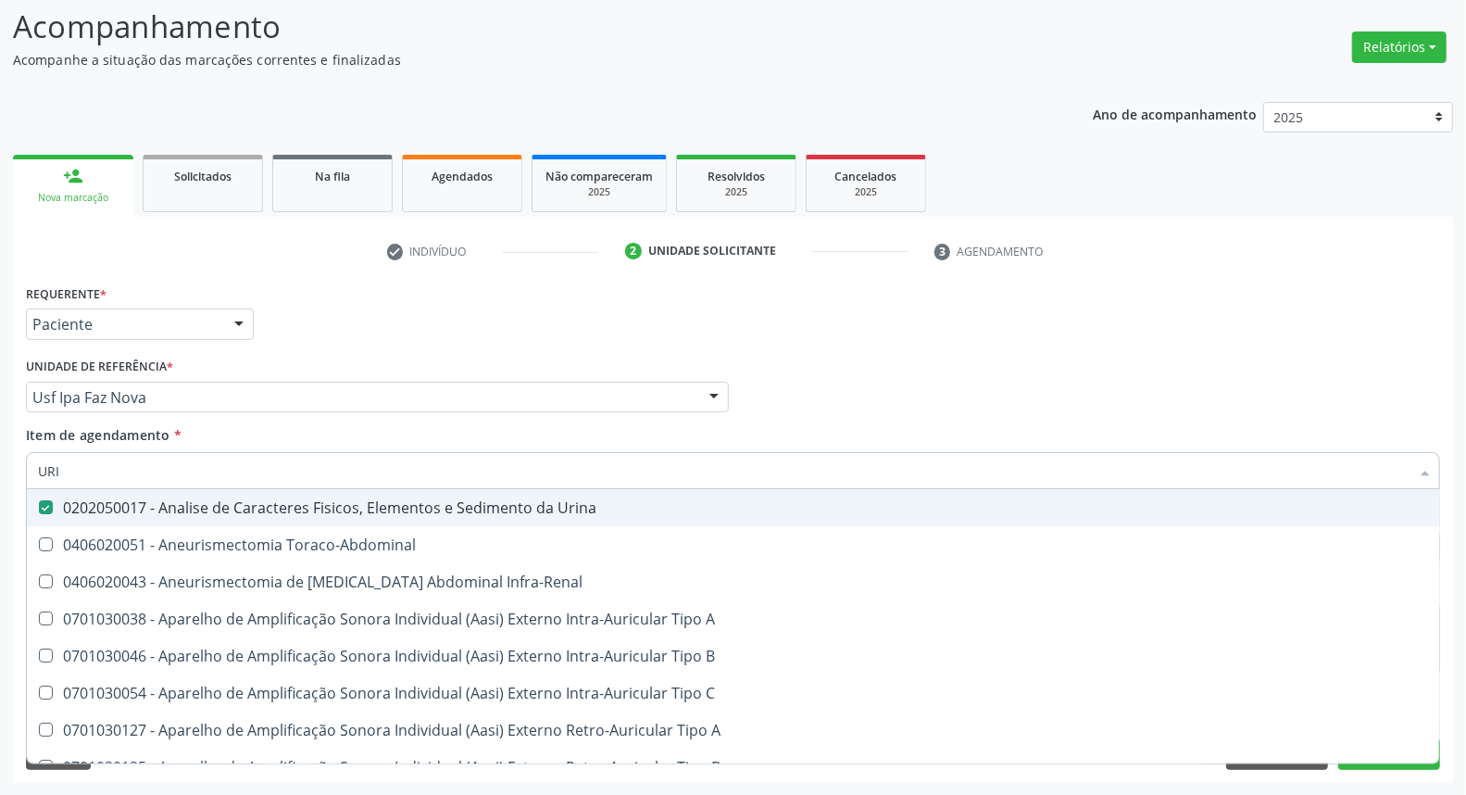
checkbox Urico "false"
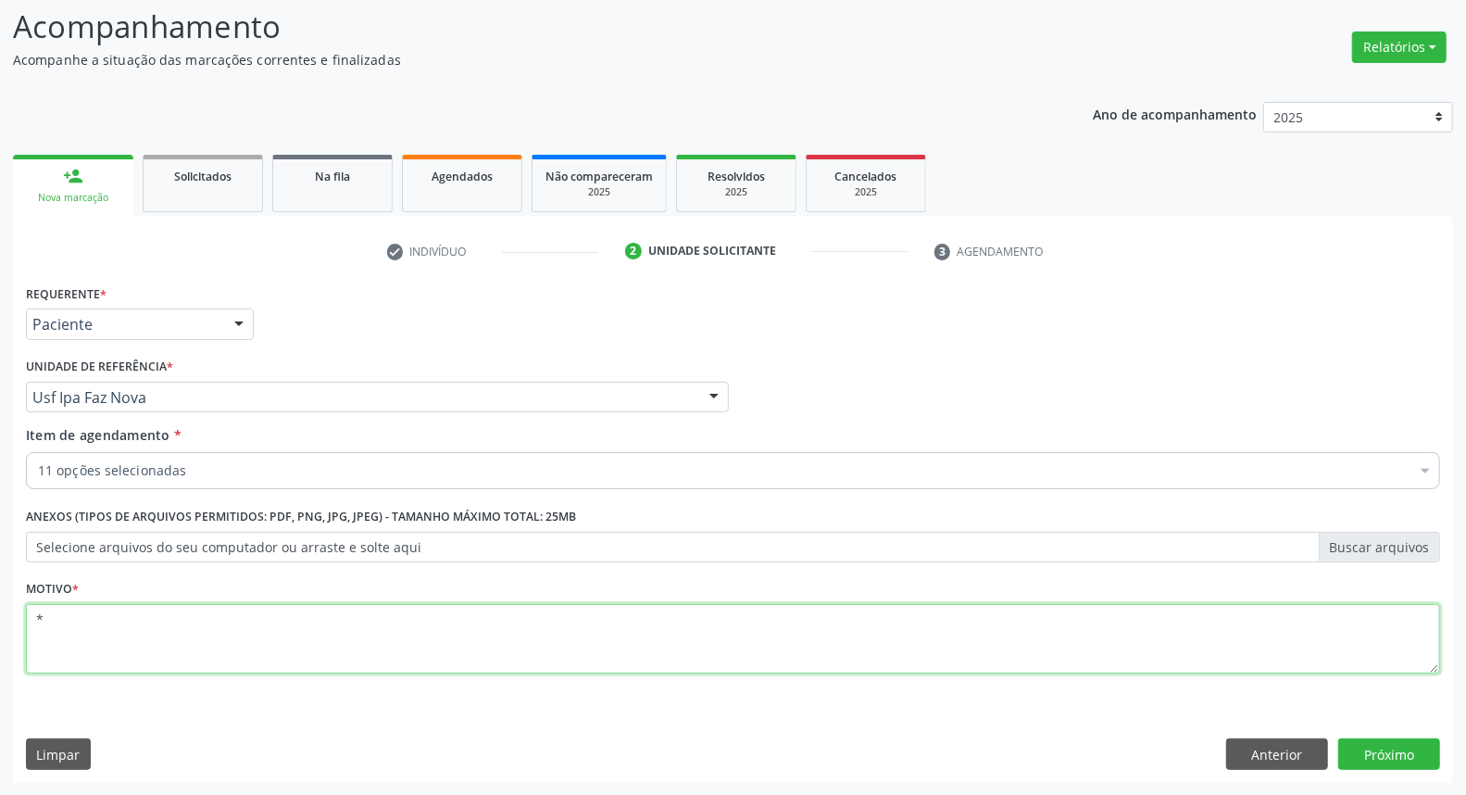
click at [581, 646] on textarea "*" at bounding box center [733, 639] width 1414 height 70
type textarea "**"
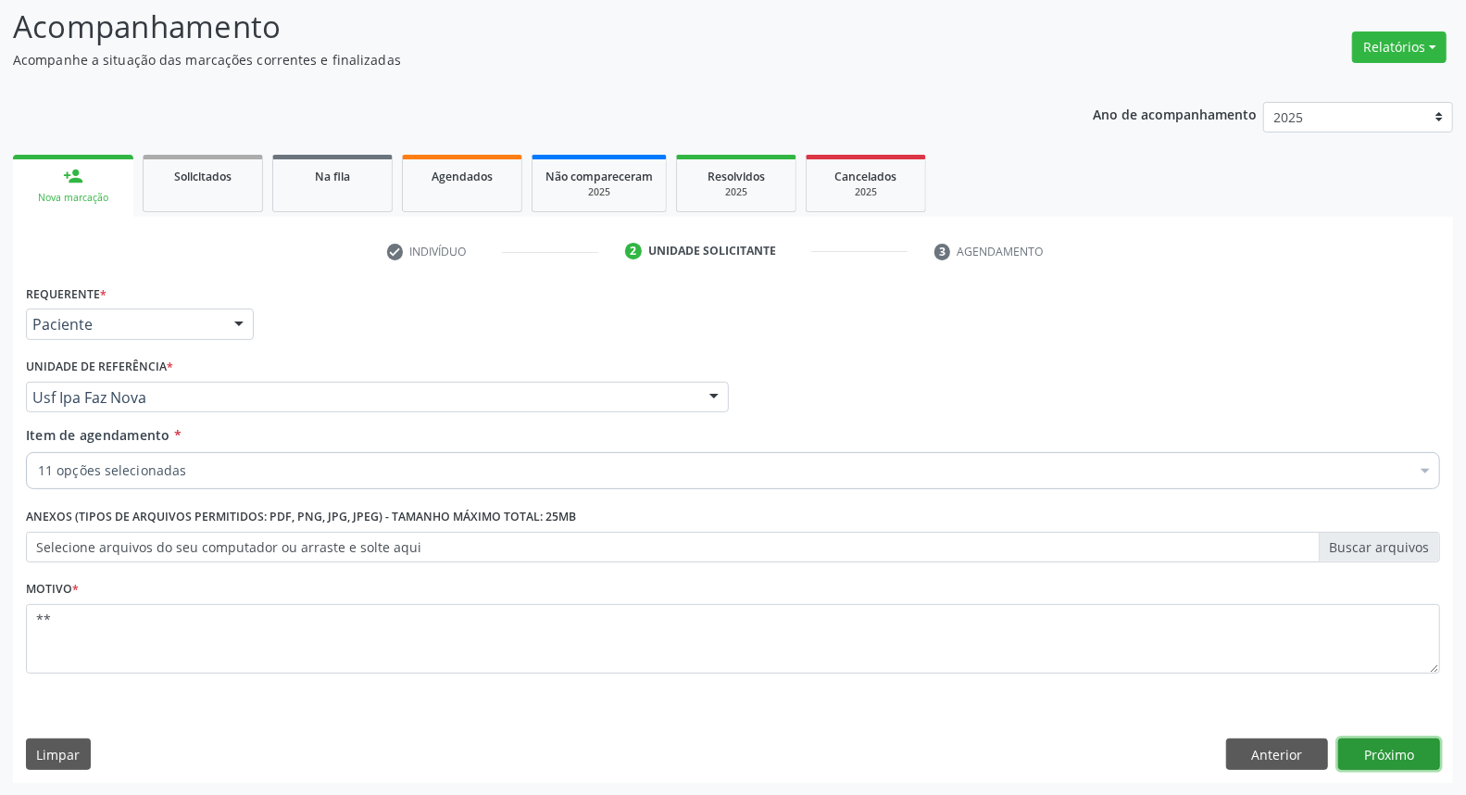
click at [1418, 747] on button "Próximo" at bounding box center [1389, 753] width 102 height 31
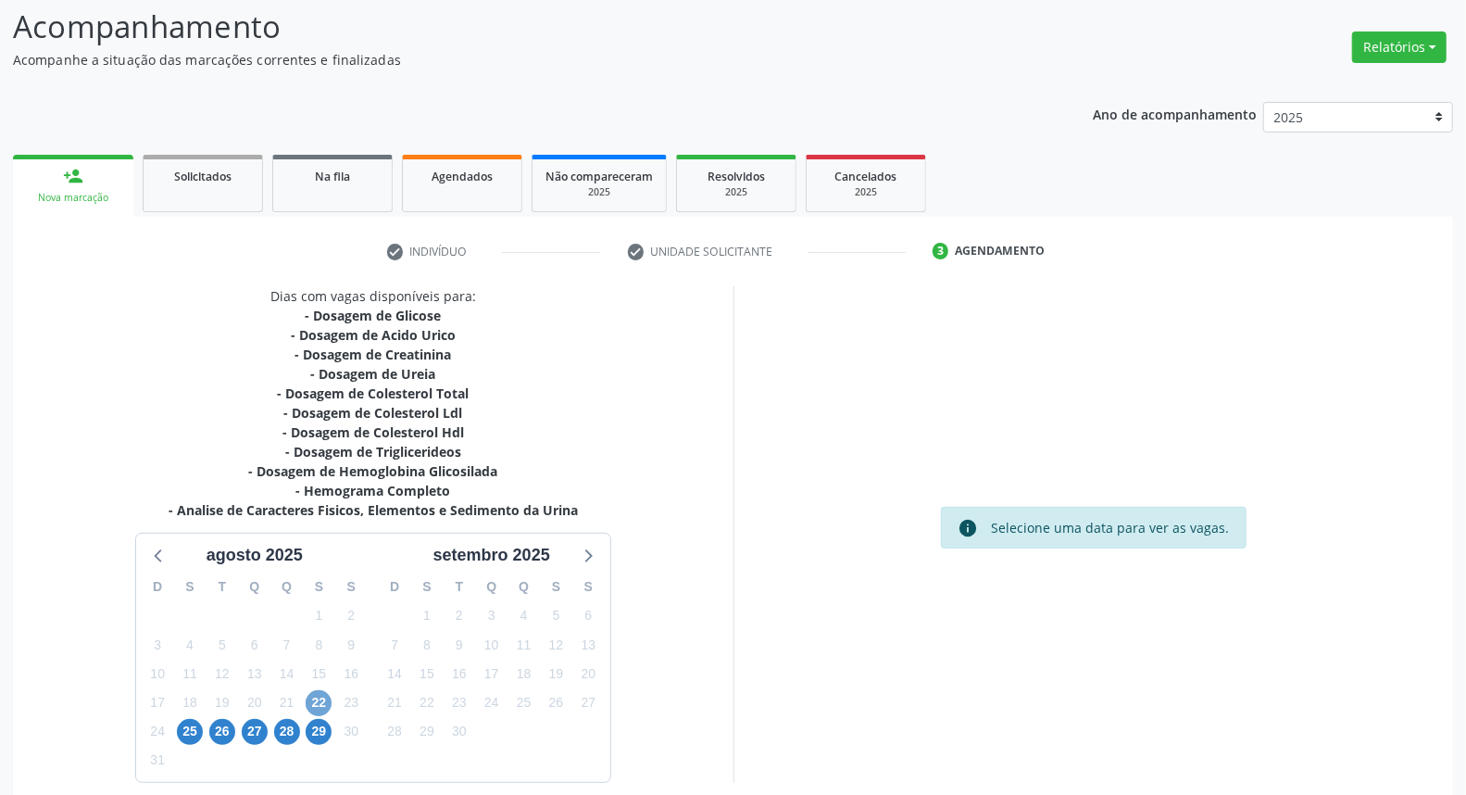
click at [322, 702] on span "22" at bounding box center [319, 703] width 26 height 26
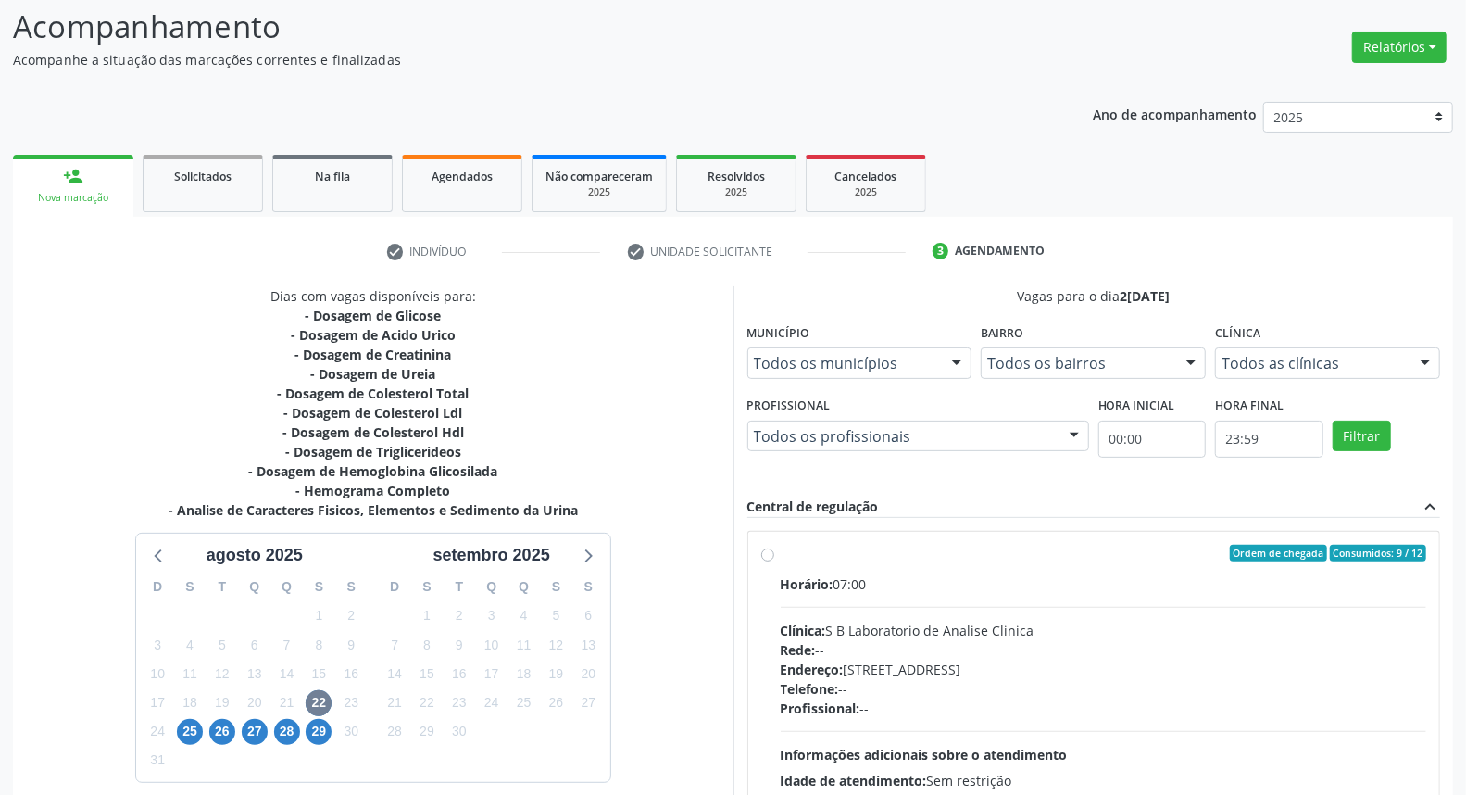
click at [781, 553] on label "Ordem de chegada Consumidos: 9 / 12 Horário: 07:00 Clínica: S B Laboratorio de …" at bounding box center [1104, 687] width 646 height 284
click at [770, 553] on input "Ordem de chegada Consumidos: 9 / 12 Horário: 07:00 Clínica: S B Laboratorio de …" at bounding box center [767, 553] width 13 height 17
radio input "true"
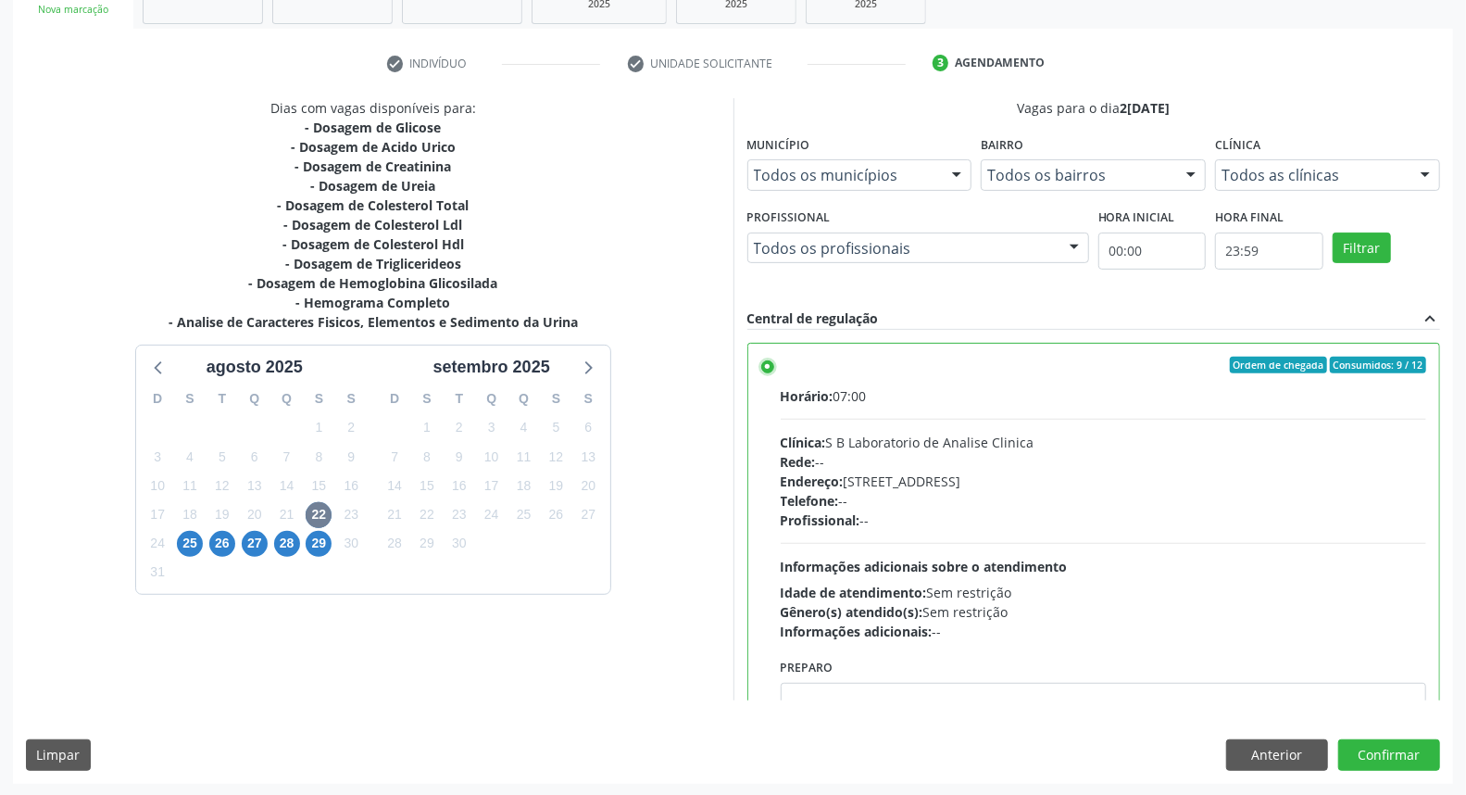
scroll to position [91, 0]
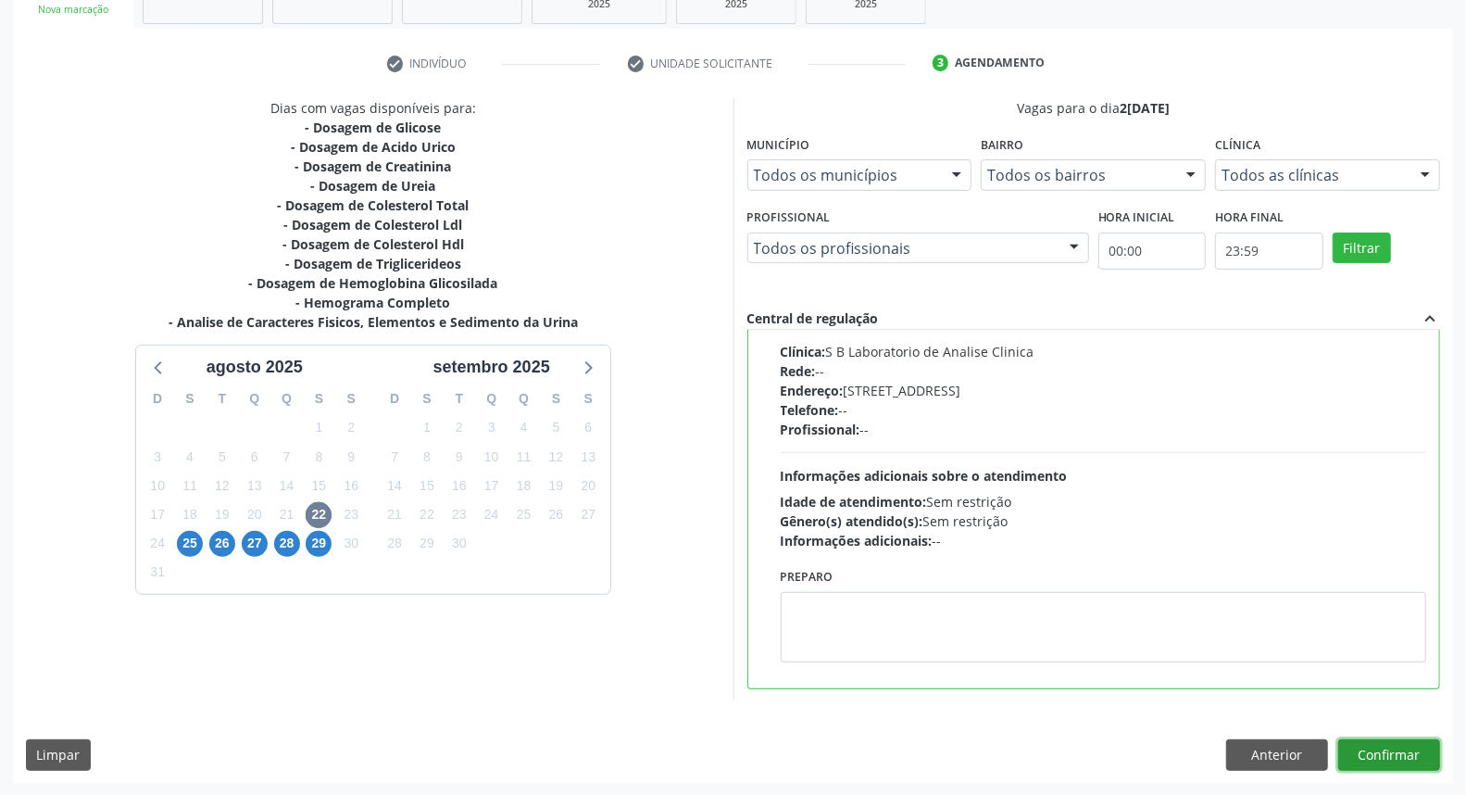
click at [1364, 752] on button "Confirmar" at bounding box center [1389, 754] width 102 height 31
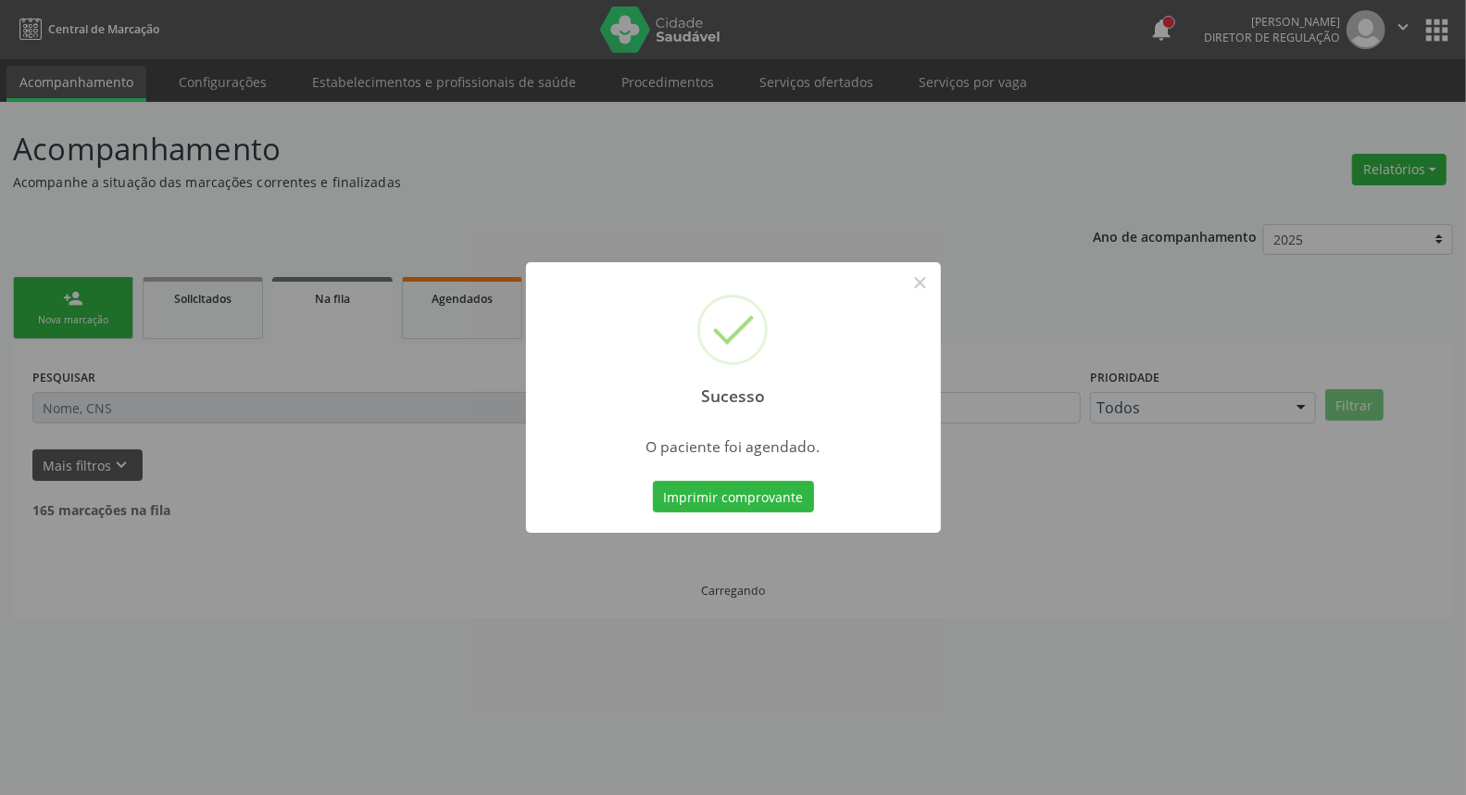
scroll to position [0, 0]
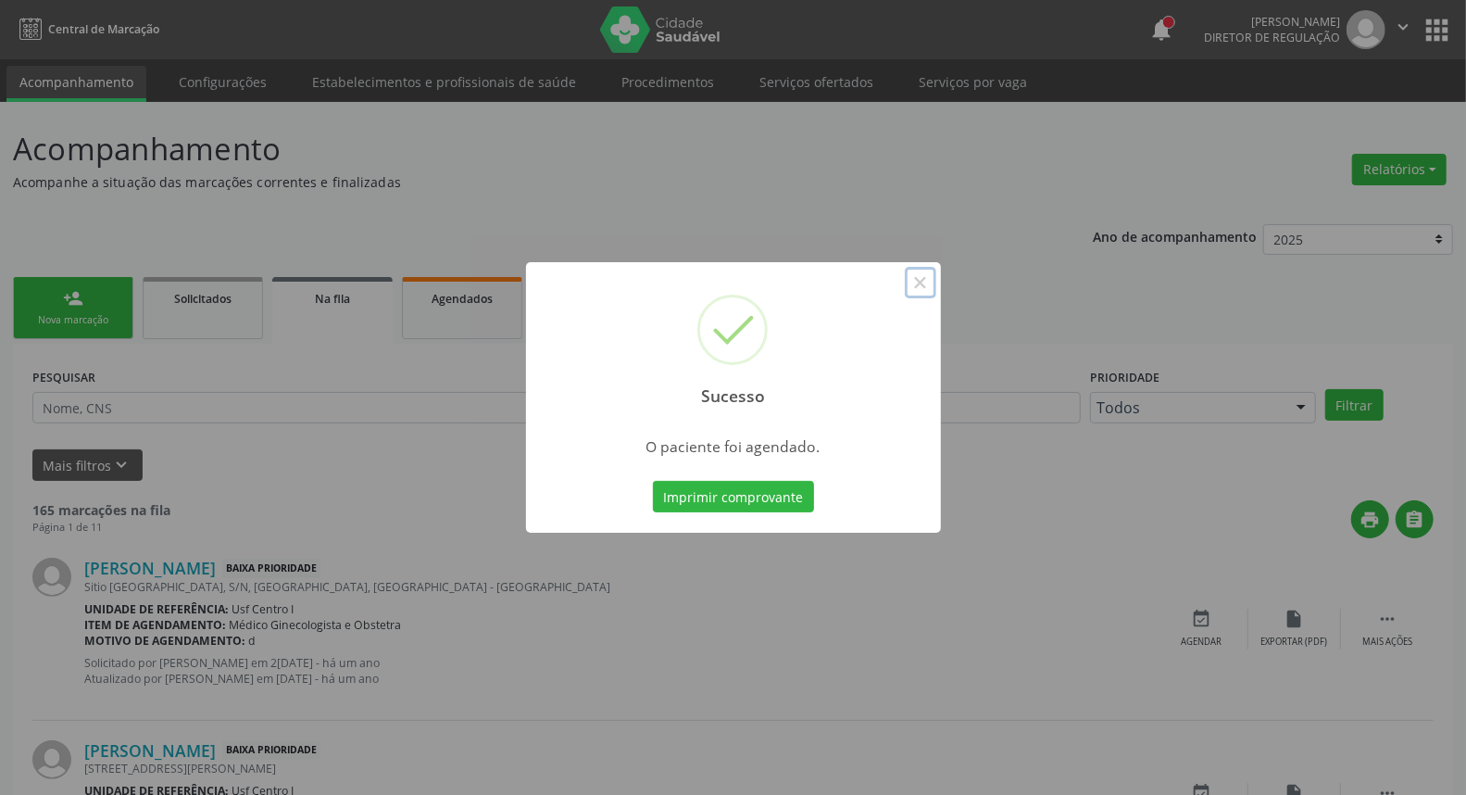
drag, startPoint x: 926, startPoint y: 282, endPoint x: 841, endPoint y: 552, distance: 282.6
click at [926, 284] on button "×" at bounding box center [920, 282] width 31 height 31
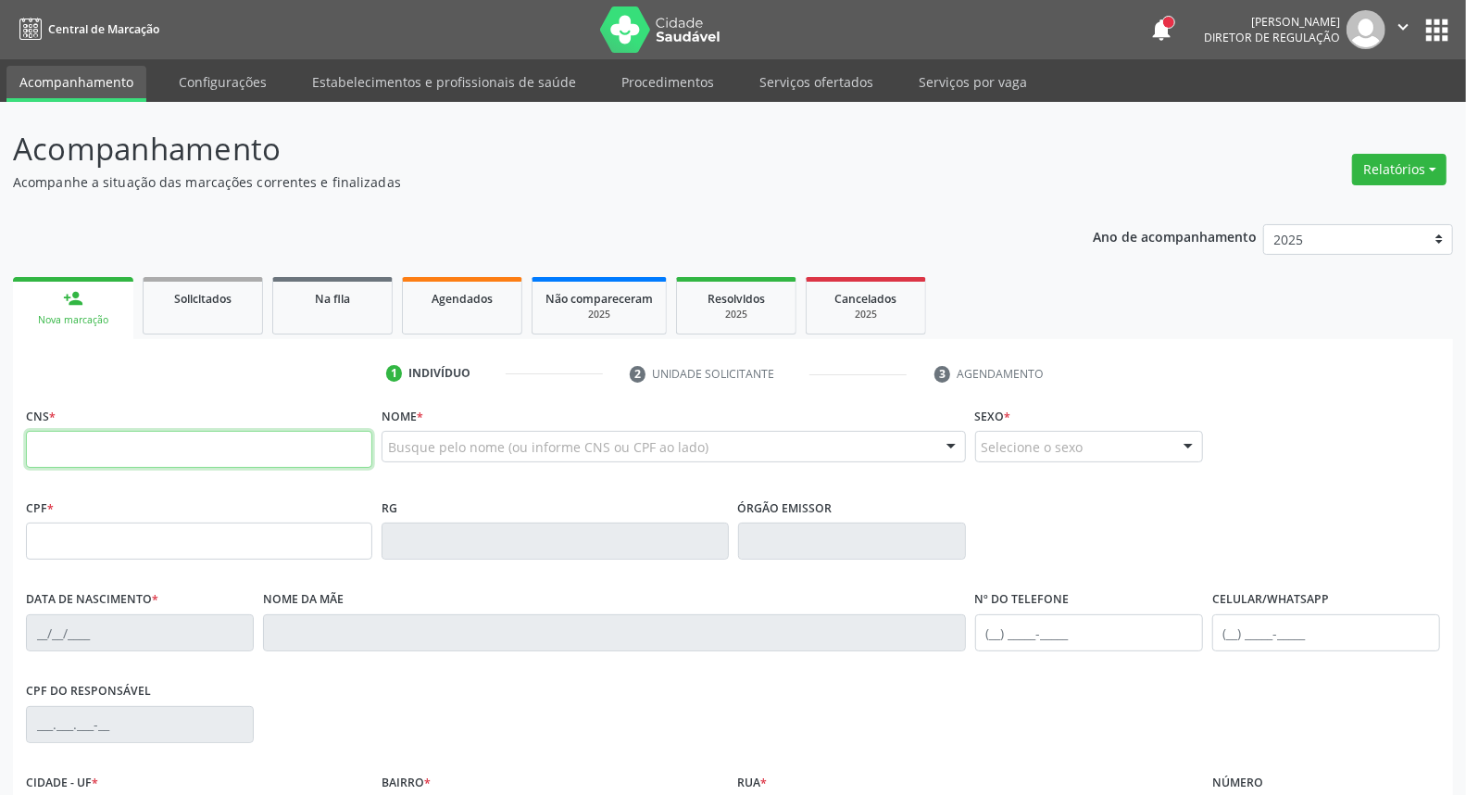
click at [35, 449] on input "text" at bounding box center [199, 449] width 346 height 37
type input "898 0051 3437 7075"
type input "139.824.154-70"
type input "2[DATE]"
type input "[PERSON_NAME]"
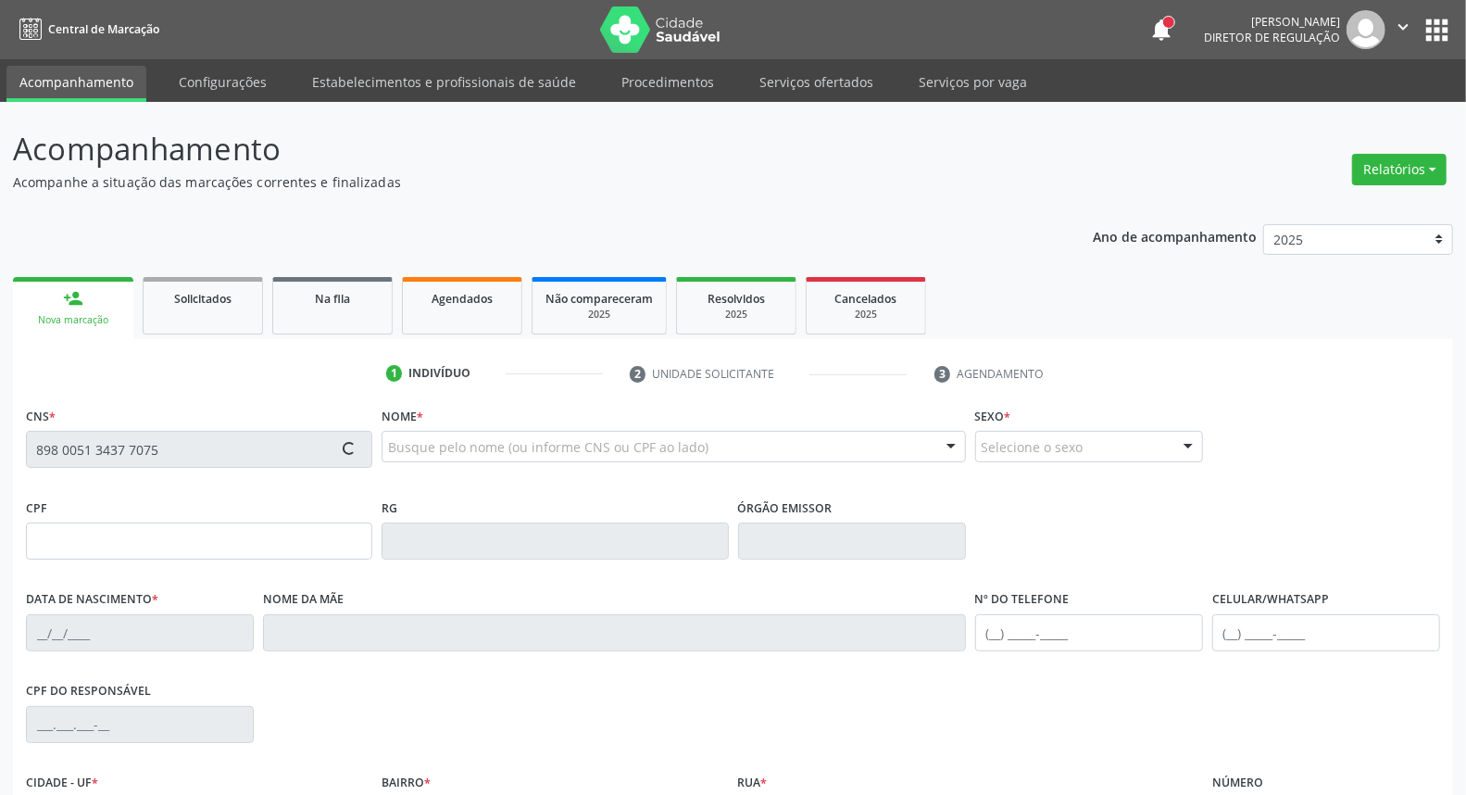
type input "[PHONE_NUMBER]"
type input "S/N"
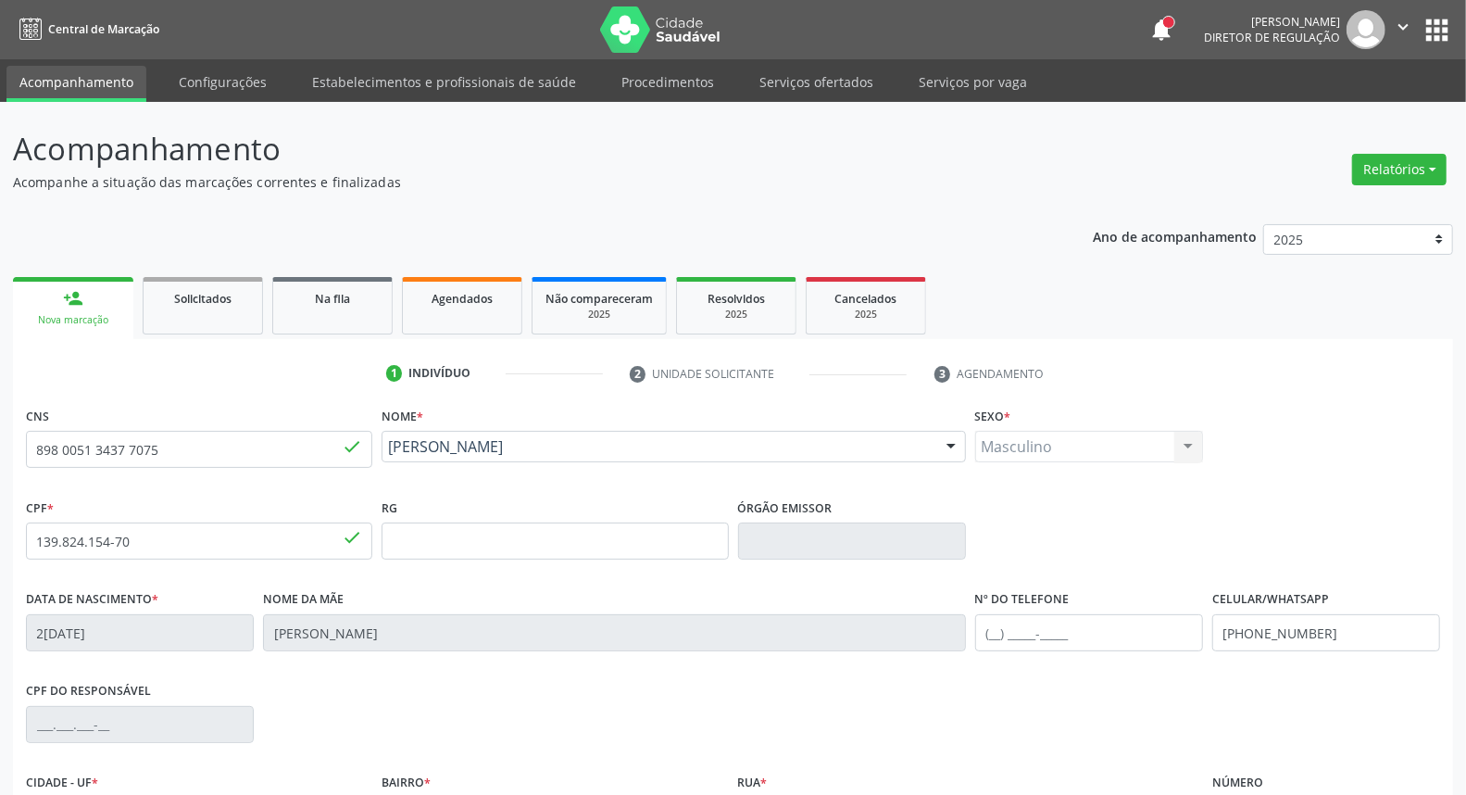
scroll to position [207, 0]
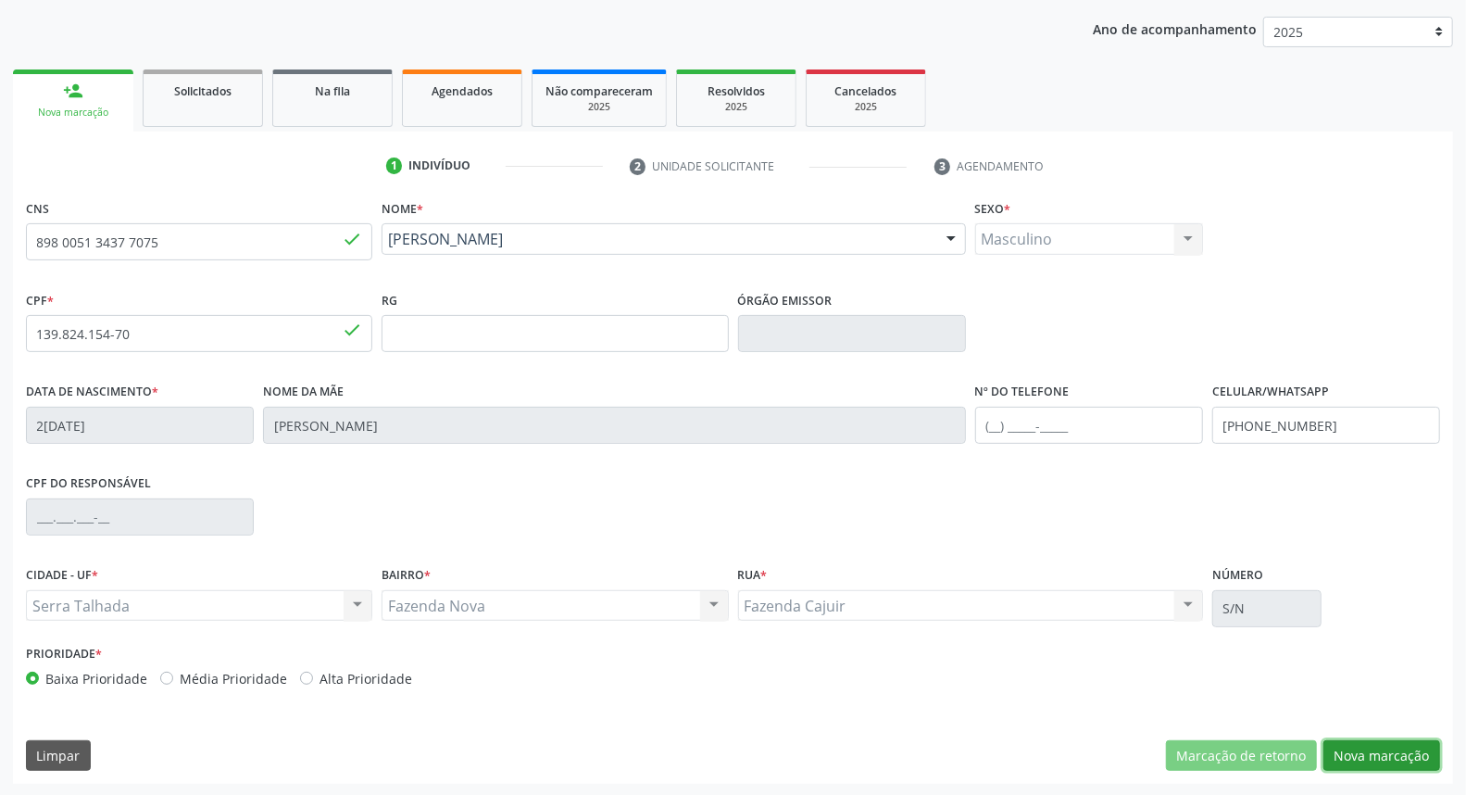
click at [1410, 746] on button "Nova marcação" at bounding box center [1381, 755] width 117 height 31
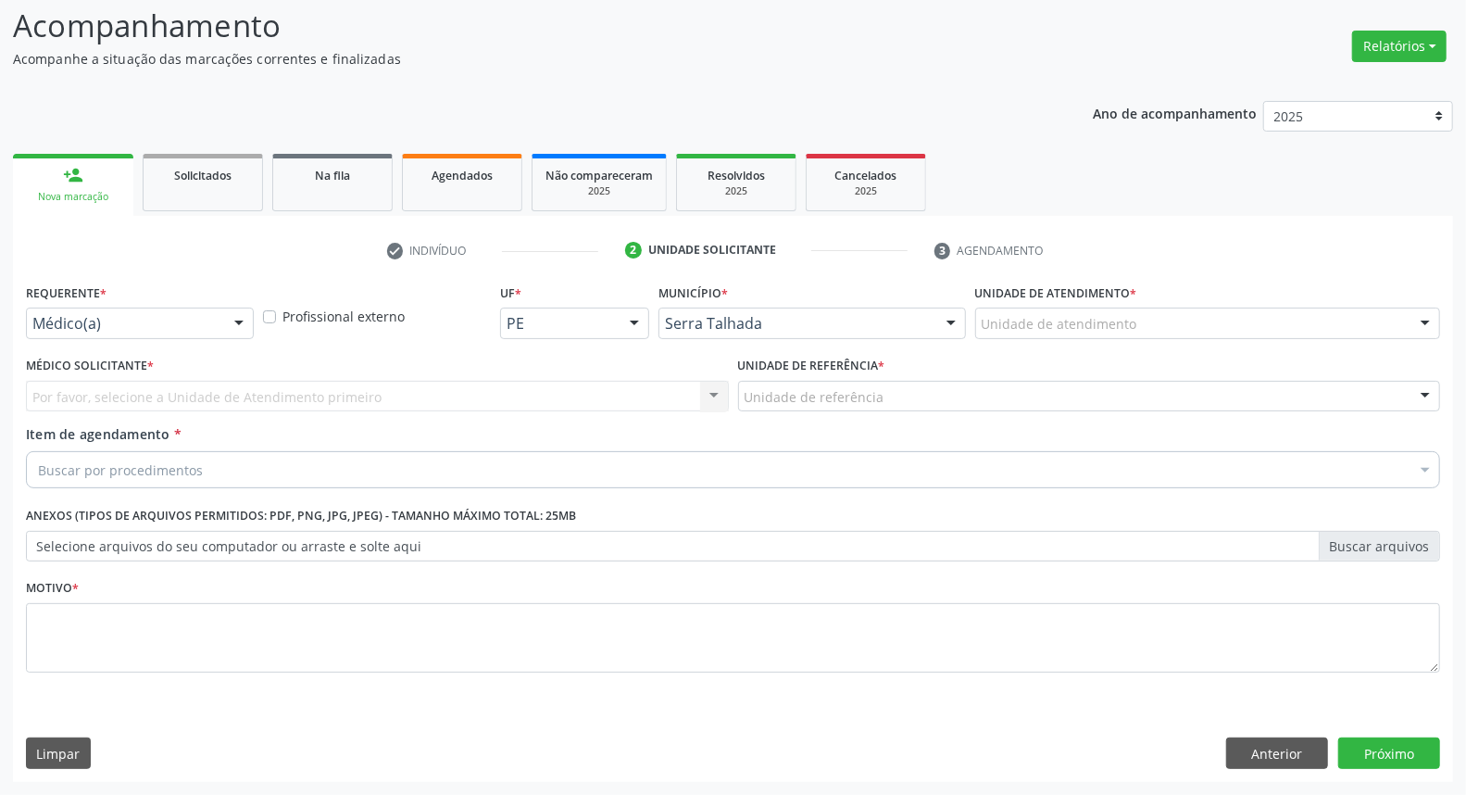
scroll to position [122, 0]
drag, startPoint x: 100, startPoint y: 329, endPoint x: 94, endPoint y: 346, distance: 18.5
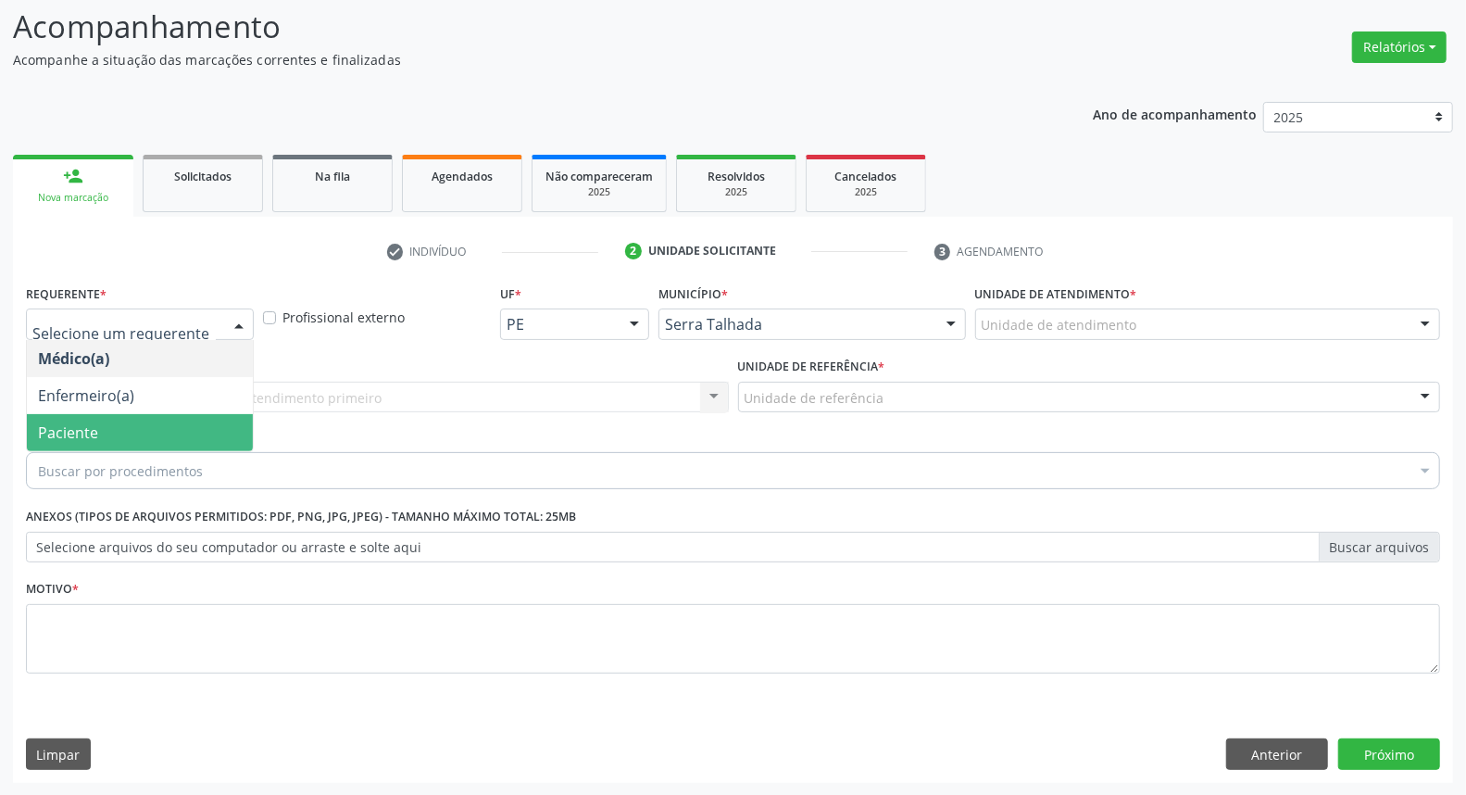
drag, startPoint x: 88, startPoint y: 431, endPoint x: 98, endPoint y: 394, distance: 38.4
click at [86, 429] on span "Paciente" at bounding box center [68, 432] width 60 height 20
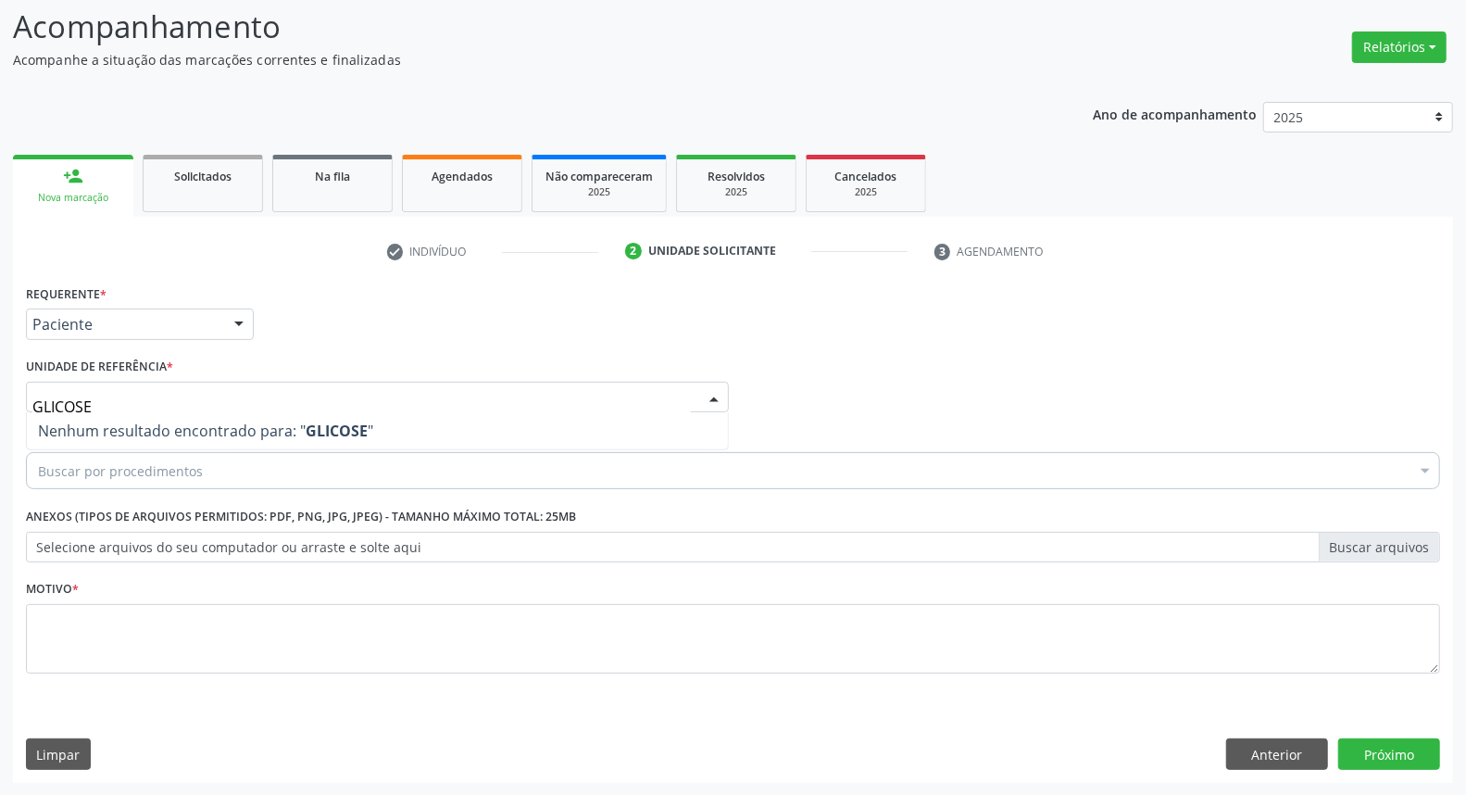
drag, startPoint x: 128, startPoint y: 408, endPoint x: 0, endPoint y: 410, distance: 127.8
click at [0, 410] on div "Acompanhamento Acompanhe a situação das marcações correntes e finalizadas Relat…" at bounding box center [733, 388] width 1466 height 816
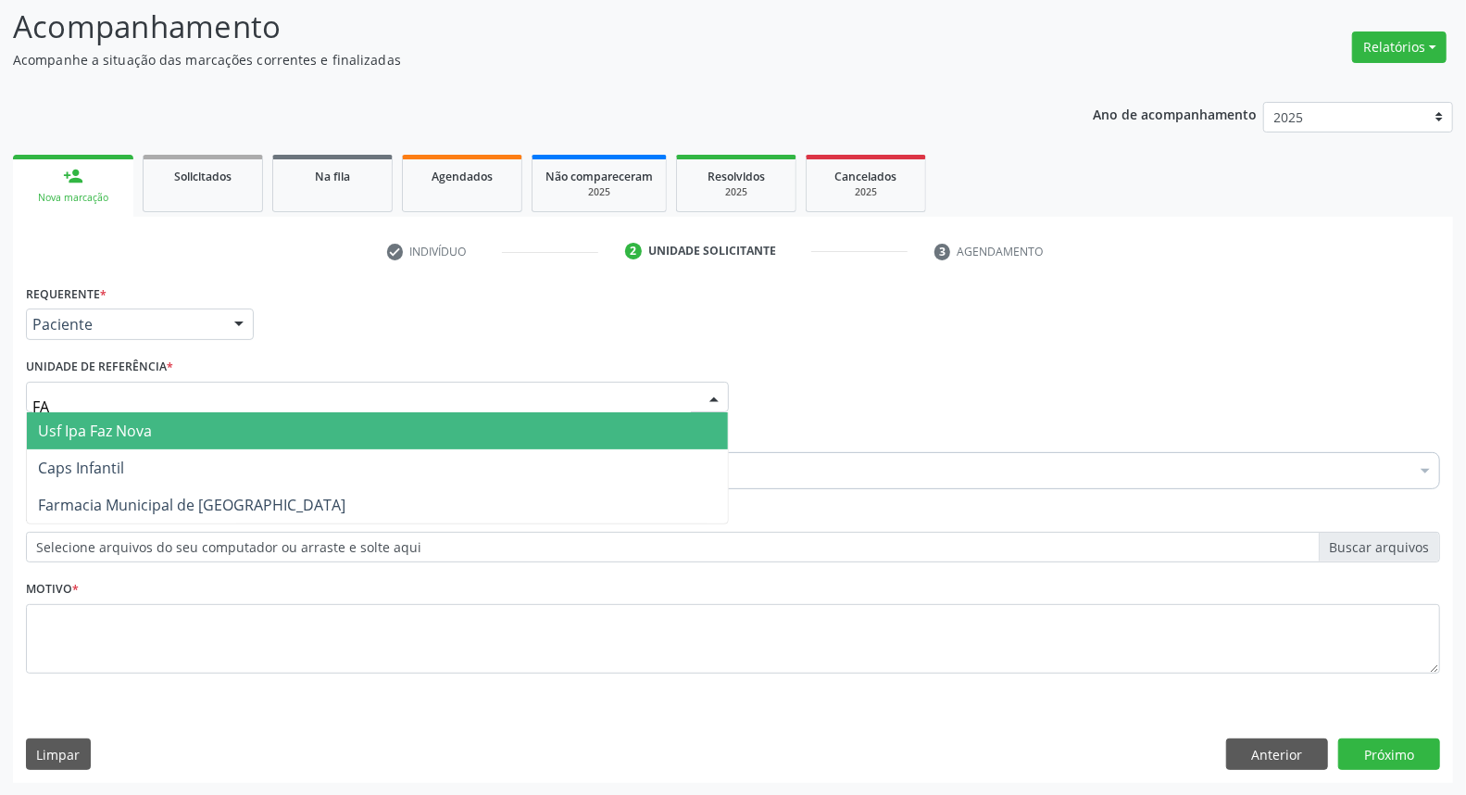
type input "FAZ"
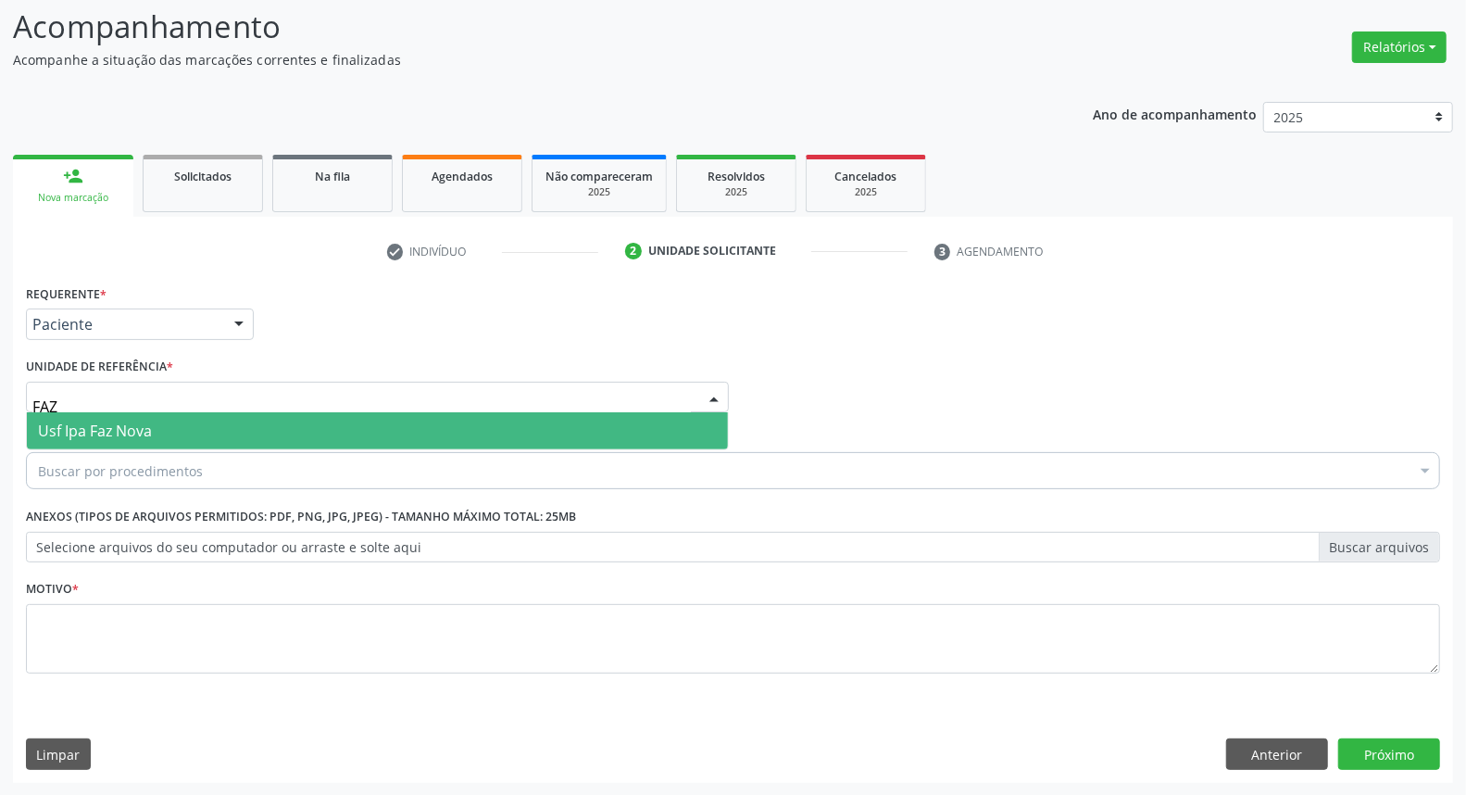
click at [75, 439] on span "Usf Ipa Faz Nova" at bounding box center [377, 430] width 701 height 37
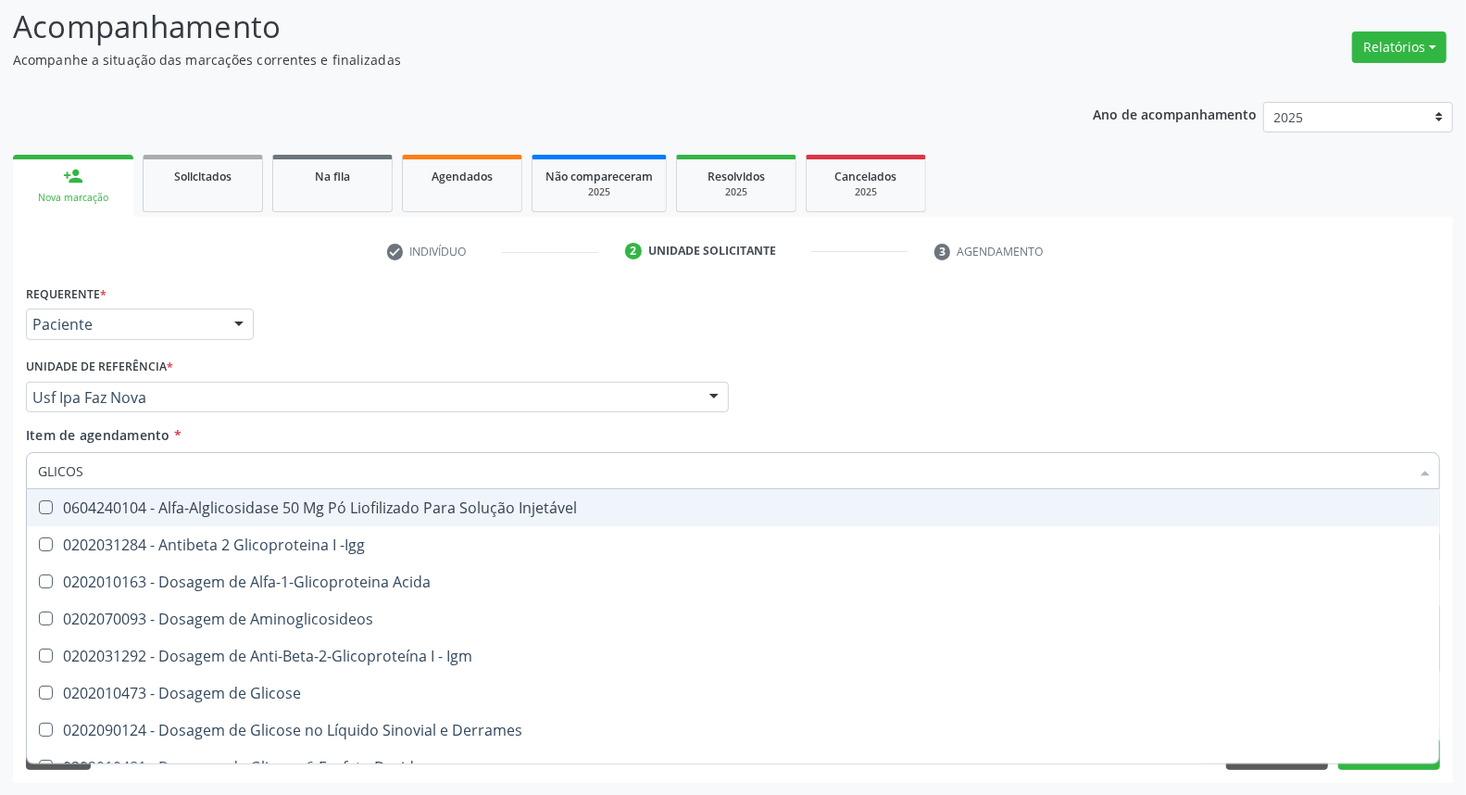
type input "GLICOSE"
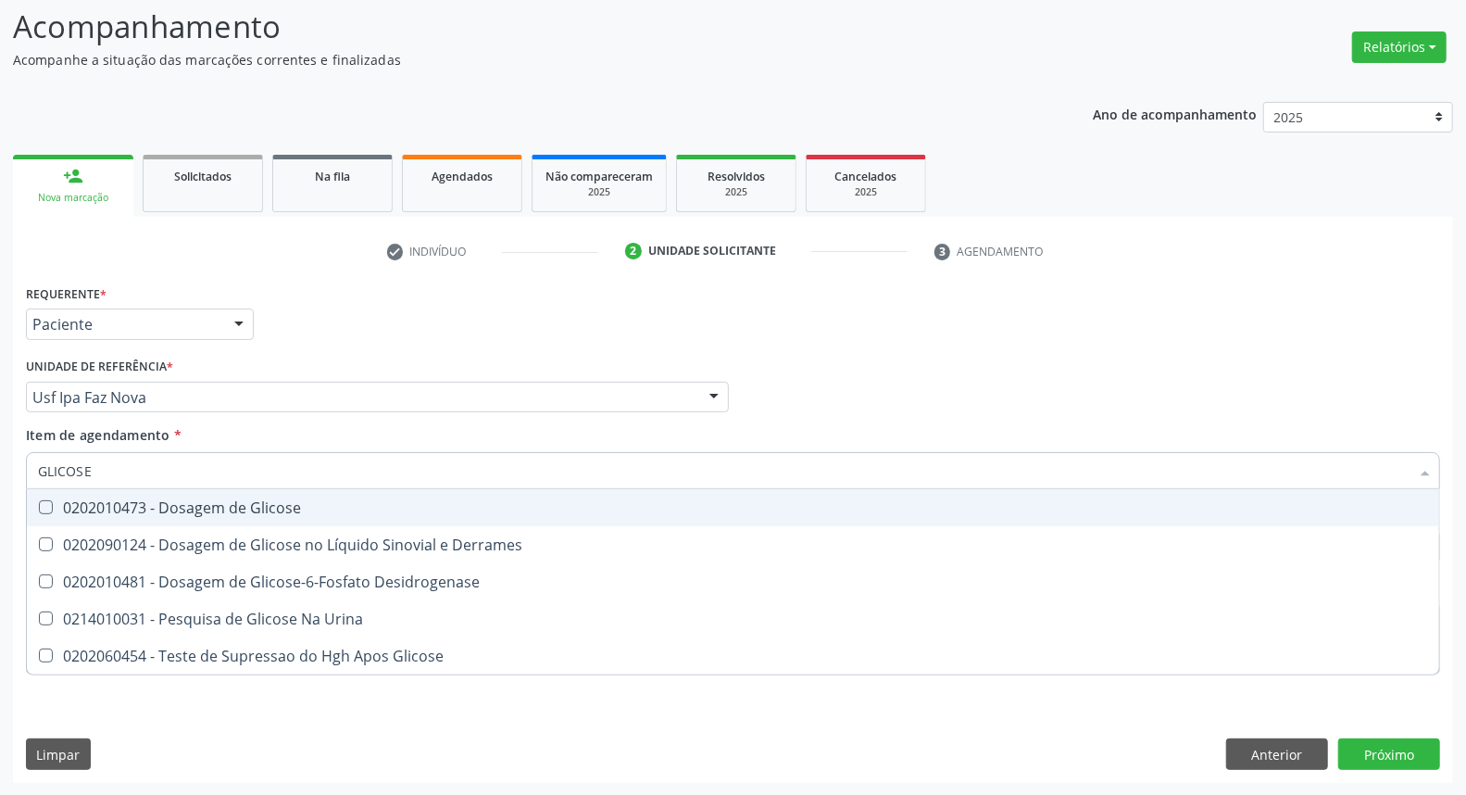
drag, startPoint x: 122, startPoint y: 500, endPoint x: 134, endPoint y: 466, distance: 36.3
click at [122, 500] on div "0202010473 - Dosagem de Glicose" at bounding box center [733, 507] width 1390 height 15
checkbox Glicose "true"
drag, startPoint x: 99, startPoint y: 463, endPoint x: 0, endPoint y: 463, distance: 99.1
click at [0, 463] on div "Acompanhamento Acompanhe a situação das marcações correntes e finalizadas Relat…" at bounding box center [733, 388] width 1466 height 816
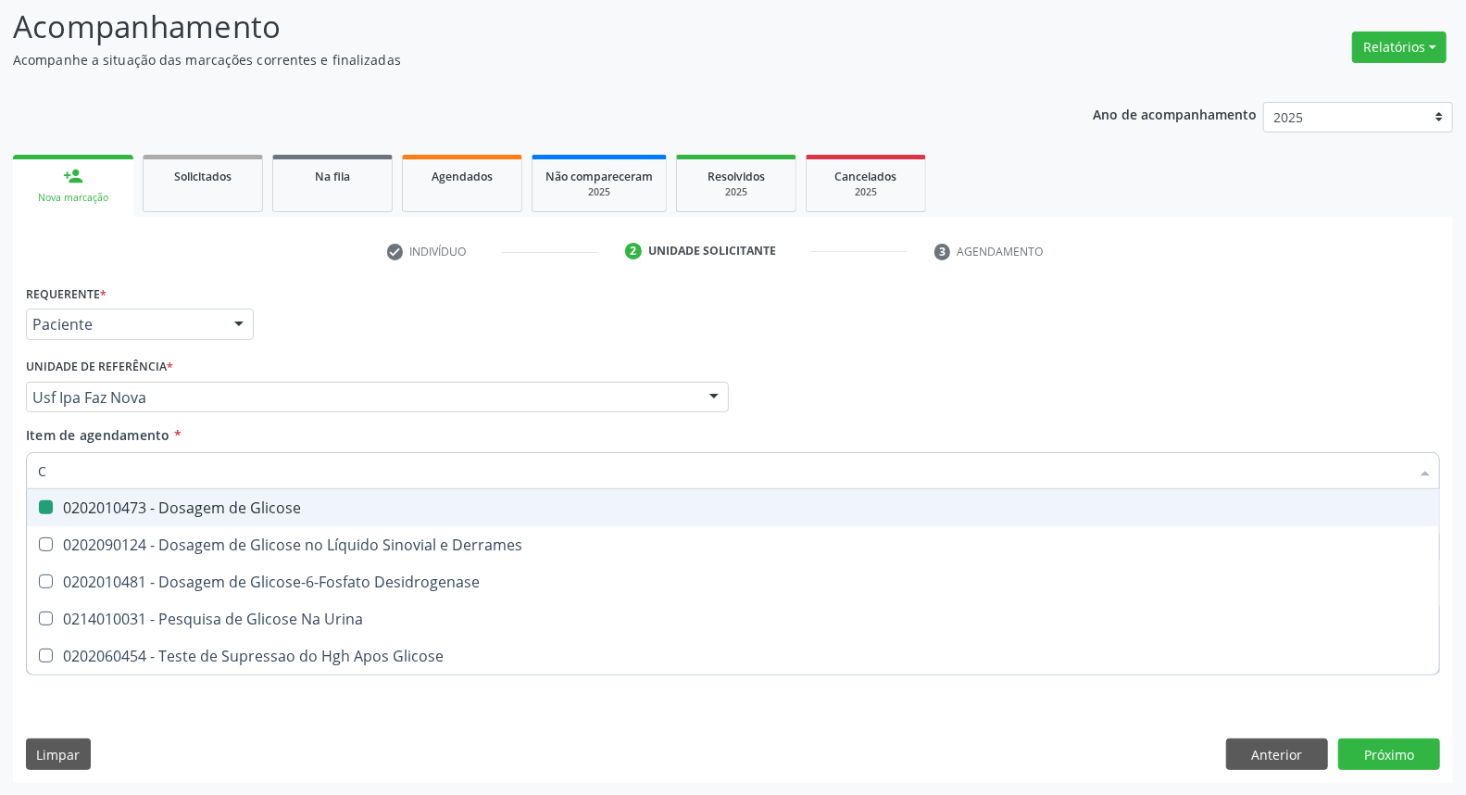
type input "CO"
checkbox Glicose "false"
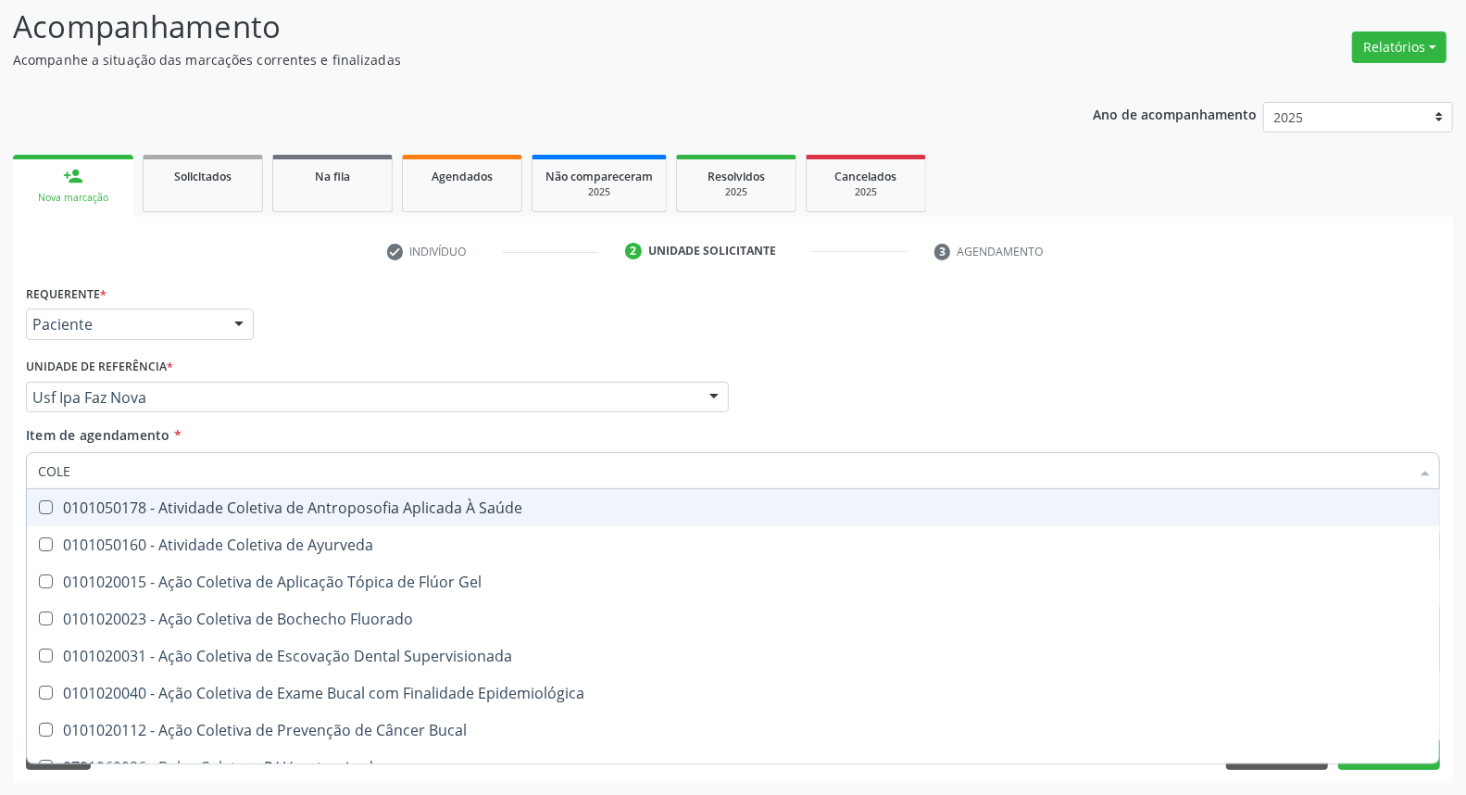
type input "COLES"
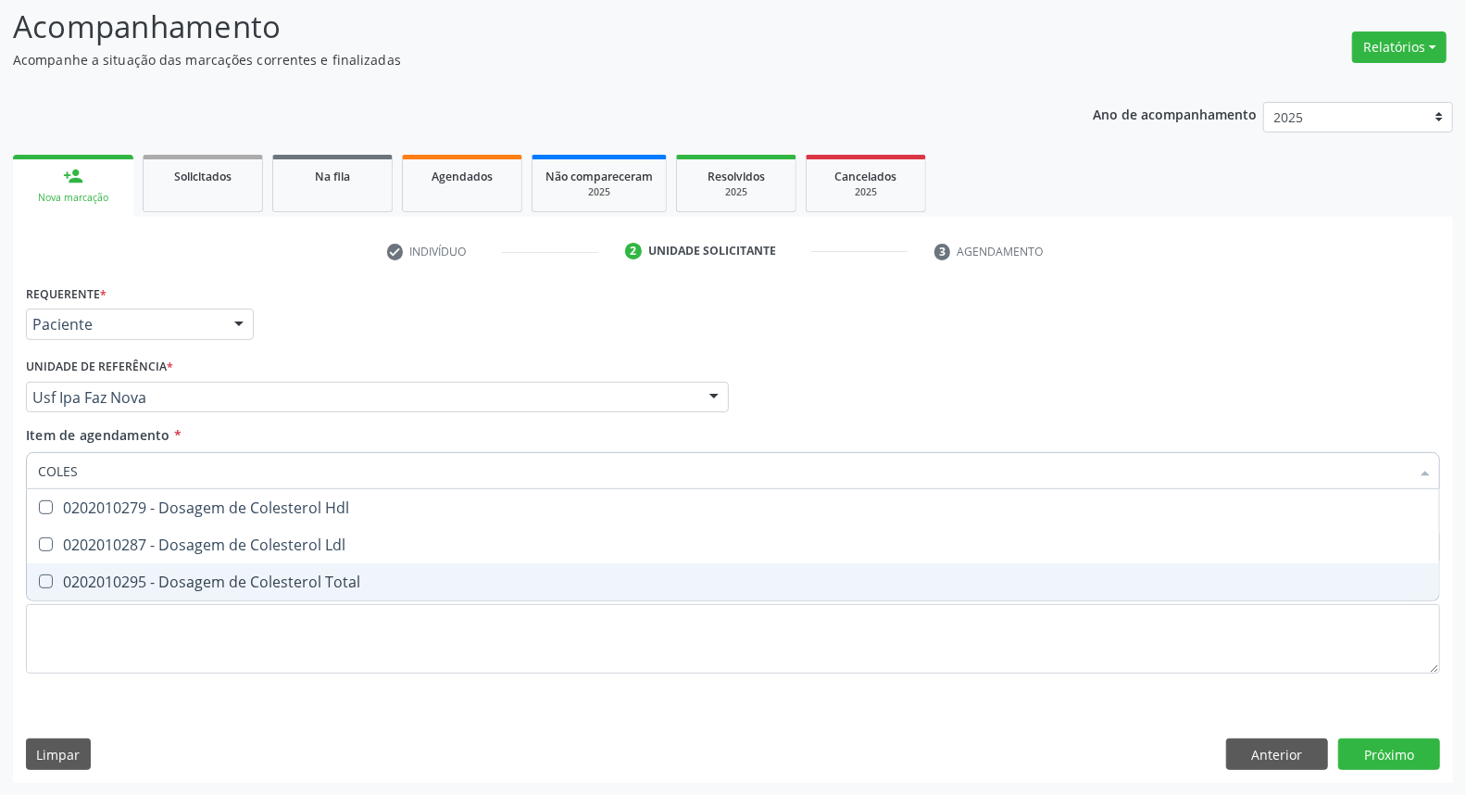
drag, startPoint x: 75, startPoint y: 579, endPoint x: 77, endPoint y: 552, distance: 26.9
click at [74, 576] on div "0202010295 - Dosagem de Colesterol Total" at bounding box center [733, 581] width 1390 height 15
checkbox Total "true"
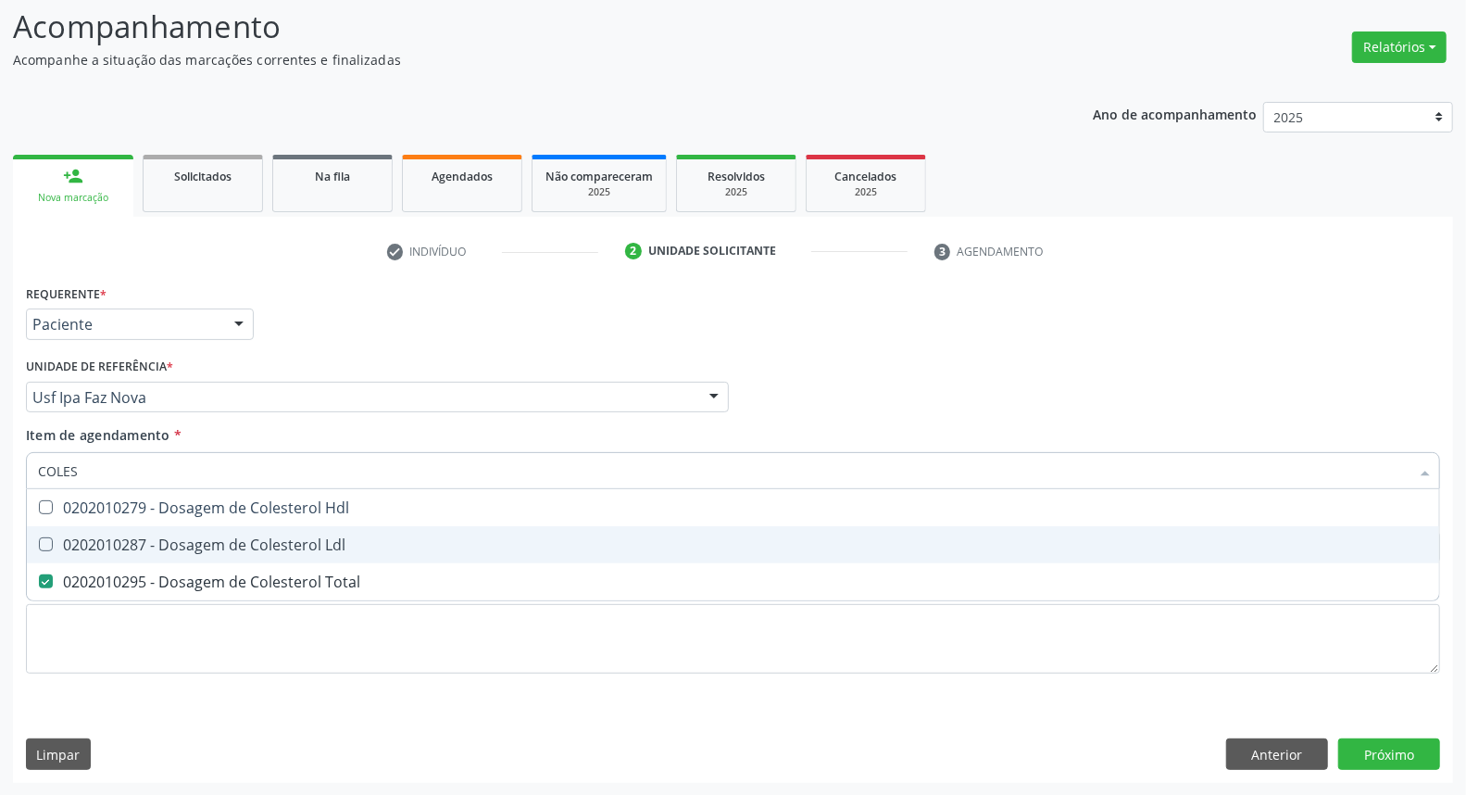
drag, startPoint x: 77, startPoint y: 548, endPoint x: 78, endPoint y: 532, distance: 16.7
click at [78, 542] on div "0202010287 - Dosagem de Colesterol Ldl" at bounding box center [733, 544] width 1390 height 15
checkbox Ldl "true"
click at [79, 510] on div "0202010279 - Dosagem de Colesterol Hdl" at bounding box center [733, 507] width 1390 height 15
checkbox Hdl "true"
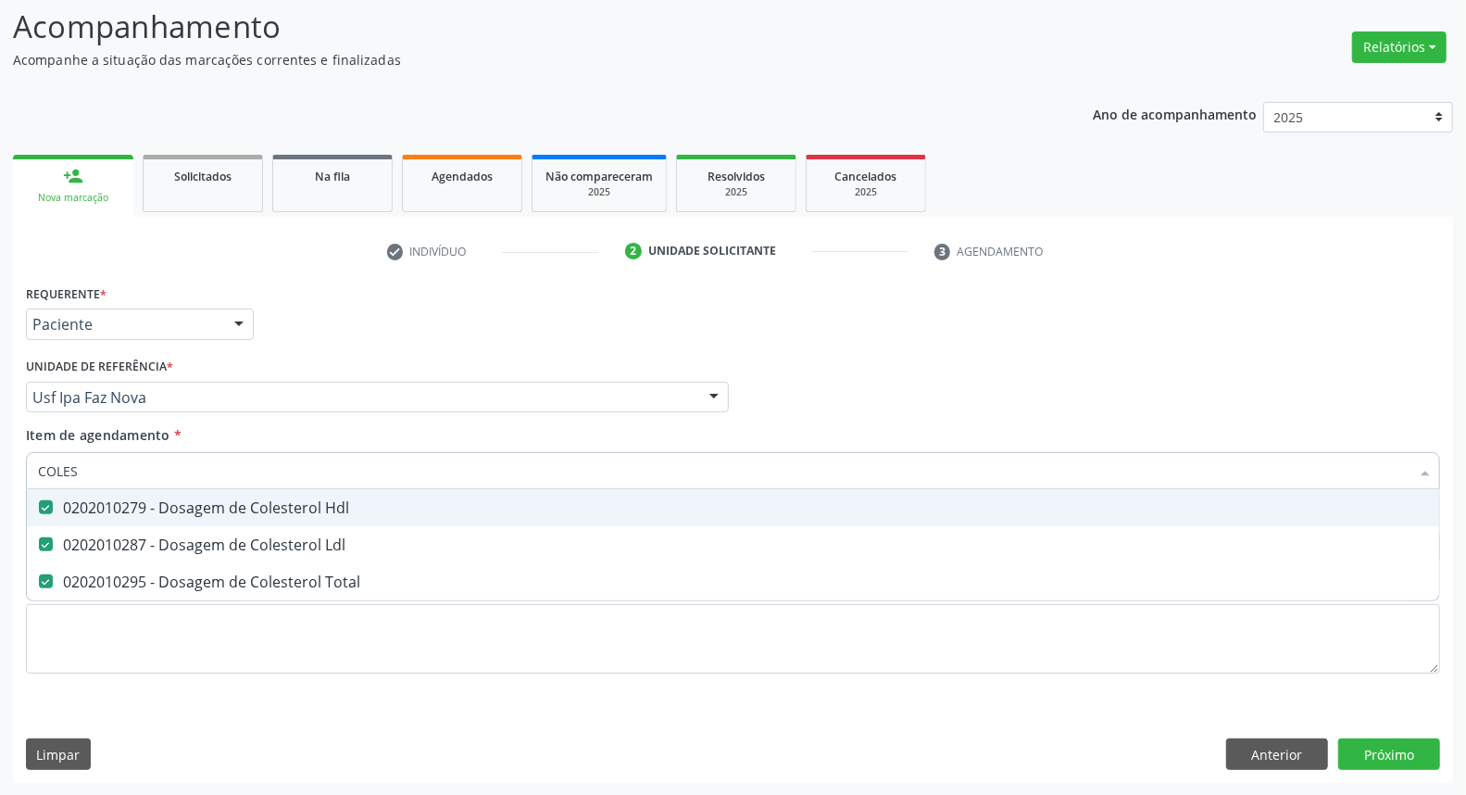
click at [0, 460] on div "Acompanhamento Acompanhe a situação das marcações correntes e finalizadas Relat…" at bounding box center [733, 388] width 1466 height 816
type input "B"
checkbox Hdl "false"
checkbox Ldl "false"
checkbox Total "false"
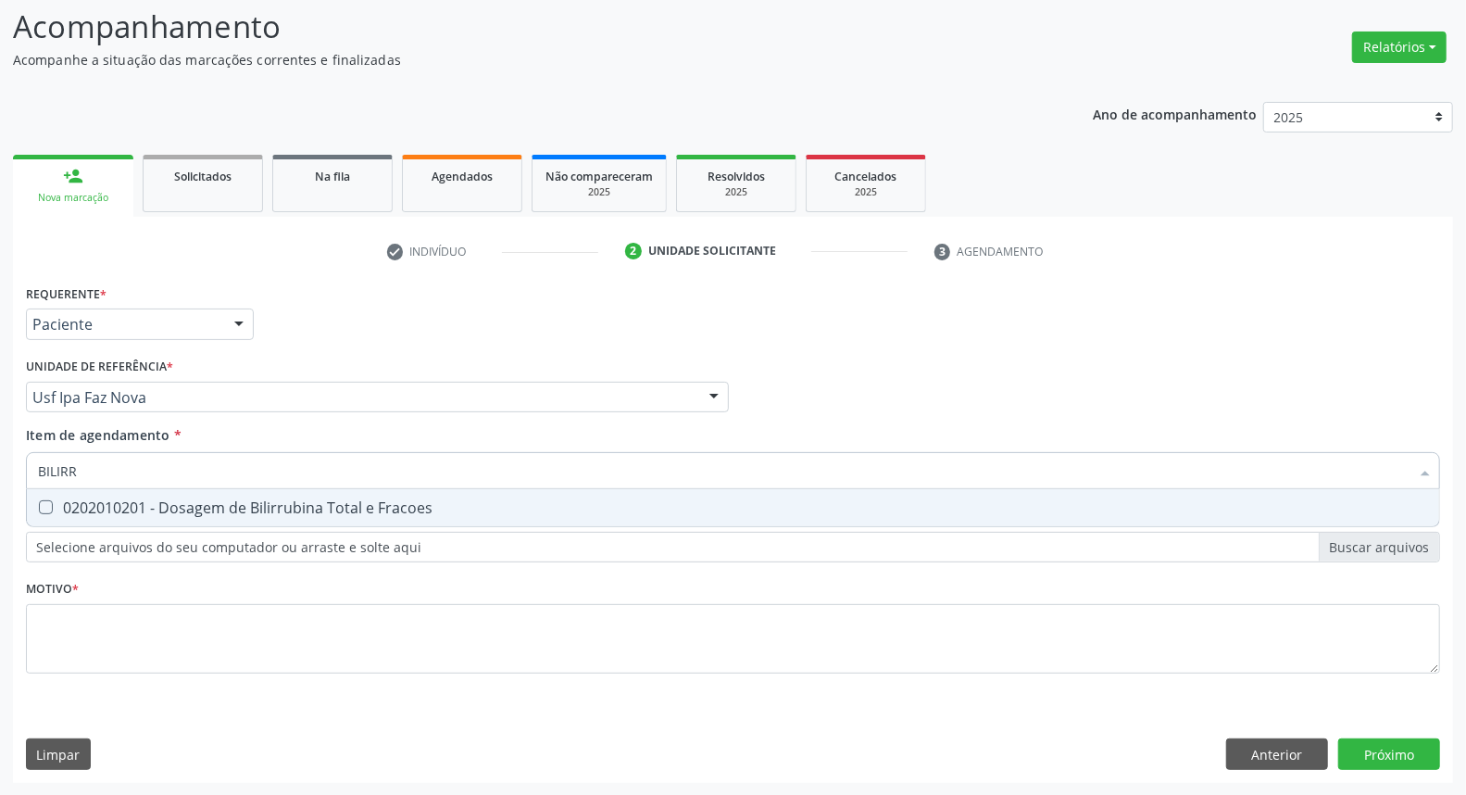
type input "BILIRRU"
drag, startPoint x: 49, startPoint y: 504, endPoint x: 113, endPoint y: 483, distance: 67.1
click at [52, 502] on div "0202010201 - Dosagem de Bilirrubina Total e Fracoes" at bounding box center [733, 507] width 1390 height 15
checkbox Fracoes "true"
click at [0, 463] on div "Acompanhamento Acompanhe a situação das marcações correntes e finalizadas Relat…" at bounding box center [733, 388] width 1466 height 816
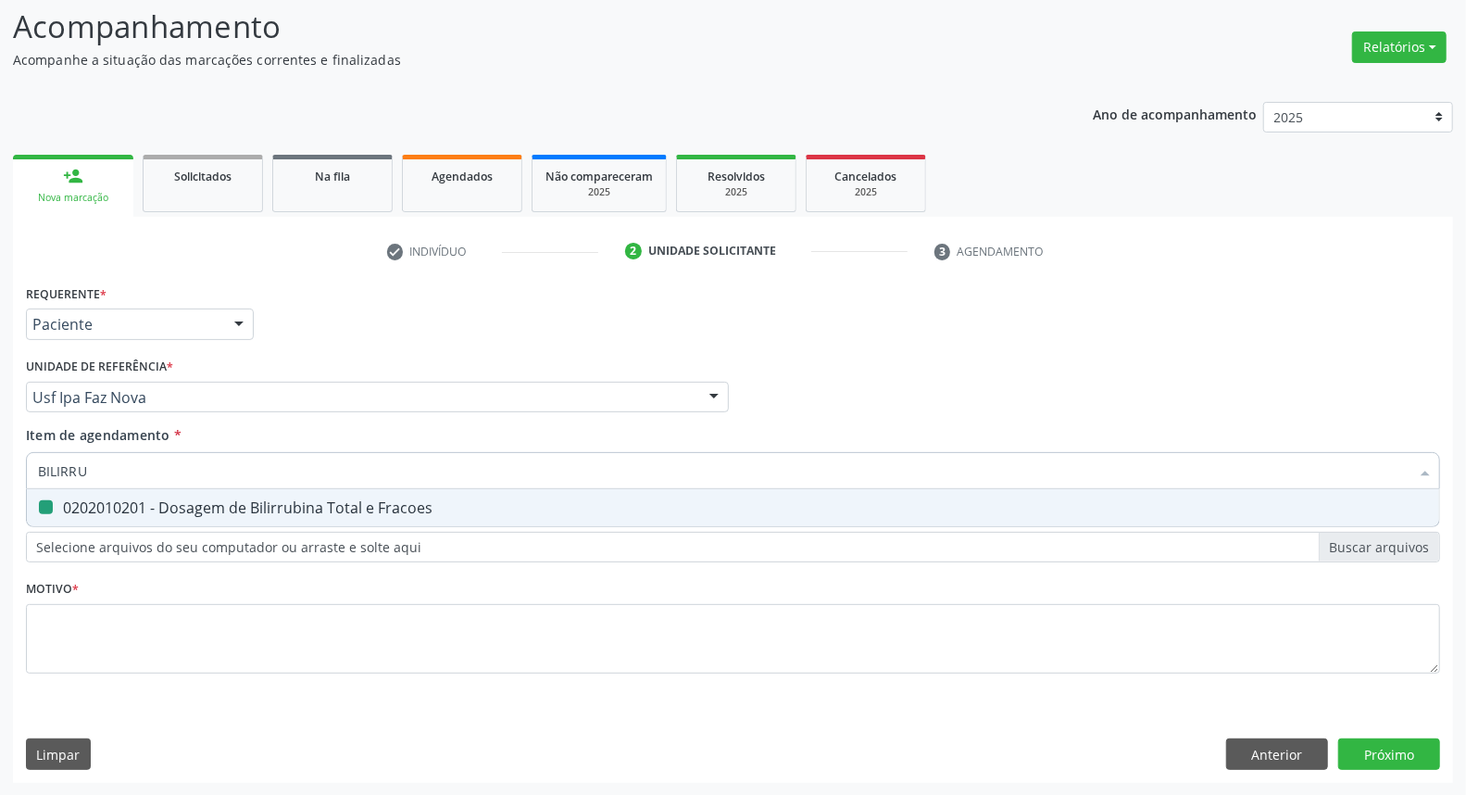
type input "T"
checkbox Fracoes "false"
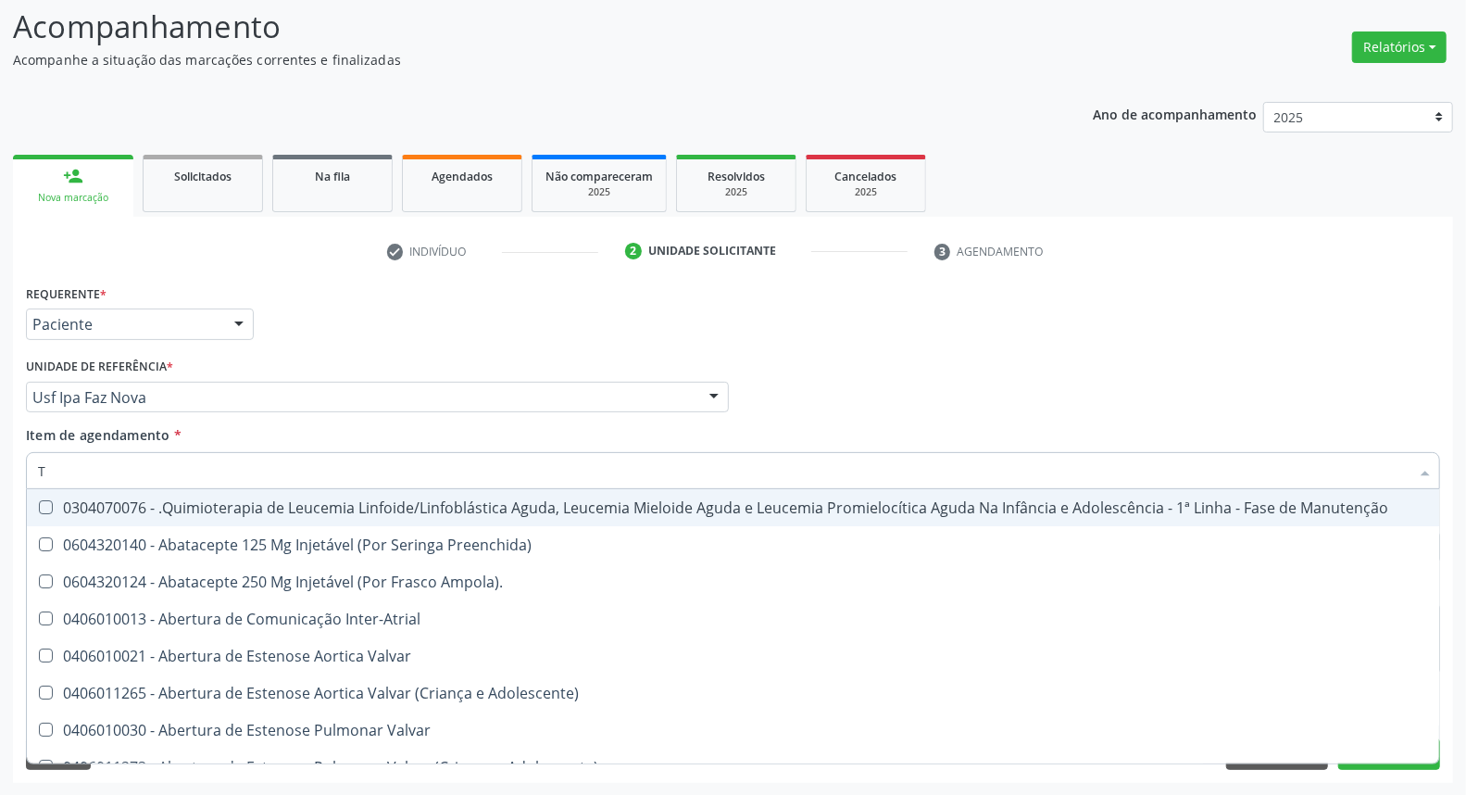
type input "TG"
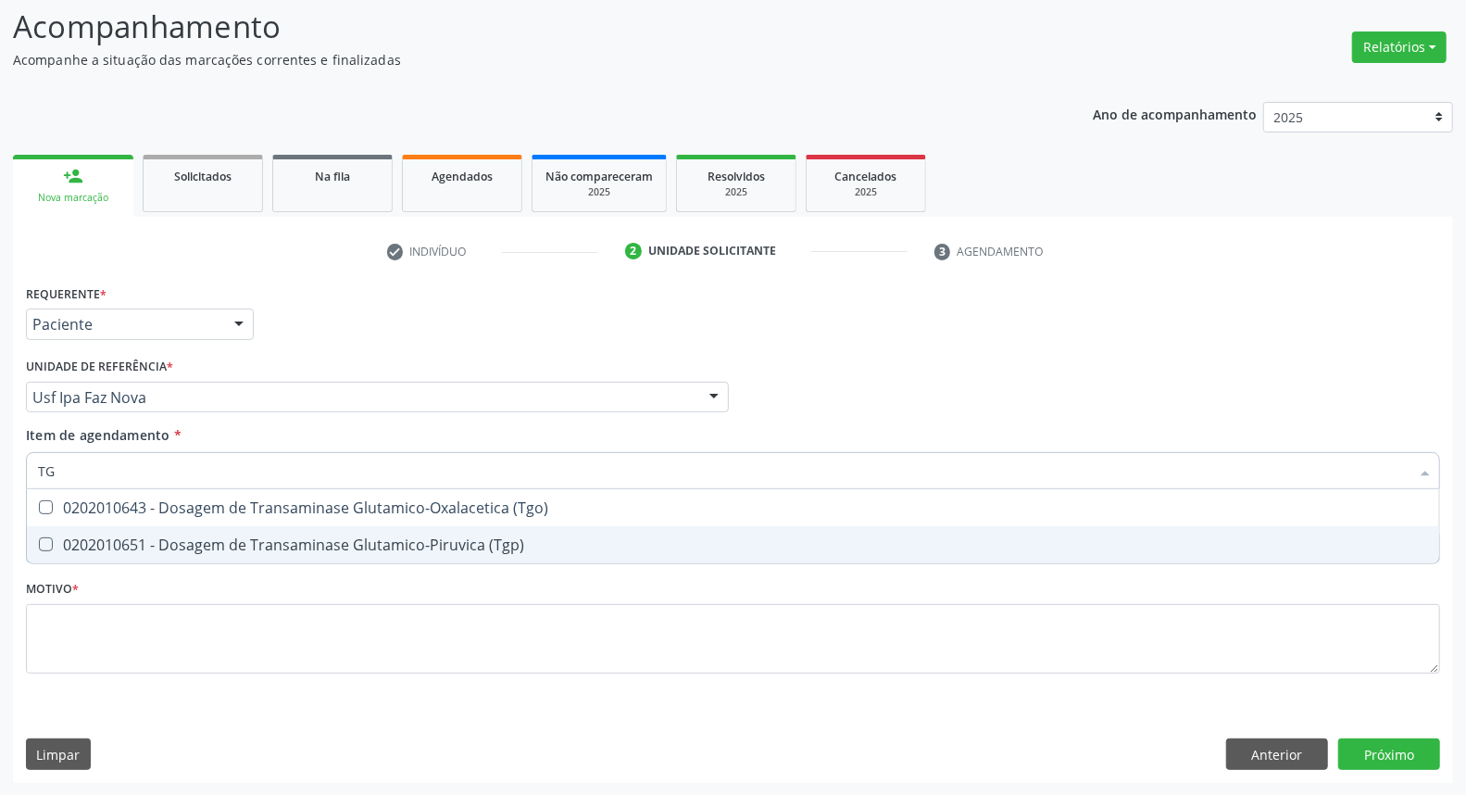
drag, startPoint x: 195, startPoint y: 534, endPoint x: 198, endPoint y: 515, distance: 19.6
click at [194, 537] on div "0202010651 - Dosagem de Transaminase Glutamico-Piruvica (Tgp)" at bounding box center [733, 544] width 1390 height 15
checkbox \(Tgp\) "true"
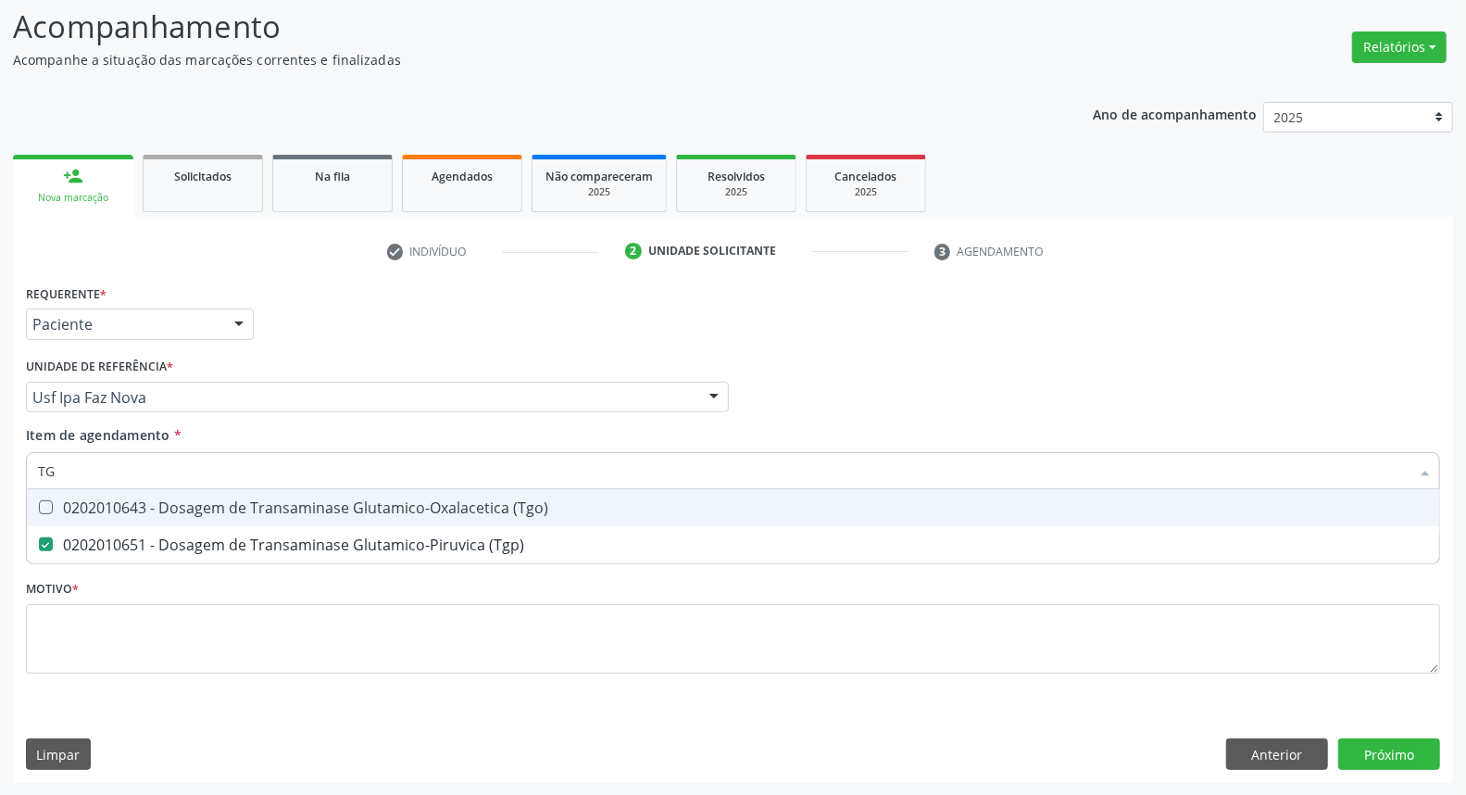
drag, startPoint x: 198, startPoint y: 510, endPoint x: 206, endPoint y: 485, distance: 26.1
click at [199, 500] on div "0202010643 - Dosagem de Transaminase Glutamico-Oxalacetica (Tgo)" at bounding box center [733, 507] width 1390 height 15
checkbox \(Tgo\) "true"
drag, startPoint x: 207, startPoint y: 476, endPoint x: 46, endPoint y: 442, distance: 164.7
click at [46, 442] on span "Item de agendamento * TG Desfazer seleção 0202010643 - Dosagem de Transaminase …" at bounding box center [733, 454] width 1414 height 57
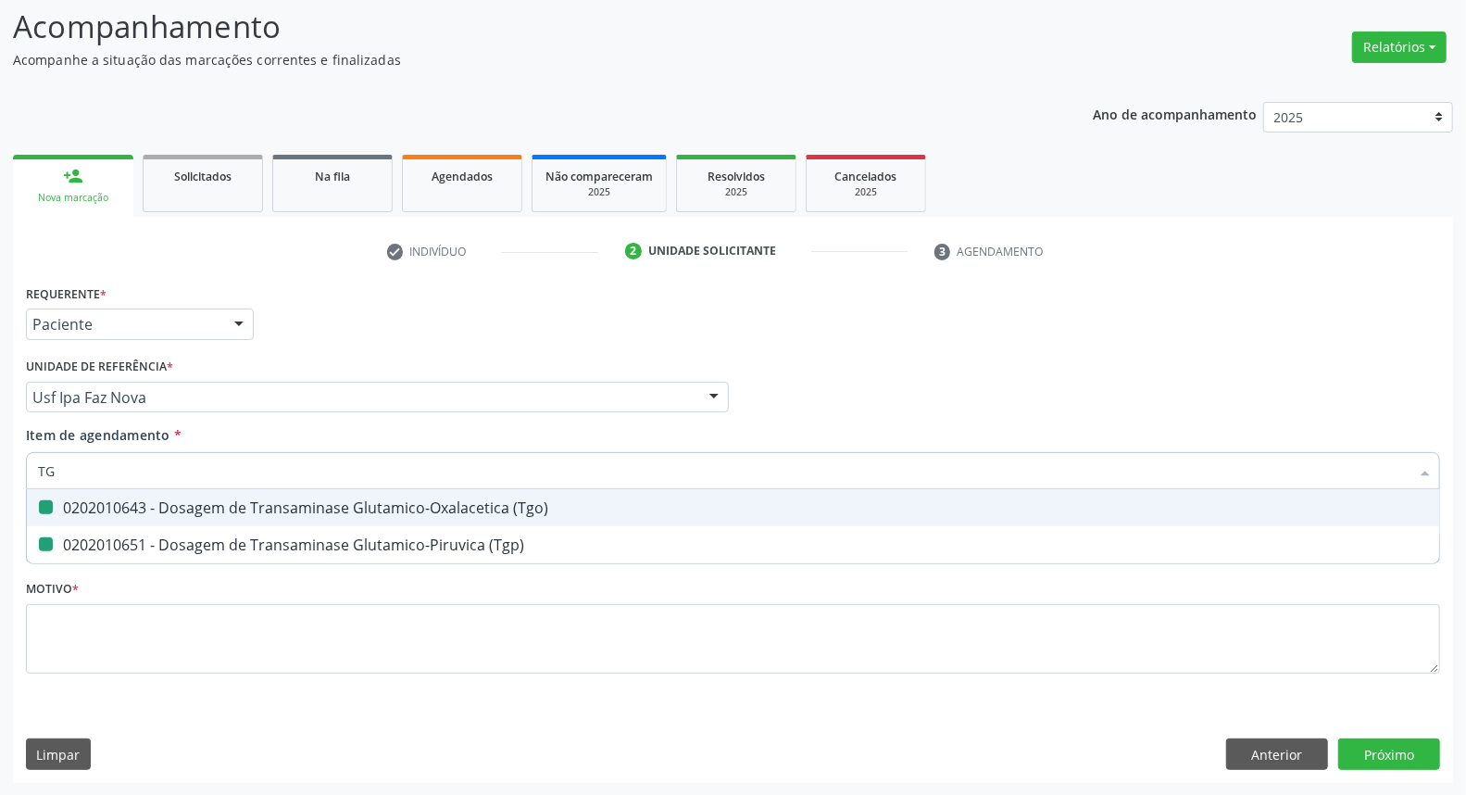
type input "T"
checkbox \(Tgo\) "false"
checkbox \(Tgp\) "false"
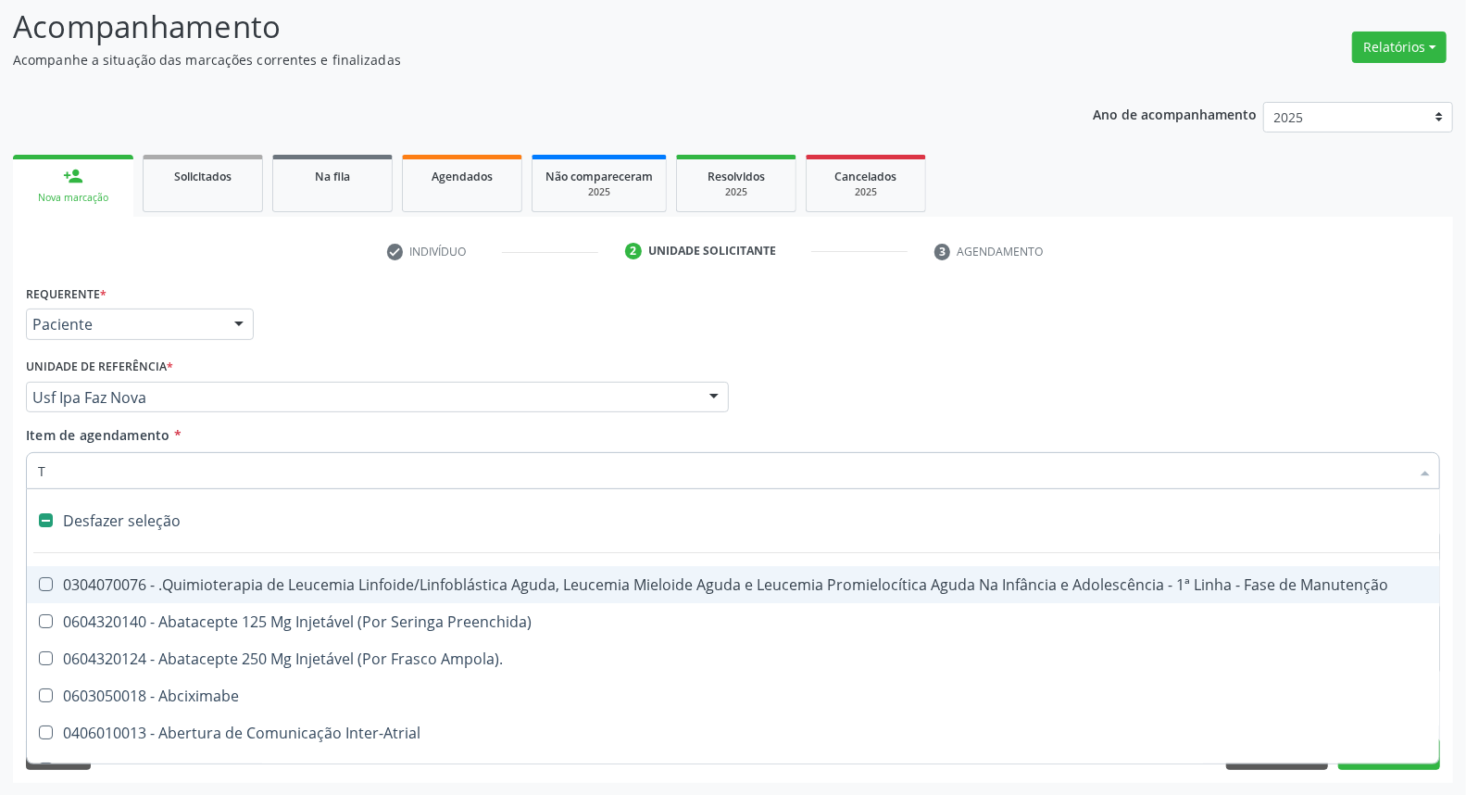
type input "TR"
checkbox Especializada "true"
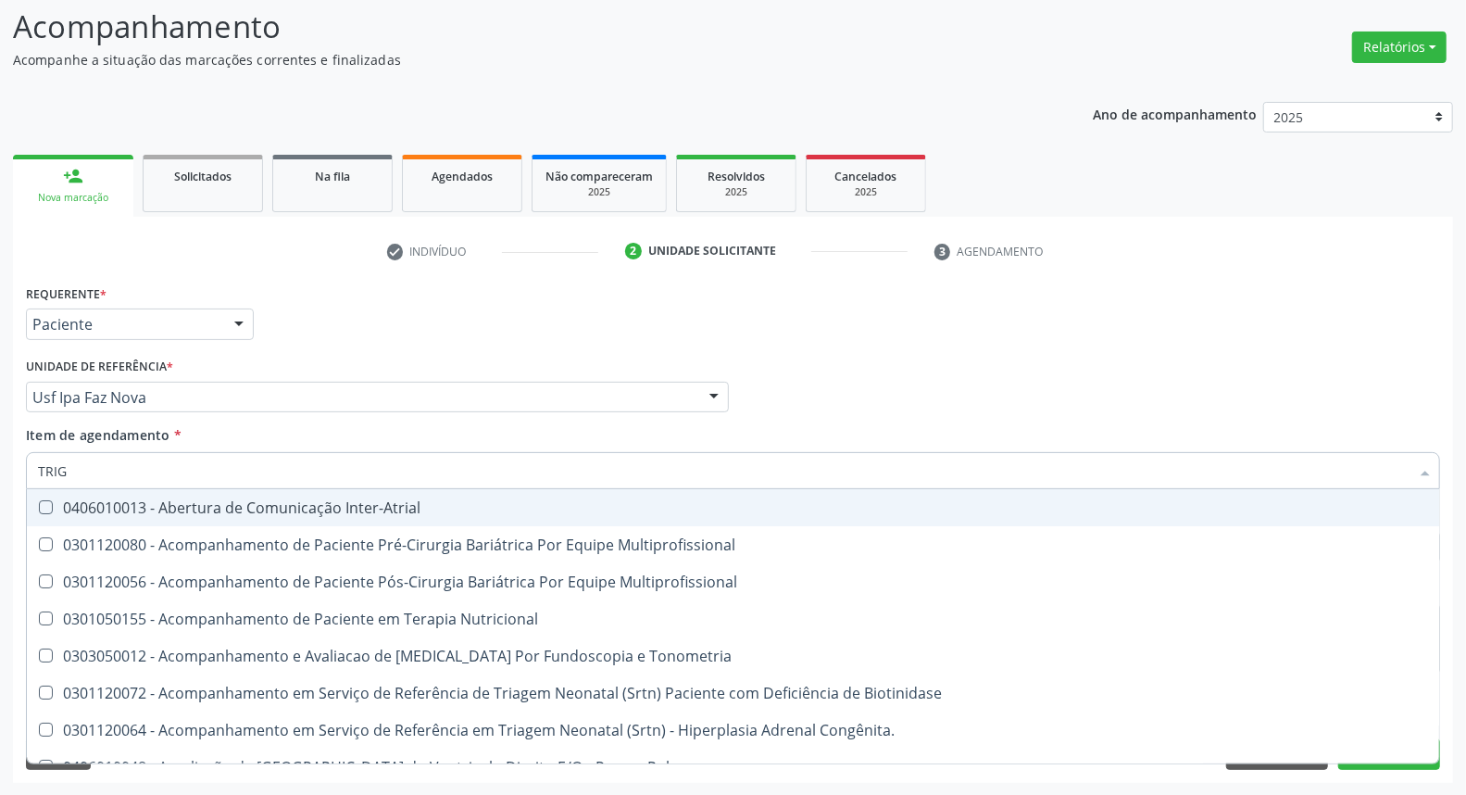
type input "TRIGL"
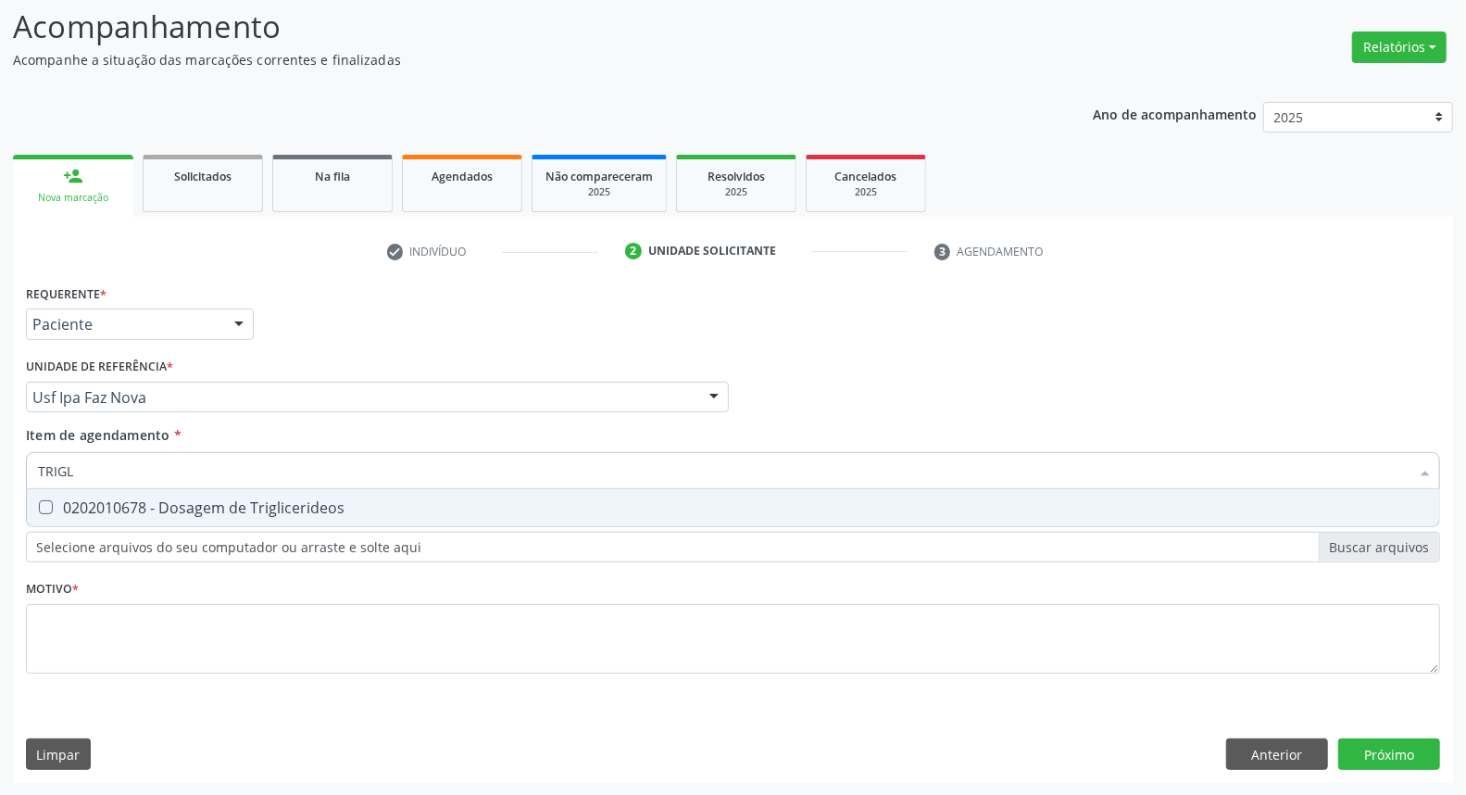
drag, startPoint x: 80, startPoint y: 505, endPoint x: 115, endPoint y: 476, distance: 45.4
click at [87, 500] on div "0202010678 - Dosagem de Triglicerideos" at bounding box center [733, 507] width 1390 height 15
checkbox Triglicerideos "true"
drag, startPoint x: 121, startPoint y: 473, endPoint x: 0, endPoint y: 456, distance: 122.6
click at [0, 456] on div "Acompanhamento Acompanhe a situação das marcações correntes e finalizadas Relat…" at bounding box center [733, 388] width 1466 height 816
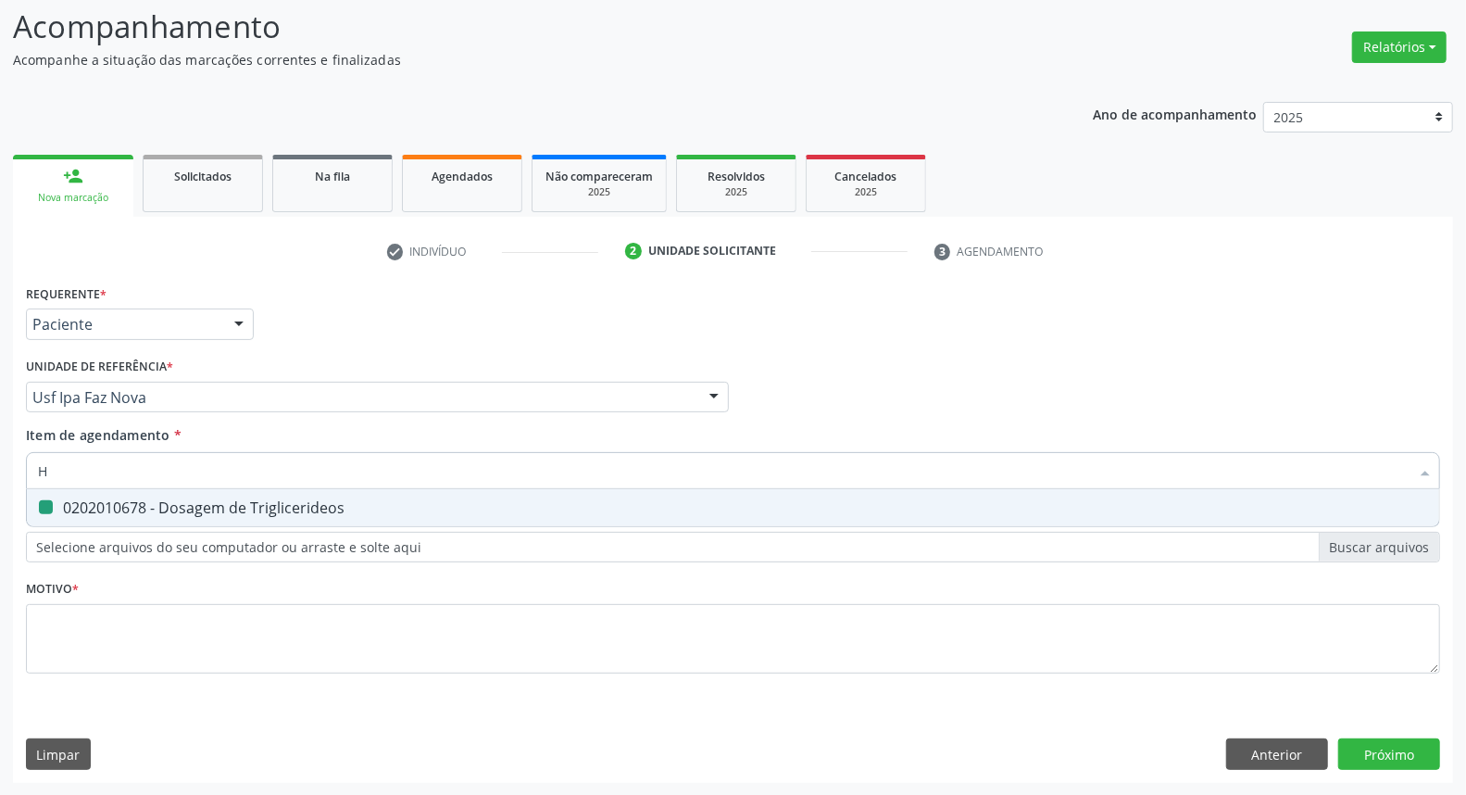
type input "HE"
checkbox Triglicerideos "false"
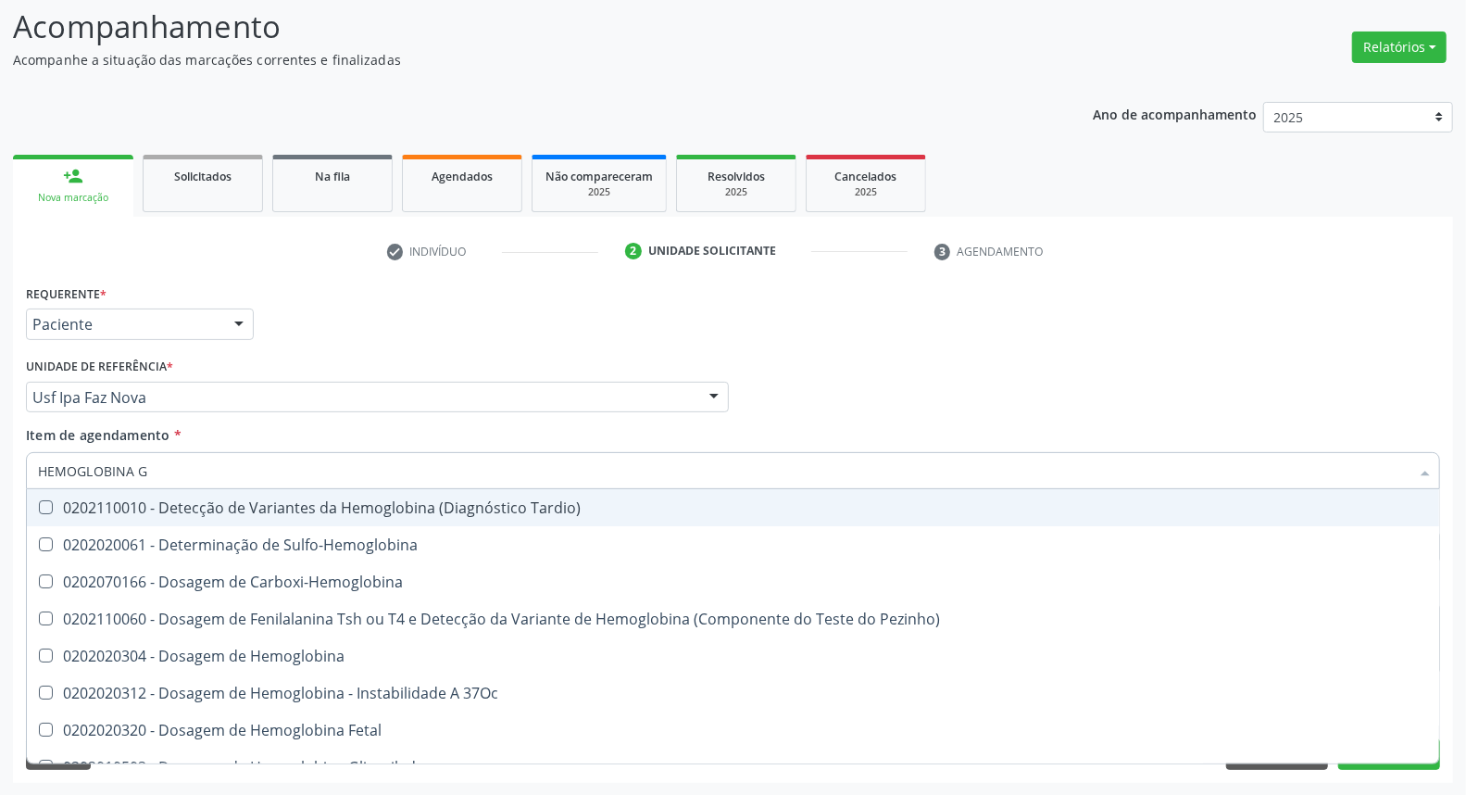
type input "HEMOGLOBINA G"
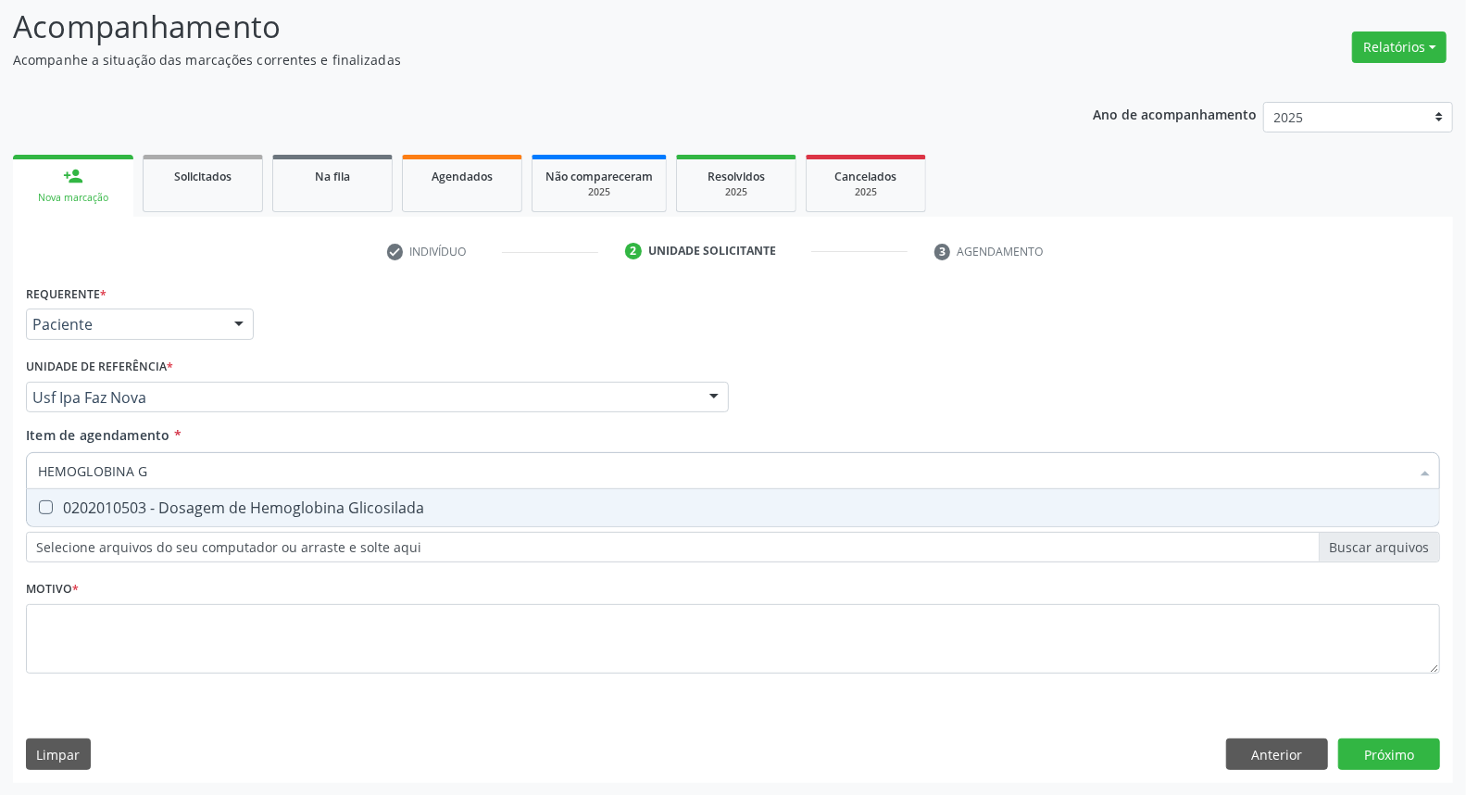
click at [78, 509] on div "0202010503 - Dosagem de Hemoglobina Glicosilada" at bounding box center [733, 507] width 1390 height 15
checkbox Glicosilada "true"
drag, startPoint x: 161, startPoint y: 472, endPoint x: 0, endPoint y: 435, distance: 165.3
click at [0, 437] on div "Acompanhamento Acompanhe a situação das marcações correntes e finalizadas Relat…" at bounding box center [733, 388] width 1466 height 816
type input "HEM"
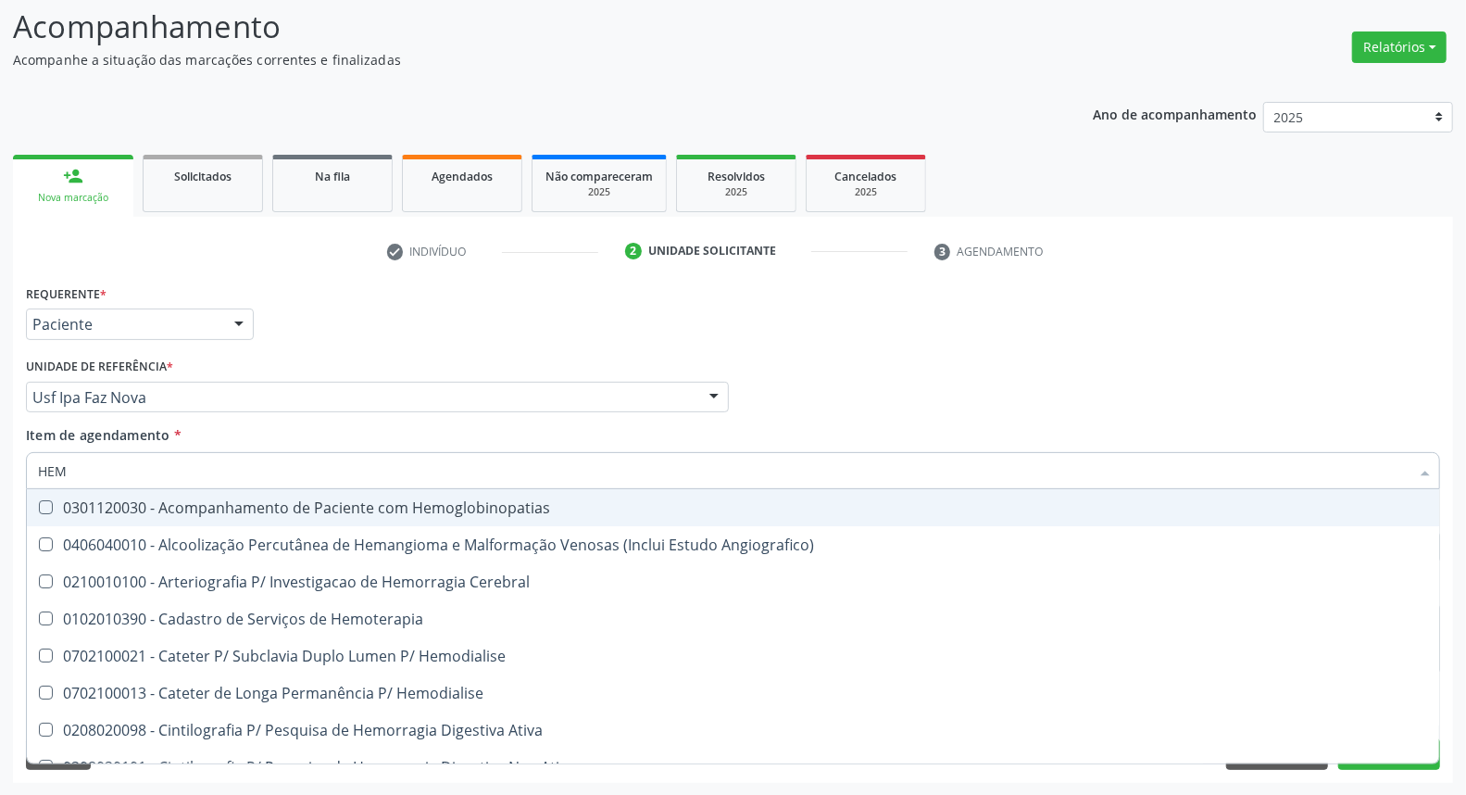
checkbox Hemoglobinopatias "false"
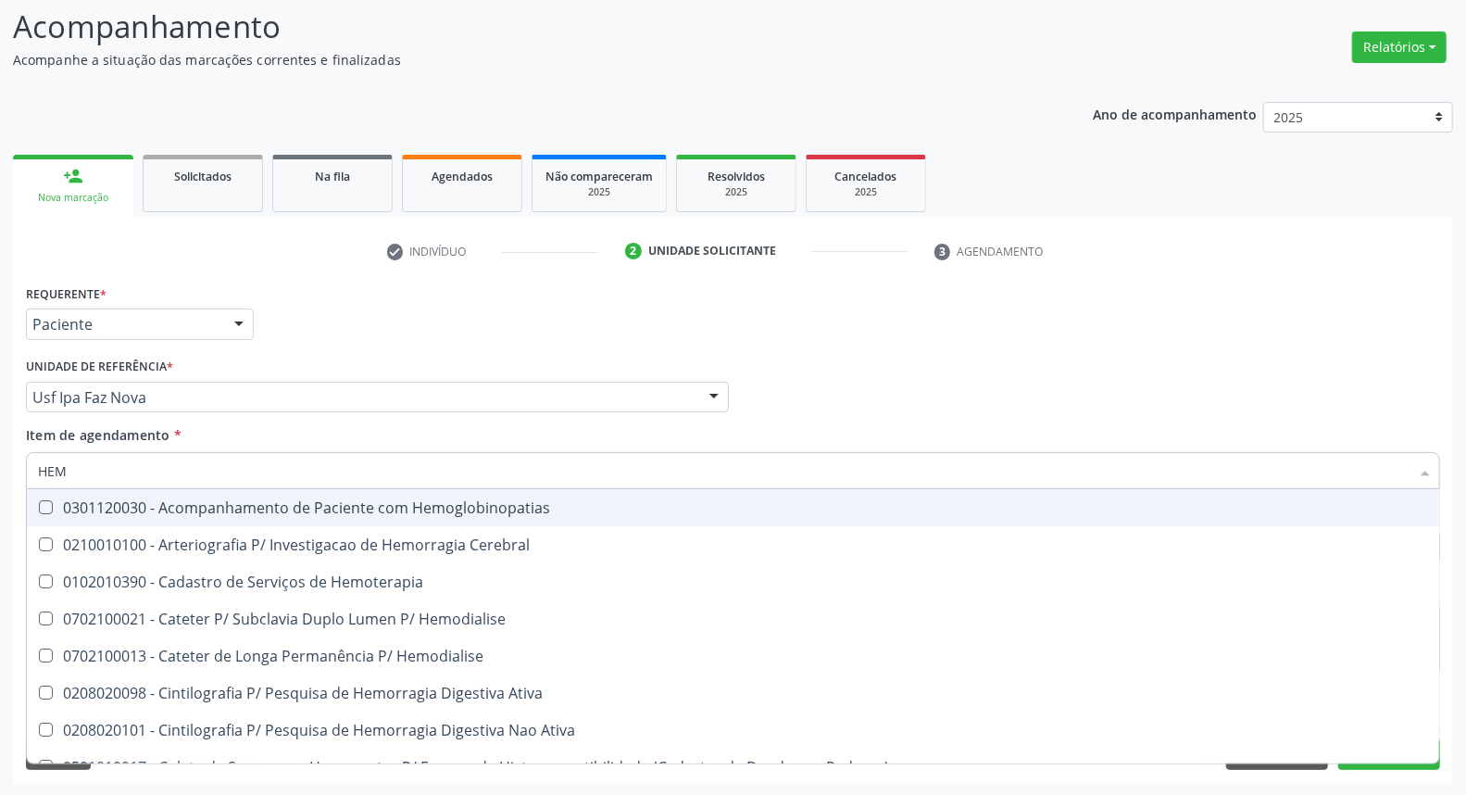
type input "HEMO"
checkbox Glicosilada "true"
checkbox Semana\) "false"
type input "HEMOG"
checkbox Tardio\) "true"
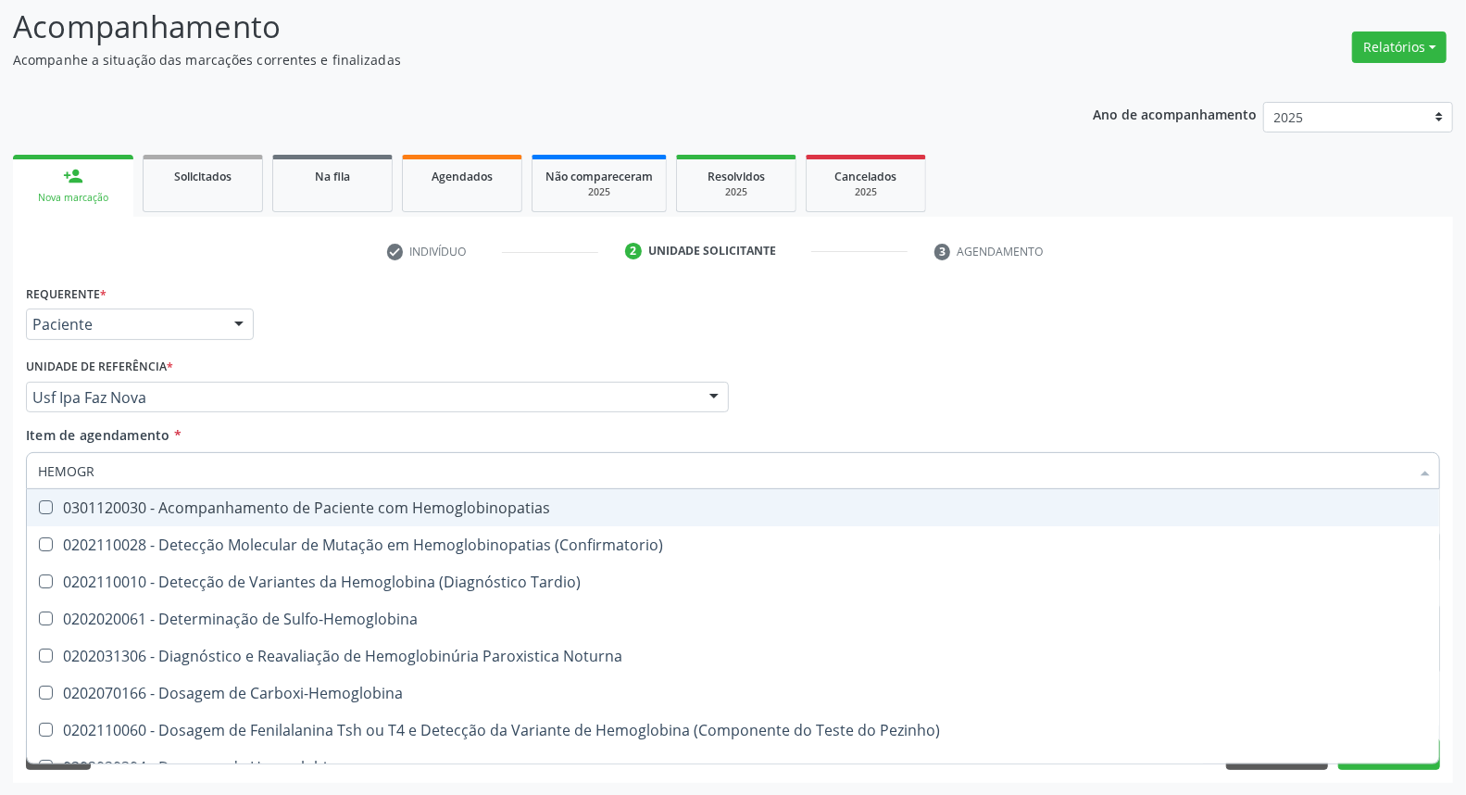
type input "HEMOGRA"
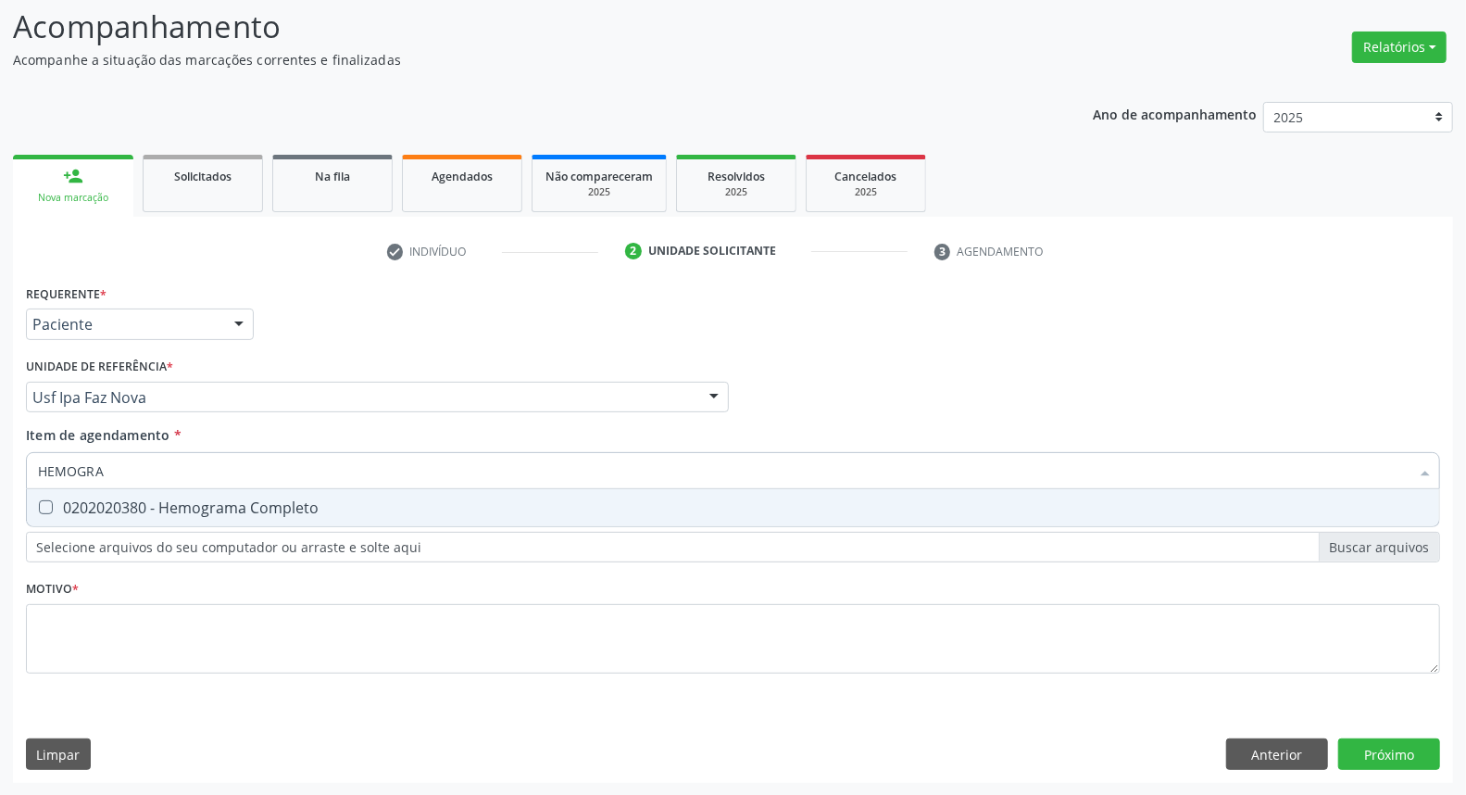
drag, startPoint x: 56, startPoint y: 505, endPoint x: 100, endPoint y: 484, distance: 48.1
click at [59, 504] on div "0202020380 - Hemograma Completo" at bounding box center [733, 507] width 1390 height 15
checkbox Completo "true"
drag, startPoint x: 122, startPoint y: 457, endPoint x: 0, endPoint y: 445, distance: 122.8
click at [0, 445] on div "Acompanhamento Acompanhe a situação das marcações correntes e finalizadas Relat…" at bounding box center [733, 388] width 1466 height 816
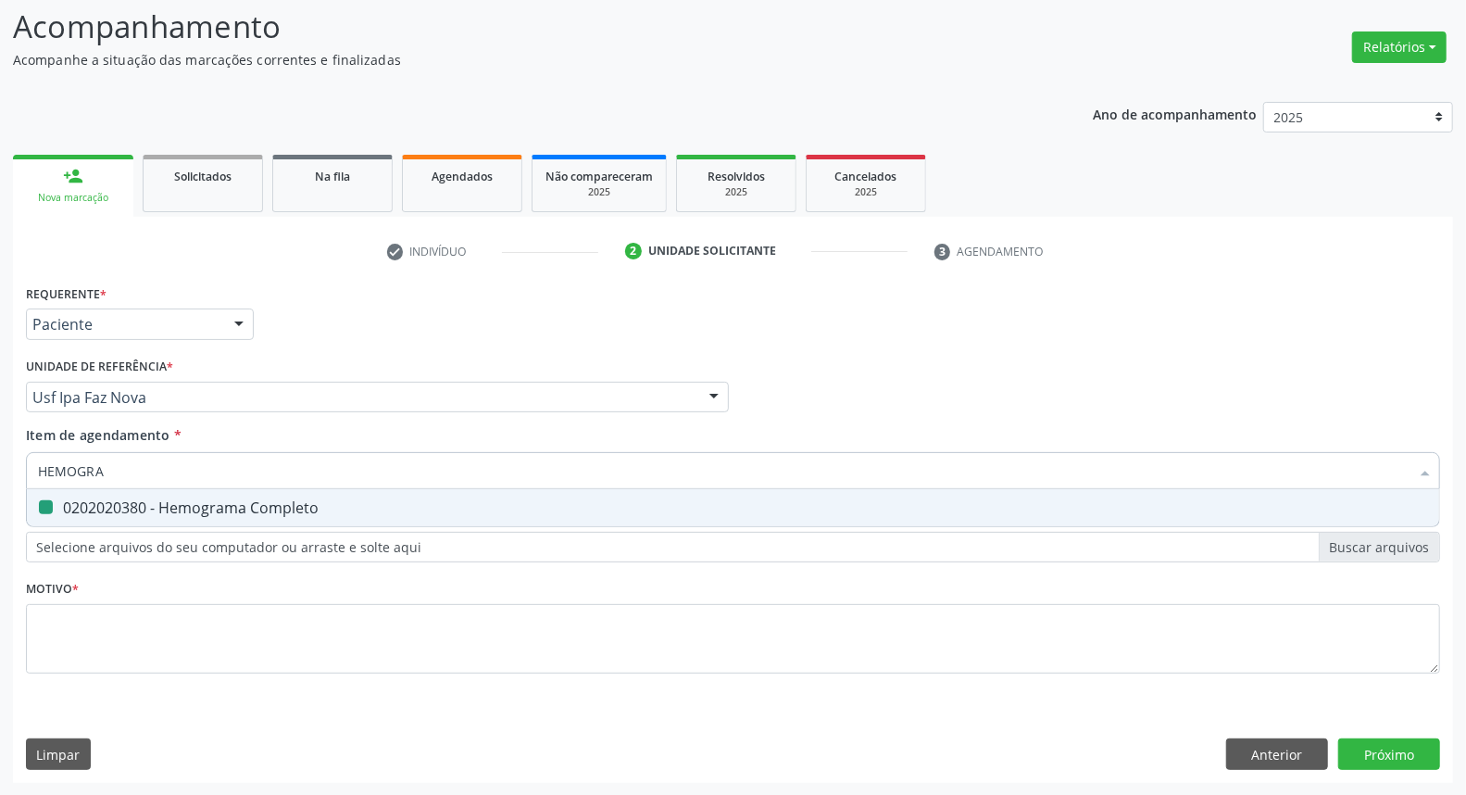
type input "P"
checkbox Completo "false"
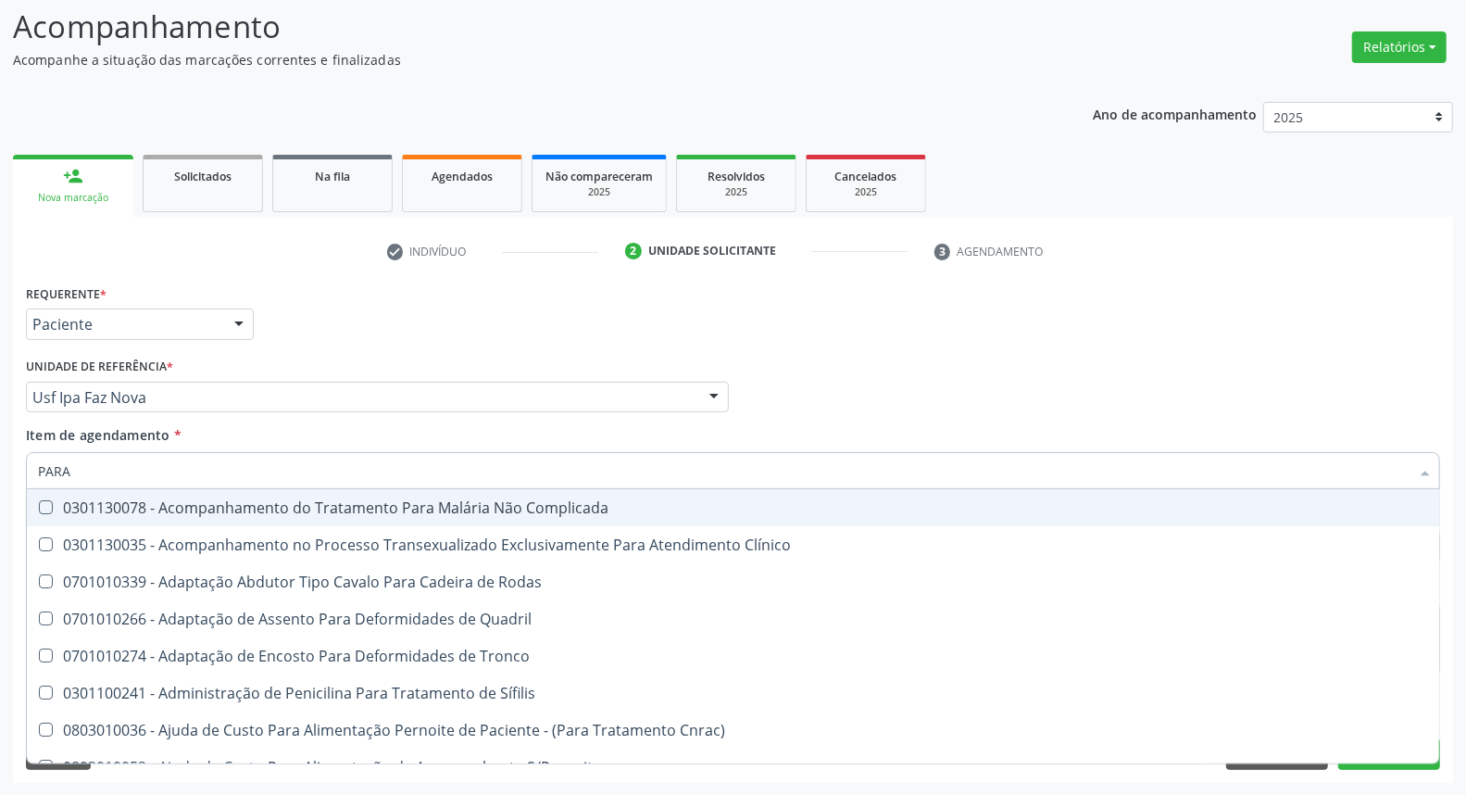
type input "PARAS"
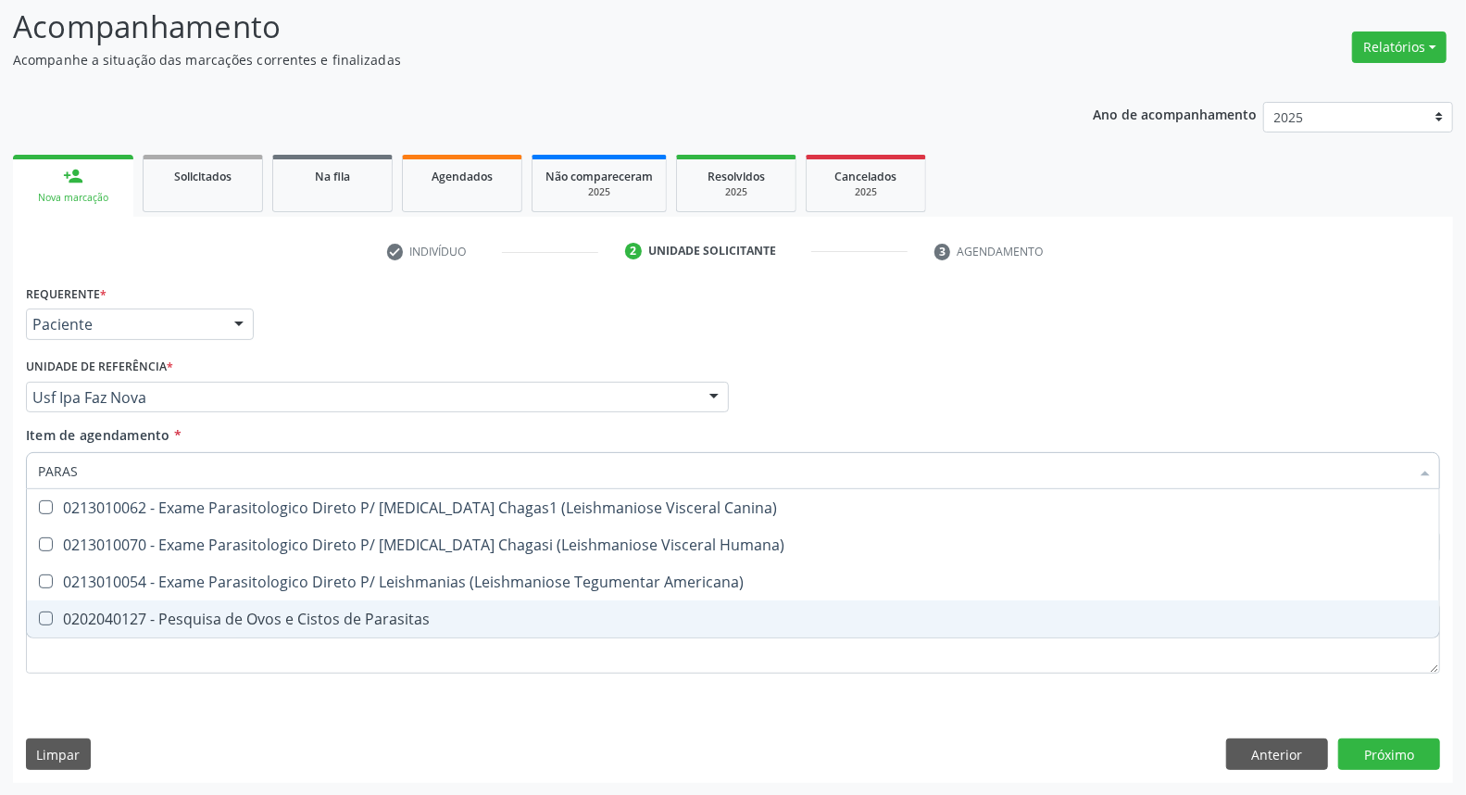
drag, startPoint x: 60, startPoint y: 619, endPoint x: 88, endPoint y: 537, distance: 86.1
click at [61, 607] on span "0202040127 - Pesquisa de Ovos e Cistos de Parasitas" at bounding box center [733, 618] width 1412 height 37
checkbox Parasitas "true"
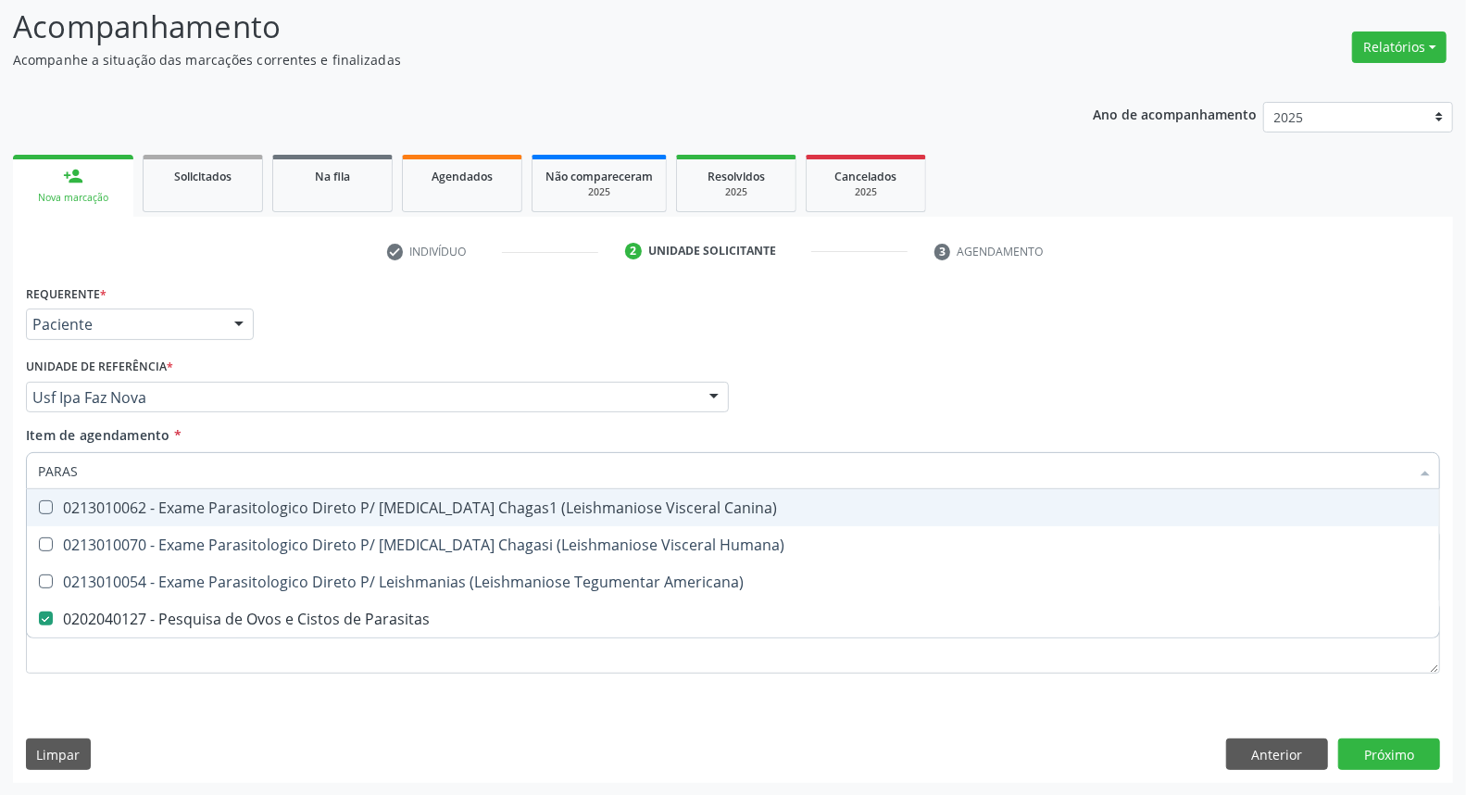
drag, startPoint x: 102, startPoint y: 470, endPoint x: 0, endPoint y: 414, distance: 116.0
click at [0, 419] on div "Acompanhamento Acompanhe a situação das marcações correntes e finalizadas Relat…" at bounding box center [733, 388] width 1466 height 816
type input "UR"
checkbox Parasitas "false"
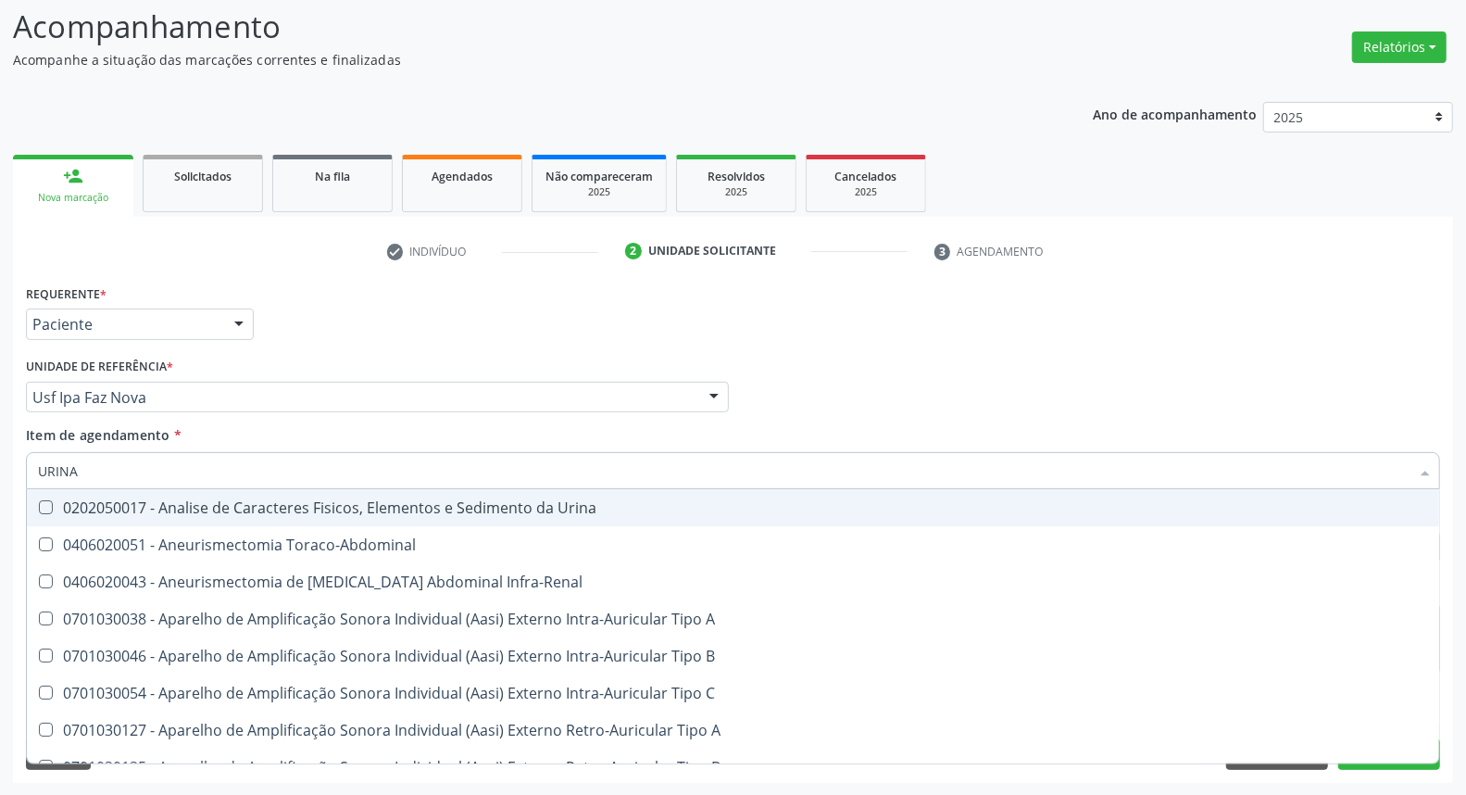
type input "URINA"
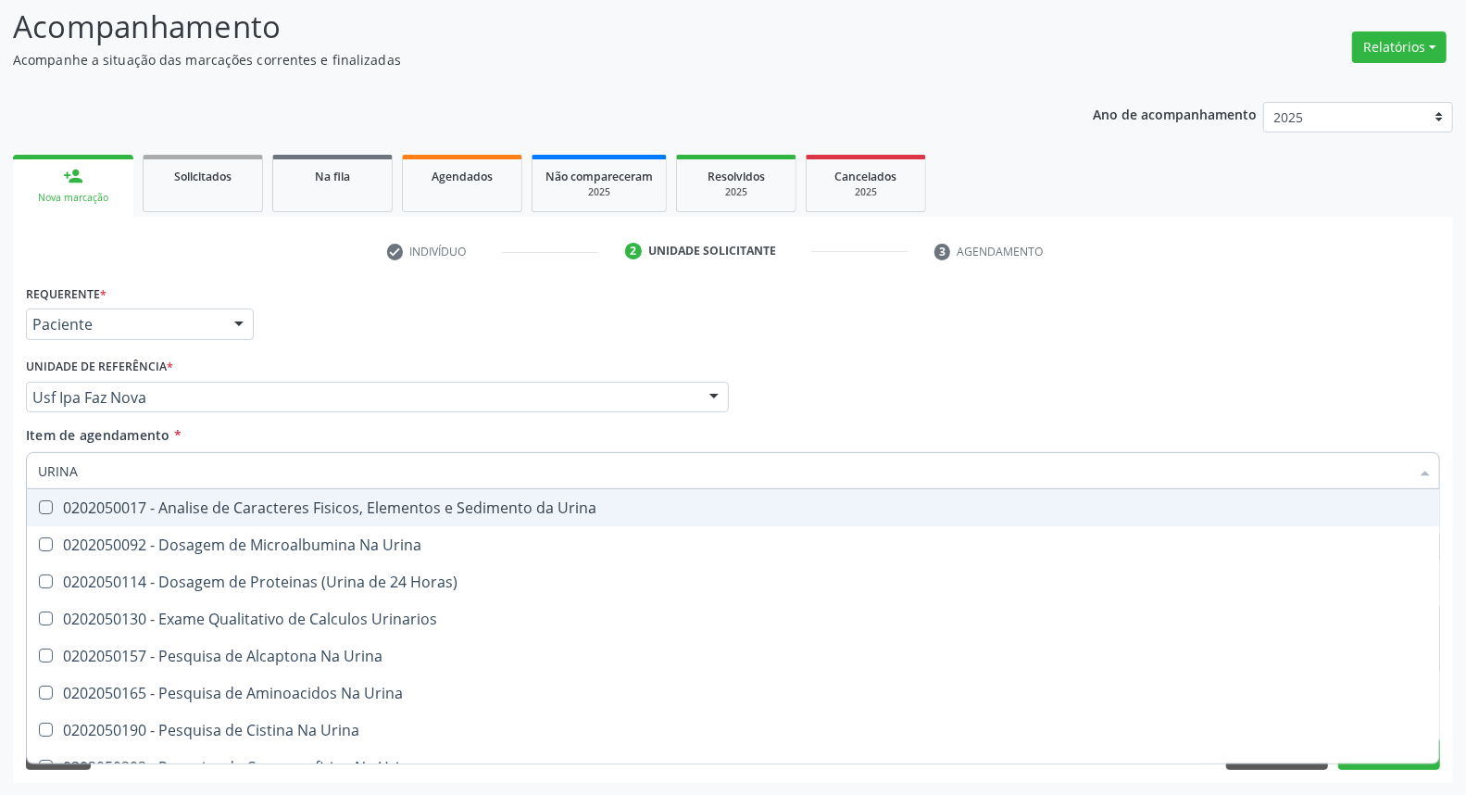
drag, startPoint x: 75, startPoint y: 505, endPoint x: 235, endPoint y: 448, distance: 169.9
click at [81, 502] on div "0202050017 - Analise de Caracteres Fisicos, Elementos e Sedimento da Urina" at bounding box center [733, 507] width 1390 height 15
checkbox Urina "true"
click at [571, 337] on div "Requerente * Paciente Médico(a) Enfermeiro(a) Paciente Nenhum resultado encontr…" at bounding box center [732, 316] width 1423 height 72
checkbox Urina "true"
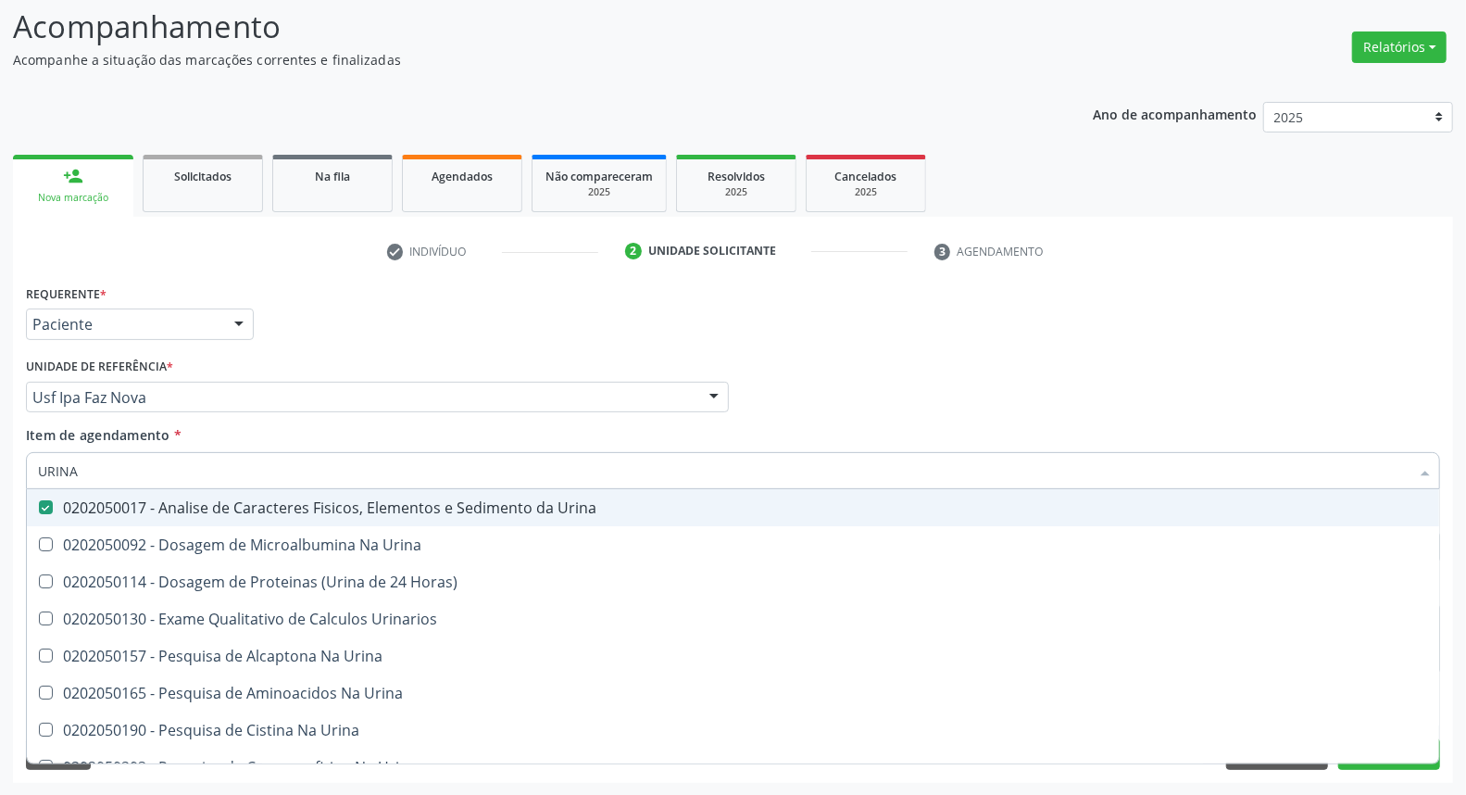
checkbox Horas\) "true"
checkbox Urinarios "true"
checkbox Urina "true"
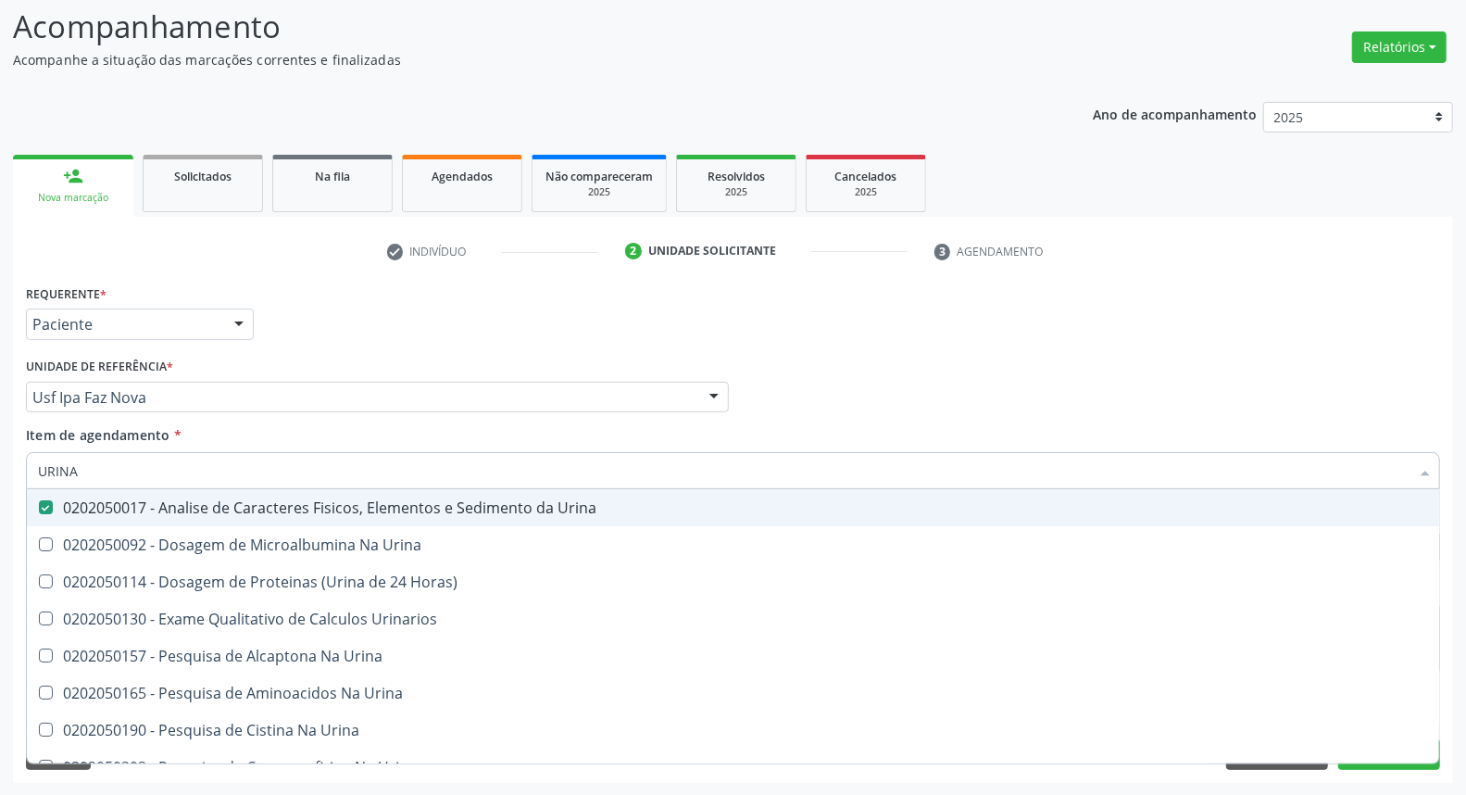
checkbox Urina "true"
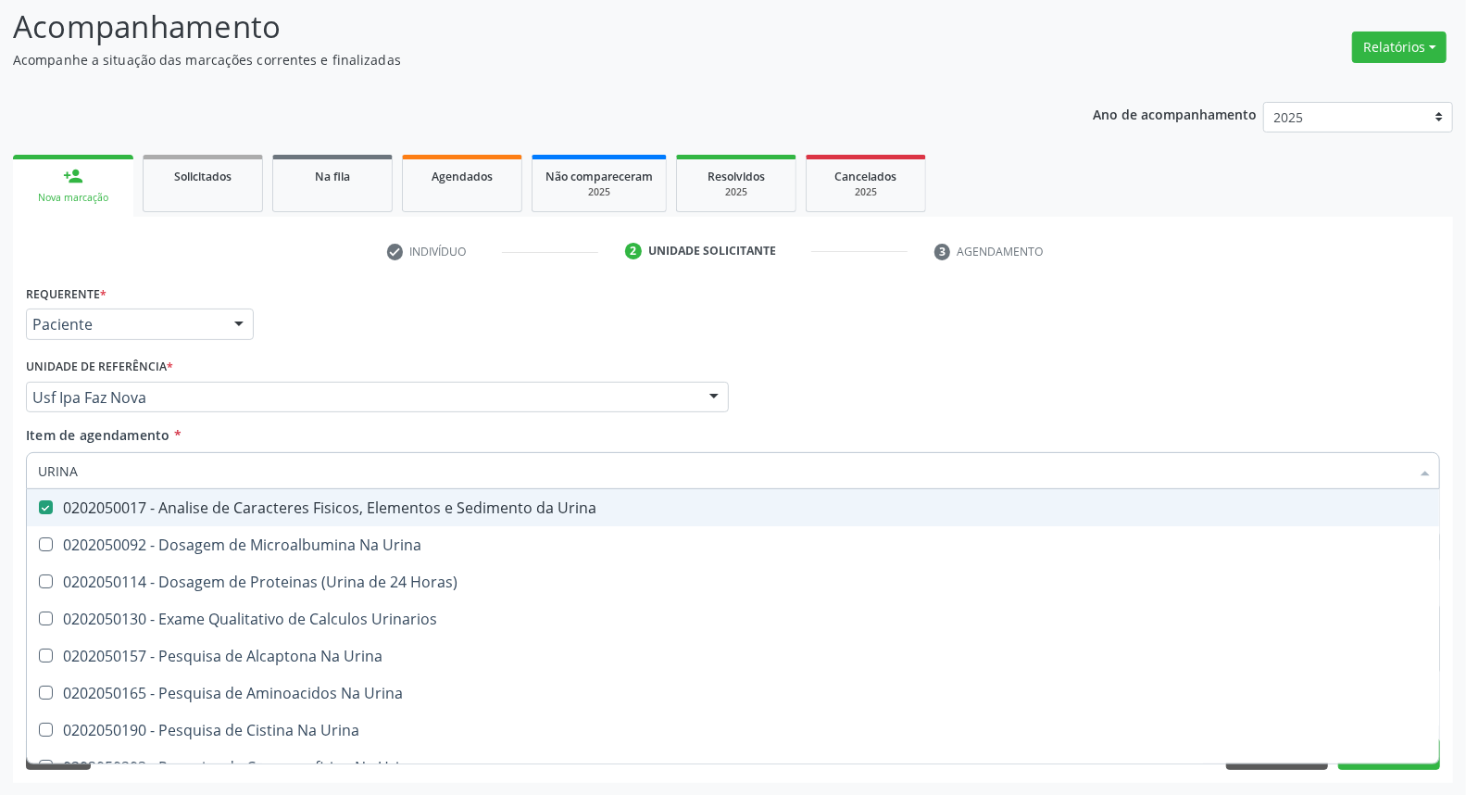
checkbox Urina "true"
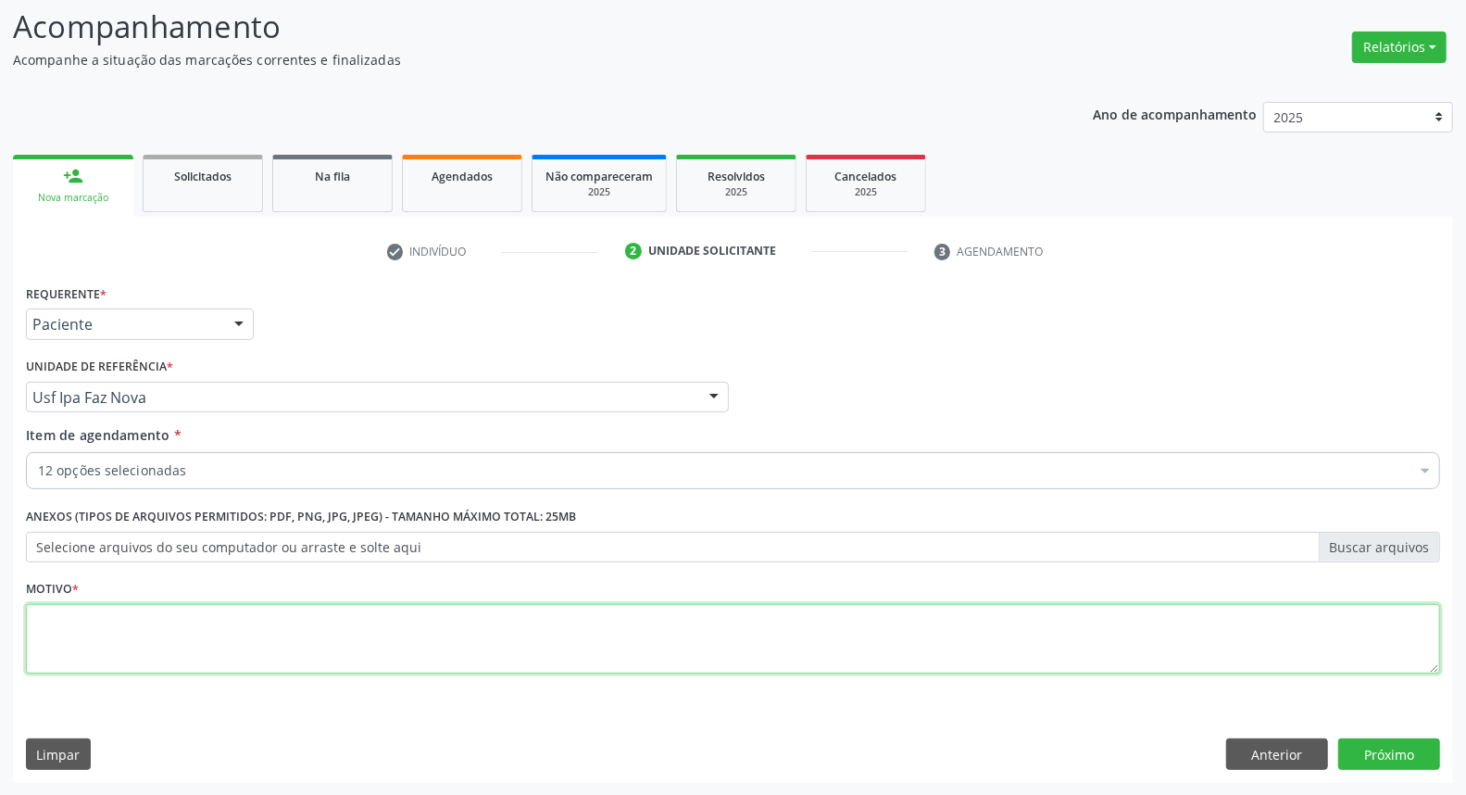
click at [762, 644] on textarea at bounding box center [733, 639] width 1414 height 70
type textarea "*"
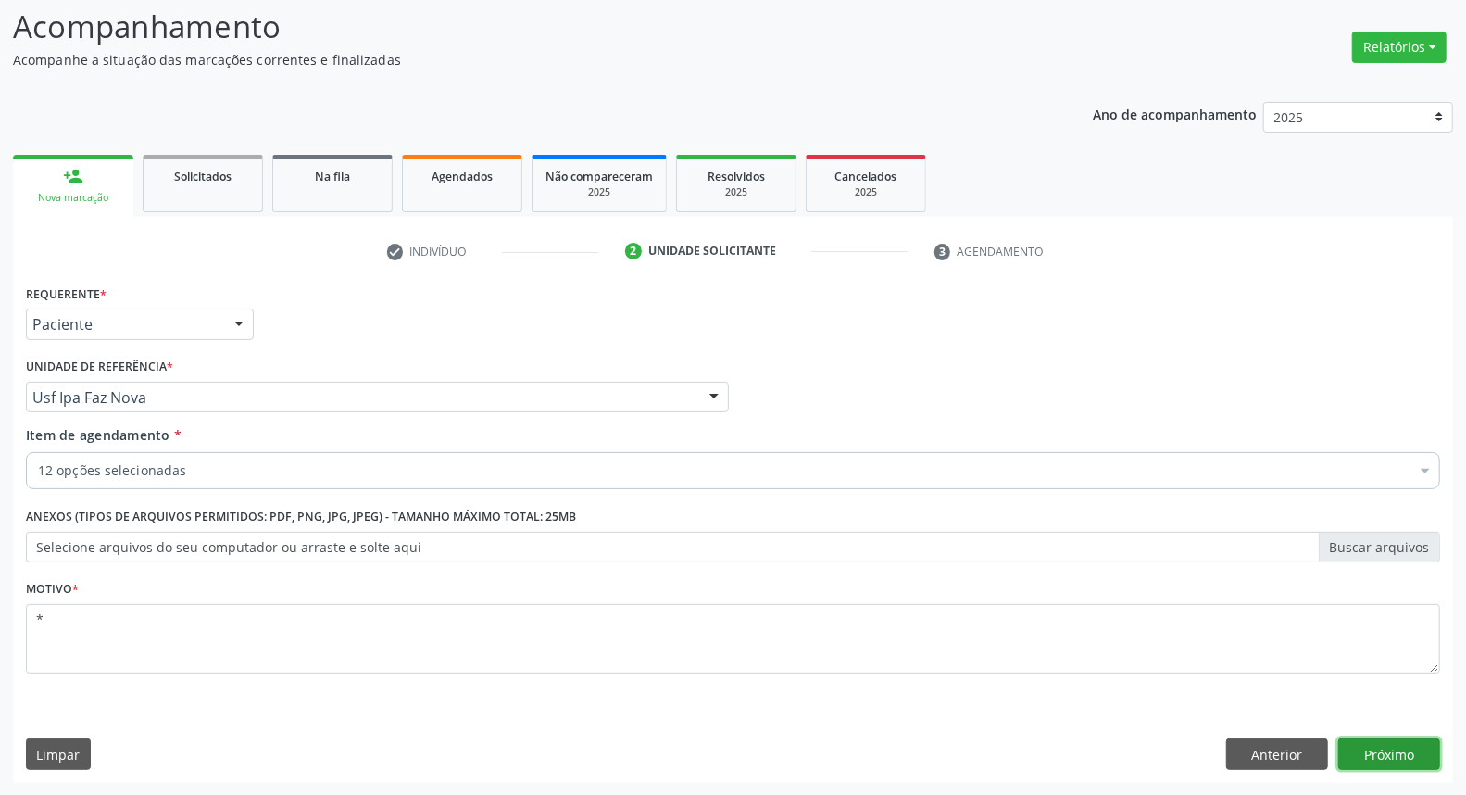
click at [1373, 747] on button "Próximo" at bounding box center [1389, 753] width 102 height 31
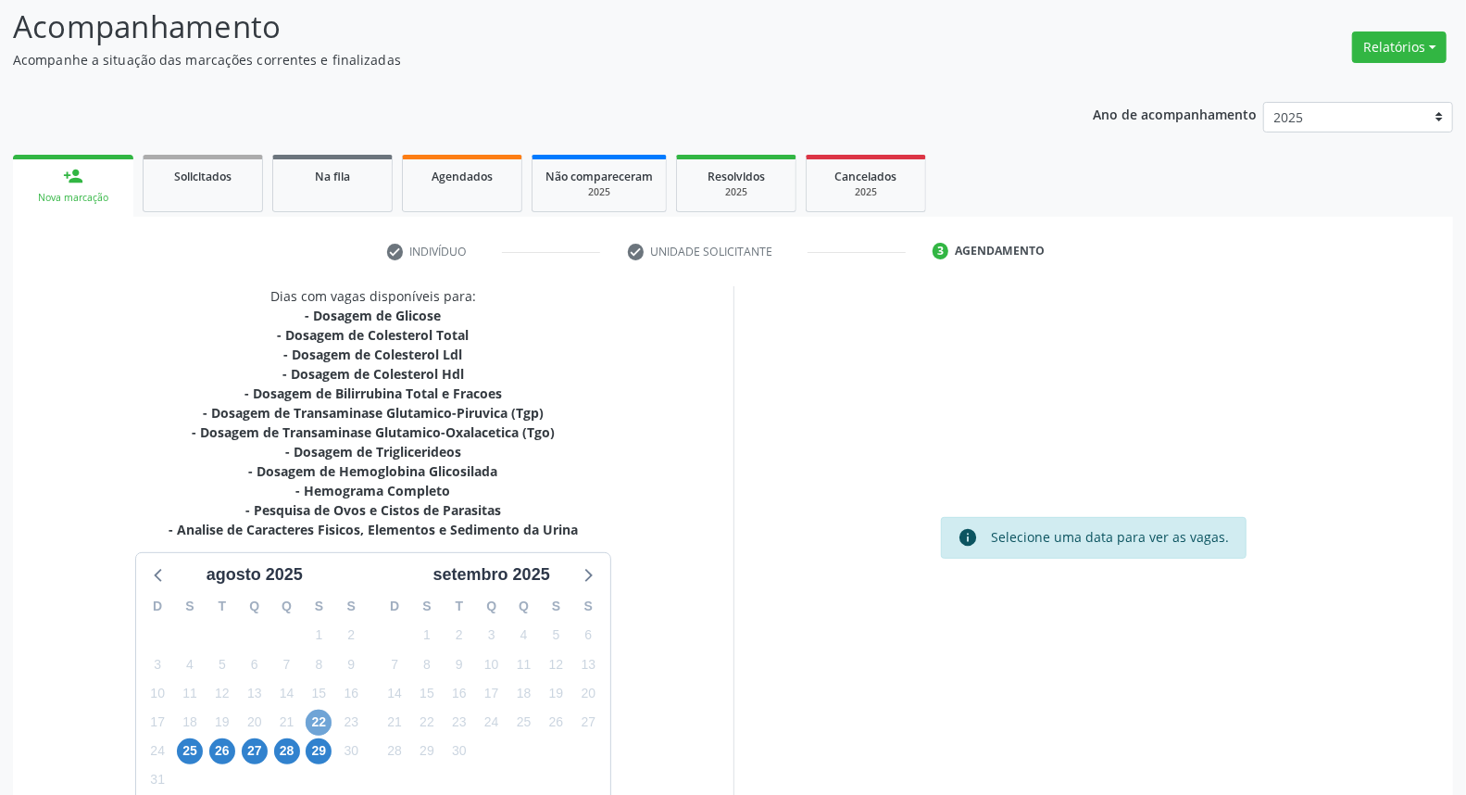
click at [315, 722] on span "22" at bounding box center [319, 722] width 26 height 26
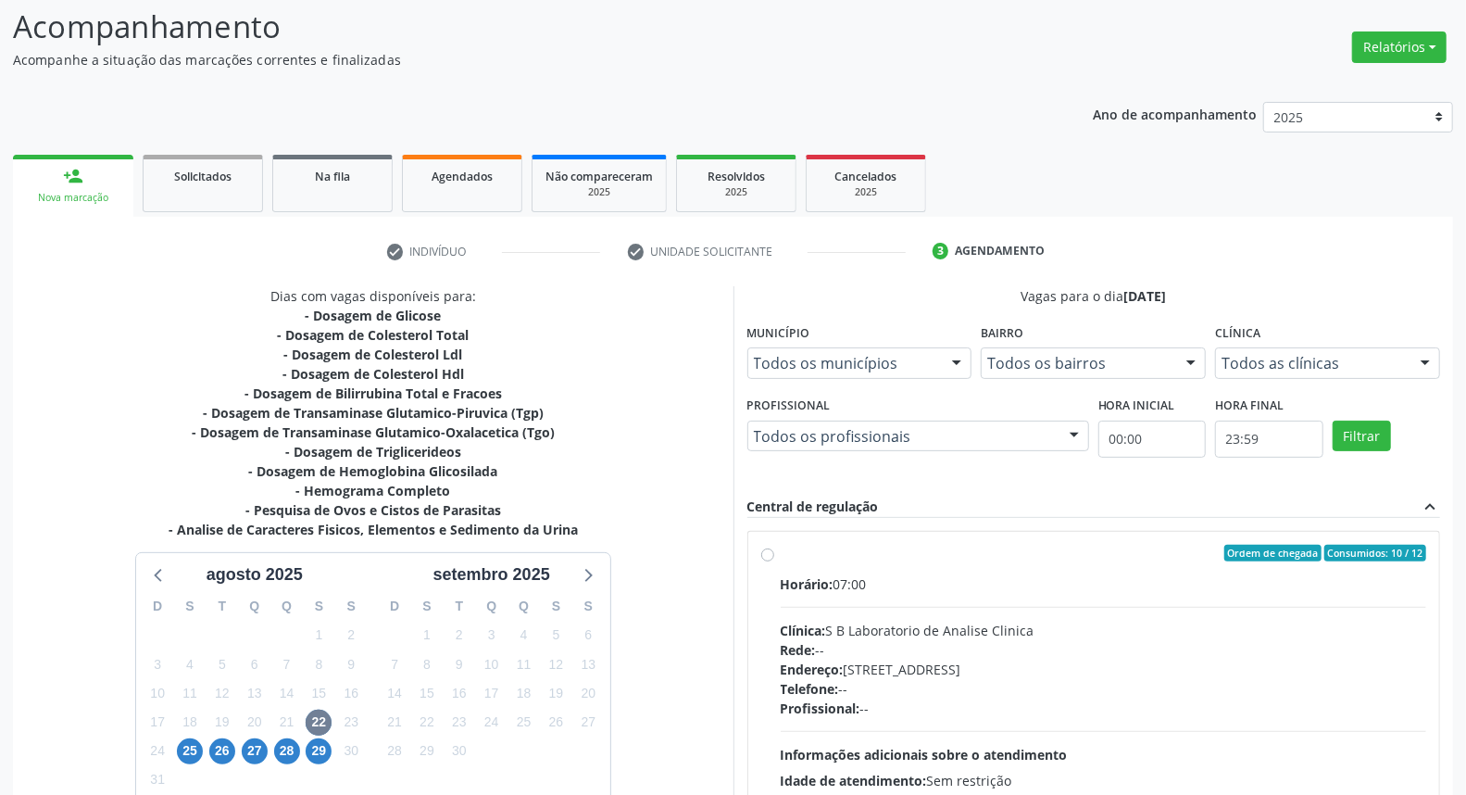
click at [781, 551] on label "Ordem de chegada Consumidos: 10 / 12 Horário: 07:00 Clínica: S B Laboratorio de…" at bounding box center [1104, 687] width 646 height 284
click at [770, 551] on input "Ordem de chegada Consumidos: 10 / 12 Horário: 07:00 Clínica: S B Laboratorio de…" at bounding box center [767, 553] width 13 height 17
radio input "true"
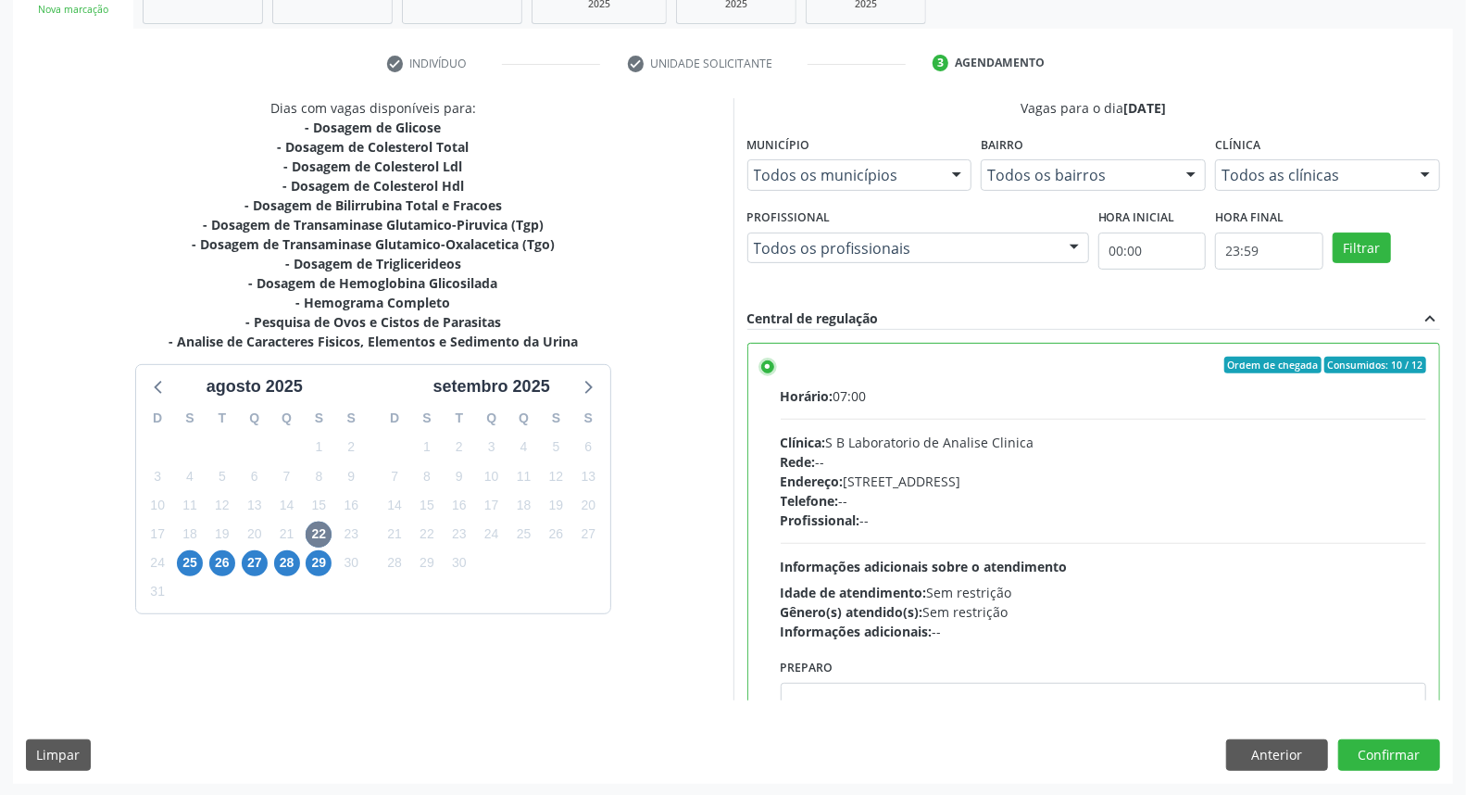
scroll to position [91, 0]
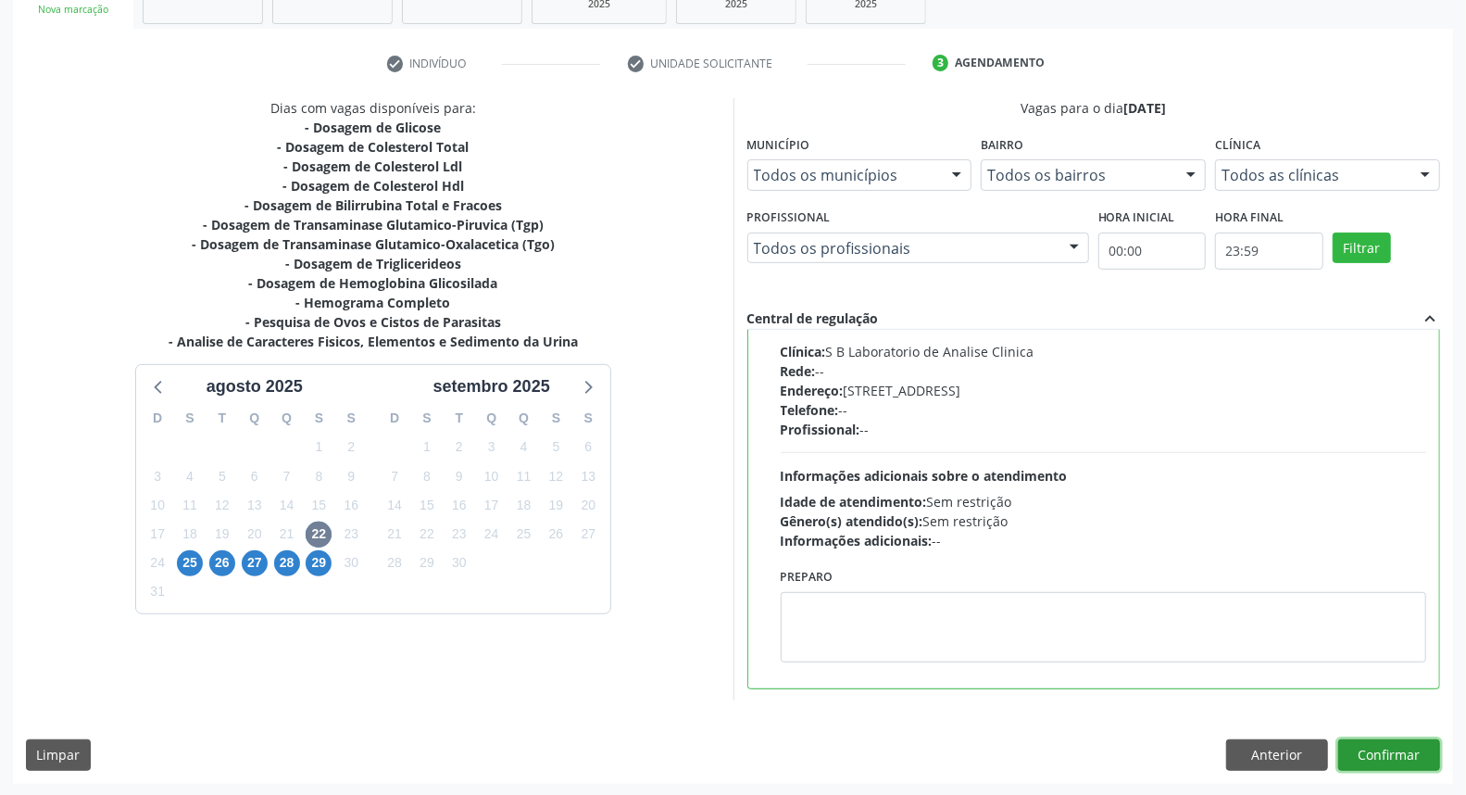
click at [1386, 747] on button "Confirmar" at bounding box center [1389, 754] width 102 height 31
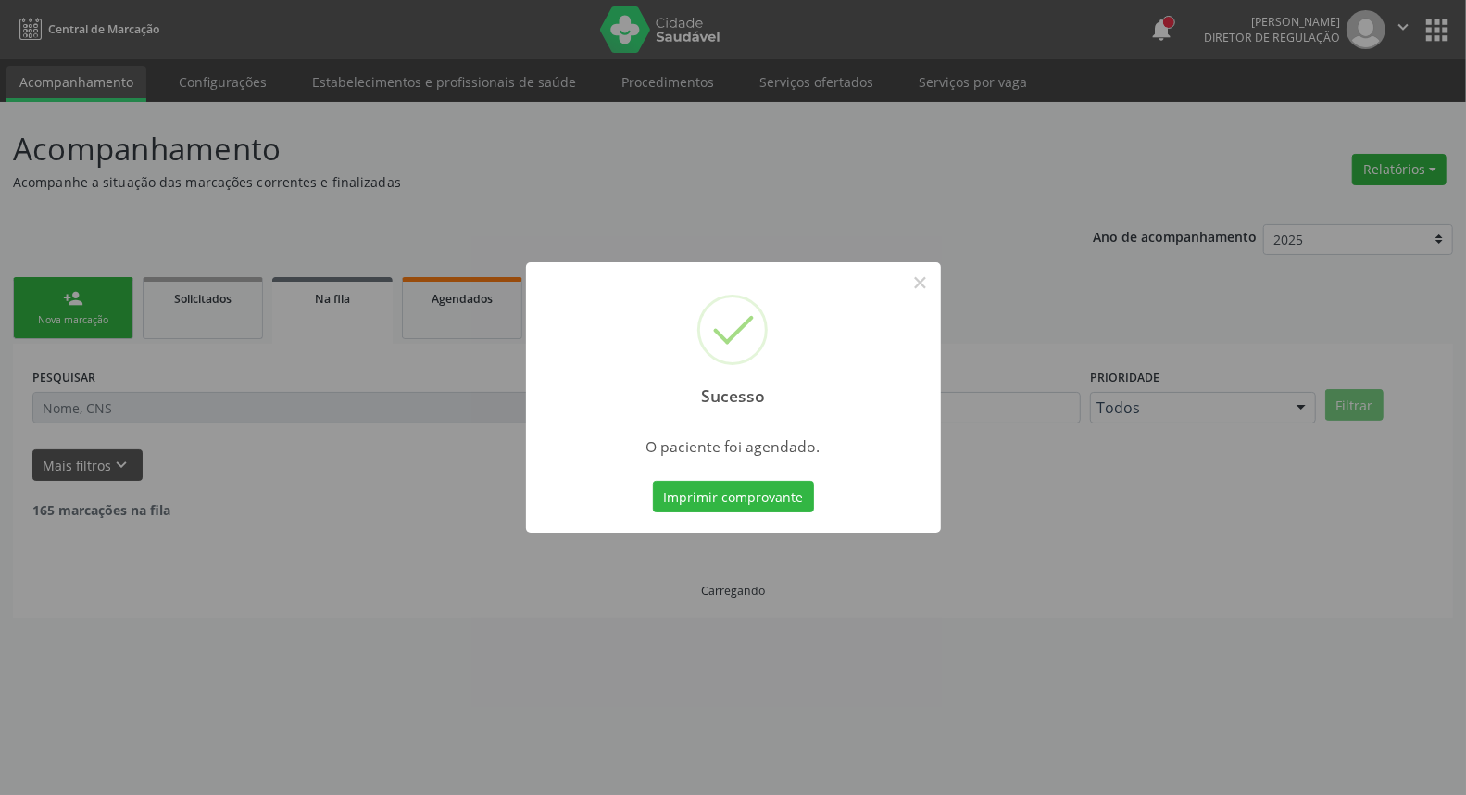
scroll to position [0, 0]
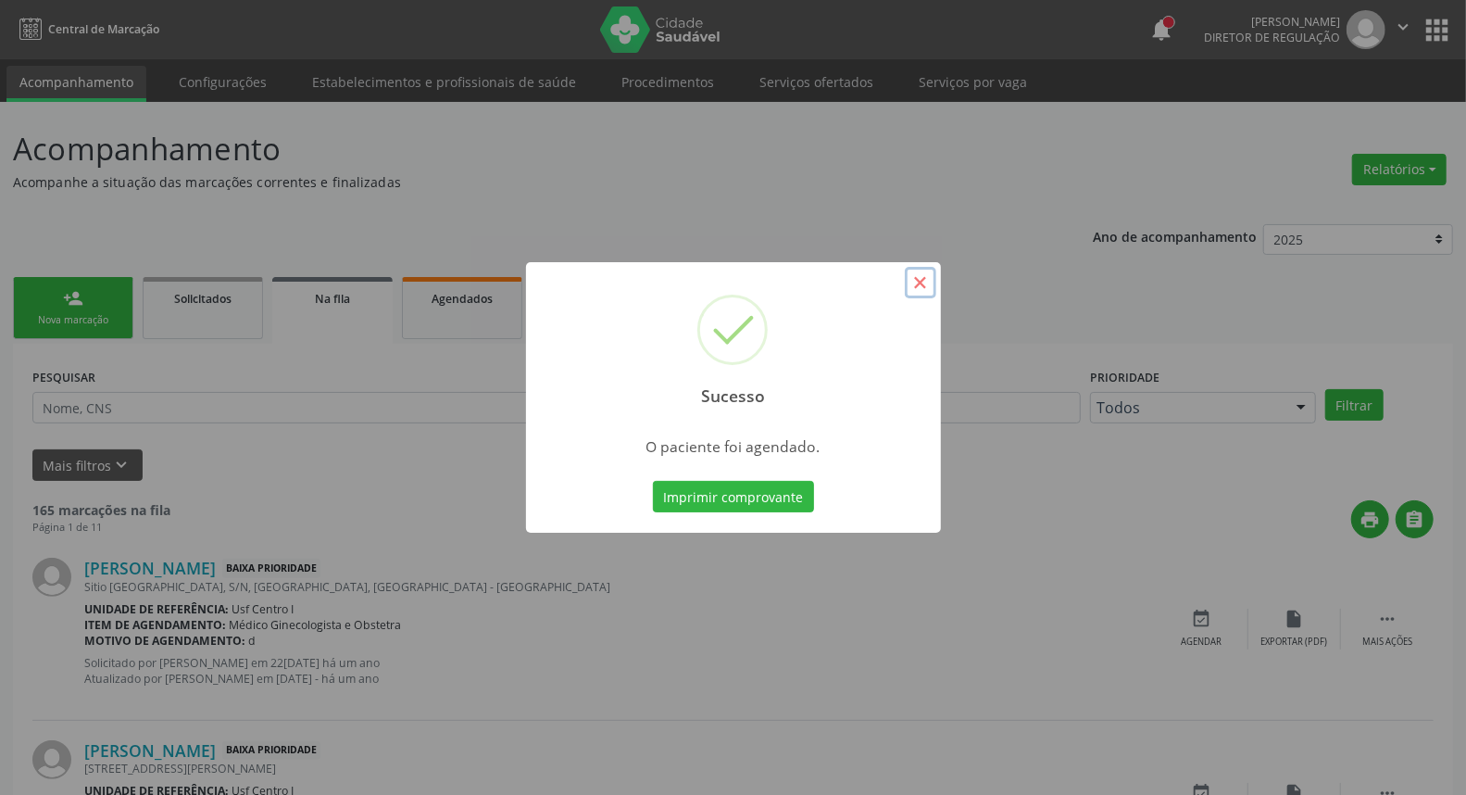
click at [920, 288] on button "×" at bounding box center [920, 282] width 31 height 31
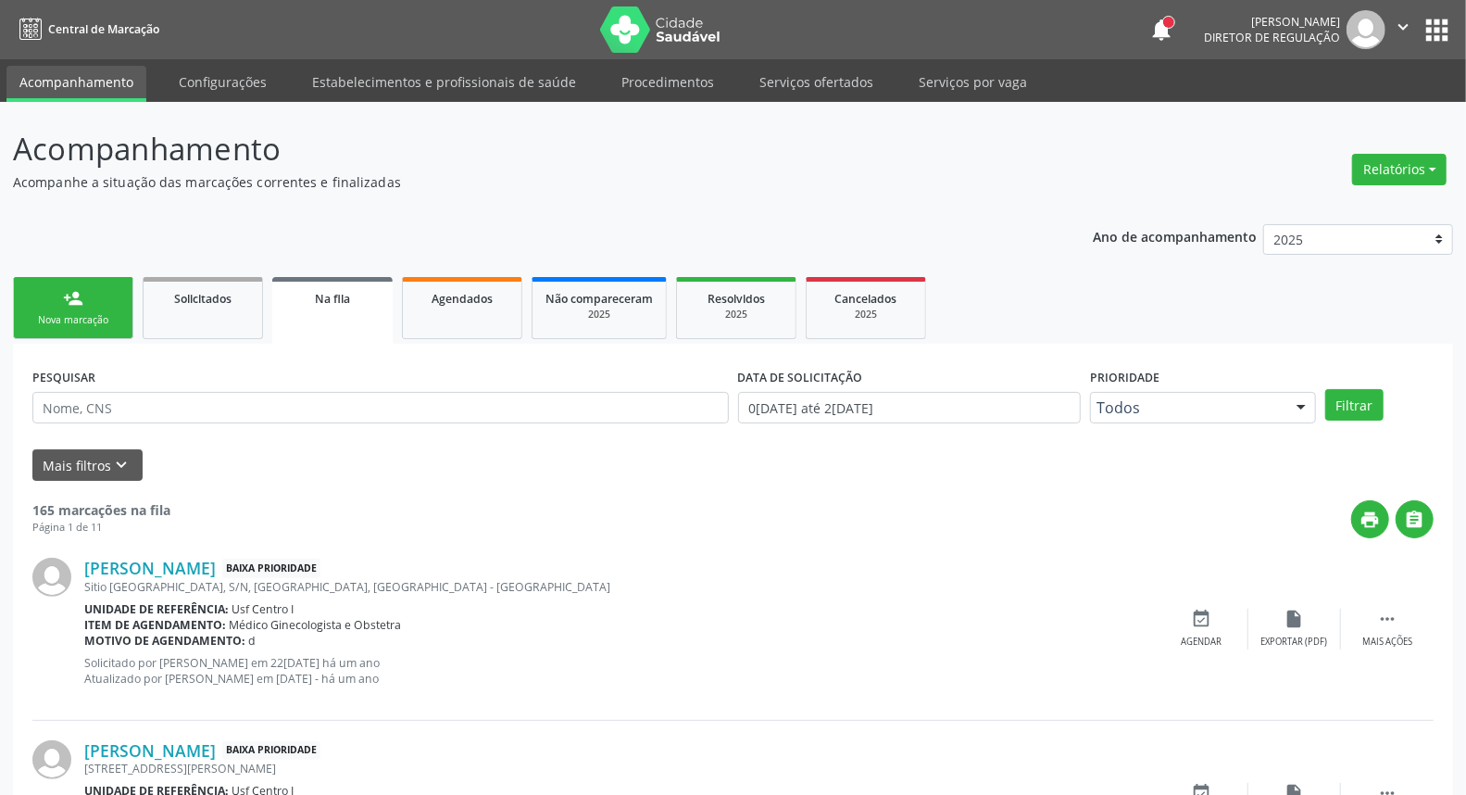
click at [61, 310] on link "person_add Nova marcação" at bounding box center [73, 308] width 120 height 62
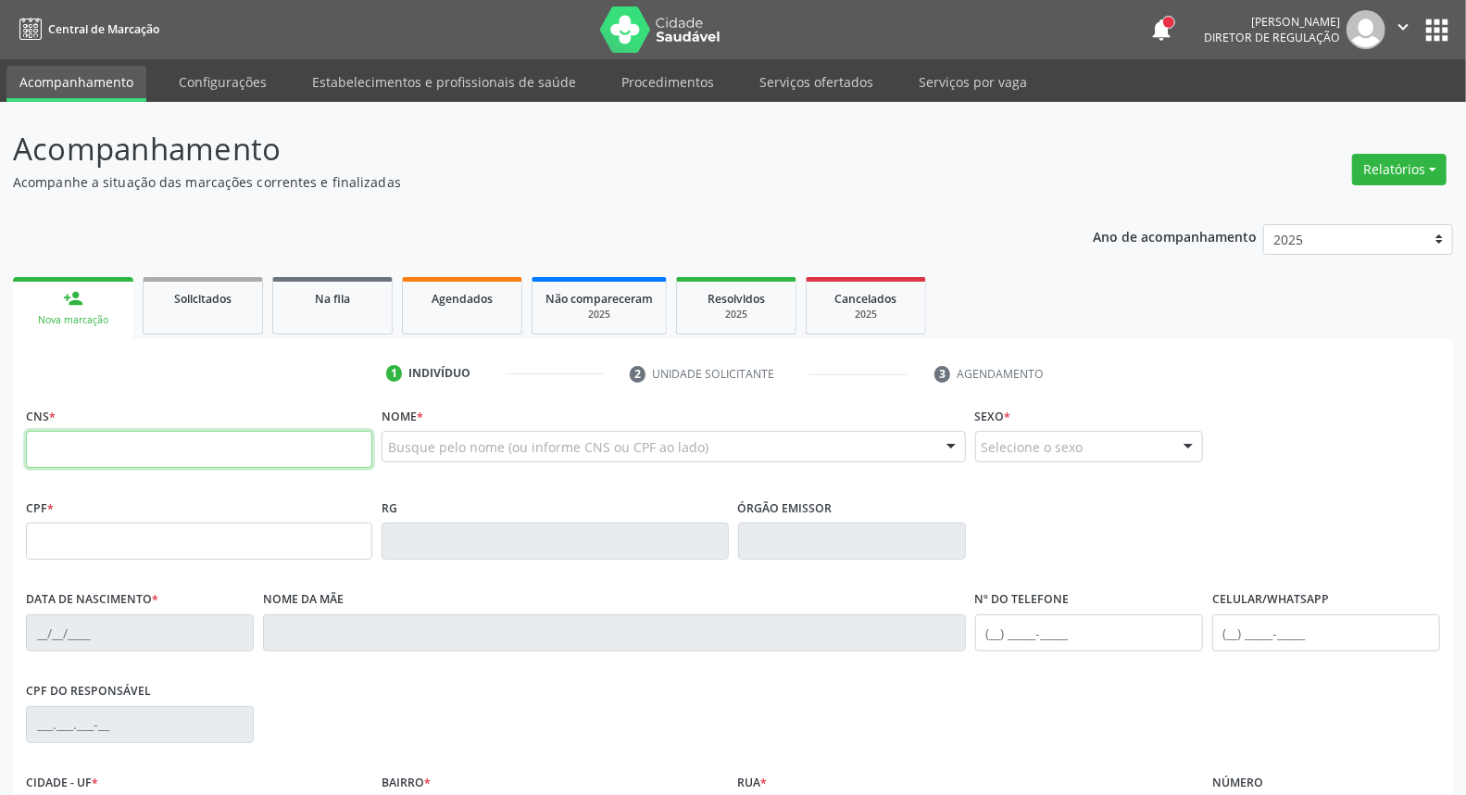
click at [29, 433] on input "text" at bounding box center [199, 449] width 346 height 37
type input "706 4091 2540 0487"
type input "106.995.984-78"
type input "24[DATE]"
type input "[PERSON_NAME]"
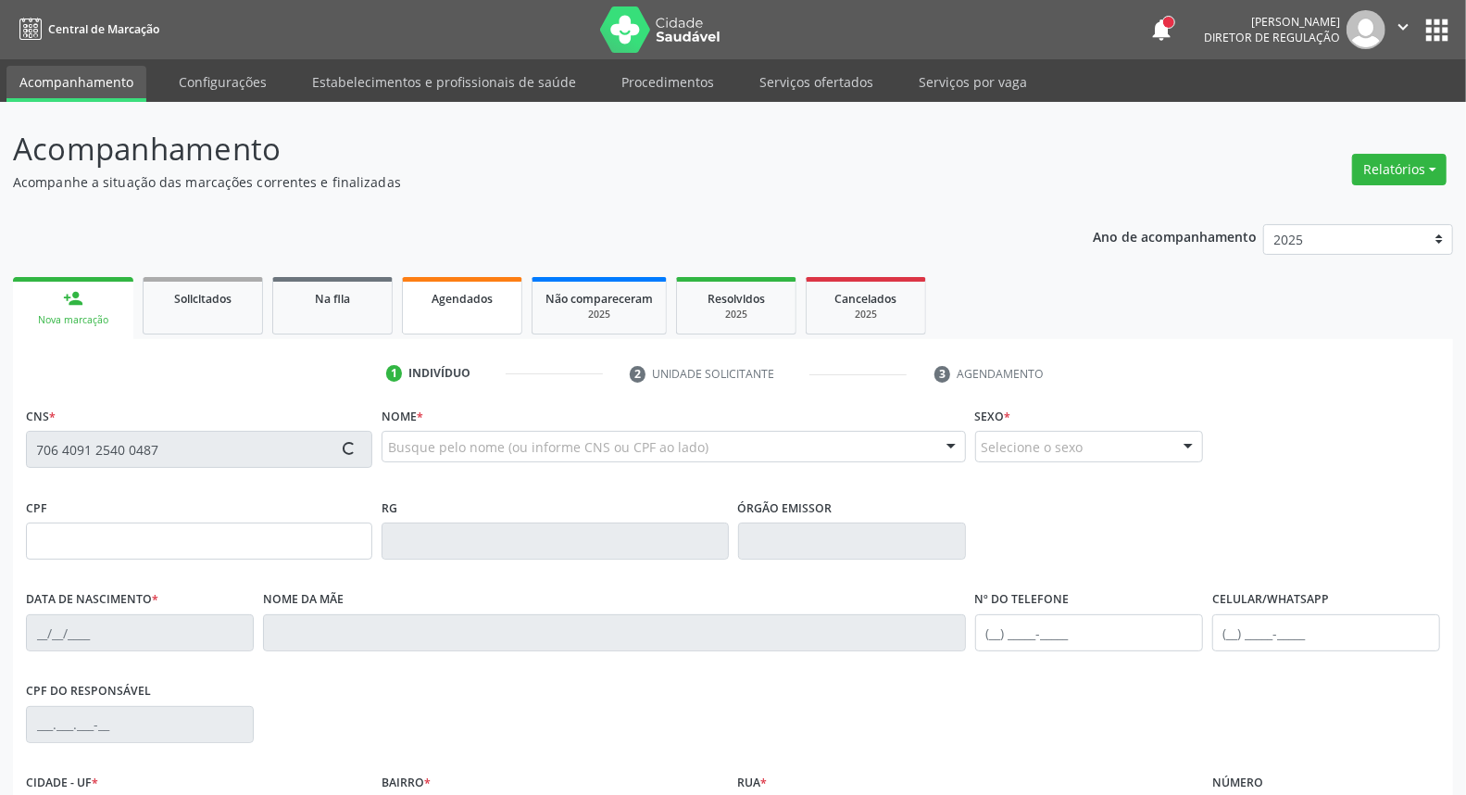
type input "[PHONE_NUMBER]"
type input "530"
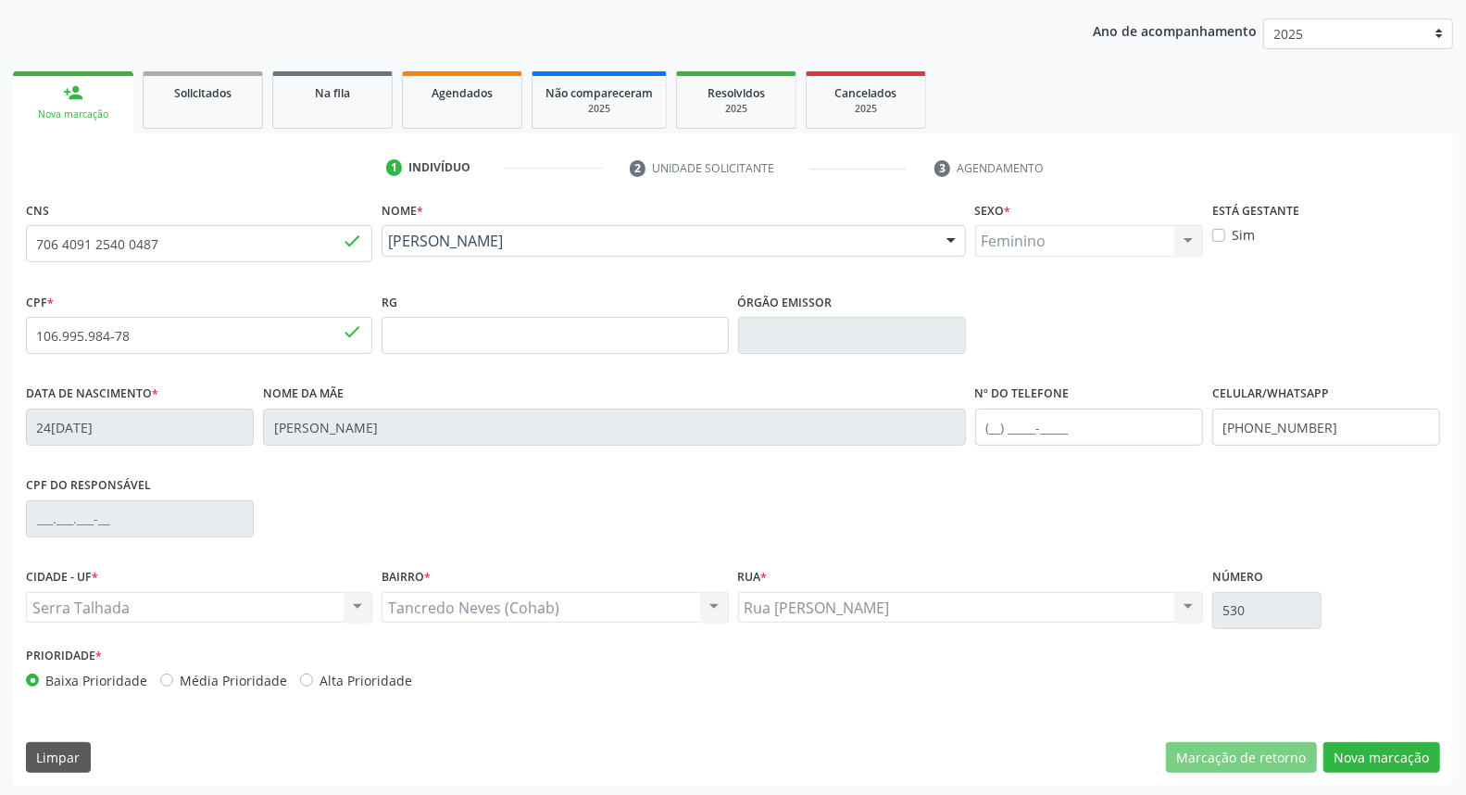
scroll to position [207, 0]
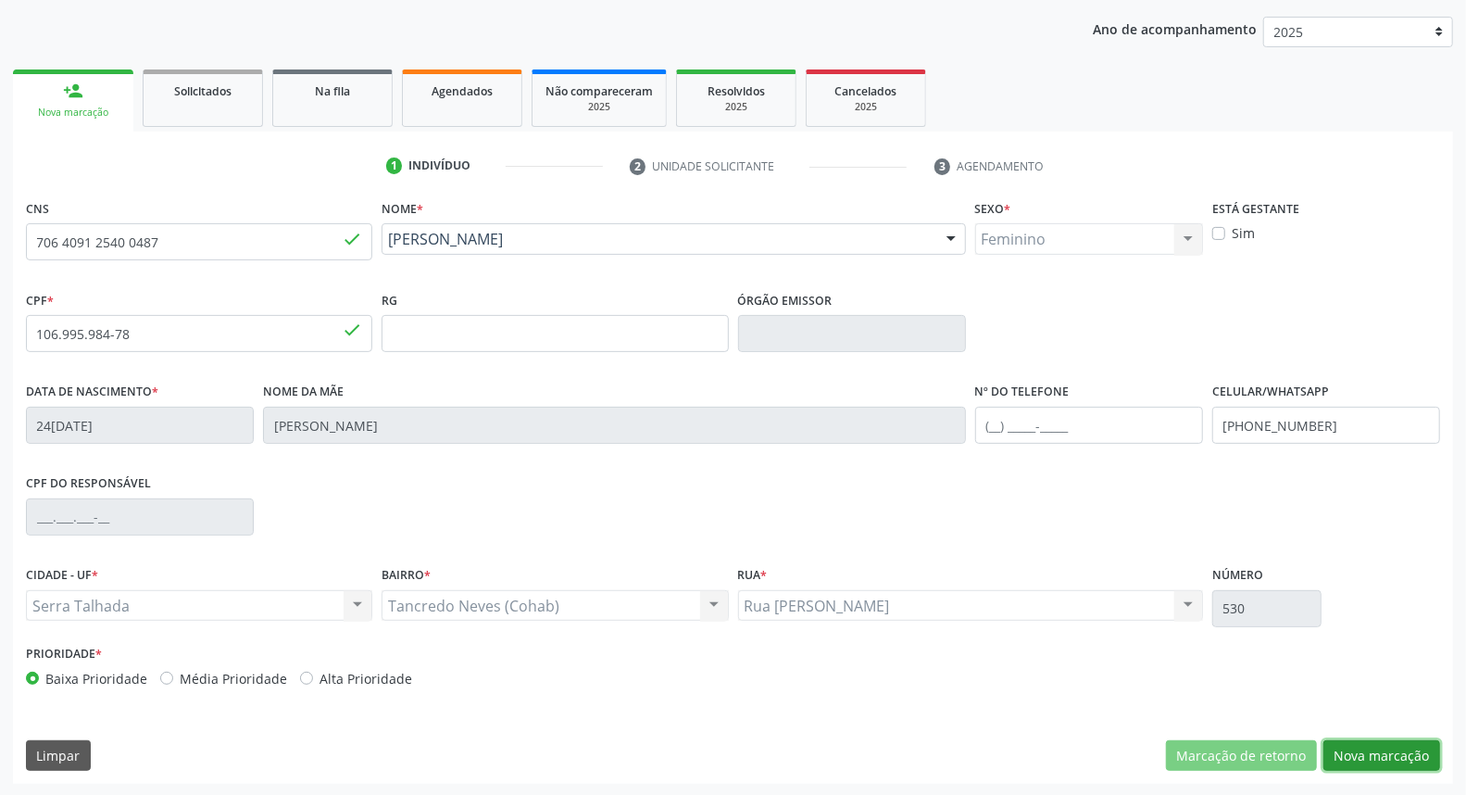
click at [1391, 757] on button "Nova marcação" at bounding box center [1381, 755] width 117 height 31
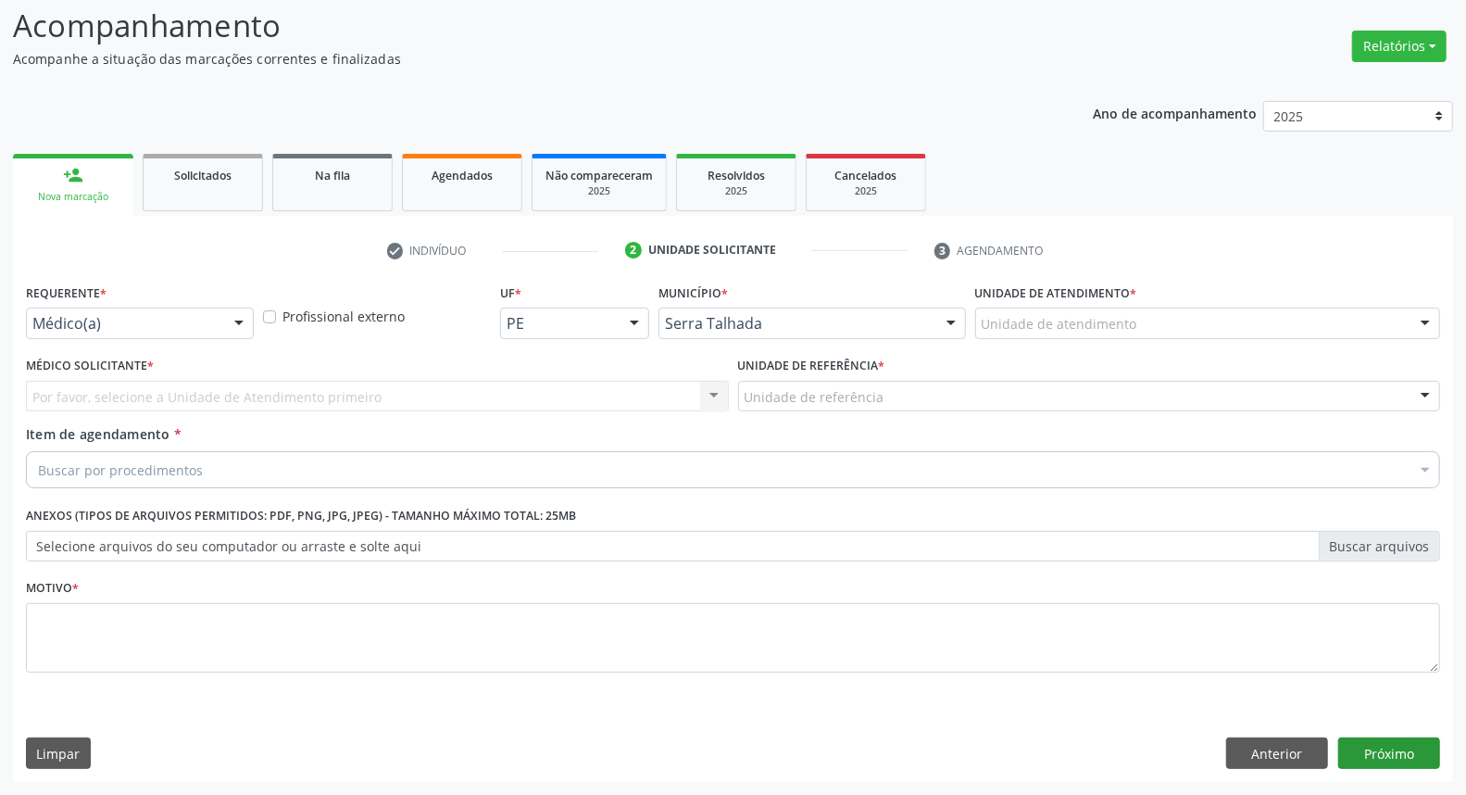
scroll to position [122, 0]
click at [118, 308] on div "Médico(a)" at bounding box center [140, 323] width 228 height 31
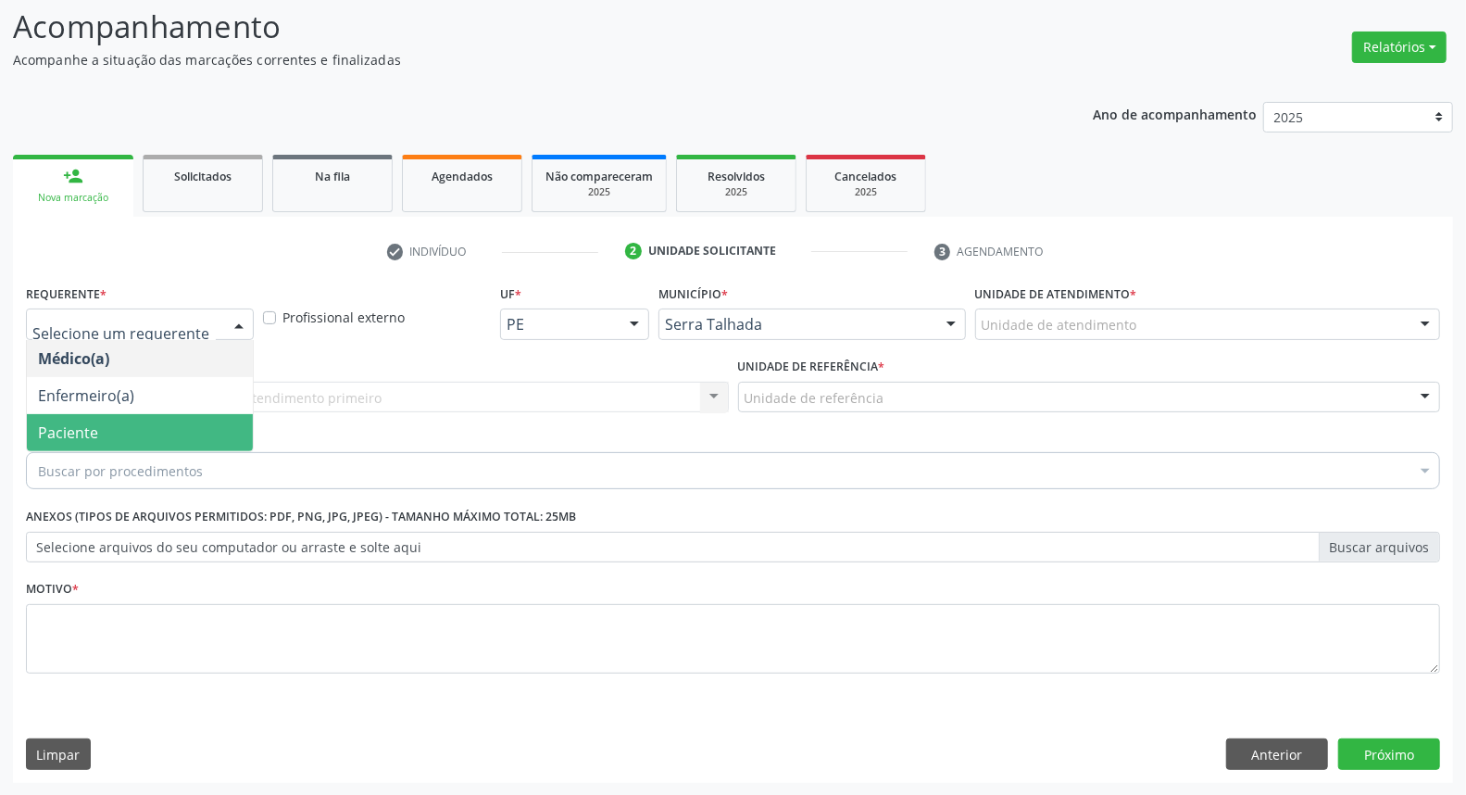
drag, startPoint x: 98, startPoint y: 427, endPoint x: 107, endPoint y: 401, distance: 27.2
click at [95, 424] on span "Paciente" at bounding box center [140, 432] width 226 height 37
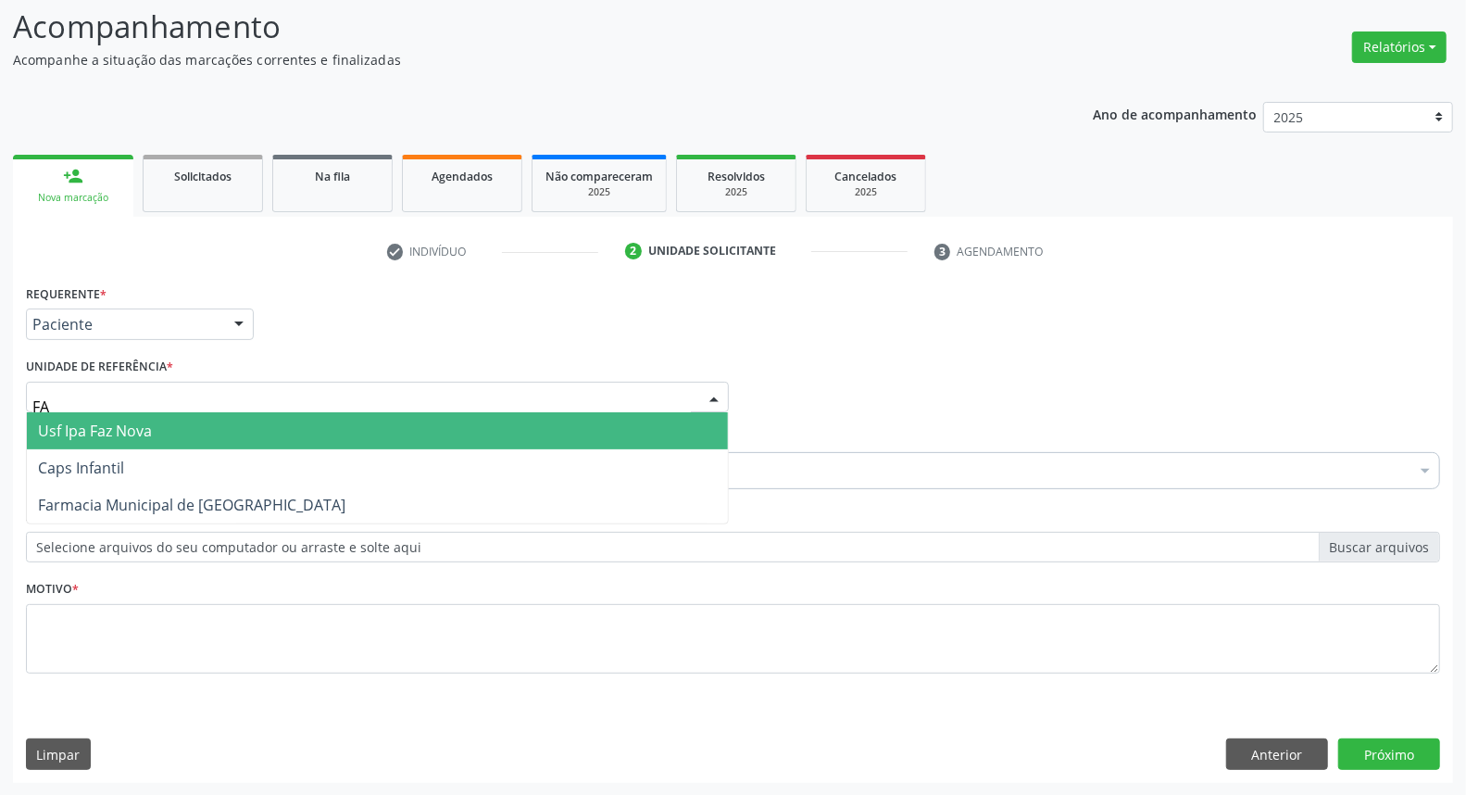
type input "FAZ"
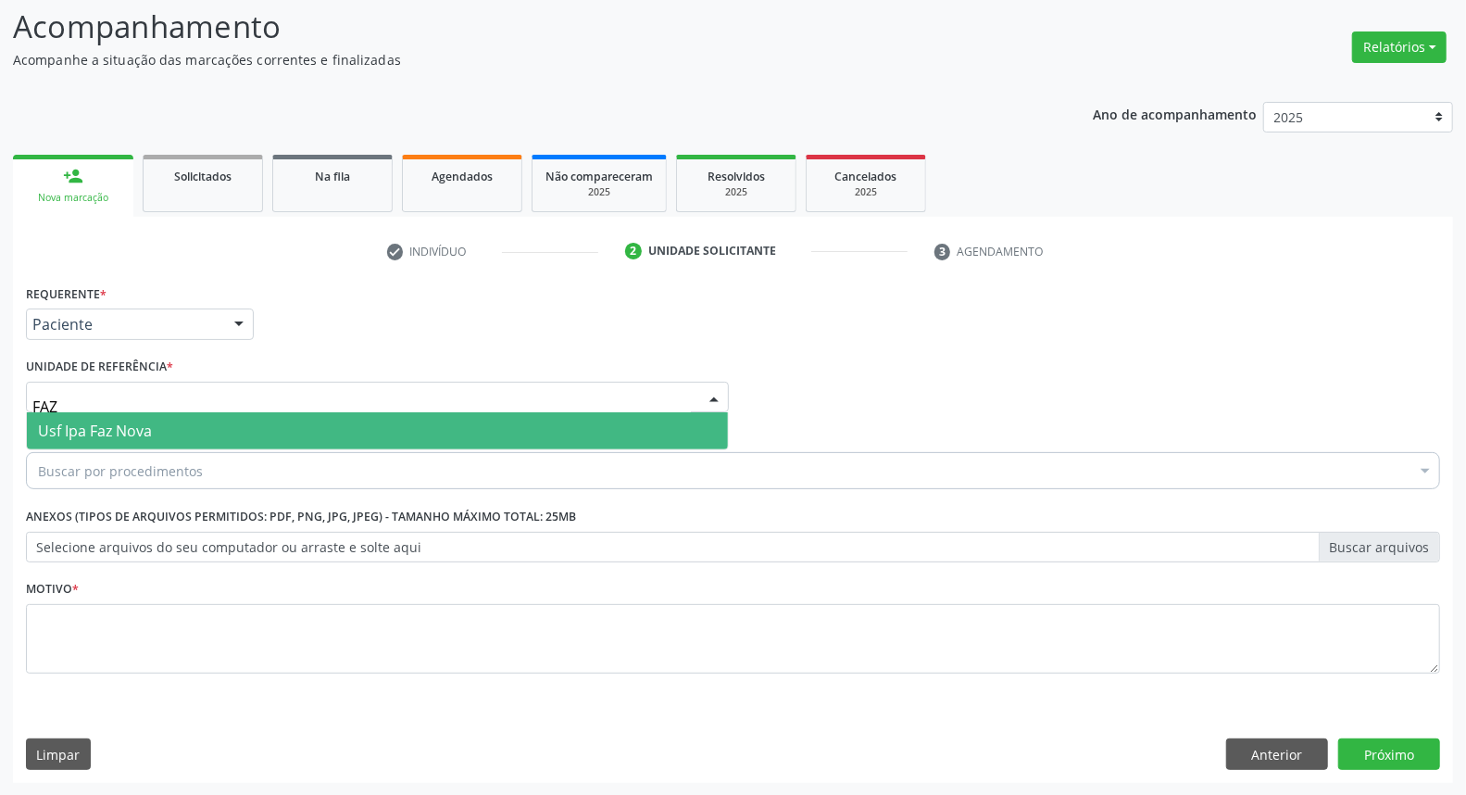
click at [114, 421] on span "Usf Ipa Faz Nova" at bounding box center [95, 430] width 114 height 20
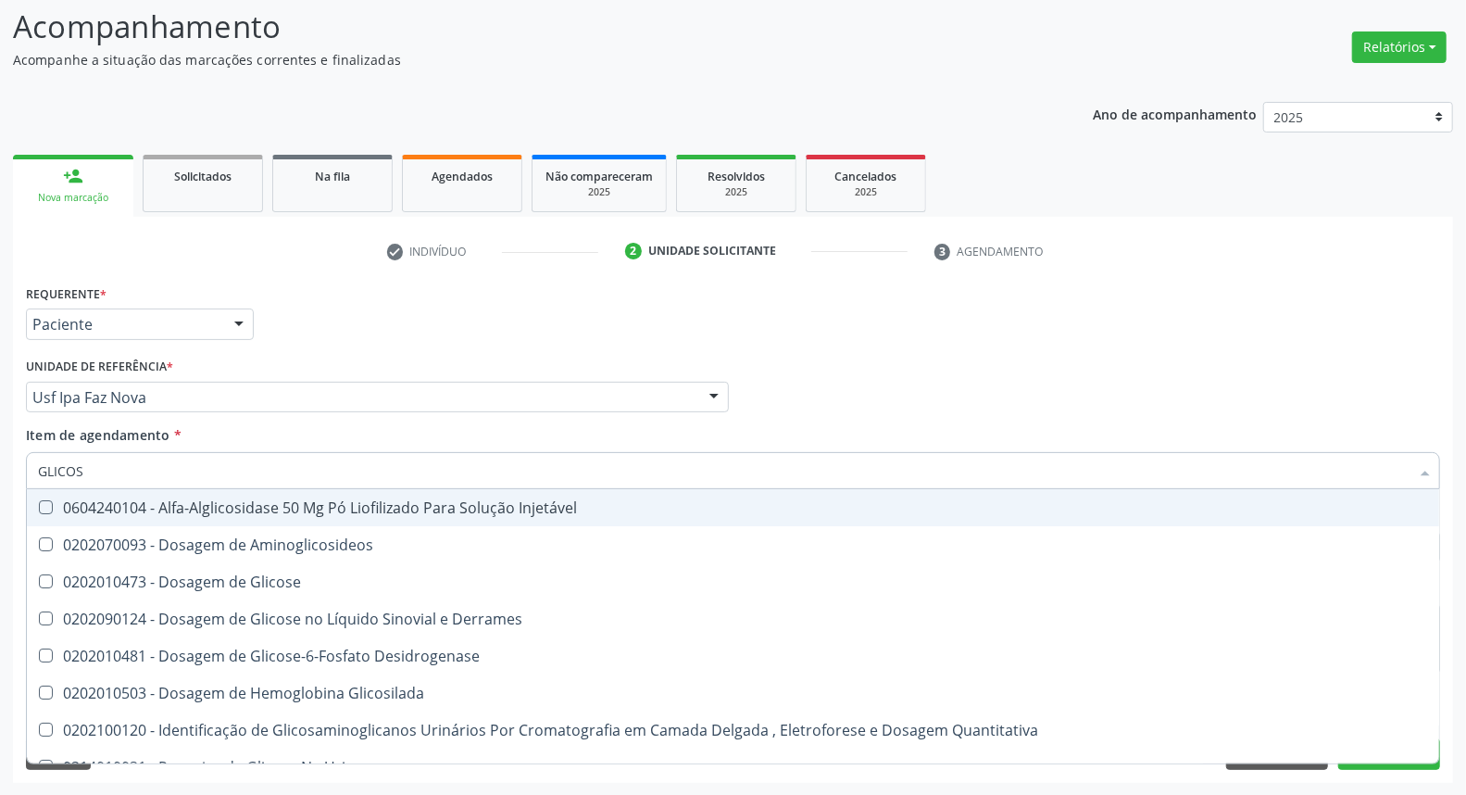
type input "GLICOSE"
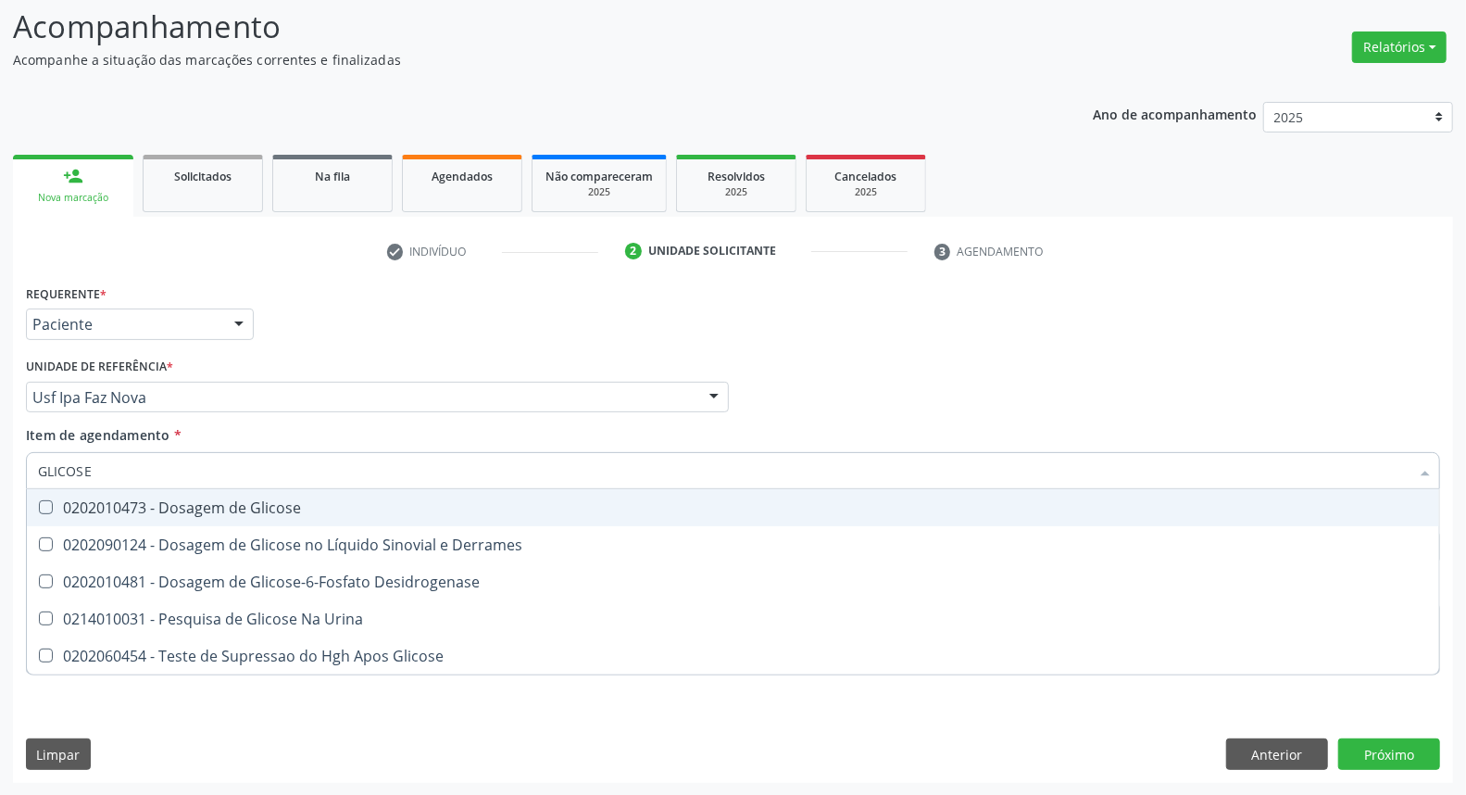
click at [141, 500] on div "0202010473 - Dosagem de Glicose" at bounding box center [733, 507] width 1390 height 15
checkbox Glicose "true"
drag, startPoint x: 71, startPoint y: 464, endPoint x: 0, endPoint y: 389, distance: 103.5
click at [0, 393] on div "Acompanhamento Acompanhe a situação das marcações correntes e finalizadas Relat…" at bounding box center [733, 388] width 1466 height 816
type input "C"
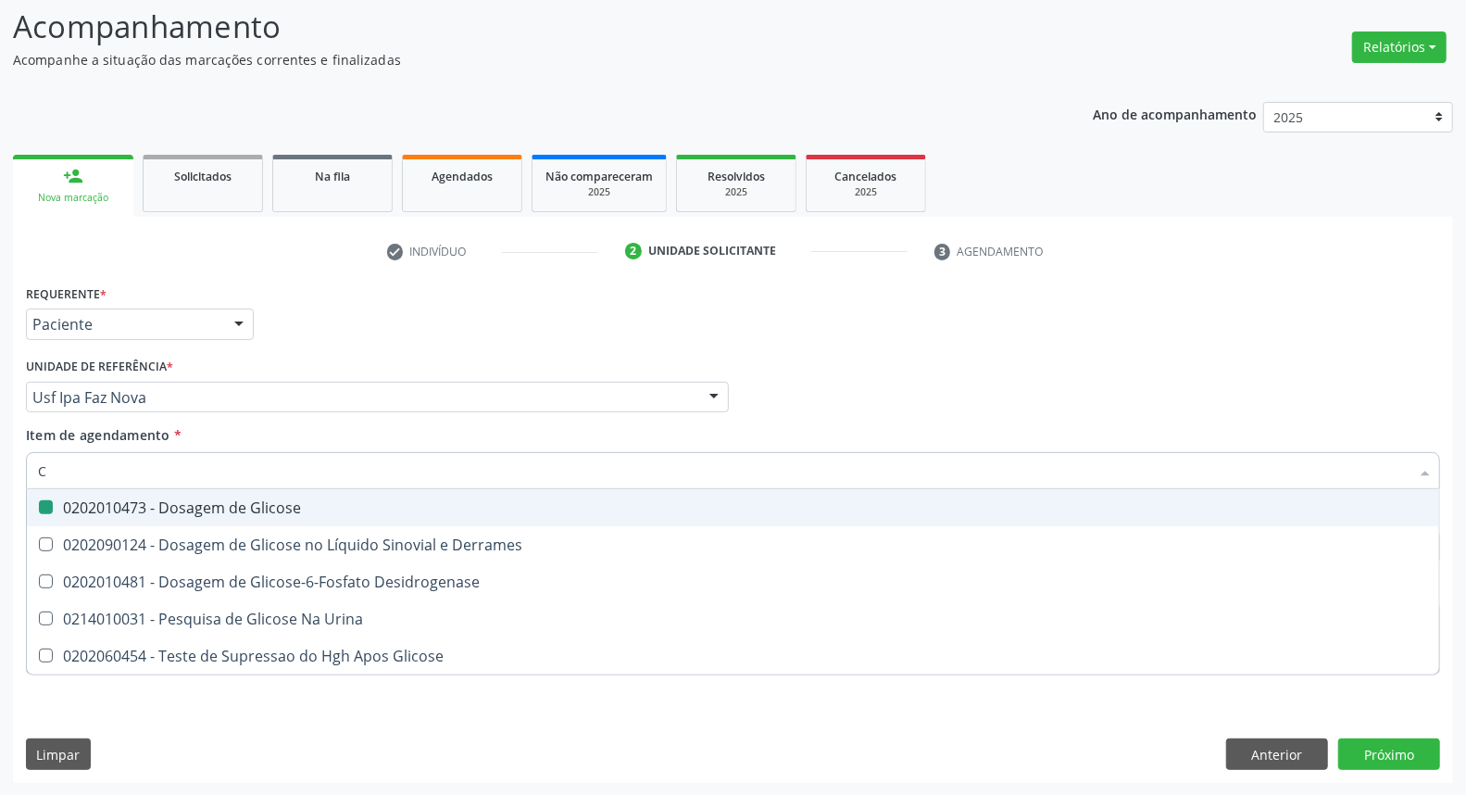
checkbox Glicose "false"
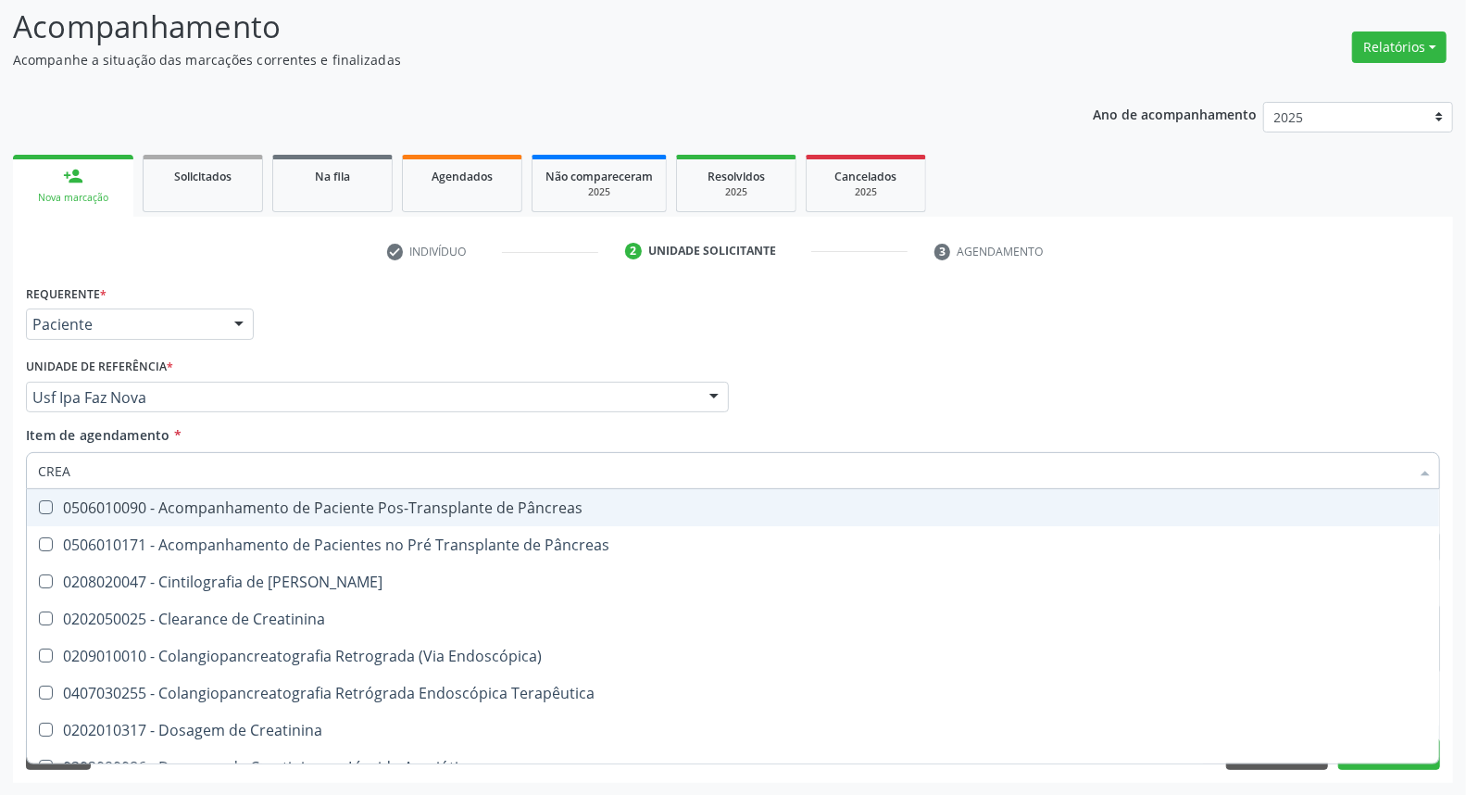
type input "CREAT"
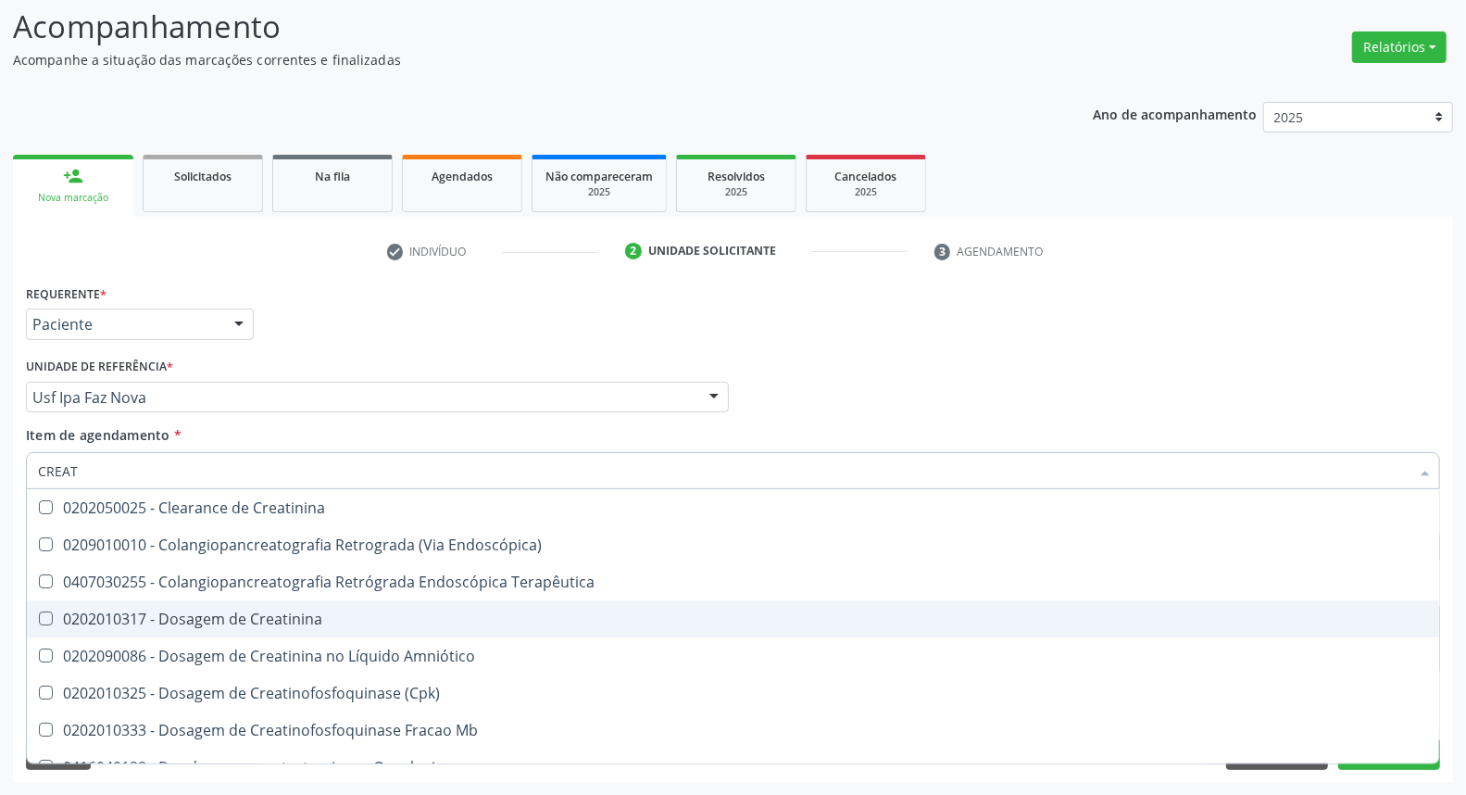
drag, startPoint x: 96, startPoint y: 621, endPoint x: 105, endPoint y: 519, distance: 103.1
click at [94, 617] on div "0202010317 - Dosagem de Creatinina" at bounding box center [733, 618] width 1390 height 15
checkbox Creatinina "true"
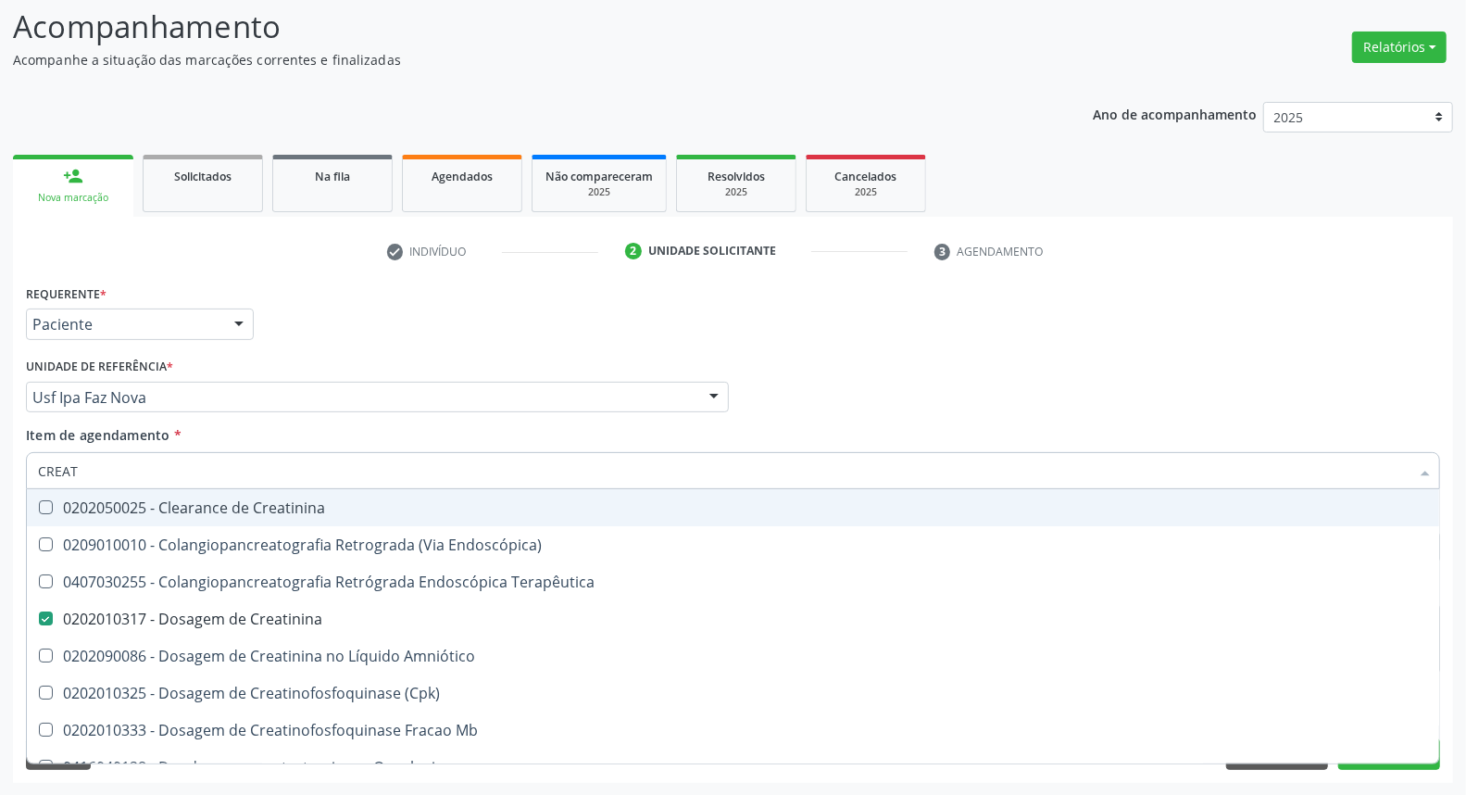
drag, startPoint x: 104, startPoint y: 477, endPoint x: 0, endPoint y: 402, distance: 128.0
click at [0, 404] on div "Acompanhamento Acompanhe a situação das marcações correntes e finalizadas Relat…" at bounding box center [733, 388] width 1466 height 816
type input "UR"
checkbox Creatinina "false"
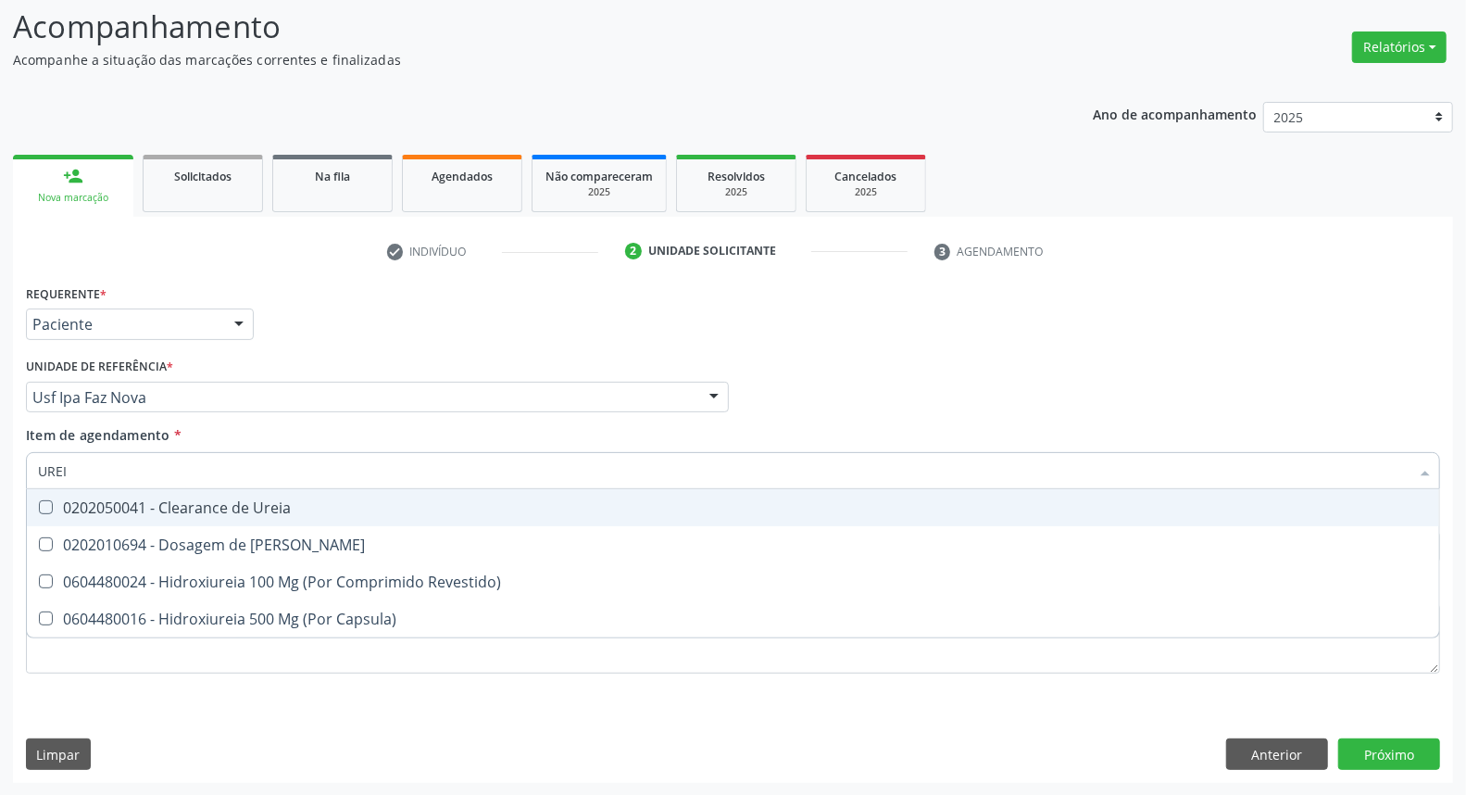
type input "UREIA"
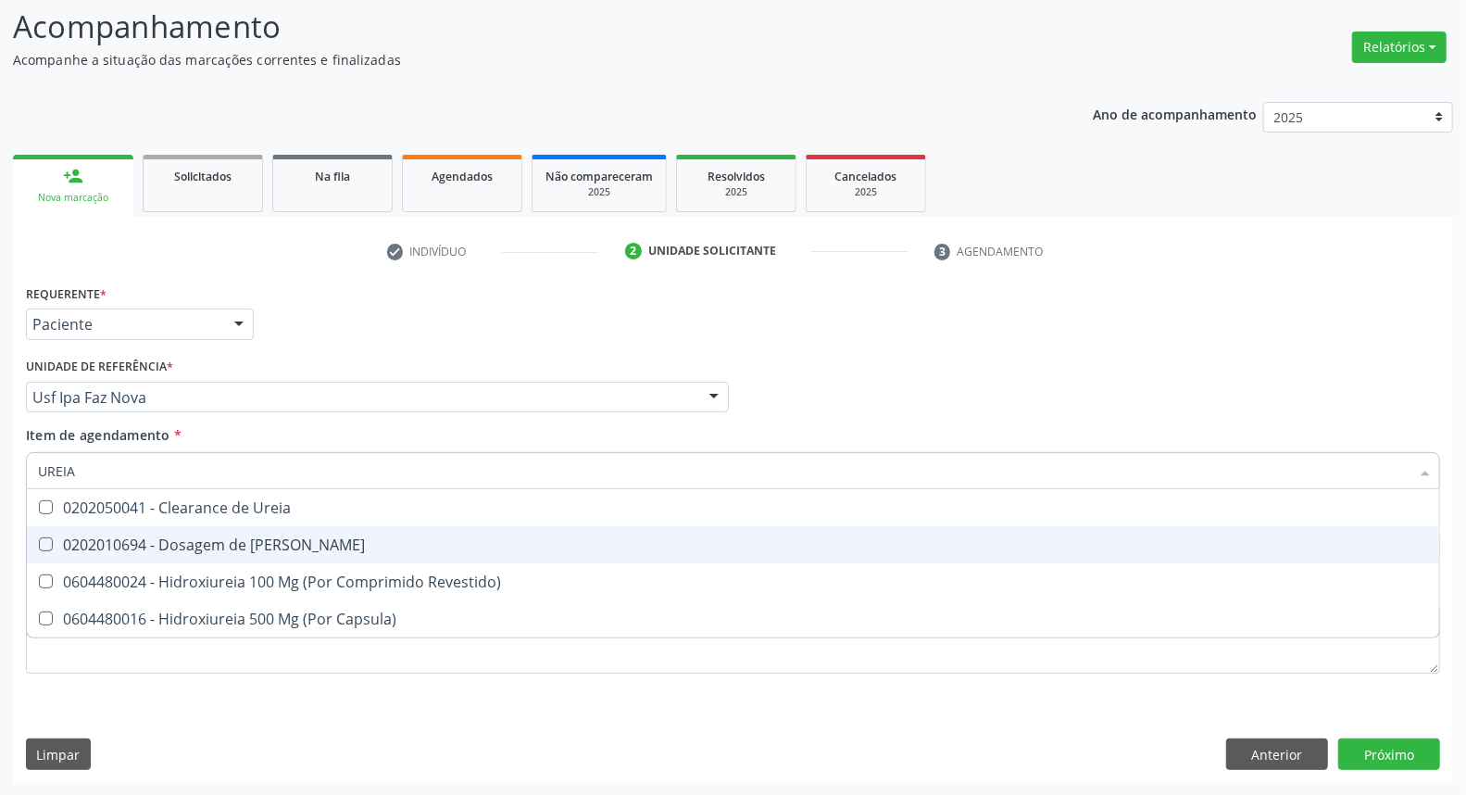
click at [97, 546] on div "0202010694 - Dosagem de [PERSON_NAME]" at bounding box center [733, 544] width 1390 height 15
checkbox Ureia "true"
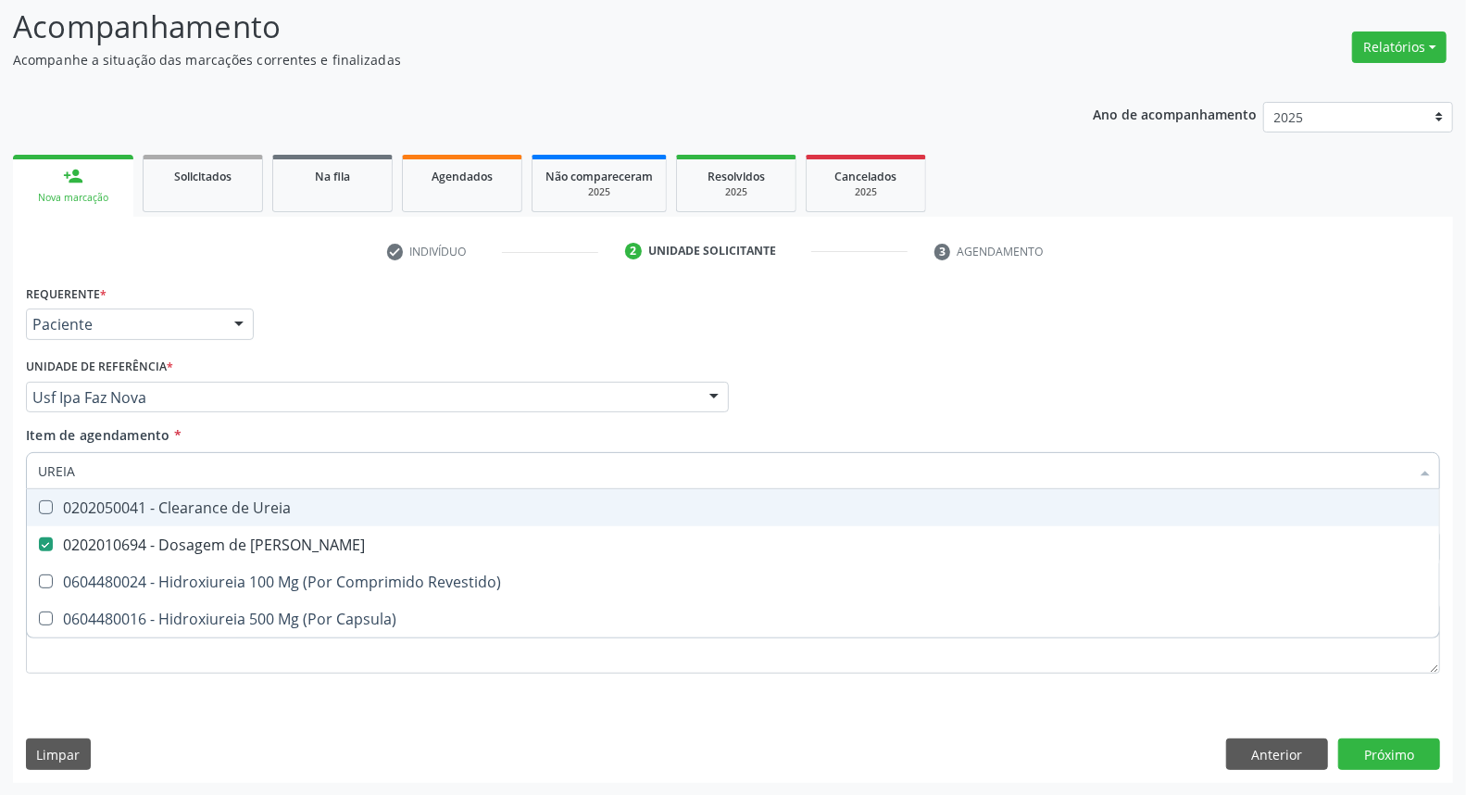
click at [0, 422] on div "Acompanhamento Acompanhe a situação das marcações correntes e finalizadas Relat…" at bounding box center [733, 388] width 1466 height 816
type input "CO"
checkbox Ureia "false"
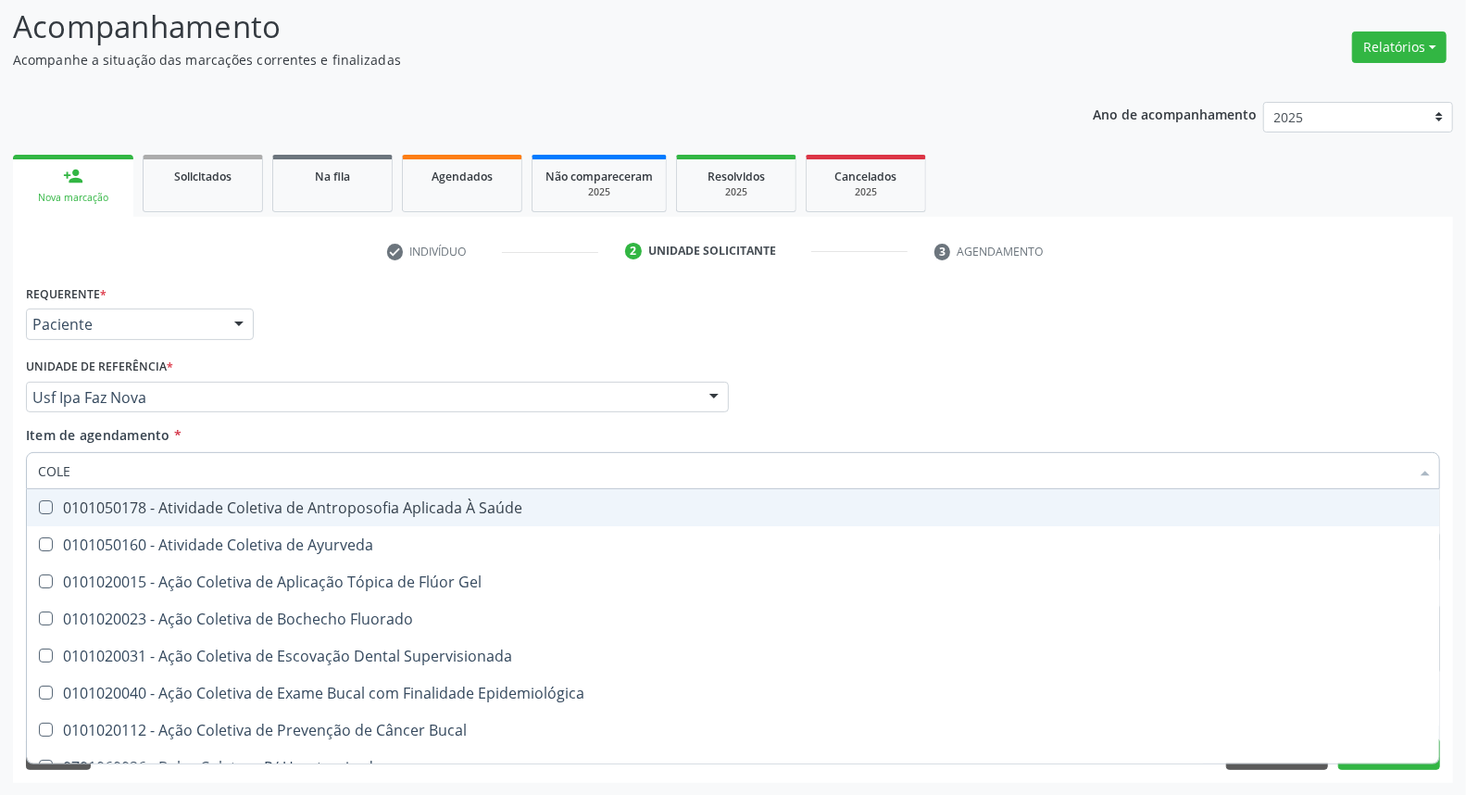
type input "COLES"
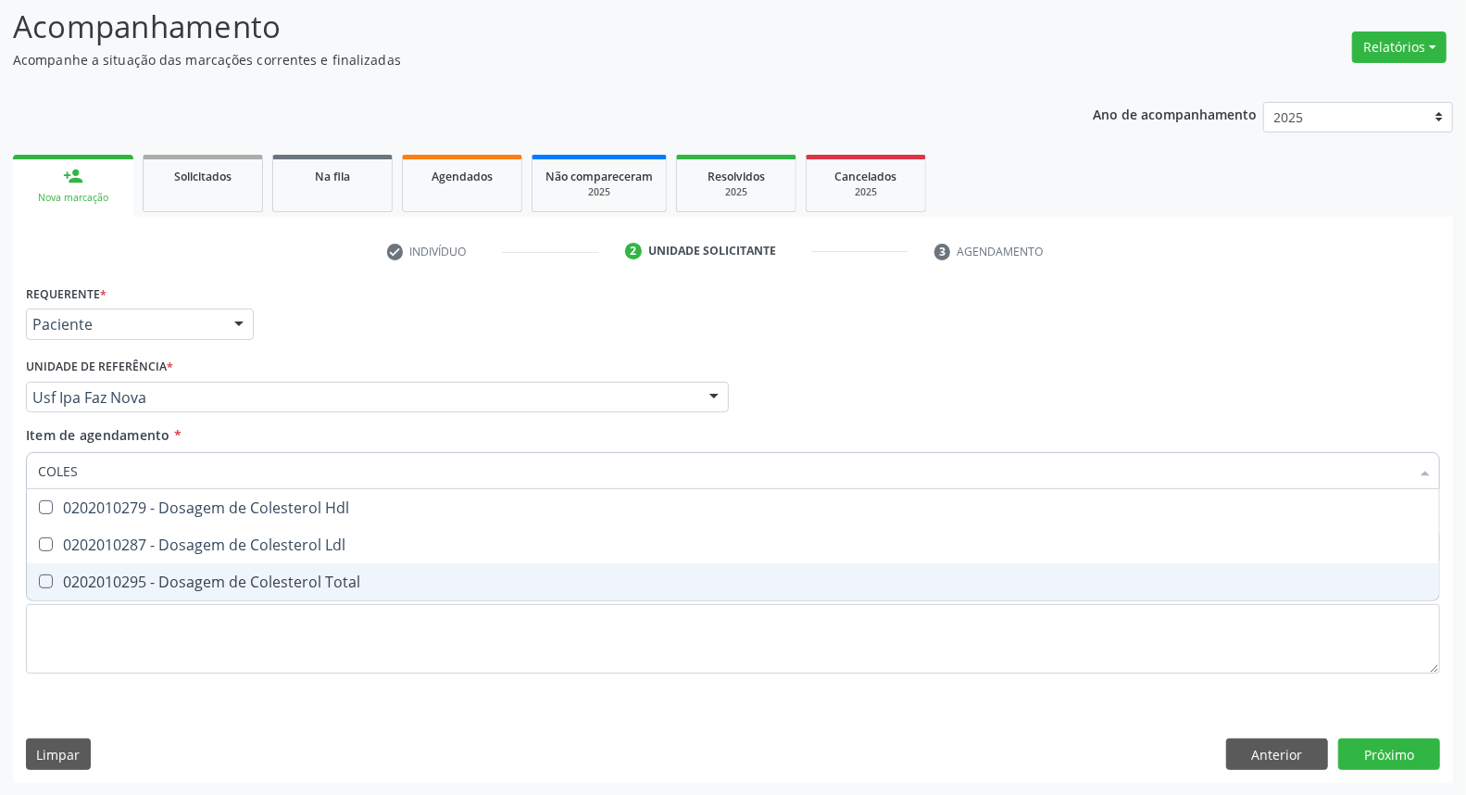
click at [66, 574] on div "0202010295 - Dosagem de Colesterol Total" at bounding box center [733, 581] width 1390 height 15
checkbox Total "true"
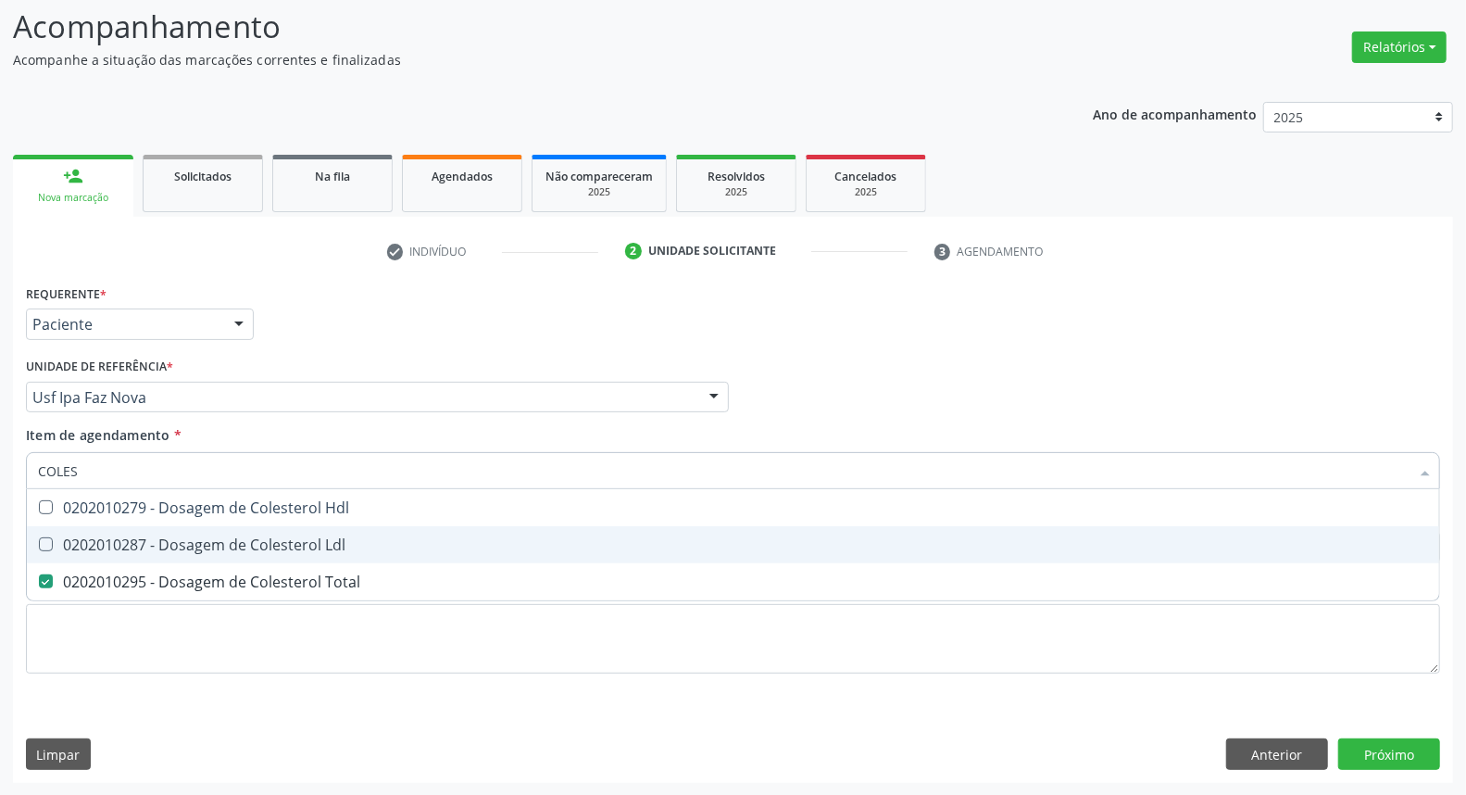
drag, startPoint x: 78, startPoint y: 545, endPoint x: 87, endPoint y: 493, distance: 52.7
click at [78, 537] on div "0202010287 - Dosagem de Colesterol Ldl" at bounding box center [733, 544] width 1390 height 15
checkbox Ldl "true"
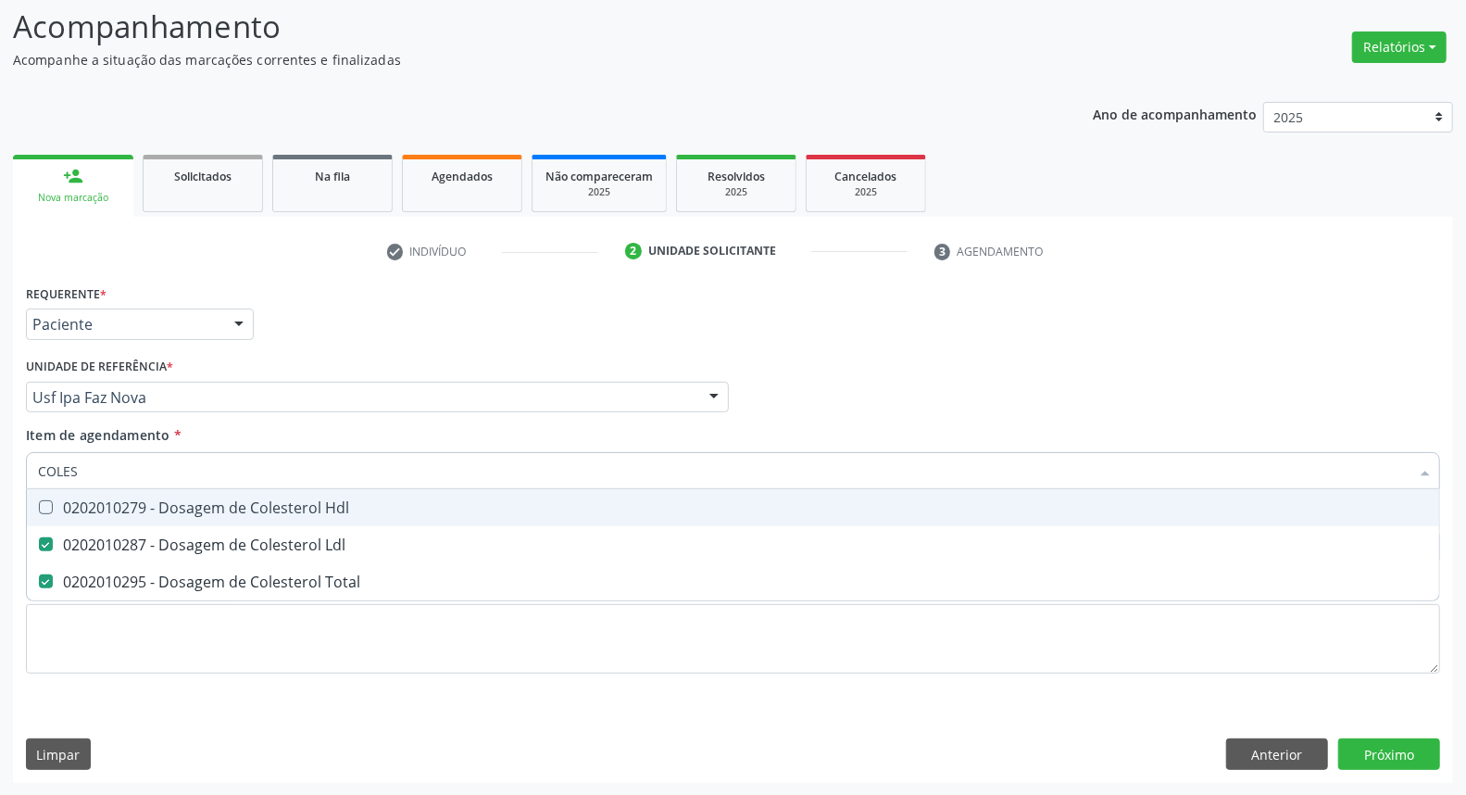
click at [88, 489] on span "0202010279 - Dosagem de Colesterol Hdl" at bounding box center [733, 507] width 1412 height 37
checkbox Hdl "true"
drag, startPoint x: 108, startPoint y: 460, endPoint x: 0, endPoint y: 441, distance: 110.1
click at [0, 442] on div "Acompanhamento Acompanhe a situação das marcações correntes e finalizadas Relat…" at bounding box center [733, 388] width 1466 height 816
type input "TR"
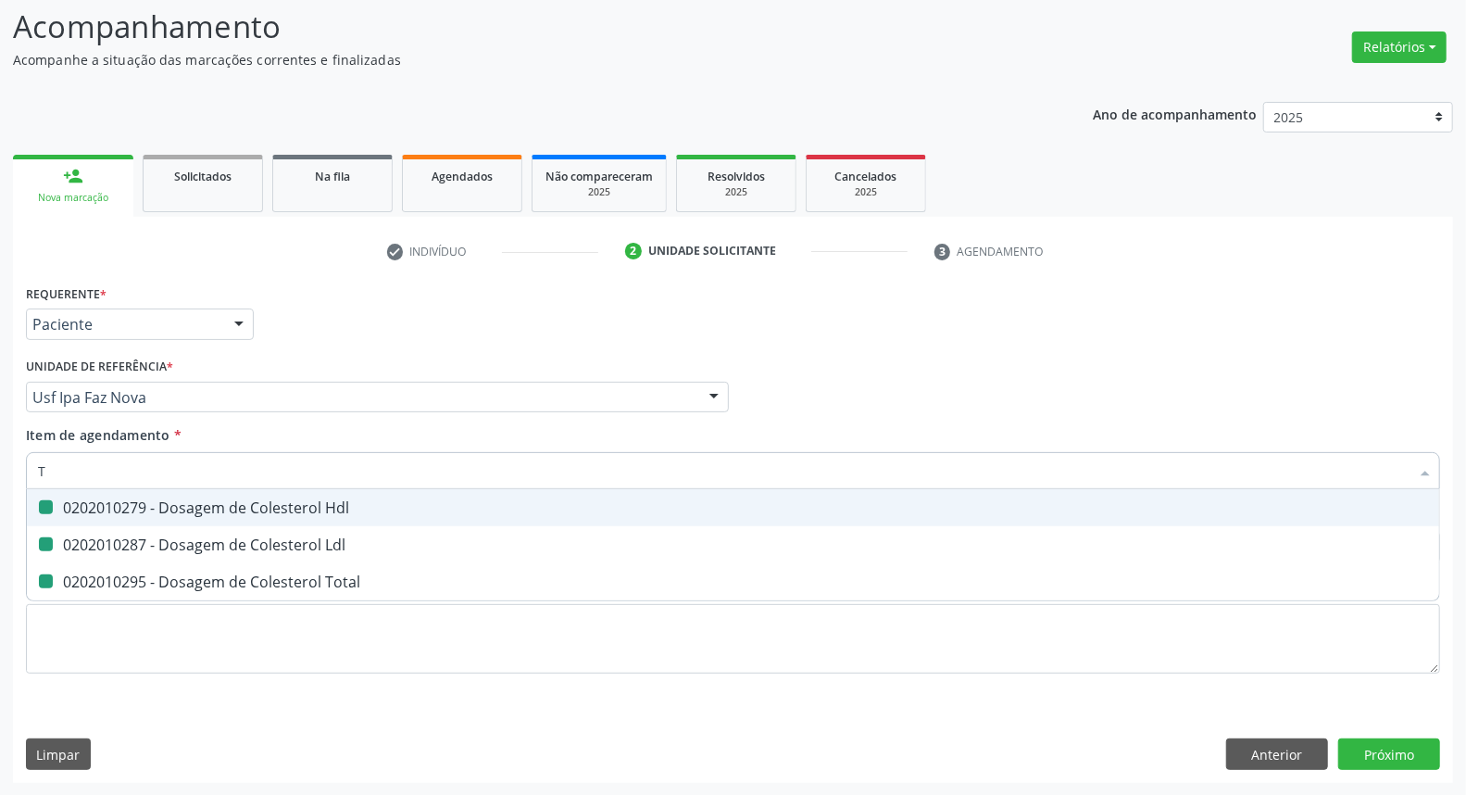
checkbox Hdl "false"
checkbox Ldl "false"
checkbox Total "false"
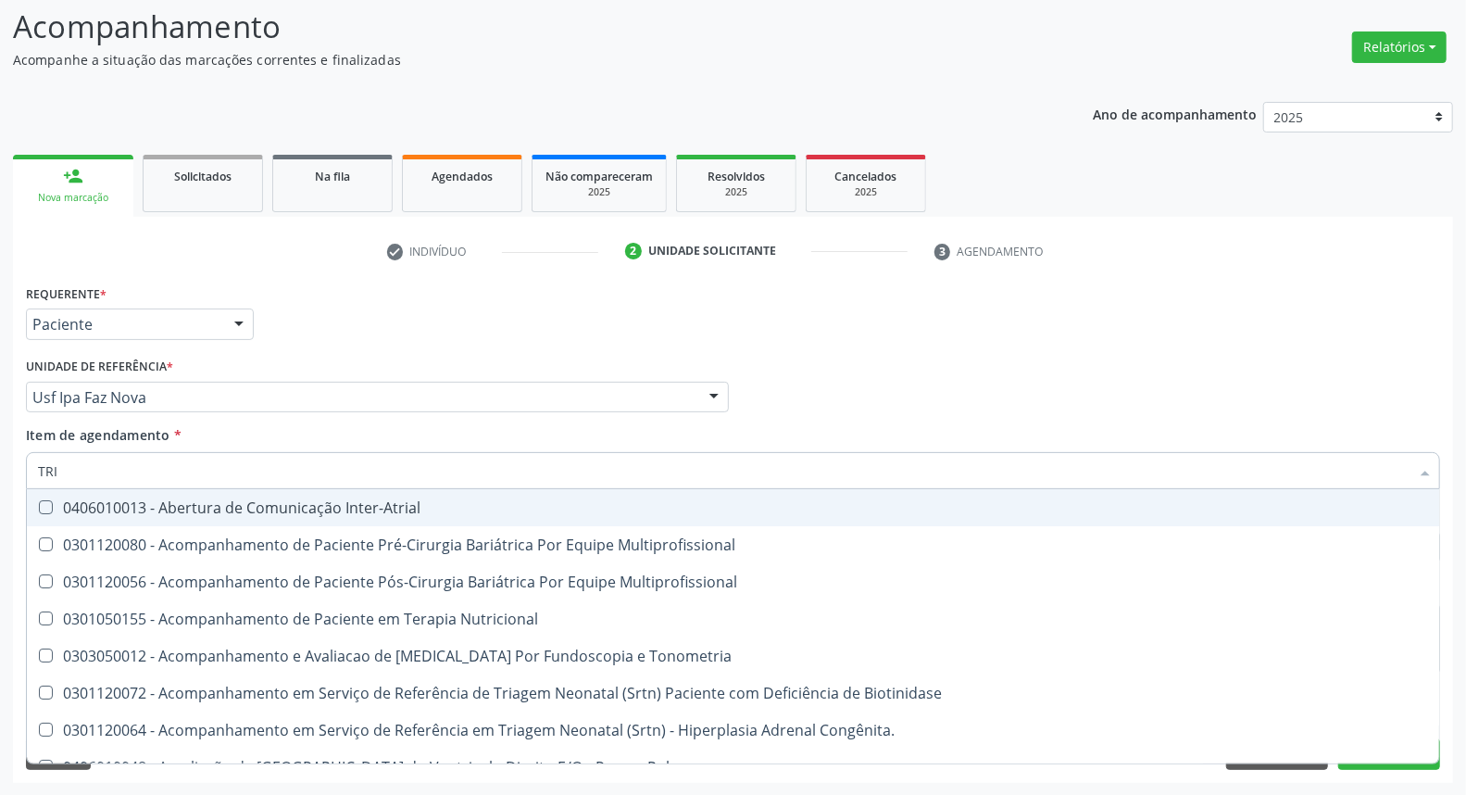
type input "TRIG"
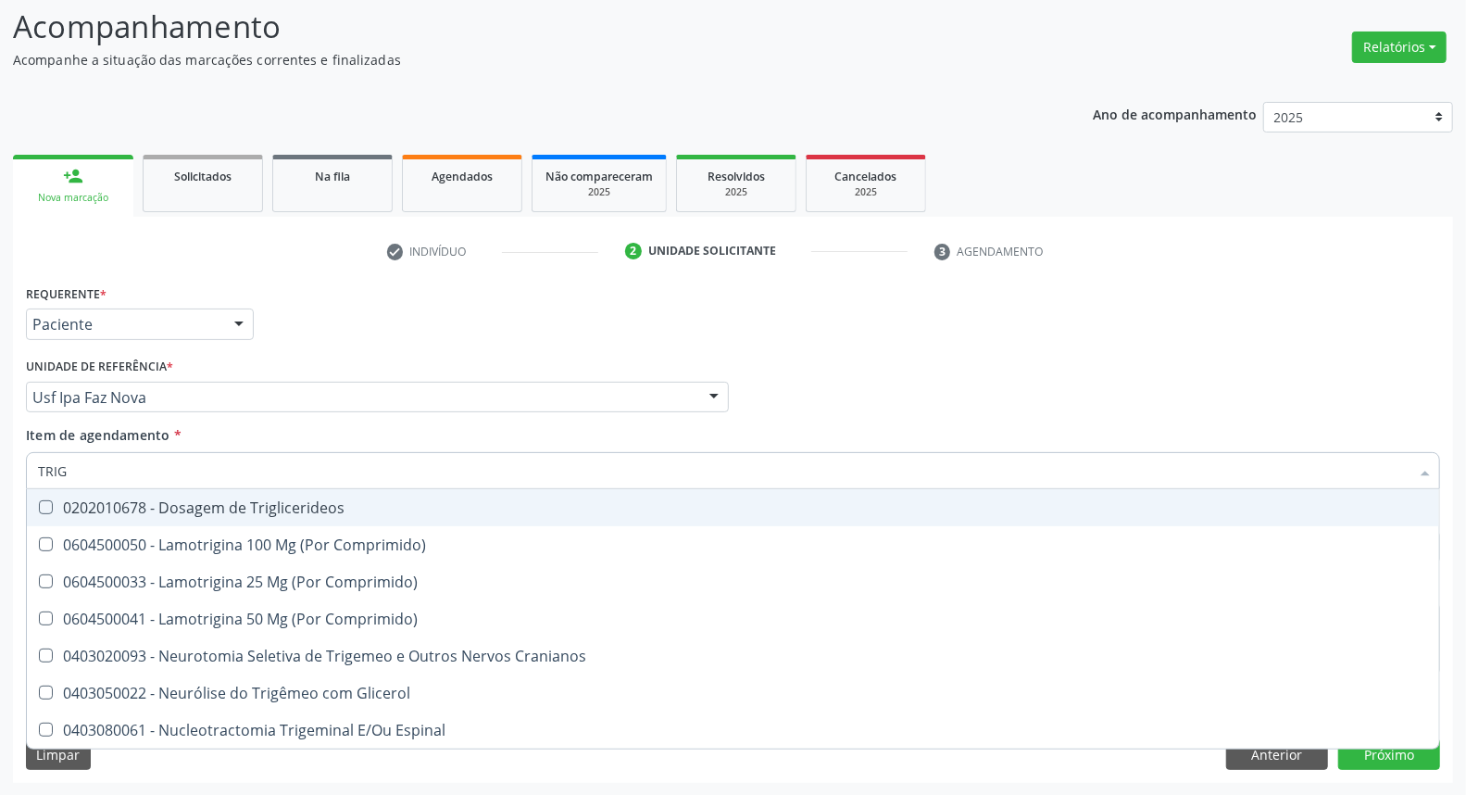
click at [131, 502] on div "0202010678 - Dosagem de Triglicerideos" at bounding box center [733, 507] width 1390 height 15
checkbox Triglicerideos "true"
click at [0, 456] on div "Acompanhamento Acompanhe a situação das marcações correntes e finalizadas Relat…" at bounding box center [733, 388] width 1466 height 816
type input "HE"
checkbox Triglicerideos "false"
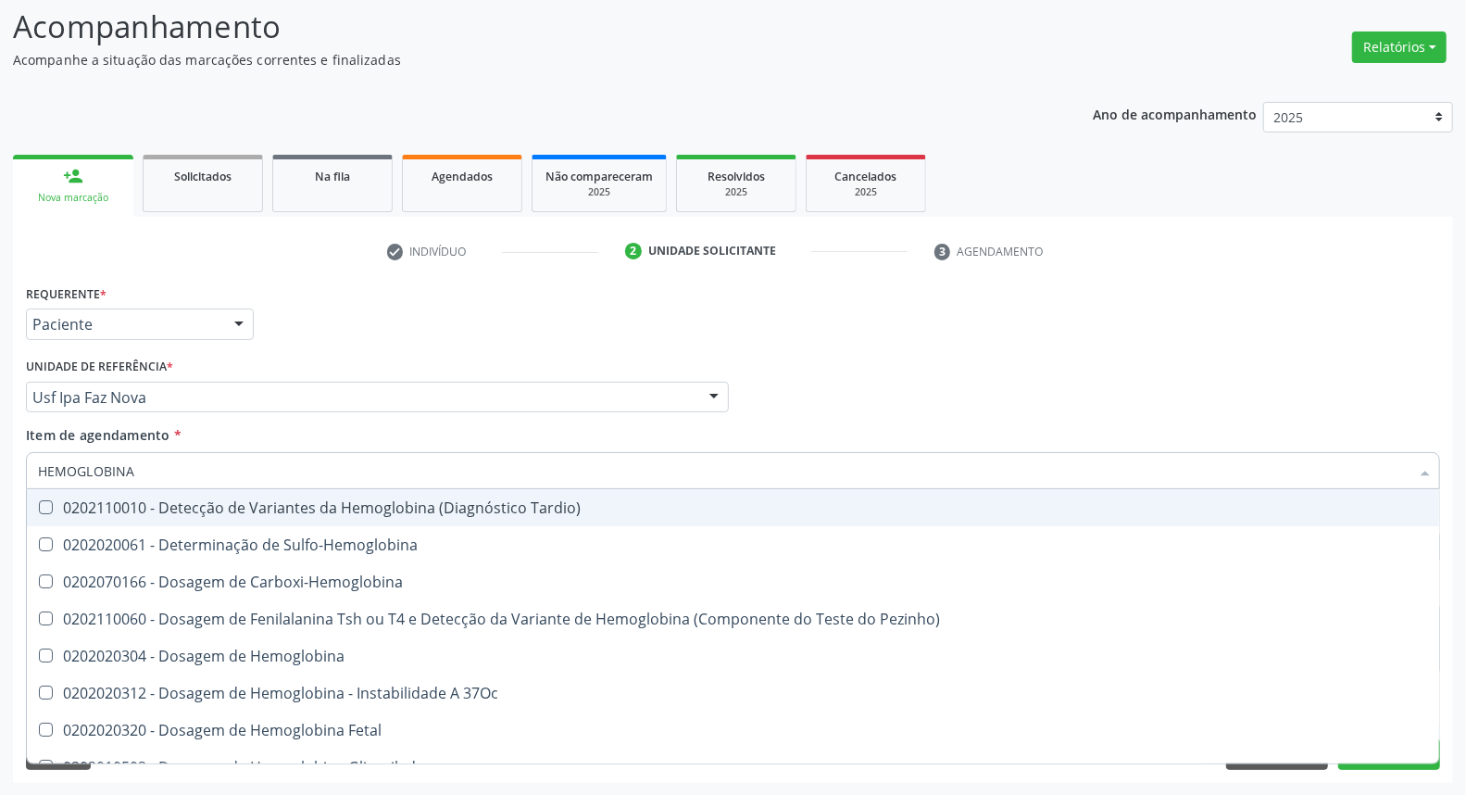
type input "HEMOGLOBINA G"
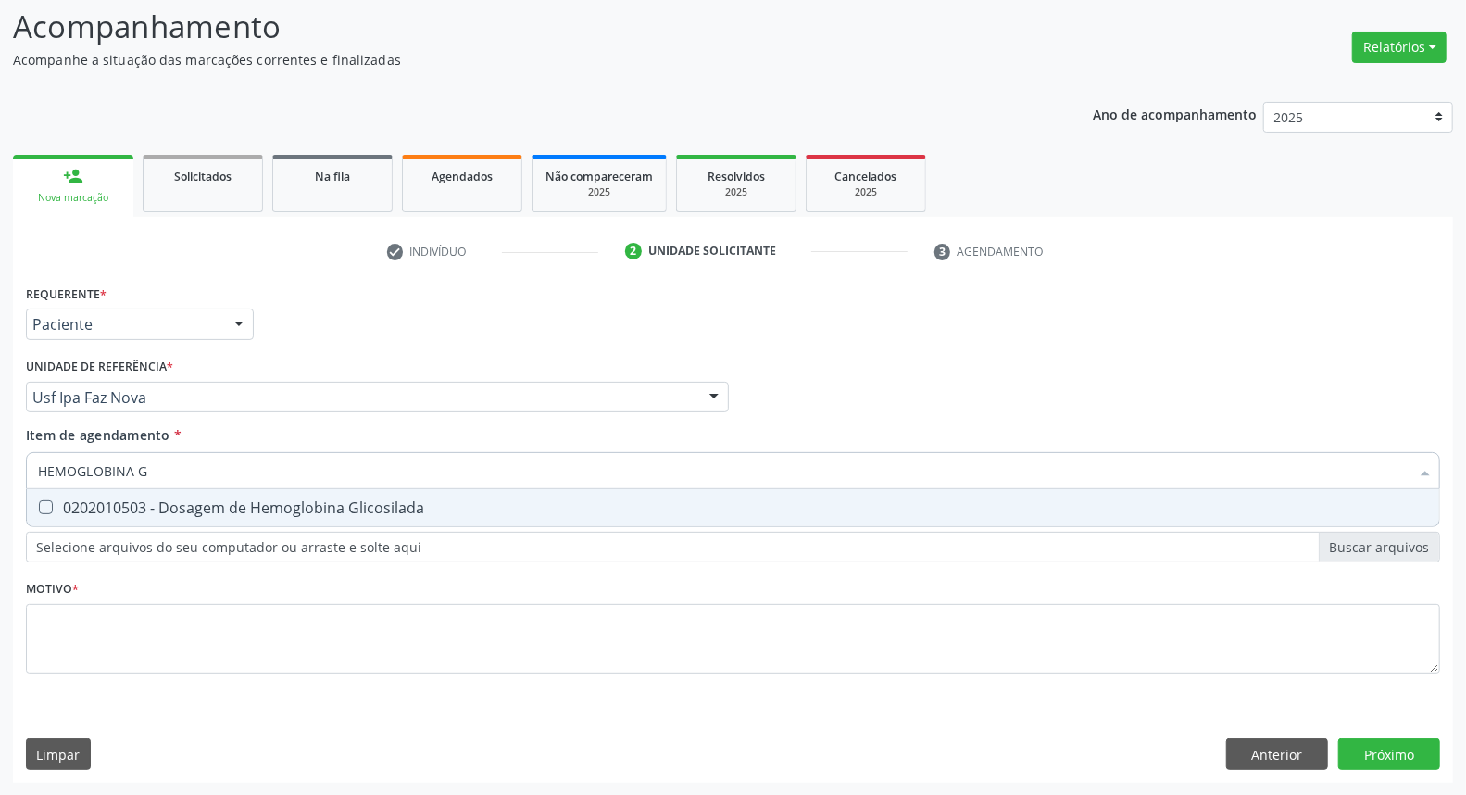
click at [177, 505] on div "0202010503 - Dosagem de Hemoglobina Glicosilada" at bounding box center [733, 507] width 1390 height 15
checkbox Glicosilada "true"
click at [0, 446] on div "Acompanhamento Acompanhe a situação das marcações correntes e finalizadas Relat…" at bounding box center [733, 388] width 1466 height 816
type input "HE"
checkbox Glicosilada "false"
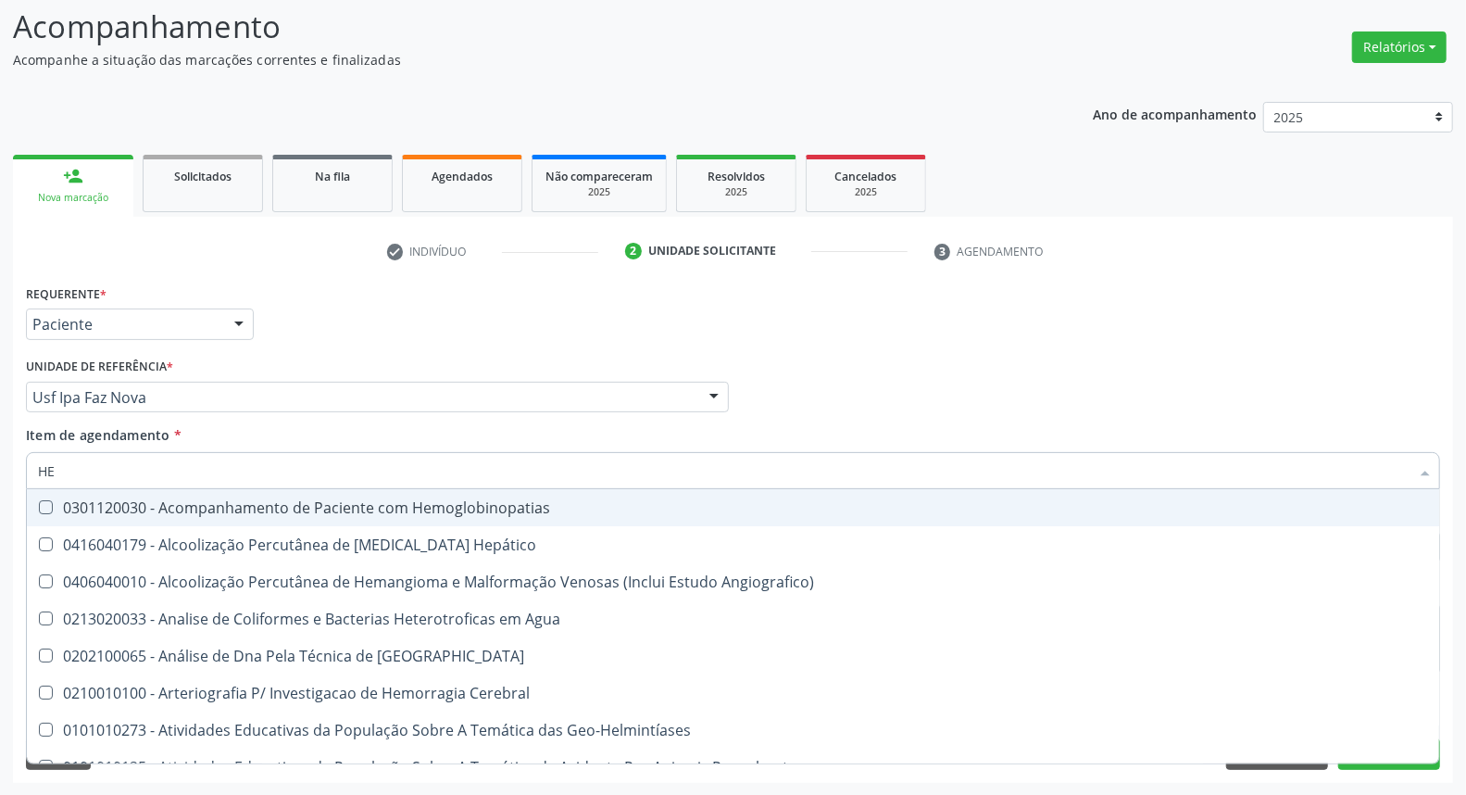
type input "HEM"
checkbox \(Qualitativo\) "true"
checkbox Glicosilada "false"
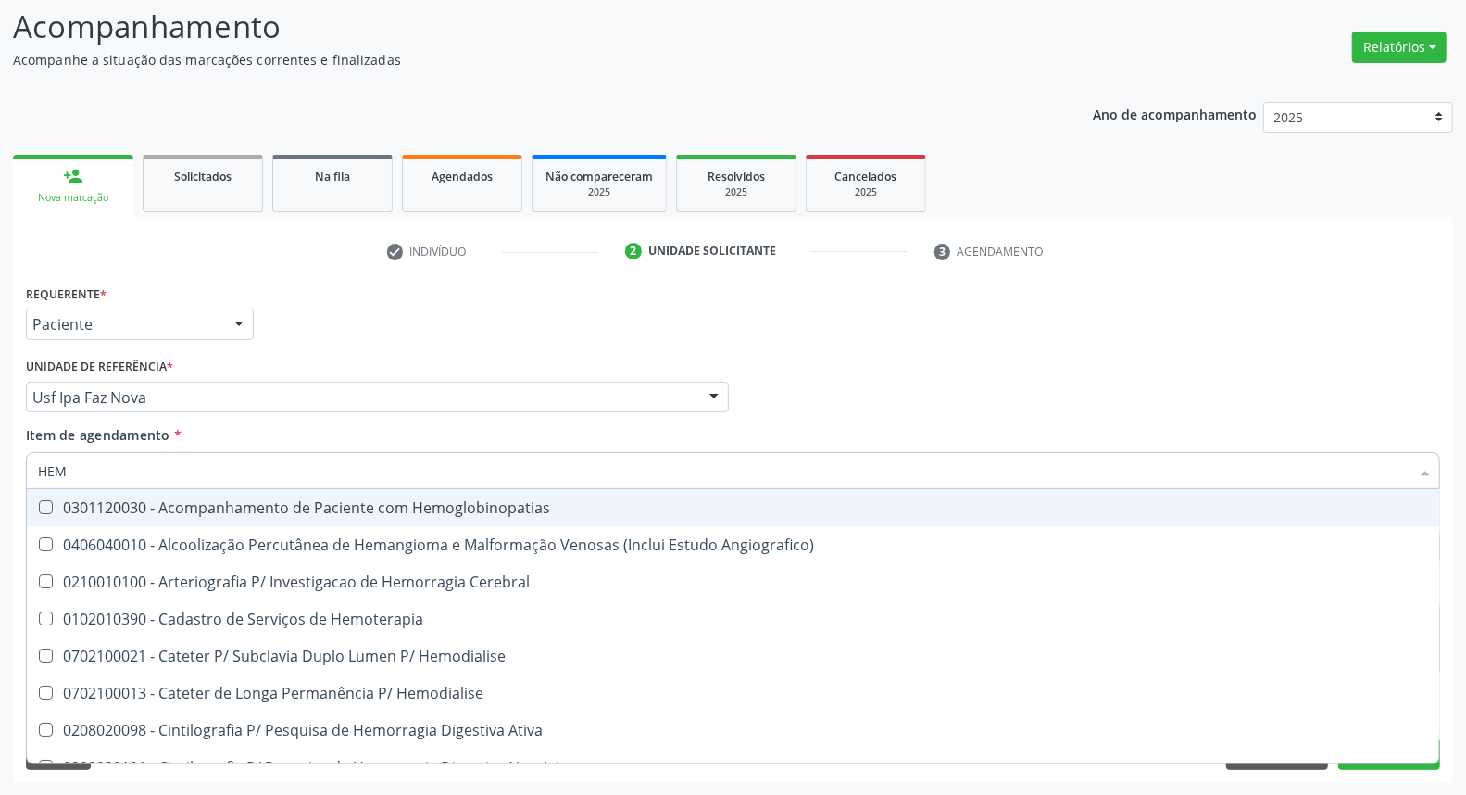
type input "HEMO"
checkbox Hemacias "true"
checkbox Glicosilada "false"
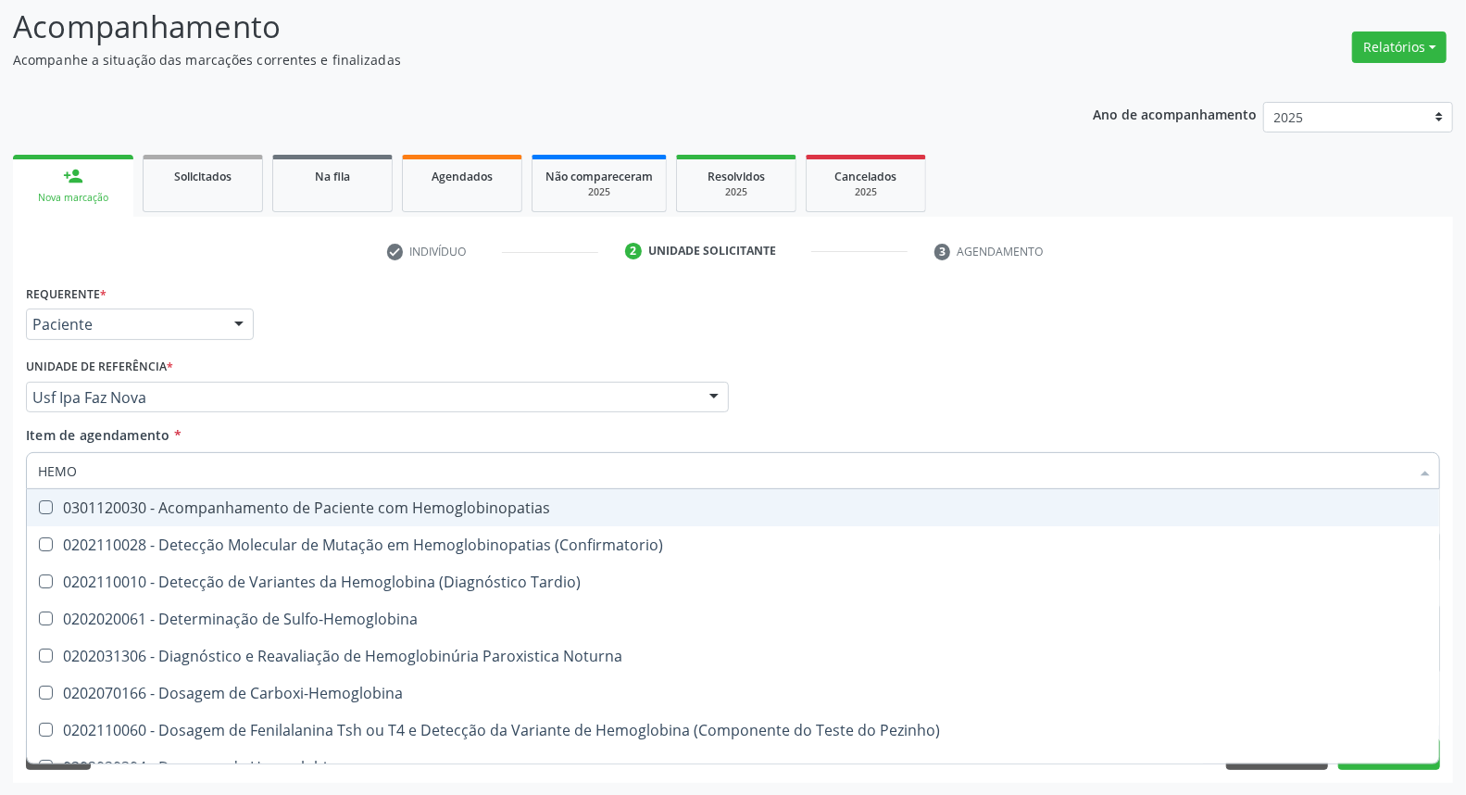
type input "HEMOG"
checkbox Glicosilada "true"
type input "HEMOGRA"
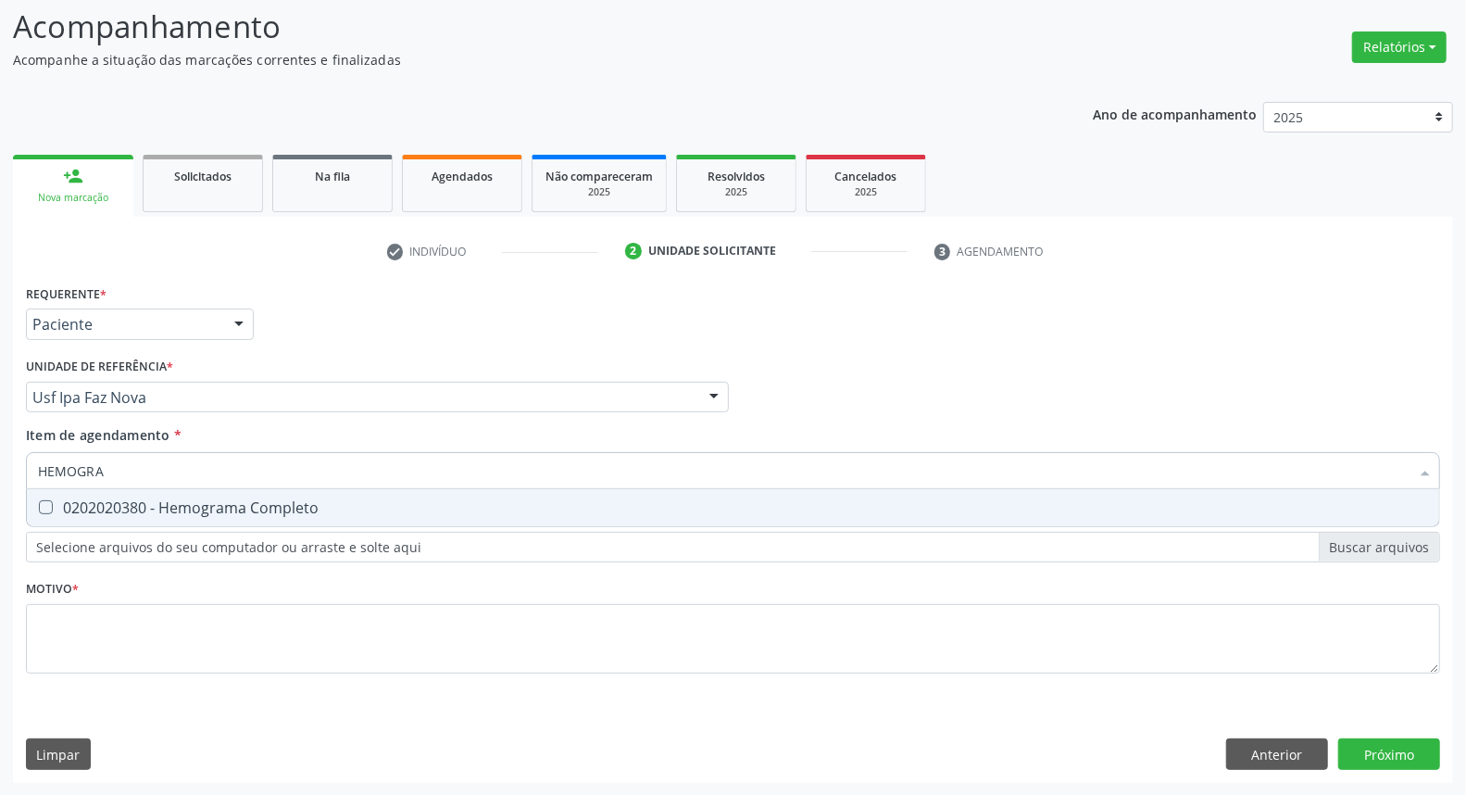
click at [46, 506] on Completo at bounding box center [46, 507] width 14 height 14
click at [39, 506] on Completo "checkbox" at bounding box center [33, 507] width 12 height 12
checkbox Completo "true"
click at [6, 470] on div "Acompanhamento Acompanhe a situação das marcações correntes e finalizadas Relat…" at bounding box center [733, 388] width 1466 height 816
type input "T"
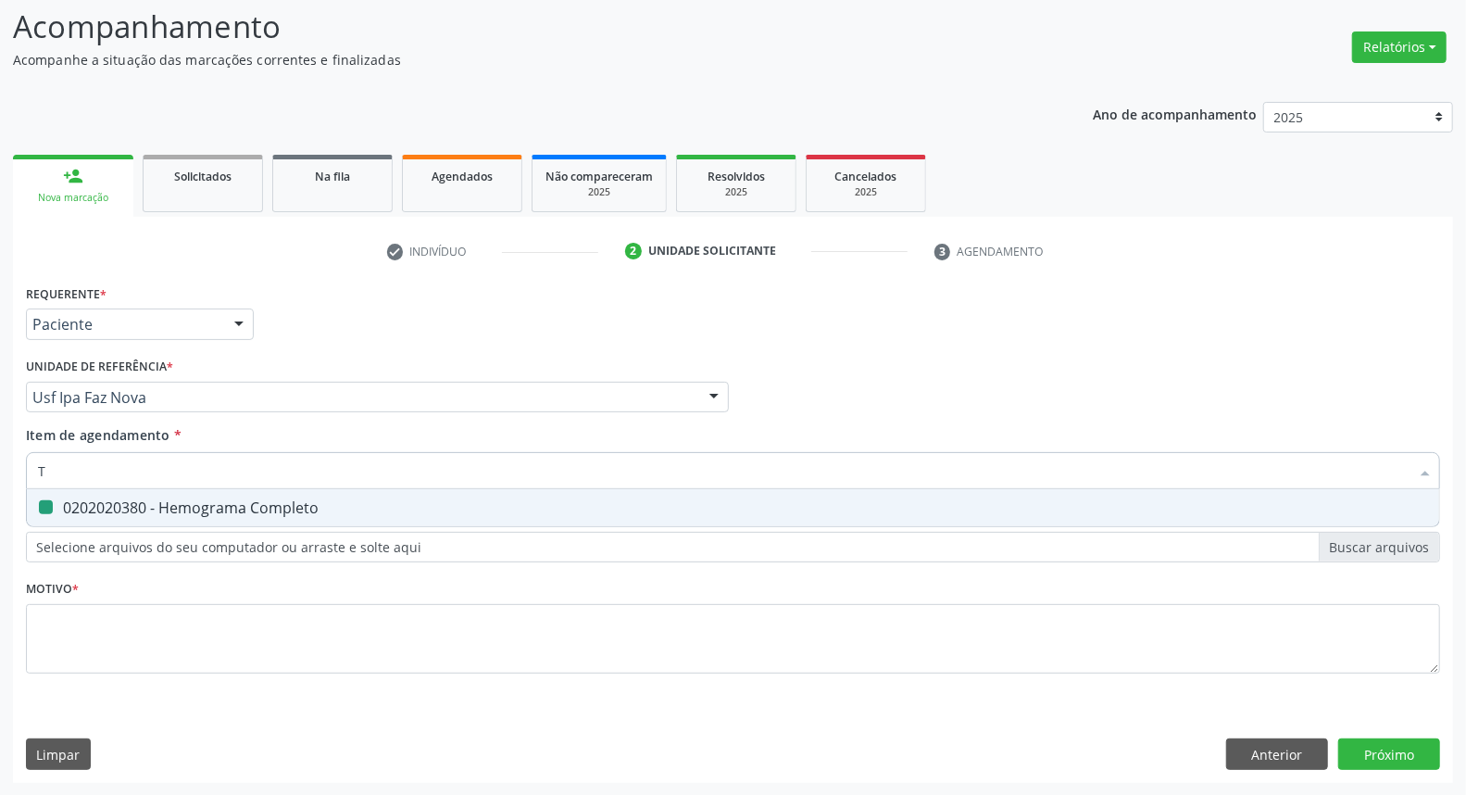
checkbox Completo "false"
type input "T4 L"
drag, startPoint x: 68, startPoint y: 511, endPoint x: 107, endPoint y: 476, distance: 53.1
click at [72, 504] on div "0202060381 - Dosagem de Tiroxina Livre (T4 Livre)" at bounding box center [733, 507] width 1390 height 15
checkbox Livre\) "true"
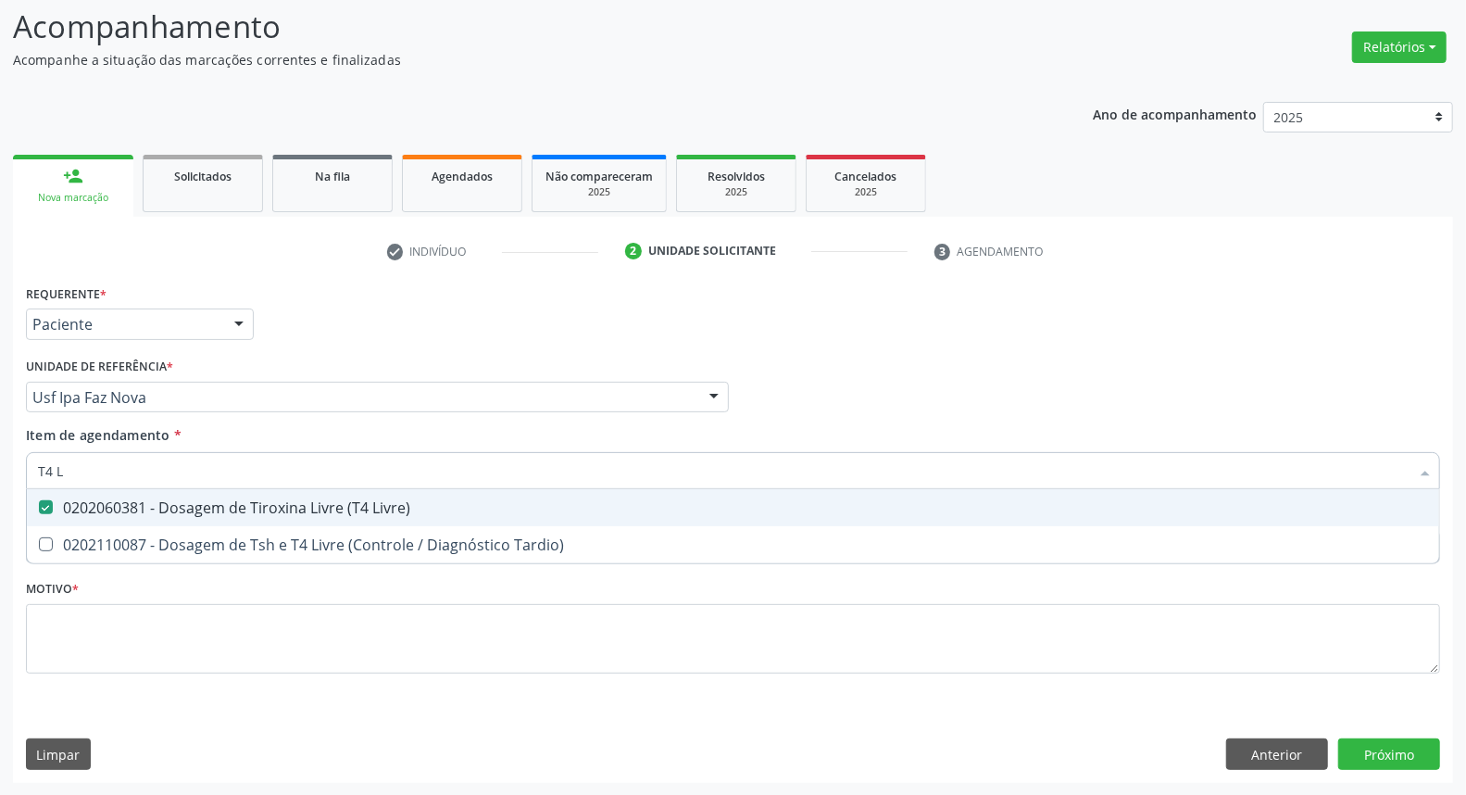
drag, startPoint x: 67, startPoint y: 460, endPoint x: 0, endPoint y: 440, distance: 69.7
click at [0, 440] on div "Acompanhamento Acompanhe a situação das marcações correntes e finalizadas Relat…" at bounding box center [733, 388] width 1466 height 816
type input "TS"
checkbox Livre\) "false"
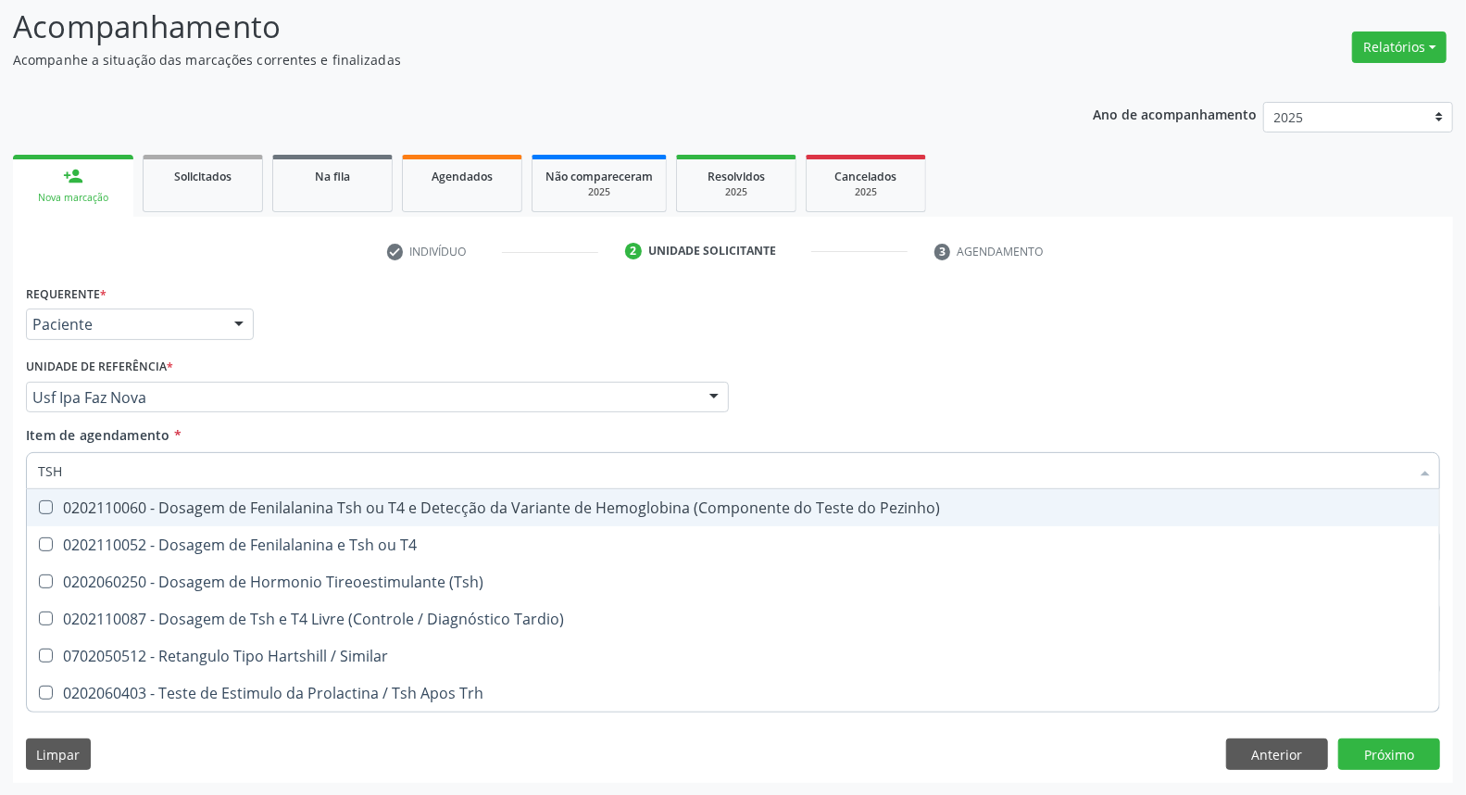
type input "TSH"
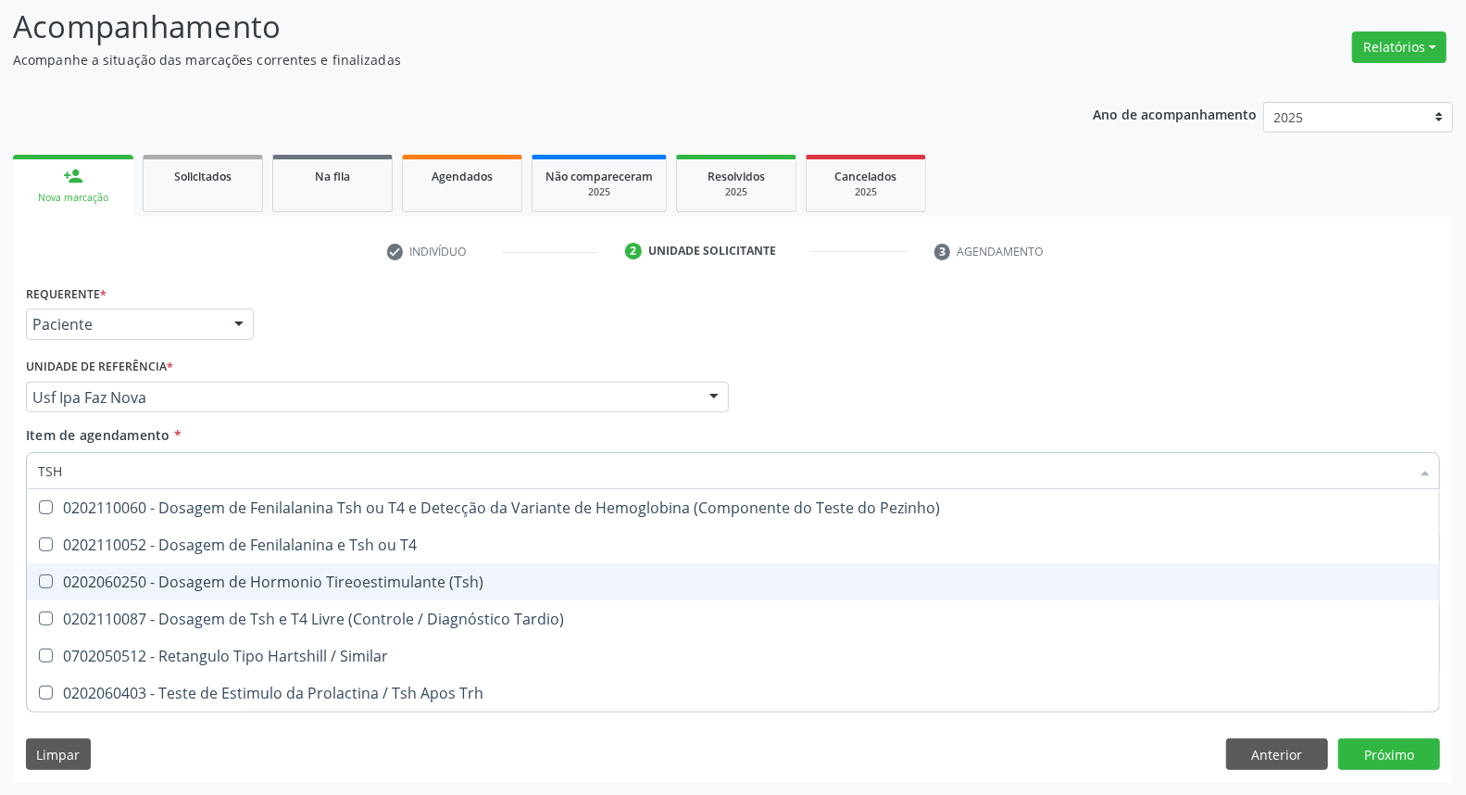
drag, startPoint x: 75, startPoint y: 570, endPoint x: 264, endPoint y: 492, distance: 204.3
click at [74, 574] on div "0202060250 - Dosagem de Hormonio Tireoestimulante (Tsh)" at bounding box center [733, 581] width 1390 height 15
checkbox \(Tsh\) "true"
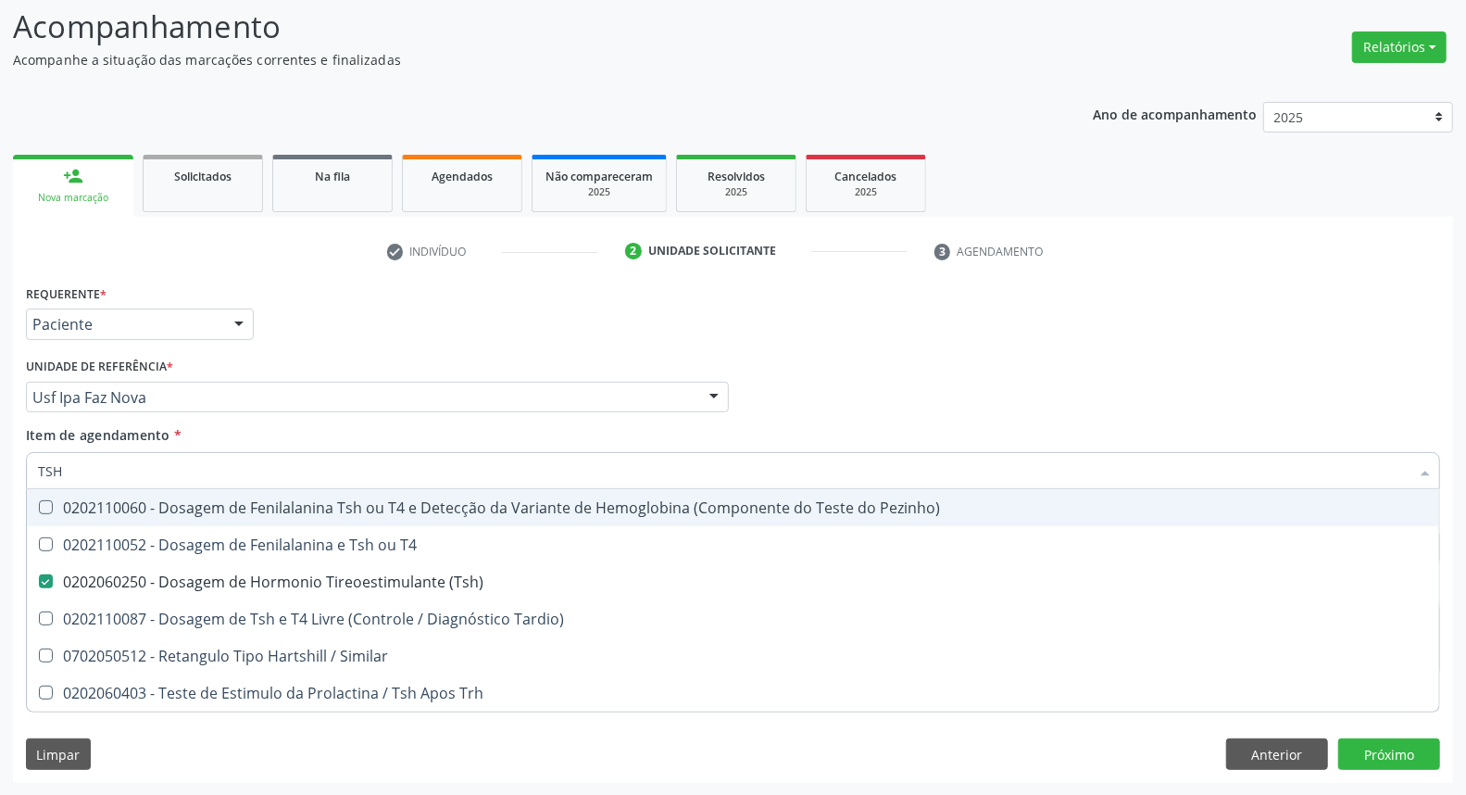
click at [883, 382] on div "Médico Solicitante Por favor, selecione a Unidade de Atendimento primeiro Nenhu…" at bounding box center [732, 389] width 1423 height 72
checkbox T4 "true"
checkbox Tardio\) "true"
checkbox Similar "true"
checkbox Trh "true"
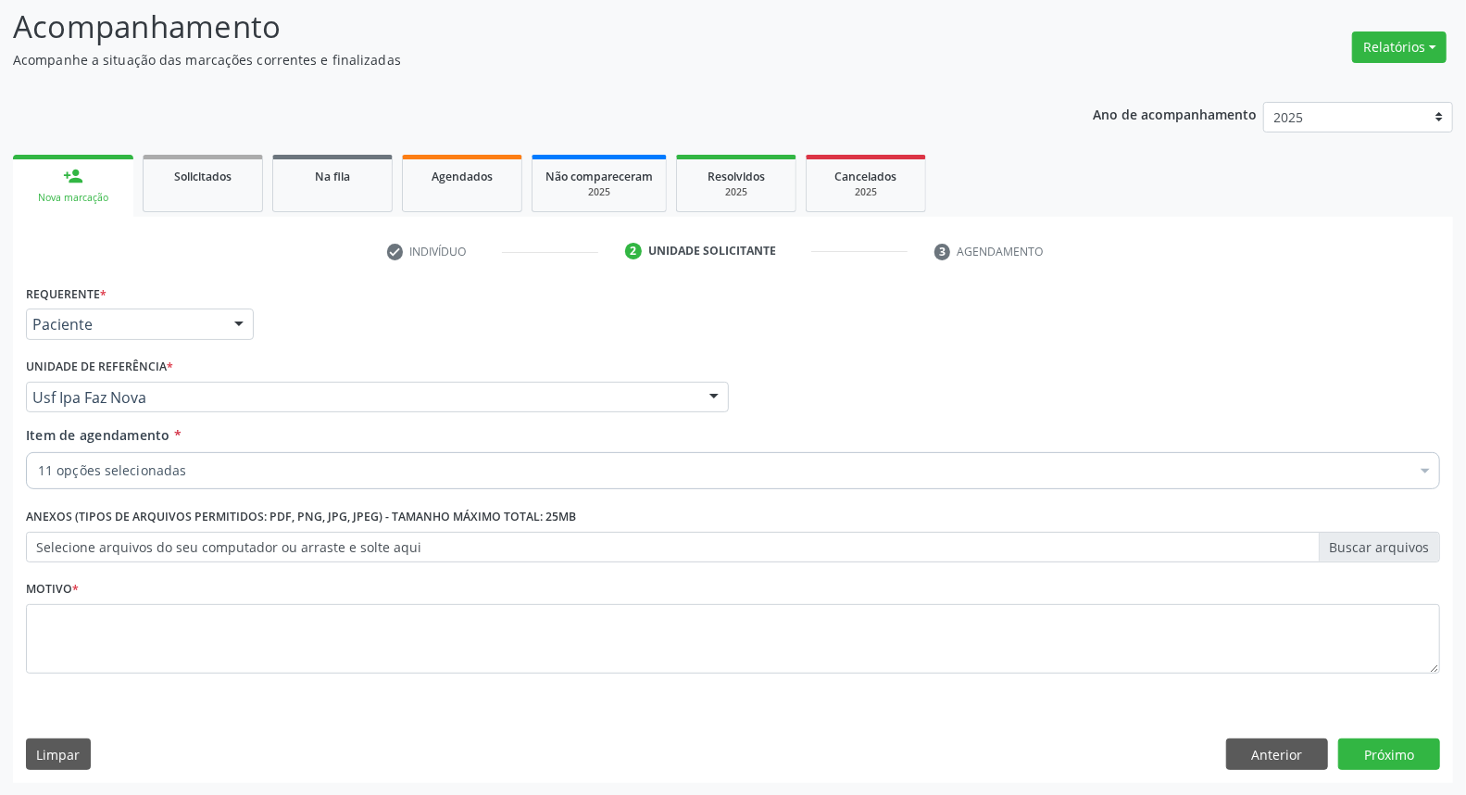
scroll to position [0, 0]
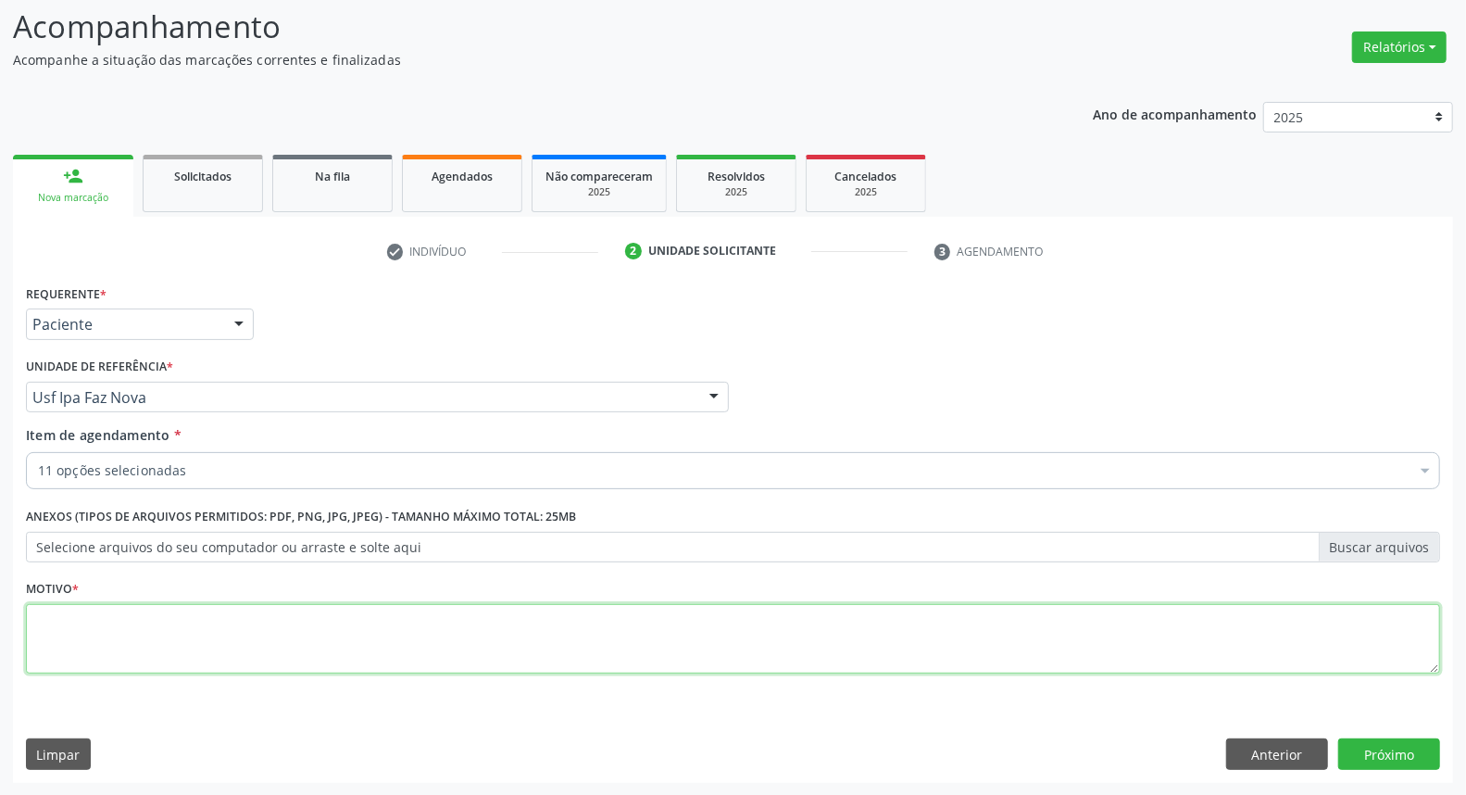
drag, startPoint x: 516, startPoint y: 653, endPoint x: 507, endPoint y: 635, distance: 19.5
click at [514, 652] on textarea at bounding box center [733, 639] width 1414 height 70
type textarea "*"
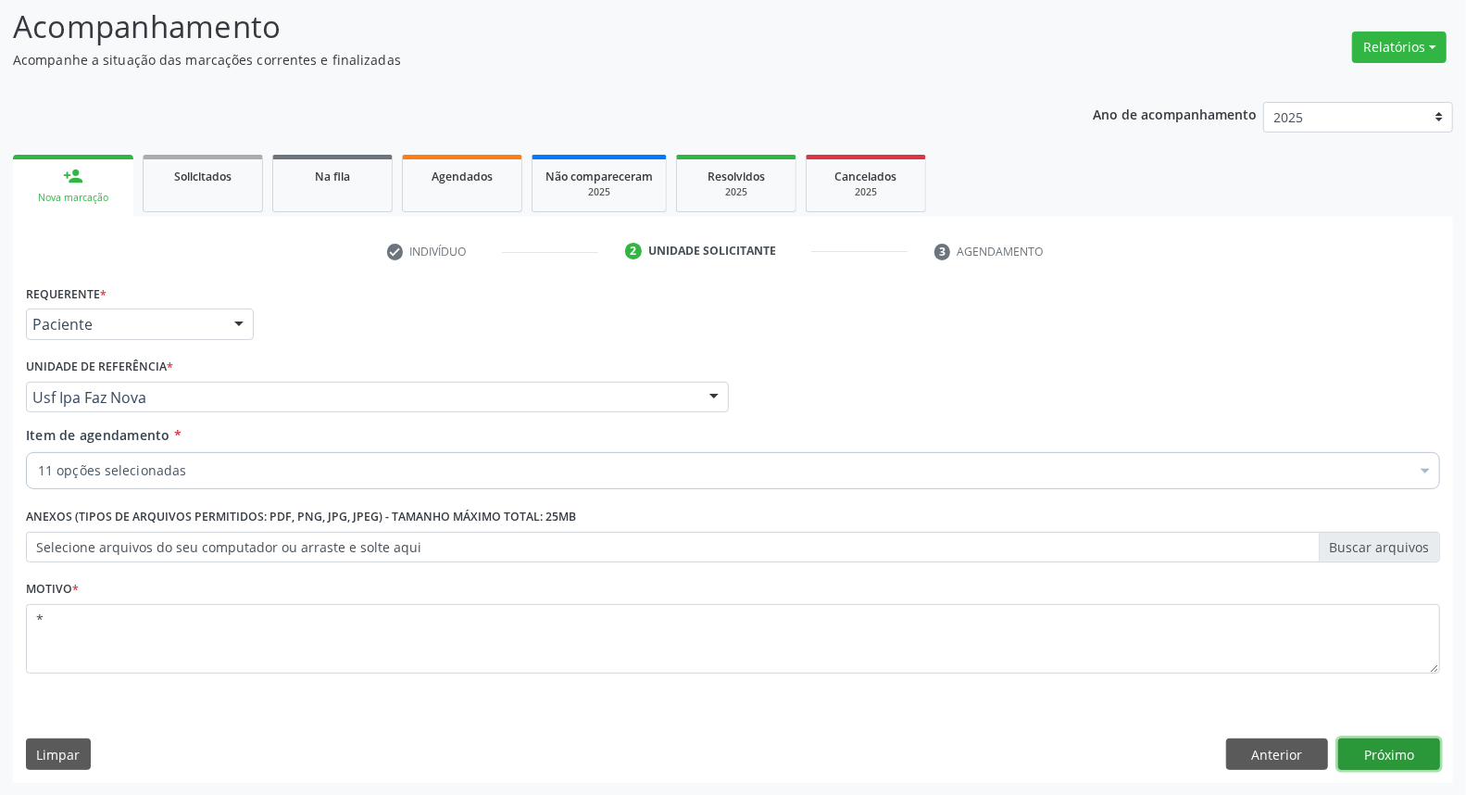
click at [1383, 759] on button "Próximo" at bounding box center [1389, 753] width 102 height 31
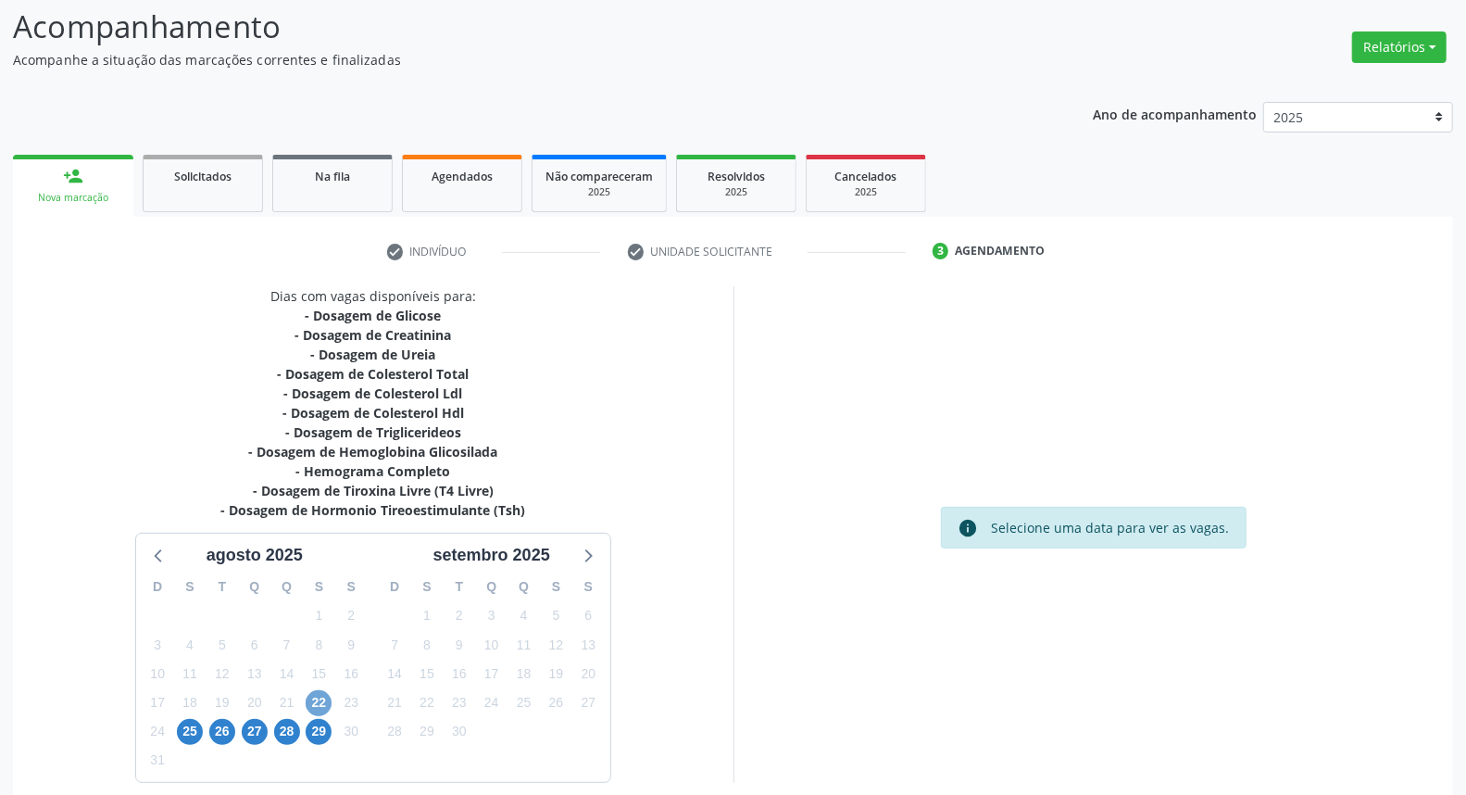
click at [312, 701] on span "22" at bounding box center [319, 703] width 26 height 26
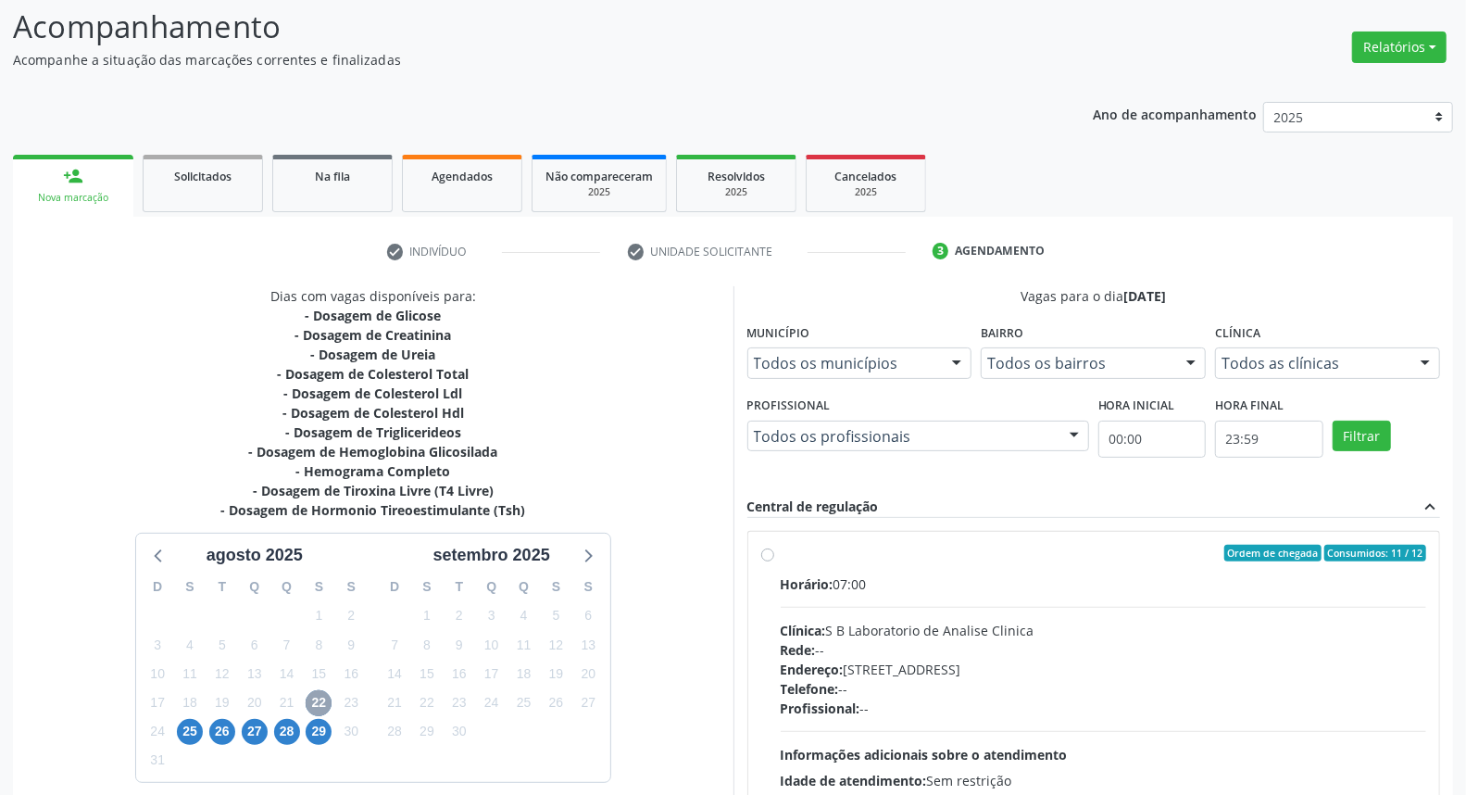
scroll to position [278, 0]
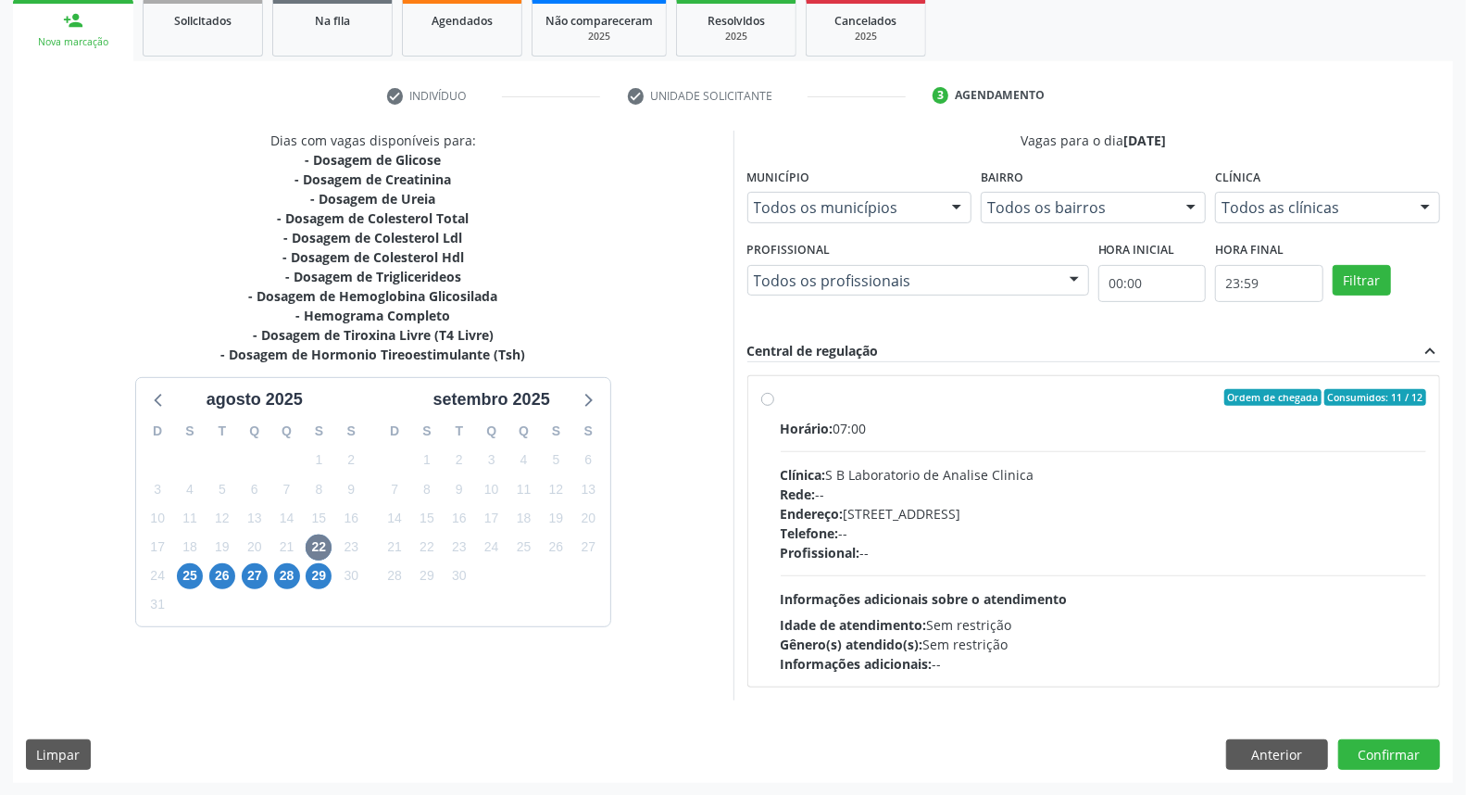
click at [781, 395] on label "Ordem de chegada Consumidos: 11 / 12 Horário: 07:00 Clínica: S B Laboratorio de…" at bounding box center [1104, 531] width 646 height 284
click at [769, 395] on input "Ordem de chegada Consumidos: 11 / 12 Horário: 07:00 Clínica: S B Laboratorio de…" at bounding box center [767, 397] width 13 height 17
radio input "true"
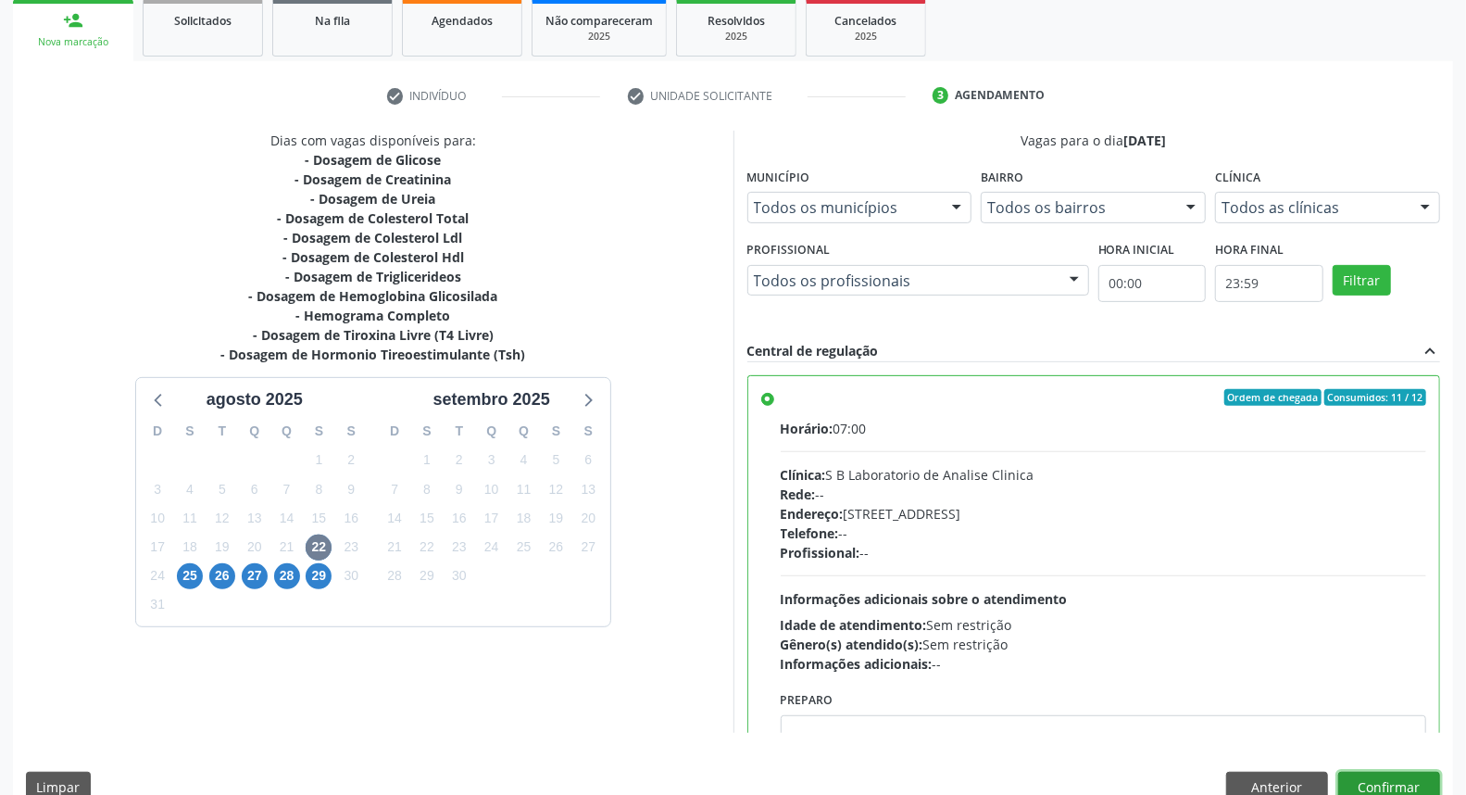
click at [1376, 780] on button "Confirmar" at bounding box center [1389, 786] width 102 height 31
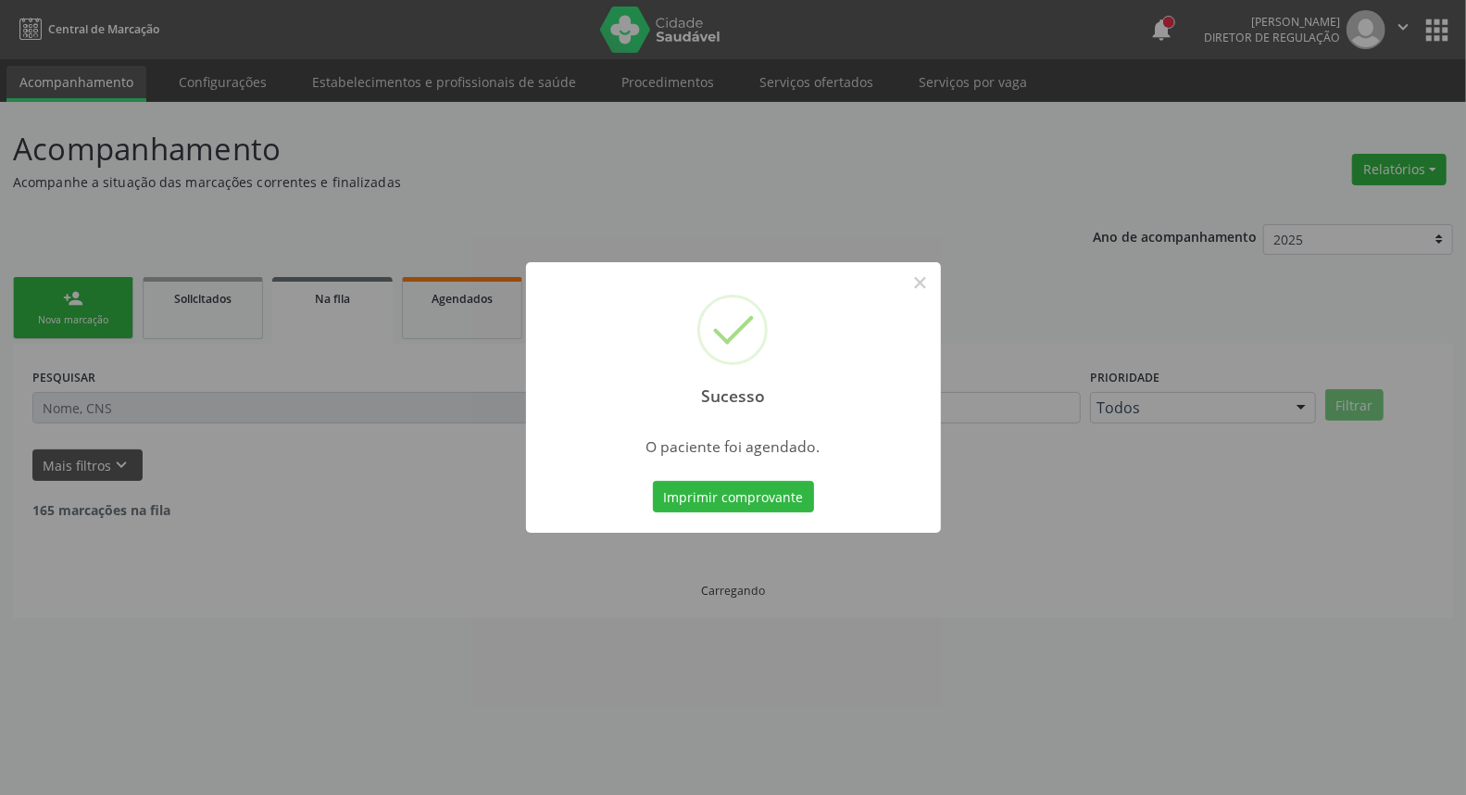
scroll to position [0, 0]
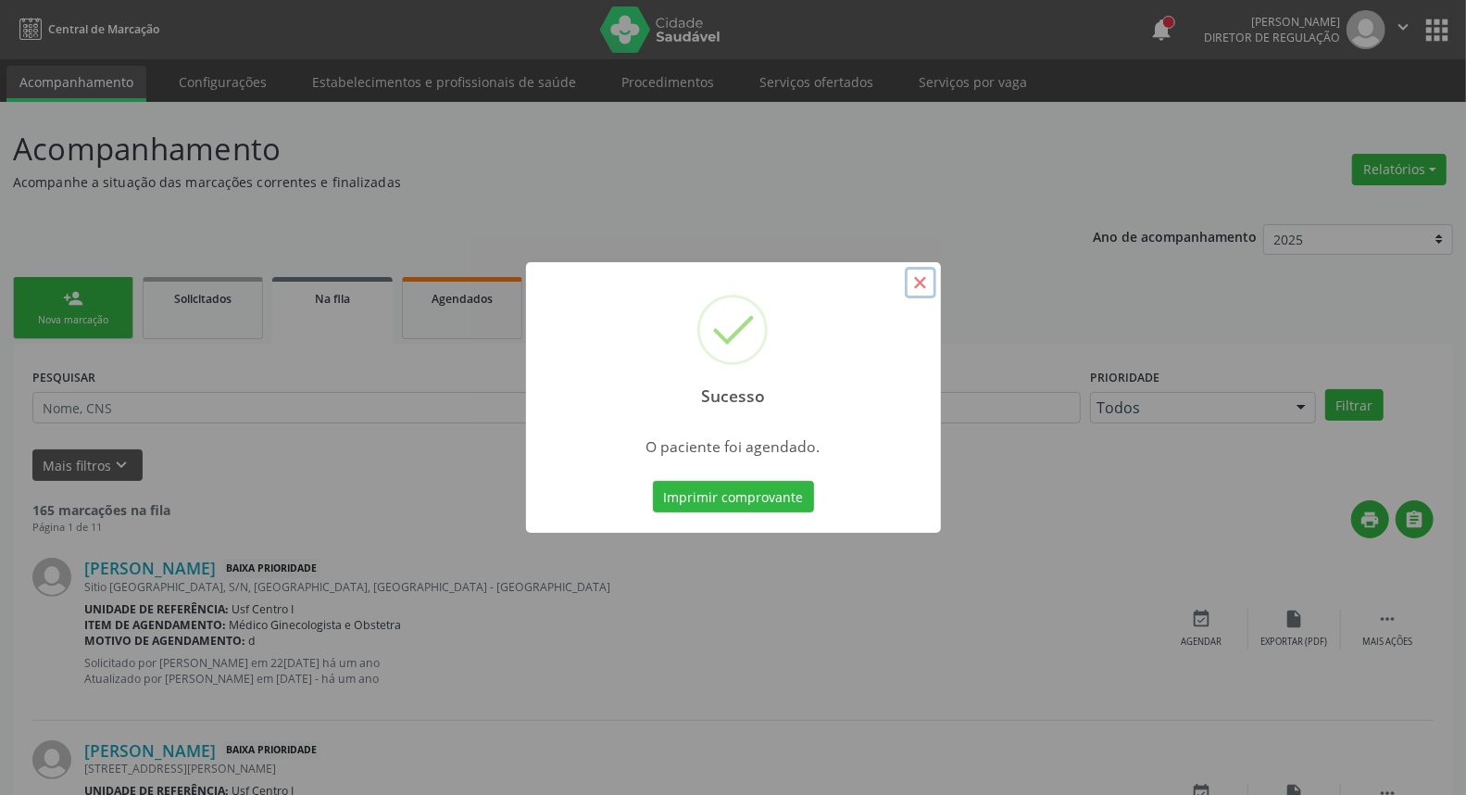
click at [921, 281] on button "×" at bounding box center [920, 282] width 31 height 31
